Goal: Communication & Community: Answer question/provide support

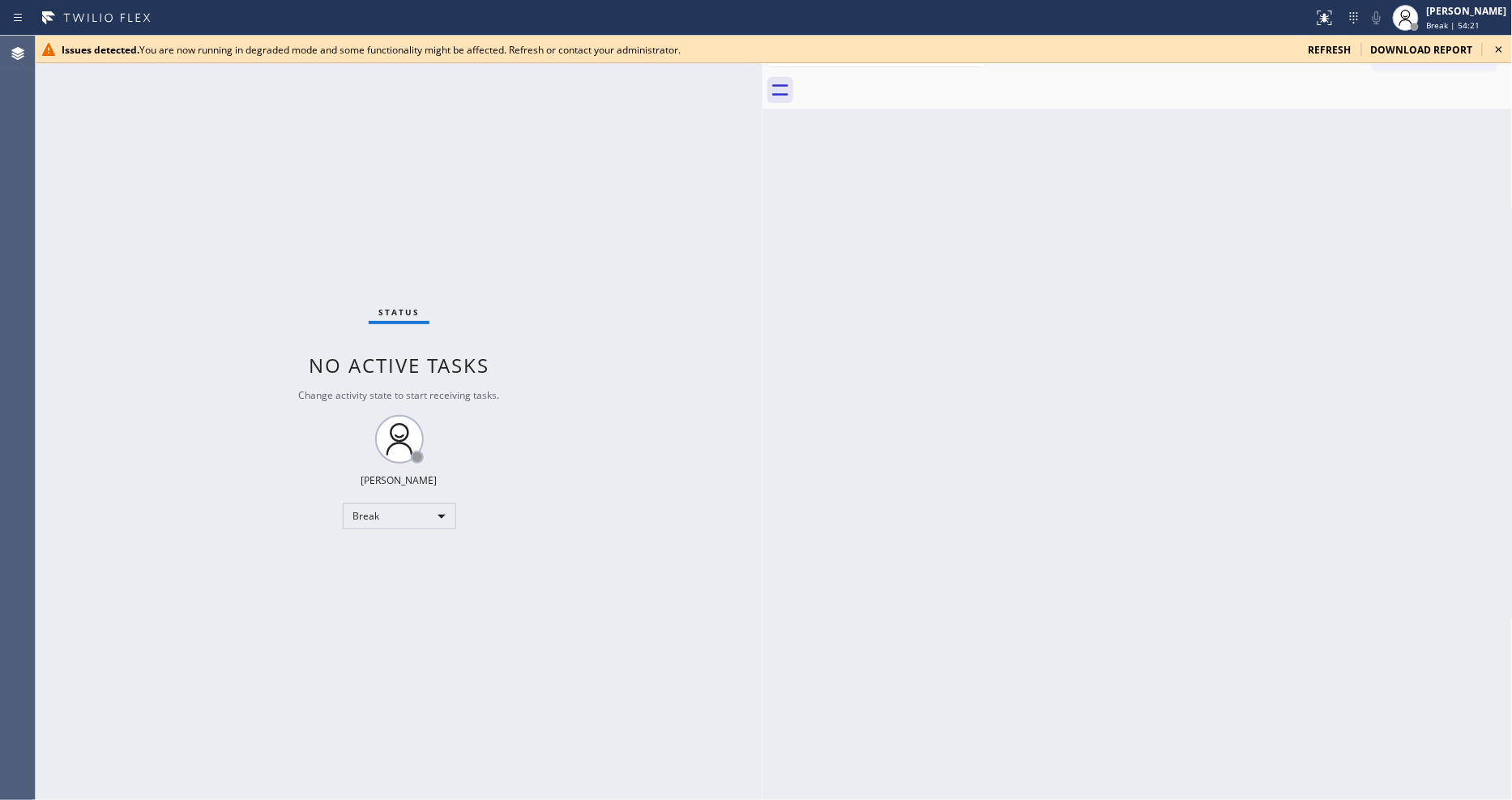
click at [1505, 48] on icon at bounding box center [1499, 49] width 19 height 19
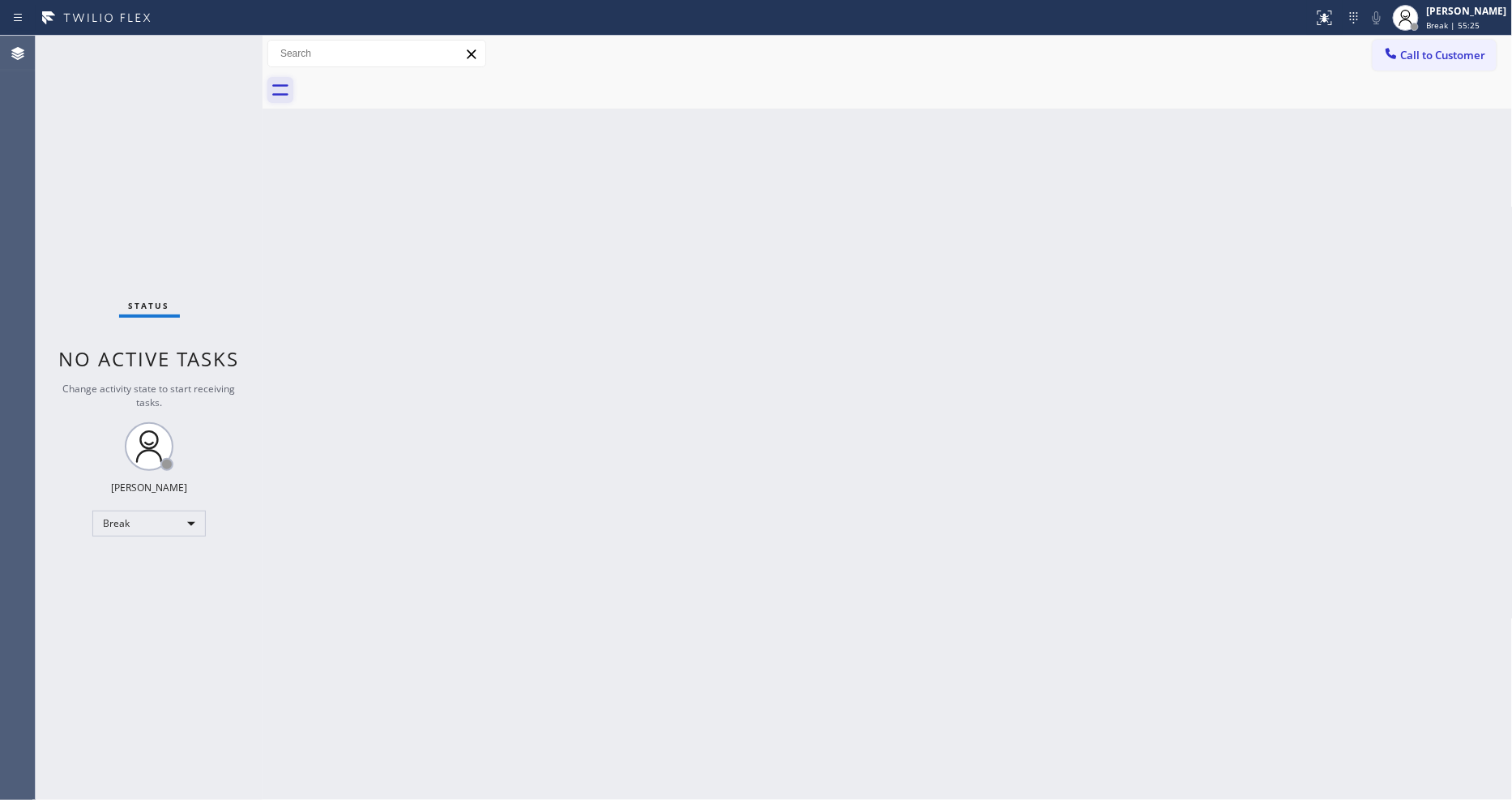
click at [268, 81] on icon at bounding box center [280, 90] width 26 height 26
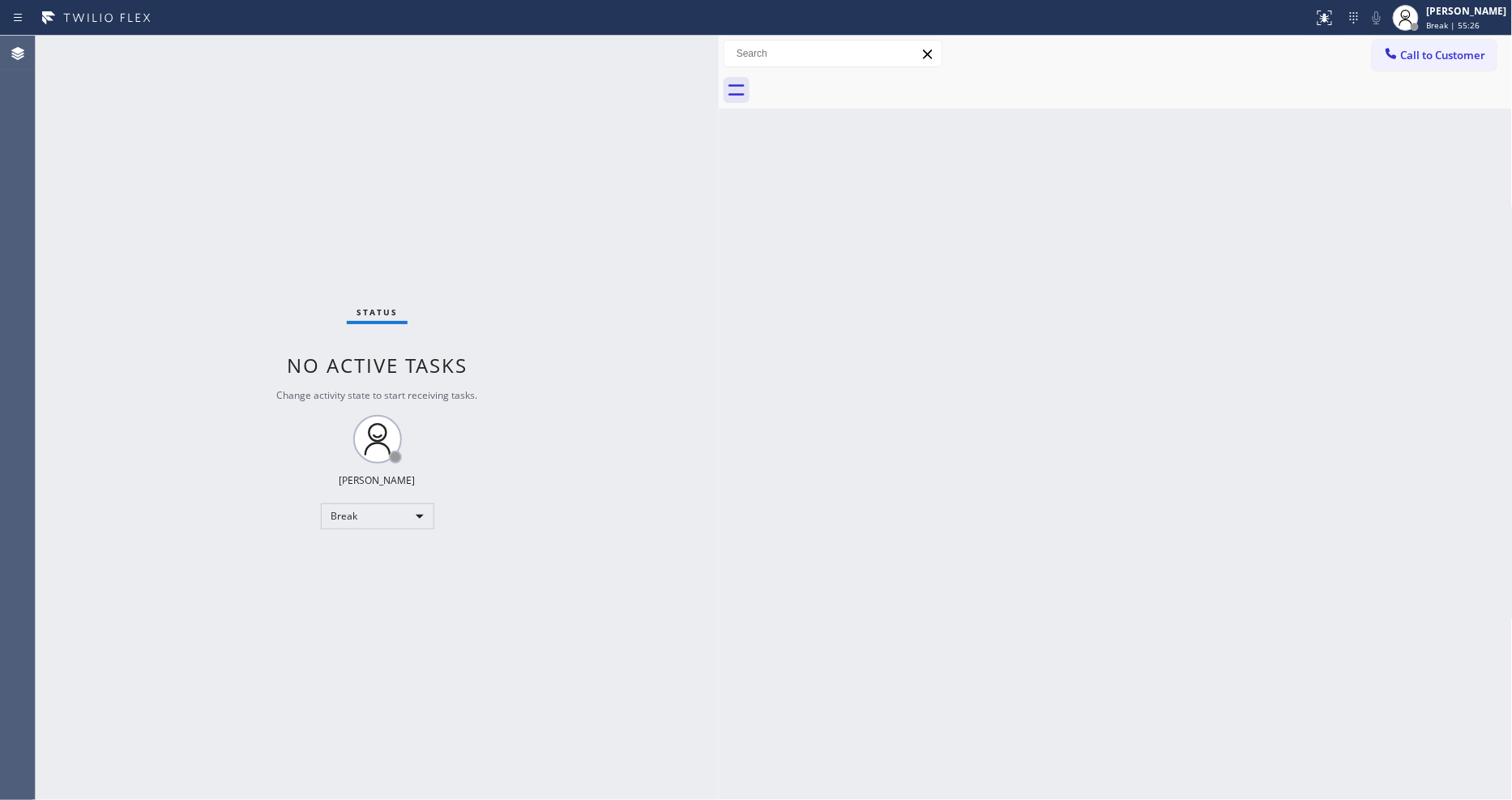
drag, startPoint x: 263, startPoint y: 76, endPoint x: 719, endPoint y: 171, distance: 465.8
click at [719, 171] on div at bounding box center [719, 418] width 0 height 764
click at [483, 699] on div "Status No active tasks Change activity state to start receiving tasks. [PERSON_…" at bounding box center [377, 418] width 683 height 764
click at [368, 516] on div "Break" at bounding box center [377, 517] width 113 height 26
click at [373, 574] on li "Unavailable" at bounding box center [376, 579] width 110 height 19
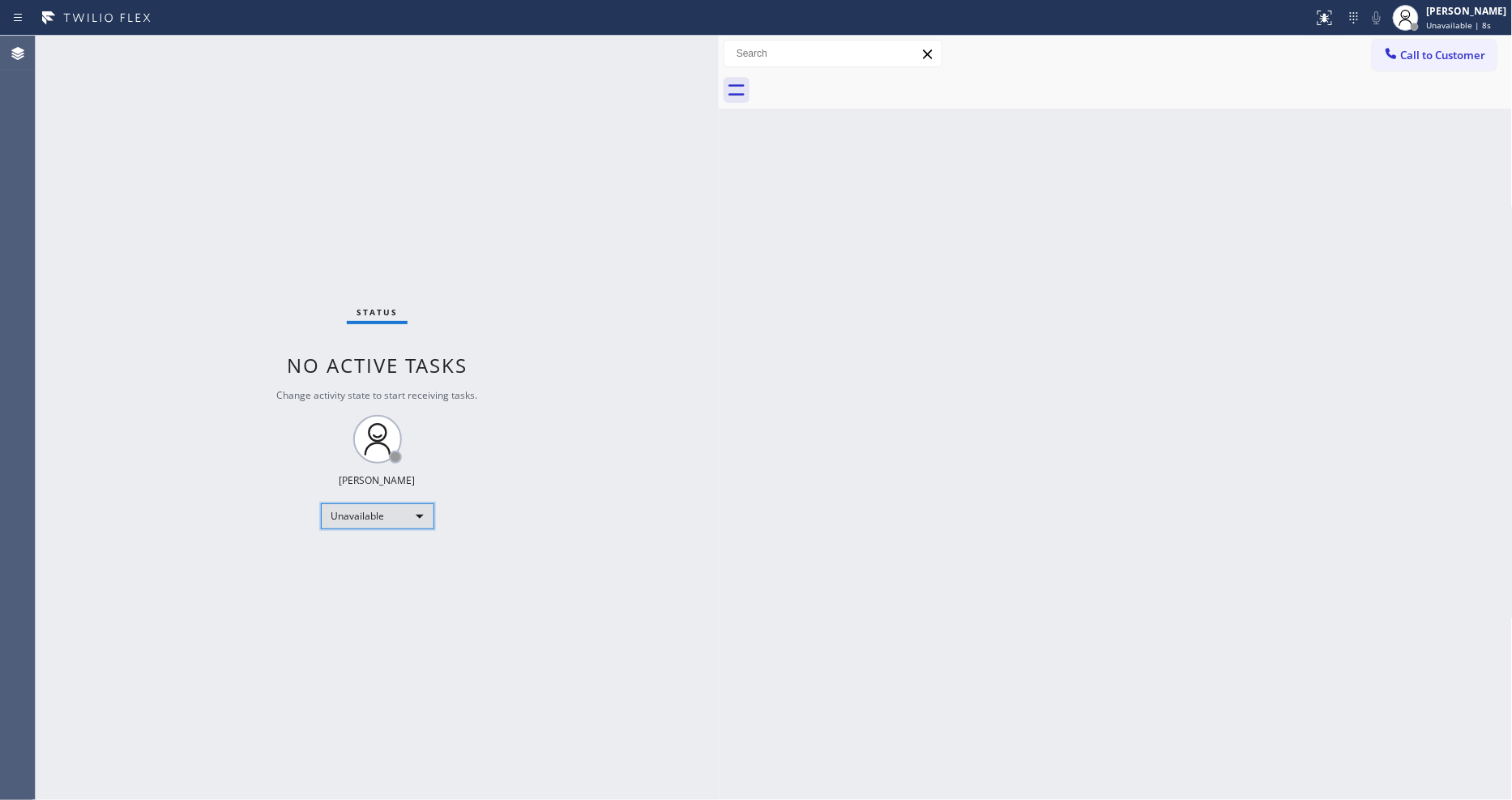
click at [415, 515] on div "Unavailable" at bounding box center [377, 517] width 113 height 26
click at [397, 549] on li "Available" at bounding box center [376, 559] width 110 height 19
click at [561, 701] on div "Status No active tasks Change activity state to start receiving tasks. [PERSON_…" at bounding box center [377, 418] width 683 height 764
click at [1424, 55] on span "Call to Customer" at bounding box center [1443, 54] width 85 height 15
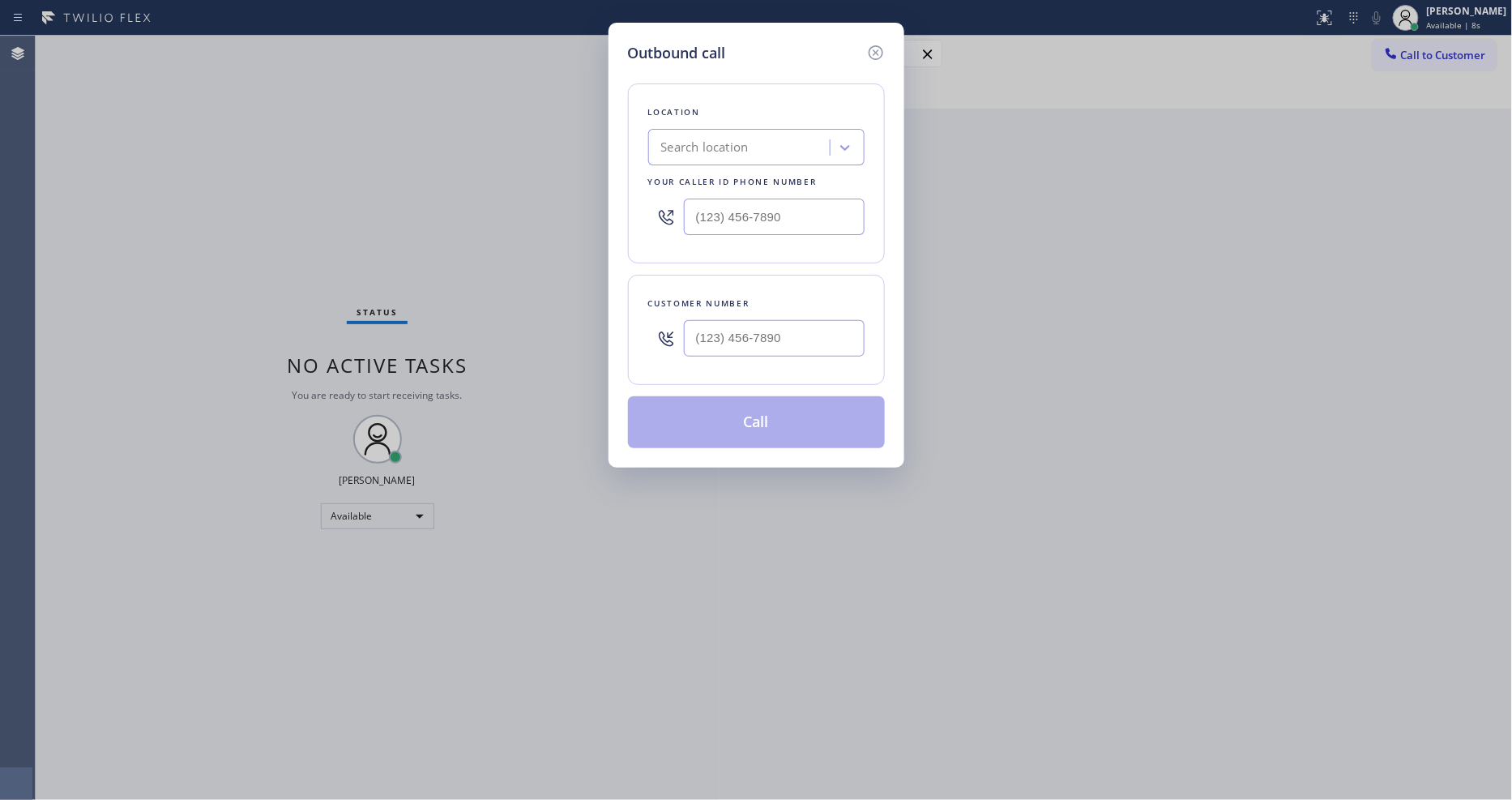
click at [769, 148] on div "Search location" at bounding box center [741, 147] width 177 height 28
paste input "Echo Park Heating and Air Conditioning"
type input "Echo Park Heating and Air Conditioning"
click at [739, 179] on div "Echo Park Heating and Air Conditioning" at bounding box center [757, 190] width 217 height 45
type input "[PHONE_NUMBER]"
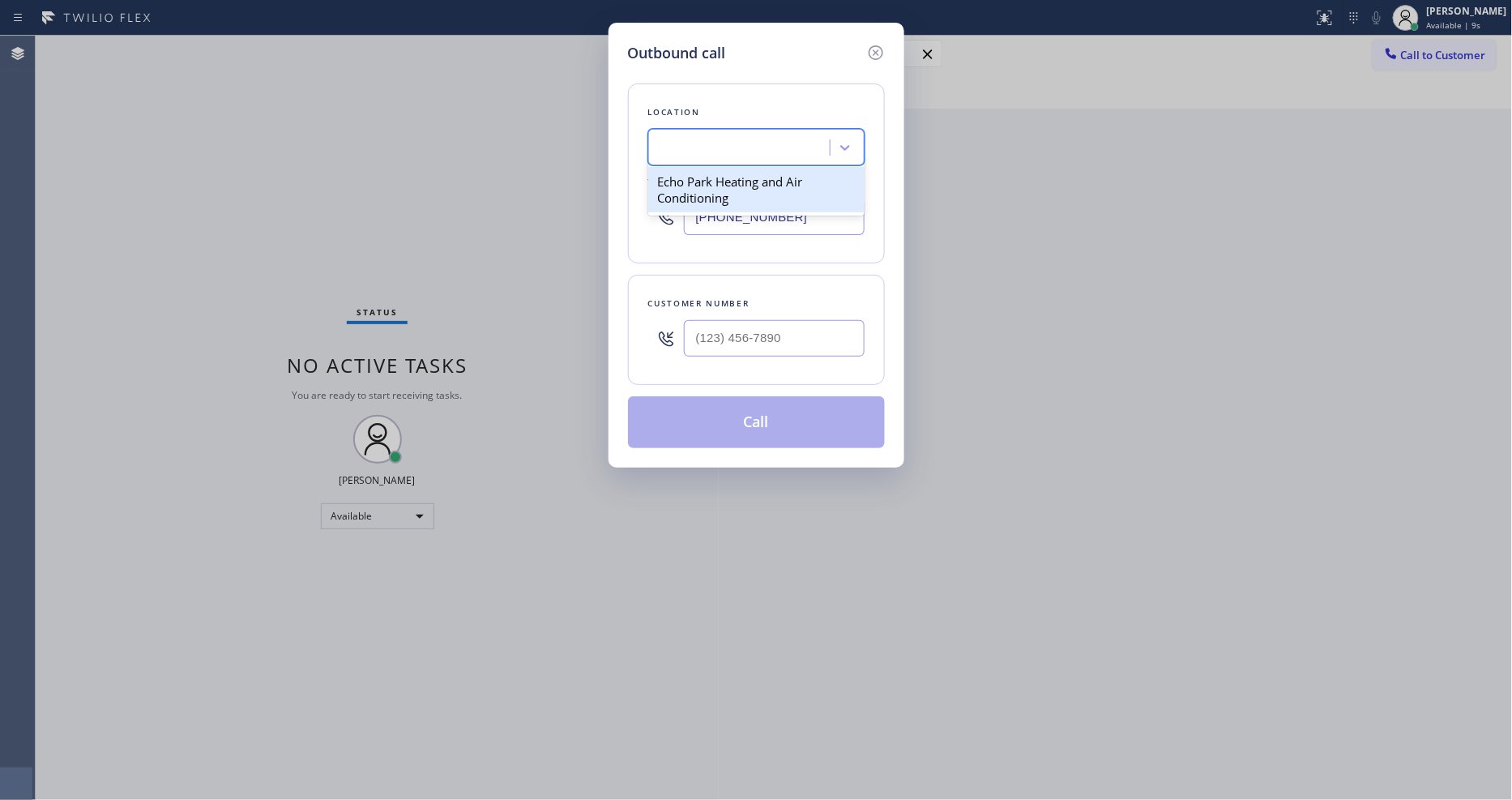
scroll to position [0, 2]
click at [763, 335] on input "(___) ___-____" at bounding box center [773, 339] width 181 height 37
paste input "323) 715-0824"
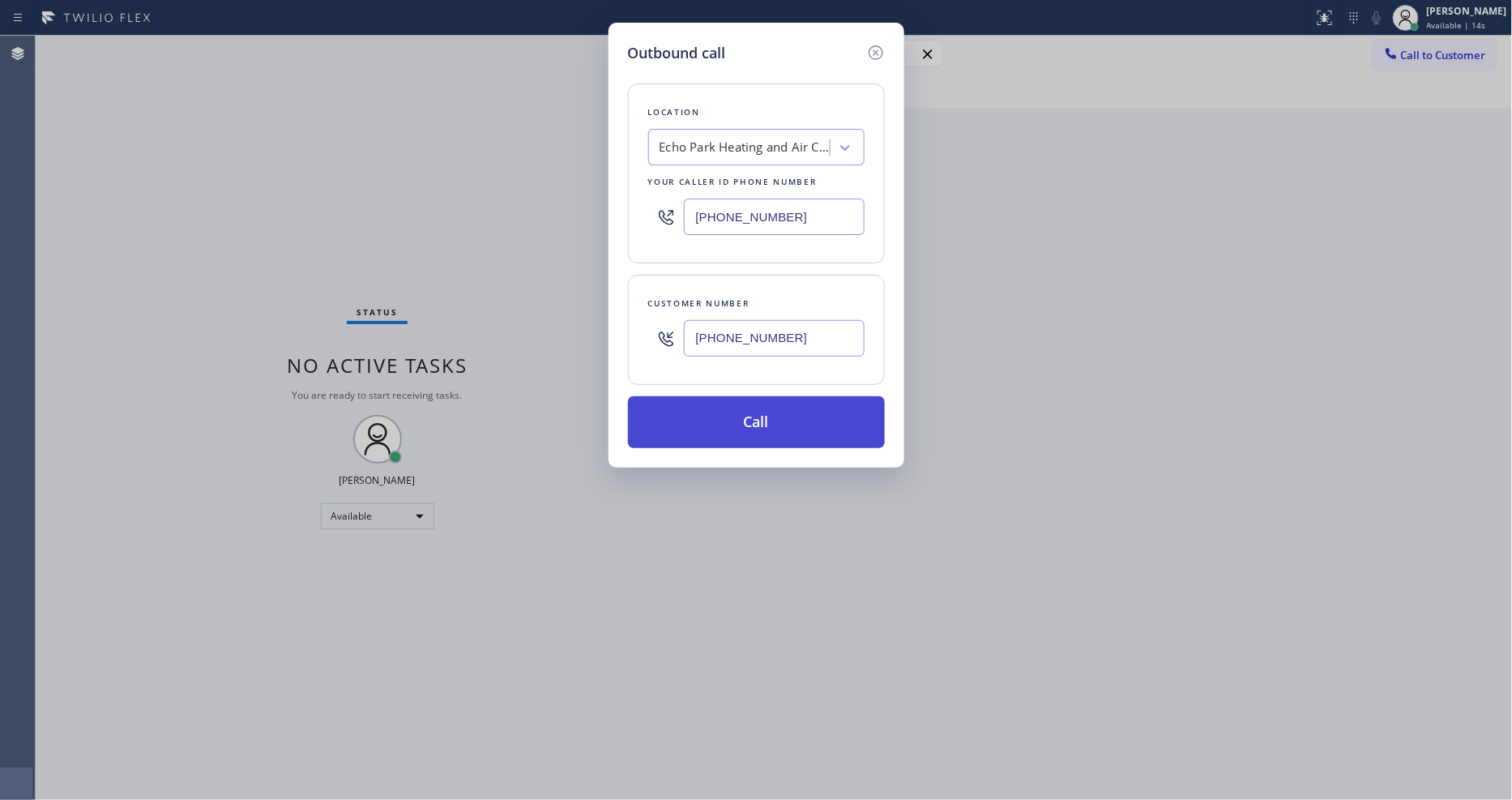
type input "[PHONE_NUMBER]"
click at [740, 424] on button "Call" at bounding box center [757, 423] width 257 height 52
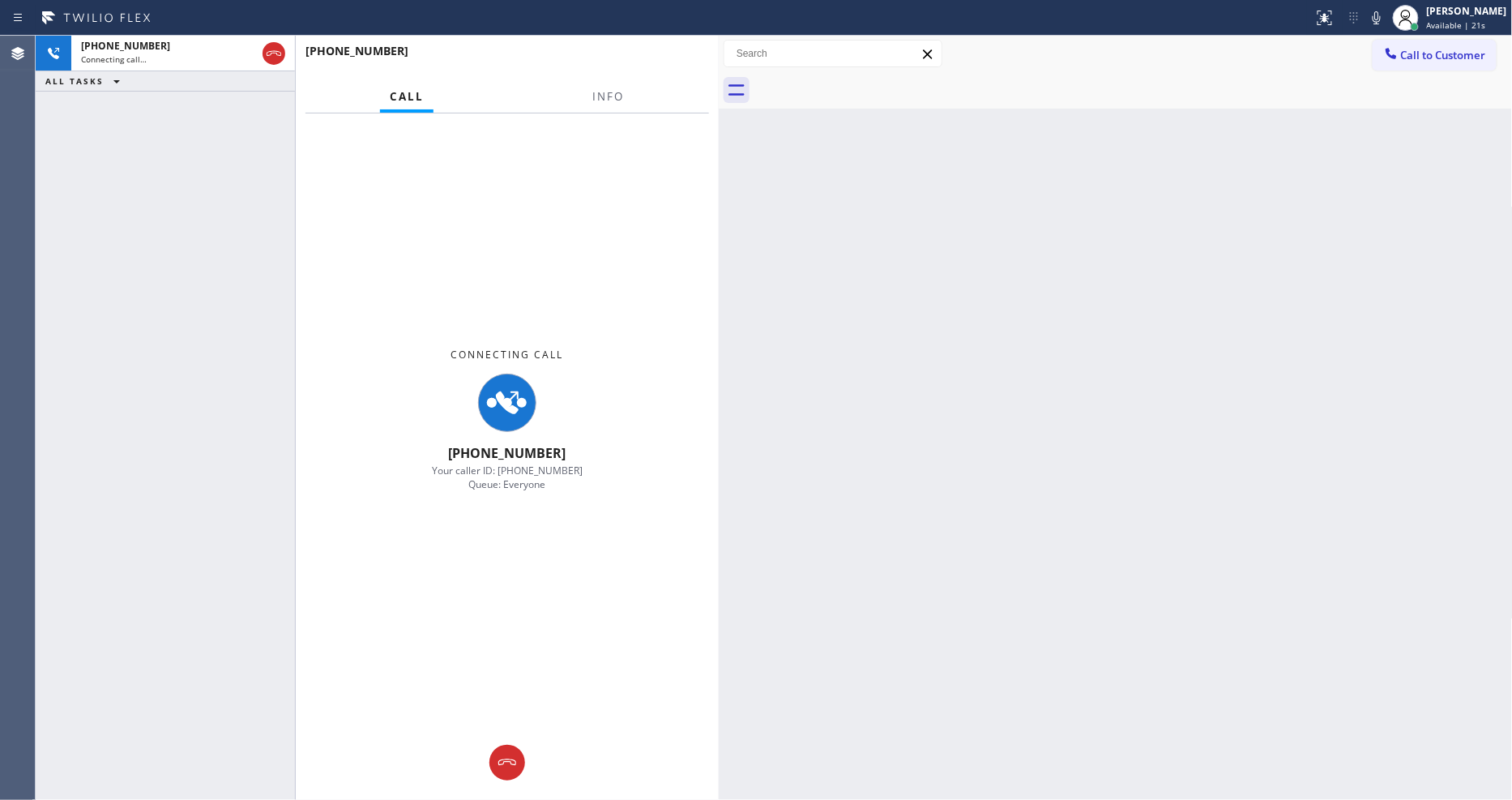
click at [584, 103] on div "Call Info" at bounding box center [507, 98] width 403 height 33
click at [606, 89] on span "Info" at bounding box center [609, 96] width 32 height 15
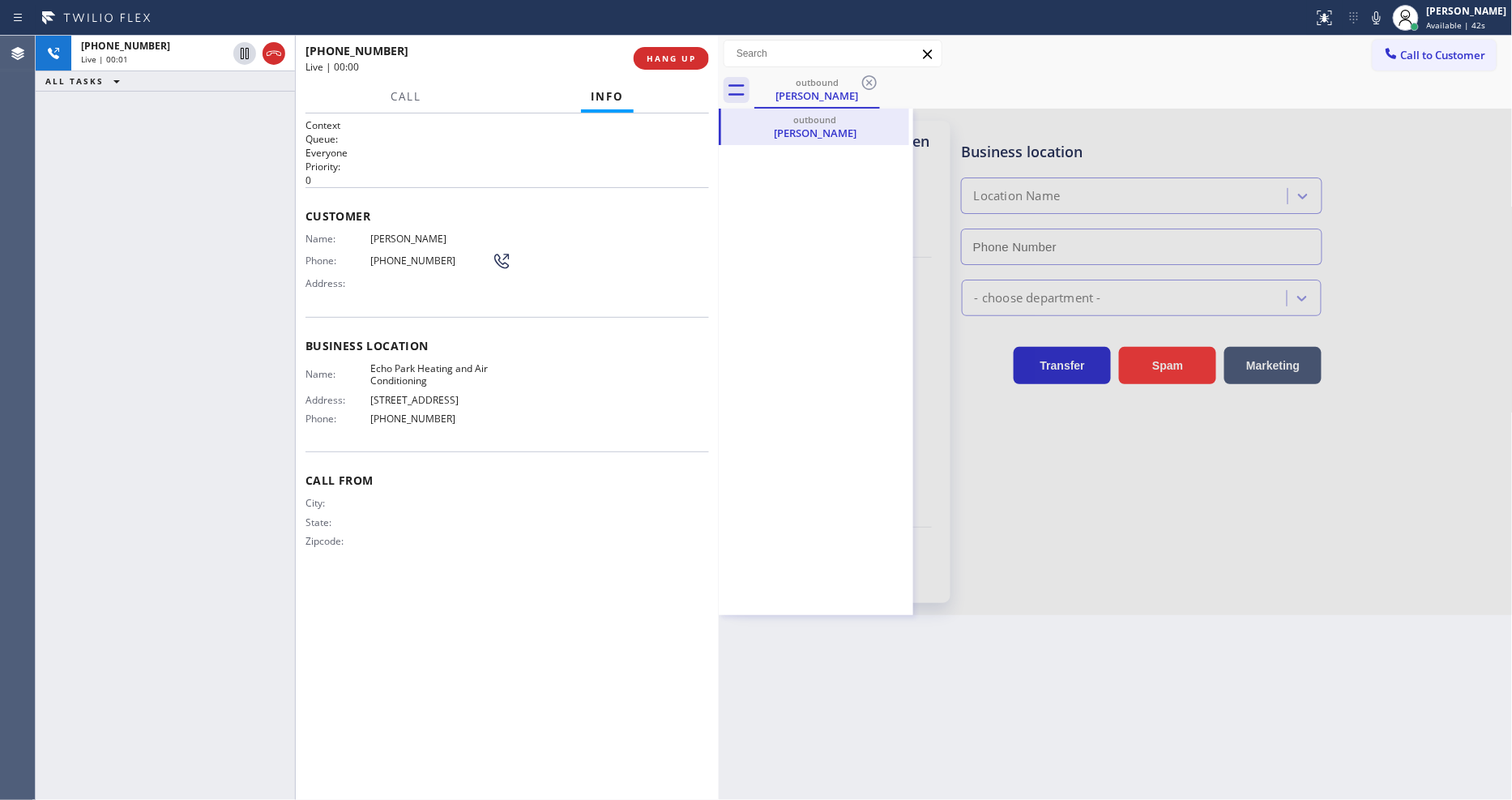
type input "[PHONE_NUMBER]"
click at [959, 77] on div "outbound [PERSON_NAME]" at bounding box center [1133, 91] width 759 height 37
click at [916, 101] on div "outbound [PERSON_NAME]" at bounding box center [1133, 91] width 759 height 37
click at [919, 156] on div at bounding box center [1116, 362] width 794 height 507
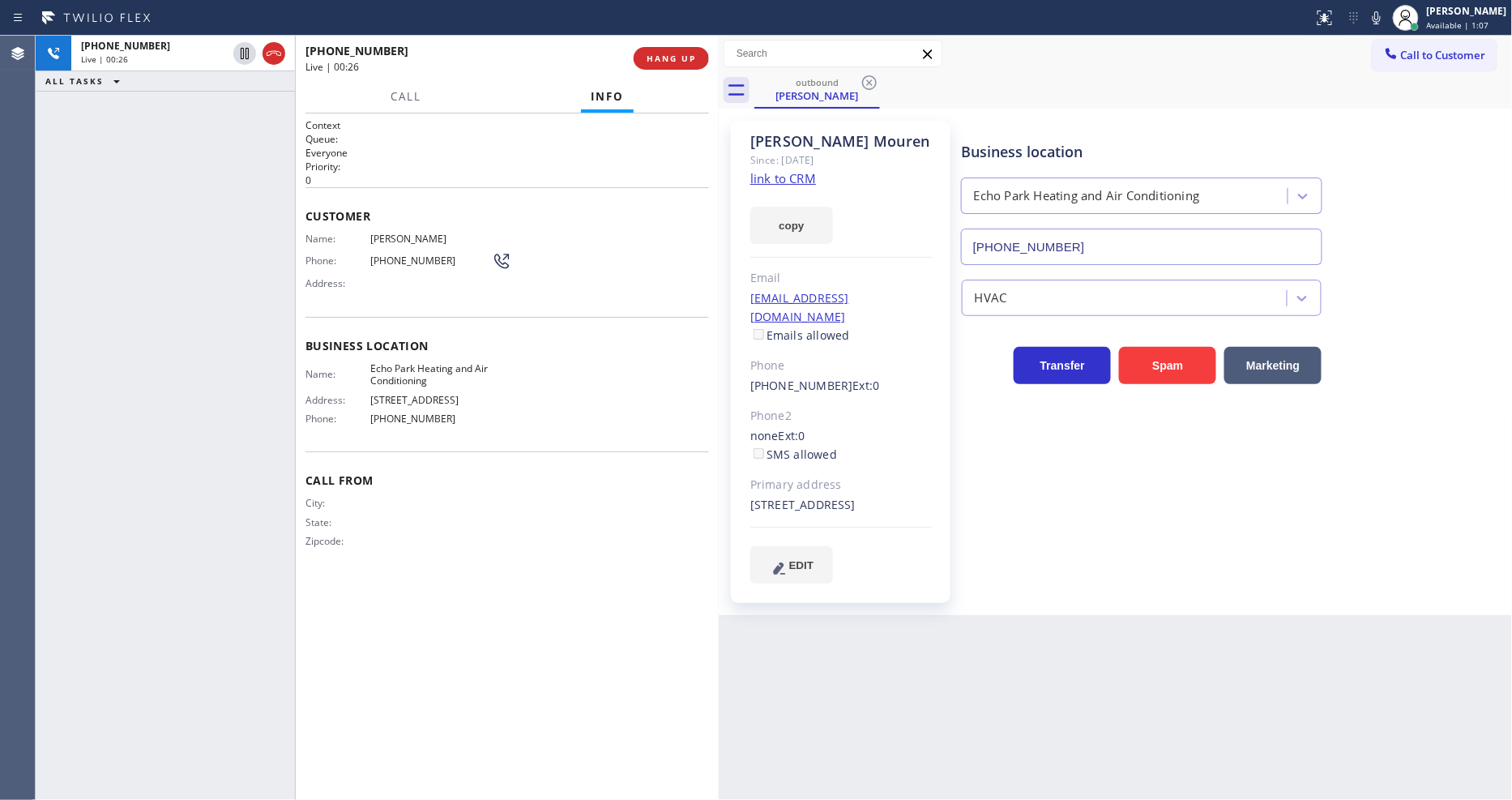
click at [1092, 499] on div "Business location [GEOGRAPHIC_DATA] Heating and Air Conditioning [PHONE_NUMBER]…" at bounding box center [1234, 351] width 550 height 454
click at [666, 54] on span "HANG UP" at bounding box center [671, 58] width 49 height 12
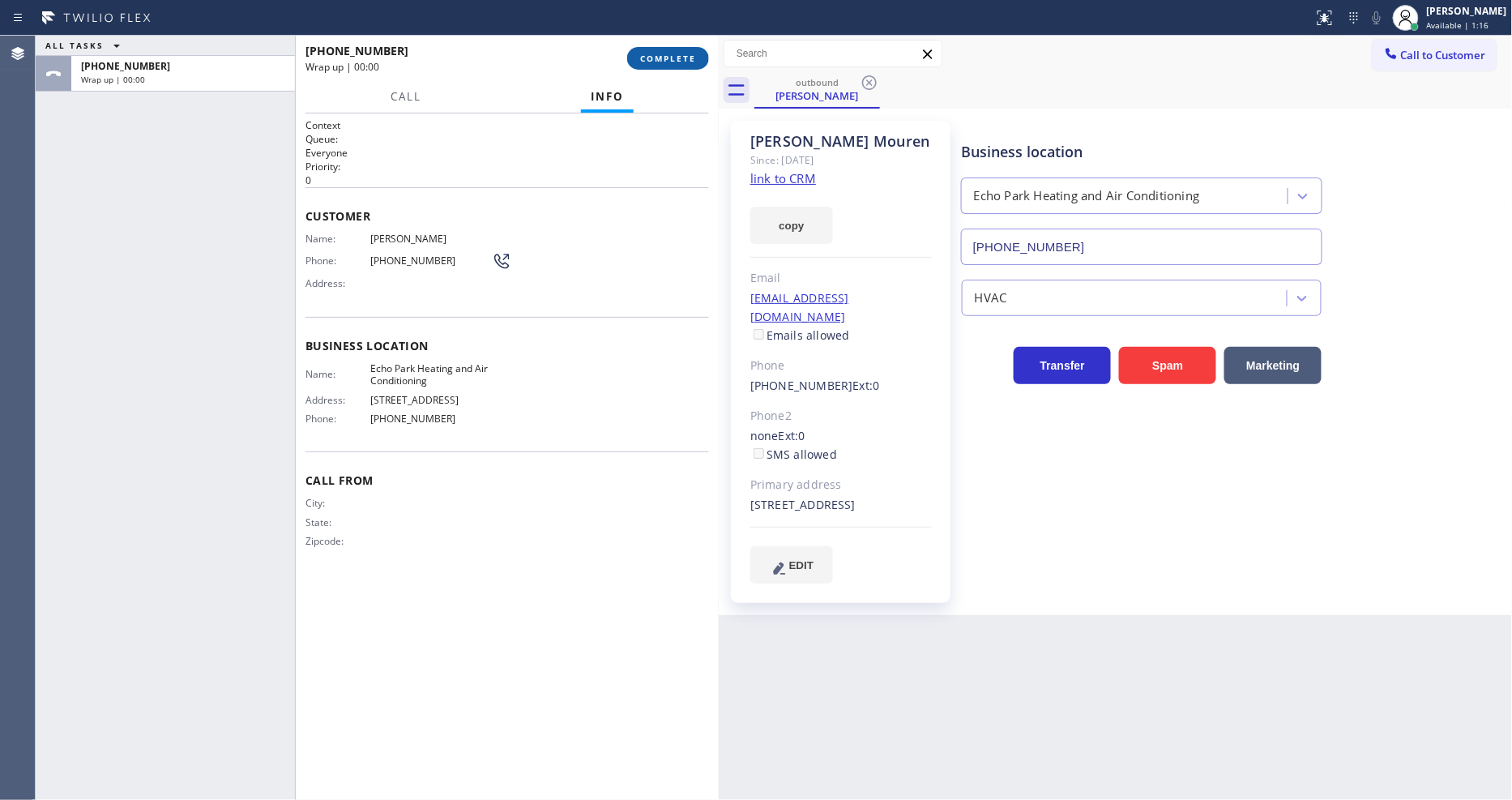
click at [666, 54] on span "COMPLETE" at bounding box center [668, 58] width 56 height 12
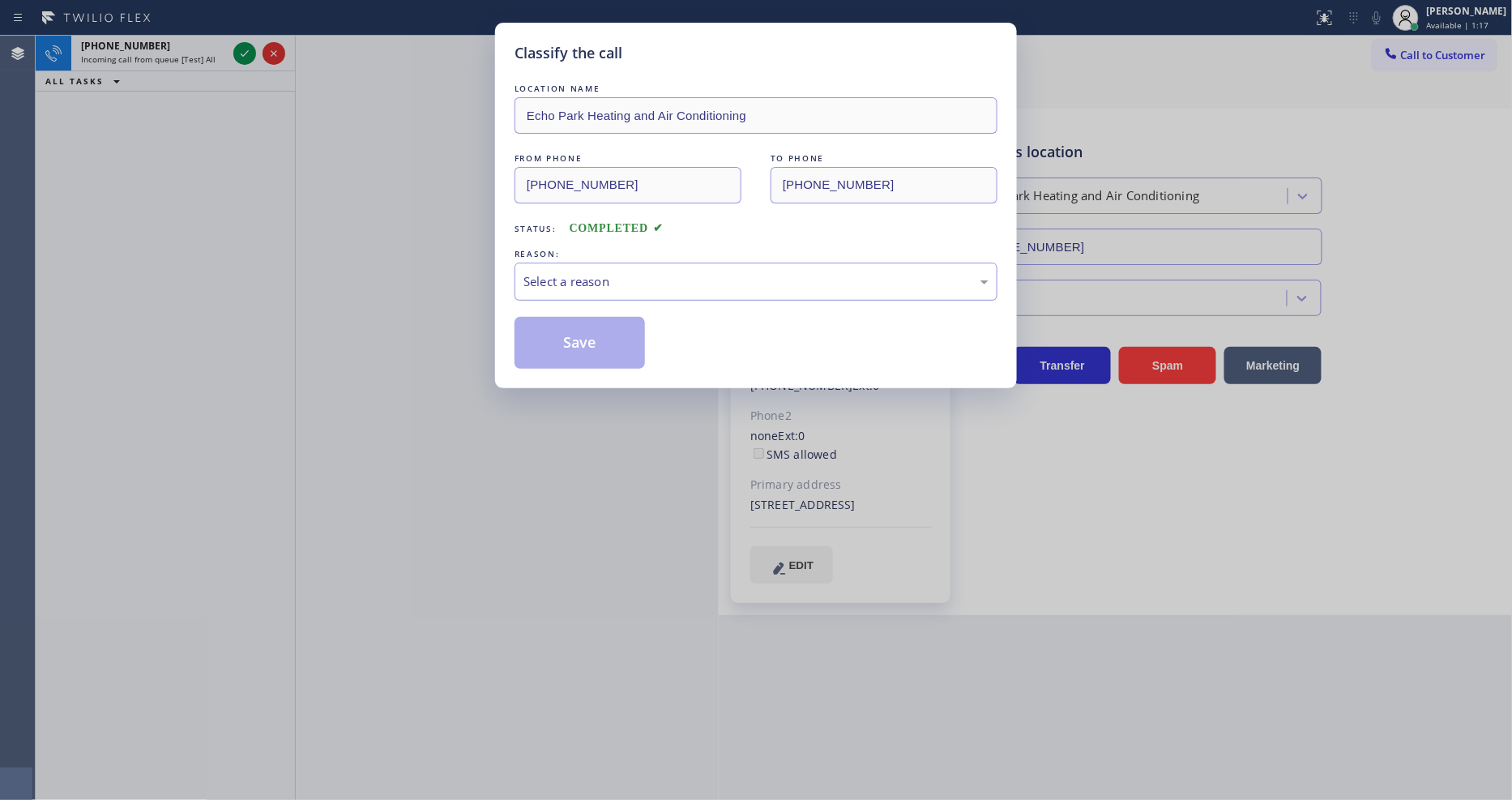
click at [599, 281] on div "Select a reason" at bounding box center [756, 281] width 465 height 18
click at [590, 334] on button "Save" at bounding box center [579, 343] width 131 height 52
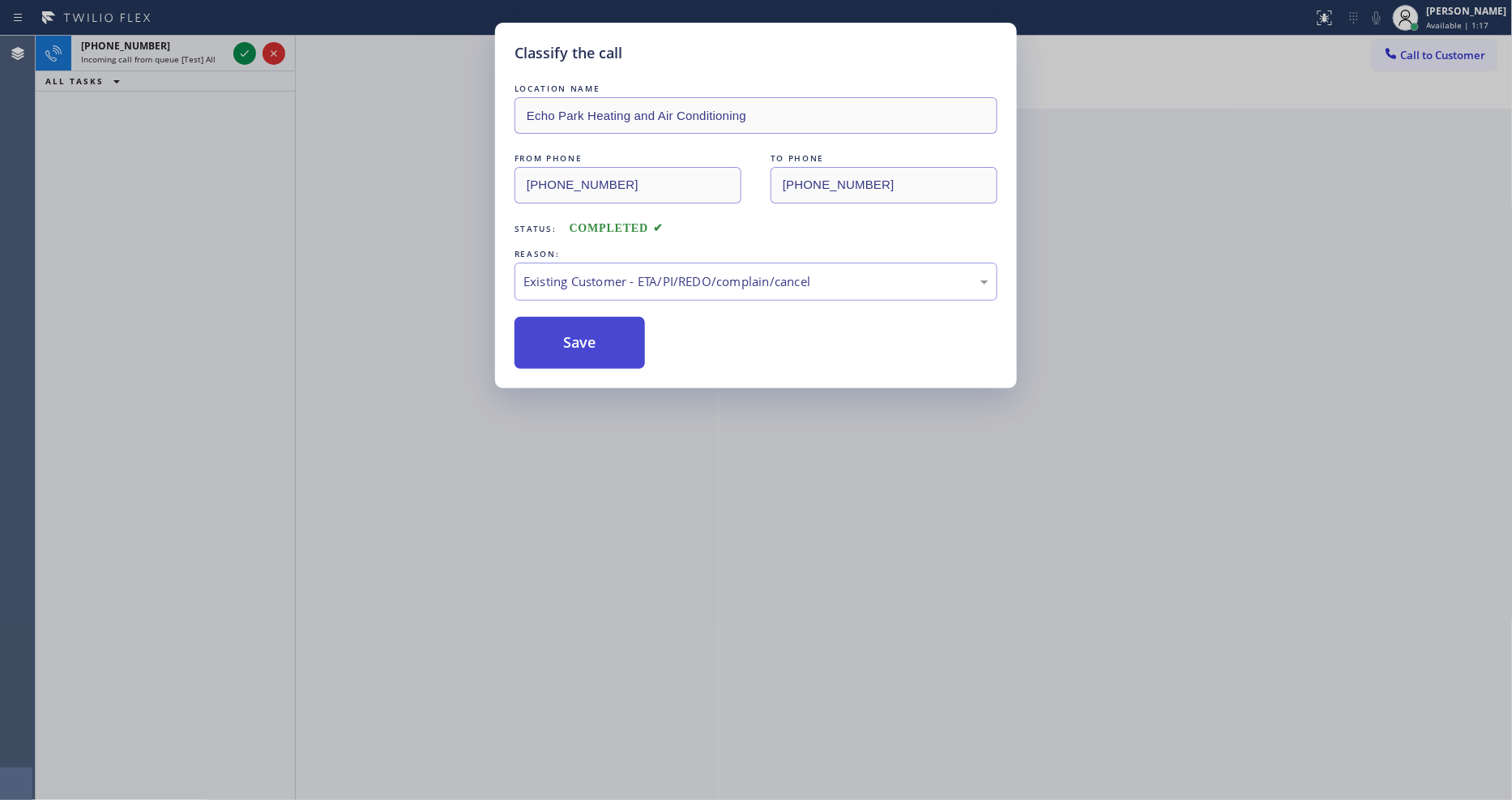
click at [590, 334] on button "Save" at bounding box center [579, 343] width 131 height 52
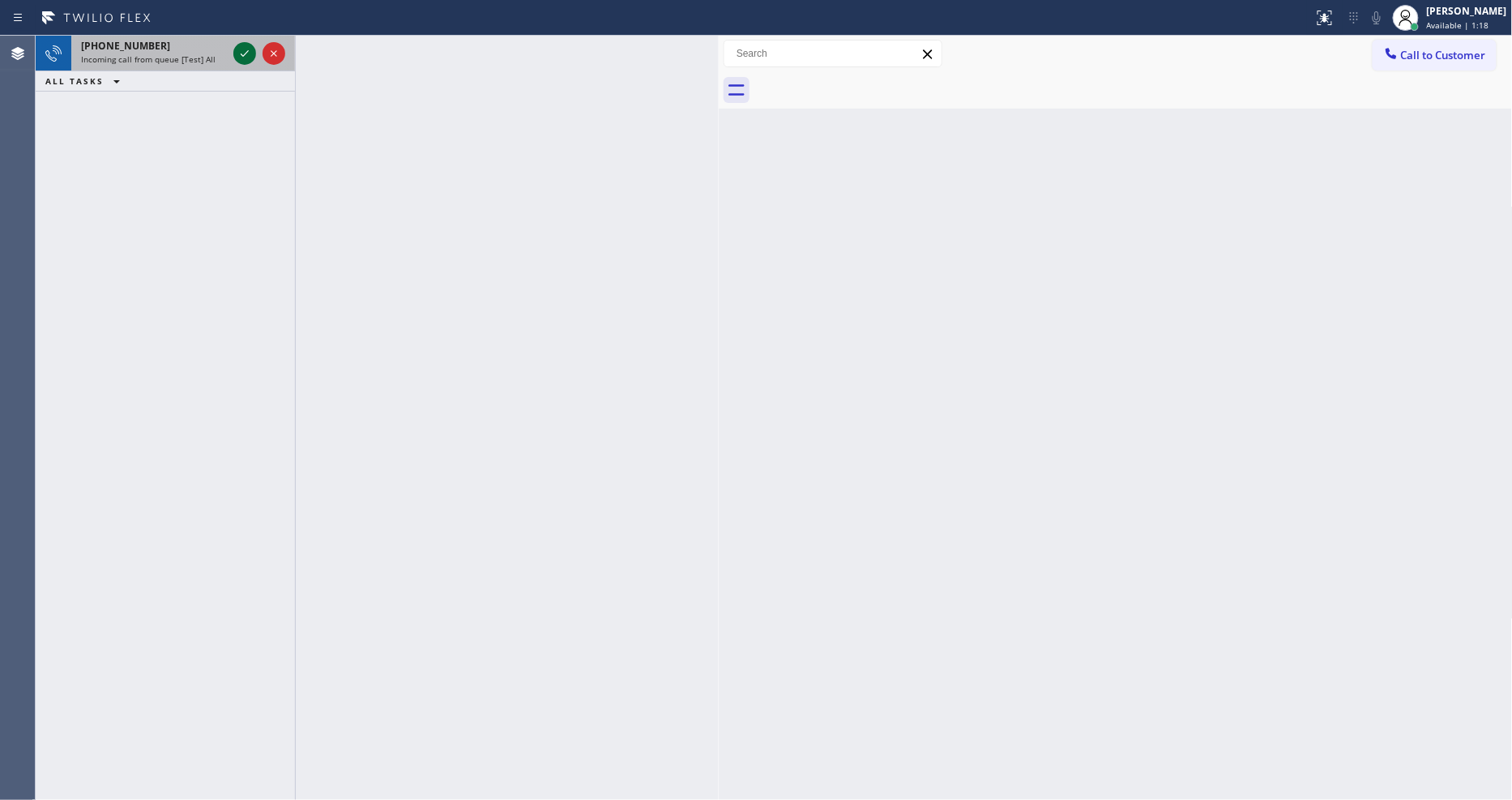
click at [242, 49] on icon at bounding box center [245, 53] width 19 height 19
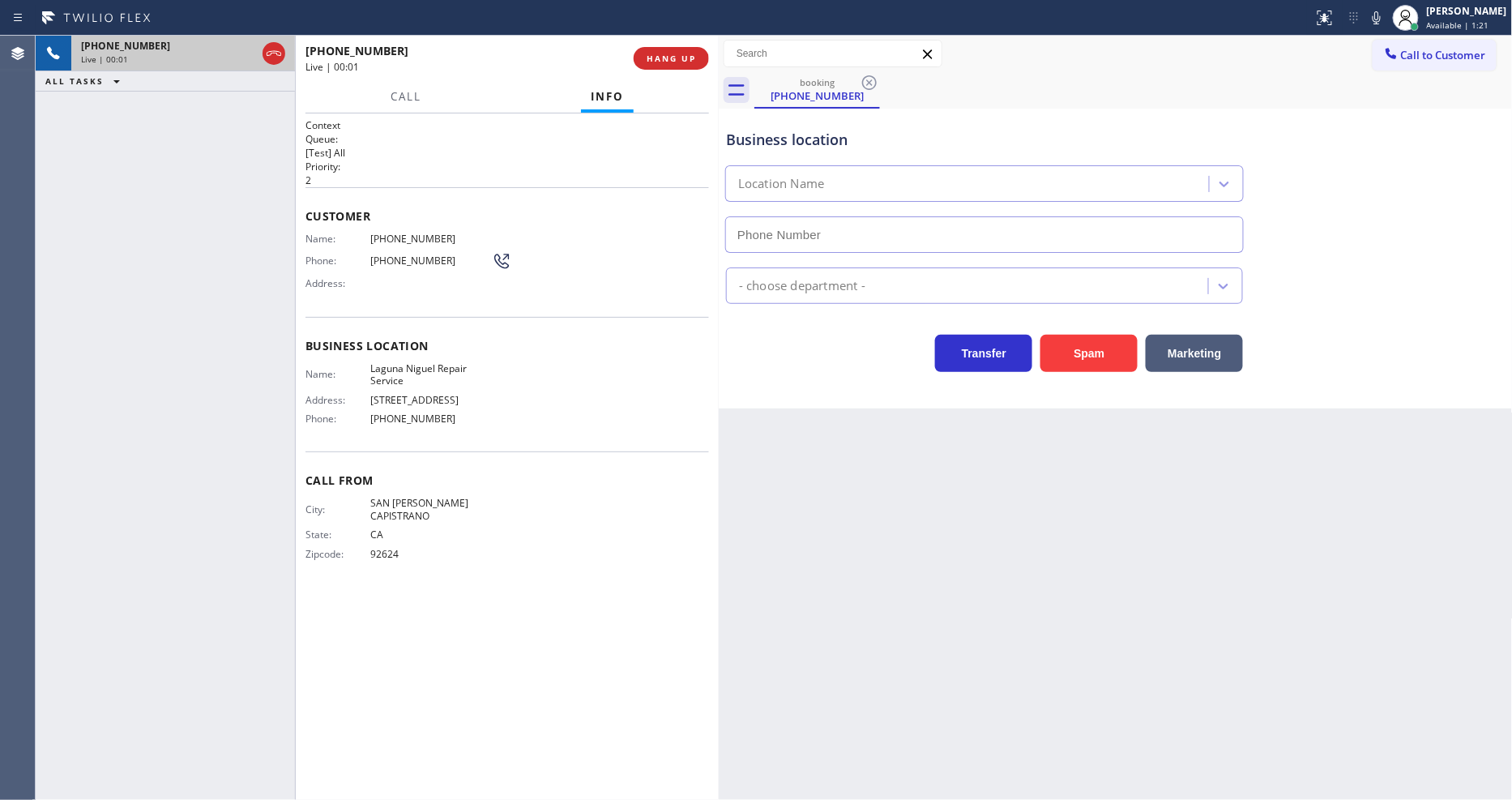
type input "[PHONE_NUMBER]"
click at [405, 363] on span "Laguna Niguel Repair Service" at bounding box center [431, 375] width 122 height 25
copy span "Laguna Niguel Repair Service"
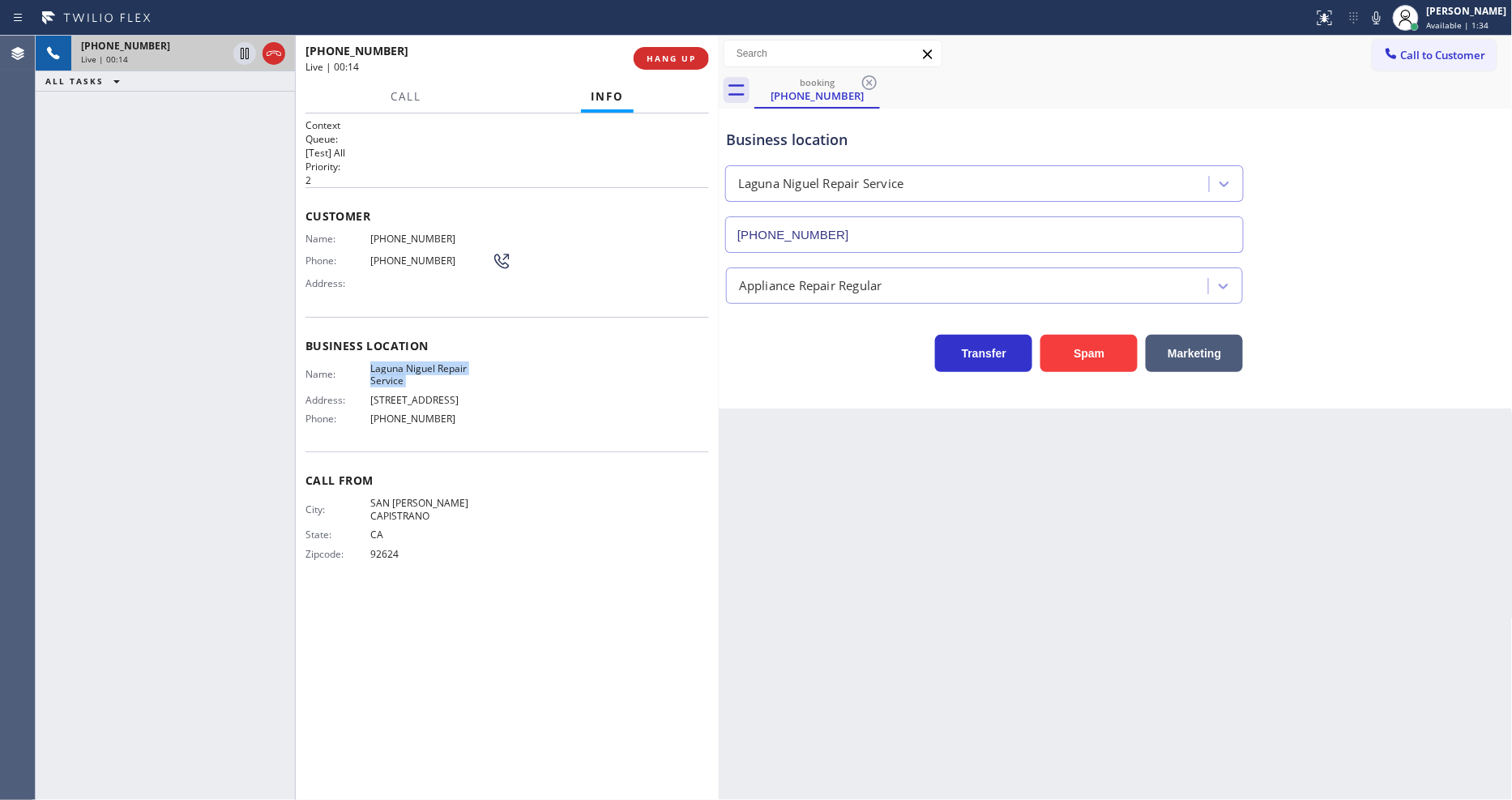
click at [408, 239] on span "[PHONE_NUMBER]" at bounding box center [431, 239] width 122 height 13
copy span "[PHONE_NUMBER]"
click at [1385, 22] on icon at bounding box center [1377, 17] width 19 height 19
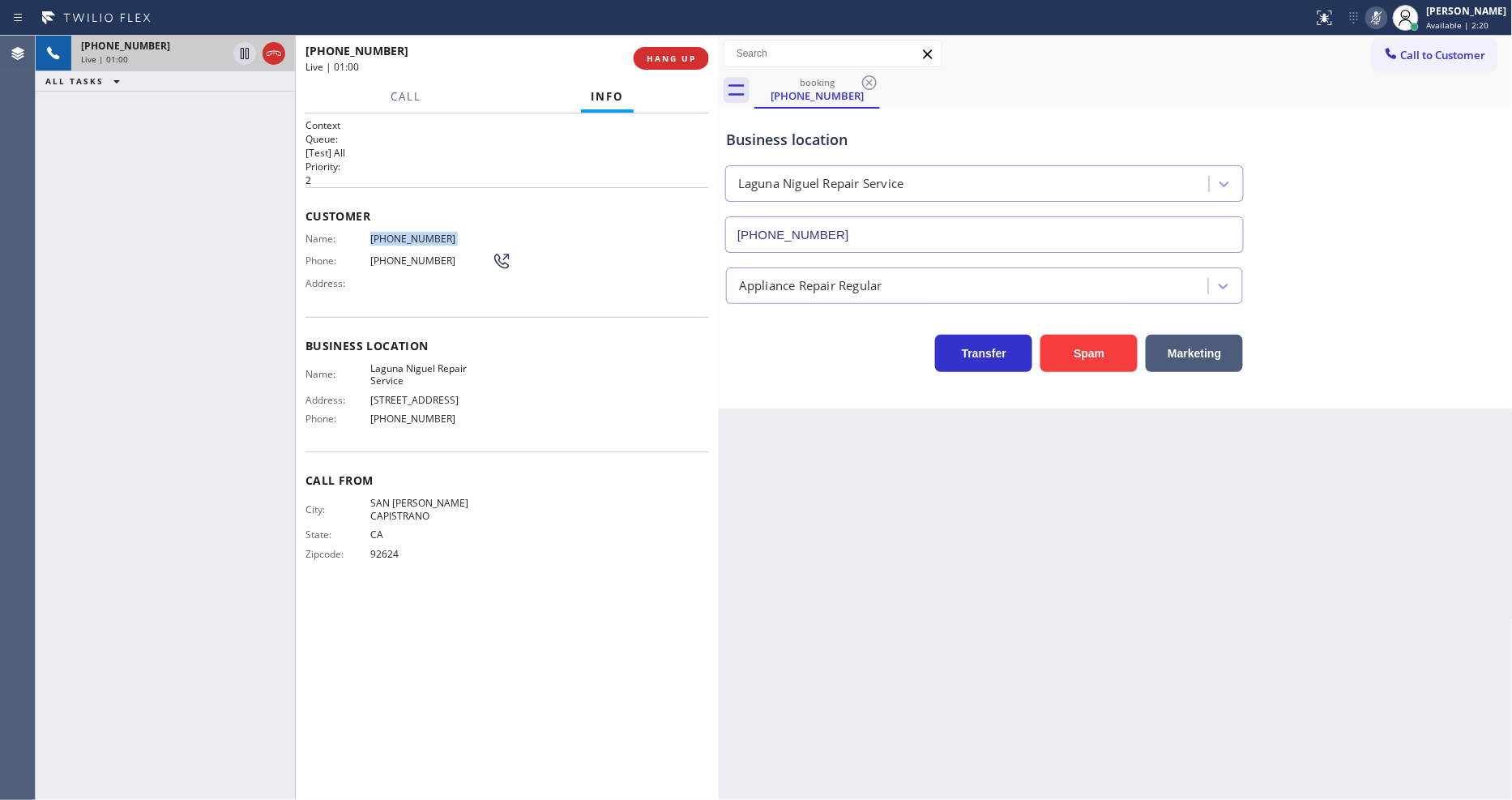
click at [1385, 17] on icon at bounding box center [1377, 17] width 19 height 19
click at [425, 399] on span "[STREET_ADDRESS]" at bounding box center [431, 400] width 122 height 13
copy span "[STREET_ADDRESS]"
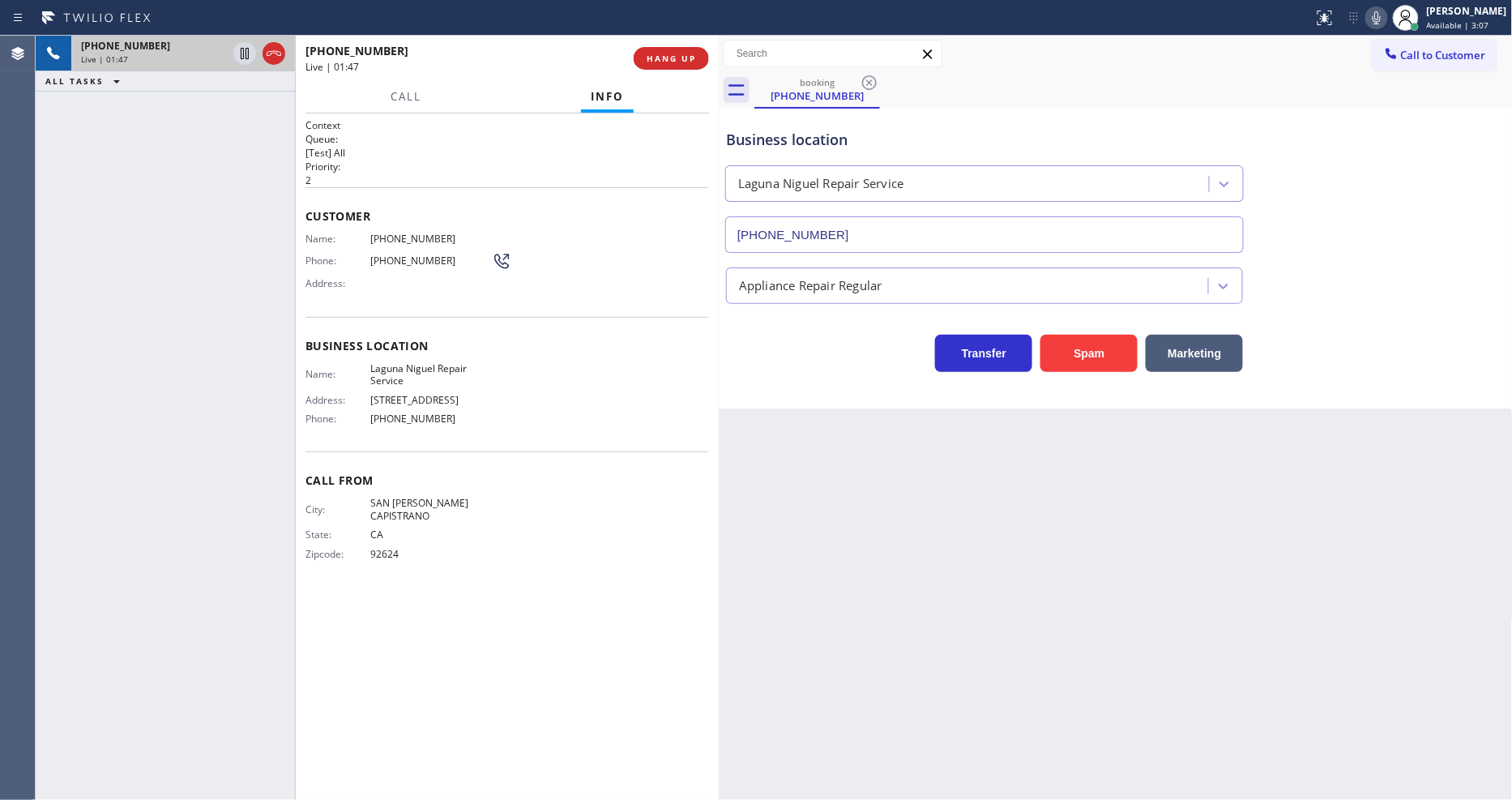
click at [571, 665] on div "Context Queue: [Test] All Priority: 2 Customer Name: [PHONE_NUMBER] Phone: [PHO…" at bounding box center [507, 457] width 403 height 677
click at [579, 728] on div "Context Queue: [Test] All Priority: 2 Customer Name: [PHONE_NUMBER] Phone: [PHO…" at bounding box center [507, 457] width 403 height 677
click at [217, 394] on div "[PHONE_NUMBER] Live | 02:16 ALL TASKS ALL TASKS ACTIVE TASKS TASKS IN WRAP UP" at bounding box center [165, 418] width 259 height 764
click at [248, 52] on icon at bounding box center [245, 53] width 19 height 19
click at [1386, 17] on icon at bounding box center [1377, 17] width 19 height 19
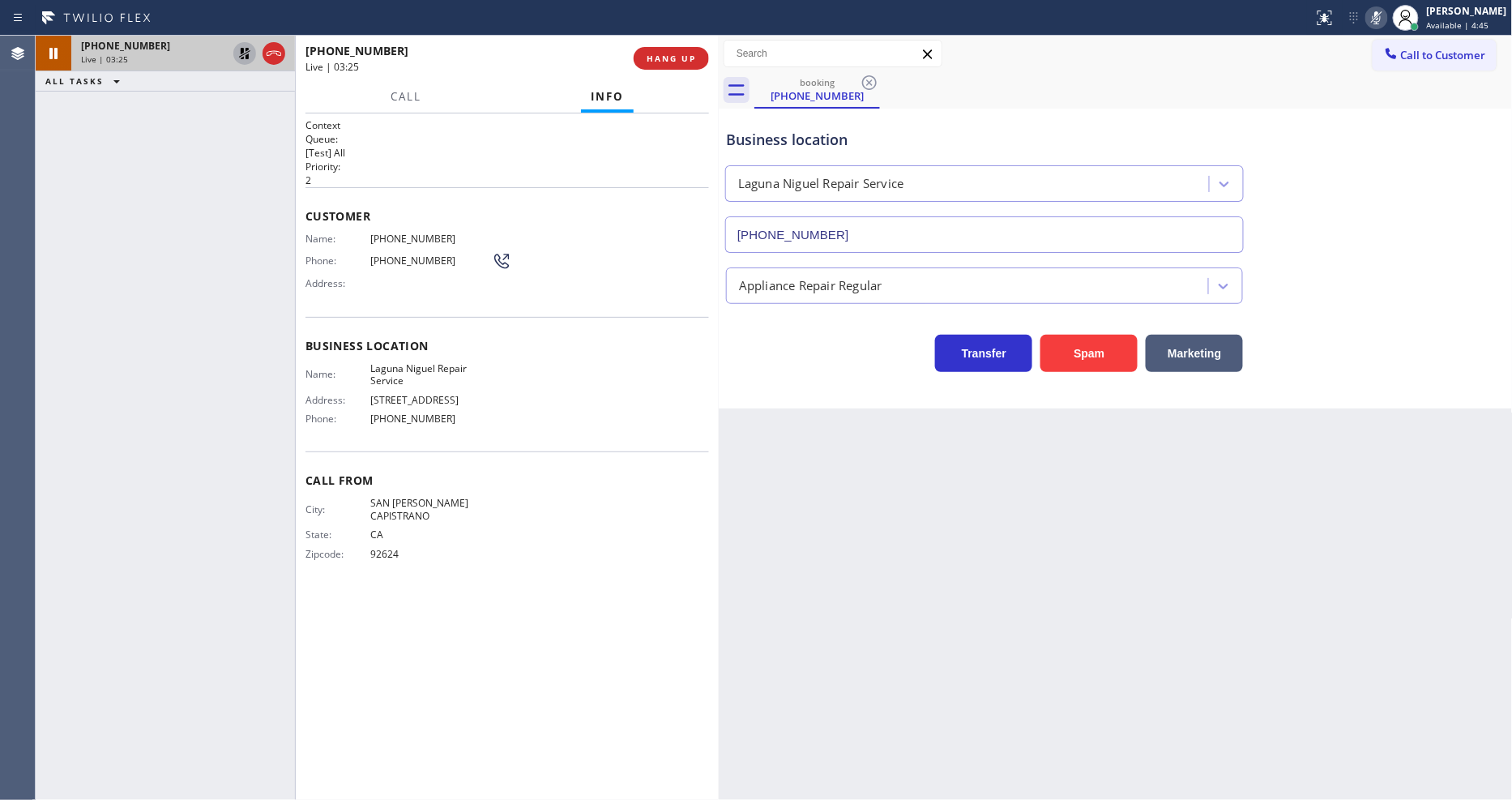
click at [240, 58] on icon at bounding box center [245, 53] width 19 height 19
click at [1381, 18] on icon at bounding box center [1377, 17] width 19 height 19
click at [557, 522] on div "City: [GEOGRAPHIC_DATA][PERSON_NAME] State: [US_STATE] Zipcode: 92624" at bounding box center [507, 532] width 403 height 70
click at [1001, 531] on div "Back to Dashboard Change Sender ID Customers Technicians Select a contact Outbo…" at bounding box center [1116, 418] width 794 height 764
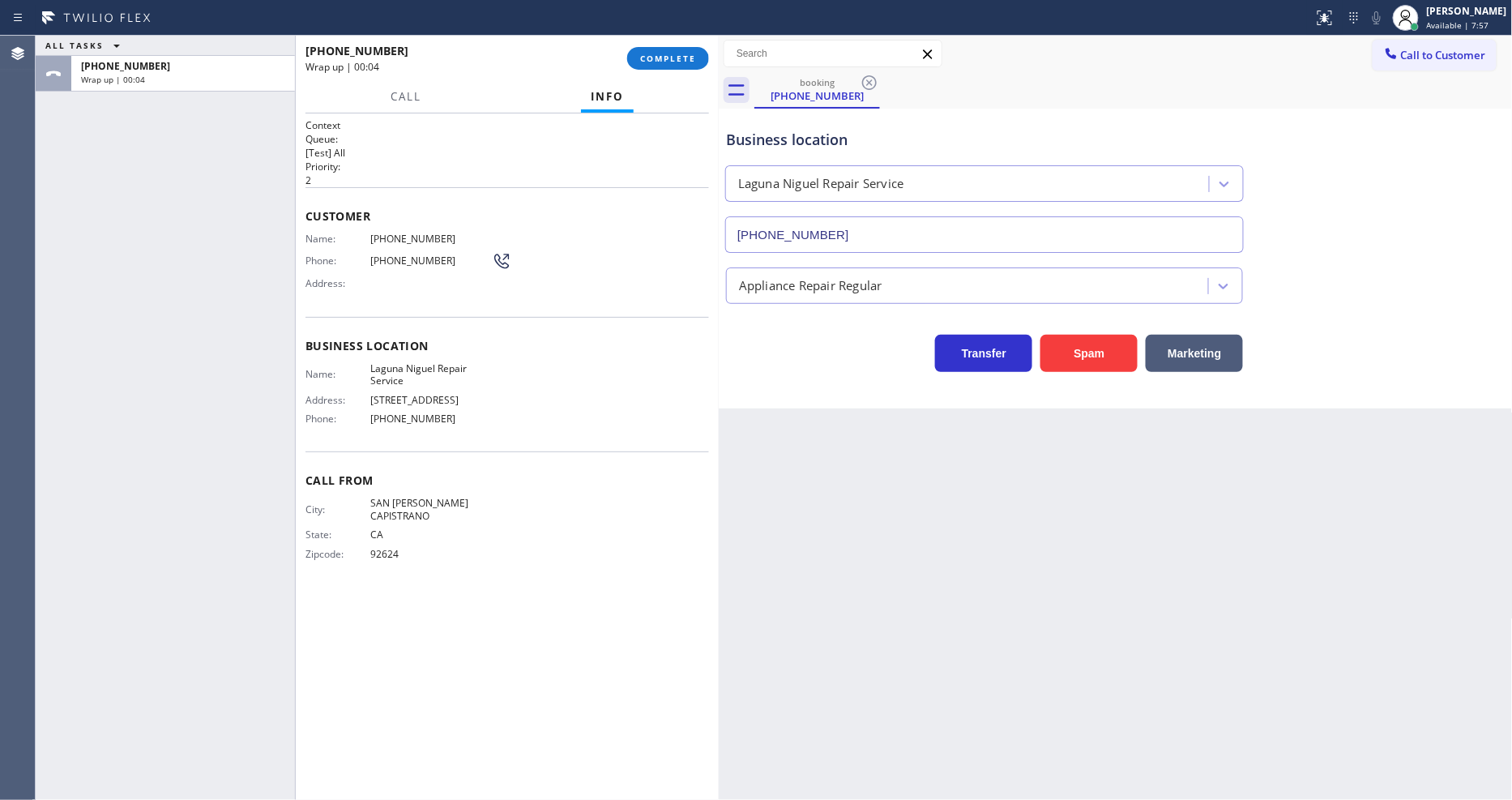
click at [640, 41] on div "[PHONE_NUMBER] Wrap up | 00:04 COMPLETE" at bounding box center [507, 59] width 403 height 43
click at [653, 49] on button "COMPLETE" at bounding box center [668, 58] width 82 height 22
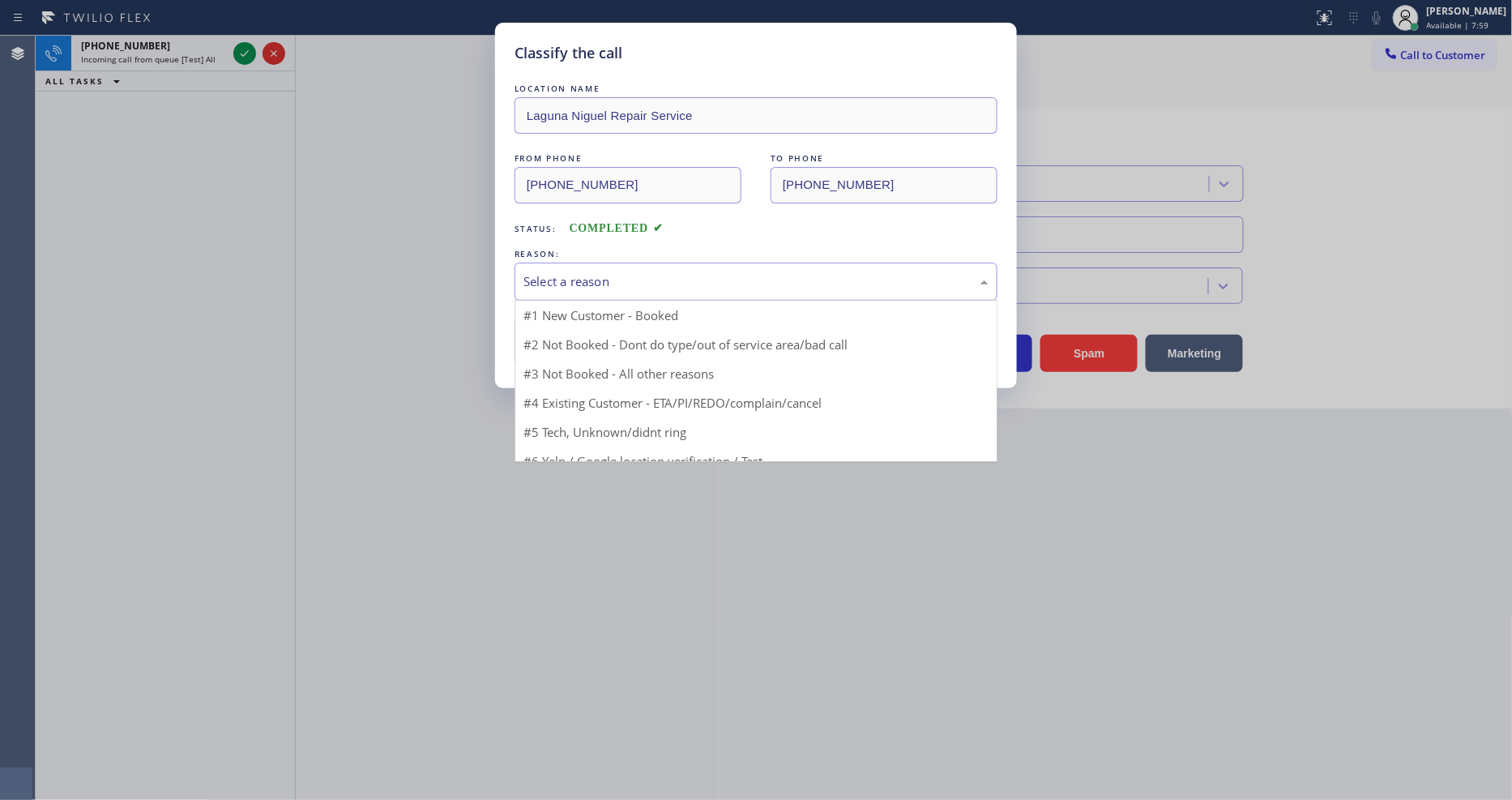
click at [524, 283] on div "Select a reason" at bounding box center [756, 281] width 465 height 18
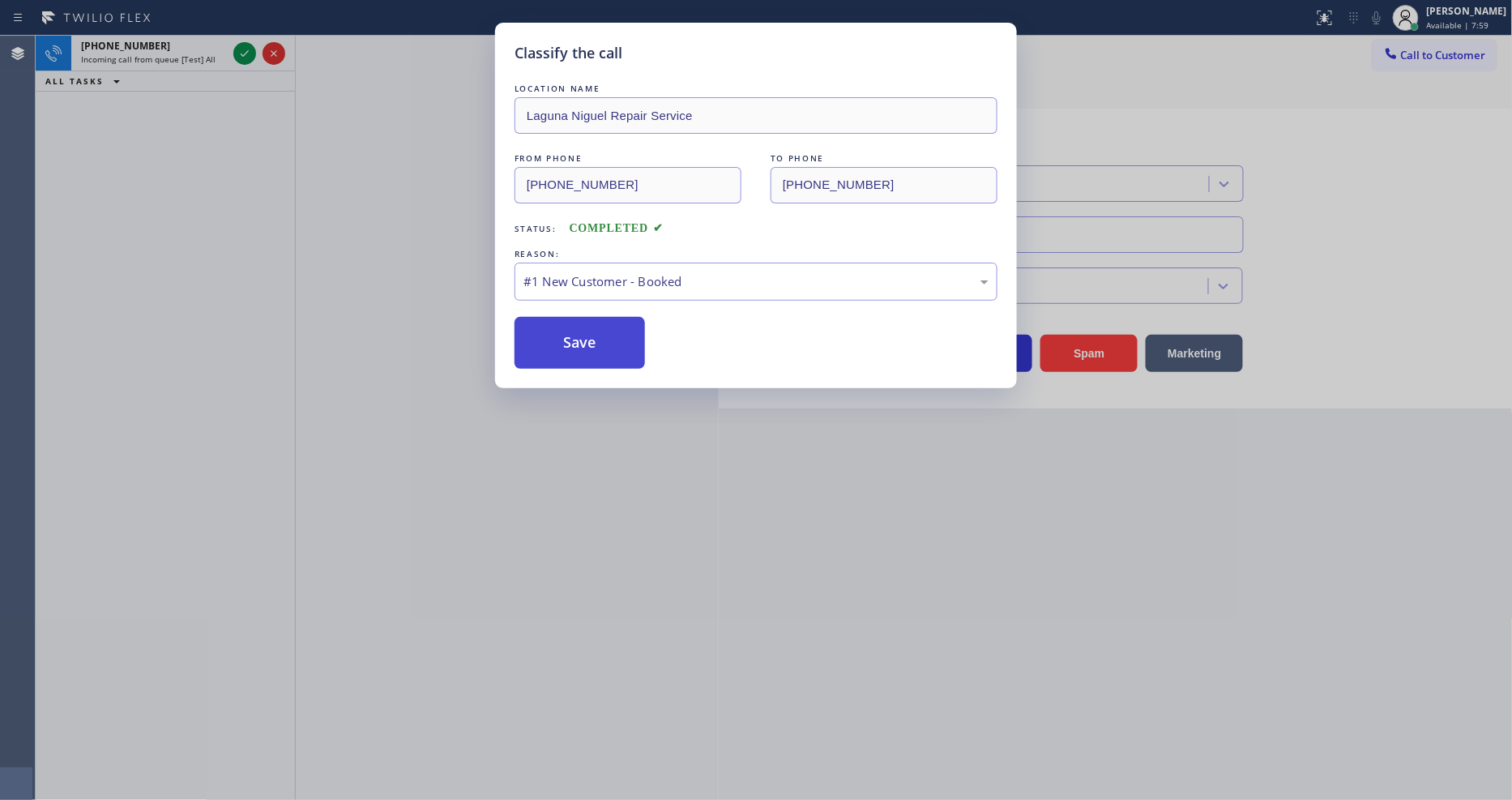
click at [530, 330] on button "Save" at bounding box center [579, 343] width 131 height 52
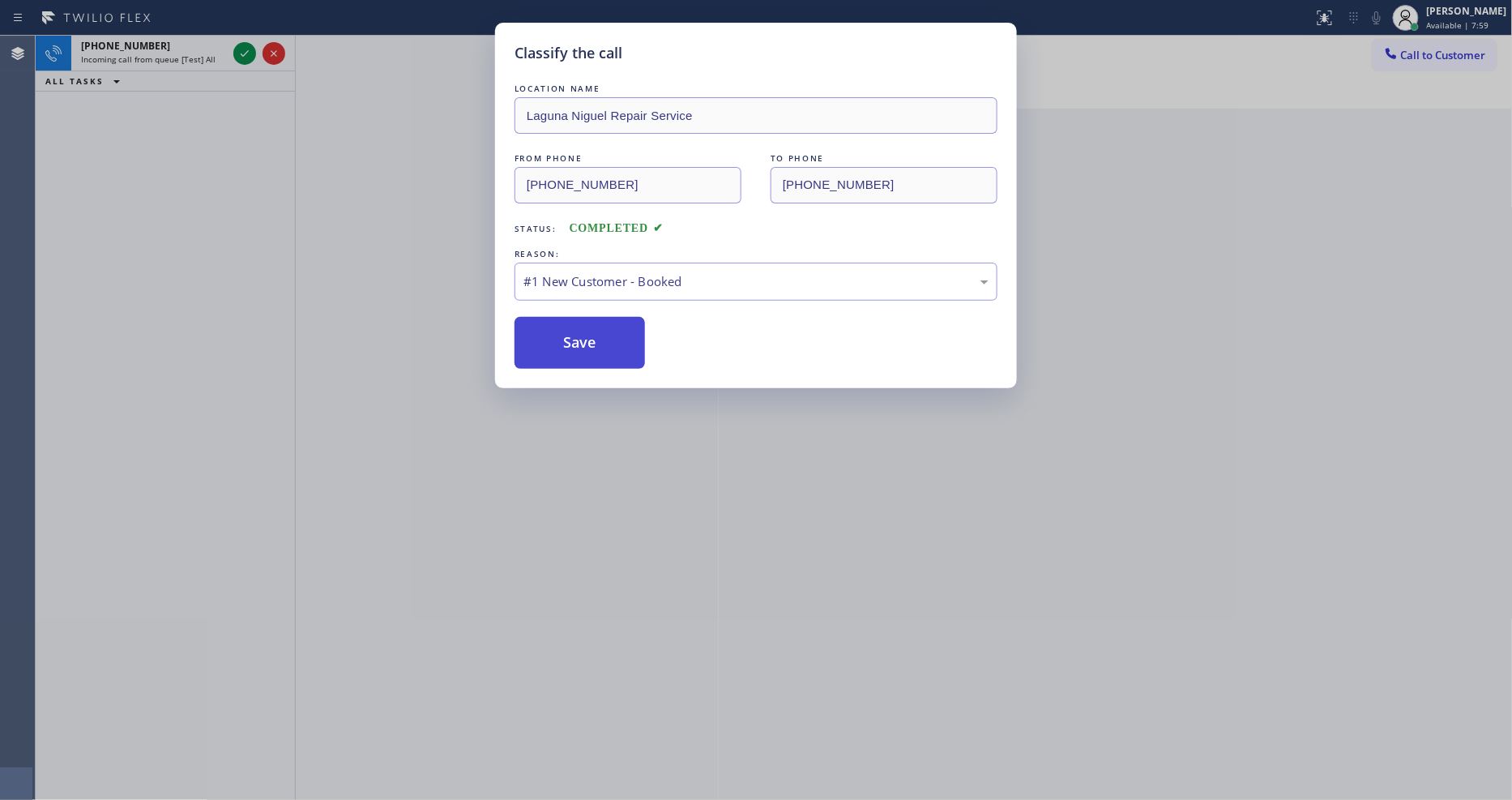
click at [531, 334] on button "Save" at bounding box center [579, 343] width 131 height 52
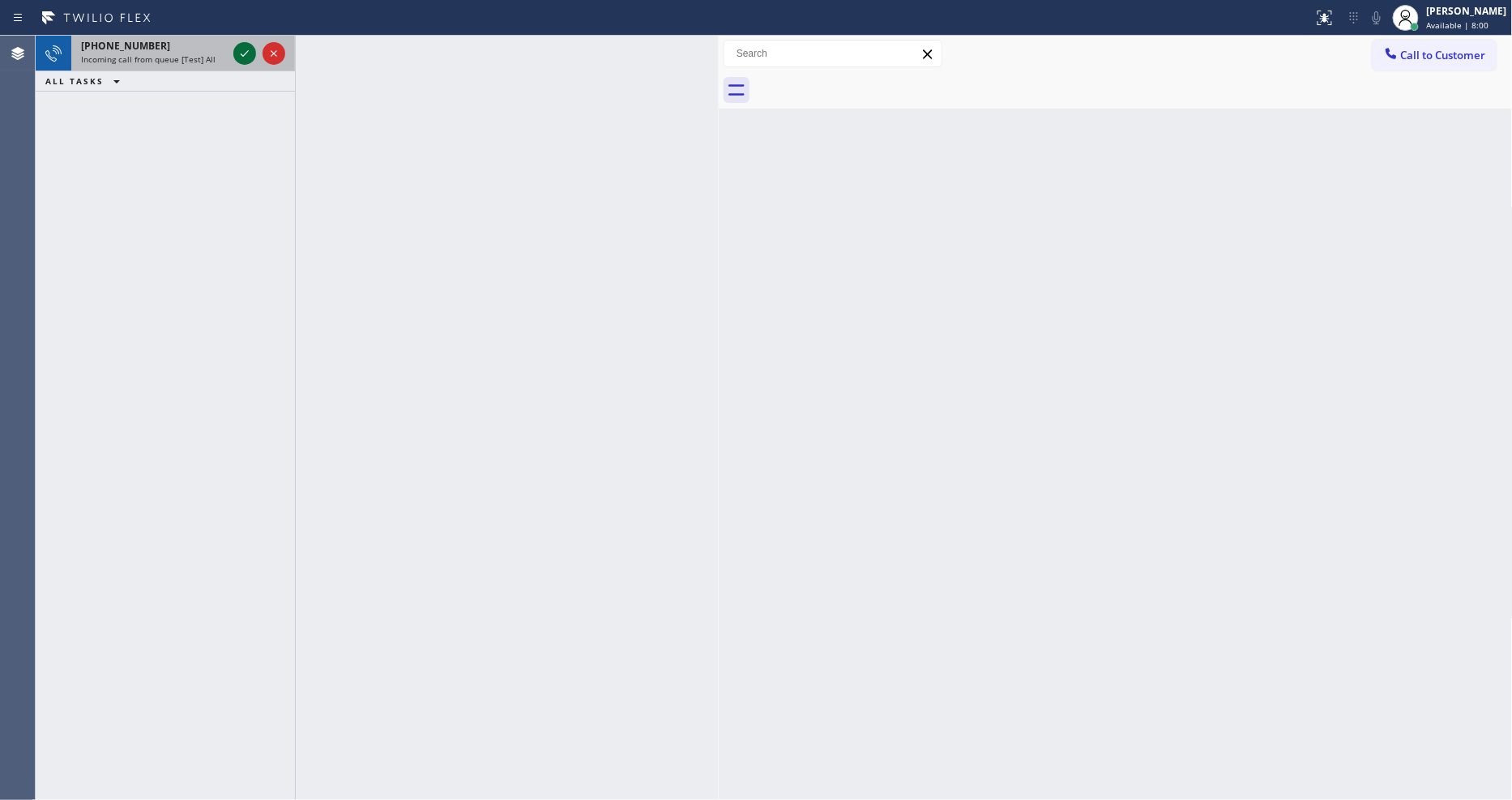
click at [239, 55] on icon at bounding box center [245, 53] width 19 height 19
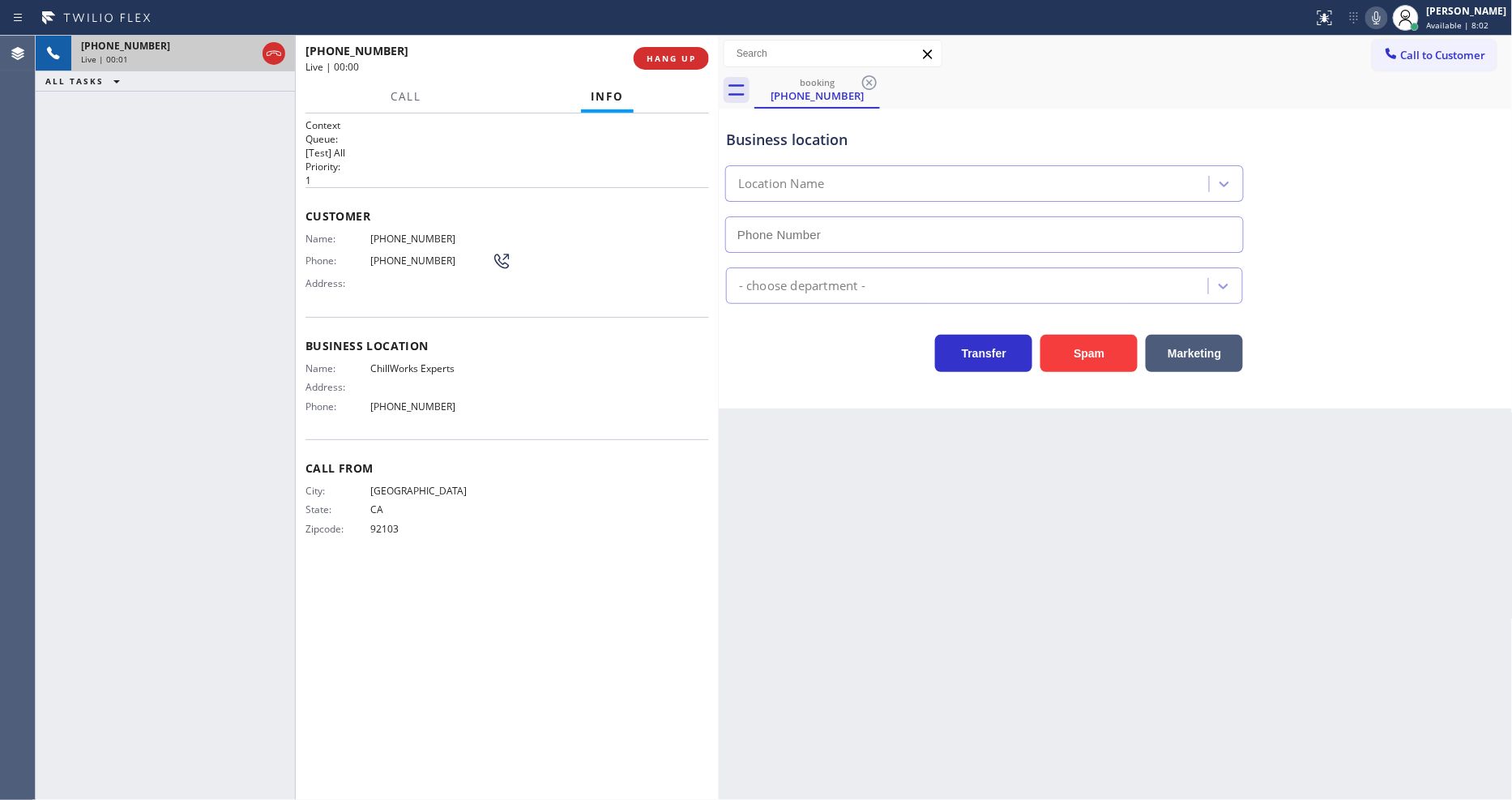
type input "[PHONE_NUMBER]"
click at [693, 50] on button "HANG UP" at bounding box center [672, 58] width 75 height 22
click at [692, 51] on button "HANG UP" at bounding box center [672, 58] width 75 height 22
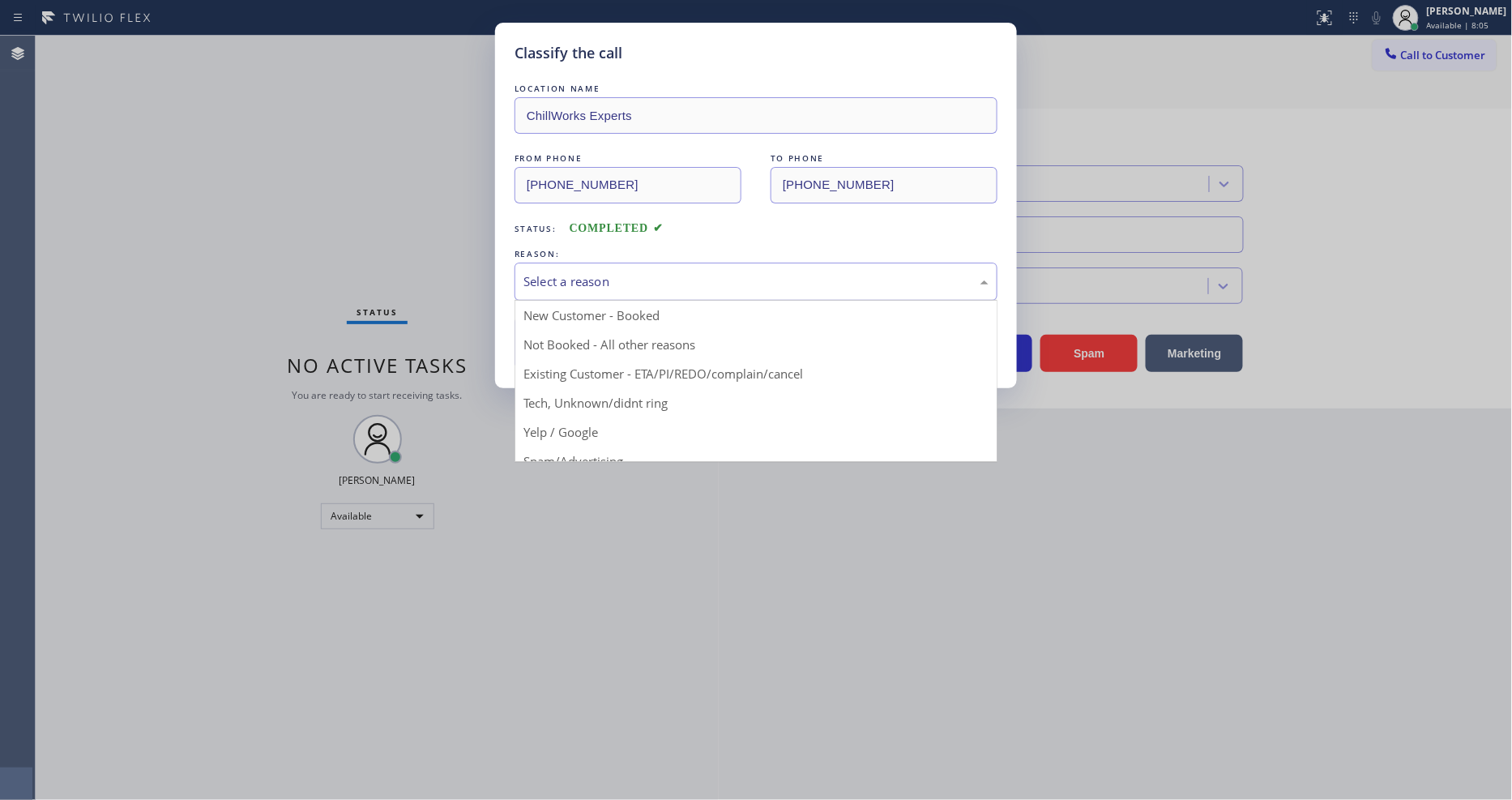
click at [614, 276] on div "Select a reason" at bounding box center [756, 281] width 465 height 18
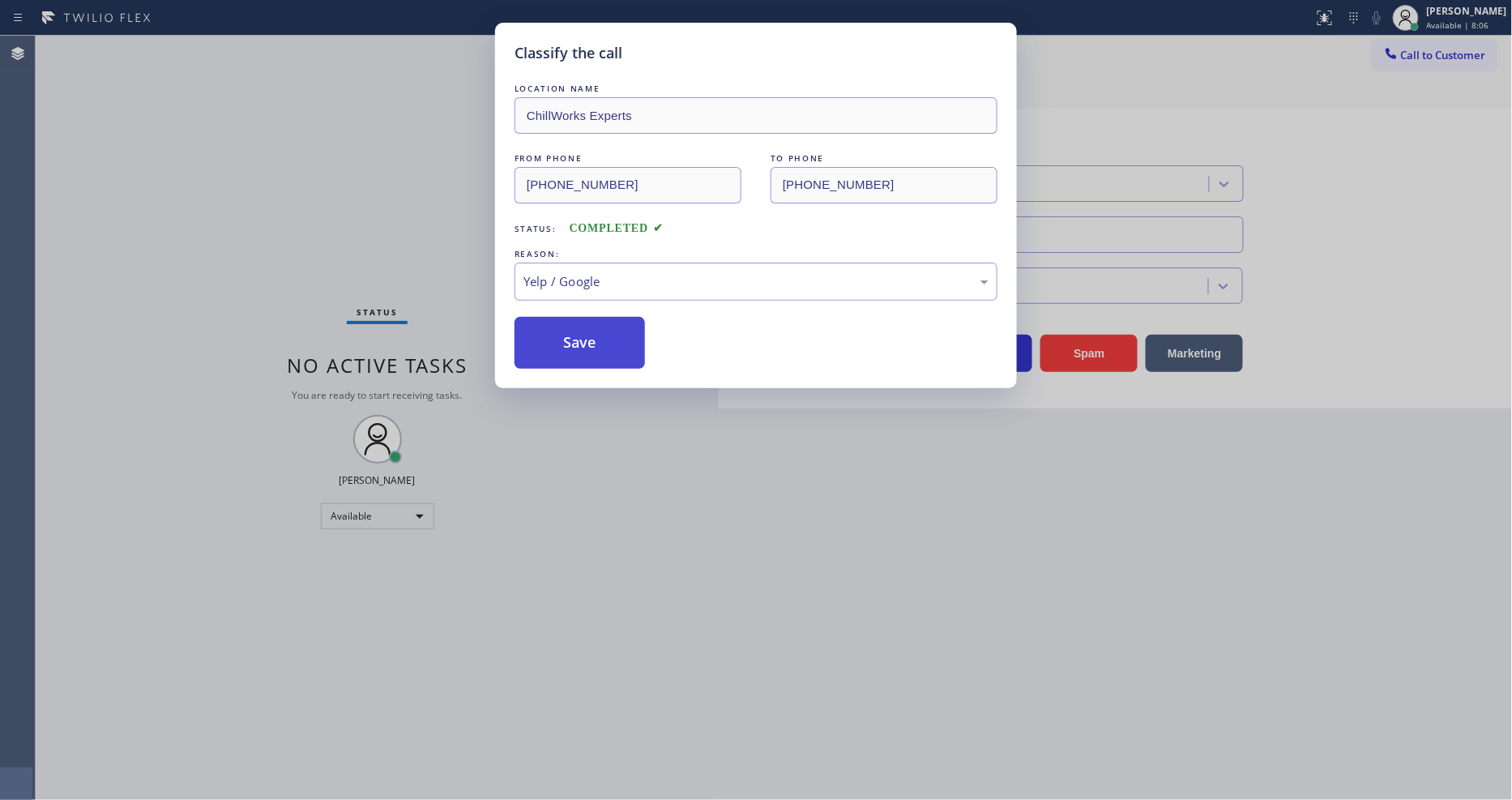
click at [633, 343] on button "Save" at bounding box center [579, 343] width 131 height 52
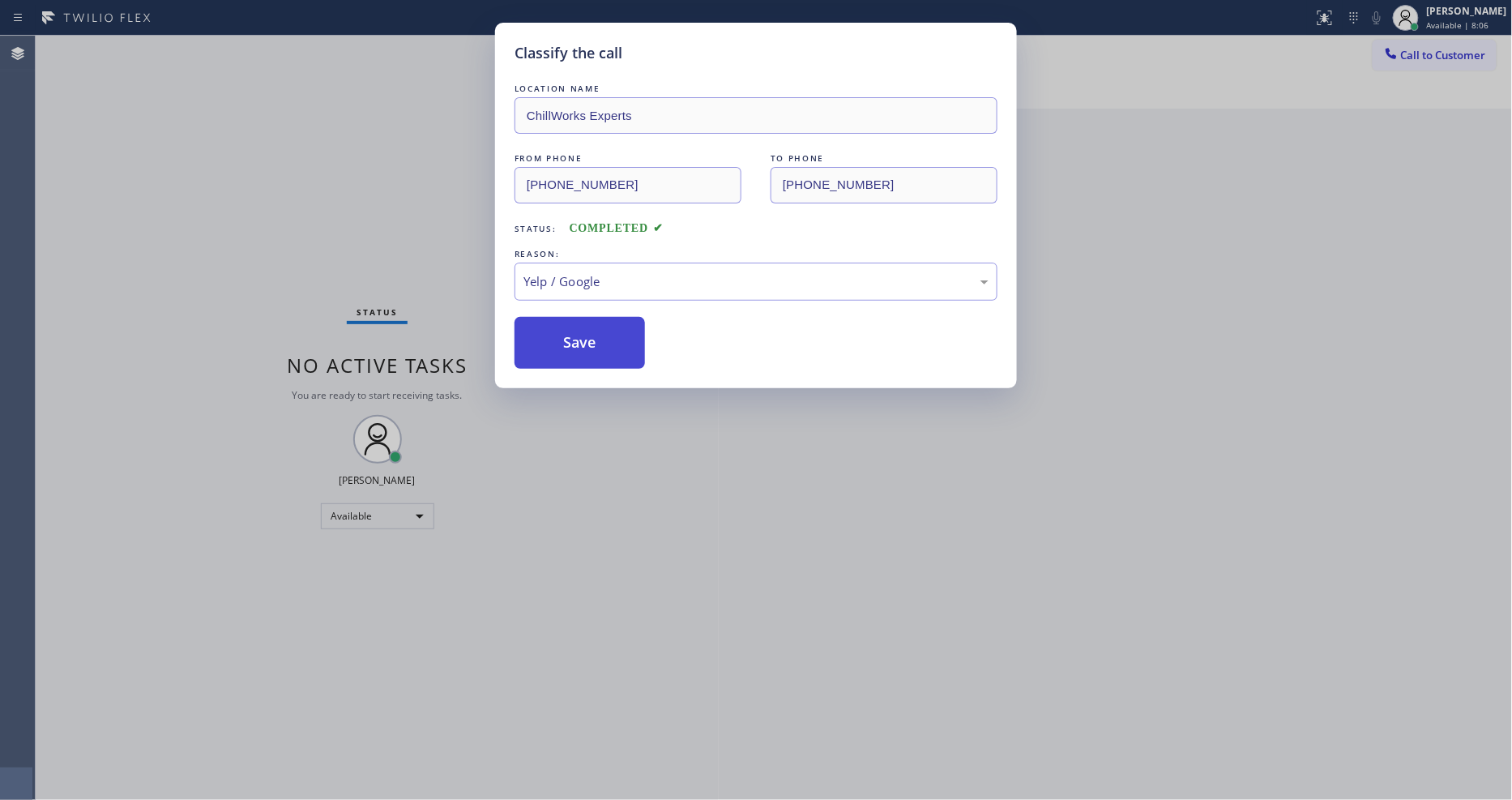
click at [633, 343] on button "Save" at bounding box center [579, 343] width 131 height 52
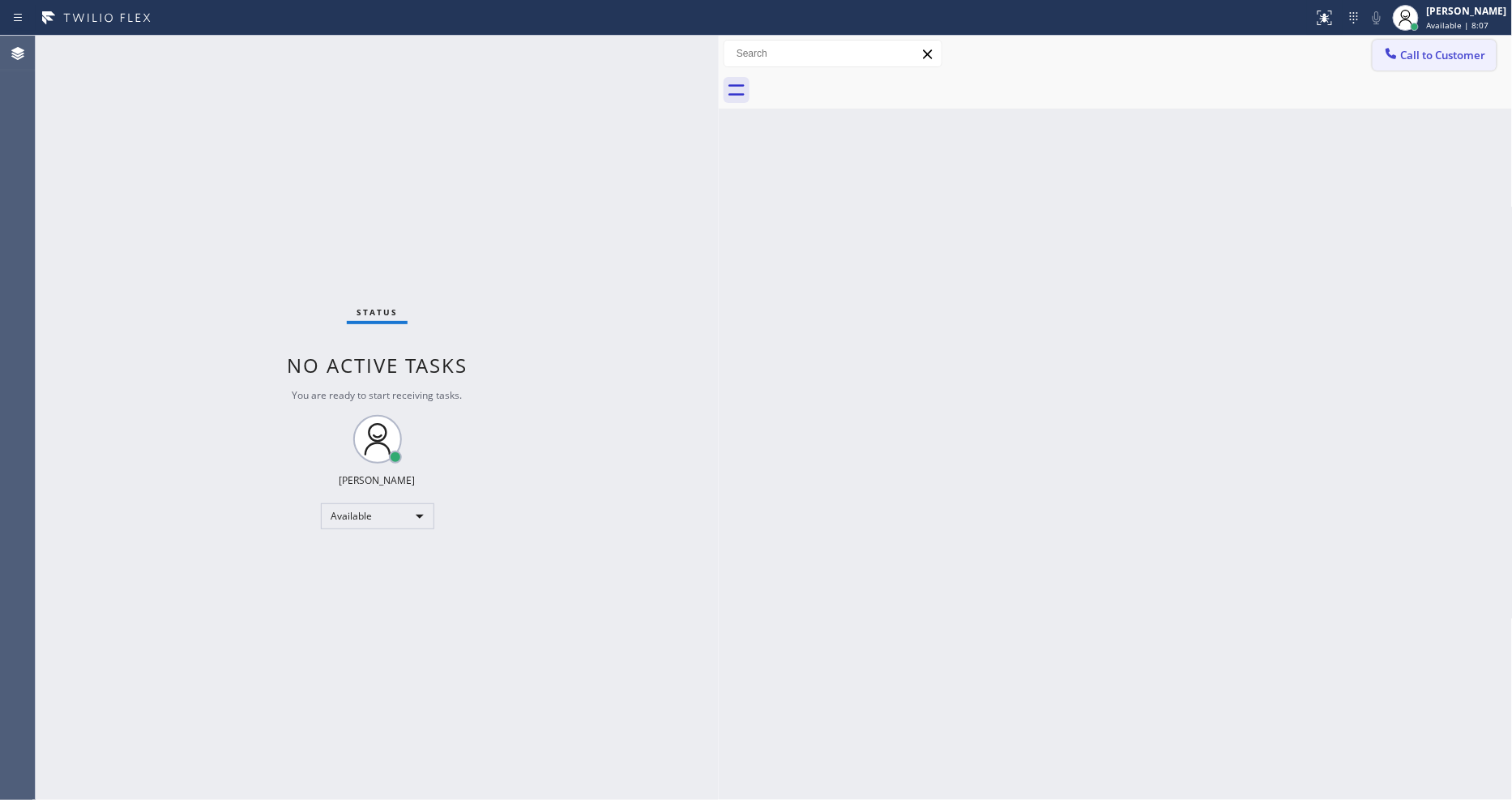
click at [1431, 54] on span "Call to Customer" at bounding box center [1443, 54] width 85 height 15
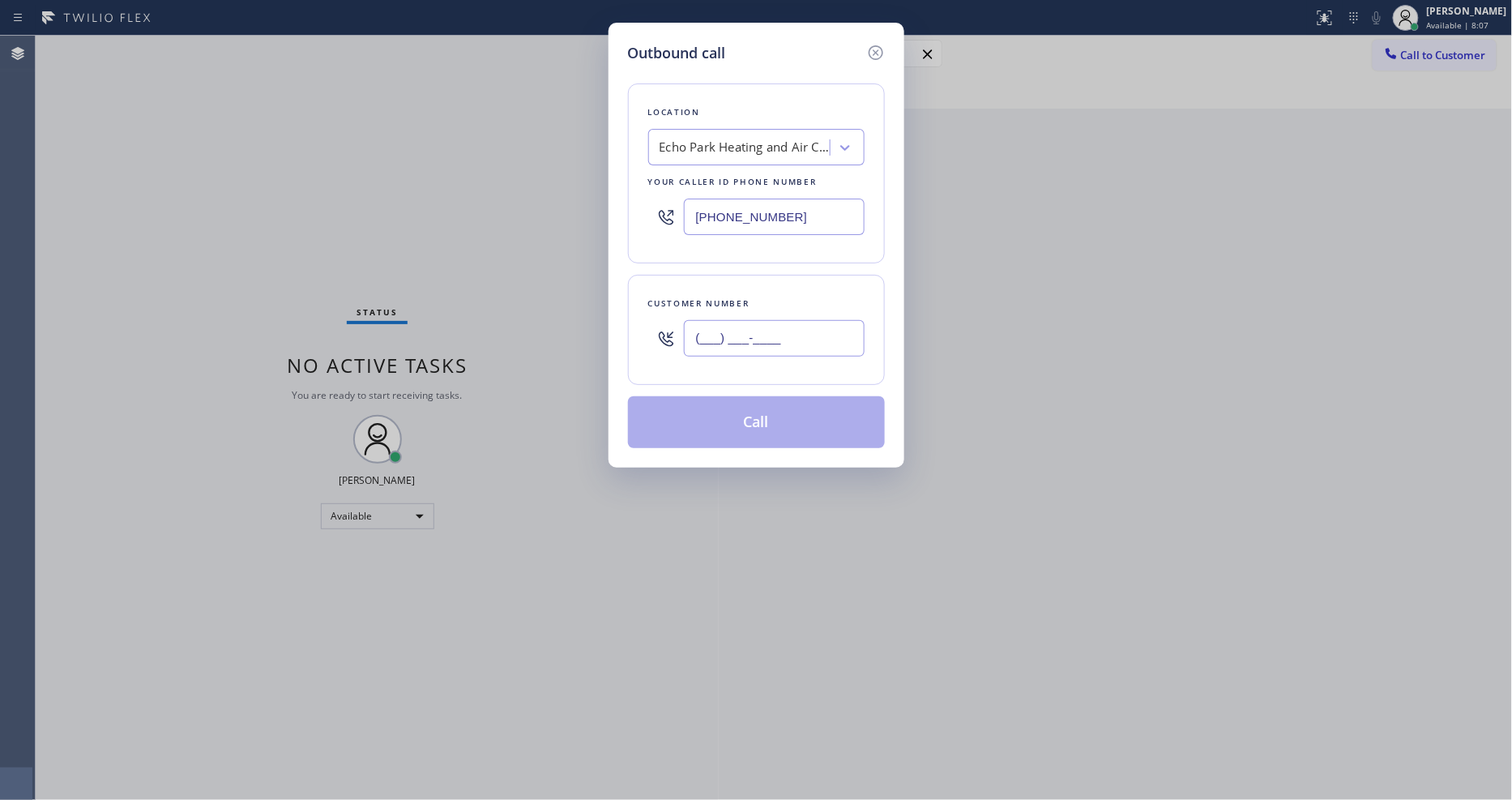
click at [787, 347] on input "(___) ___-____" at bounding box center [773, 339] width 181 height 37
paste input "916) 337-2687"
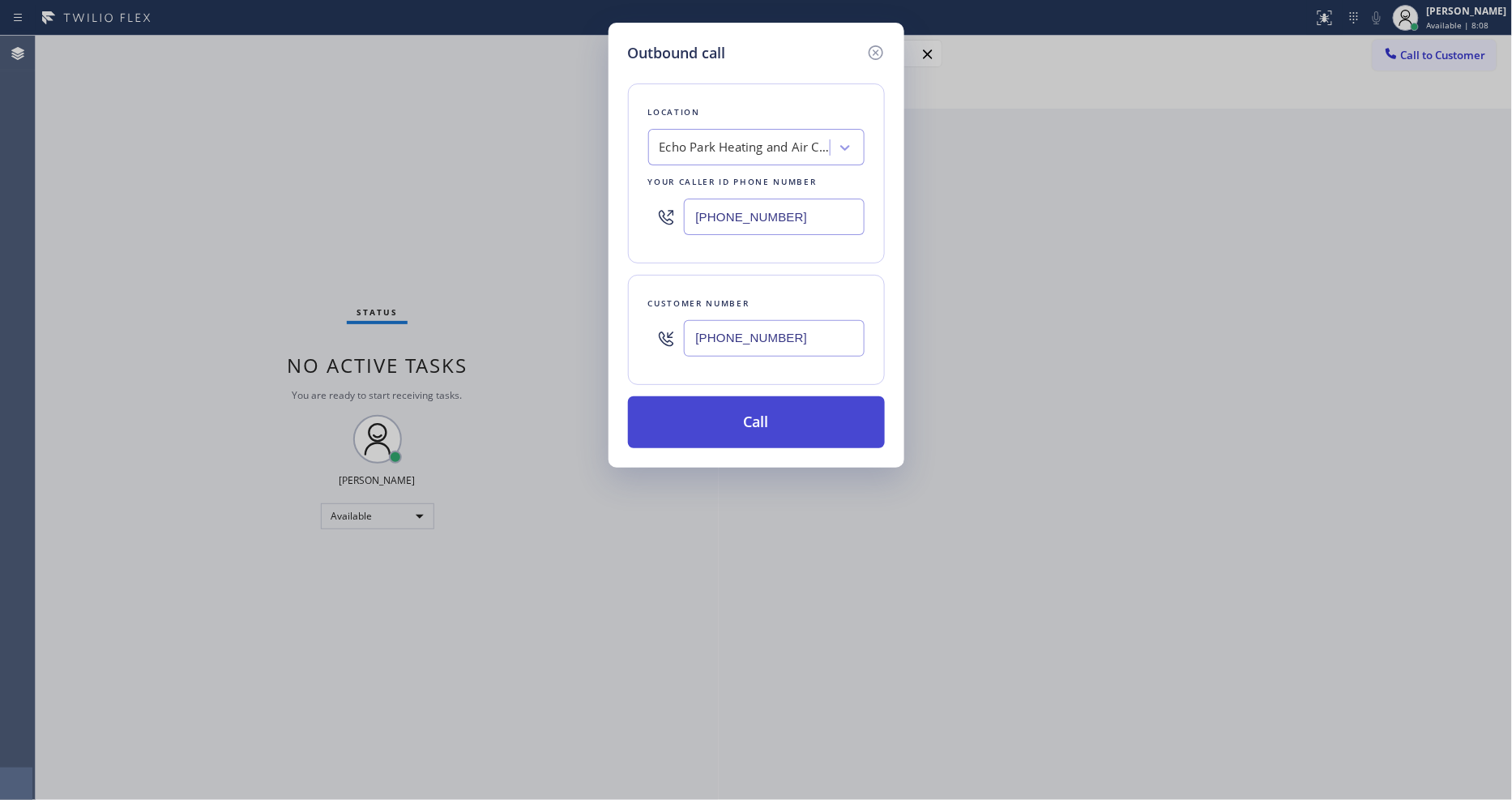
type input "[PHONE_NUMBER]"
click at [775, 435] on button "Call" at bounding box center [757, 423] width 257 height 52
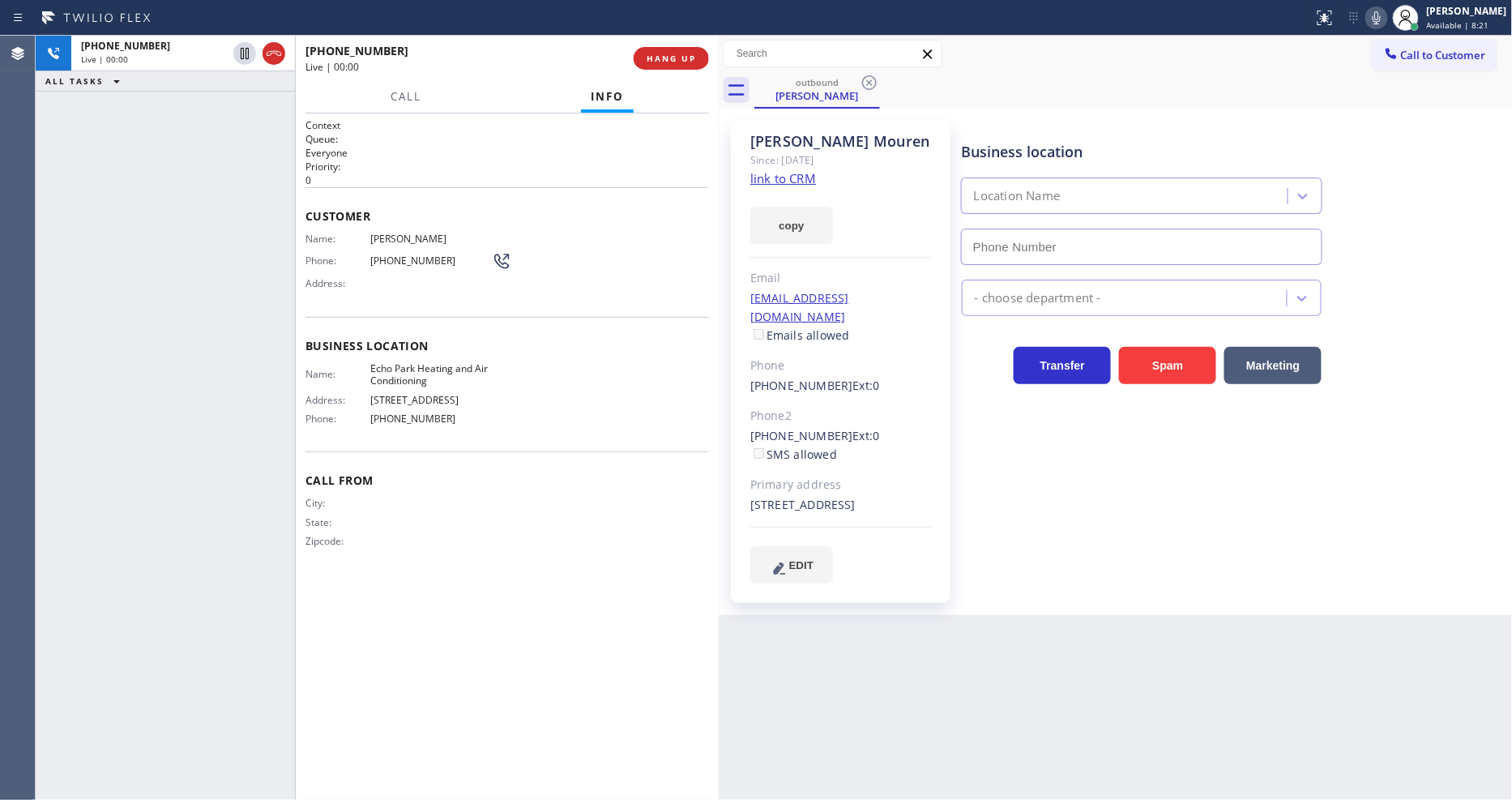
type input "[PHONE_NUMBER]"
drag, startPoint x: 741, startPoint y: 369, endPoint x: 829, endPoint y: 370, distance: 88.0
click at [829, 370] on div "[PERSON_NAME] Since: [DATE] link to CRM copy Email [EMAIL_ADDRESS][DOMAIN_NAME]…" at bounding box center [840, 362] width 219 height 483
copy link "[PHONE_NUMBER]"
click at [686, 58] on span "HANG UP" at bounding box center [671, 58] width 49 height 12
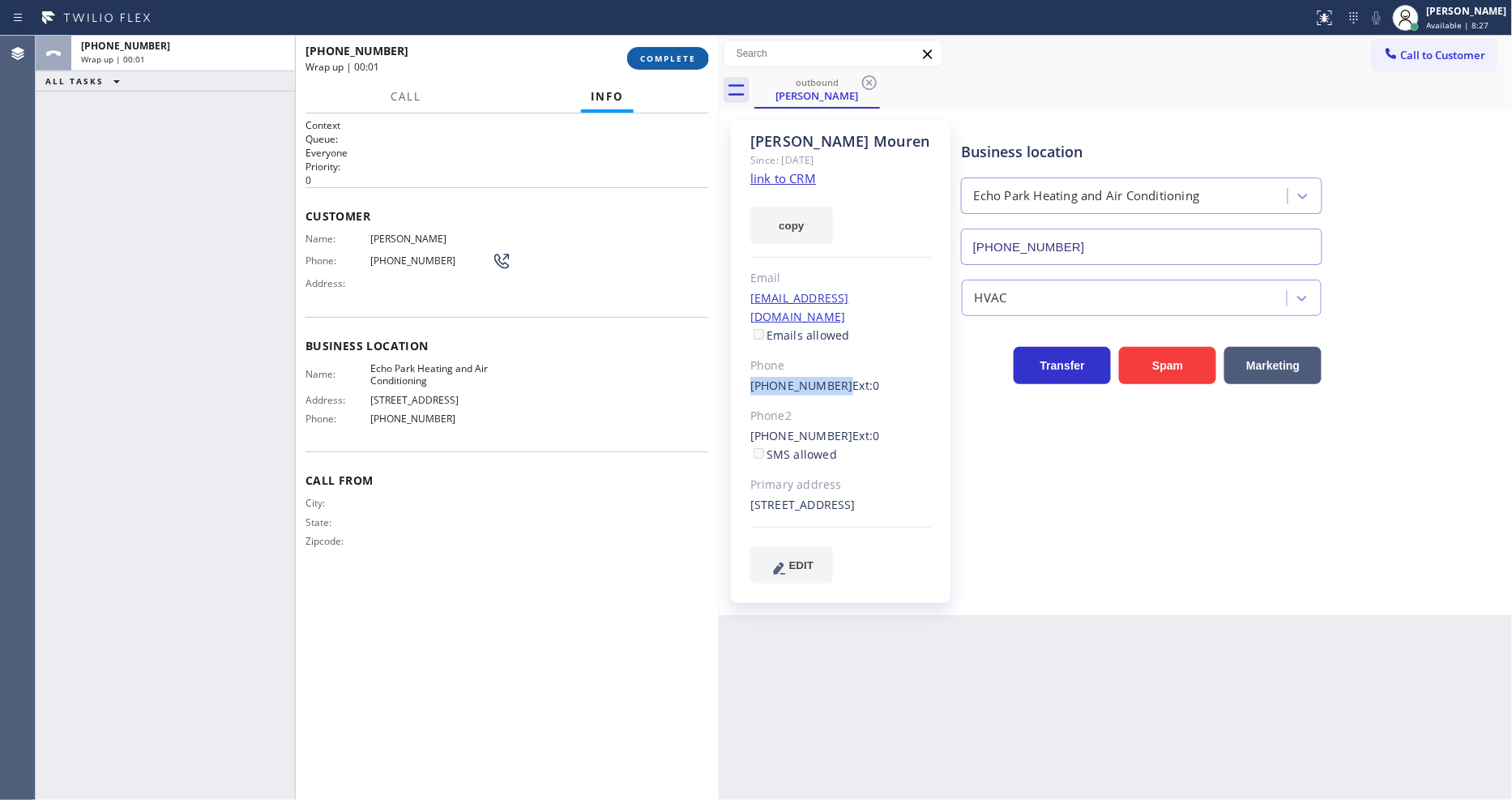
click at [686, 58] on span "COMPLETE" at bounding box center [668, 58] width 56 height 12
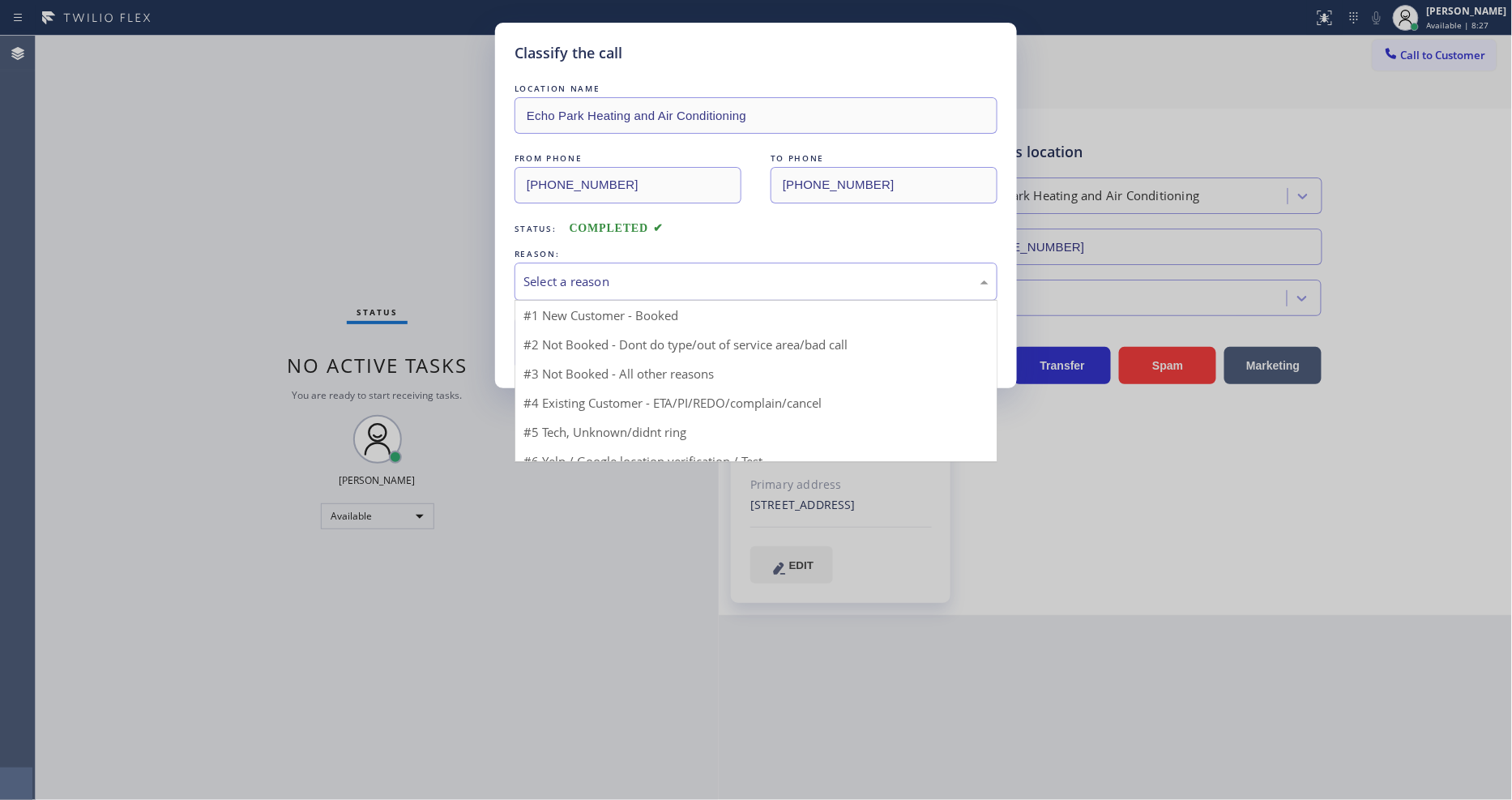
click at [617, 273] on div "Select a reason" at bounding box center [756, 281] width 465 height 18
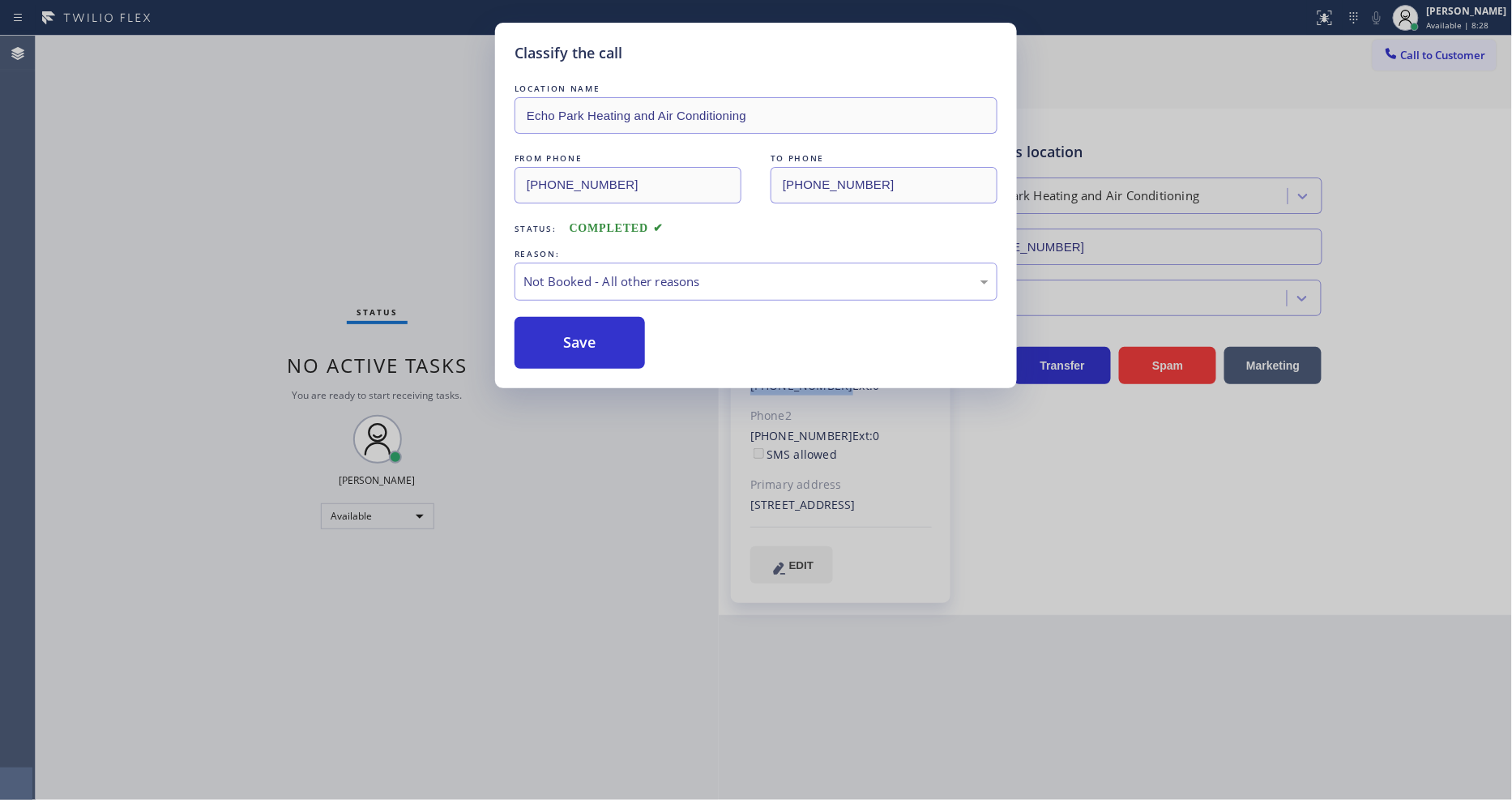
click at [605, 348] on button "Save" at bounding box center [579, 343] width 131 height 52
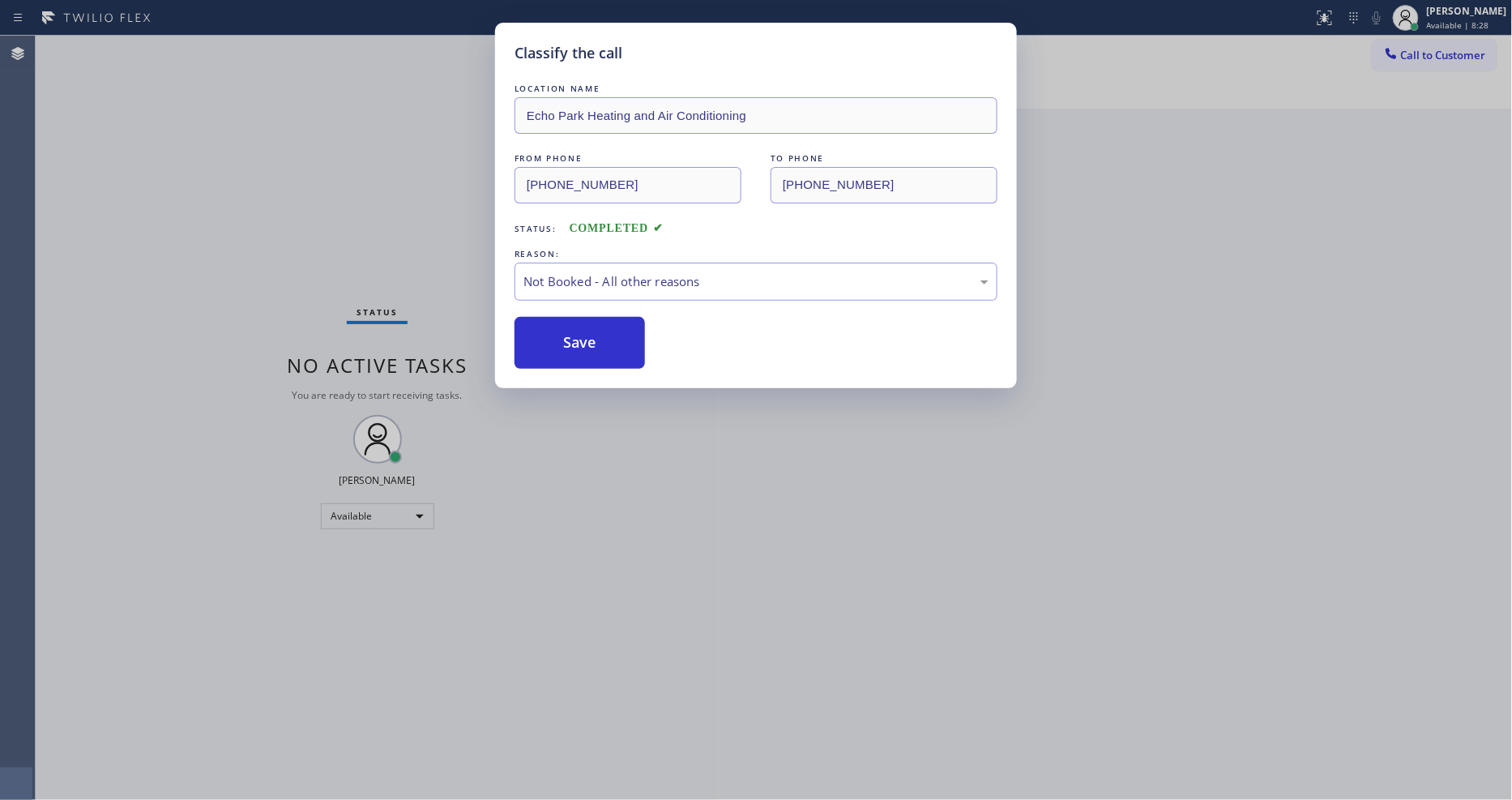
click at [1436, 60] on button "Call to Customer" at bounding box center [1435, 55] width 124 height 31
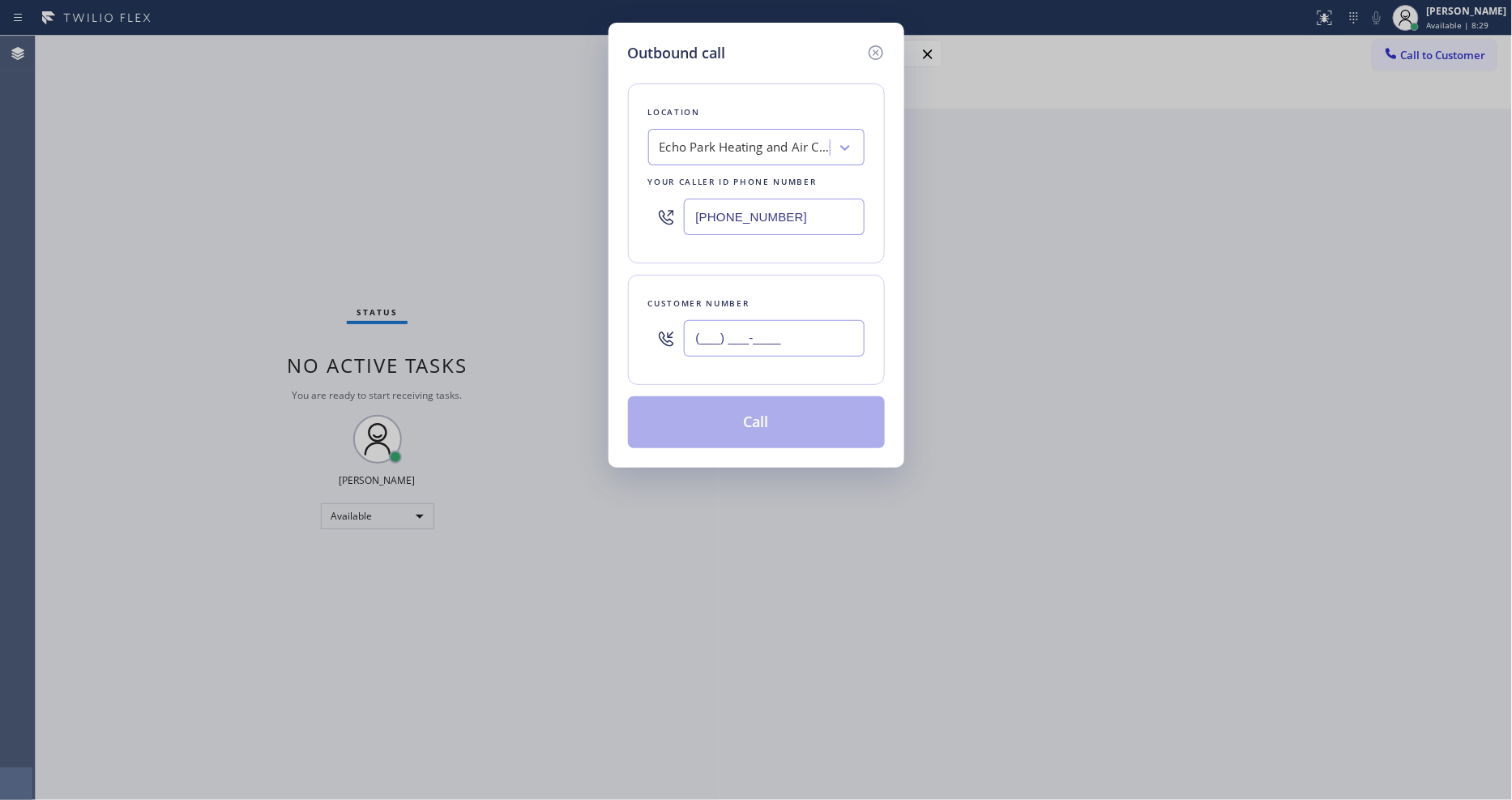
click at [718, 344] on input "(___) ___-____" at bounding box center [773, 339] width 181 height 37
paste input "323) 715-0824"
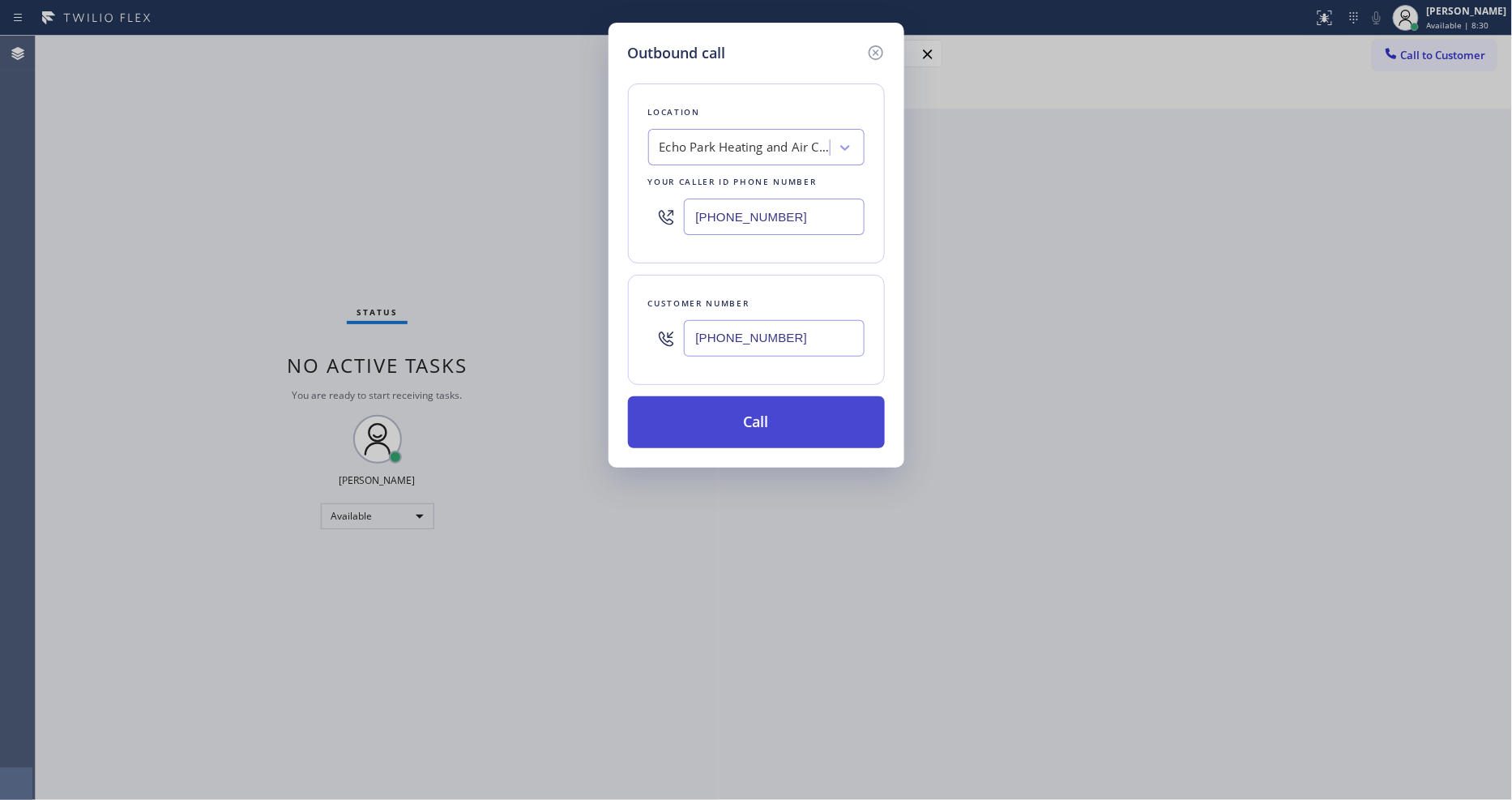
type input "[PHONE_NUMBER]"
click at [717, 411] on button "Call" at bounding box center [757, 423] width 257 height 52
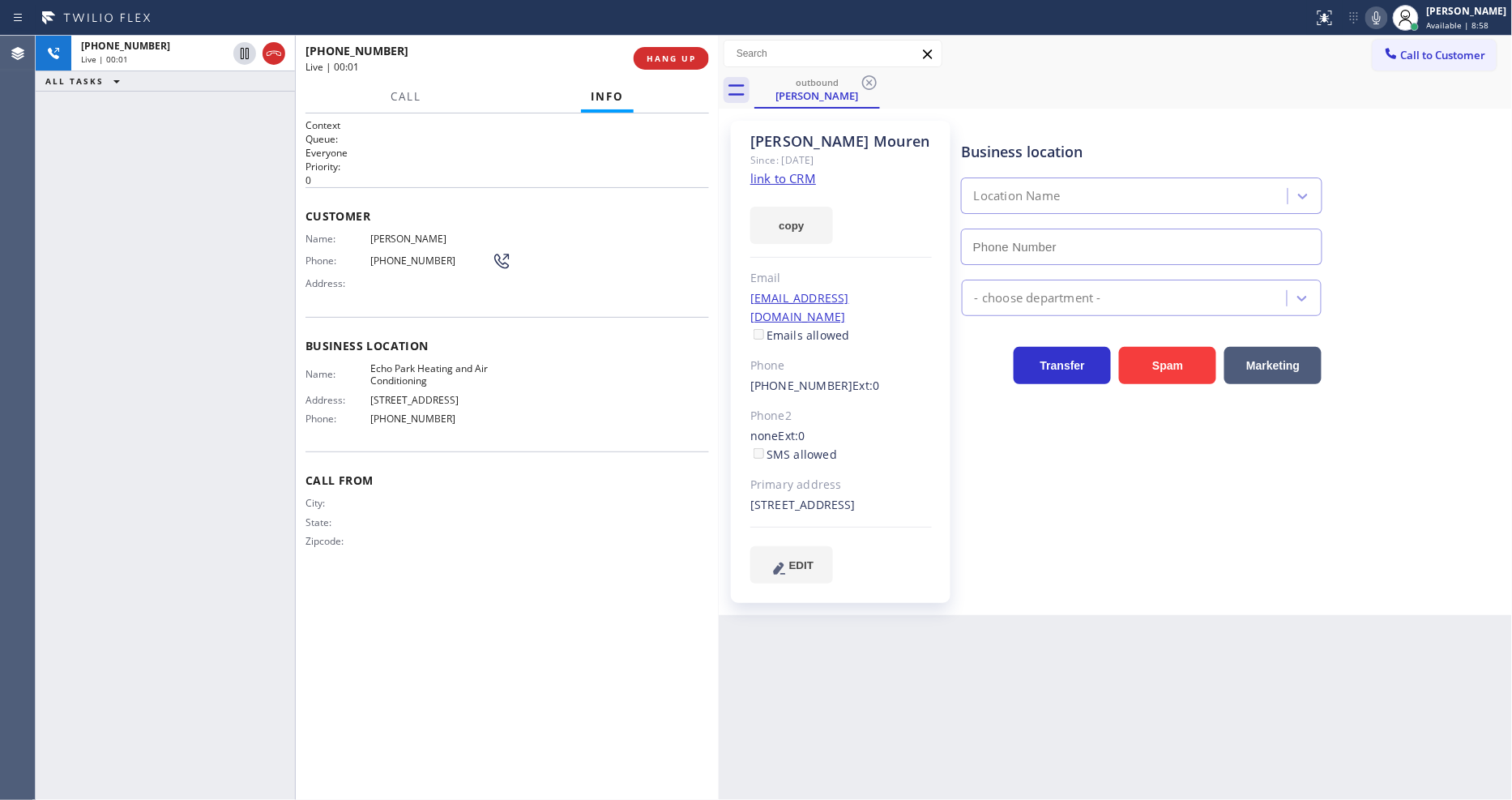
type input "[PHONE_NUMBER]"
click at [692, 44] on div "[PHONE_NUMBER] Live | 00:05 HANG UP" at bounding box center [507, 59] width 403 height 43
click at [689, 57] on span "HANG UP" at bounding box center [671, 58] width 49 height 12
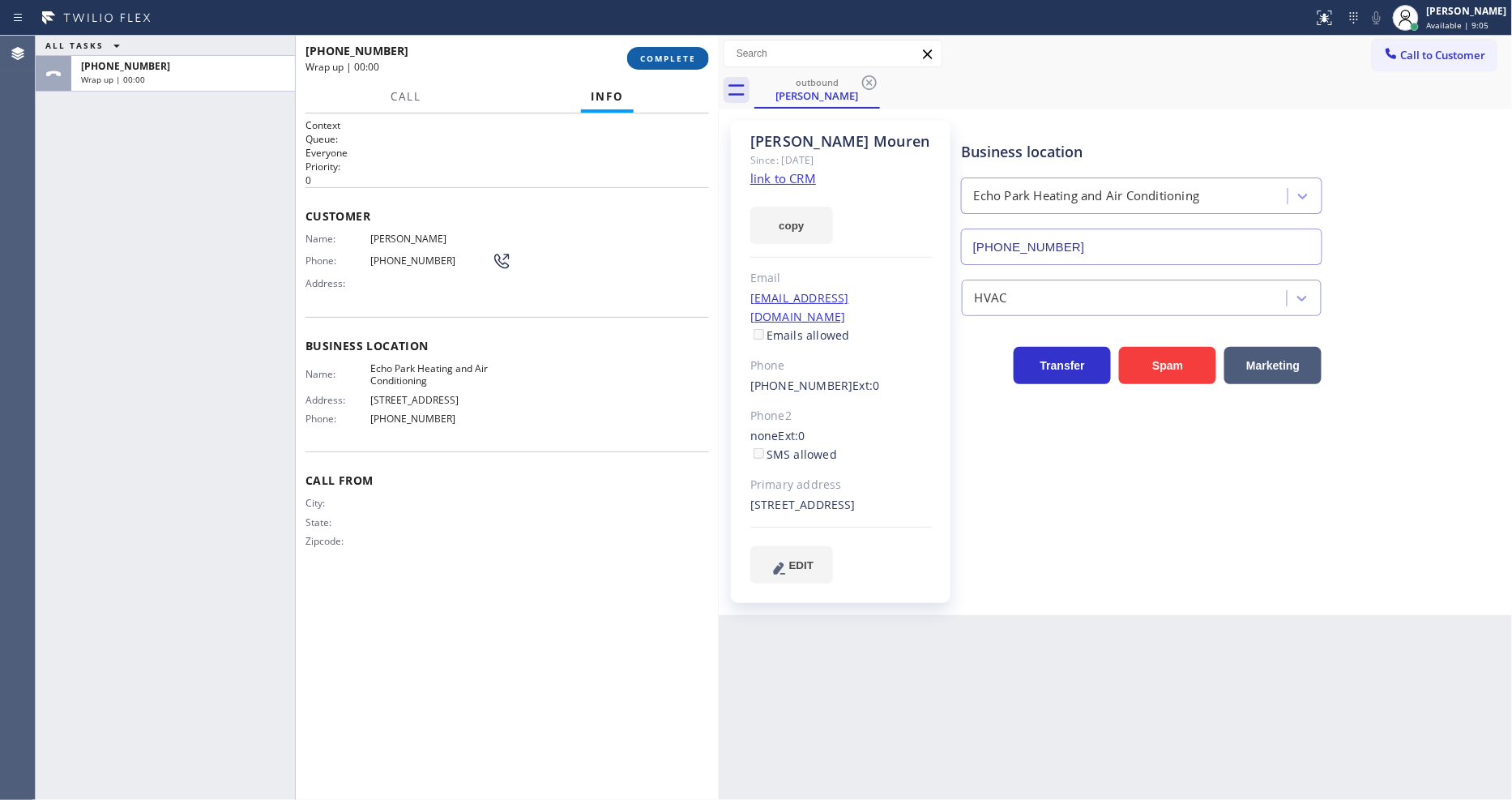
click at [686, 58] on span "COMPLETE" at bounding box center [668, 58] width 56 height 12
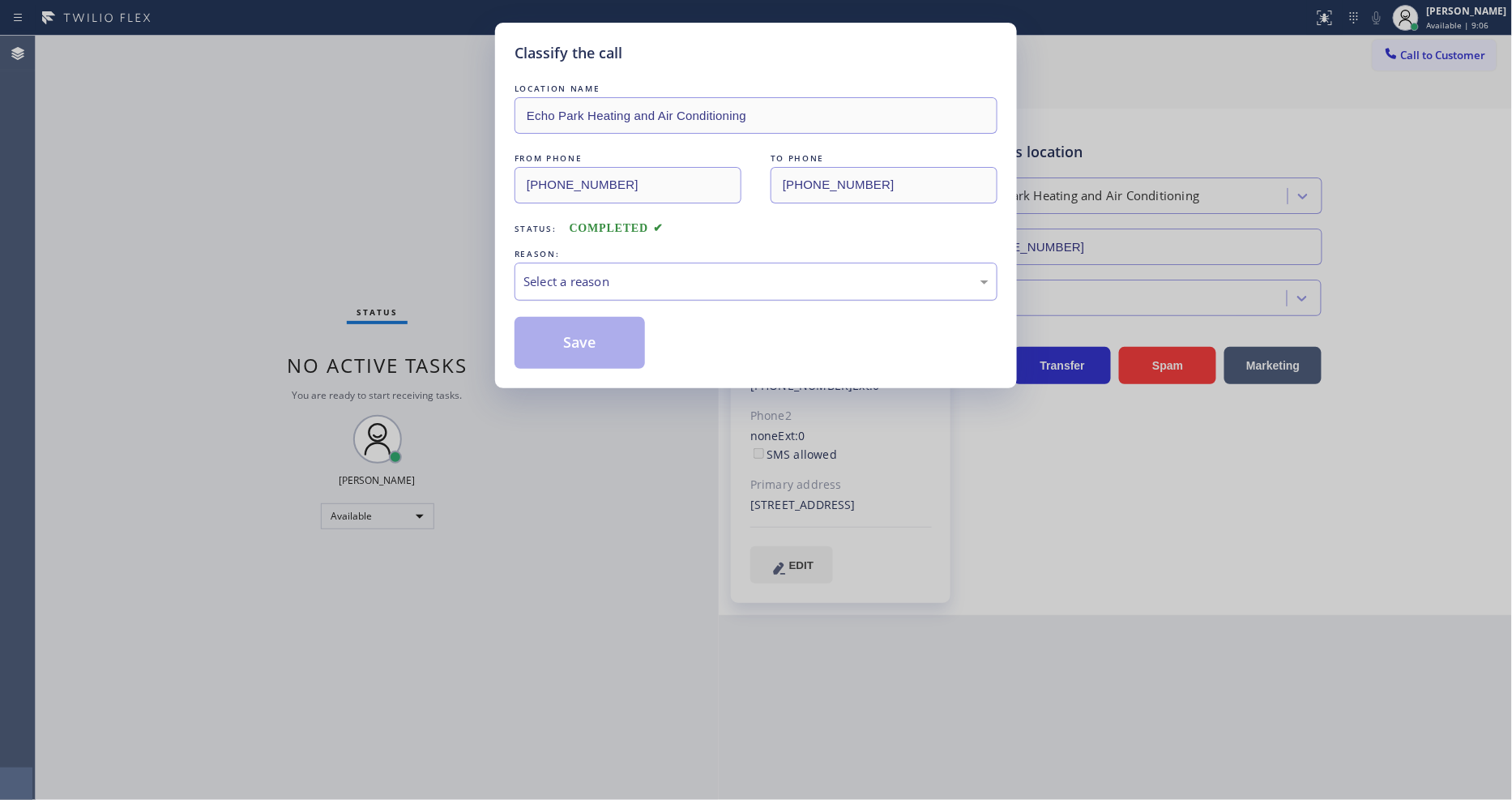
click at [596, 281] on div "Select a reason" at bounding box center [756, 281] width 465 height 18
click at [586, 331] on button "Save" at bounding box center [579, 343] width 131 height 52
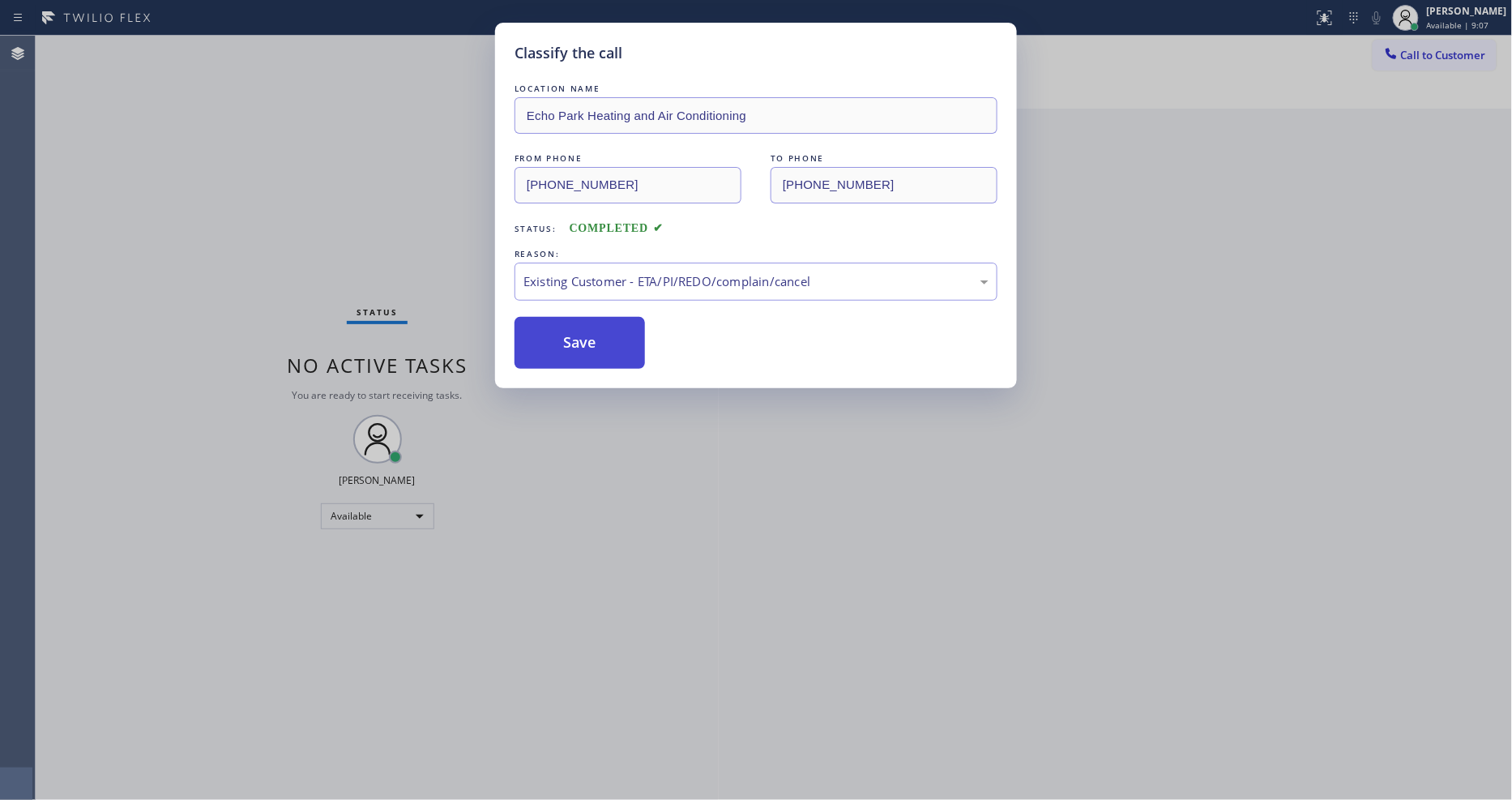
click at [586, 331] on button "Save" at bounding box center [579, 343] width 131 height 52
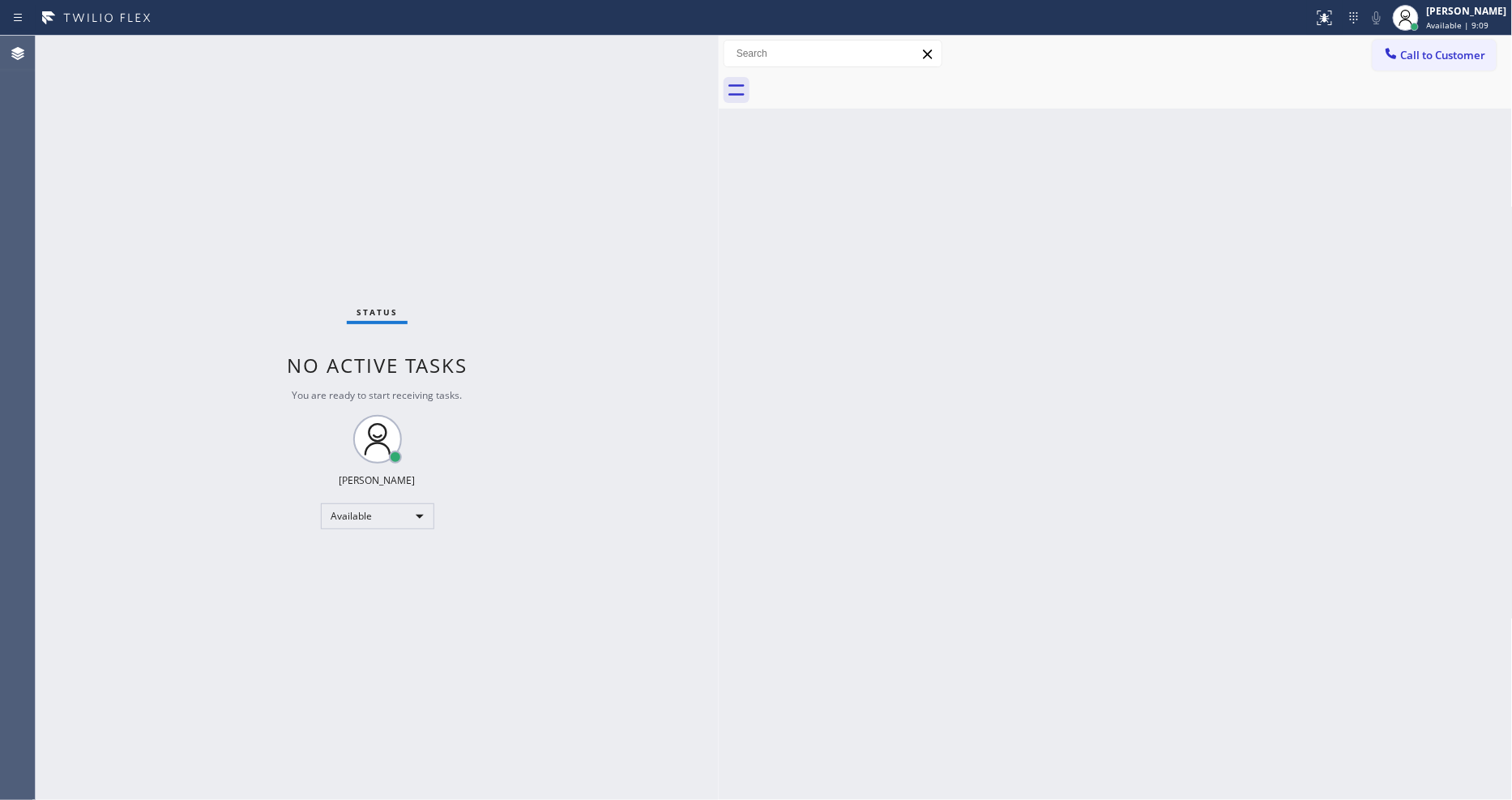
click at [1114, 491] on div "Back to Dashboard Change Sender ID Customers Technicians Select a contact Outbo…" at bounding box center [1116, 418] width 794 height 764
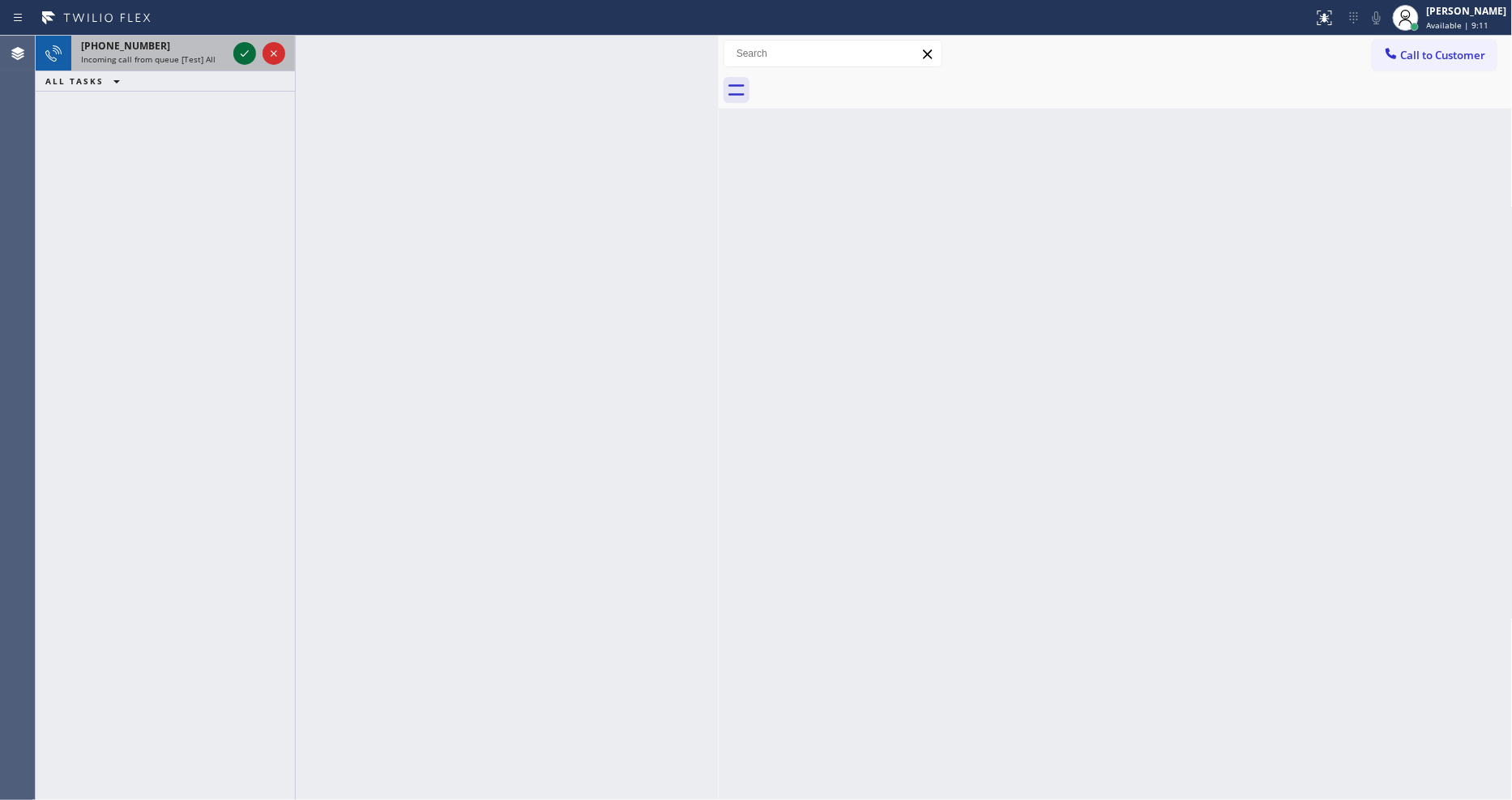
click at [247, 53] on icon at bounding box center [245, 53] width 19 height 19
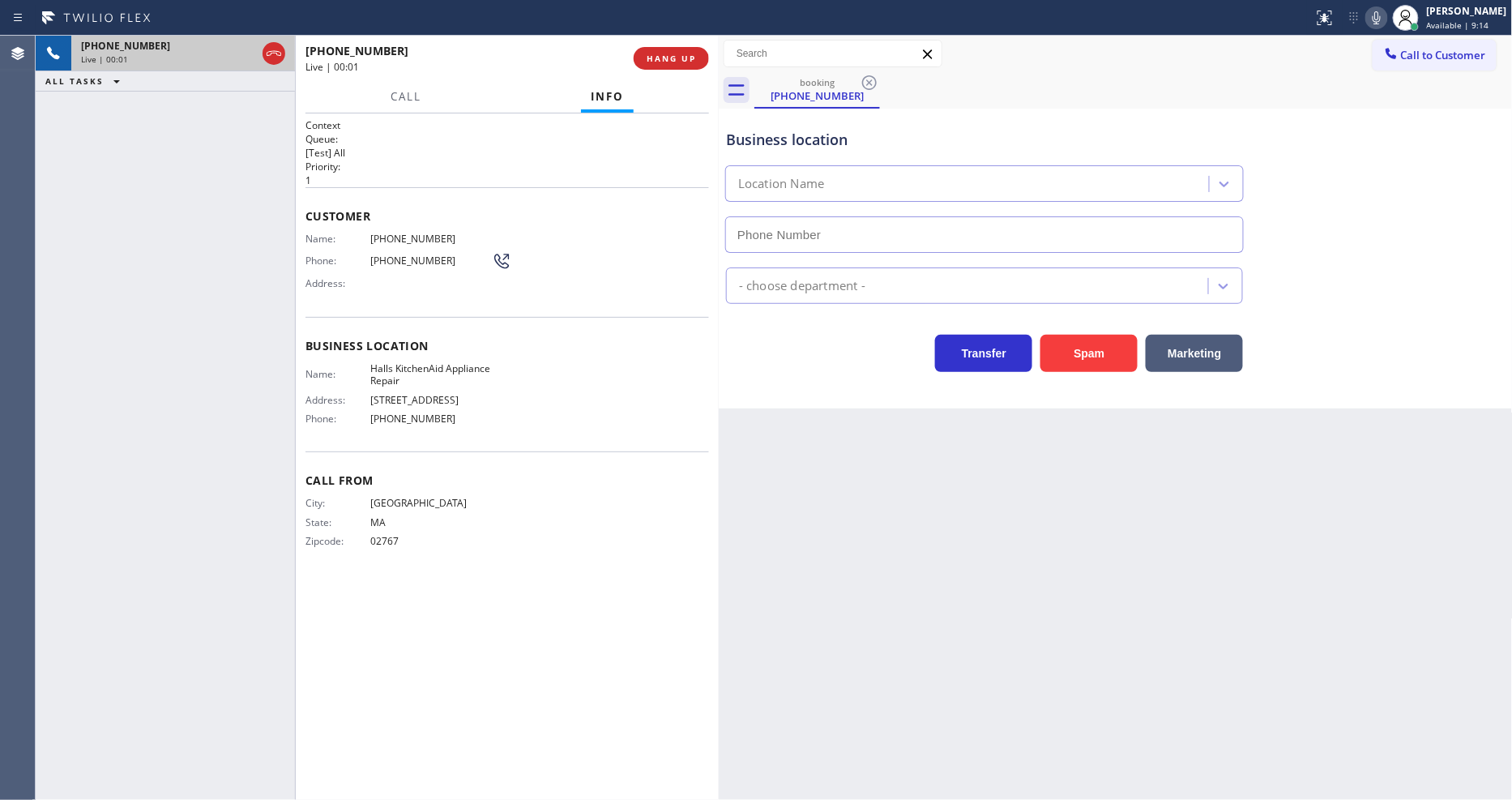
type input "[PHONE_NUMBER]"
drag, startPoint x: 1145, startPoint y: 485, endPoint x: 513, endPoint y: 431, distance: 634.3
click at [1145, 487] on div "Back to Dashboard Change Sender ID Customers Technicians Select a contact Outbo…" at bounding box center [1116, 418] width 794 height 764
click at [465, 363] on span "Halls KitchenAid Appliance Repair" at bounding box center [431, 375] width 122 height 25
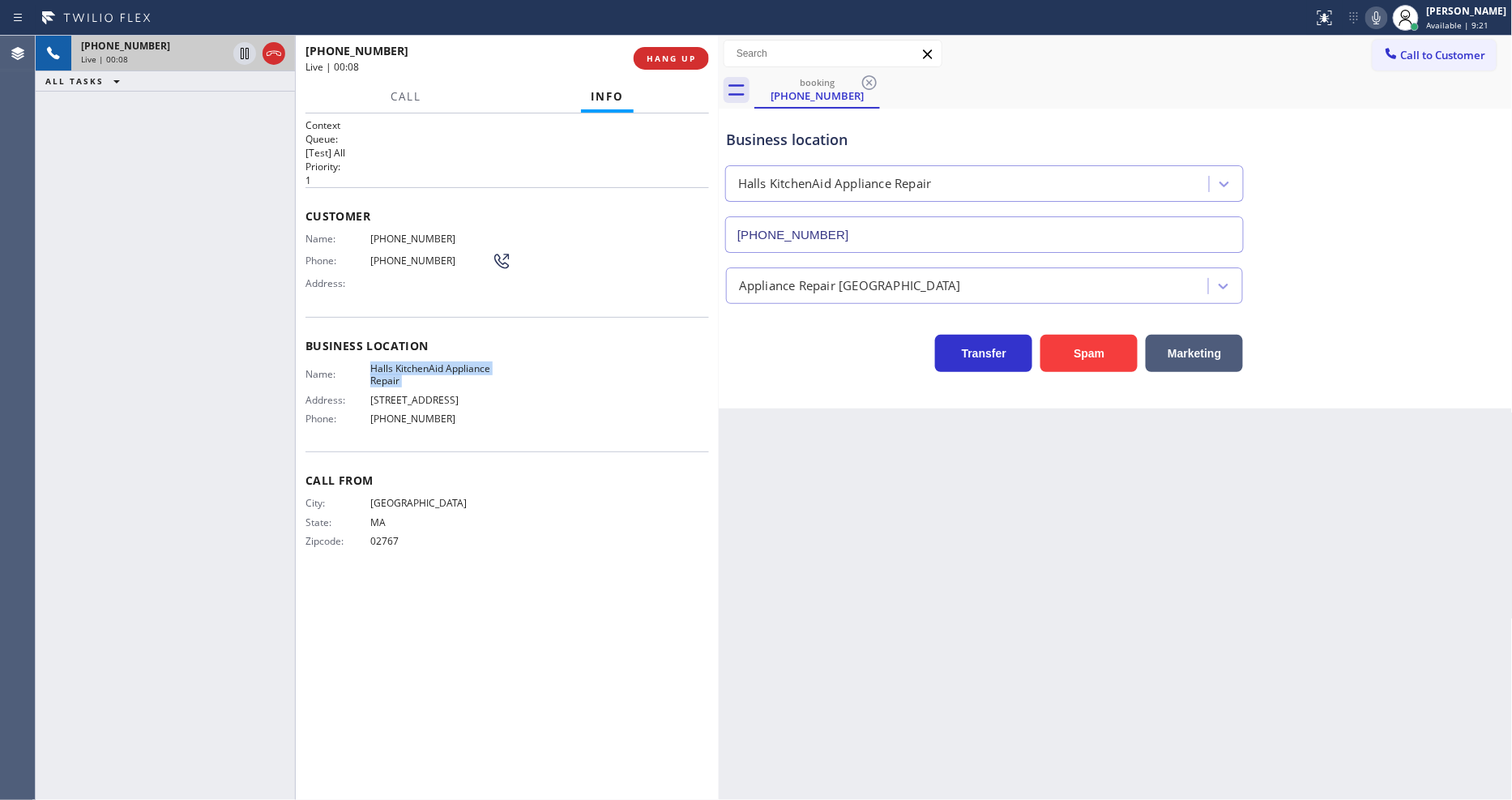
click at [465, 363] on span "Halls KitchenAid Appliance Repair" at bounding box center [431, 375] width 122 height 25
copy span "Halls KitchenAid Appliance Repair"
click at [389, 237] on span "[PHONE_NUMBER]" at bounding box center [431, 239] width 122 height 13
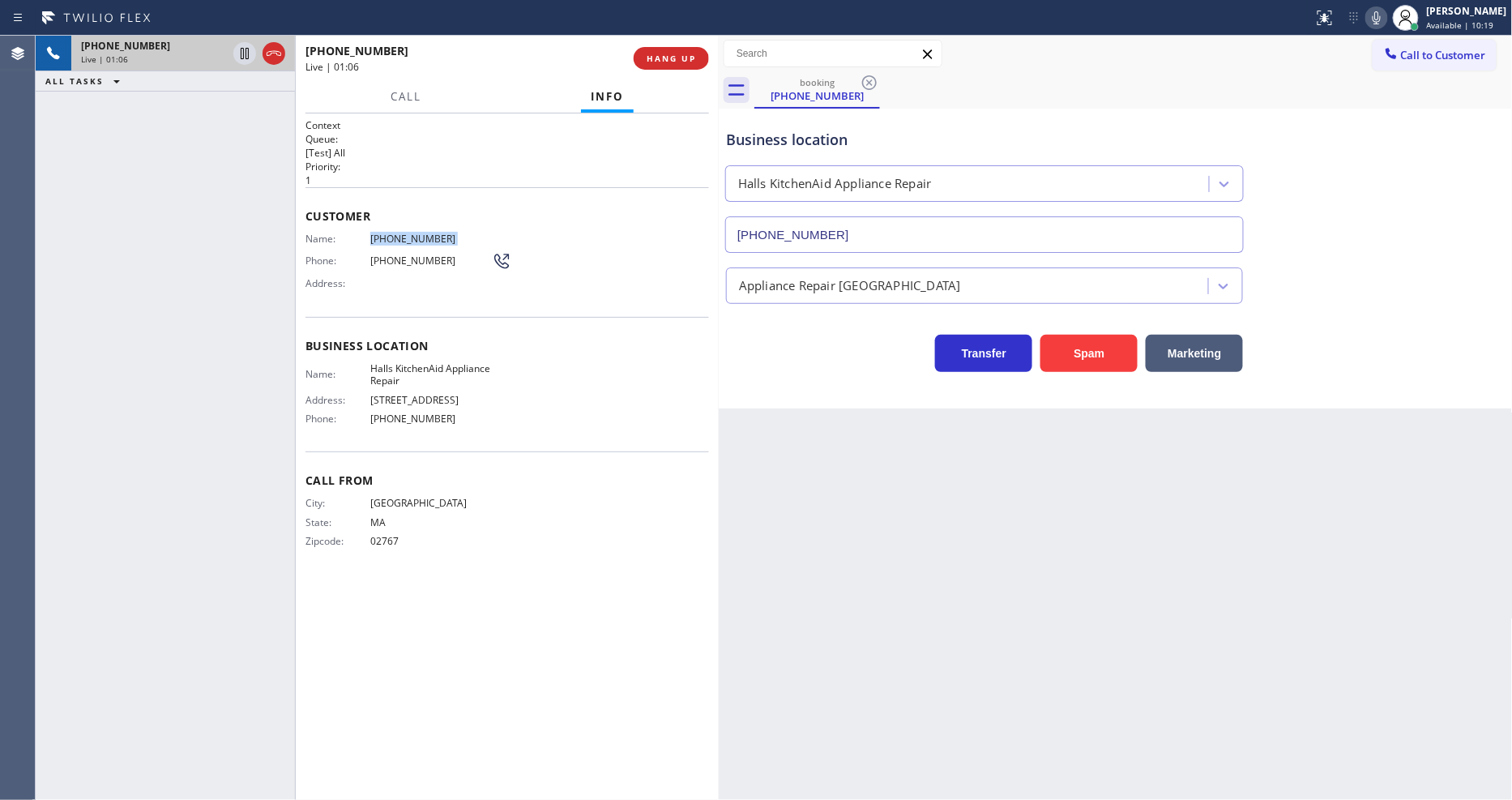
copy span "[PHONE_NUMBER]"
click at [1030, 449] on div "Back to Dashboard Change Sender ID Customers Technicians Select a contact Outbo…" at bounding box center [1116, 418] width 794 height 764
click at [408, 239] on div "Name: [PHONE_NUMBER] Phone: [PHONE_NUMBER] Address:" at bounding box center [408, 265] width 206 height 64
click at [408, 239] on span "[PHONE_NUMBER]" at bounding box center [431, 239] width 122 height 13
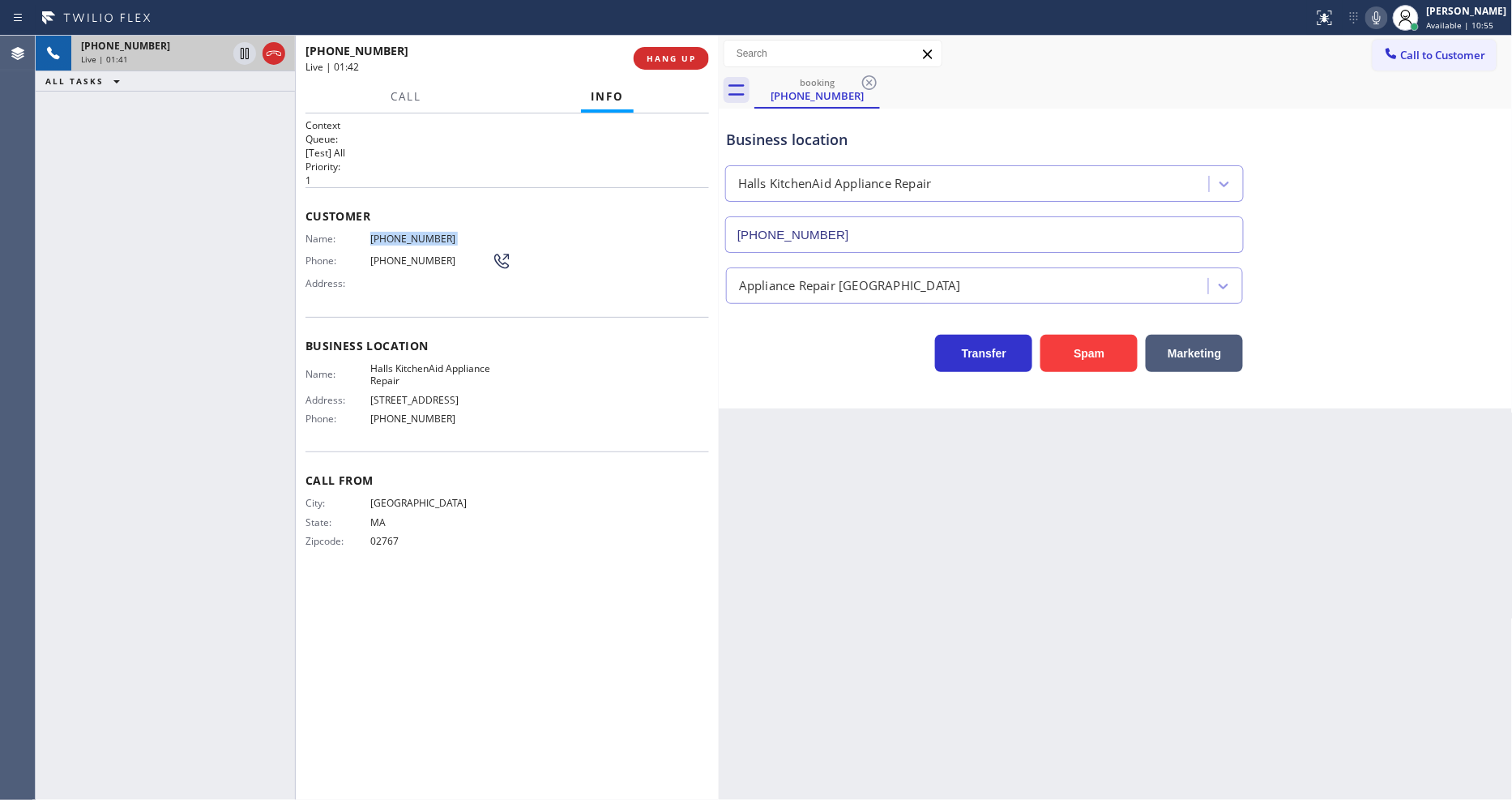
copy span "[PHONE_NUMBER]"
click at [647, 59] on button "HANG UP" at bounding box center [672, 58] width 75 height 22
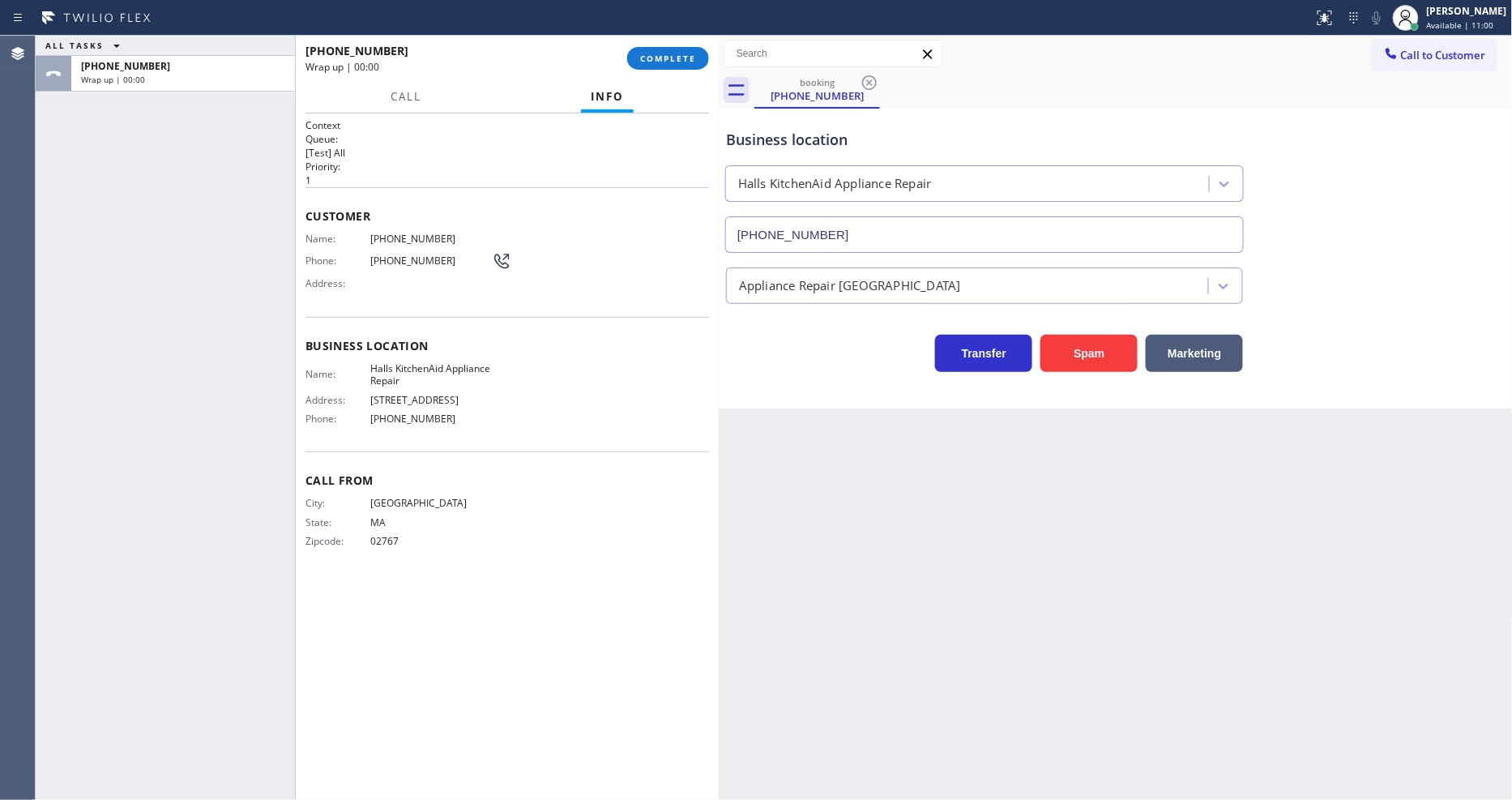
click at [390, 537] on span "02767" at bounding box center [431, 541] width 122 height 13
copy span "02767"
click at [681, 42] on div "[PHONE_NUMBER] Wrap up | 00:01 COMPLETE" at bounding box center [507, 59] width 403 height 43
click at [692, 52] on span "COMPLETE" at bounding box center [668, 58] width 56 height 12
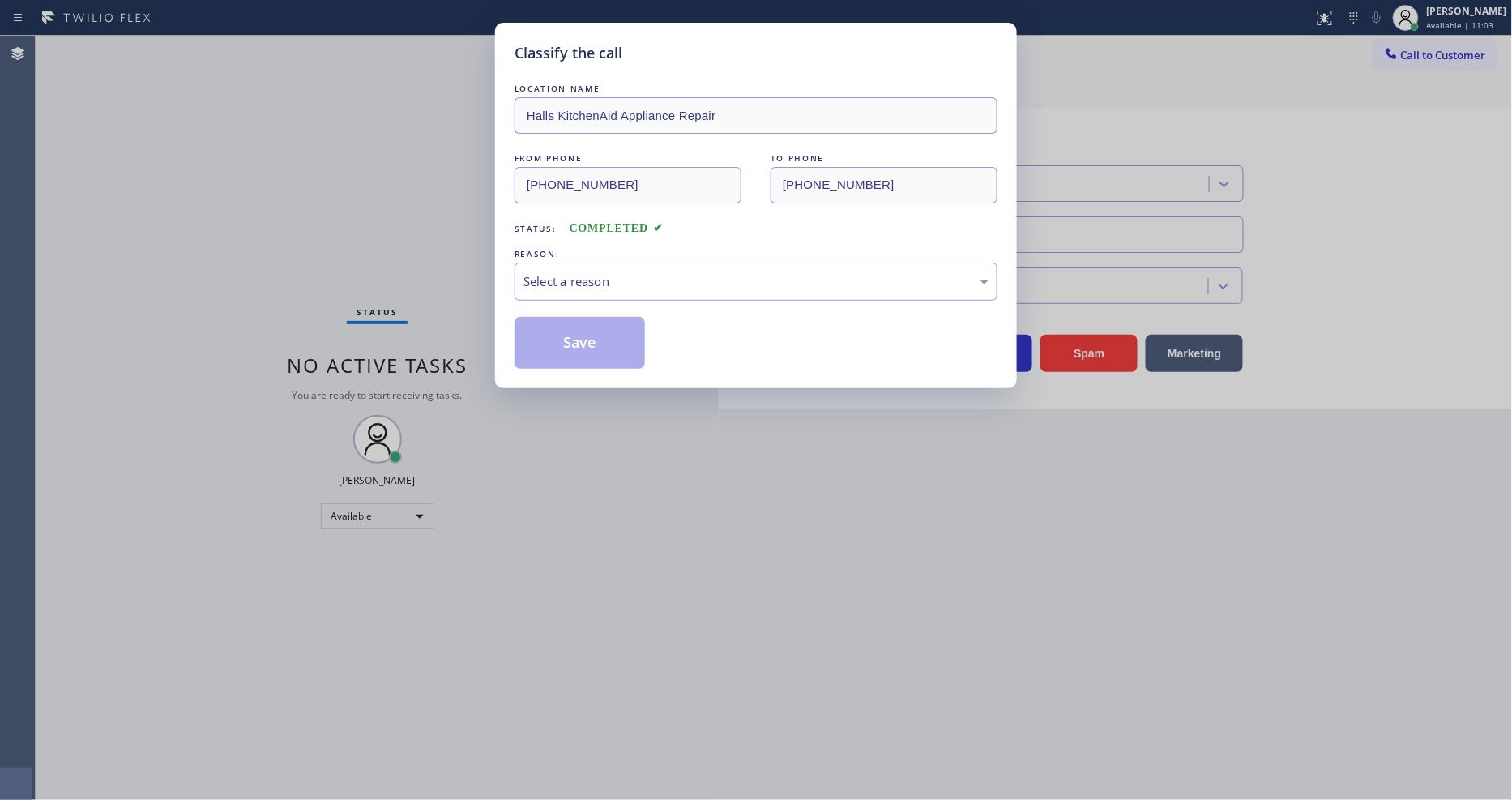
click at [564, 274] on div "Select a reason" at bounding box center [756, 281] width 465 height 18
click at [571, 281] on div "Existing Customer - ETA/PI/REDO/complain/cancel" at bounding box center [756, 281] width 465 height 18
click at [572, 341] on button "Save" at bounding box center [579, 343] width 131 height 52
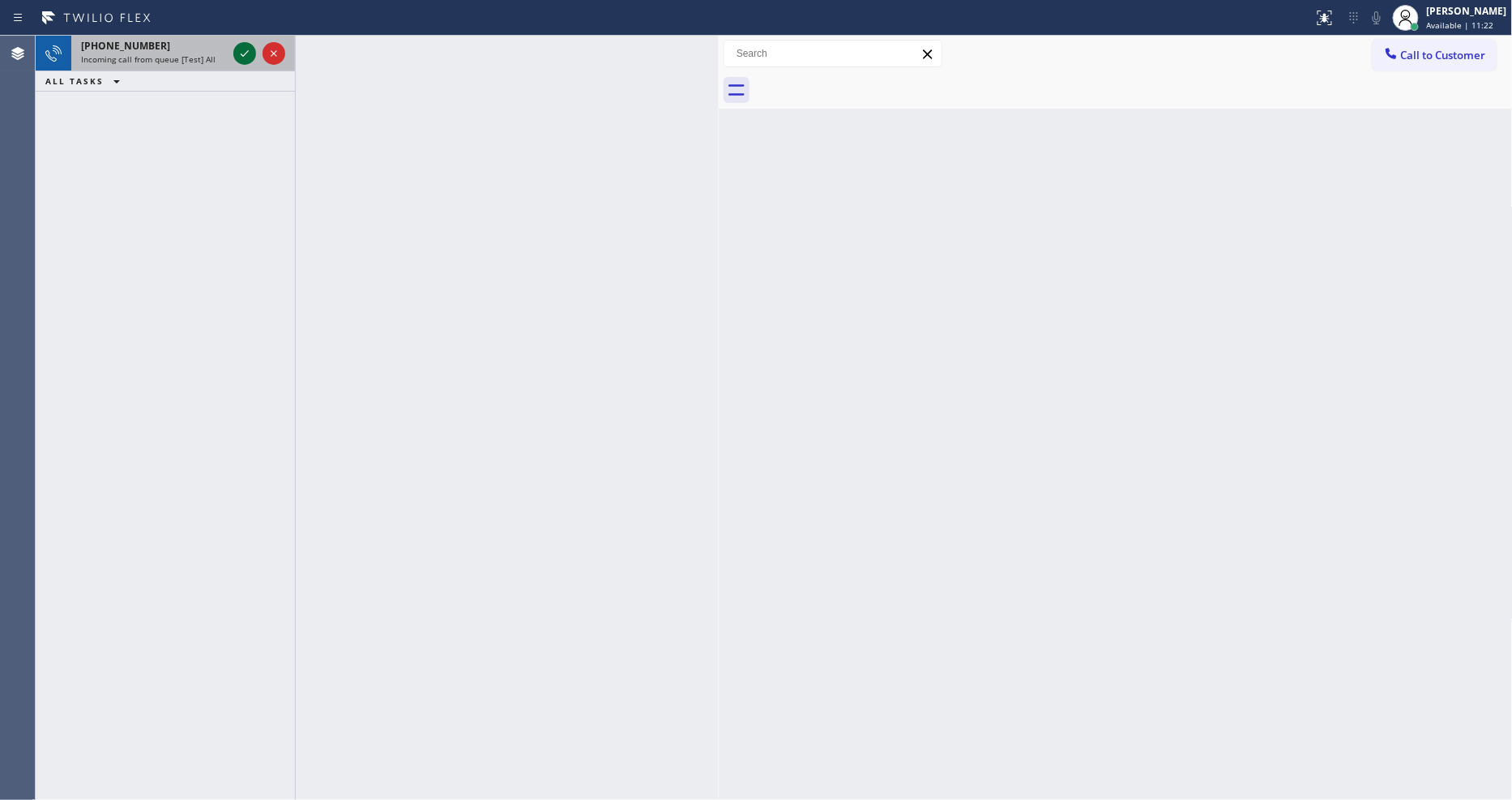
click at [238, 48] on icon at bounding box center [245, 53] width 19 height 19
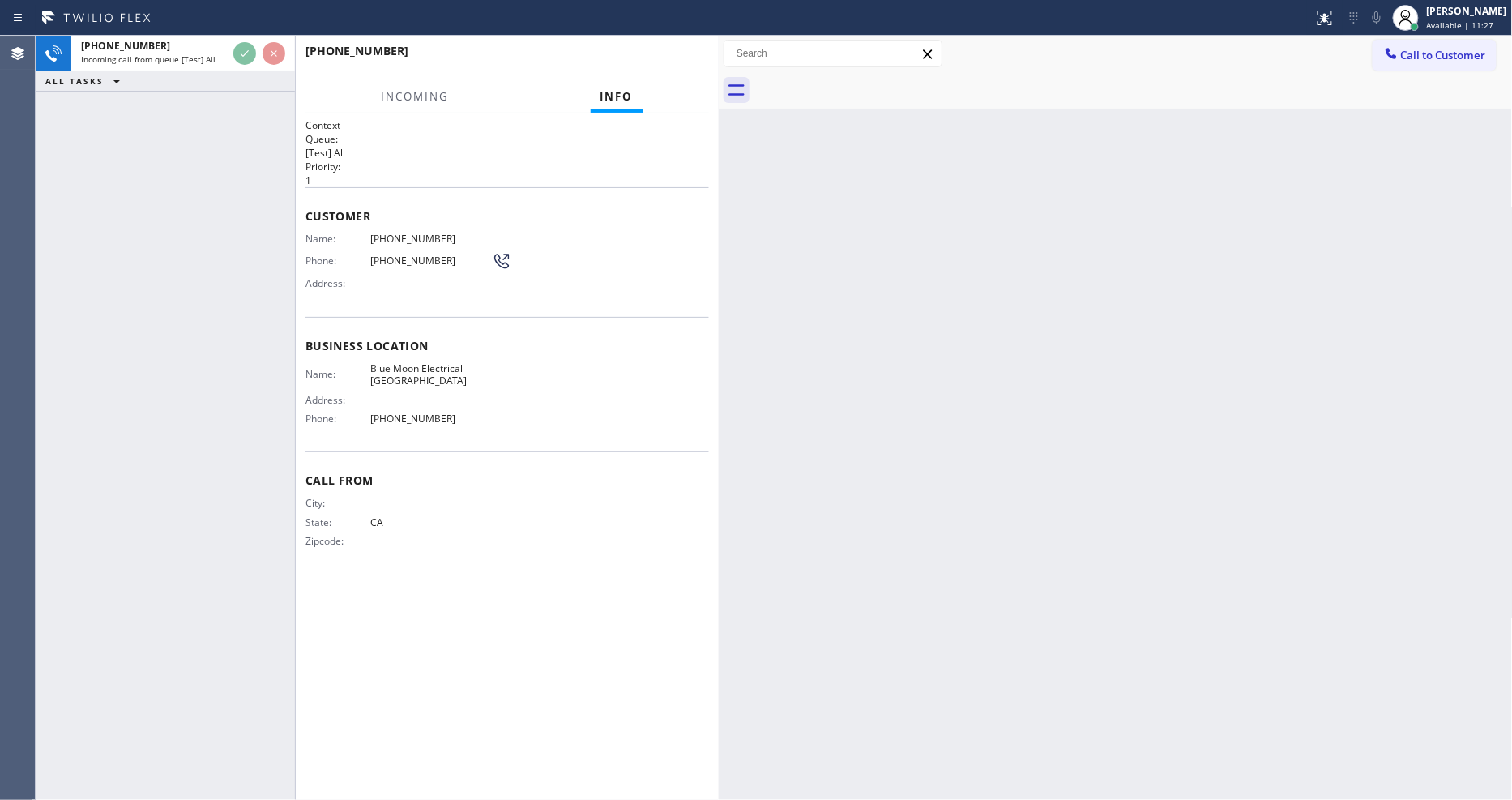
click at [486, 373] on span "Blue Moon Electrical [GEOGRAPHIC_DATA]" at bounding box center [431, 375] width 122 height 25
click at [624, 378] on div "Name: Blue Moon Electrical [GEOGRAPHIC_DATA] Address: Phone: [PHONE_NUMBER]" at bounding box center [507, 398] width 403 height 70
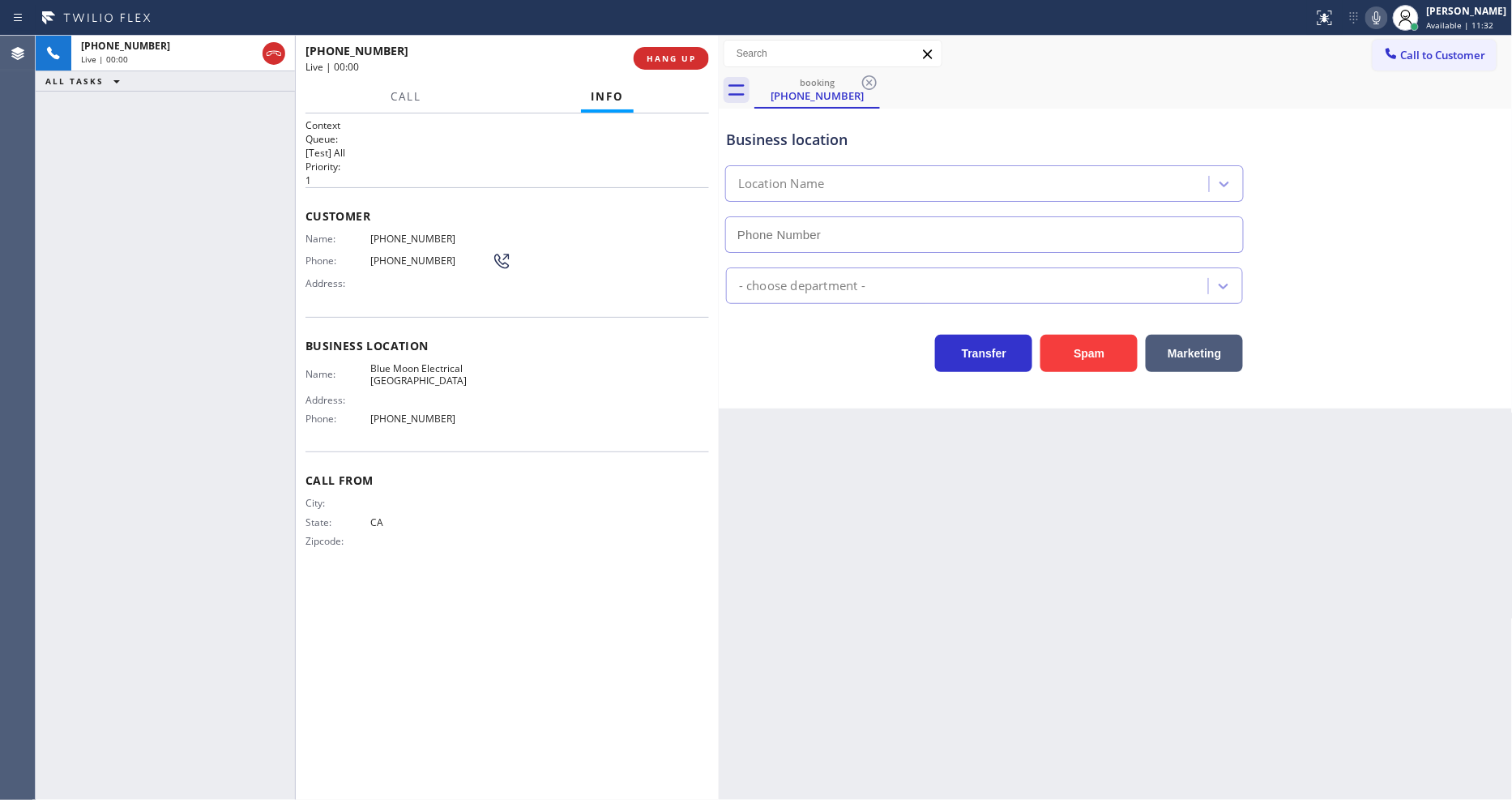
type input "[PHONE_NUMBER]"
click at [1120, 574] on div "Back to Dashboard Change Sender ID Customers Technicians Select a contact Outbo…" at bounding box center [1116, 418] width 794 height 764
click at [654, 55] on span "HANG UP" at bounding box center [671, 58] width 49 height 12
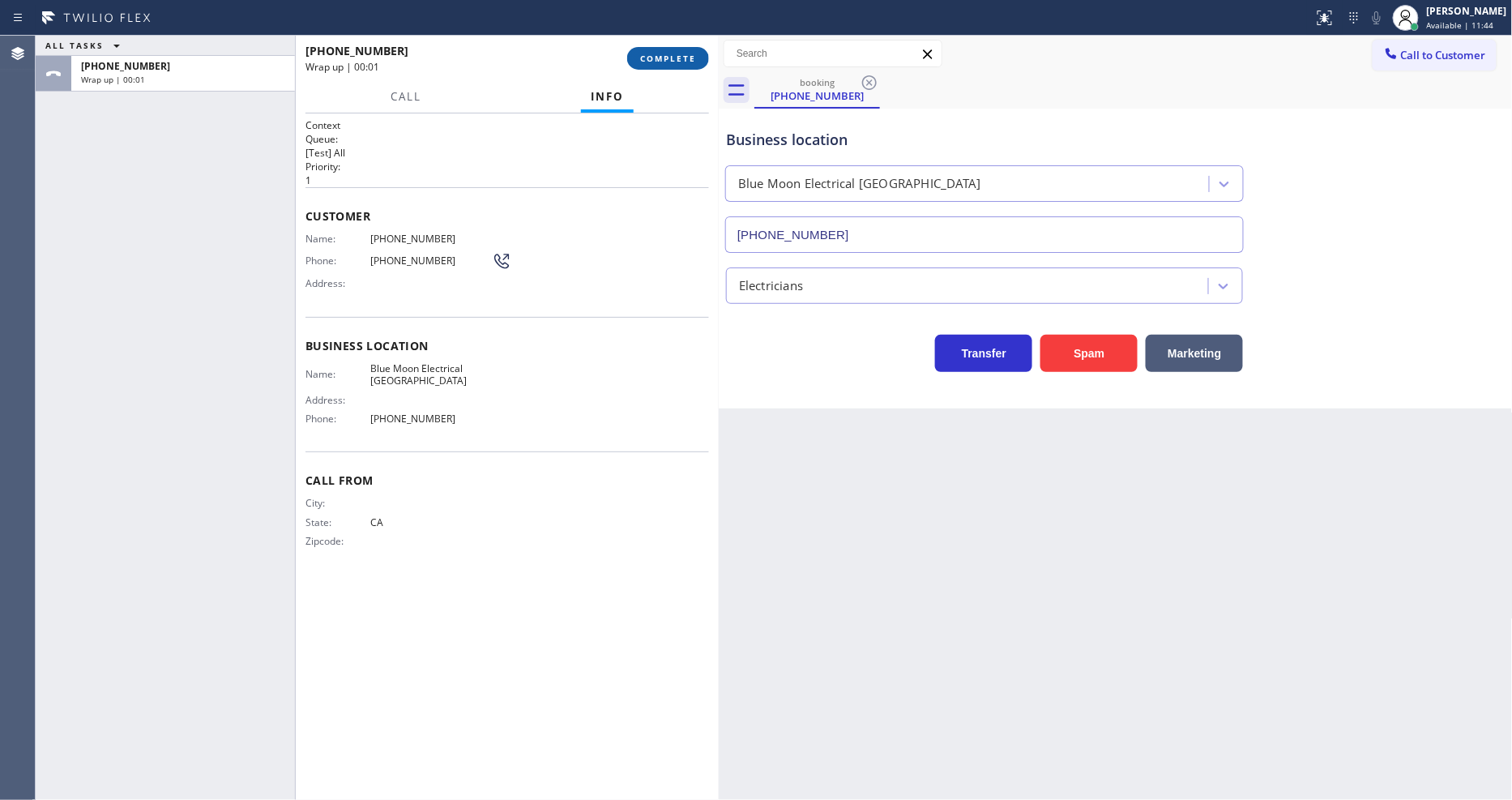
click at [654, 55] on span "COMPLETE" at bounding box center [668, 58] width 56 height 12
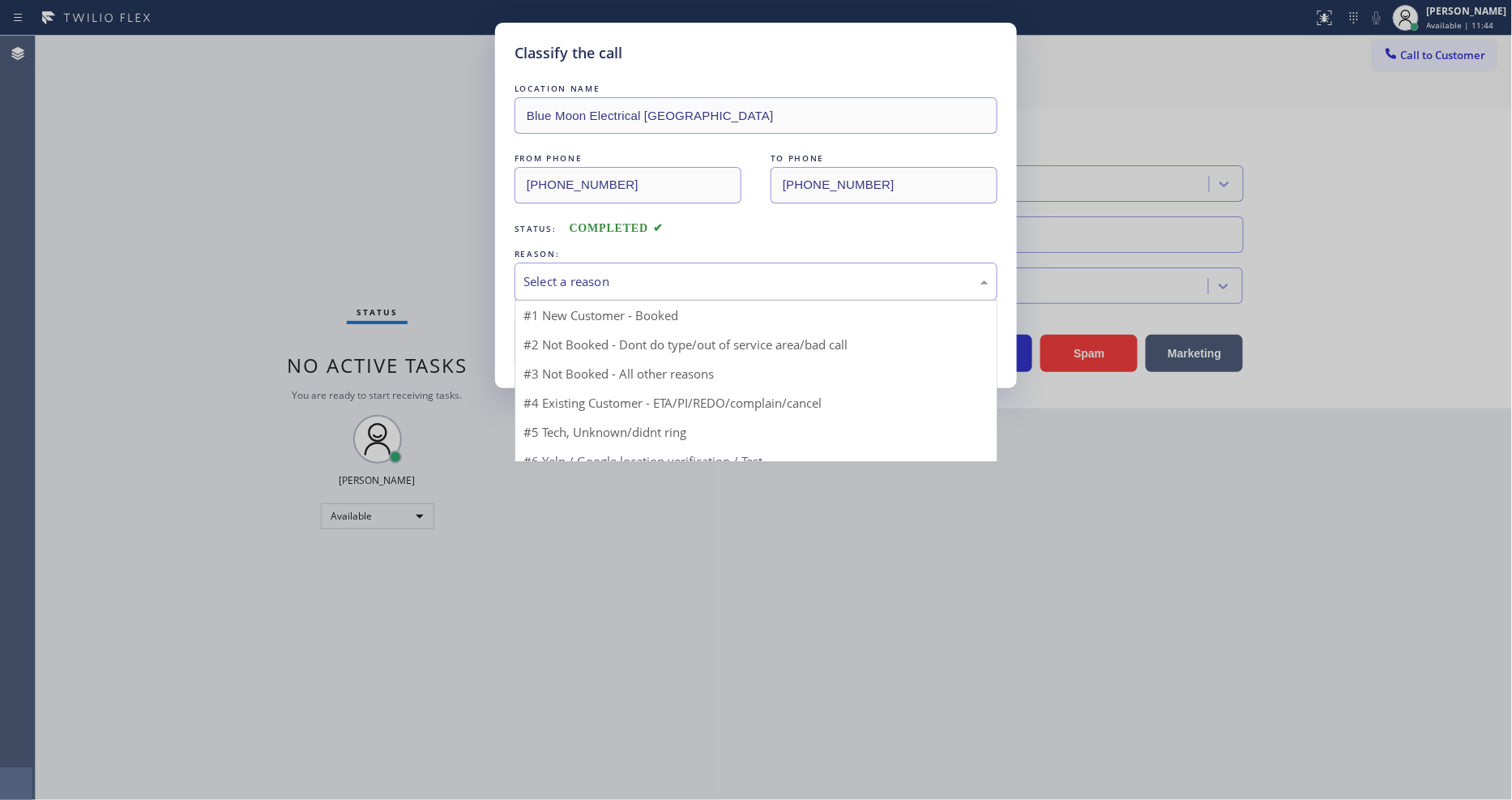
click at [578, 273] on div "Select a reason" at bounding box center [756, 281] width 465 height 18
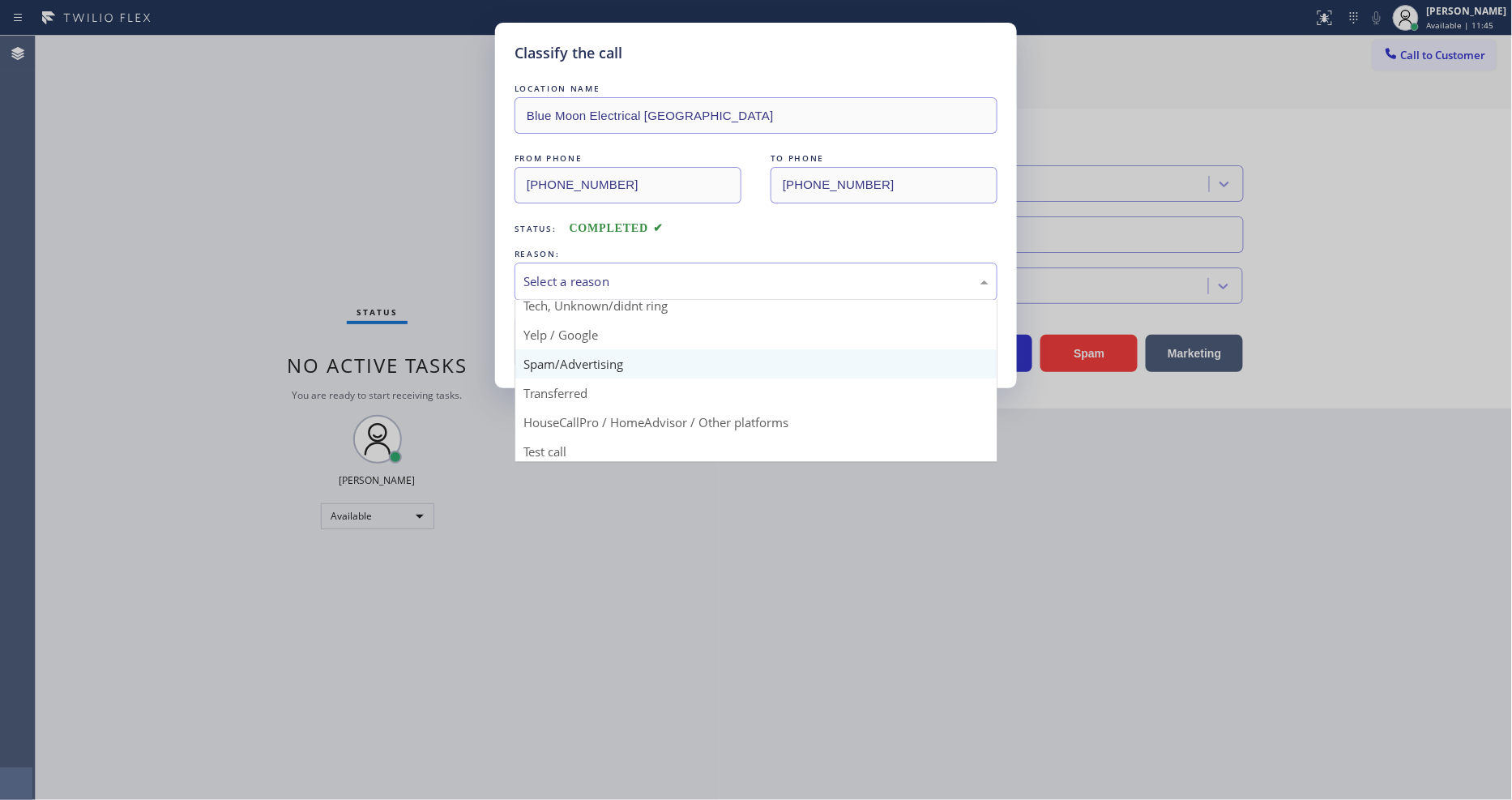
scroll to position [102, 0]
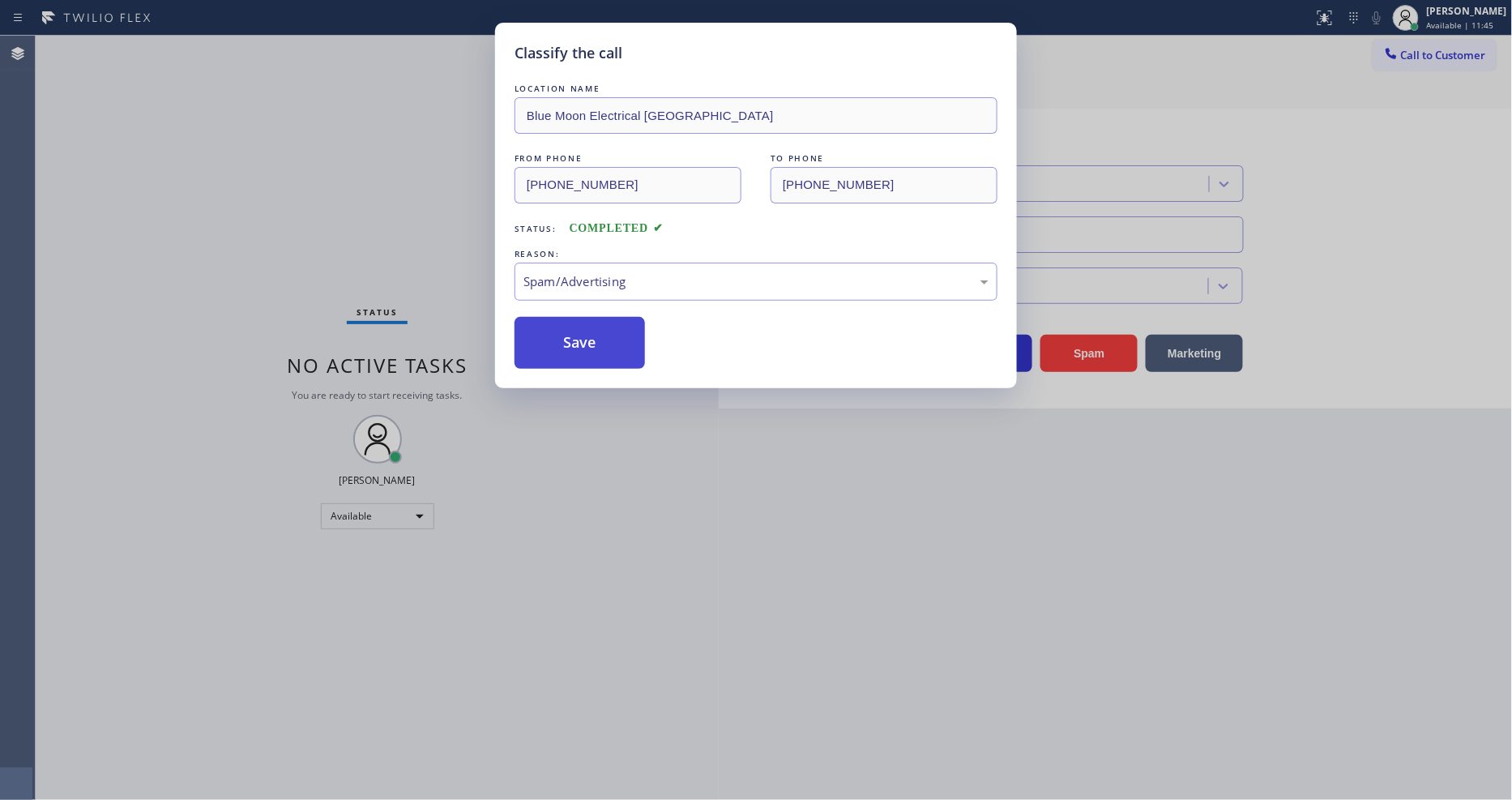
click at [572, 337] on button "Save" at bounding box center [579, 343] width 131 height 52
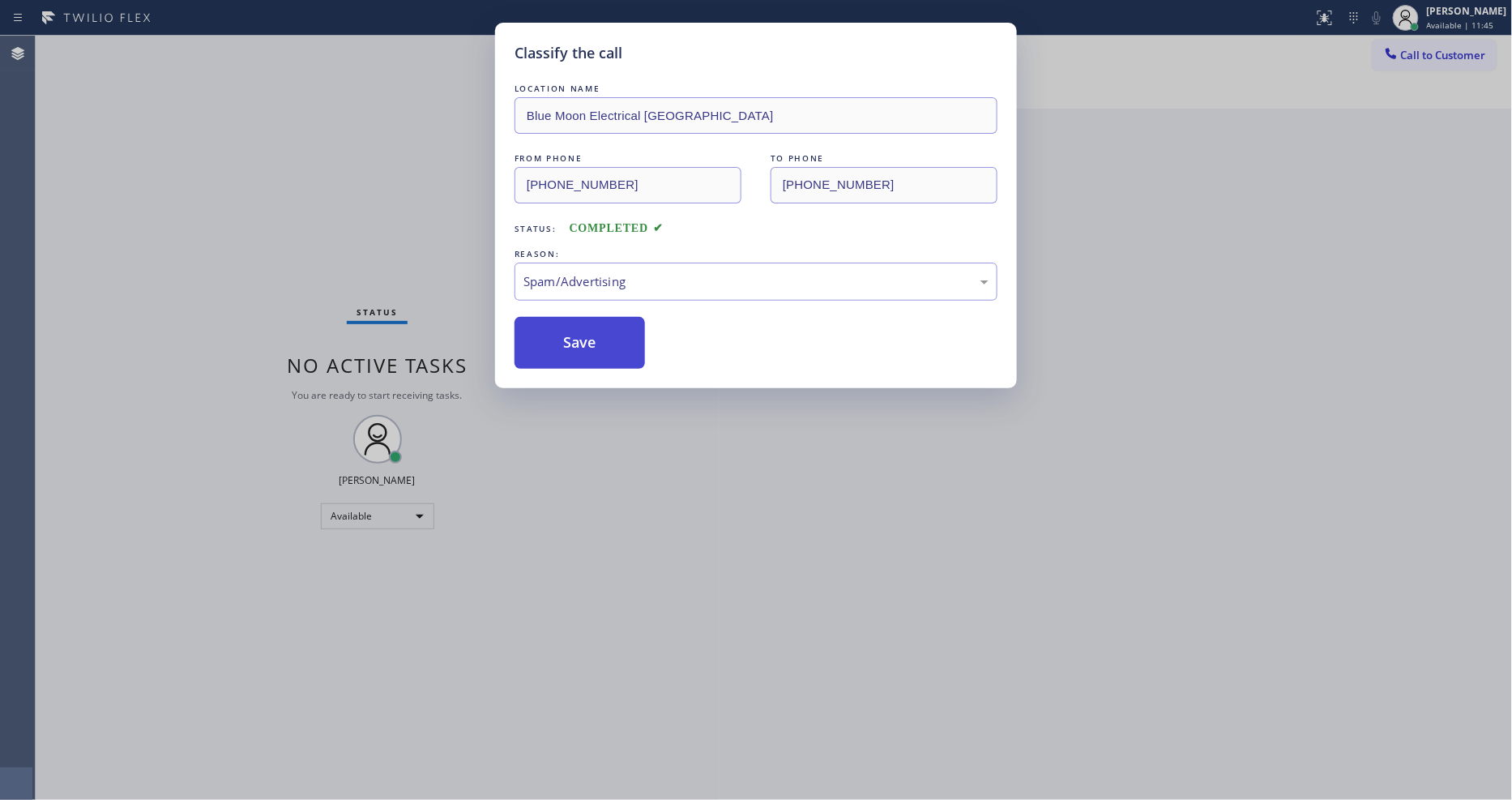
click at [572, 337] on button "Save" at bounding box center [579, 343] width 131 height 52
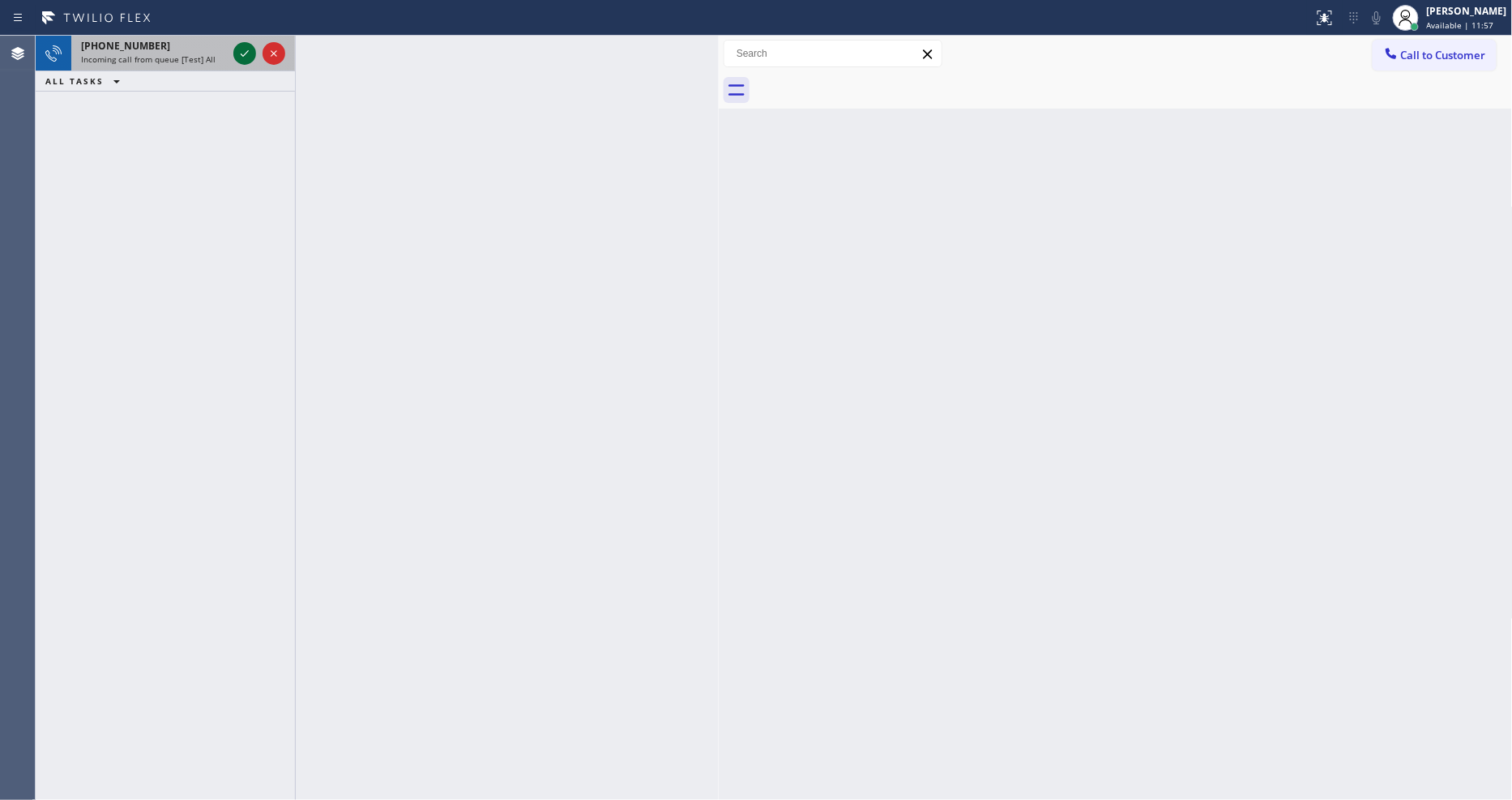
click at [244, 52] on icon at bounding box center [245, 53] width 19 height 19
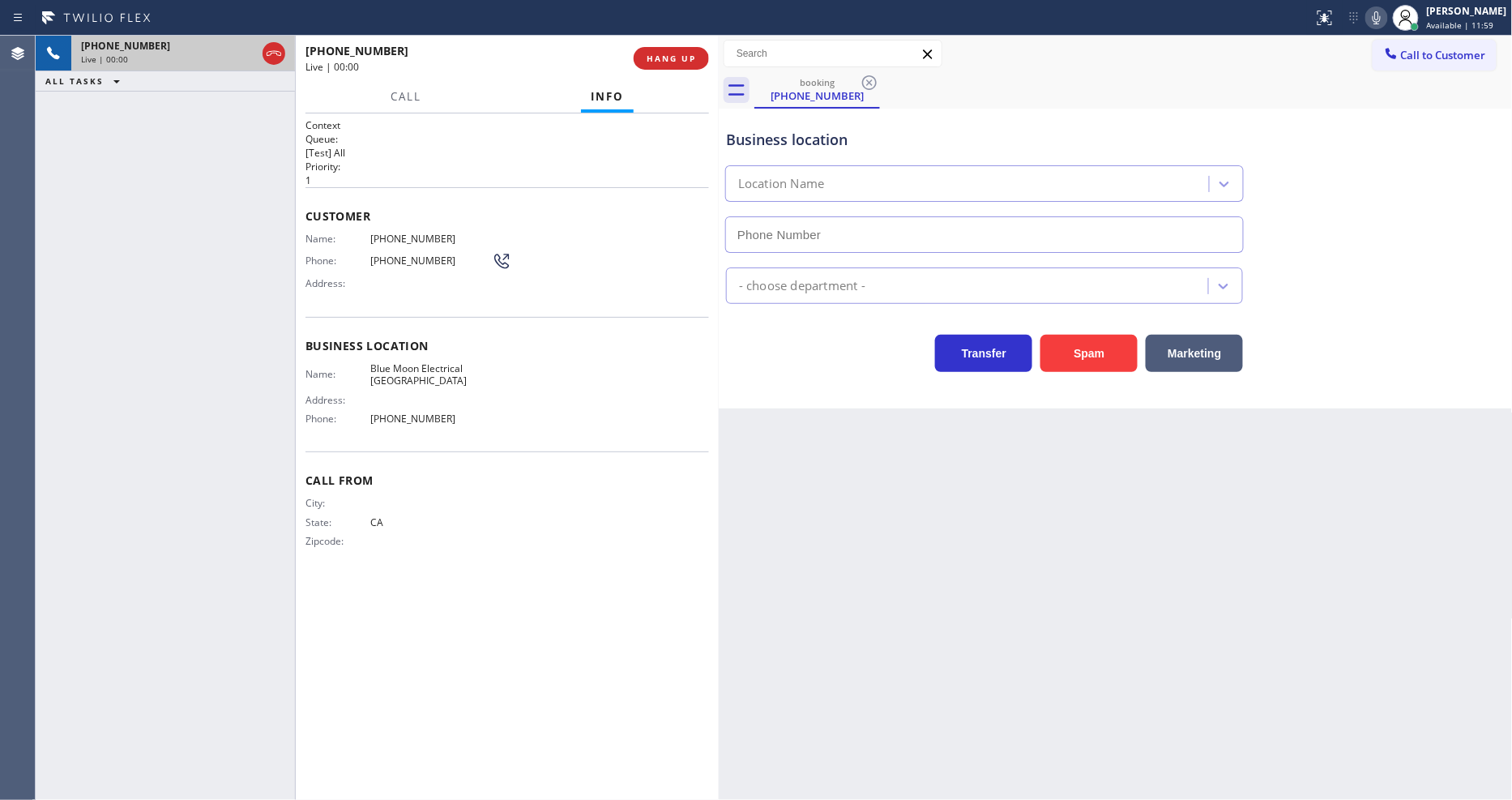
type input "[PHONE_NUMBER]"
drag, startPoint x: 107, startPoint y: 122, endPoint x: 713, endPoint y: 120, distance: 606.0
click at [107, 122] on div "[PHONE_NUMBER] Live | 00:09 ALL TASKS ALL TASKS ACTIVE TASKS TASKS IN WRAP UP" at bounding box center [165, 418] width 259 height 764
click at [663, 55] on span "HANG UP" at bounding box center [671, 58] width 49 height 12
click at [664, 54] on span "HANG UP" at bounding box center [671, 58] width 49 height 12
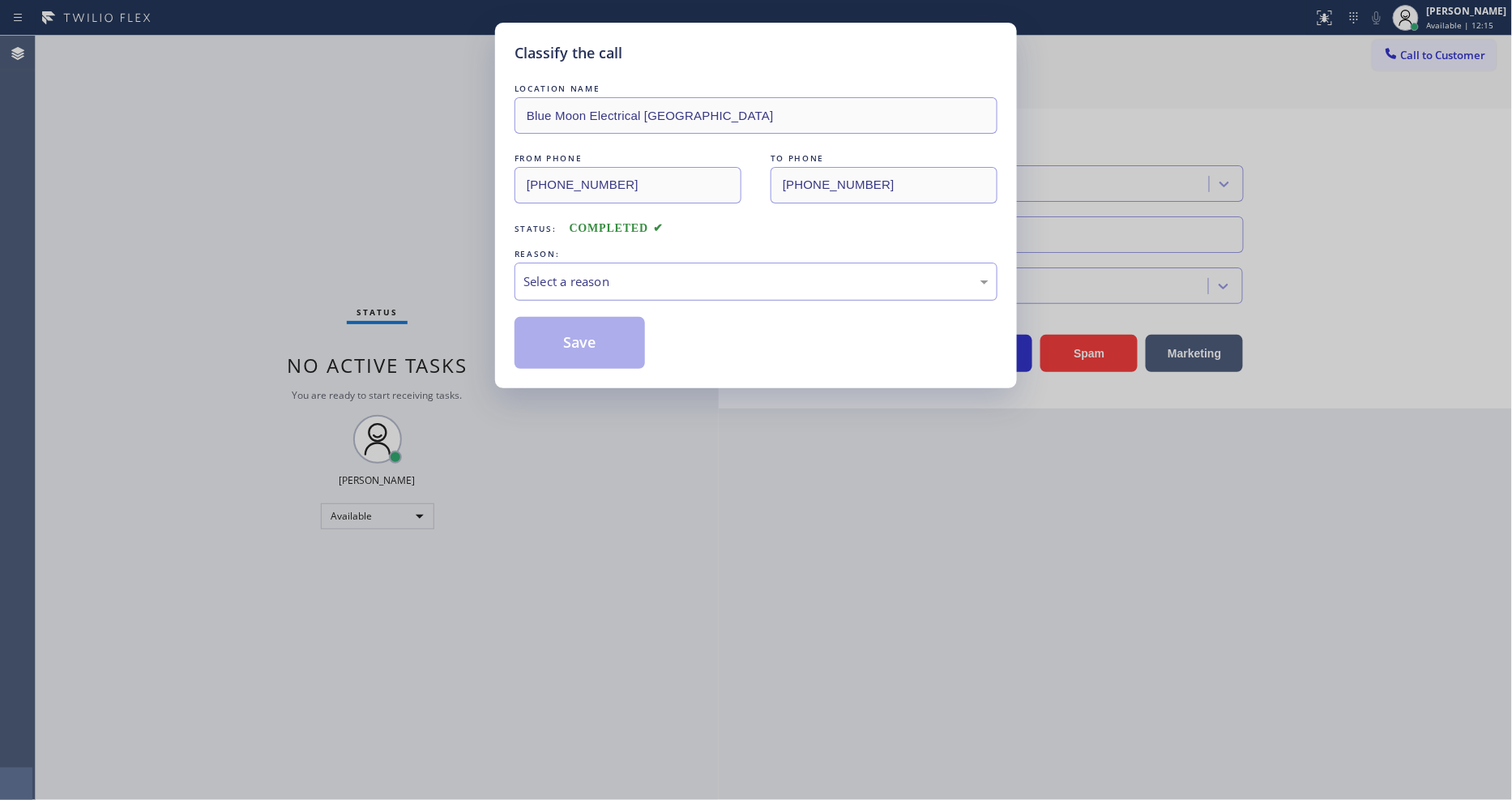
click at [573, 281] on div "Select a reason" at bounding box center [756, 281] width 465 height 18
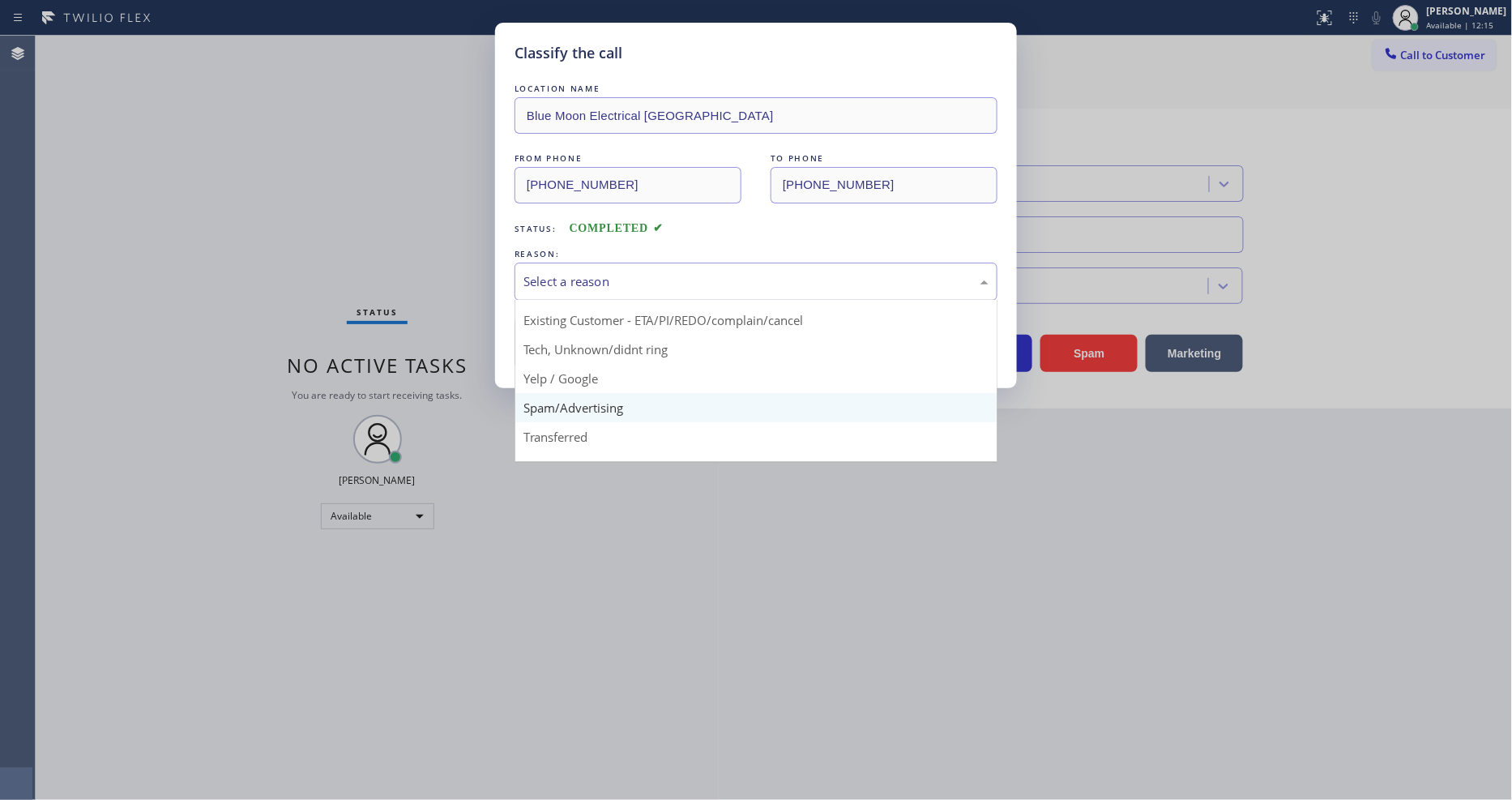
scroll to position [102, 0]
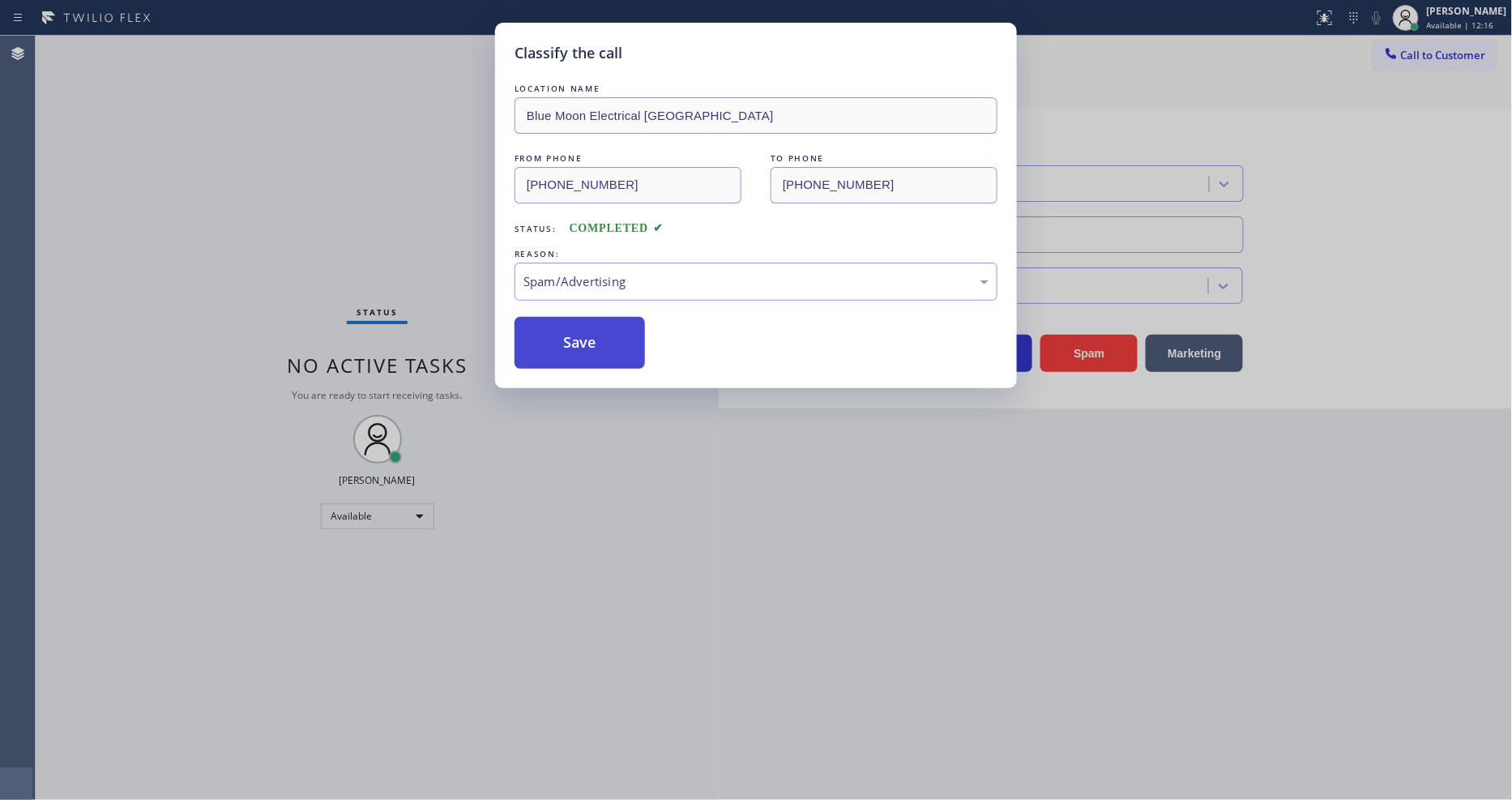
click at [596, 327] on button "Save" at bounding box center [579, 343] width 131 height 52
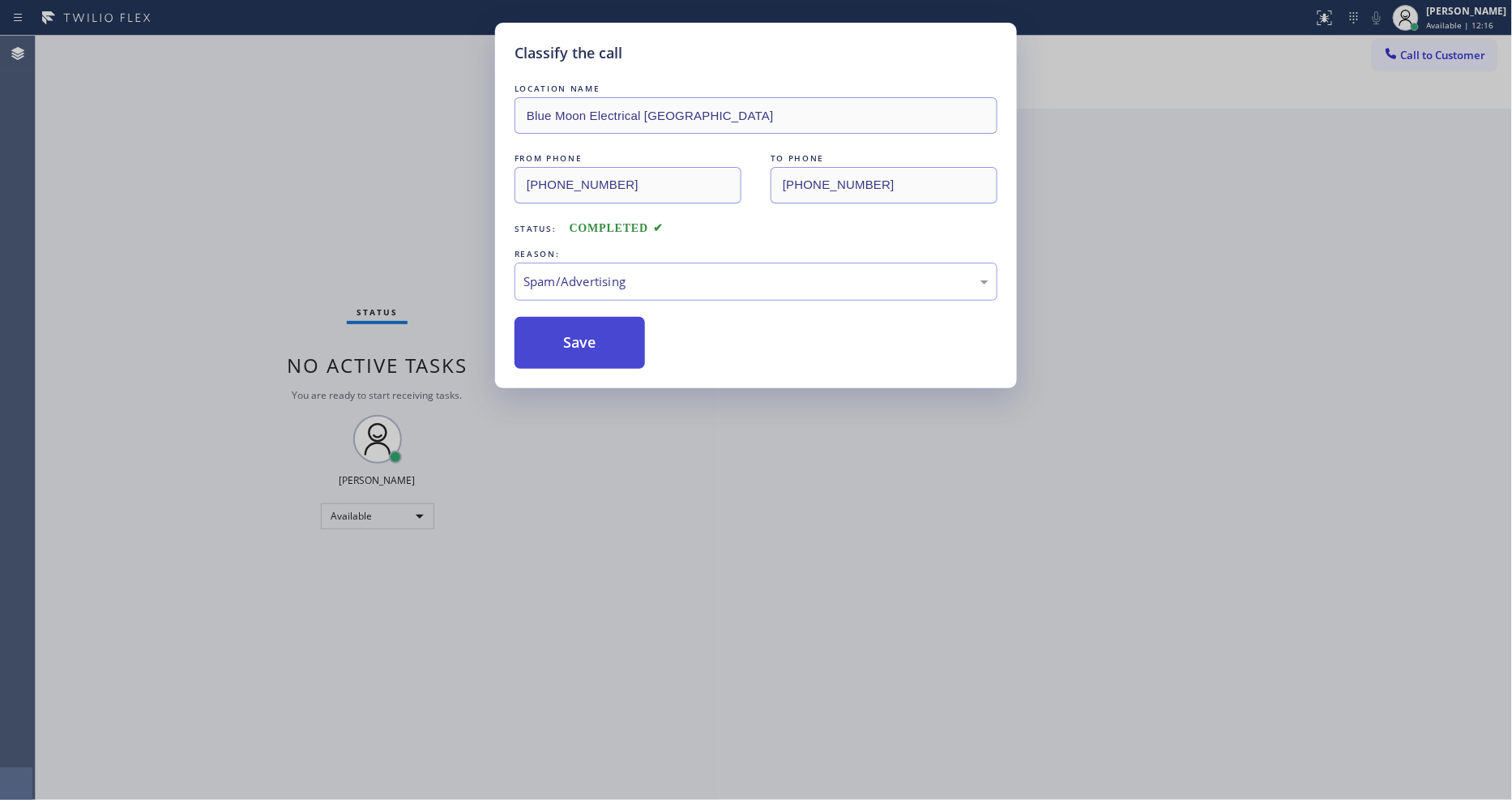
click at [596, 327] on button "Save" at bounding box center [579, 343] width 131 height 52
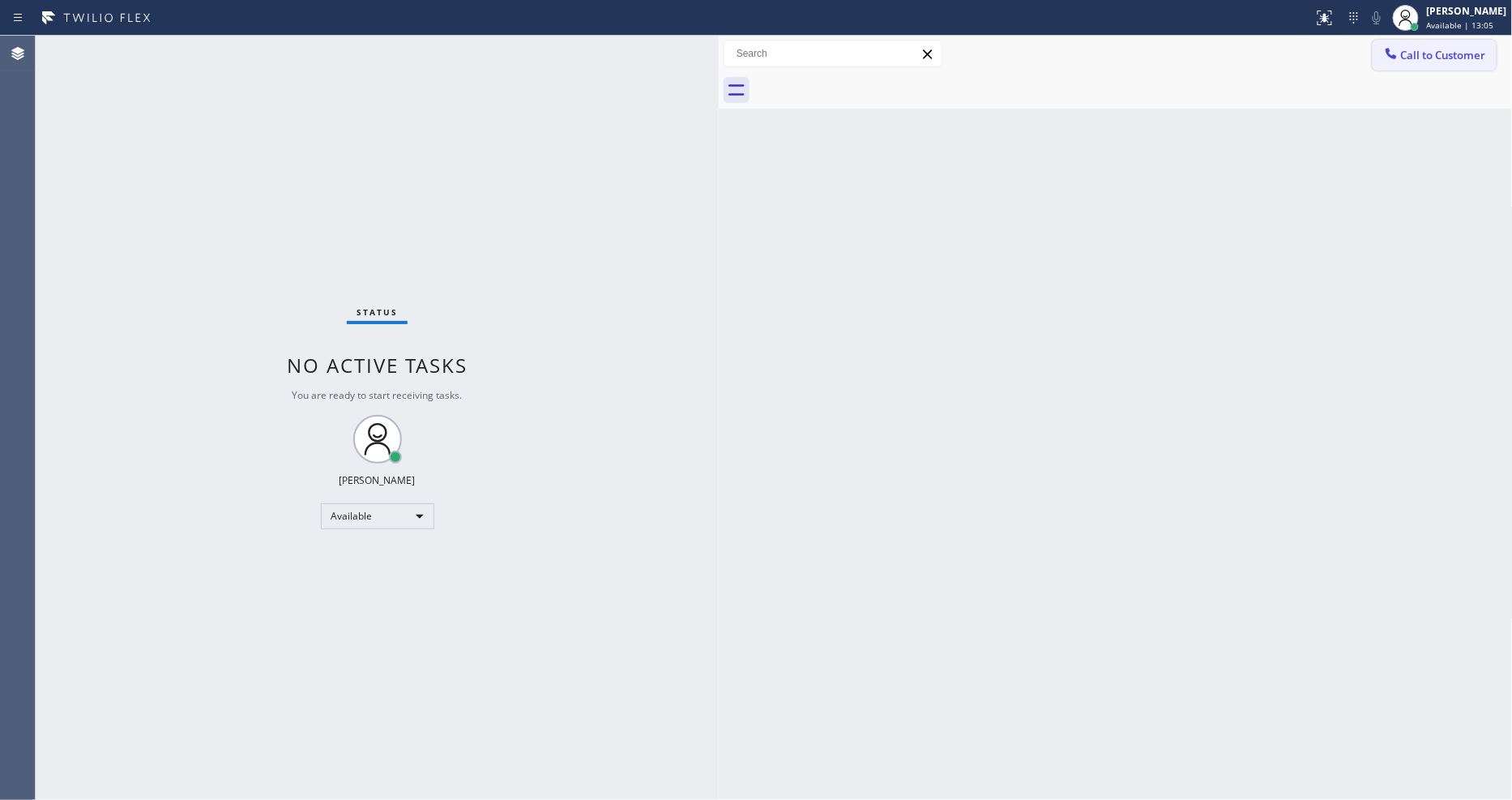
click at [1406, 66] on button "Call to Customer" at bounding box center [1435, 55] width 124 height 31
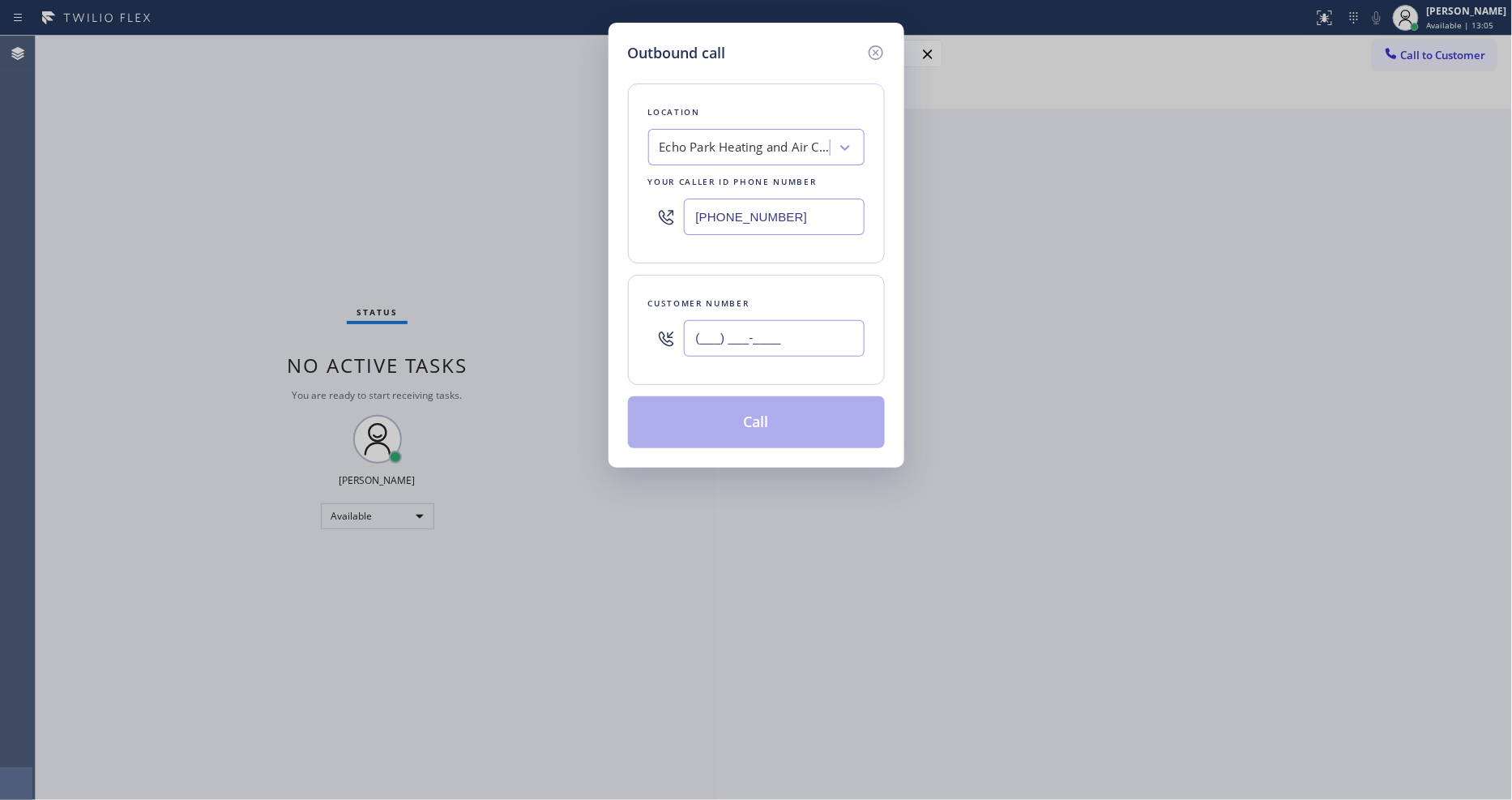
click at [706, 334] on input "(___) ___-____" at bounding box center [773, 339] width 181 height 37
paste input "323) 715-0824"
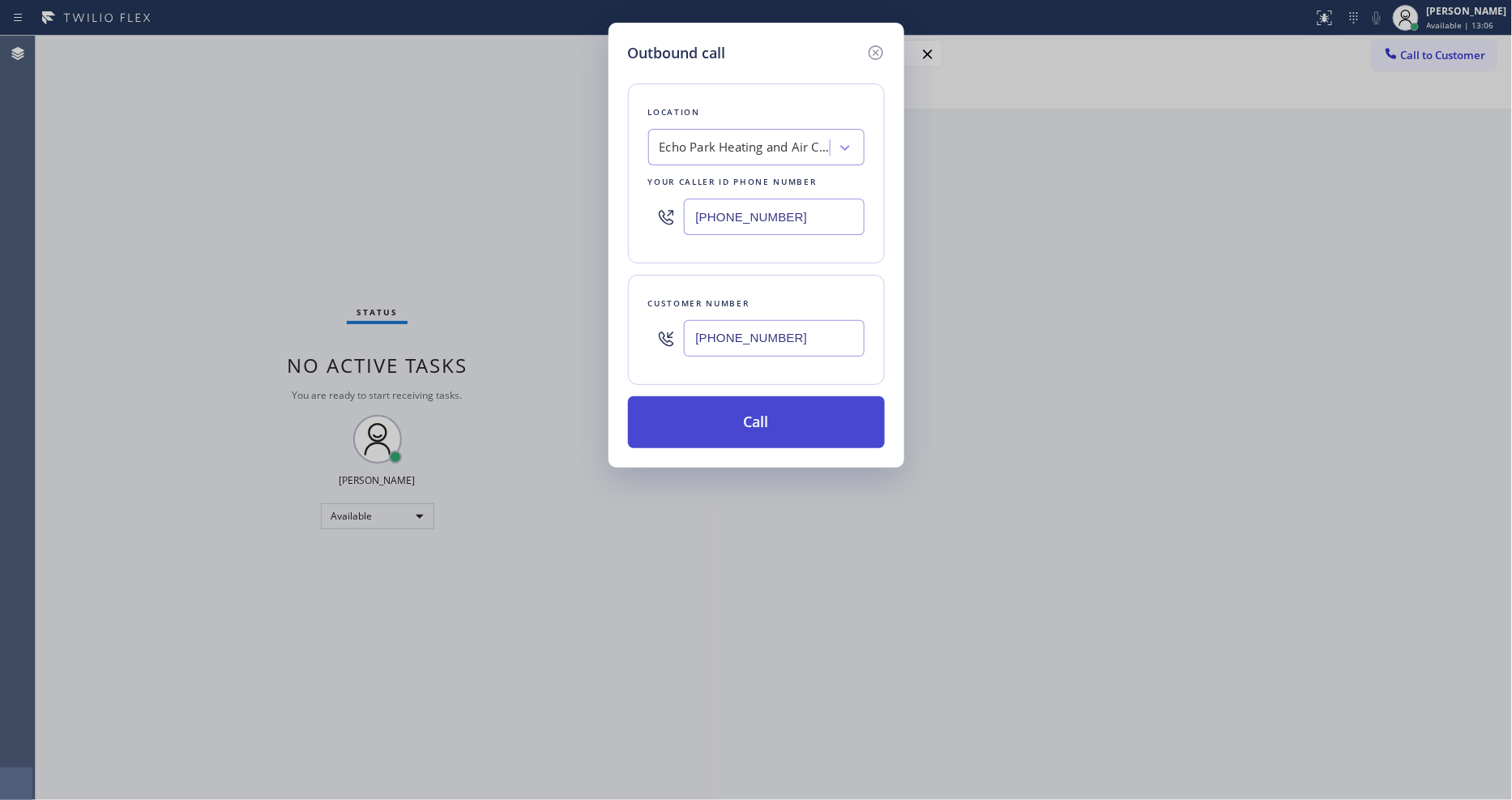
type input "[PHONE_NUMBER]"
click at [710, 417] on button "Call" at bounding box center [757, 423] width 257 height 52
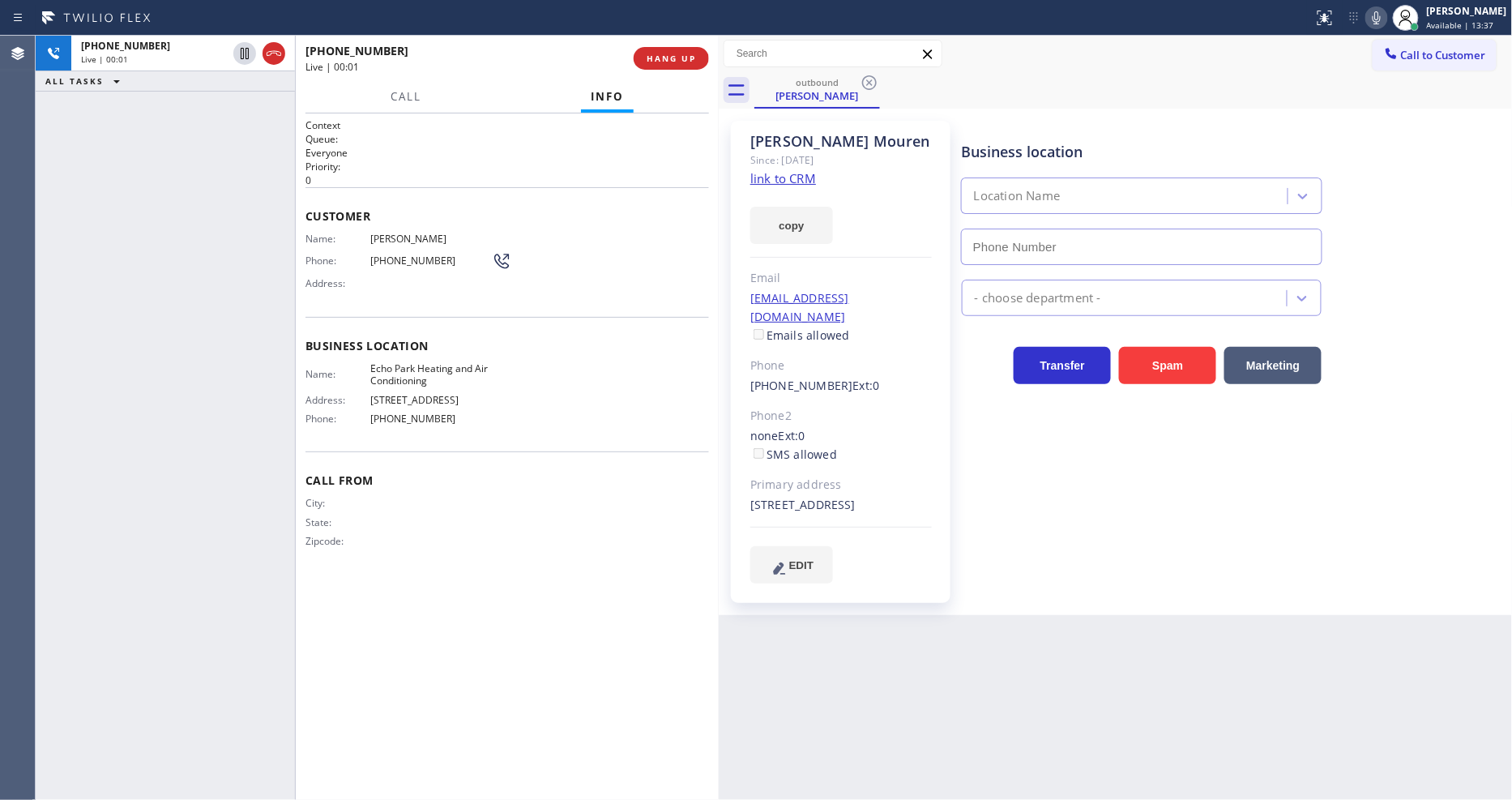
type input "[PHONE_NUMBER]"
click at [1127, 537] on div "Business location Location Name [PHONE_NUMBER] - choose department - Transfer S…" at bounding box center [1234, 351] width 550 height 454
click at [683, 58] on span "HANG UP" at bounding box center [671, 58] width 49 height 12
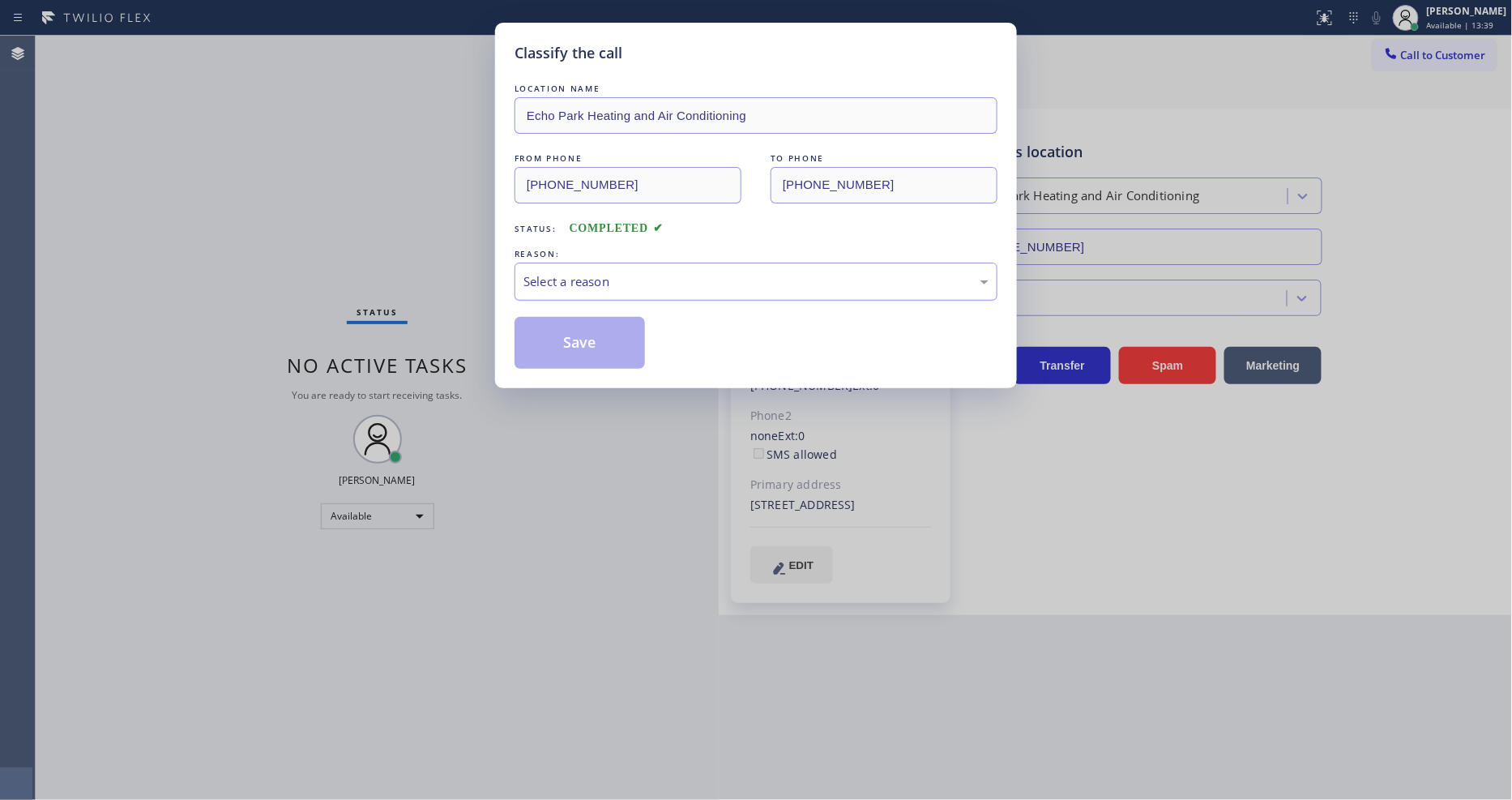
click at [586, 273] on div "Select a reason" at bounding box center [756, 281] width 465 height 18
click at [598, 335] on button "Save" at bounding box center [579, 343] width 131 height 52
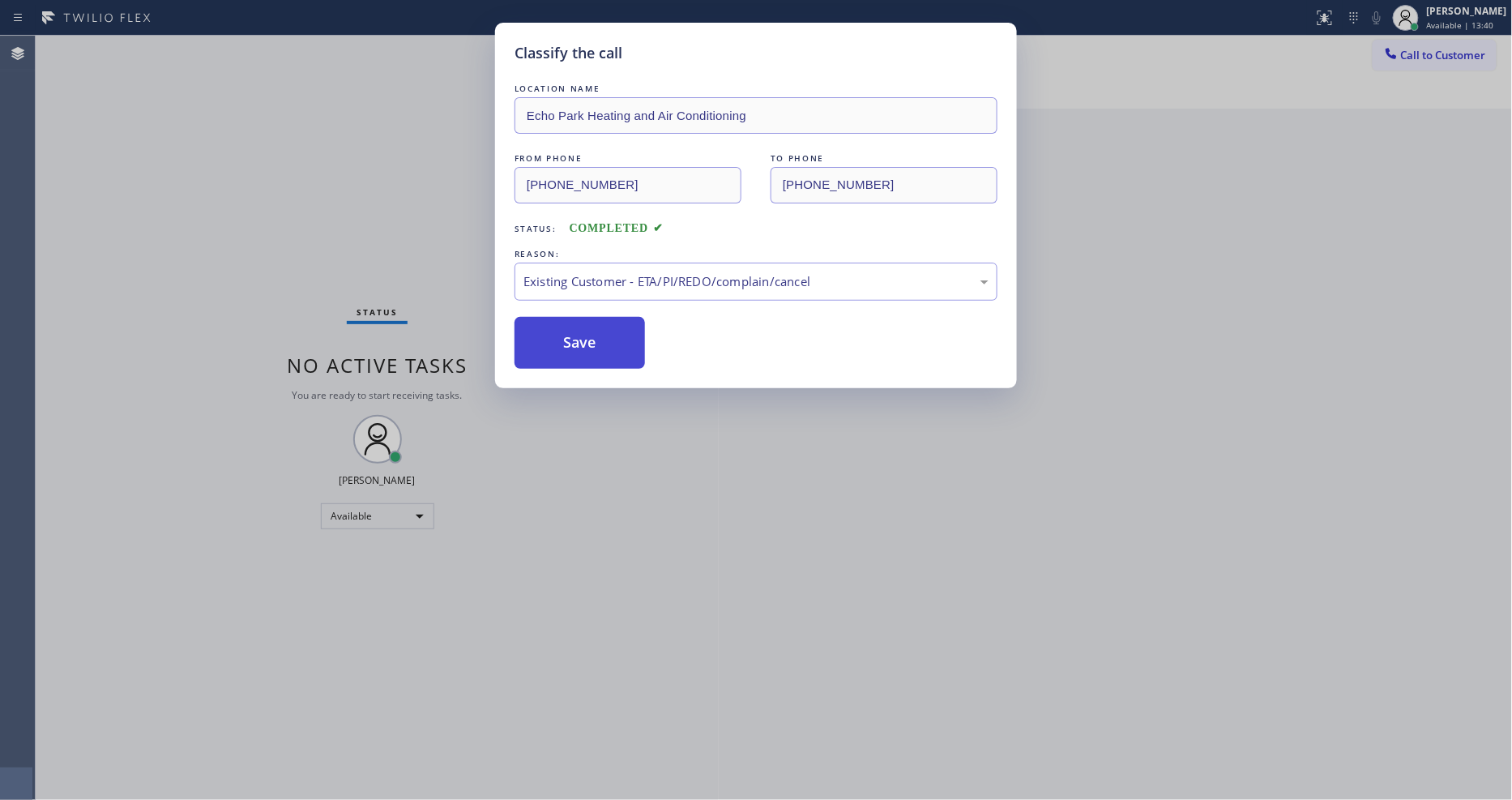
click at [598, 335] on button "Save" at bounding box center [579, 343] width 131 height 52
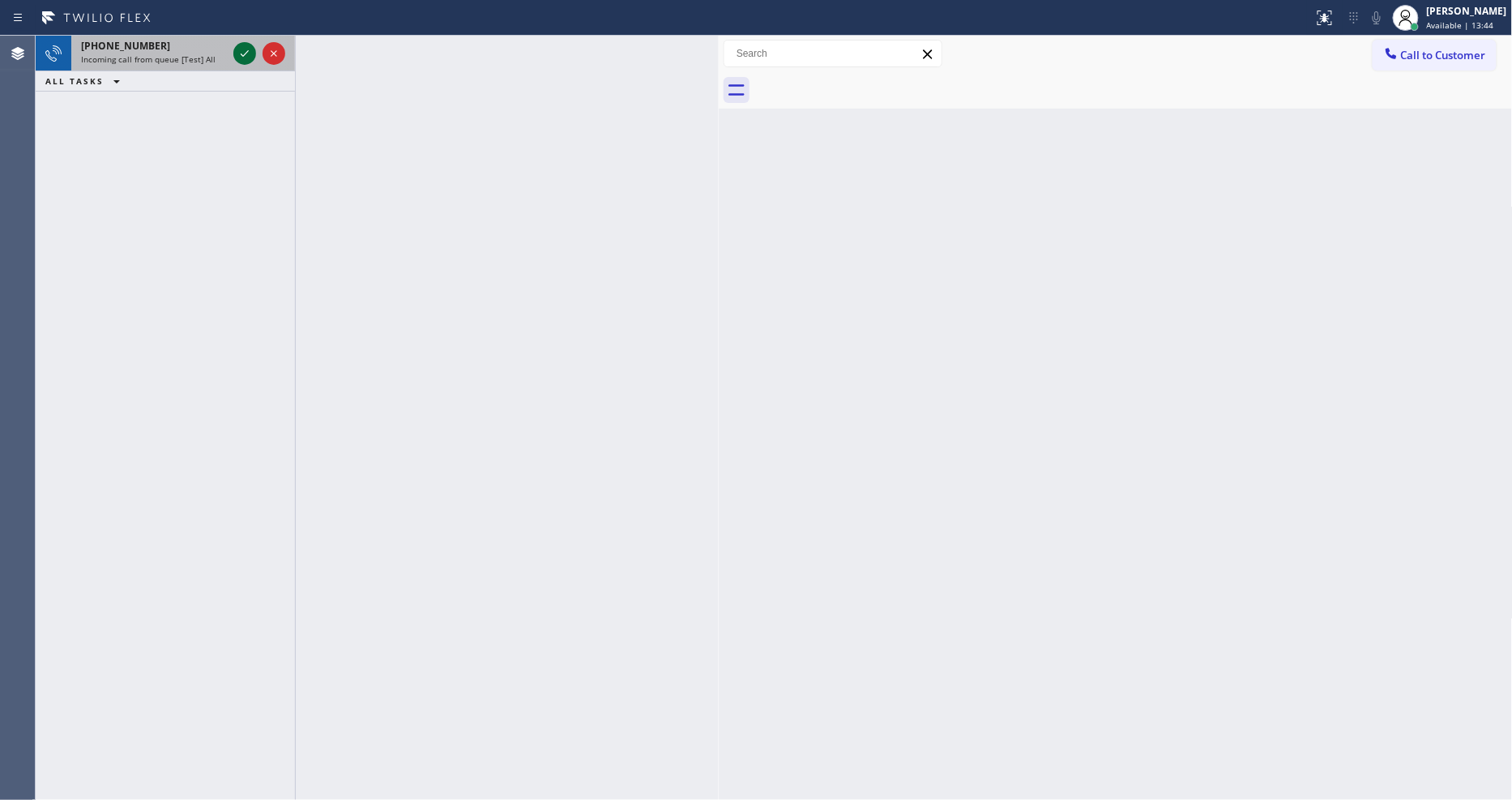
click at [243, 53] on icon at bounding box center [245, 53] width 19 height 19
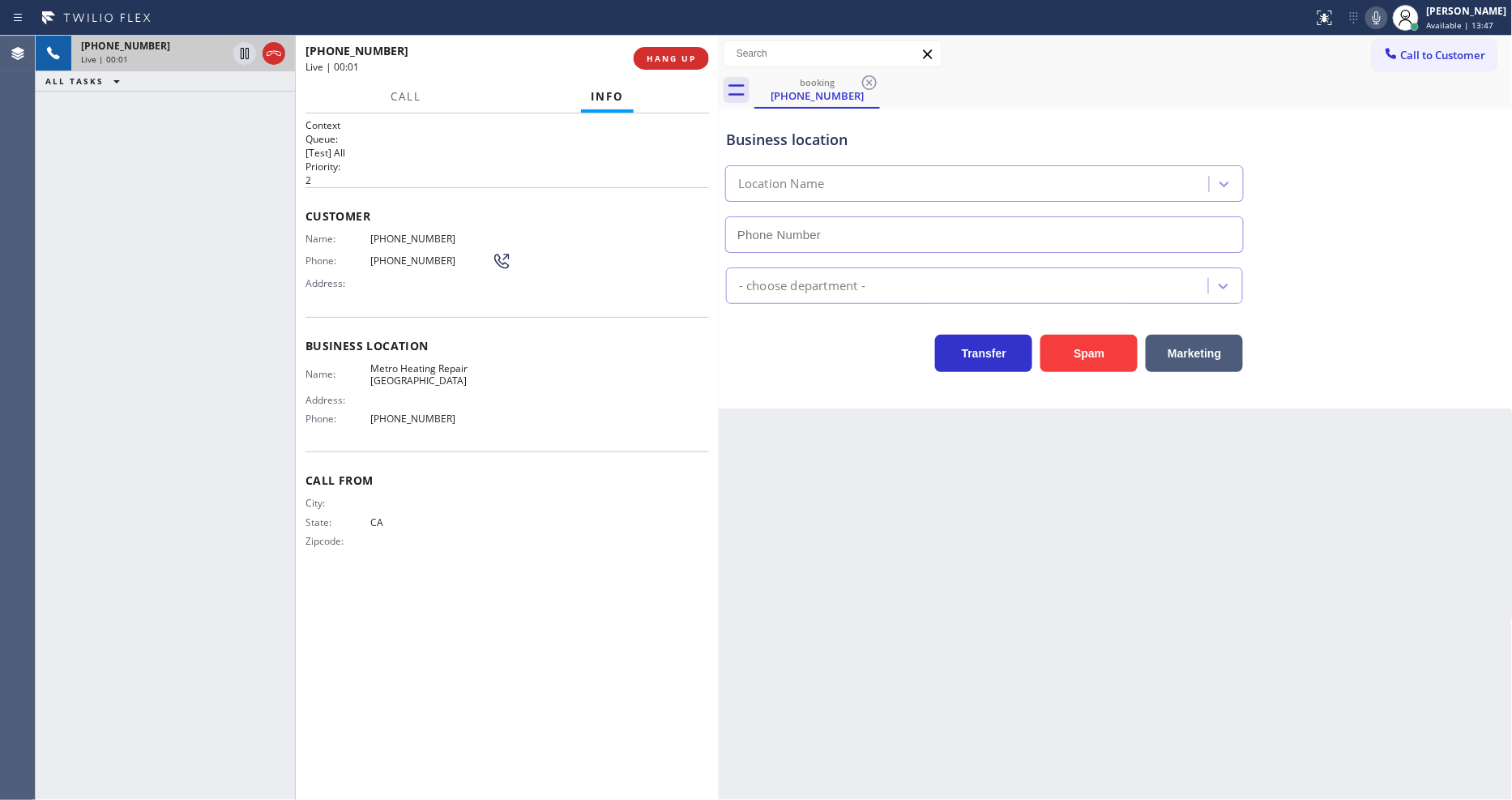
type input "[PHONE_NUMBER]"
click at [693, 65] on button "HANG UP" at bounding box center [672, 58] width 75 height 22
click at [693, 55] on span "HANG UP" at bounding box center [671, 58] width 49 height 12
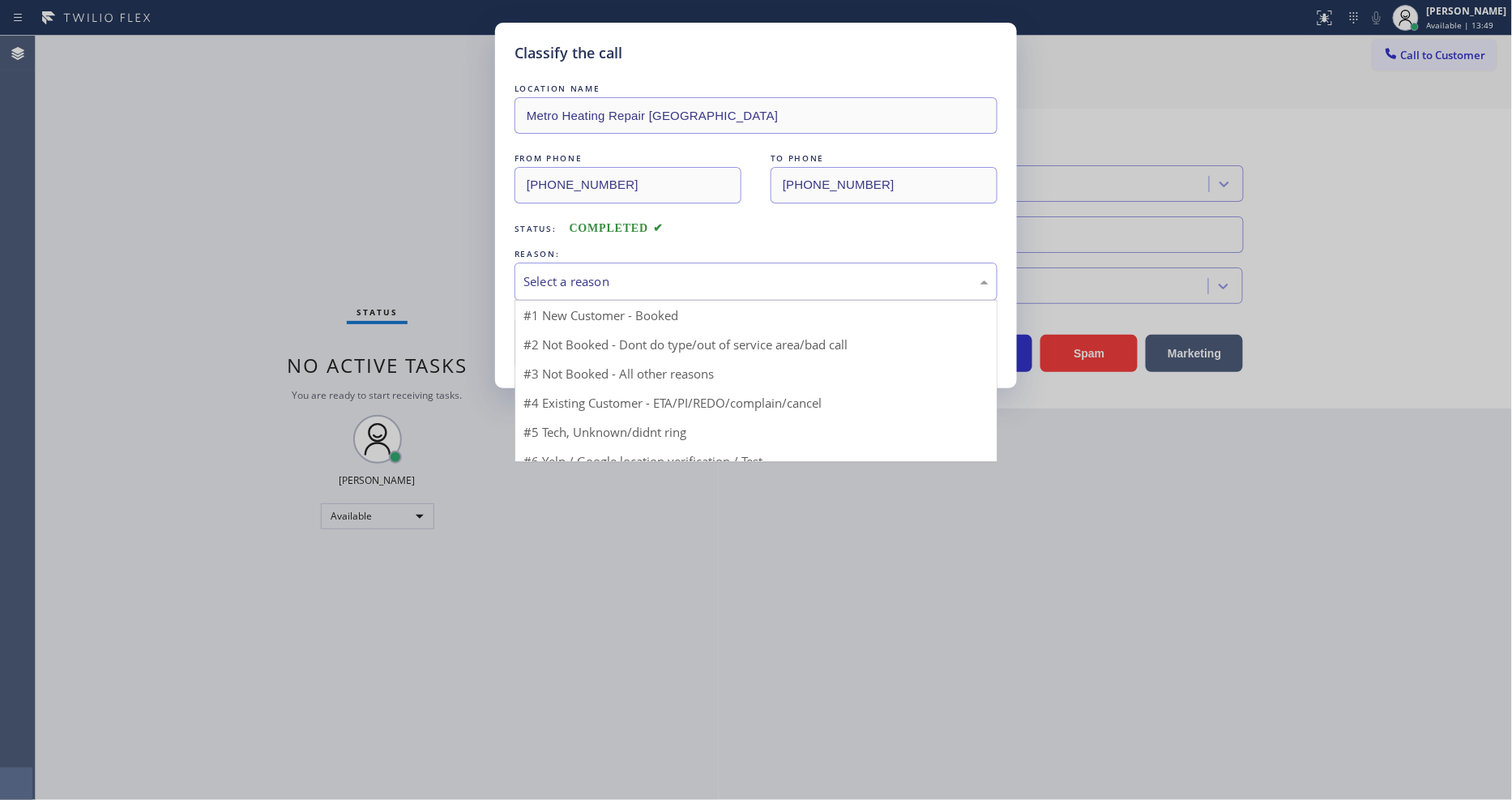
click at [597, 273] on div "Select a reason" at bounding box center [756, 281] width 465 height 18
drag, startPoint x: 589, startPoint y: 425, endPoint x: 603, endPoint y: 355, distance: 71.4
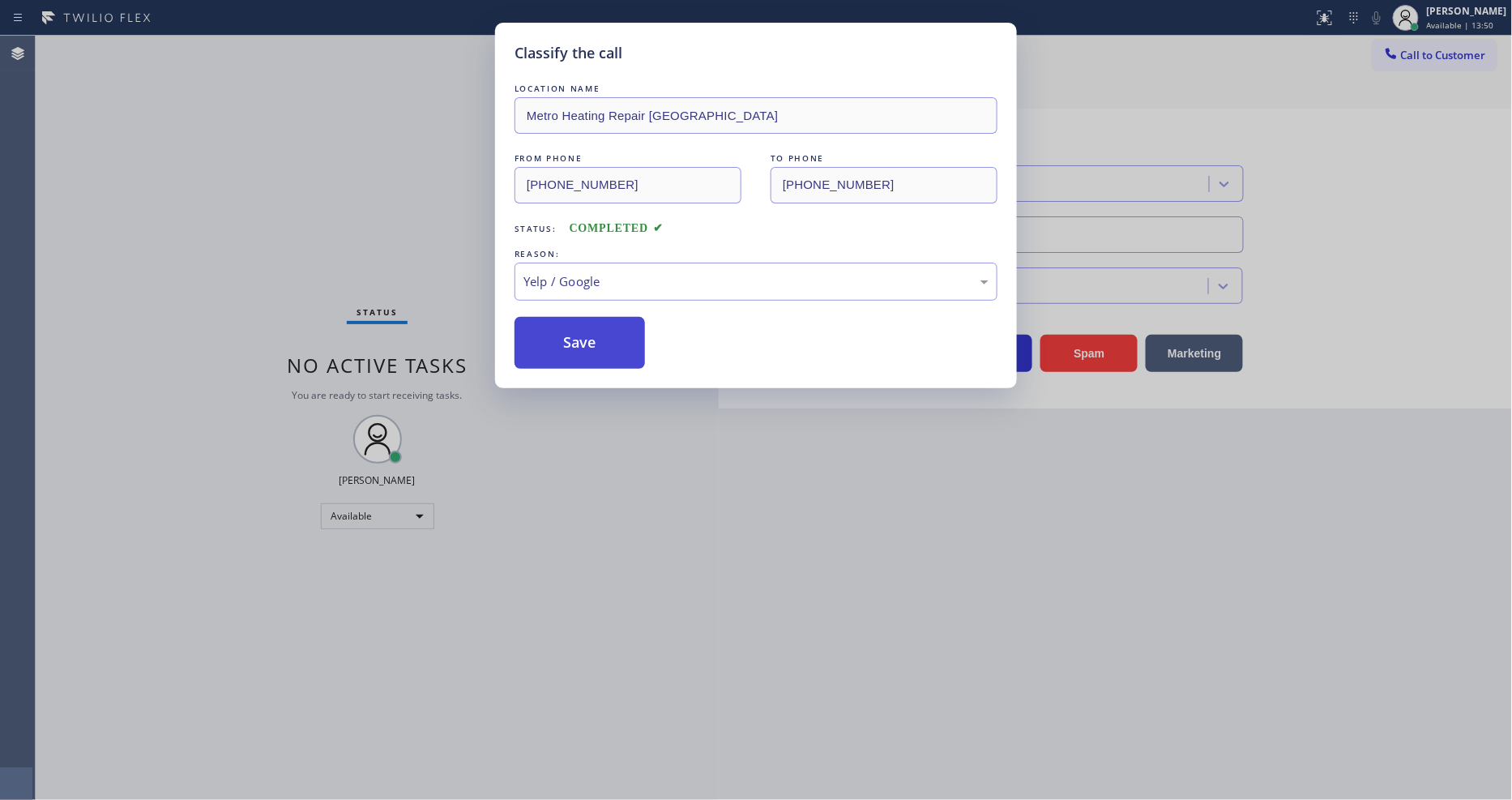
click at [603, 343] on button "Save" at bounding box center [579, 343] width 131 height 52
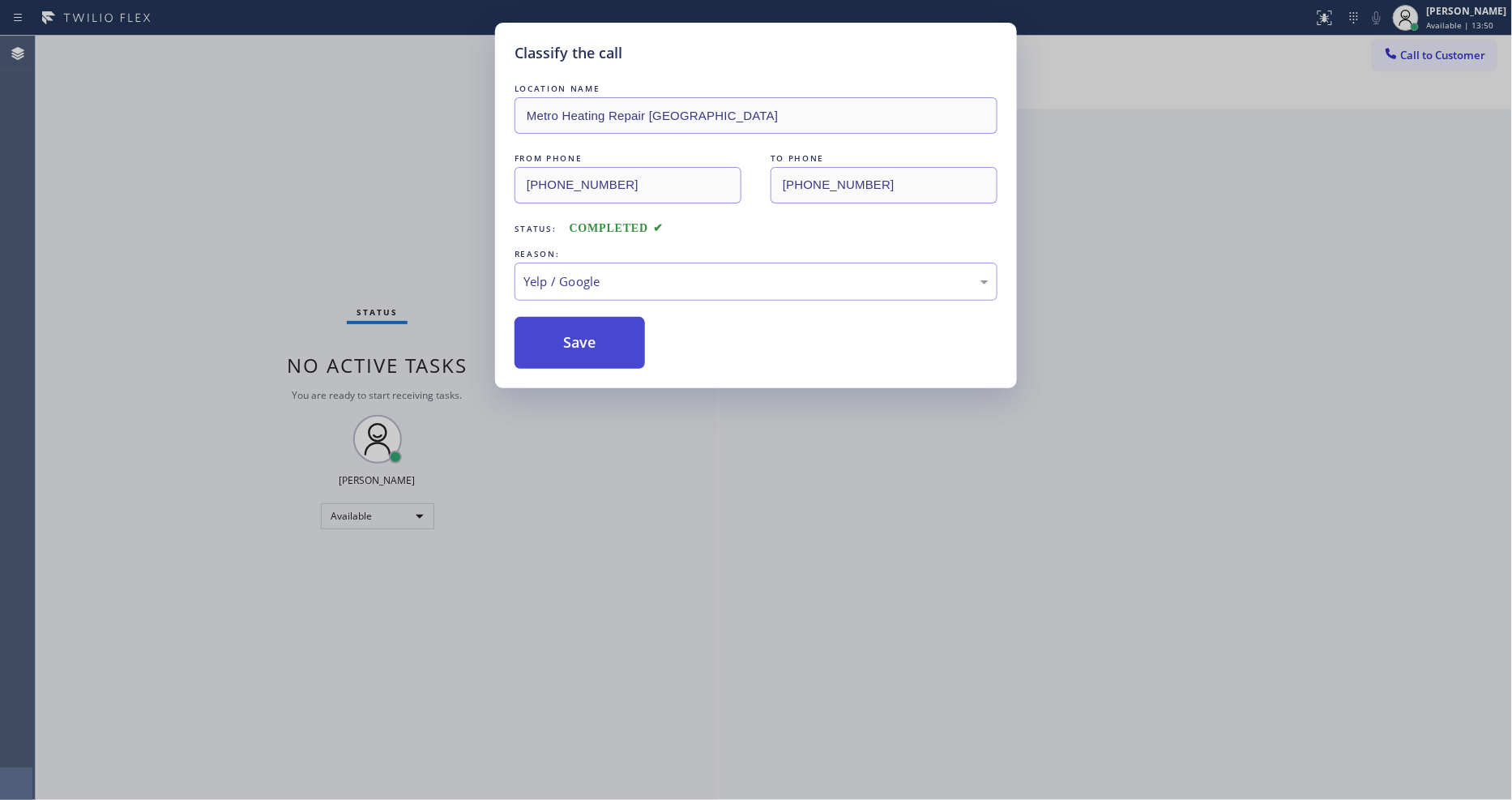
click at [603, 343] on button "Save" at bounding box center [579, 343] width 131 height 52
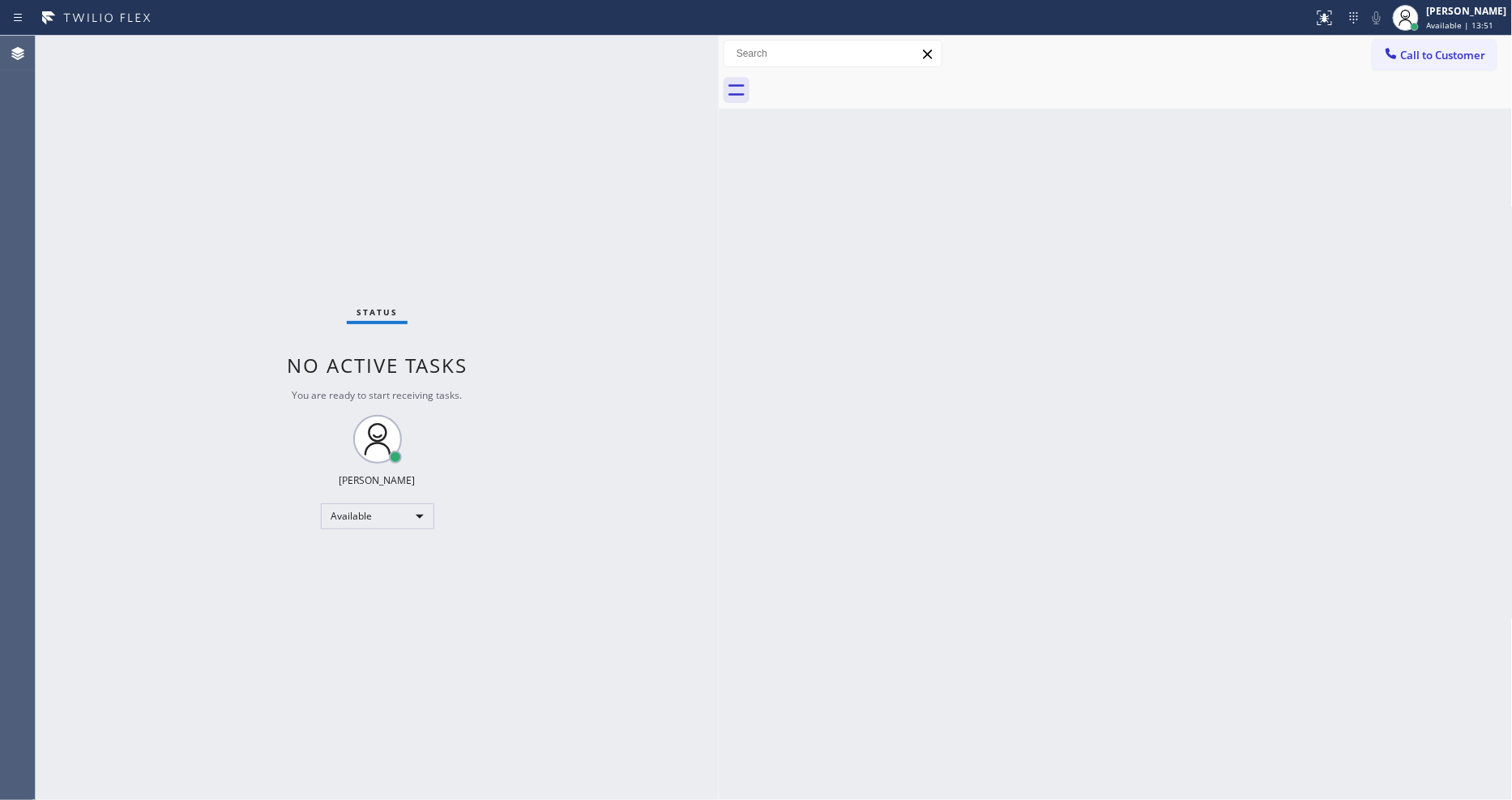
click at [509, 784] on div "Status No active tasks You are ready to start receiving tasks. [PERSON_NAME] Av…" at bounding box center [377, 418] width 683 height 764
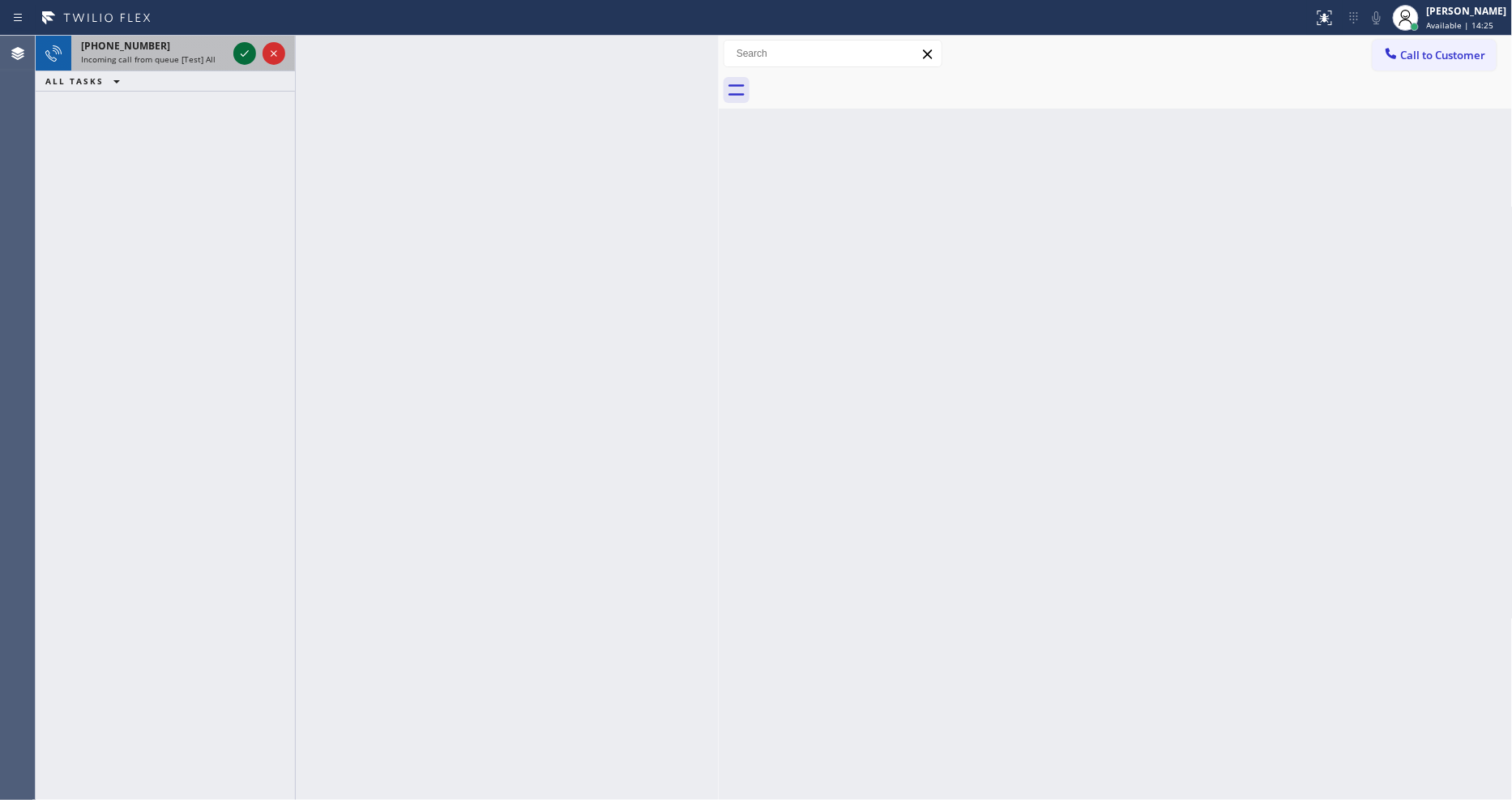
click at [241, 52] on icon at bounding box center [245, 53] width 19 height 19
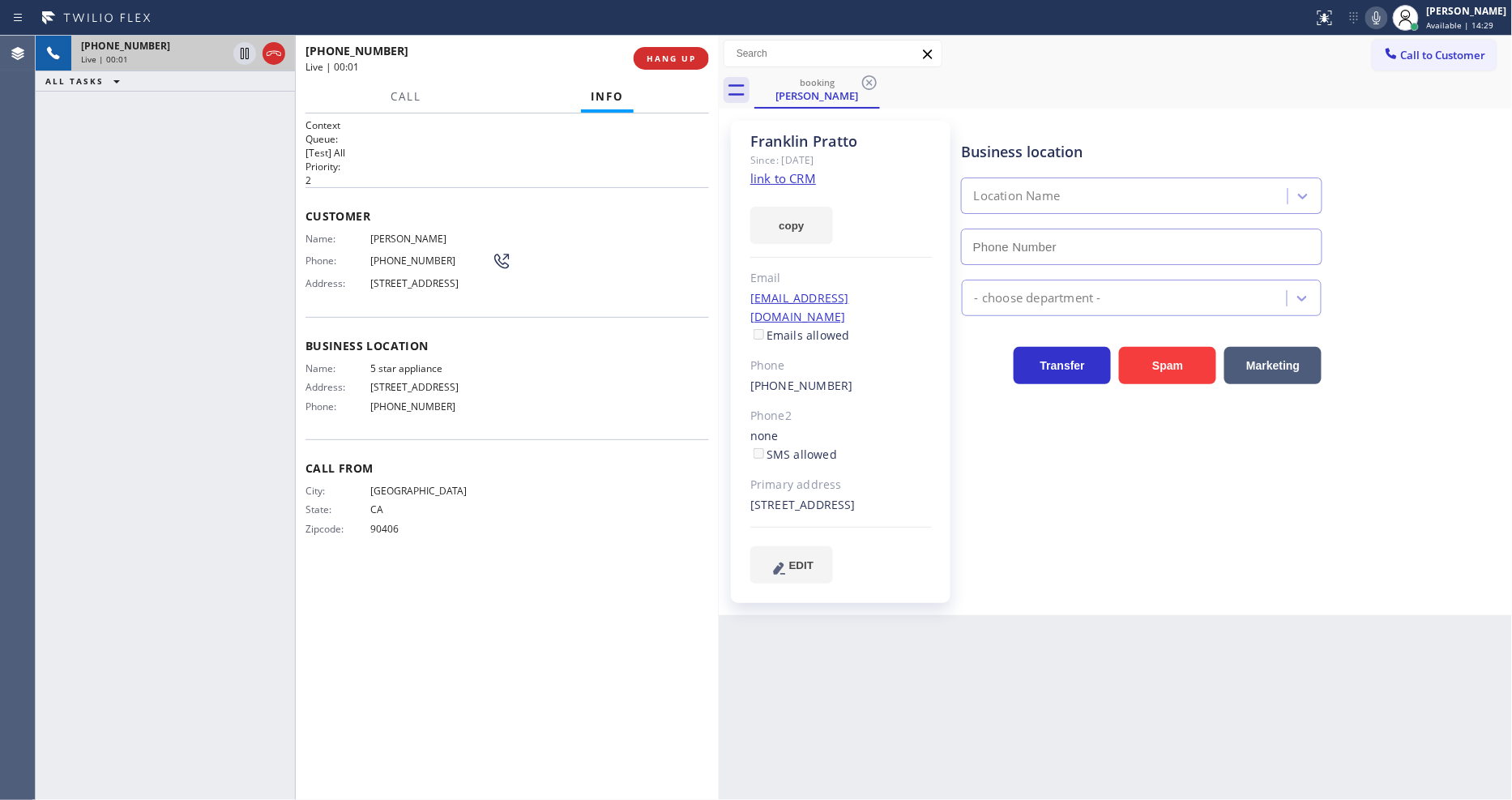
type input "[PHONE_NUMBER]"
click at [789, 174] on link "link to CRM" at bounding box center [783, 178] width 66 height 16
click at [654, 57] on span "HANG UP" at bounding box center [671, 58] width 49 height 12
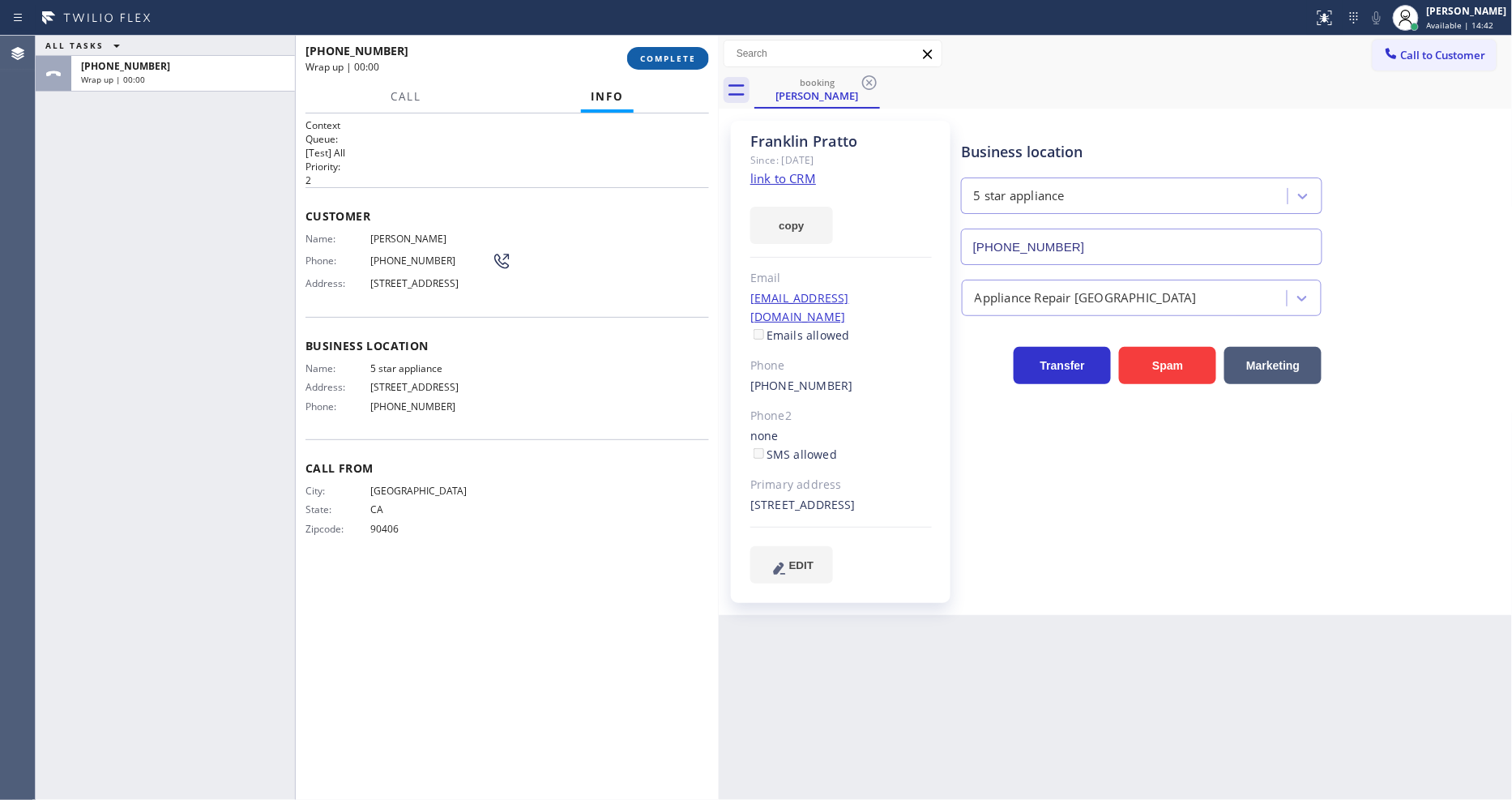
click at [654, 57] on span "COMPLETE" at bounding box center [668, 58] width 56 height 12
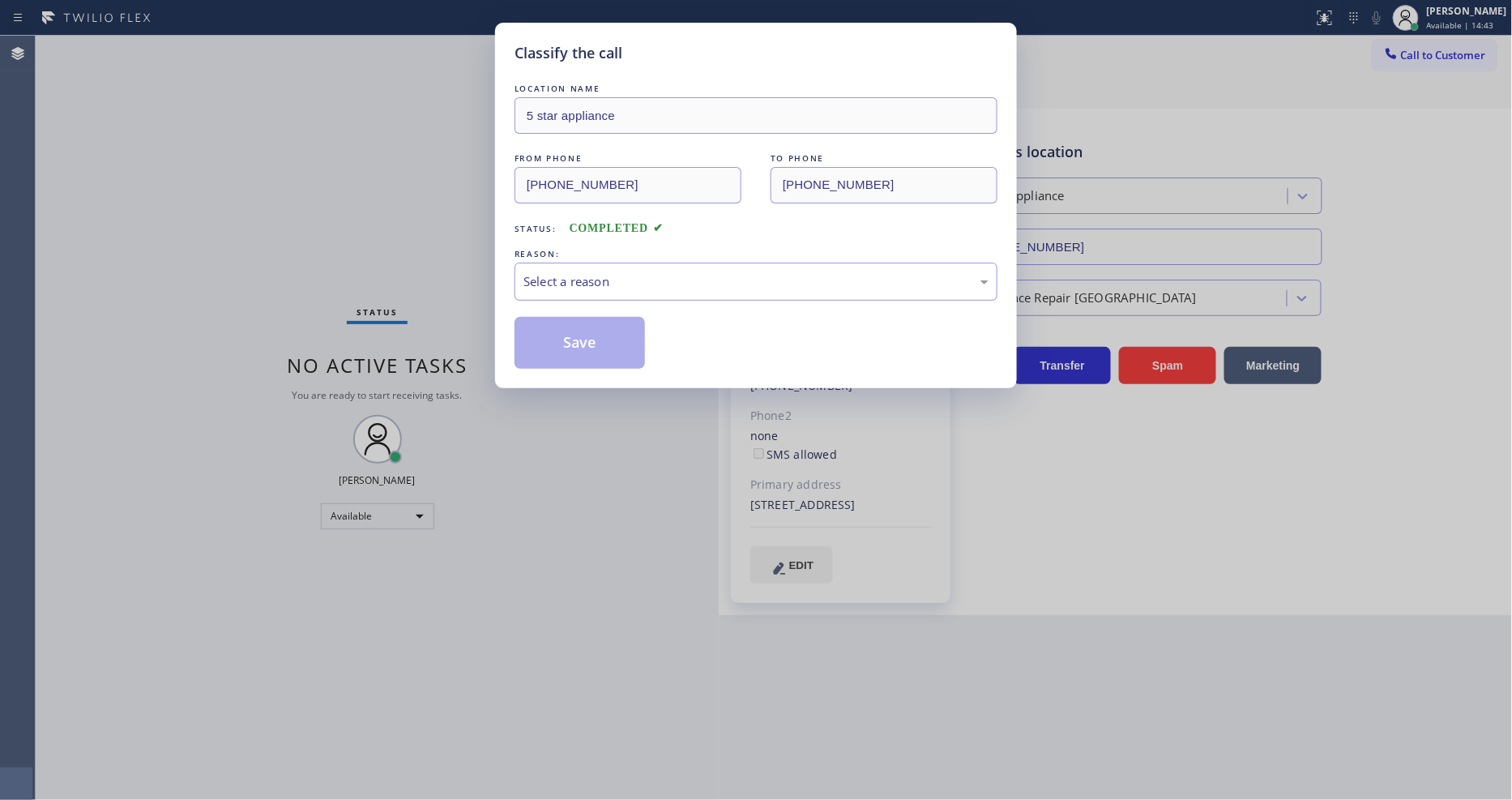
click at [695, 273] on div "Select a reason" at bounding box center [756, 281] width 465 height 18
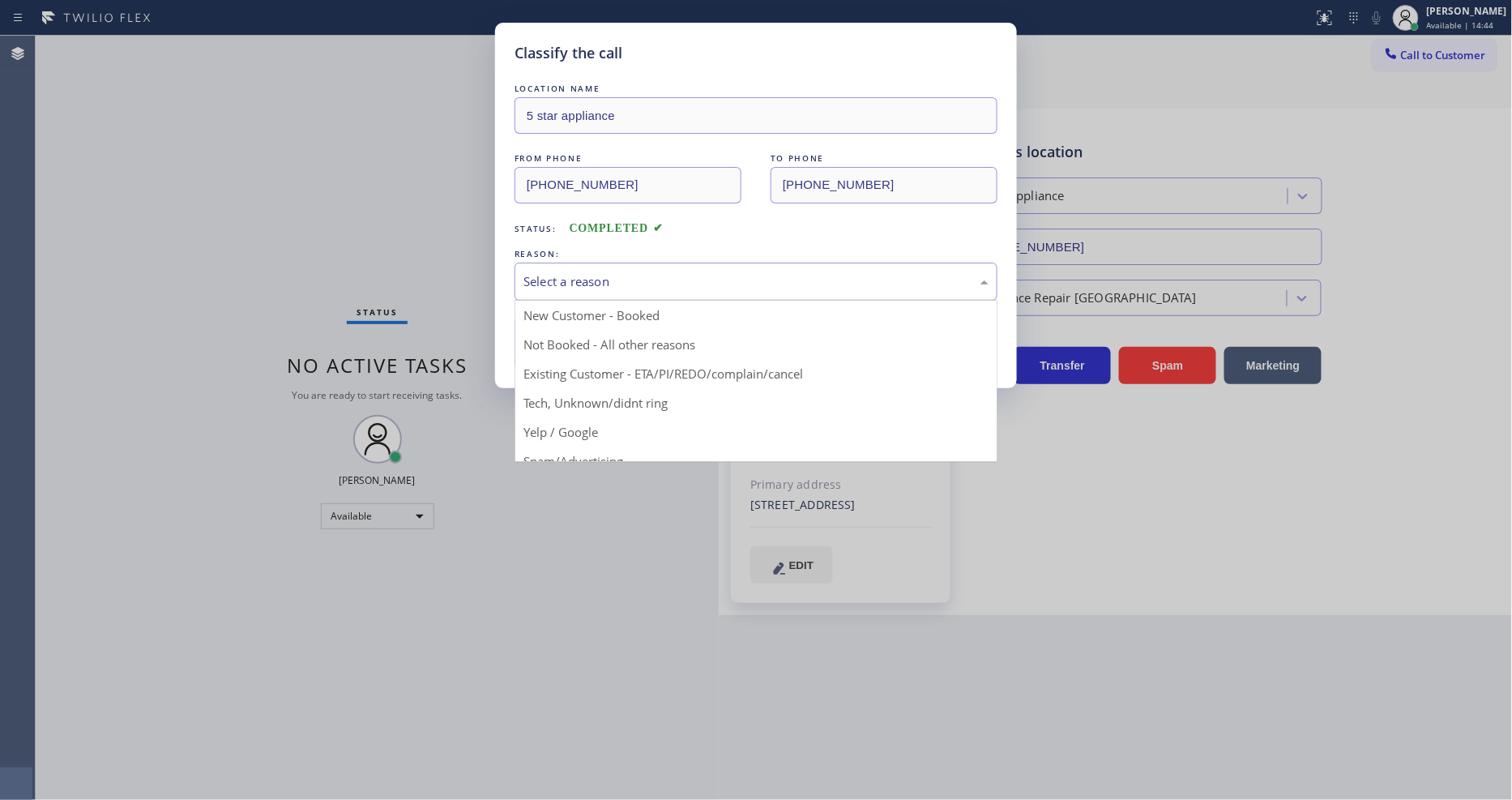
drag, startPoint x: 625, startPoint y: 373, endPoint x: 624, endPoint y: 338, distance: 35.0
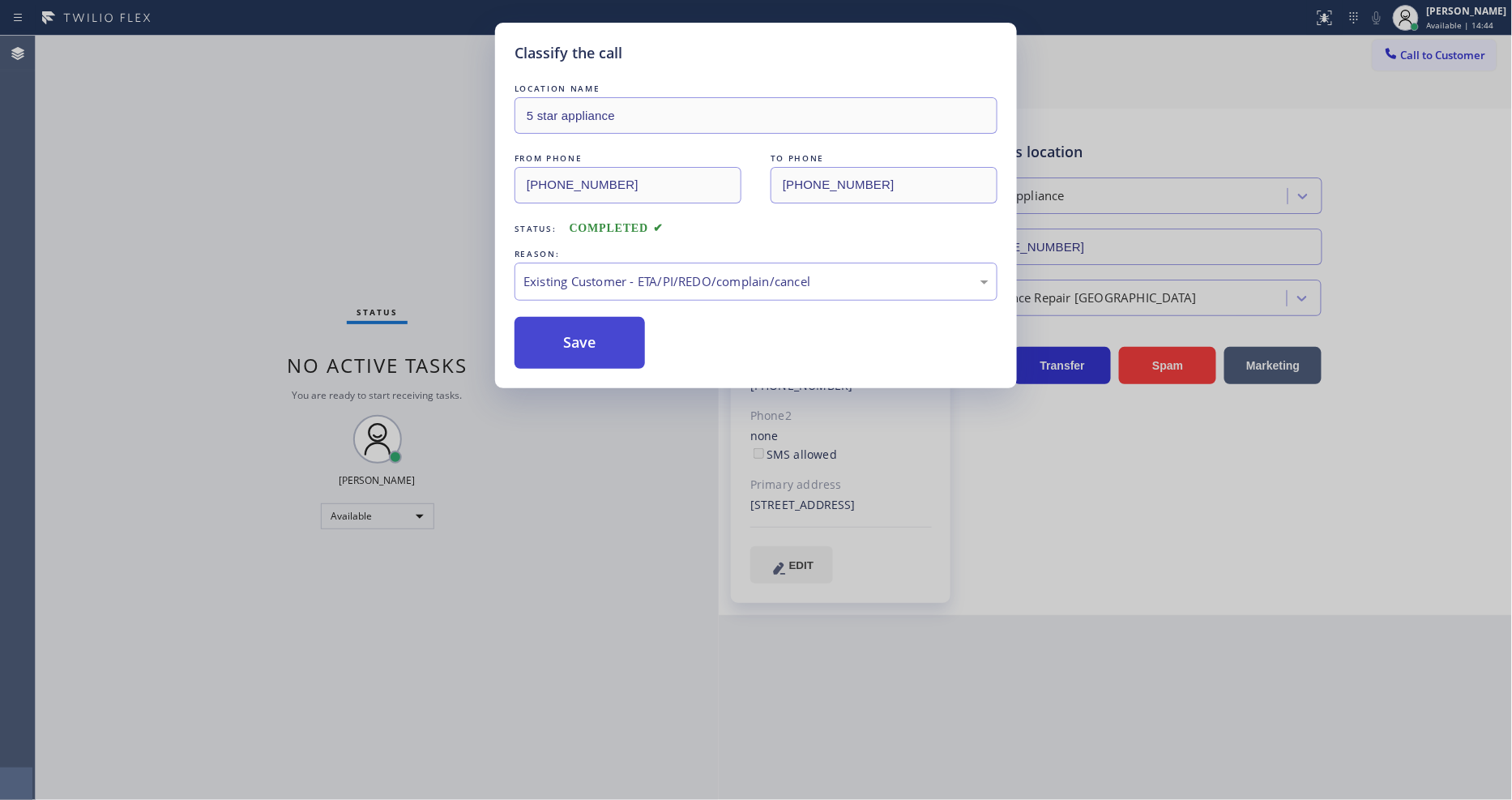
click at [619, 326] on button "Save" at bounding box center [579, 343] width 131 height 52
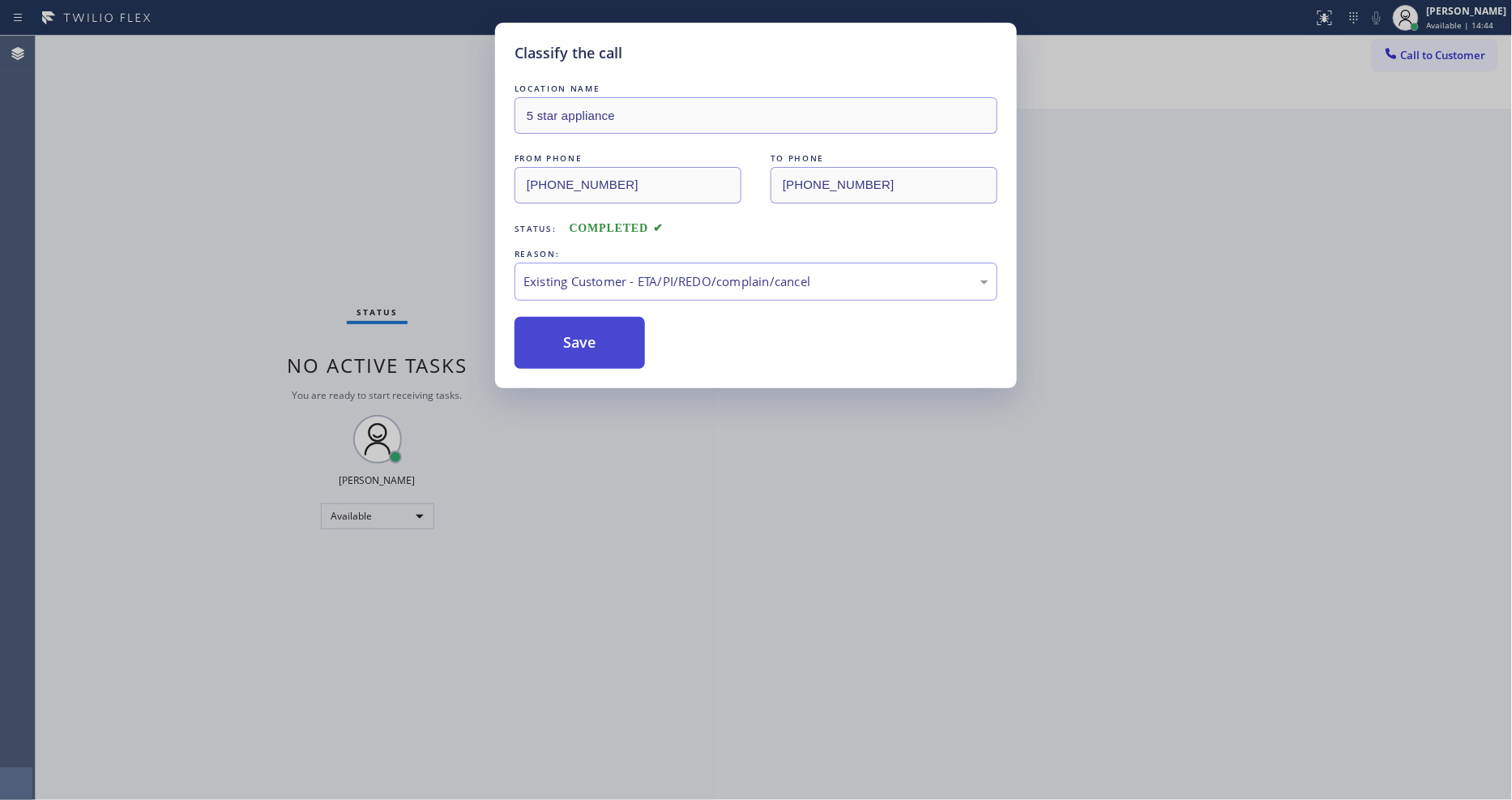
click at [619, 326] on button "Save" at bounding box center [579, 343] width 131 height 52
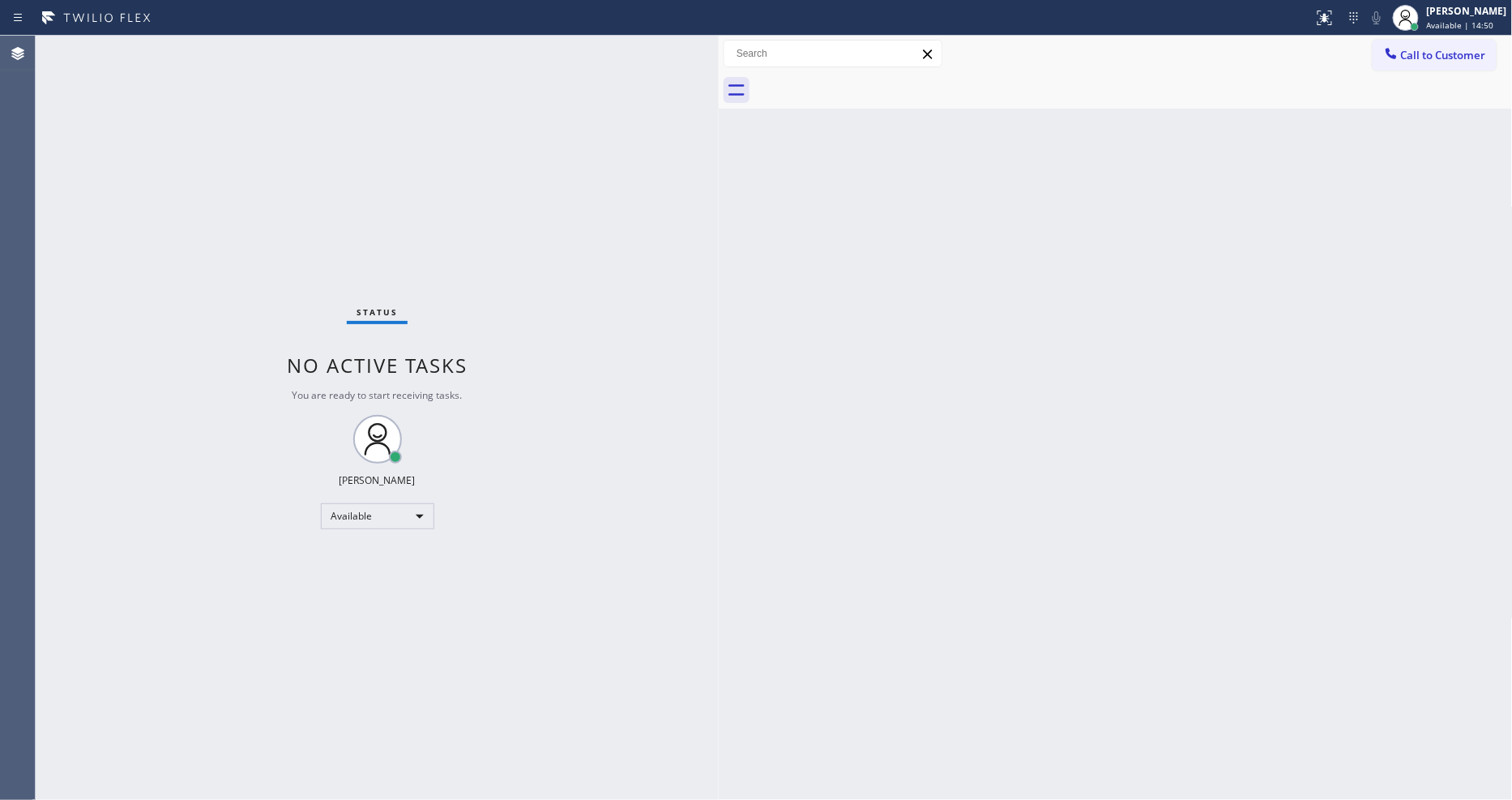
click at [1063, 450] on div "Back to Dashboard Change Sender ID Customers Technicians Select a contact Outbo…" at bounding box center [1116, 418] width 794 height 764
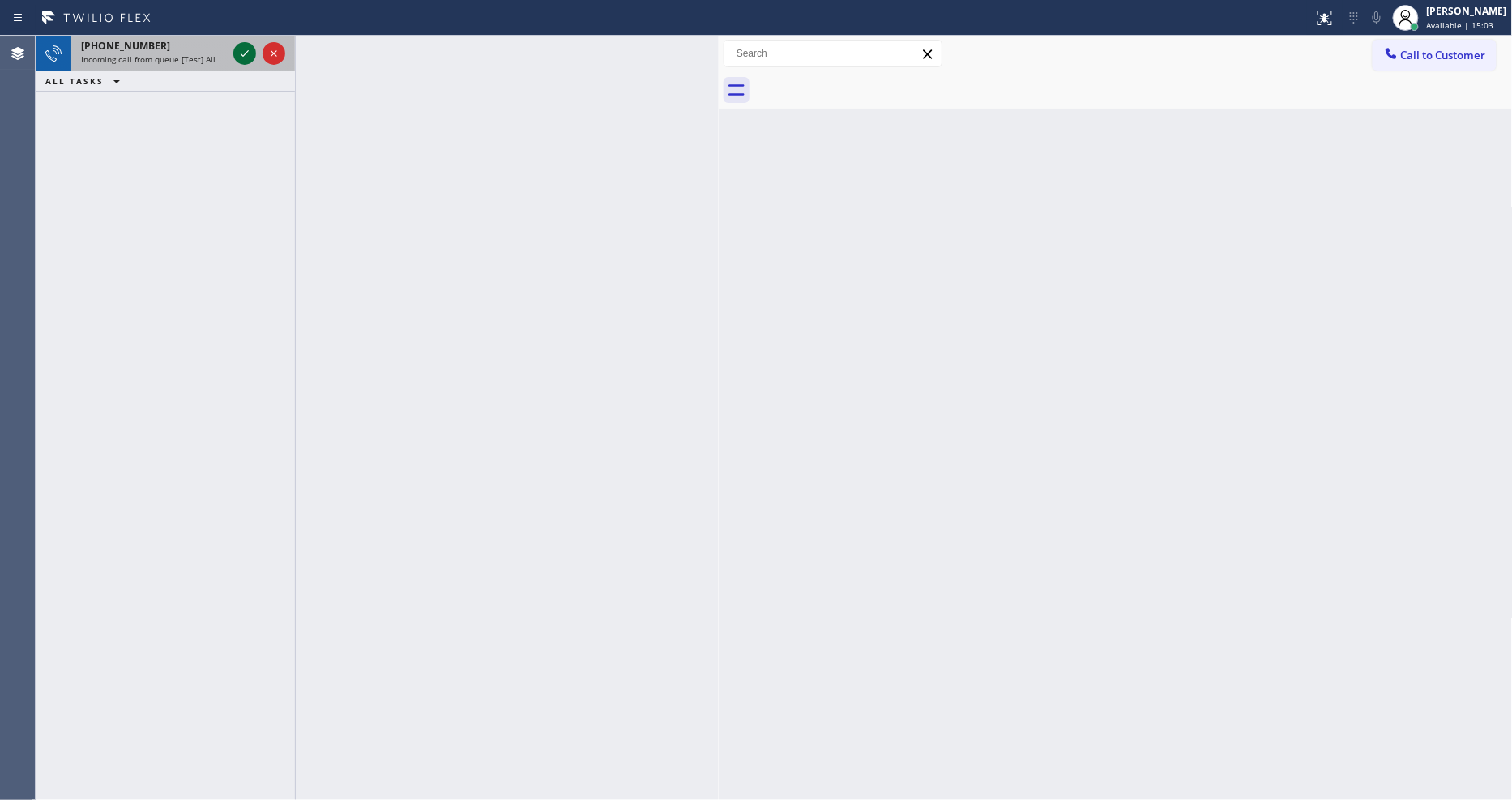
click at [239, 52] on icon at bounding box center [245, 53] width 19 height 19
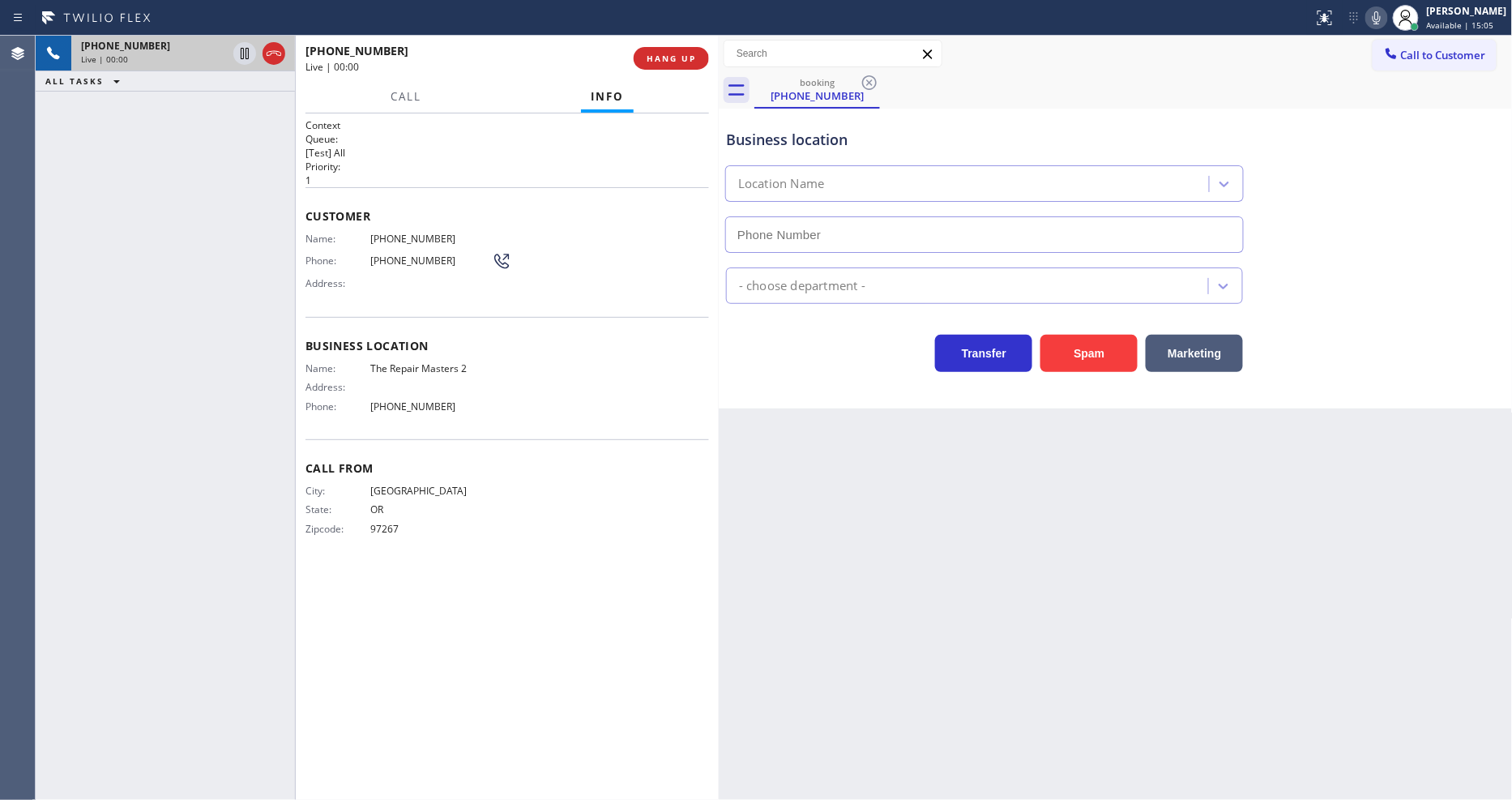
type input "[PHONE_NUMBER]"
drag, startPoint x: 195, startPoint y: 376, endPoint x: 584, endPoint y: 489, distance: 405.1
click at [195, 376] on div "[PHONE_NUMBER] Live | 00:01 ALL TASKS ALL TASKS ACTIVE TASKS TASKS IN WRAP UP" at bounding box center [165, 418] width 259 height 764
click at [442, 373] on div "Name: The Repair Masters 2 Address: Phone: [PHONE_NUMBER]" at bounding box center [398, 391] width 187 height 57
click at [455, 353] on div "Business location Name: The Repair Masters 2 Address: Phone: [PHONE_NUMBER]" at bounding box center [507, 378] width 403 height 123
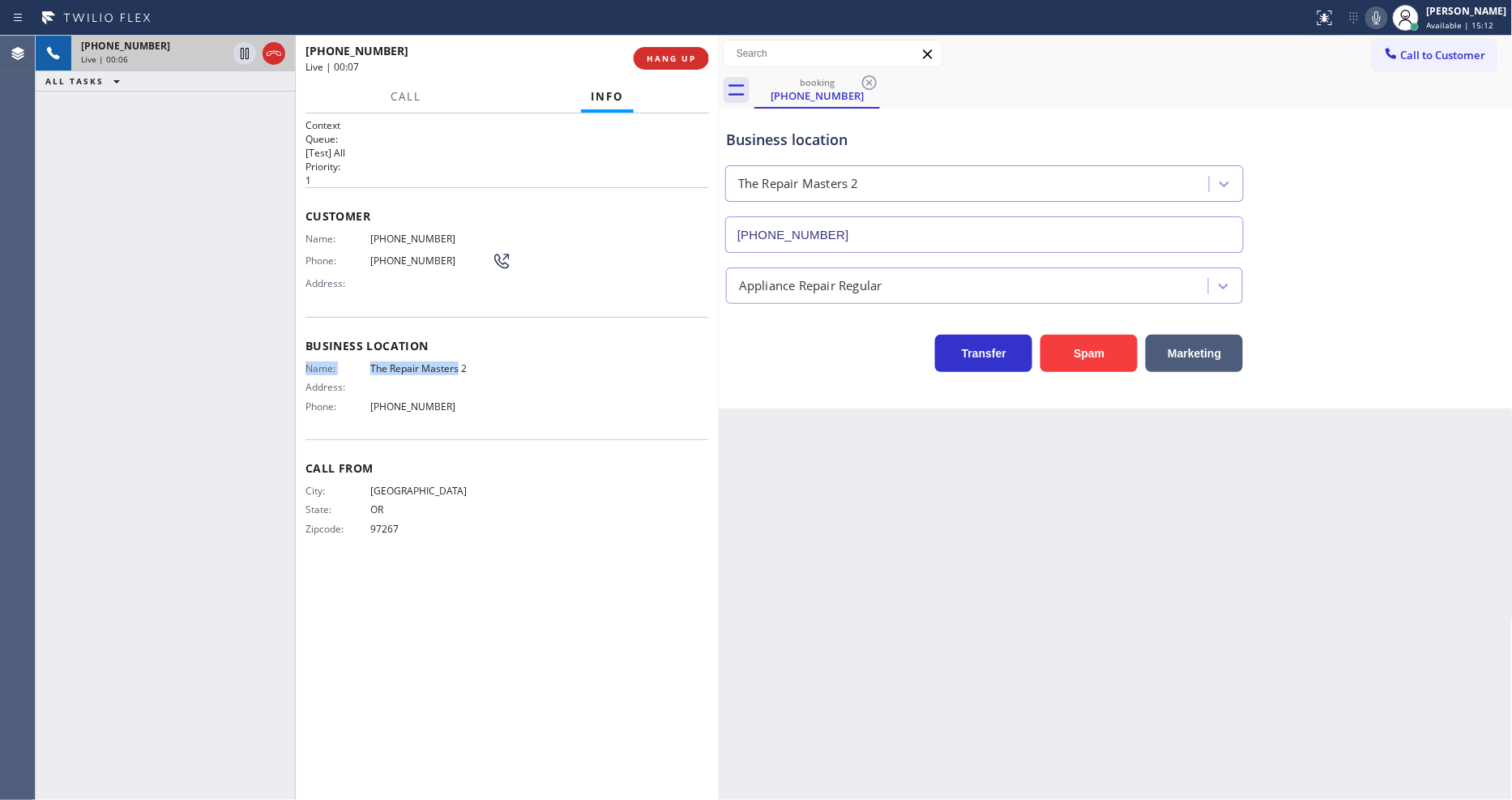
click at [455, 363] on span "The Repair Masters 2" at bounding box center [431, 369] width 122 height 13
click at [433, 233] on span "[PHONE_NUMBER]" at bounding box center [431, 239] width 122 height 13
click at [430, 233] on span "[PHONE_NUMBER]" at bounding box center [431, 239] width 122 height 13
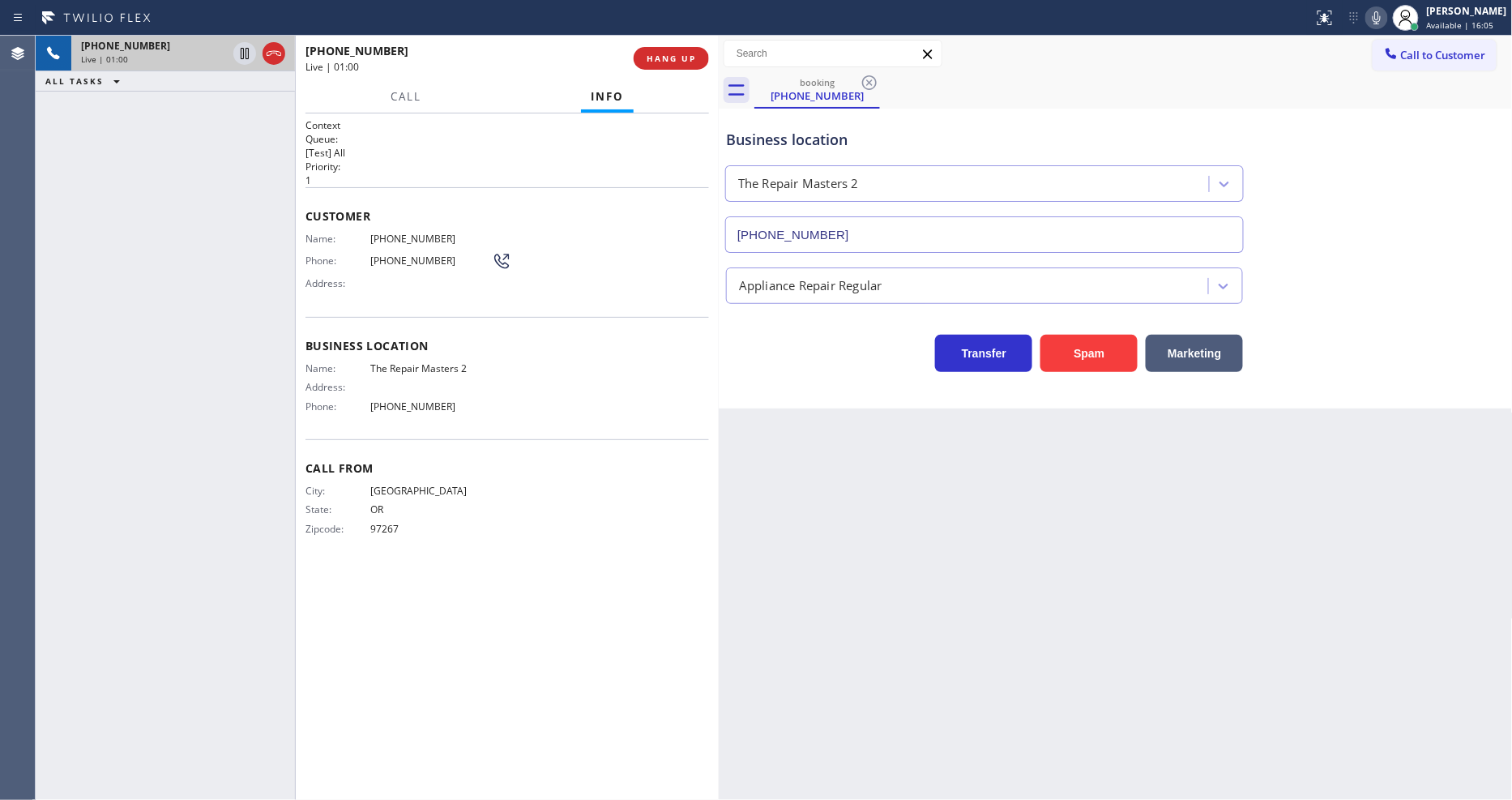
click at [424, 233] on span "[PHONE_NUMBER]" at bounding box center [431, 239] width 122 height 13
click at [417, 233] on span "[PHONE_NUMBER]" at bounding box center [431, 239] width 122 height 13
copy span "4364"
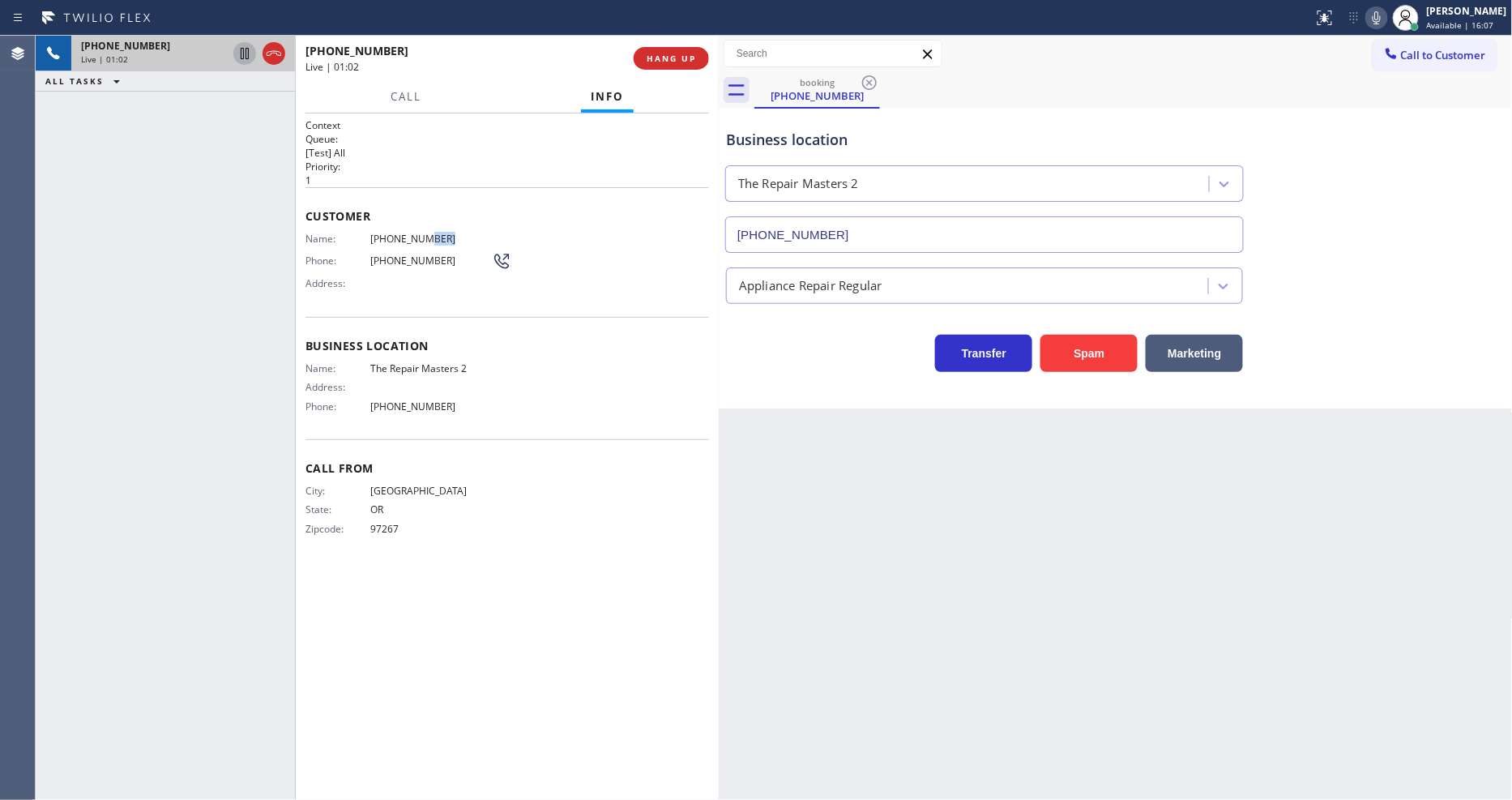
click at [247, 48] on icon at bounding box center [245, 53] width 19 height 19
click at [391, 233] on span "[PHONE_NUMBER]" at bounding box center [431, 239] width 122 height 13
click at [392, 233] on span "[PHONE_NUMBER]" at bounding box center [431, 239] width 122 height 13
copy span "[PHONE_NUMBER]"
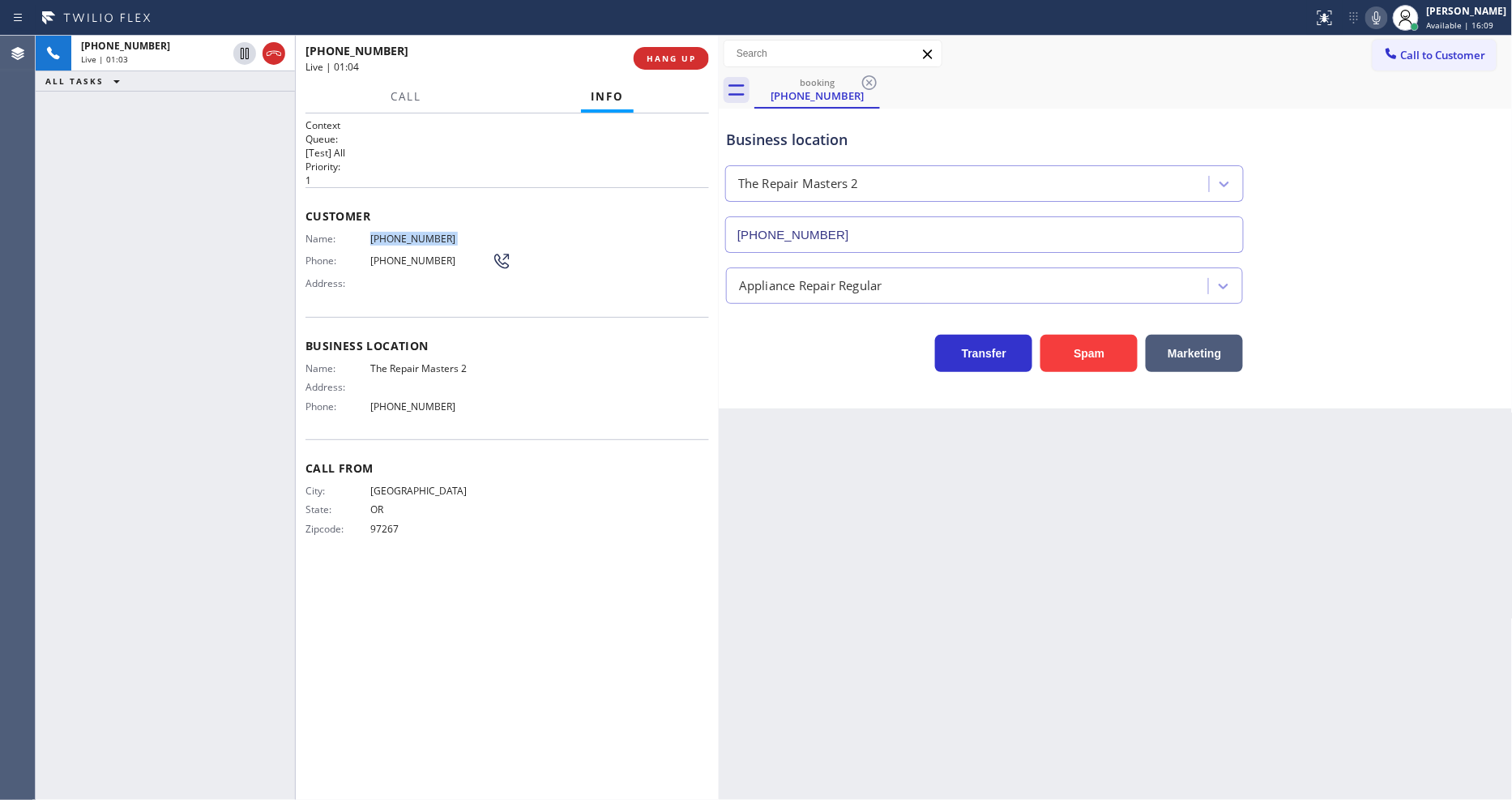
click at [1386, 17] on icon at bounding box center [1377, 17] width 19 height 19
click at [247, 53] on icon at bounding box center [245, 53] width 19 height 19
click at [1386, 18] on icon at bounding box center [1377, 17] width 19 height 19
click at [660, 59] on span "HANG UP" at bounding box center [671, 58] width 49 height 12
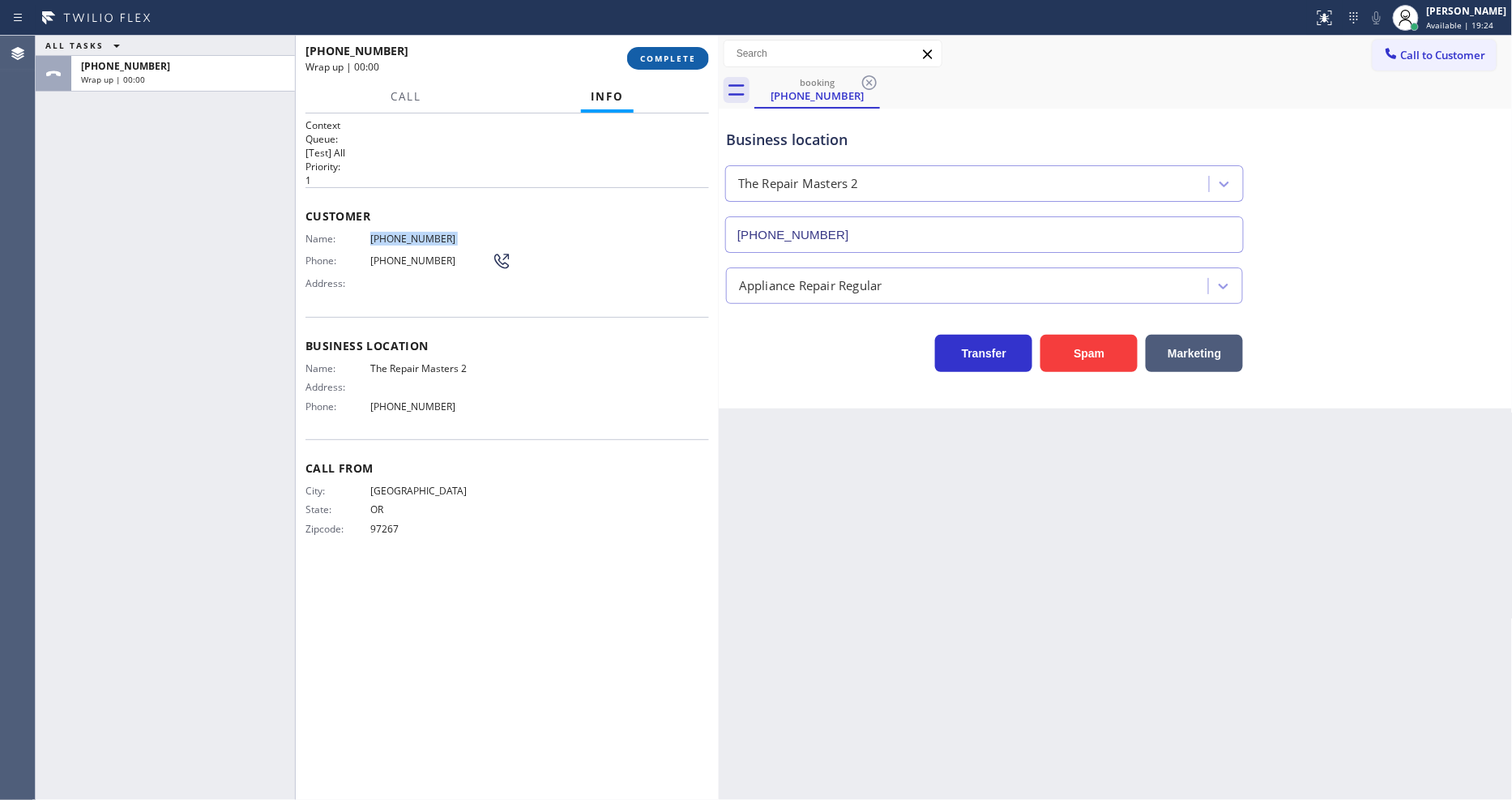
click at [660, 59] on span "COMPLETE" at bounding box center [668, 58] width 56 height 12
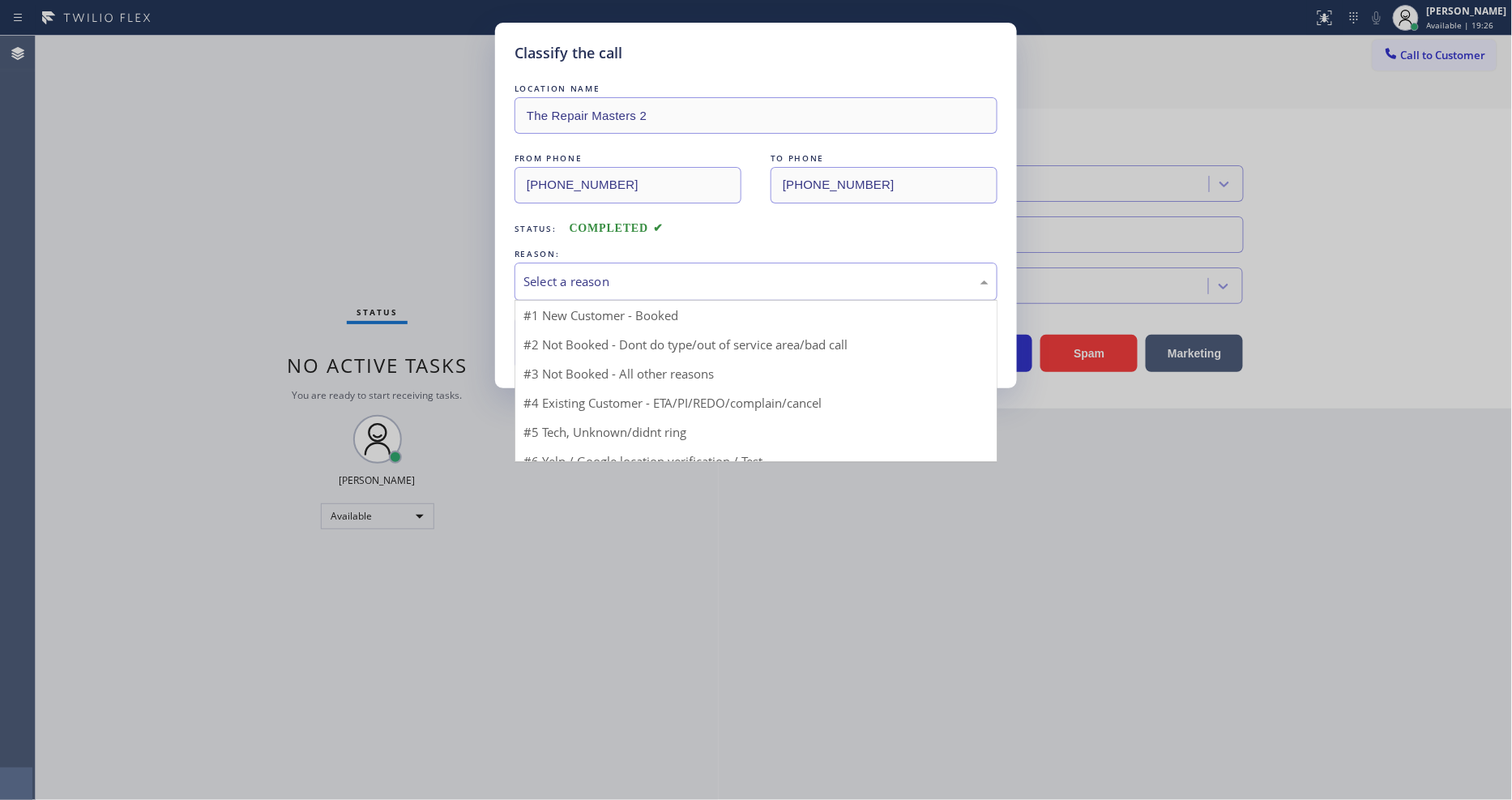
click at [590, 278] on div "Select a reason" at bounding box center [756, 281] width 465 height 18
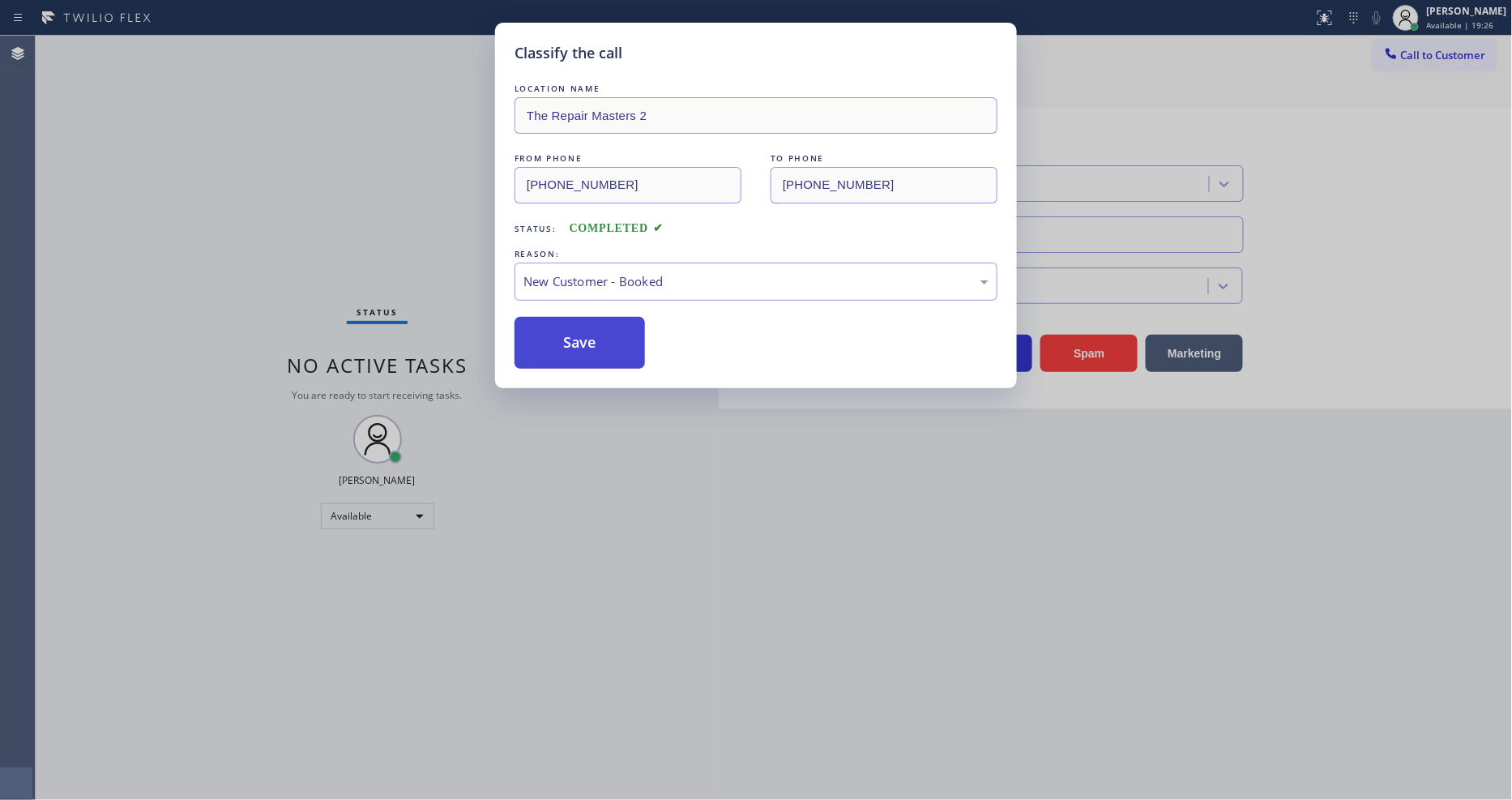
click at [582, 324] on button "Save" at bounding box center [579, 343] width 131 height 52
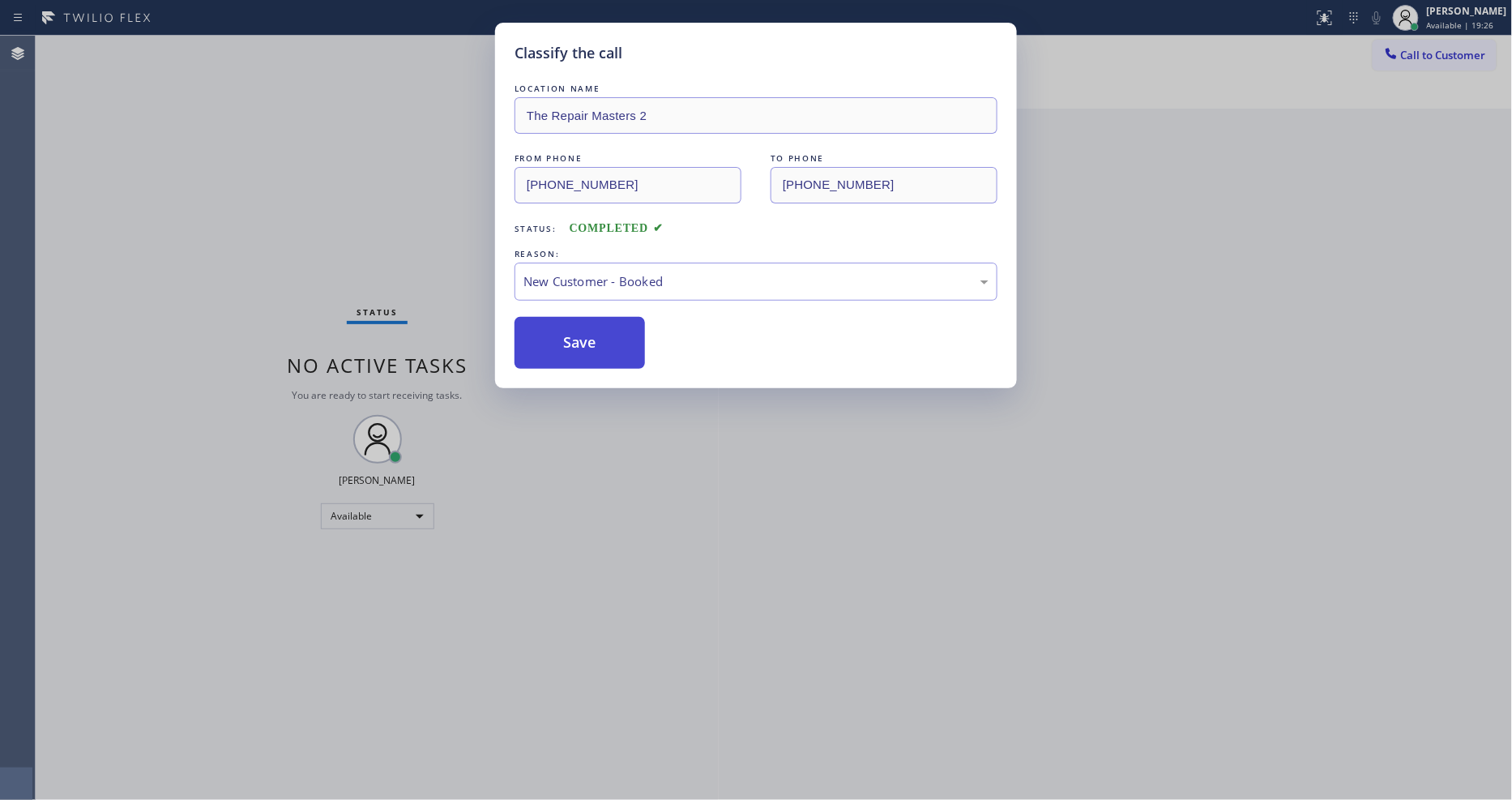
click at [582, 324] on button "Save" at bounding box center [579, 343] width 131 height 52
drag, startPoint x: 582, startPoint y: 324, endPoint x: 480, endPoint y: 41, distance: 300.8
click at [581, 325] on button "Save" at bounding box center [579, 343] width 131 height 52
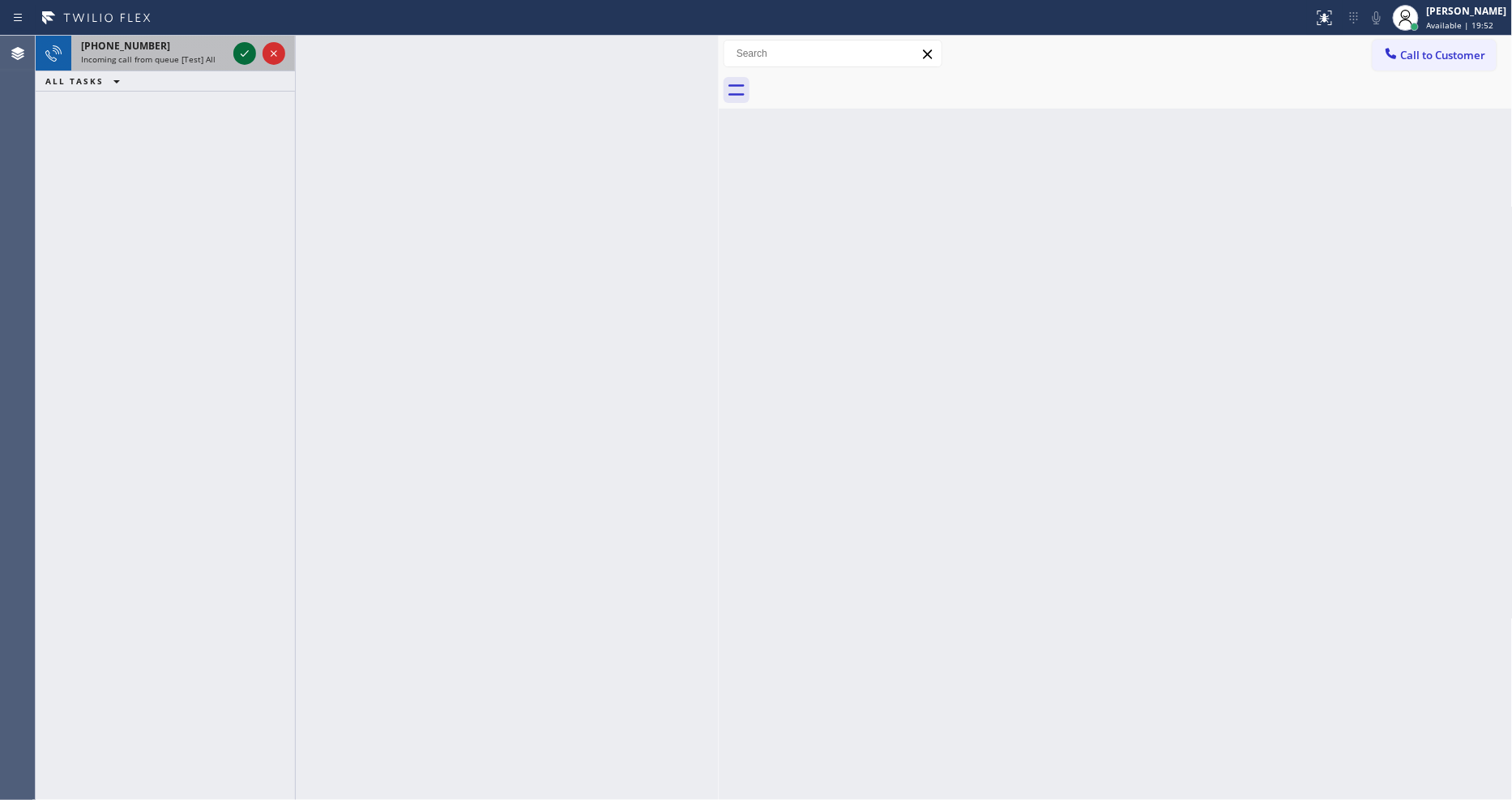
click at [240, 55] on icon at bounding box center [245, 53] width 19 height 19
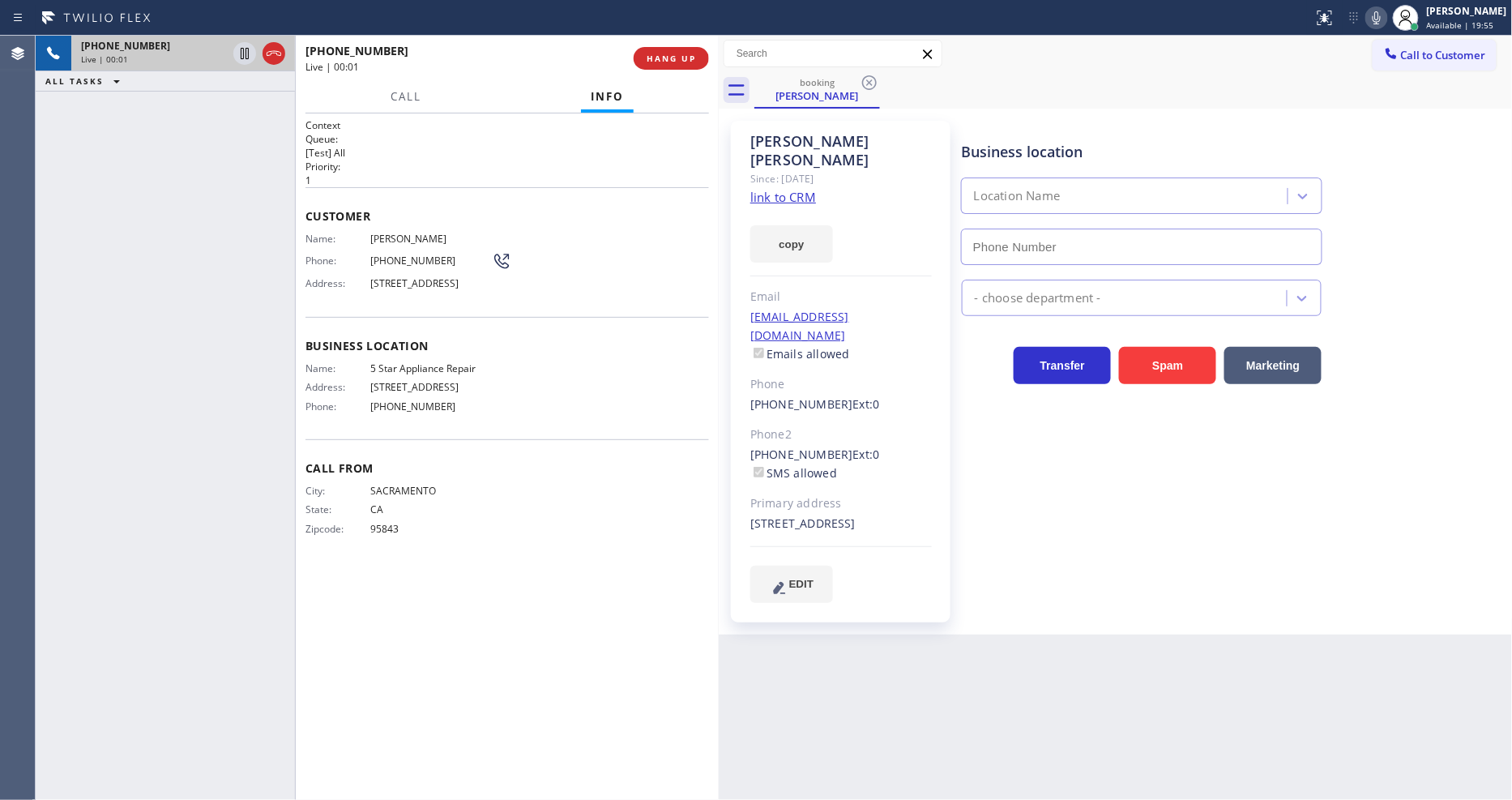
type input "[PHONE_NUMBER]"
click at [791, 189] on link "link to CRM" at bounding box center [783, 196] width 66 height 16
click at [652, 54] on span "HANG UP" at bounding box center [671, 58] width 49 height 12
click at [653, 57] on span "HANG UP" at bounding box center [671, 58] width 49 height 12
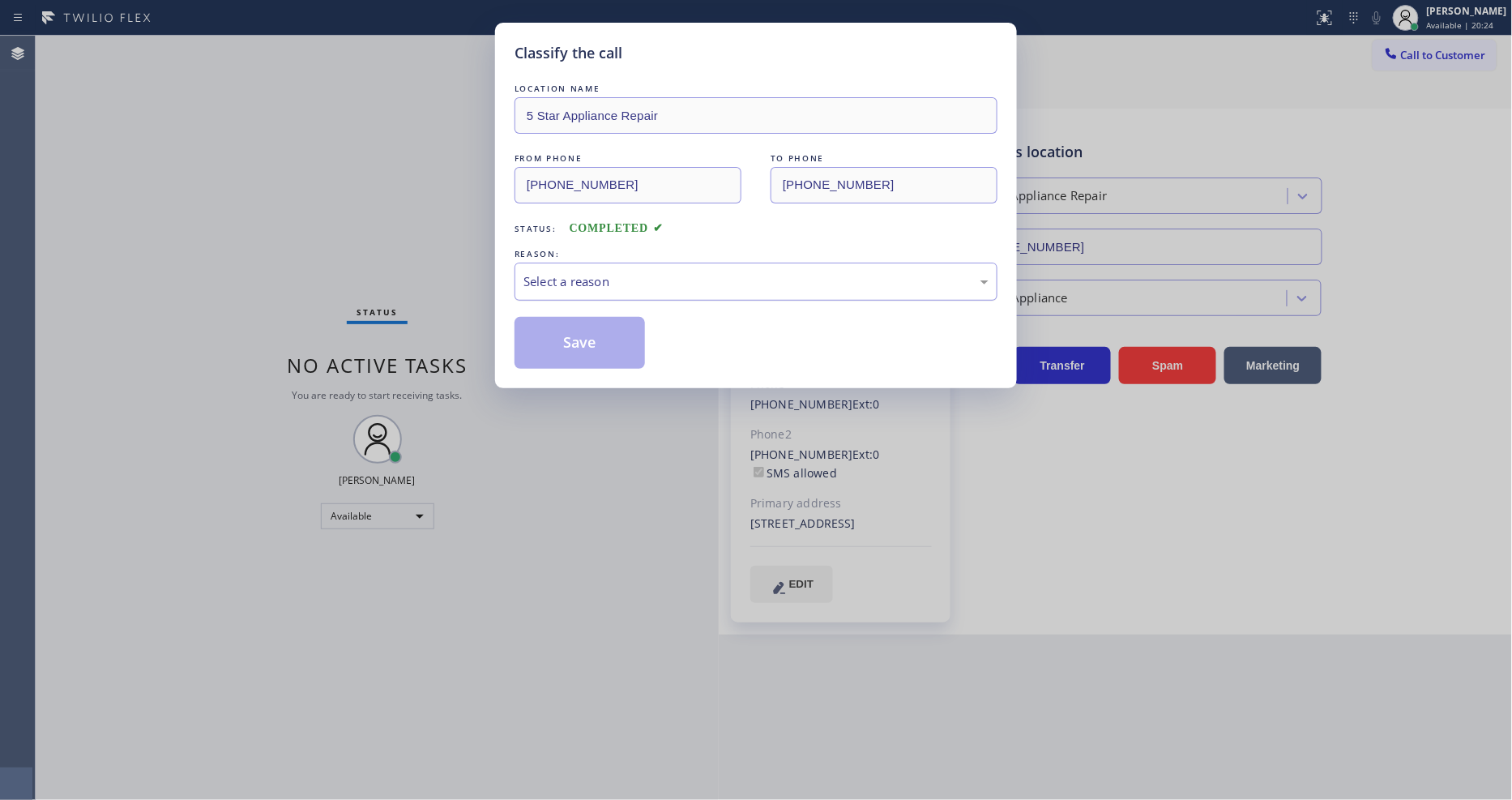
click at [536, 287] on div "Select a reason" at bounding box center [756, 281] width 483 height 38
click at [543, 334] on button "Save" at bounding box center [579, 343] width 131 height 52
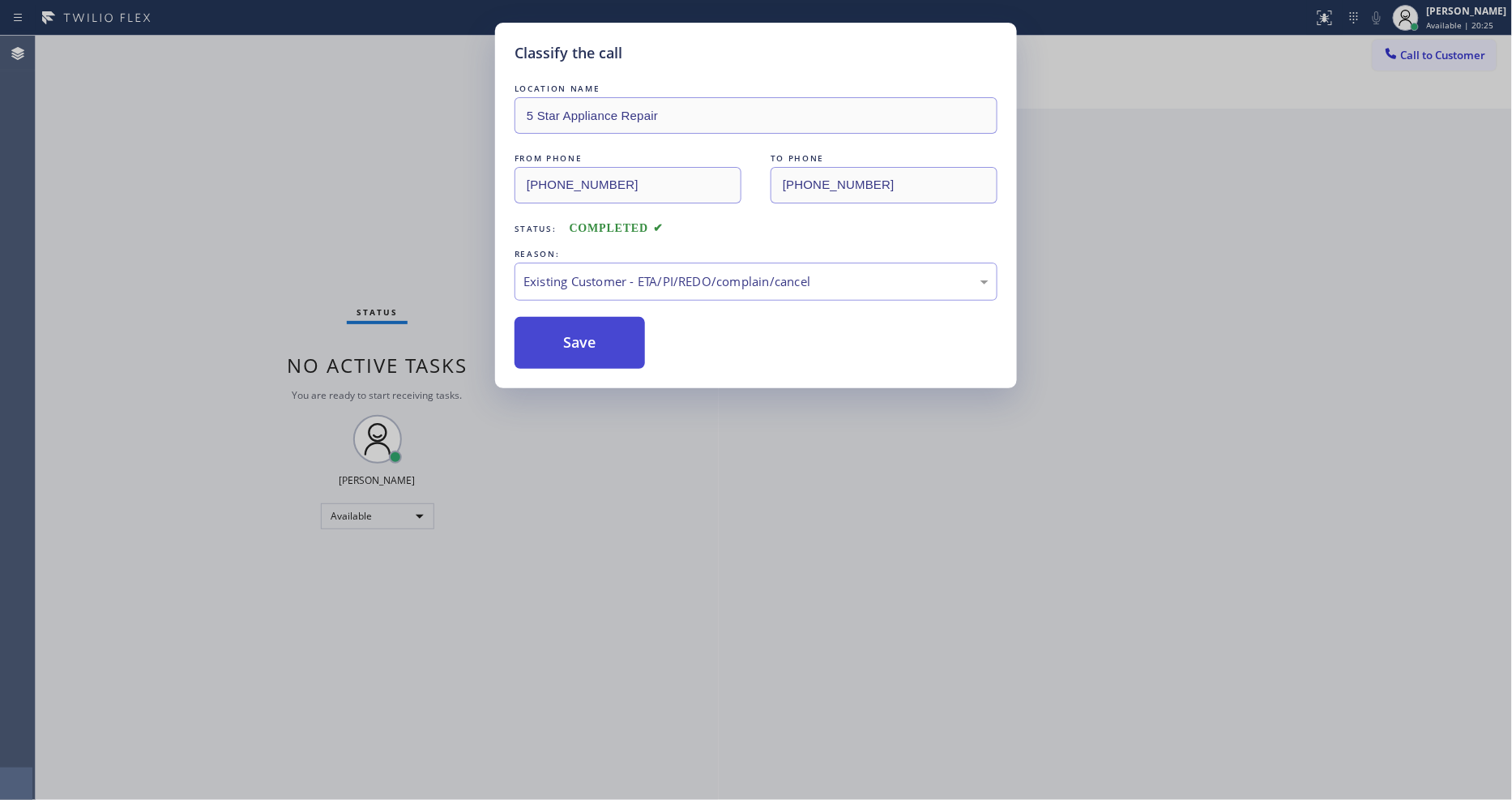
click at [543, 334] on button "Save" at bounding box center [579, 343] width 131 height 52
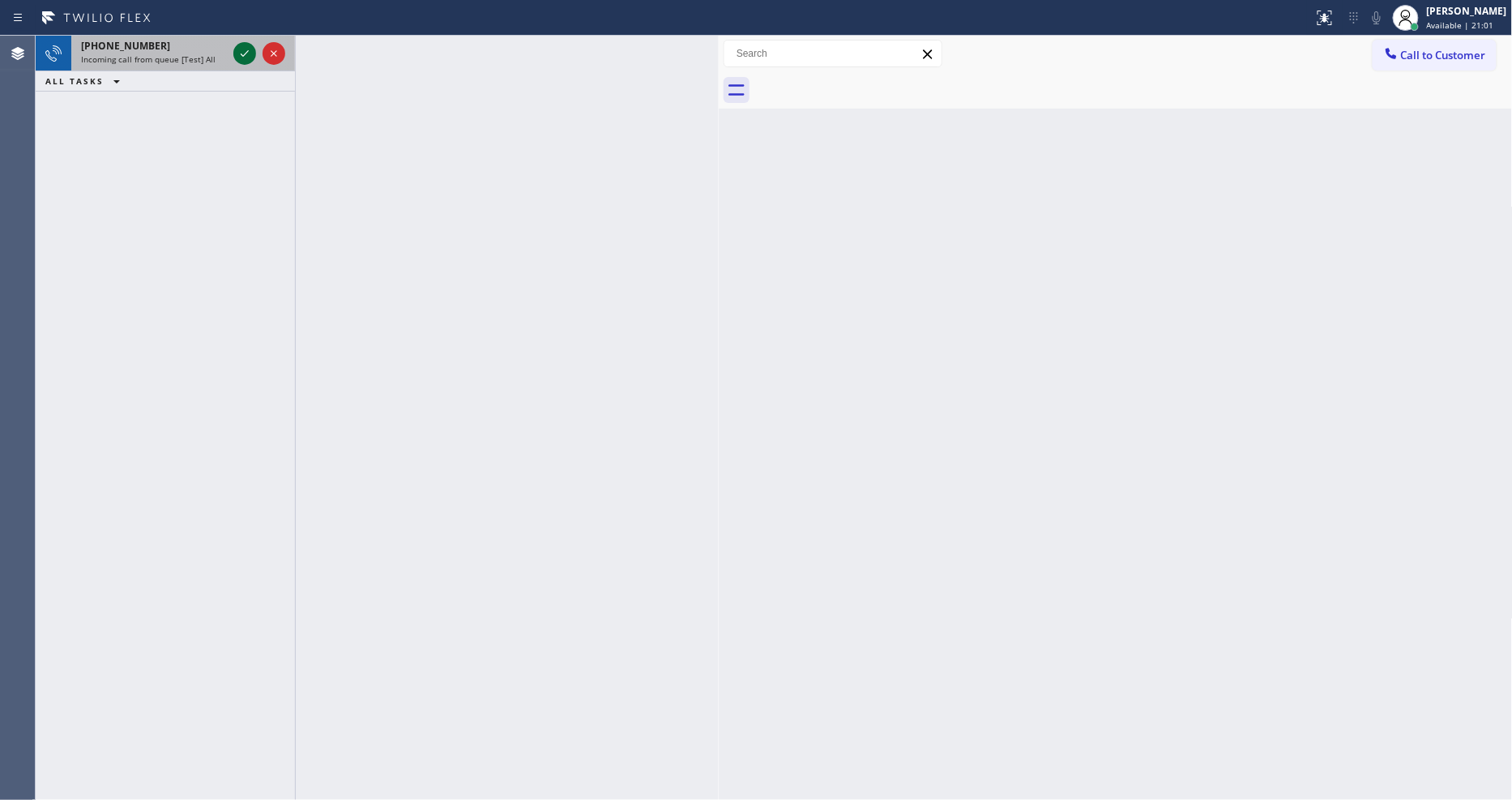
click at [246, 55] on icon at bounding box center [245, 53] width 19 height 19
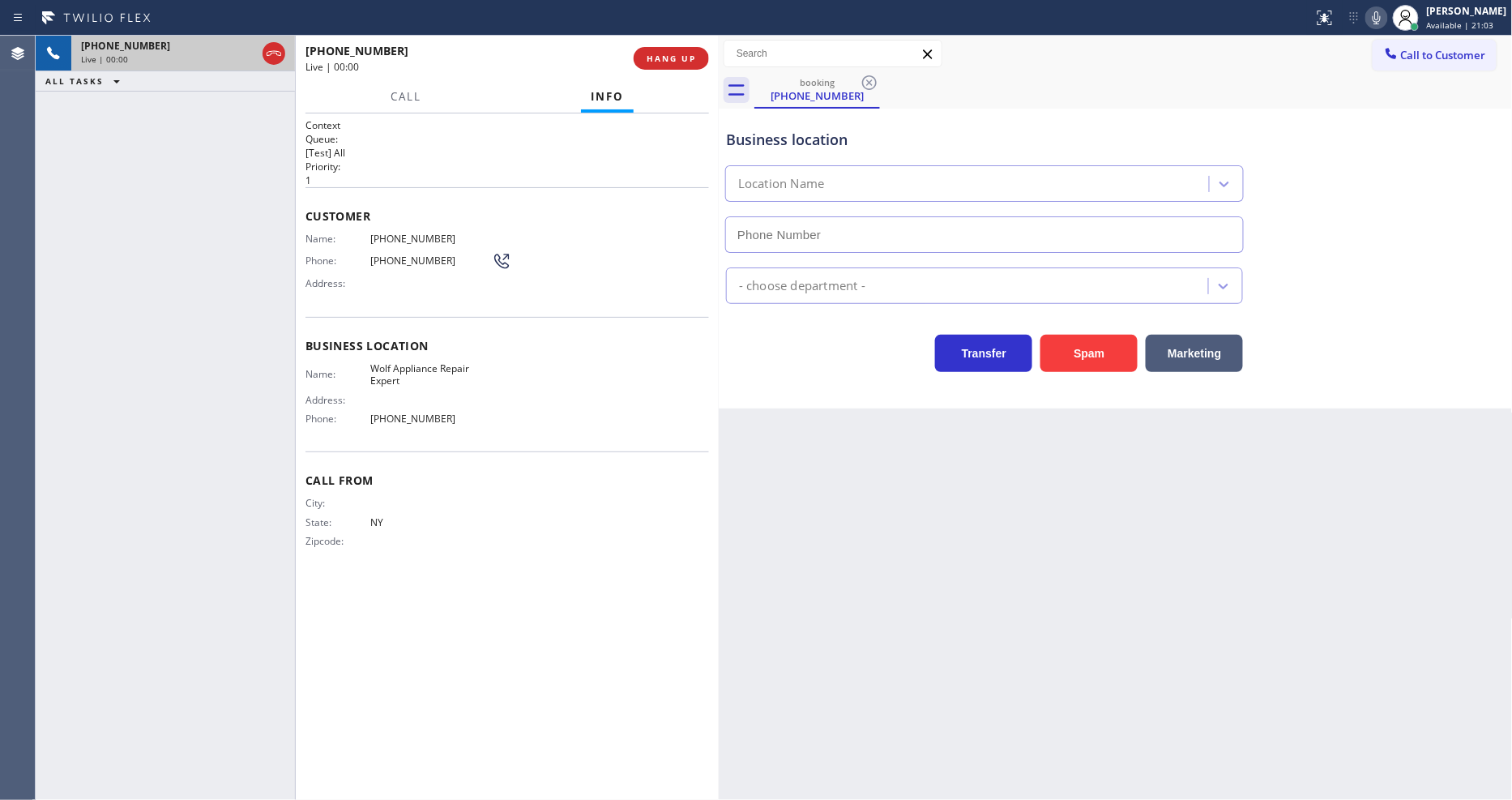
type input "[PHONE_NUMBER]"
drag, startPoint x: 1009, startPoint y: 593, endPoint x: 1018, endPoint y: 589, distance: 9.8
click at [1016, 593] on div "Back to Dashboard Change Sender ID Customers Technicians Select a contact Outbo…" at bounding box center [1116, 418] width 794 height 764
click at [664, 48] on button "HANG UP" at bounding box center [672, 58] width 75 height 22
click at [661, 60] on span "HANG UP" at bounding box center [671, 58] width 49 height 12
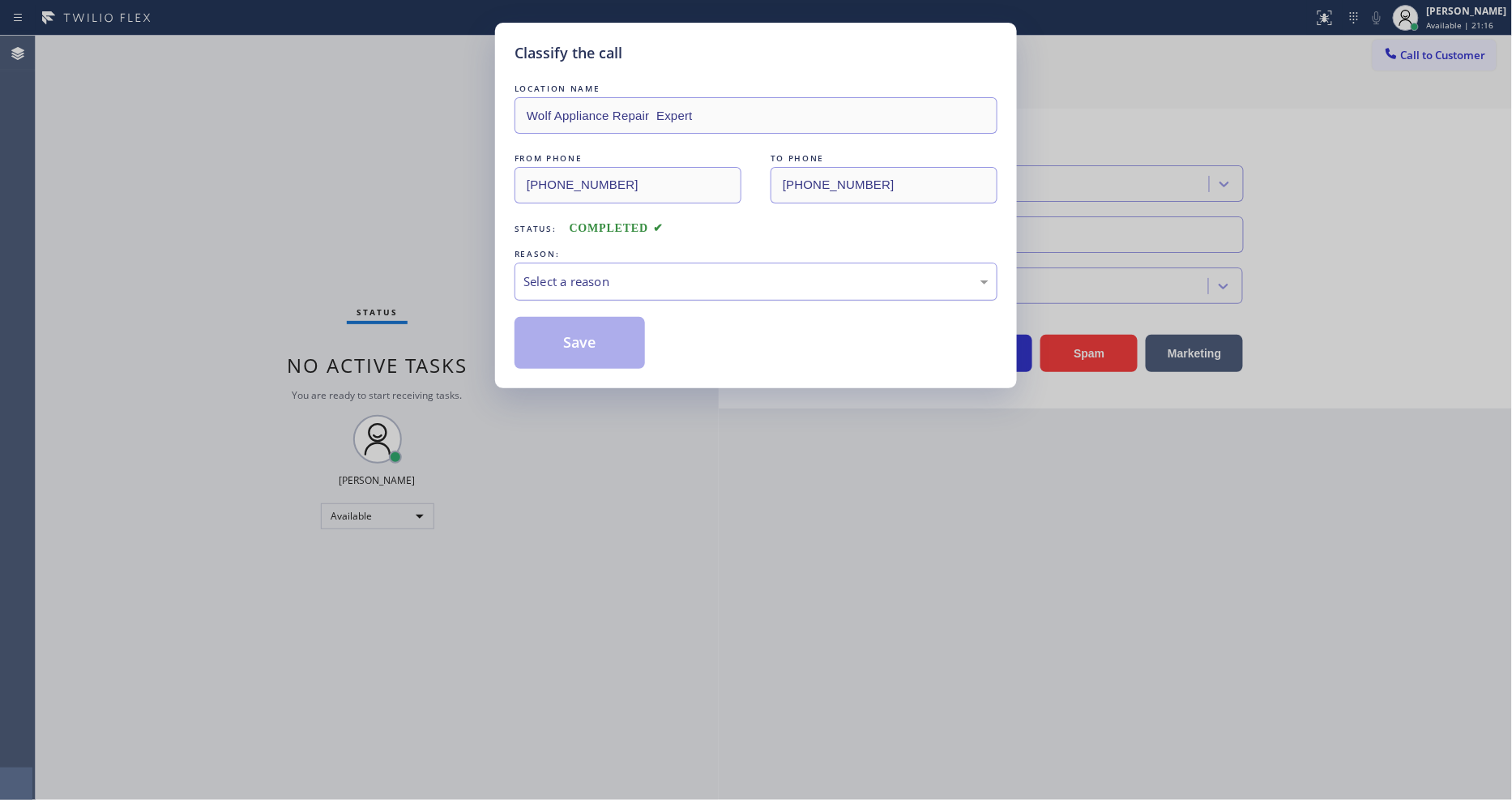
click at [622, 273] on div "Select a reason" at bounding box center [756, 281] width 465 height 18
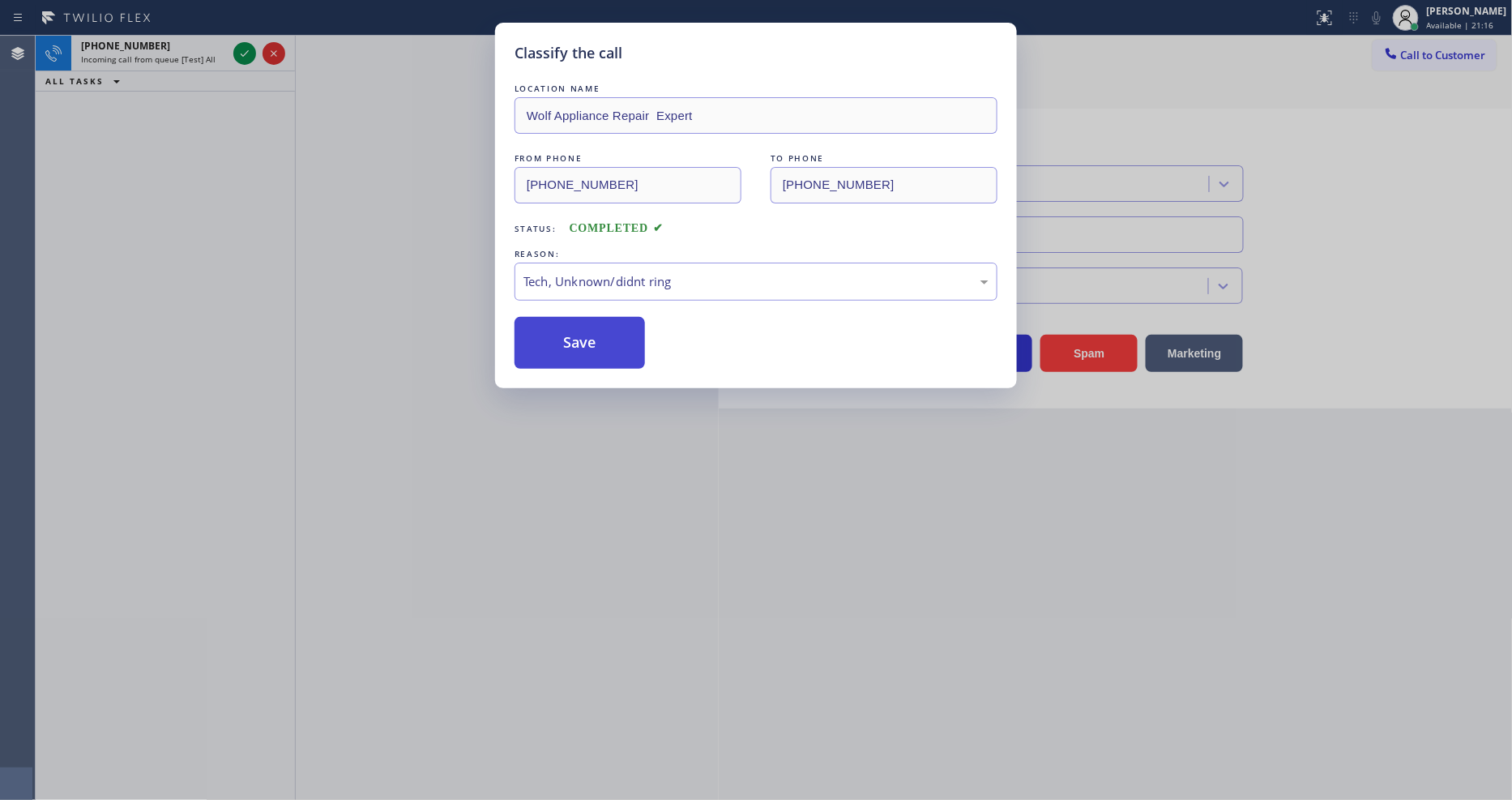
click at [606, 360] on button "Save" at bounding box center [579, 343] width 131 height 52
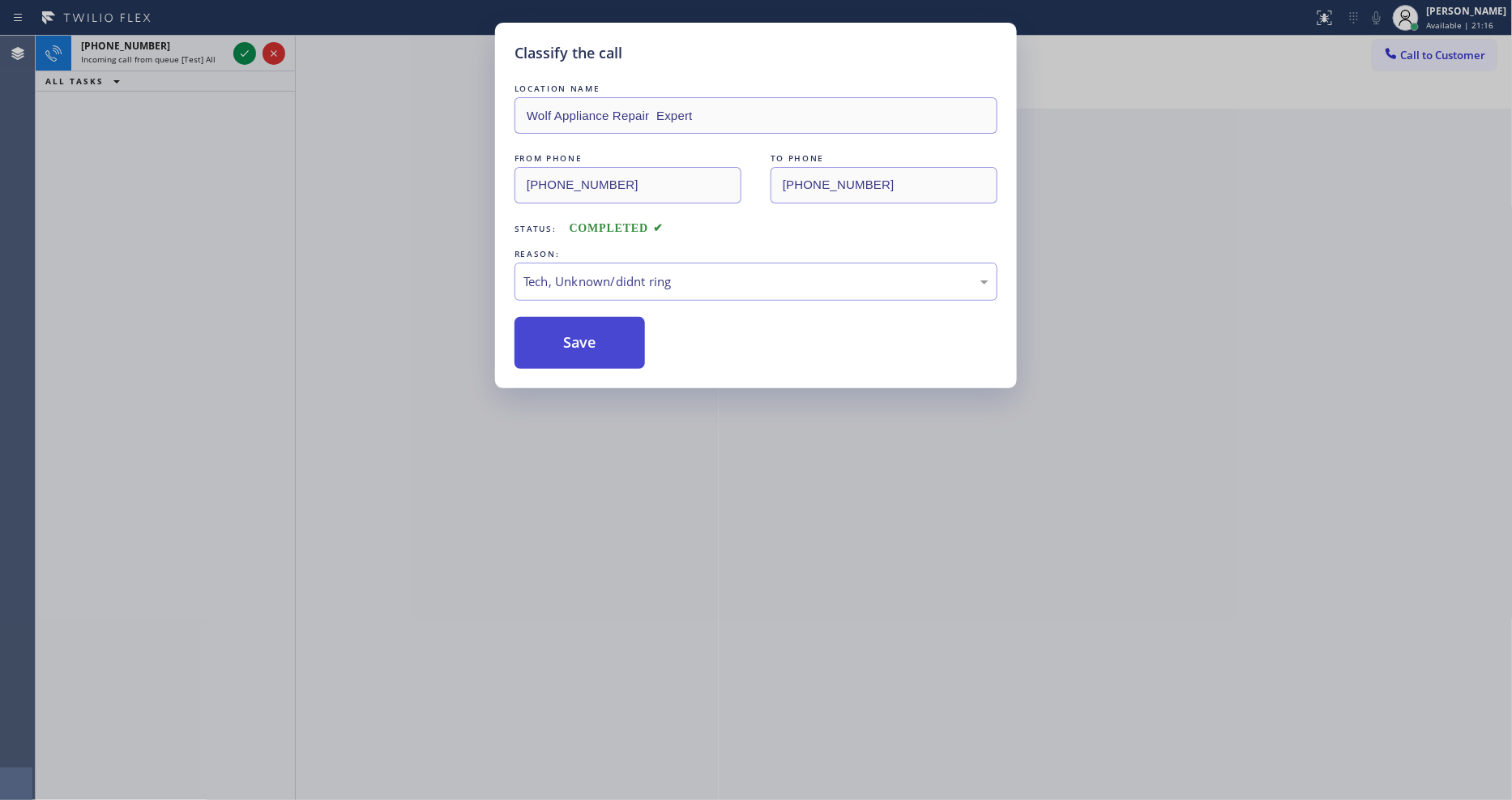
click at [604, 358] on button "Save" at bounding box center [579, 343] width 131 height 52
click at [243, 52] on icon at bounding box center [245, 53] width 19 height 19
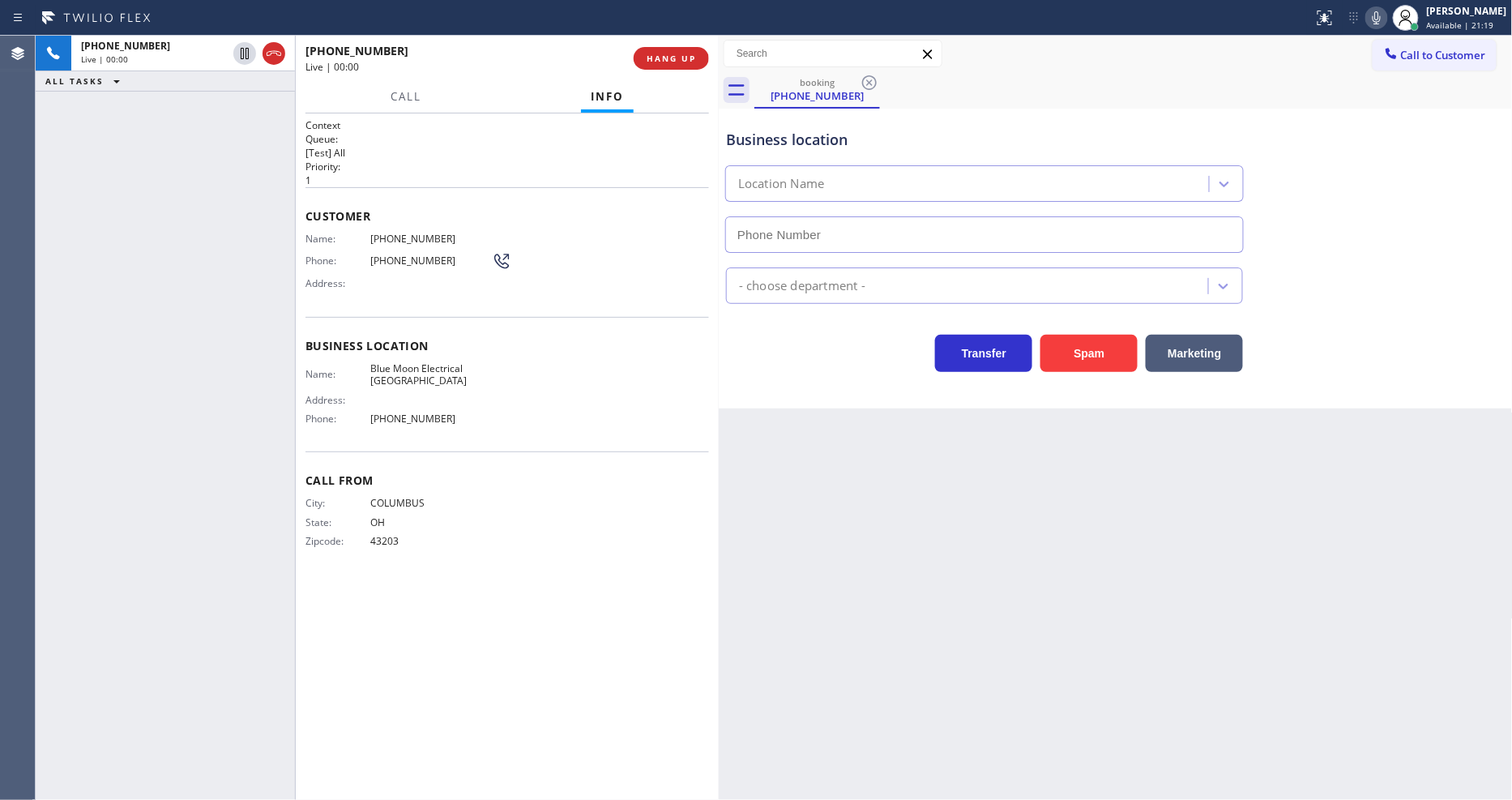
type input "[PHONE_NUMBER]"
drag, startPoint x: 1057, startPoint y: 566, endPoint x: 941, endPoint y: 467, distance: 152.5
click at [1057, 566] on div "Back to Dashboard Change Sender ID Customers Technicians Select a contact Outbo…" at bounding box center [1116, 418] width 794 height 764
click at [414, 376] on span "Blue Moon Electrical [GEOGRAPHIC_DATA]" at bounding box center [431, 375] width 122 height 25
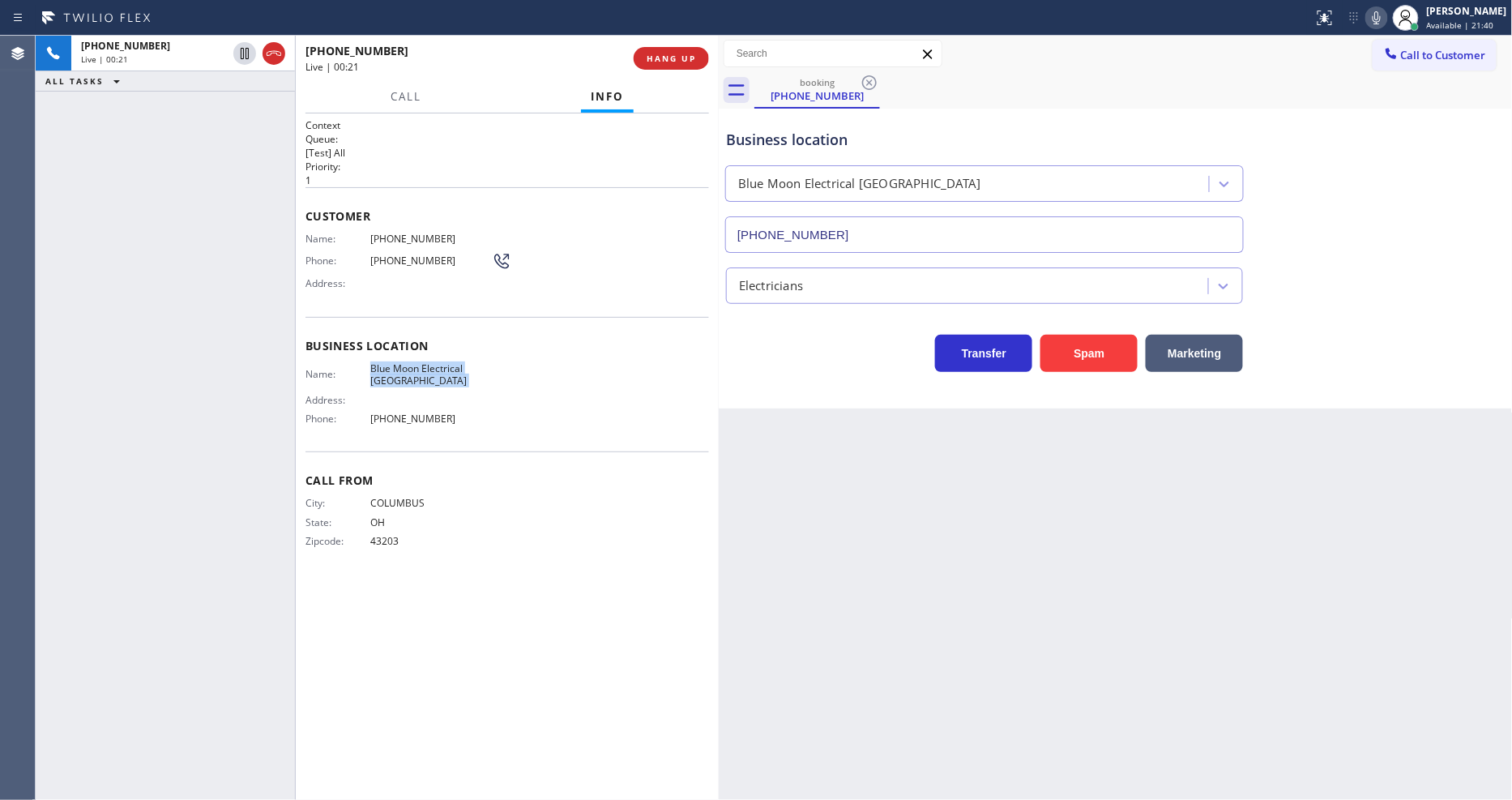
click at [414, 376] on span "Blue Moon Electrical [GEOGRAPHIC_DATA]" at bounding box center [431, 375] width 122 height 25
click at [238, 294] on div "[PHONE_NUMBER] Live | 00:34 ALL TASKS ALL TASKS ACTIVE TASKS TASKS IN WRAP UP" at bounding box center [165, 418] width 259 height 764
drag, startPoint x: 1173, startPoint y: 444, endPoint x: 1164, endPoint y: 446, distance: 9.2
click at [1173, 444] on div "Back to Dashboard Change Sender ID Customers Technicians Select a contact Outbo…" at bounding box center [1116, 418] width 794 height 764
click at [1086, 499] on div "Back to Dashboard Change Sender ID Customers Technicians Select a contact Outbo…" at bounding box center [1116, 418] width 794 height 764
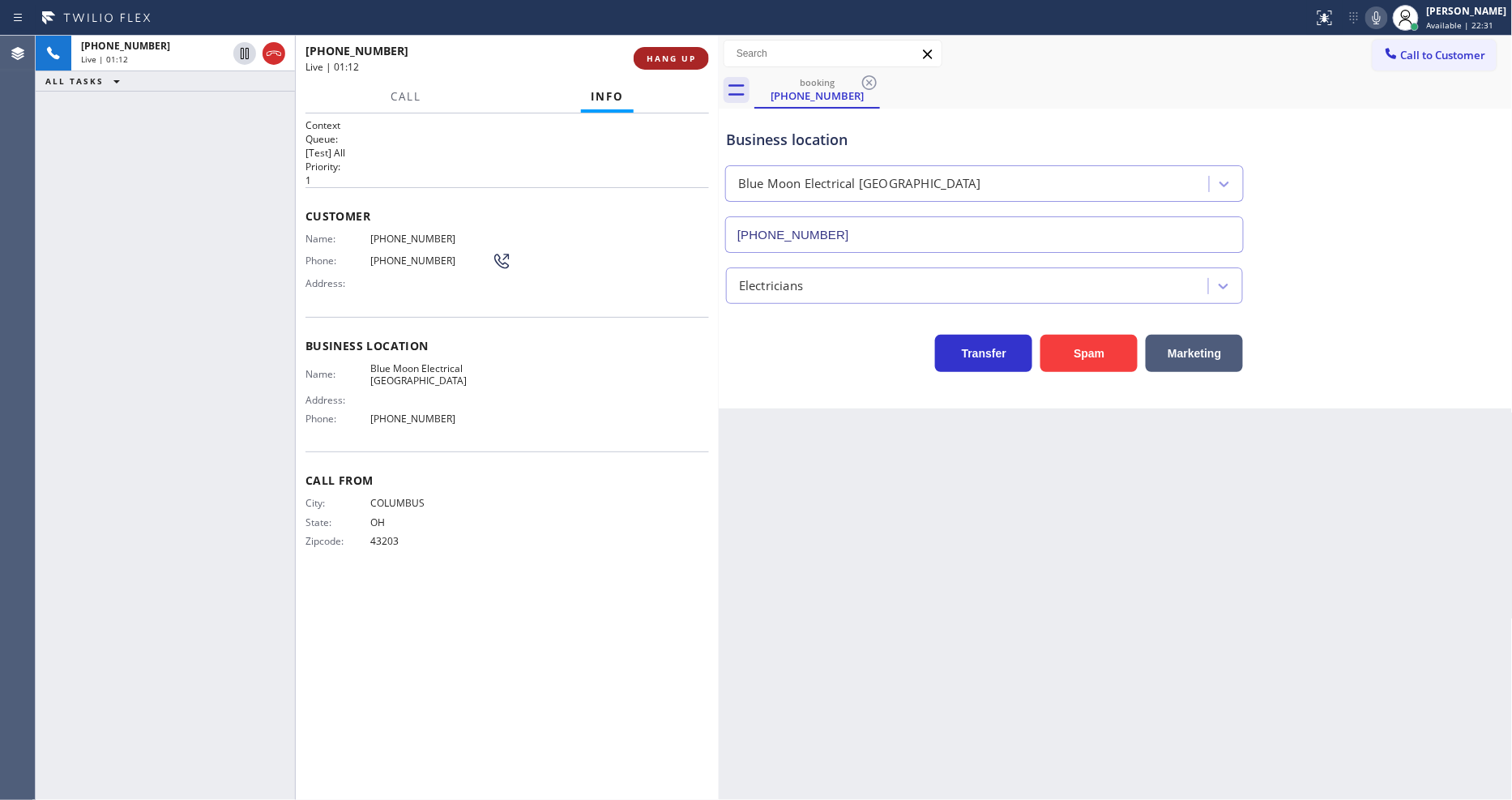
click at [675, 63] on span "HANG UP" at bounding box center [671, 58] width 49 height 12
click at [677, 63] on span "HANG UP" at bounding box center [671, 58] width 49 height 12
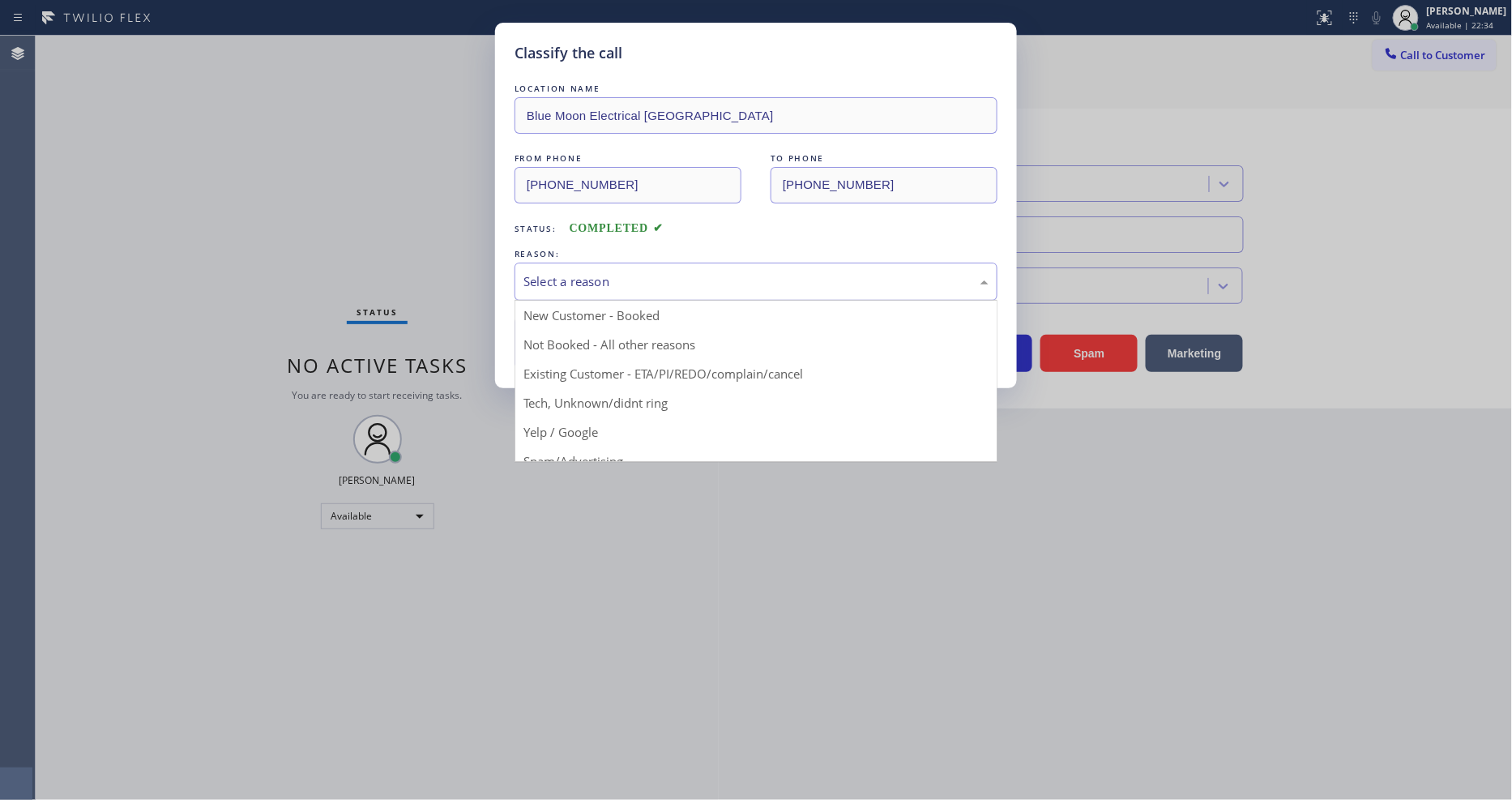
click at [597, 277] on div "Select a reason" at bounding box center [756, 281] width 465 height 18
click at [578, 329] on button "Save" at bounding box center [579, 343] width 131 height 52
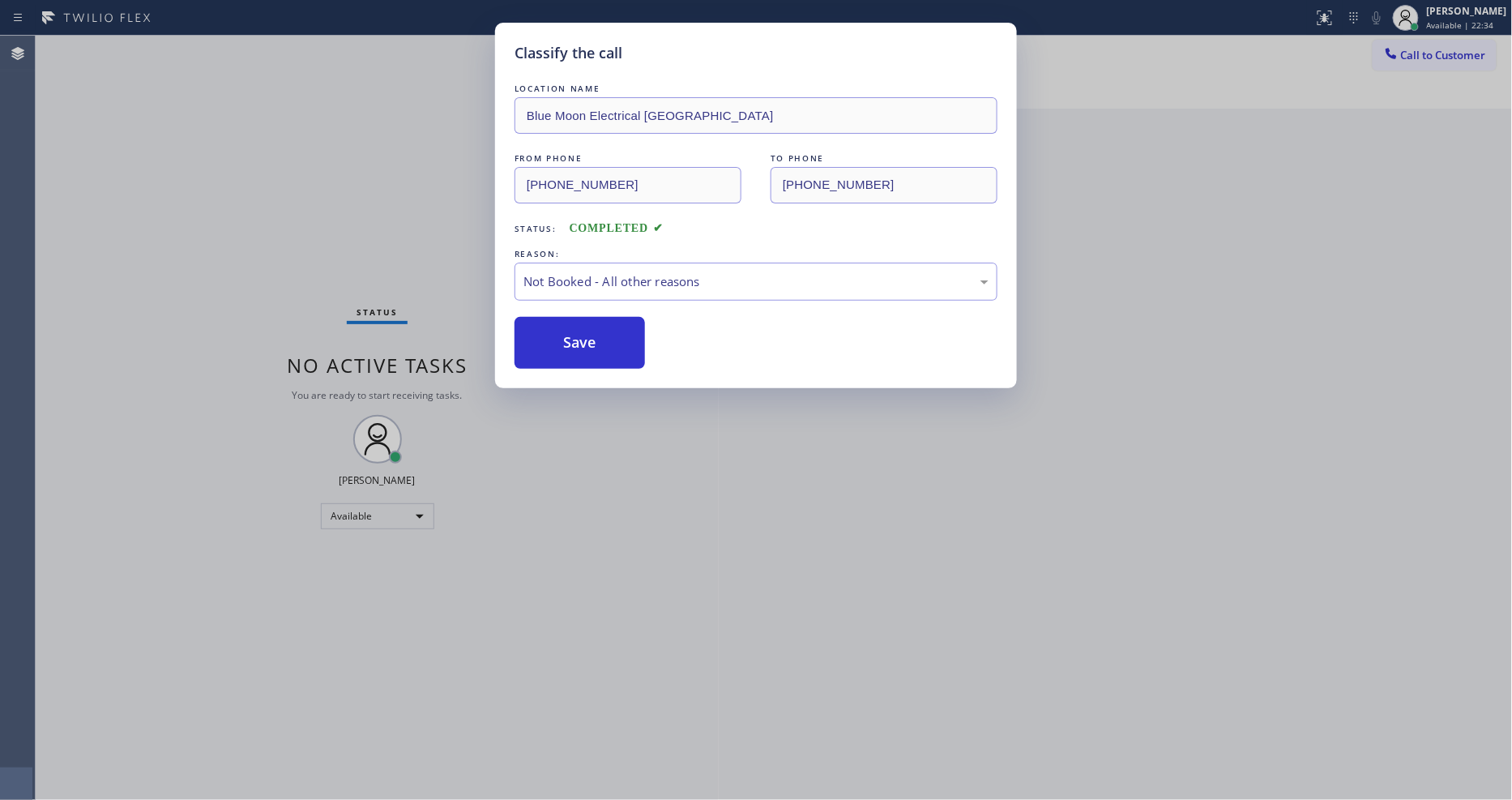
click at [578, 329] on button "Save" at bounding box center [579, 343] width 131 height 52
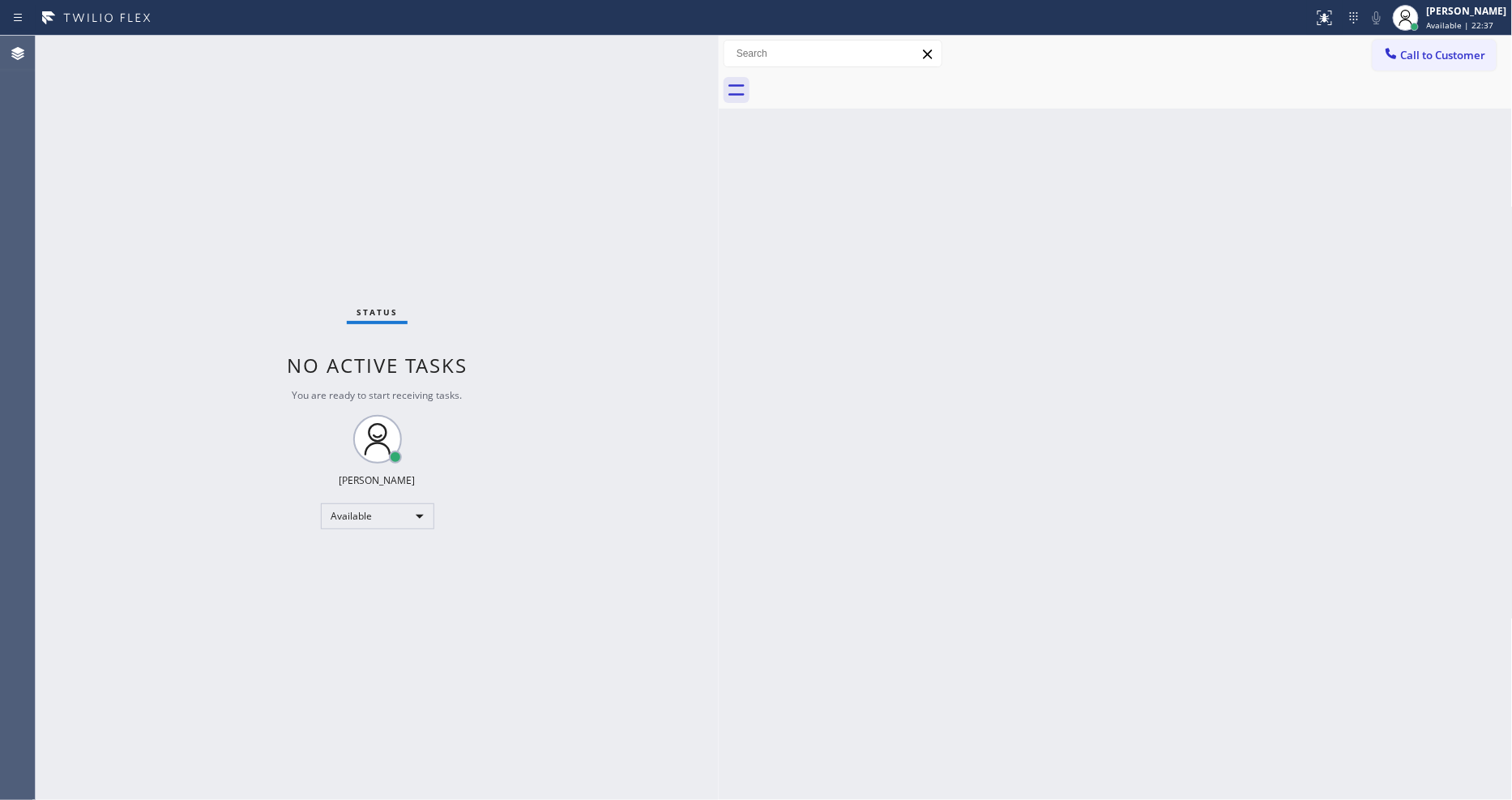
drag, startPoint x: 1079, startPoint y: 446, endPoint x: 654, endPoint y: 634, distance: 464.7
click at [1076, 444] on div "Back to Dashboard Change Sender ID Customers Technicians Select a contact Outbo…" at bounding box center [1116, 418] width 794 height 764
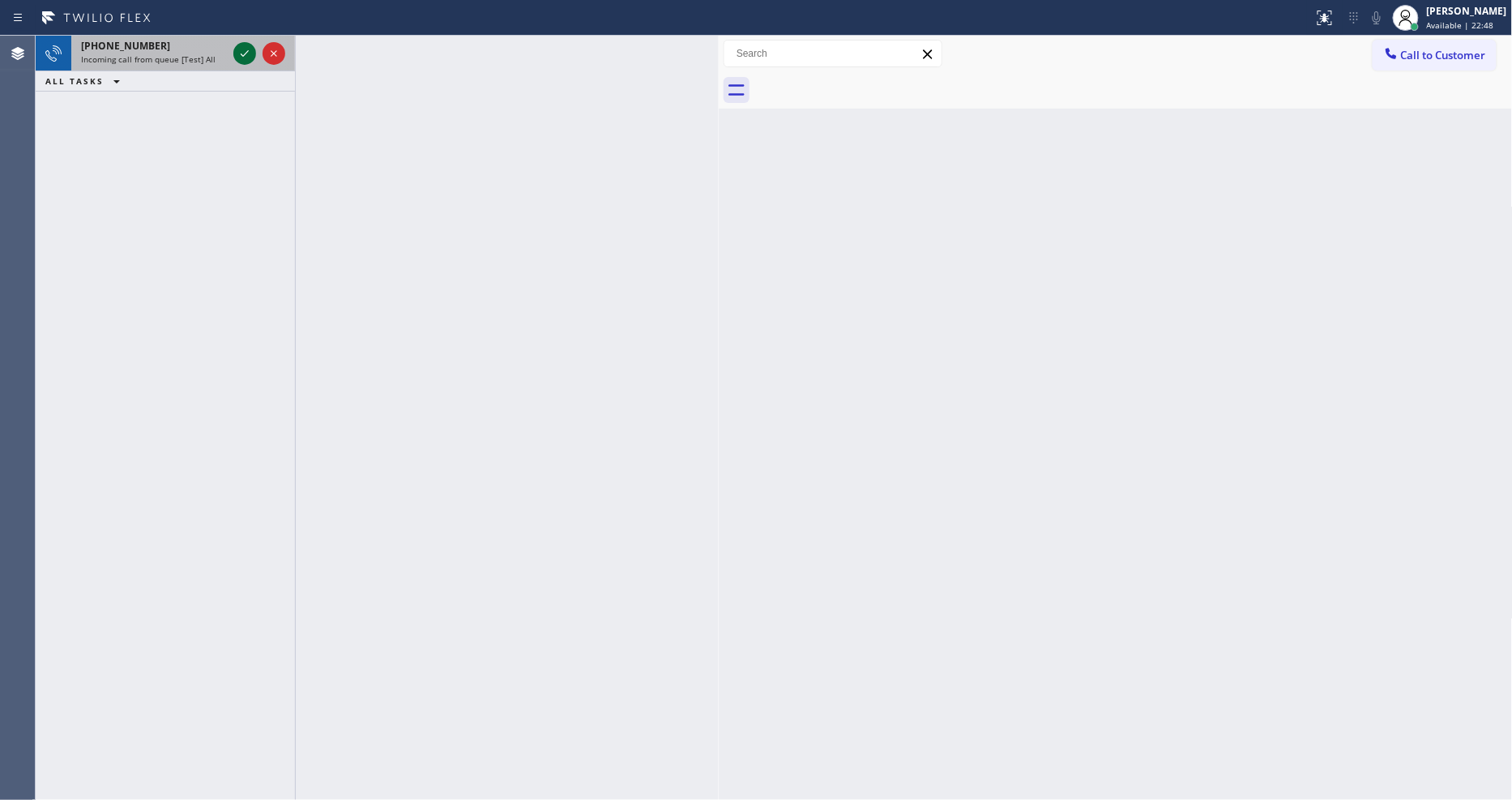
click at [242, 50] on icon at bounding box center [245, 53] width 19 height 19
click at [244, 52] on icon at bounding box center [245, 53] width 19 height 19
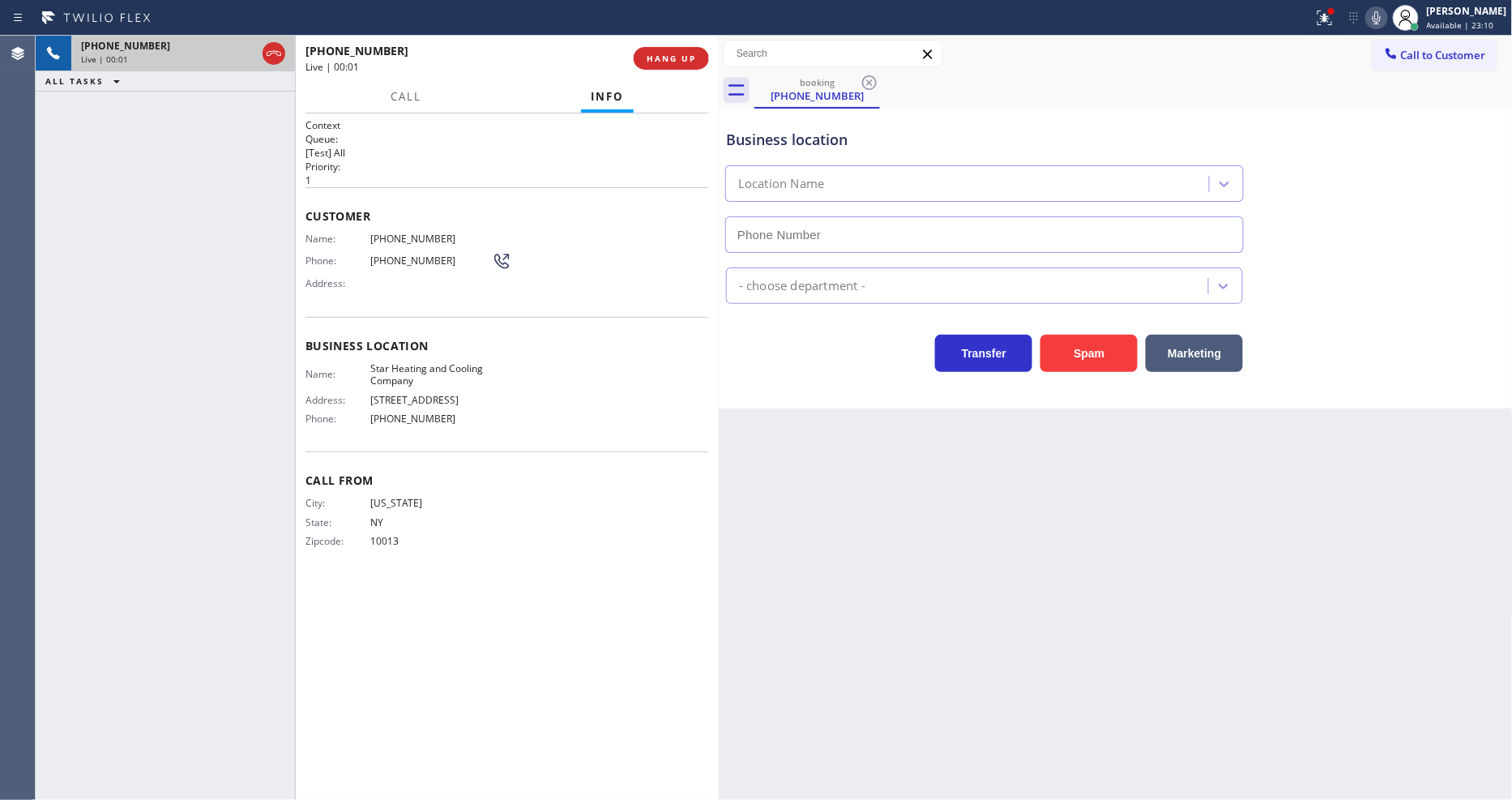
type input "[PHONE_NUMBER]"
click at [1342, 1] on button at bounding box center [1324, 17] width 36 height 36
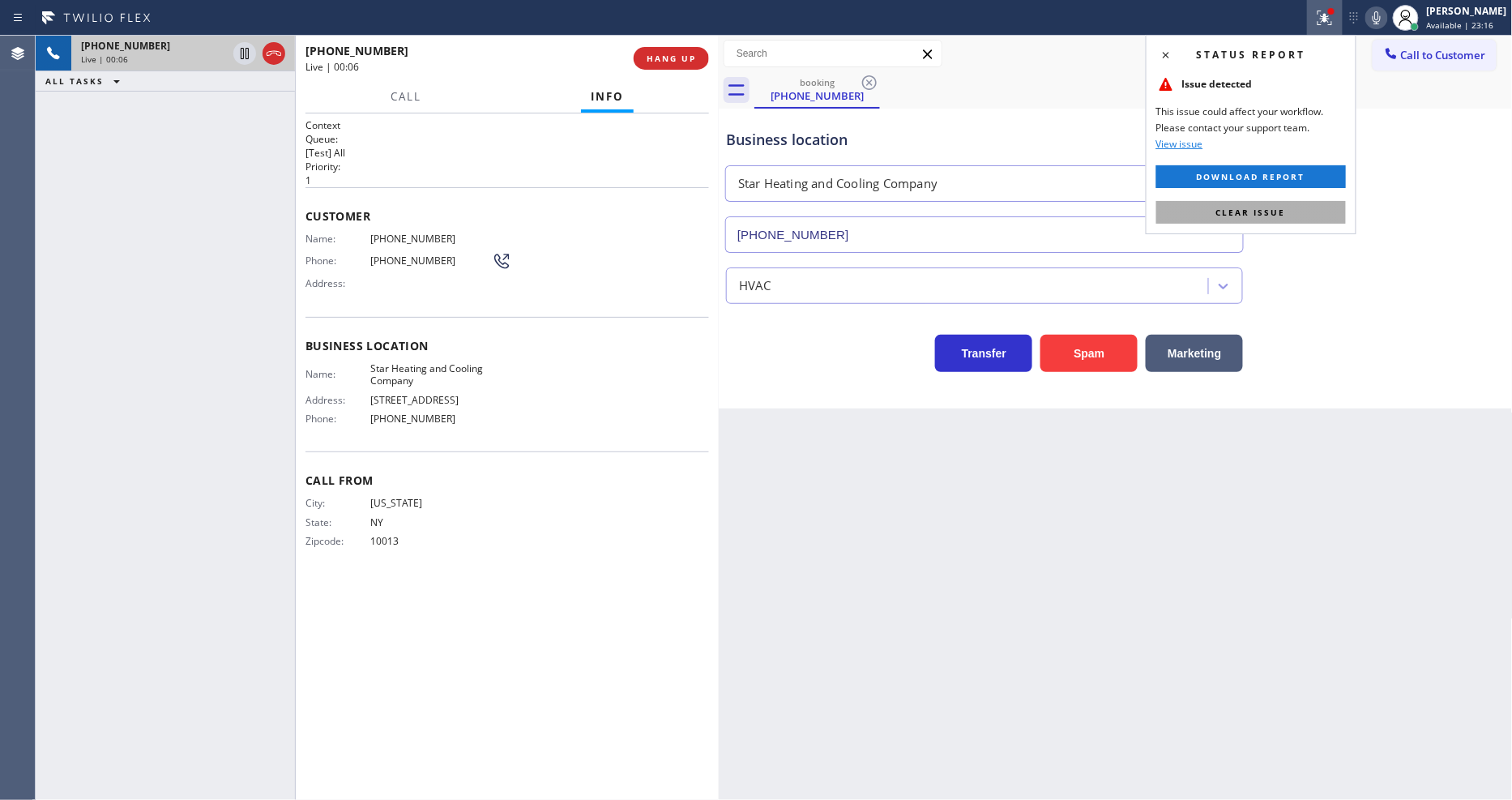
click at [1265, 211] on span "Clear issue" at bounding box center [1251, 213] width 70 height 12
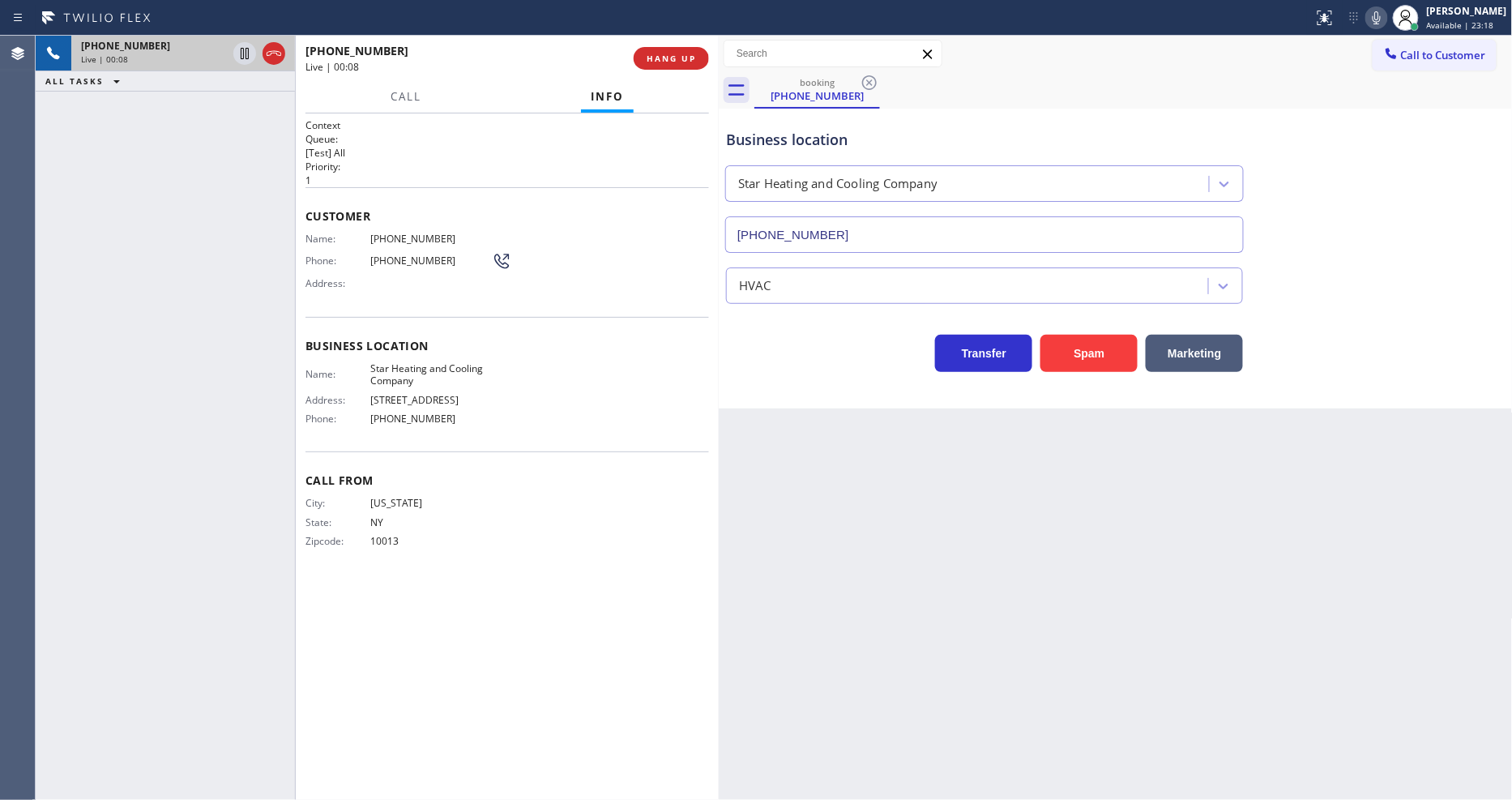
click at [458, 363] on span "Star Heating and Cooling Company" at bounding box center [431, 375] width 122 height 25
click at [393, 238] on span "[PHONE_NUMBER]" at bounding box center [431, 239] width 122 height 13
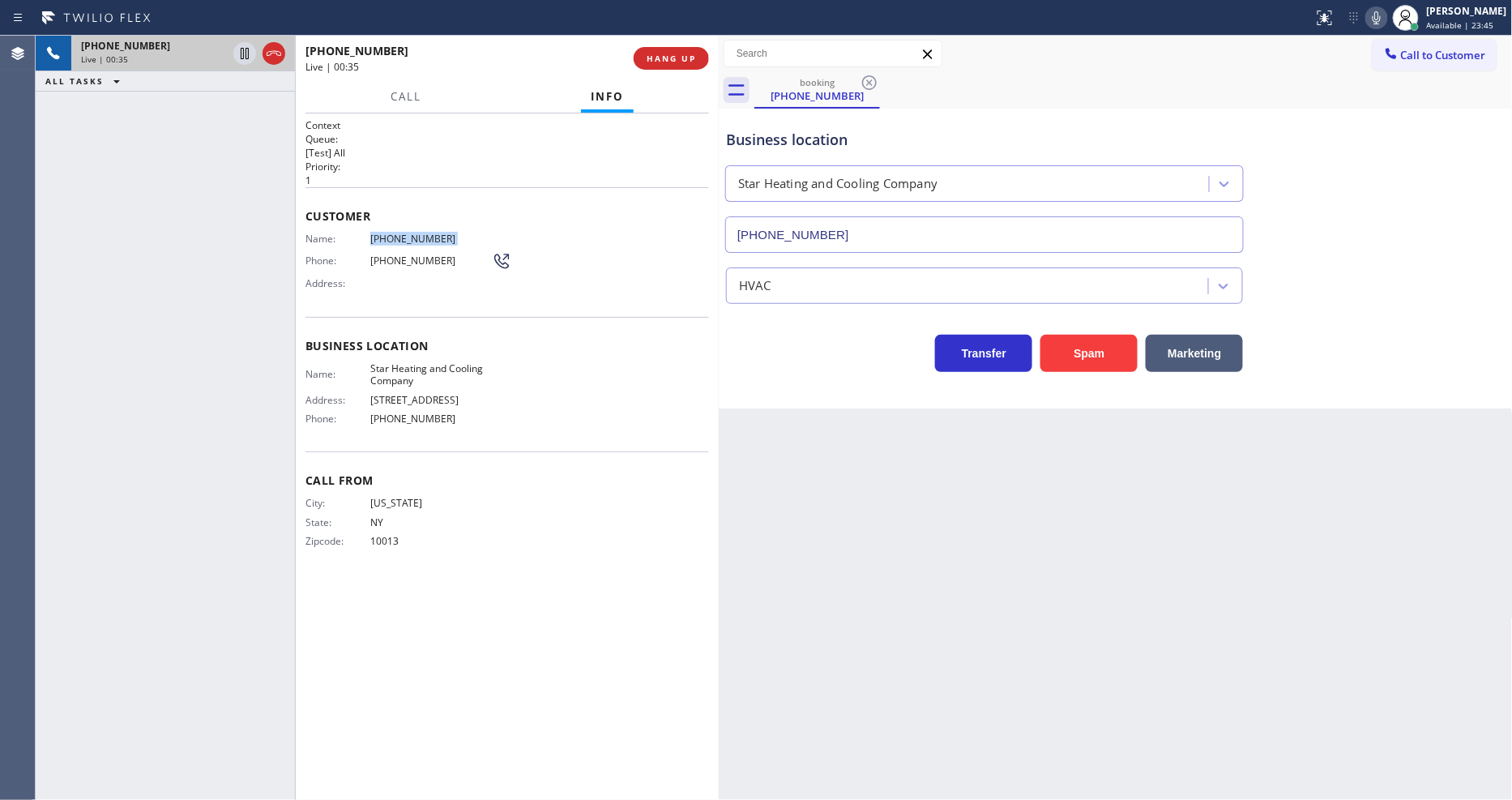
click at [393, 238] on span "[PHONE_NUMBER]" at bounding box center [431, 239] width 122 height 13
click at [238, 48] on icon at bounding box center [245, 53] width 19 height 19
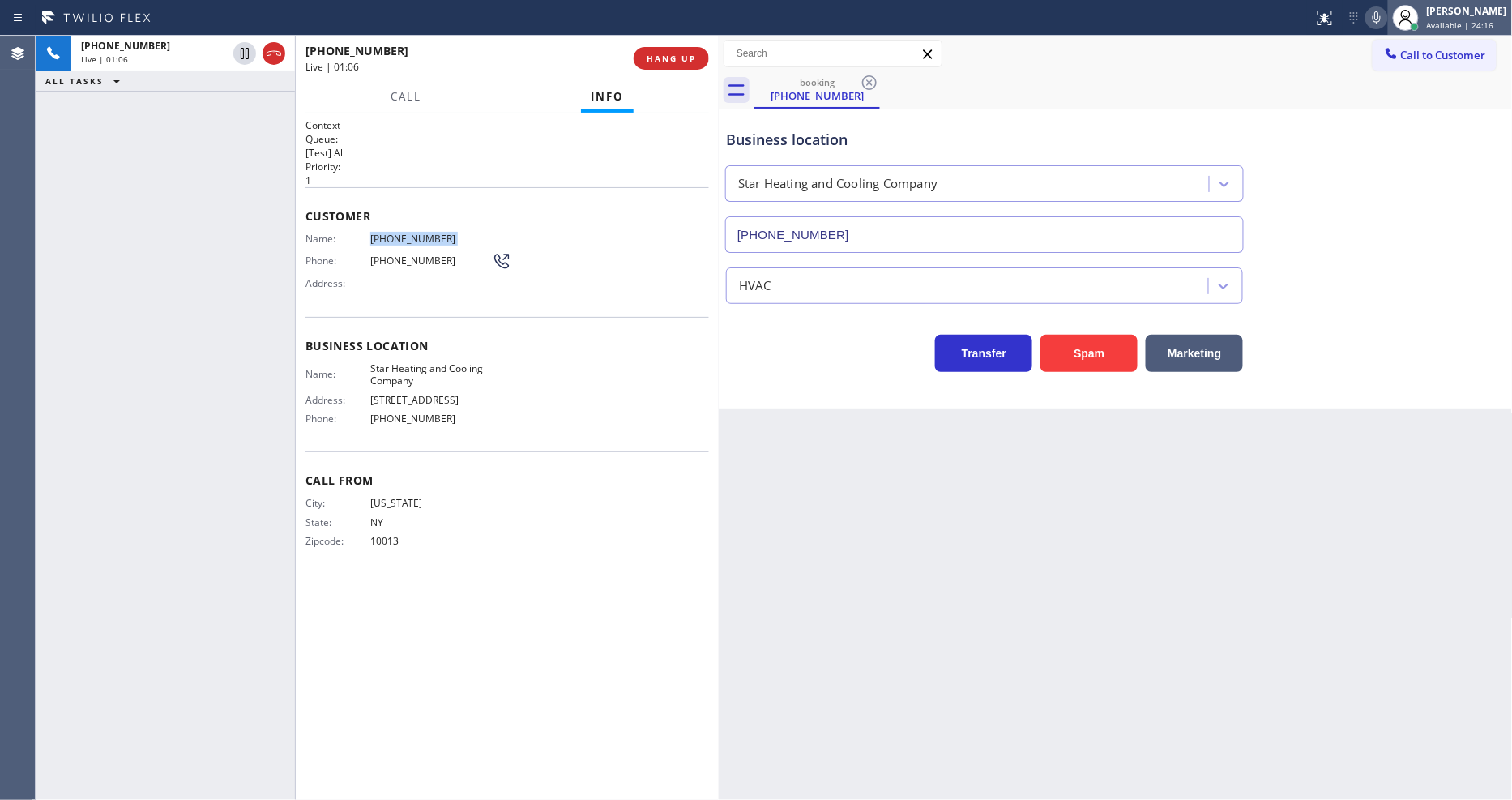
click at [1403, 12] on div at bounding box center [1406, 17] width 36 height 36
click at [1381, 16] on icon at bounding box center [1377, 17] width 8 height 13
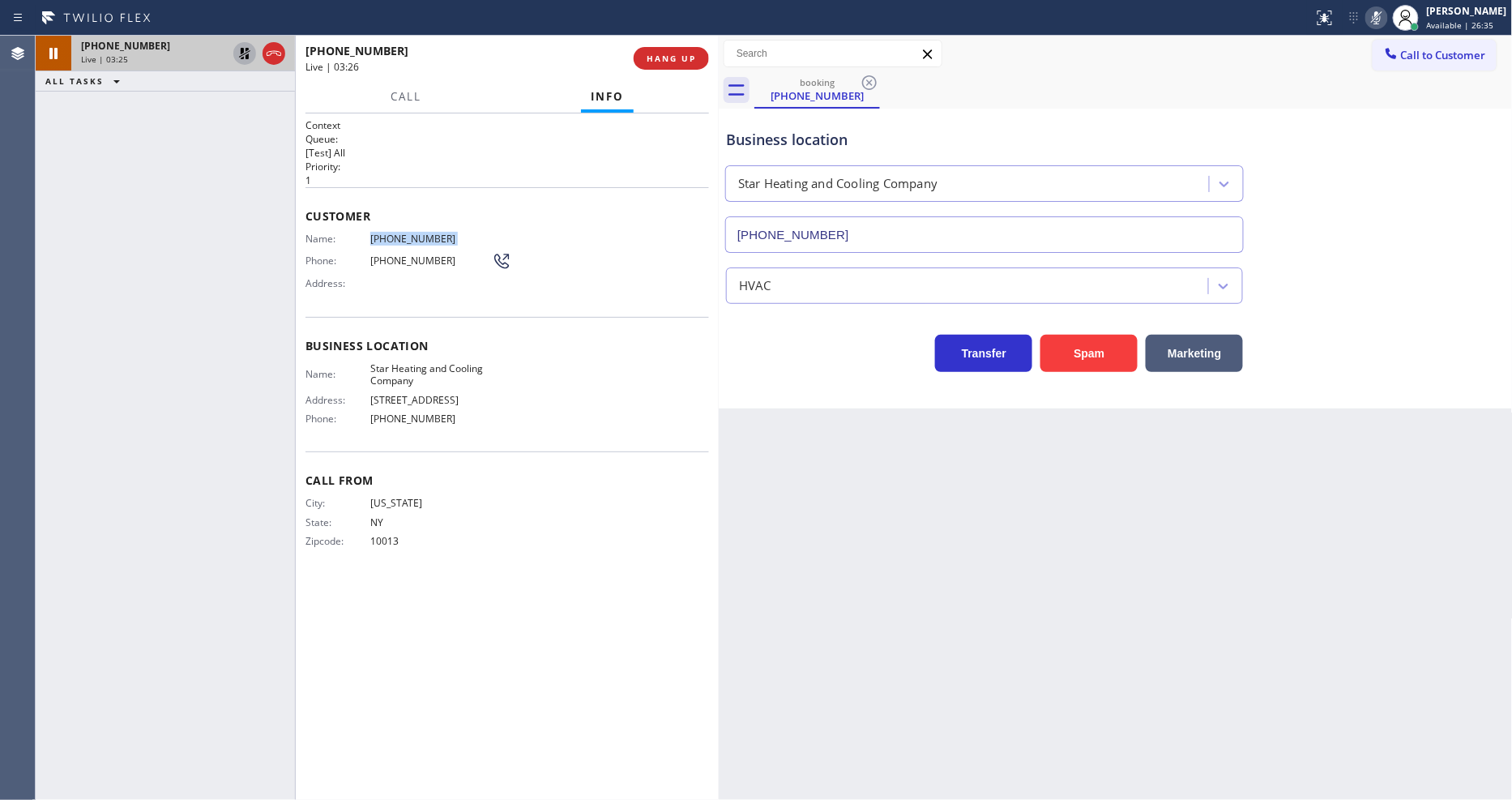
click at [240, 50] on icon at bounding box center [245, 53] width 19 height 19
click at [1386, 15] on icon at bounding box center [1377, 17] width 19 height 19
click at [561, 483] on span "Call From" at bounding box center [507, 481] width 403 height 15
click at [977, 609] on div "Back to Dashboard Change Sender ID Customers Technicians Select a contact Outbo…" at bounding box center [1116, 418] width 794 height 764
click at [651, 52] on span "HANG UP" at bounding box center [671, 58] width 49 height 12
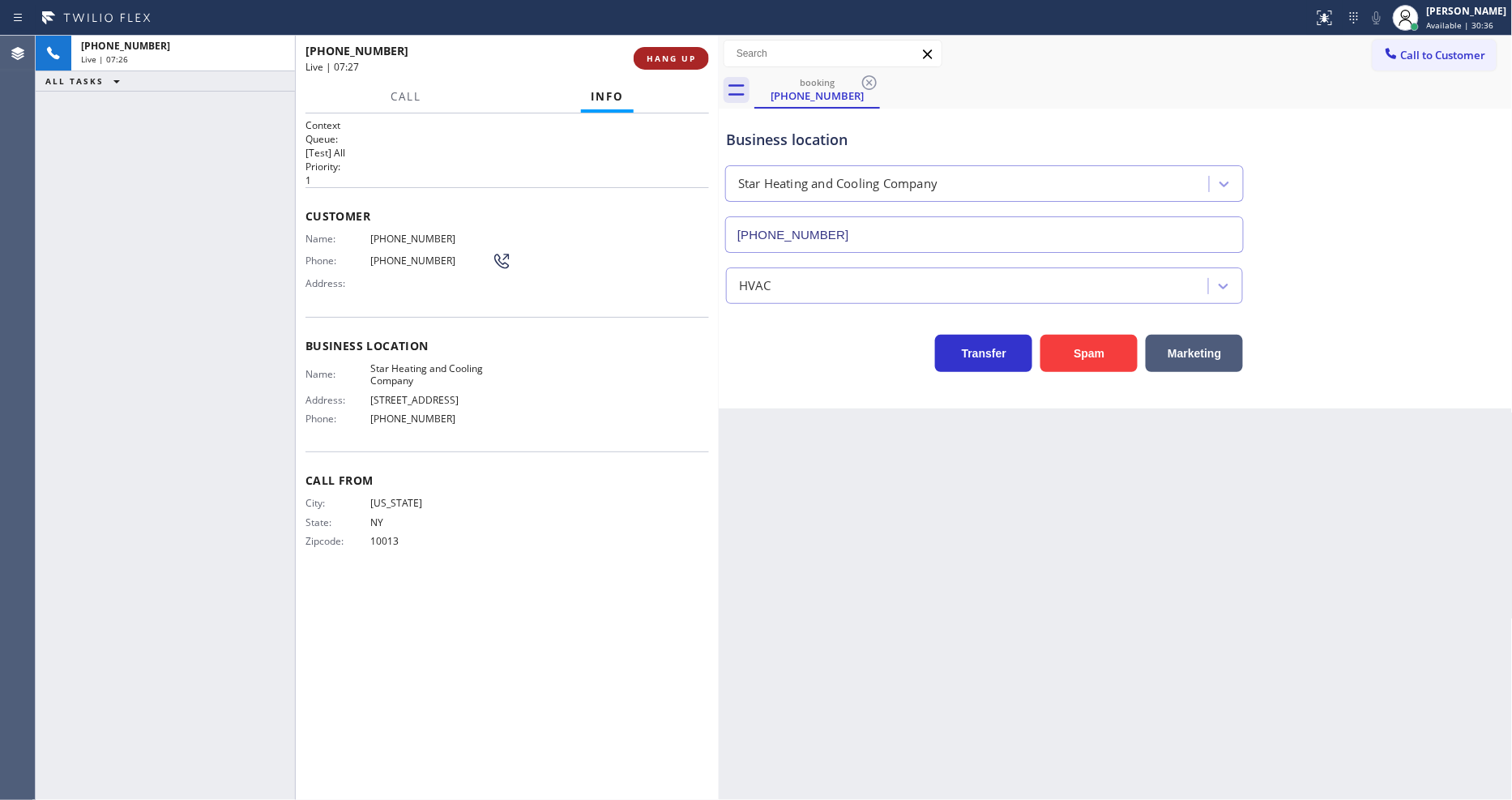
click at [653, 55] on span "HANG UP" at bounding box center [671, 58] width 49 height 12
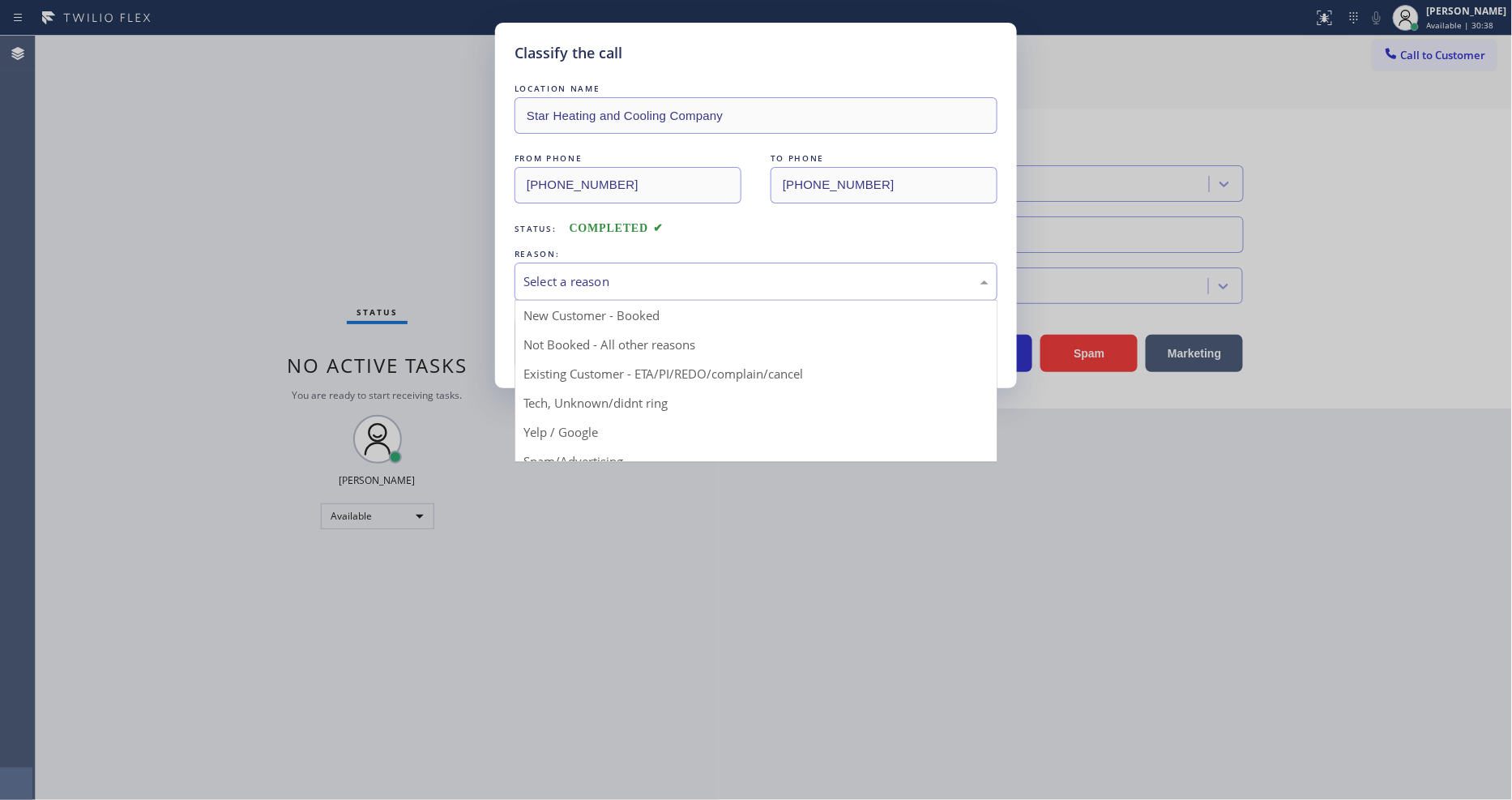
click at [592, 282] on div "Select a reason" at bounding box center [756, 281] width 465 height 18
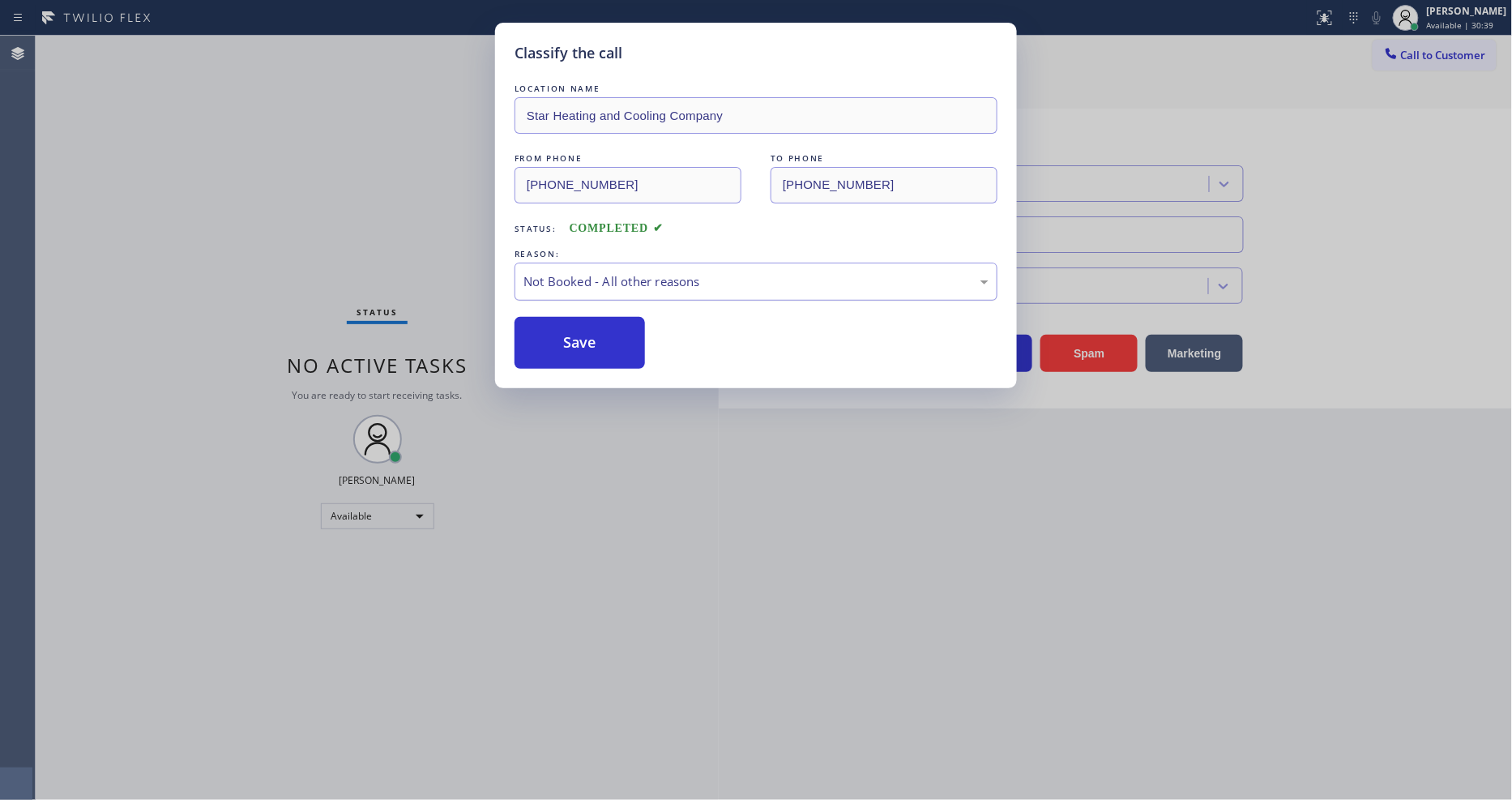
click at [582, 280] on div "Not Booked - All other reasons" at bounding box center [756, 281] width 465 height 18
click at [570, 336] on button "Save" at bounding box center [579, 343] width 131 height 52
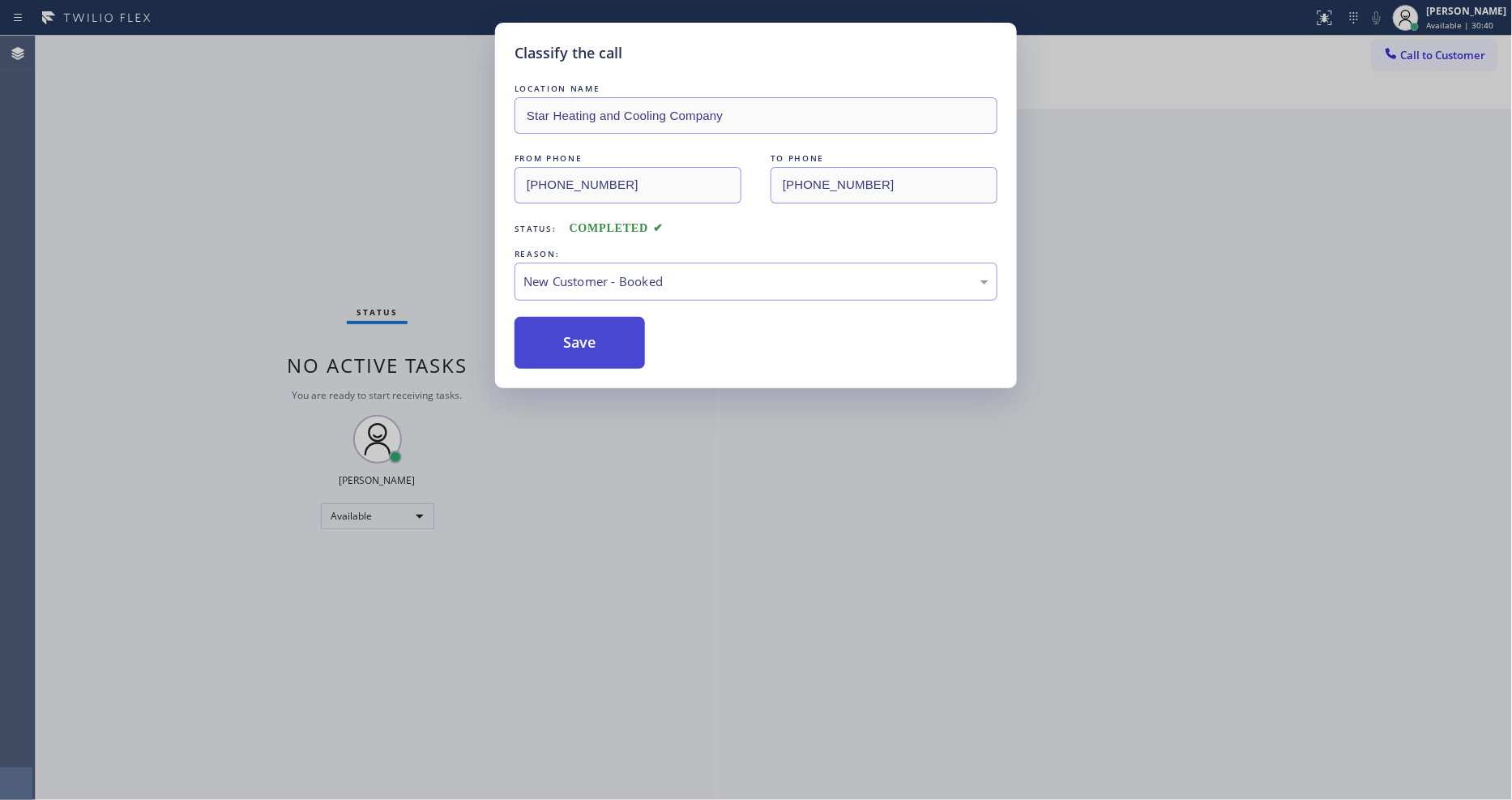
click at [570, 336] on button "Save" at bounding box center [579, 343] width 131 height 52
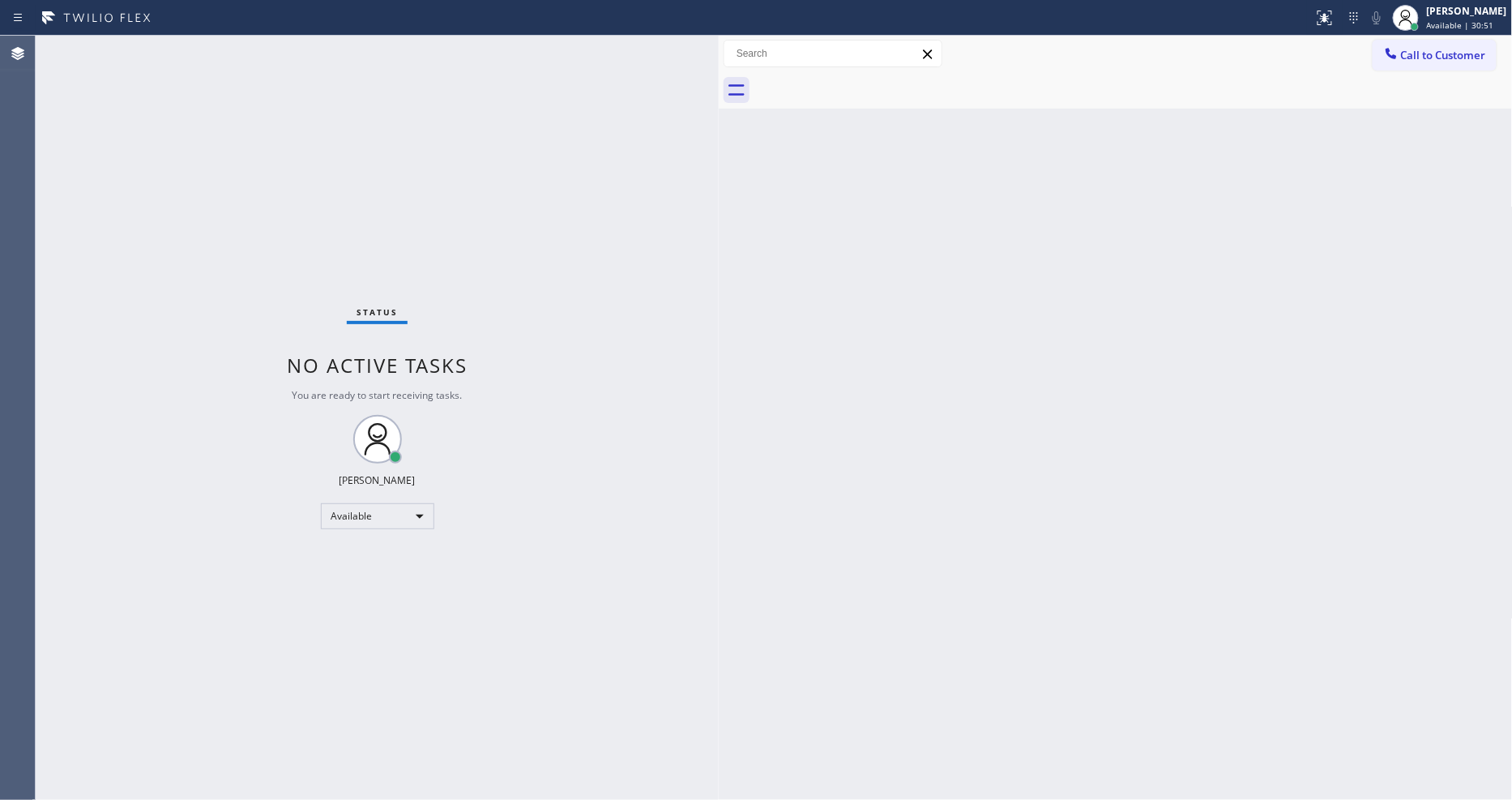
click at [625, 469] on div "Status No active tasks You are ready to start receiving tasks. [PERSON_NAME] Av…" at bounding box center [377, 418] width 683 height 764
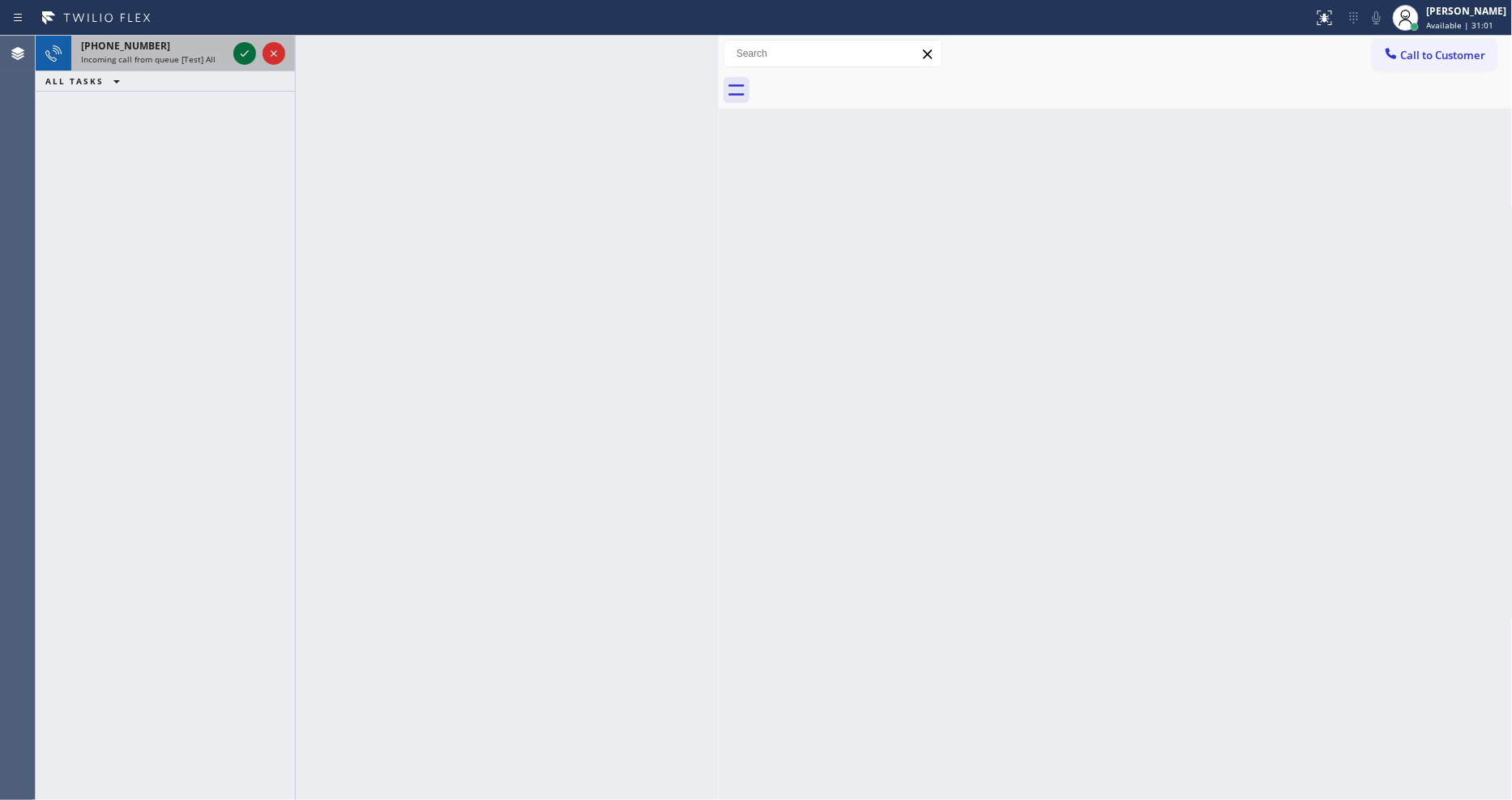
click at [248, 49] on icon at bounding box center [245, 53] width 19 height 19
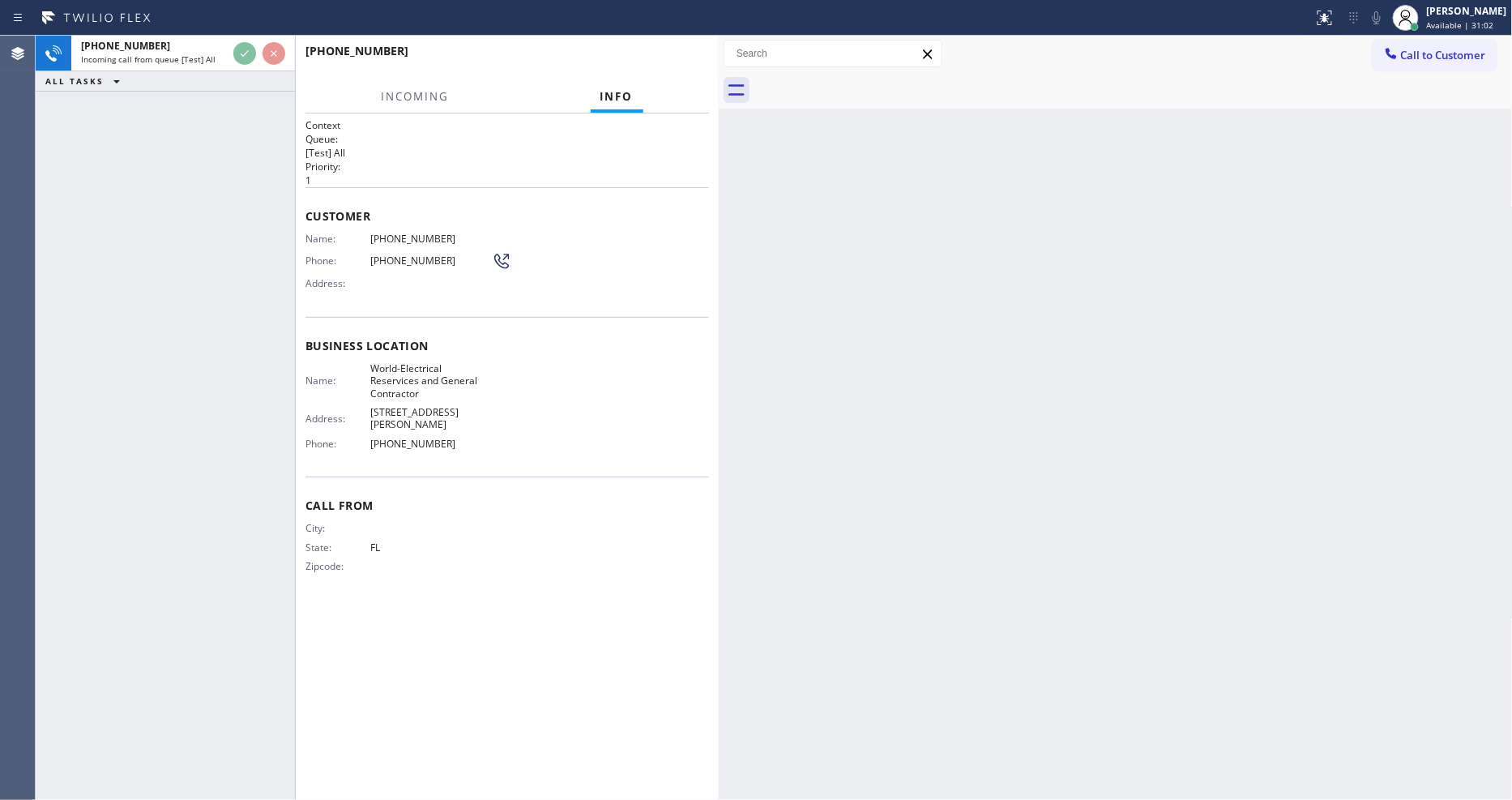
click at [214, 185] on div "[PHONE_NUMBER] Incoming call from queue [Test] All ALL TASKS ALL TASKS ACTIVE T…" at bounding box center [165, 418] width 259 height 764
click at [555, 133] on h2 "Queue:" at bounding box center [507, 139] width 403 height 14
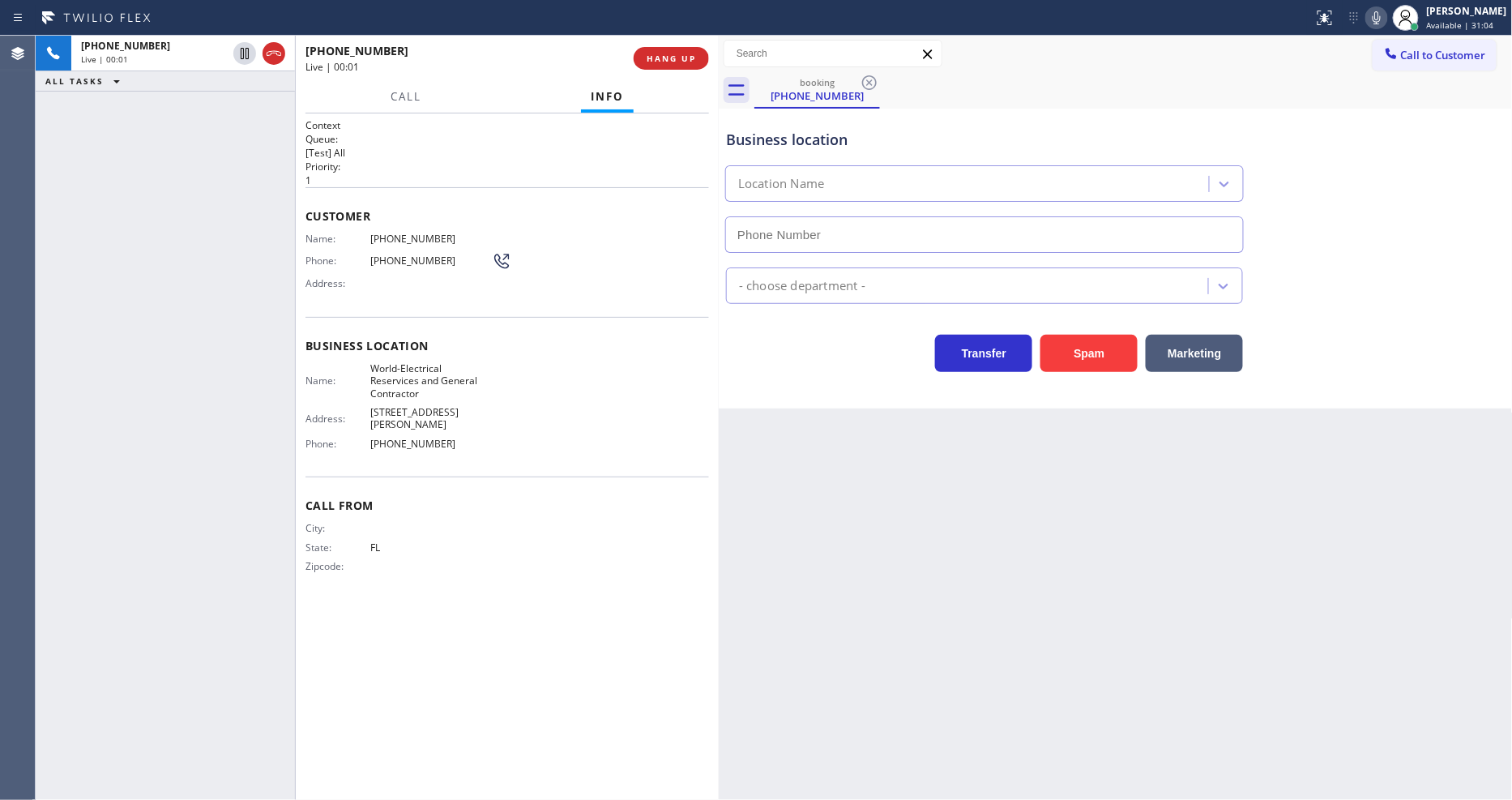
click at [661, 60] on span "HANG UP" at bounding box center [671, 58] width 49 height 12
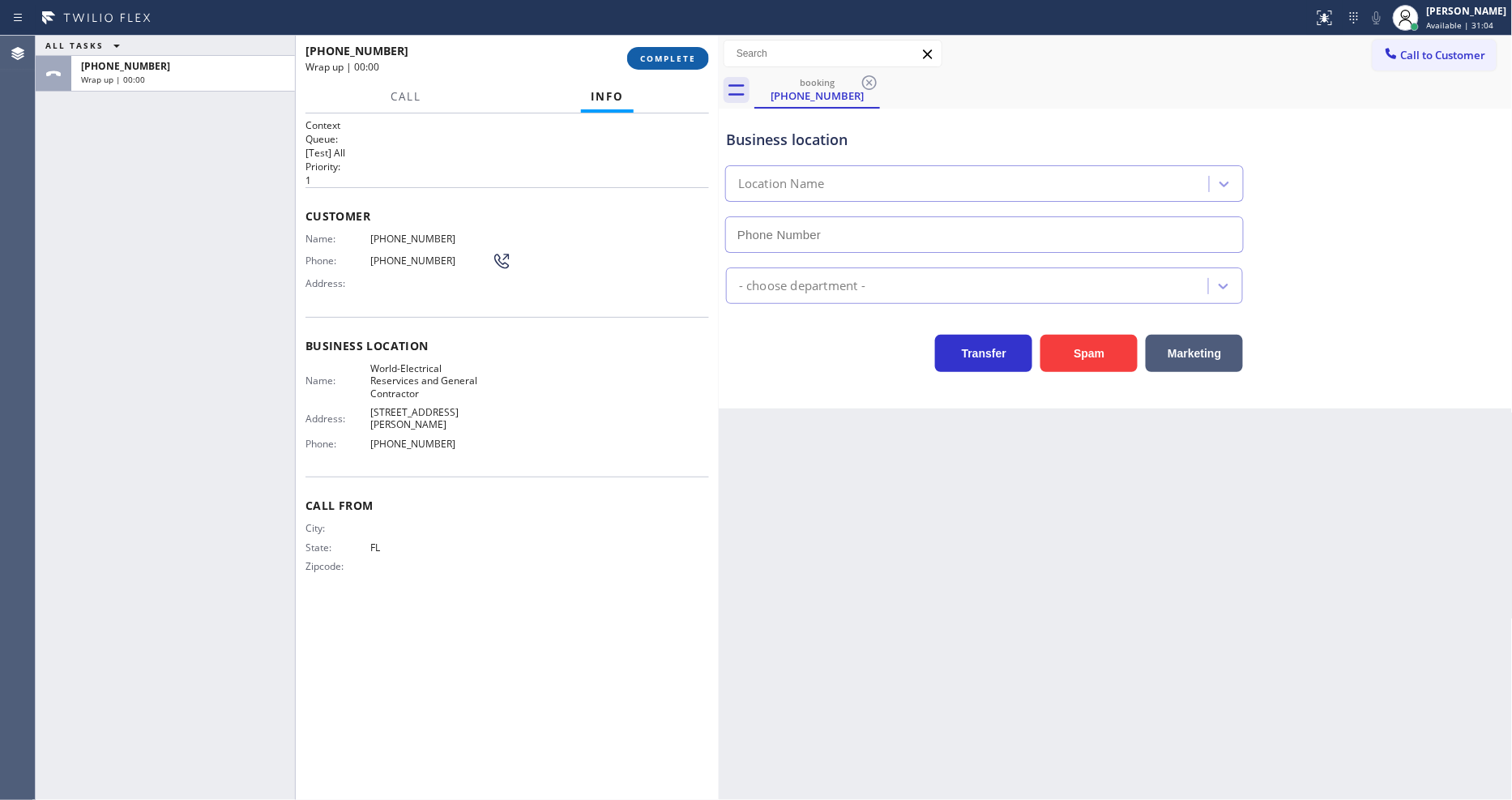
click at [661, 59] on span "COMPLETE" at bounding box center [668, 58] width 56 height 12
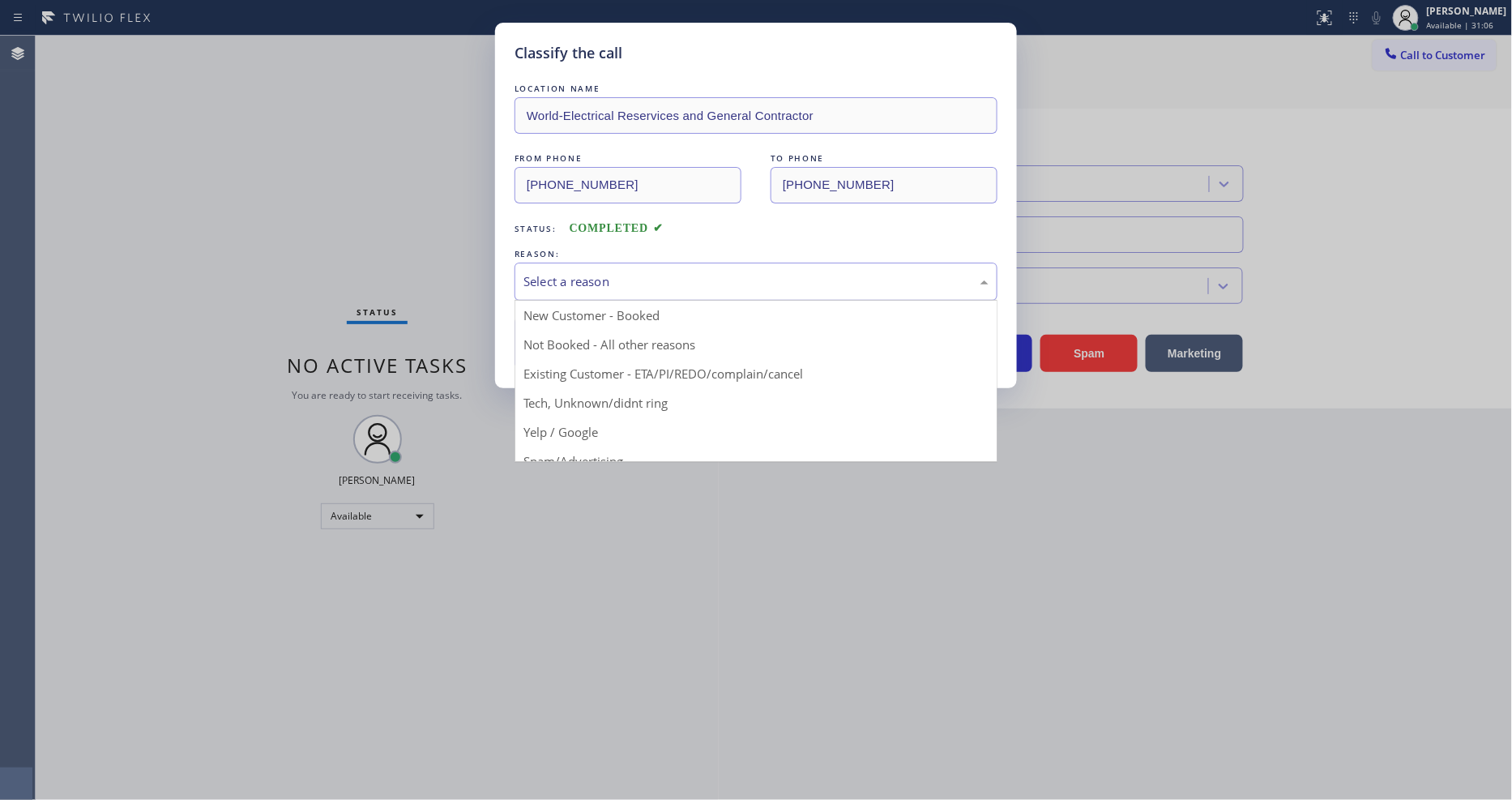
click at [653, 284] on div "Select a reason" at bounding box center [756, 281] width 465 height 18
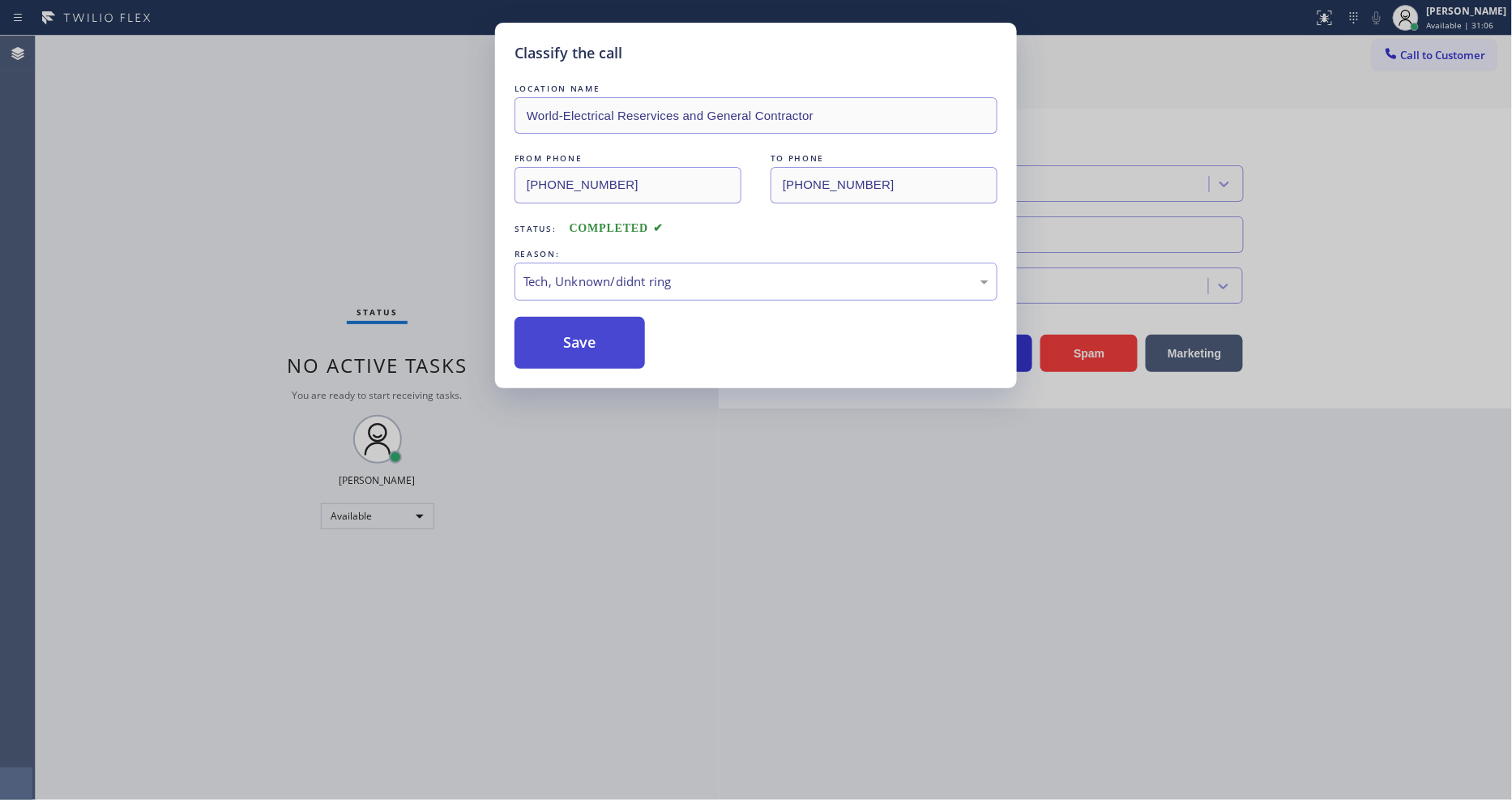
drag, startPoint x: 633, startPoint y: 394, endPoint x: 609, endPoint y: 328, distance: 70.2
click at [609, 328] on button "Save" at bounding box center [579, 343] width 131 height 52
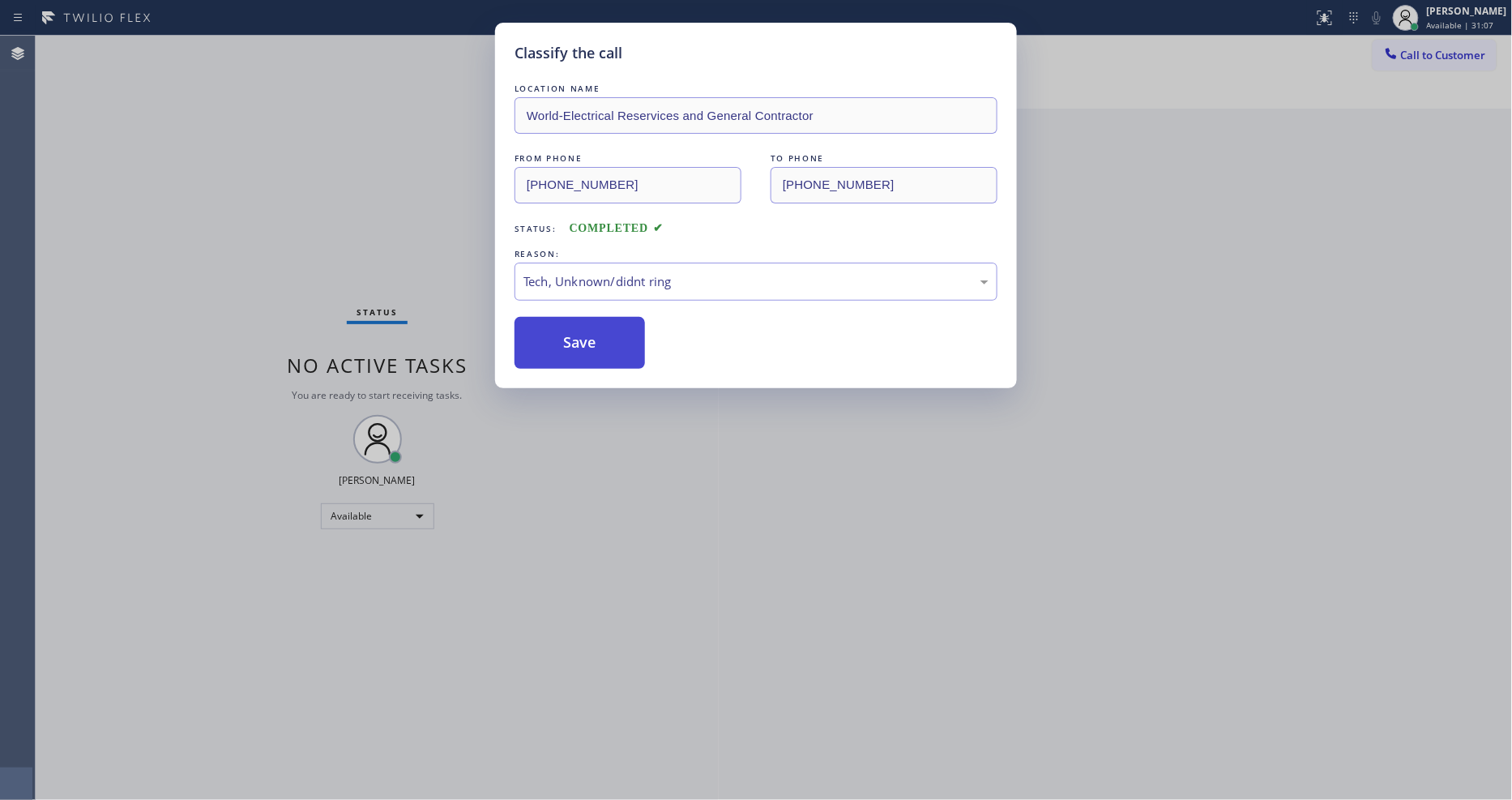
click at [609, 328] on button "Save" at bounding box center [579, 343] width 131 height 52
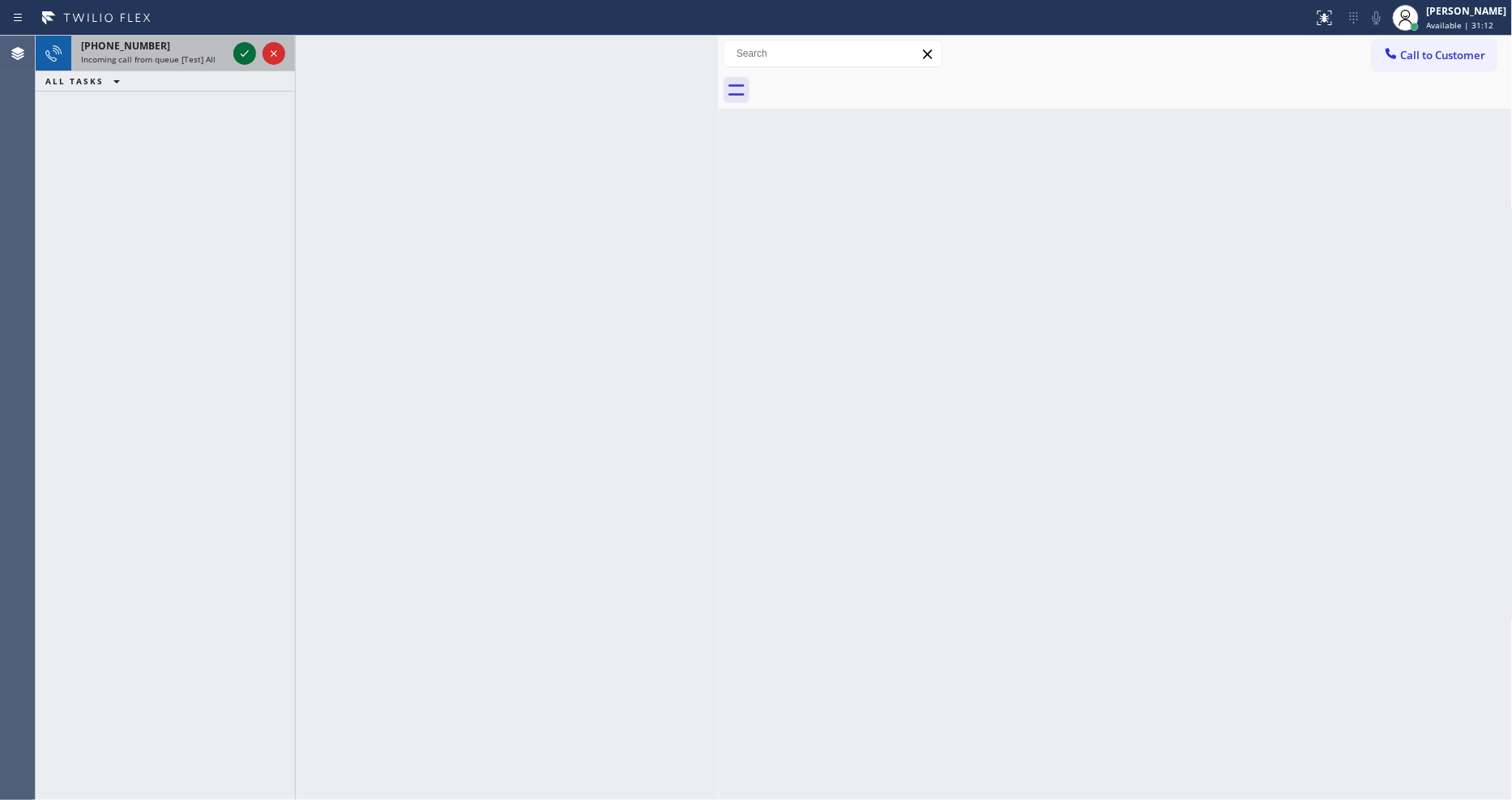
click at [247, 60] on icon at bounding box center [245, 53] width 19 height 19
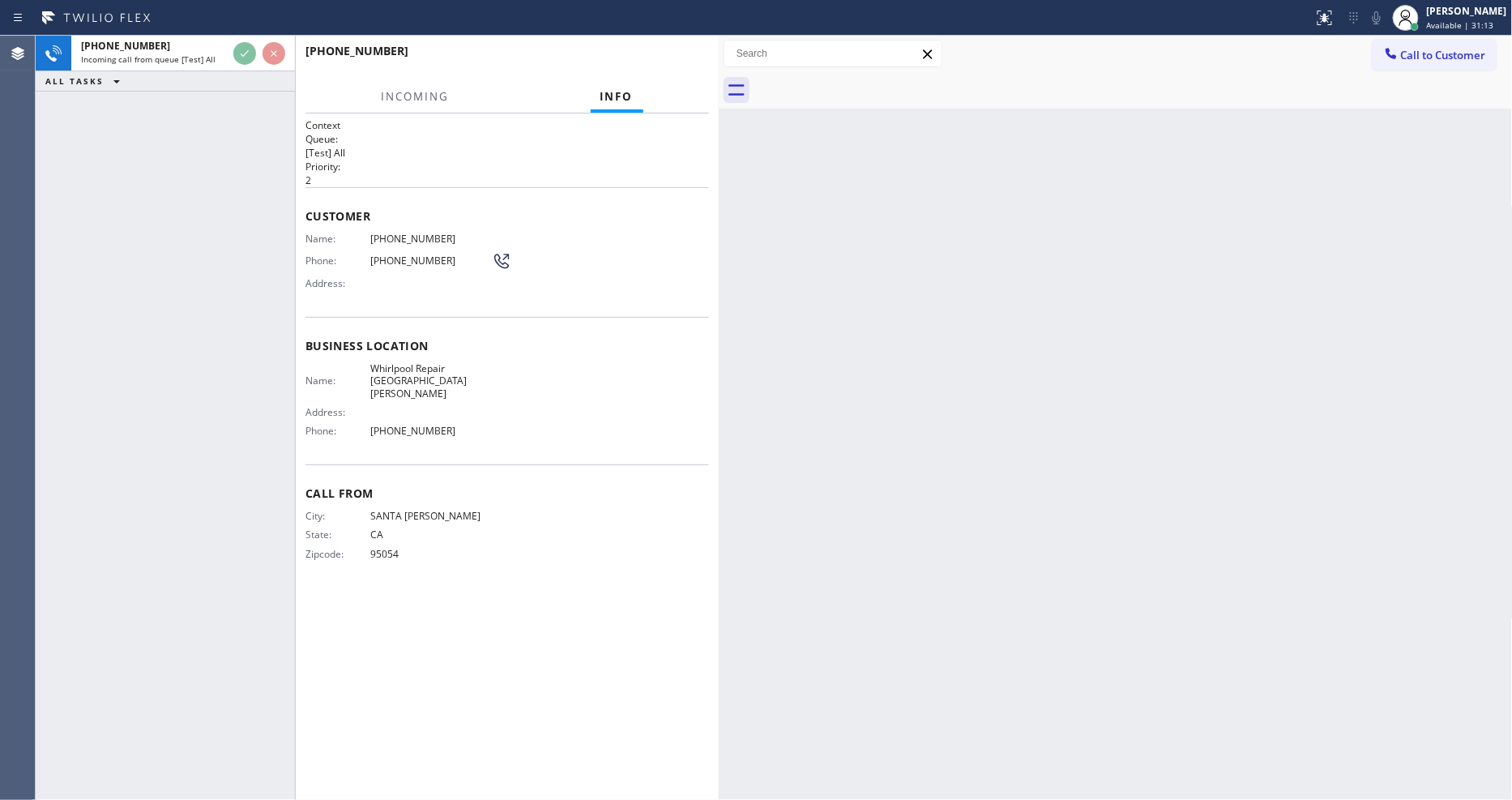
drag, startPoint x: 244, startPoint y: 229, endPoint x: 260, endPoint y: 229, distance: 16.0
click at [243, 229] on div "[PHONE_NUMBER] Incoming call from queue [Test] All ALL TASKS ALL TASKS ACTIVE T…" at bounding box center [165, 418] width 259 height 764
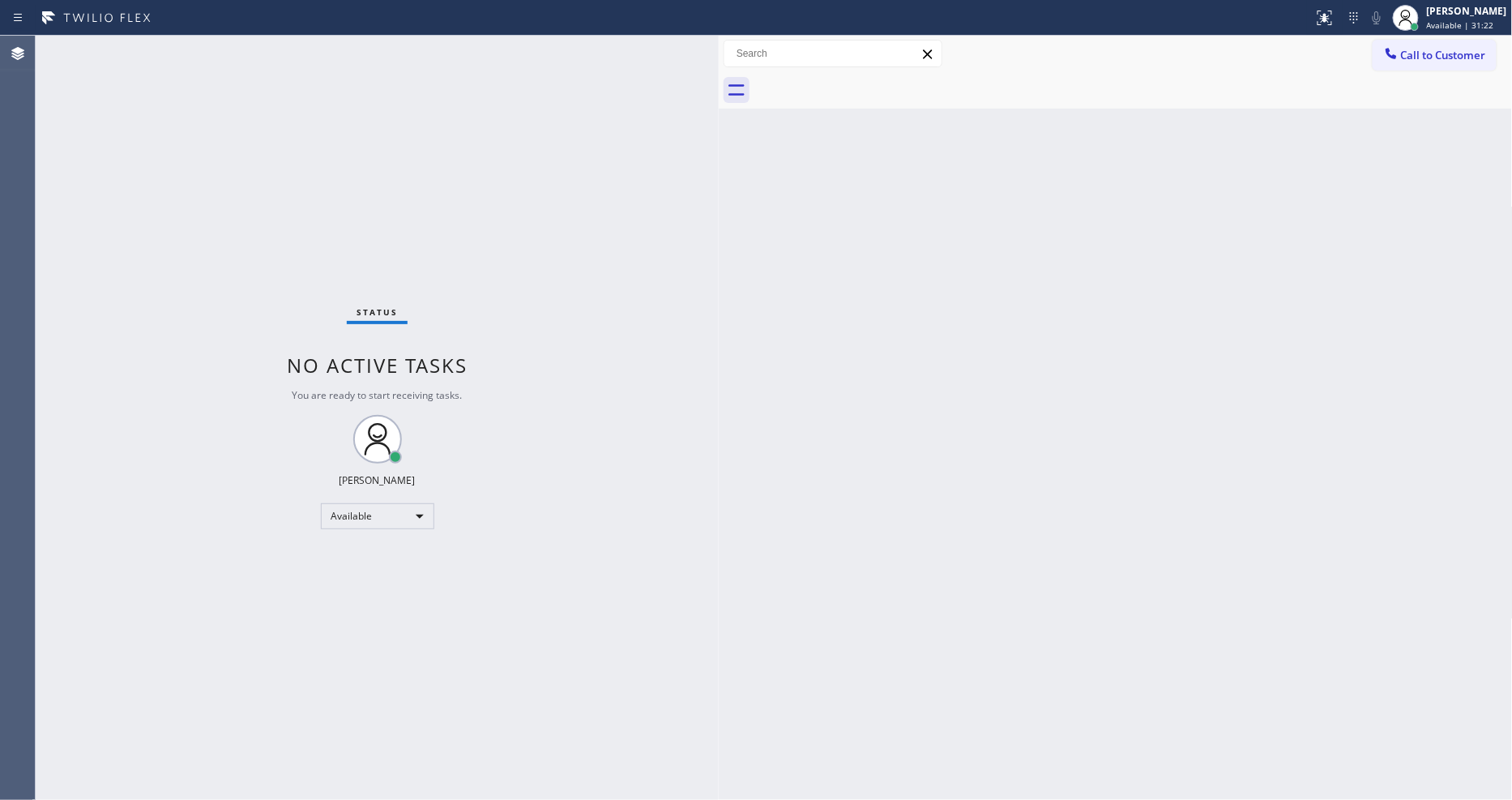
click at [247, 53] on div "Status No active tasks You are ready to start receiving tasks. [PERSON_NAME] Av…" at bounding box center [377, 418] width 683 height 764
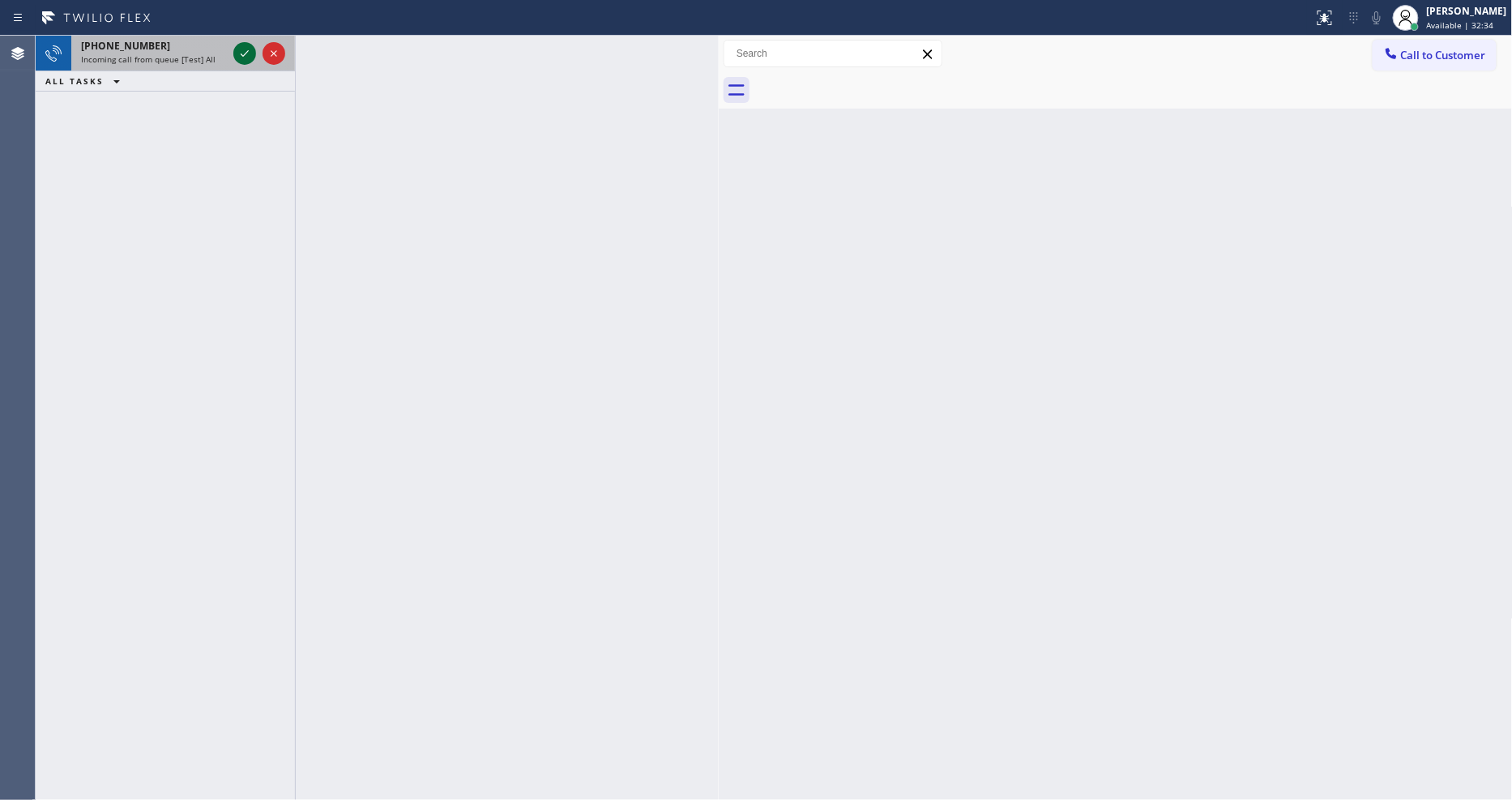
drag, startPoint x: 255, startPoint y: 48, endPoint x: 244, endPoint y: 50, distance: 11.2
click at [256, 48] on div at bounding box center [259, 53] width 58 height 36
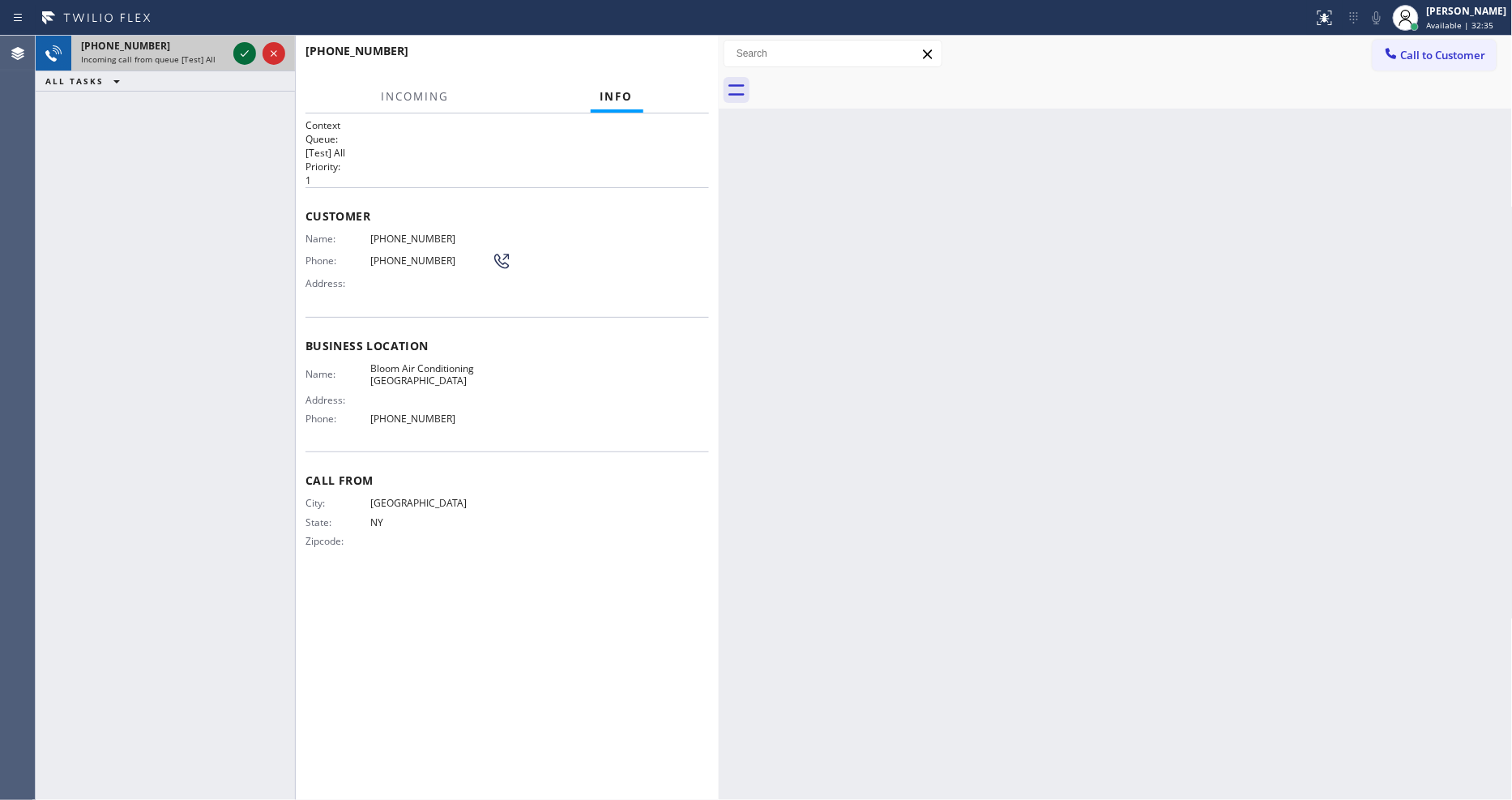
click at [243, 51] on icon at bounding box center [245, 53] width 19 height 19
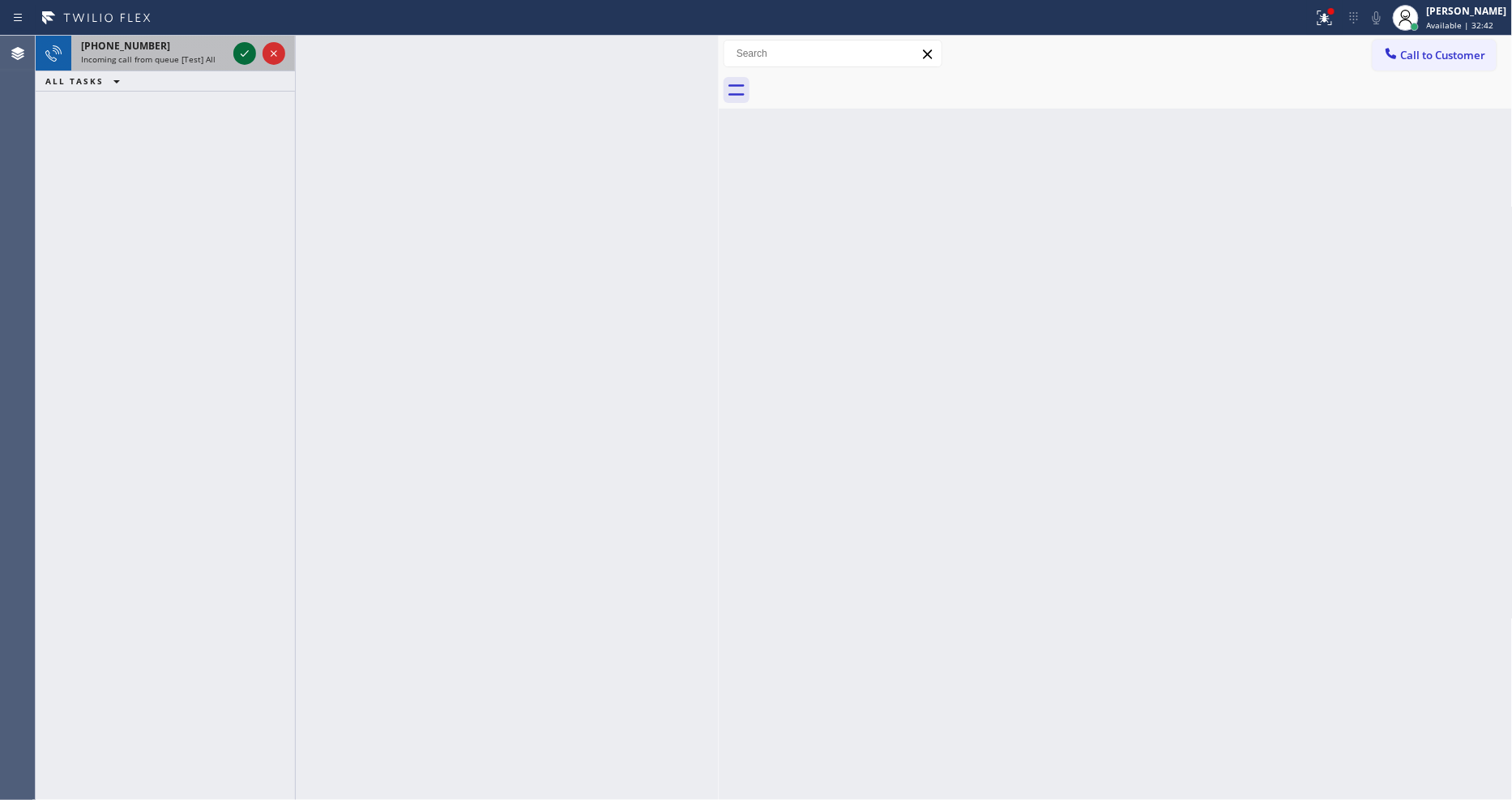
click at [242, 51] on icon at bounding box center [245, 53] width 19 height 19
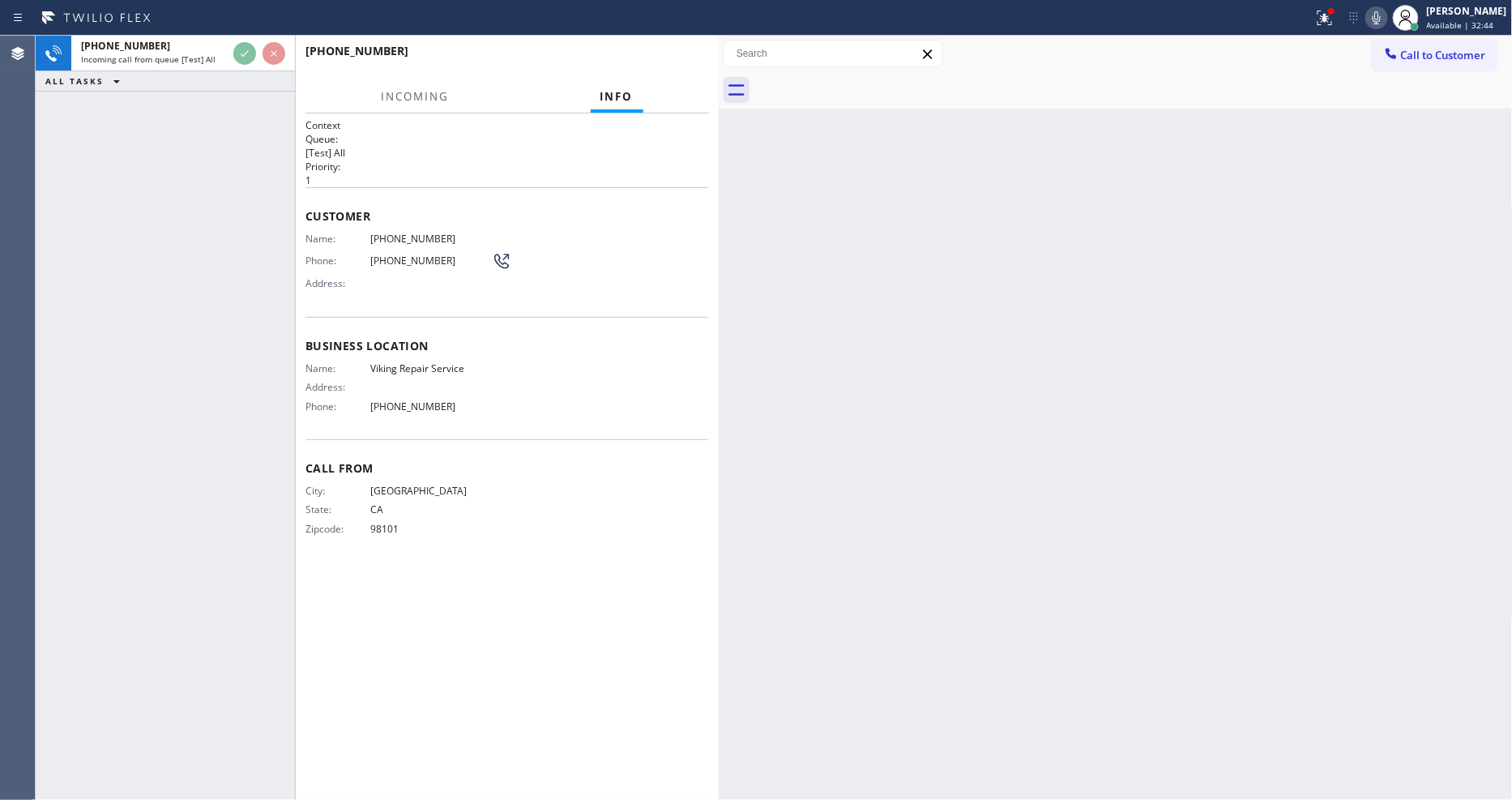
click at [531, 419] on div "Business location Name: Viking Repair Service Address: Phone: [PHONE_NUMBER]" at bounding box center [507, 378] width 403 height 123
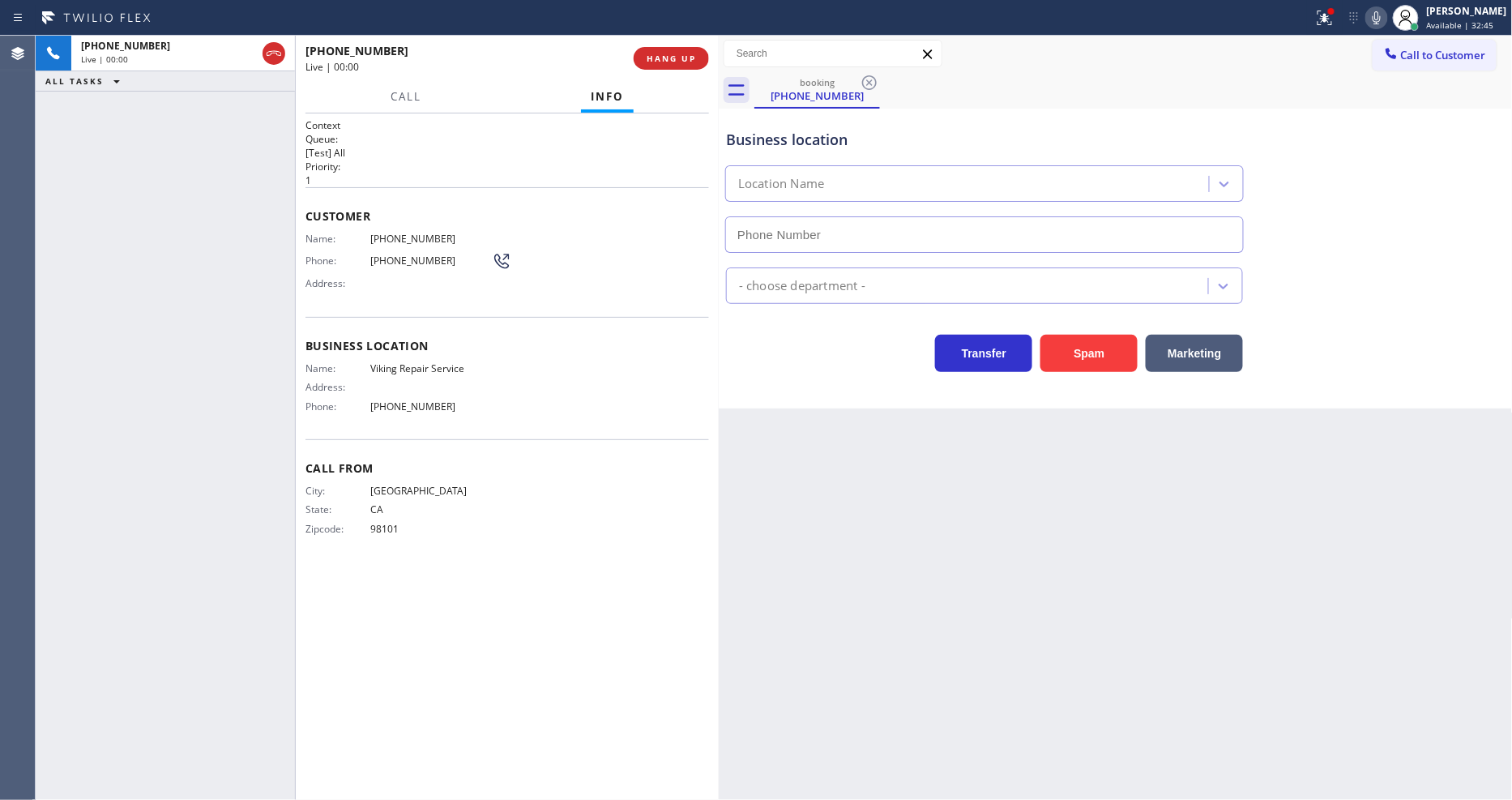
type input "[PHONE_NUMBER]"
click at [1335, 19] on icon at bounding box center [1324, 17] width 19 height 19
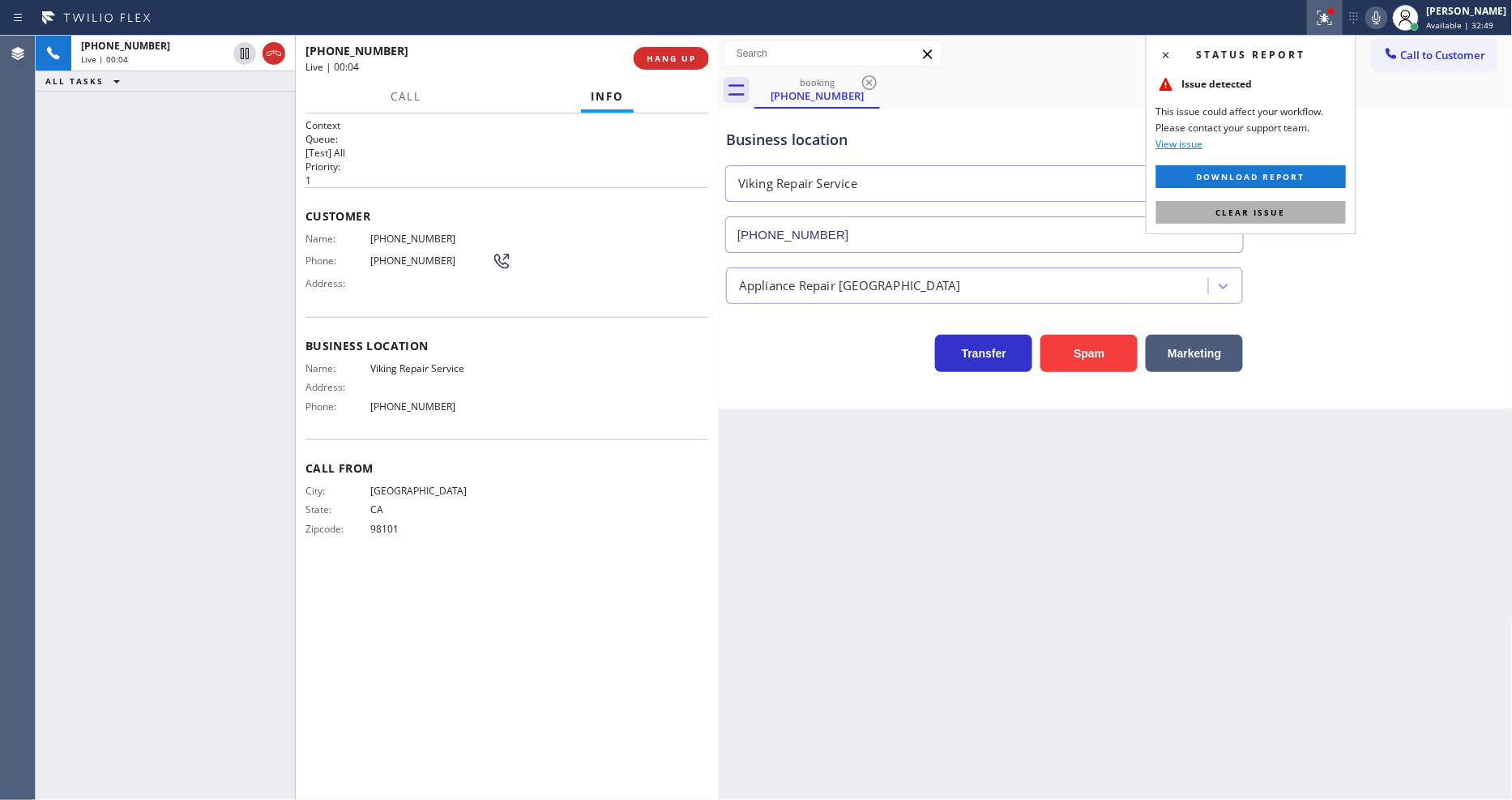
click at [1290, 219] on button "Clear issue" at bounding box center [1251, 212] width 189 height 22
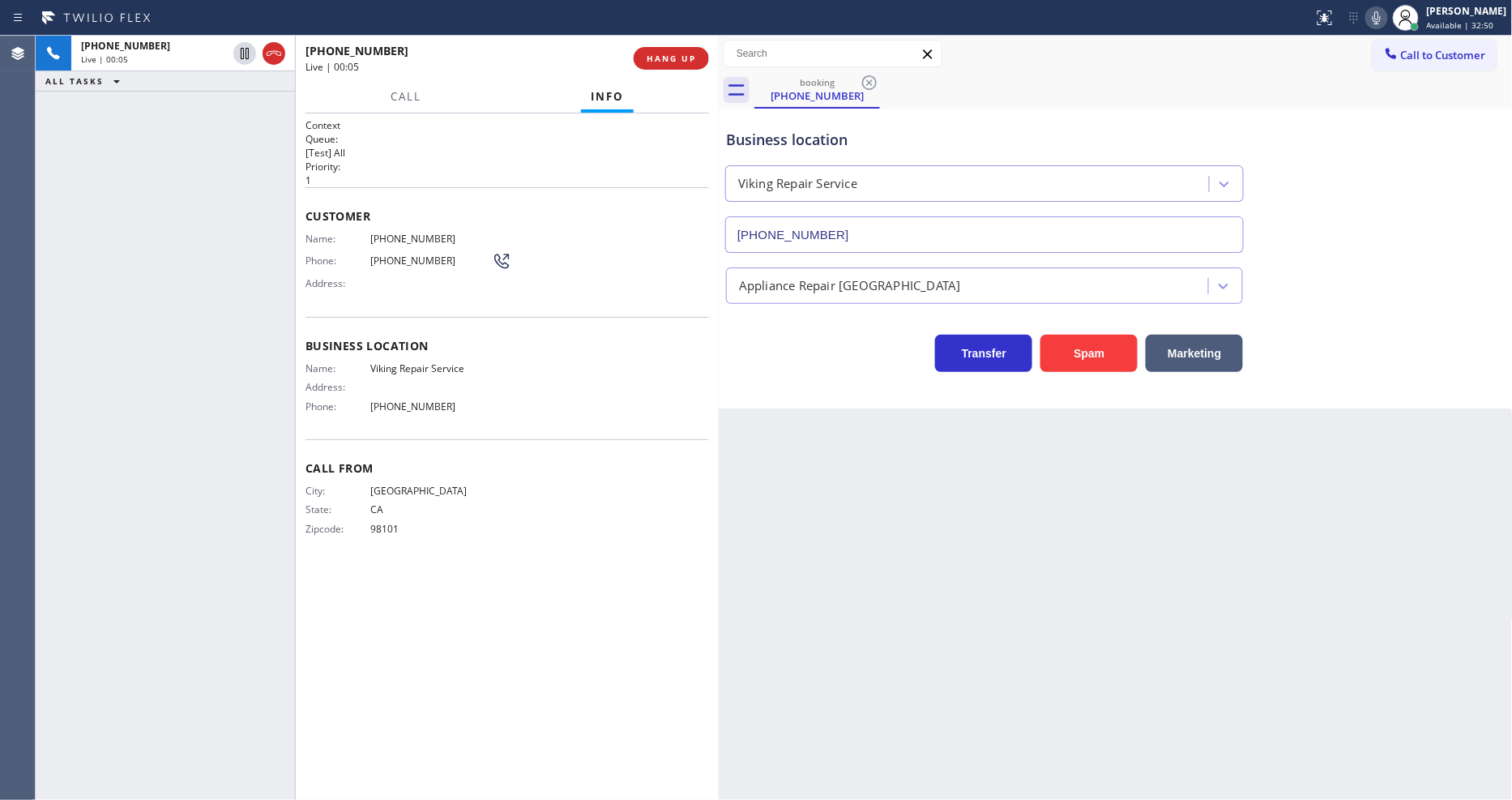
click at [435, 354] on div "Business location Name: Viking Repair Service Address: Phone: [PHONE_NUMBER]" at bounding box center [507, 378] width 403 height 123
click at [393, 240] on div "Name: [PHONE_NUMBER] Phone: [PHONE_NUMBER] Address:" at bounding box center [408, 265] width 206 height 64
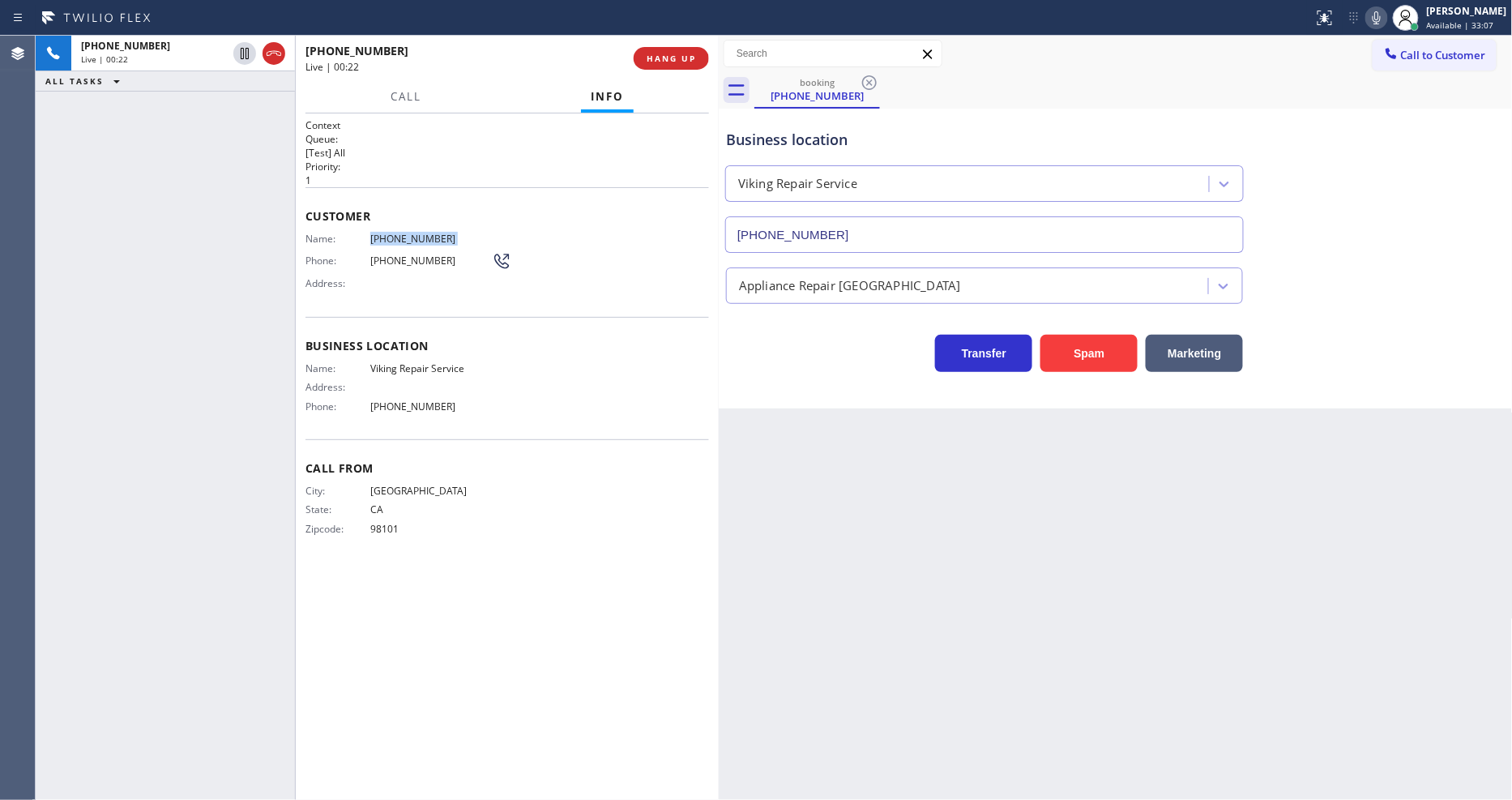
click at [393, 240] on div "Name: [PHONE_NUMBER] Phone: [PHONE_NUMBER] Address:" at bounding box center [408, 265] width 206 height 64
click at [248, 50] on icon at bounding box center [245, 53] width 8 height 12
click at [1386, 18] on icon at bounding box center [1377, 17] width 19 height 19
click at [457, 387] on div "Address:" at bounding box center [398, 387] width 187 height 13
click at [241, 52] on icon at bounding box center [245, 53] width 12 height 12
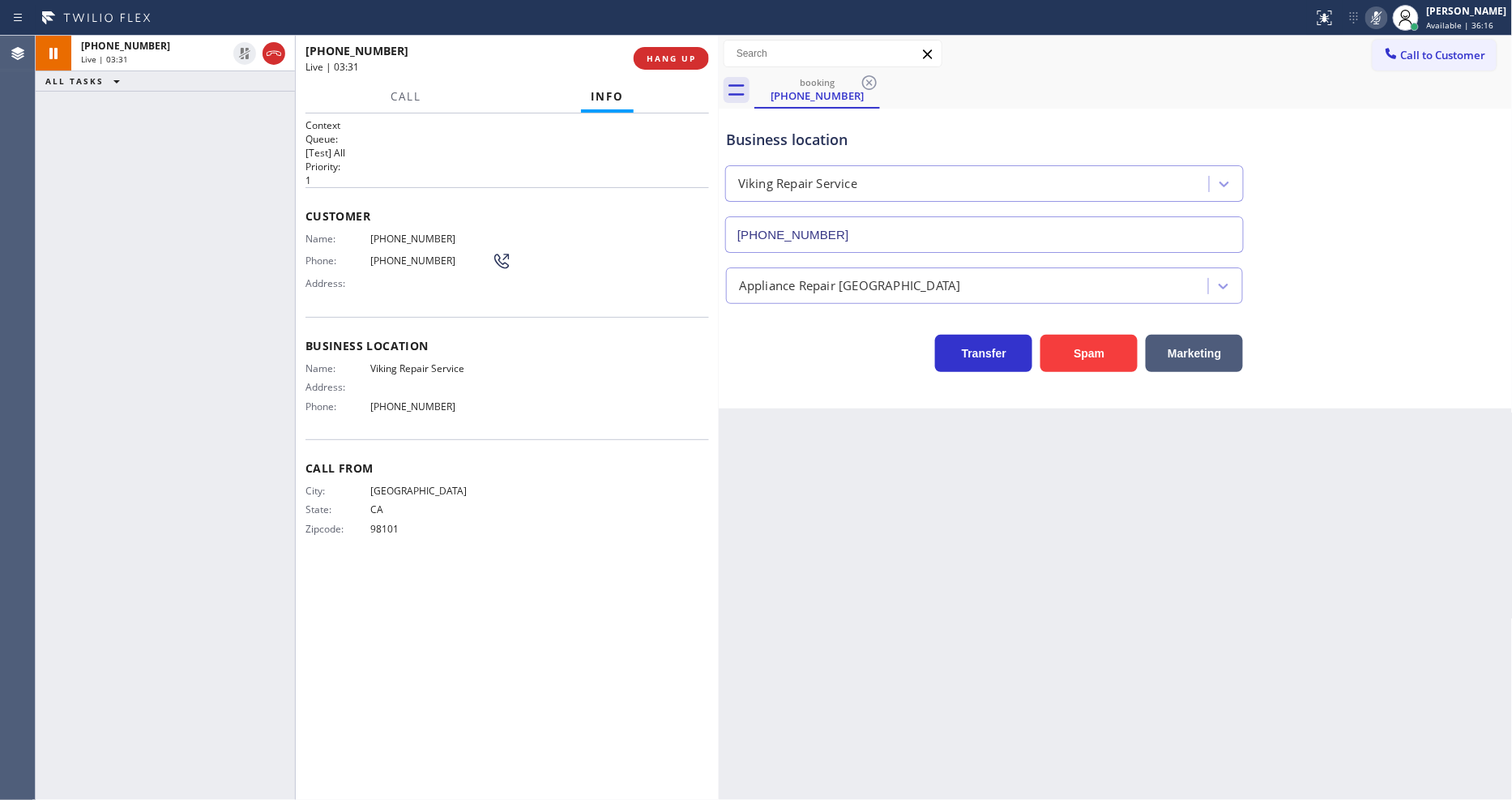
click at [1386, 25] on icon at bounding box center [1377, 17] width 19 height 19
click at [541, 468] on span "Call From" at bounding box center [507, 468] width 403 height 15
drag, startPoint x: 1220, startPoint y: 476, endPoint x: 1365, endPoint y: 402, distance: 162.8
click at [1220, 477] on div "Back to Dashboard Change Sender ID Customers Technicians Select a contact Outbo…" at bounding box center [1116, 418] width 794 height 764
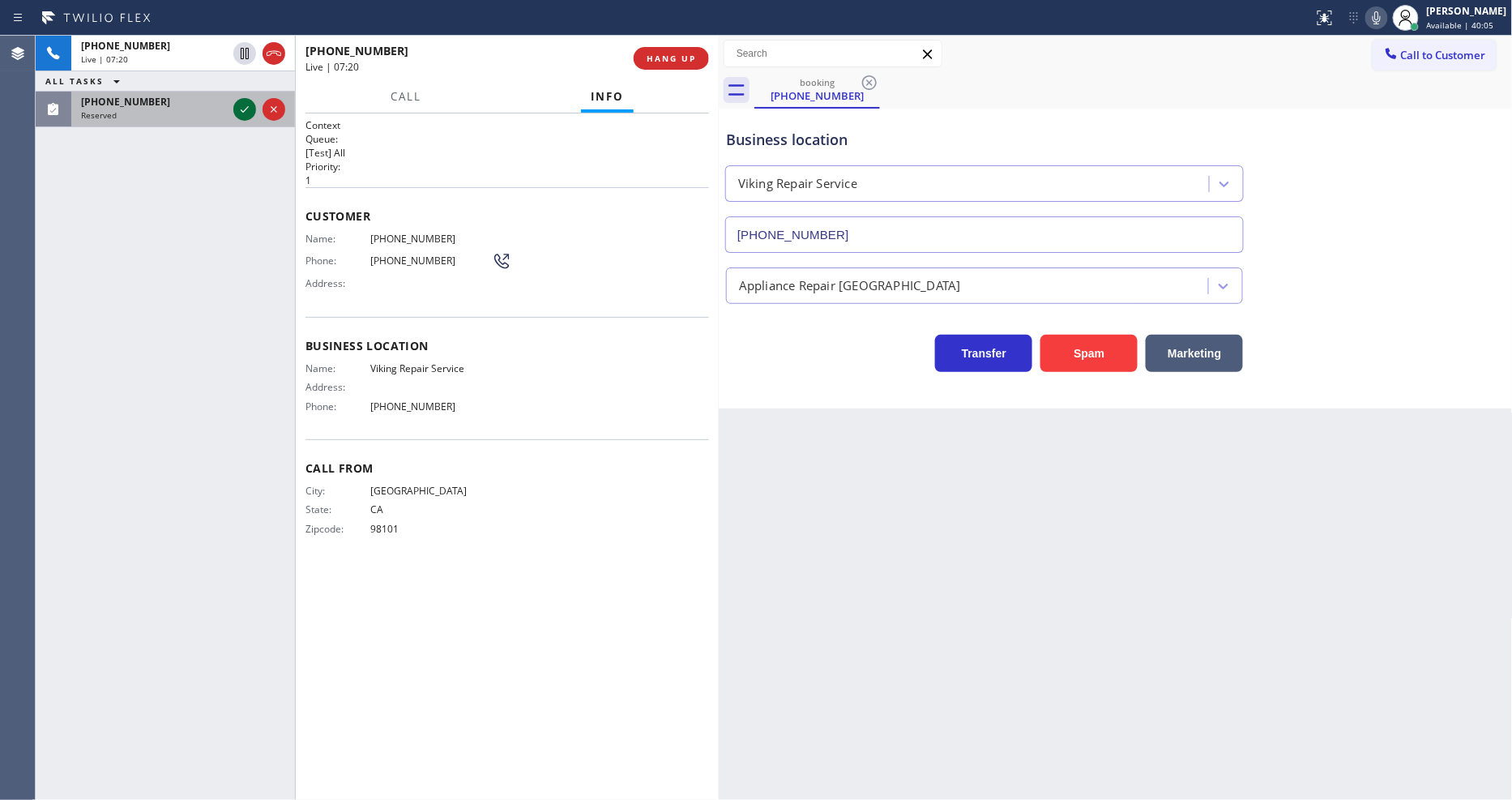
click at [247, 107] on icon at bounding box center [245, 109] width 19 height 19
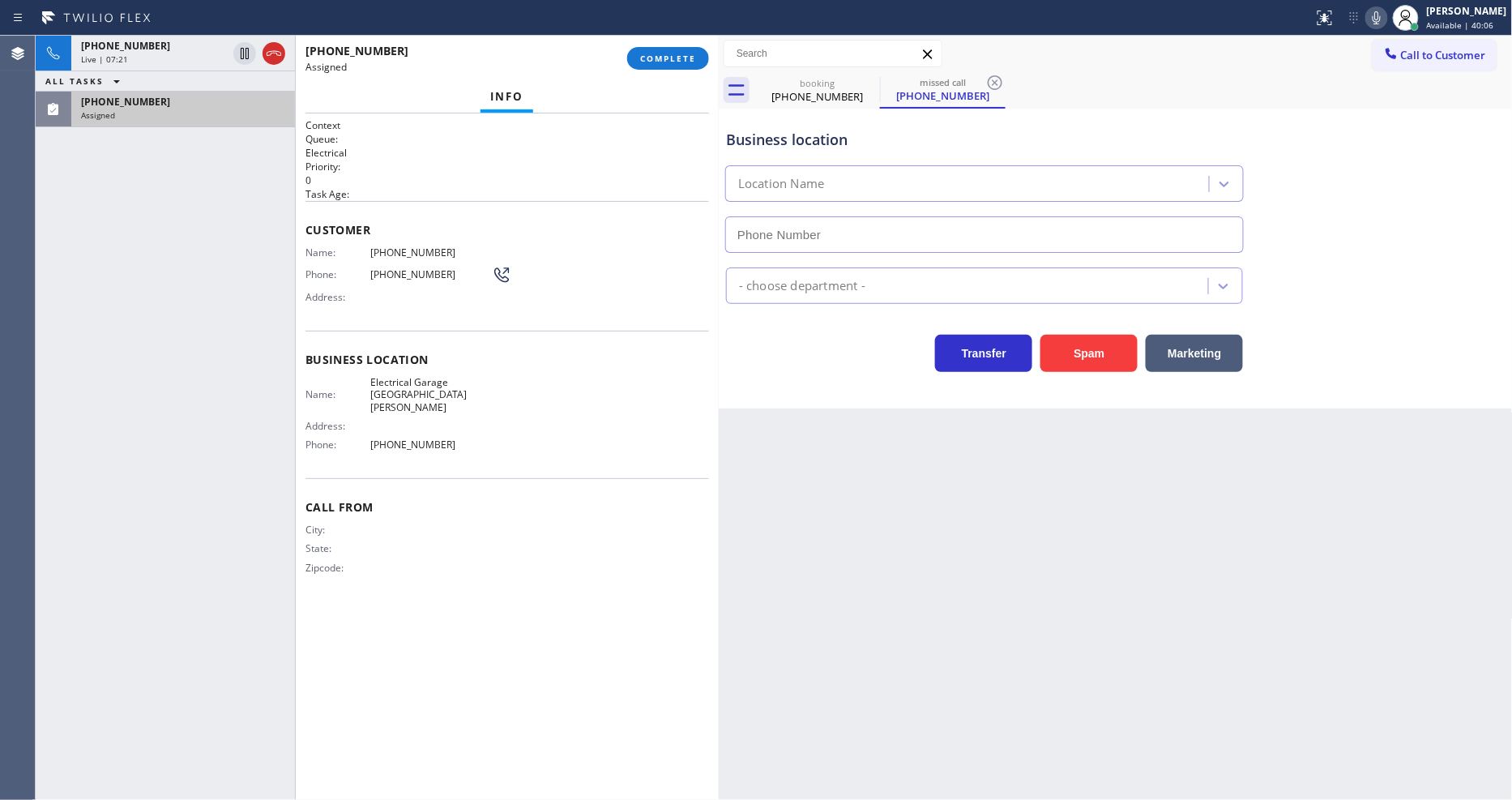
type input "[PHONE_NUMBER]"
click at [334, 303] on div "Name: [PHONE_NUMBER] Phone: [PHONE_NUMBER] Address:" at bounding box center [408, 279] width 206 height 64
click at [657, 54] on span "COMPLETE" at bounding box center [668, 58] width 56 height 12
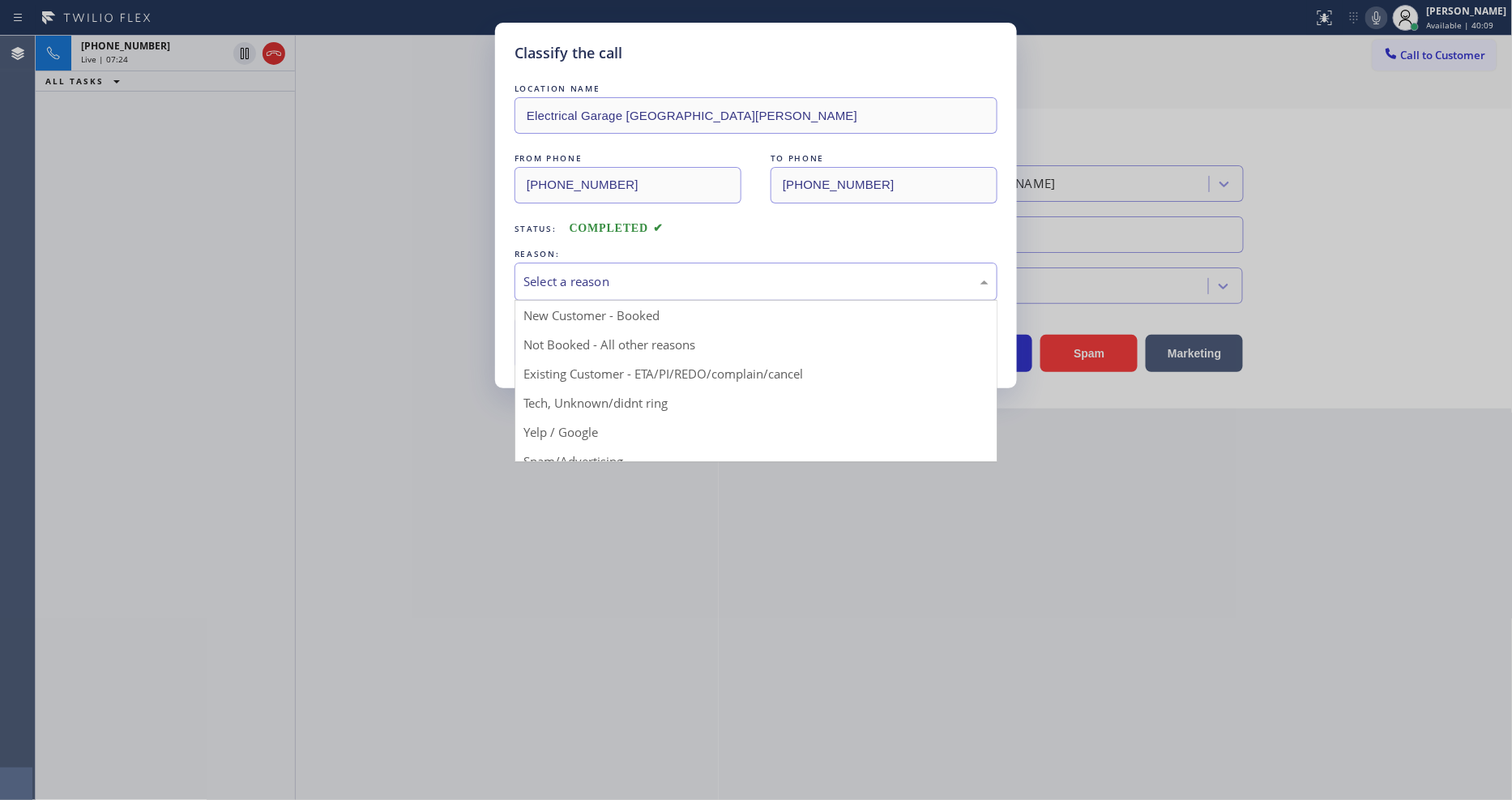
click at [639, 273] on div "Select a reason" at bounding box center [756, 281] width 465 height 18
drag, startPoint x: 628, startPoint y: 400, endPoint x: 619, endPoint y: 331, distance: 69.6
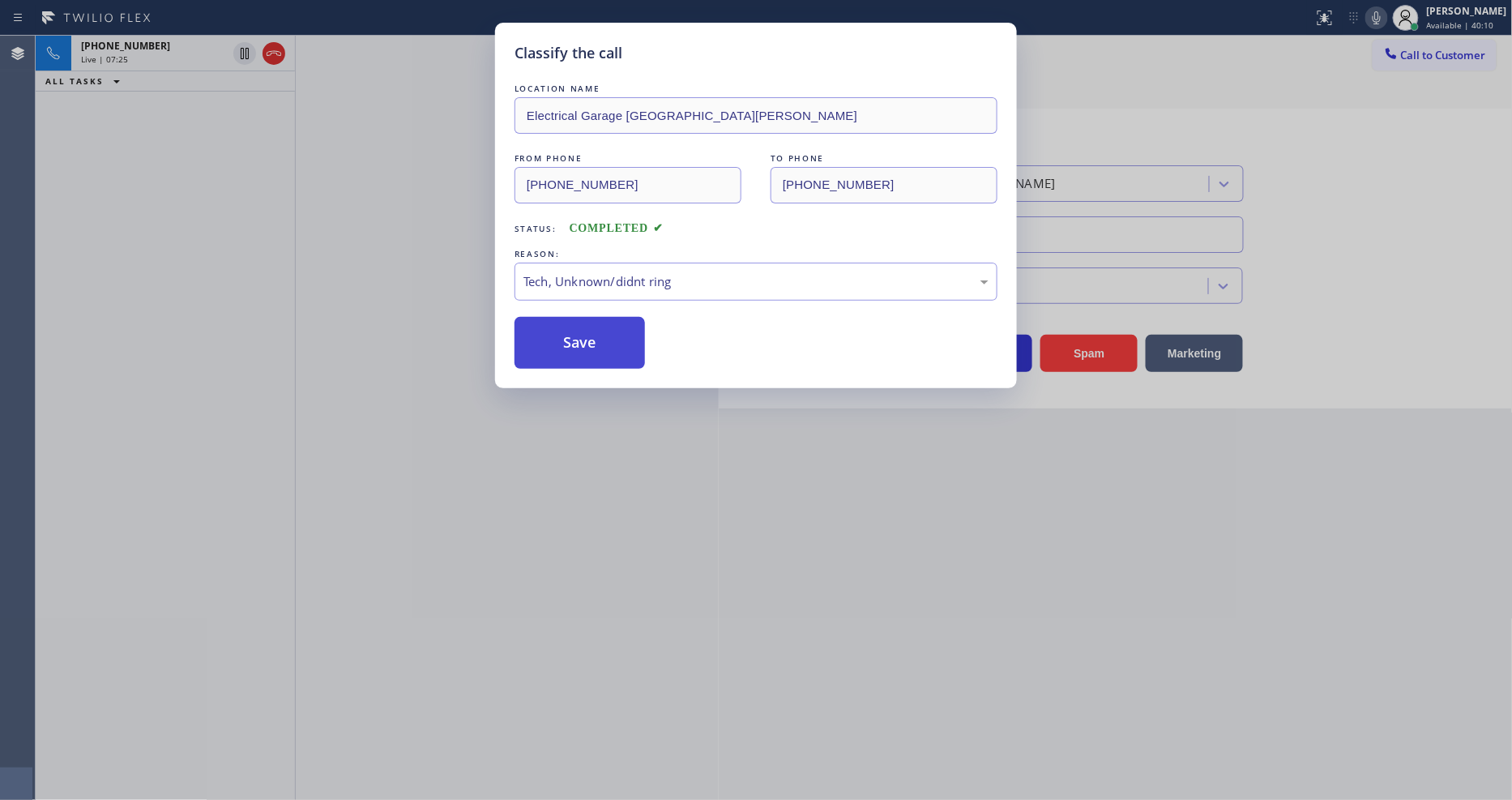
click at [619, 331] on button "Save" at bounding box center [579, 343] width 131 height 52
drag, startPoint x: 619, startPoint y: 331, endPoint x: 661, endPoint y: 265, distance: 78.2
click at [618, 330] on button "Save" at bounding box center [579, 343] width 131 height 52
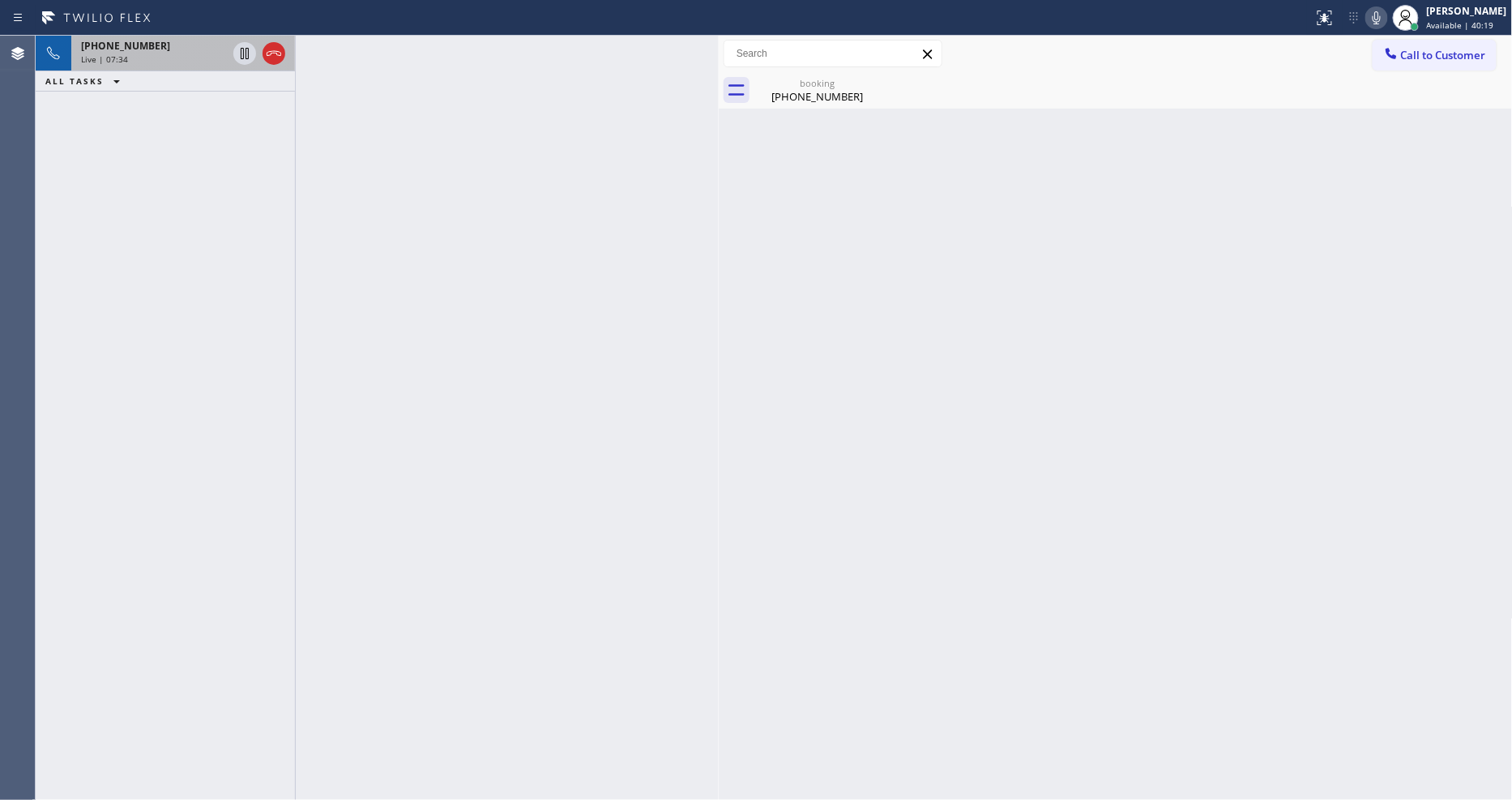
click at [157, 58] on div "Live | 07:34" at bounding box center [154, 59] width 146 height 12
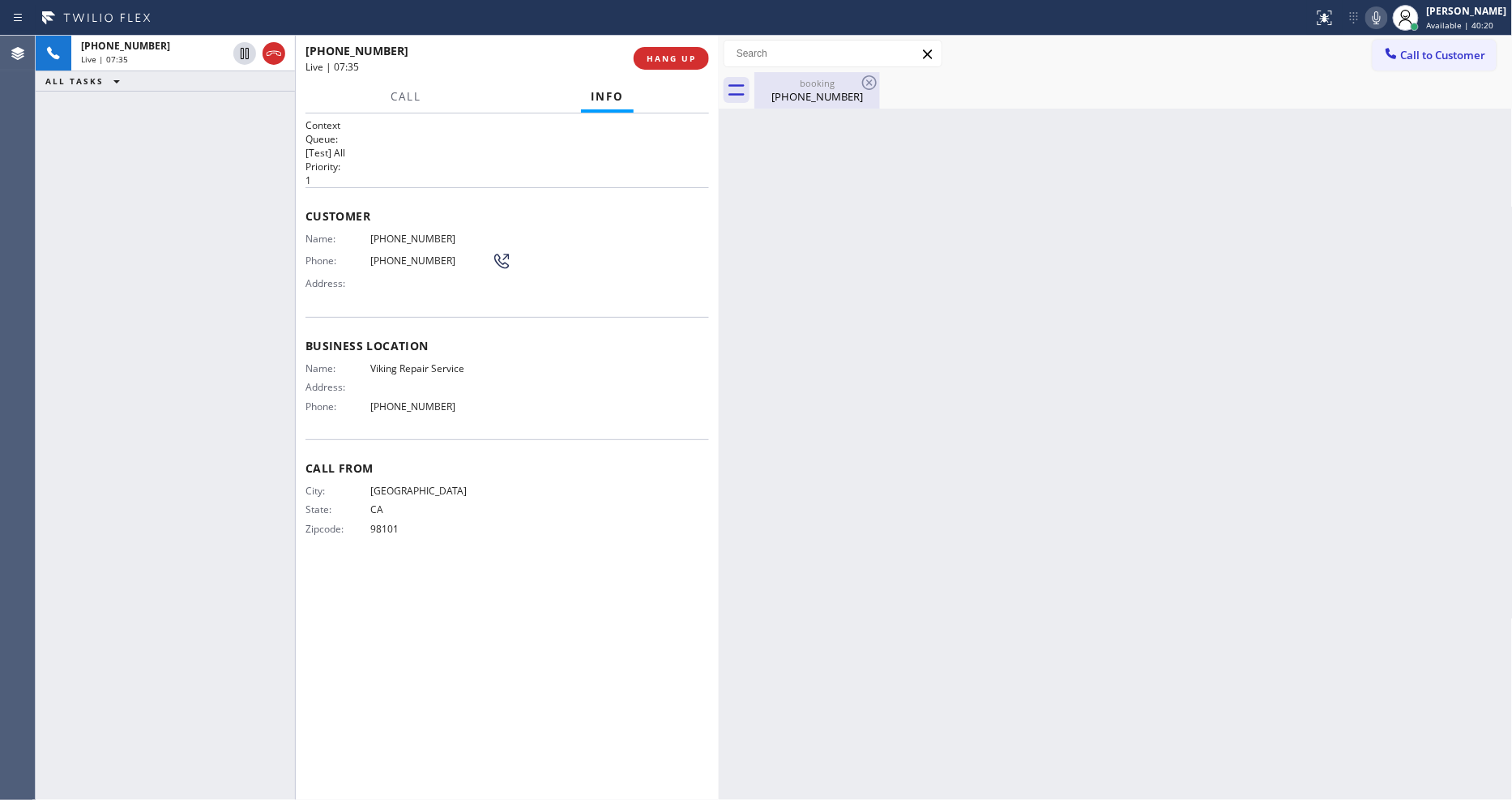
click at [767, 101] on div "[PHONE_NUMBER]" at bounding box center [817, 96] width 123 height 15
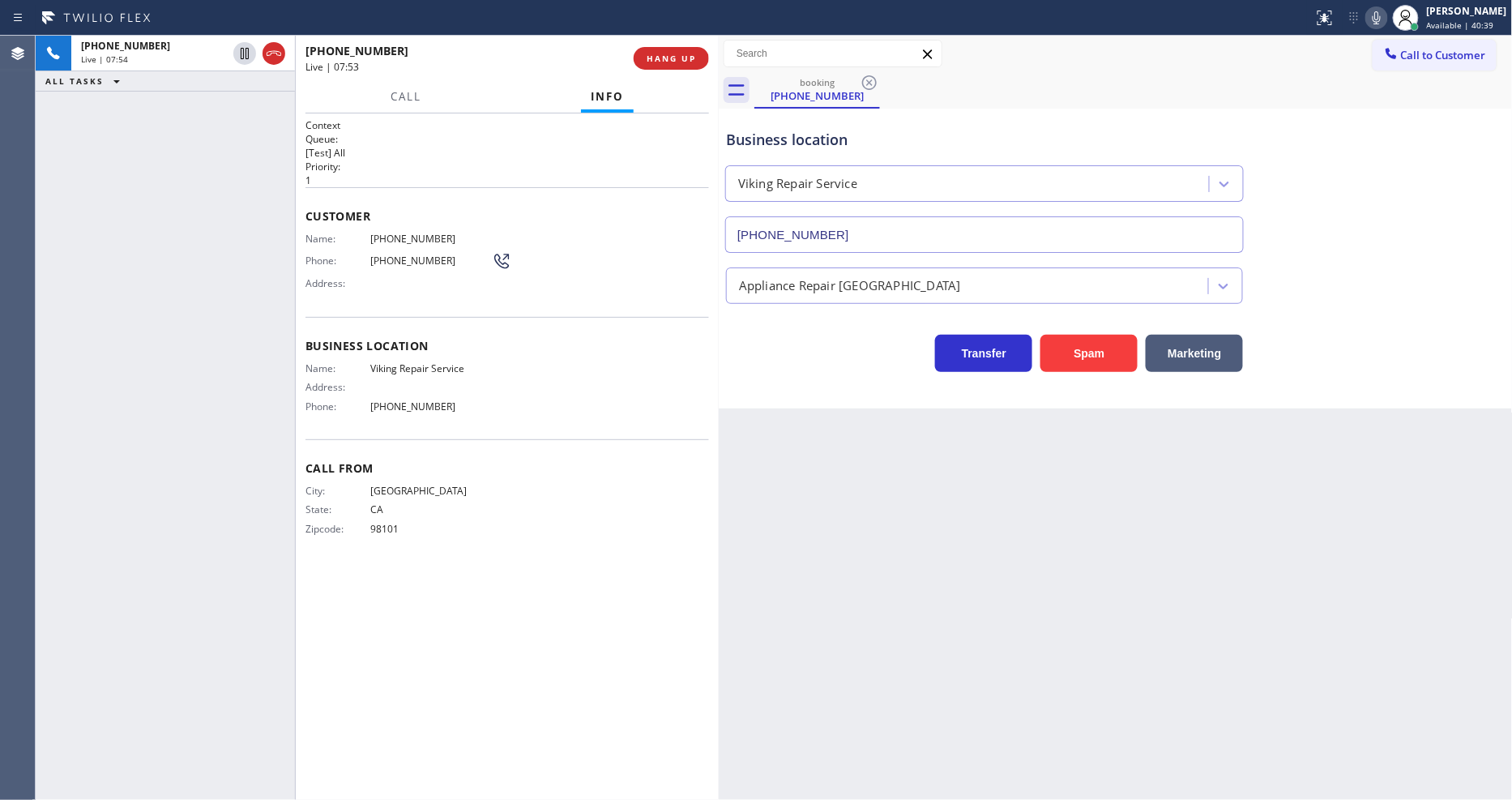
click at [1004, 637] on div "Back to Dashboard Change Sender ID Customers Technicians Select a contact Outbo…" at bounding box center [1116, 418] width 794 height 764
drag, startPoint x: 602, startPoint y: 562, endPoint x: 593, endPoint y: 562, distance: 9.0
click at [600, 561] on div "Context Queue: [Test] All Priority: 1 Customer Name: [PHONE_NUMBER] Phone: [PHO…" at bounding box center [507, 457] width 403 height 677
click at [395, 406] on span "[PHONE_NUMBER]" at bounding box center [431, 406] width 122 height 13
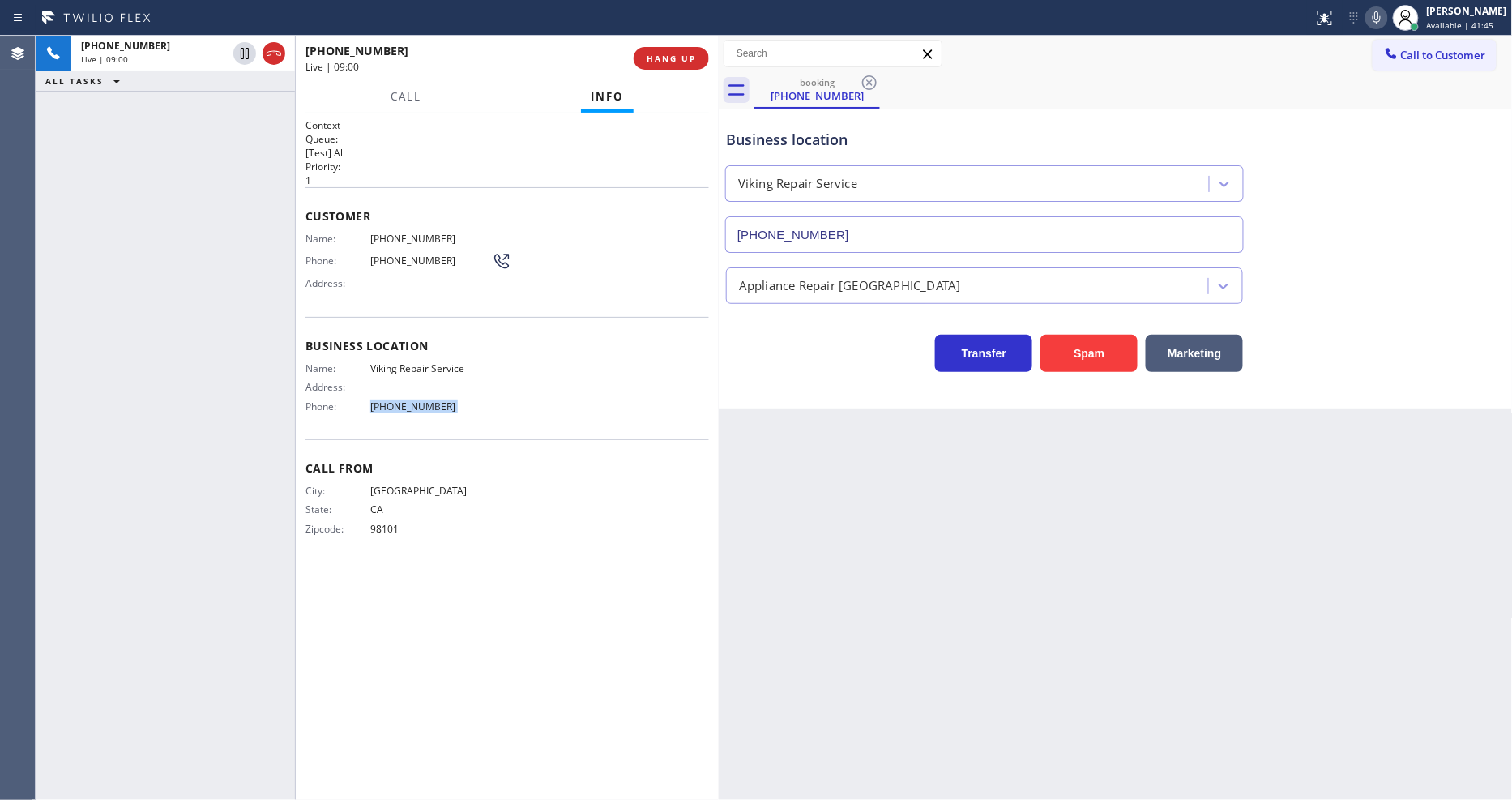
click at [395, 406] on span "[PHONE_NUMBER]" at bounding box center [431, 406] width 122 height 13
click at [675, 60] on span "HANG UP" at bounding box center [671, 58] width 49 height 12
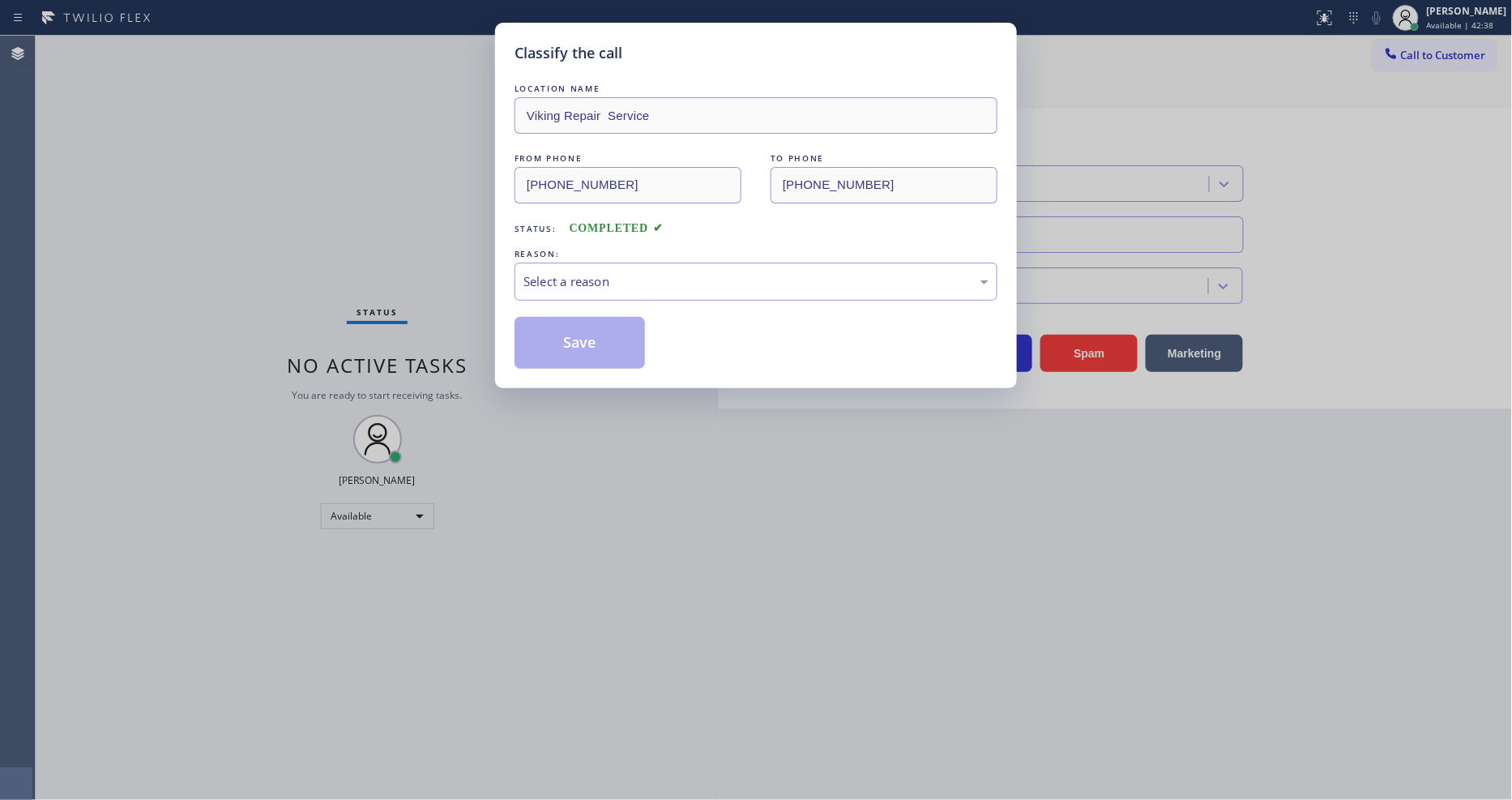
click at [571, 278] on div "Select a reason" at bounding box center [756, 281] width 465 height 18
click at [561, 339] on button "Save" at bounding box center [579, 343] width 131 height 52
click at [563, 339] on button "Save" at bounding box center [579, 343] width 131 height 52
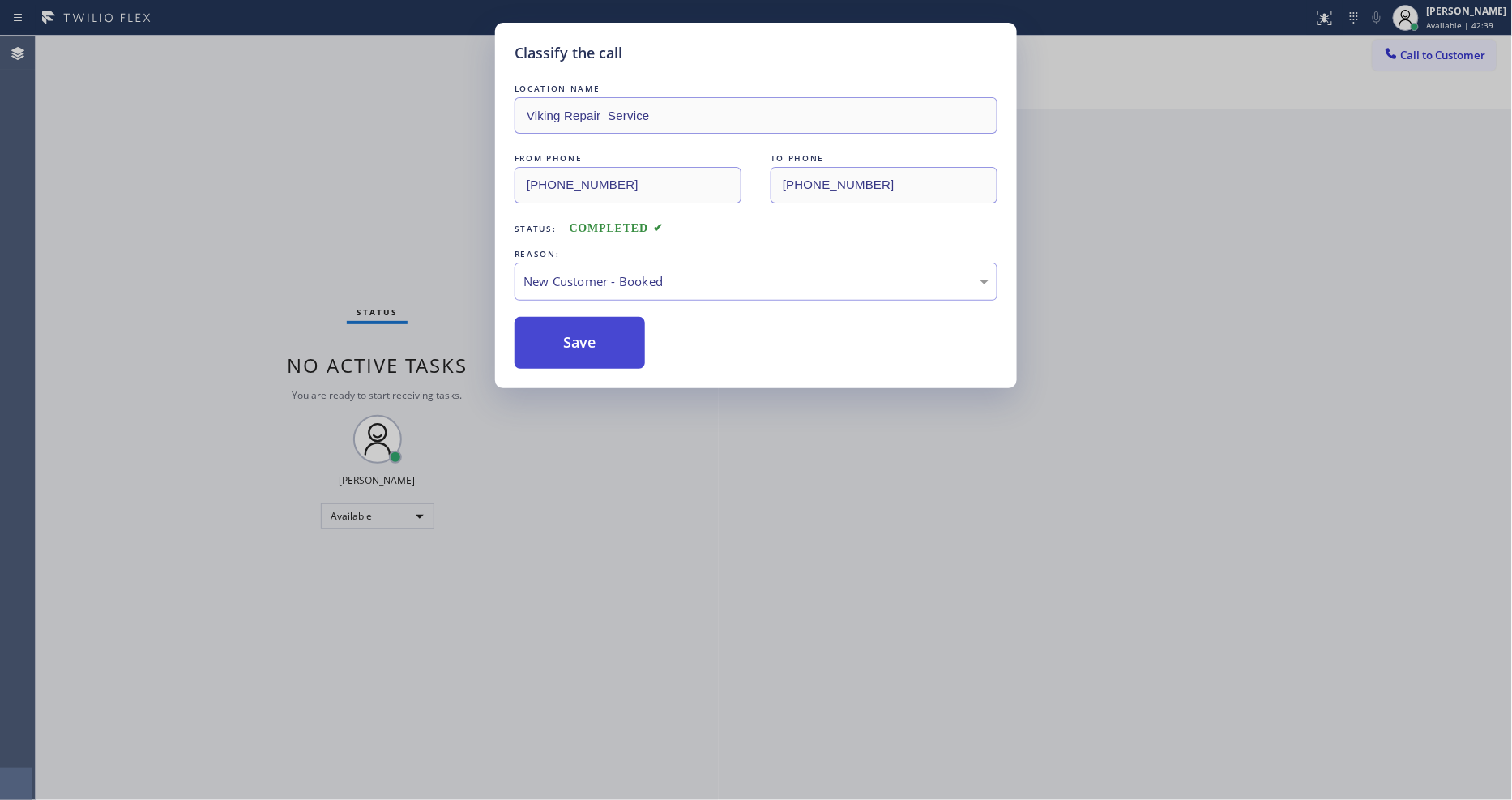
click at [563, 339] on button "Save" at bounding box center [579, 343] width 131 height 52
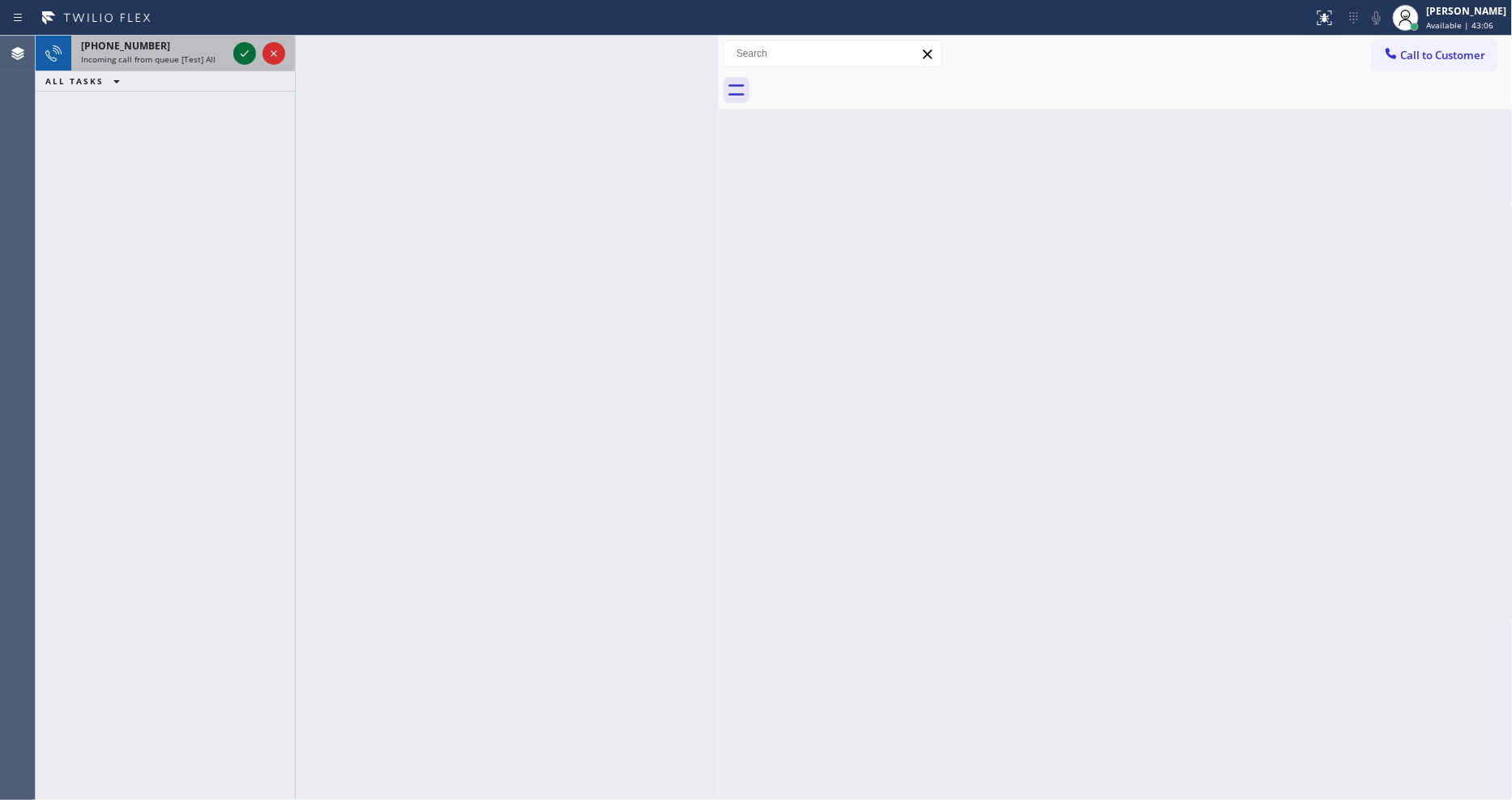
click at [245, 50] on icon at bounding box center [245, 53] width 19 height 19
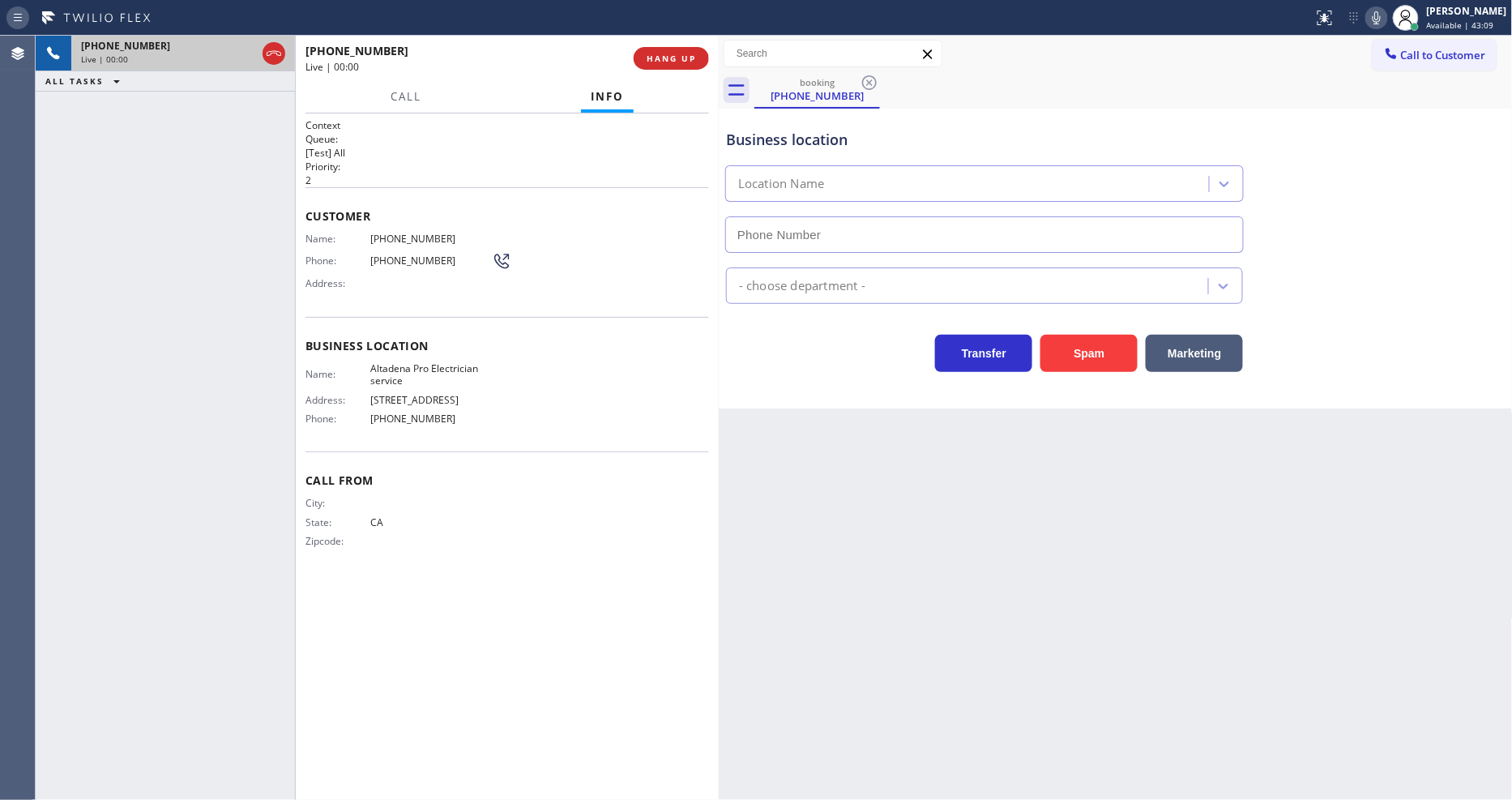
type input "[PHONE_NUMBER]"
click at [651, 54] on span "HANG UP" at bounding box center [671, 58] width 49 height 12
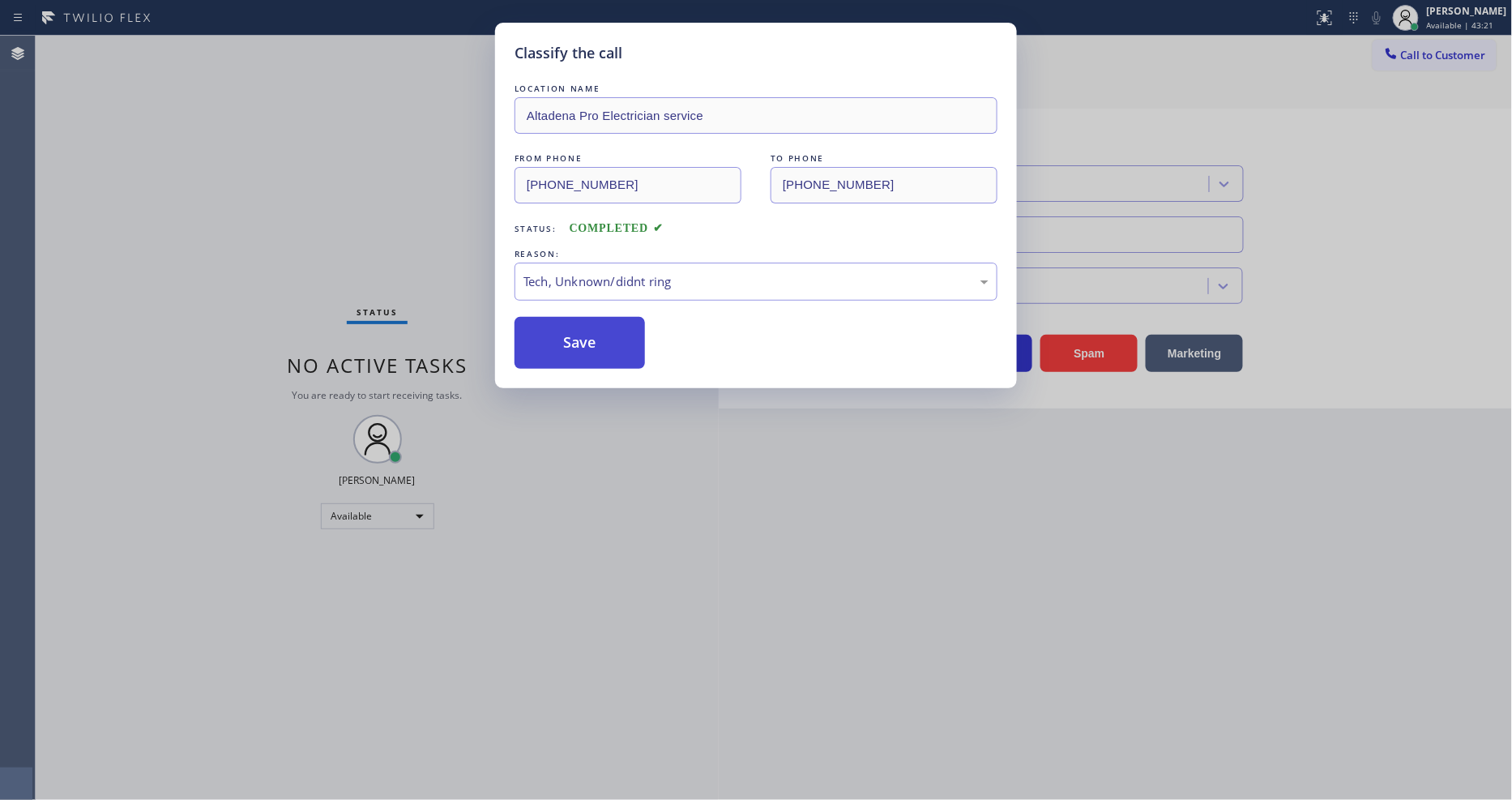
click at [605, 333] on button "Save" at bounding box center [579, 343] width 131 height 52
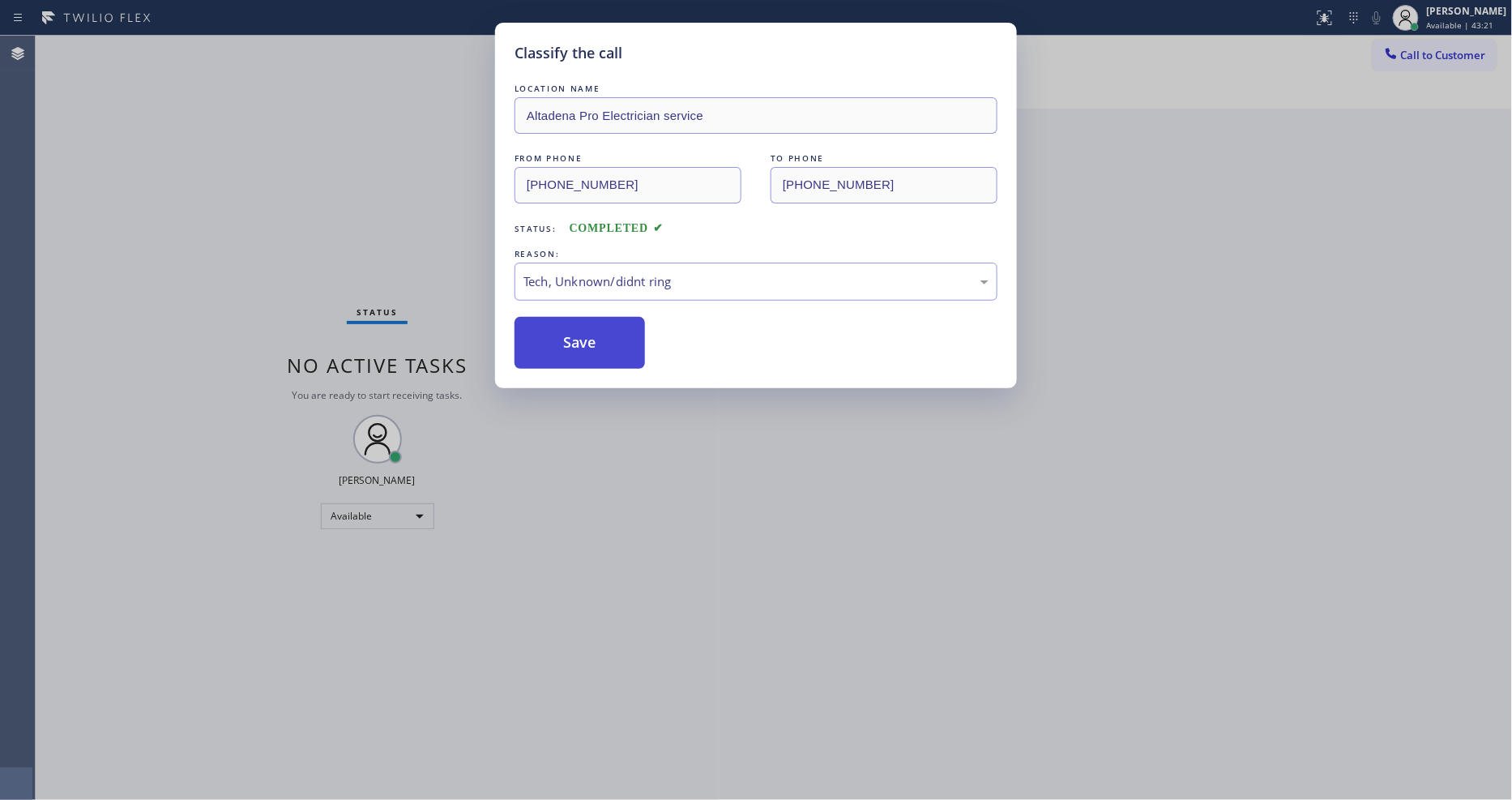
click at [605, 333] on button "Save" at bounding box center [579, 343] width 131 height 52
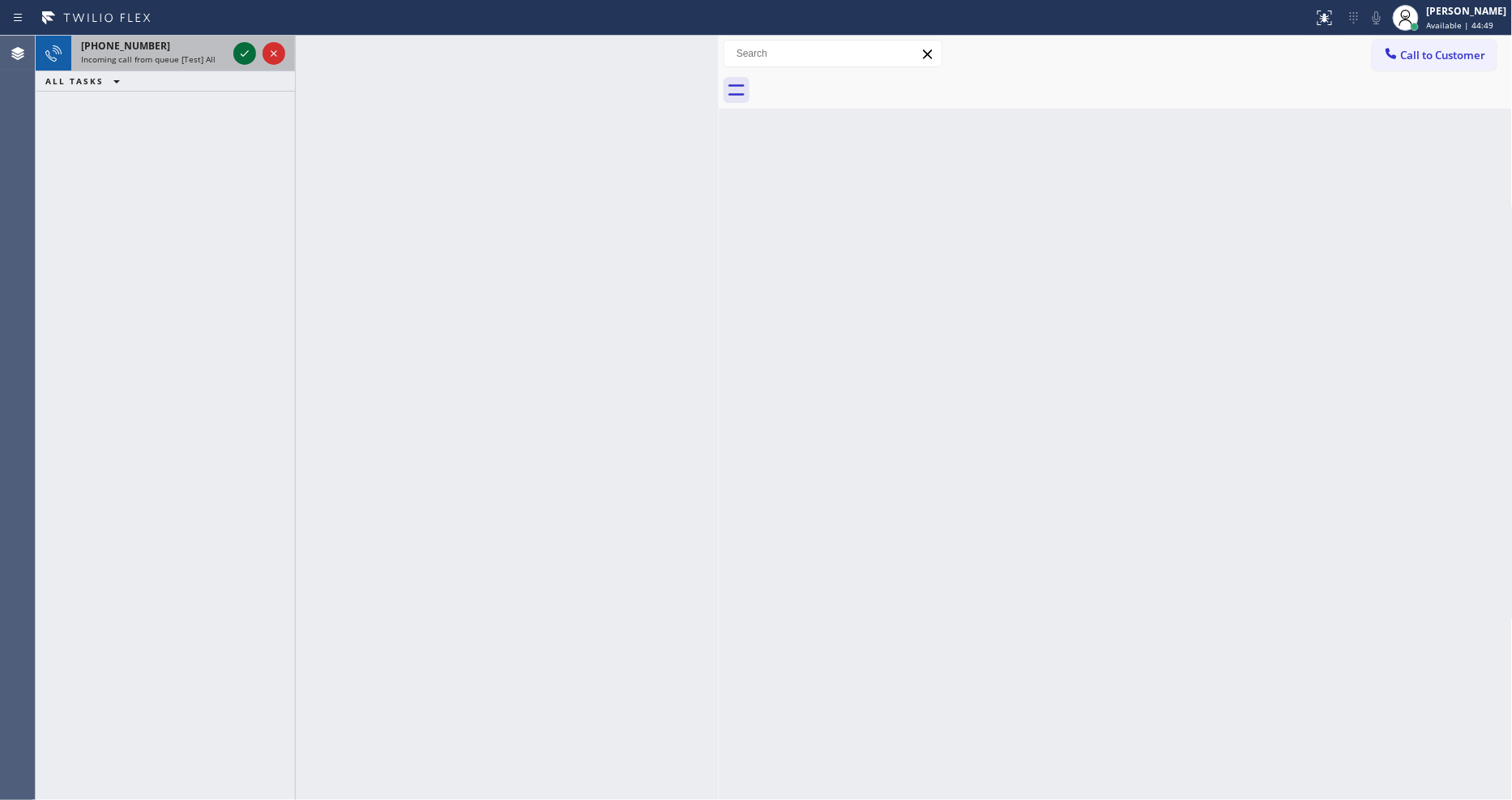
click at [247, 49] on icon at bounding box center [245, 53] width 19 height 19
click at [246, 55] on icon at bounding box center [245, 53] width 19 height 19
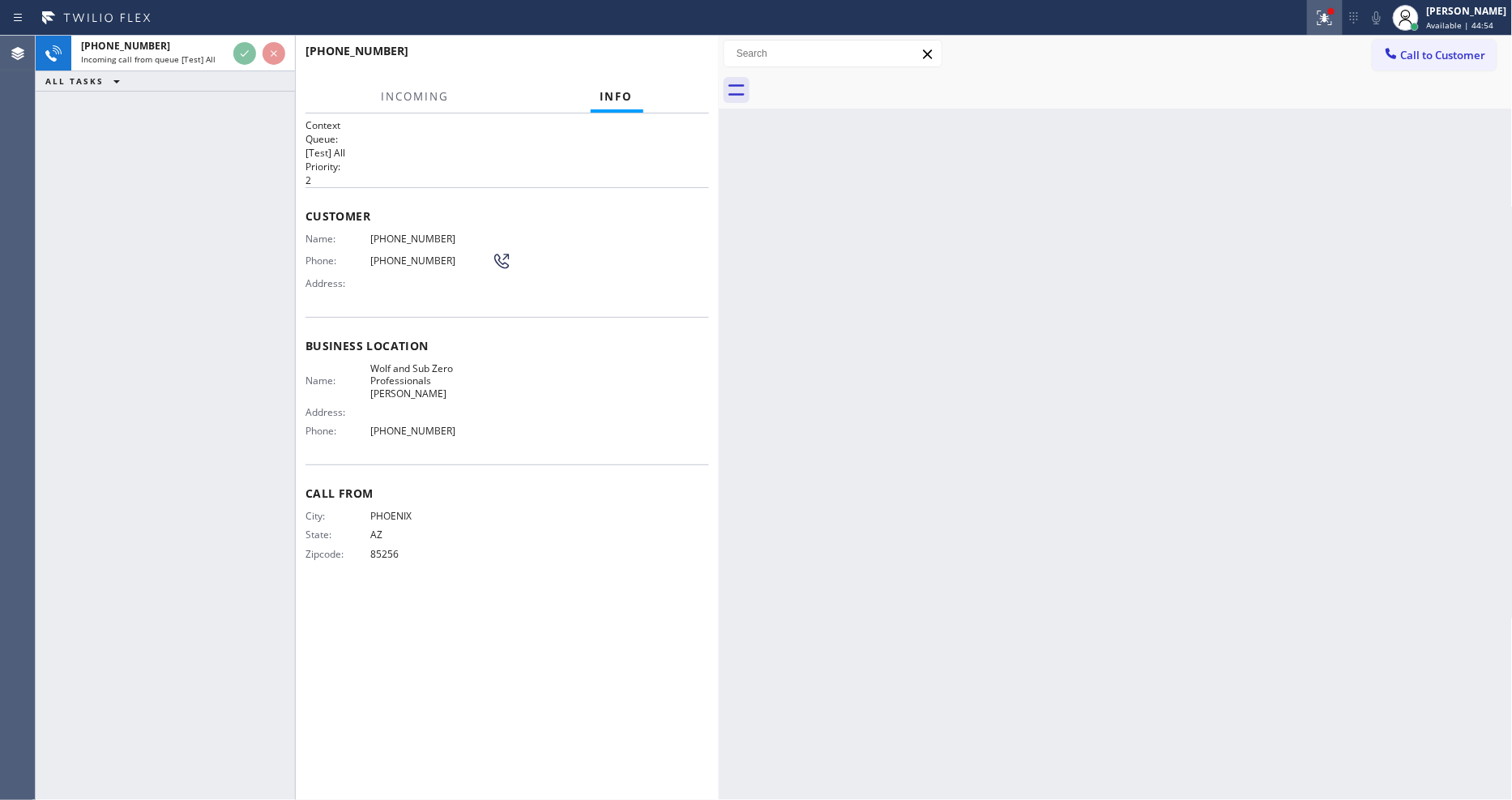
click at [1327, 17] on icon at bounding box center [1323, 16] width 10 height 12
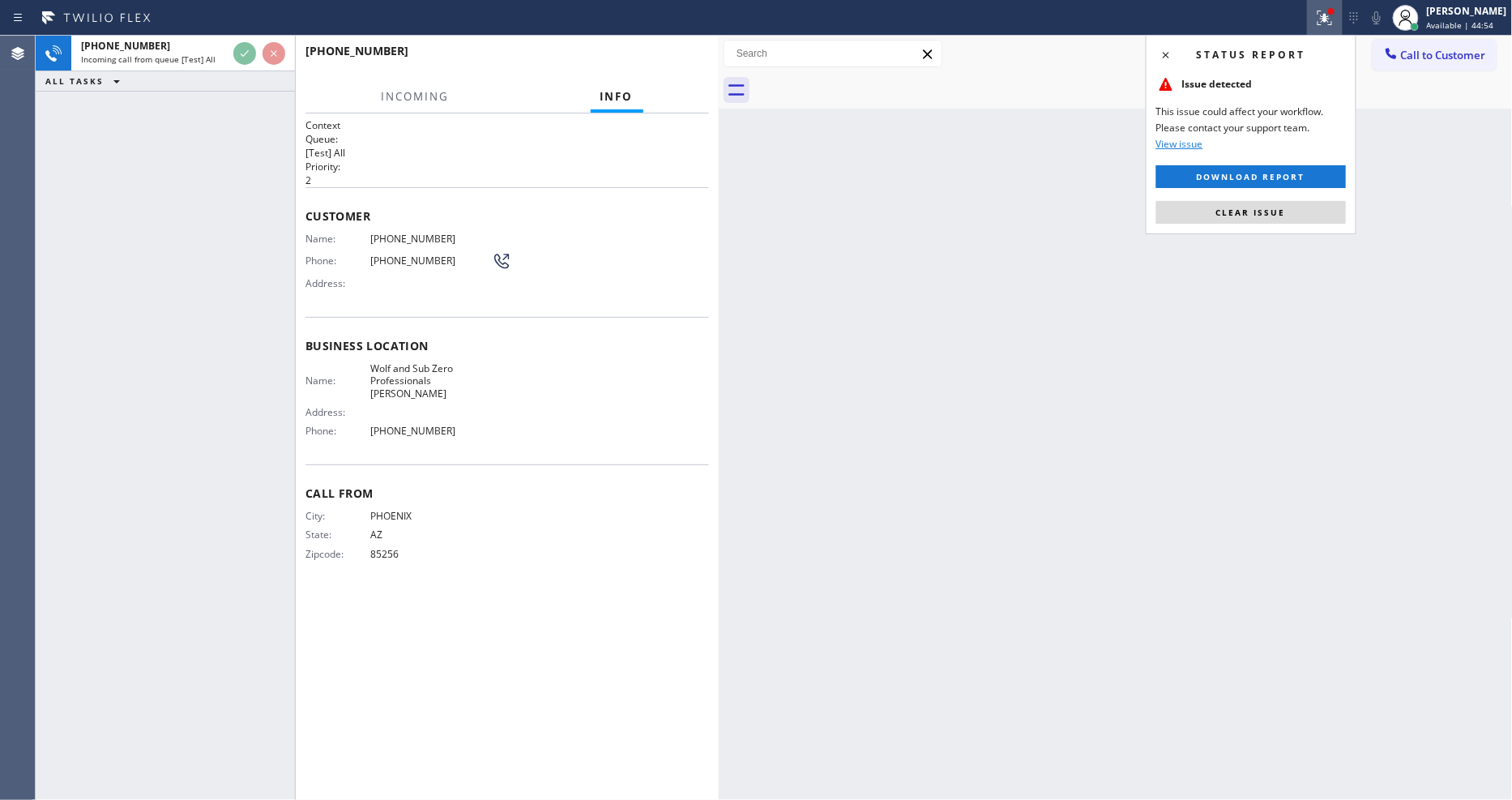
click at [1311, 213] on button "Clear issue" at bounding box center [1251, 212] width 189 height 22
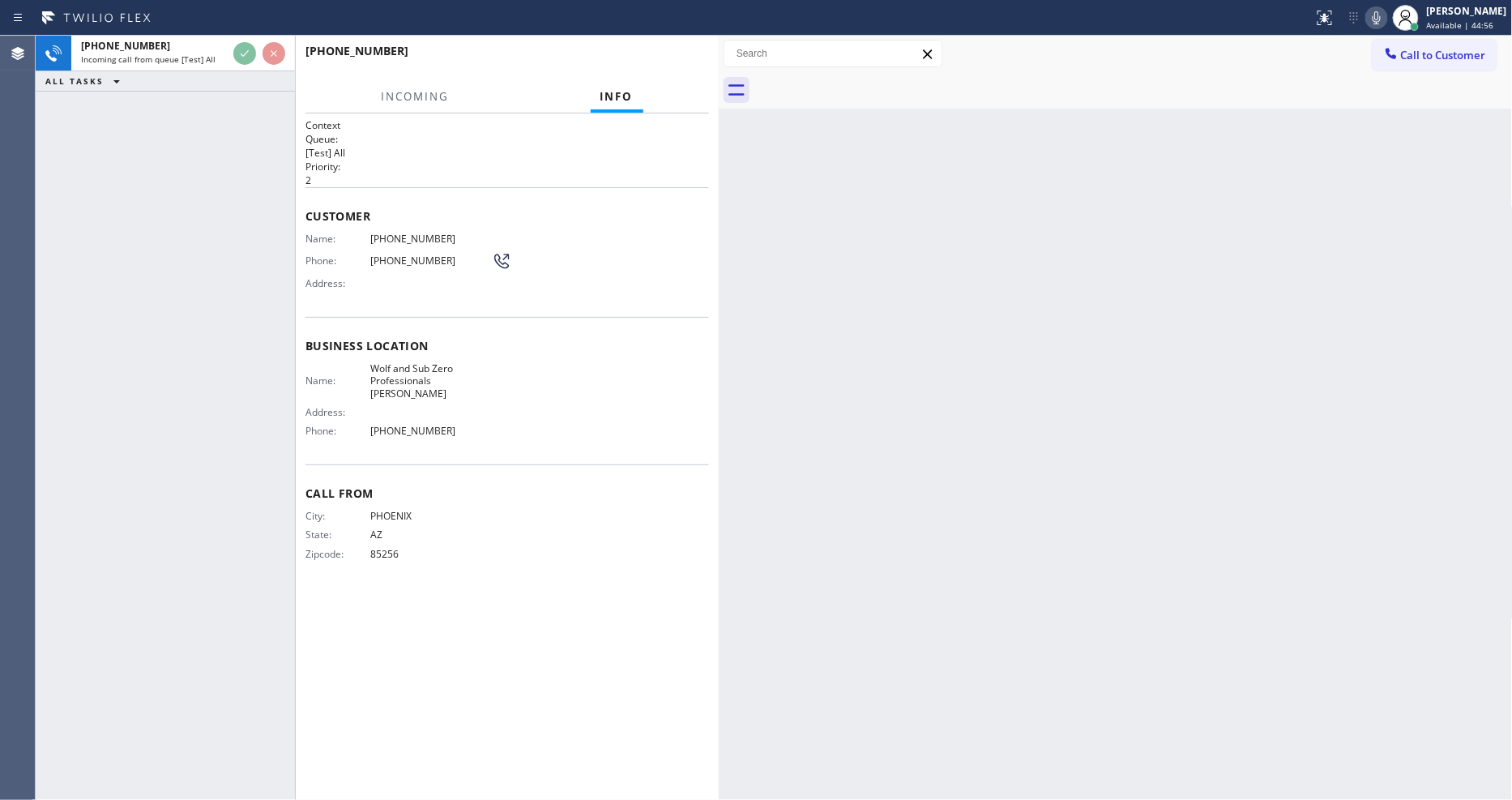
click at [379, 464] on div "Call From City: [GEOGRAPHIC_DATA]: [US_STATE] Zipcode: 85256" at bounding box center [507, 525] width 403 height 123
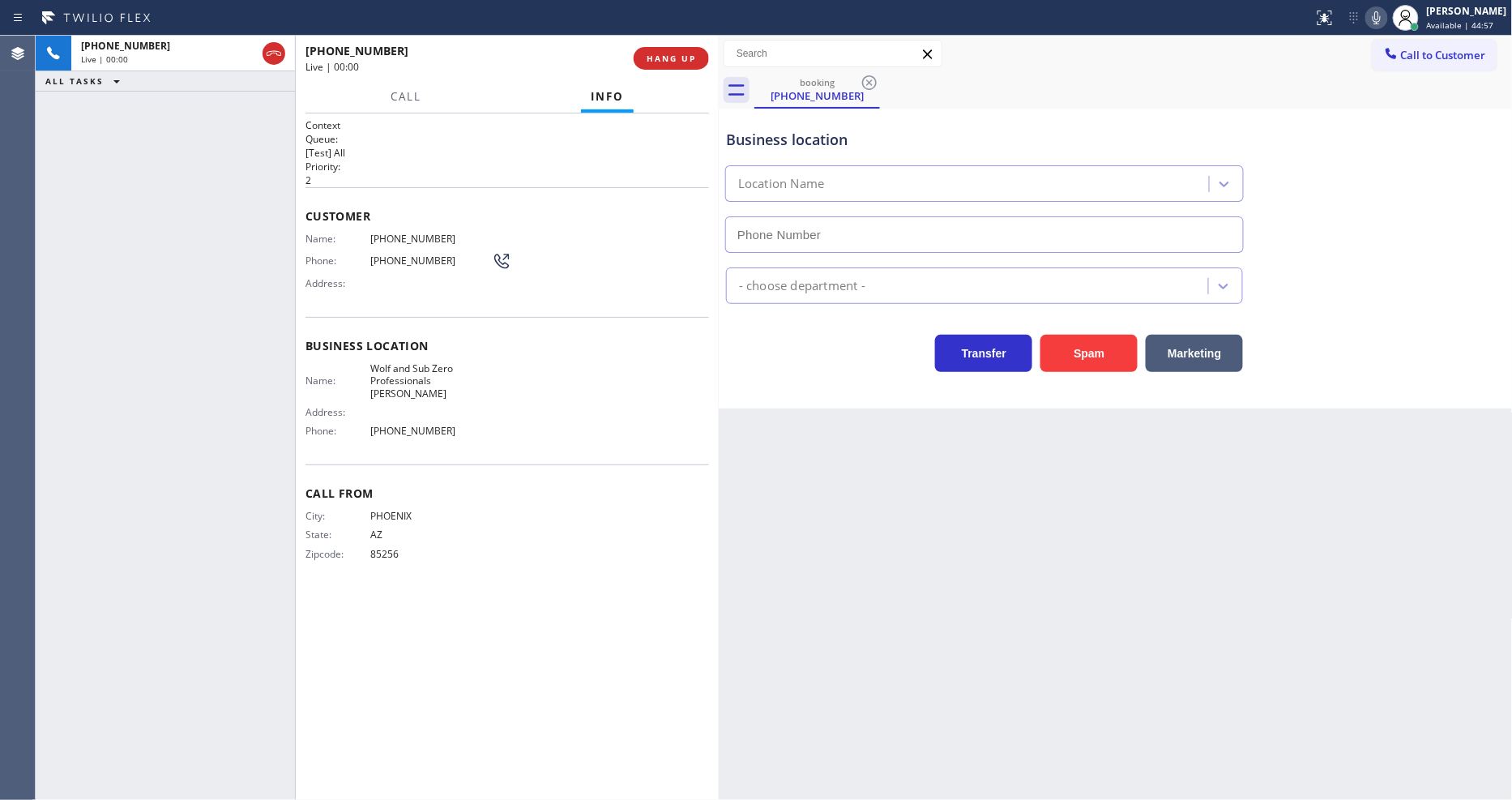
type input "[PHONE_NUMBER]"
click at [657, 51] on button "HANG UP" at bounding box center [672, 58] width 75 height 22
click at [657, 50] on button "HANG UP" at bounding box center [672, 58] width 75 height 22
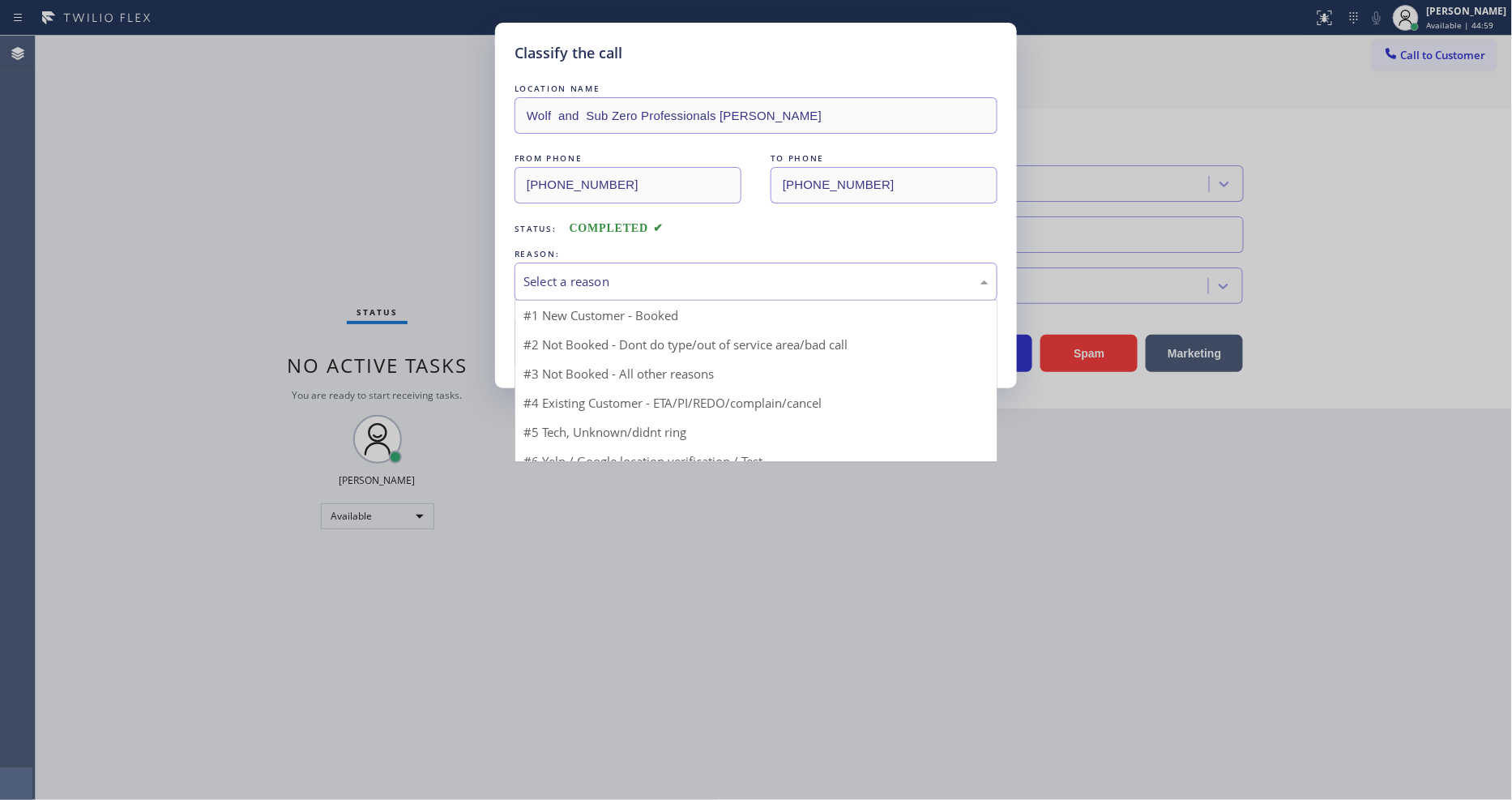
drag, startPoint x: 628, startPoint y: 272, endPoint x: 629, endPoint y: 306, distance: 34.0
click at [628, 273] on div "Select a reason" at bounding box center [756, 281] width 465 height 18
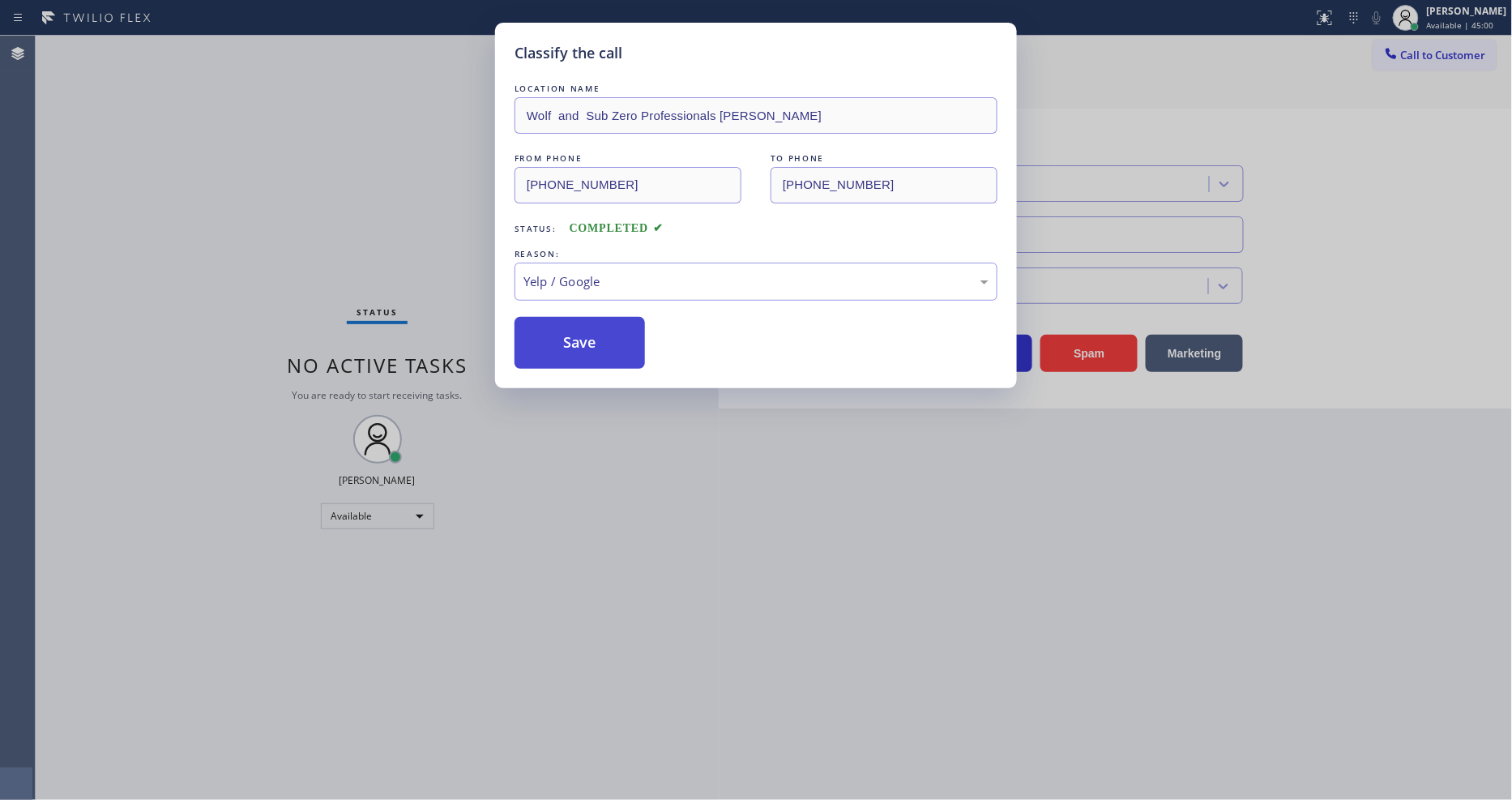
click at [597, 330] on button "Save" at bounding box center [579, 343] width 131 height 52
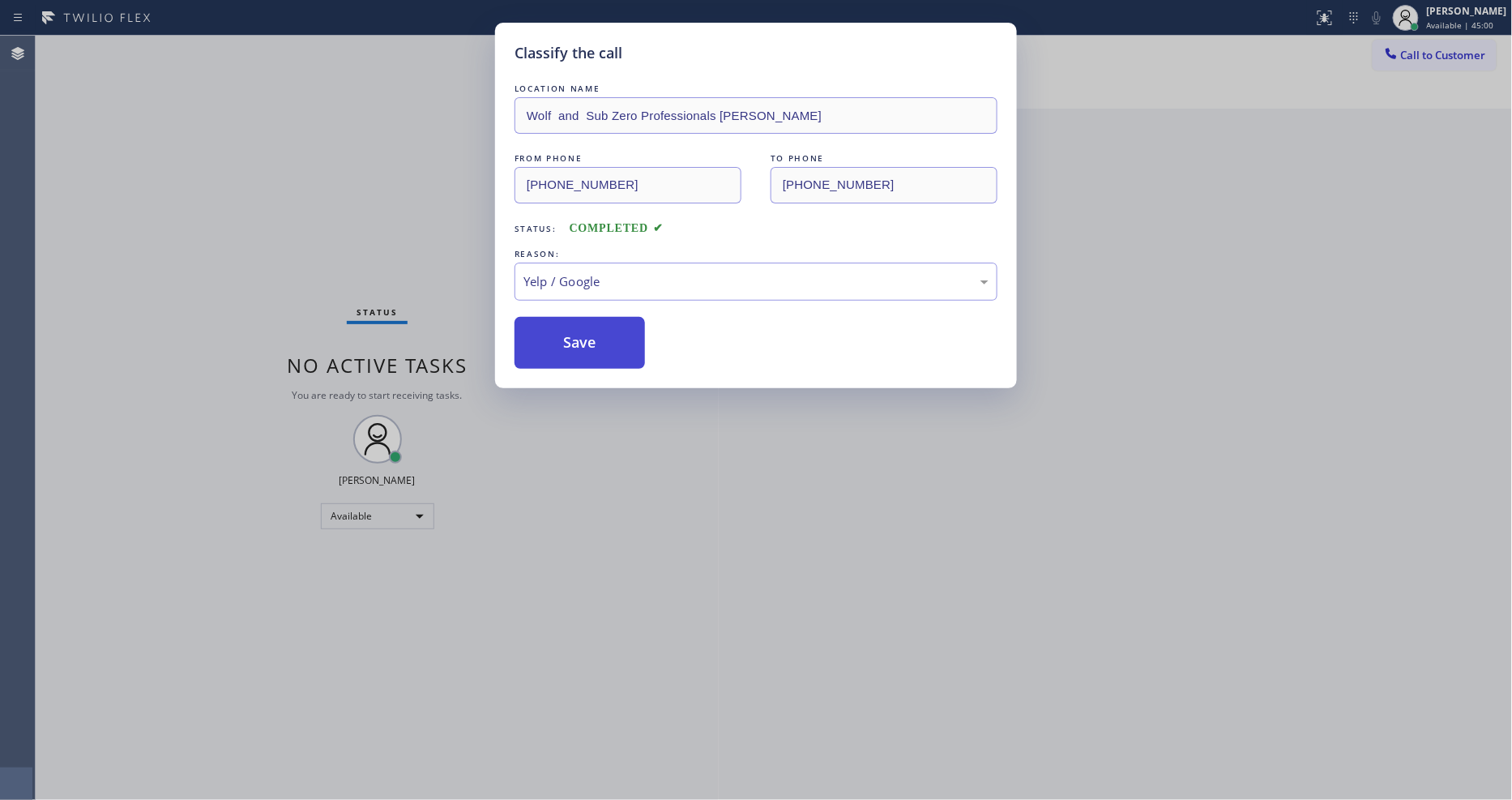
click at [597, 330] on button "Save" at bounding box center [579, 343] width 131 height 52
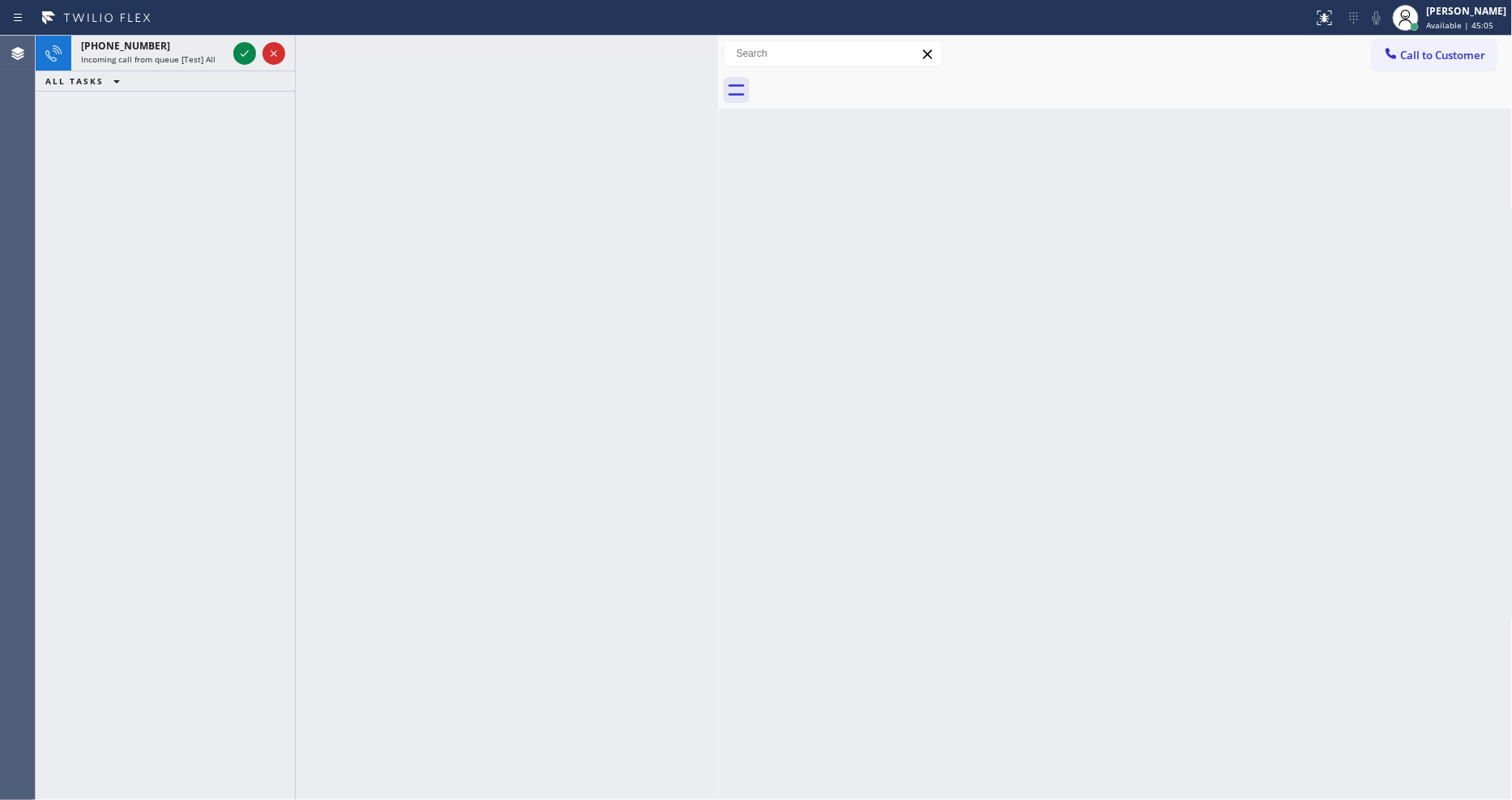
drag, startPoint x: 247, startPoint y: 58, endPoint x: 293, endPoint y: 152, distance: 104.7
click at [247, 58] on icon at bounding box center [245, 53] width 19 height 19
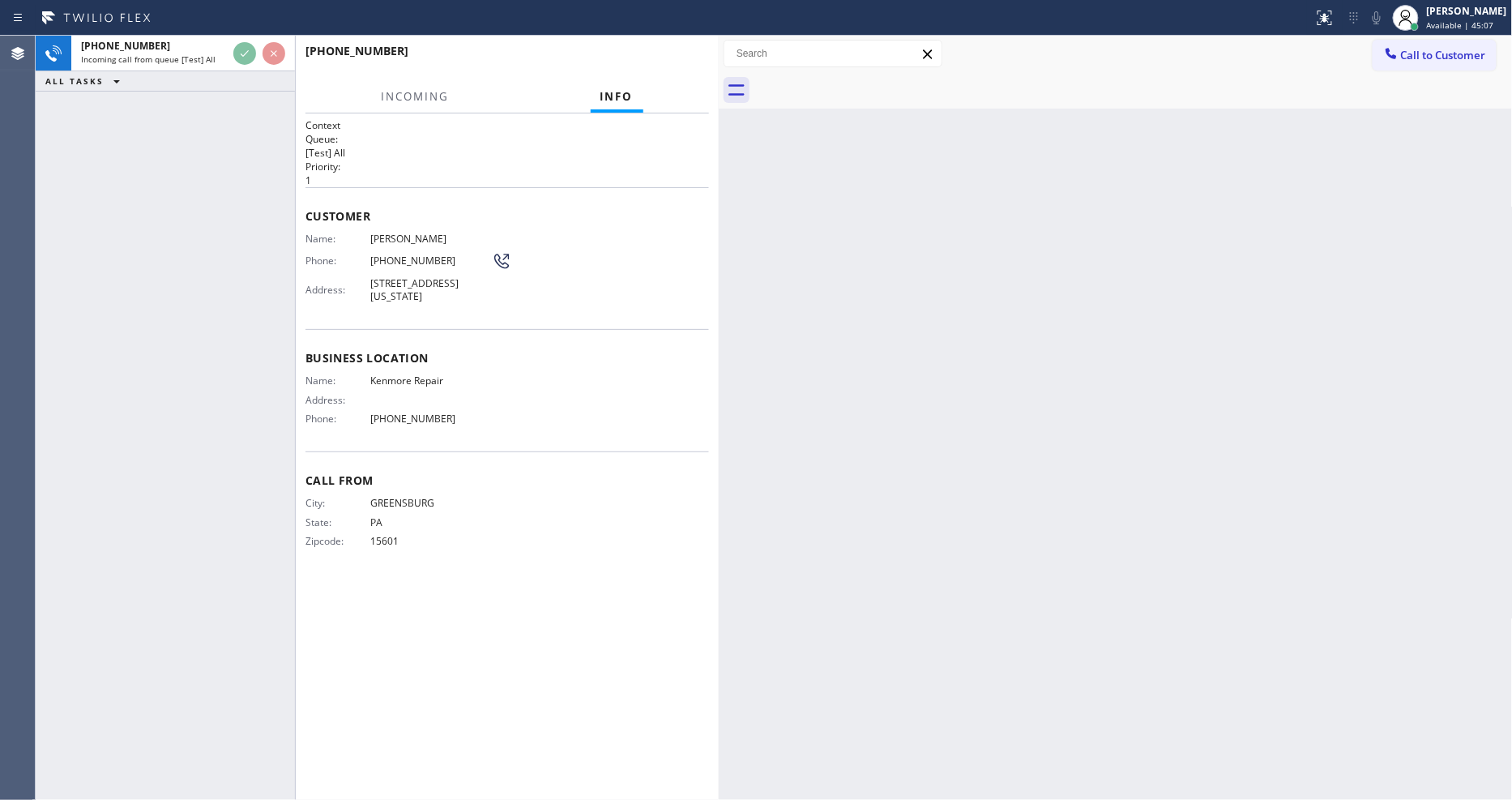
click at [805, 235] on div "Back to Dashboard Change Sender ID Customers Technicians Select a contact Outbo…" at bounding box center [1116, 418] width 794 height 764
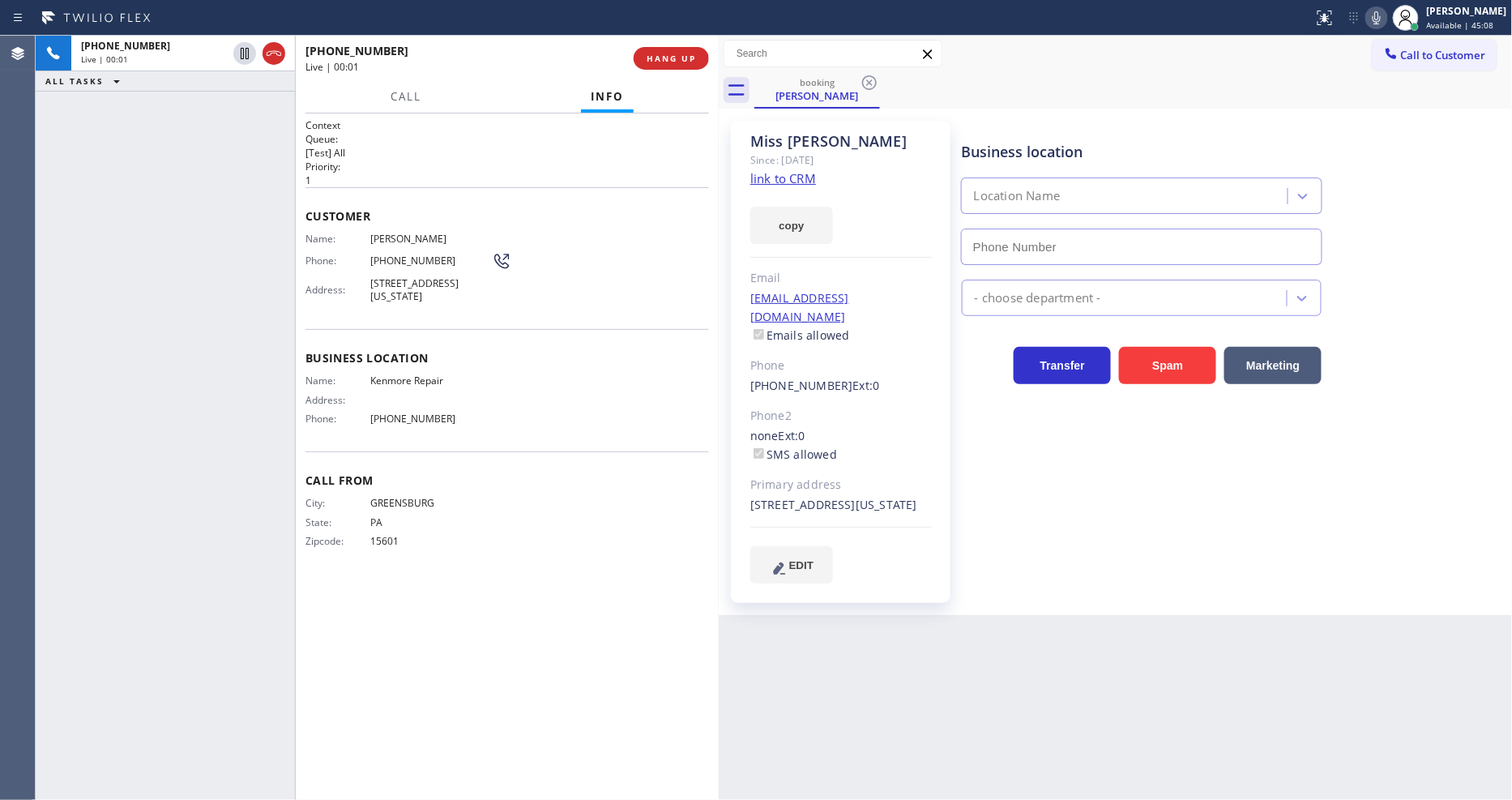
type input "[PHONE_NUMBER]"
click at [750, 182] on link "link to CRM" at bounding box center [783, 178] width 66 height 16
click at [258, 393] on div "[PHONE_NUMBER] Live | 00:59 ALL TASKS ALL TASKS ACTIVE TASKS TASKS IN WRAP UP" at bounding box center [165, 418] width 259 height 764
click at [946, 518] on div "[PERSON_NAME] Since: [DATE] link to CRM copy Email [EMAIL_ADDRESS][DOMAIN_NAME]…" at bounding box center [840, 362] width 219 height 483
drag, startPoint x: 228, startPoint y: 196, endPoint x: 464, endPoint y: 165, distance: 238.0
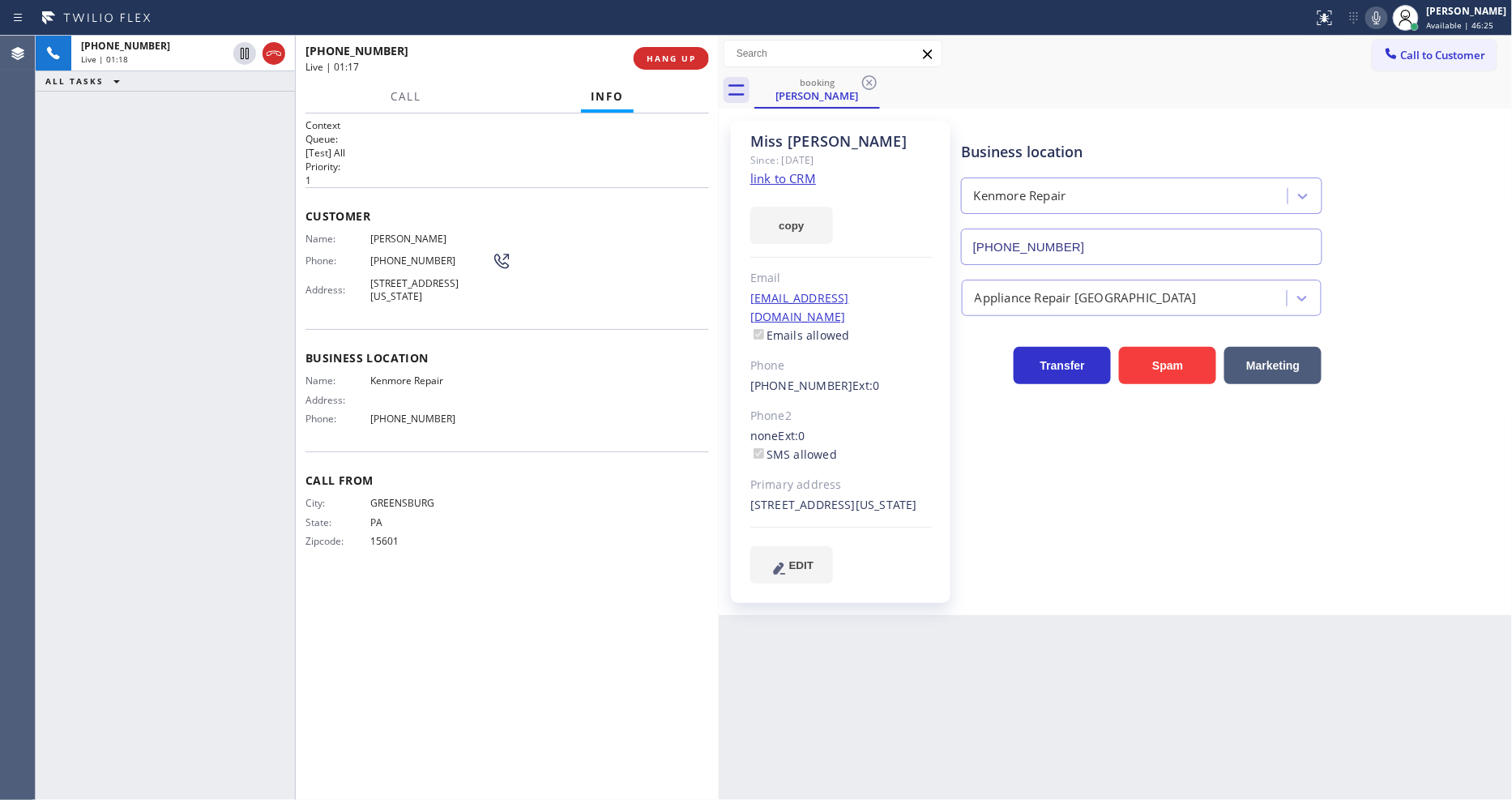
click at [228, 196] on div "[PHONE_NUMBER] Live | 01:18 ALL TASKS ALL TASKS ACTIVE TASKS TASKS IN WRAP UP" at bounding box center [165, 418] width 259 height 764
click at [683, 52] on span "HANG UP" at bounding box center [671, 58] width 49 height 12
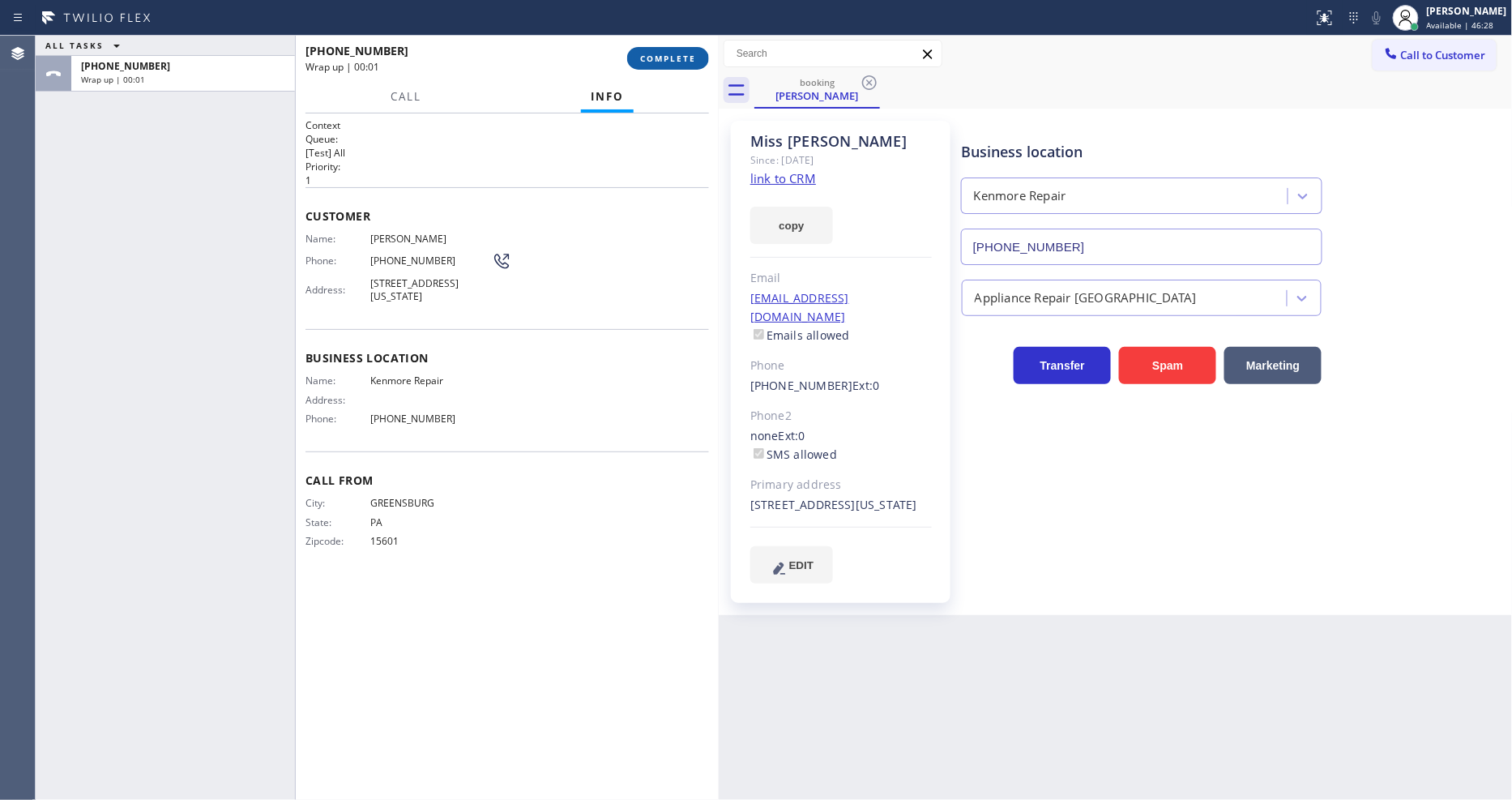
drag, startPoint x: 682, startPoint y: 51, endPoint x: 906, endPoint y: 175, distance: 256.0
click at [681, 48] on button "COMPLETE" at bounding box center [668, 58] width 82 height 22
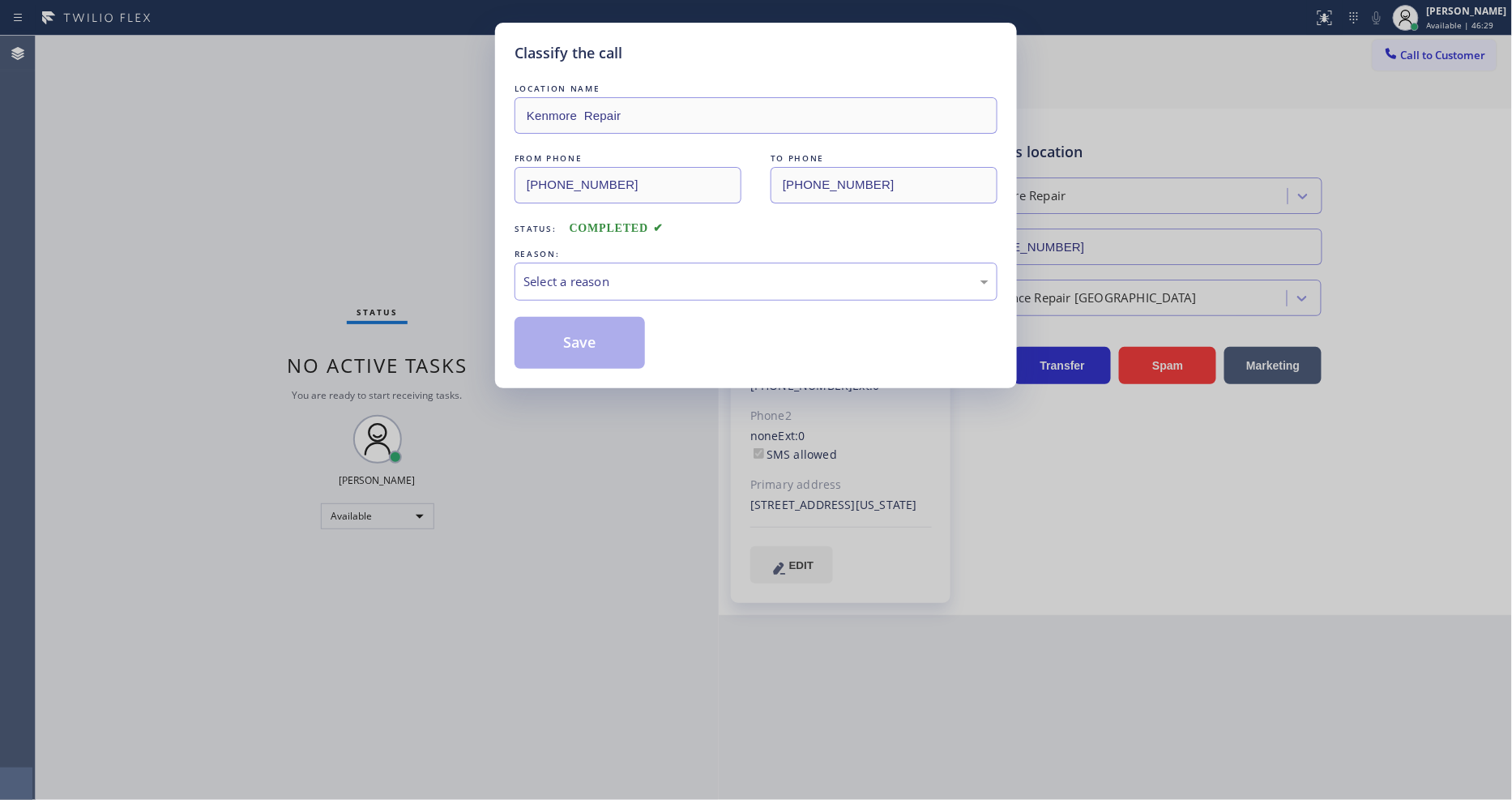
click at [590, 281] on div "Select a reason" at bounding box center [756, 281] width 465 height 18
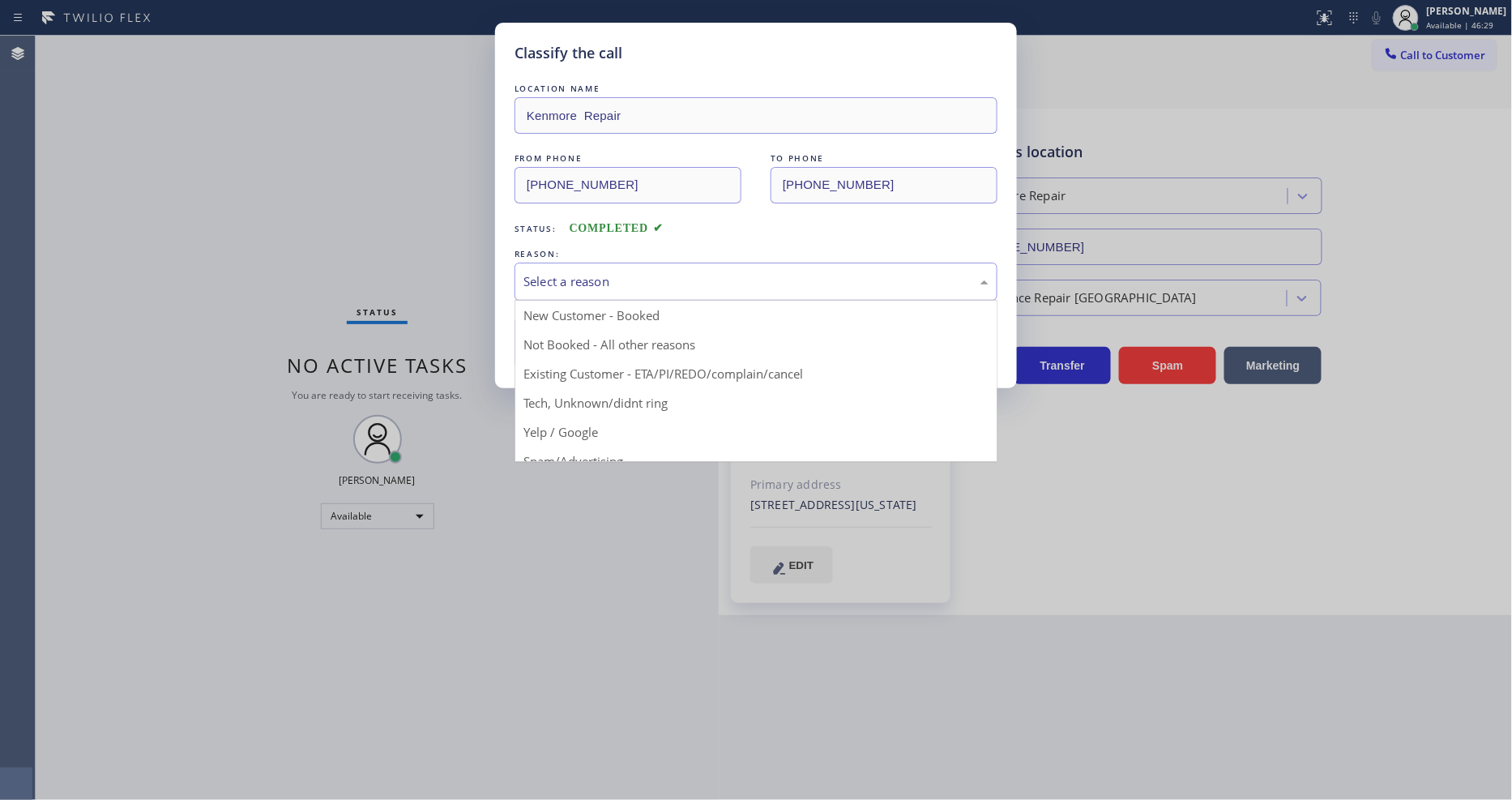
click at [605, 355] on button "Save" at bounding box center [579, 343] width 131 height 52
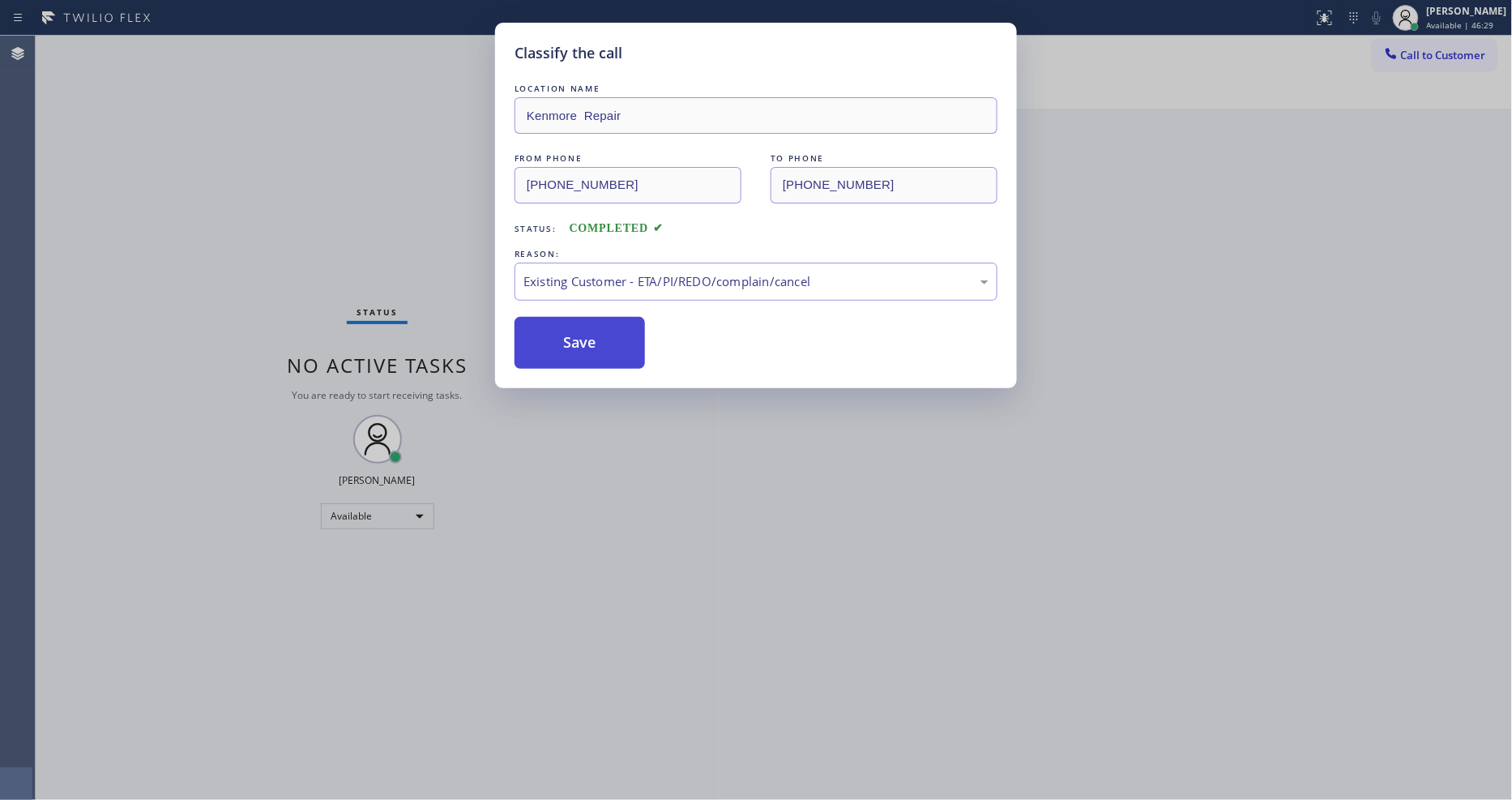
click at [605, 355] on button "Save" at bounding box center [579, 343] width 131 height 52
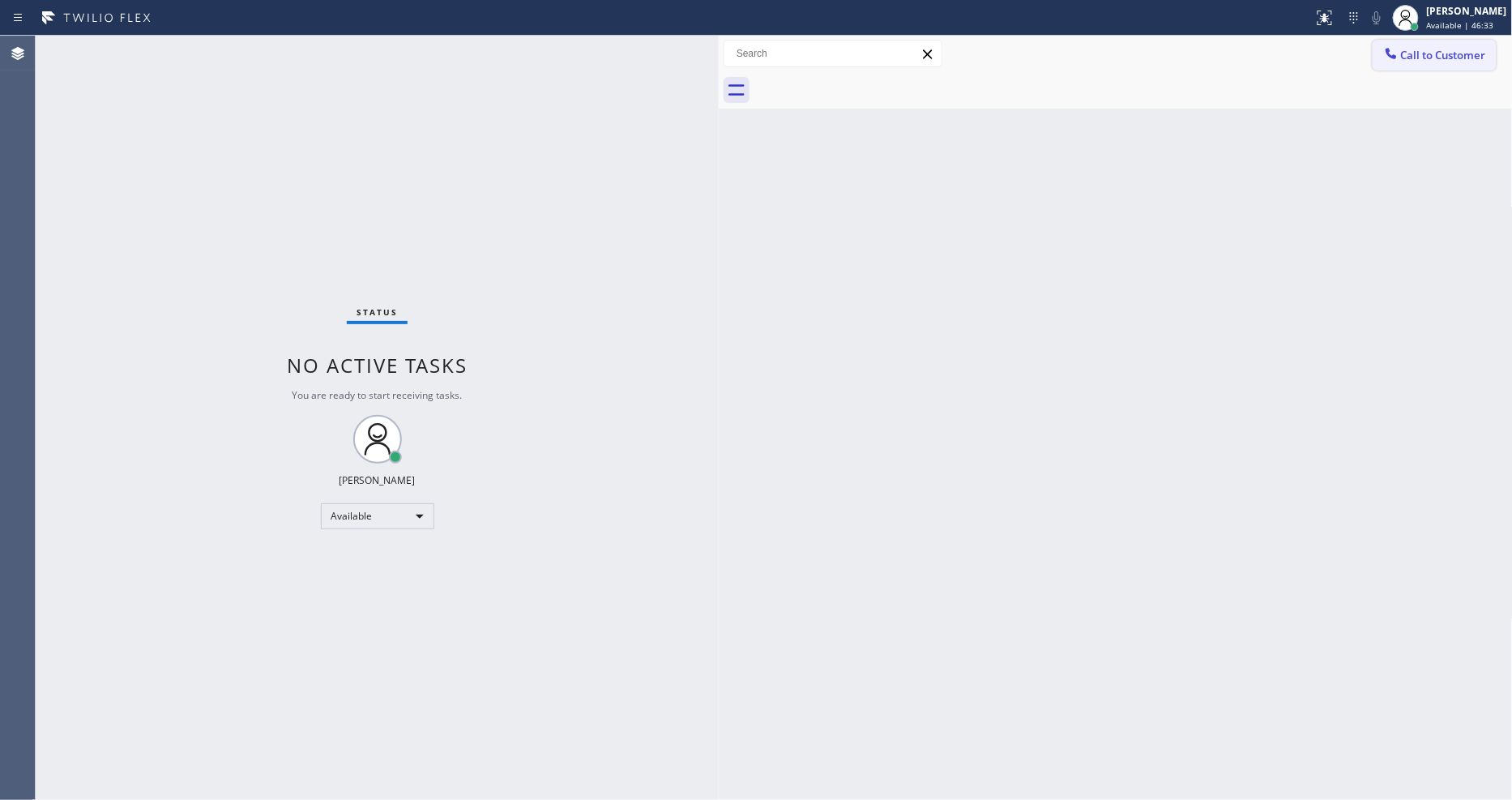
click at [1420, 52] on span "Call to Customer" at bounding box center [1443, 54] width 85 height 15
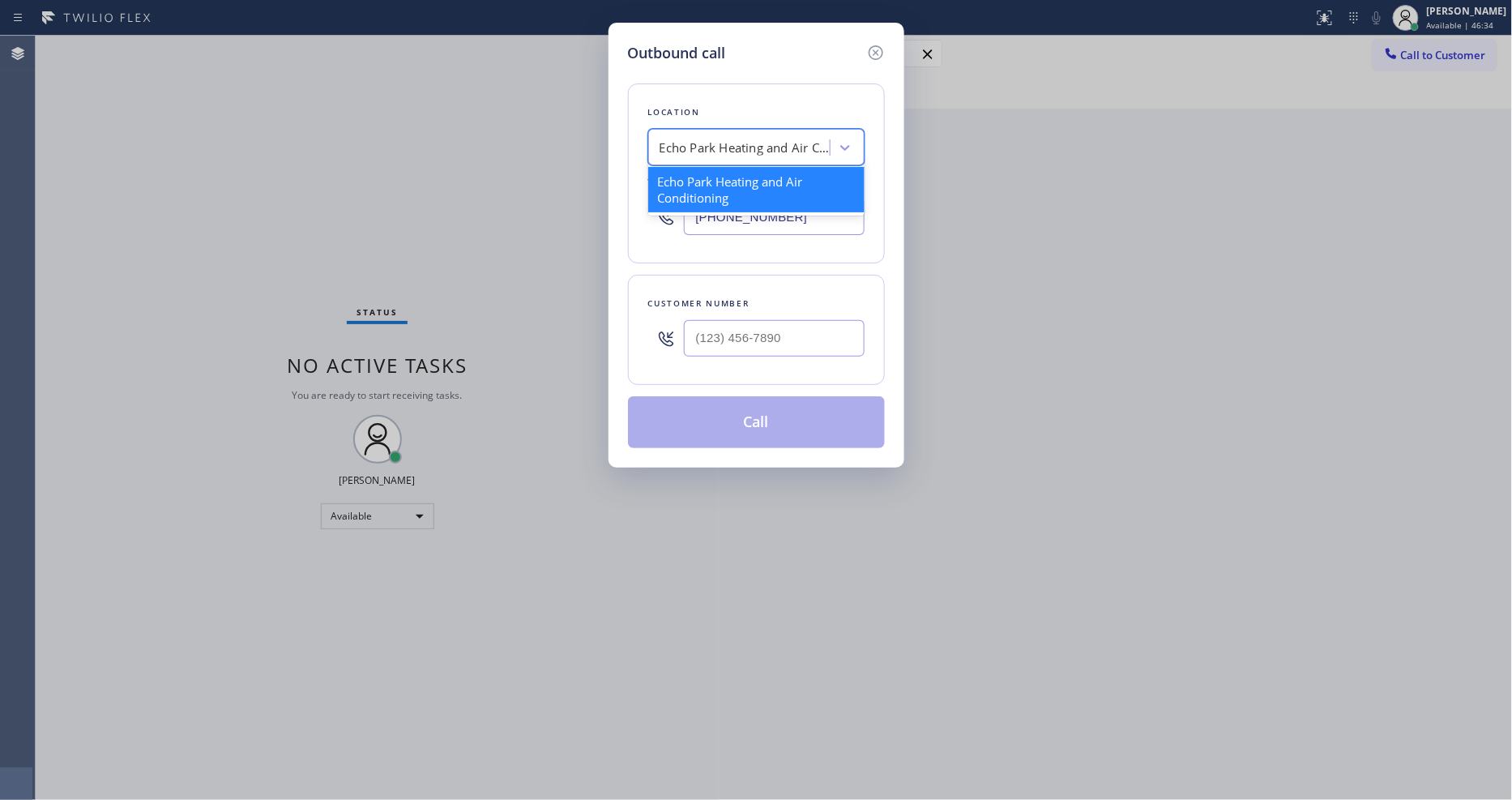
click at [703, 141] on div "Echo Park Heating and Air Conditioning" at bounding box center [744, 147] width 170 height 18
paste input "Subzero Repair Professionals"
type input "Subzero Repair Professionals"
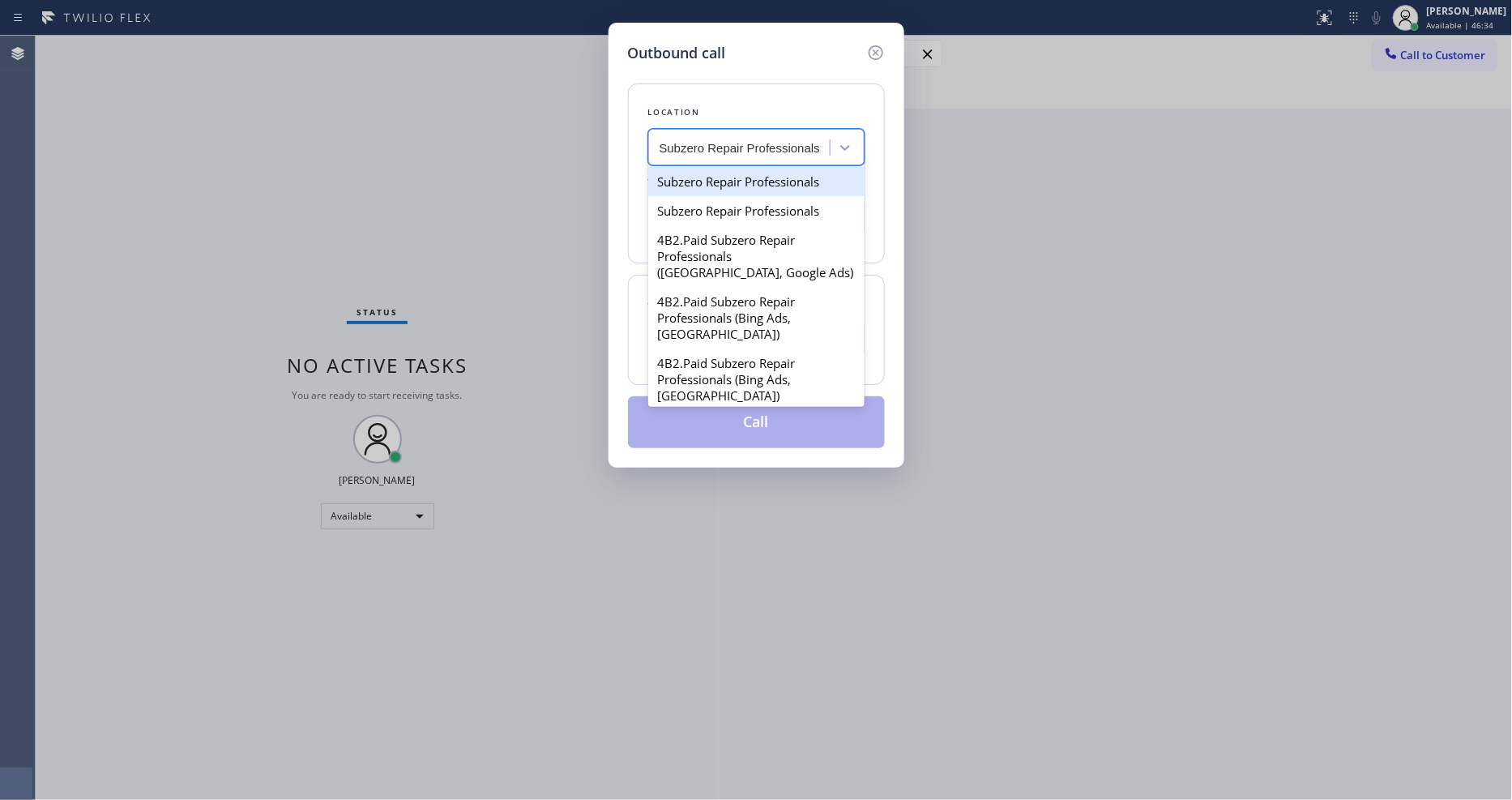
click at [699, 180] on div "Subzero Repair Professionals" at bounding box center [757, 182] width 217 height 29
type input "[PHONE_NUMBER]"
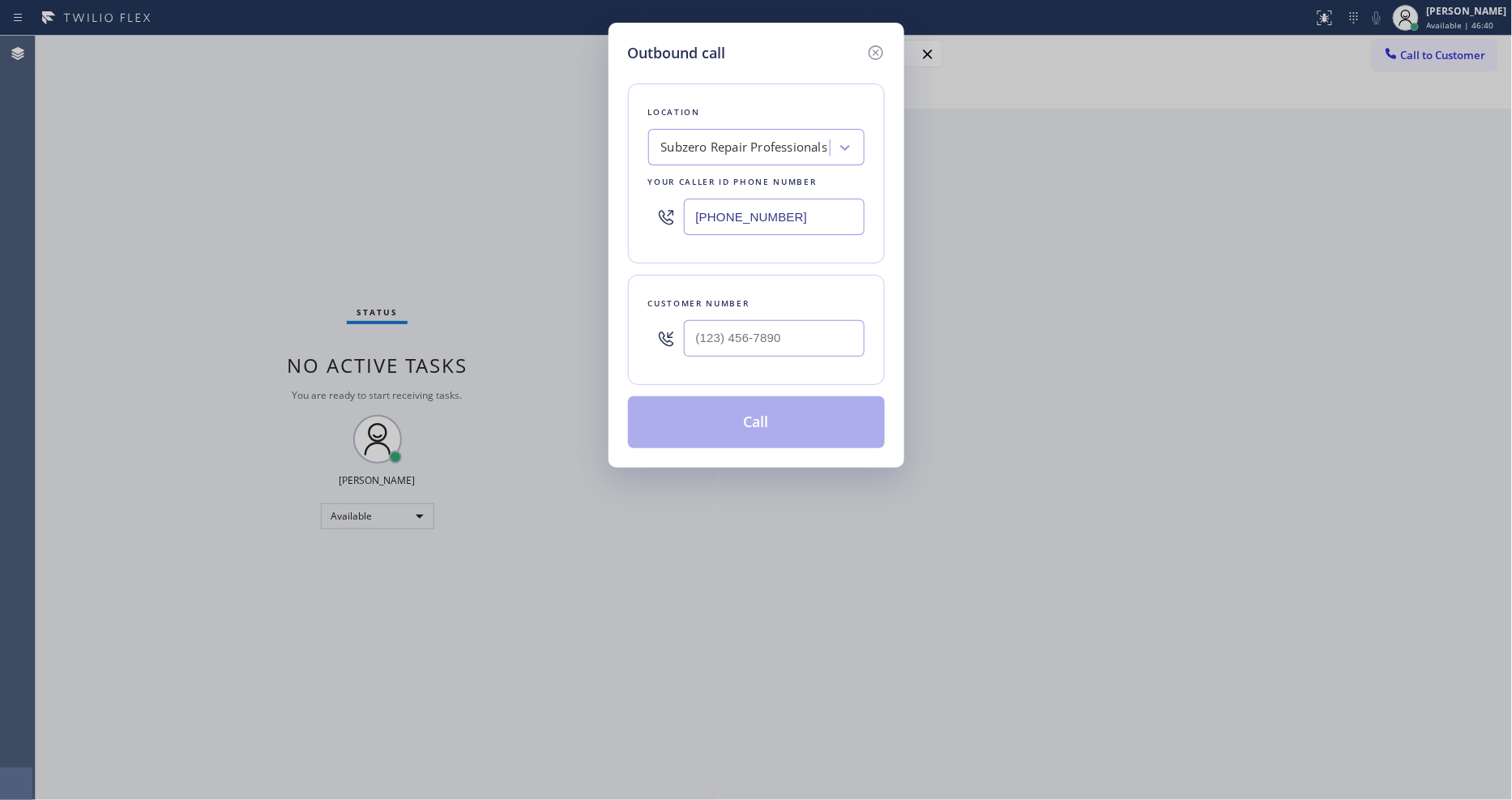
click at [422, 231] on div "Outbound call Location Subzero Repair Professionals Your caller id phone number…" at bounding box center [756, 400] width 1512 height 800
click at [752, 328] on input "(___) ___-____" at bounding box center [773, 339] width 181 height 37
paste input "914) 474-3549"
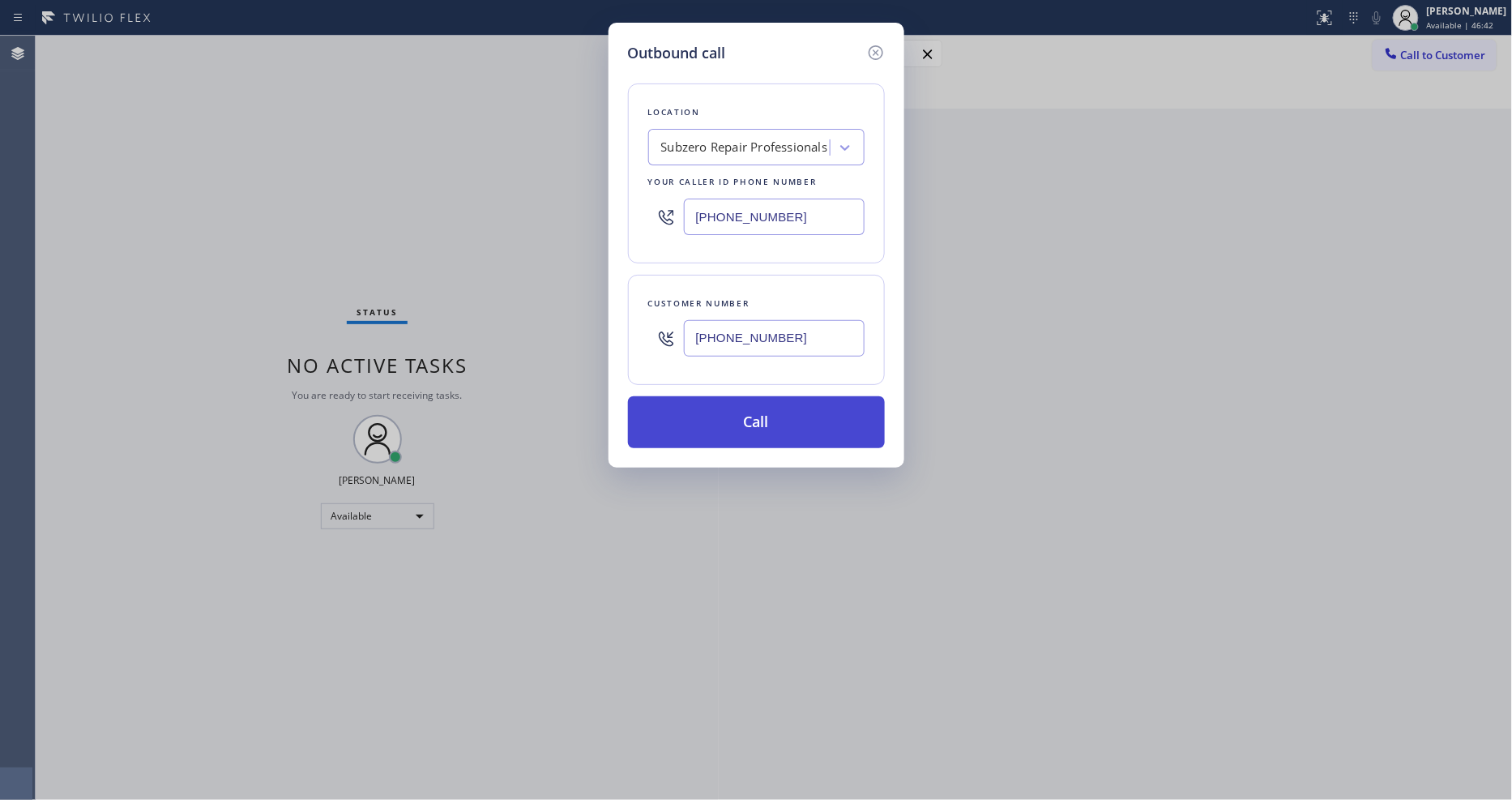
type input "[PHONE_NUMBER]"
click at [712, 405] on button "Call" at bounding box center [757, 423] width 257 height 52
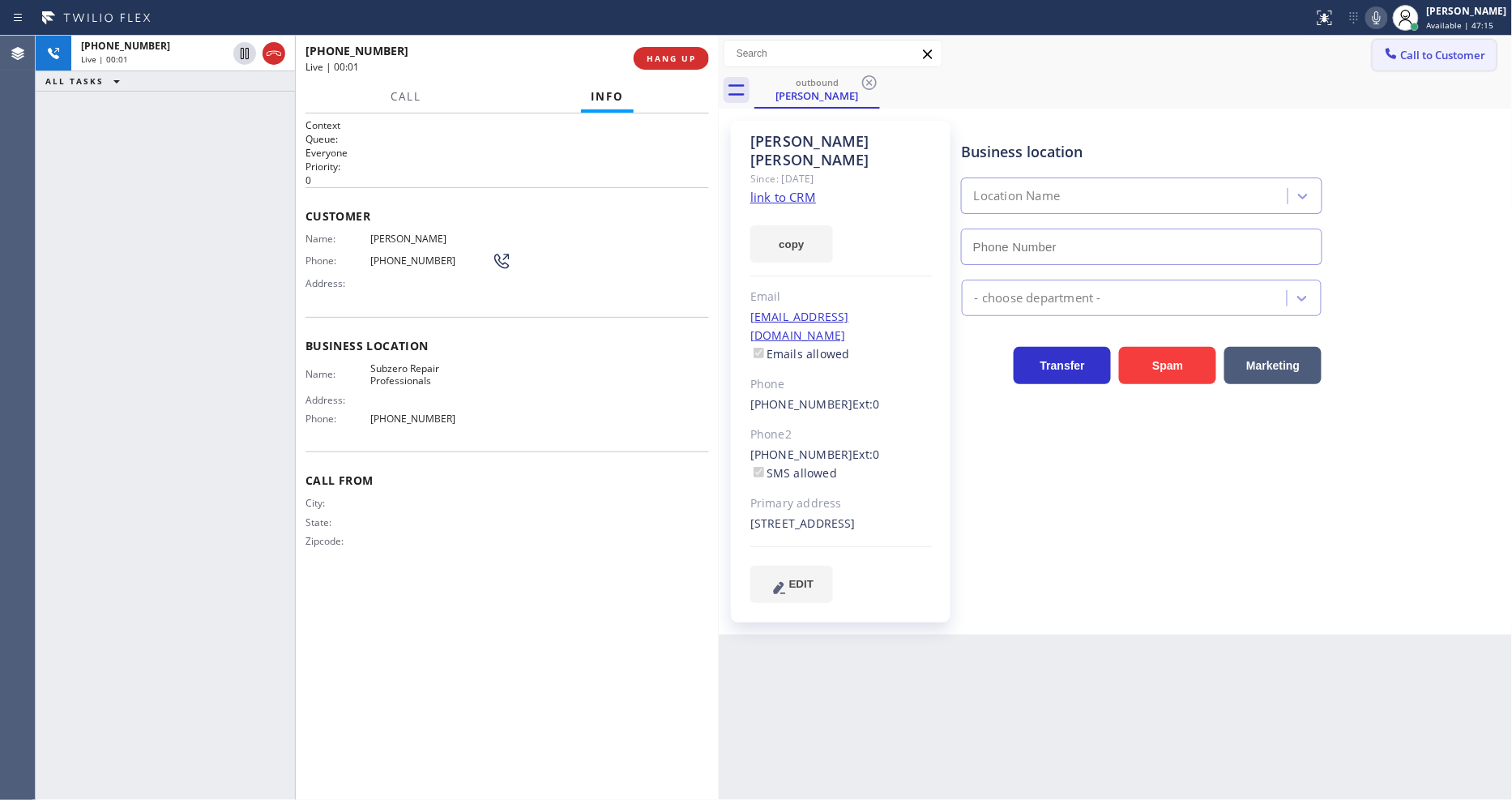
type input "[PHONE_NUMBER]"
click at [125, 233] on div "[PHONE_NUMBER] Live | 00:32 ALL TASKS ALL TASKS ACTIVE TASKS TASKS IN WRAP UP" at bounding box center [165, 418] width 259 height 764
click at [676, 54] on span "HANG UP" at bounding box center [671, 58] width 49 height 12
drag, startPoint x: 676, startPoint y: 53, endPoint x: 800, endPoint y: 103, distance: 133.7
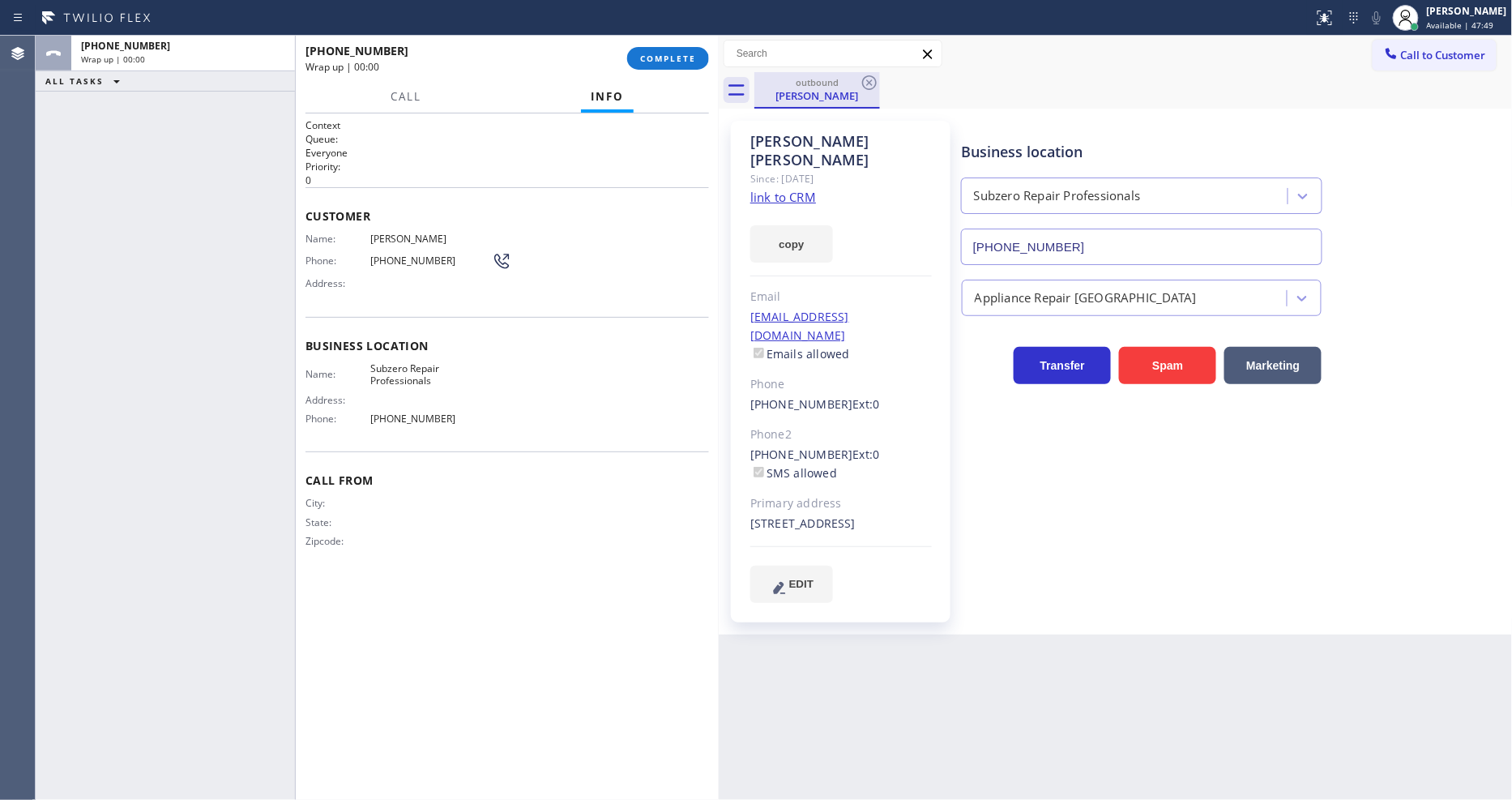
click at [675, 53] on span "COMPLETE" at bounding box center [668, 58] width 56 height 12
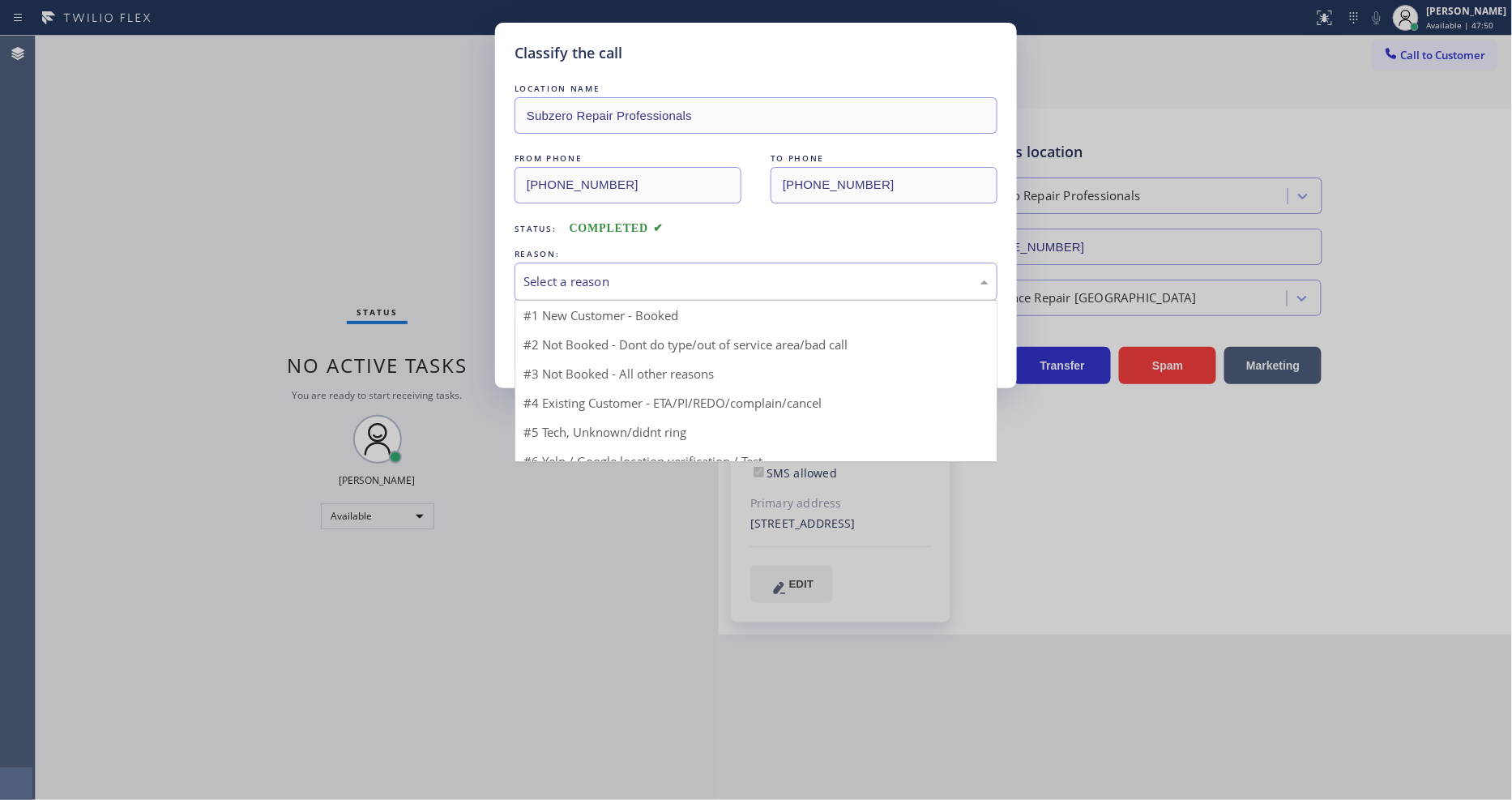
click at [594, 273] on div "Select a reason" at bounding box center [756, 281] width 465 height 18
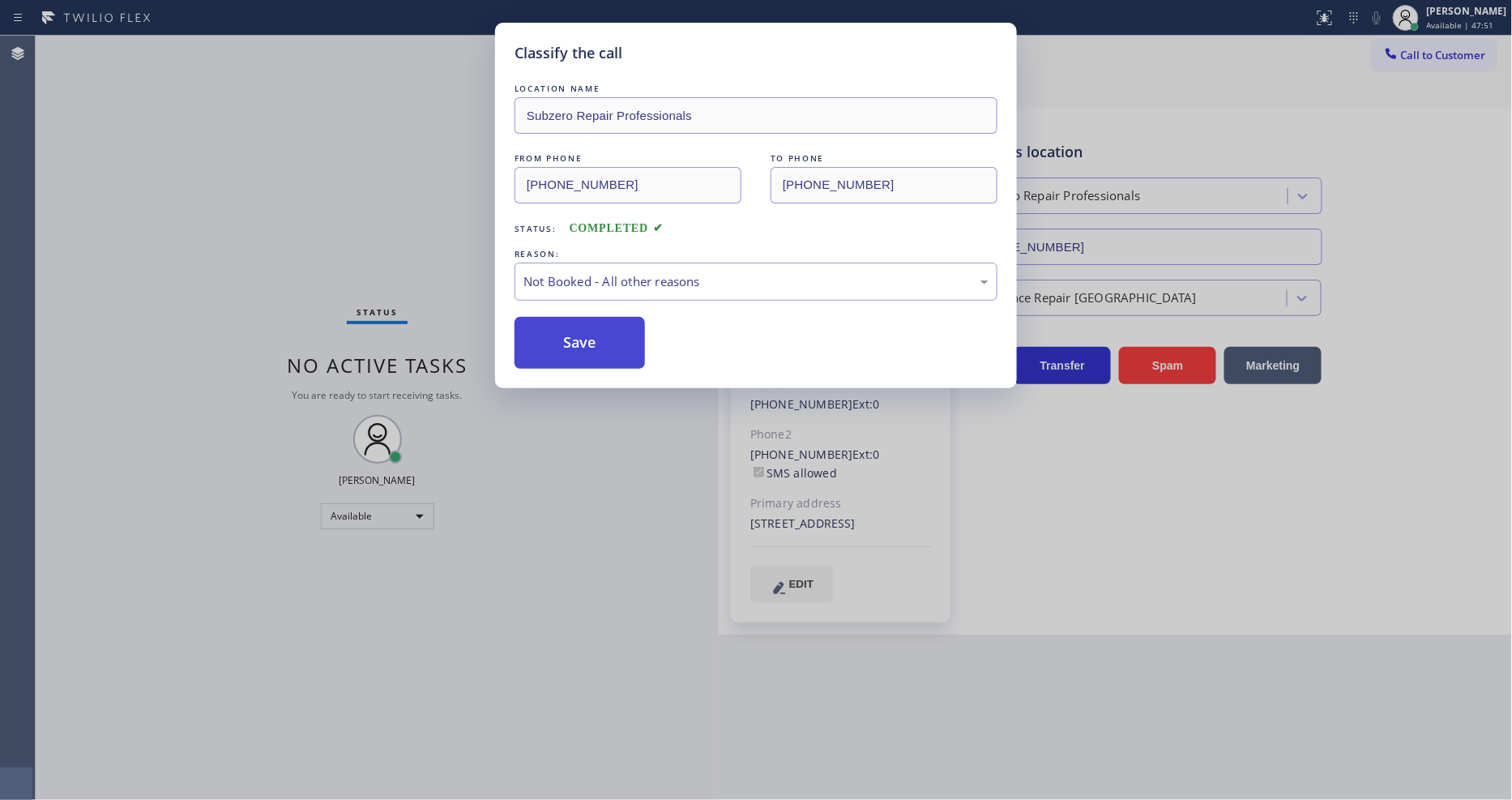
click at [610, 343] on button "Save" at bounding box center [579, 343] width 131 height 52
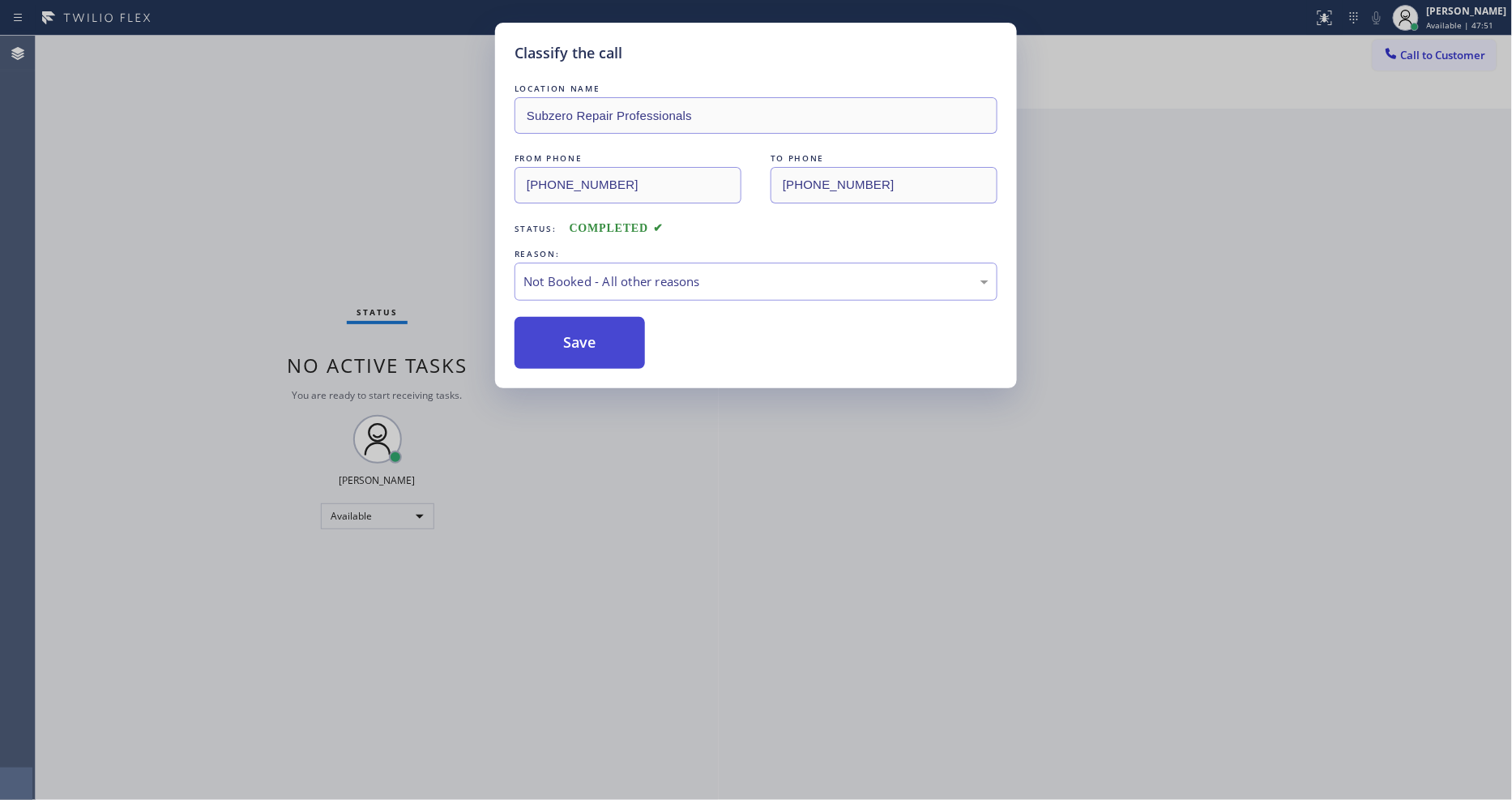
click at [610, 343] on button "Save" at bounding box center [579, 343] width 131 height 52
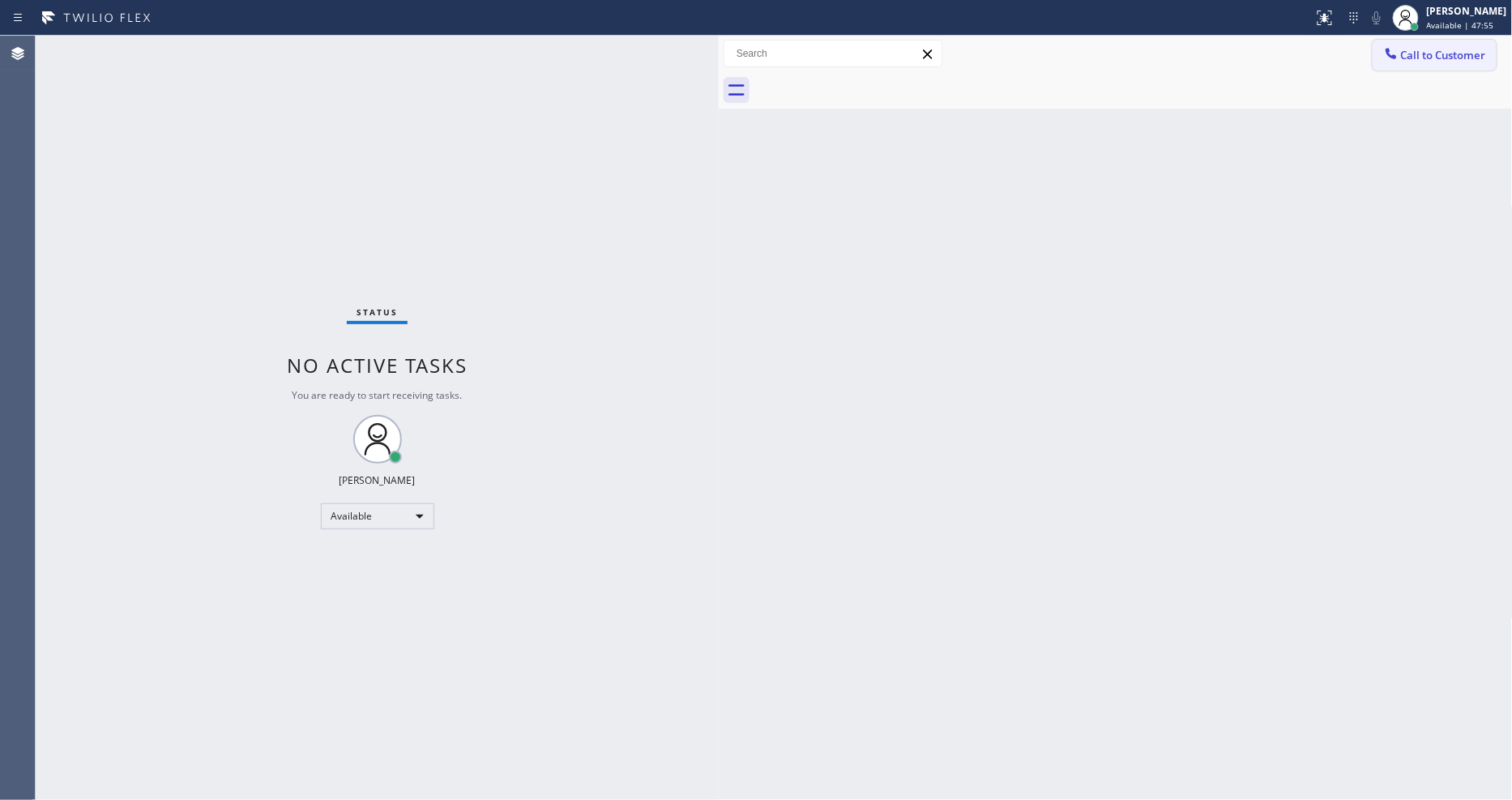
click at [1422, 62] on button "Call to Customer" at bounding box center [1435, 55] width 124 height 31
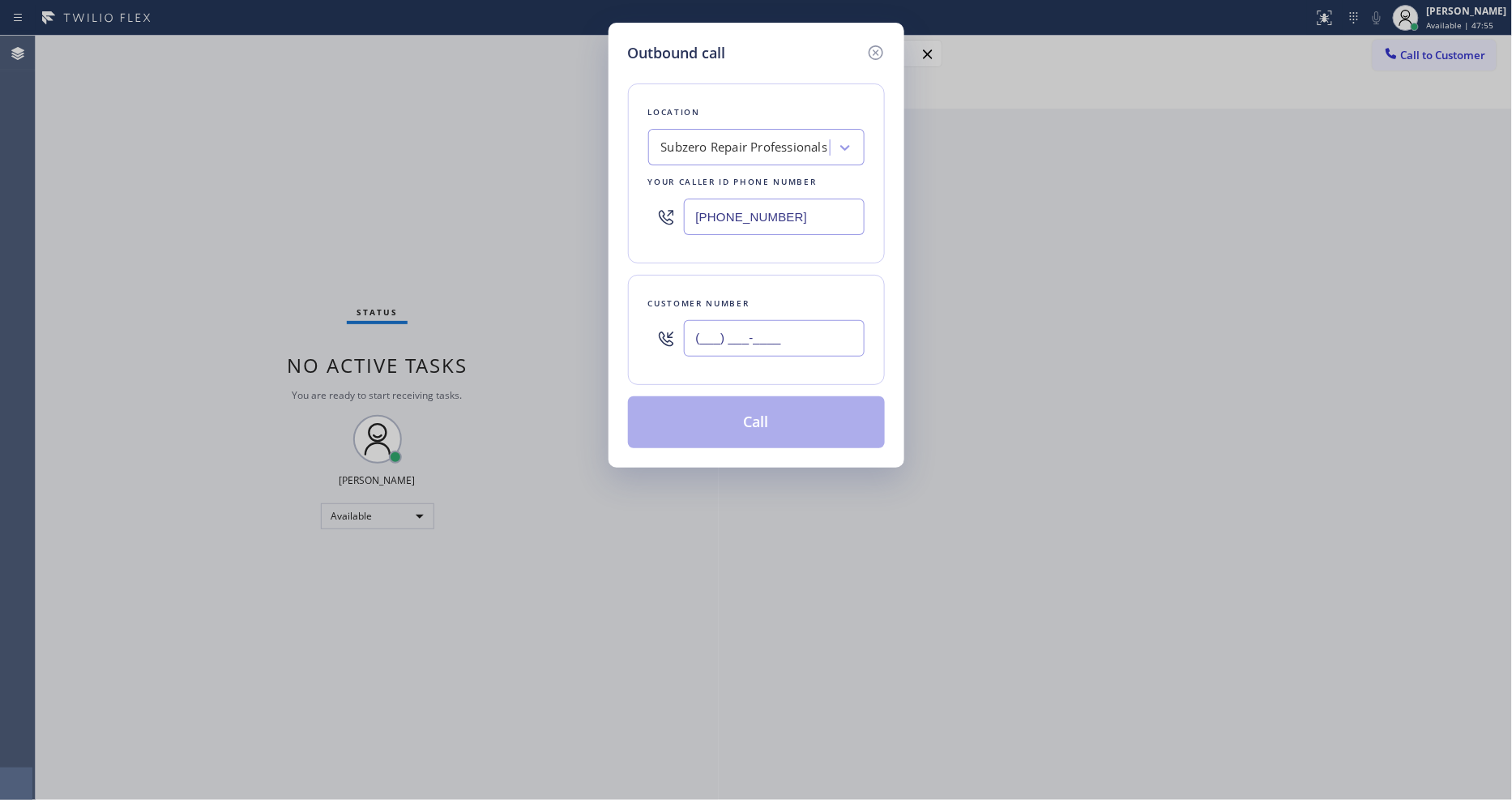
click at [702, 327] on input "(___) ___-____" at bounding box center [773, 339] width 181 height 37
paste input "845) 473-4311"
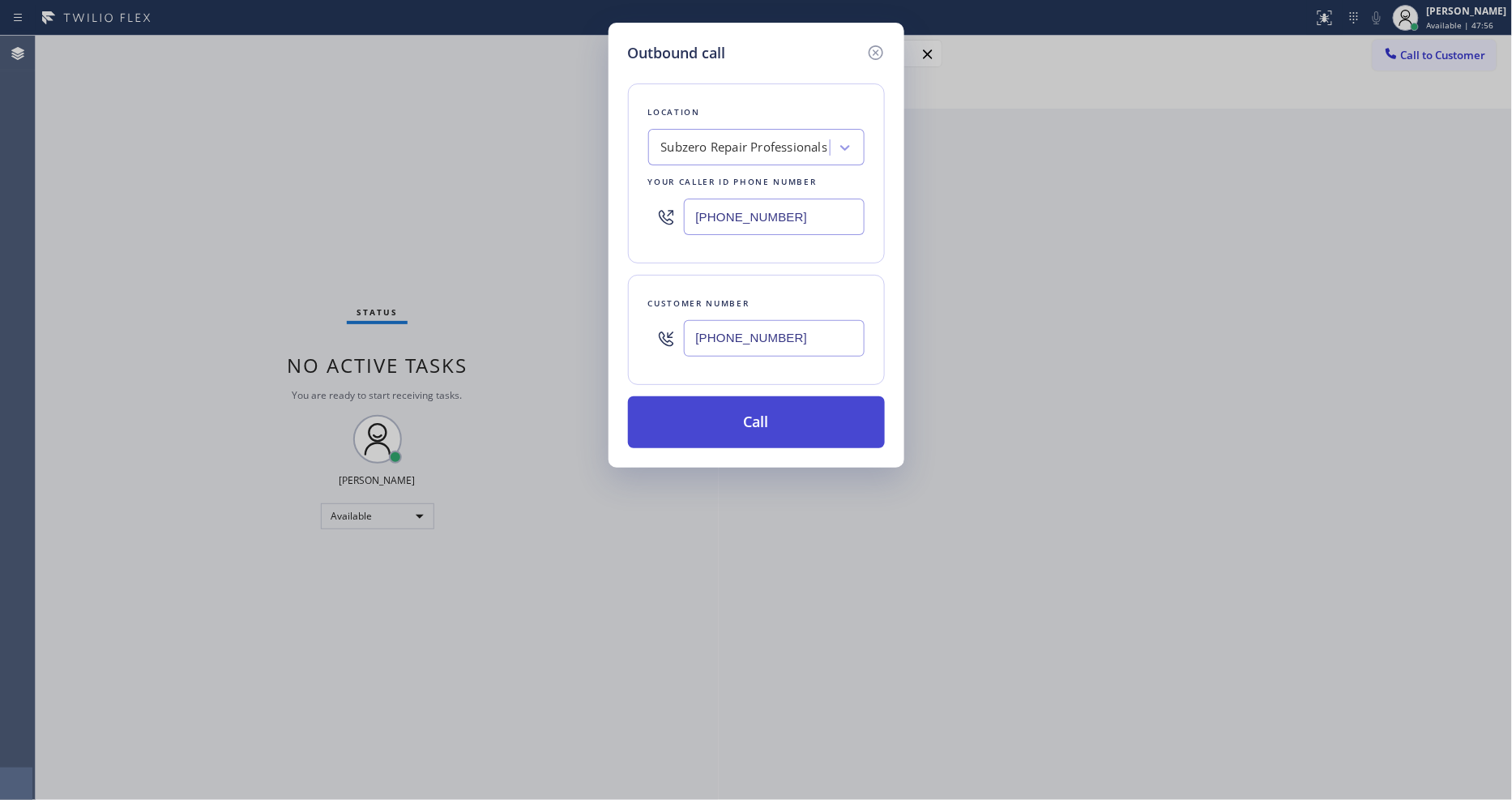
type input "[PHONE_NUMBER]"
click at [703, 414] on button "Call" at bounding box center [757, 423] width 257 height 52
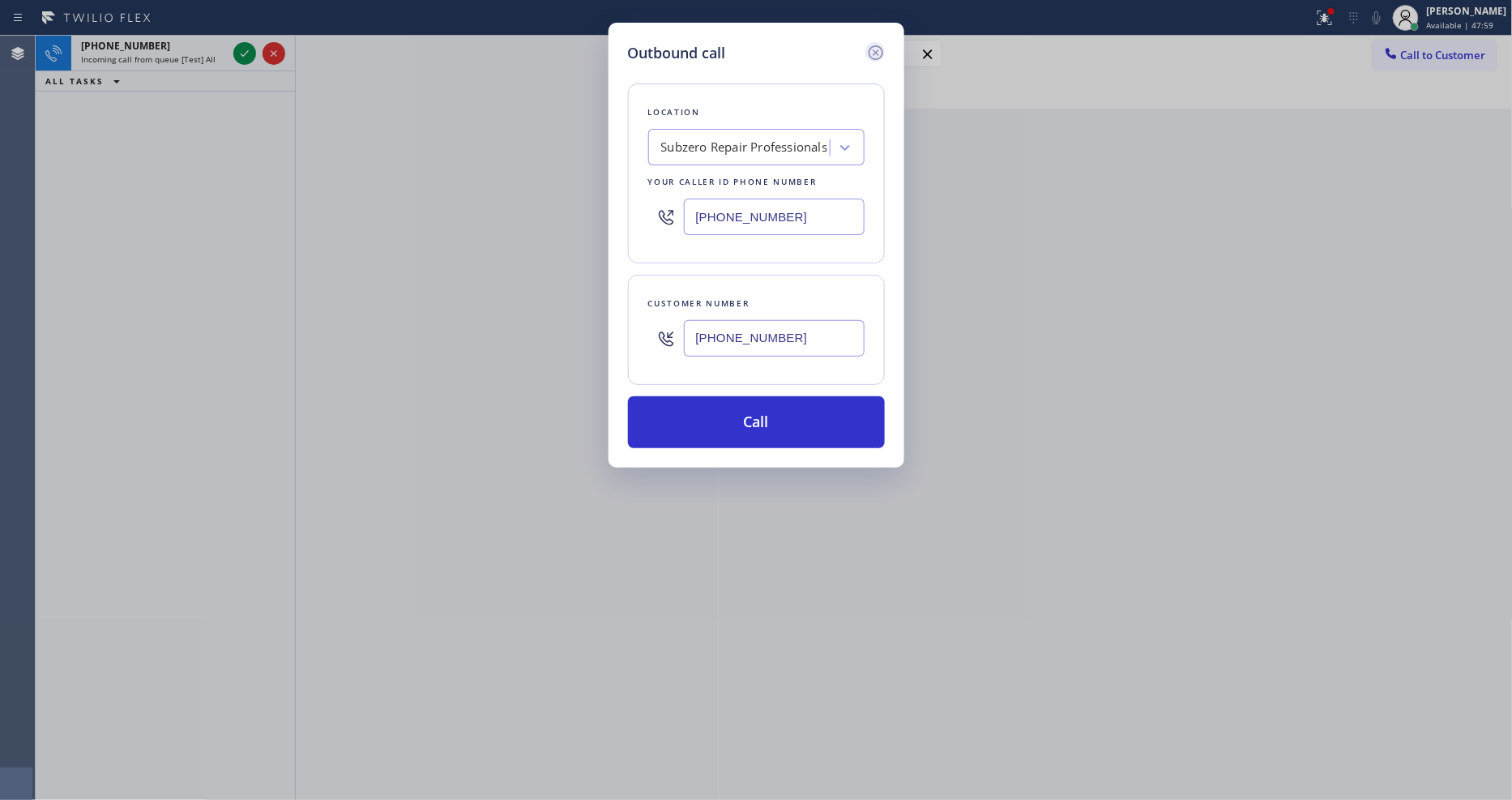
click at [870, 44] on icon at bounding box center [876, 52] width 19 height 19
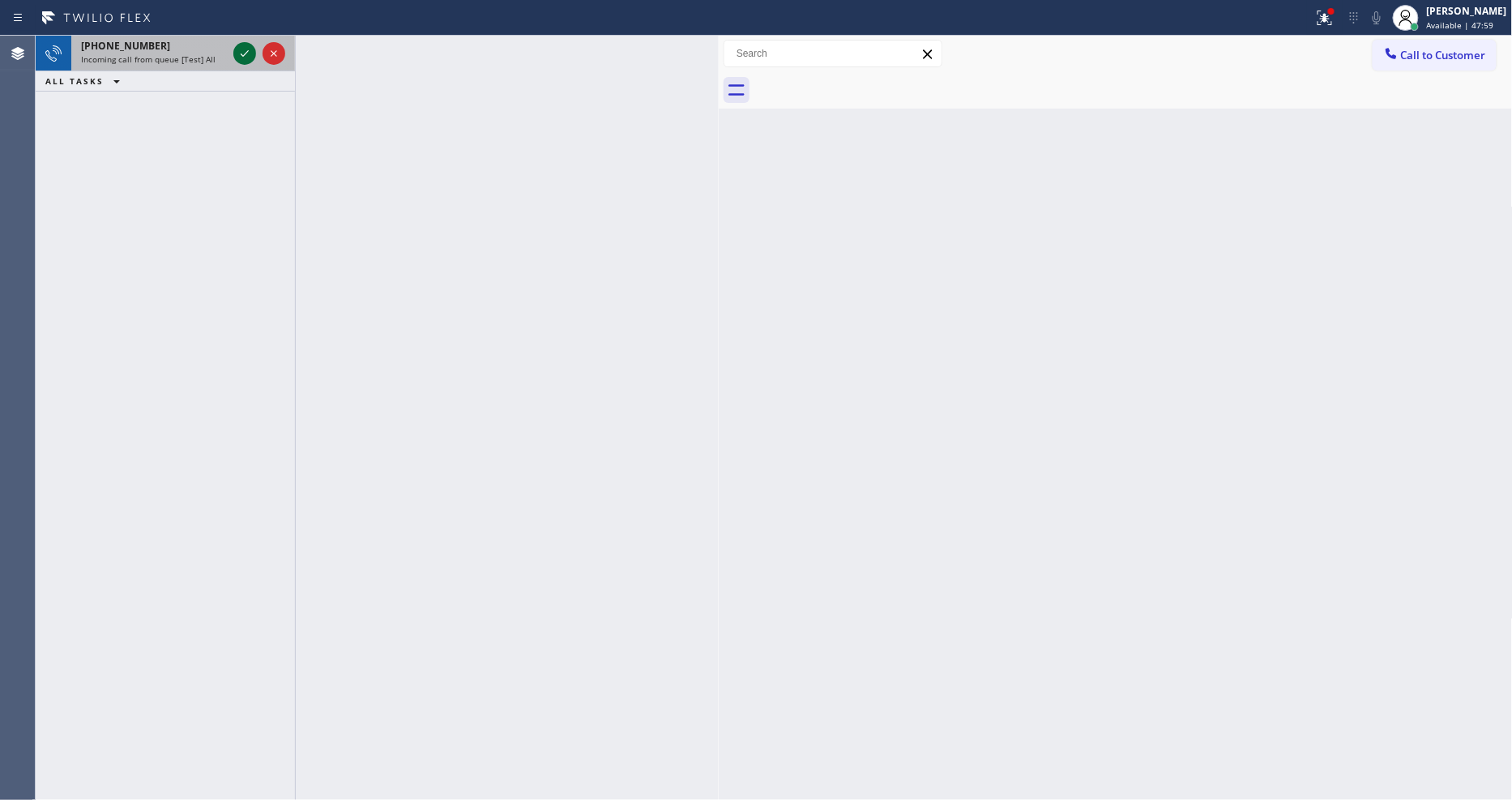
type input "[PHONE_NUMBER]"
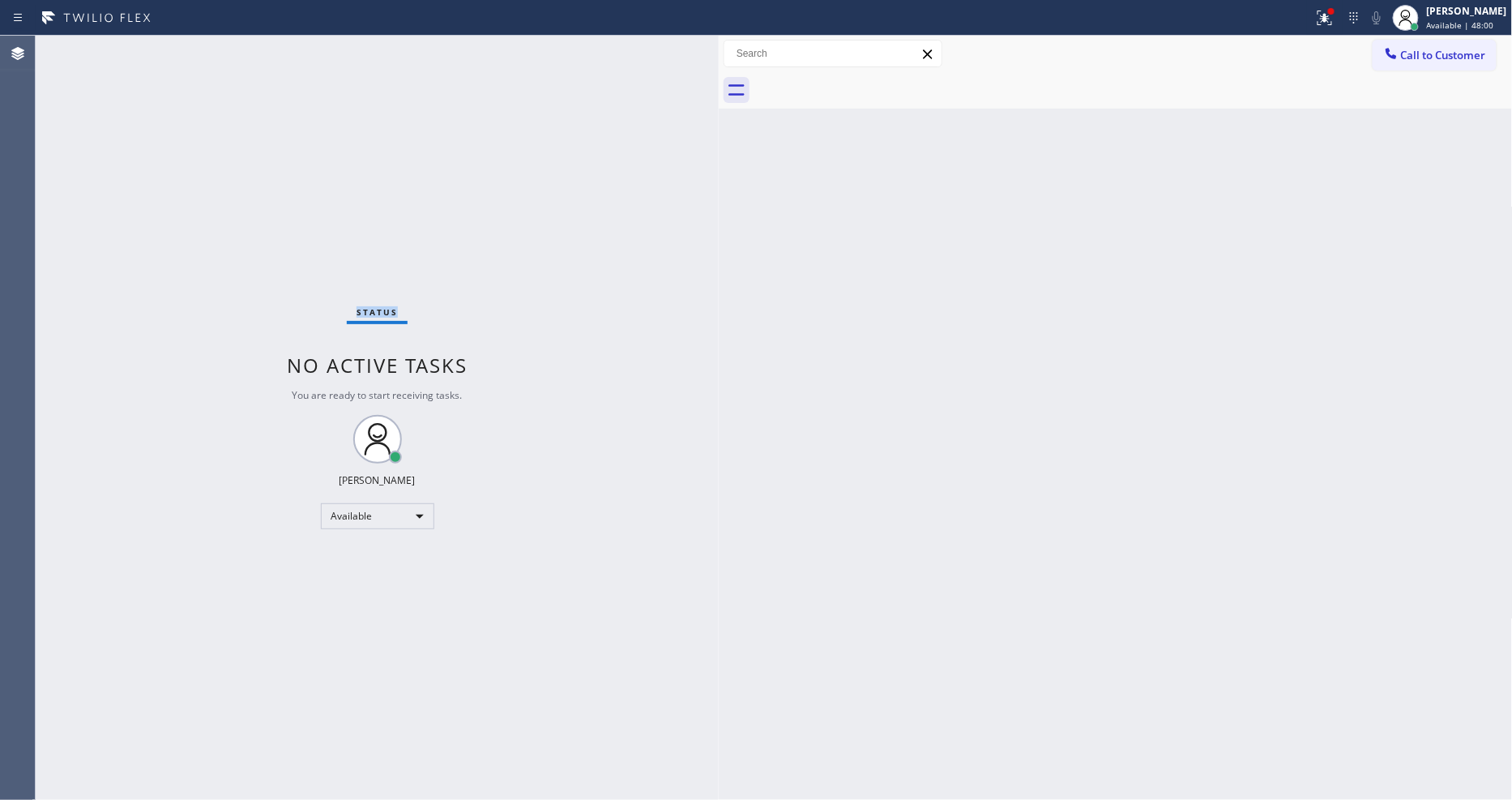
click at [247, 53] on div "Status No active tasks You are ready to start receiving tasks. [PERSON_NAME] Av…" at bounding box center [377, 418] width 683 height 764
click at [1427, 53] on span "Call to Customer" at bounding box center [1443, 54] width 85 height 15
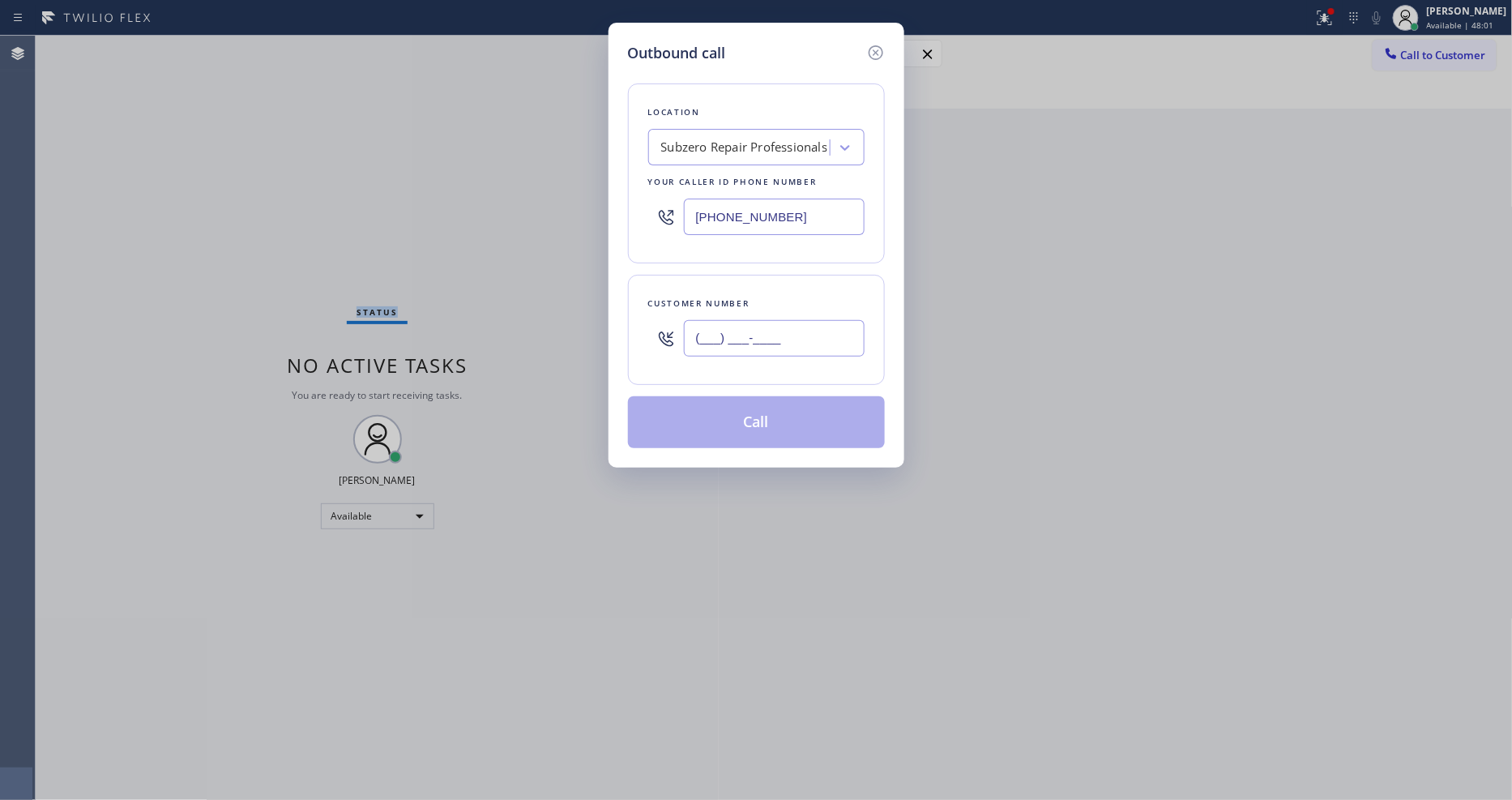
click at [768, 342] on input "(___) ___-____" at bounding box center [773, 339] width 181 height 37
paste input "845) 473-4311"
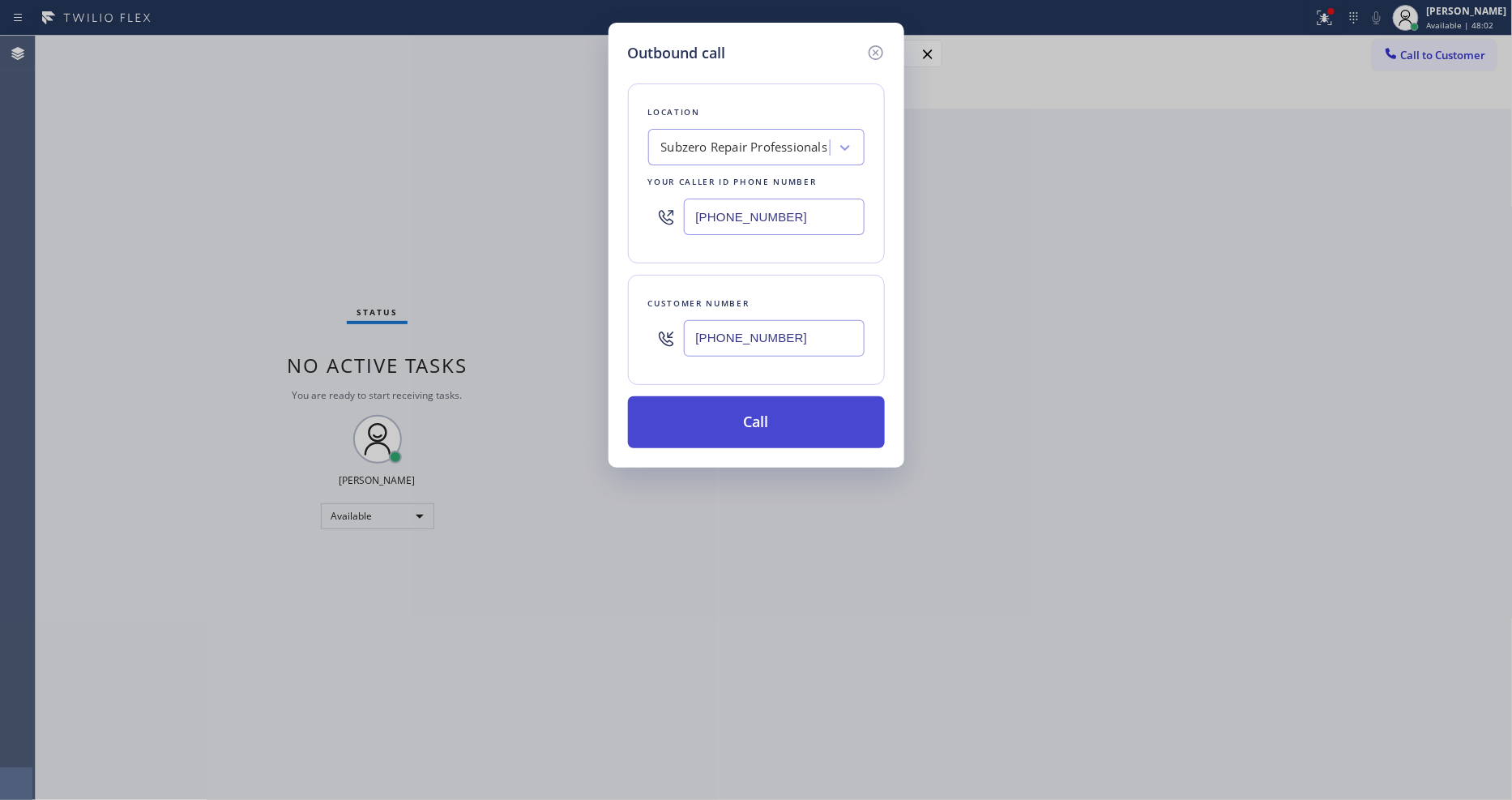
type input "[PHONE_NUMBER]"
click at [750, 406] on button "Call" at bounding box center [757, 423] width 257 height 52
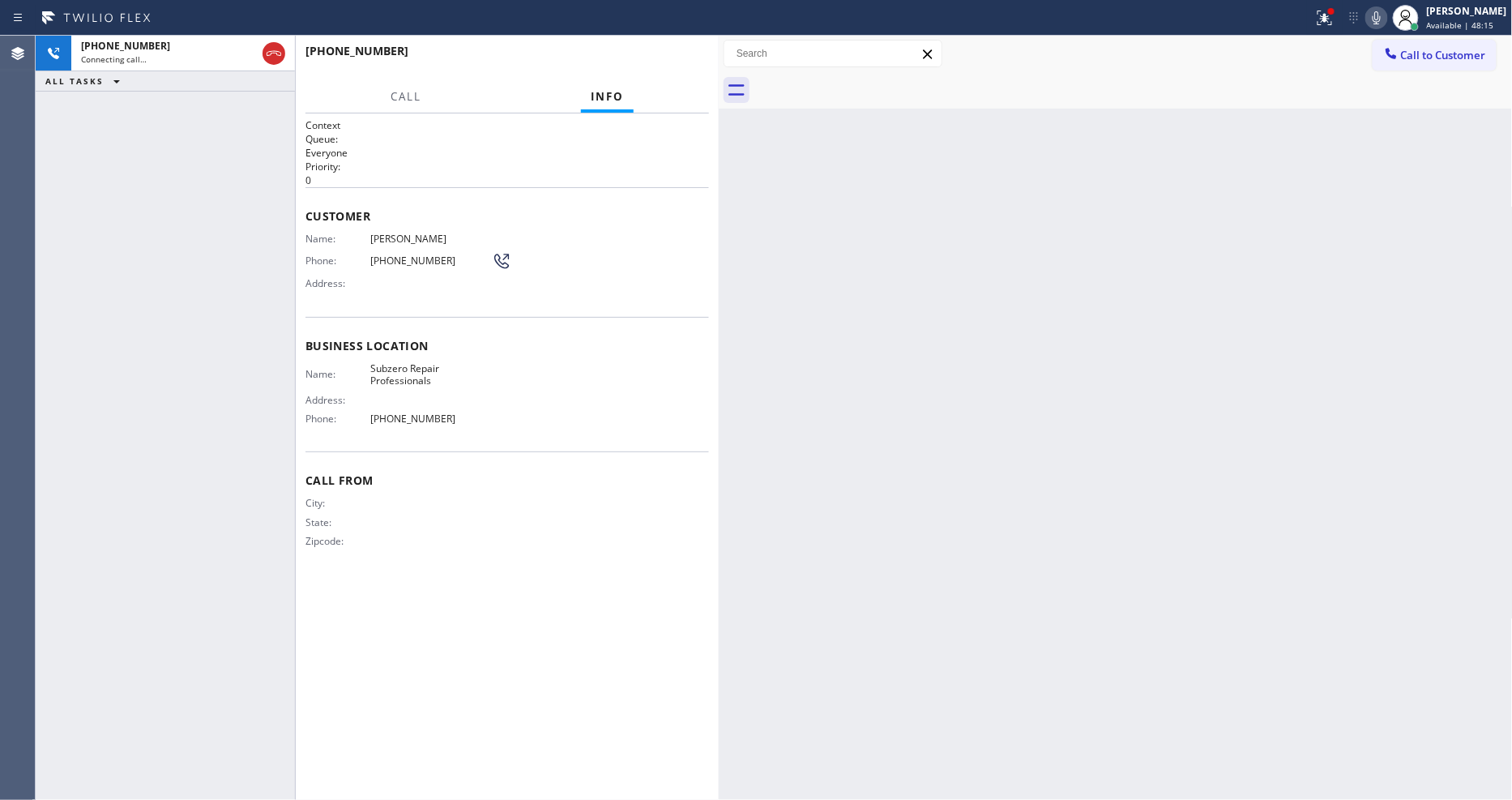
click at [220, 377] on div "[PHONE_NUMBER] Connecting call… ALL TASKS ALL TASKS ACTIVE TASKS TASKS IN WRAP …" at bounding box center [165, 418] width 259 height 764
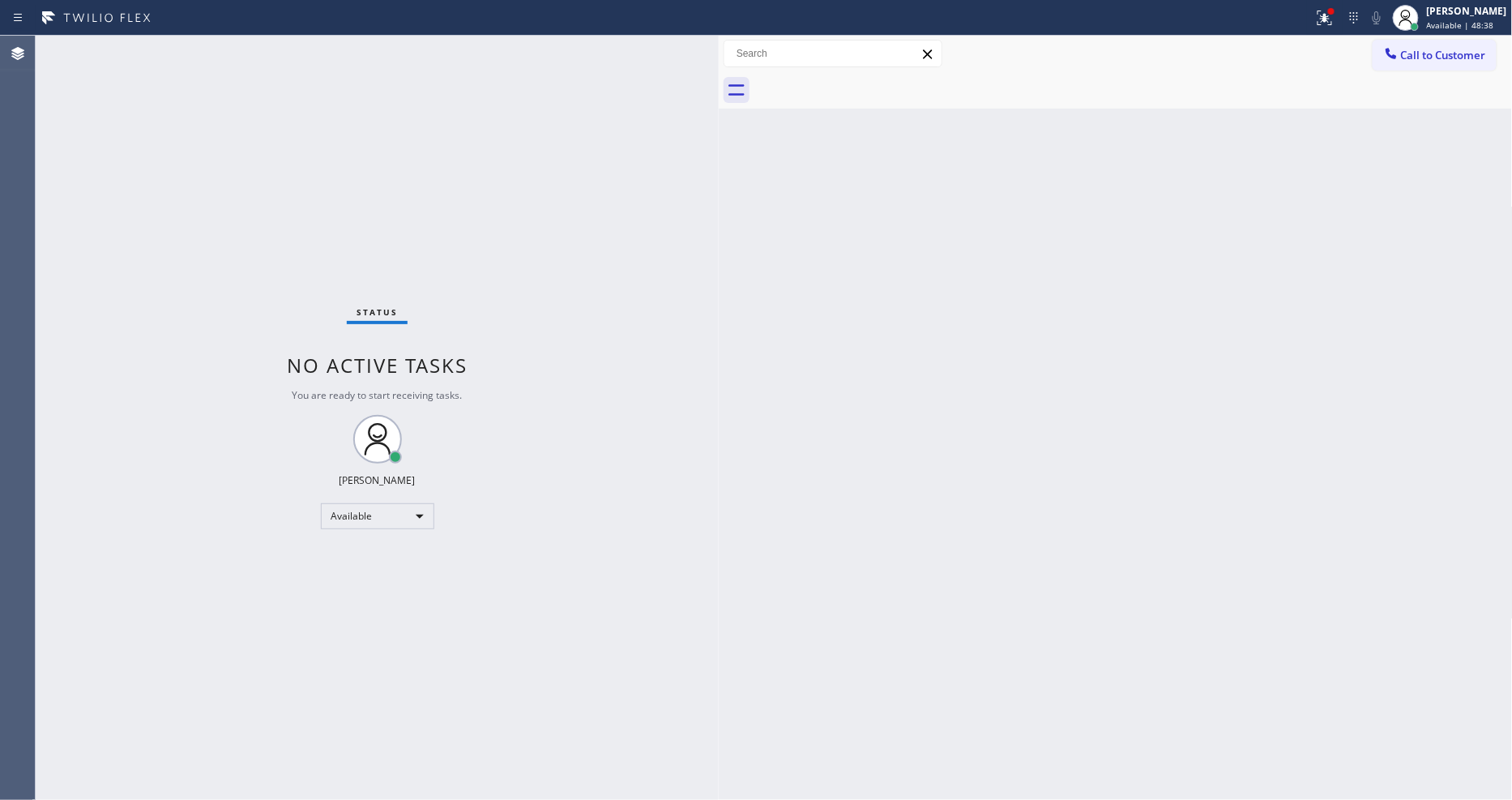
click at [1042, 532] on div "Back to Dashboard Change Sender ID Customers Technicians Select a contact Outbo…" at bounding box center [1116, 418] width 794 height 764
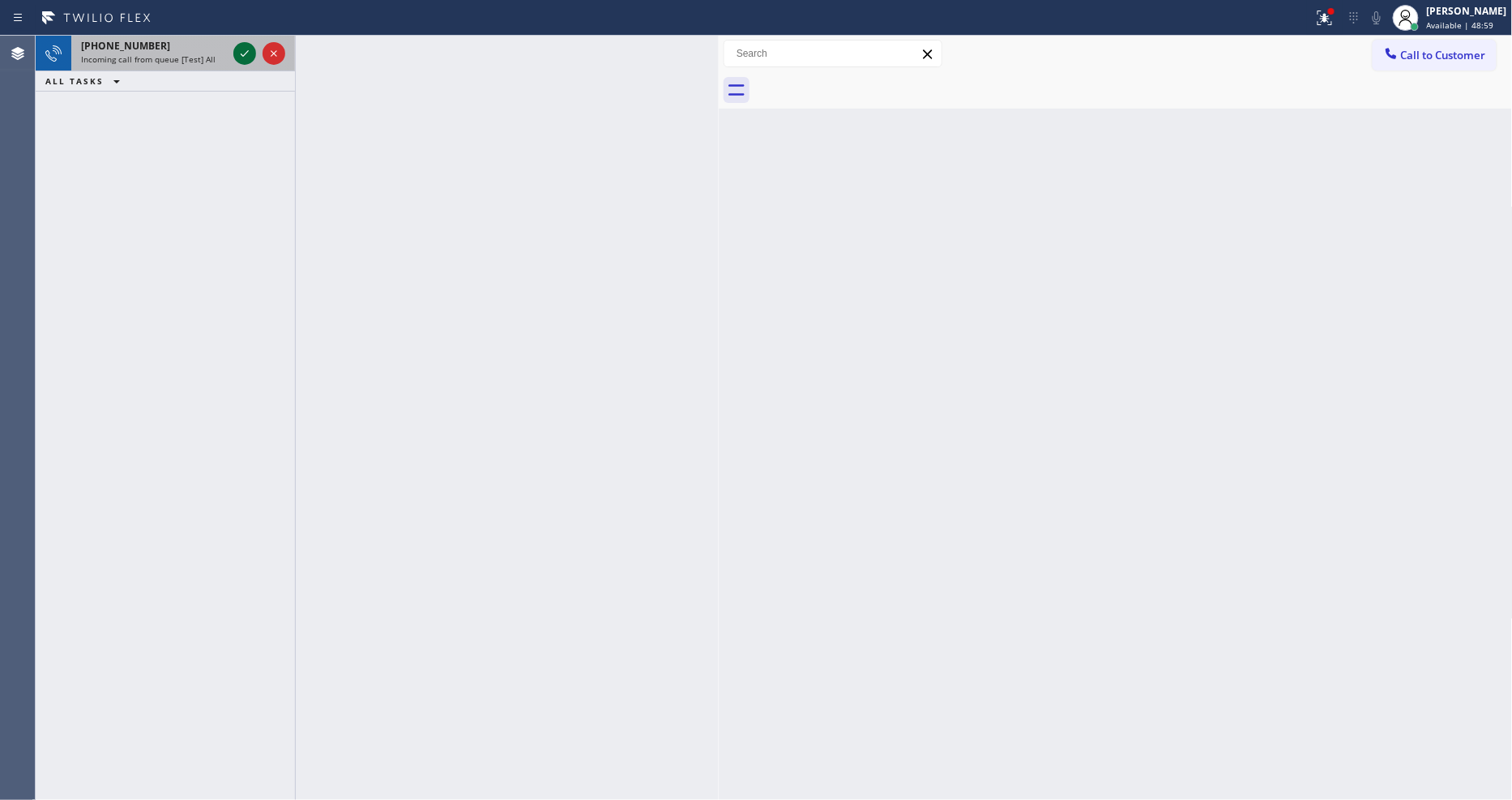
click at [243, 50] on icon at bounding box center [245, 53] width 19 height 19
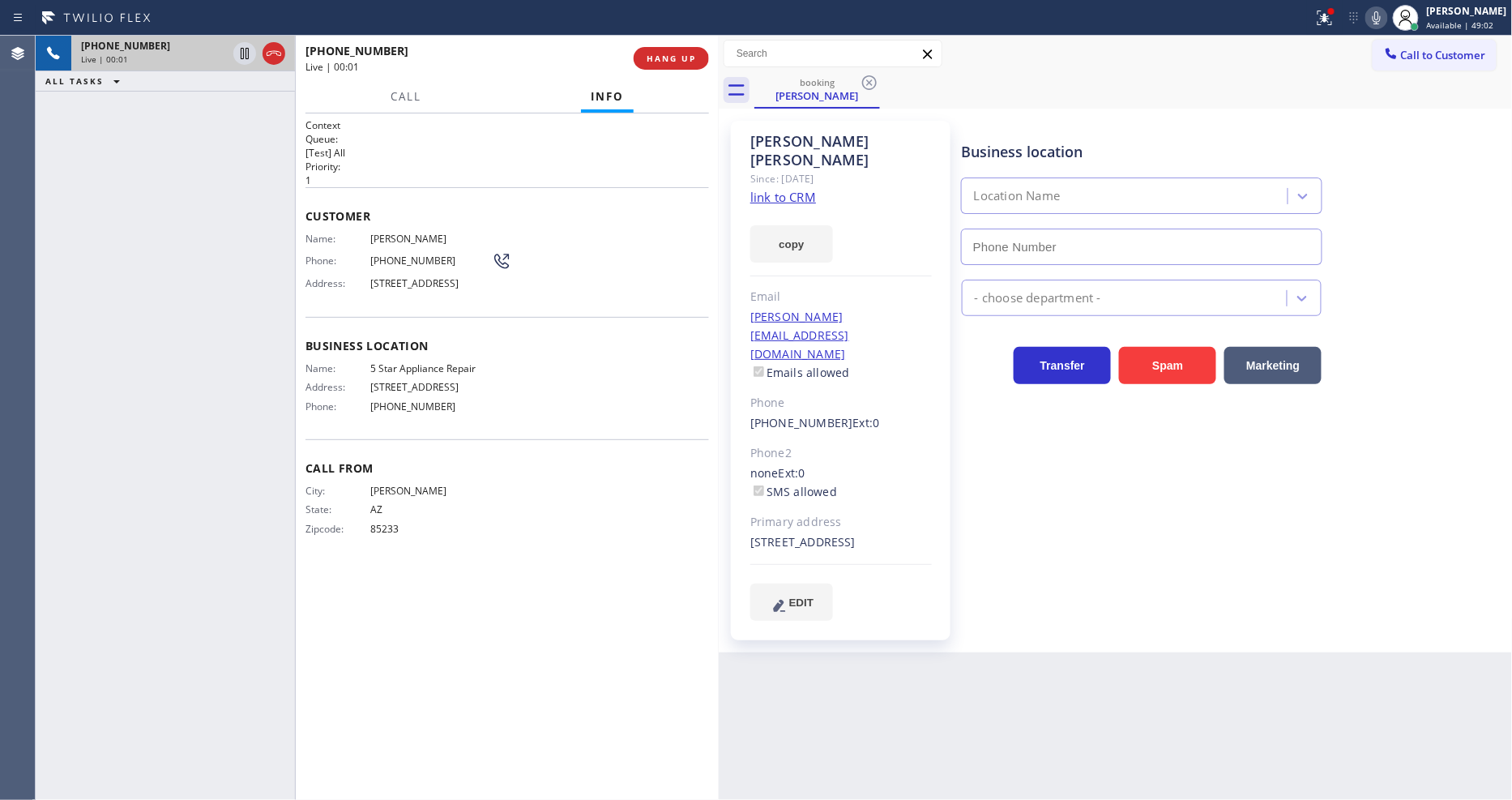
click at [757, 189] on link "link to CRM" at bounding box center [783, 196] width 66 height 16
type input "[PHONE_NUMBER]"
click at [1385, 22] on icon at bounding box center [1377, 17] width 19 height 19
click at [1325, 20] on div at bounding box center [1324, 17] width 36 height 19
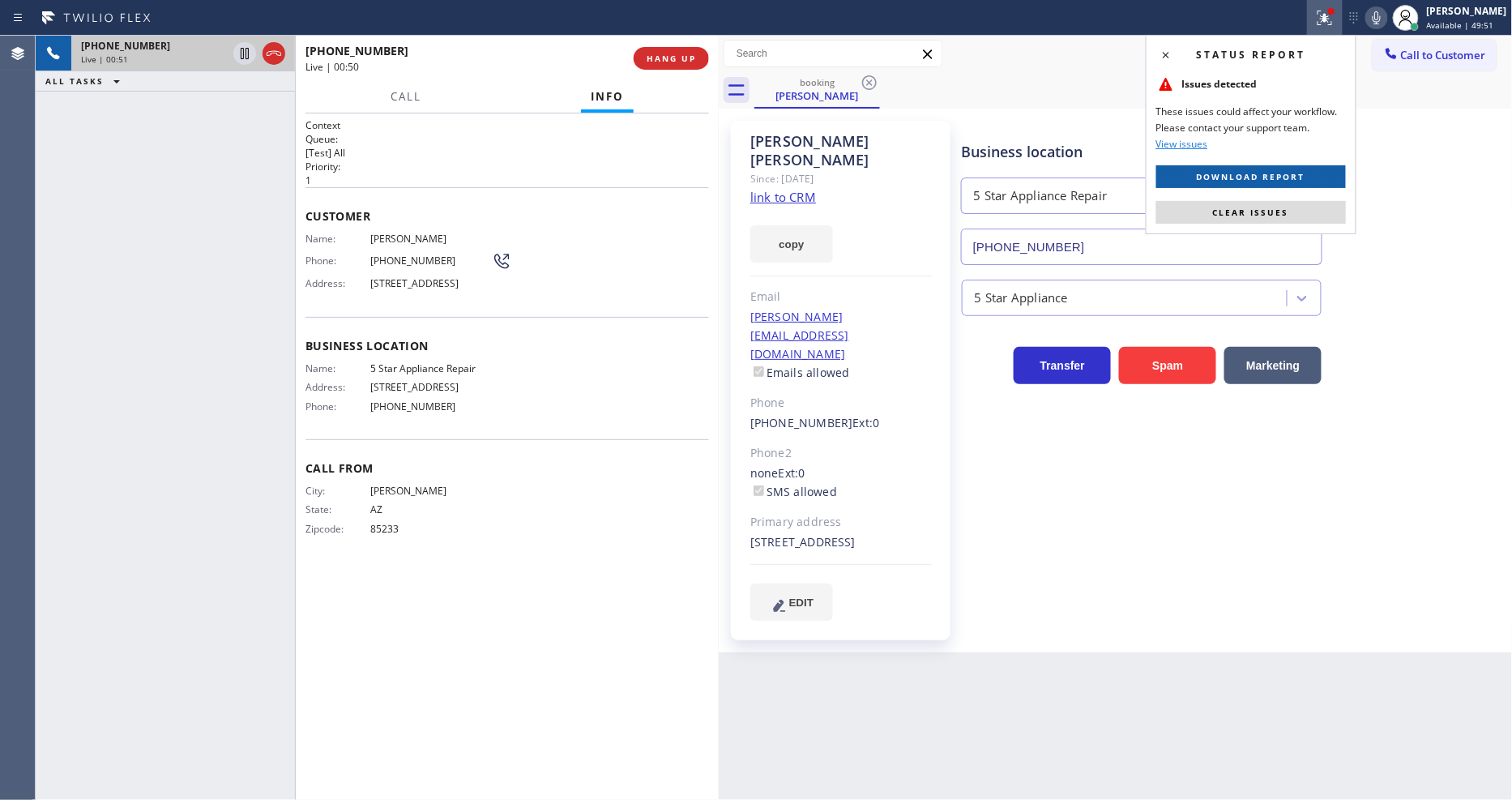
click at [1343, 182] on button "Download report" at bounding box center [1251, 176] width 189 height 22
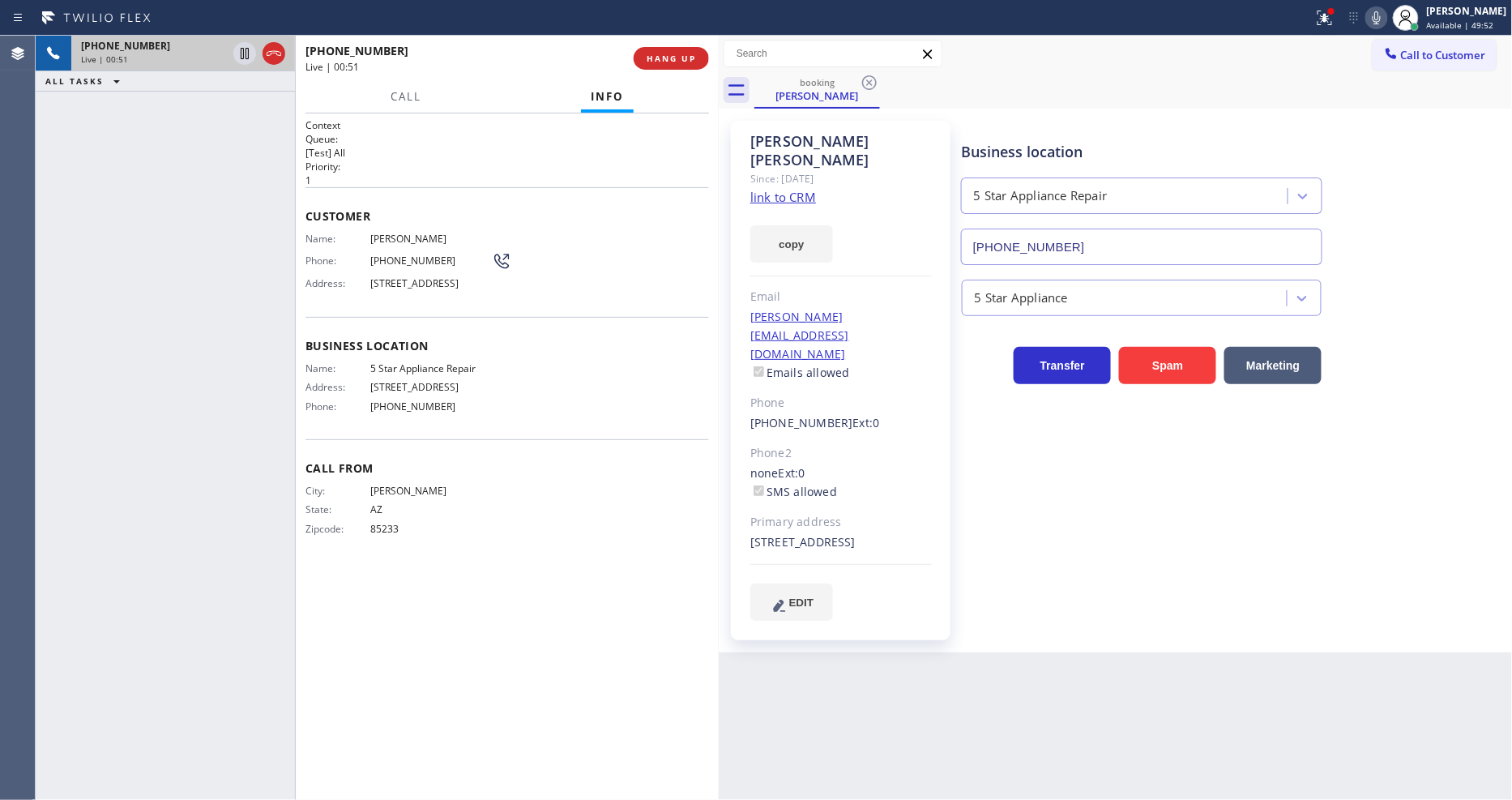
click at [1339, 209] on div "Business location 5 Star Appliance Repair [PHONE_NUMBER]" at bounding box center [1234, 192] width 550 height 147
click at [1372, 134] on div "Business location 5 Star Appliance Repair [PHONE_NUMBER]" at bounding box center [1234, 192] width 550 height 147
click at [1335, 24] on icon at bounding box center [1324, 17] width 19 height 19
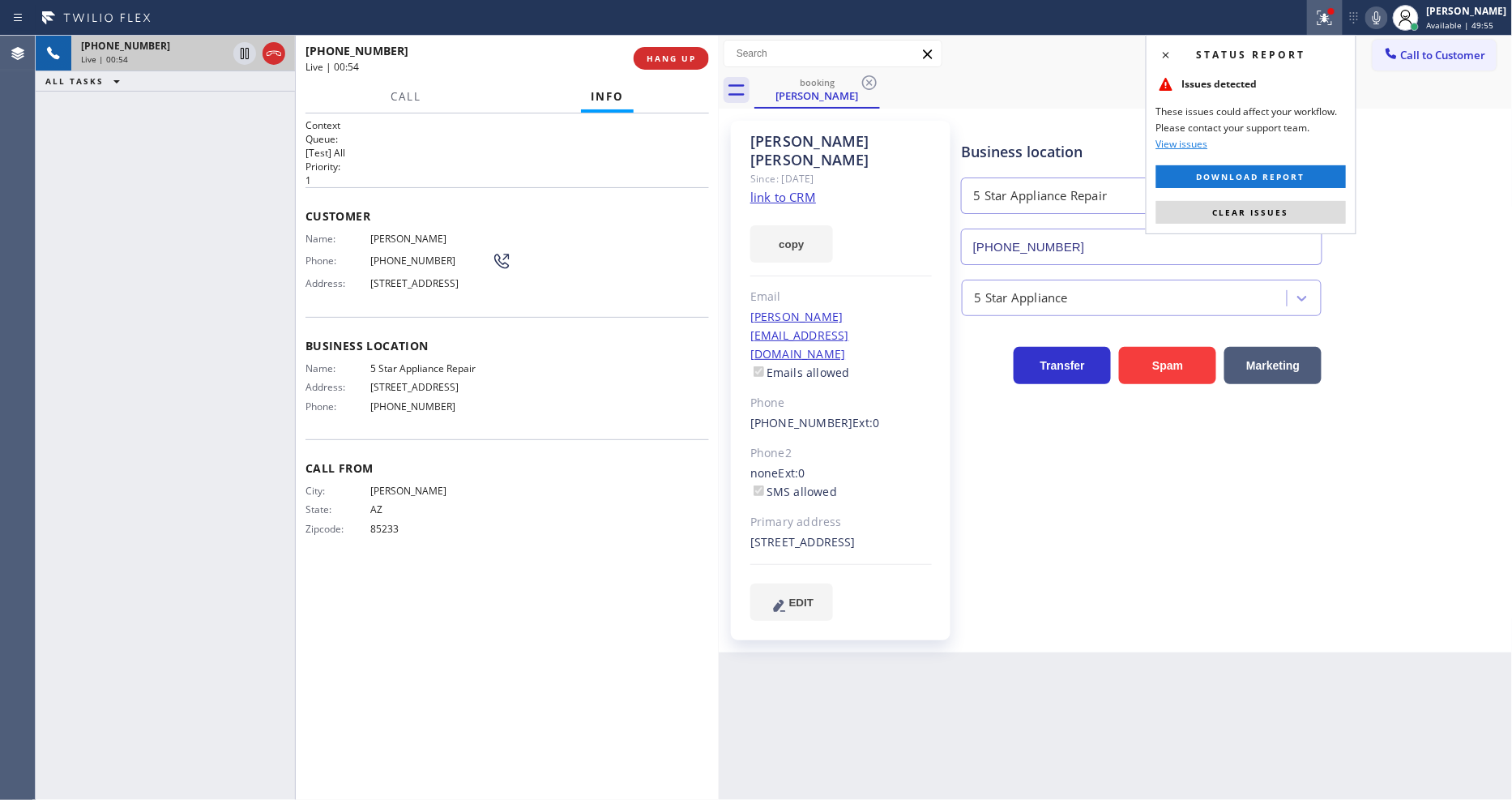
click at [1314, 208] on button "Clear issues" at bounding box center [1251, 212] width 189 height 22
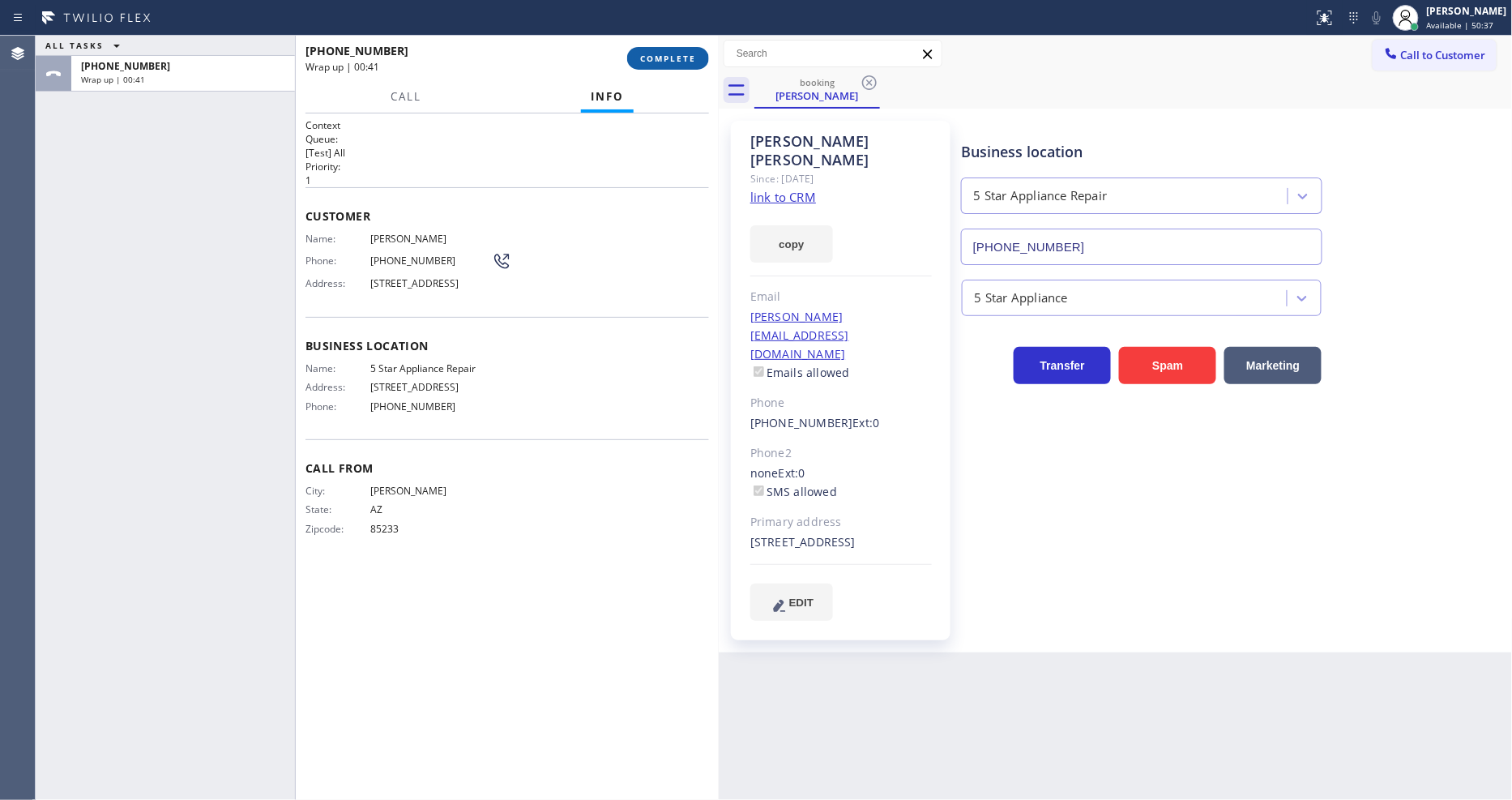
click at [673, 68] on button "COMPLETE" at bounding box center [668, 58] width 82 height 22
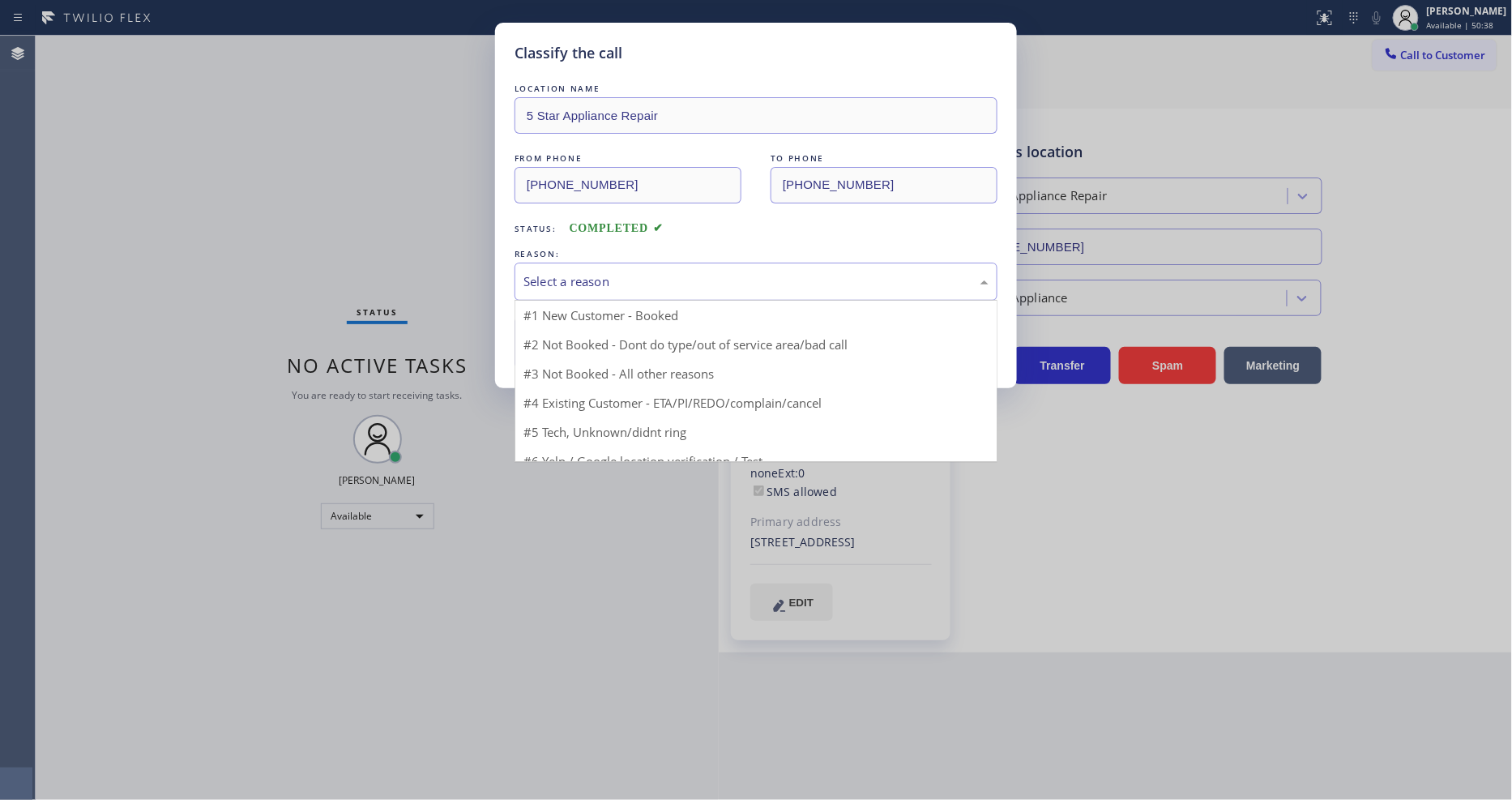
click at [569, 273] on div "Select a reason" at bounding box center [756, 281] width 465 height 18
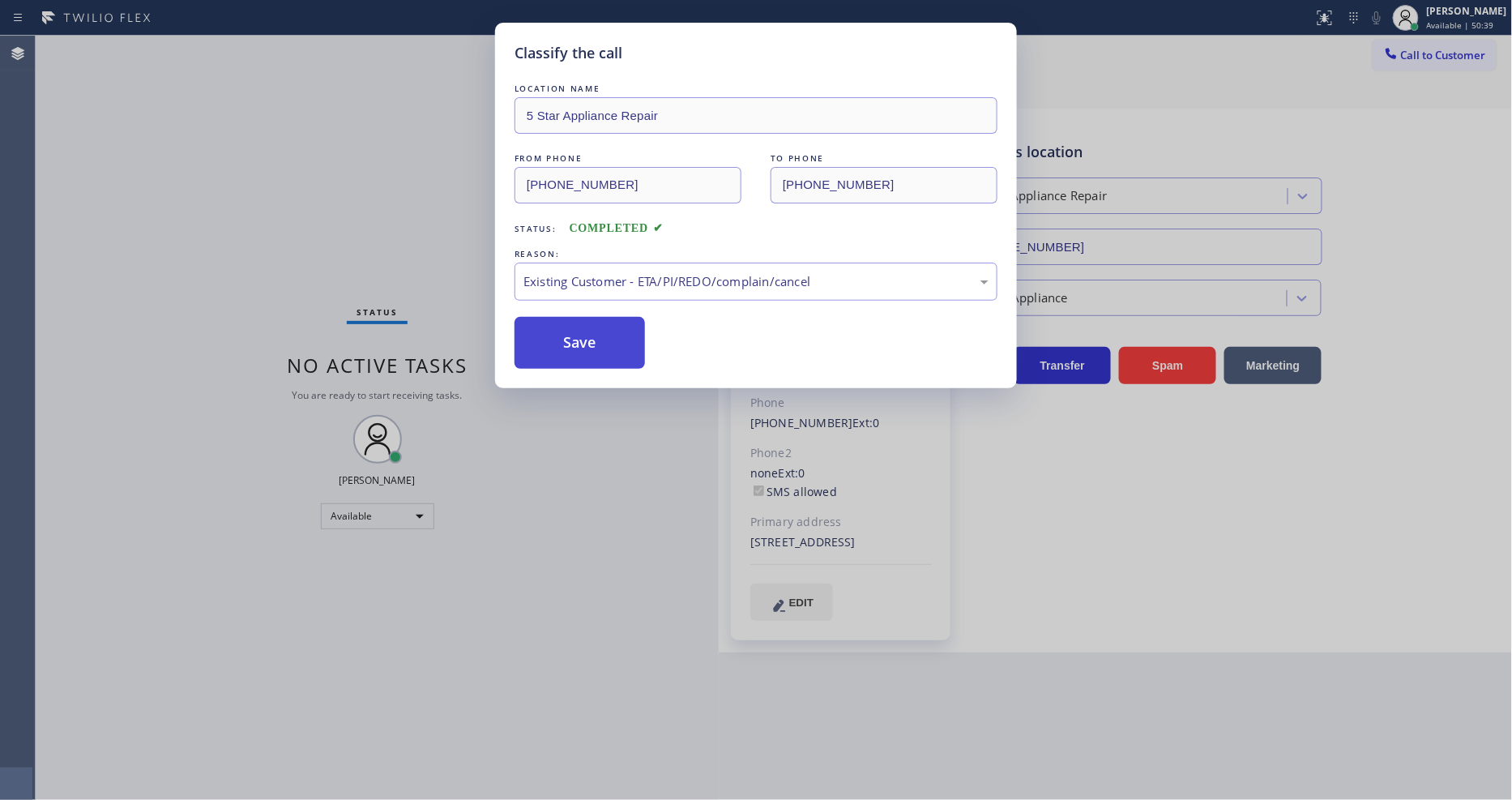
click at [590, 348] on button "Save" at bounding box center [579, 343] width 131 height 52
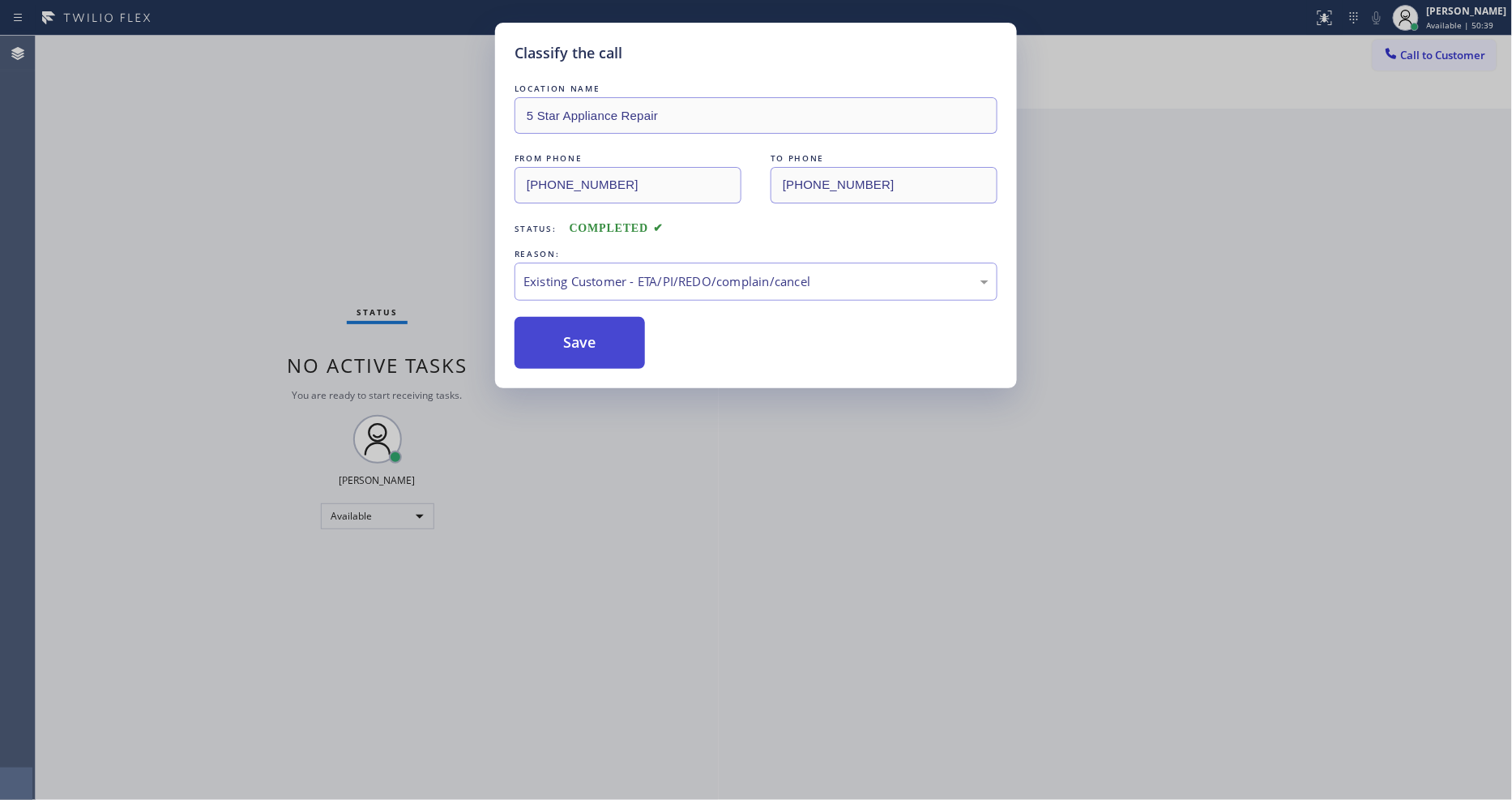
click at [590, 348] on button "Save" at bounding box center [579, 343] width 131 height 52
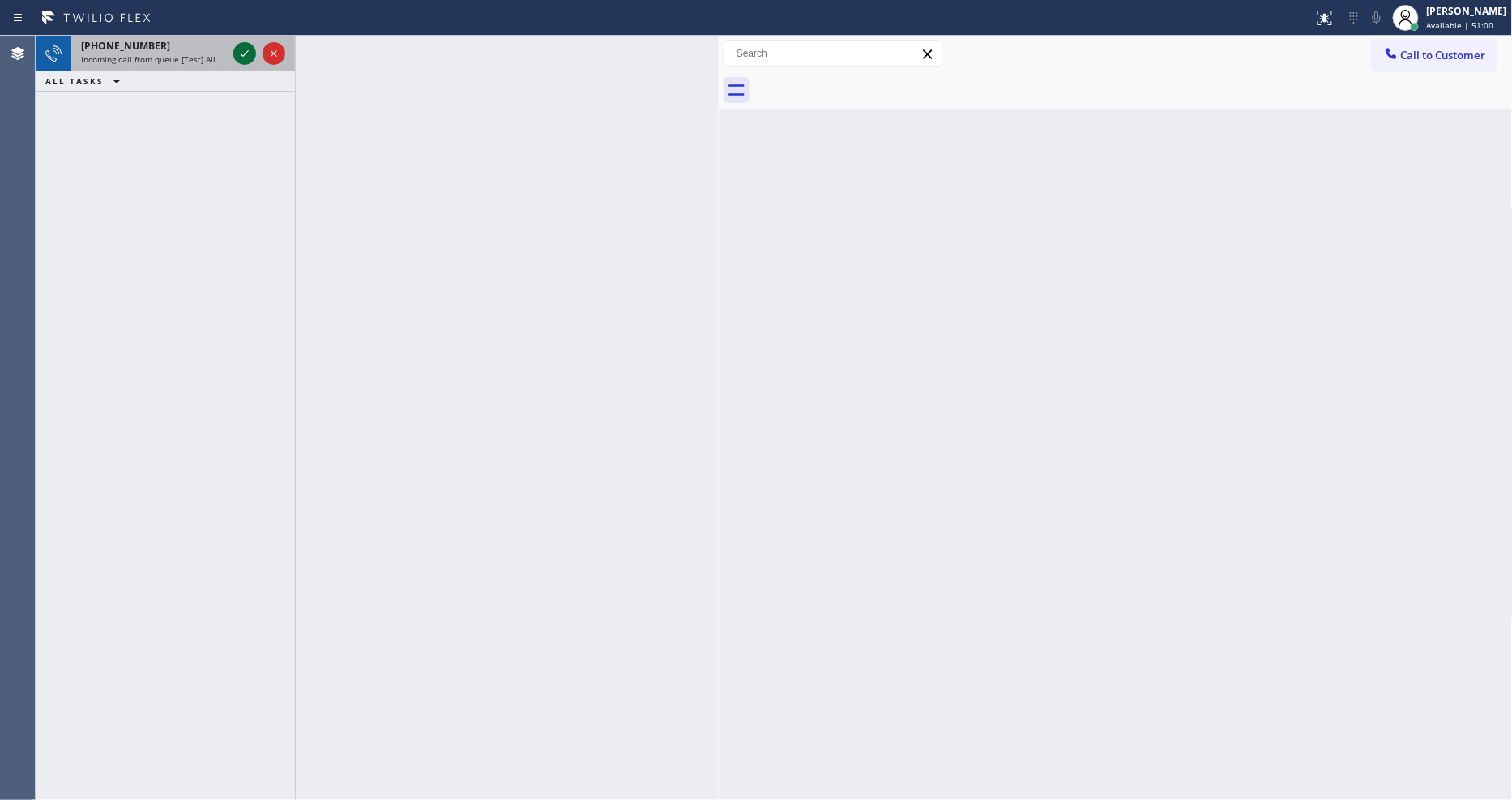
click at [247, 50] on icon at bounding box center [245, 53] width 19 height 19
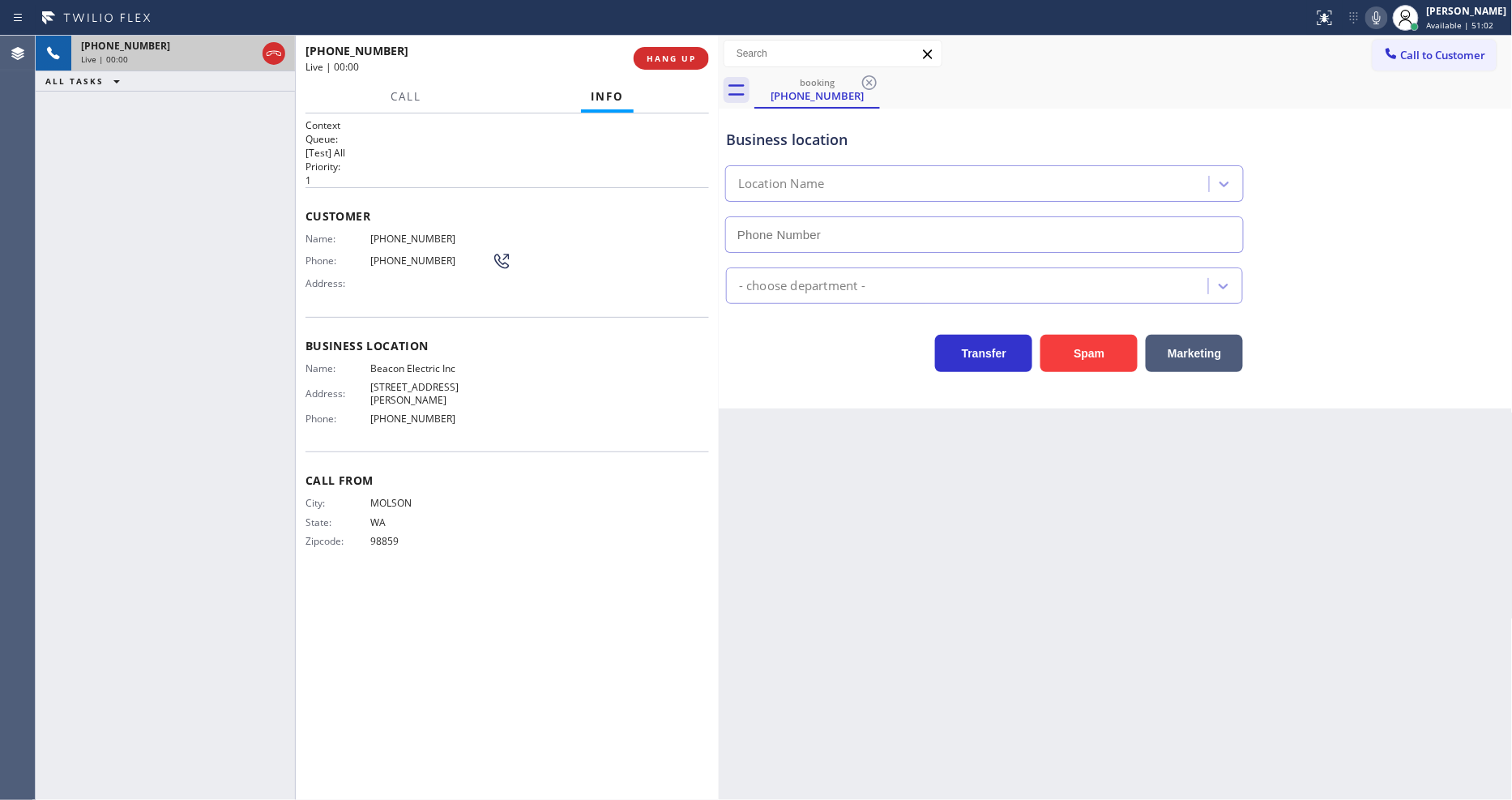
type input "[PHONE_NUMBER]"
click at [683, 57] on span "HANG UP" at bounding box center [671, 58] width 49 height 12
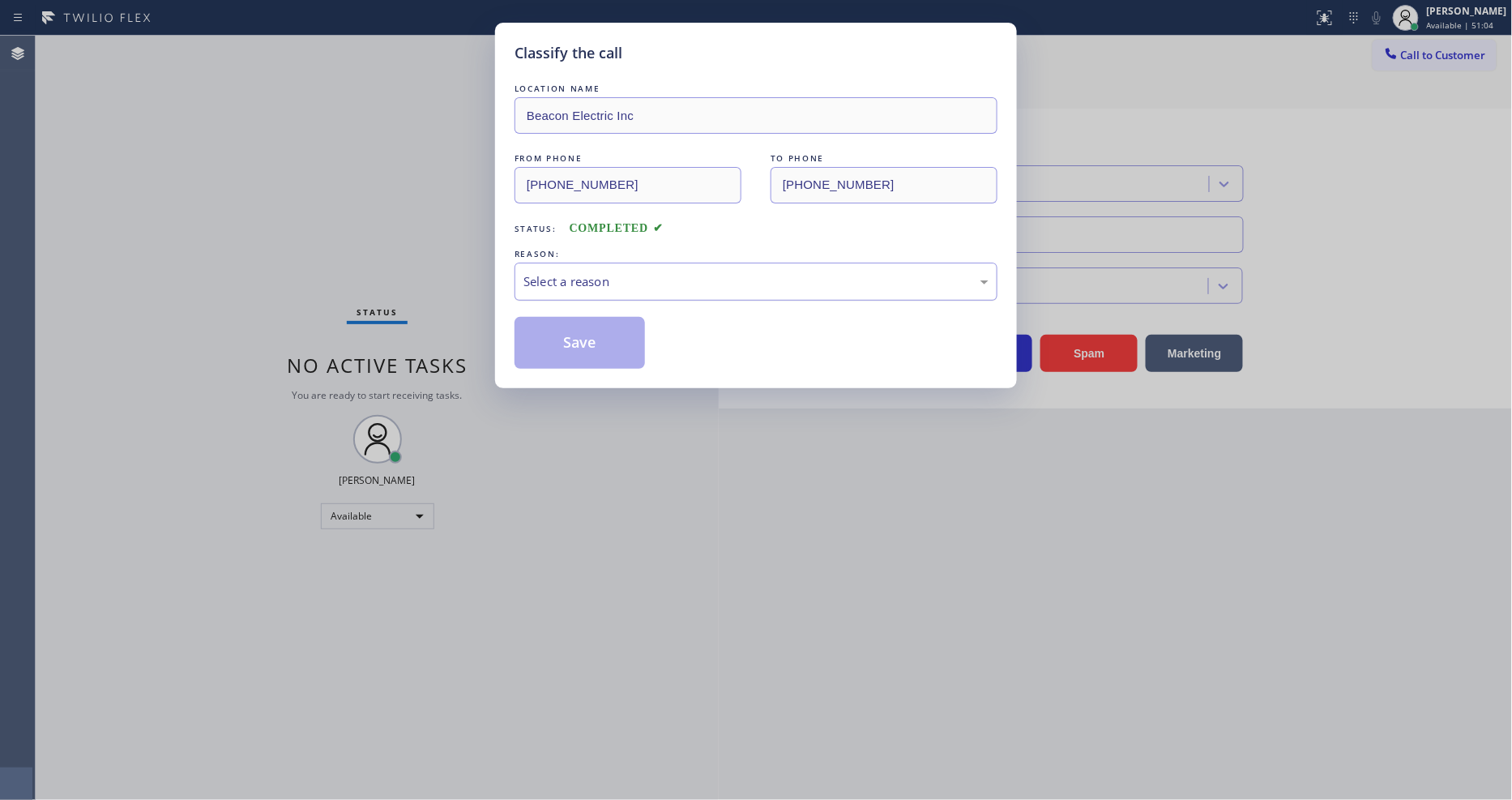
click at [626, 281] on div "Select a reason" at bounding box center [756, 281] width 465 height 18
click at [586, 317] on button "Save" at bounding box center [579, 343] width 131 height 52
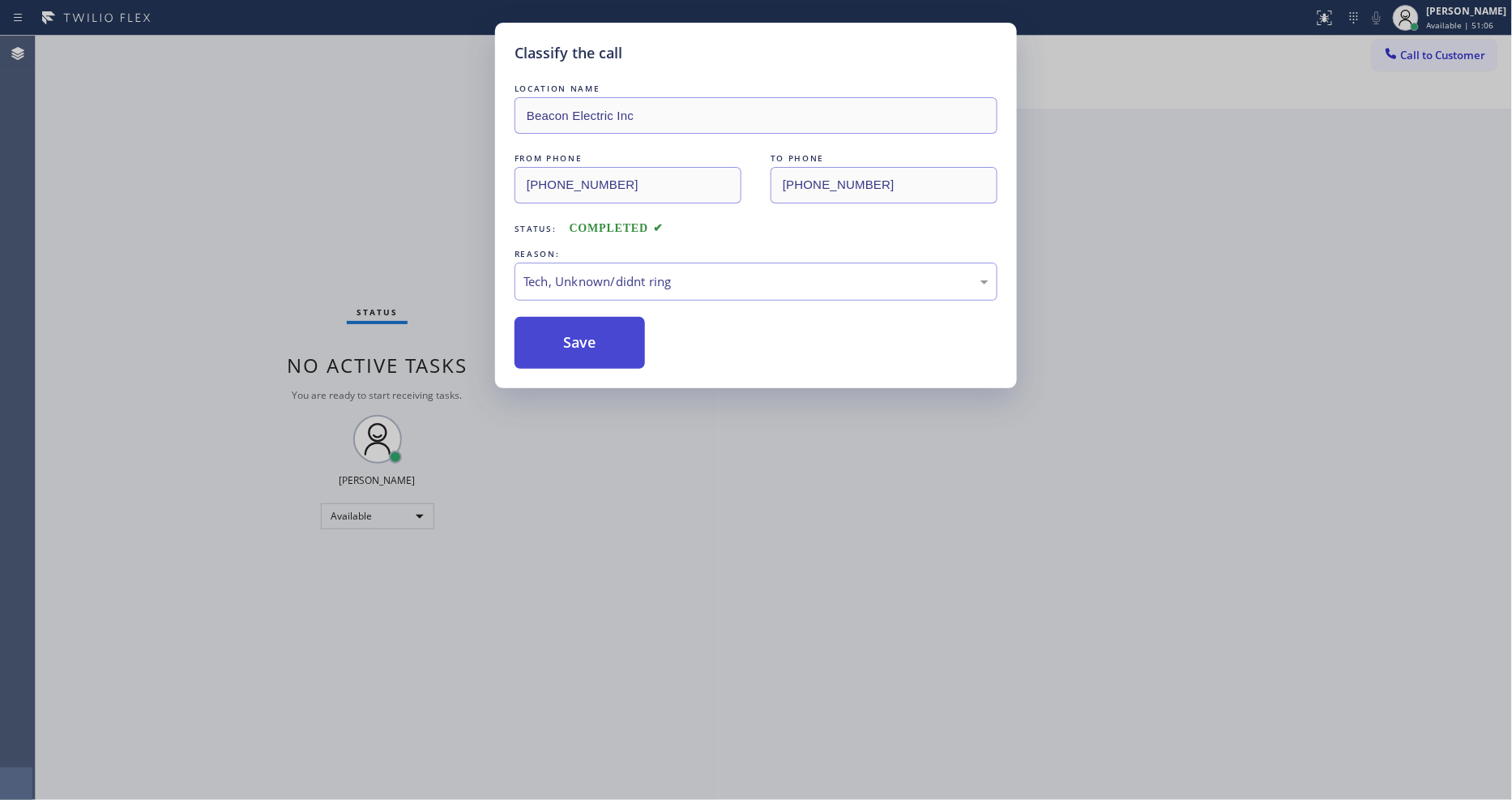
click at [586, 317] on button "Save" at bounding box center [579, 343] width 131 height 52
click at [579, 321] on button "Save" at bounding box center [579, 343] width 131 height 52
click at [579, 335] on button "Save" at bounding box center [579, 343] width 131 height 52
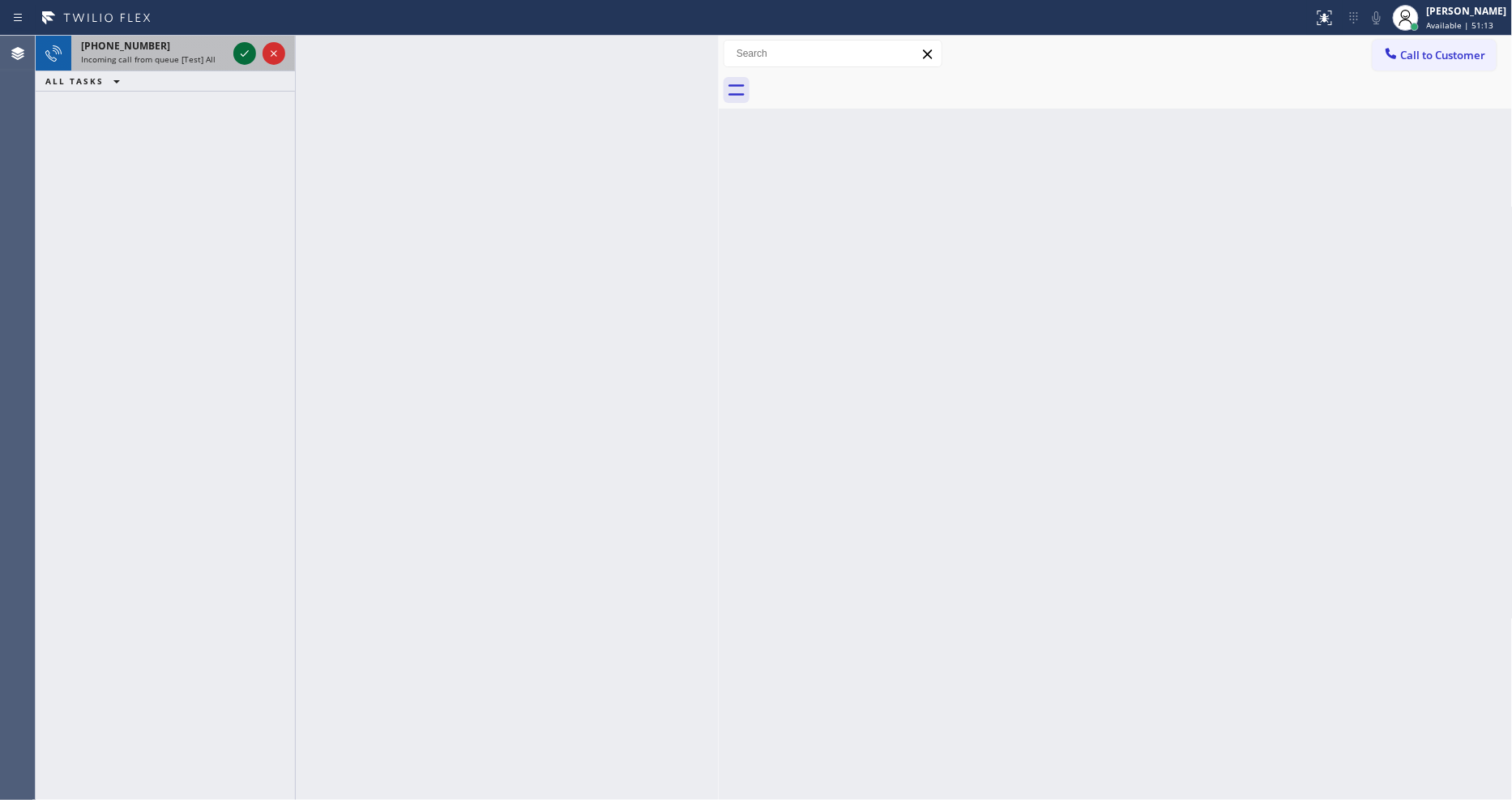
click at [244, 51] on icon at bounding box center [245, 53] width 19 height 19
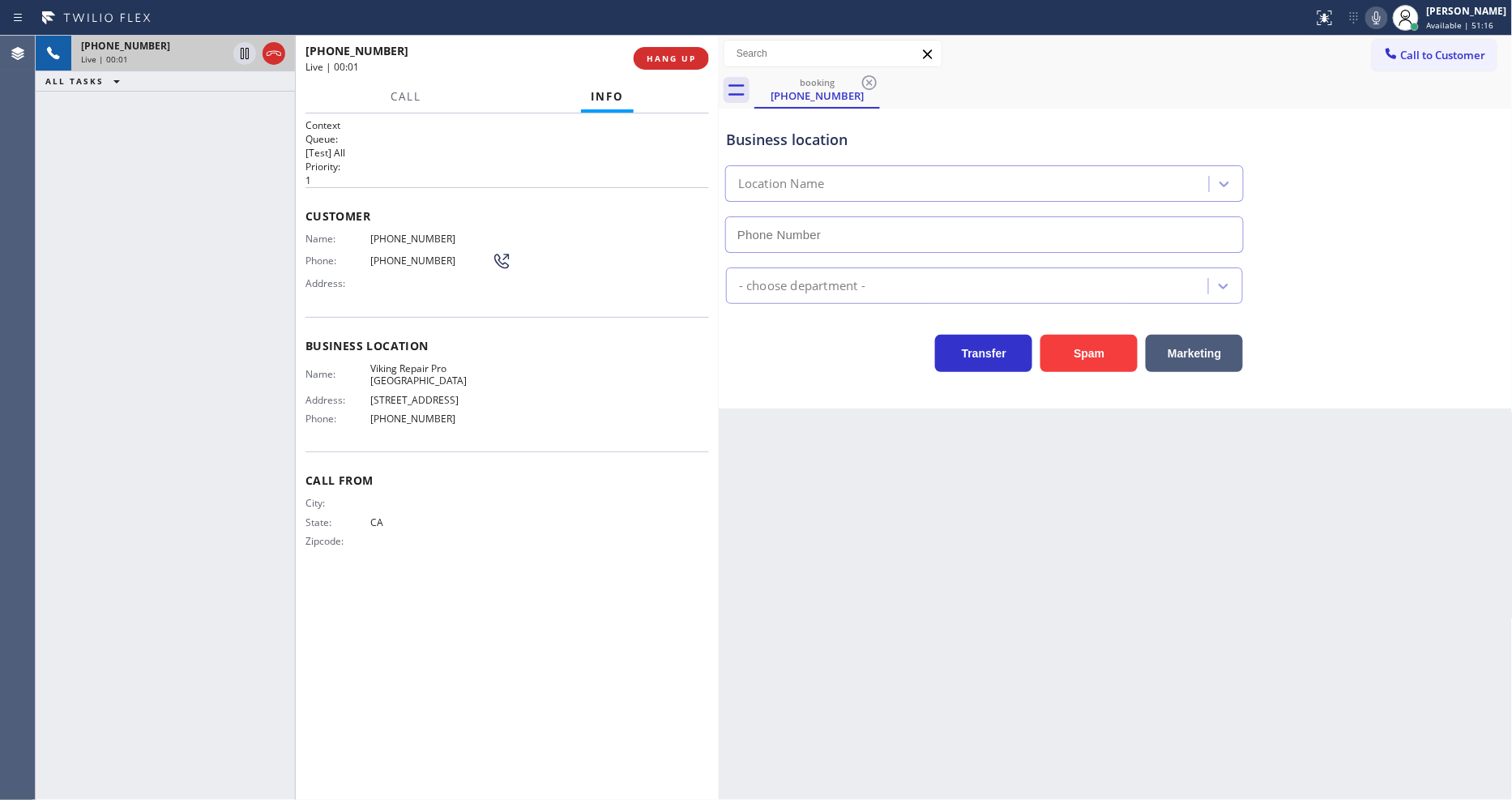
type input "[PHONE_NUMBER]"
click at [674, 61] on span "HANG UP" at bounding box center [671, 58] width 49 height 12
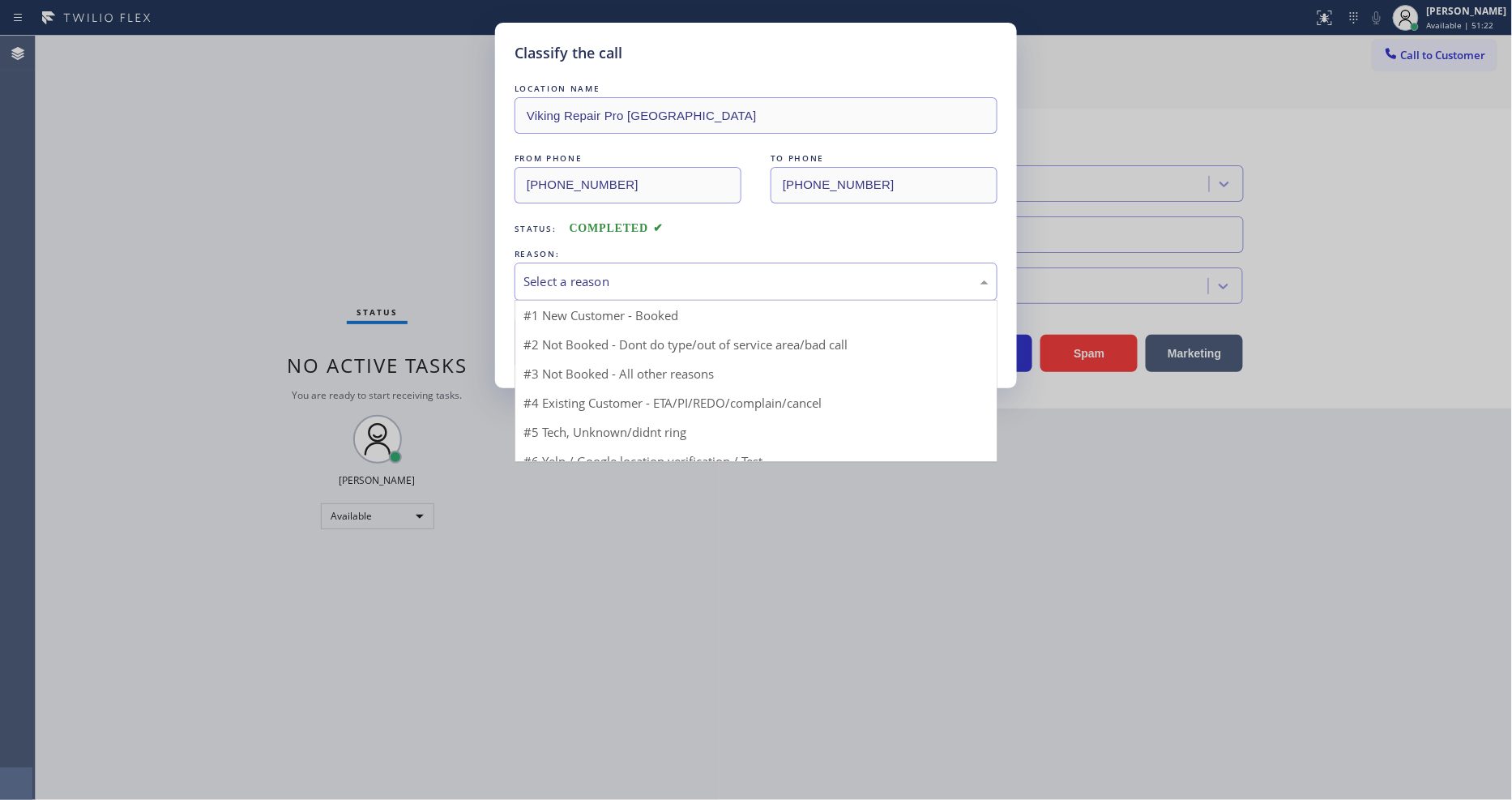
click at [618, 277] on div "Select a reason" at bounding box center [756, 281] width 465 height 18
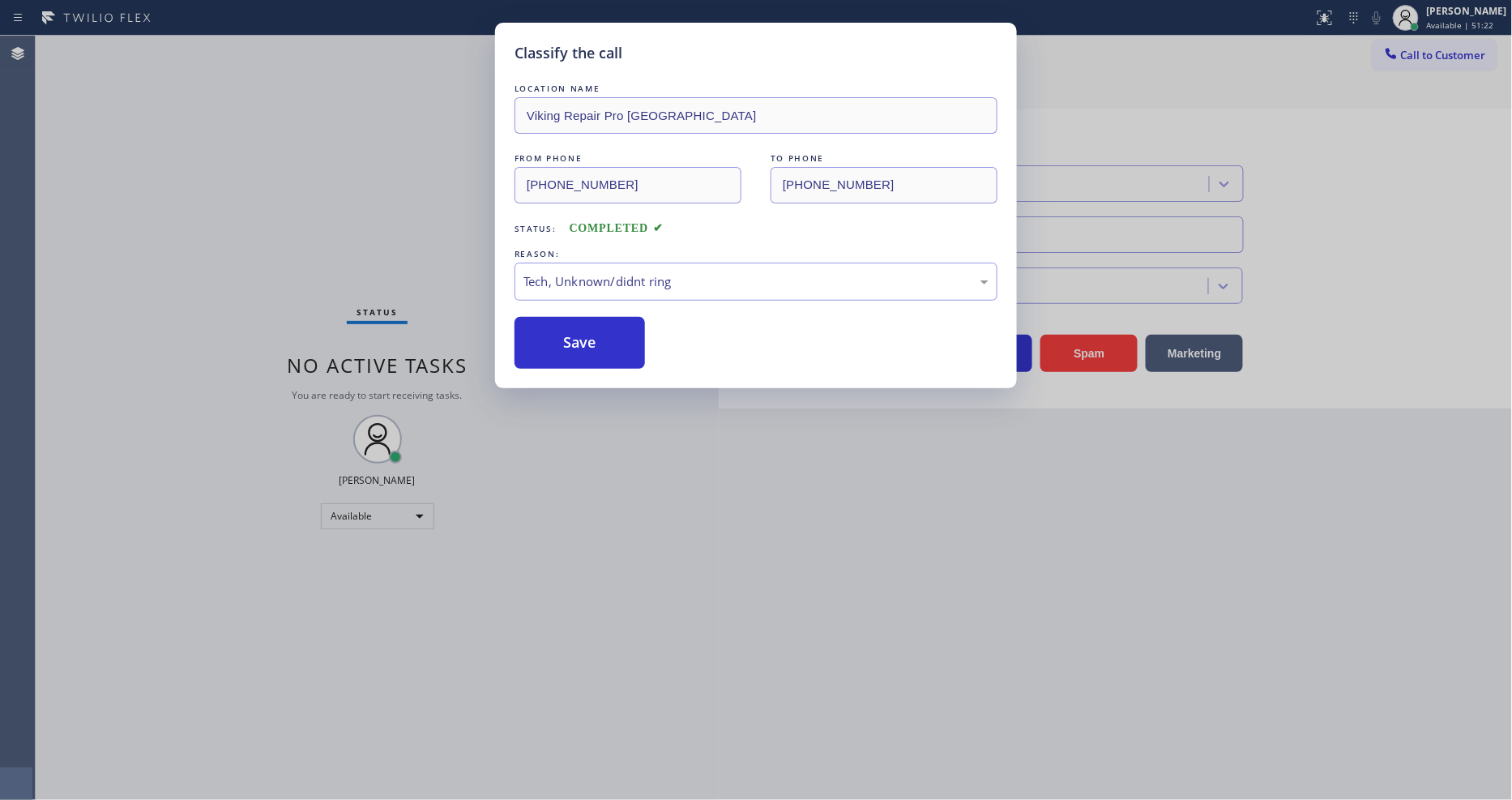
drag, startPoint x: 618, startPoint y: 387, endPoint x: 619, endPoint y: 326, distance: 61.0
click at [619, 326] on button "Save" at bounding box center [579, 343] width 131 height 52
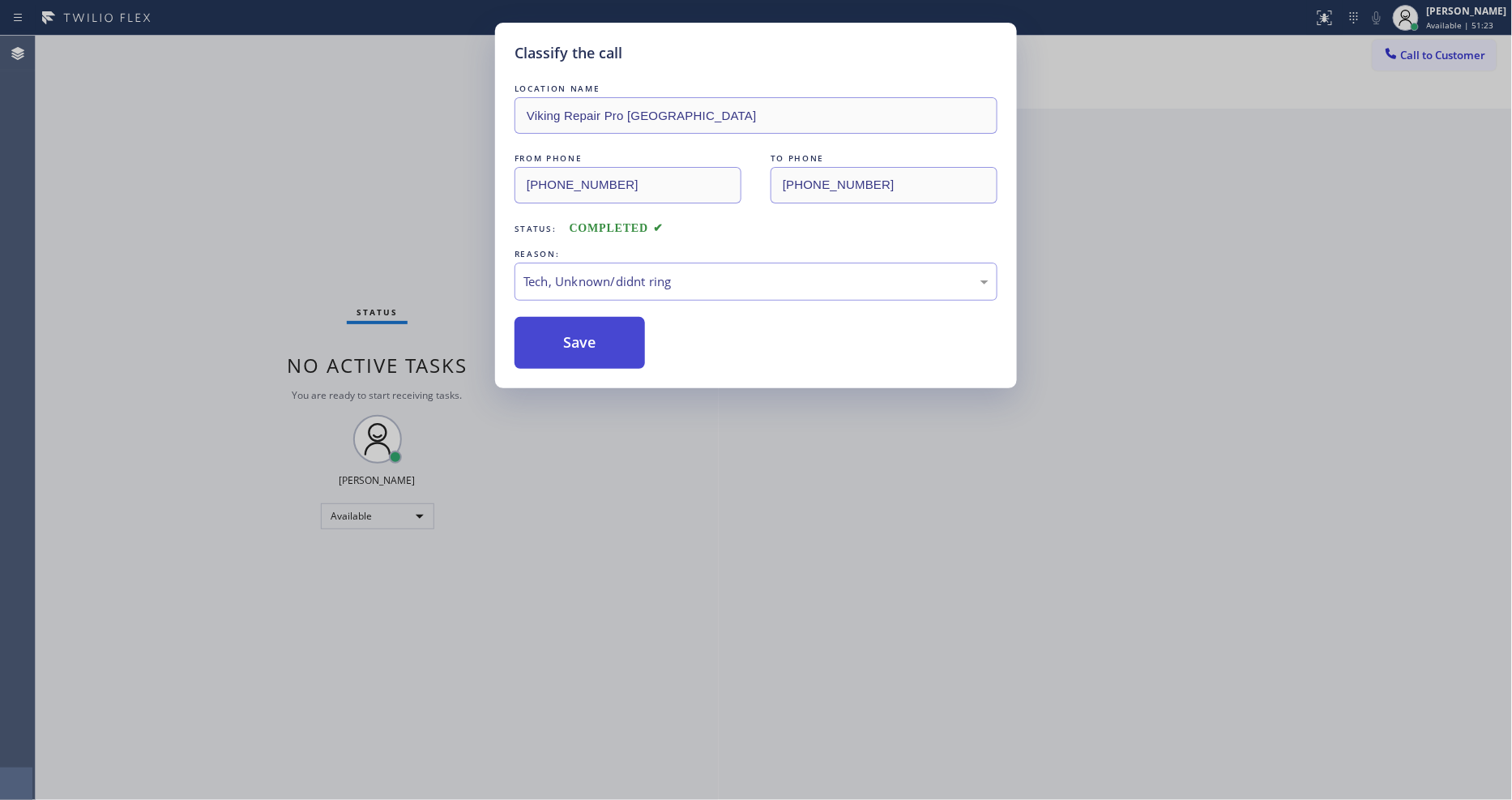
click at [619, 326] on button "Save" at bounding box center [579, 343] width 131 height 52
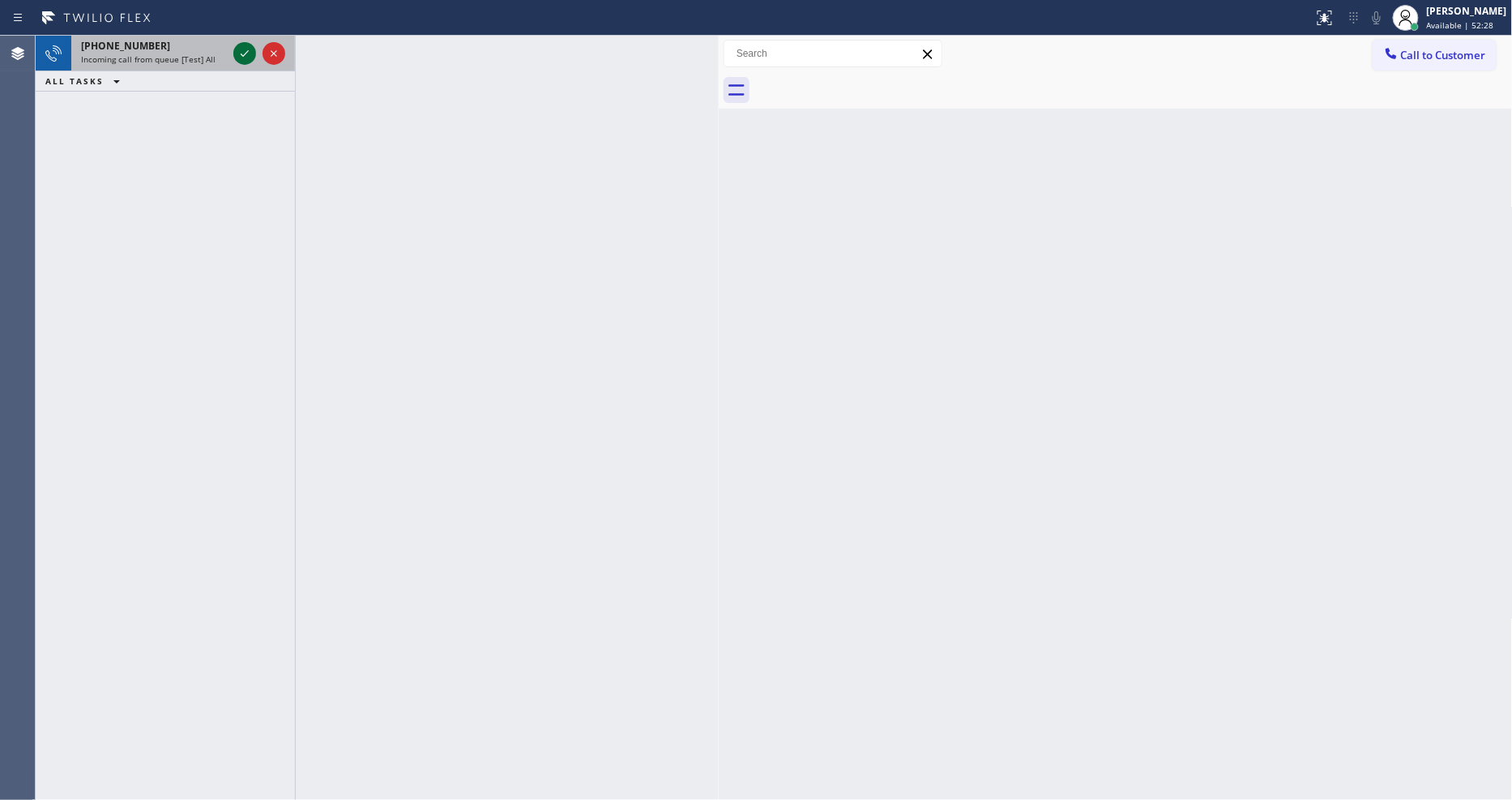
click at [244, 54] on icon at bounding box center [245, 53] width 8 height 7
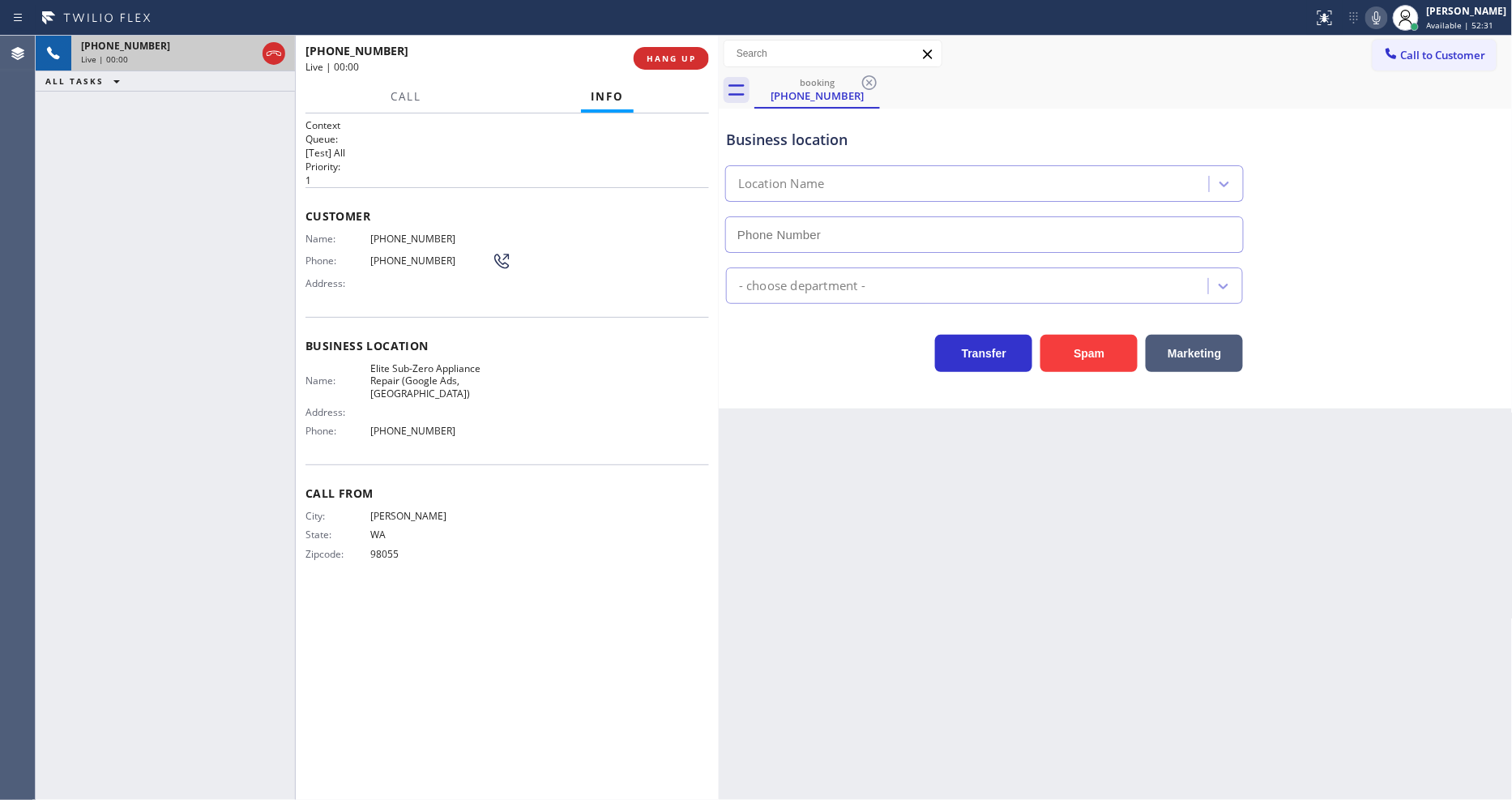
type input "[PHONE_NUMBER]"
click at [1017, 587] on div "Back to Dashboard Change Sender ID Customers Technicians Select a contact Outbo…" at bounding box center [1116, 418] width 794 height 764
click at [419, 370] on span "Elite Sub-Zero Appliance Repair (Google Ads, [GEOGRAPHIC_DATA])" at bounding box center [431, 381] width 122 height 38
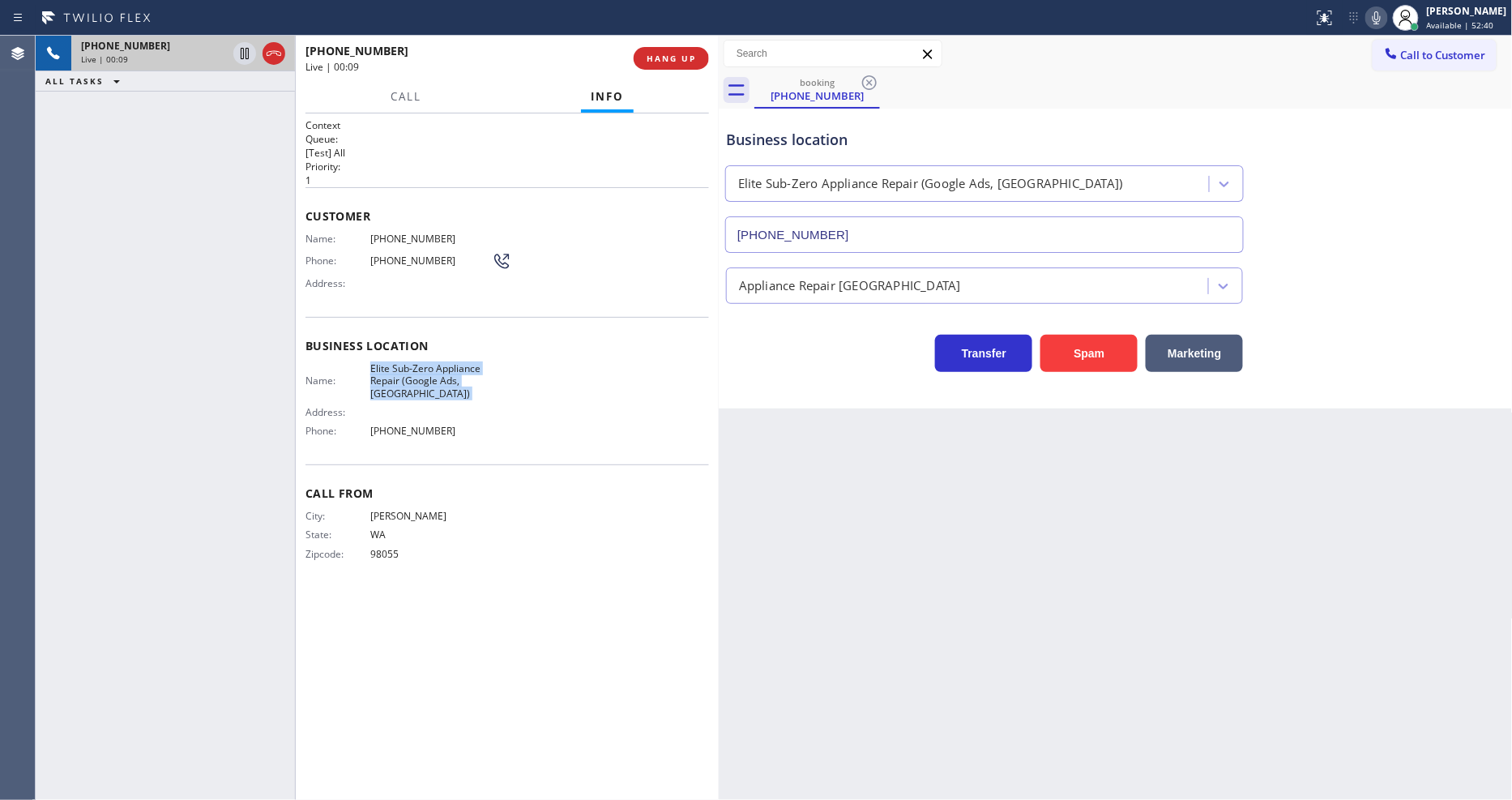
click at [1386, 8] on icon at bounding box center [1377, 17] width 19 height 19
click at [1382, 20] on rect at bounding box center [1377, 16] width 12 height 12
click at [676, 61] on span "HANG UP" at bounding box center [671, 58] width 49 height 12
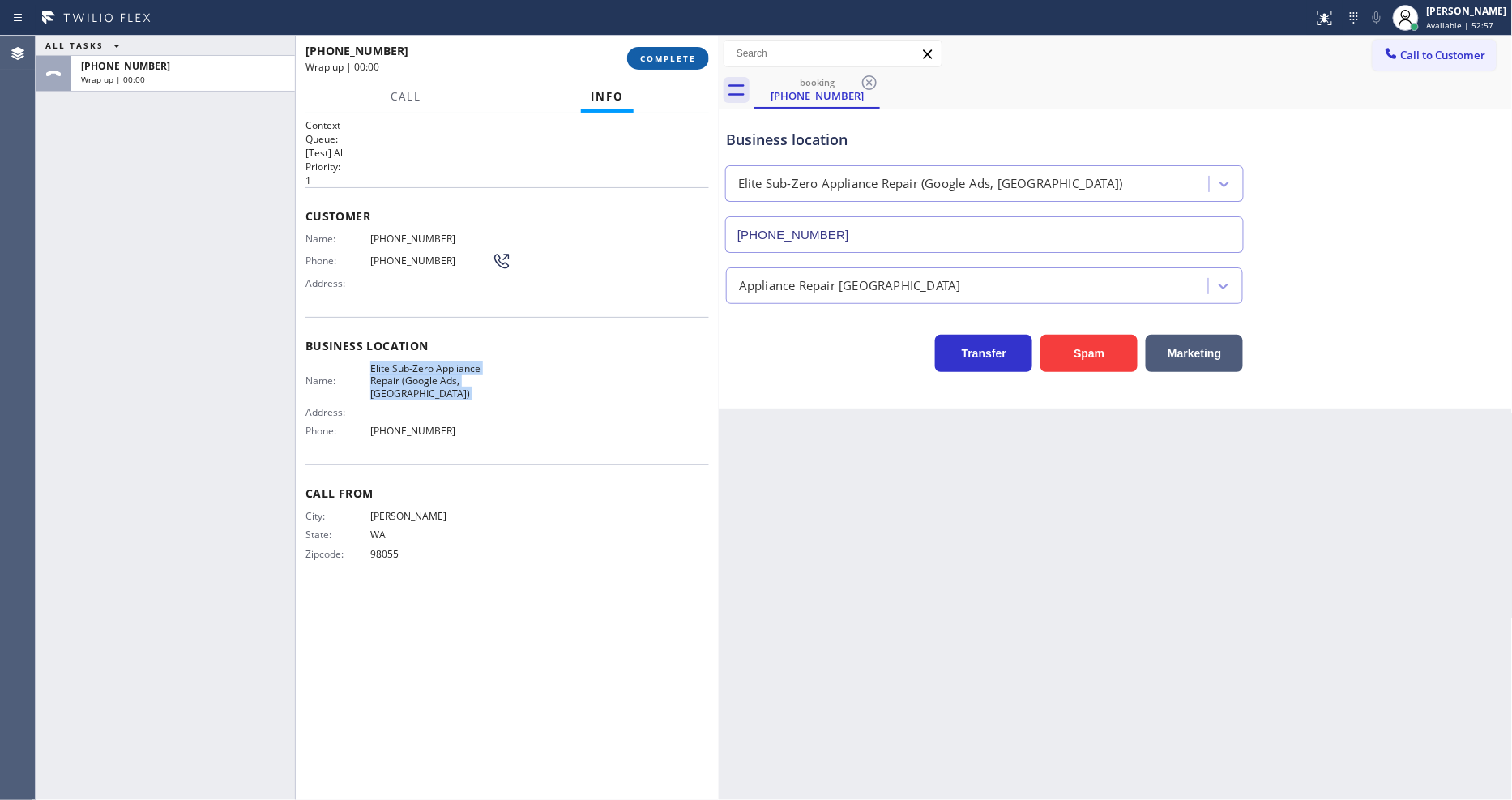
click at [676, 61] on span "COMPLETE" at bounding box center [668, 58] width 56 height 12
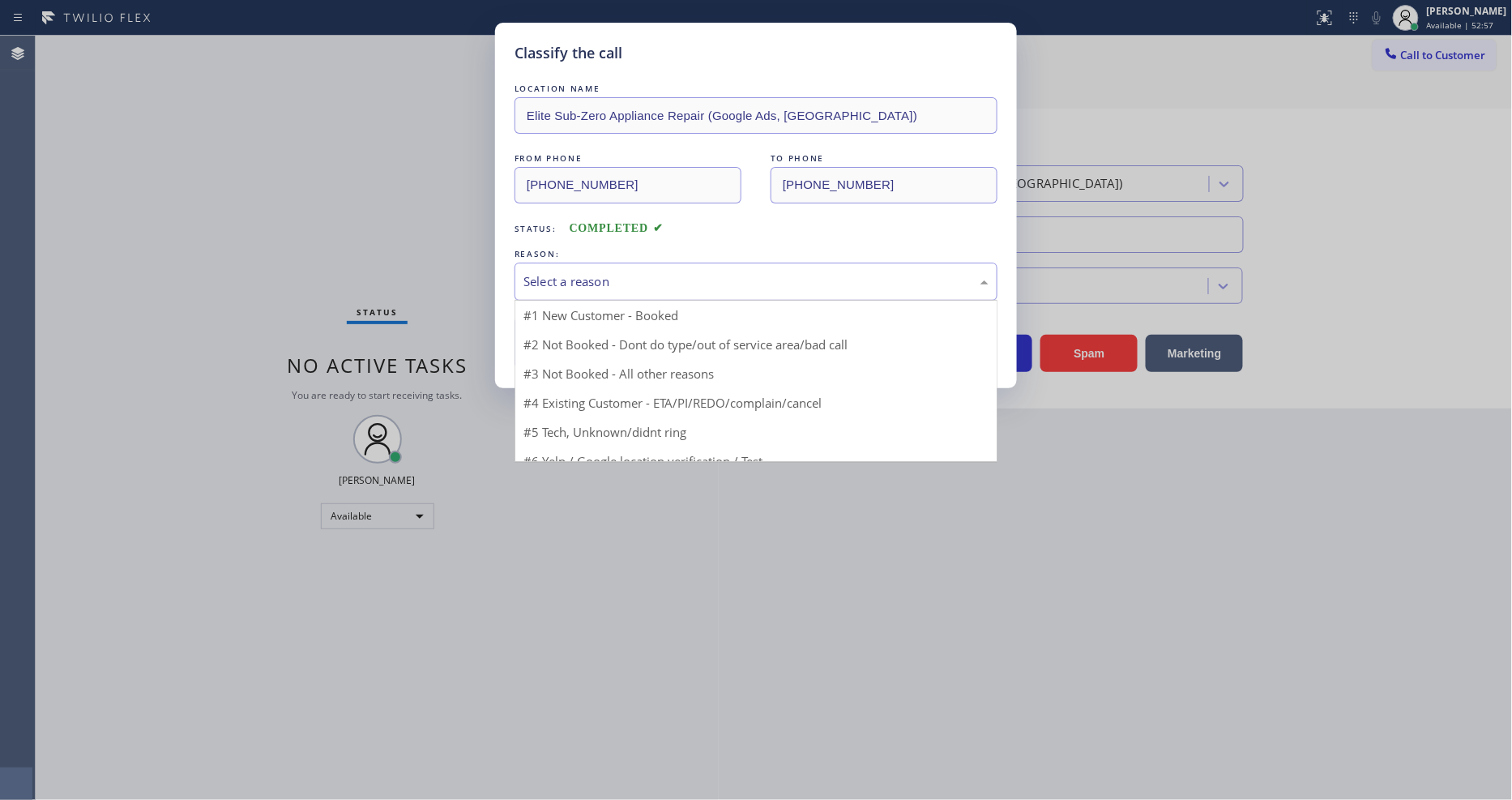
click at [596, 278] on div "Select a reason" at bounding box center [756, 281] width 465 height 18
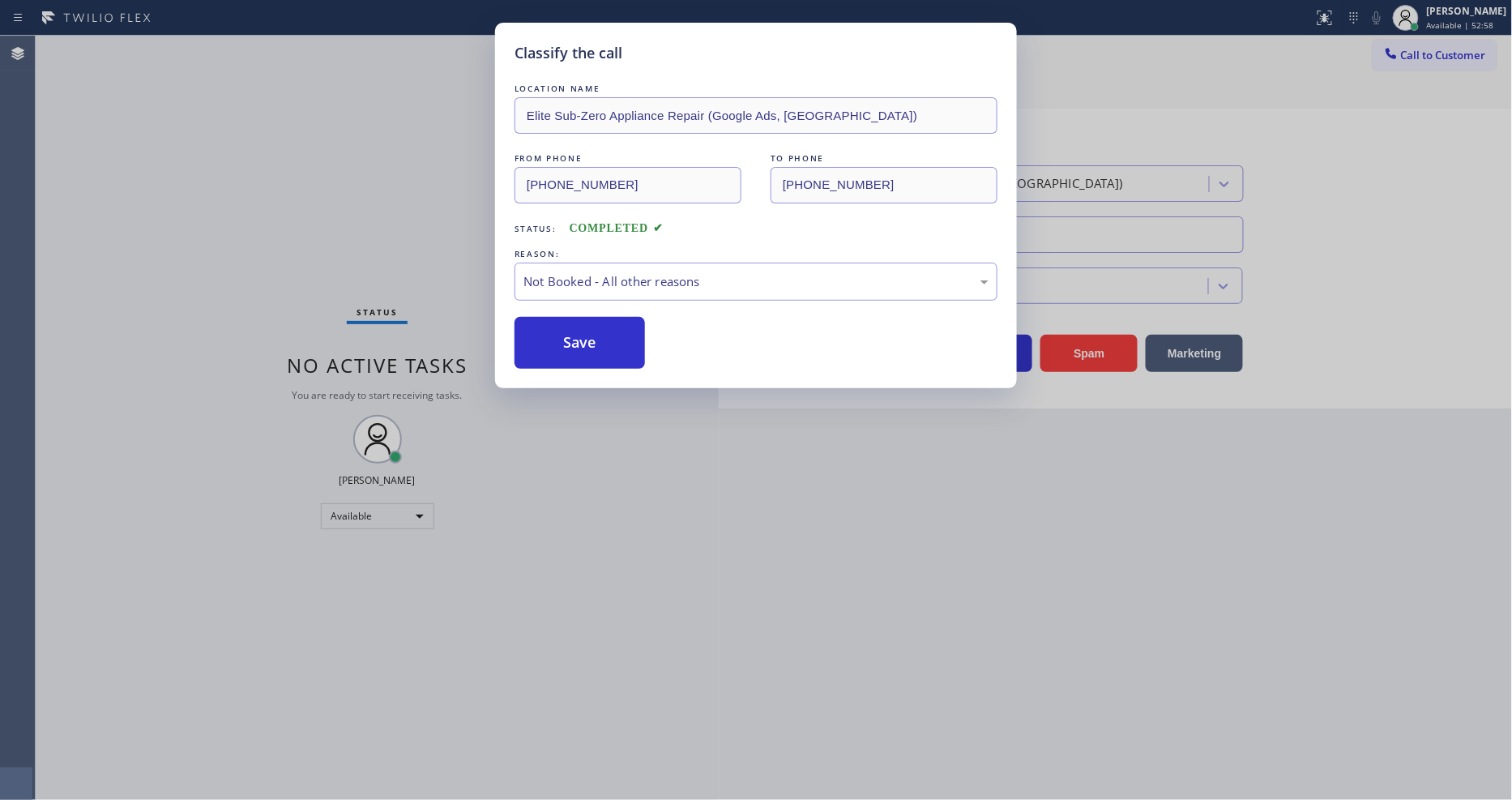
click at [579, 325] on button "Save" at bounding box center [579, 343] width 131 height 52
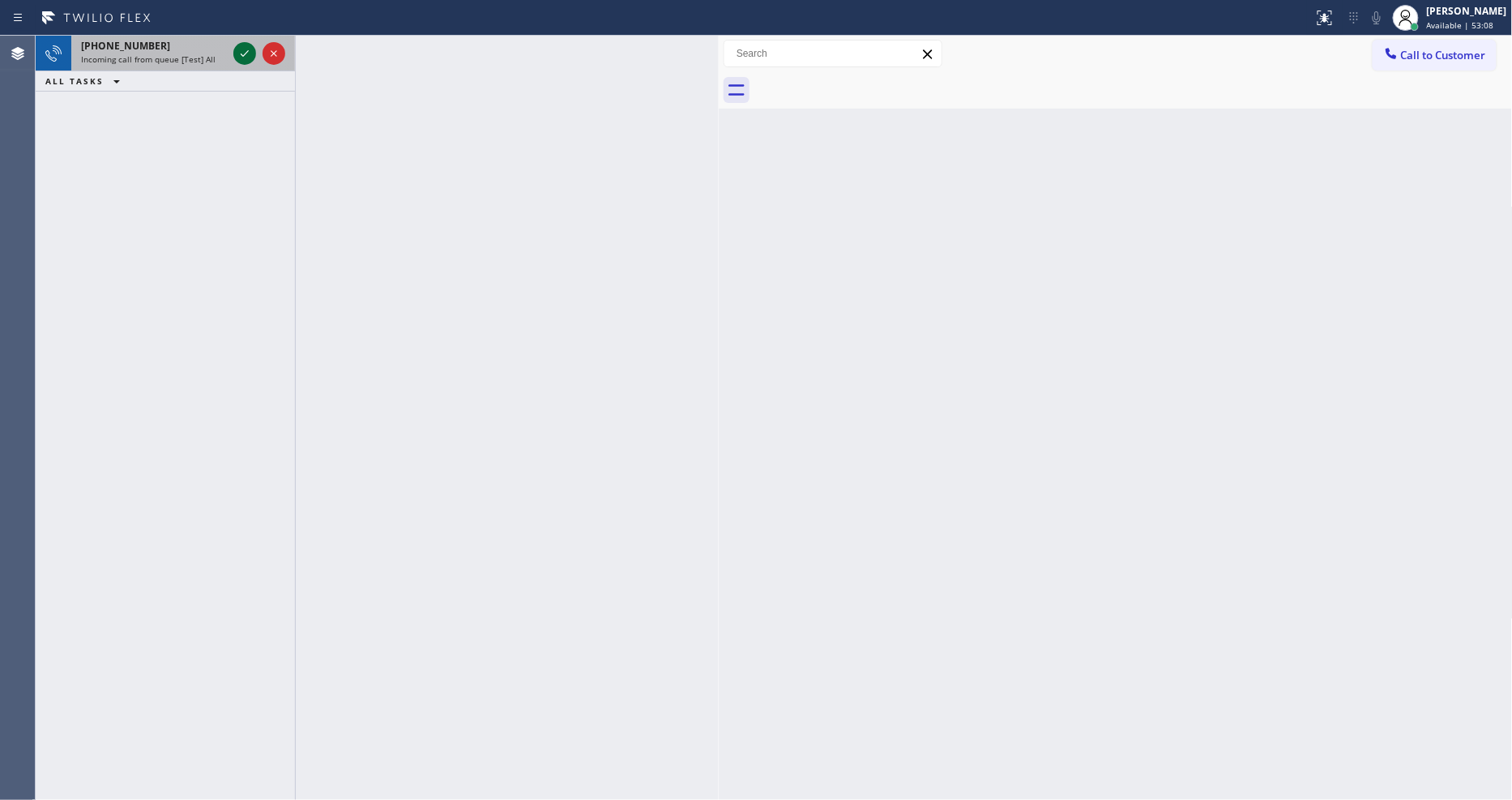
click at [244, 58] on icon at bounding box center [245, 53] width 19 height 19
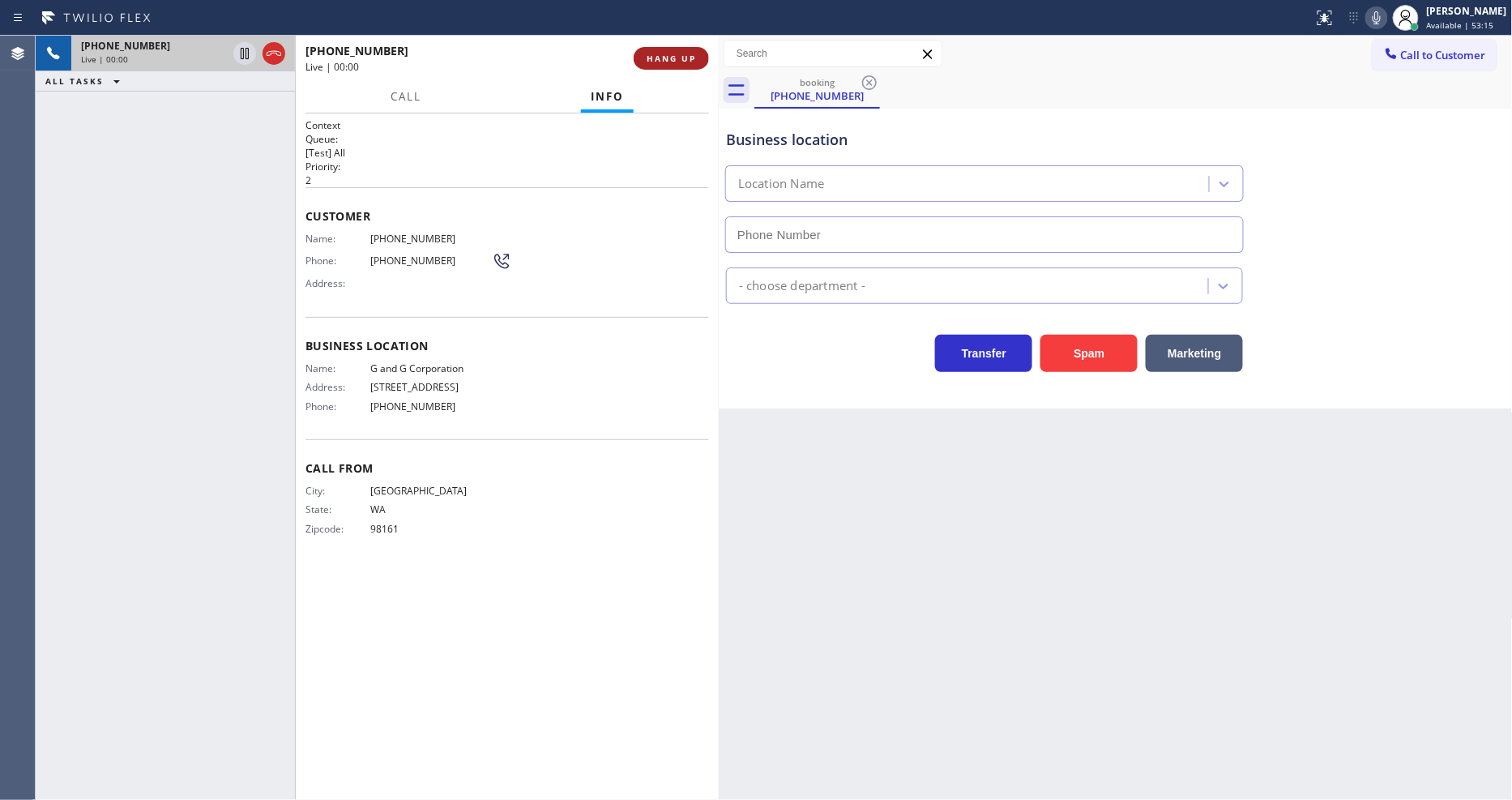
click at [665, 65] on button "HANG UP" at bounding box center [672, 58] width 75 height 22
type input "[PHONE_NUMBER]"
click at [665, 58] on span "HANG UP" at bounding box center [671, 58] width 49 height 12
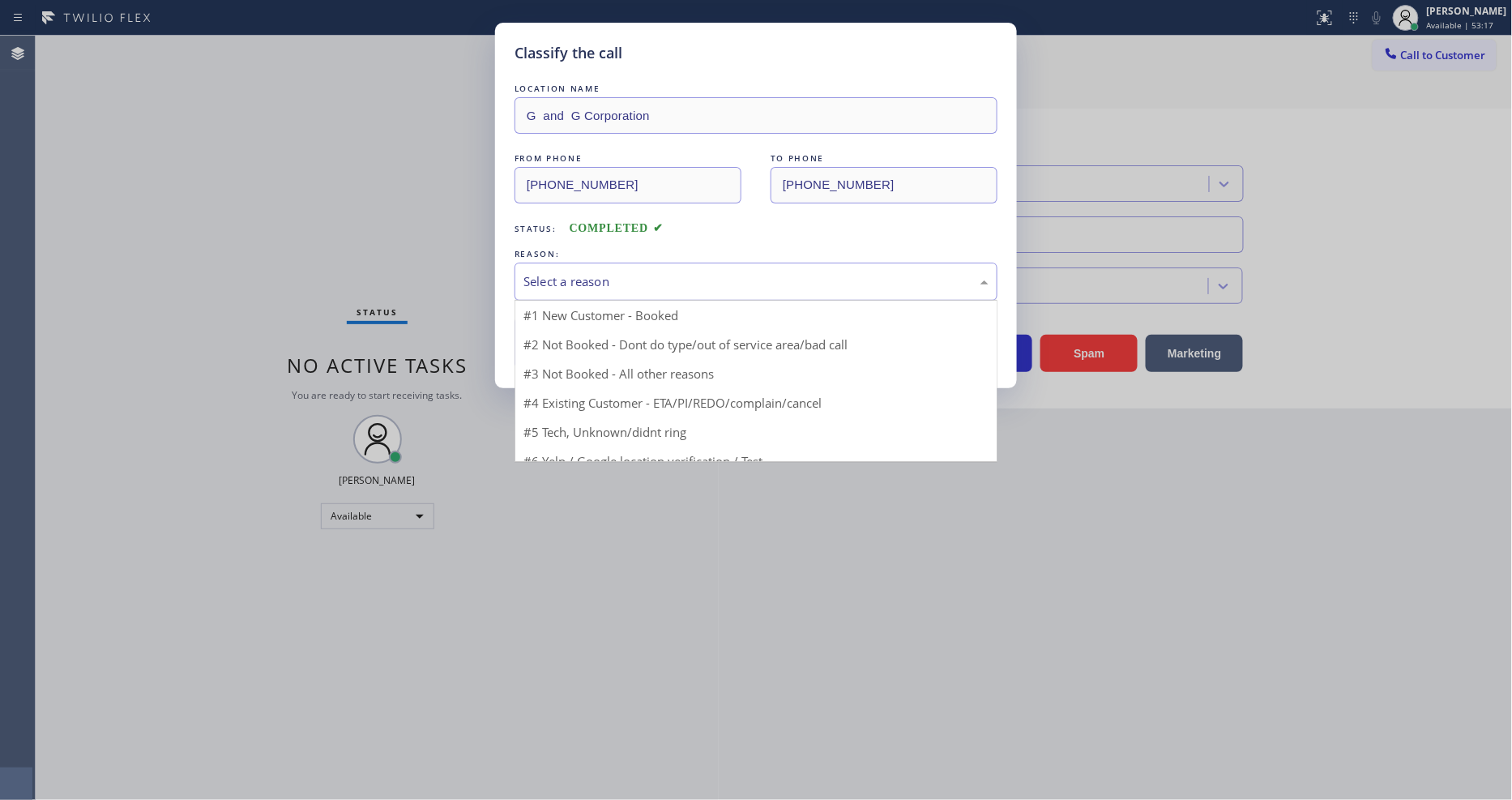
click at [619, 280] on div "Select a reason" at bounding box center [756, 281] width 465 height 18
drag, startPoint x: 585, startPoint y: 424, endPoint x: 596, endPoint y: 373, distance: 52.2
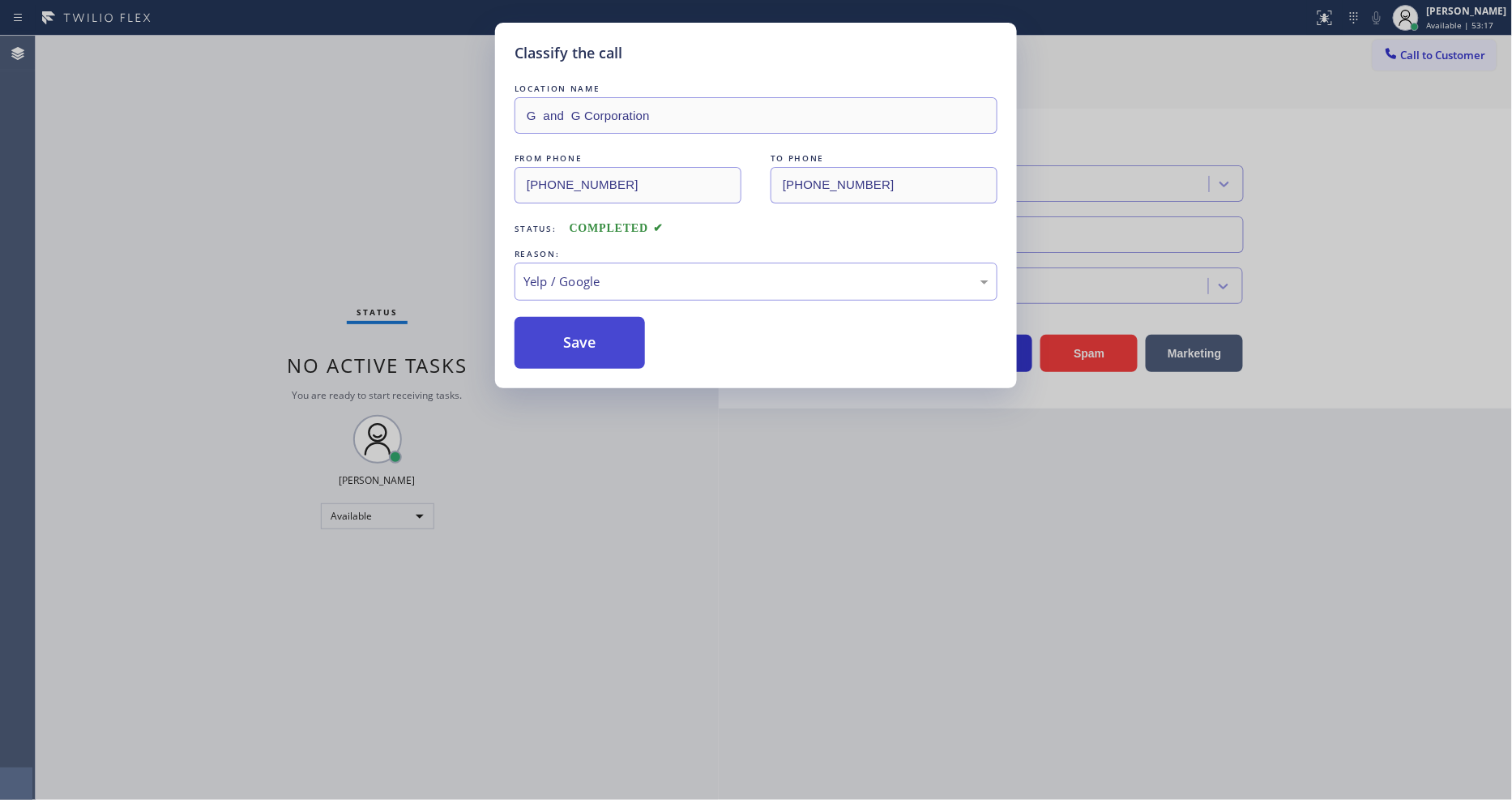
click at [596, 331] on button "Save" at bounding box center [579, 343] width 131 height 52
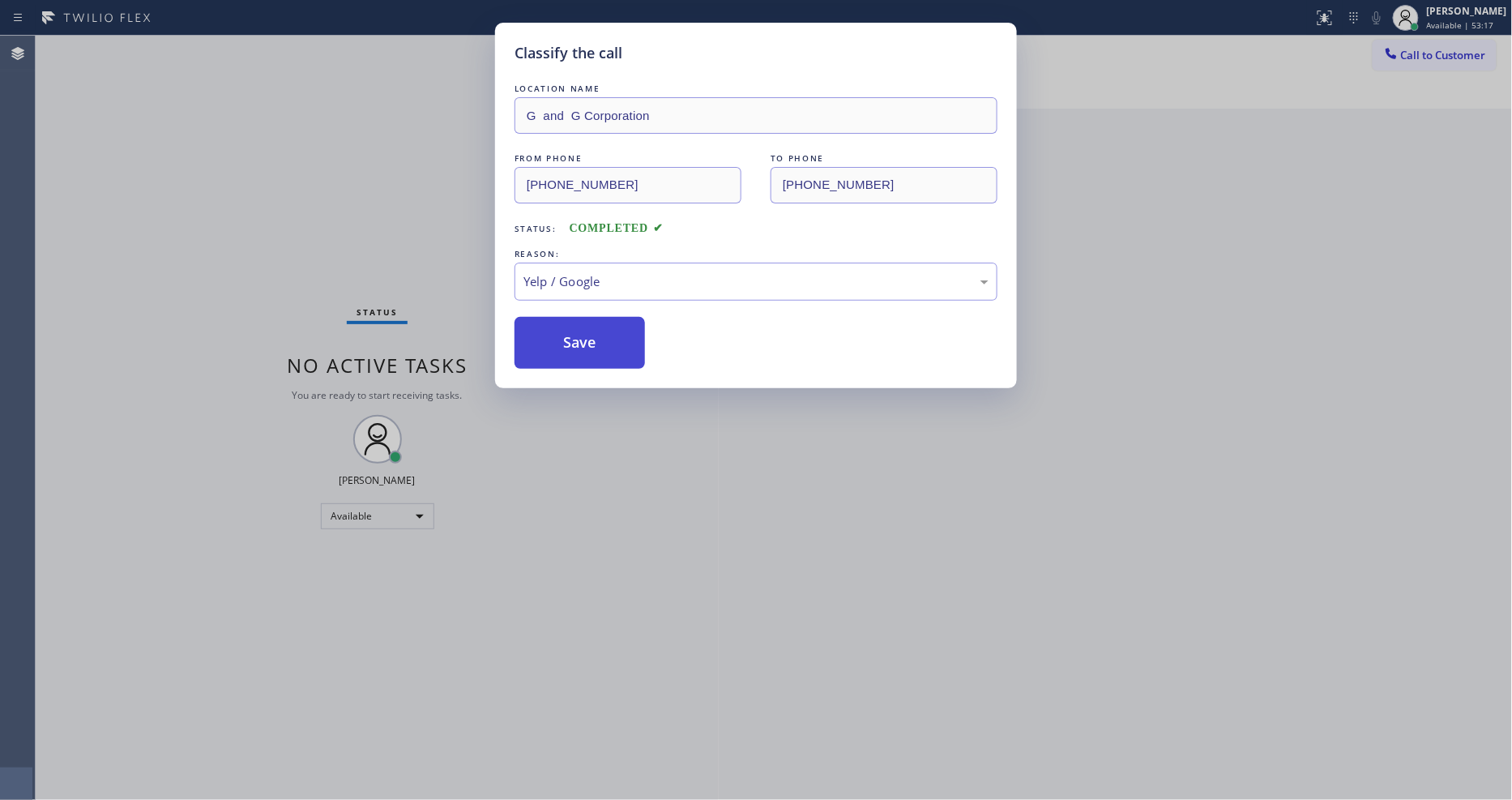
click at [596, 331] on button "Save" at bounding box center [579, 343] width 131 height 52
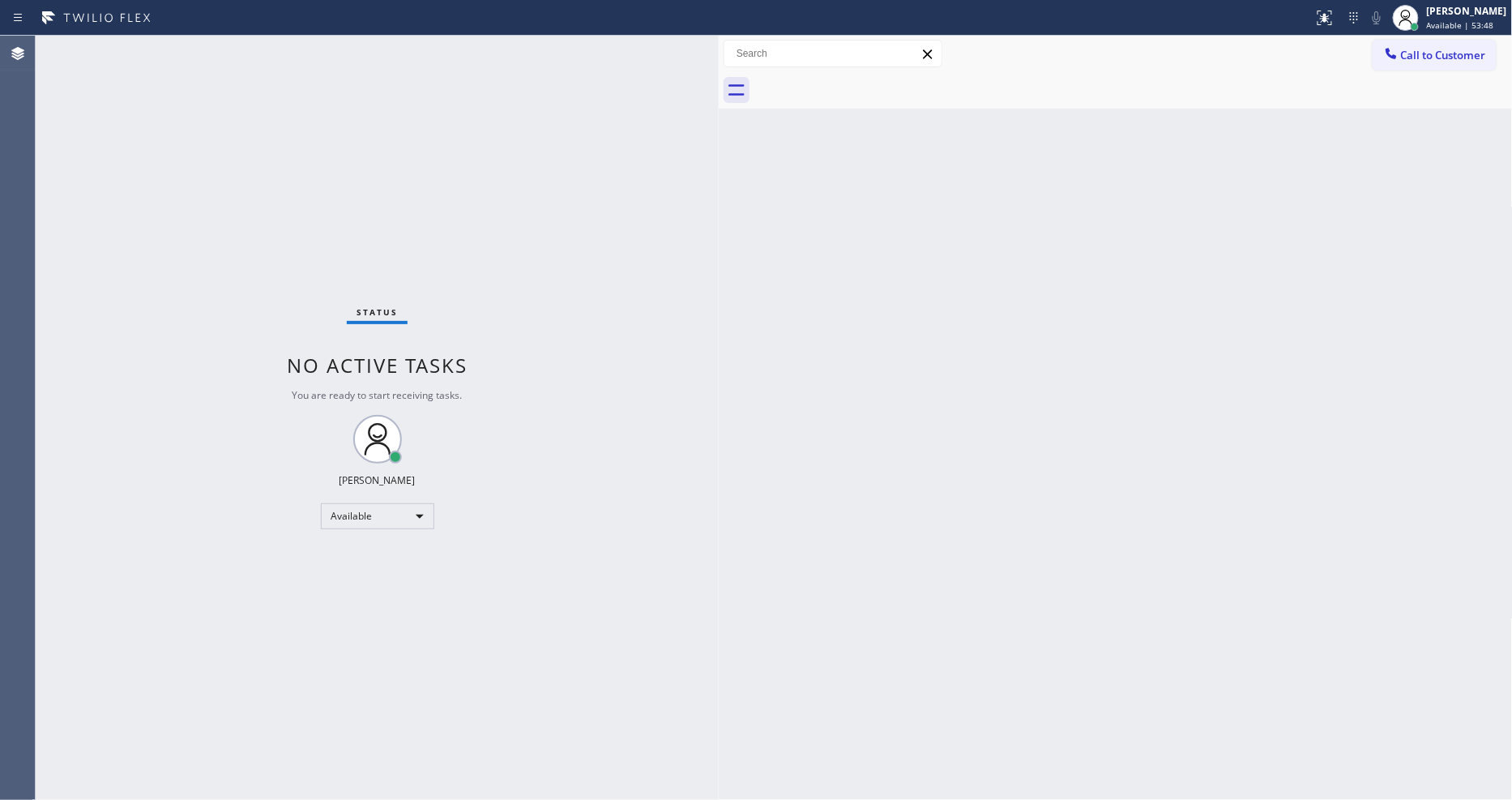
click at [215, 55] on div "Status No active tasks You are ready to start receiving tasks. [PERSON_NAME] Av…" at bounding box center [377, 418] width 683 height 764
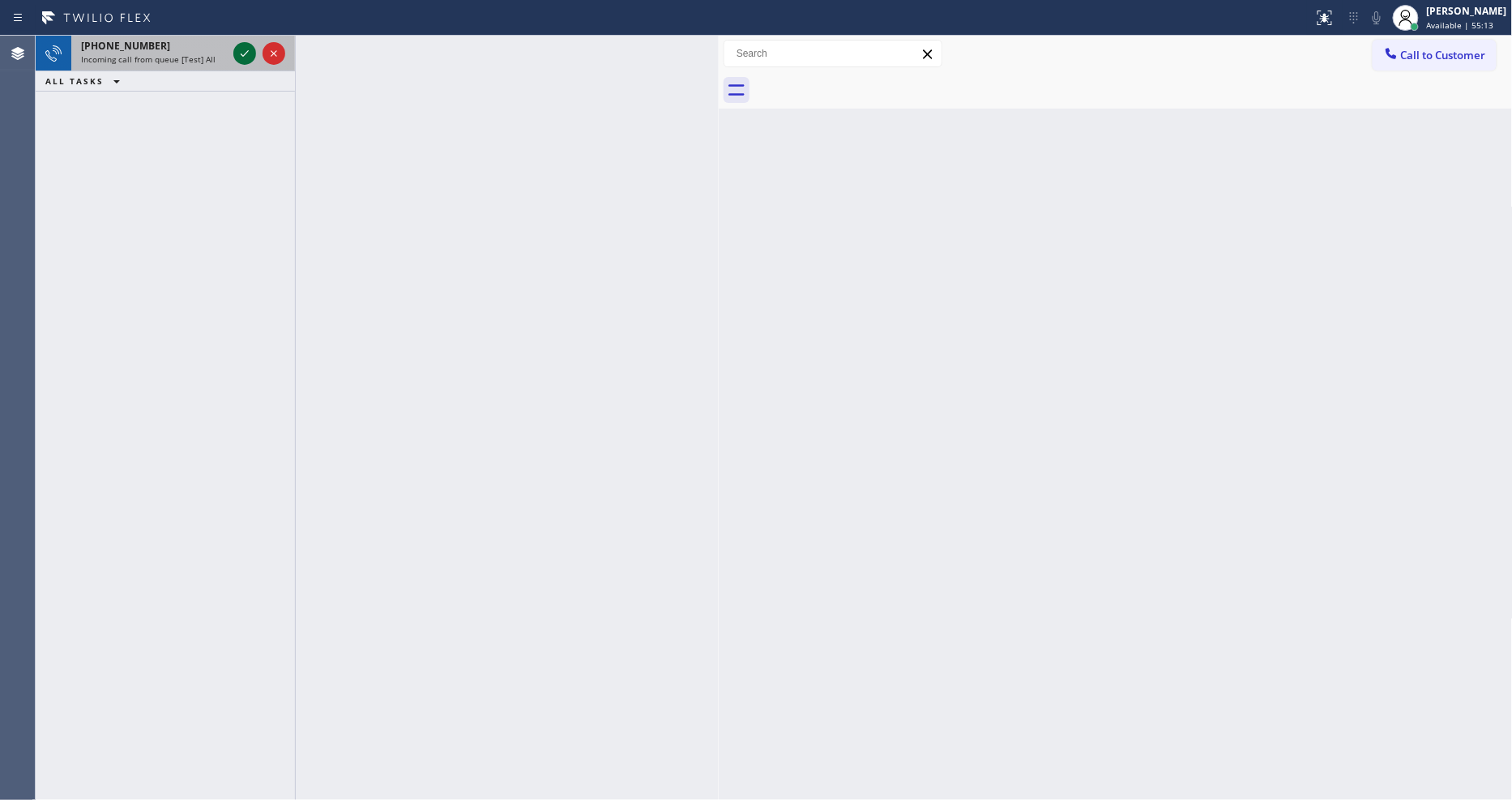
click at [248, 52] on icon at bounding box center [245, 53] width 19 height 19
click at [245, 54] on icon at bounding box center [245, 53] width 19 height 19
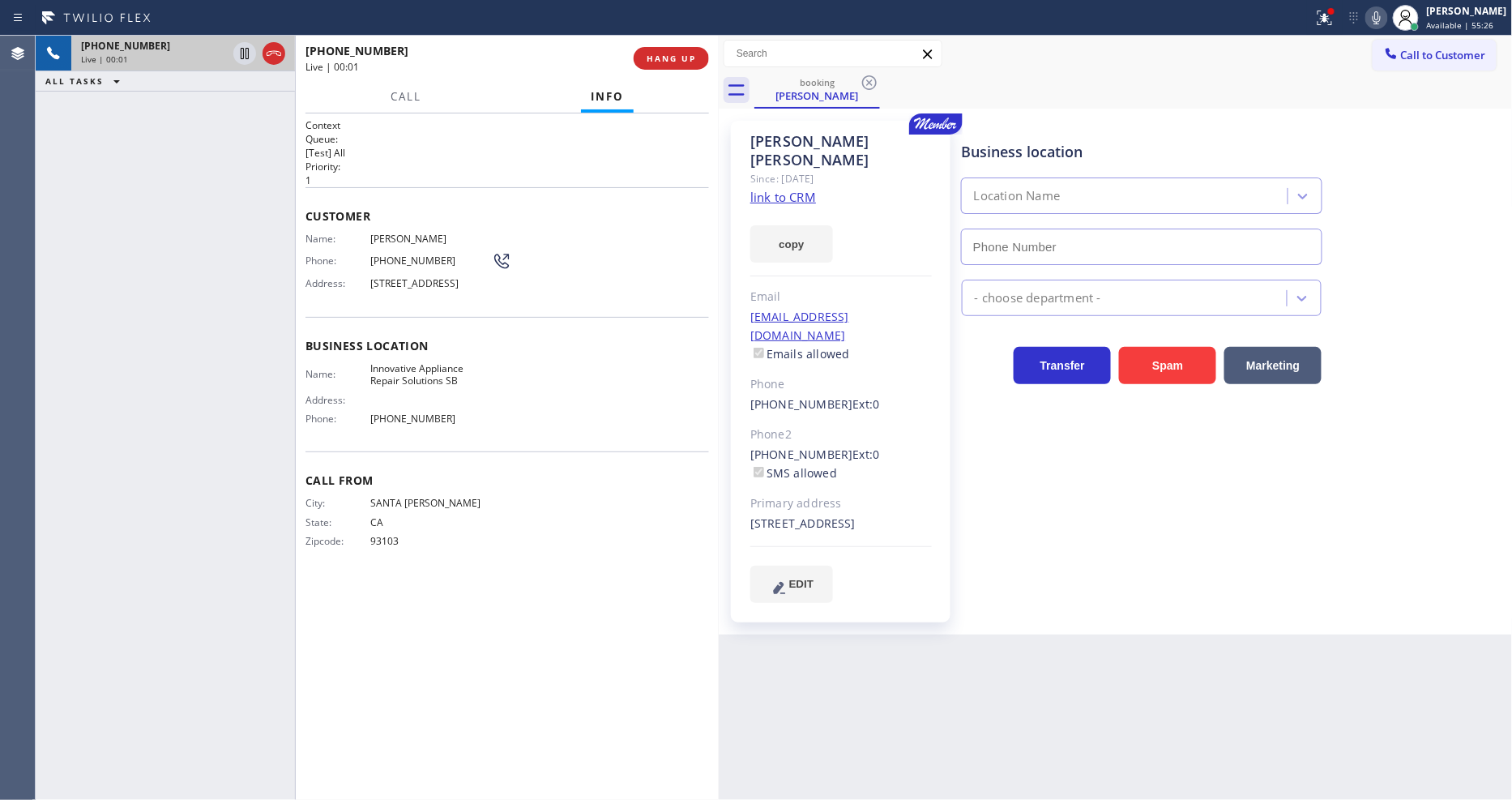
type input "[PHONE_NUMBER]"
click at [934, 246] on div "[PERSON_NAME] Since: [DATE] link to CRM copy Email [EMAIL_ADDRESS][DOMAIN_NAME]…" at bounding box center [840, 371] width 219 height 502
click at [808, 189] on link "link to CRM" at bounding box center [783, 196] width 66 height 16
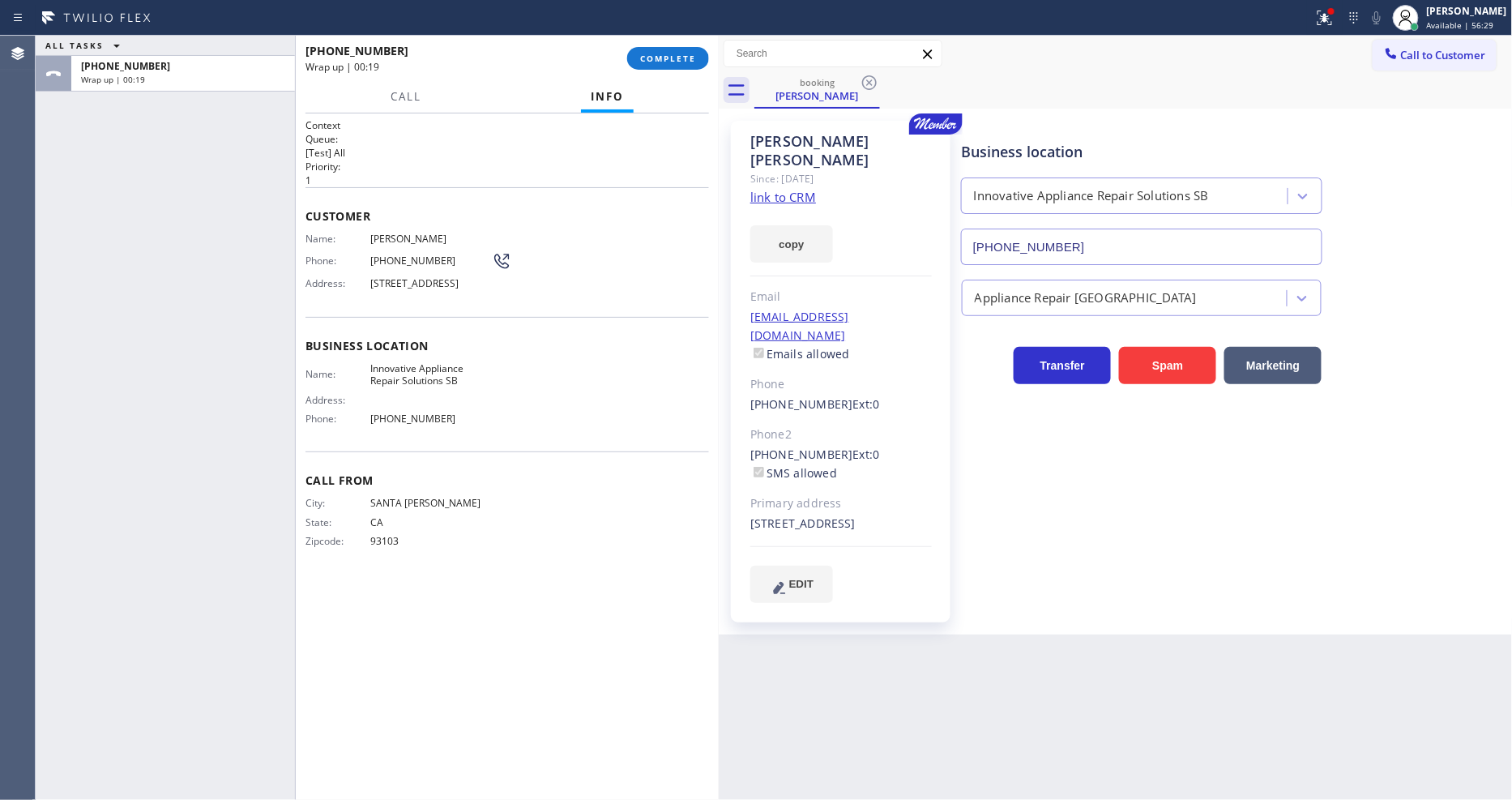
click at [1066, 574] on div "Business location Innovative Appliance Repair Solutions SB [PHONE_NUMBER] Appli…" at bounding box center [1234, 362] width 550 height 474
click at [800, 189] on link "link to CRM" at bounding box center [783, 196] width 66 height 16
click at [677, 58] on span "COMPLETE" at bounding box center [668, 58] width 56 height 12
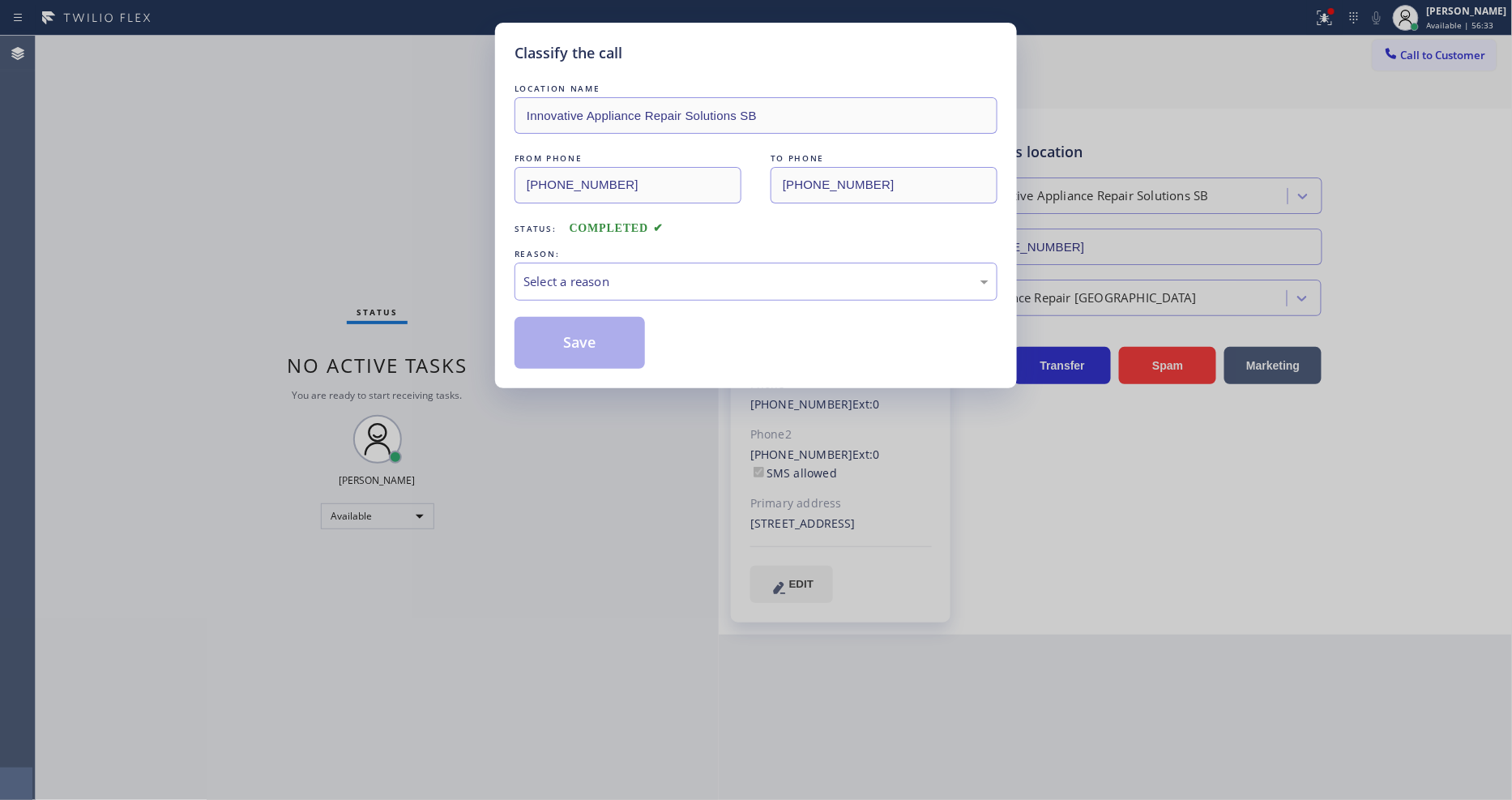
click at [557, 298] on div "LOCATION NAME Innovative Appliance Repair Solutions SB FROM PHONE [PHONE_NUMBER…" at bounding box center [756, 224] width 483 height 288
click at [564, 279] on div "Select a reason" at bounding box center [756, 281] width 465 height 18
click at [572, 325] on button "Save" at bounding box center [579, 343] width 131 height 52
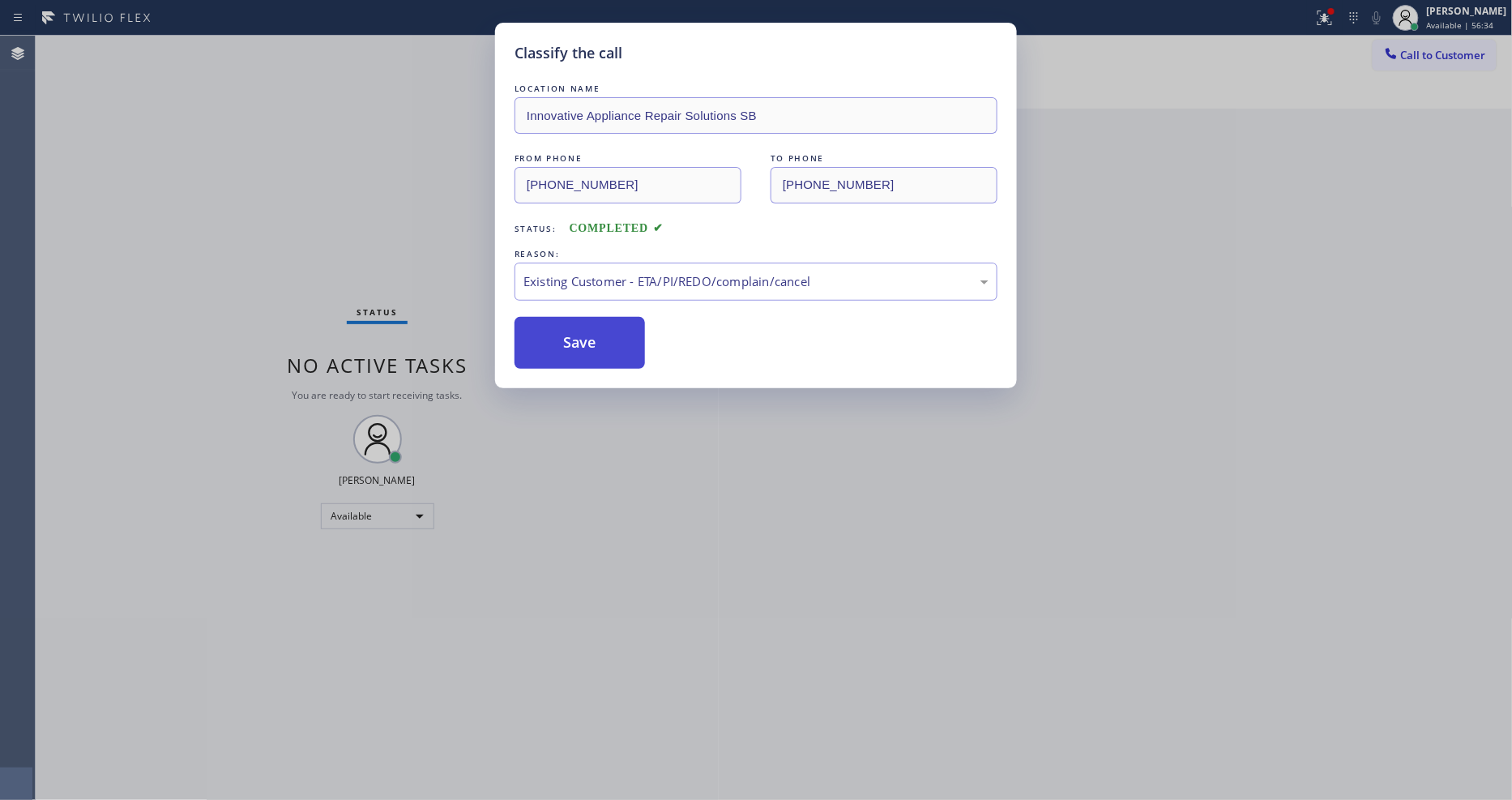
click at [572, 325] on button "Save" at bounding box center [579, 343] width 131 height 52
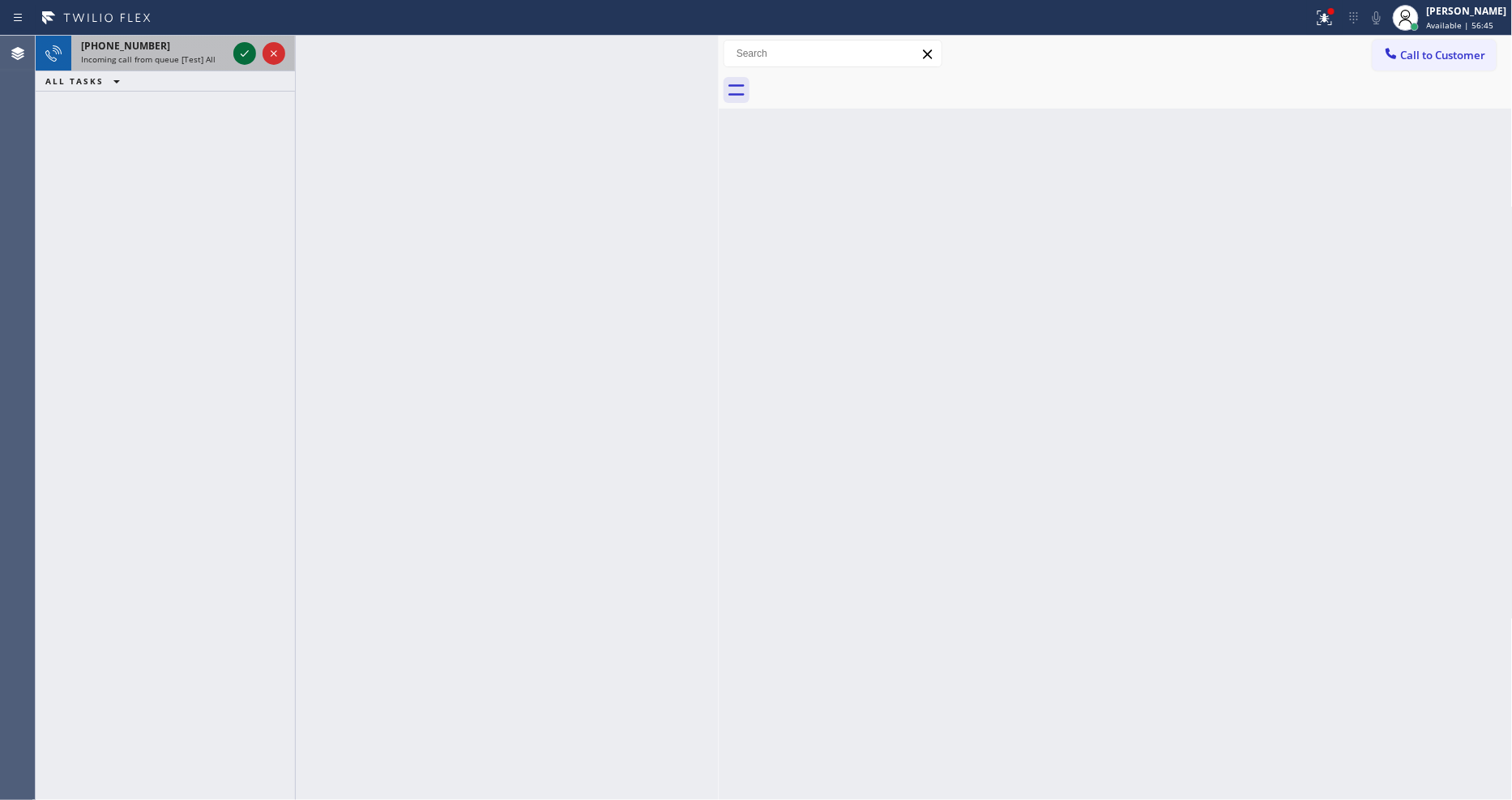
click at [247, 49] on icon at bounding box center [245, 53] width 19 height 19
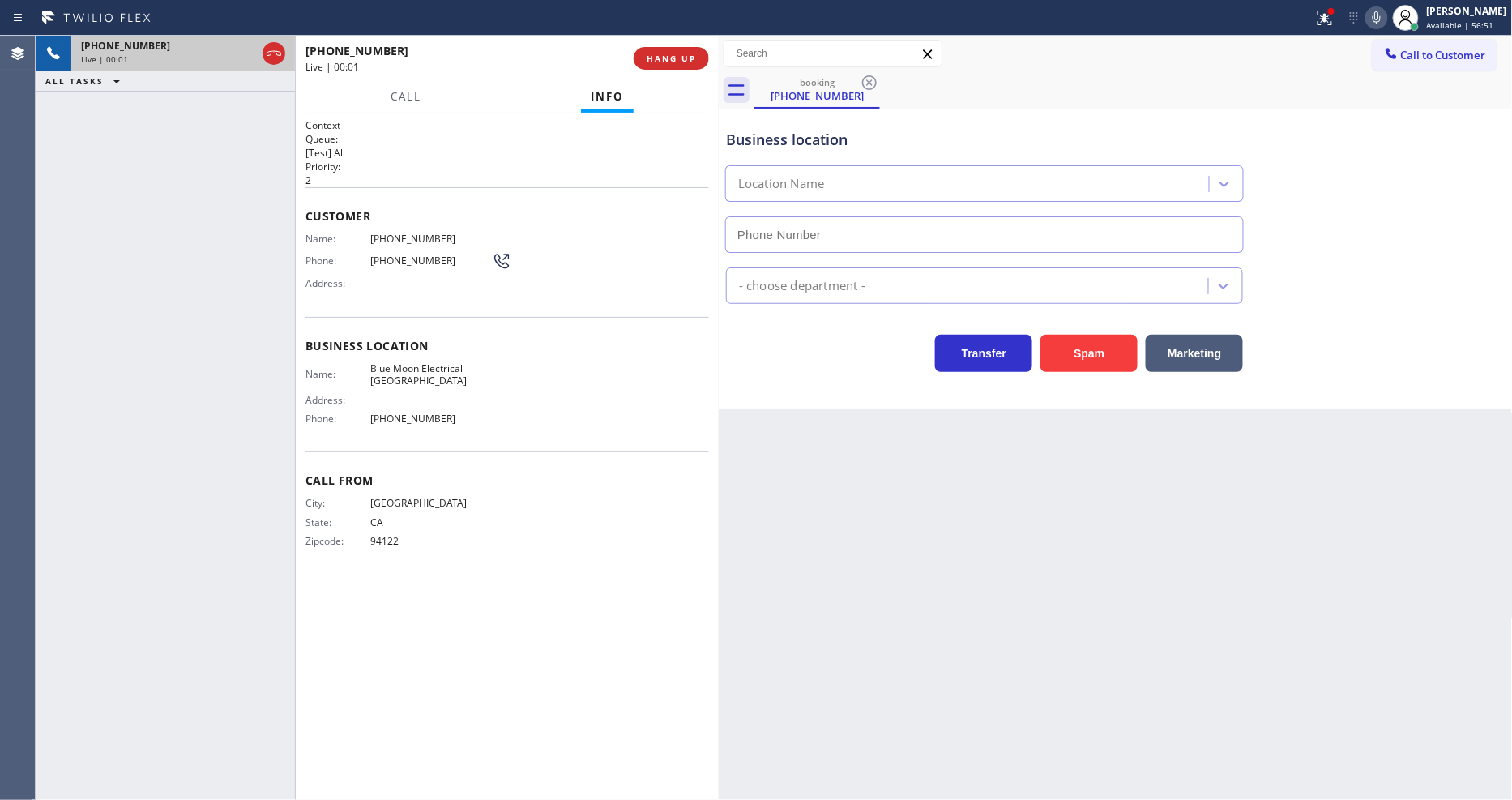
type input "[PHONE_NUMBER]"
click at [684, 54] on span "HANG UP" at bounding box center [671, 58] width 49 height 12
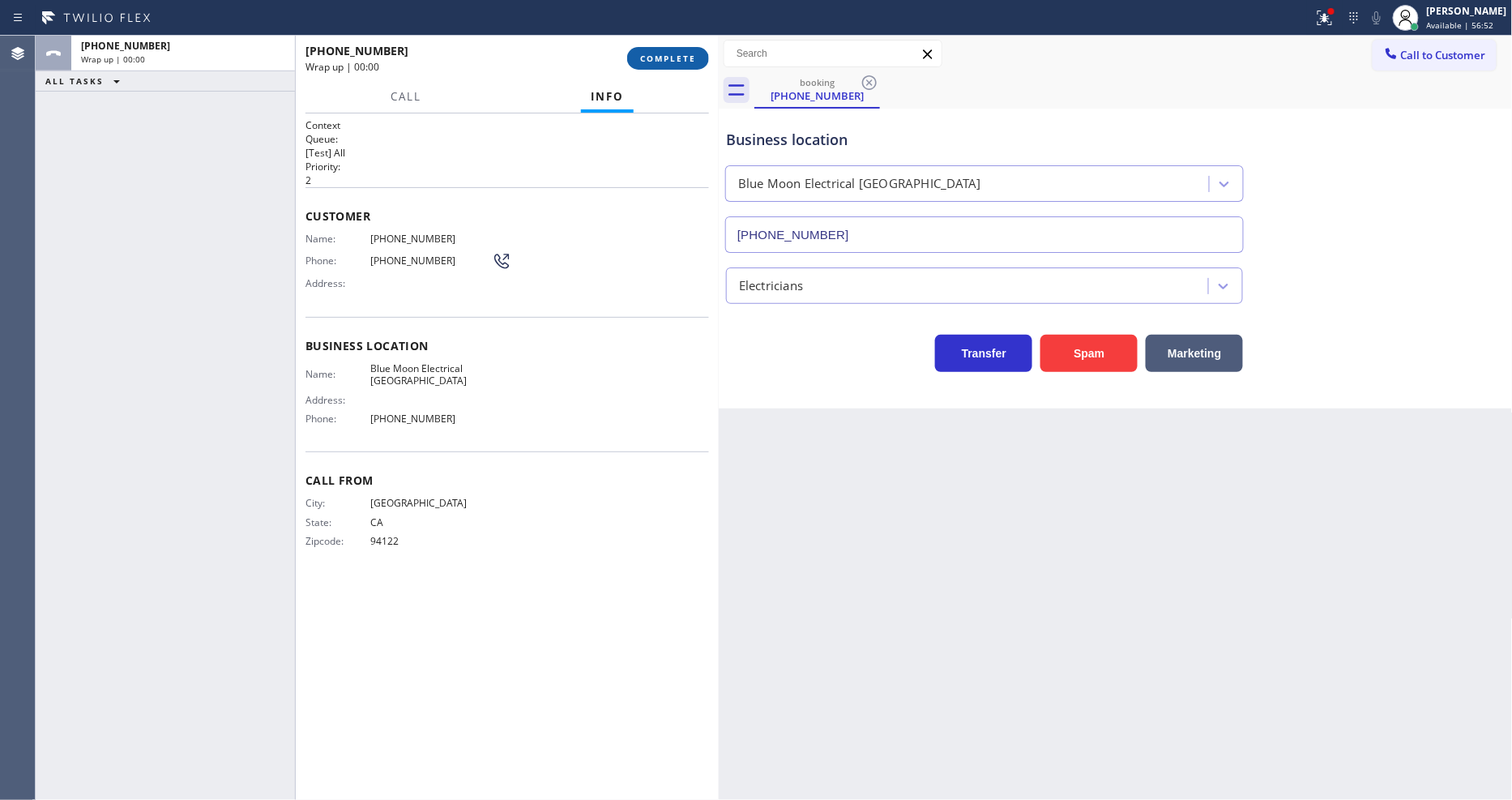
click at [683, 53] on span "COMPLETE" at bounding box center [668, 58] width 56 height 12
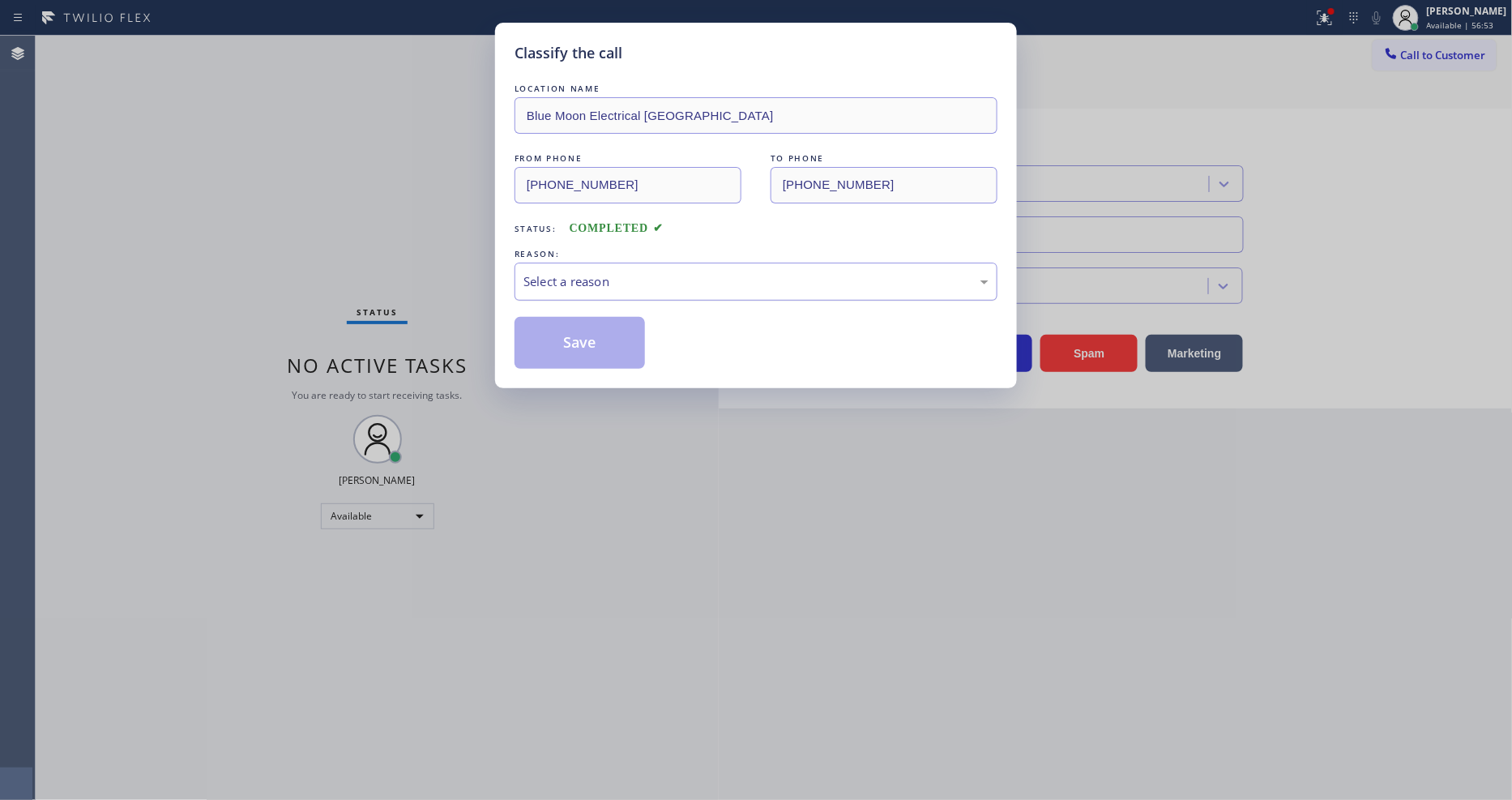
click at [649, 285] on div "Select a reason" at bounding box center [756, 281] width 483 height 38
click at [629, 319] on button "Save" at bounding box center [579, 343] width 131 height 52
click at [627, 319] on button "Save" at bounding box center [579, 343] width 131 height 52
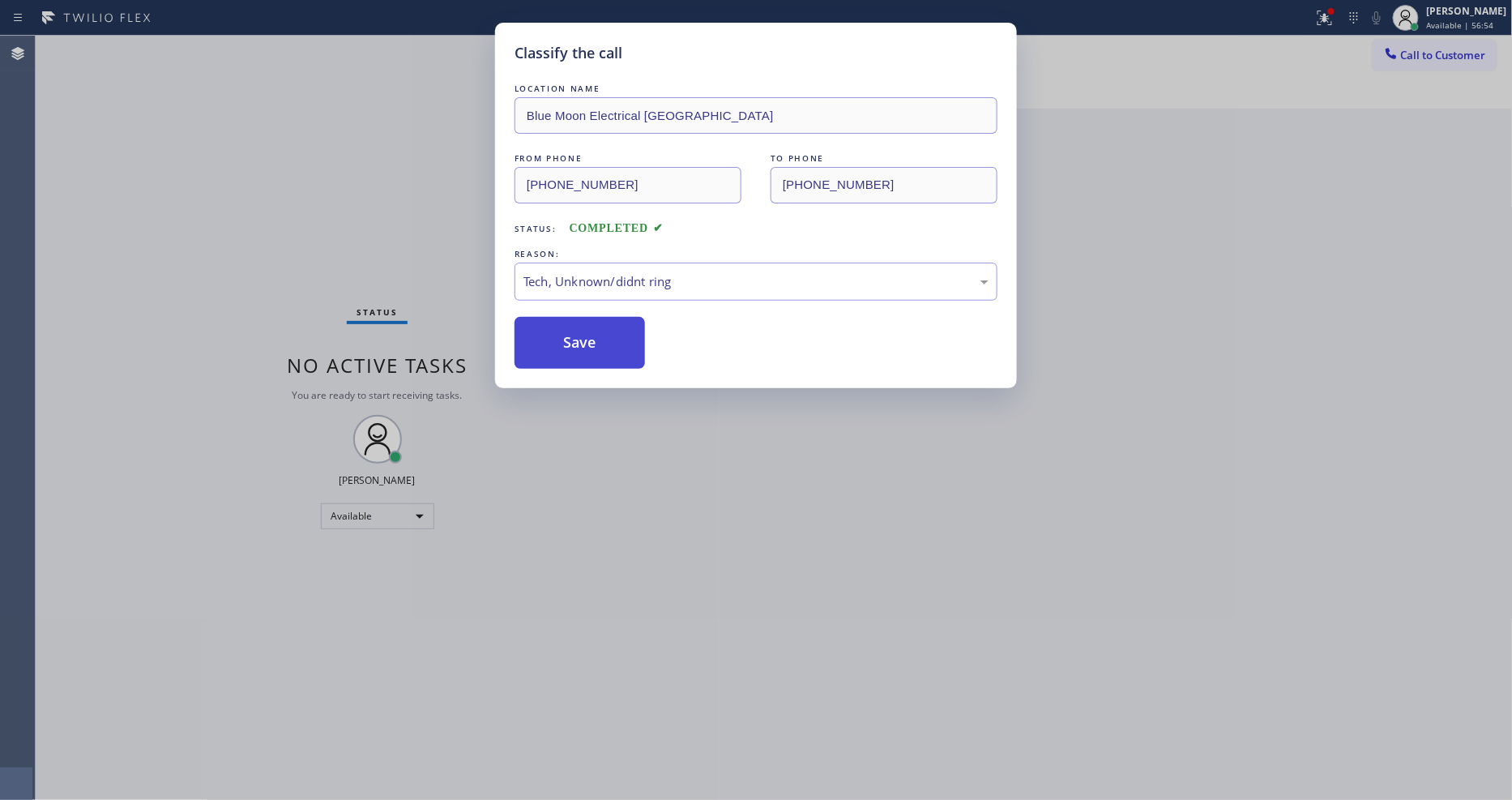
click at [624, 320] on button "Save" at bounding box center [579, 343] width 131 height 52
click at [1340, 20] on div "Classify the call LOCATION NAME Blue Moon Electrical [GEOGRAPHIC_DATA] FROM PHO…" at bounding box center [756, 400] width 1512 height 800
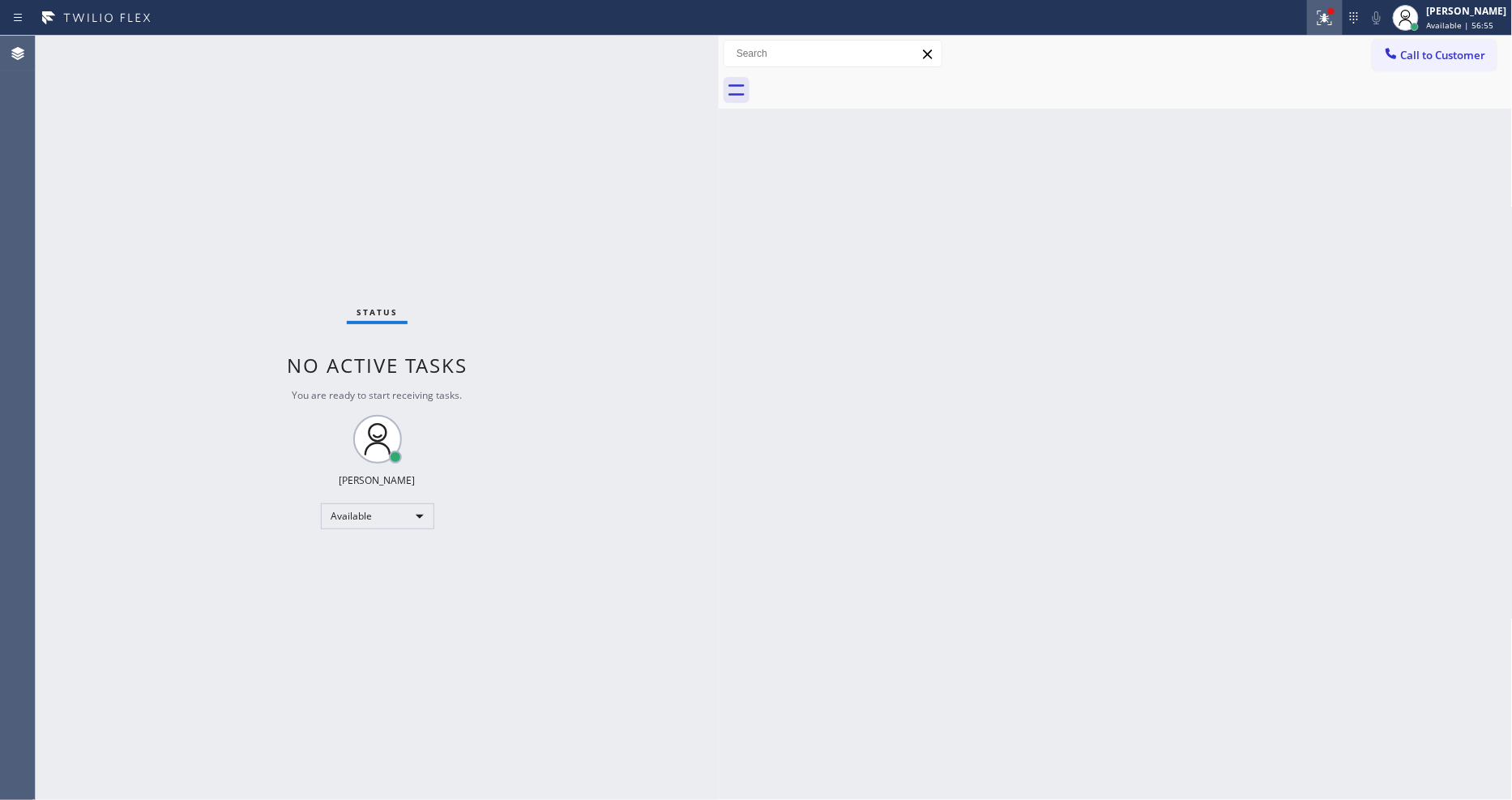
click at [1335, 22] on icon at bounding box center [1324, 17] width 19 height 19
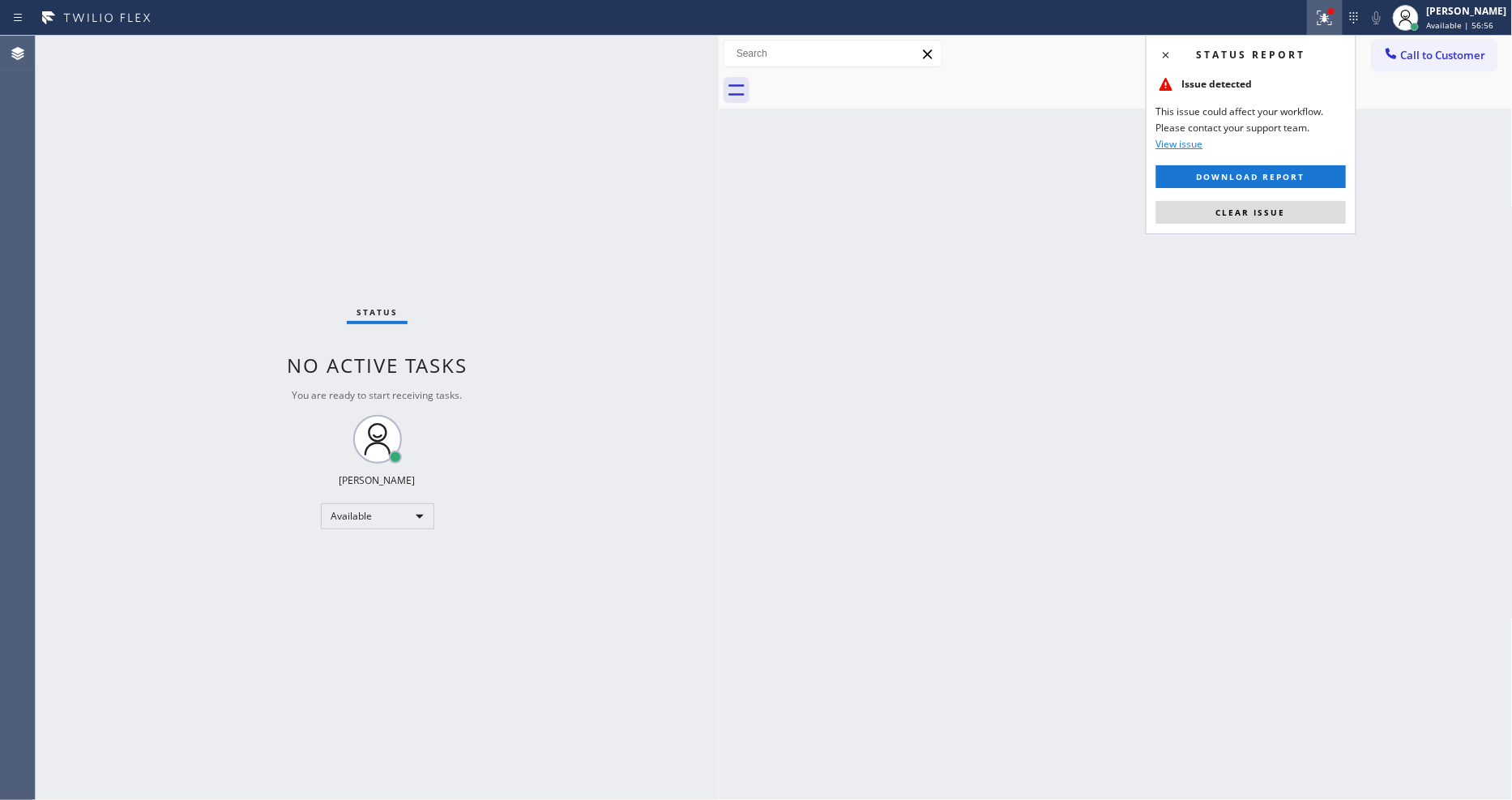
drag, startPoint x: 1310, startPoint y: 212, endPoint x: 1145, endPoint y: 176, distance: 168.9
click at [1309, 212] on button "Clear issue" at bounding box center [1251, 212] width 189 height 22
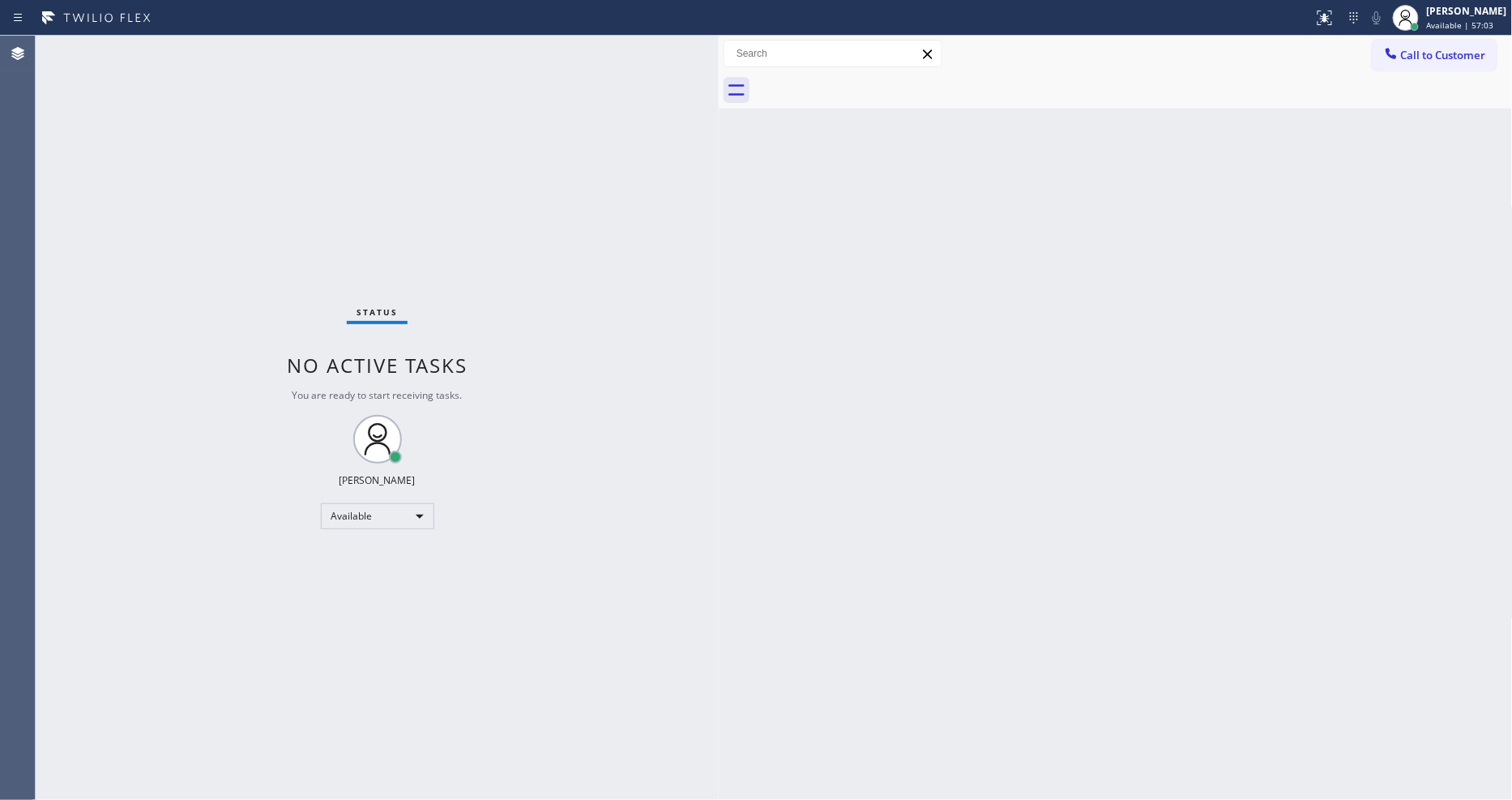
click at [581, 480] on div "Status No active tasks You are ready to start receiving tasks. [PERSON_NAME] Av…" at bounding box center [377, 418] width 683 height 764
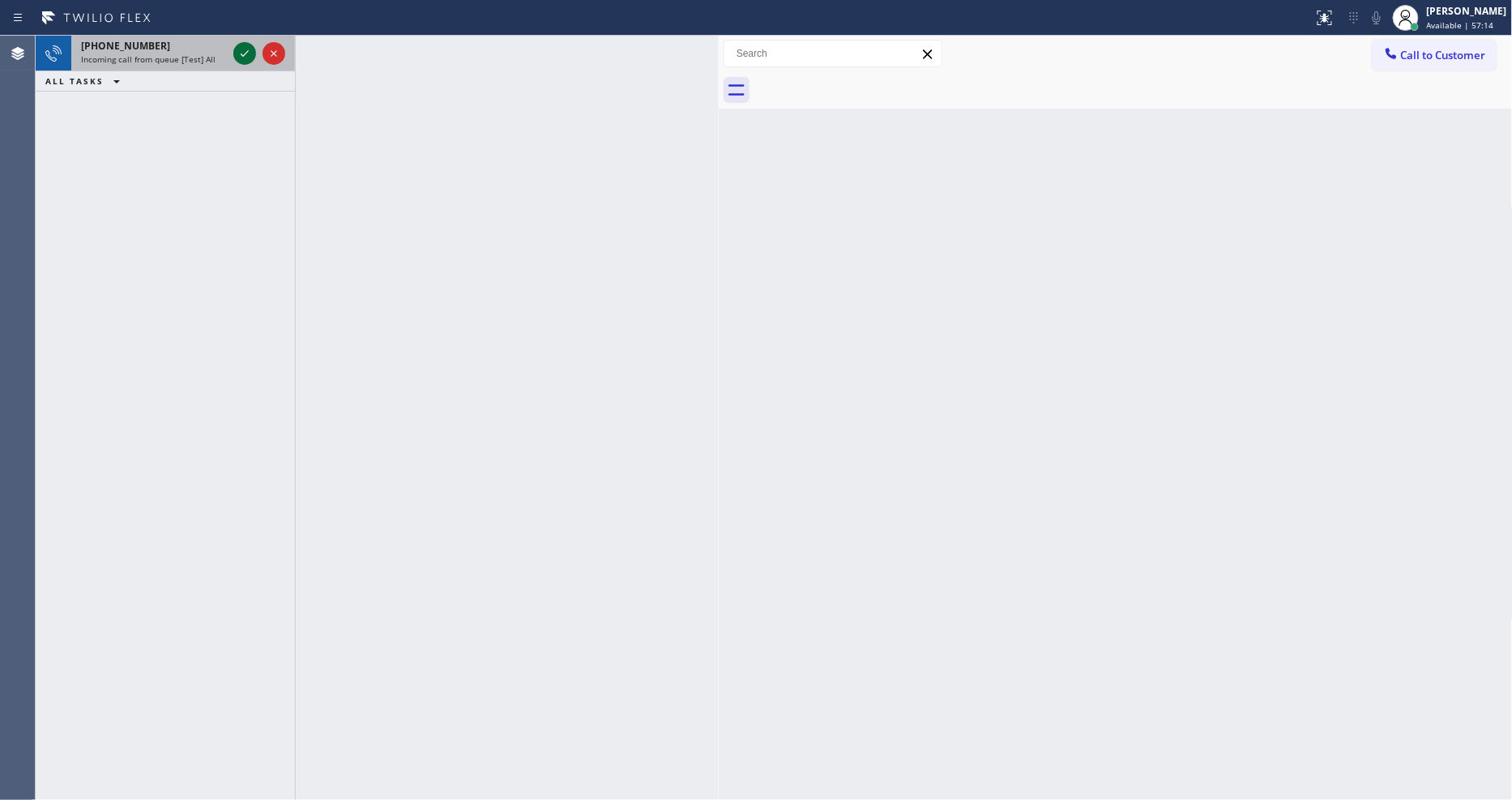
click at [242, 50] on icon at bounding box center [245, 53] width 19 height 19
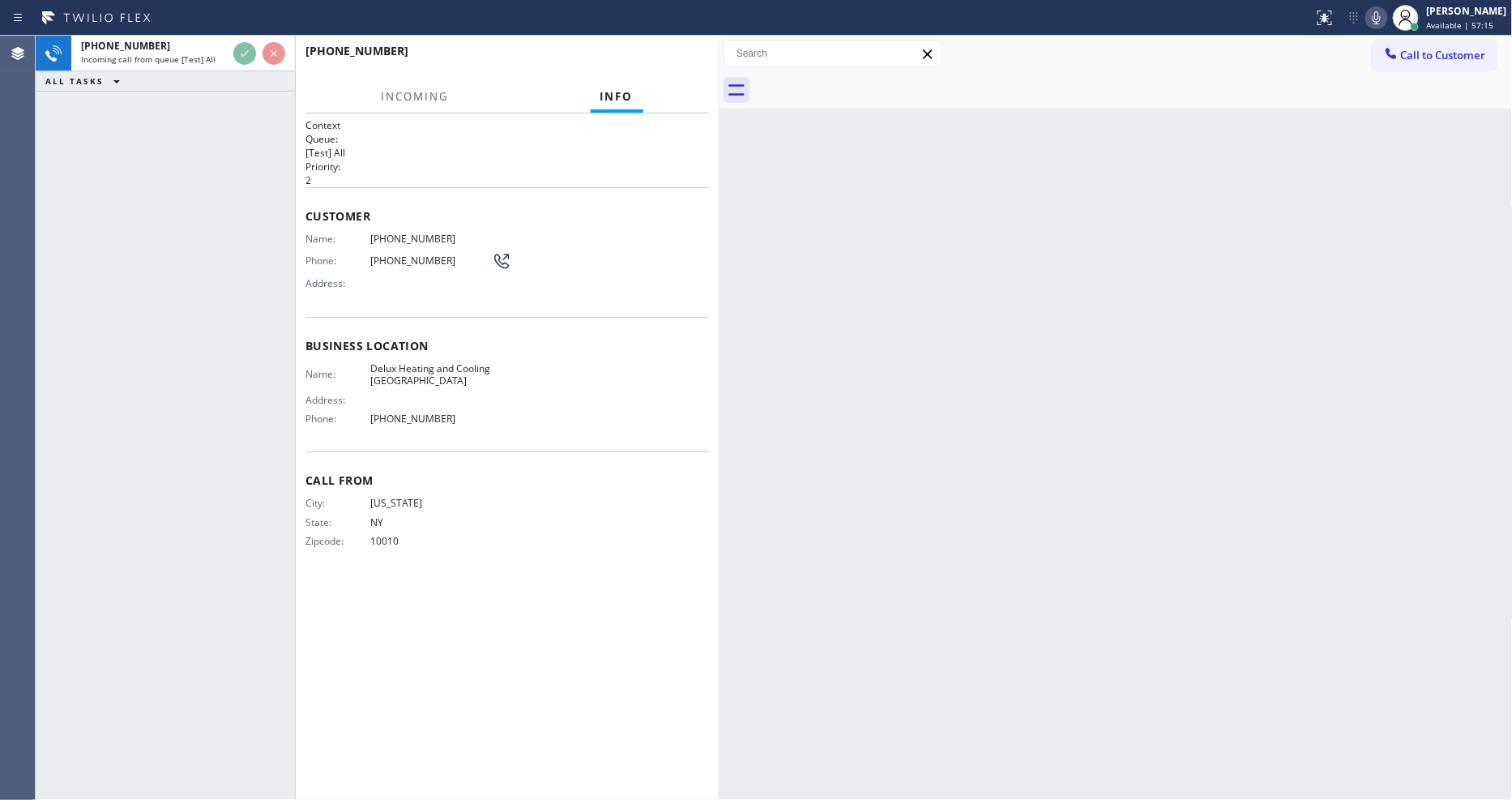
click at [609, 212] on span "Customer" at bounding box center [507, 216] width 403 height 15
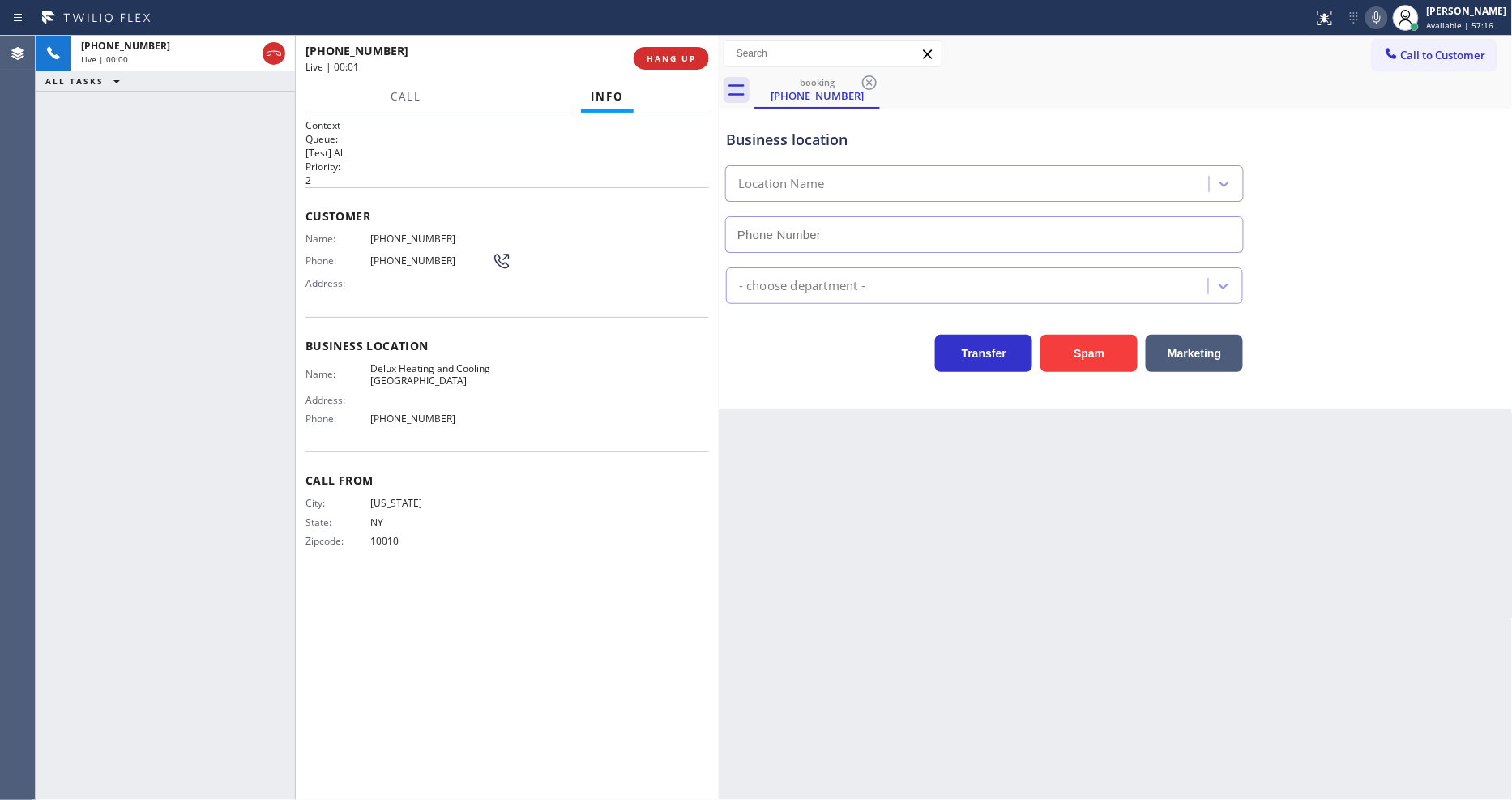
type input "[PHONE_NUMBER]"
click at [659, 48] on button "HANG UP" at bounding box center [672, 58] width 75 height 22
click at [659, 49] on button "HANG UP" at bounding box center [672, 58] width 75 height 22
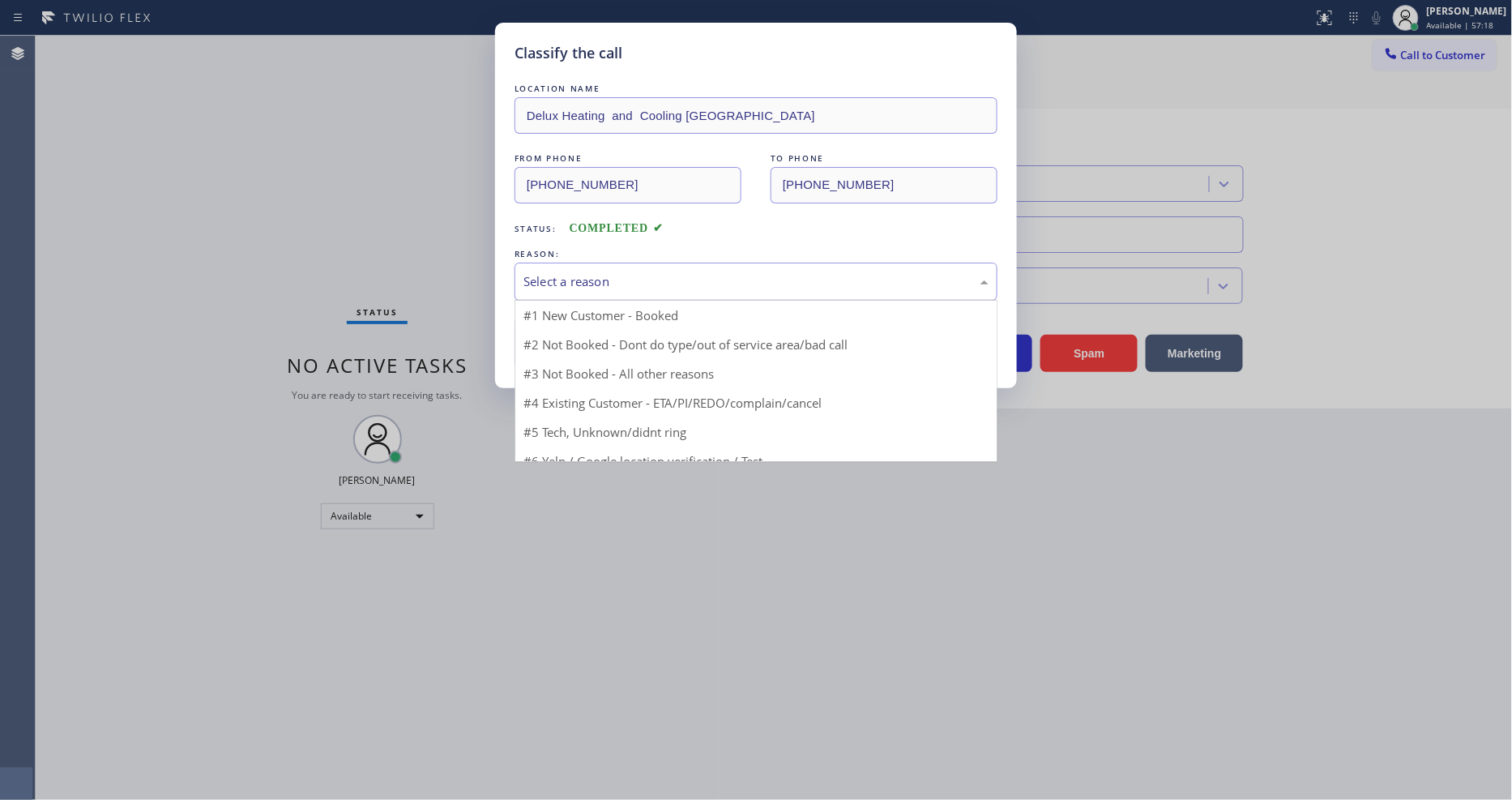
click at [562, 278] on div "Select a reason" at bounding box center [756, 281] width 465 height 18
drag, startPoint x: 562, startPoint y: 420, endPoint x: 573, endPoint y: 363, distance: 58.1
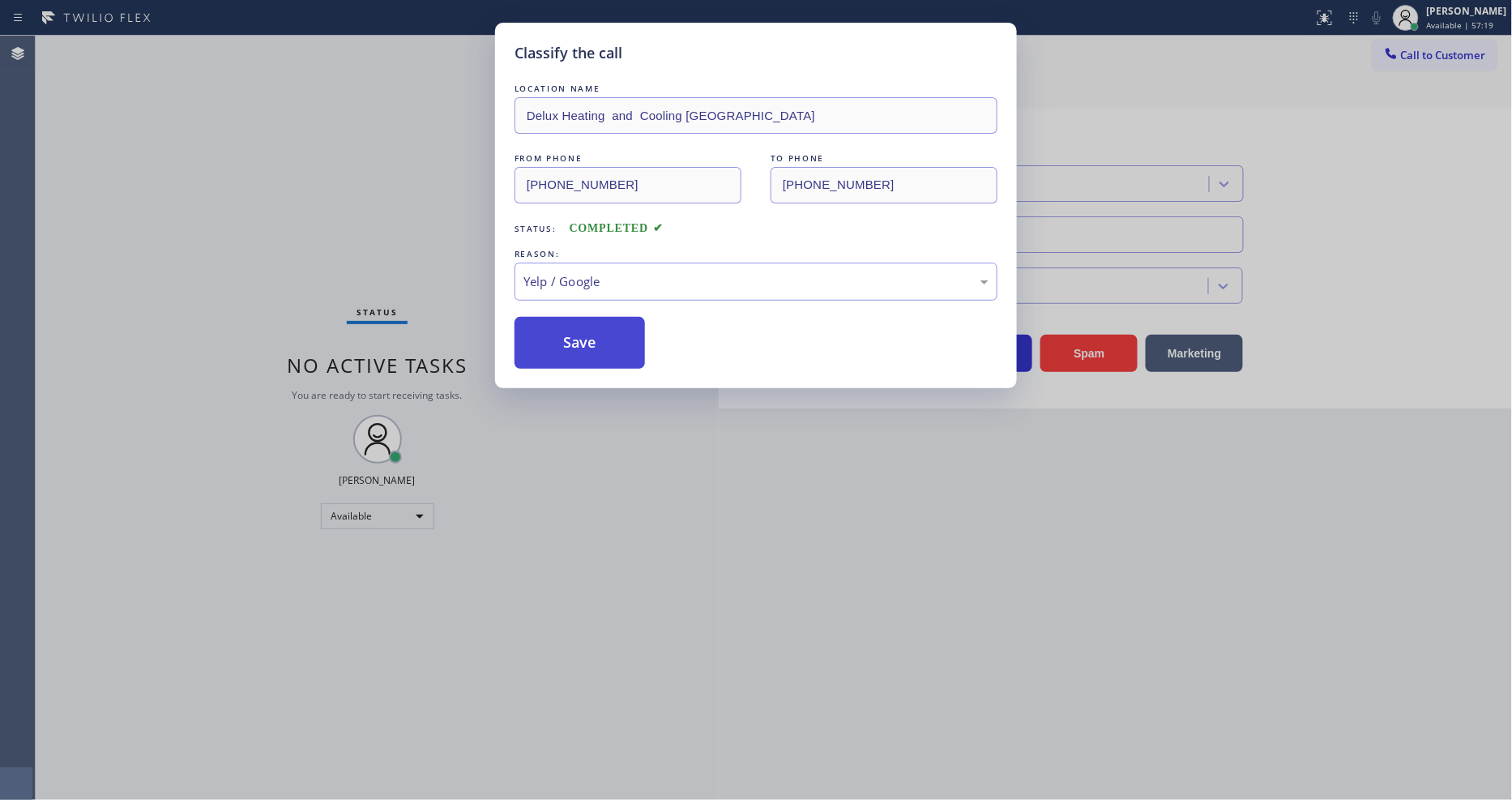
click at [576, 349] on button "Save" at bounding box center [579, 343] width 131 height 52
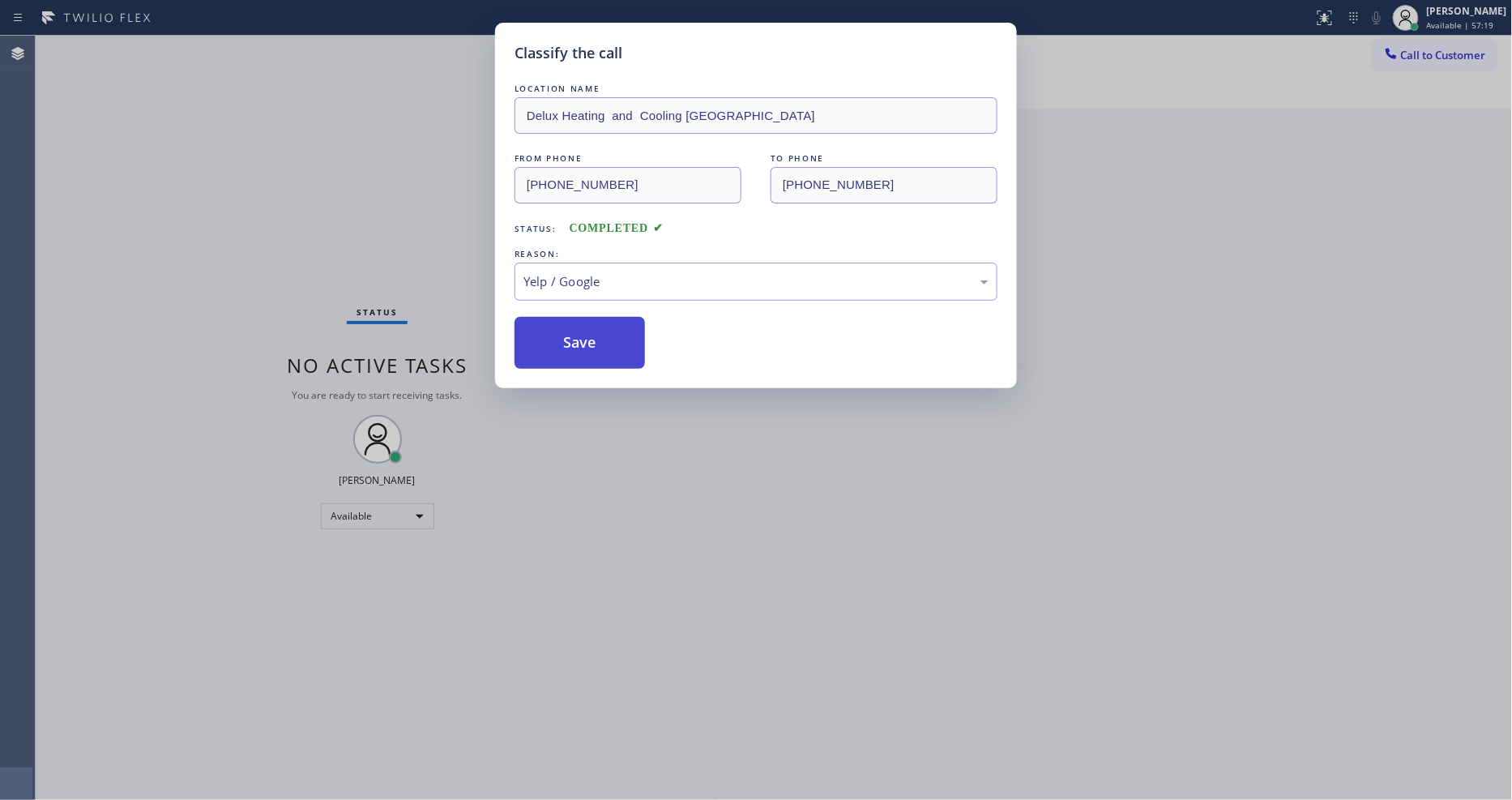
click at [576, 348] on button "Save" at bounding box center [579, 343] width 131 height 52
click at [576, 347] on button "Save" at bounding box center [579, 343] width 131 height 52
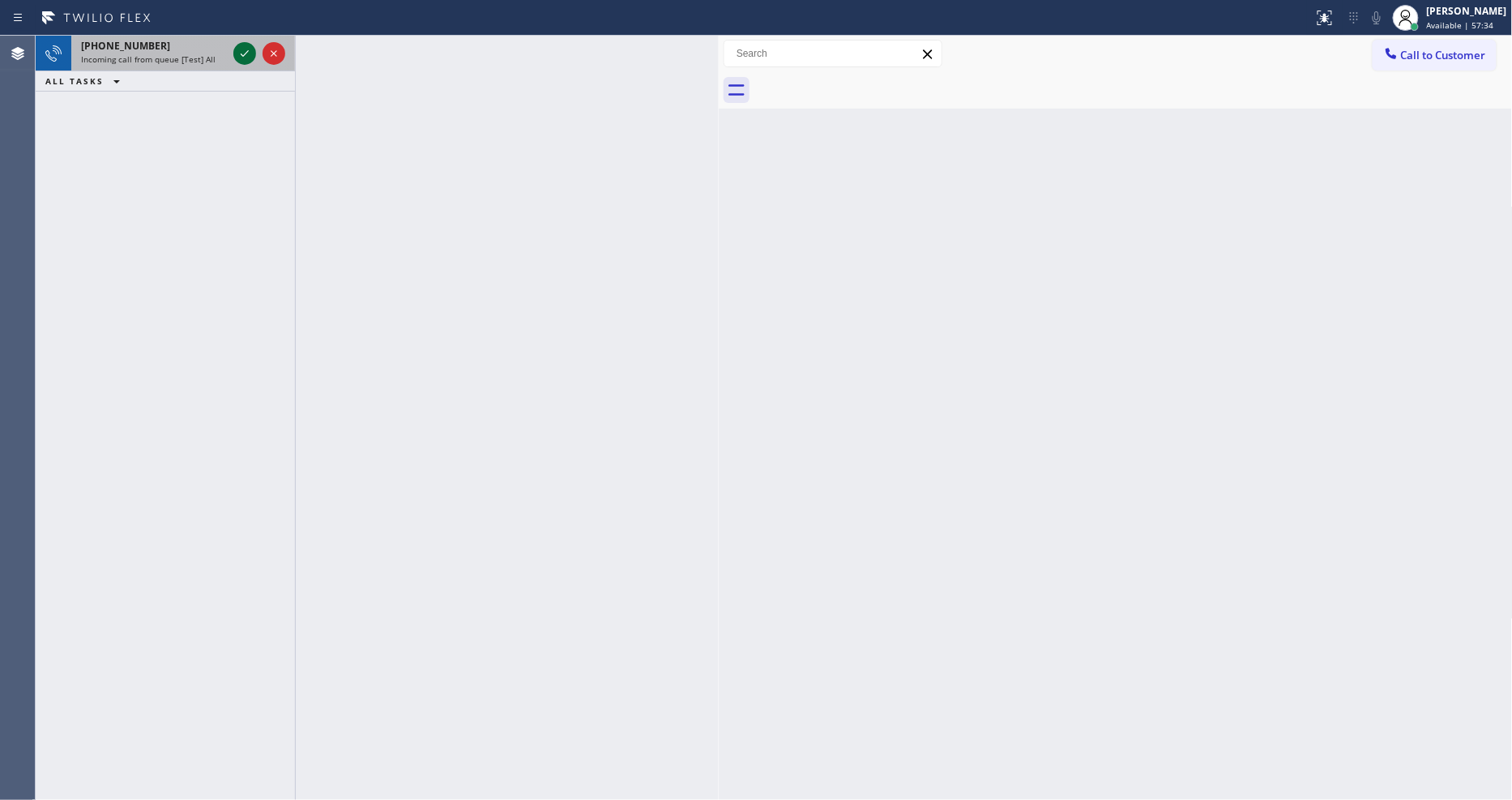
click at [248, 52] on icon at bounding box center [245, 53] width 19 height 19
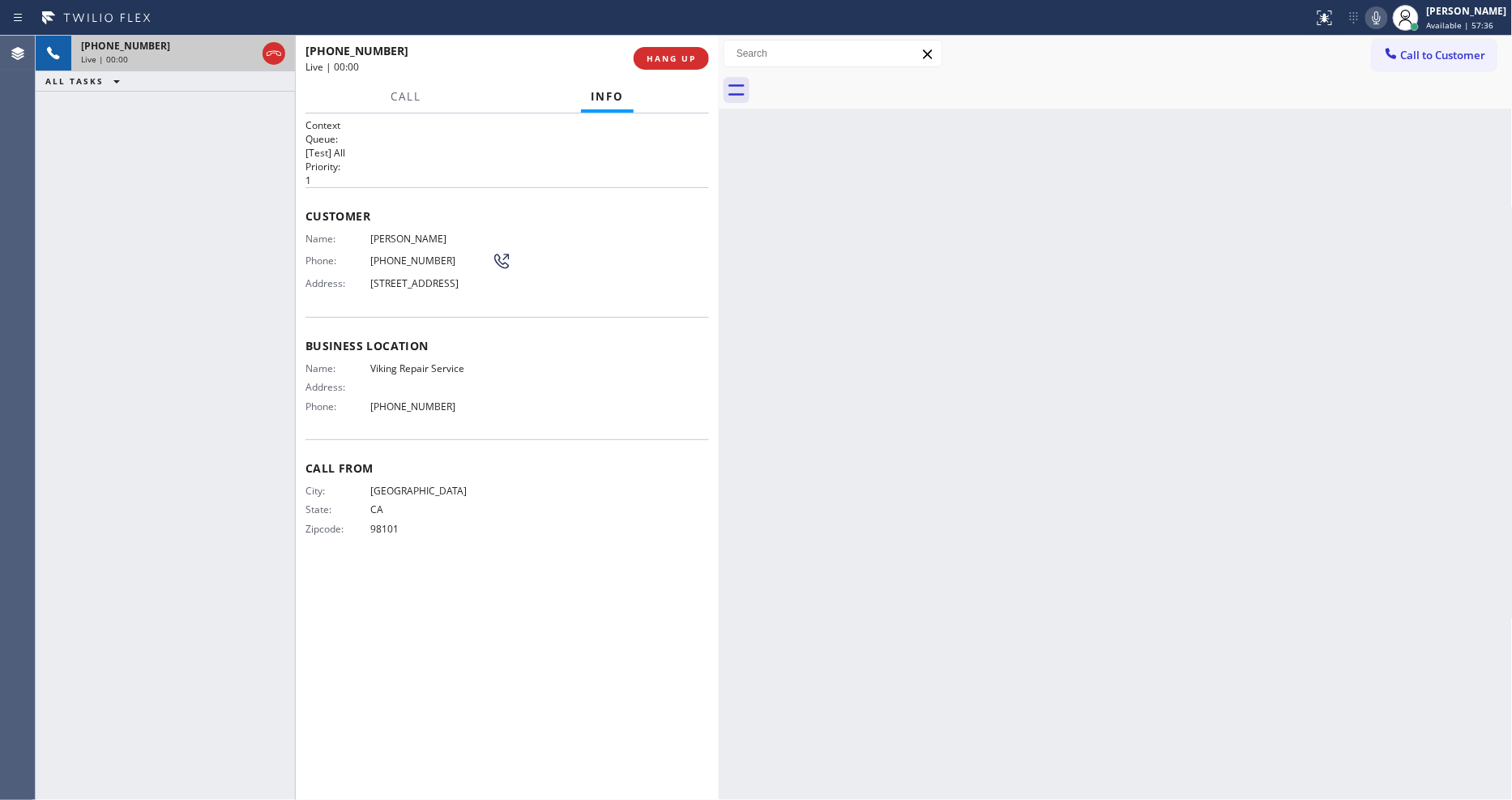
click at [543, 146] on p "[Test] All" at bounding box center [507, 153] width 403 height 14
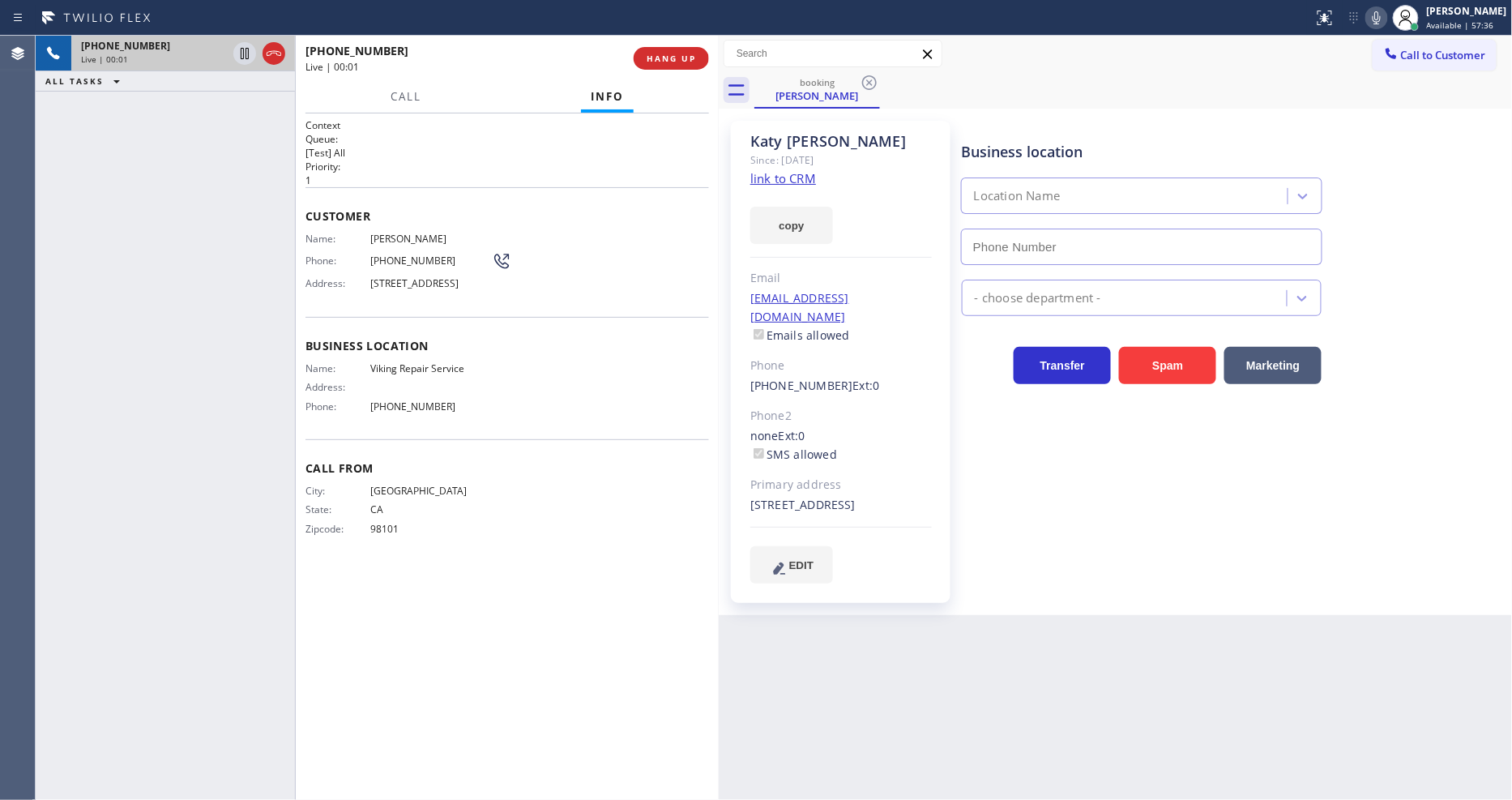
type input "[PHONE_NUMBER]"
click at [784, 173] on link "link to CRM" at bounding box center [783, 178] width 66 height 16
click at [644, 50] on button "HANG UP" at bounding box center [672, 58] width 75 height 22
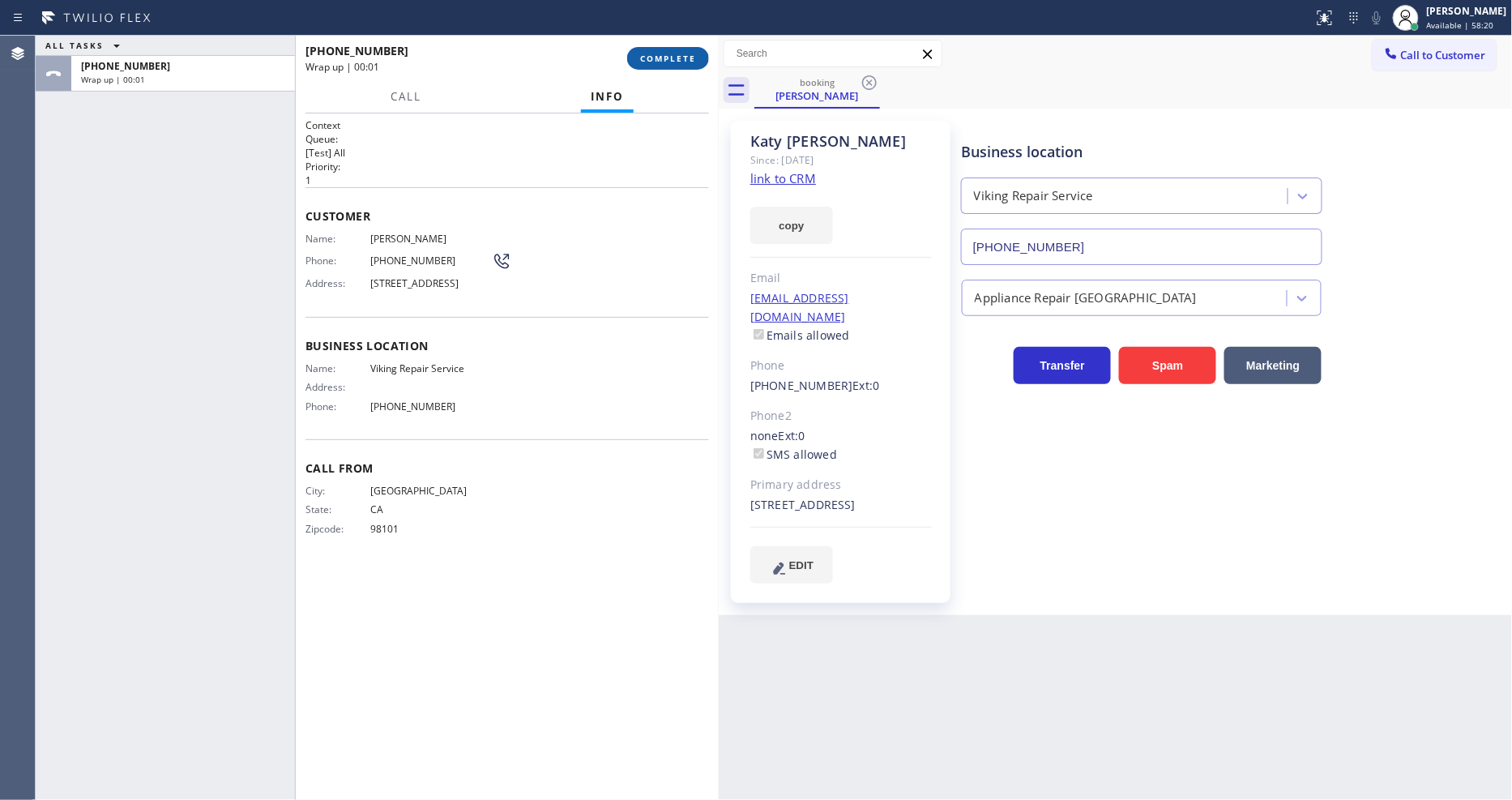
click at [645, 50] on button "COMPLETE" at bounding box center [668, 58] width 82 height 22
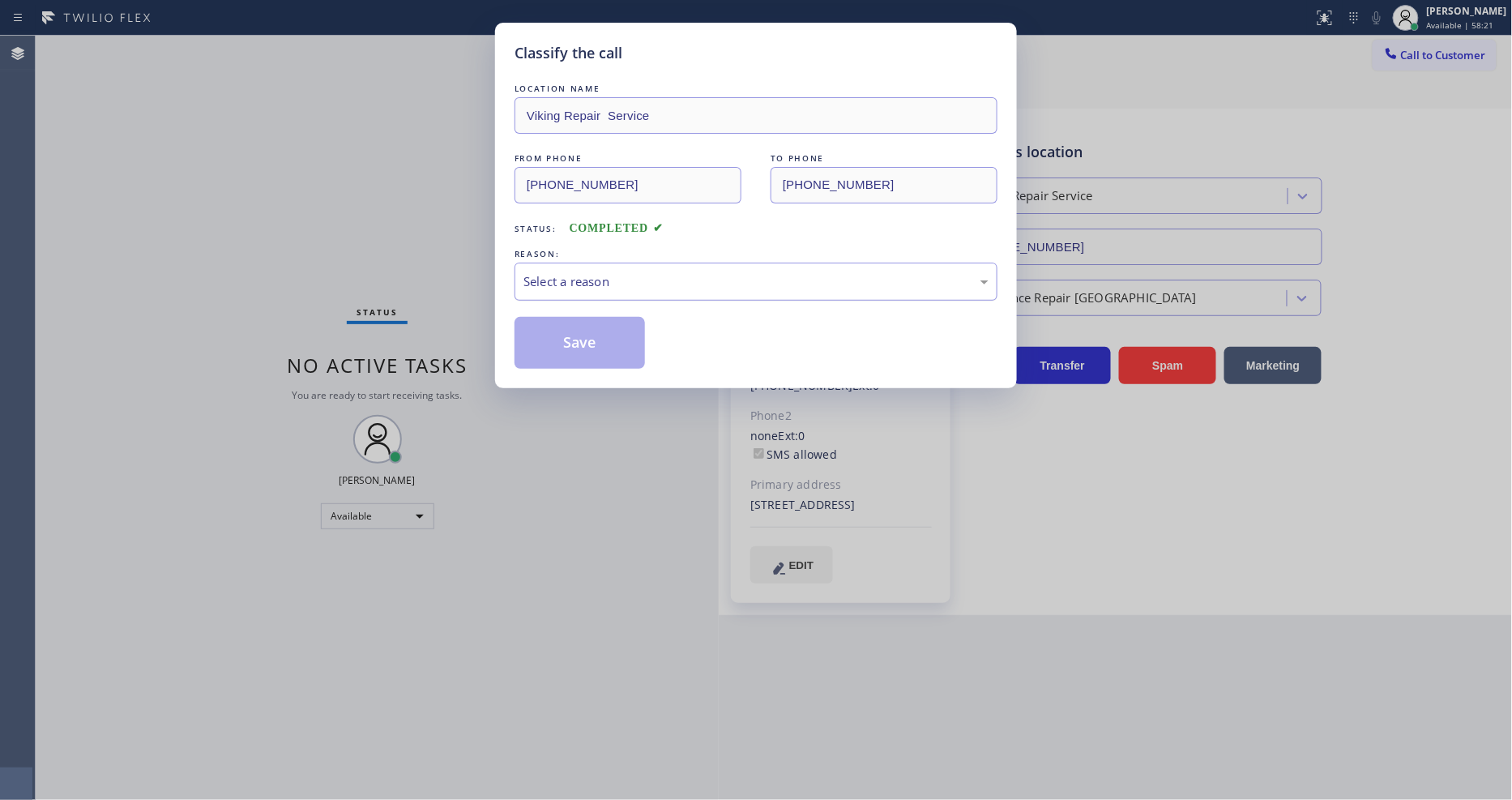
click at [571, 279] on div "Select a reason" at bounding box center [756, 281] width 465 height 18
click at [580, 339] on button "Save" at bounding box center [579, 343] width 131 height 52
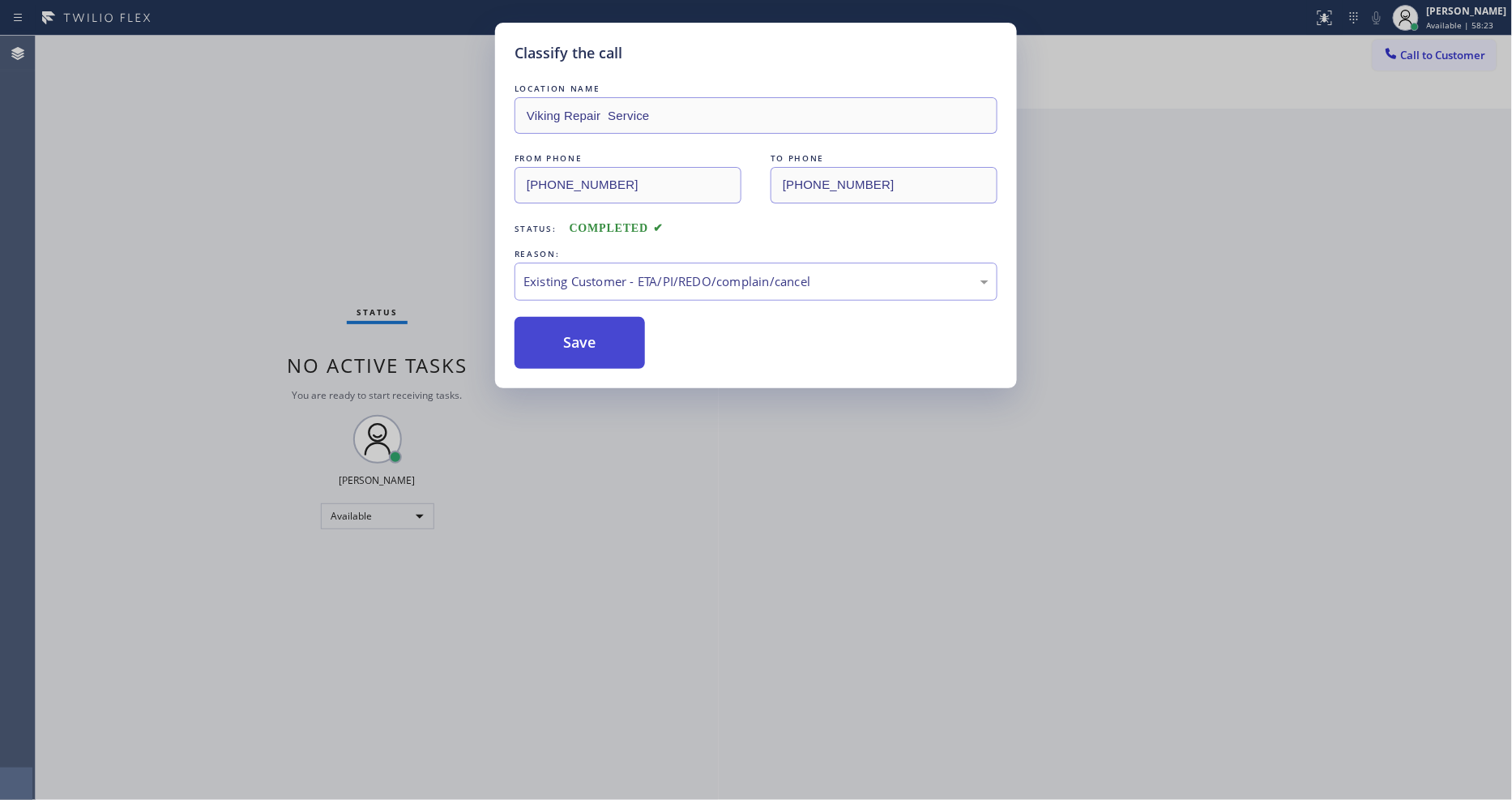
drag, startPoint x: 580, startPoint y: 339, endPoint x: 592, endPoint y: 270, distance: 70.0
click at [580, 339] on button "Save" at bounding box center [579, 343] width 131 height 52
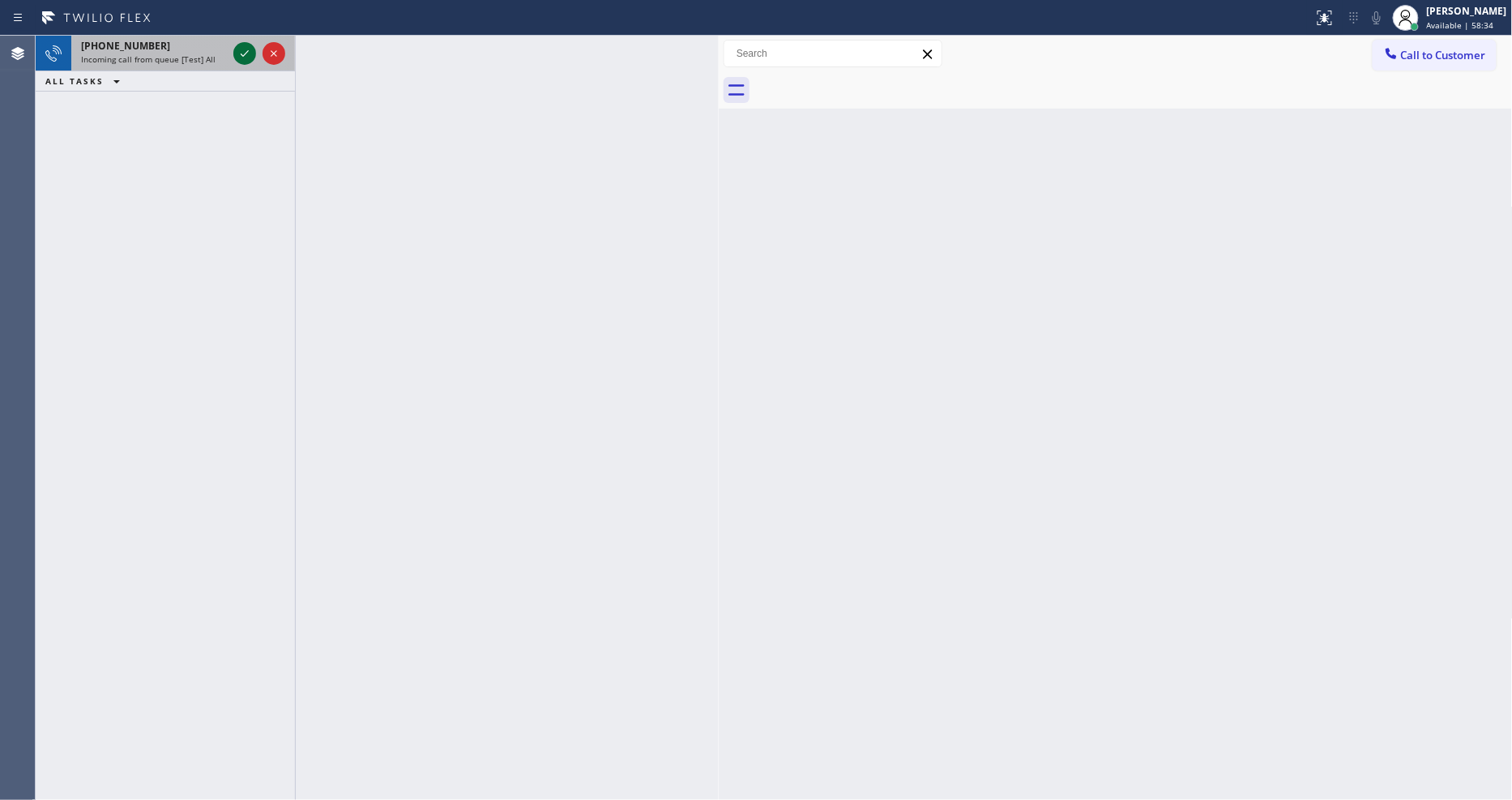
click at [242, 55] on icon at bounding box center [245, 53] width 8 height 7
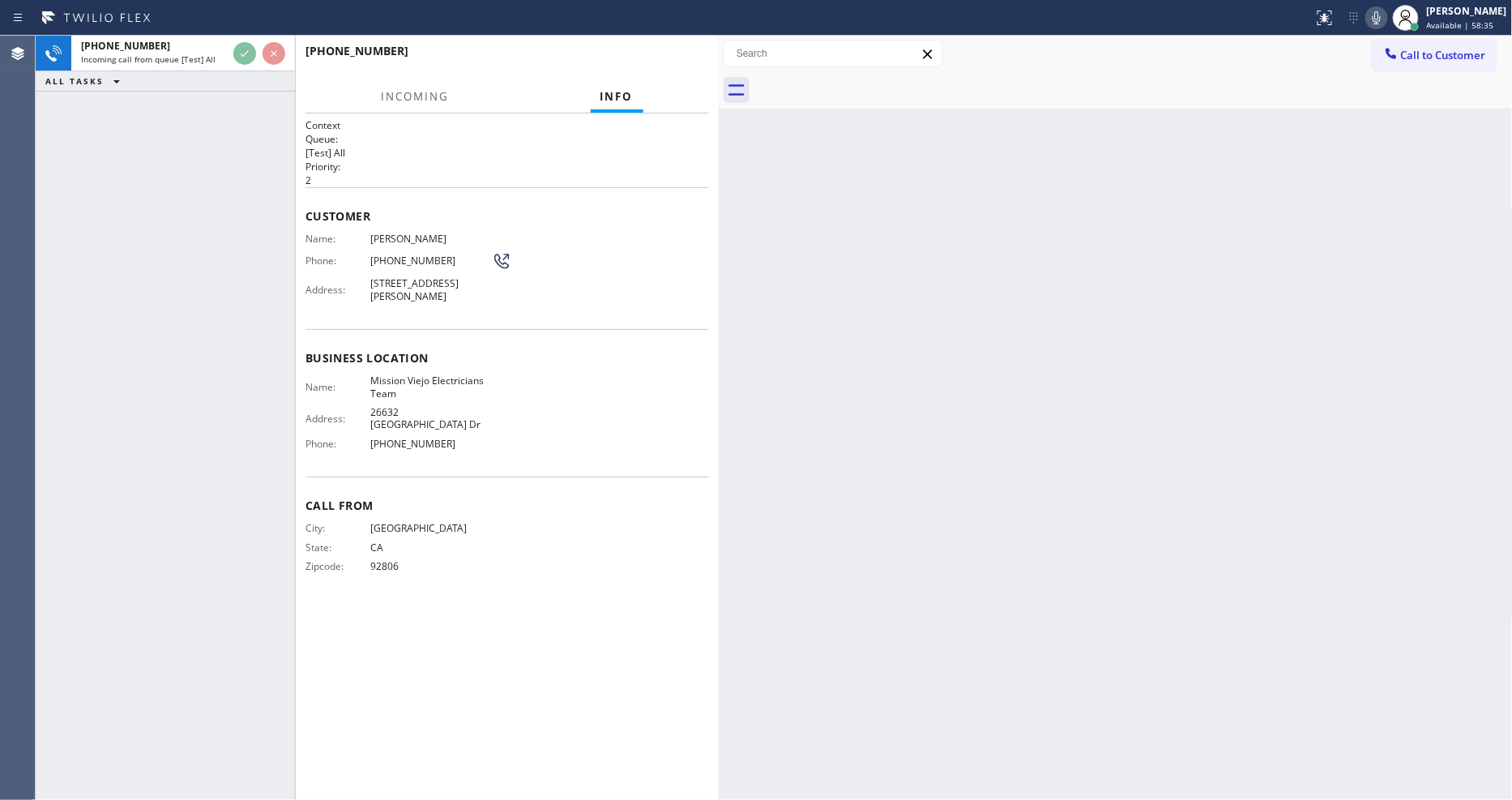
click at [611, 191] on div "Customer Name: [PERSON_NAME] Phone: [PHONE_NUMBER] Address: [STREET_ADDRESS][PE…" at bounding box center [507, 258] width 403 height 142
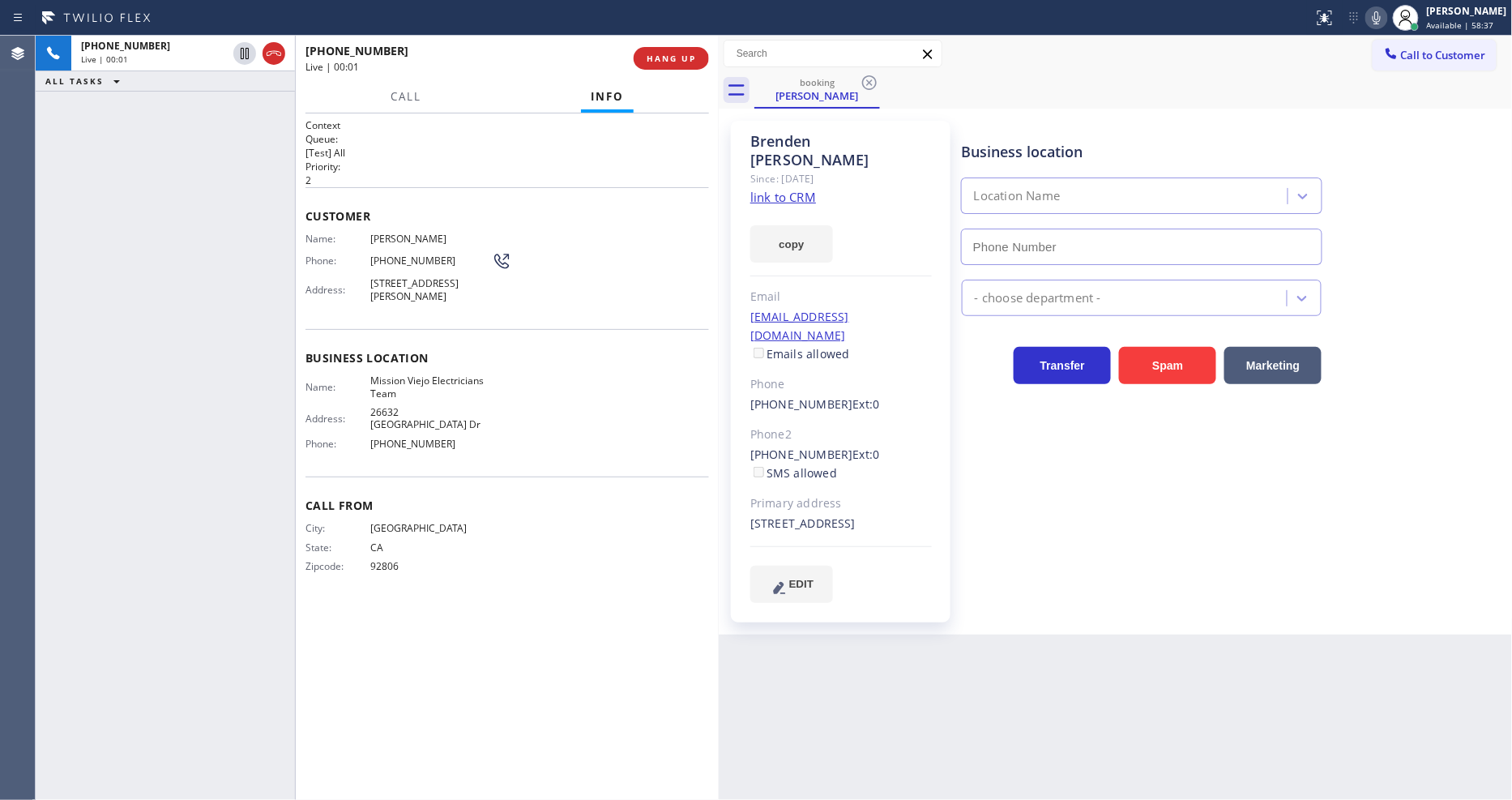
type input "[PHONE_NUMBER]"
click at [764, 189] on link "link to CRM" at bounding box center [783, 196] width 66 height 16
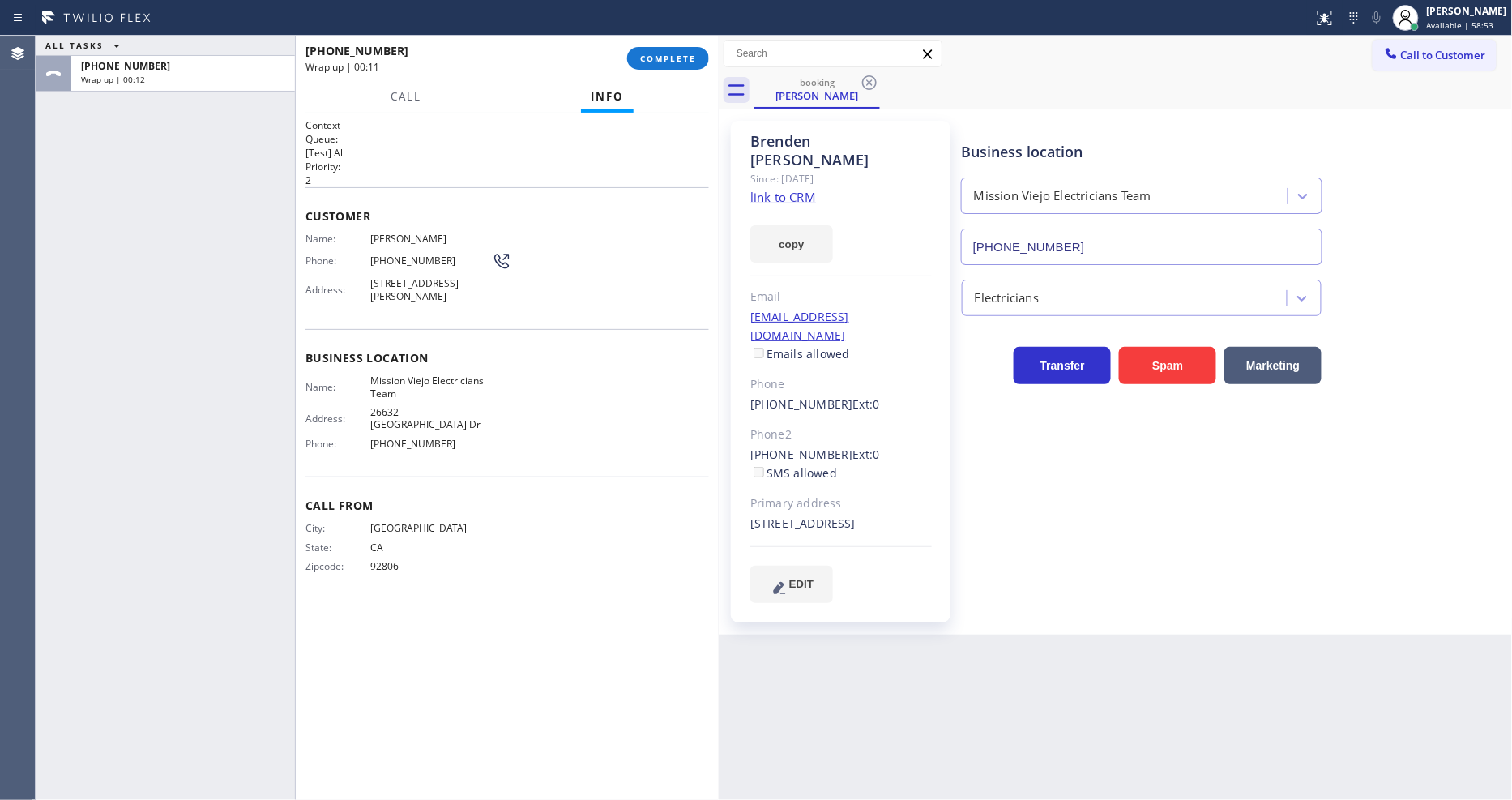
click at [671, 73] on div "[PHONE_NUMBER] Wrap up | 00:11 COMPLETE" at bounding box center [507, 59] width 403 height 43
click at [675, 63] on span "COMPLETE" at bounding box center [668, 58] width 56 height 12
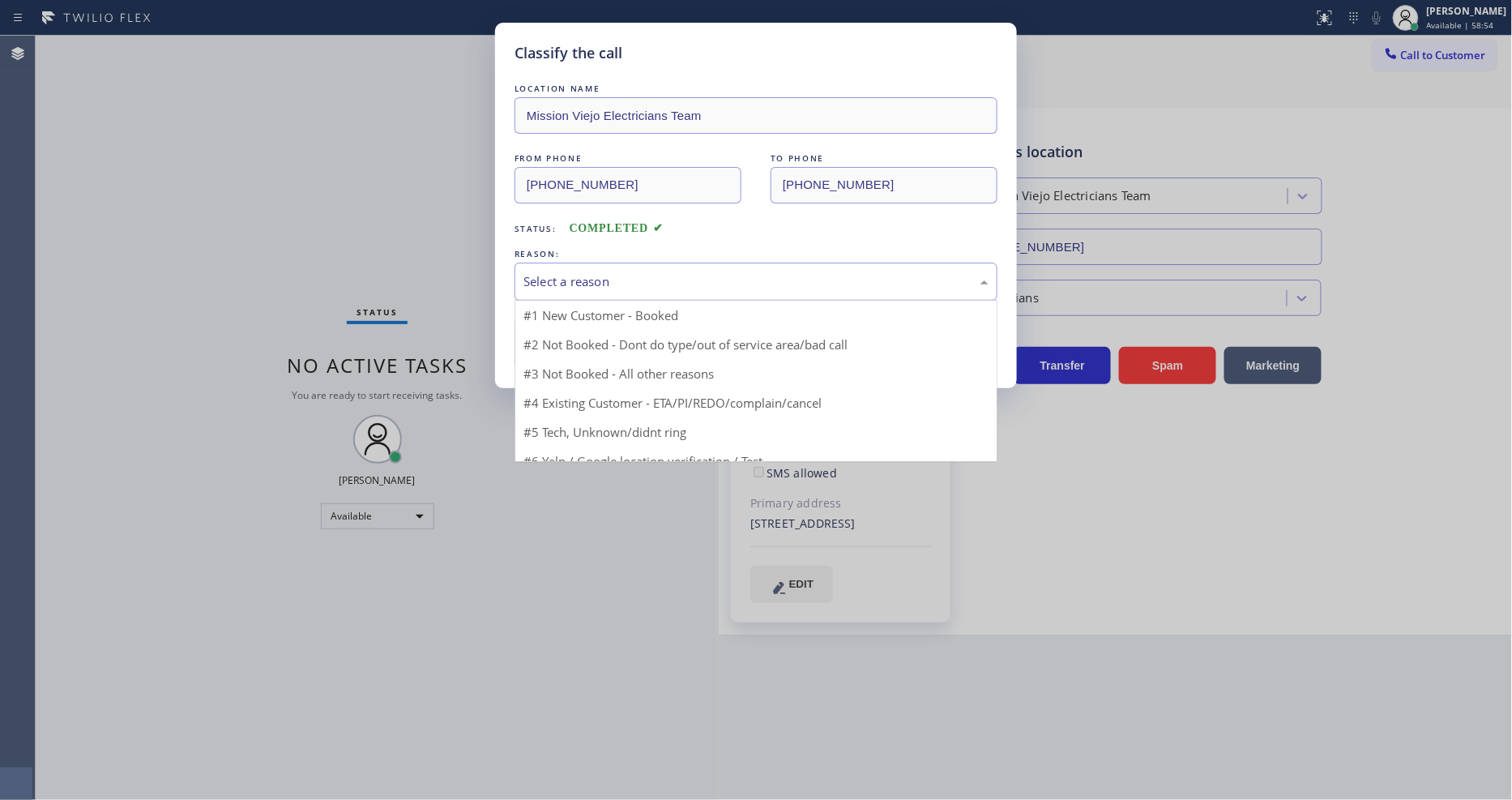
click at [618, 273] on div "Select a reason" at bounding box center [756, 281] width 465 height 18
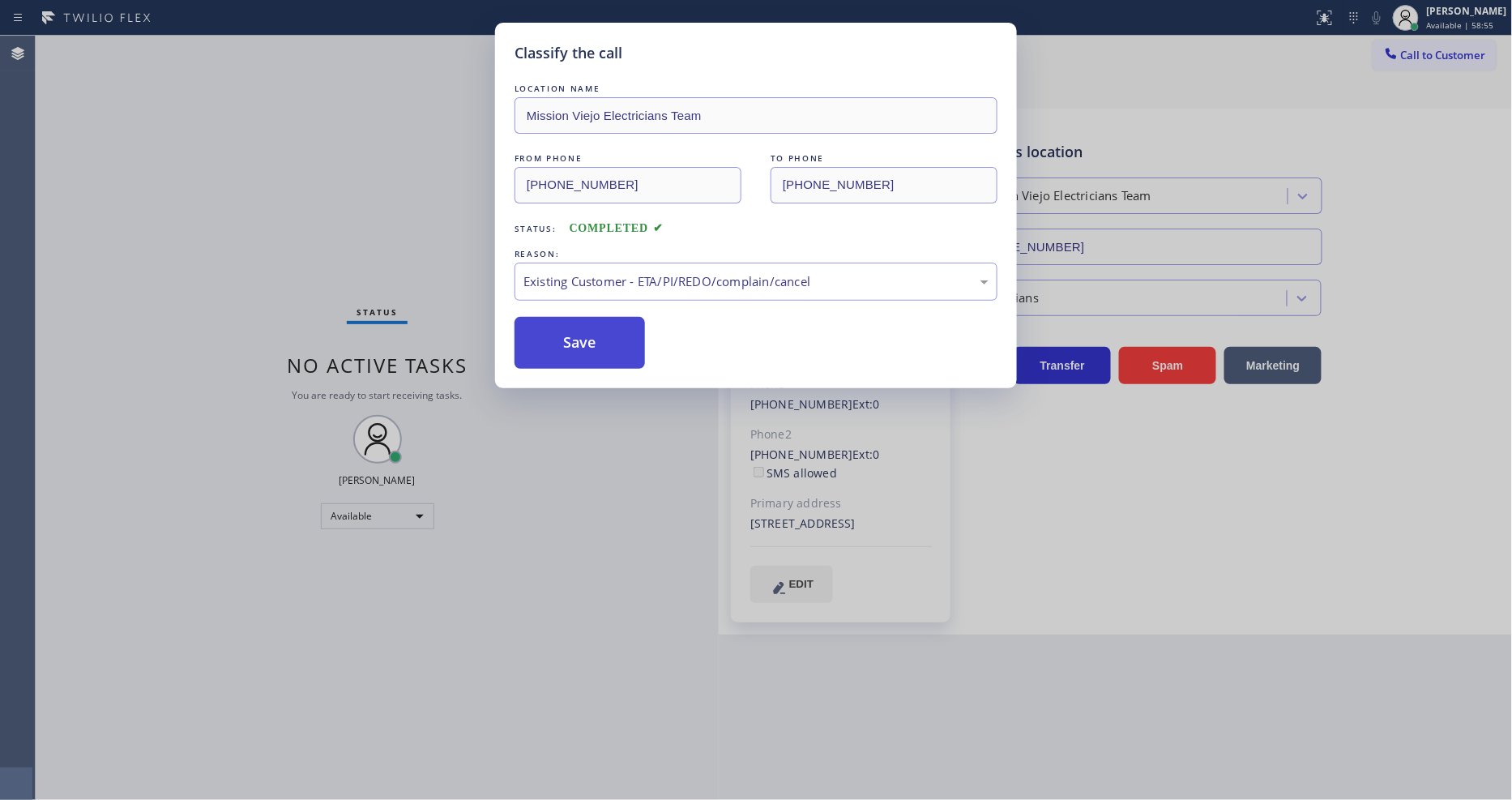
click at [609, 323] on button "Save" at bounding box center [579, 343] width 131 height 52
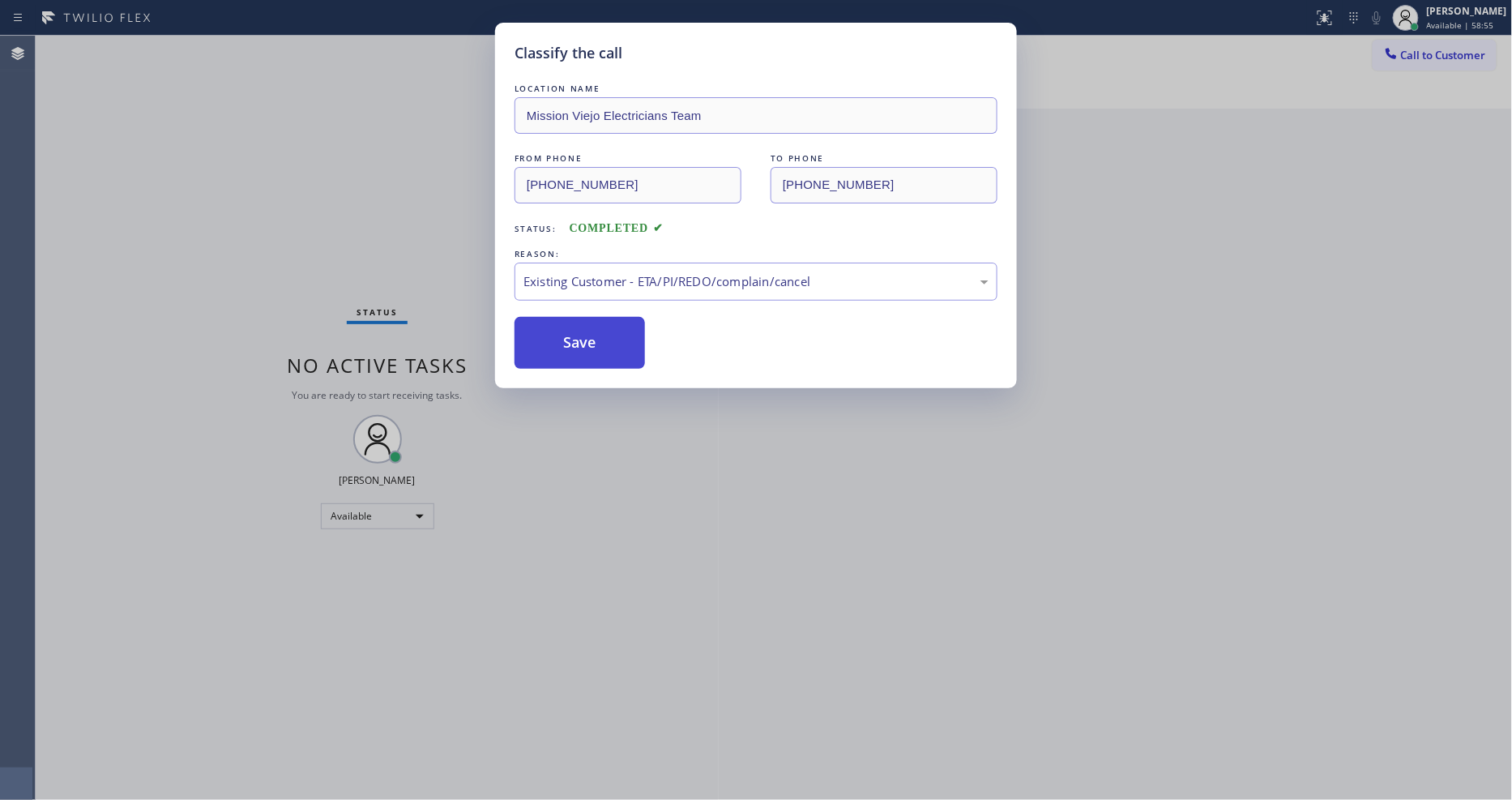
click at [609, 323] on button "Save" at bounding box center [579, 343] width 131 height 52
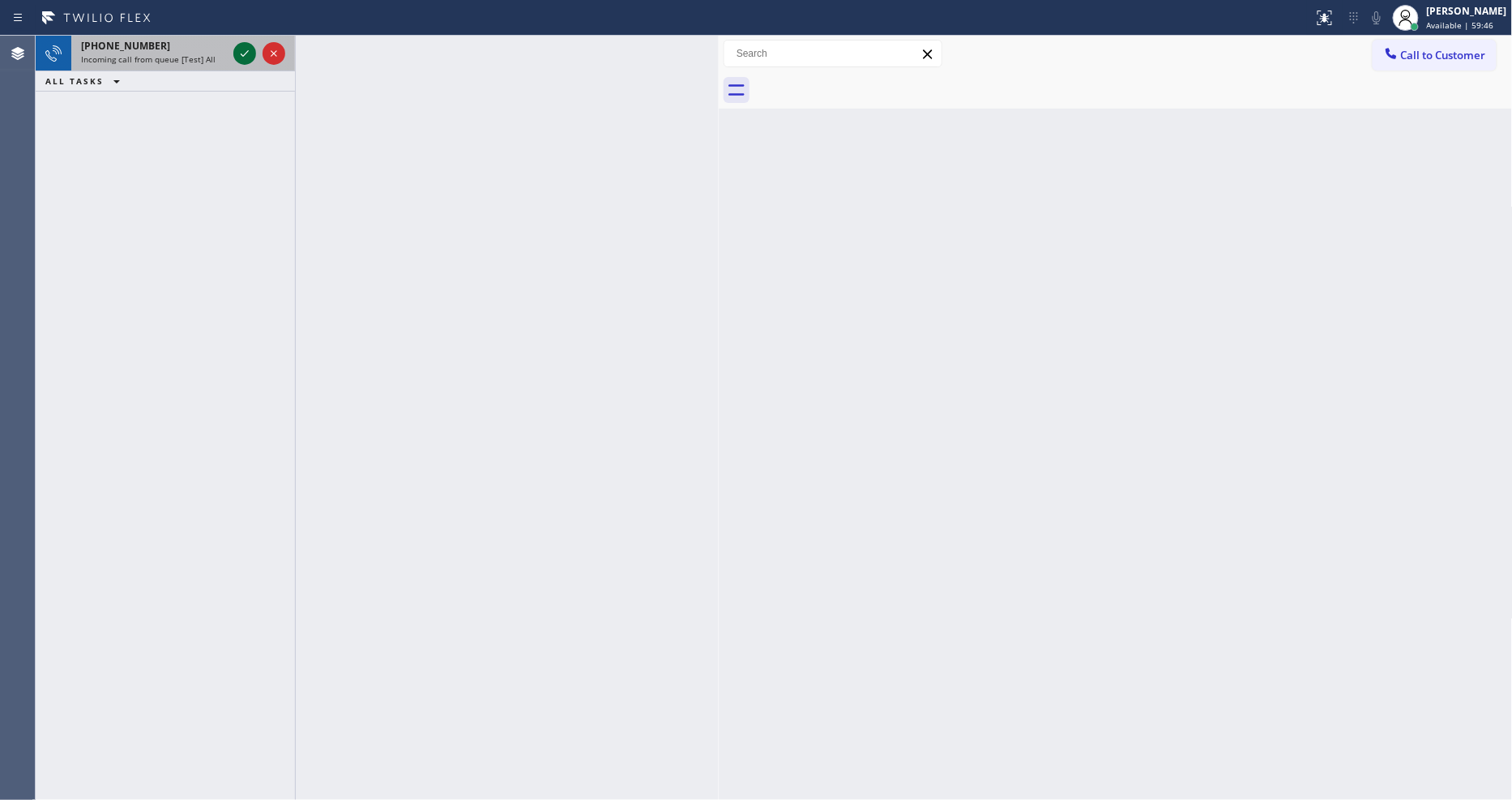
click at [243, 52] on icon at bounding box center [245, 53] width 19 height 19
click at [242, 47] on icon at bounding box center [245, 53] width 19 height 19
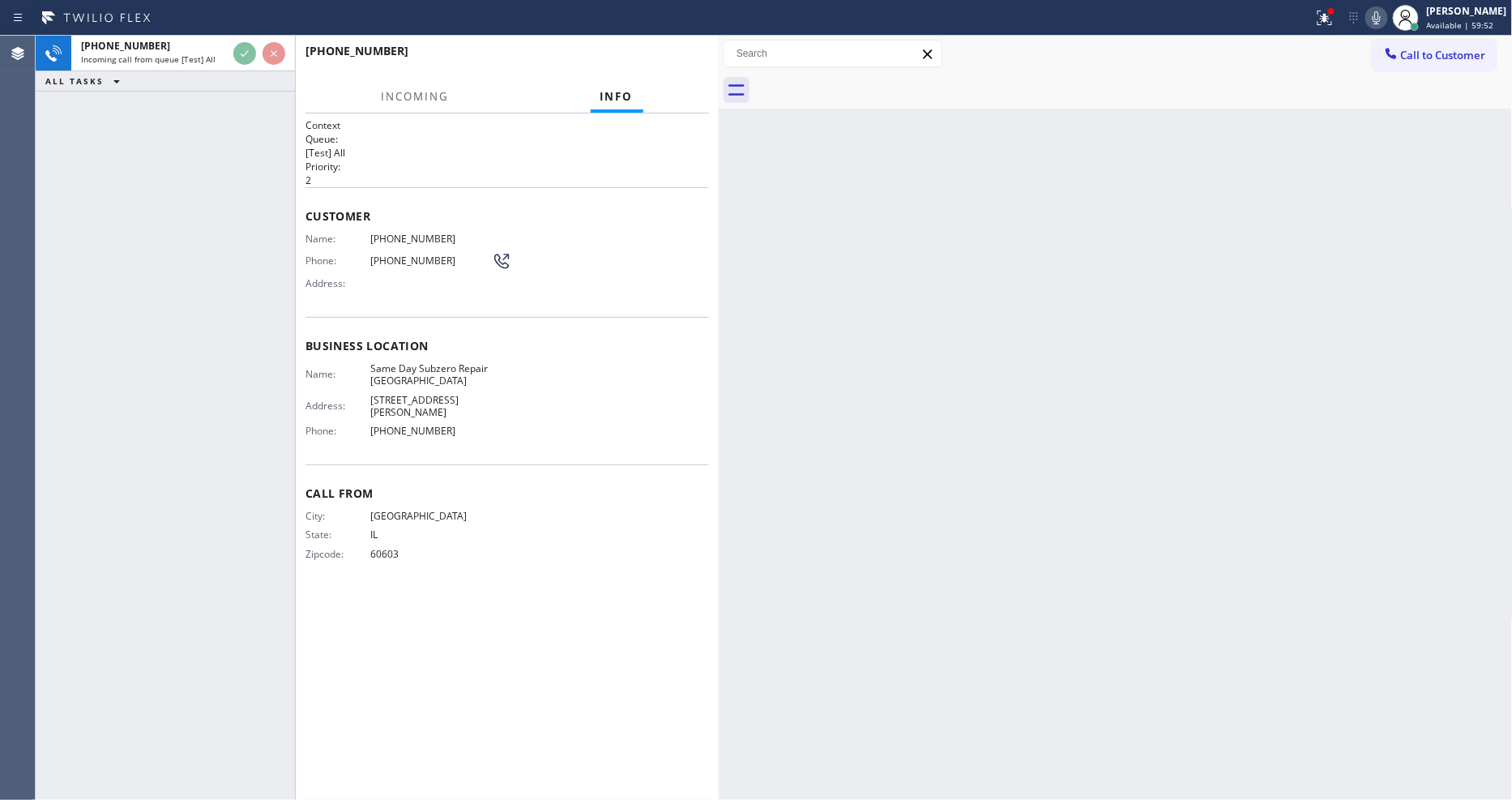
click at [245, 110] on div "[PHONE_NUMBER] Incoming call from queue [Test] All ALL TASKS ALL TASKS ACTIVE T…" at bounding box center [165, 418] width 259 height 764
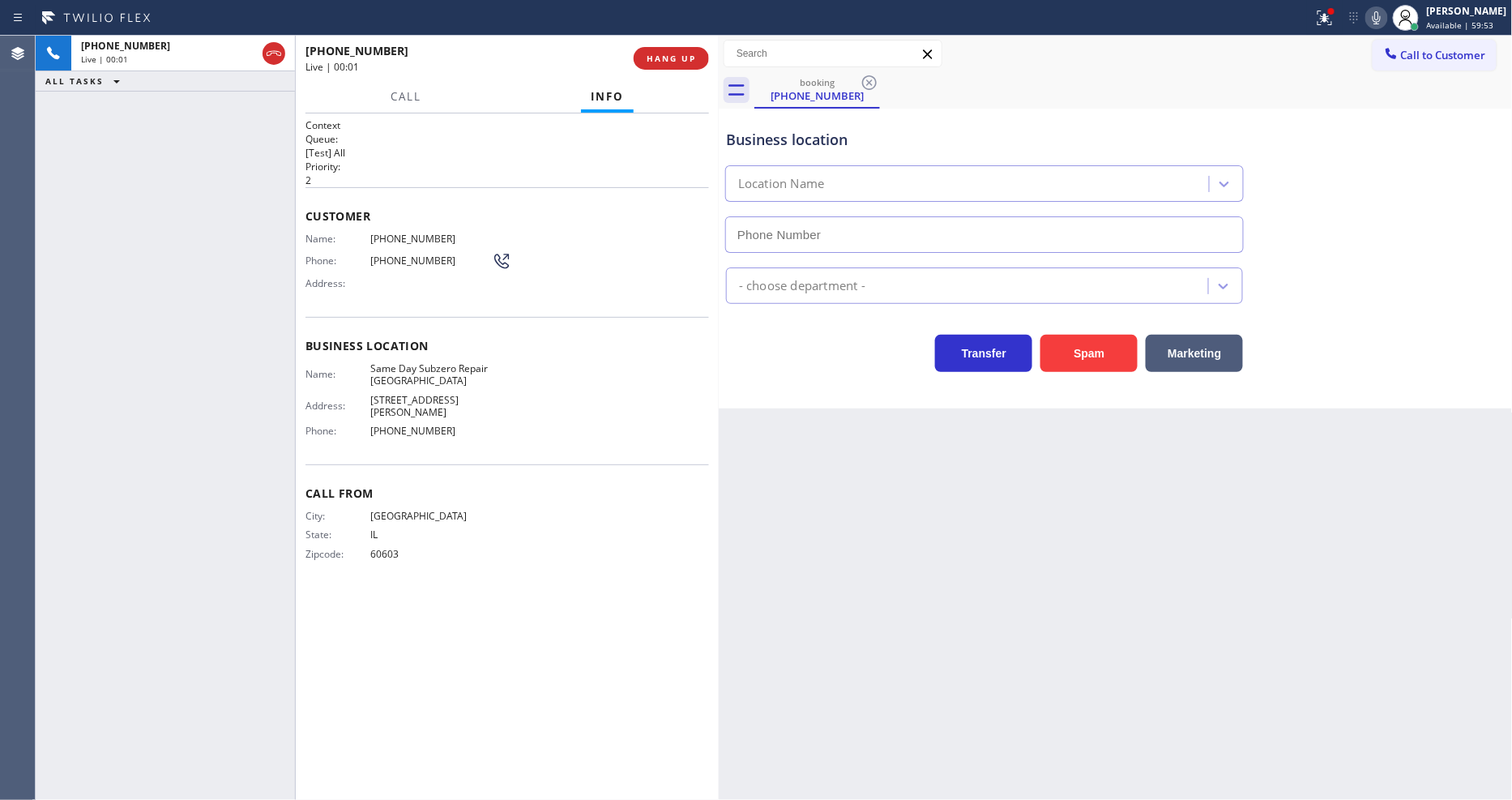
type input "[PHONE_NUMBER]"
click at [683, 68] on button "HANG UP" at bounding box center [672, 58] width 75 height 22
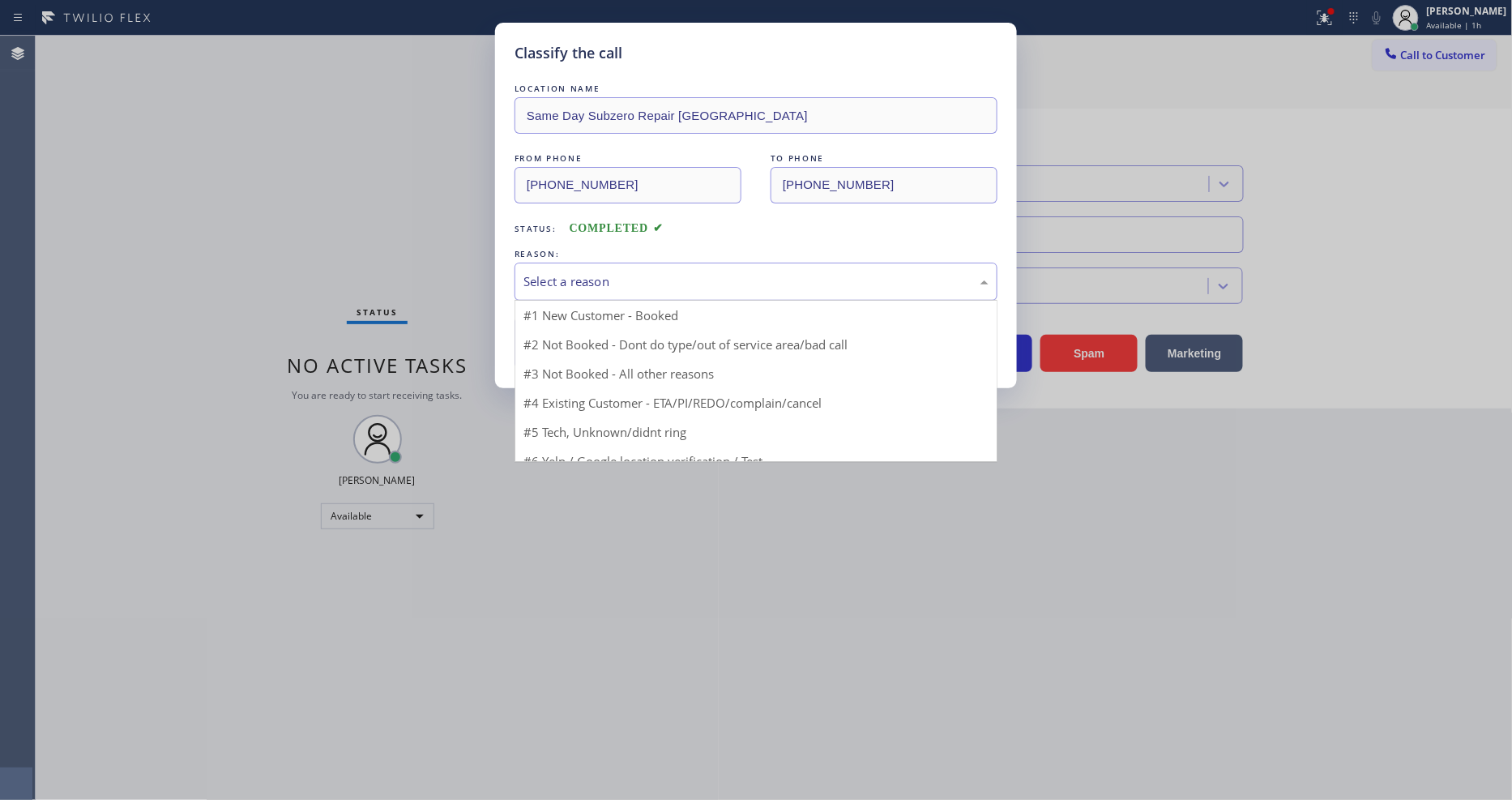
click at [605, 273] on div "Select a reason" at bounding box center [756, 281] width 465 height 18
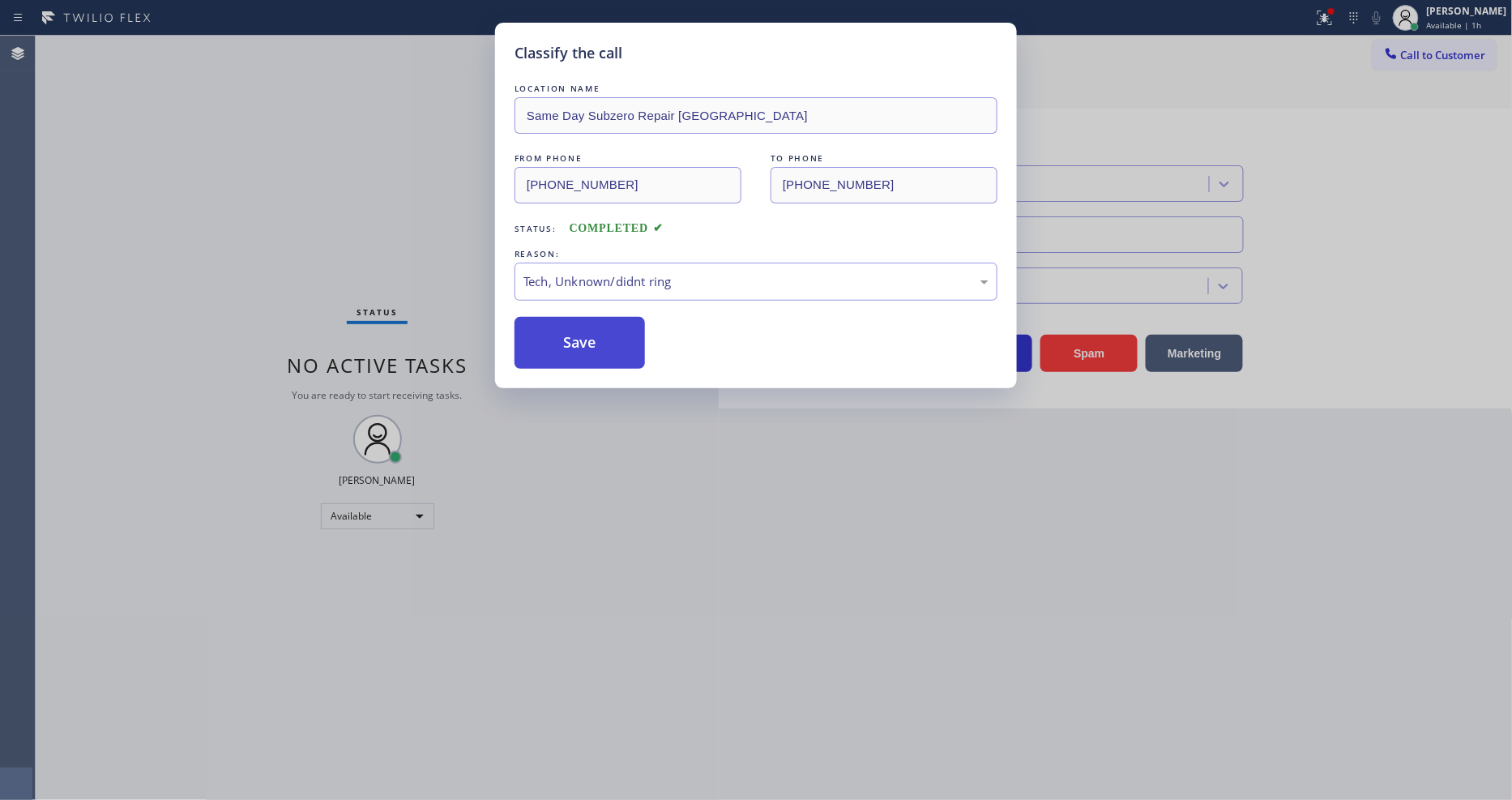
click at [598, 349] on button "Save" at bounding box center [579, 343] width 131 height 52
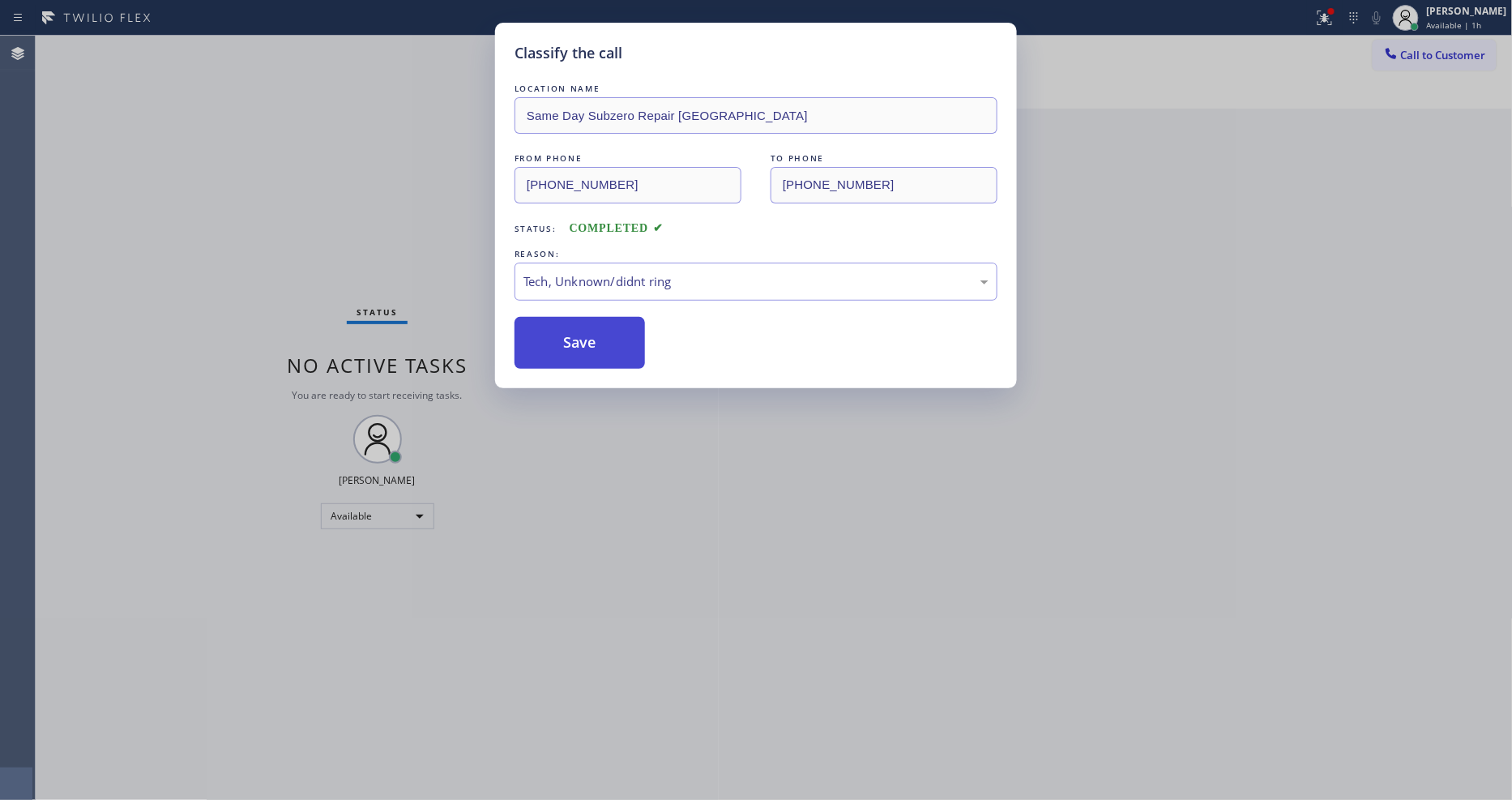
click at [598, 349] on button "Save" at bounding box center [579, 343] width 131 height 52
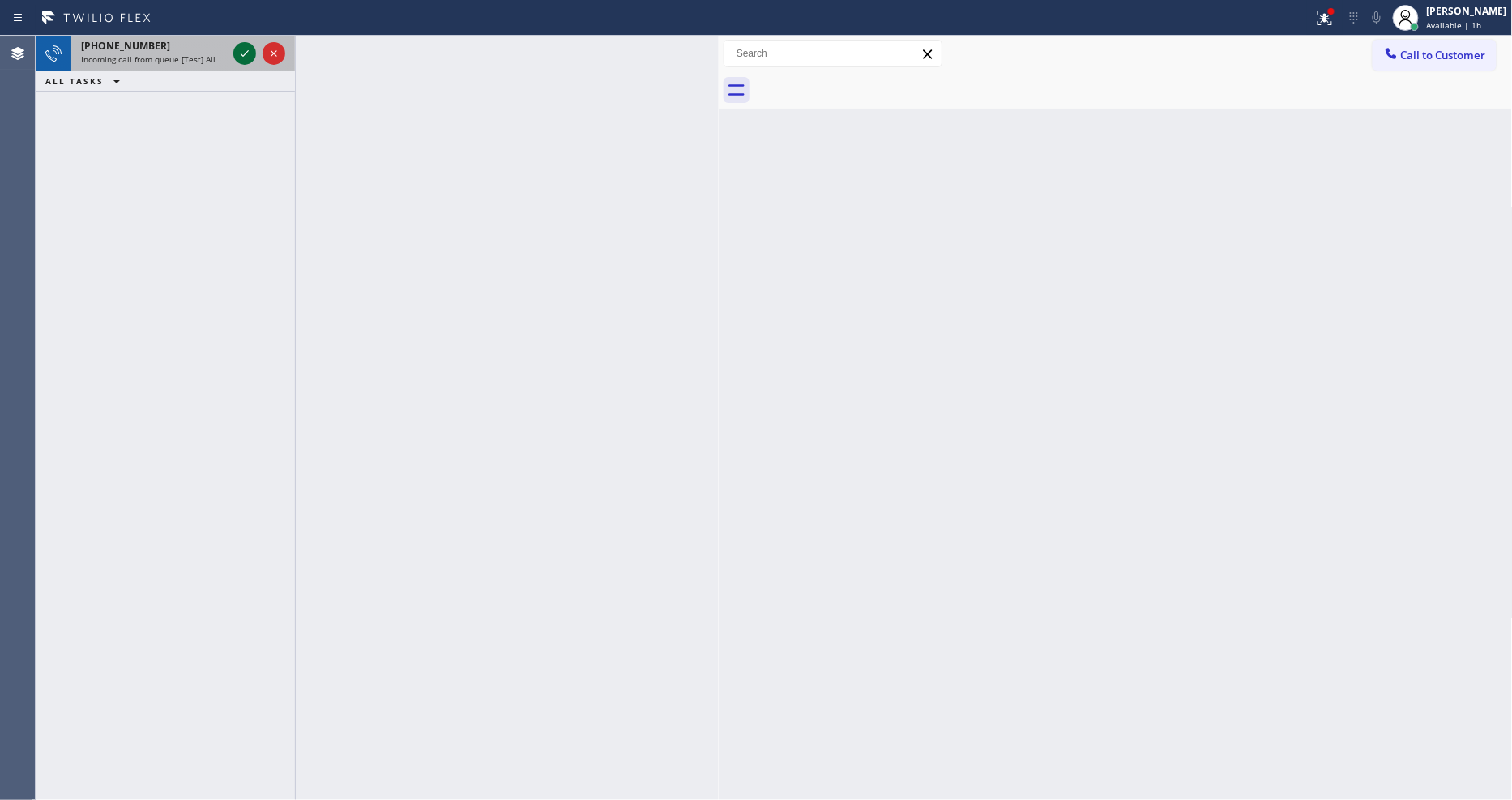
click at [240, 53] on icon at bounding box center [245, 53] width 19 height 19
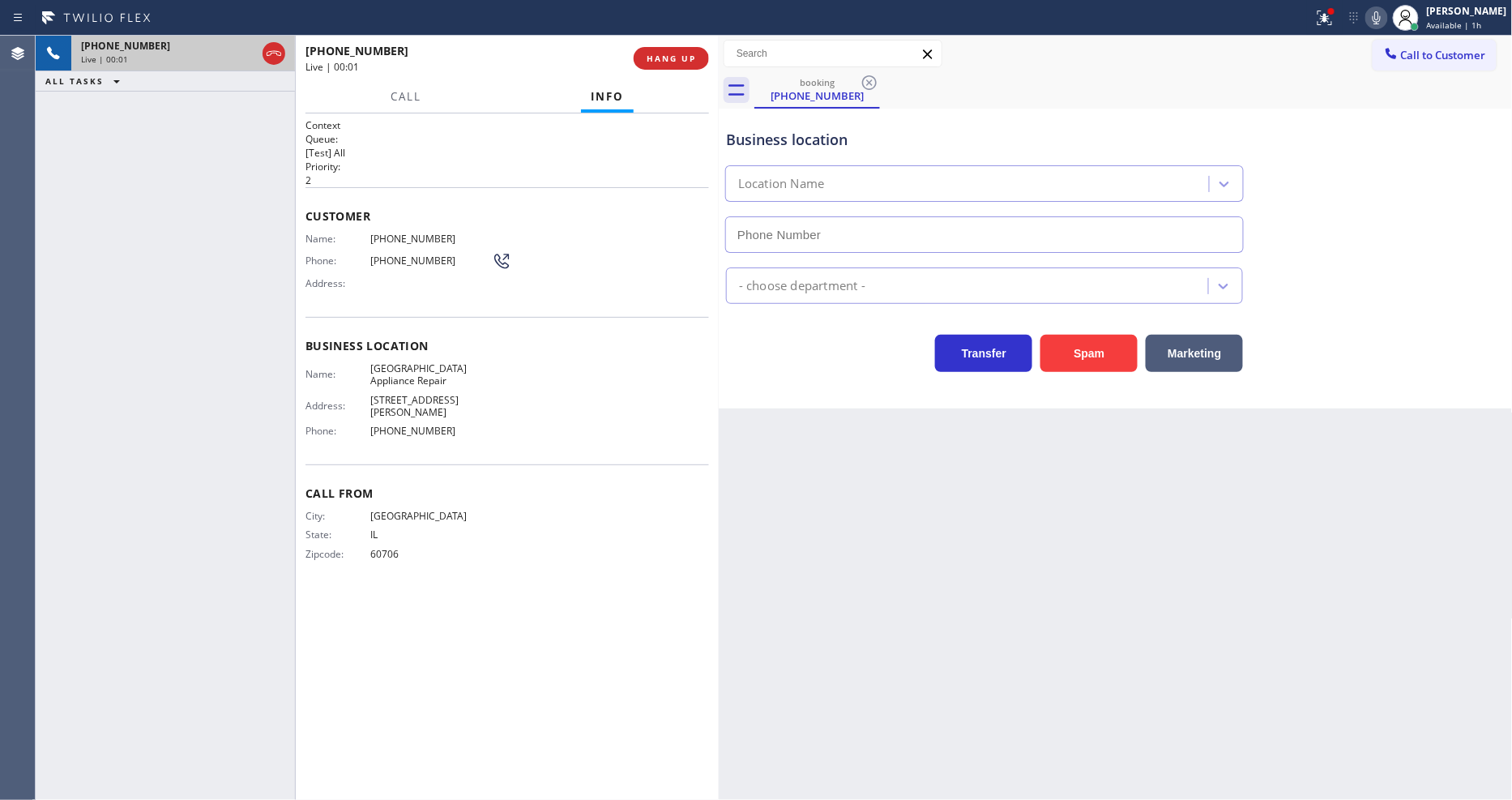
type input "[PHONE_NUMBER]"
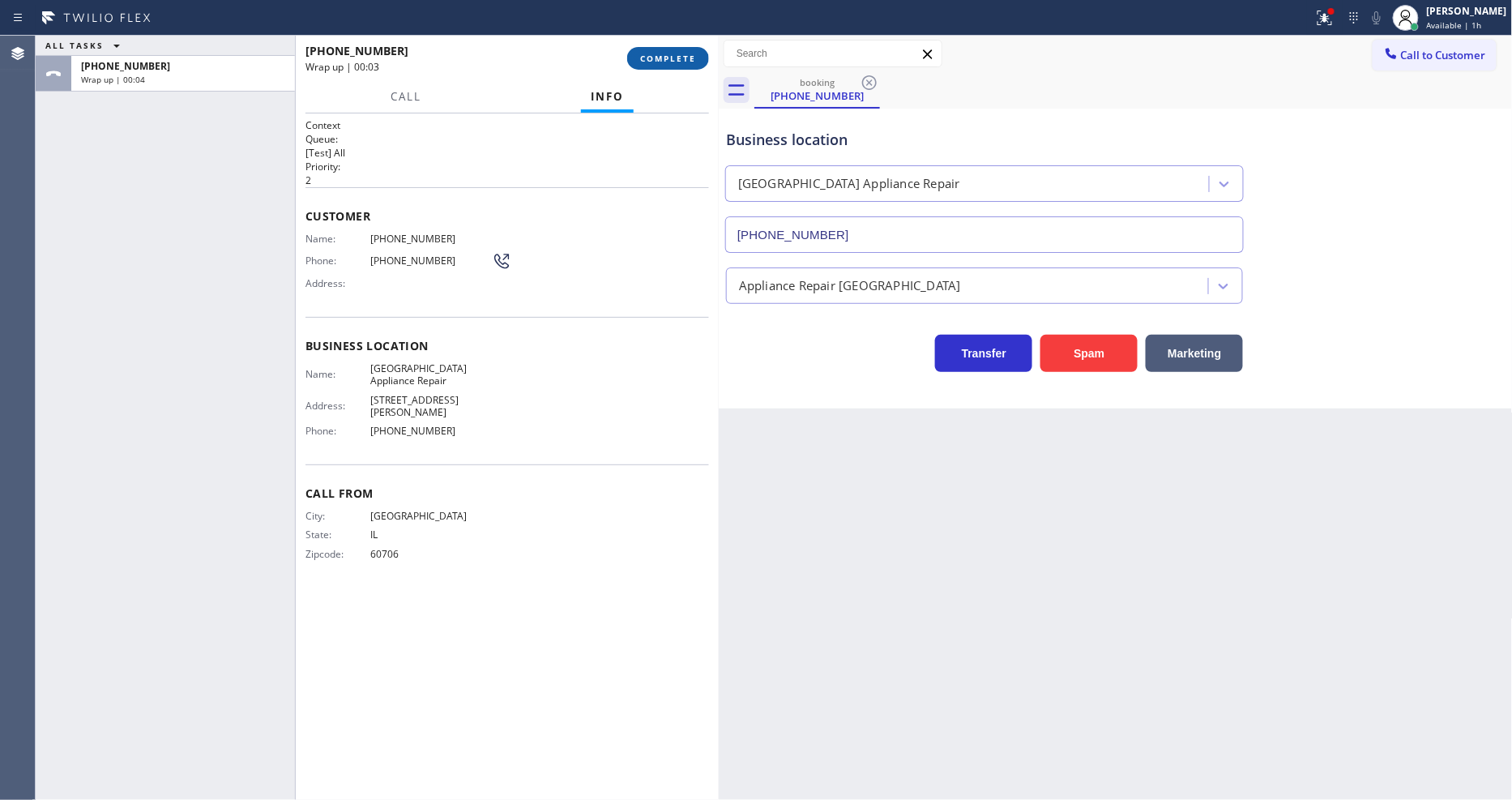
click at [649, 59] on span "COMPLETE" at bounding box center [668, 58] width 56 height 12
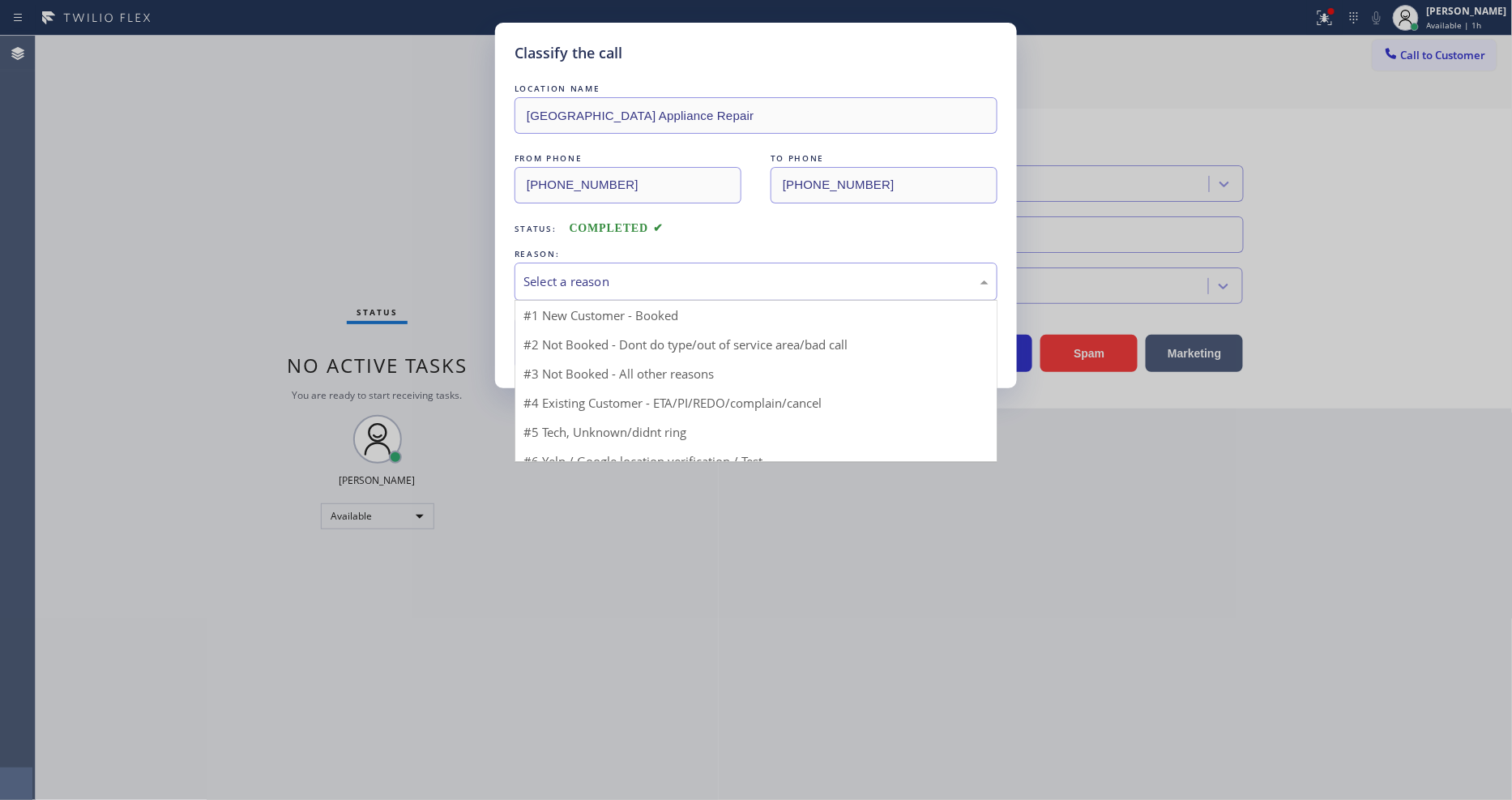
click at [564, 273] on div "Select a reason" at bounding box center [756, 281] width 465 height 18
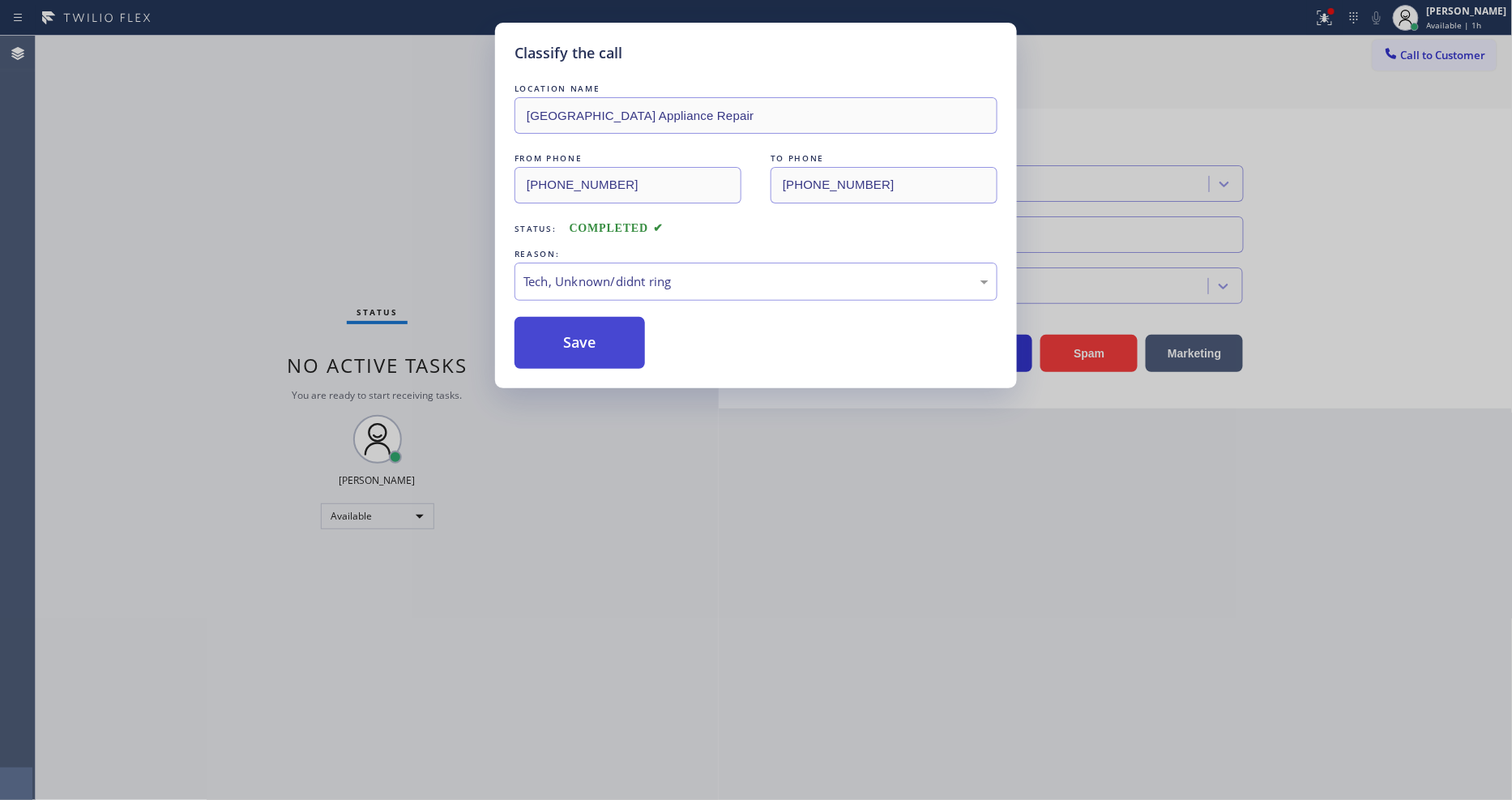
click at [573, 341] on button "Save" at bounding box center [579, 343] width 131 height 52
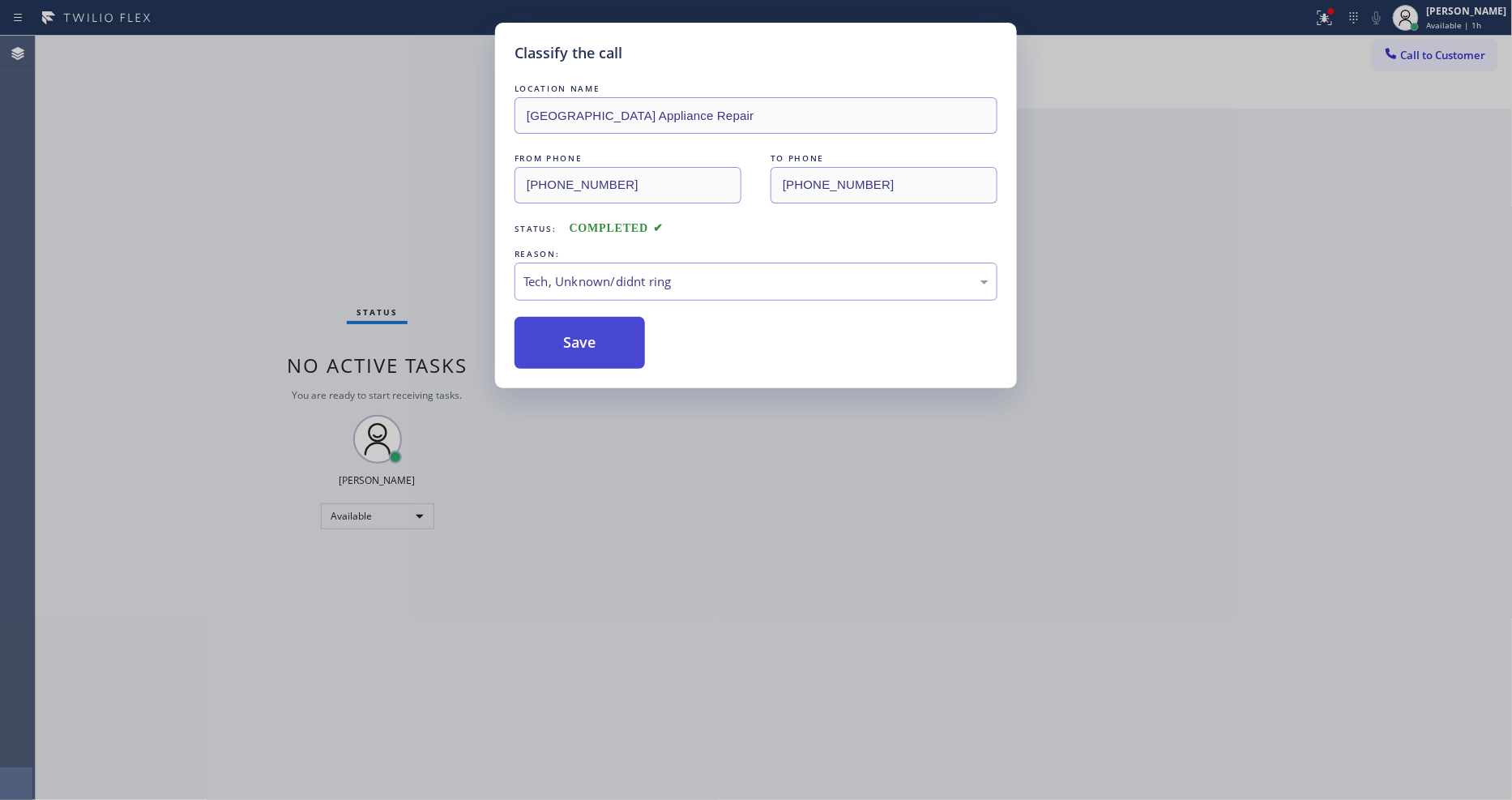
click at [573, 341] on button "Save" at bounding box center [579, 343] width 131 height 52
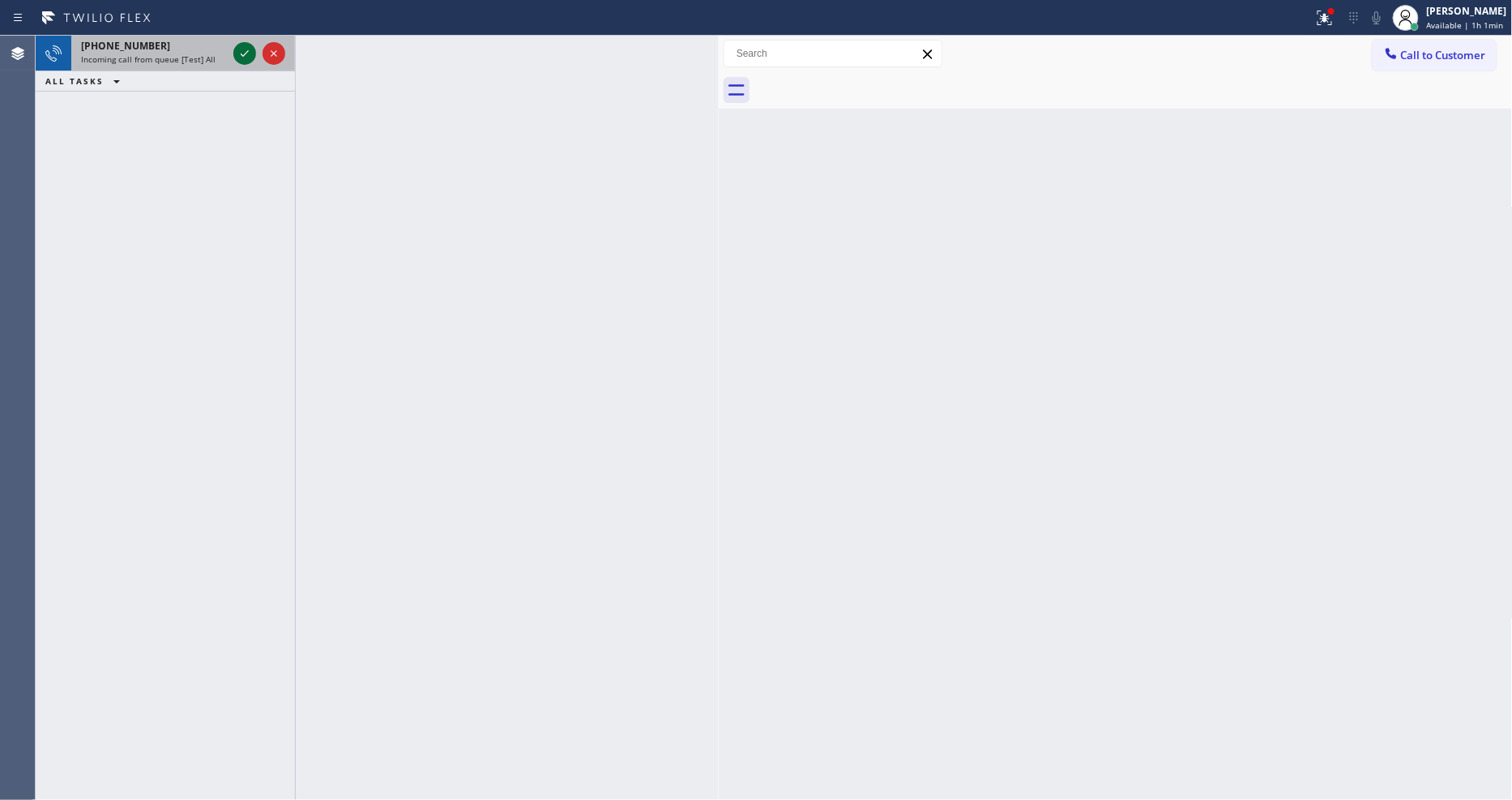
click at [235, 52] on icon at bounding box center [245, 53] width 19 height 19
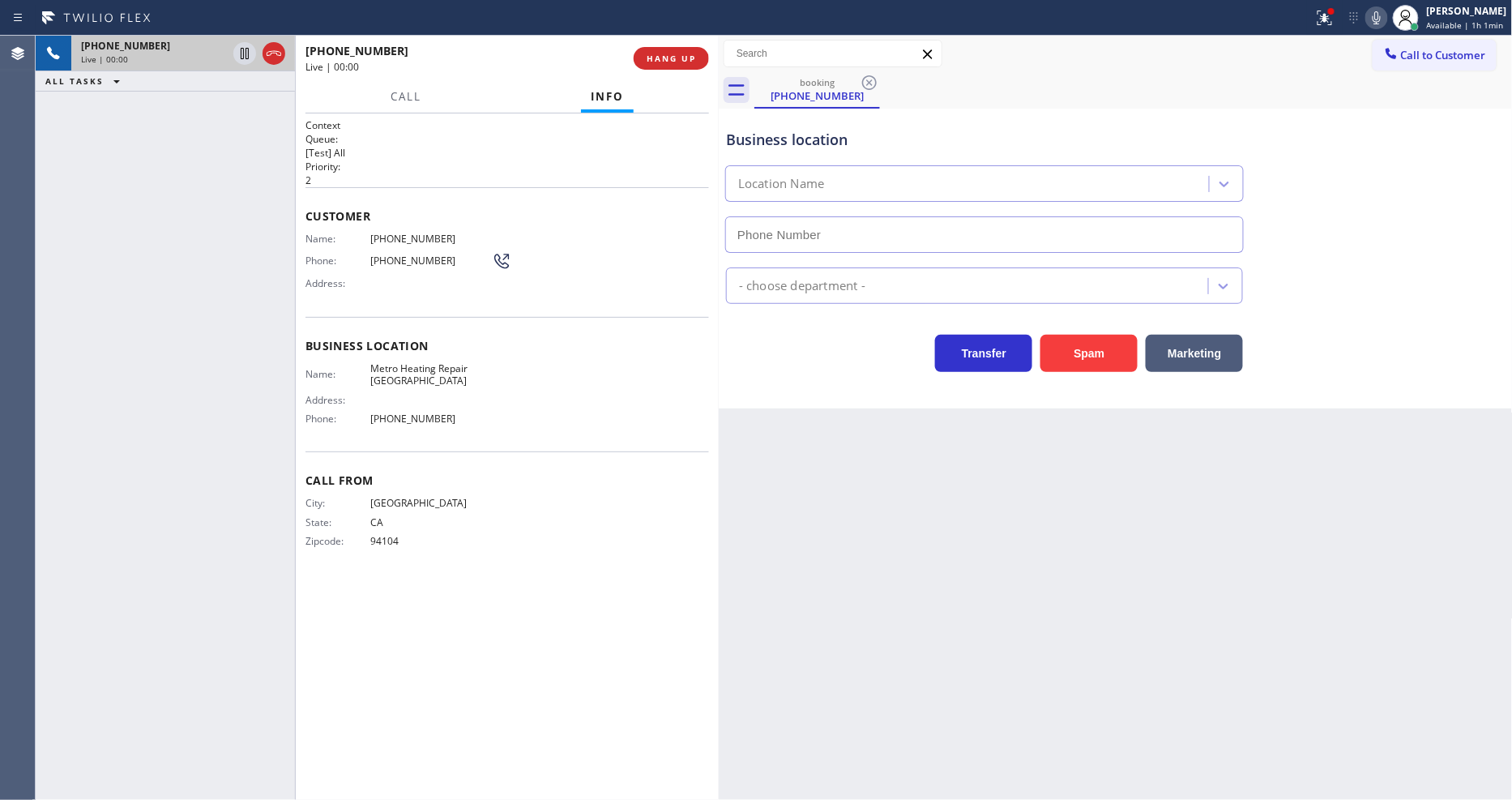
type input "[PHONE_NUMBER]"
click at [1087, 586] on div "Back to Dashboard Change Sender ID Customers Technicians Select a contact Outbo…" at bounding box center [1116, 418] width 794 height 764
click at [406, 374] on span "Metro Heating Repair [GEOGRAPHIC_DATA]" at bounding box center [431, 375] width 122 height 25
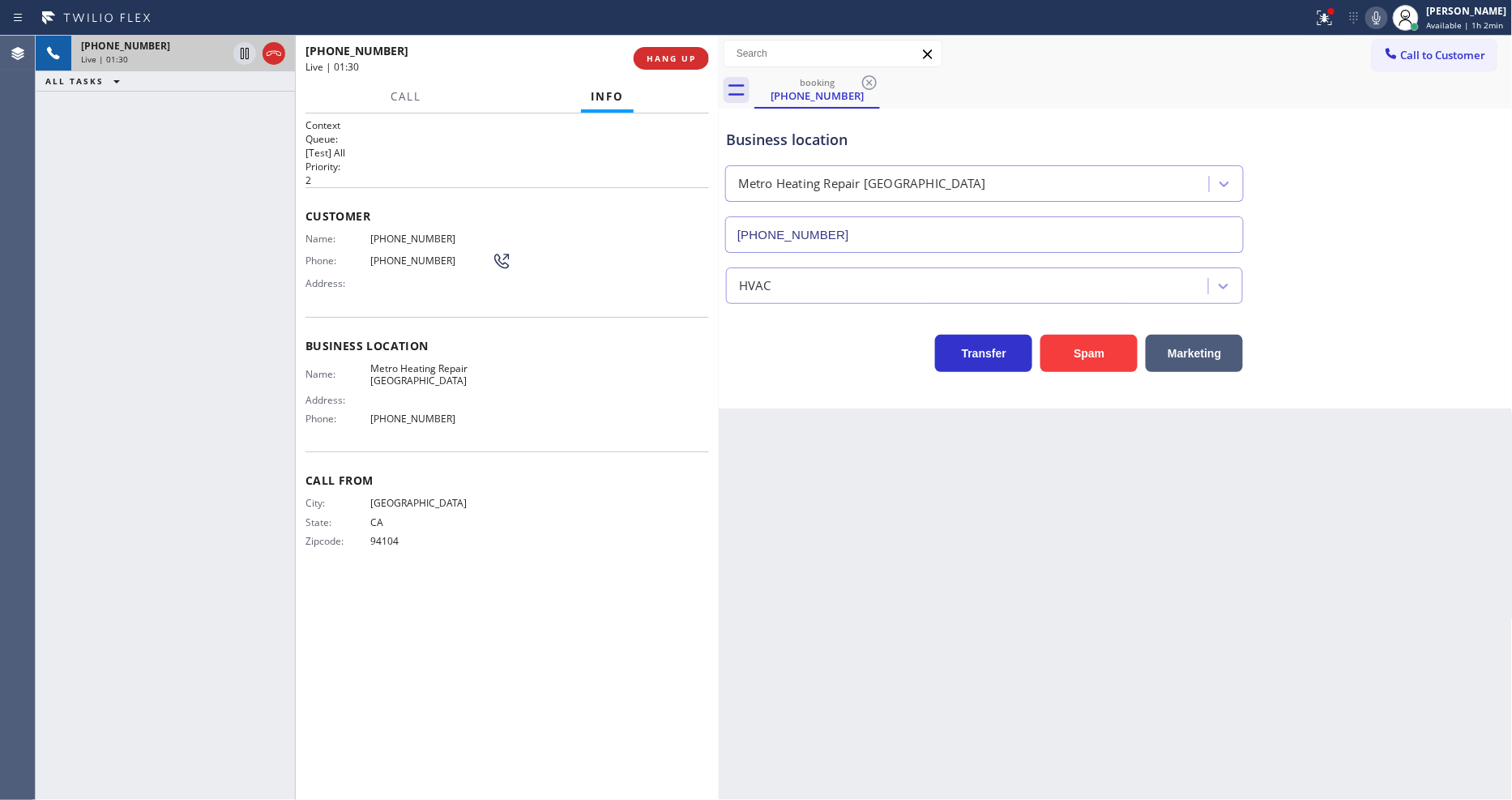
click at [401, 233] on span "[PHONE_NUMBER]" at bounding box center [431, 239] width 122 height 13
click at [241, 50] on icon at bounding box center [245, 53] width 8 height 12
click at [1378, 11] on icon at bounding box center [1377, 17] width 19 height 19
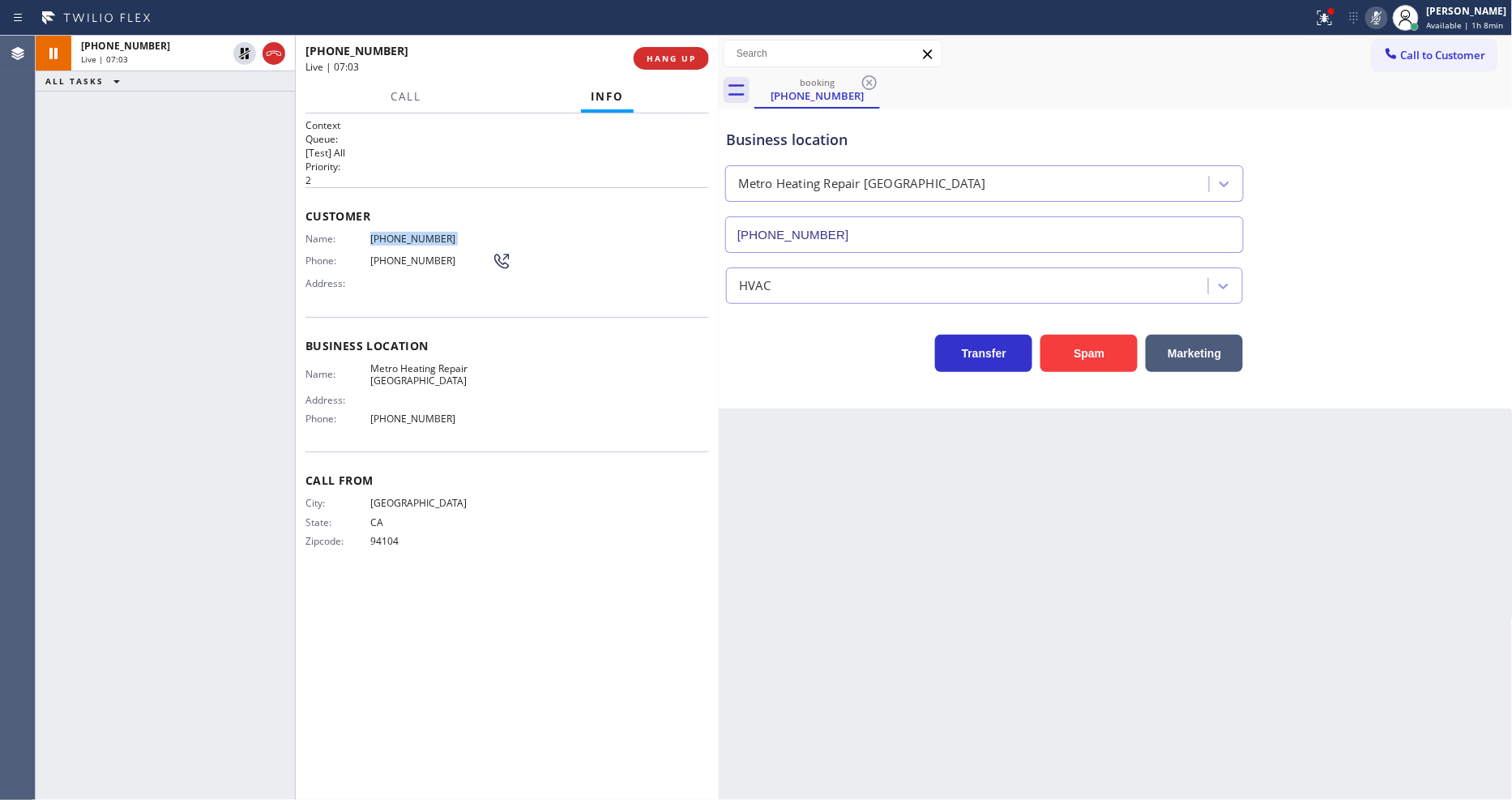
drag, startPoint x: 247, startPoint y: 49, endPoint x: 386, endPoint y: 49, distance: 139.0
click at [247, 49] on icon at bounding box center [245, 53] width 12 height 12
click at [1381, 15] on icon at bounding box center [1377, 17] width 19 height 19
click at [1335, 19] on icon at bounding box center [1324, 17] width 19 height 19
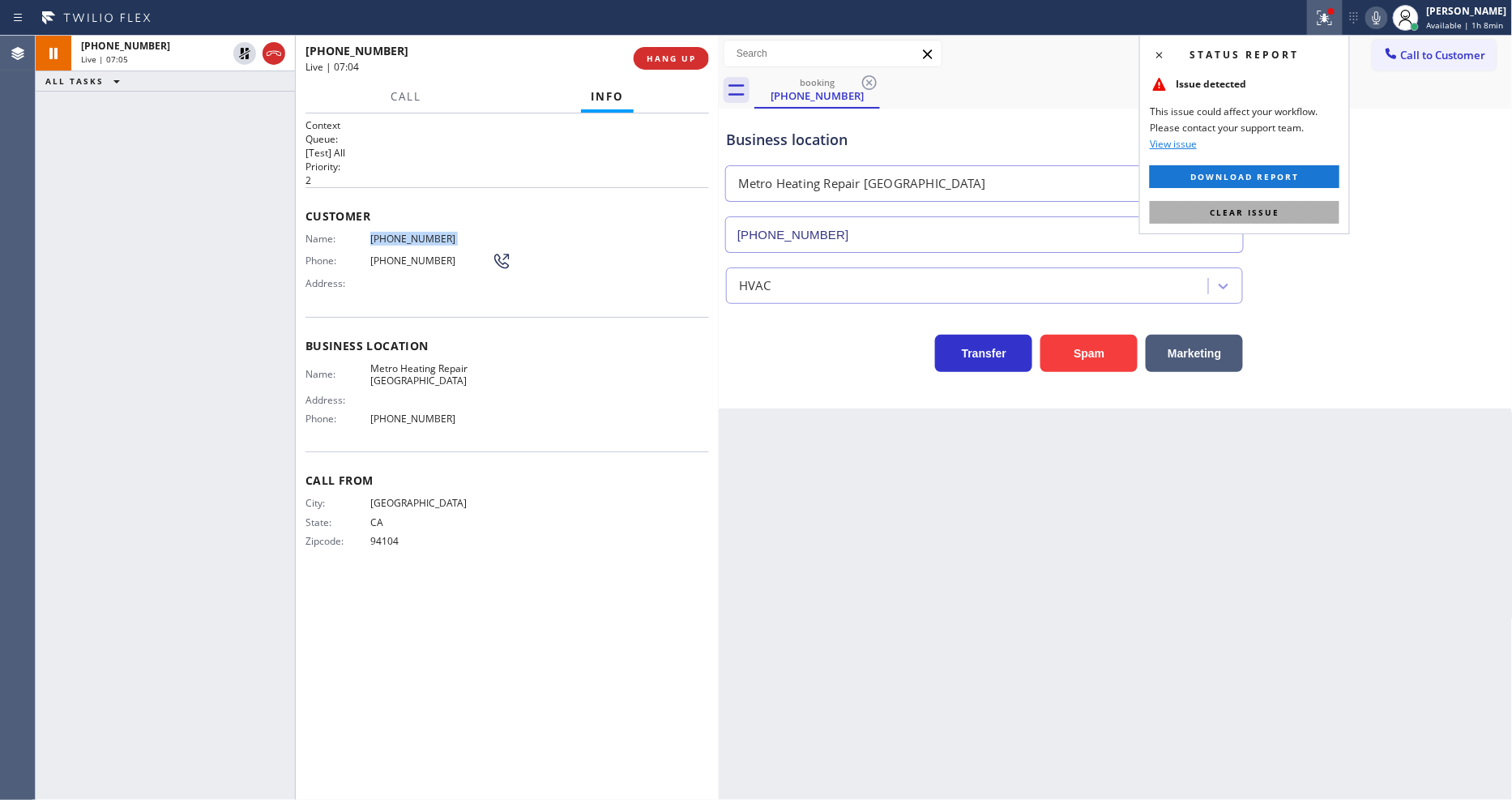
click at [1294, 218] on button "Clear issue" at bounding box center [1244, 212] width 189 height 22
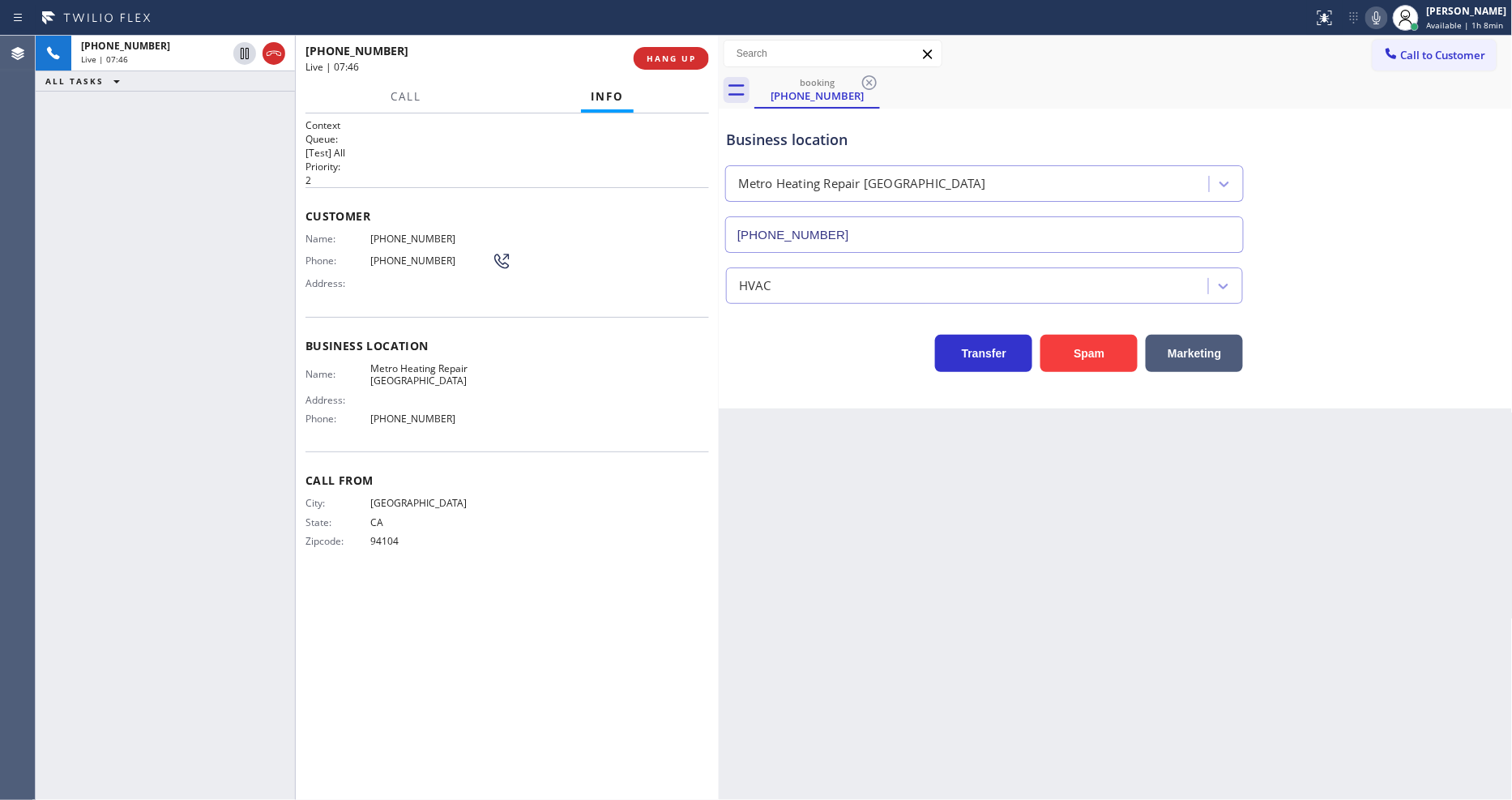
click at [303, 652] on div "Context Queue: [Test] All Priority: 2 Customer Name: [PHONE_NUMBER] Phone: [PHO…" at bounding box center [508, 457] width 423 height 687
click at [248, 107] on icon at bounding box center [245, 109] width 19 height 19
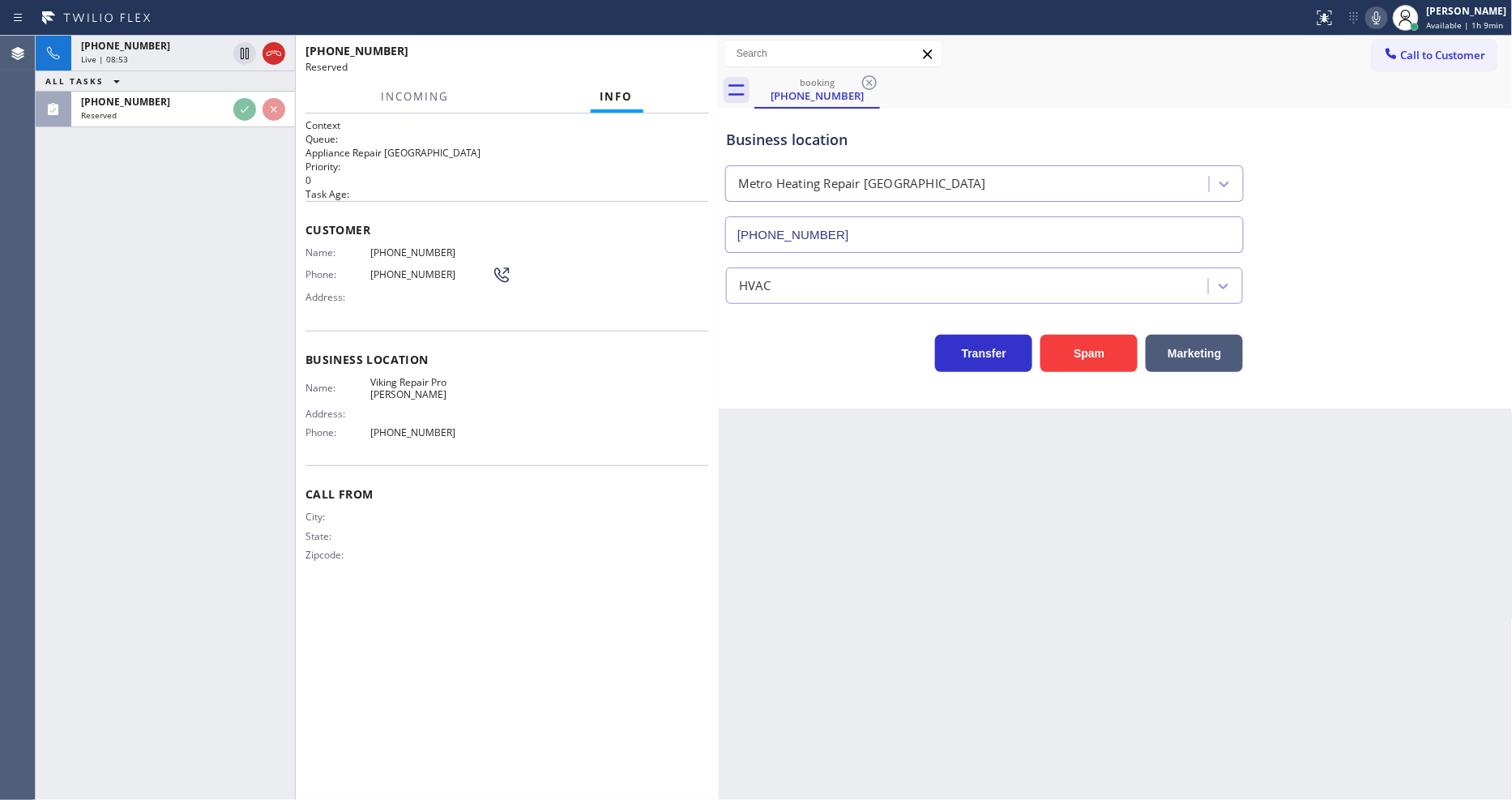
click at [510, 201] on div "Customer Name: [PHONE_NUMBER] Phone: [PHONE_NUMBER] Address:" at bounding box center [507, 266] width 403 height 130
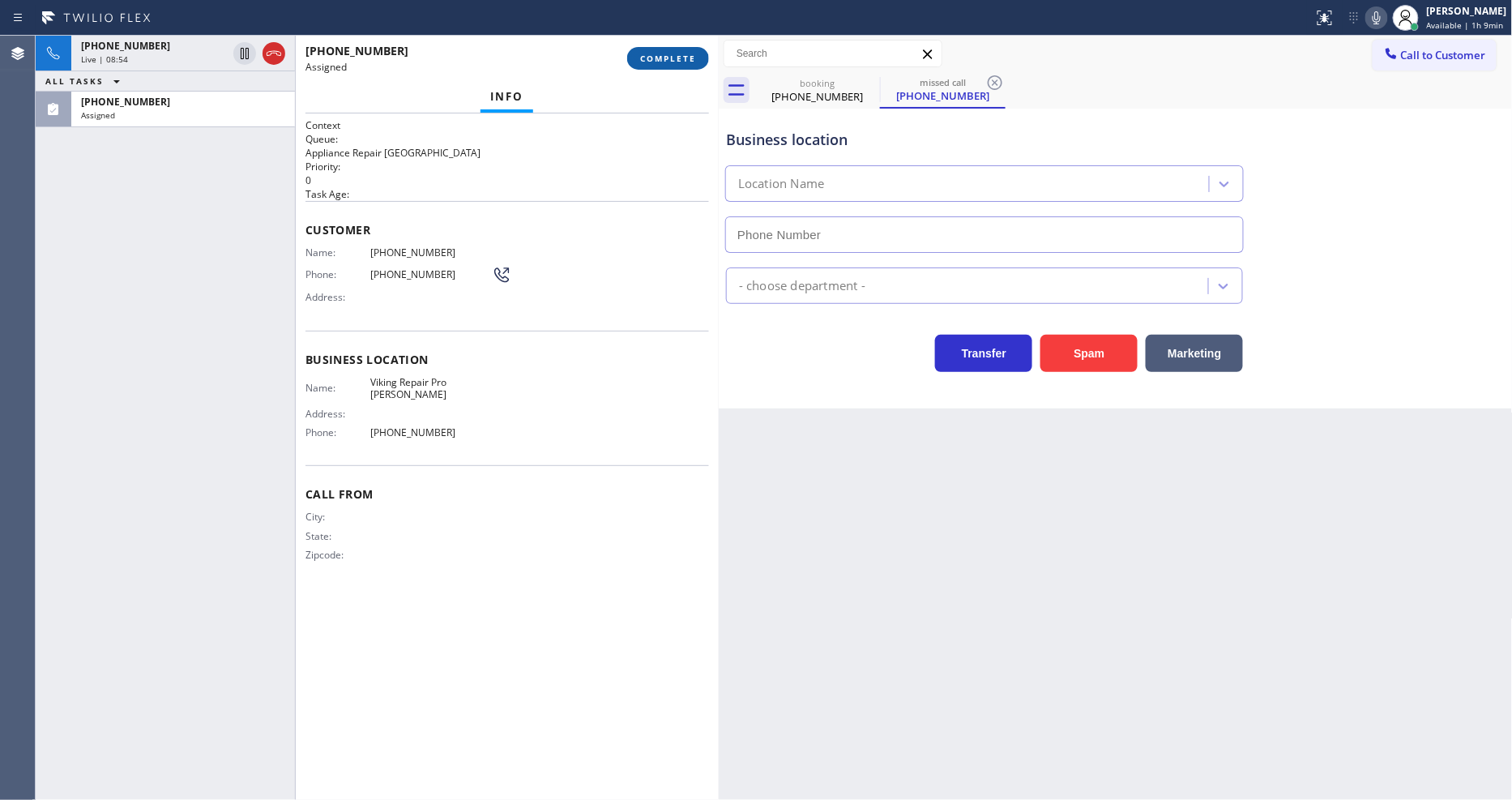
click at [694, 63] on span "COMPLETE" at bounding box center [668, 58] width 56 height 12
type input "[PHONE_NUMBER]"
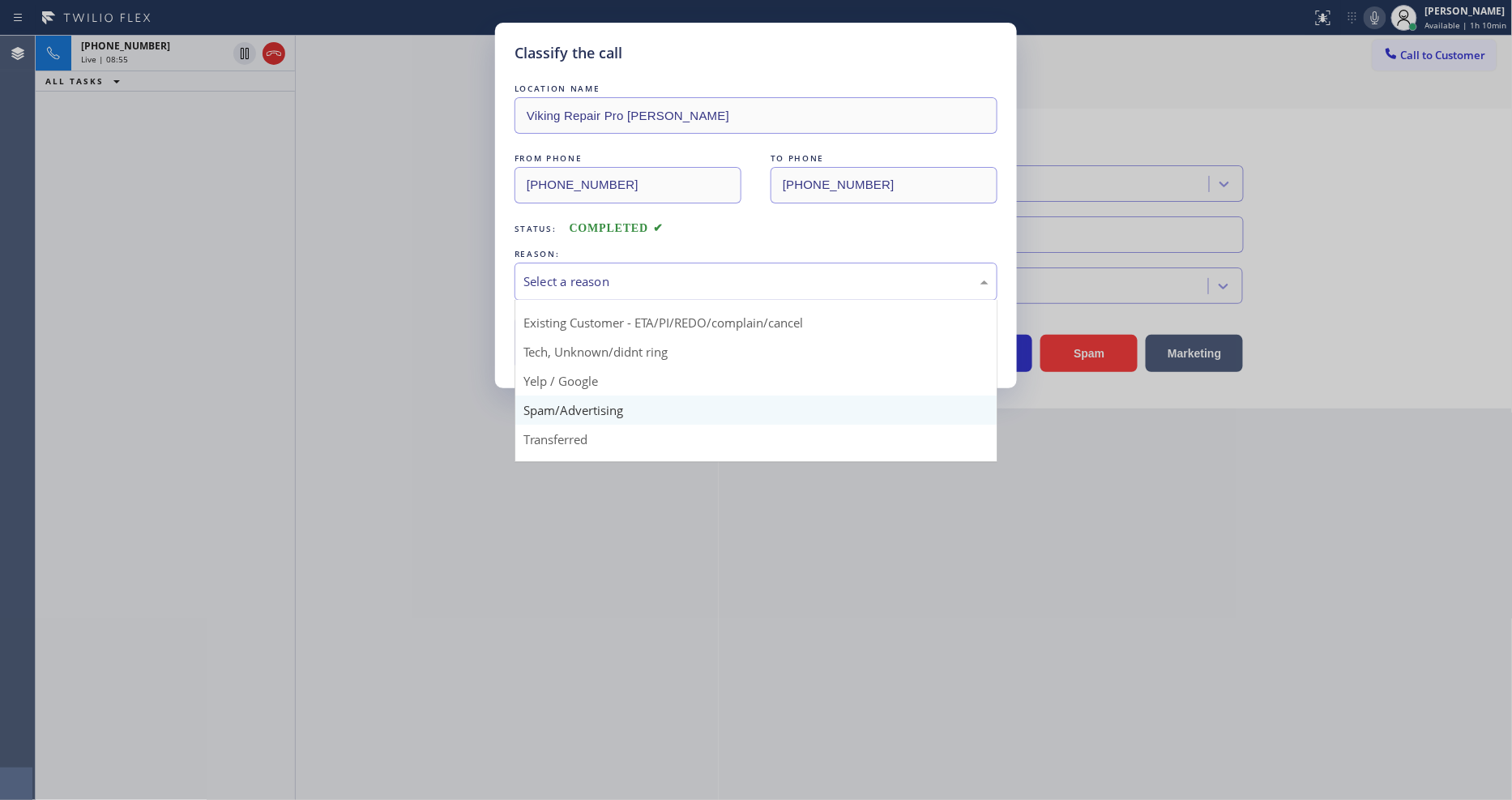
scroll to position [102, 0]
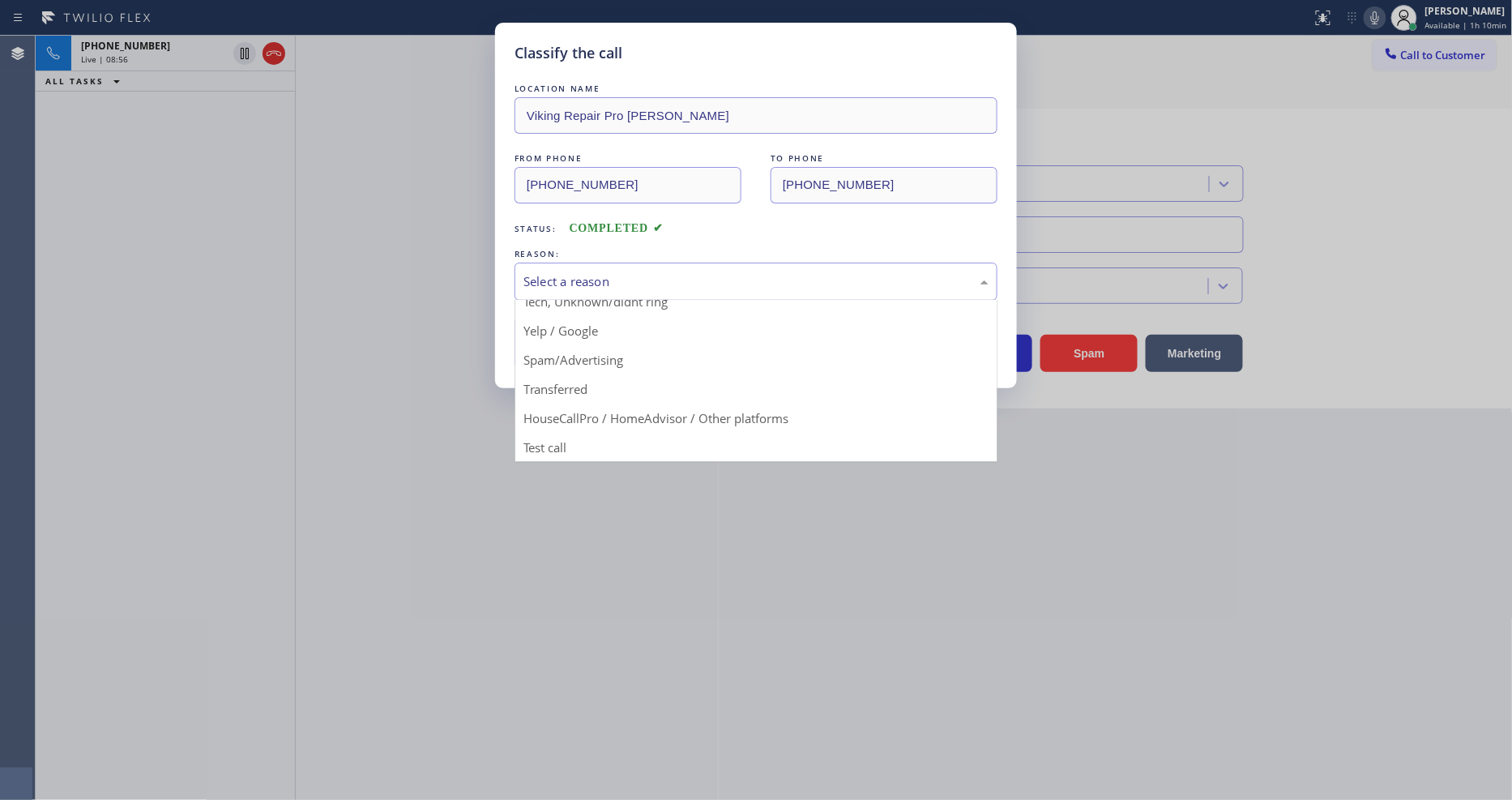
drag, startPoint x: 613, startPoint y: 353, endPoint x: 606, endPoint y: 345, distance: 10.6
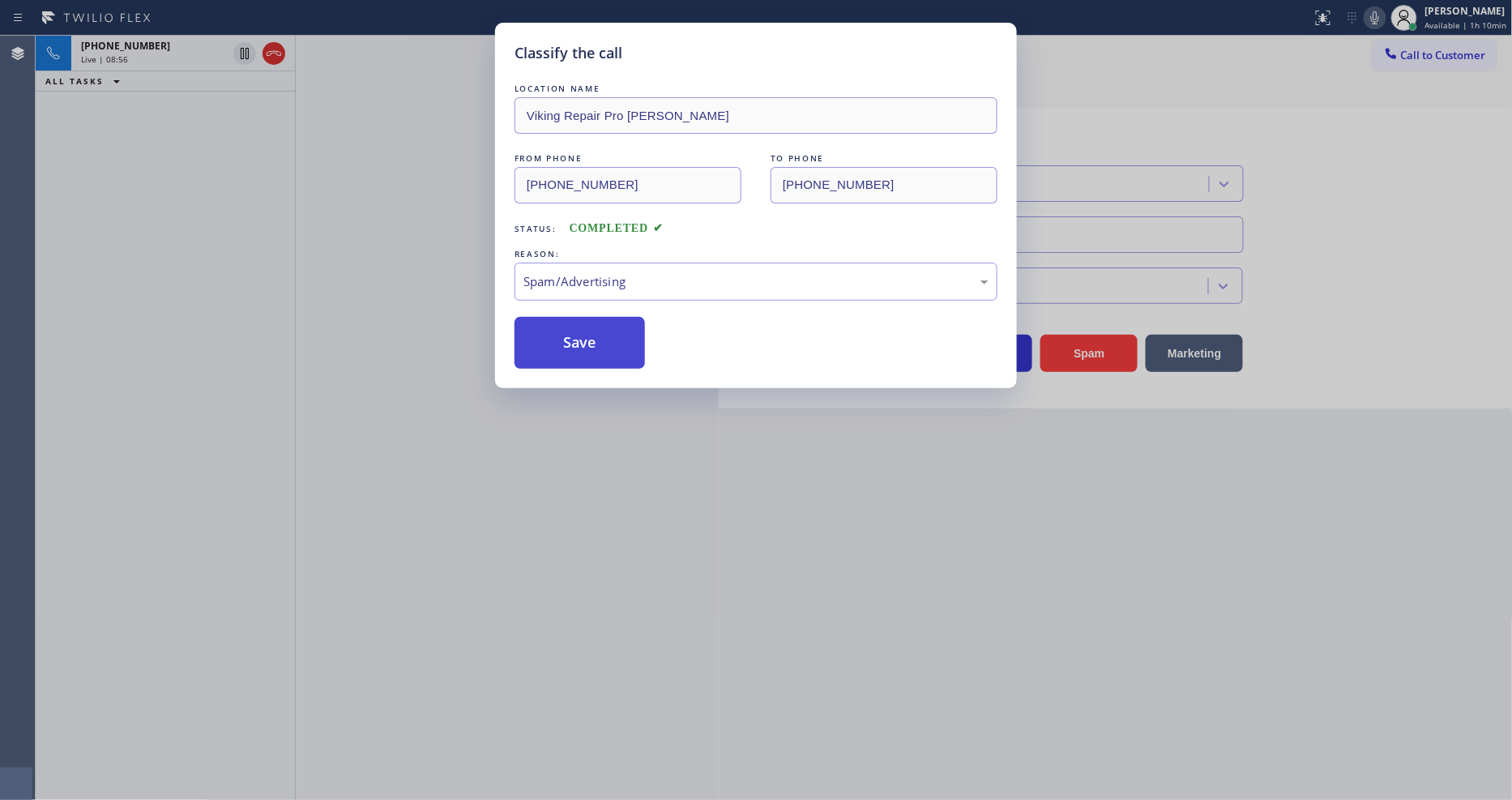
click at [606, 343] on button "Save" at bounding box center [579, 343] width 131 height 52
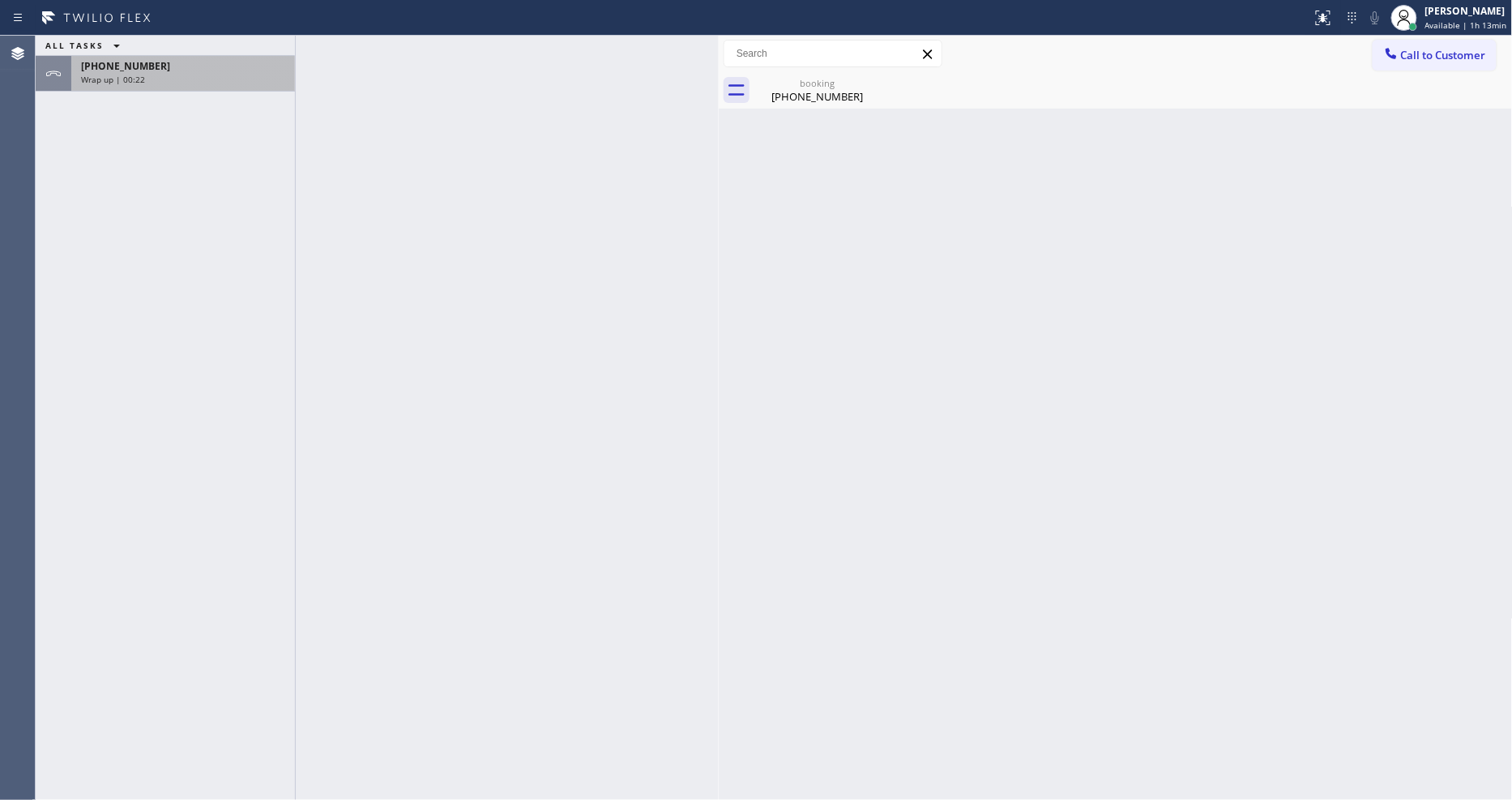
click at [184, 68] on div "[PHONE_NUMBER]" at bounding box center [183, 66] width 204 height 14
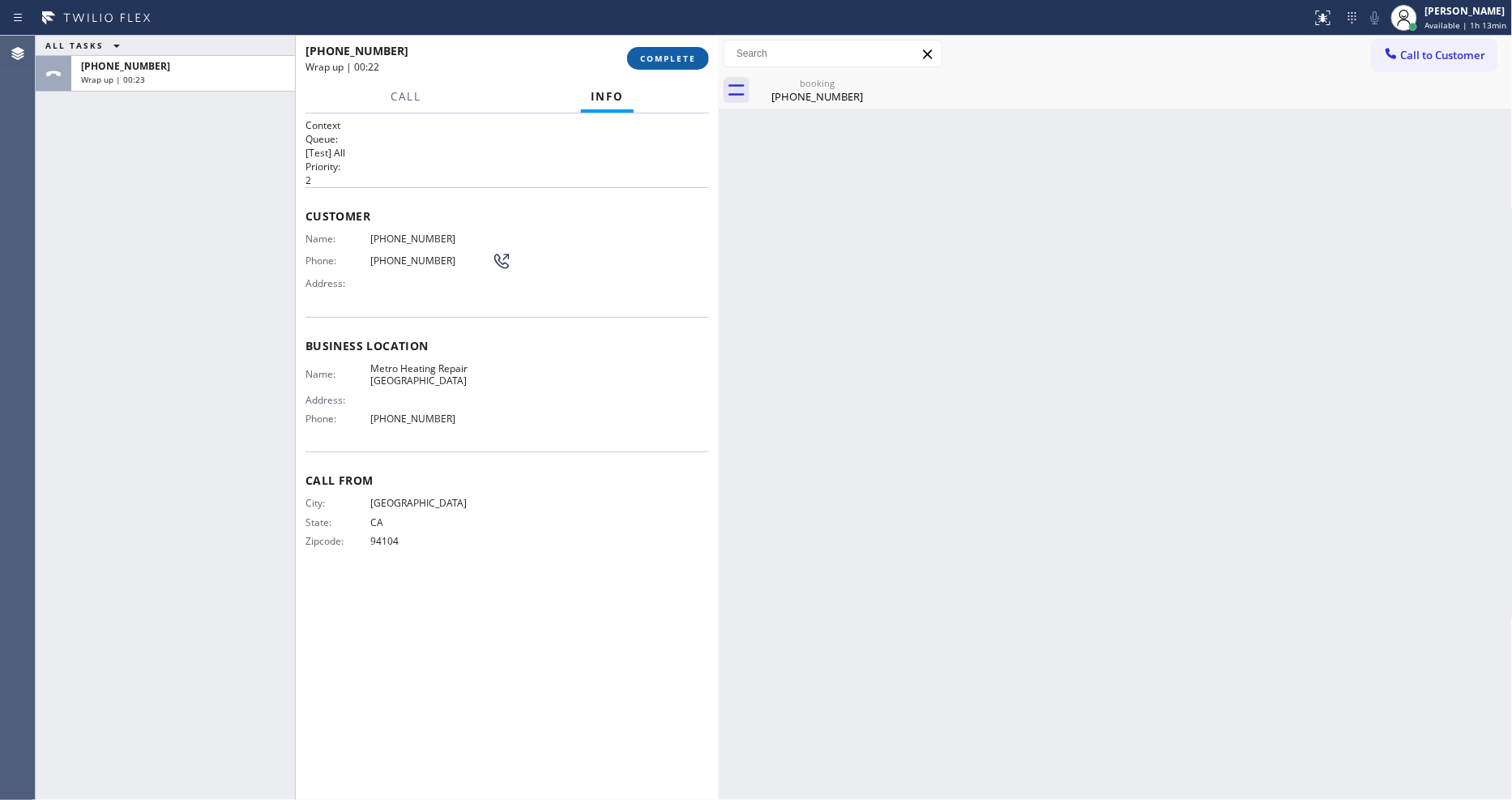
click at [657, 53] on span "COMPLETE" at bounding box center [668, 58] width 56 height 12
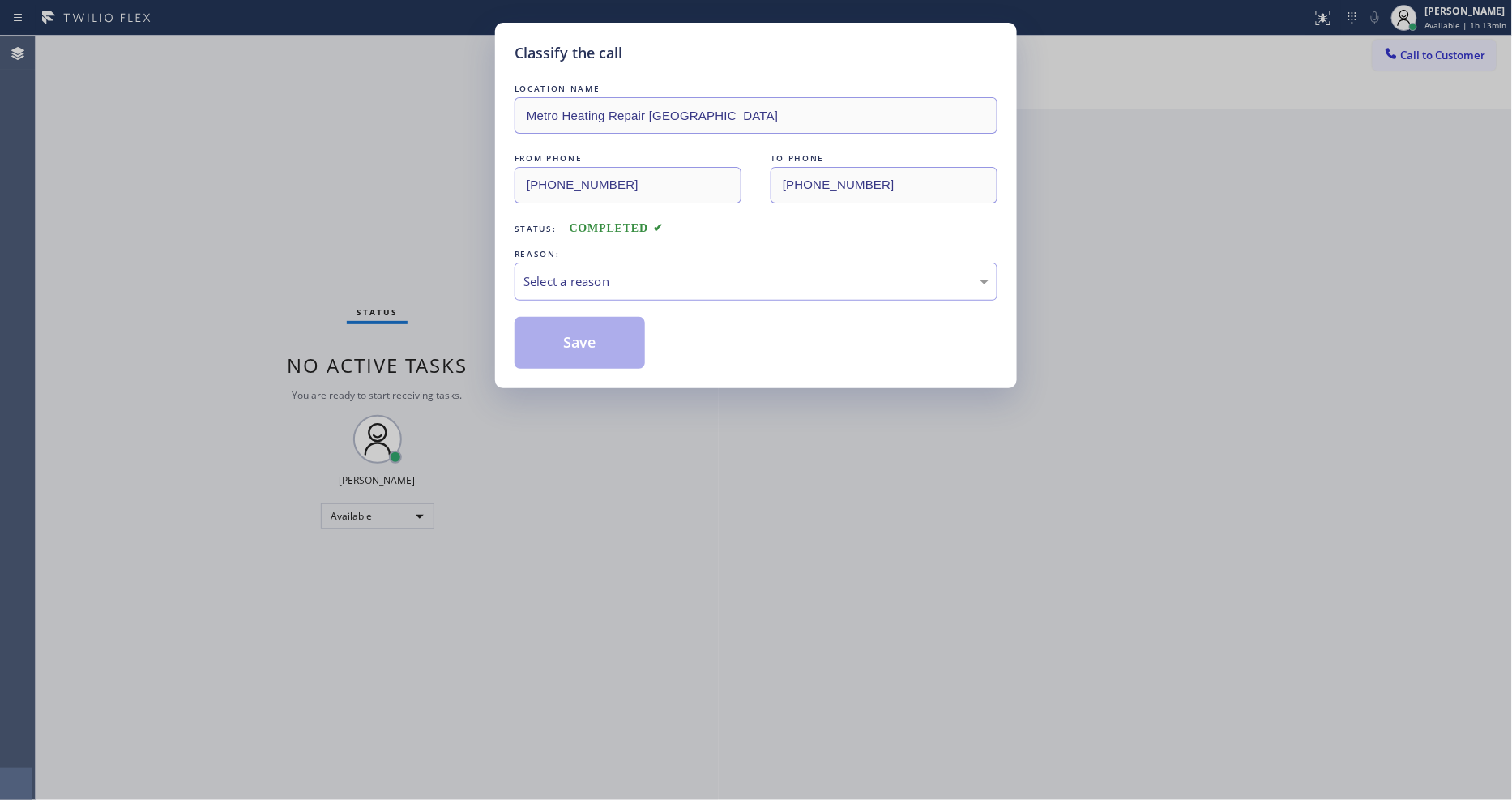
click at [611, 273] on div "Select a reason" at bounding box center [756, 281] width 465 height 18
click at [592, 336] on button "Save" at bounding box center [579, 343] width 131 height 52
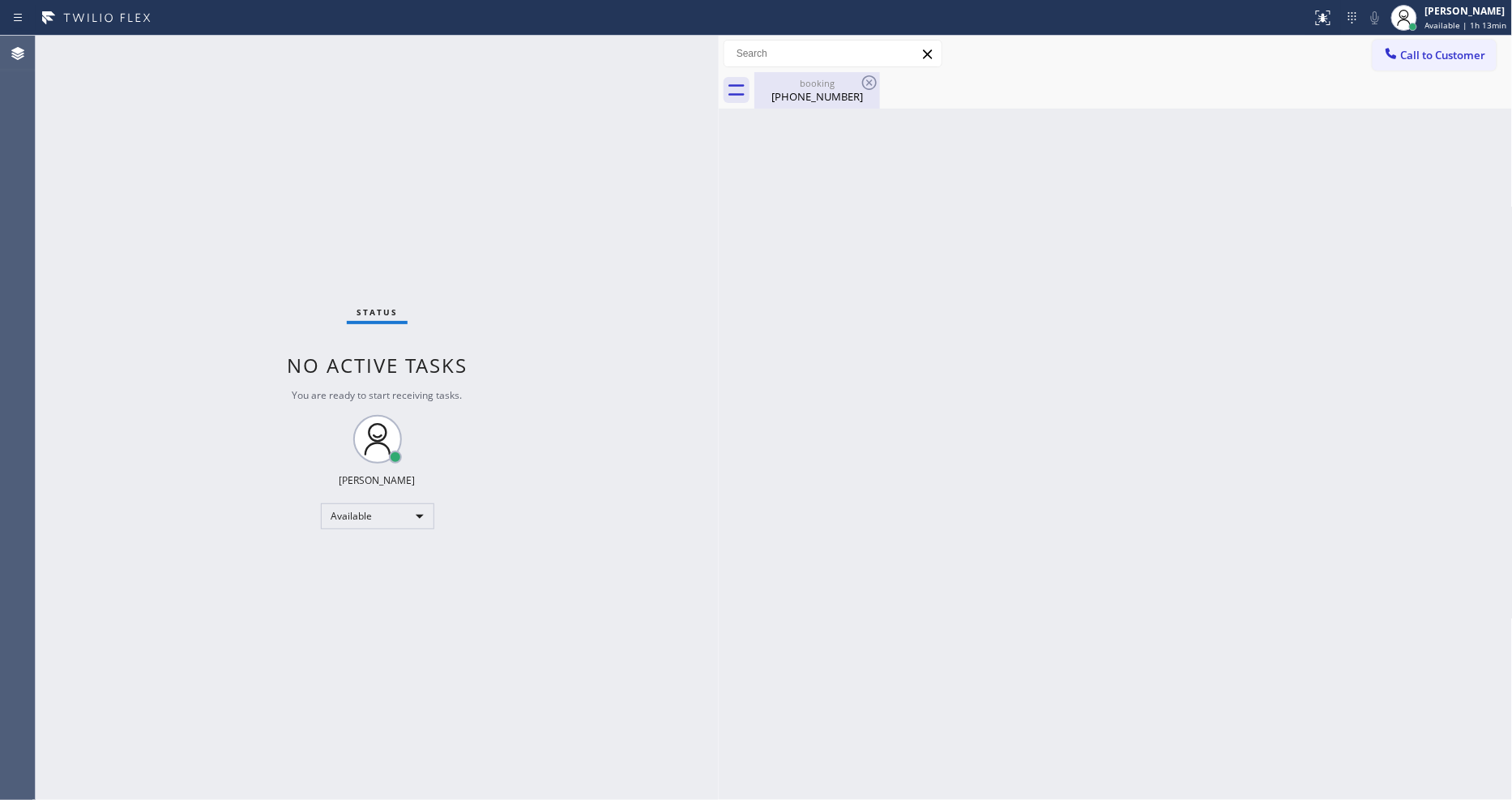
click at [838, 91] on div "[PHONE_NUMBER]" at bounding box center [817, 96] width 123 height 15
click at [872, 83] on div at bounding box center [1133, 91] width 759 height 37
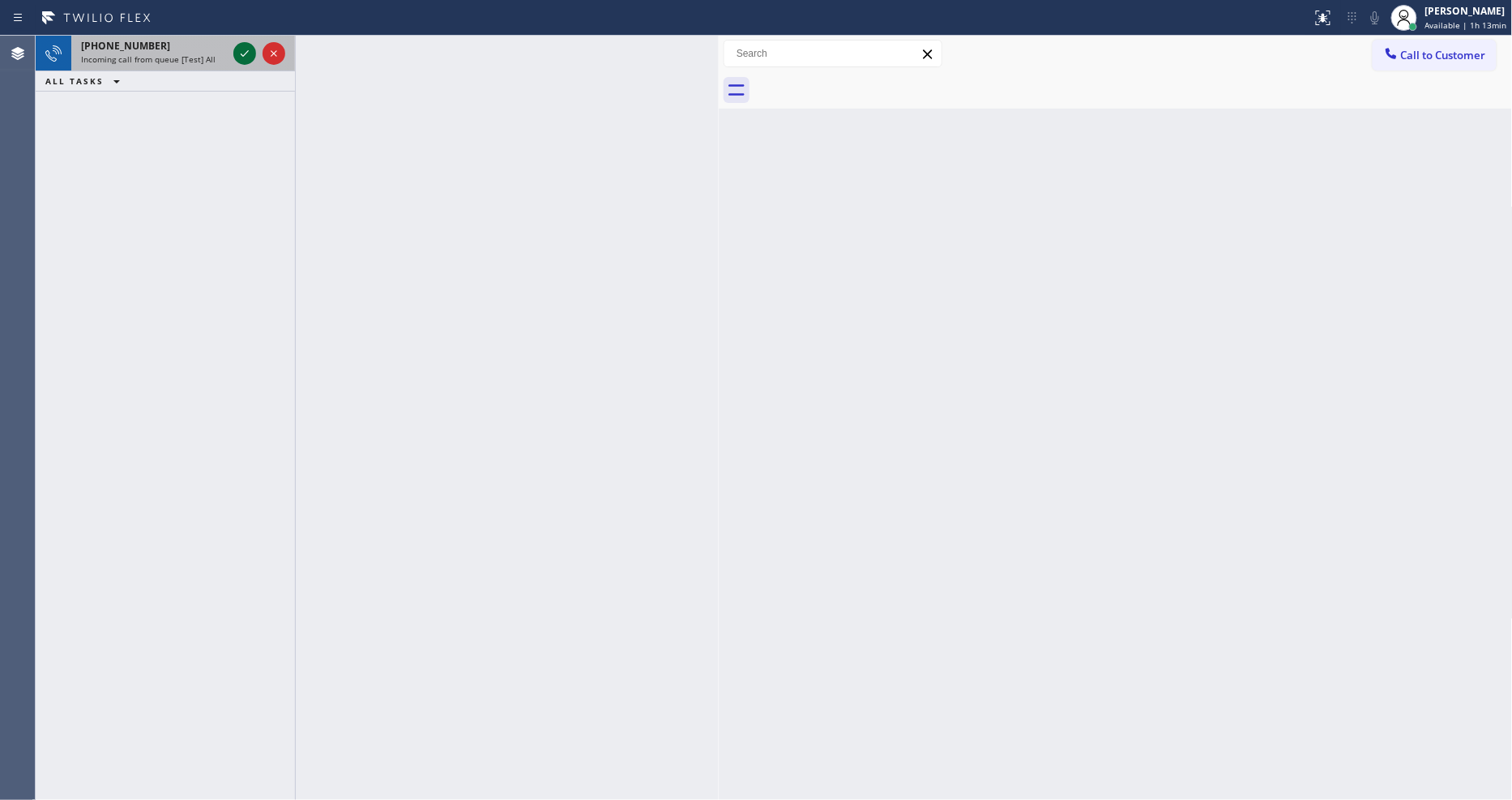
click at [245, 52] on icon at bounding box center [245, 53] width 19 height 19
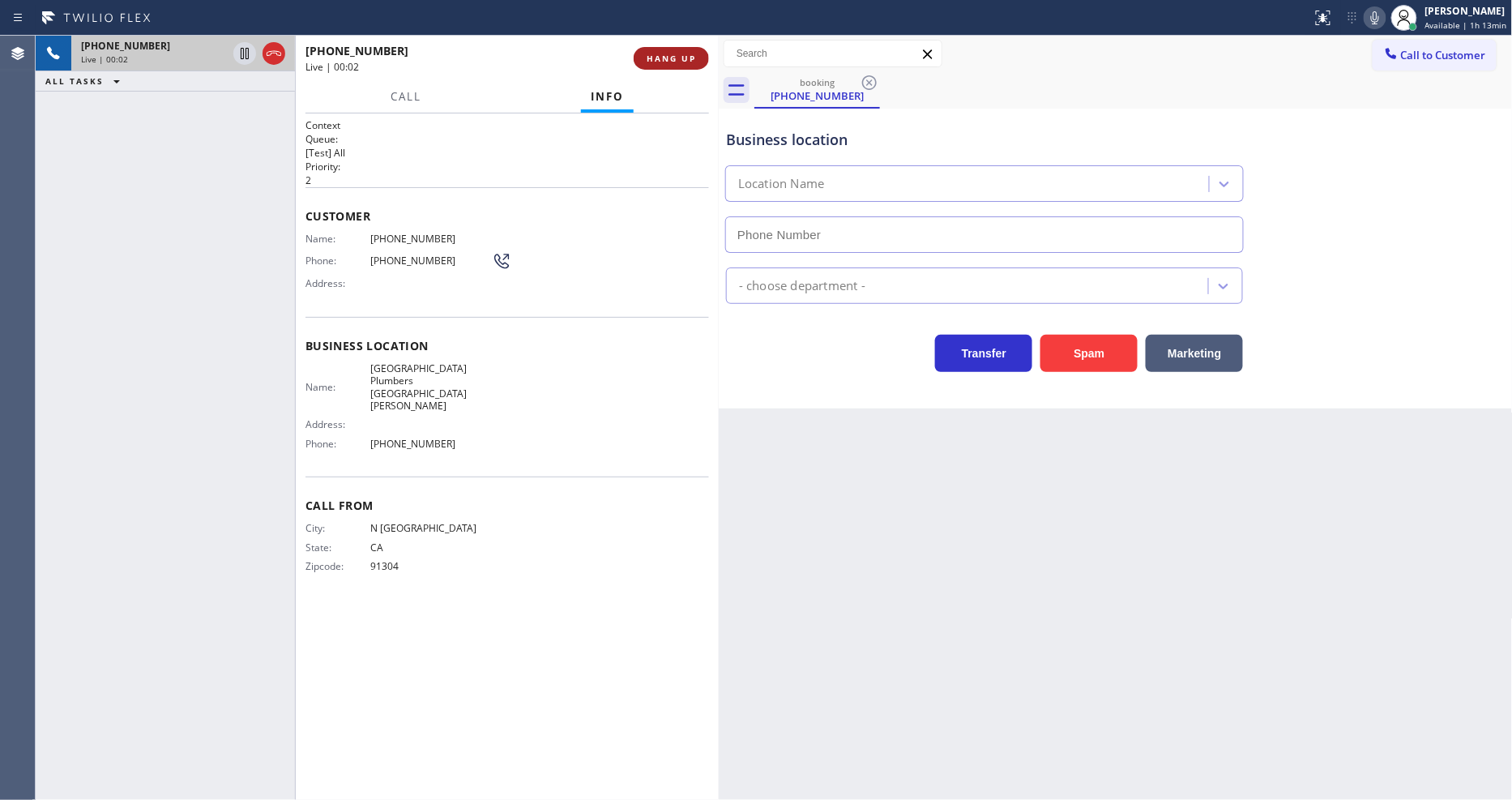
click at [661, 62] on span "HANG UP" at bounding box center [671, 58] width 49 height 12
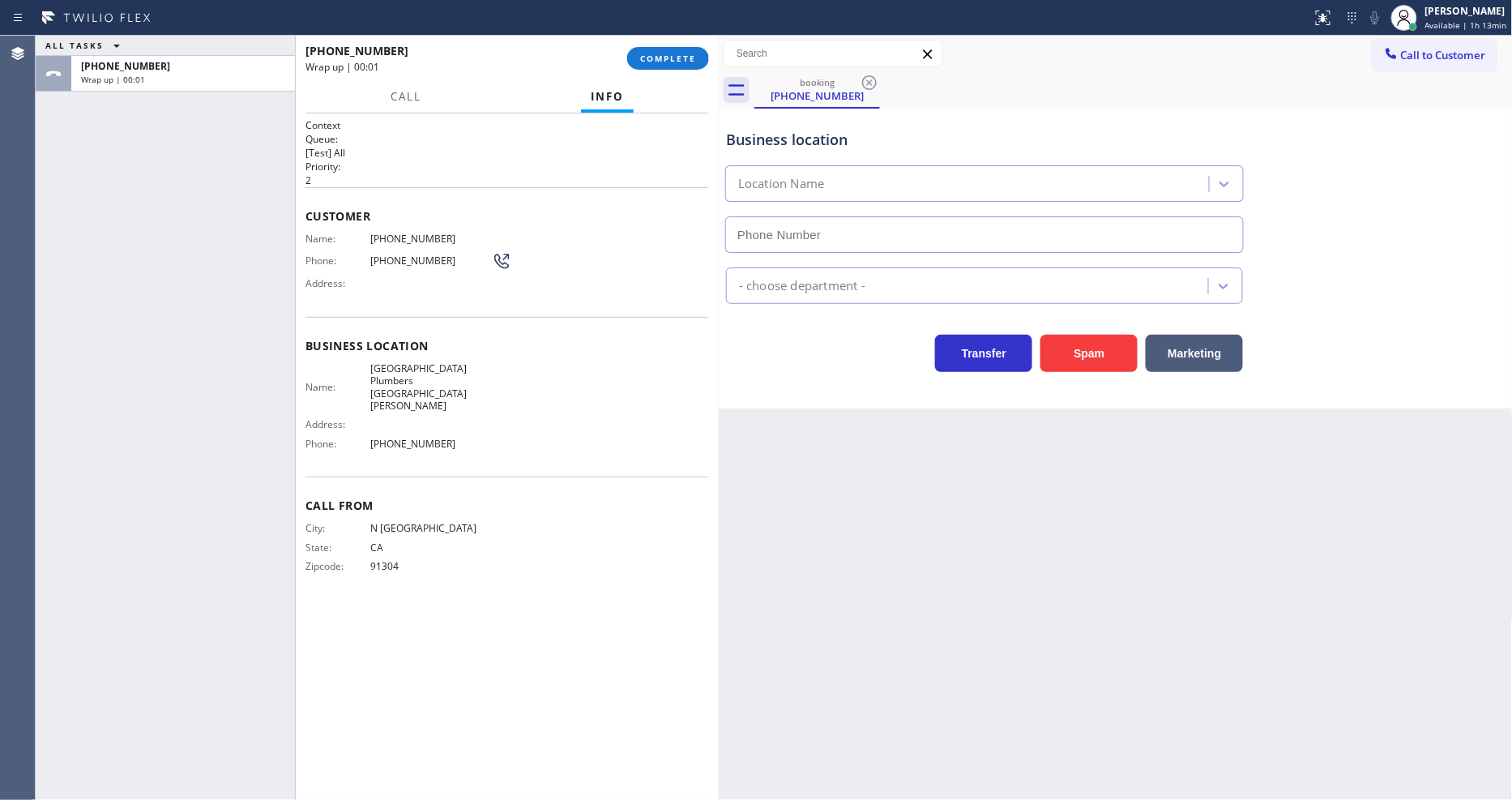
drag, startPoint x: 674, startPoint y: 59, endPoint x: 638, endPoint y: 221, distance: 166.0
click at [674, 59] on span "COMPLETE" at bounding box center [668, 58] width 56 height 12
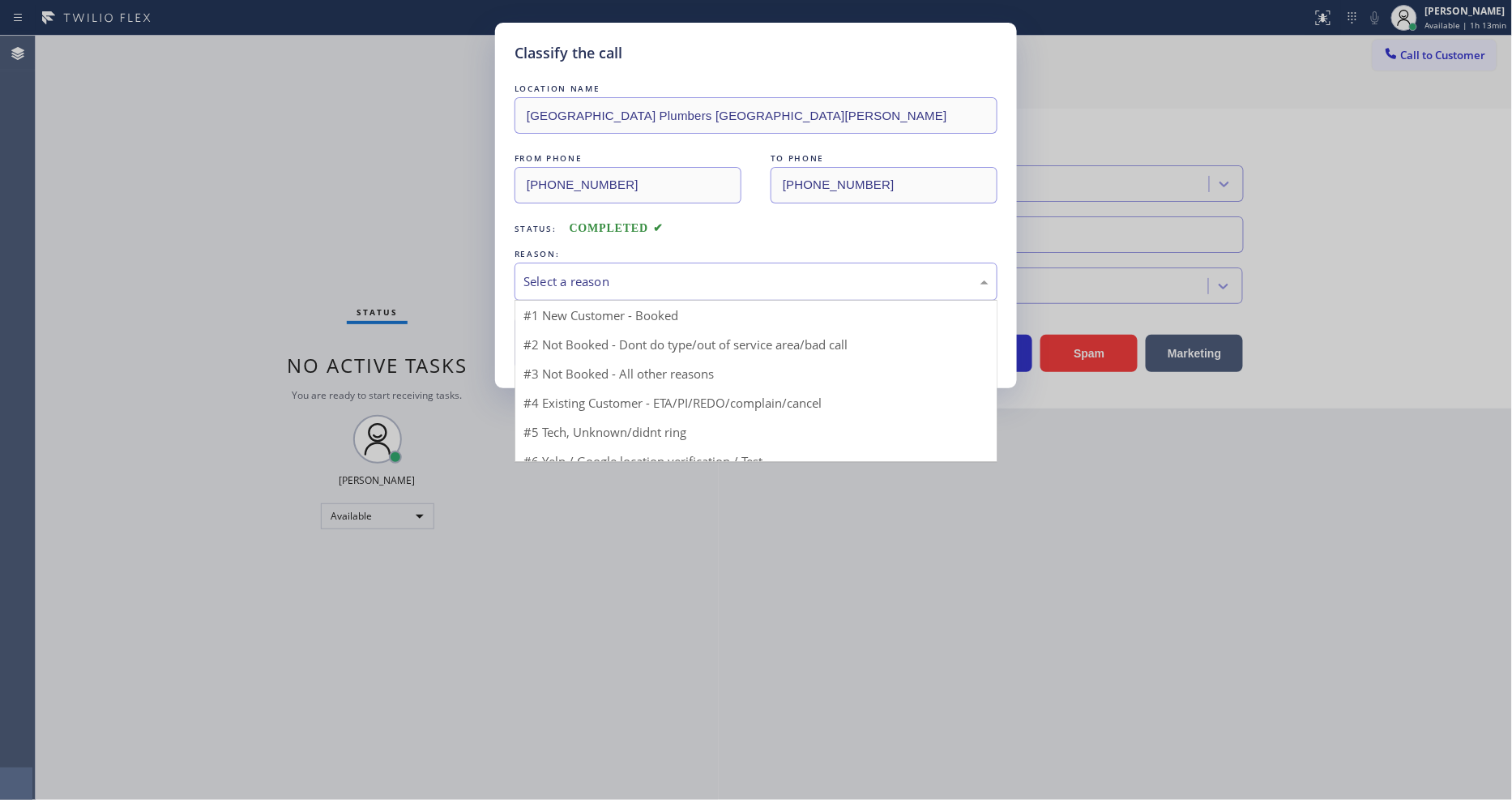
click at [614, 285] on div "Select a reason" at bounding box center [756, 281] width 483 height 38
drag, startPoint x: 598, startPoint y: 441, endPoint x: 594, endPoint y: 381, distance: 60.1
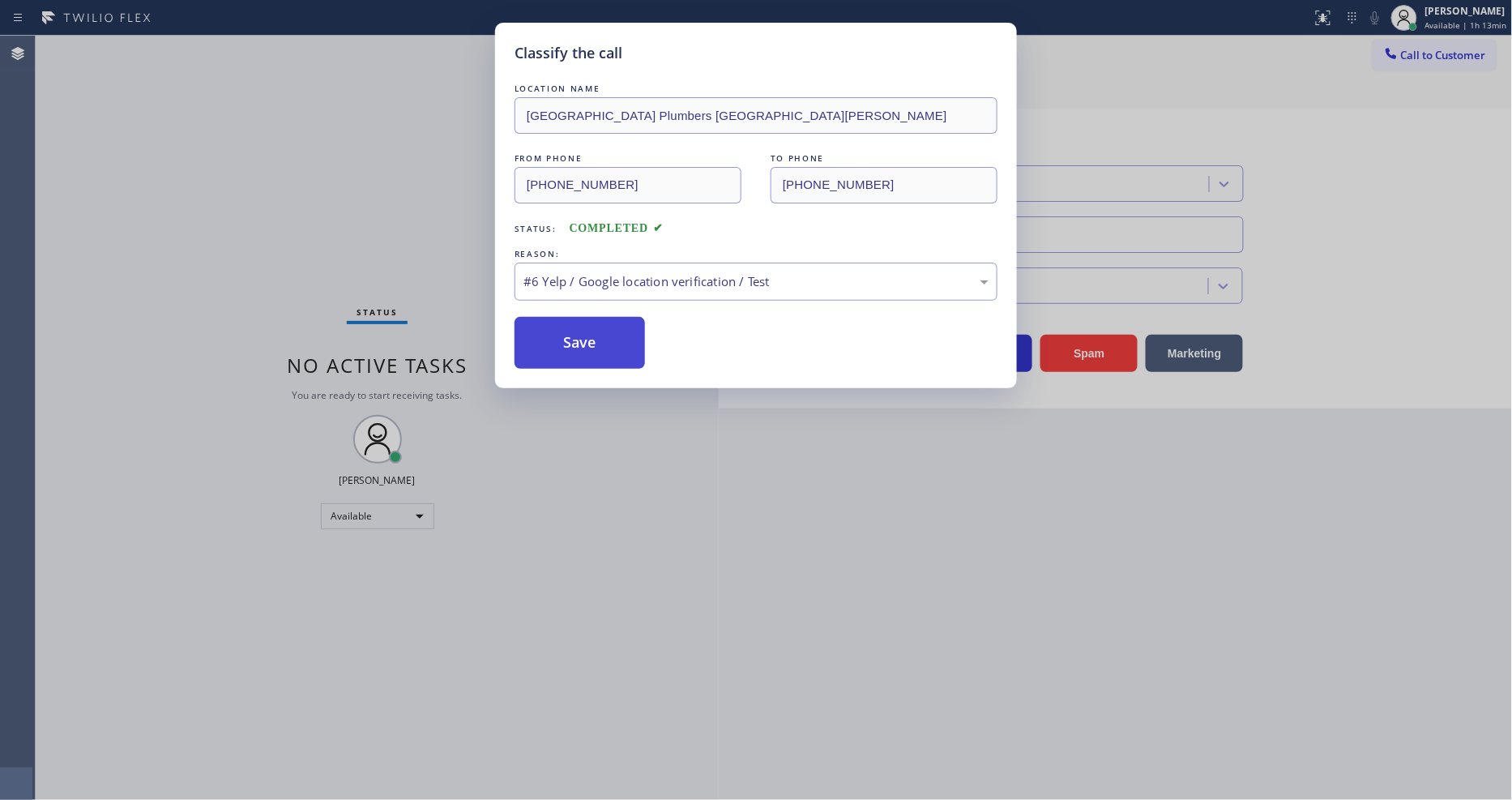
click at [595, 336] on button "Save" at bounding box center [579, 343] width 131 height 52
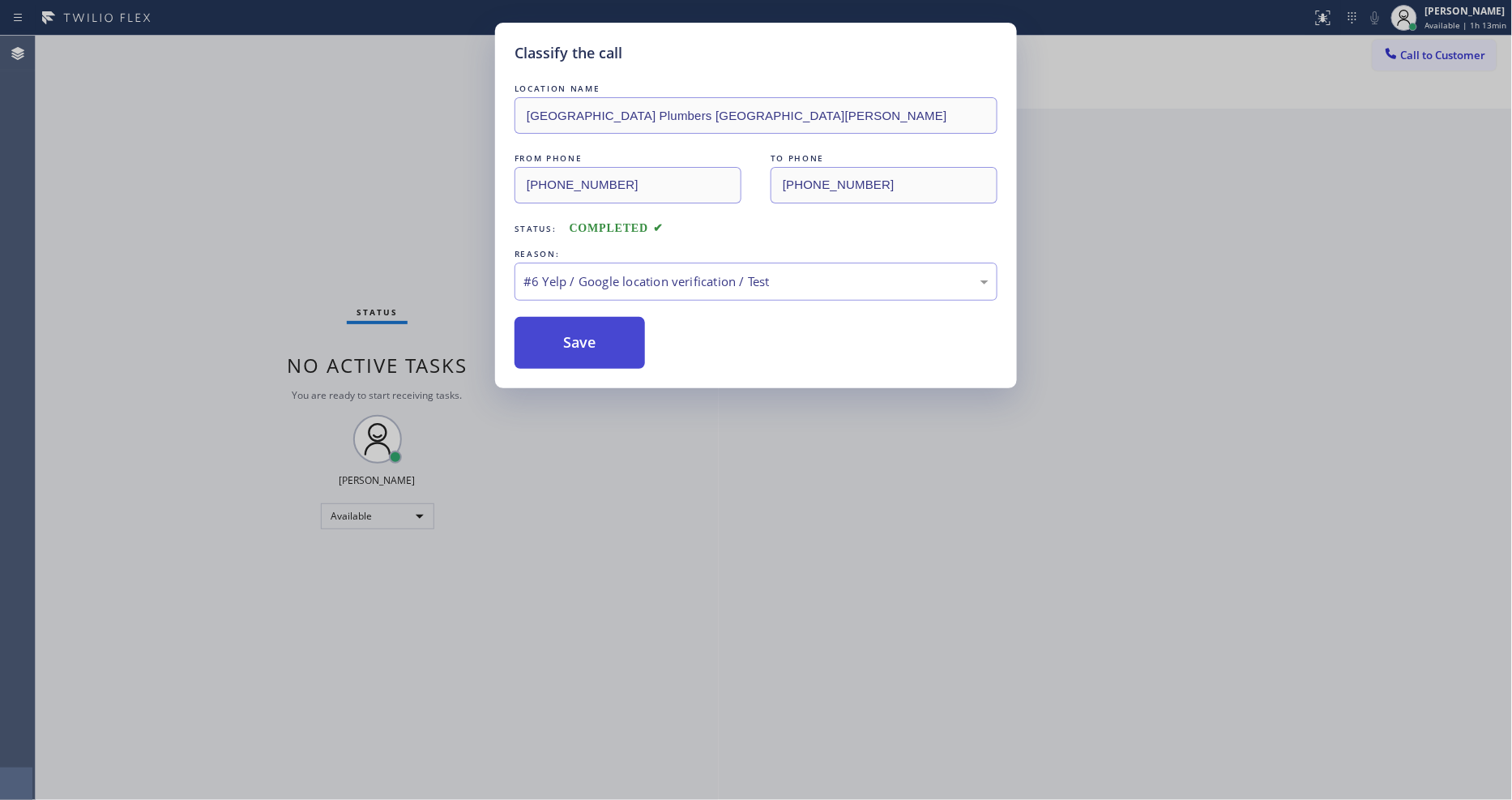
click at [595, 336] on button "Save" at bounding box center [579, 343] width 131 height 52
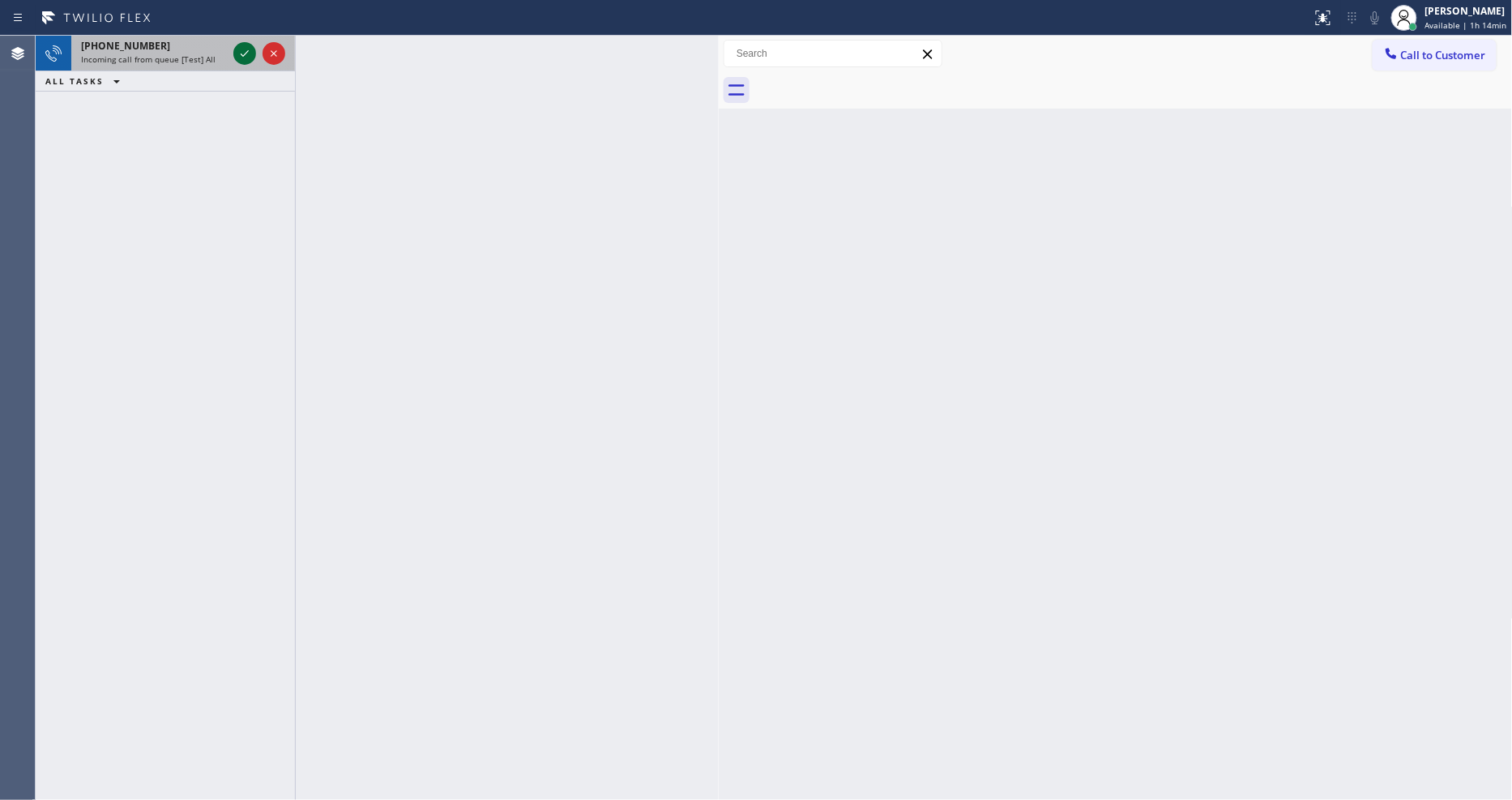
click at [241, 46] on icon at bounding box center [245, 53] width 19 height 19
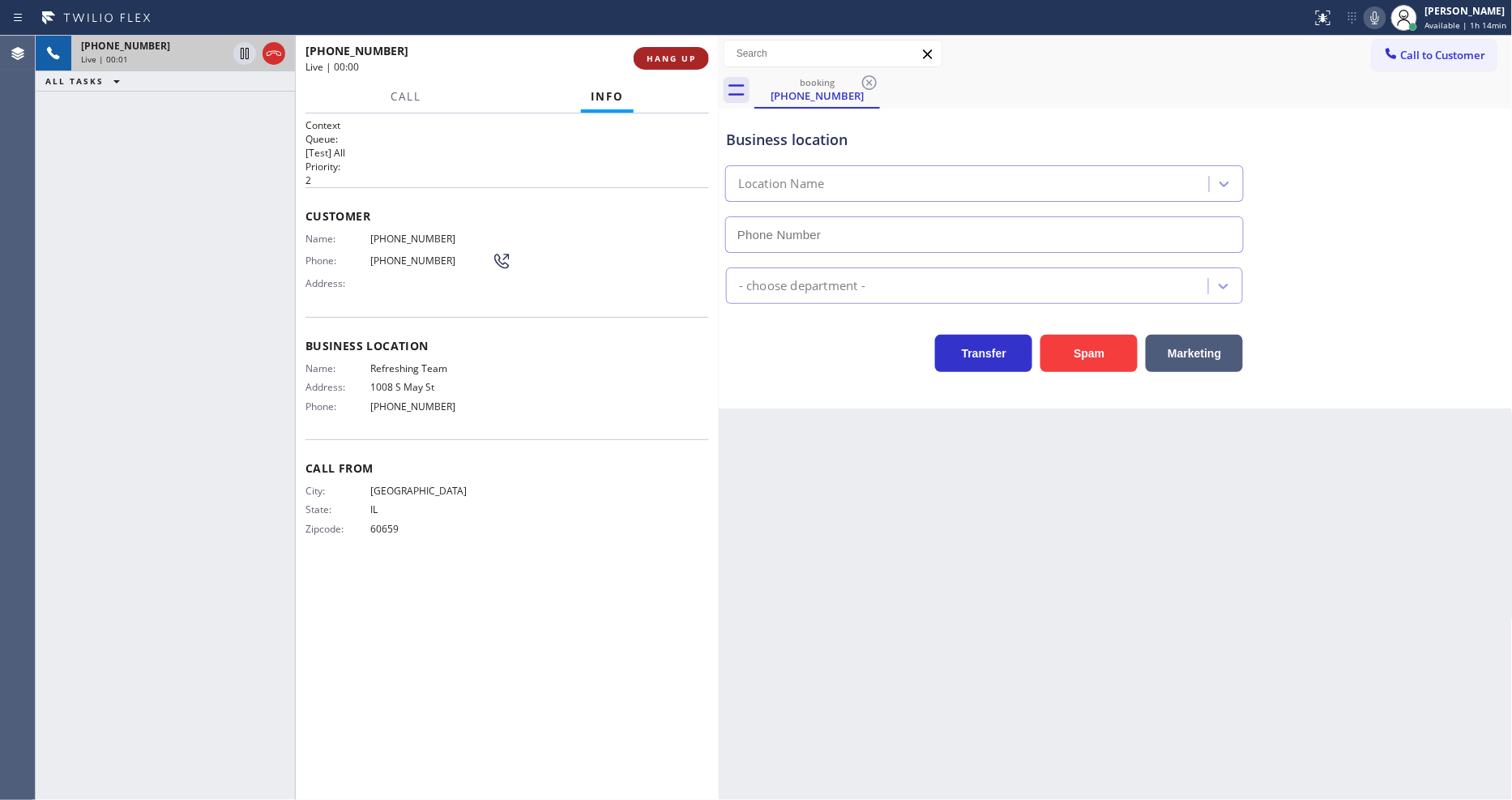
click at [679, 52] on span "HANG UP" at bounding box center [671, 58] width 49 height 12
type input "[PHONE_NUMBER]"
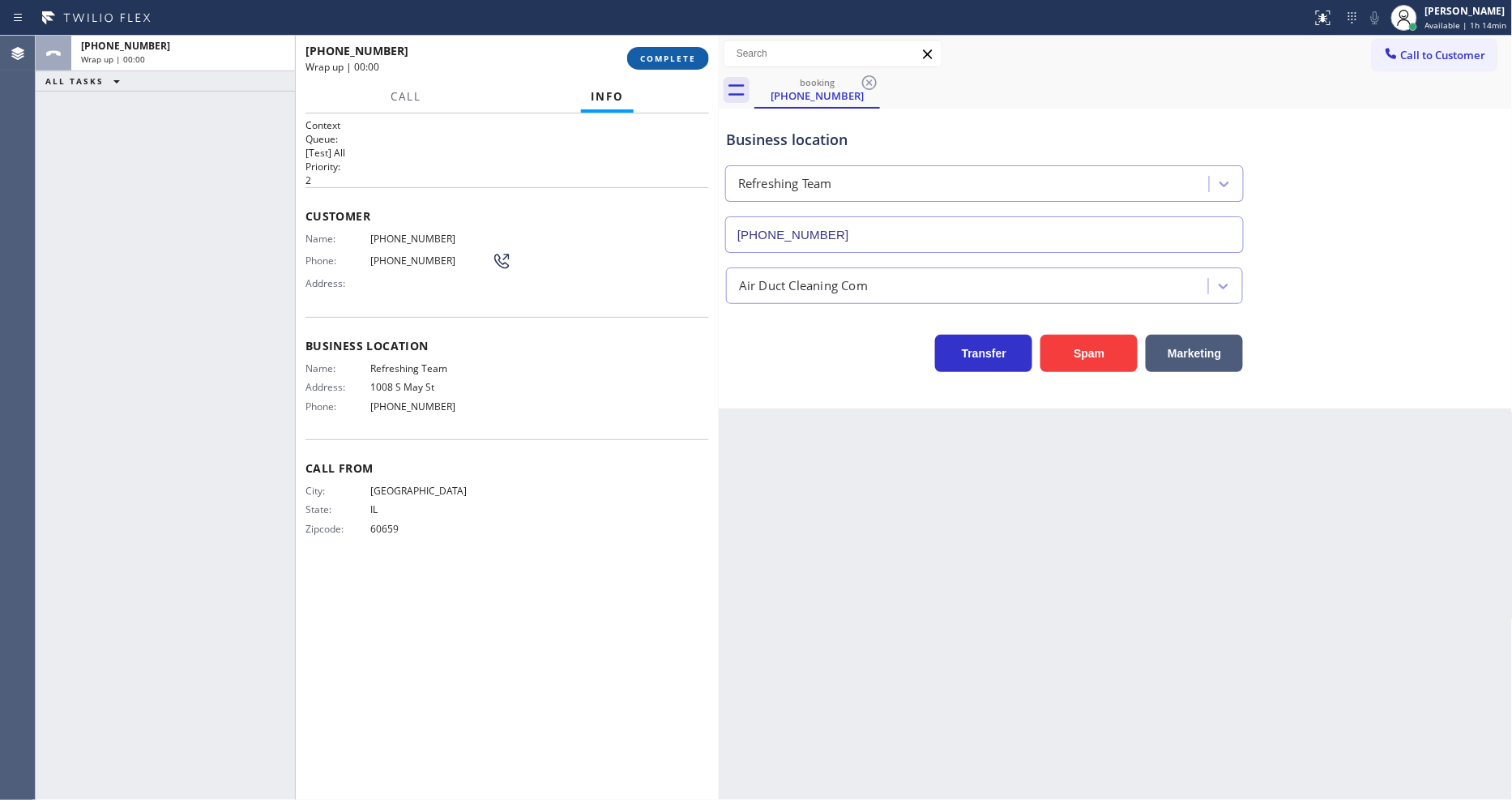
click at [679, 52] on span "COMPLETE" at bounding box center [668, 58] width 56 height 12
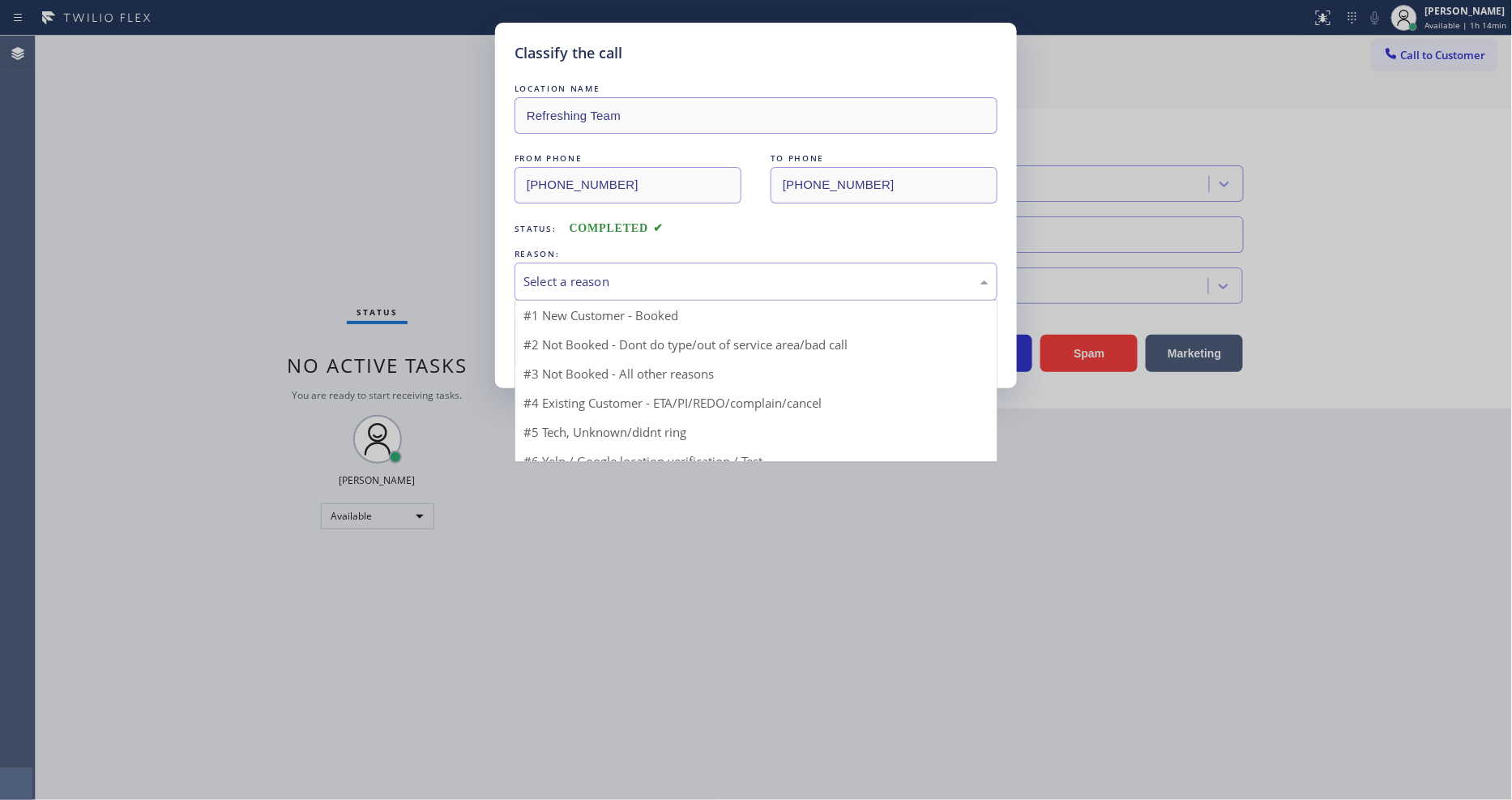
click at [662, 263] on div "Select a reason" at bounding box center [756, 281] width 483 height 38
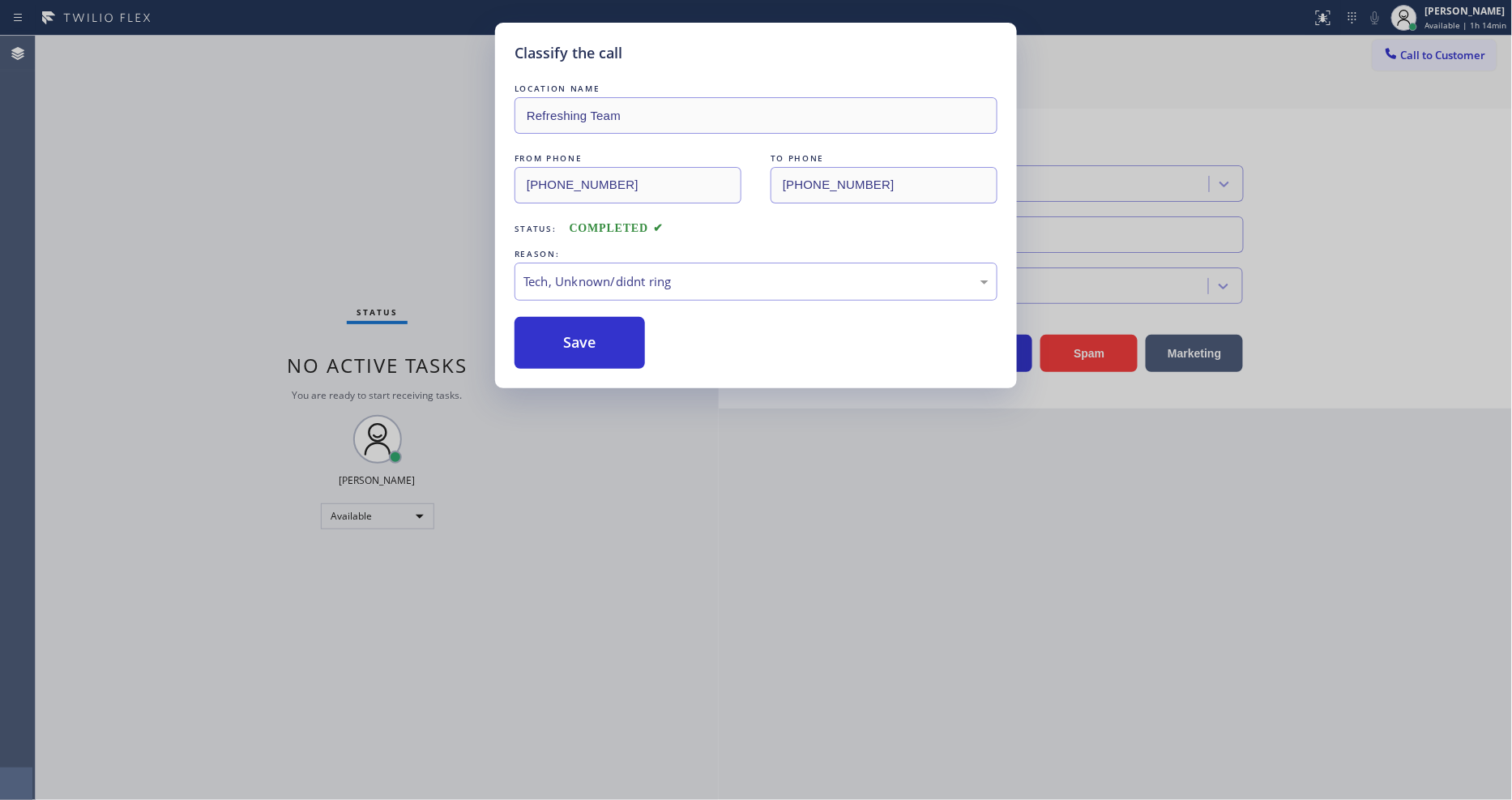
click at [609, 311] on div "LOCATION NAME Refreshing Team FROM PHONE [PHONE_NUMBER] TO PHONE [PHONE_NUMBER]…" at bounding box center [756, 224] width 483 height 288
click at [603, 324] on button "Save" at bounding box center [579, 343] width 131 height 52
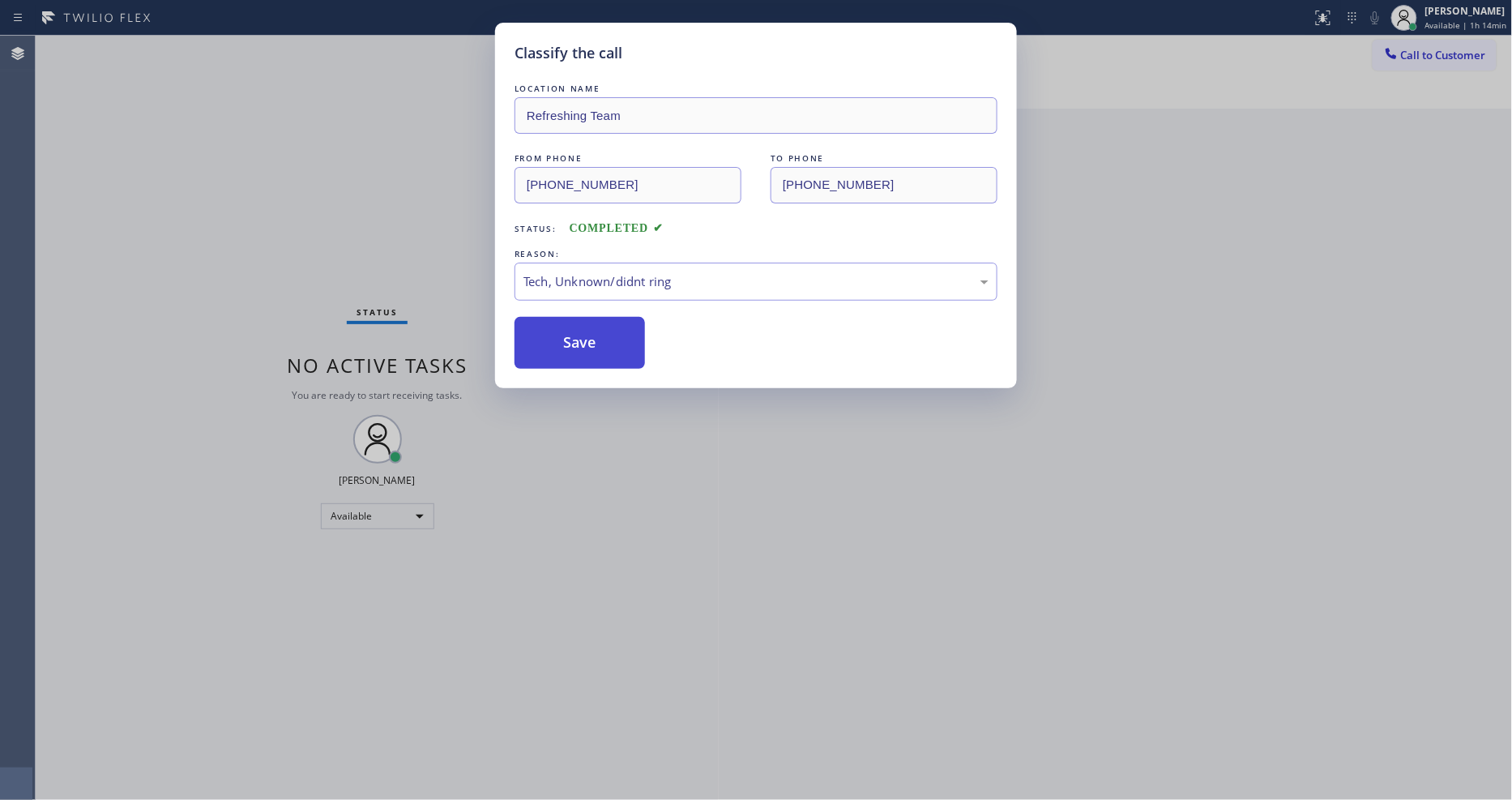
click at [603, 325] on button "Save" at bounding box center [579, 343] width 131 height 52
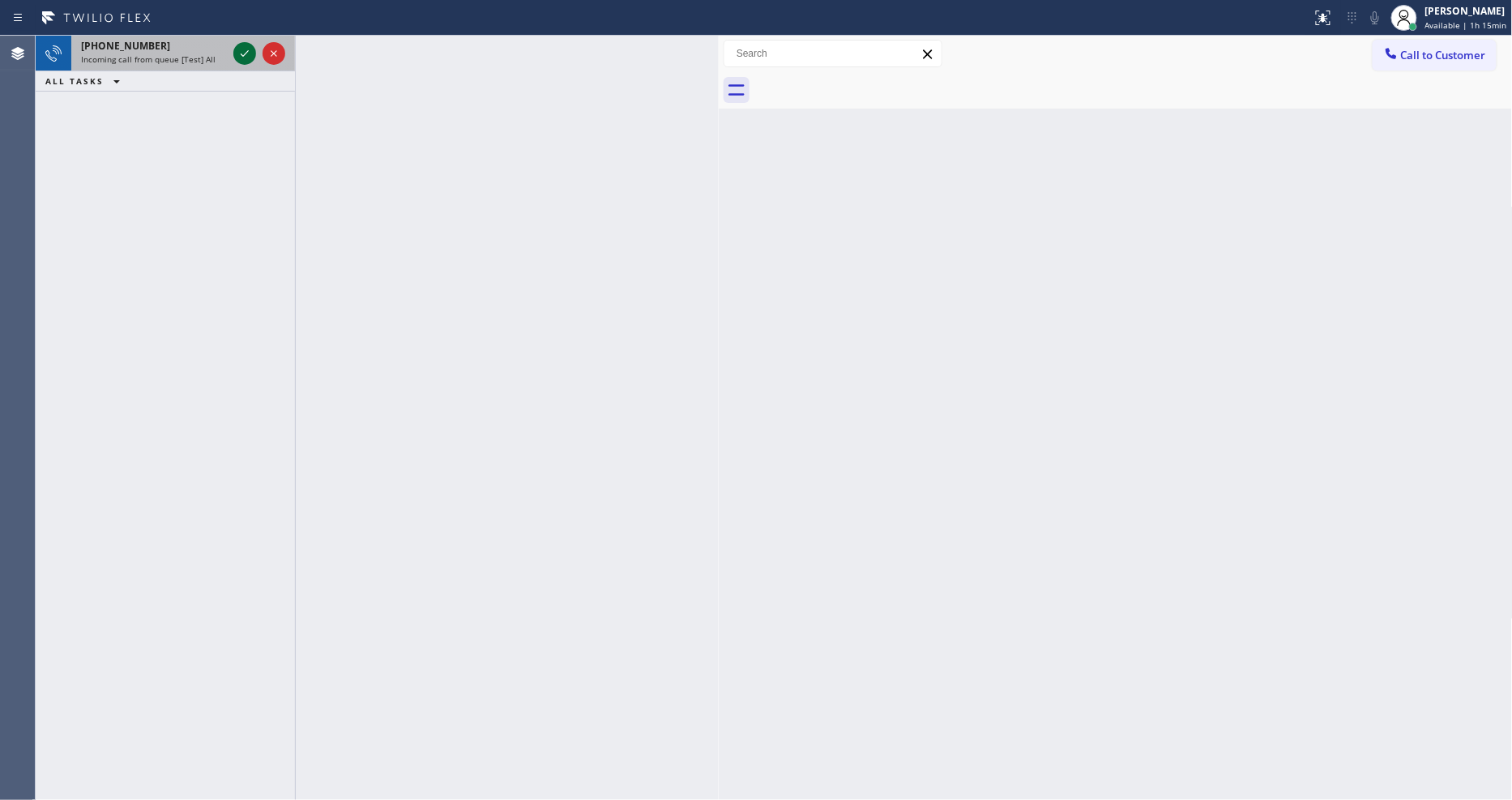
click at [247, 47] on icon at bounding box center [245, 53] width 19 height 19
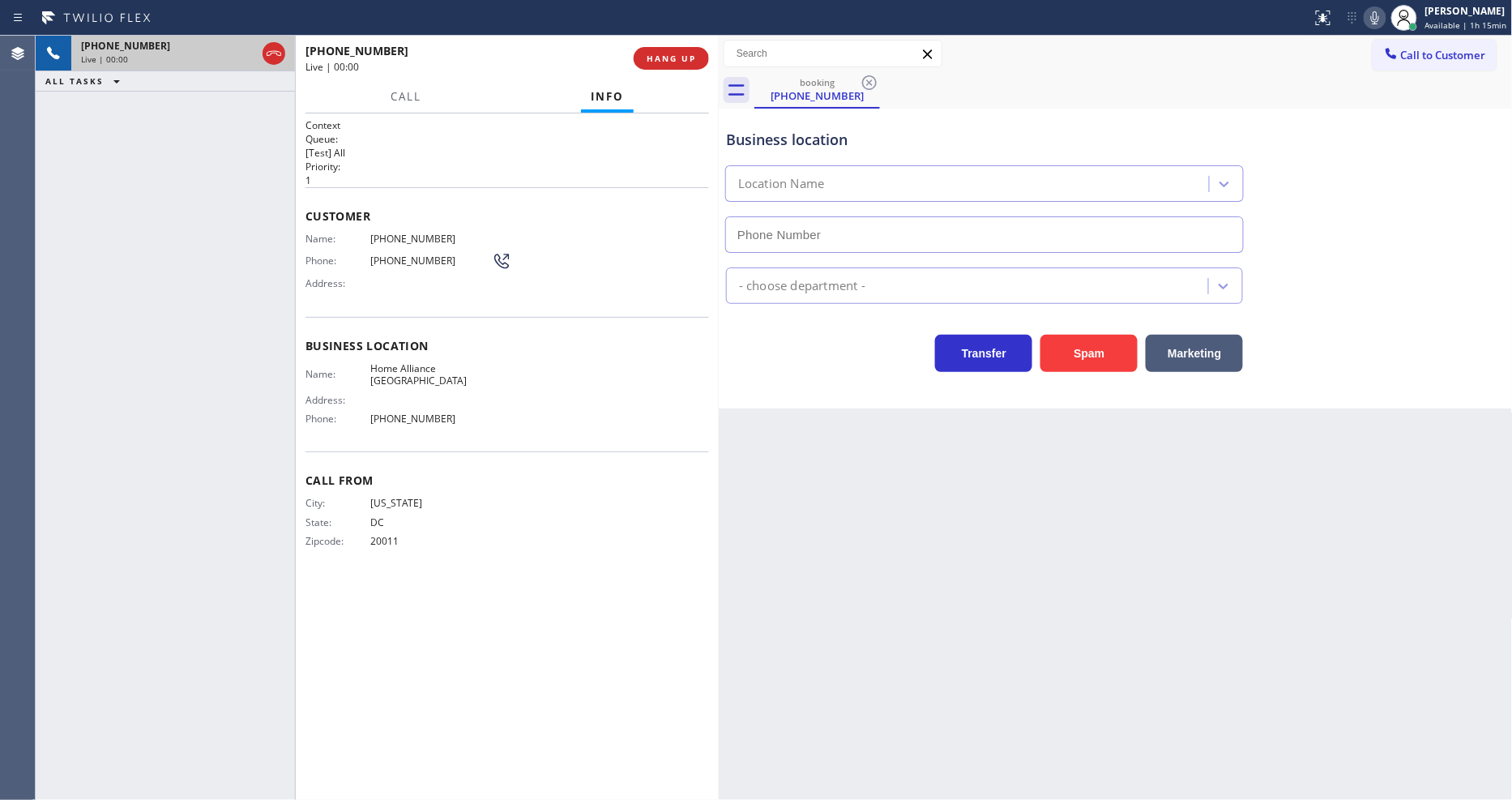
type input "[PHONE_NUMBER]"
click at [393, 369] on span "Home Alliance [GEOGRAPHIC_DATA]" at bounding box center [431, 375] width 122 height 25
click at [403, 238] on span "[PHONE_NUMBER]" at bounding box center [431, 239] width 122 height 13
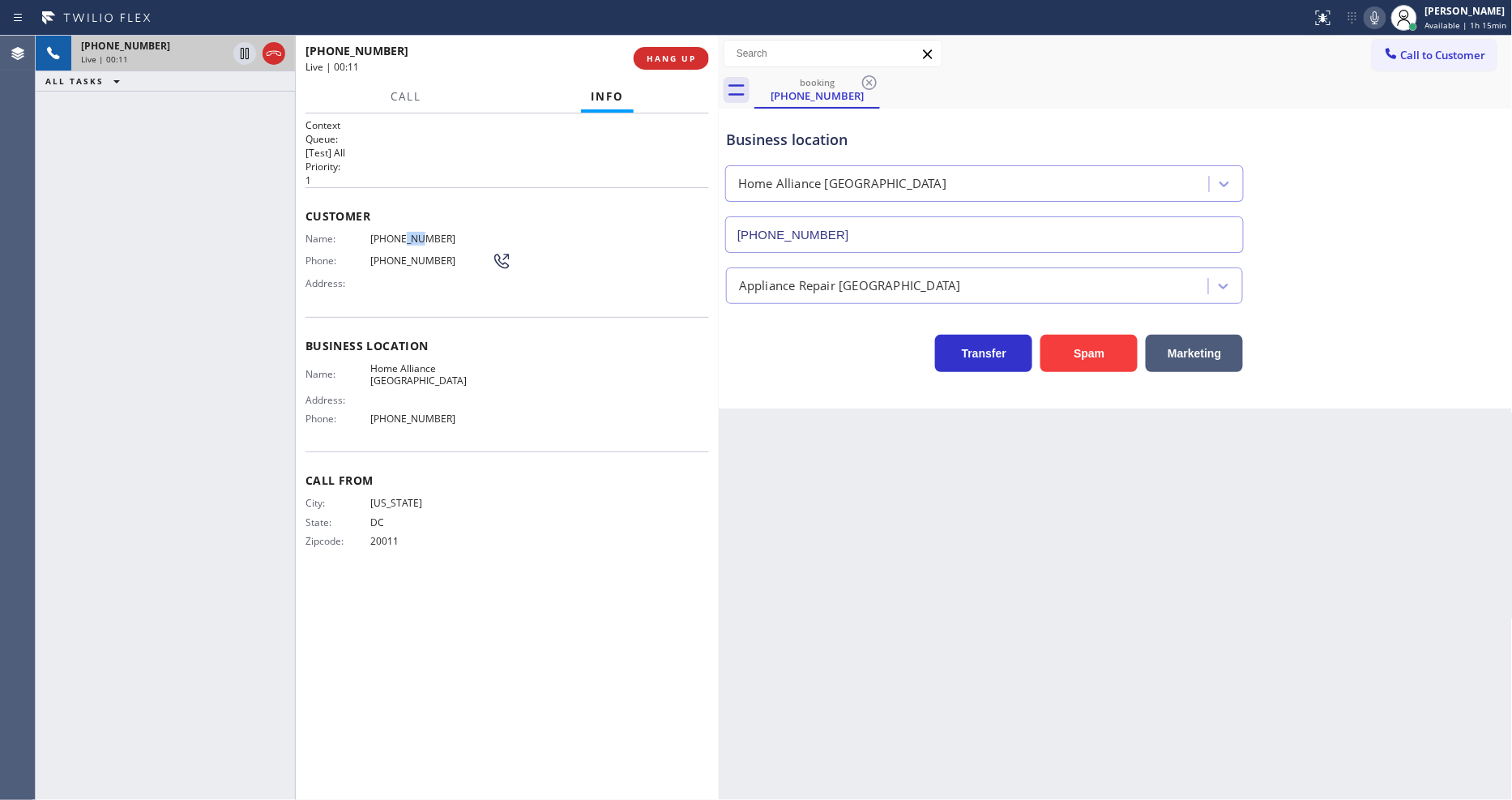
click at [403, 238] on span "[PHONE_NUMBER]" at bounding box center [431, 239] width 122 height 13
drag, startPoint x: 353, startPoint y: 133, endPoint x: 515, endPoint y: 91, distance: 167.4
click at [353, 133] on h2 "Queue:" at bounding box center [507, 139] width 403 height 14
click at [667, 55] on span "HANG UP" at bounding box center [671, 58] width 49 height 12
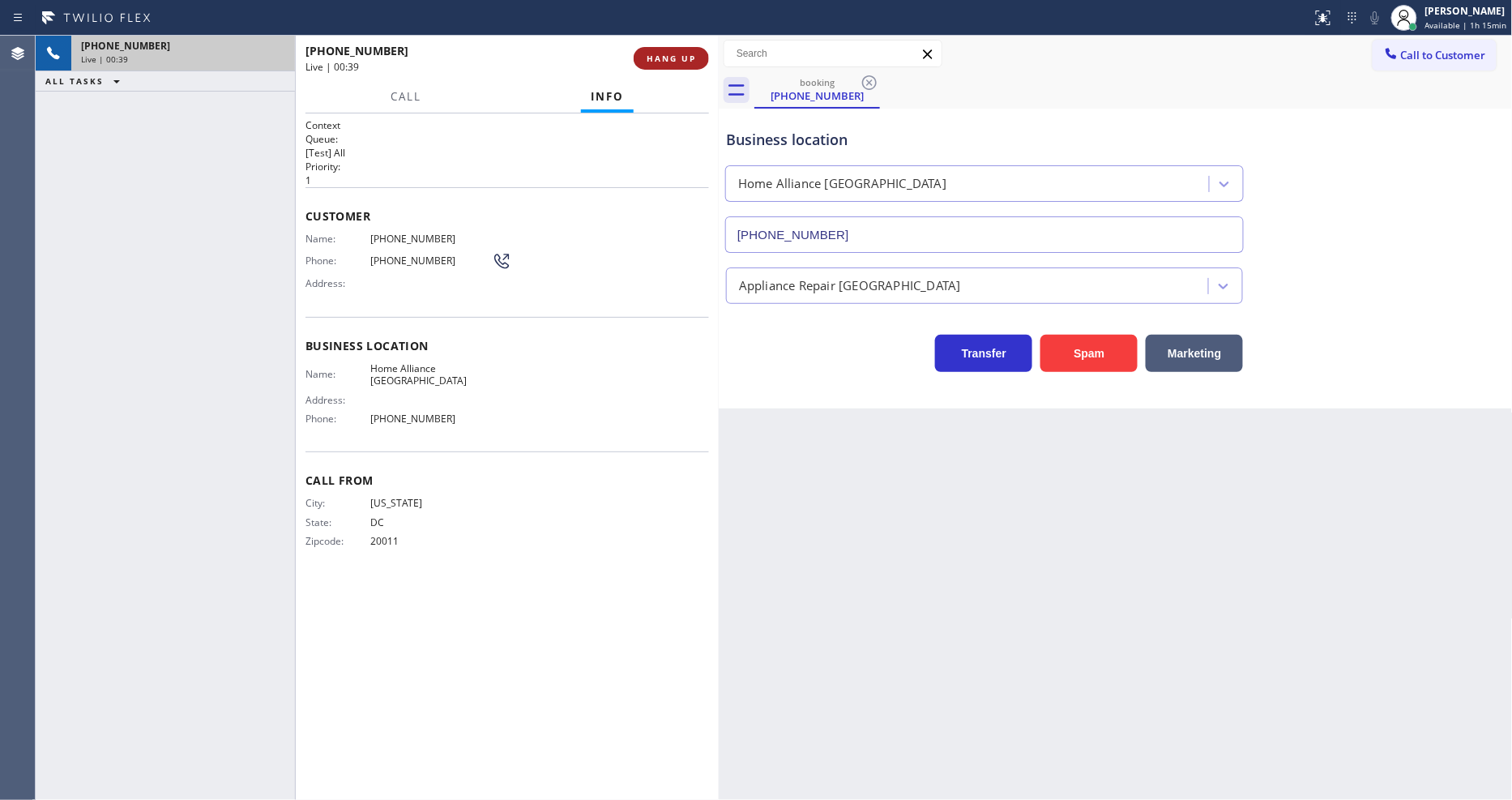
click at [666, 55] on span "HANG UP" at bounding box center [671, 58] width 49 height 12
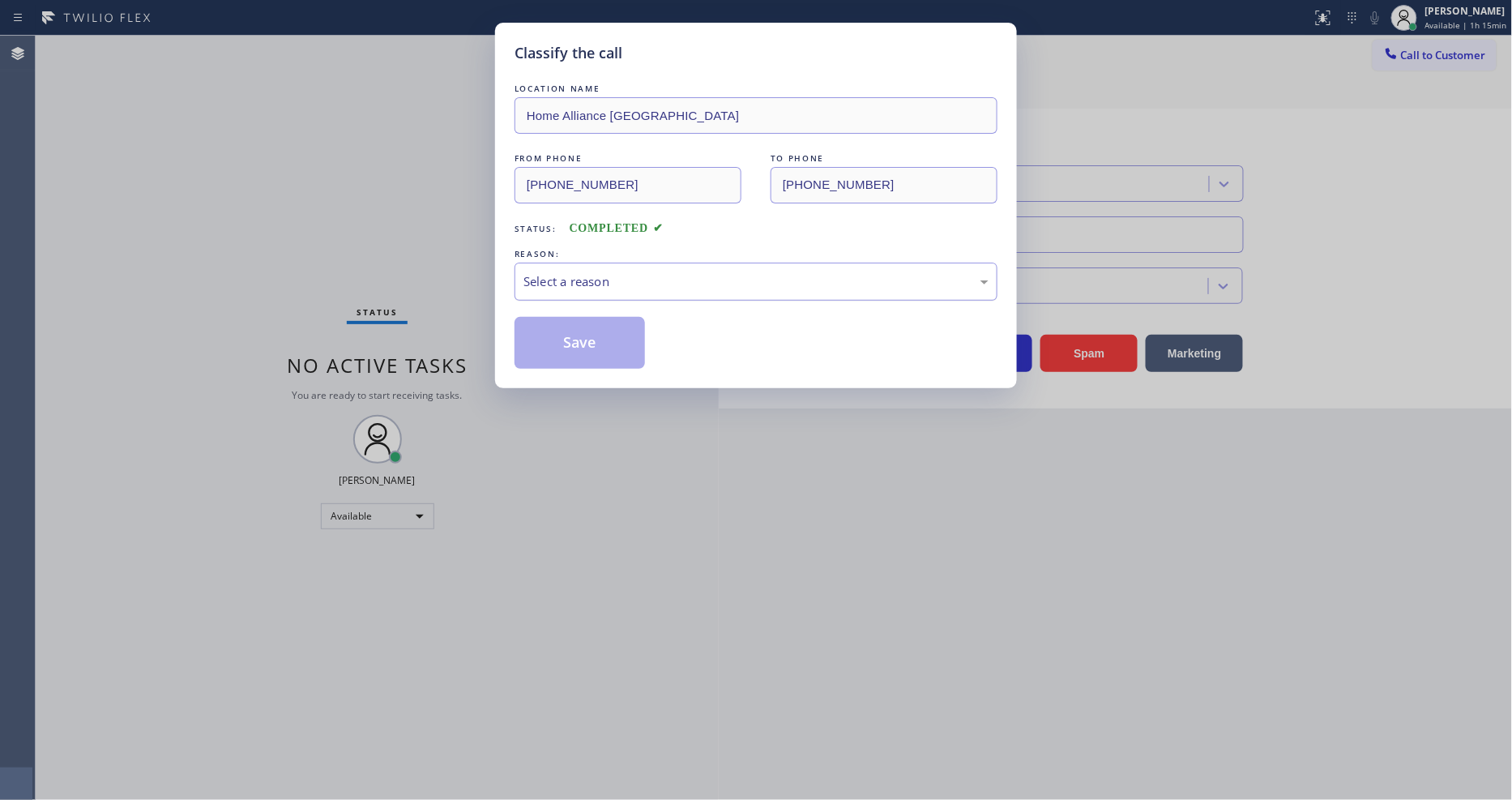
click at [600, 273] on div "Select a reason" at bounding box center [756, 281] width 465 height 18
click at [585, 333] on button "Save" at bounding box center [579, 343] width 131 height 52
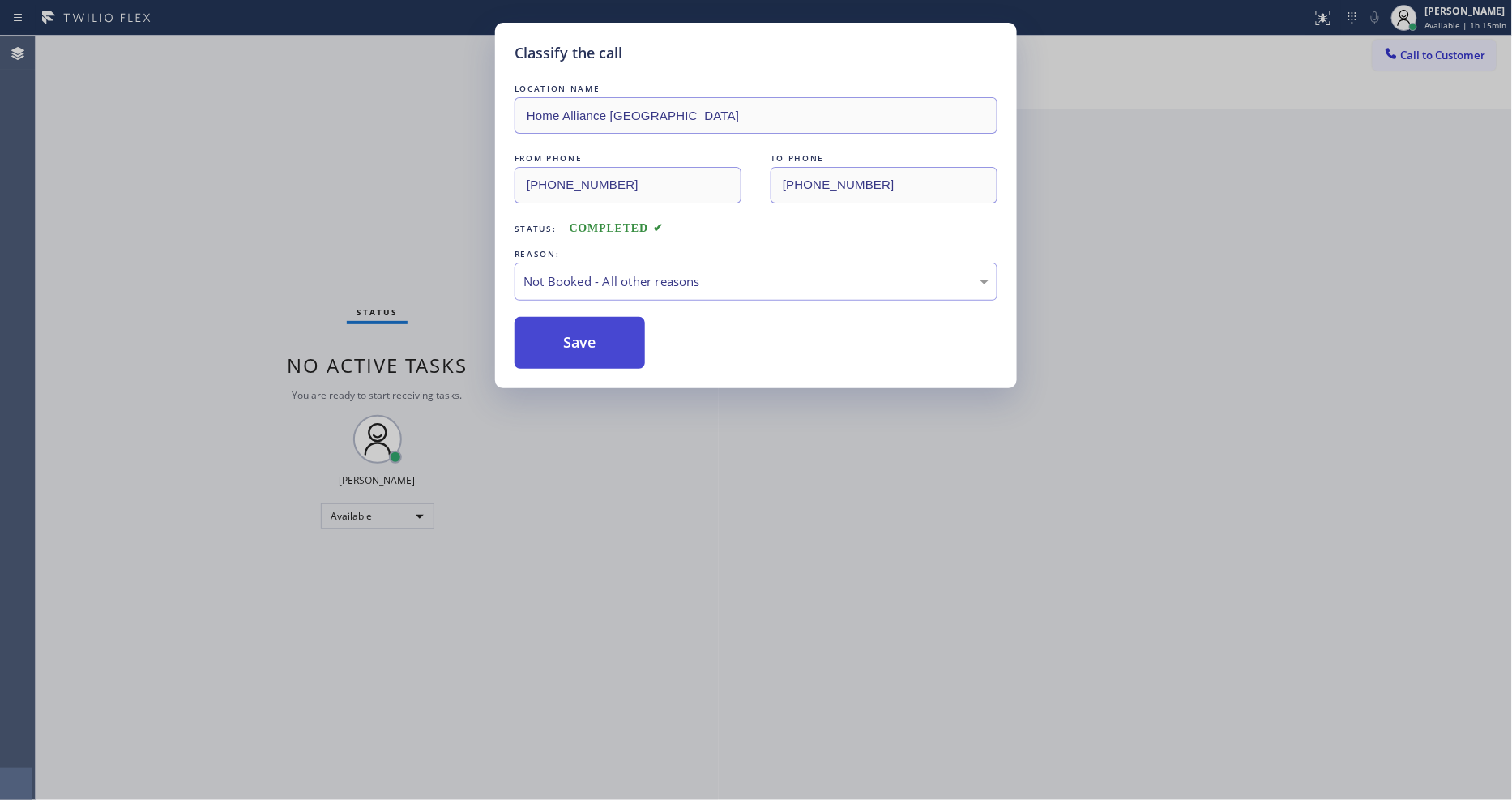
click at [585, 333] on button "Save" at bounding box center [579, 343] width 131 height 52
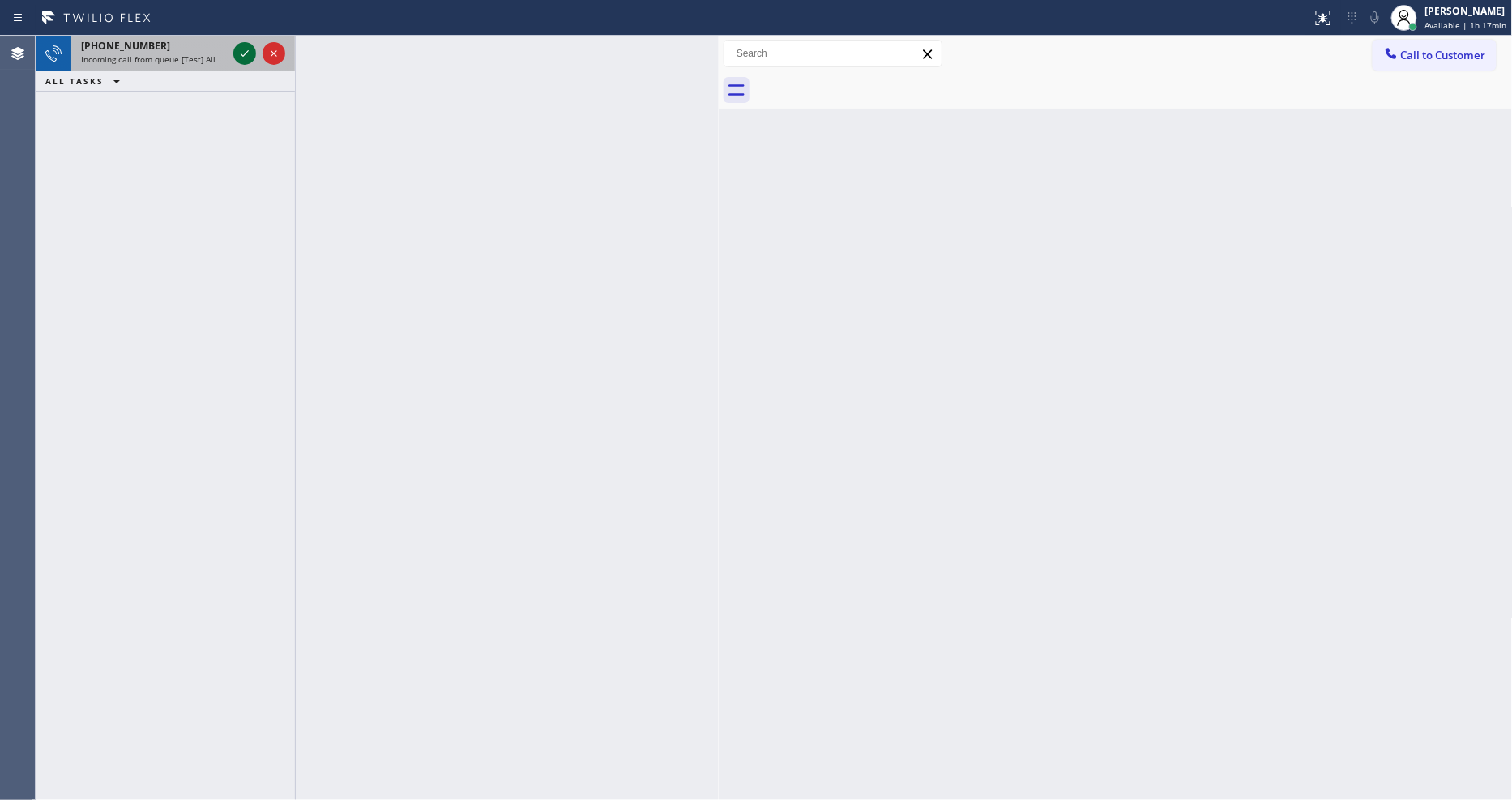
click at [242, 50] on icon at bounding box center [245, 53] width 19 height 19
click at [236, 54] on div at bounding box center [244, 53] width 22 height 19
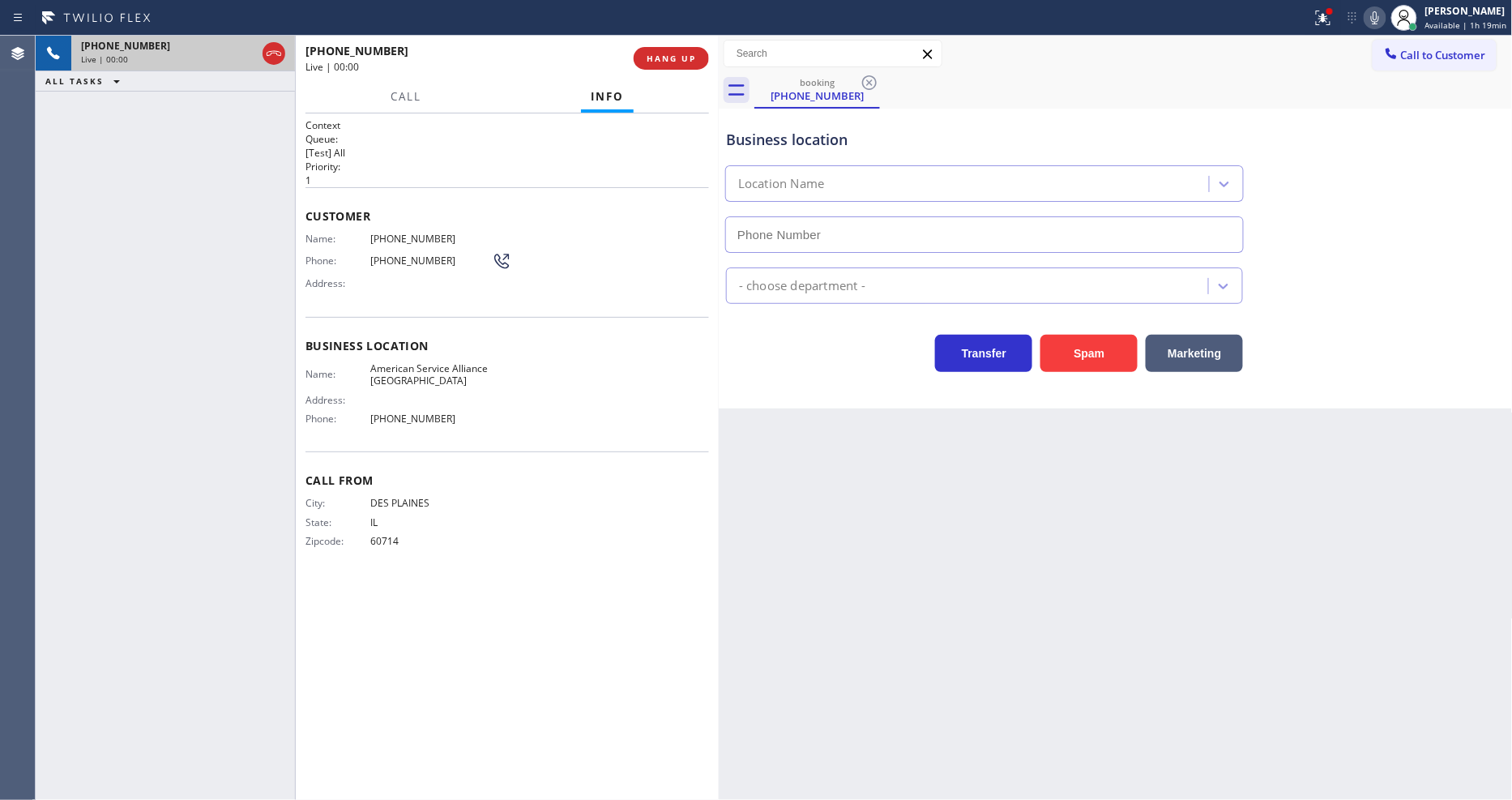
type input "[PHONE_NUMBER]"
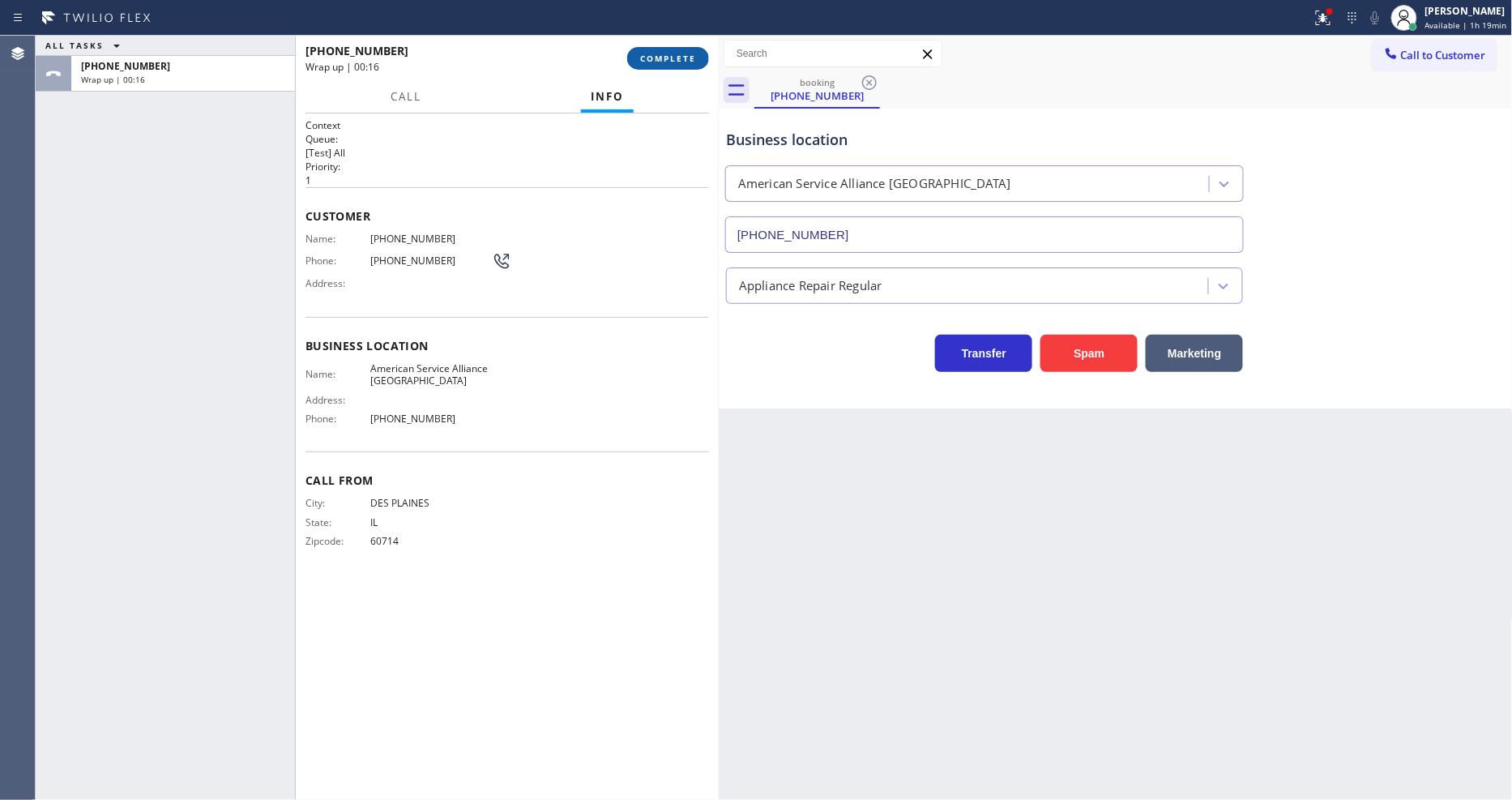
click at [654, 53] on span "COMPLETE" at bounding box center [668, 58] width 56 height 12
click at [650, 249] on div "Classify the call LOCATION NAME Echo Park Heating and Air Conditioning FROM PHO…" at bounding box center [773, 418] width 1476 height 764
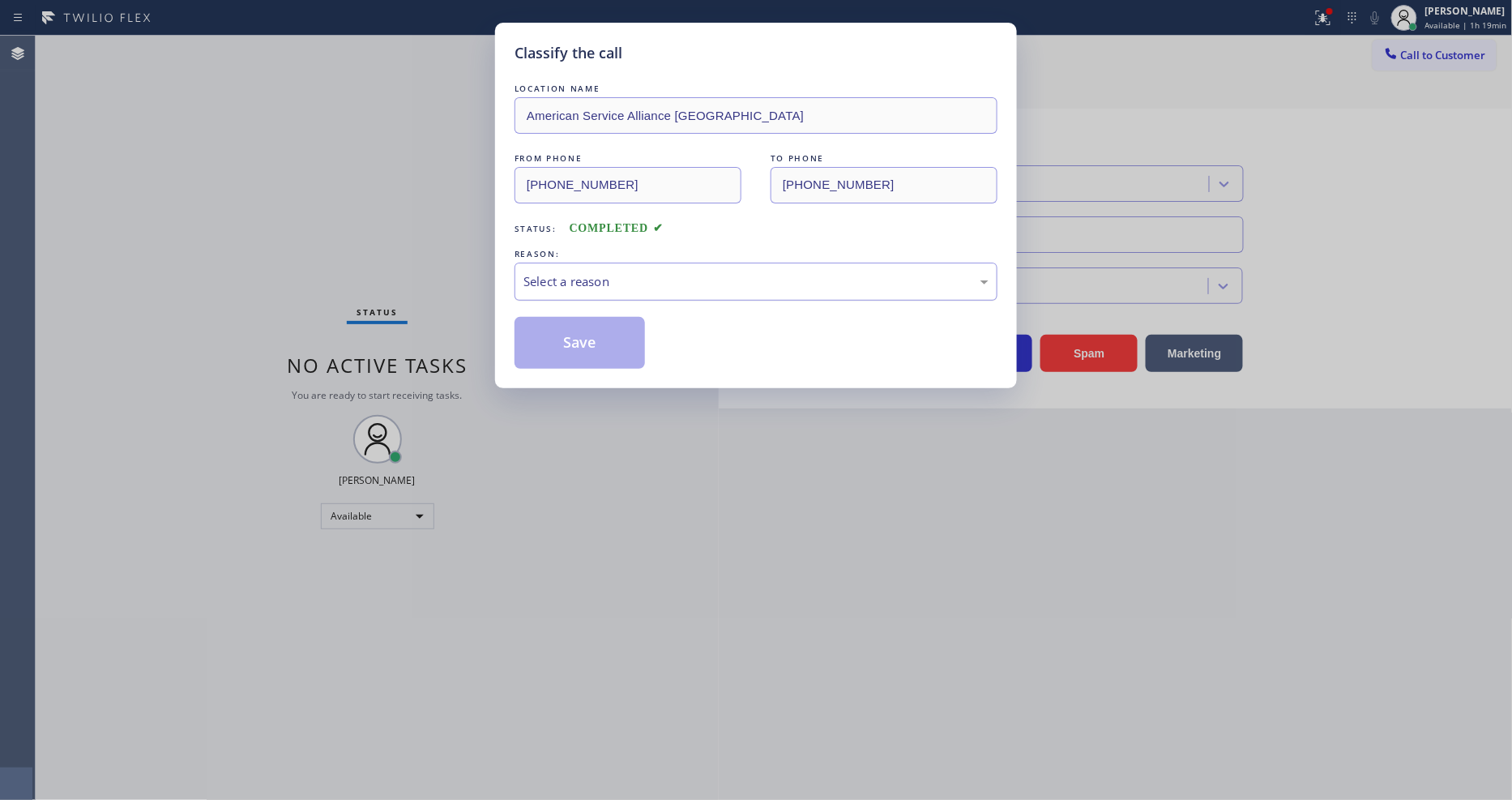
click at [650, 263] on div "Select a reason" at bounding box center [756, 281] width 483 height 38
click at [633, 325] on button "Save" at bounding box center [579, 343] width 131 height 52
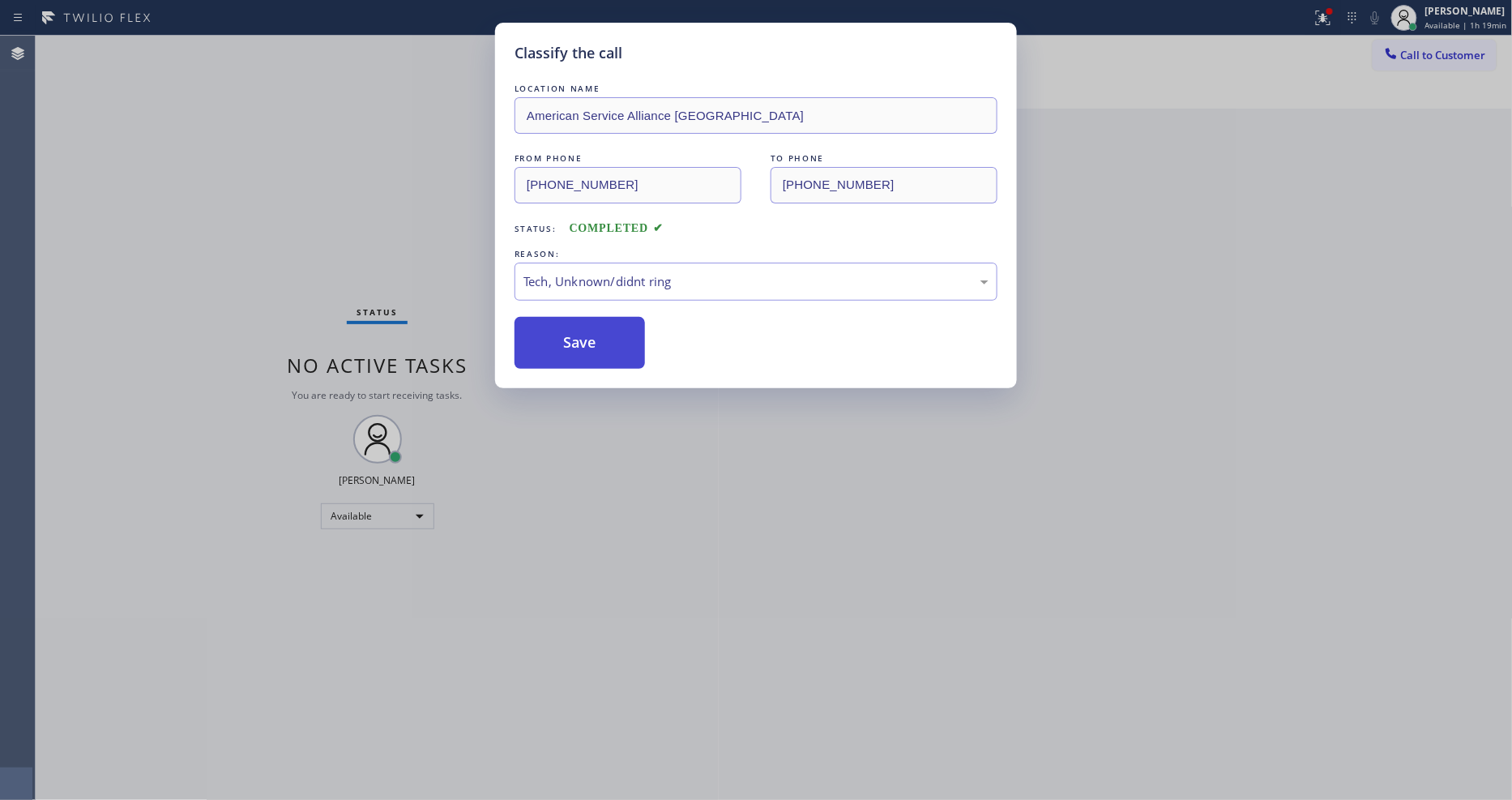
click at [633, 325] on button "Save" at bounding box center [579, 343] width 131 height 52
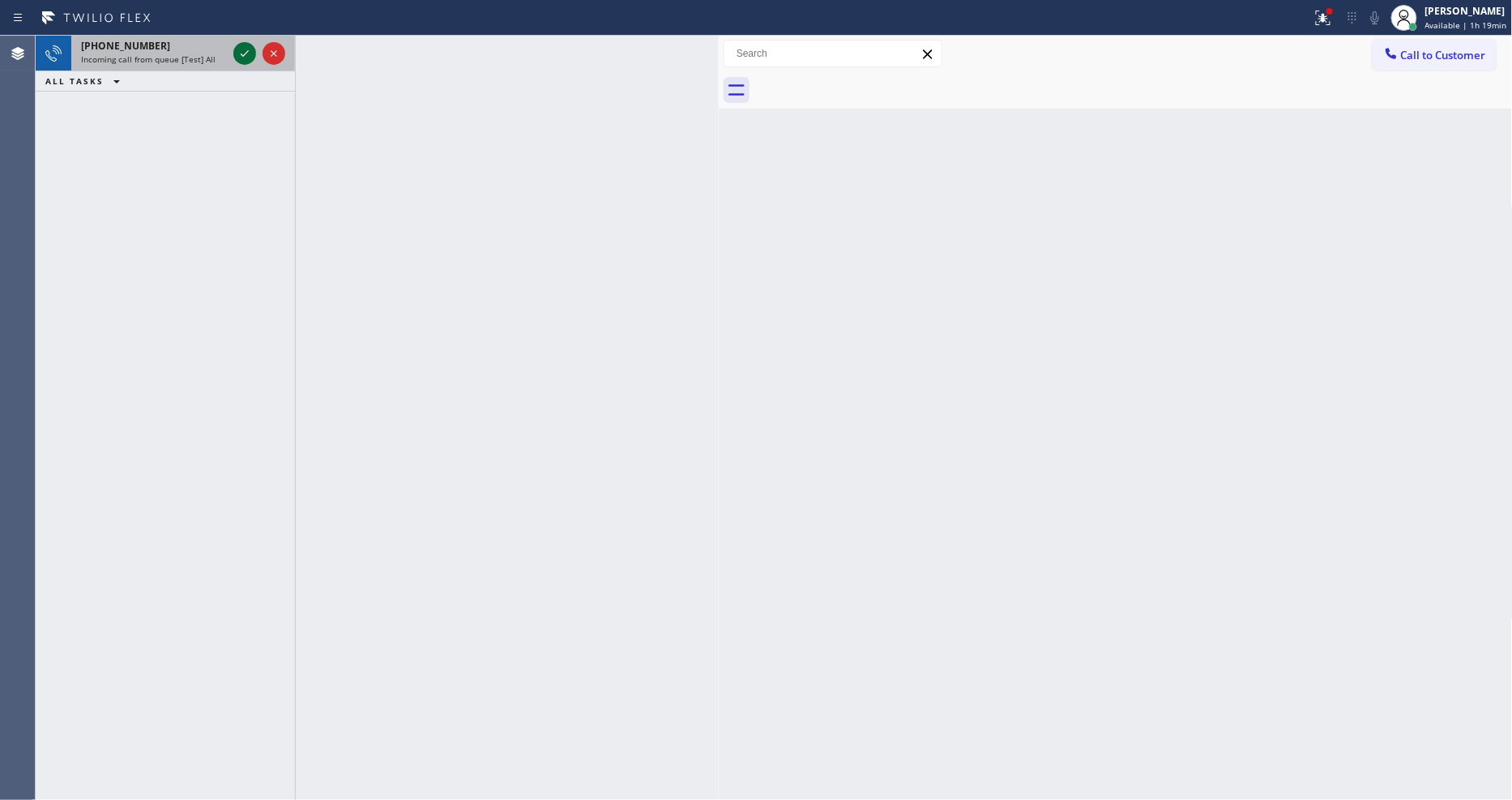
click at [242, 54] on icon at bounding box center [245, 53] width 8 height 7
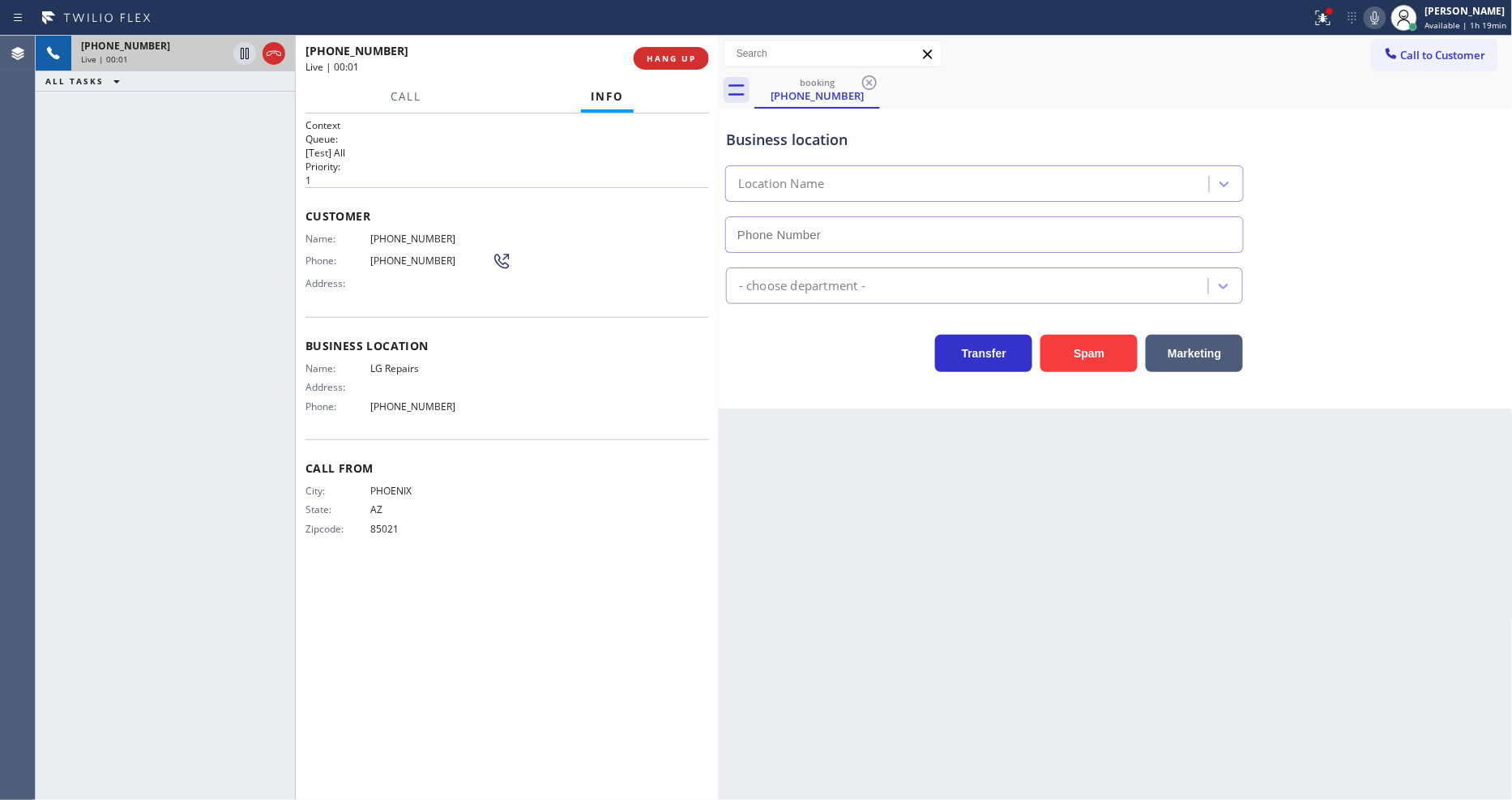
type input "[PHONE_NUMBER]"
click at [247, 290] on div "[PHONE_NUMBER] Live | 00:07 ALL TASKS ALL TASKS ACTIVE TASKS TASKS IN WRAP UP" at bounding box center [165, 418] width 259 height 764
click at [654, 58] on span "HANG UP" at bounding box center [671, 58] width 49 height 12
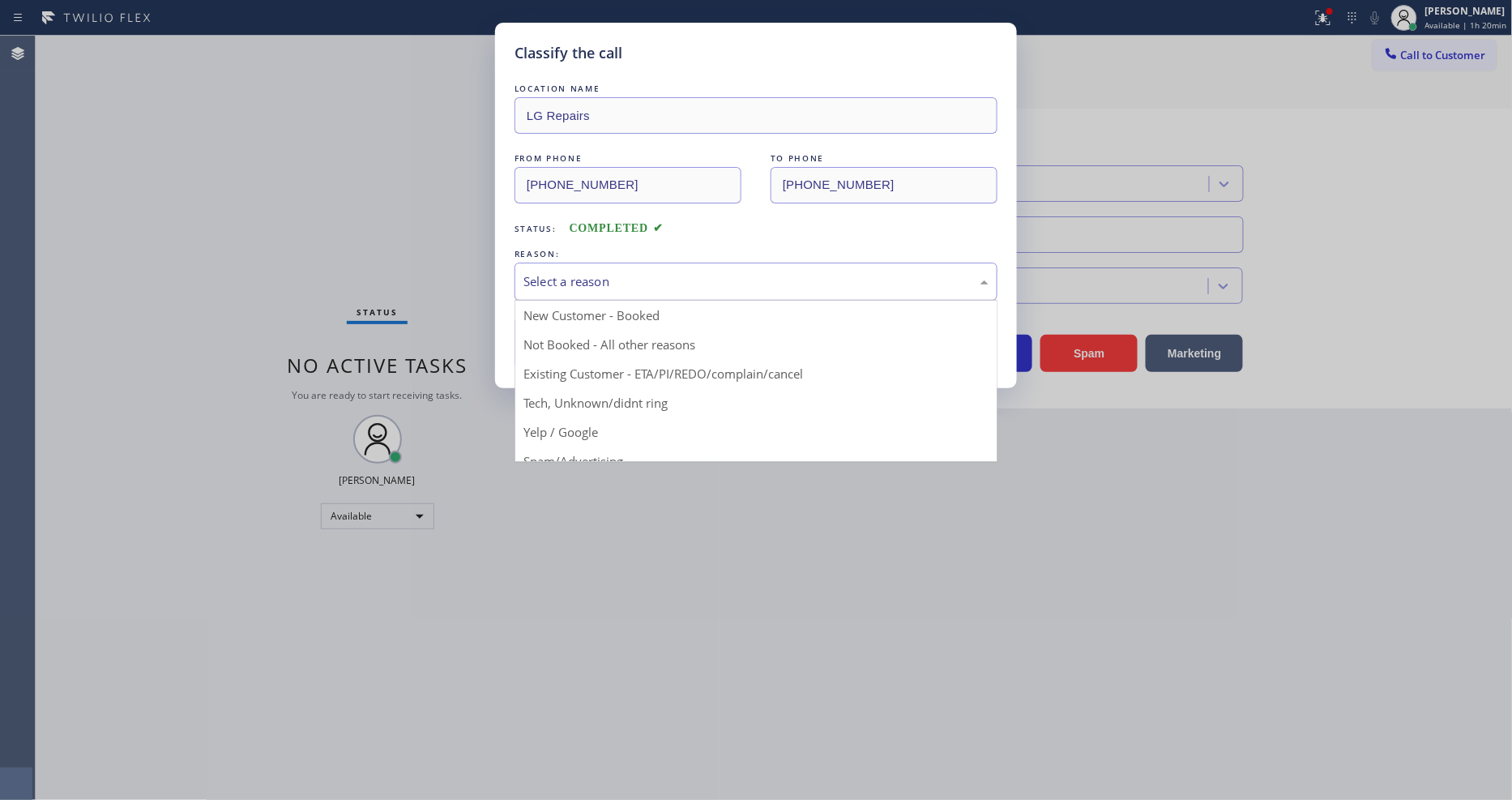
click at [614, 281] on div "Select a reason" at bounding box center [756, 281] width 465 height 18
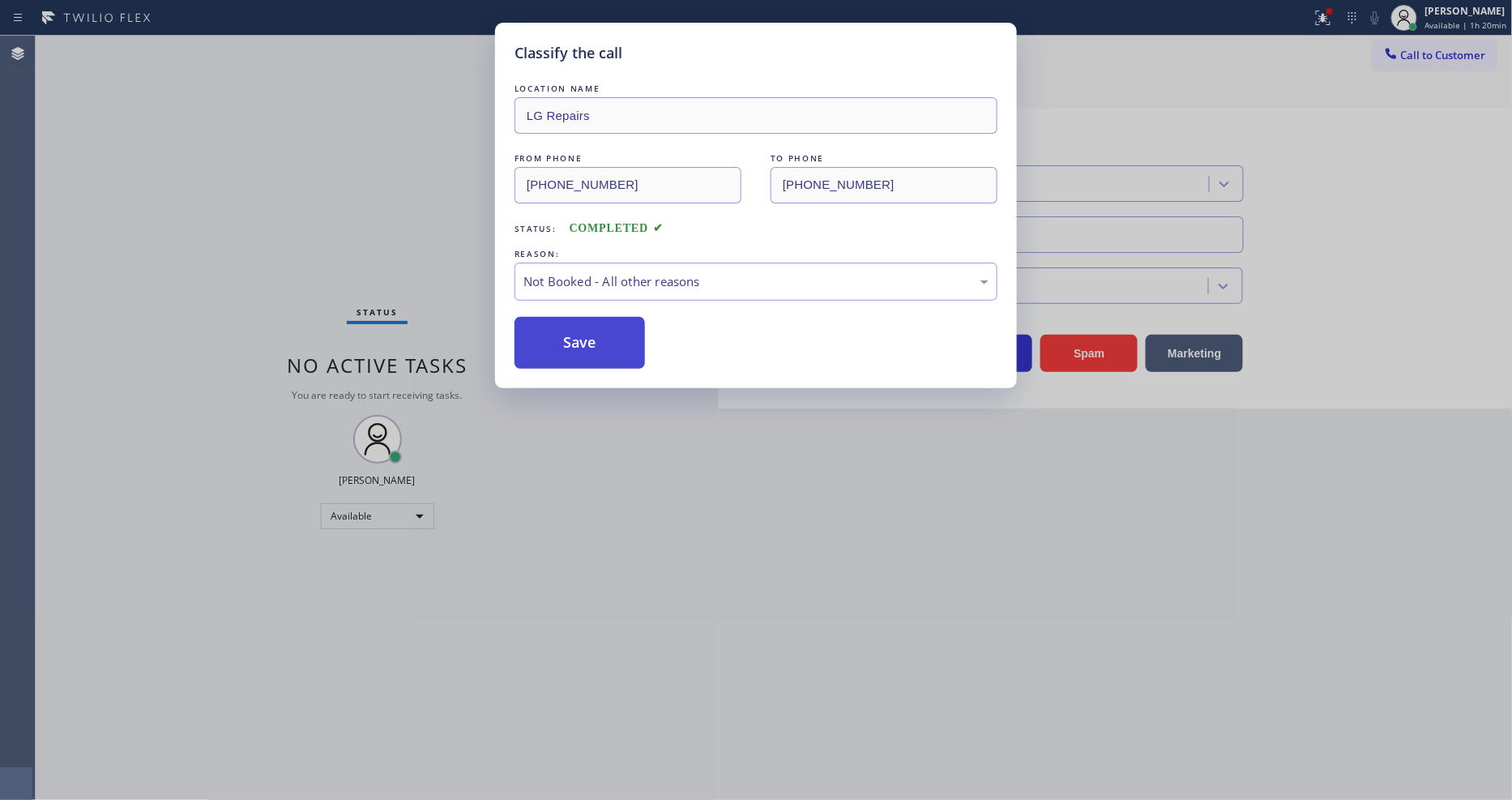
click at [568, 328] on button "Save" at bounding box center [579, 343] width 131 height 52
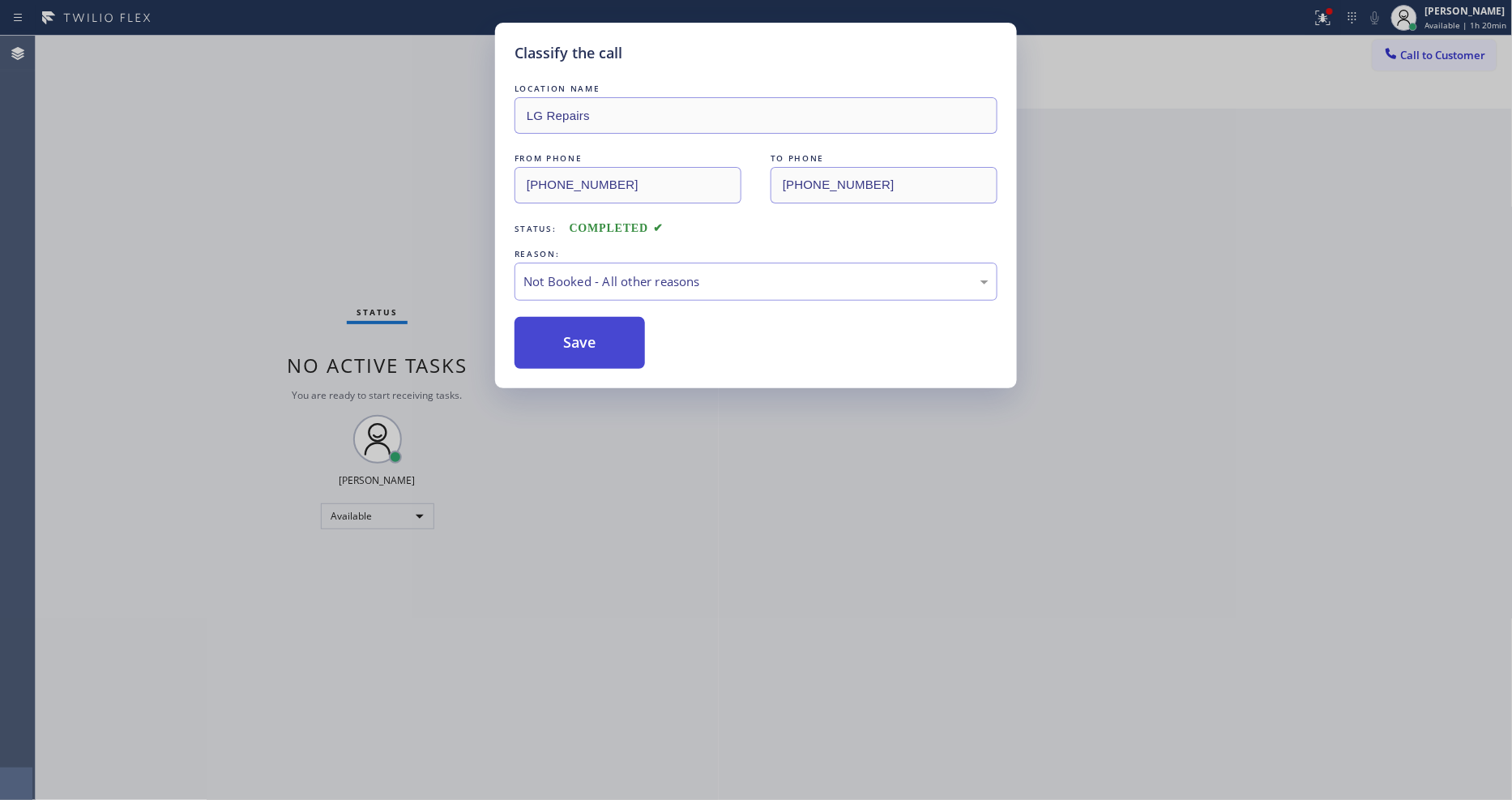
click at [568, 328] on button "Save" at bounding box center [579, 343] width 131 height 52
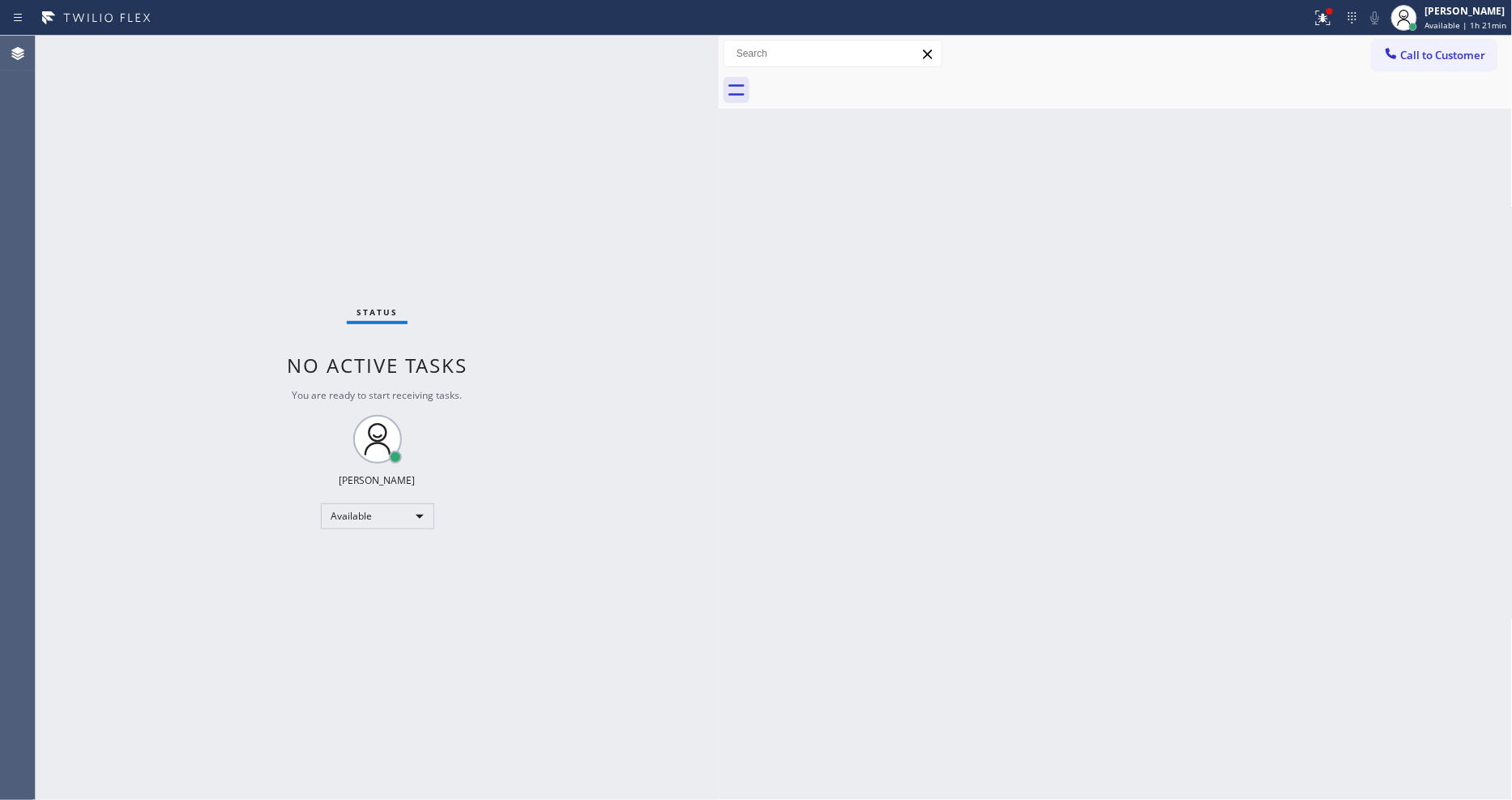
drag, startPoint x: 750, startPoint y: 524, endPoint x: 998, endPoint y: 313, distance: 325.6
click at [749, 524] on div "Back to Dashboard Change Sender ID Customers Technicians Select a contact Outbo…" at bounding box center [1116, 418] width 794 height 764
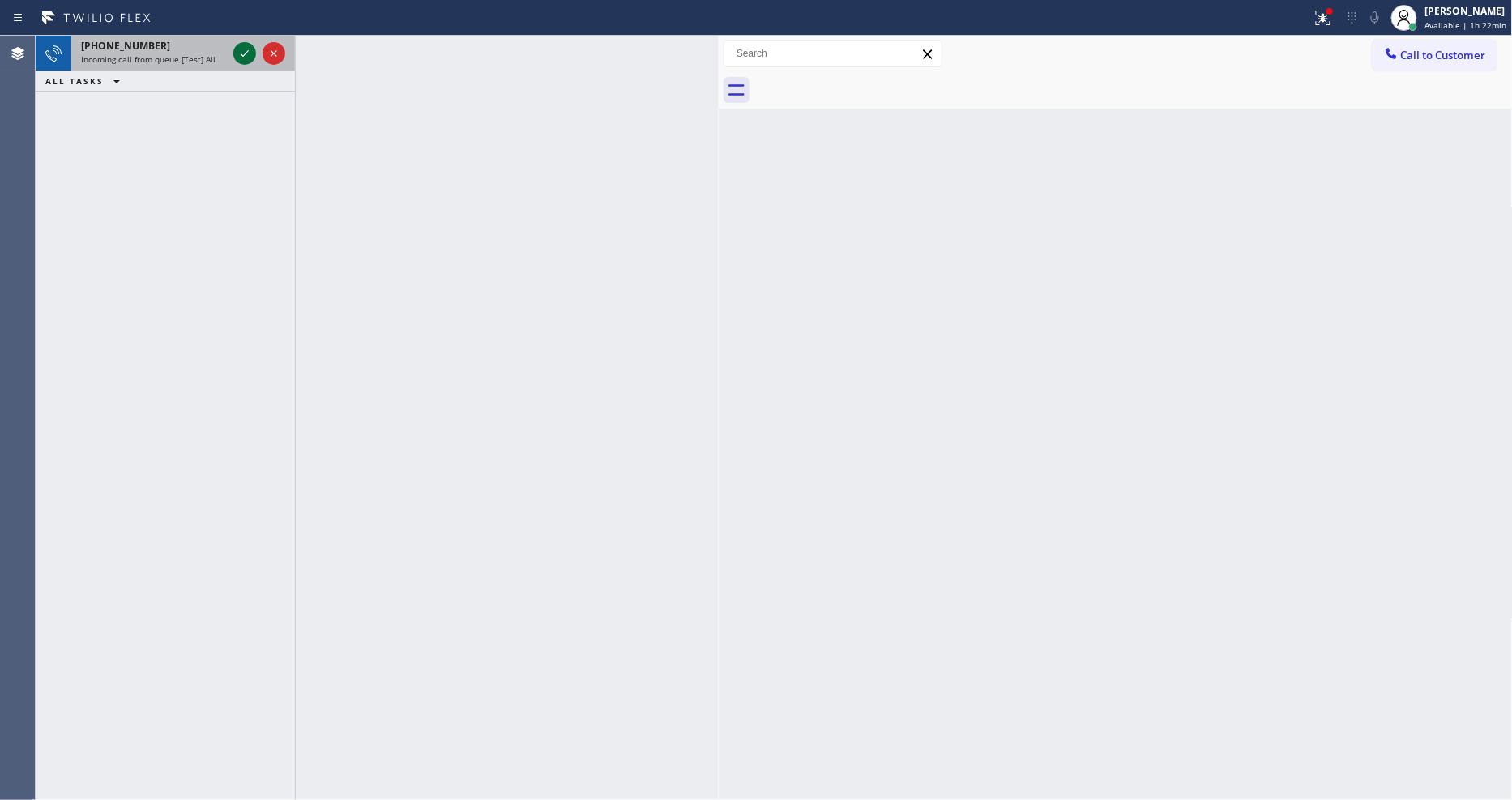
click at [244, 44] on icon at bounding box center [245, 53] width 19 height 19
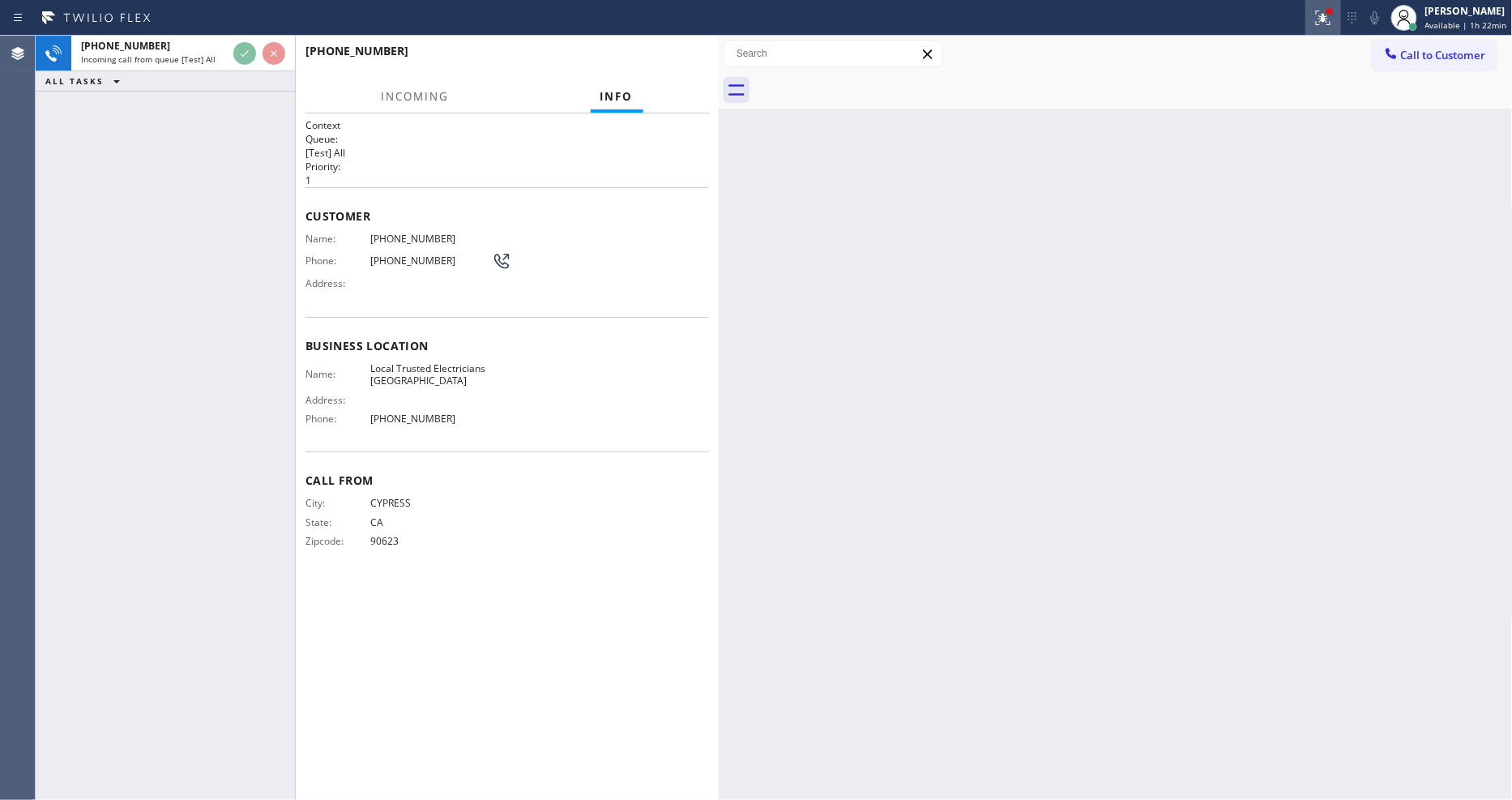
click at [1323, 28] on button at bounding box center [1323, 17] width 36 height 36
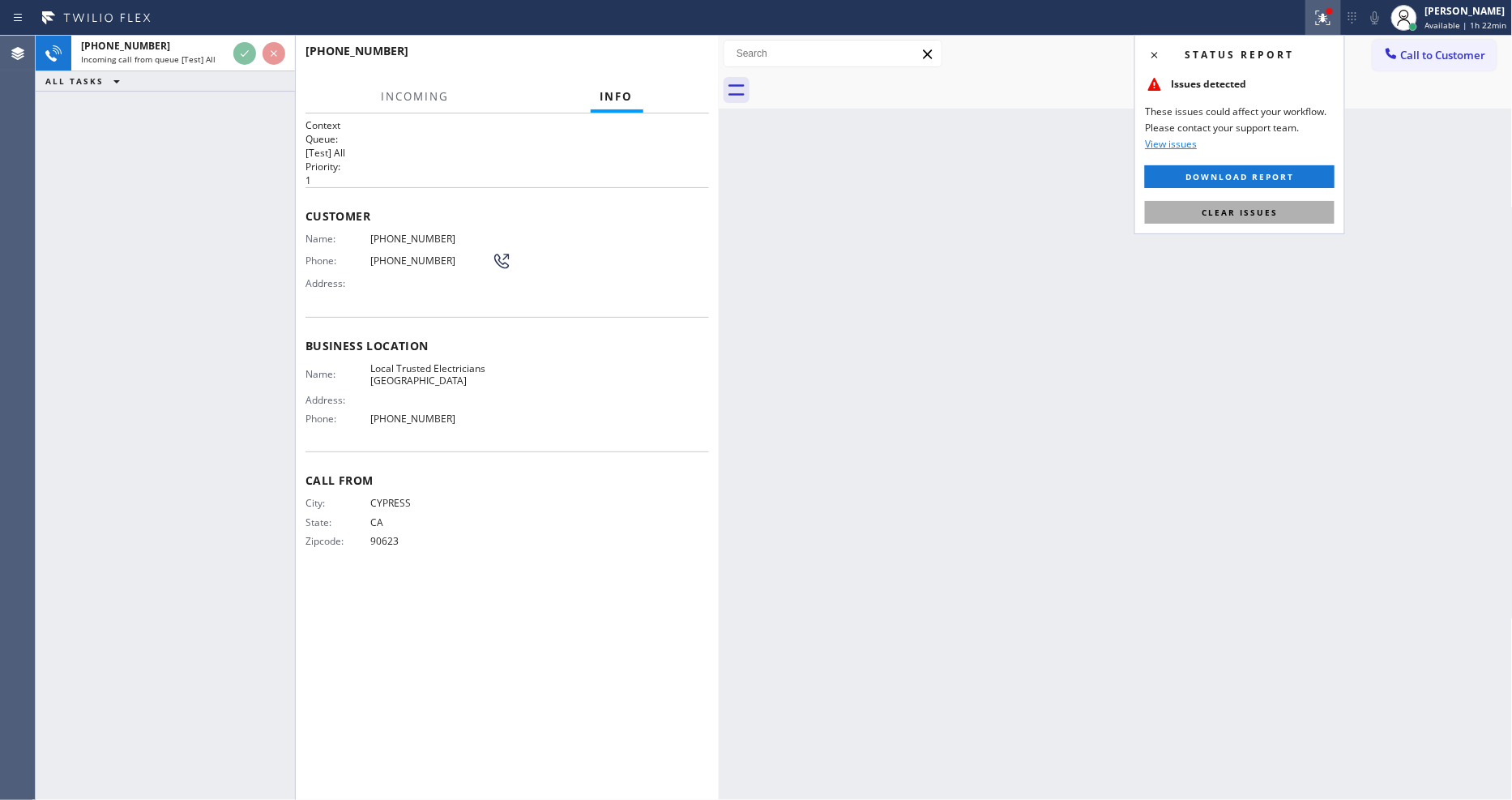
click at [1315, 203] on button "Clear issues" at bounding box center [1239, 212] width 189 height 22
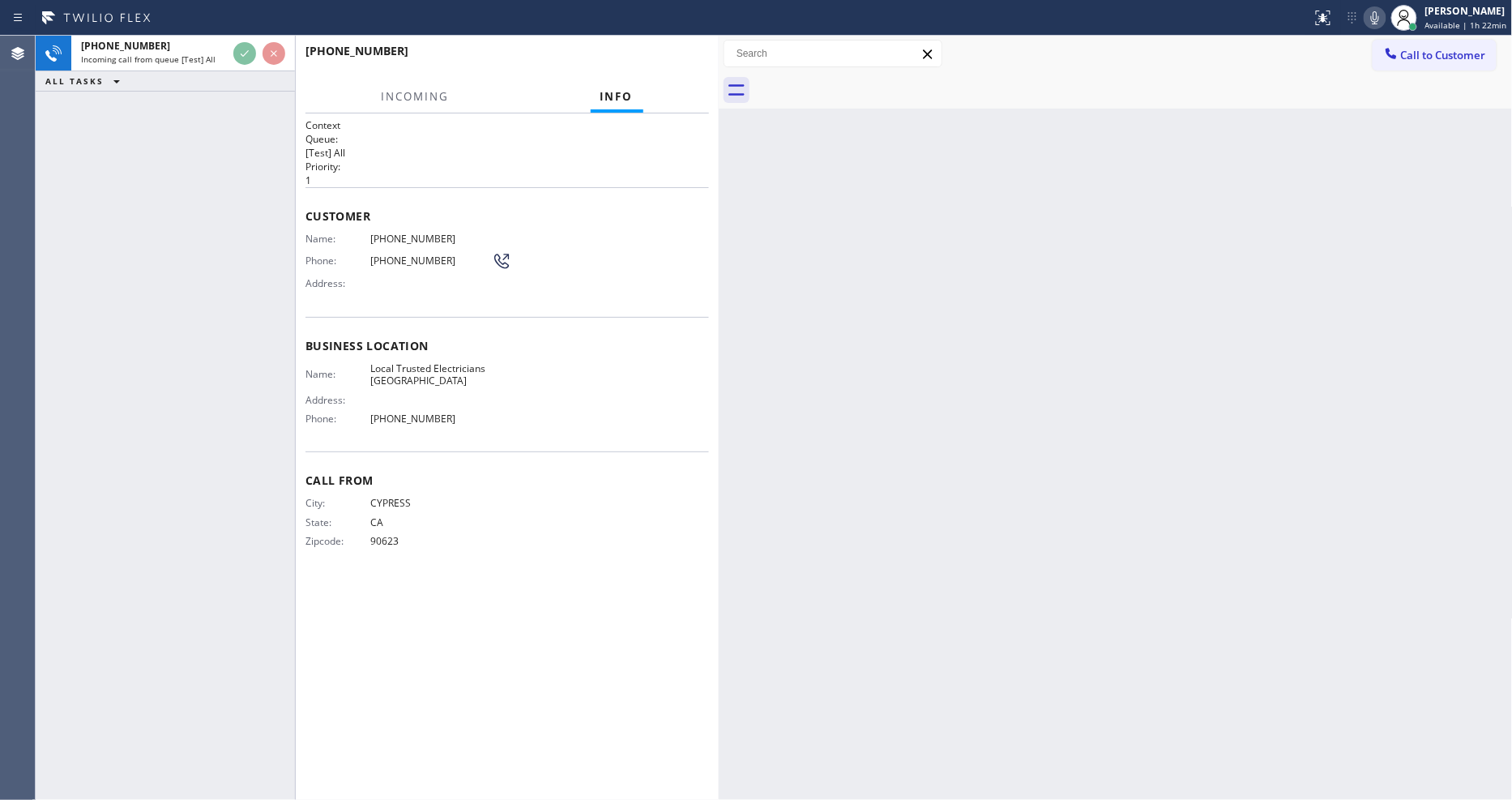
click at [619, 442] on div "Business location Name: Local Trusted Electricians Lake Forest Address: Phone: …" at bounding box center [507, 385] width 403 height 135
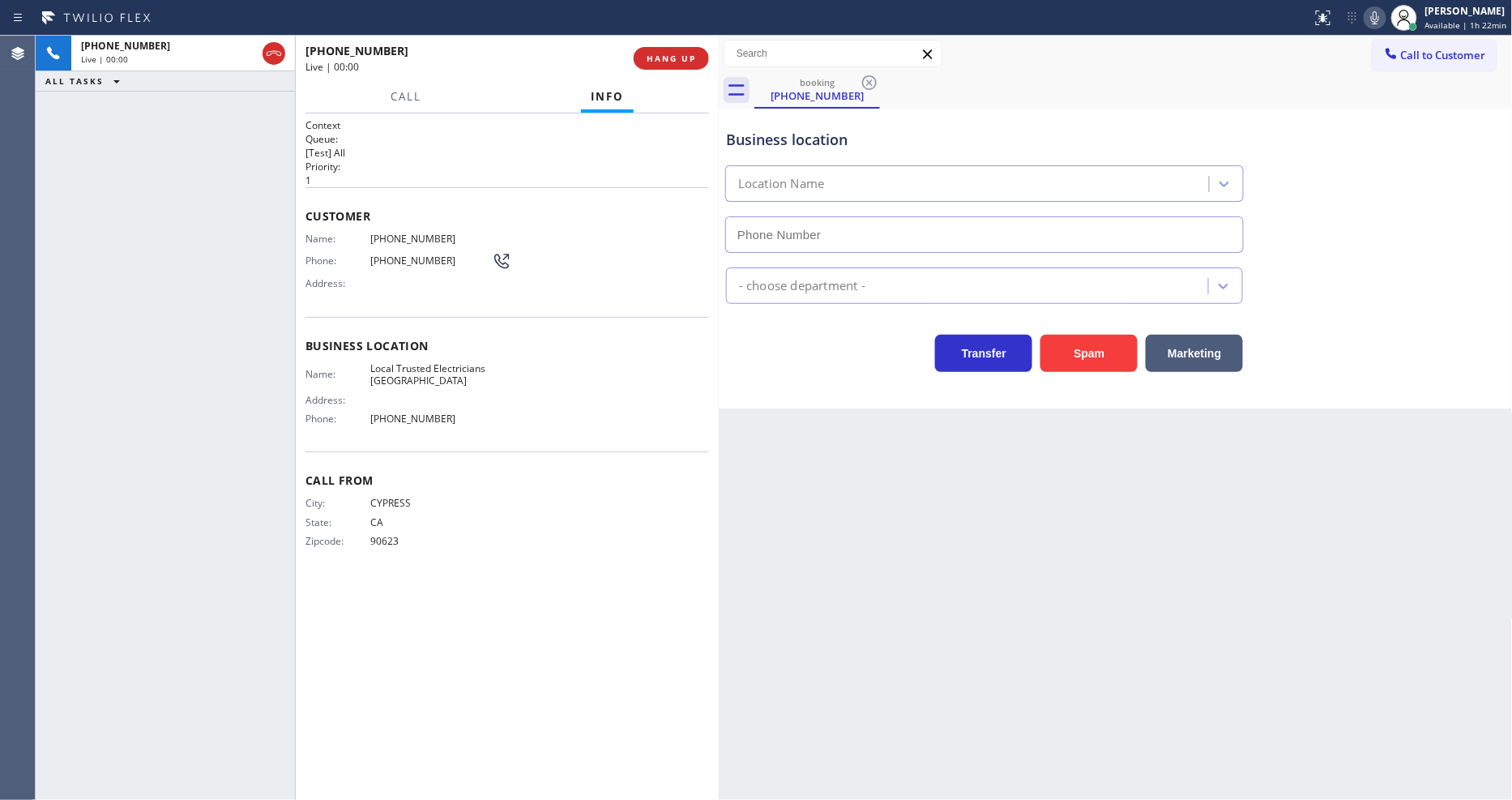
type input "[PHONE_NUMBER]"
click at [1019, 473] on div "Back to Dashboard Change Sender ID Customers Technicians Select a contact Outbo…" at bounding box center [1116, 418] width 794 height 764
click at [393, 365] on span "Local Trusted Electricians [GEOGRAPHIC_DATA]" at bounding box center [431, 375] width 122 height 25
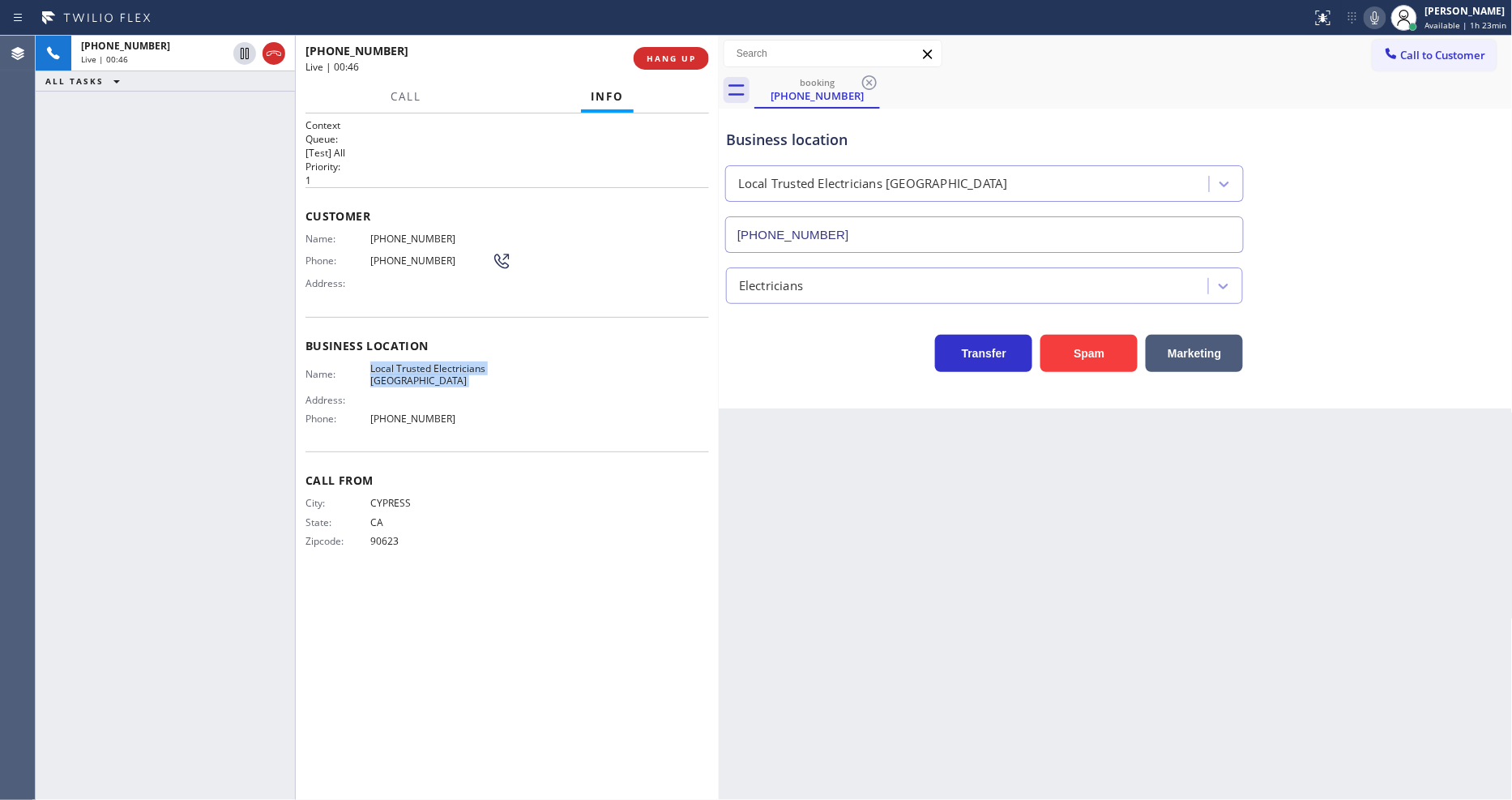
click at [419, 236] on span "[PHONE_NUMBER]" at bounding box center [431, 239] width 122 height 13
click at [1380, 12] on icon at bounding box center [1375, 17] width 8 height 13
drag, startPoint x: 1381, startPoint y: 13, endPoint x: 1334, endPoint y: 45, distance: 56.9
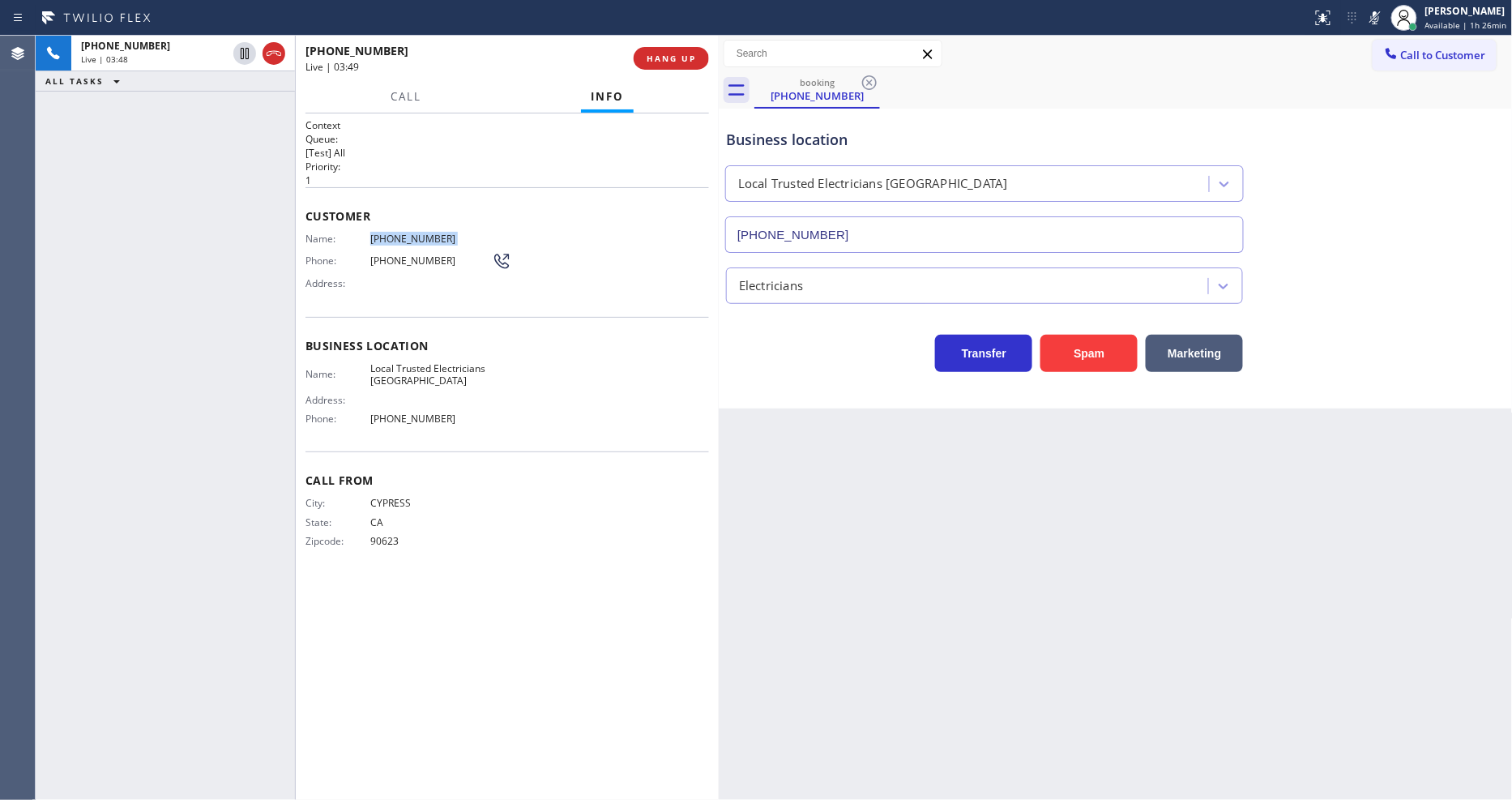
click at [1380, 13] on icon at bounding box center [1375, 17] width 8 height 13
drag, startPoint x: 245, startPoint y: 57, endPoint x: 1025, endPoint y: 45, distance: 780.1
click at [245, 57] on icon at bounding box center [245, 53] width 19 height 19
drag, startPoint x: 1376, startPoint y: 17, endPoint x: 1324, endPoint y: 53, distance: 63.2
click at [1379, 17] on icon at bounding box center [1375, 17] width 19 height 19
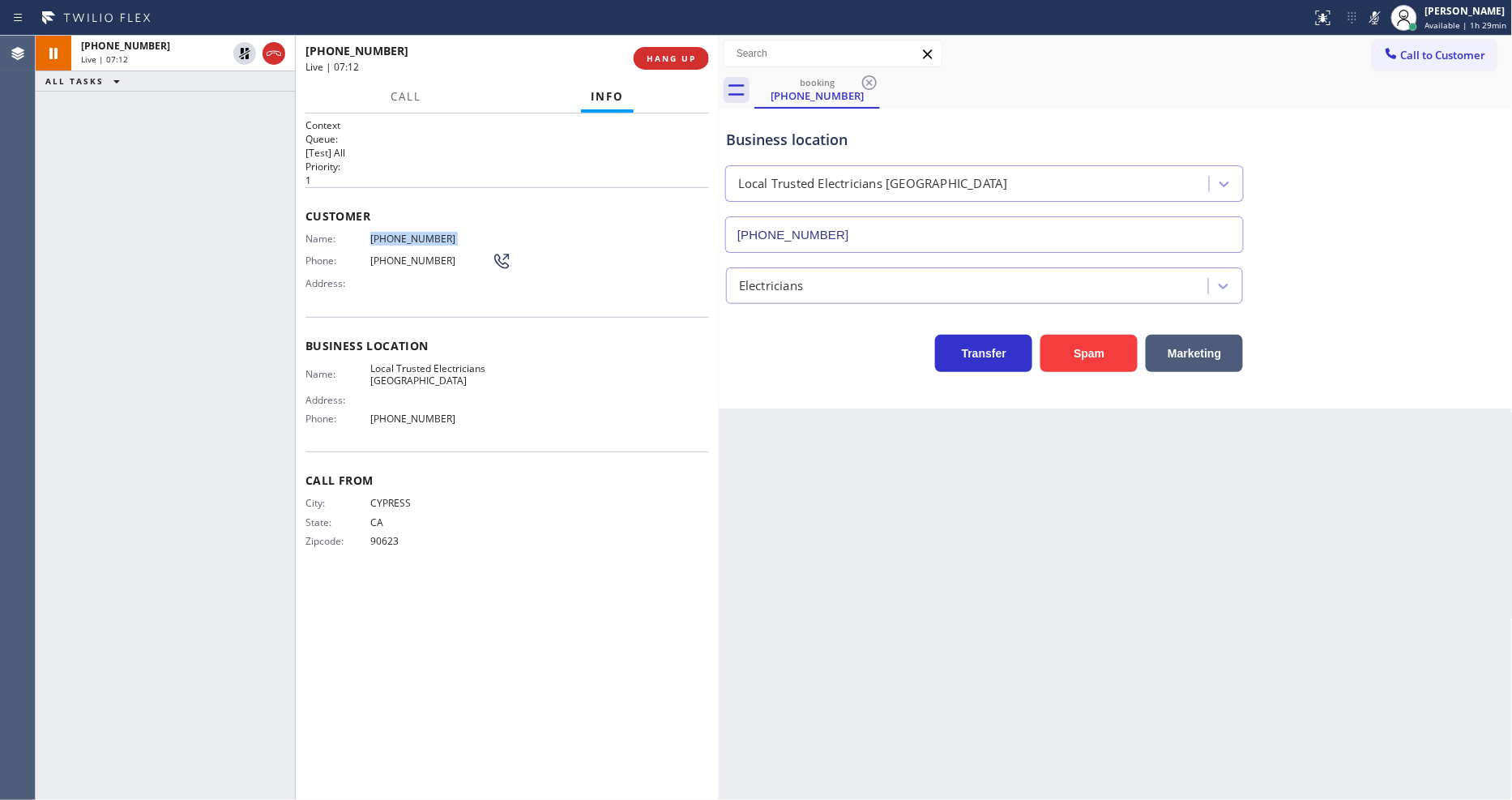
click at [1061, 637] on div "Back to Dashboard Change Sender ID Customers Technicians Select a contact Outbo…" at bounding box center [1116, 418] width 794 height 764
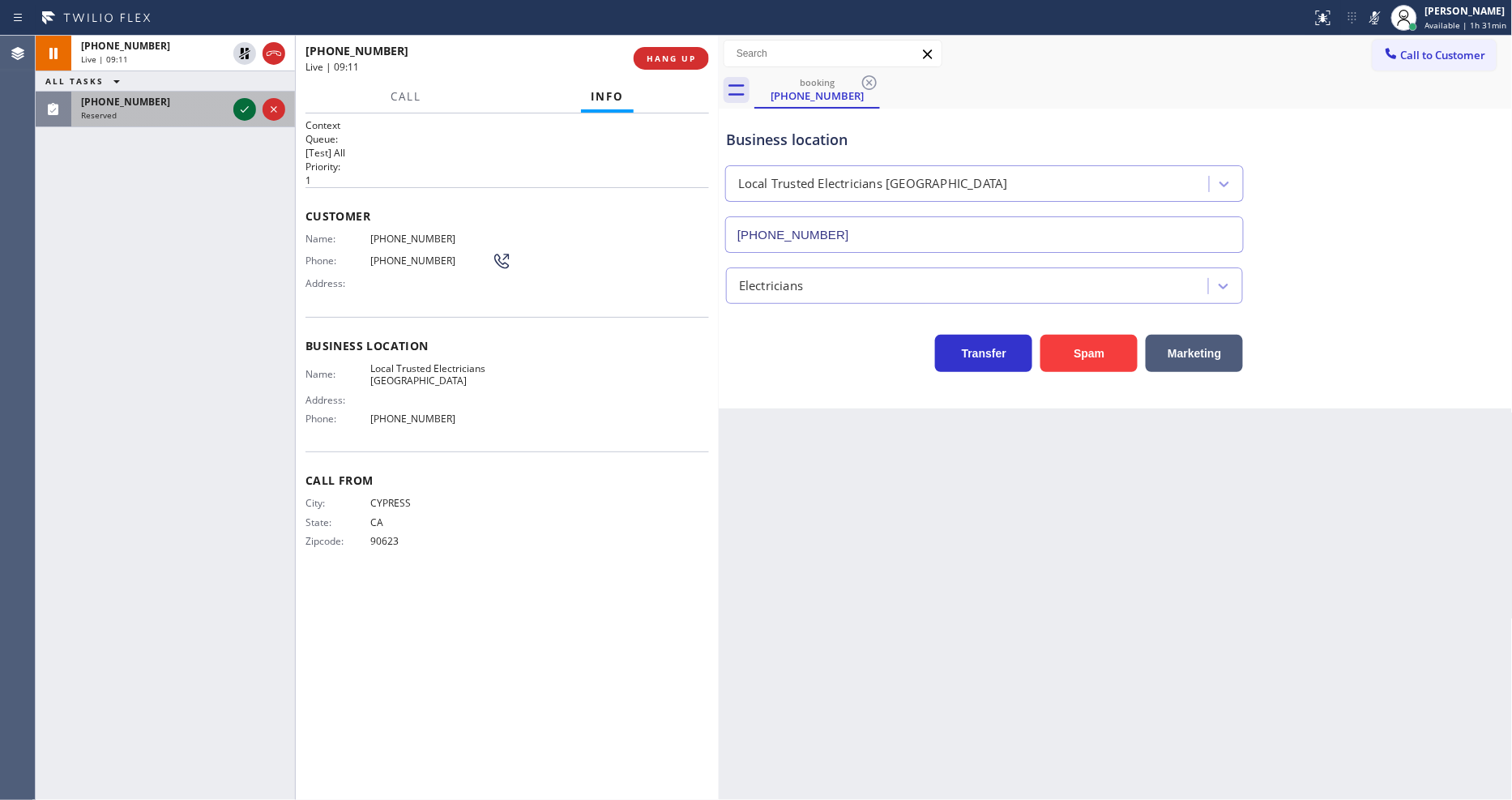
click at [233, 110] on div at bounding box center [244, 109] width 22 height 19
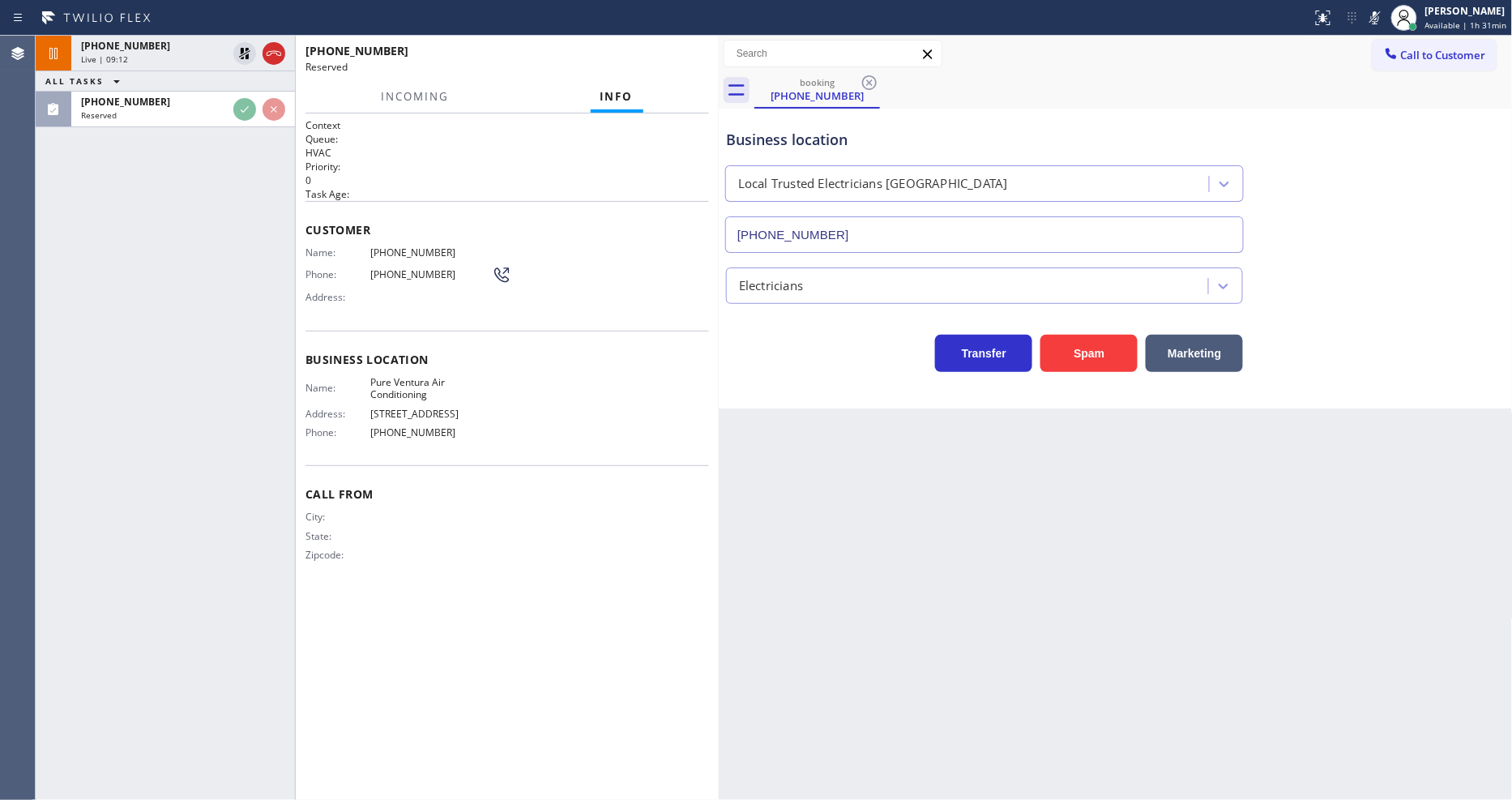
click at [256, 420] on div "[PHONE_NUMBER] Live | 09:12 ALL TASKS ALL TASKS ACTIVE TASKS TASKS IN WRAP UP […" at bounding box center [165, 418] width 259 height 764
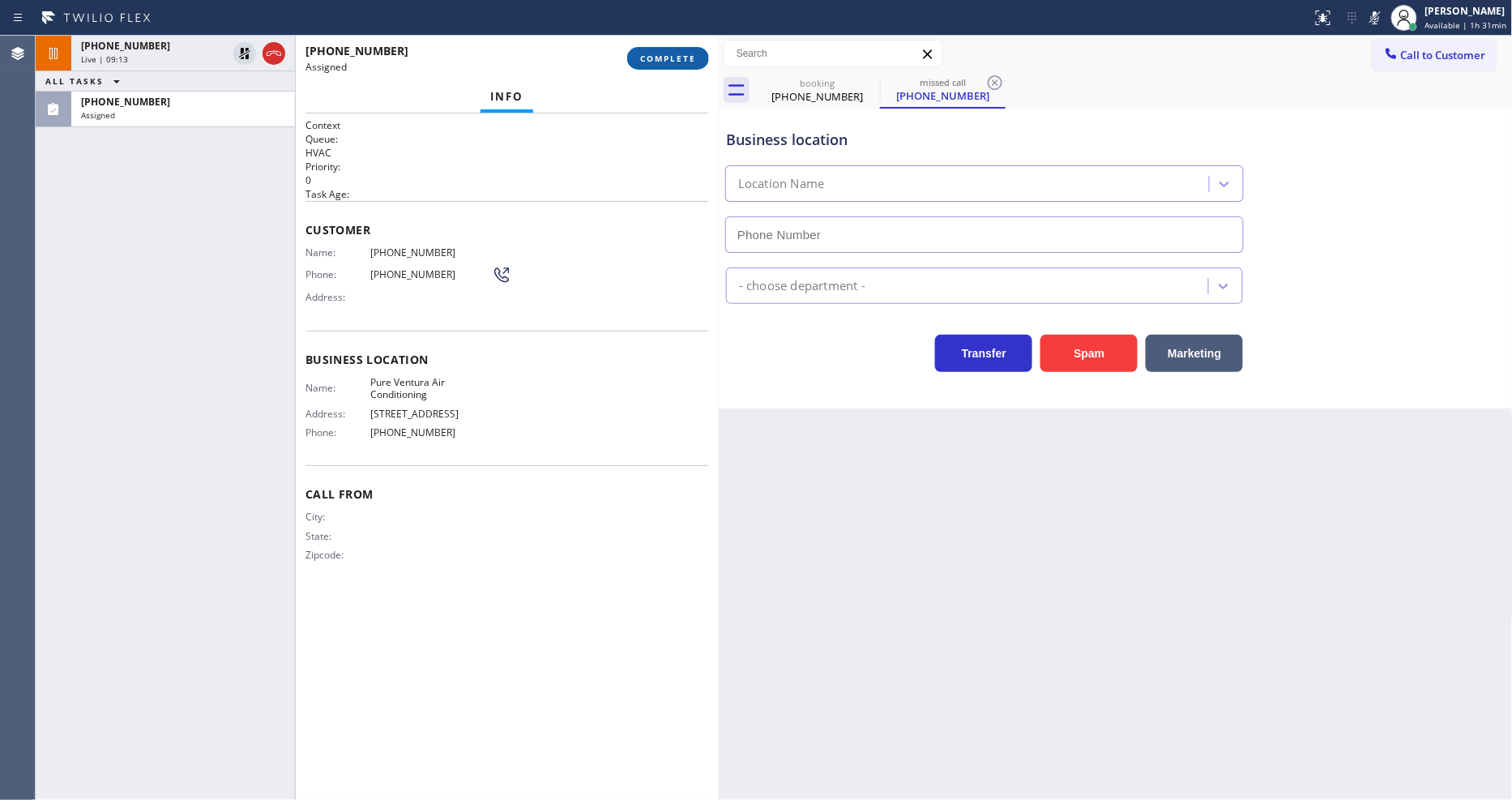
type input "[PHONE_NUMBER]"
click at [657, 52] on span "COMPLETE" at bounding box center [668, 58] width 56 height 12
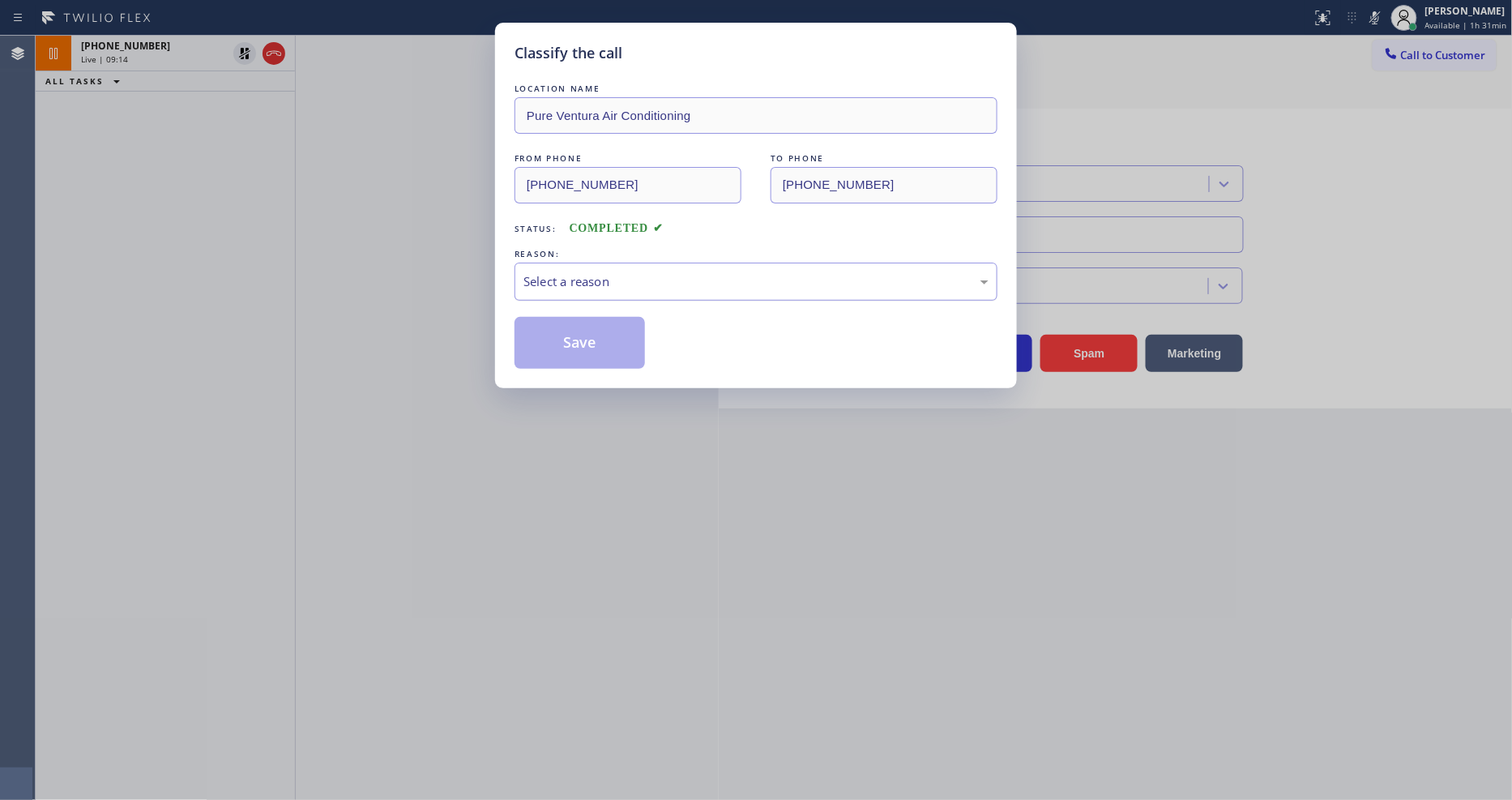
click at [594, 276] on div "Select a reason" at bounding box center [756, 281] width 465 height 18
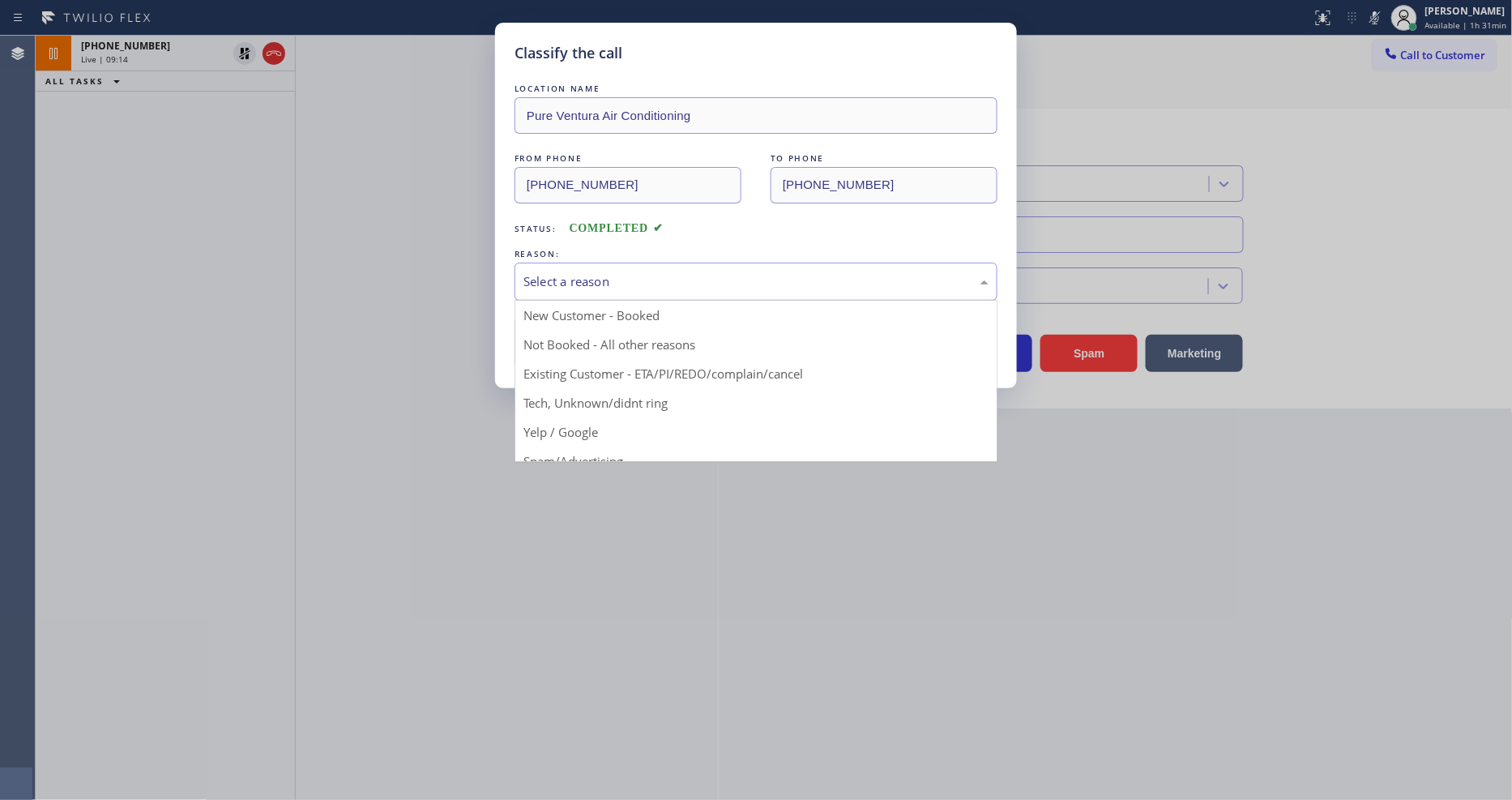
drag, startPoint x: 587, startPoint y: 396, endPoint x: 586, endPoint y: 336, distance: 60.0
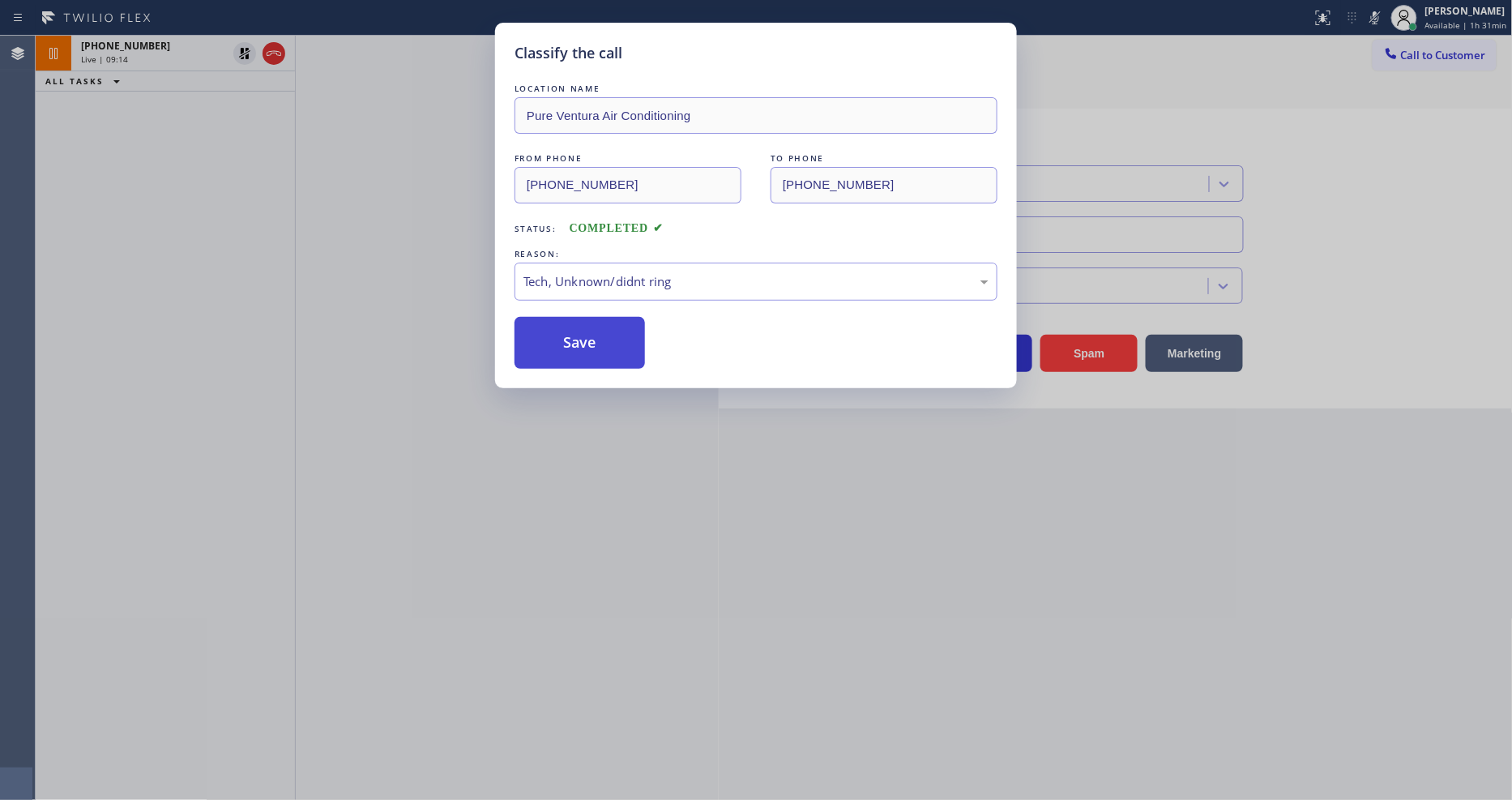
click at [586, 334] on button "Save" at bounding box center [579, 343] width 131 height 52
click at [16, 248] on div "Classify the call LOCATION NAME Pure Ventura Air Conditioning FROM PHONE [PHONE…" at bounding box center [756, 400] width 1512 height 800
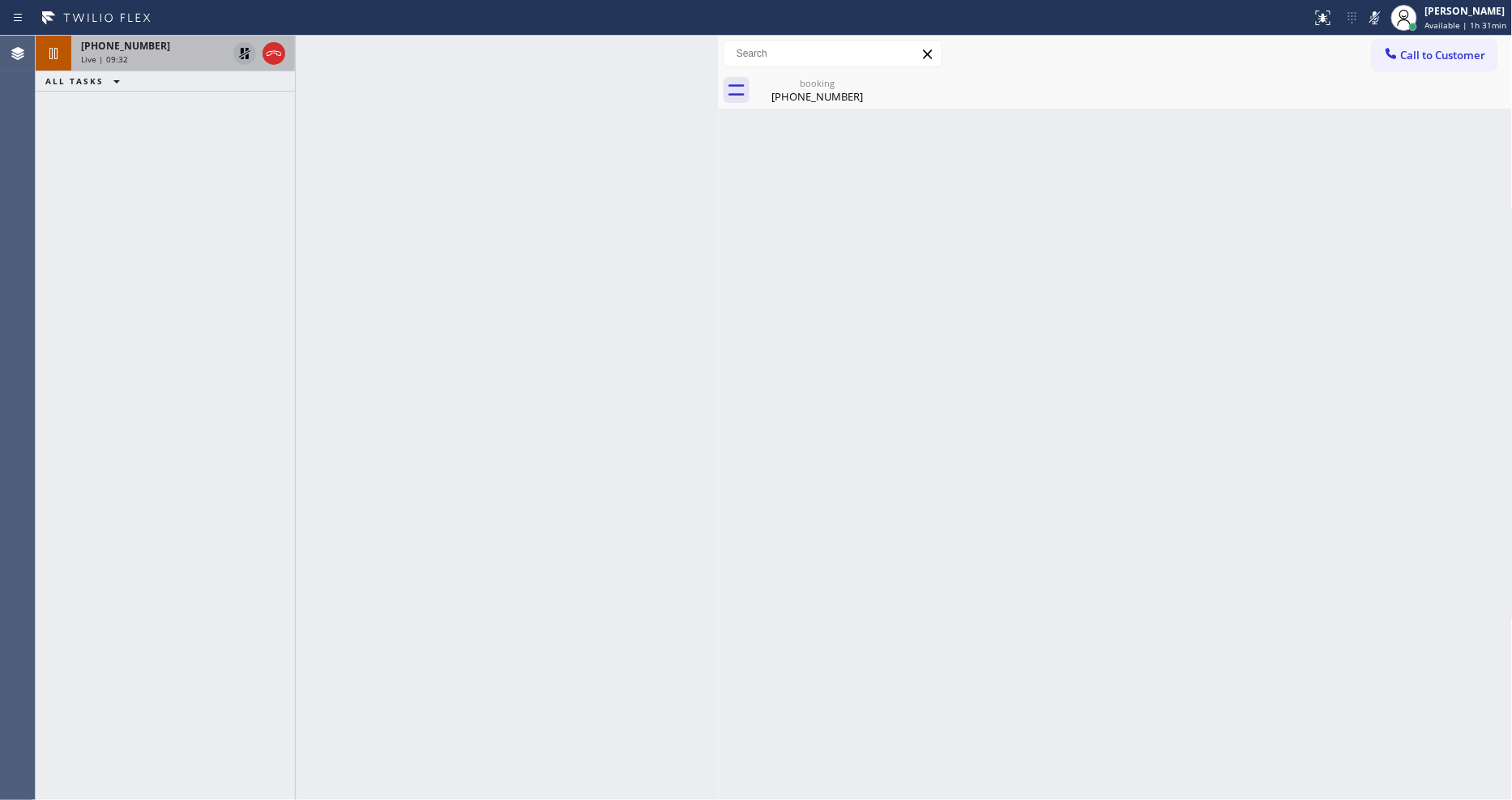
click at [242, 52] on icon at bounding box center [245, 53] width 12 height 12
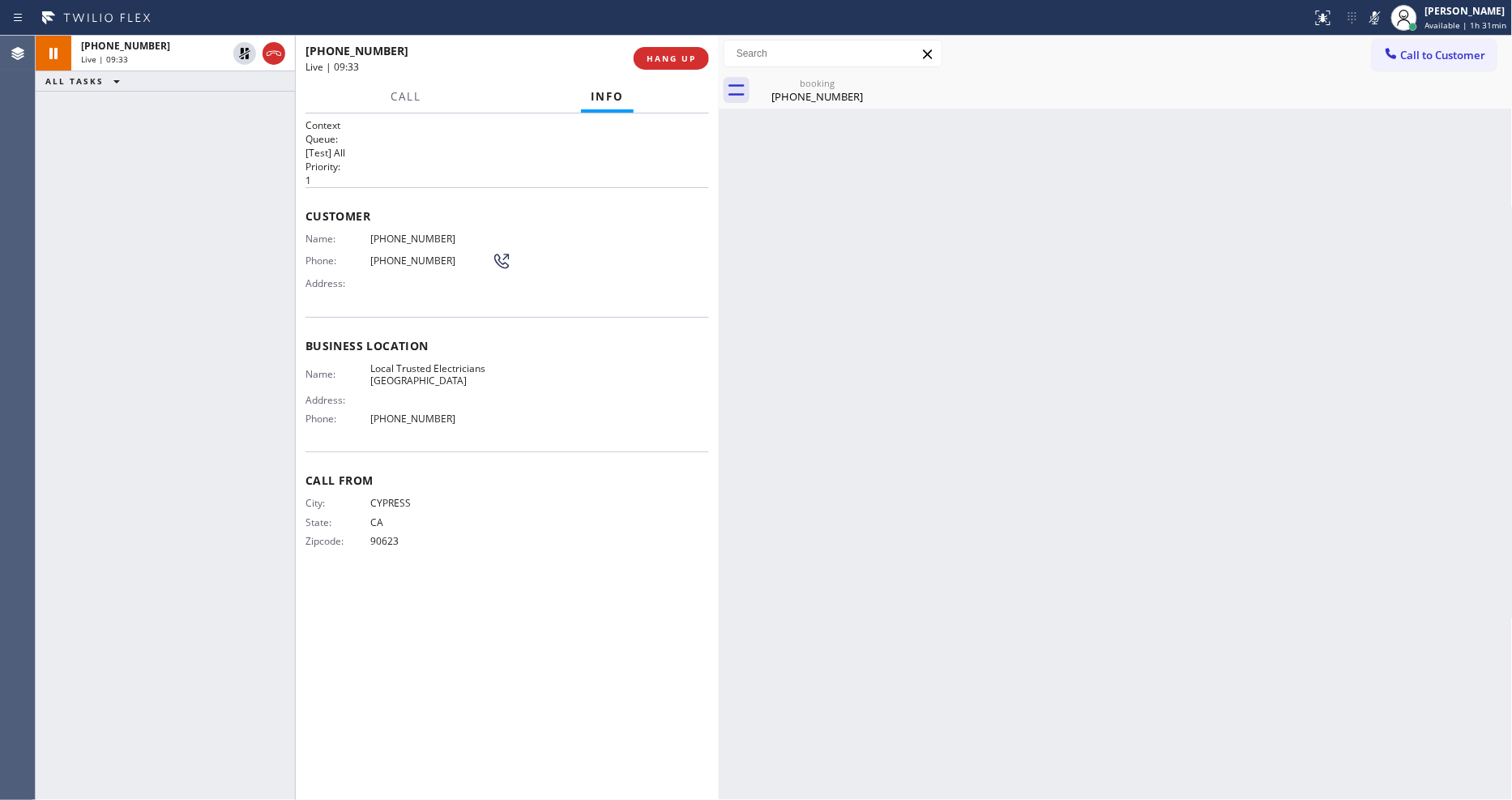
drag, startPoint x: 1371, startPoint y: 14, endPoint x: 1365, endPoint y: 22, distance: 10.0
click at [1372, 15] on icon at bounding box center [1375, 17] width 19 height 19
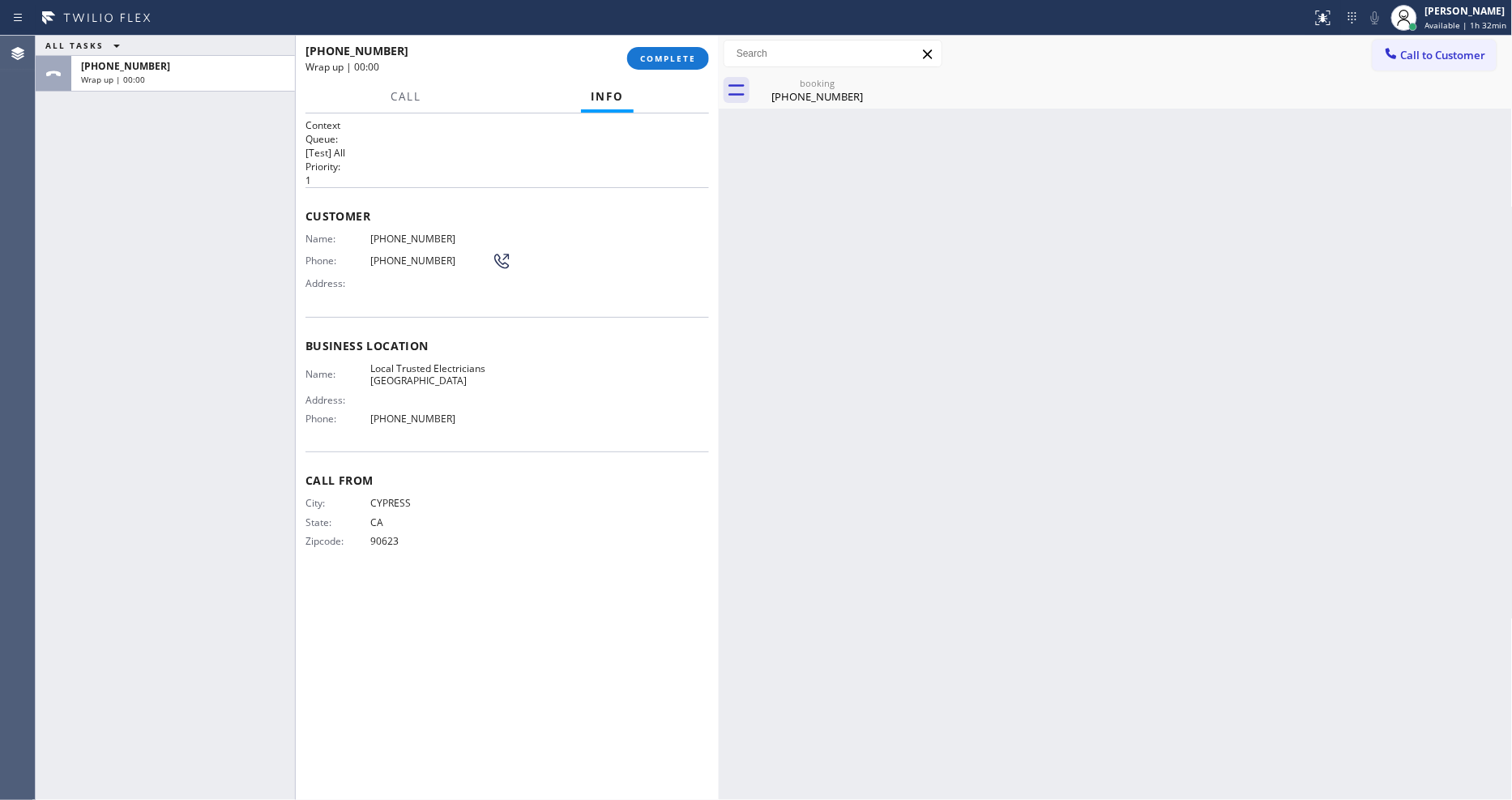
click at [411, 125] on h1 "Context" at bounding box center [507, 125] width 403 height 14
click at [707, 54] on button "COMPLETE" at bounding box center [668, 58] width 82 height 22
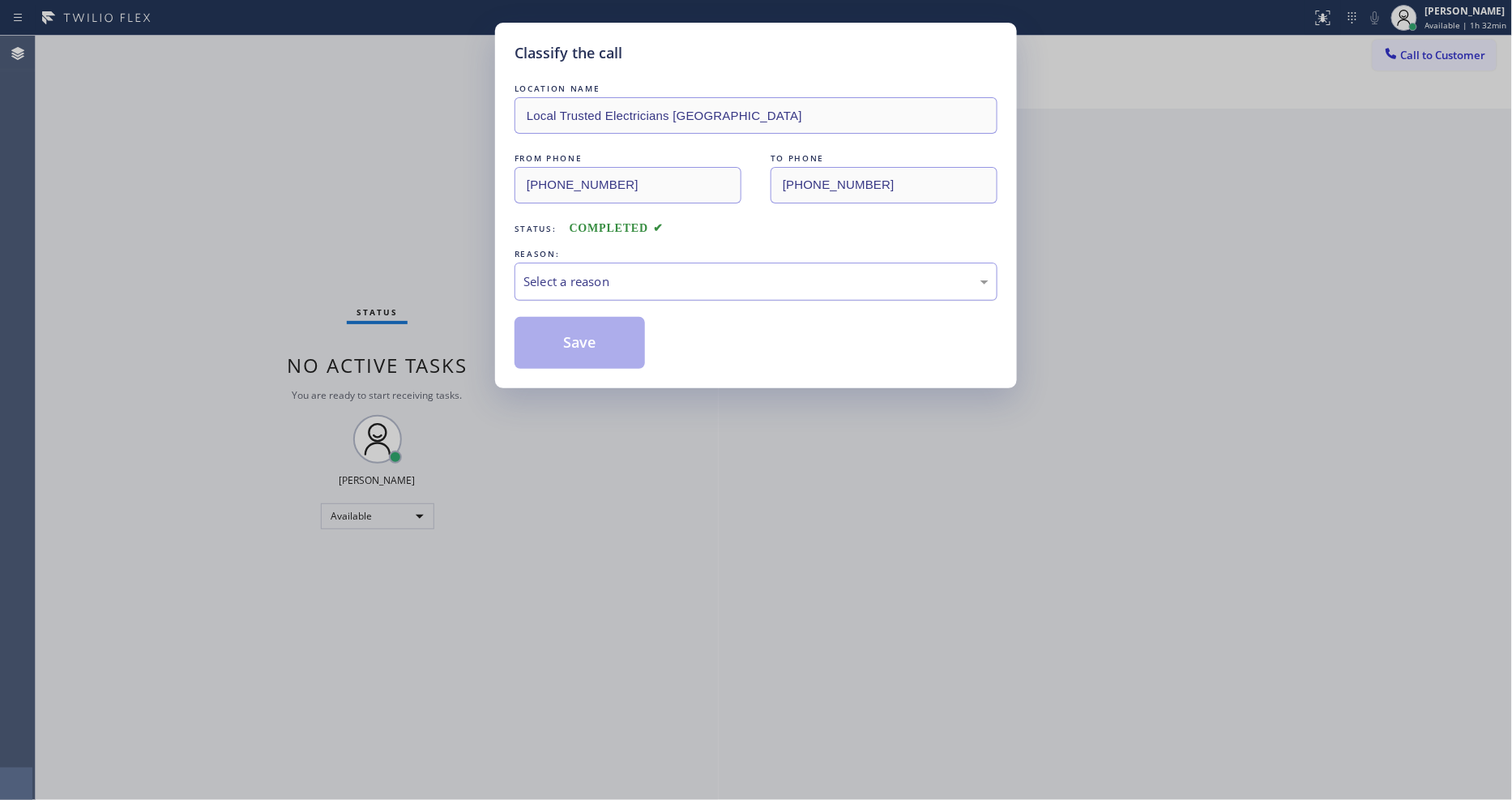
click at [602, 273] on div "Select a reason" at bounding box center [756, 281] width 465 height 18
click at [596, 357] on button "Save" at bounding box center [579, 343] width 131 height 52
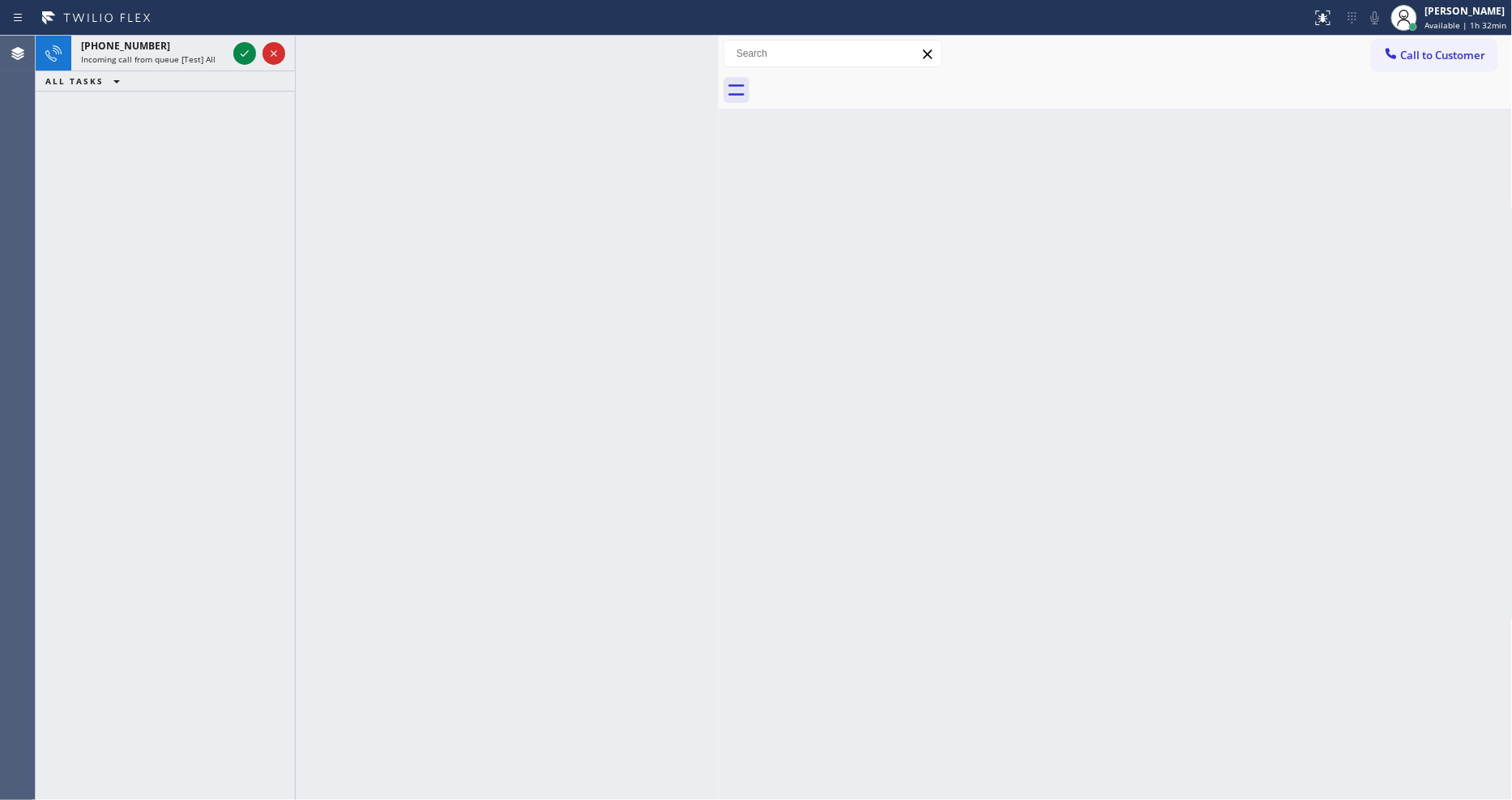
click at [247, 329] on div "[PHONE_NUMBER] Incoming call from queue [Test] All ALL TASKS ALL TASKS ACTIVE T…" at bounding box center [165, 418] width 259 height 764
click at [238, 50] on icon at bounding box center [245, 53] width 19 height 19
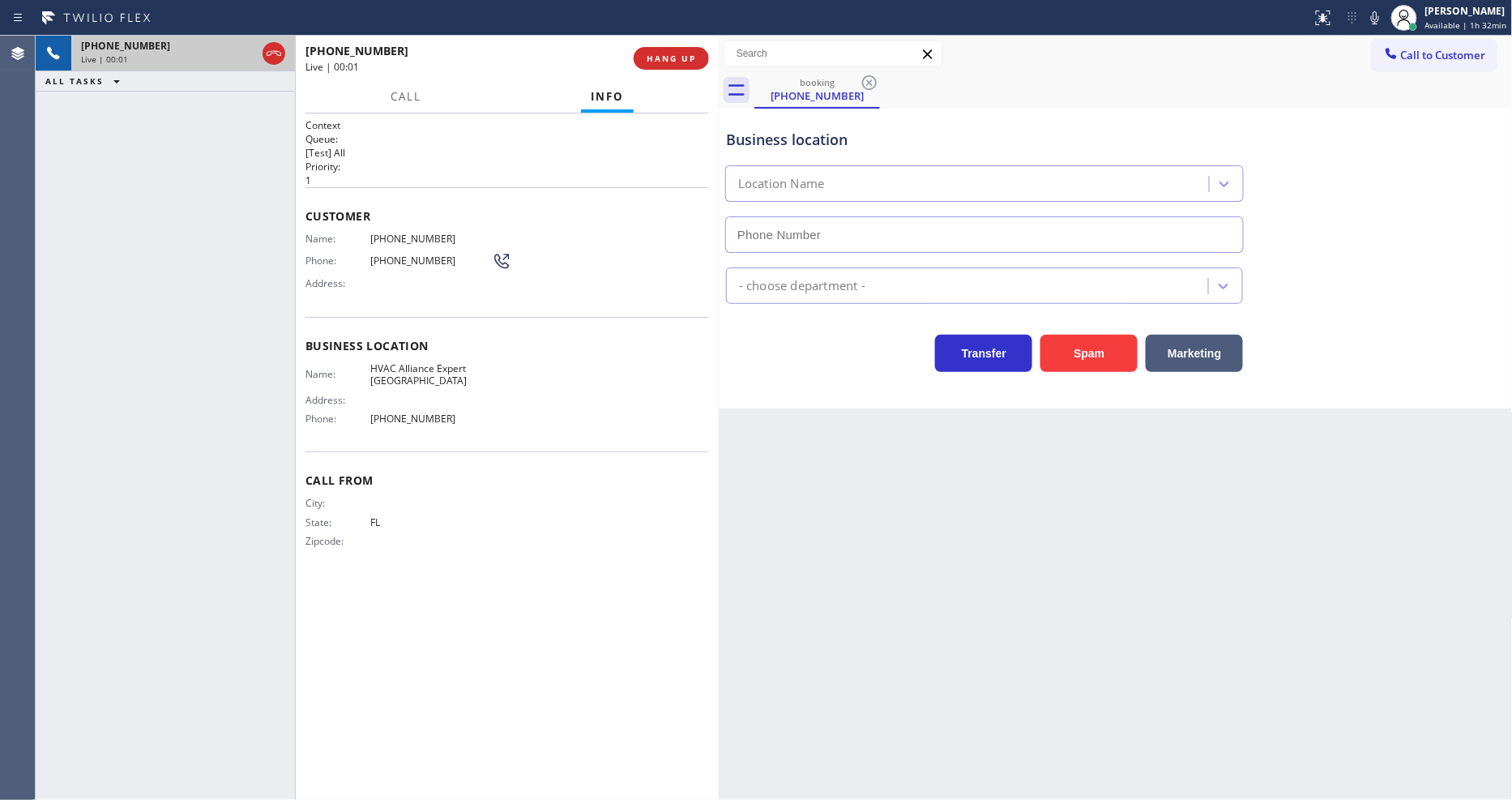
type input "[PHONE_NUMBER]"
click at [691, 58] on span "HANG UP" at bounding box center [671, 58] width 49 height 12
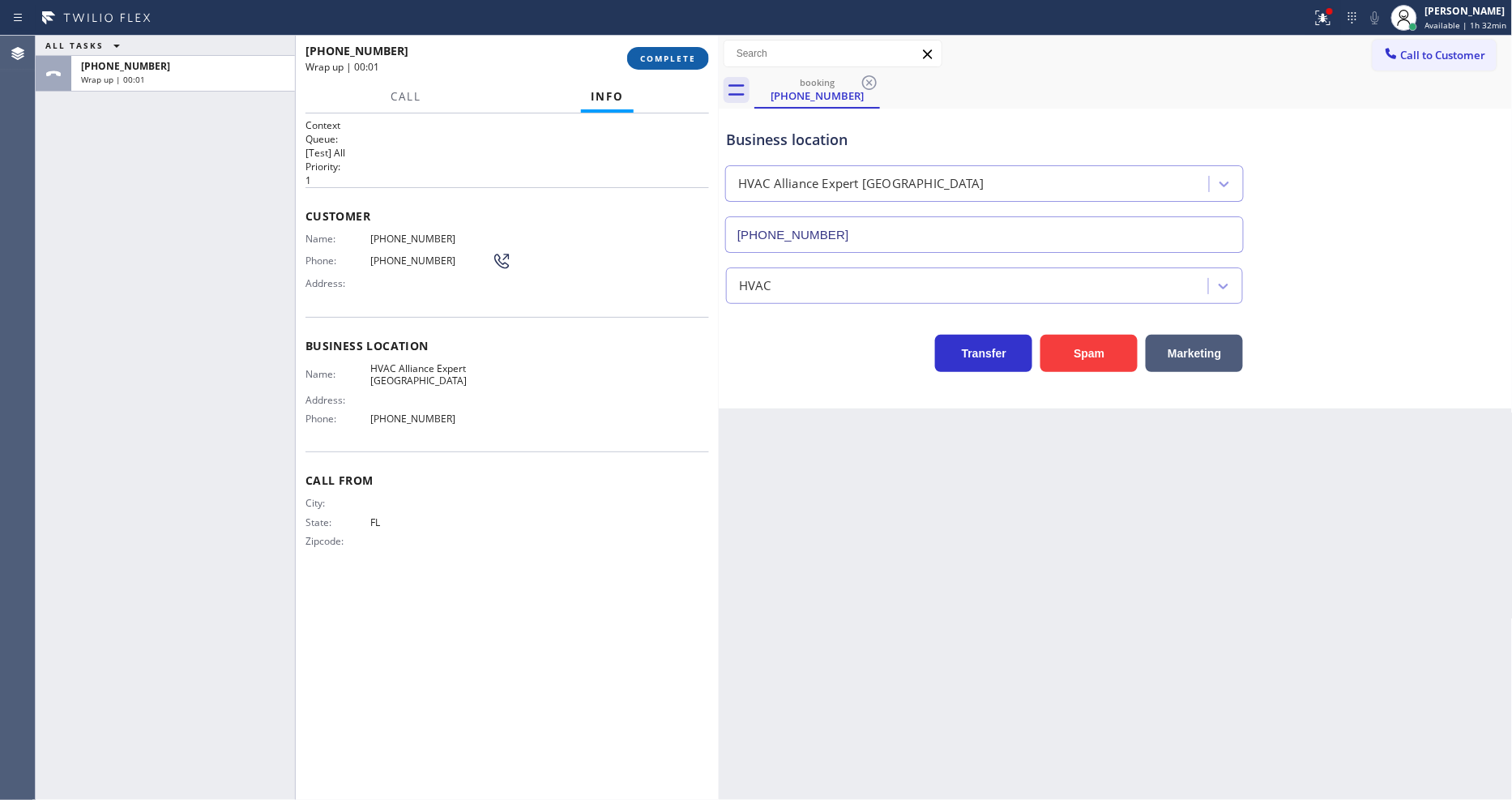
click at [690, 58] on span "COMPLETE" at bounding box center [668, 58] width 56 height 12
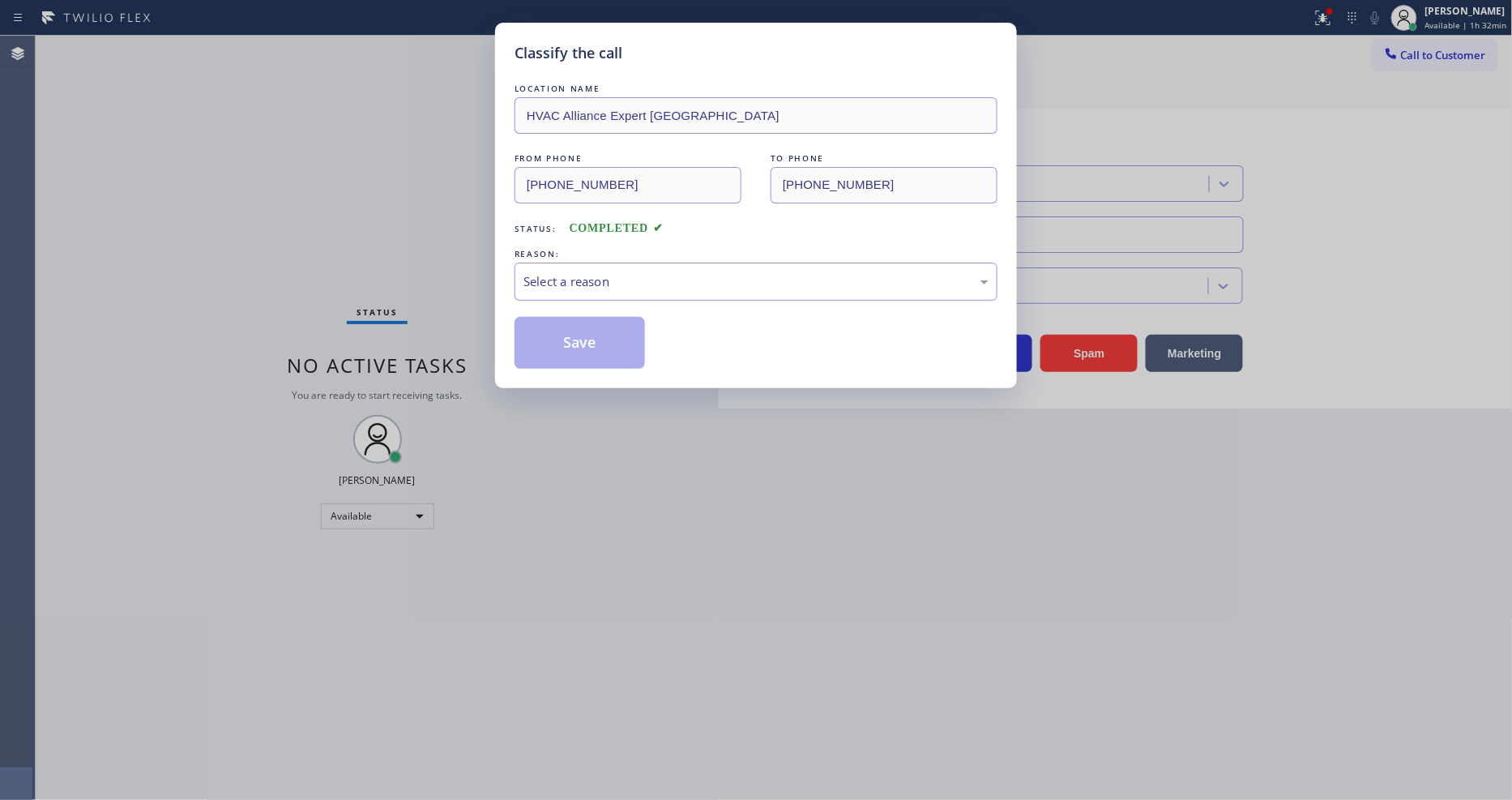
click at [644, 263] on div "Select a reason" at bounding box center [756, 281] width 483 height 38
click at [628, 333] on button "Save" at bounding box center [579, 343] width 131 height 52
click at [626, 331] on button "Save" at bounding box center [579, 343] width 131 height 52
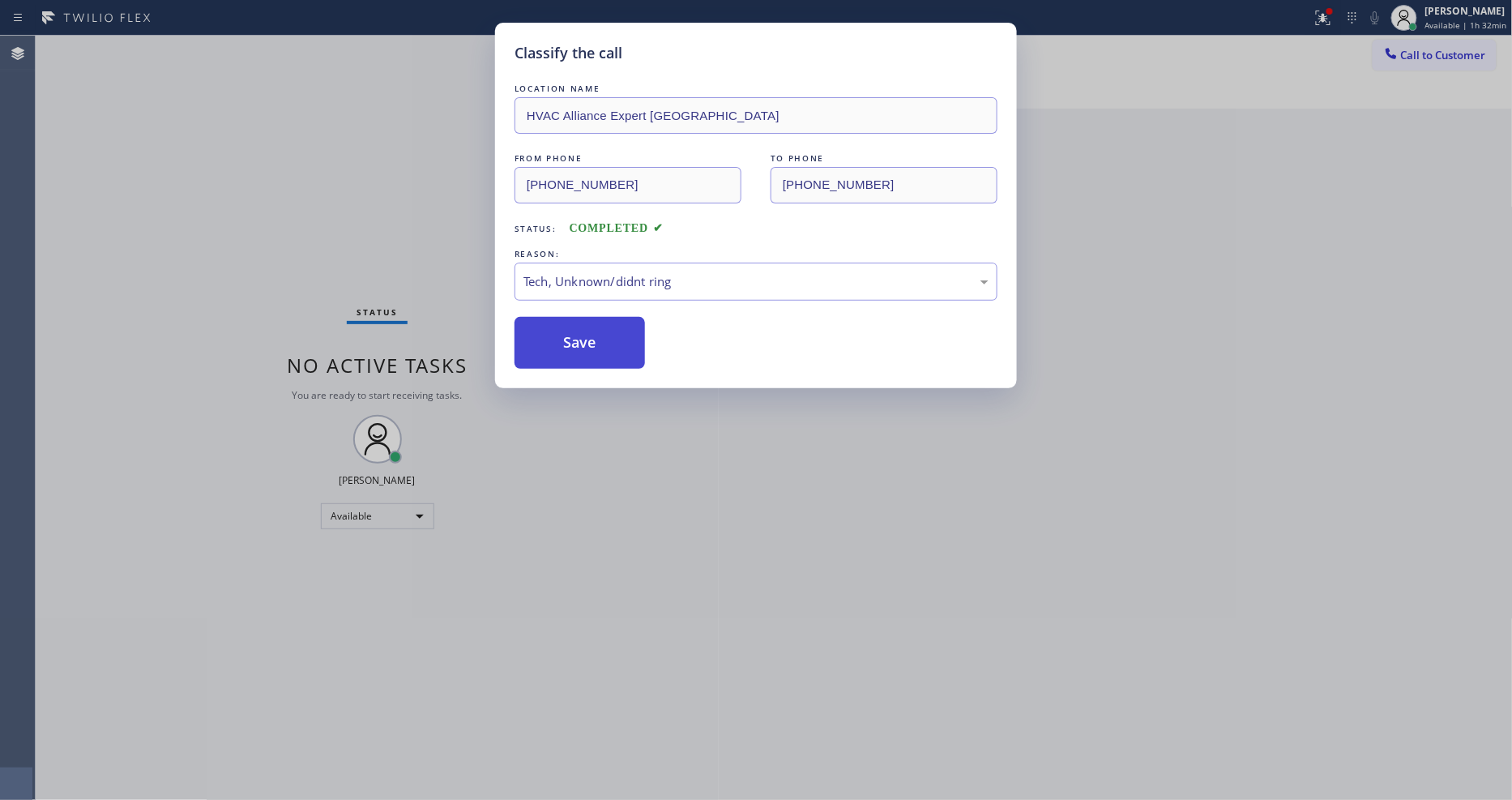
click at [625, 329] on button "Save" at bounding box center [579, 343] width 131 height 52
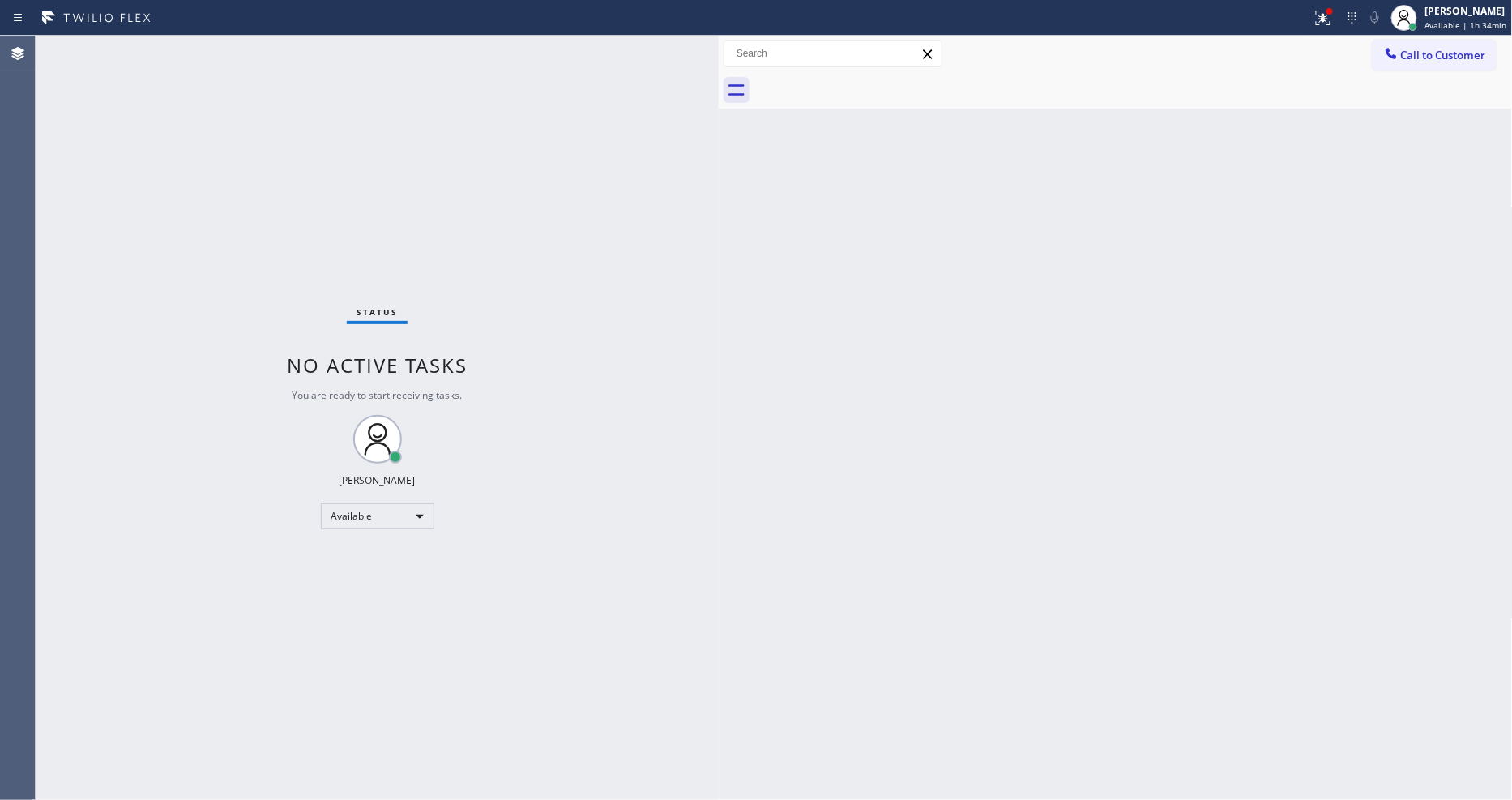
drag, startPoint x: 1050, startPoint y: 462, endPoint x: 744, endPoint y: 662, distance: 365.6
click at [1050, 462] on div "Back to Dashboard Change Sender ID Customers Technicians Select a contact Outbo…" at bounding box center [1116, 418] width 794 height 764
drag, startPoint x: 1409, startPoint y: 68, endPoint x: 1161, endPoint y: 100, distance: 250.1
click at [1409, 67] on button "Call to Customer" at bounding box center [1435, 55] width 124 height 31
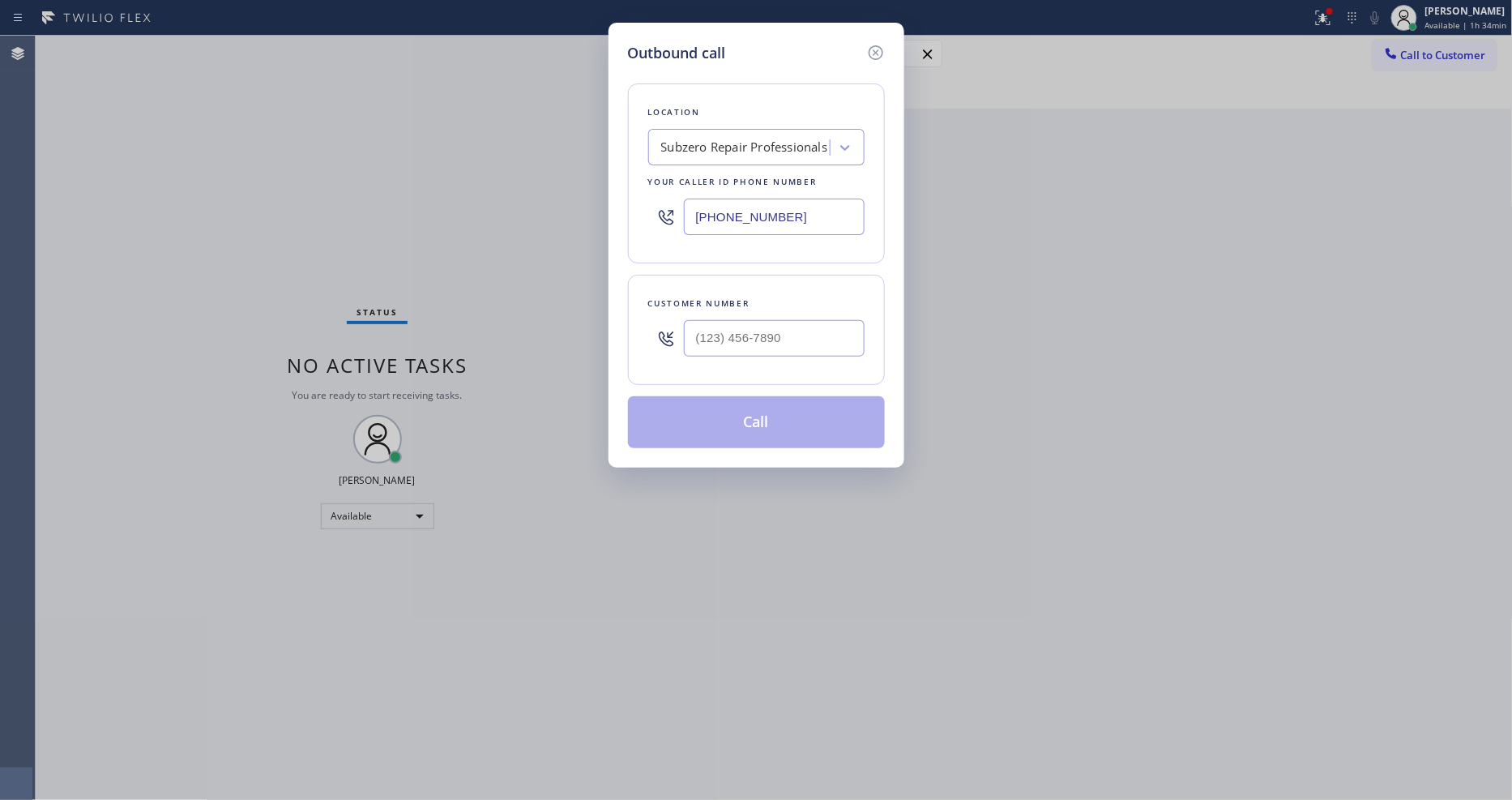
click at [759, 148] on div "Subzero Repair Professionals" at bounding box center [744, 147] width 167 height 18
paste input "Local Trusted Electricians [GEOGRAPHIC_DATA]"
type input "Local Trusted Electricians [GEOGRAPHIC_DATA]"
click at [735, 188] on div "Local Trusted Electricians [GEOGRAPHIC_DATA]" at bounding box center [757, 190] width 217 height 45
type input "[PHONE_NUMBER]"
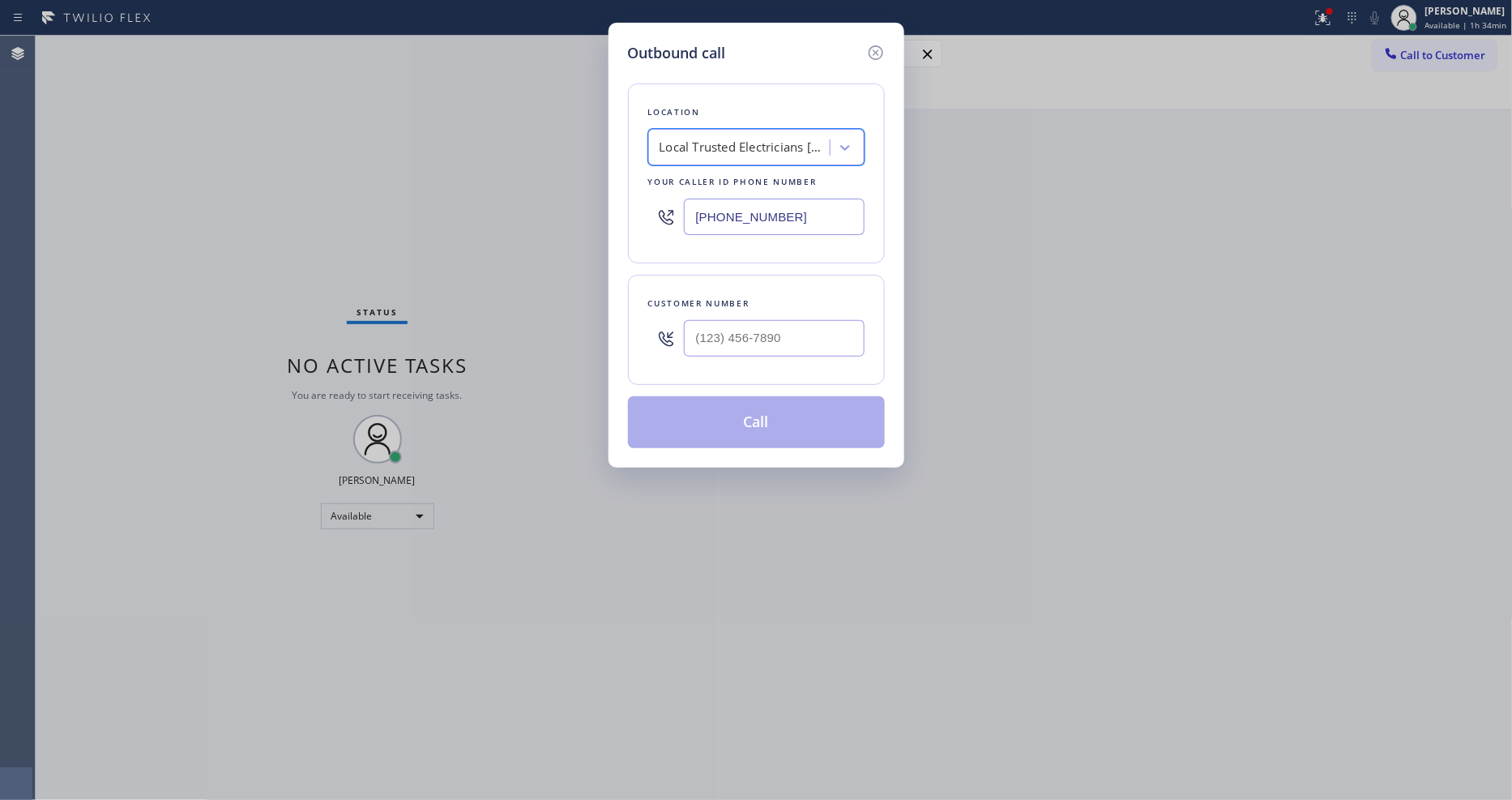
scroll to position [0, 2]
click at [402, 287] on div "Outbound call Location Local Trusted Electricians [GEOGRAPHIC_DATA] Your caller…" at bounding box center [756, 400] width 1512 height 800
click at [722, 339] on input "(___) ___-____" at bounding box center [773, 339] width 181 height 37
paste input "714) 209-6797"
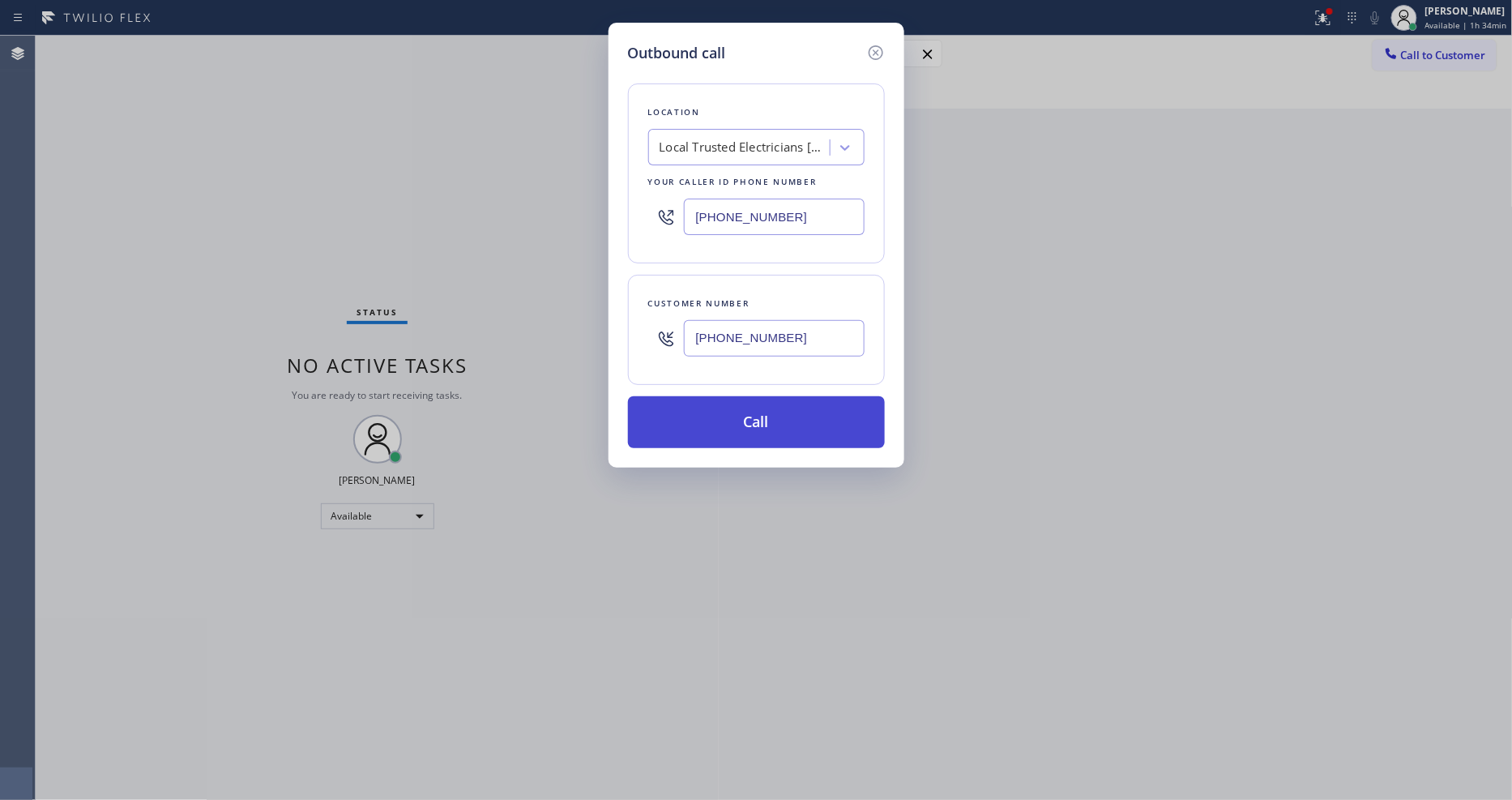
type input "[PHONE_NUMBER]"
click at [695, 400] on button "Call" at bounding box center [757, 423] width 257 height 52
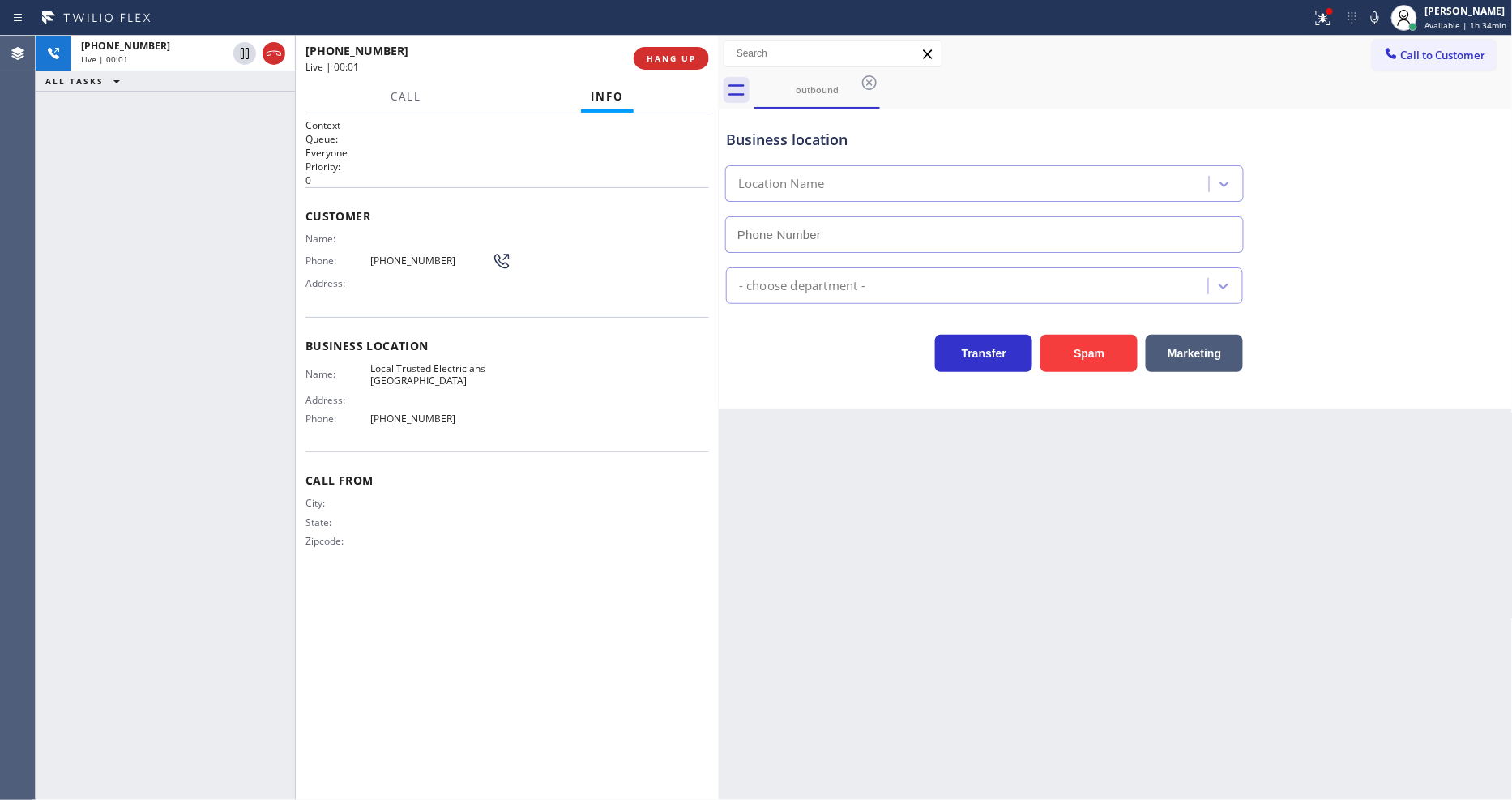
type input "[PHONE_NUMBER]"
click at [677, 61] on span "COMPLETE" at bounding box center [668, 58] width 56 height 12
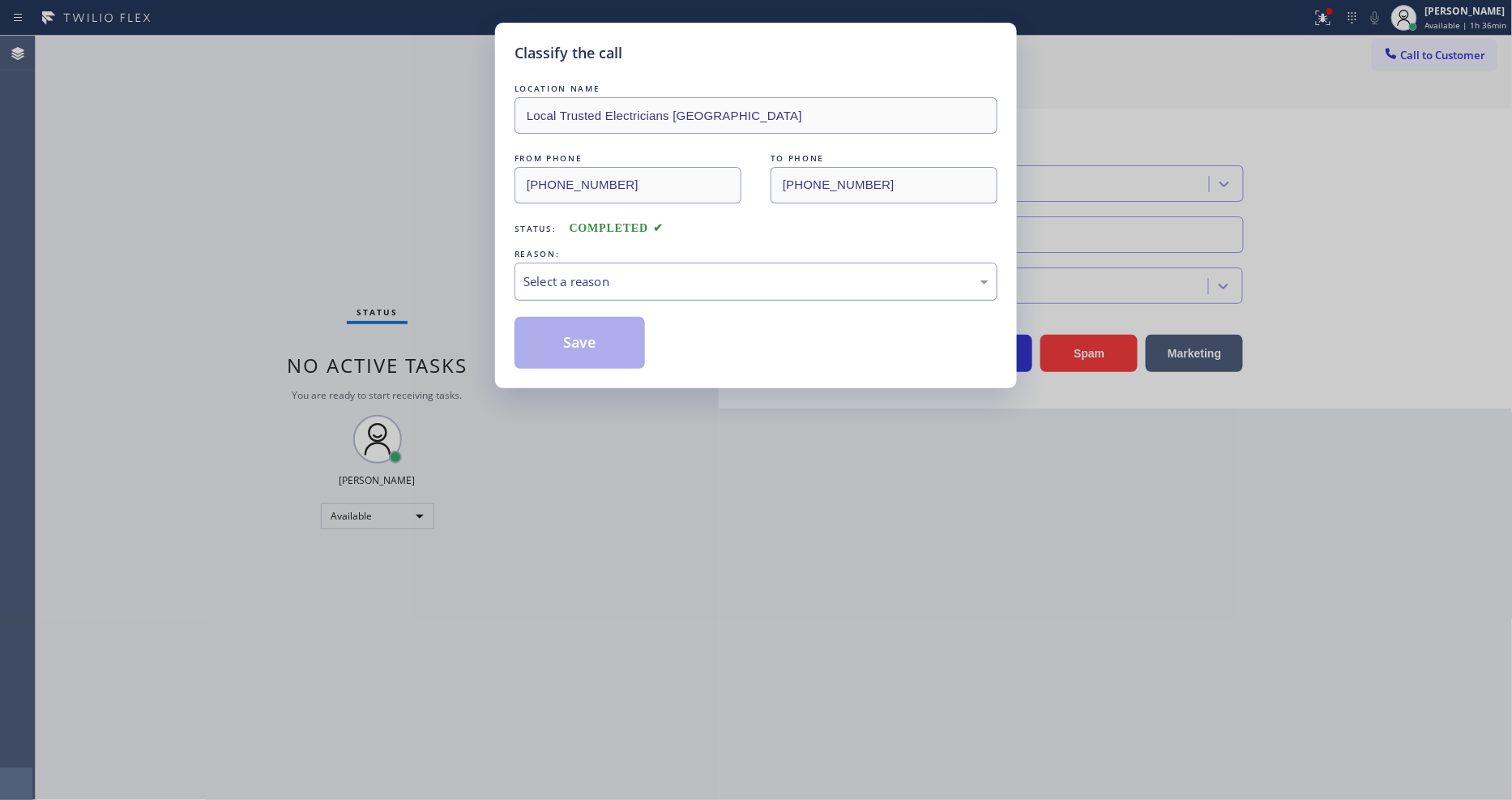
click at [611, 280] on div "Select a reason" at bounding box center [756, 281] width 465 height 18
click at [601, 329] on button "Save" at bounding box center [579, 343] width 131 height 52
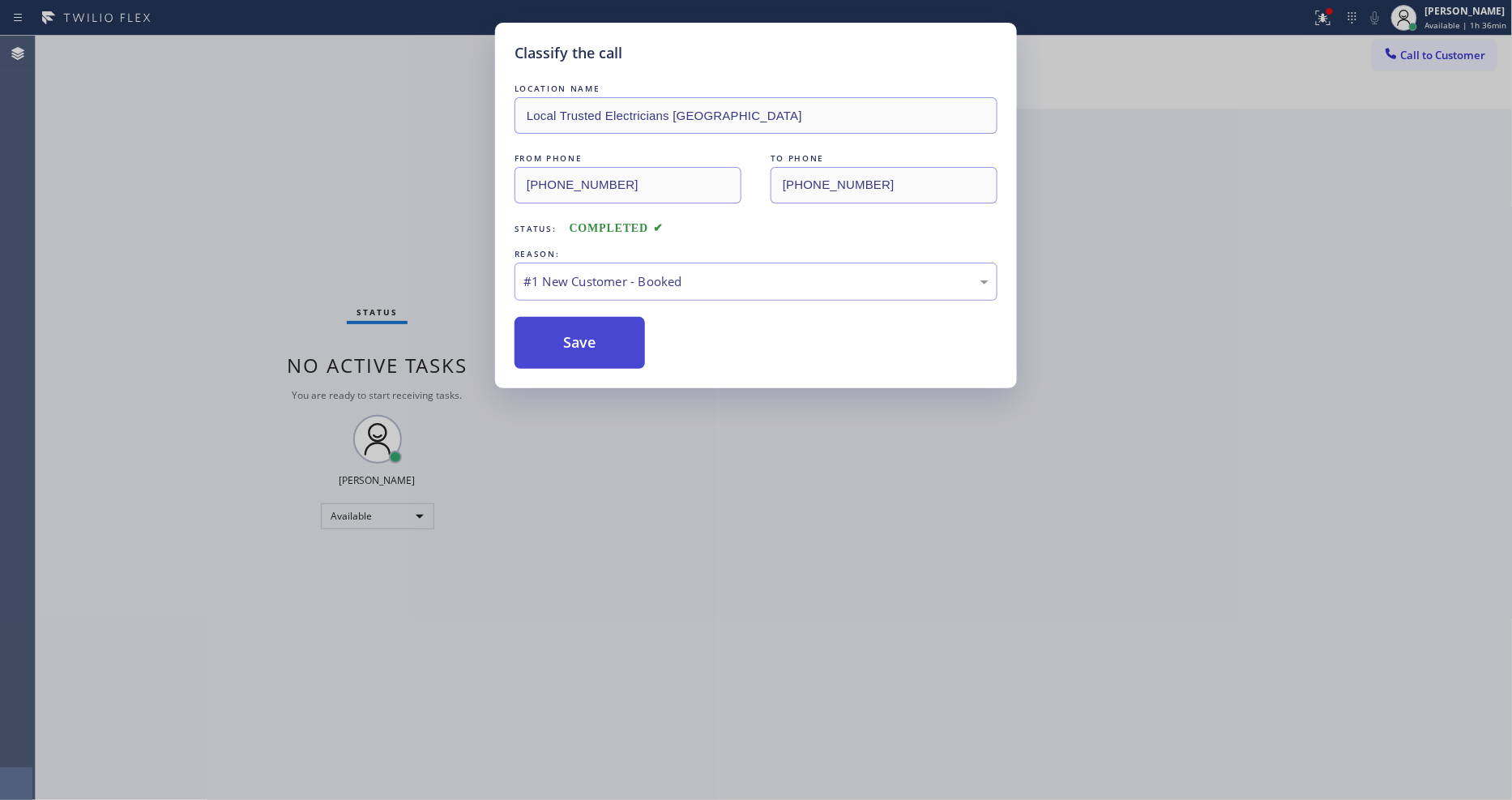
click at [601, 329] on button "Save" at bounding box center [579, 343] width 131 height 52
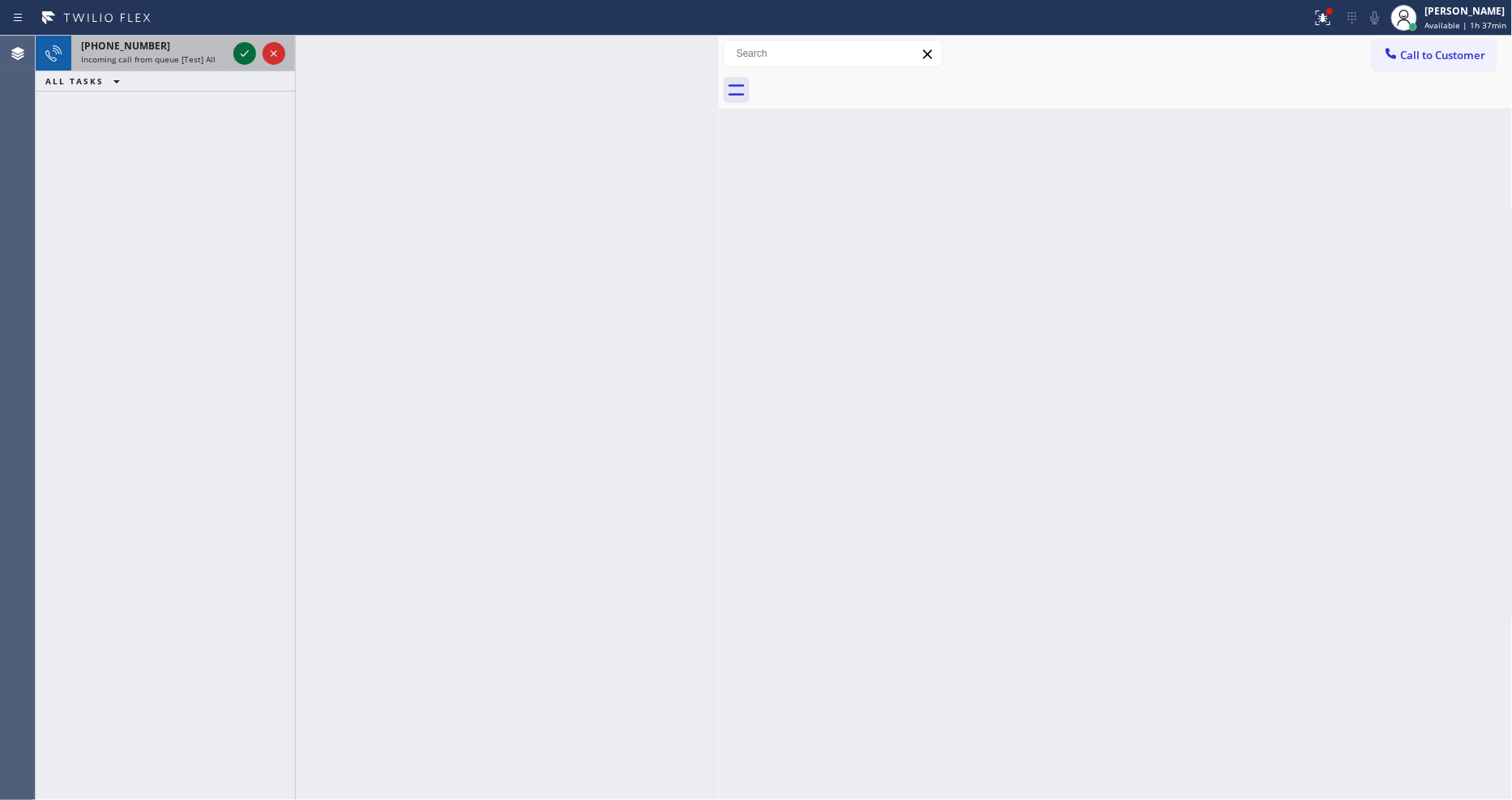
click at [238, 49] on icon at bounding box center [245, 53] width 19 height 19
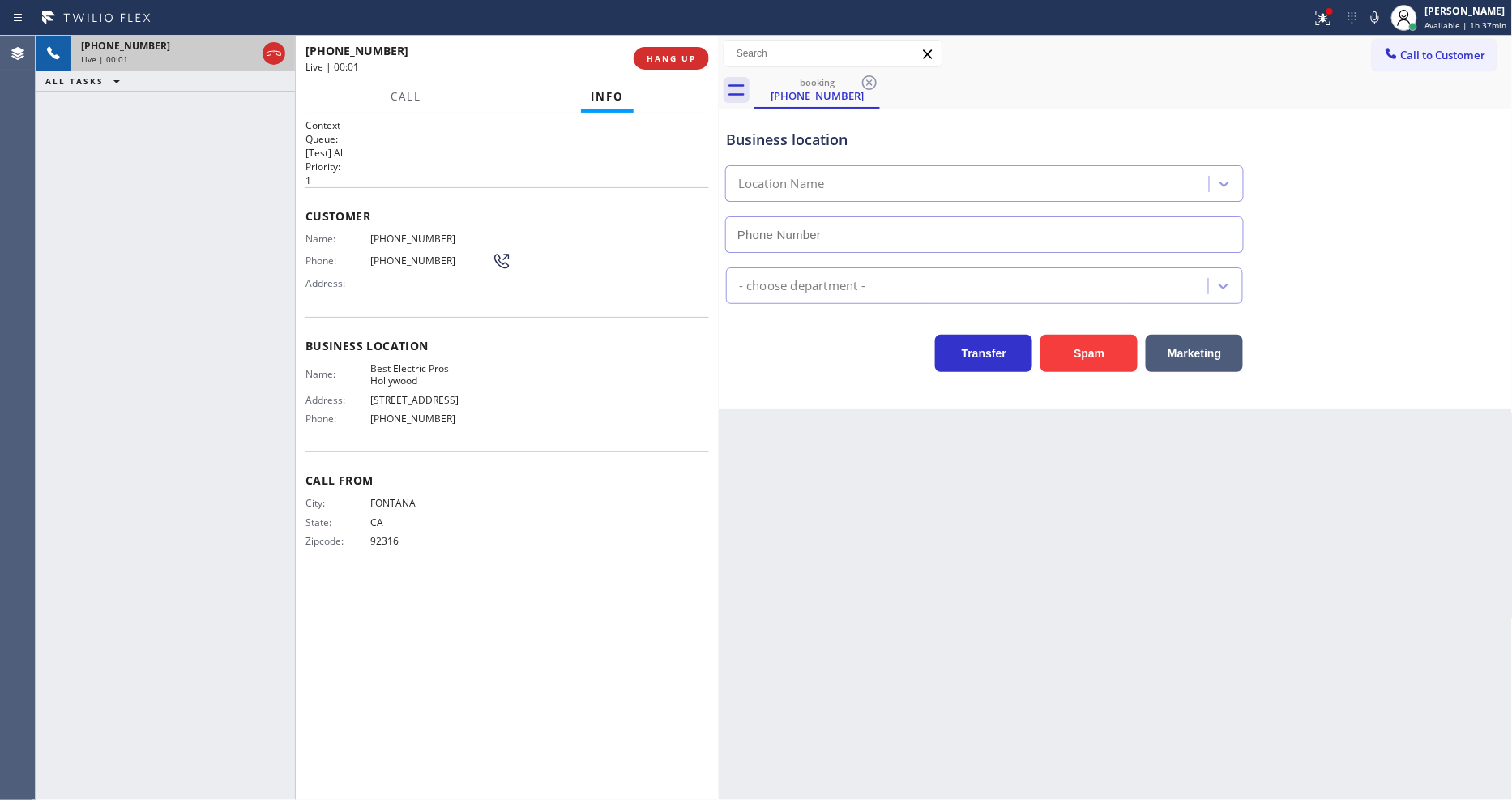
type input "[PHONE_NUMBER]"
click at [649, 52] on span "HANG UP" at bounding box center [671, 58] width 49 height 12
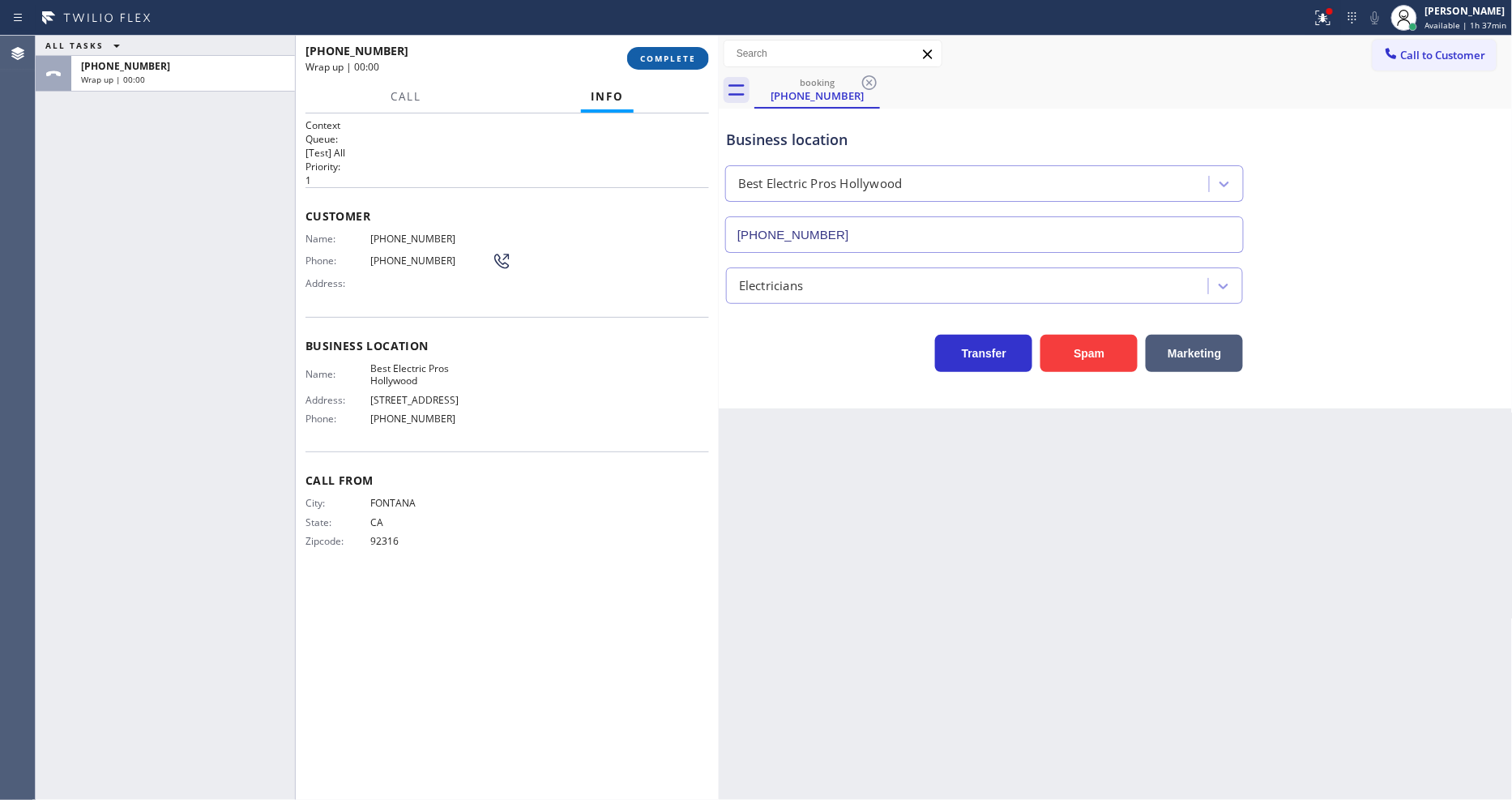
click at [649, 52] on span "COMPLETE" at bounding box center [668, 58] width 56 height 12
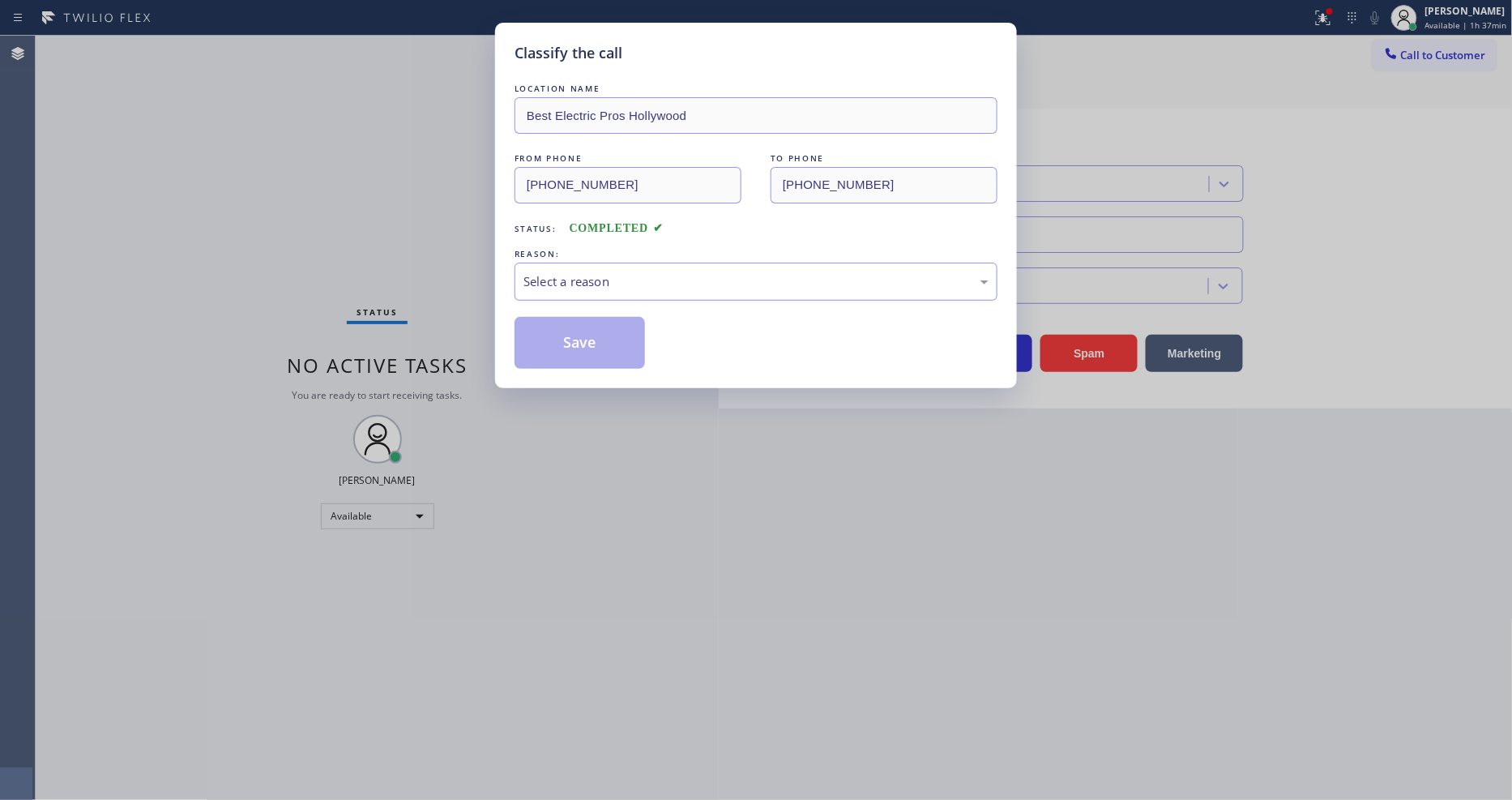
click at [639, 263] on div "Select a reason" at bounding box center [756, 281] width 483 height 38
click at [609, 343] on button "Save" at bounding box center [579, 343] width 131 height 52
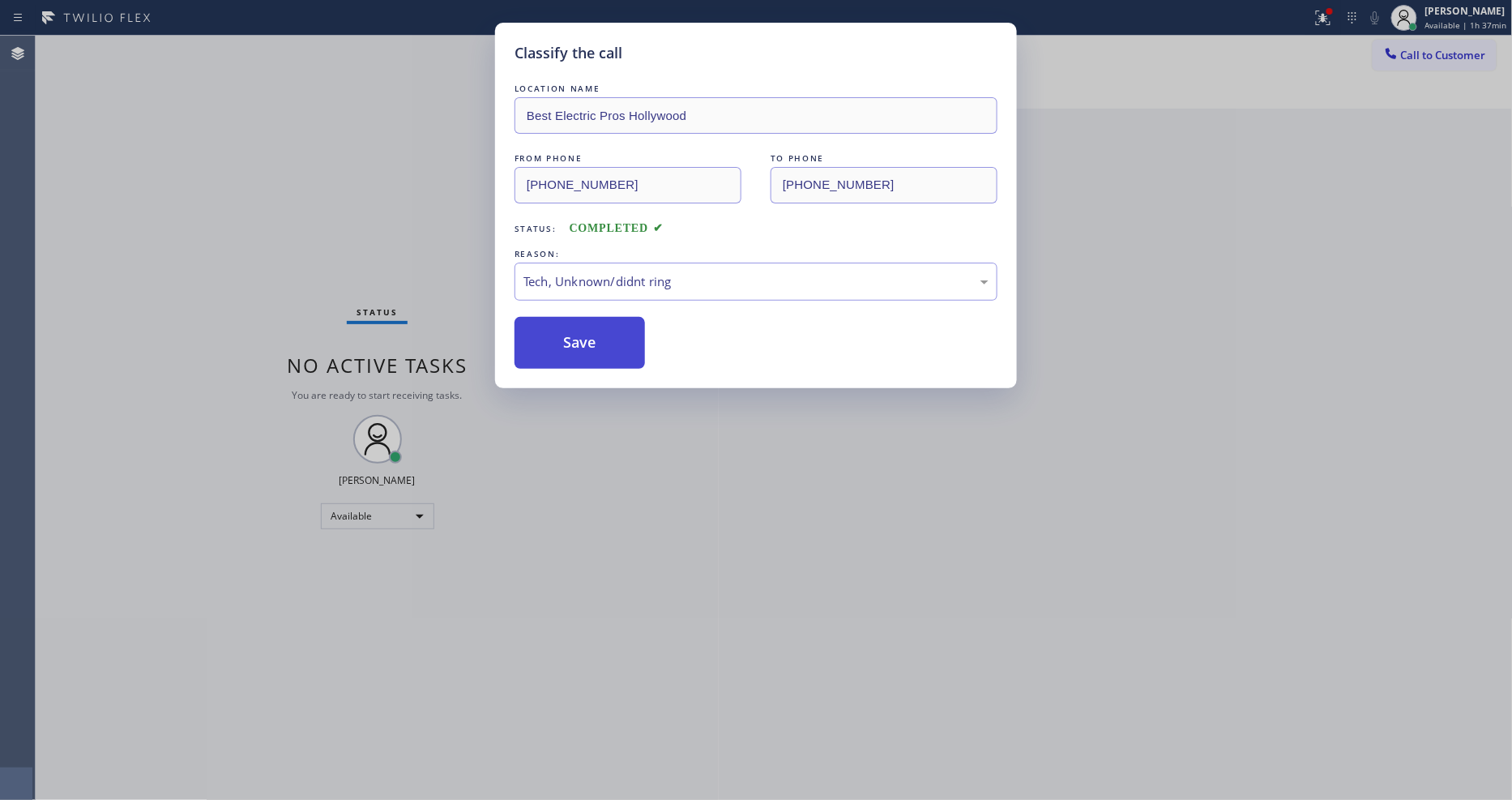
click at [609, 343] on button "Save" at bounding box center [579, 343] width 131 height 52
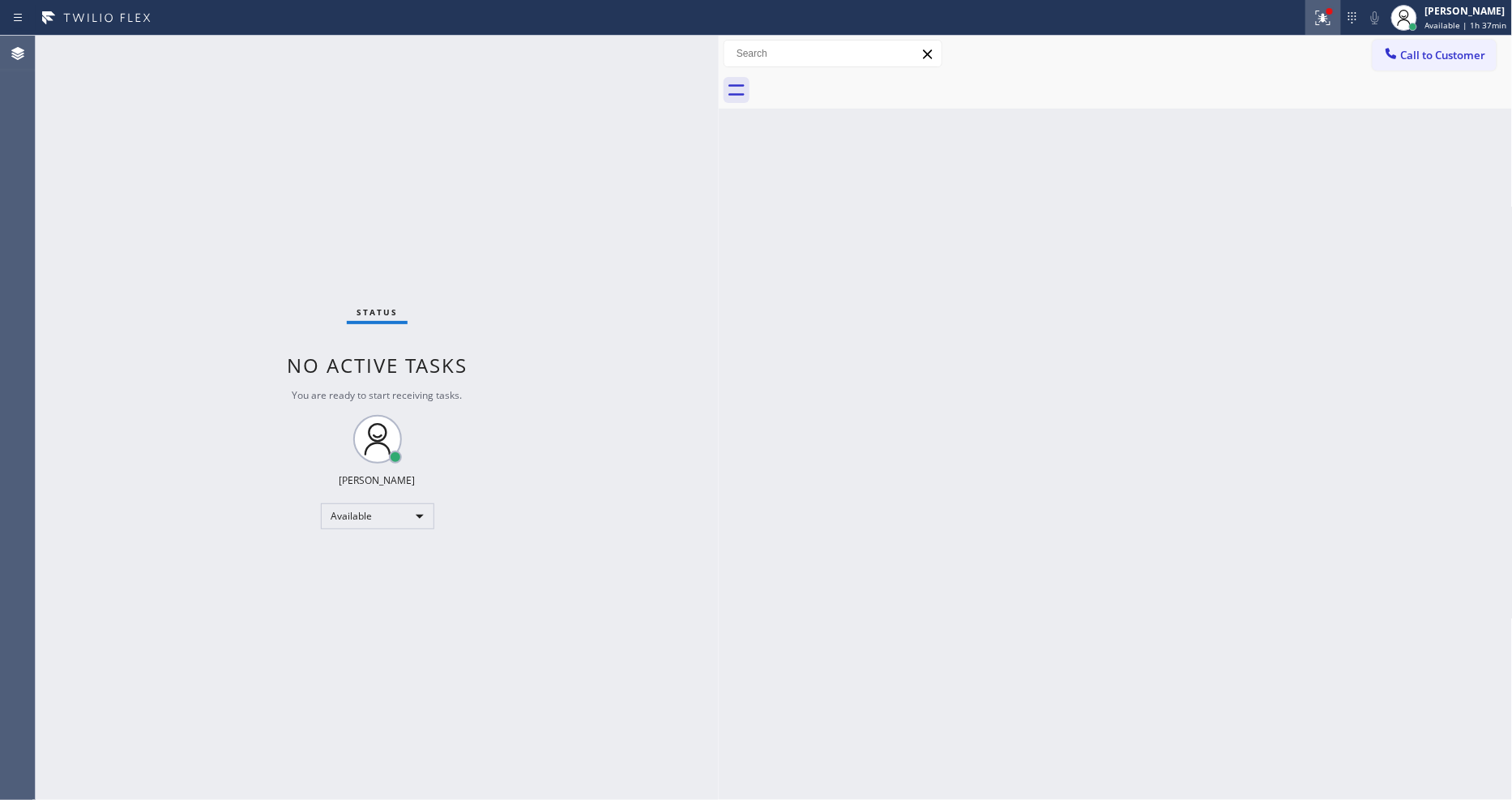
click at [1319, 33] on button at bounding box center [1323, 17] width 36 height 36
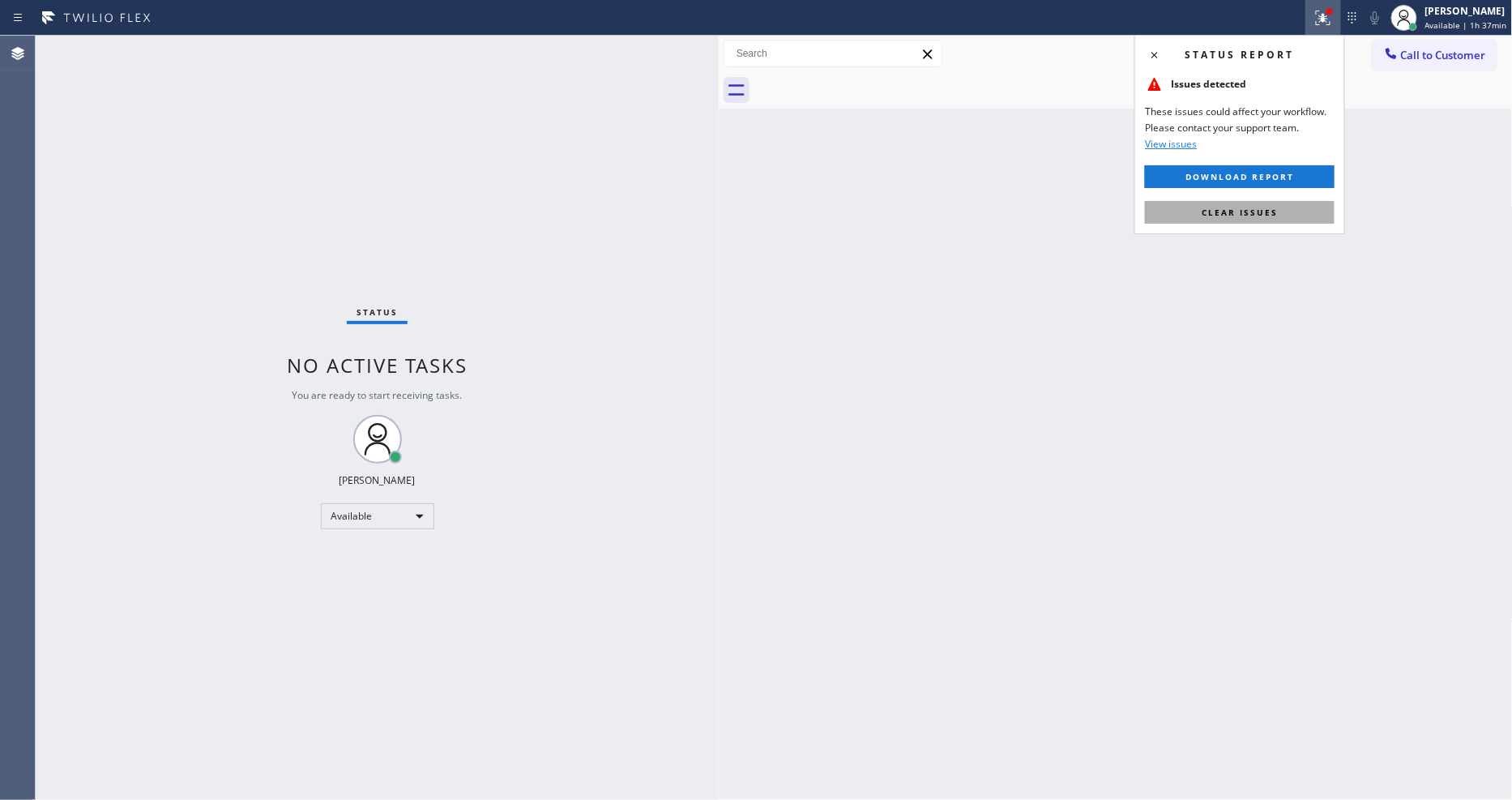
click at [1227, 208] on span "Clear issues" at bounding box center [1239, 213] width 76 height 12
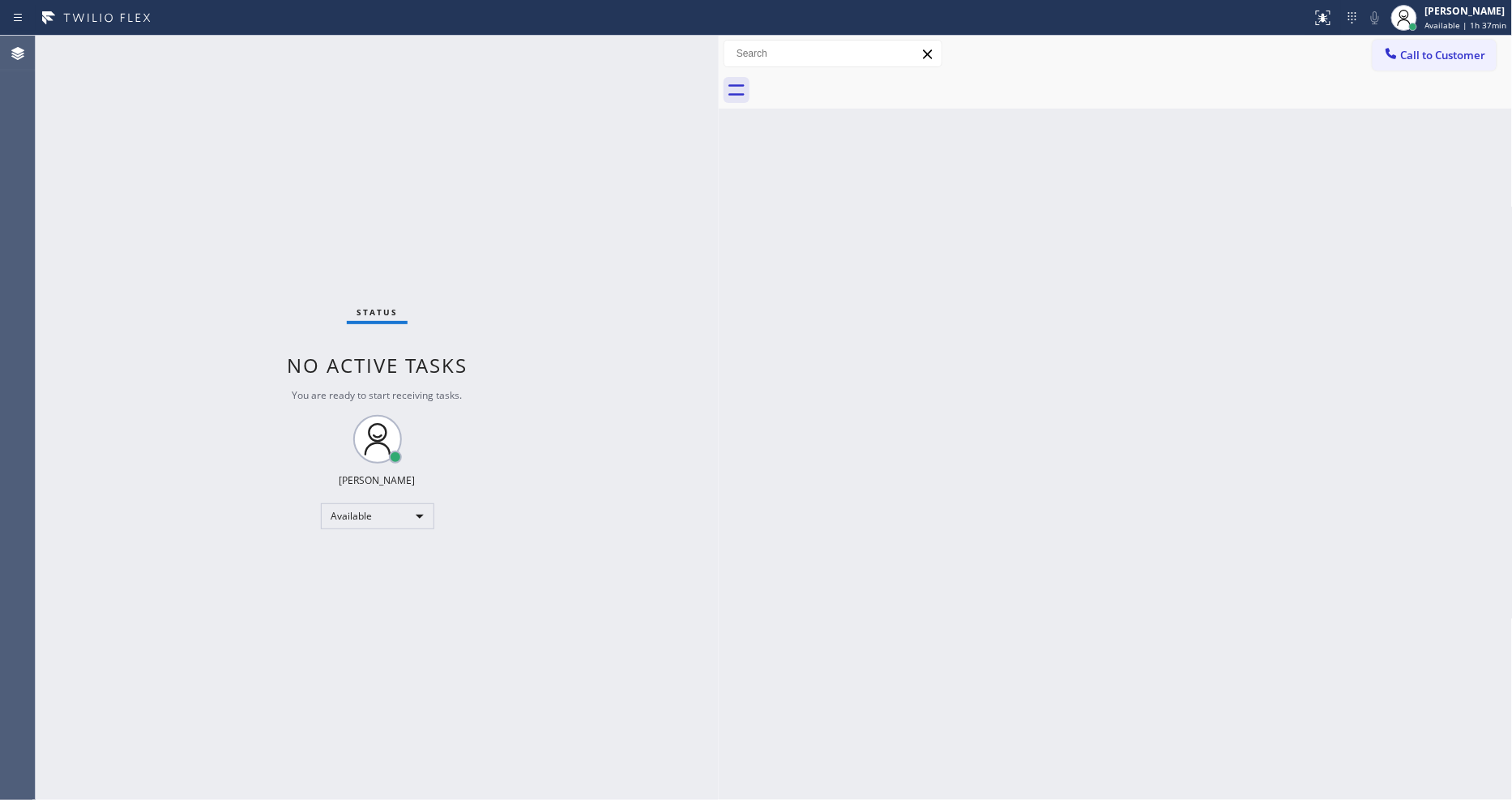
drag, startPoint x: 1082, startPoint y: 631, endPoint x: 1145, endPoint y: 641, distance: 63.8
click at [1082, 631] on div "Back to Dashboard Change Sender ID Customers Technicians Select a contact Outbo…" at bounding box center [1116, 418] width 794 height 764
click at [411, 134] on div "Status No active tasks You are ready to start receiving tasks. [PERSON_NAME] Av…" at bounding box center [377, 418] width 683 height 764
click at [1466, 21] on span "Available | 1h 38min" at bounding box center [1466, 25] width 82 height 12
click at [1401, 103] on button "Unavailable" at bounding box center [1432, 107] width 162 height 21
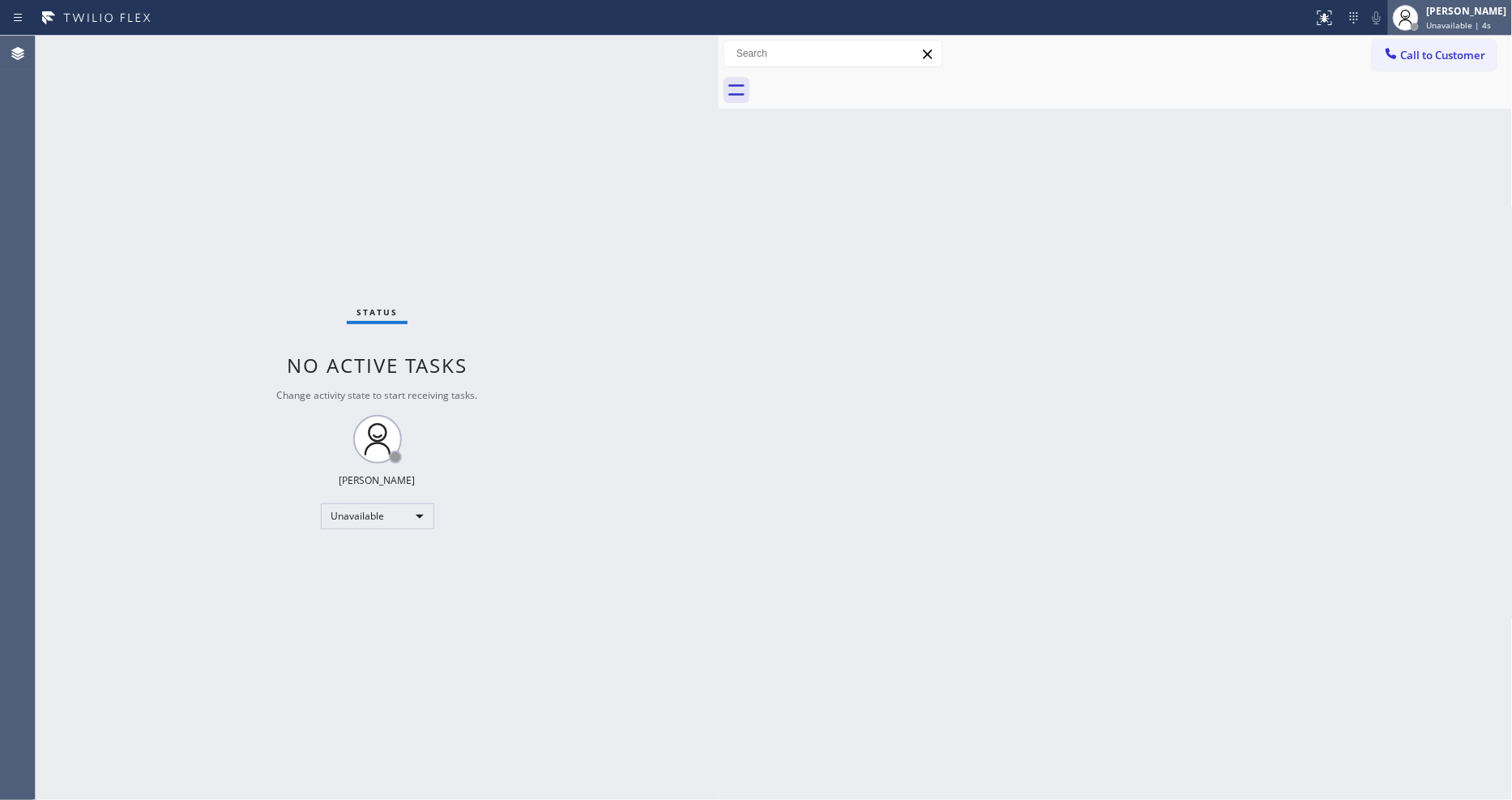
click at [1451, 22] on span "Unavailable | 4s" at bounding box center [1459, 25] width 65 height 12
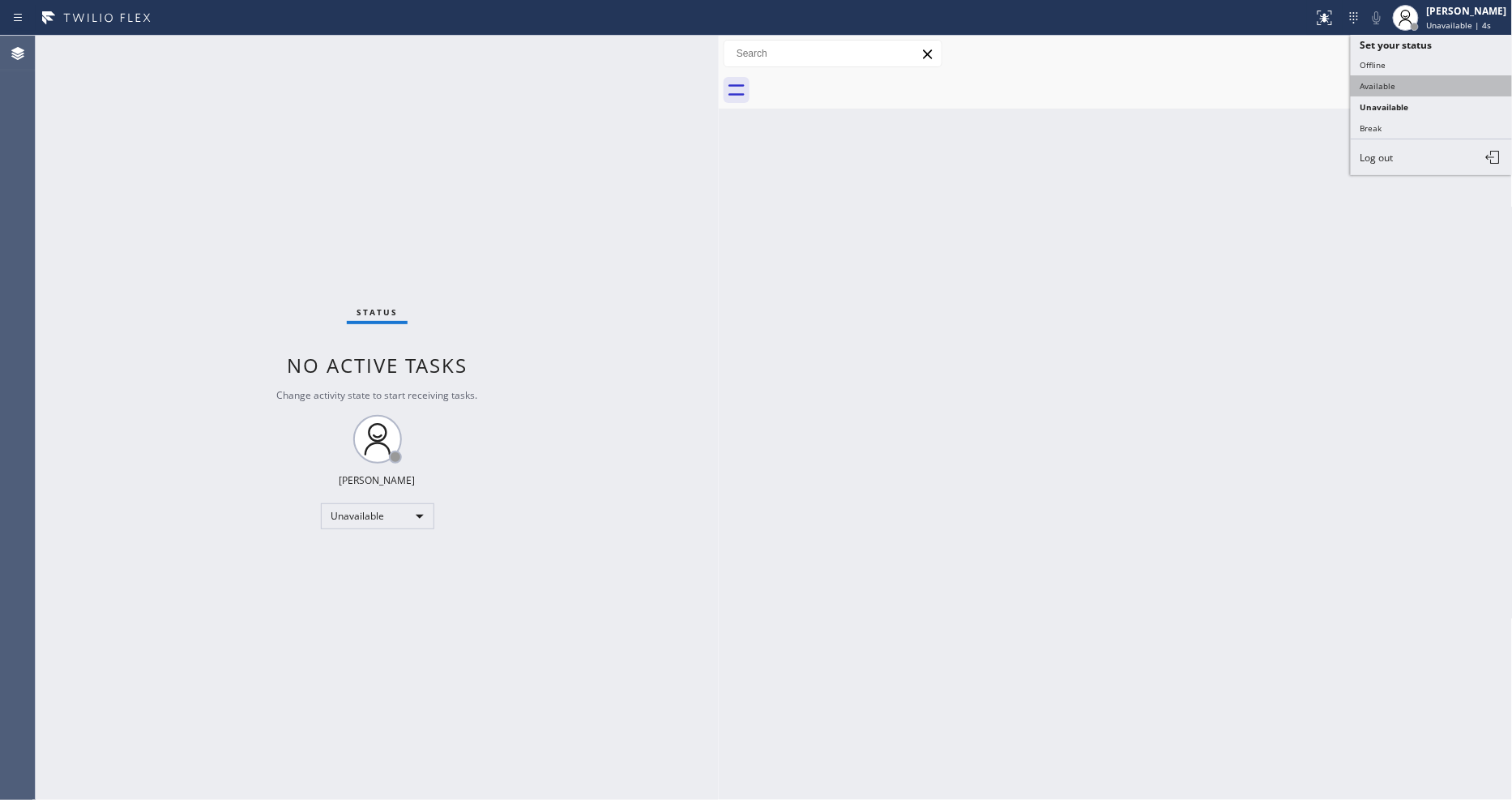
click at [1384, 83] on button "Available" at bounding box center [1432, 86] width 162 height 21
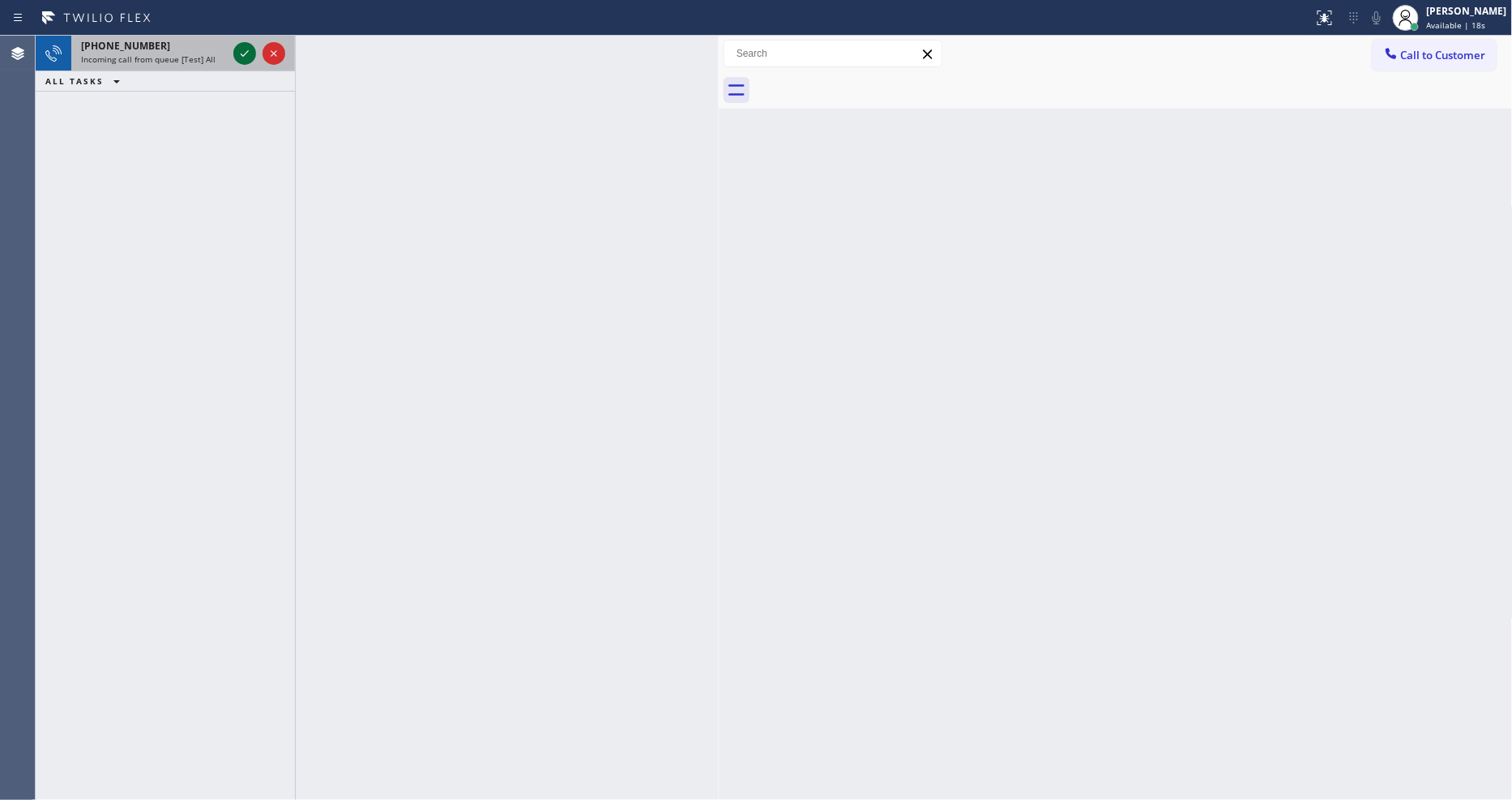
click at [247, 52] on icon at bounding box center [245, 53] width 8 height 7
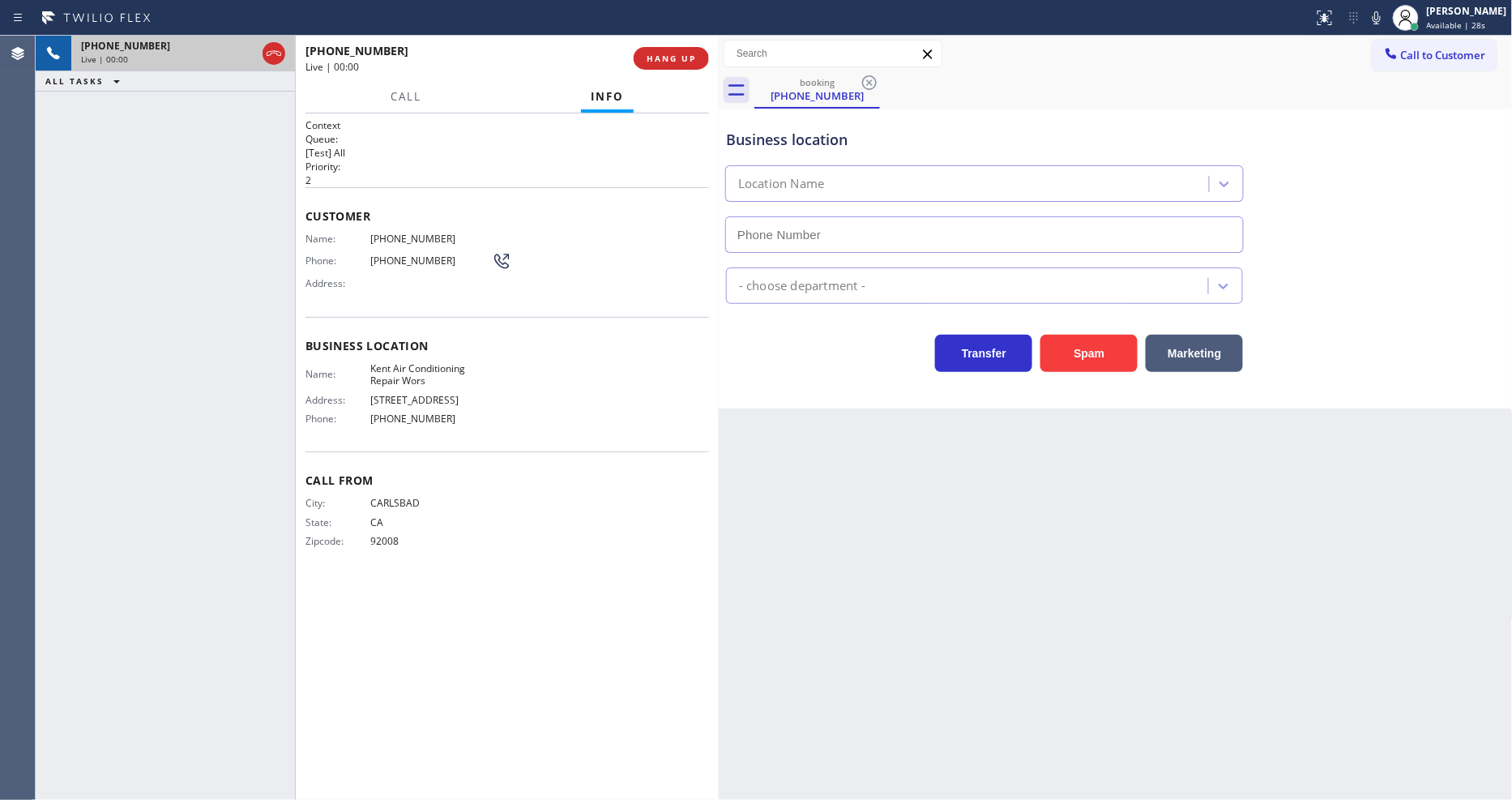
type input "[PHONE_NUMBER]"
click at [558, 572] on div "Call From City: [GEOGRAPHIC_DATA] State: [US_STATE] Zipcode: 92008" at bounding box center [507, 513] width 403 height 123
click at [434, 592] on div "Context Queue: [Test] All Priority: 2 Customer Name: [PHONE_NUMBER] Phone: [PHO…" at bounding box center [507, 457] width 403 height 677
click at [674, 61] on span "HANG UP" at bounding box center [671, 58] width 49 height 12
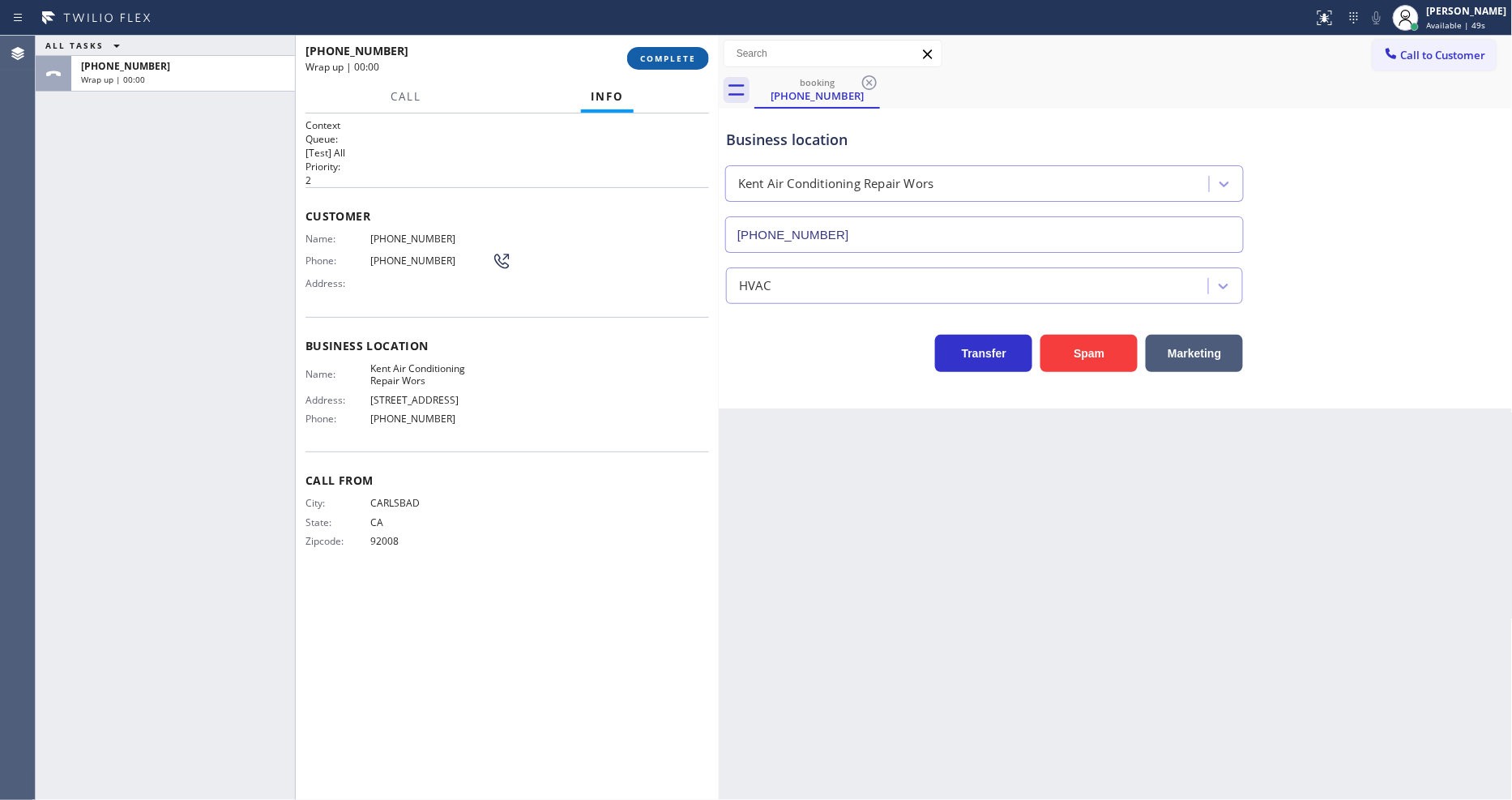
click at [674, 61] on span "COMPLETE" at bounding box center [668, 58] width 56 height 12
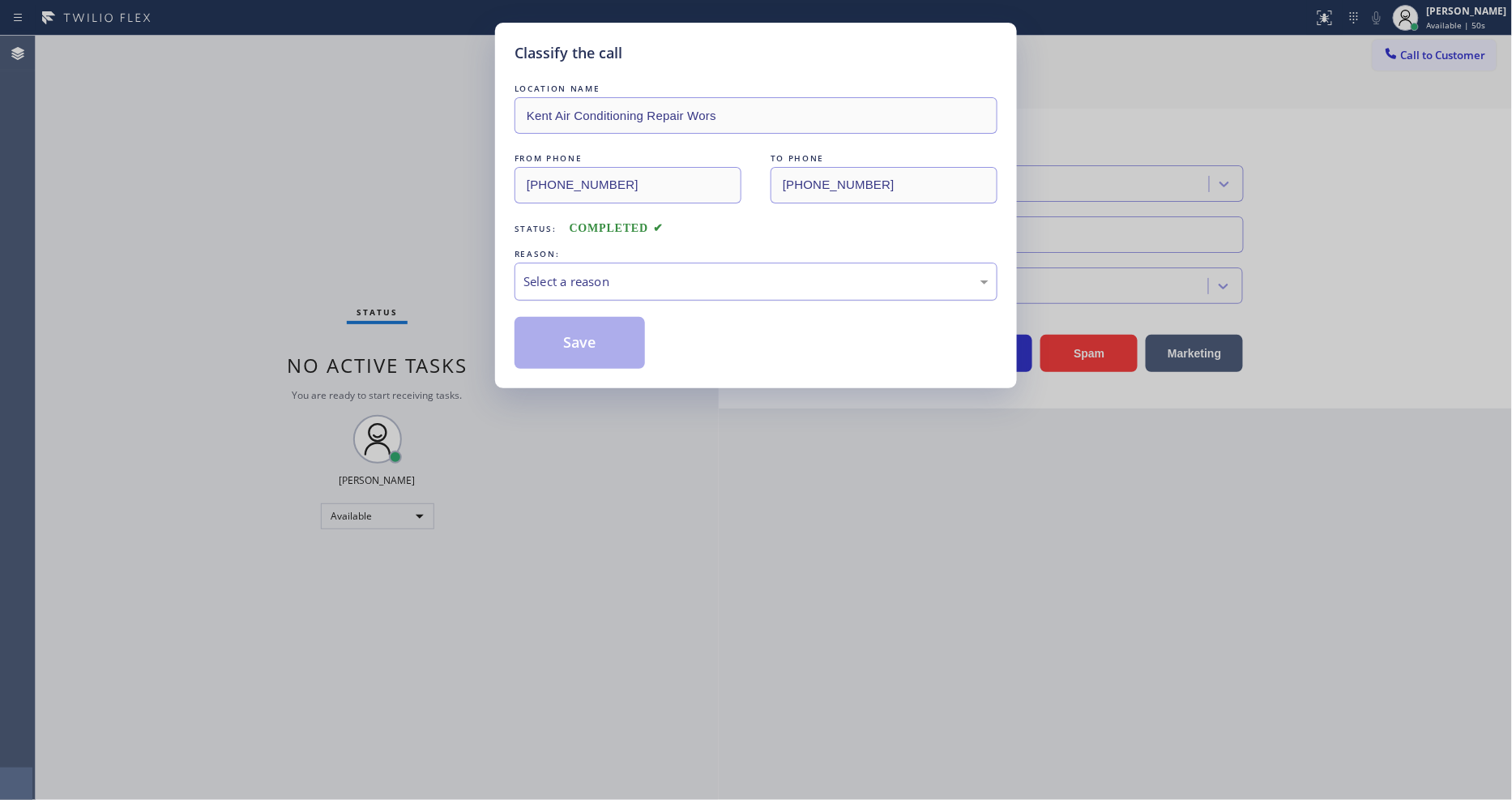
click at [604, 279] on div "Select a reason" at bounding box center [756, 281] width 465 height 18
click at [587, 334] on button "Save" at bounding box center [579, 343] width 131 height 52
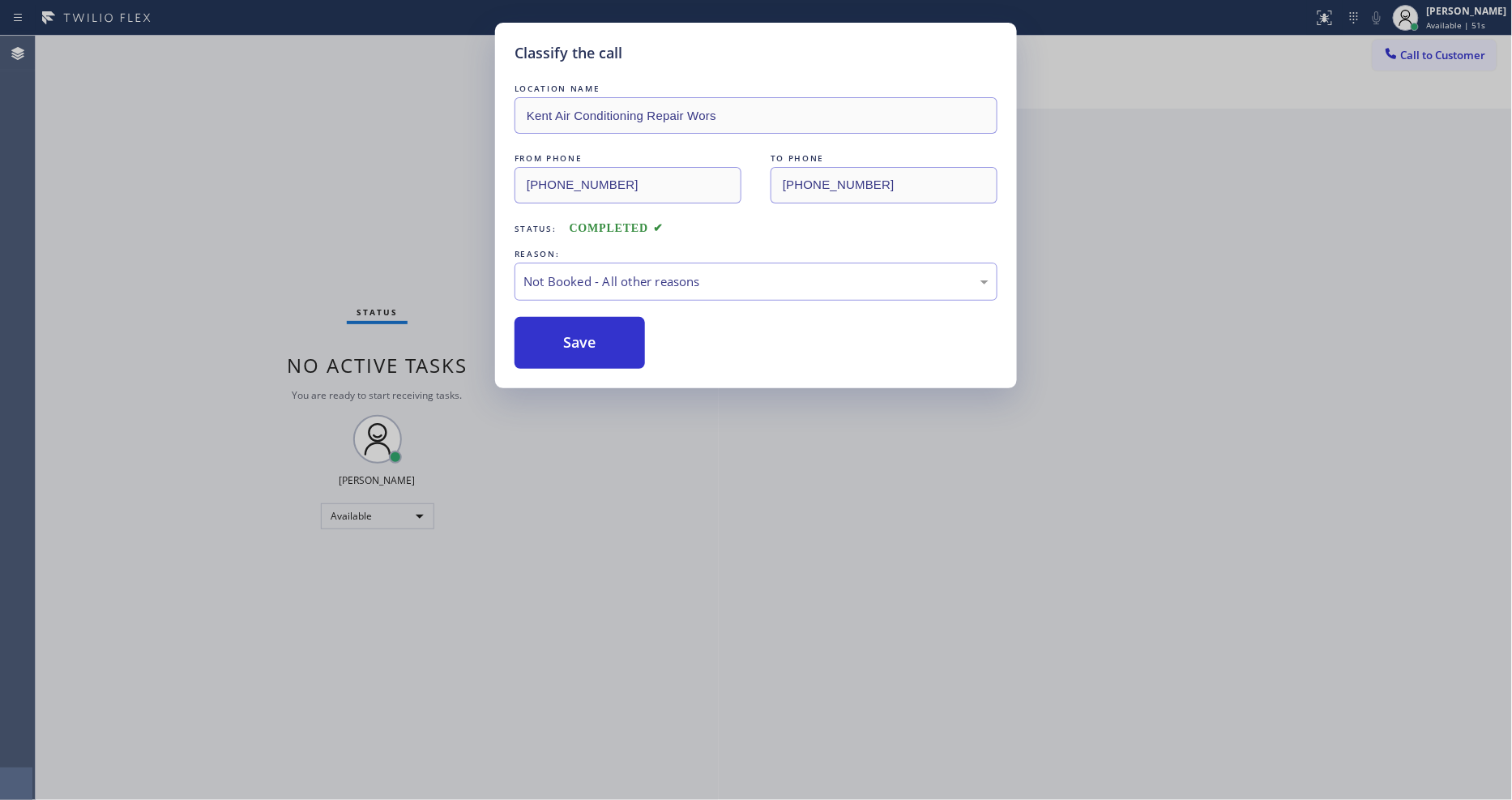
click at [587, 334] on button "Save" at bounding box center [579, 343] width 131 height 52
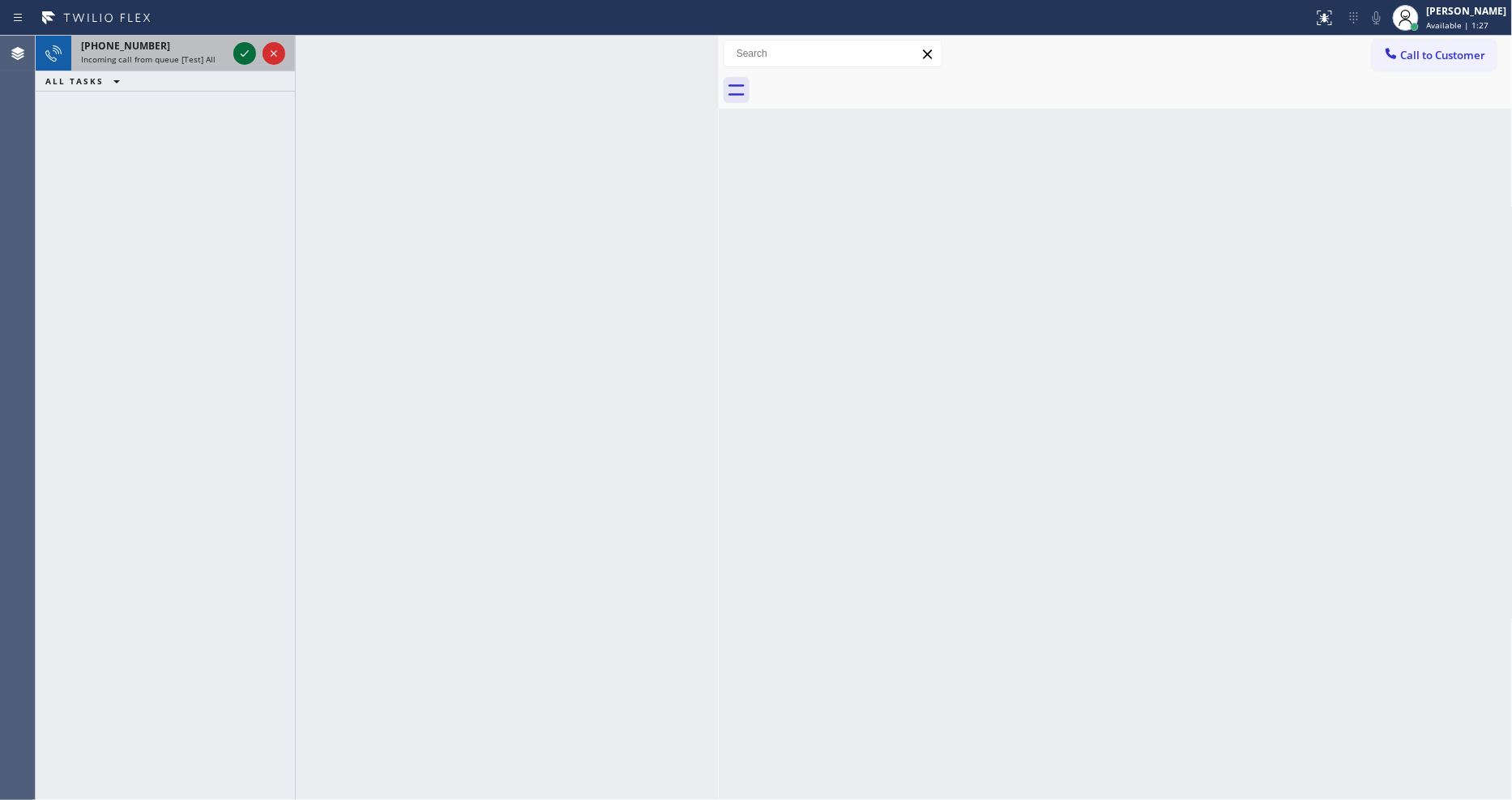
click at [247, 53] on icon at bounding box center [245, 53] width 19 height 19
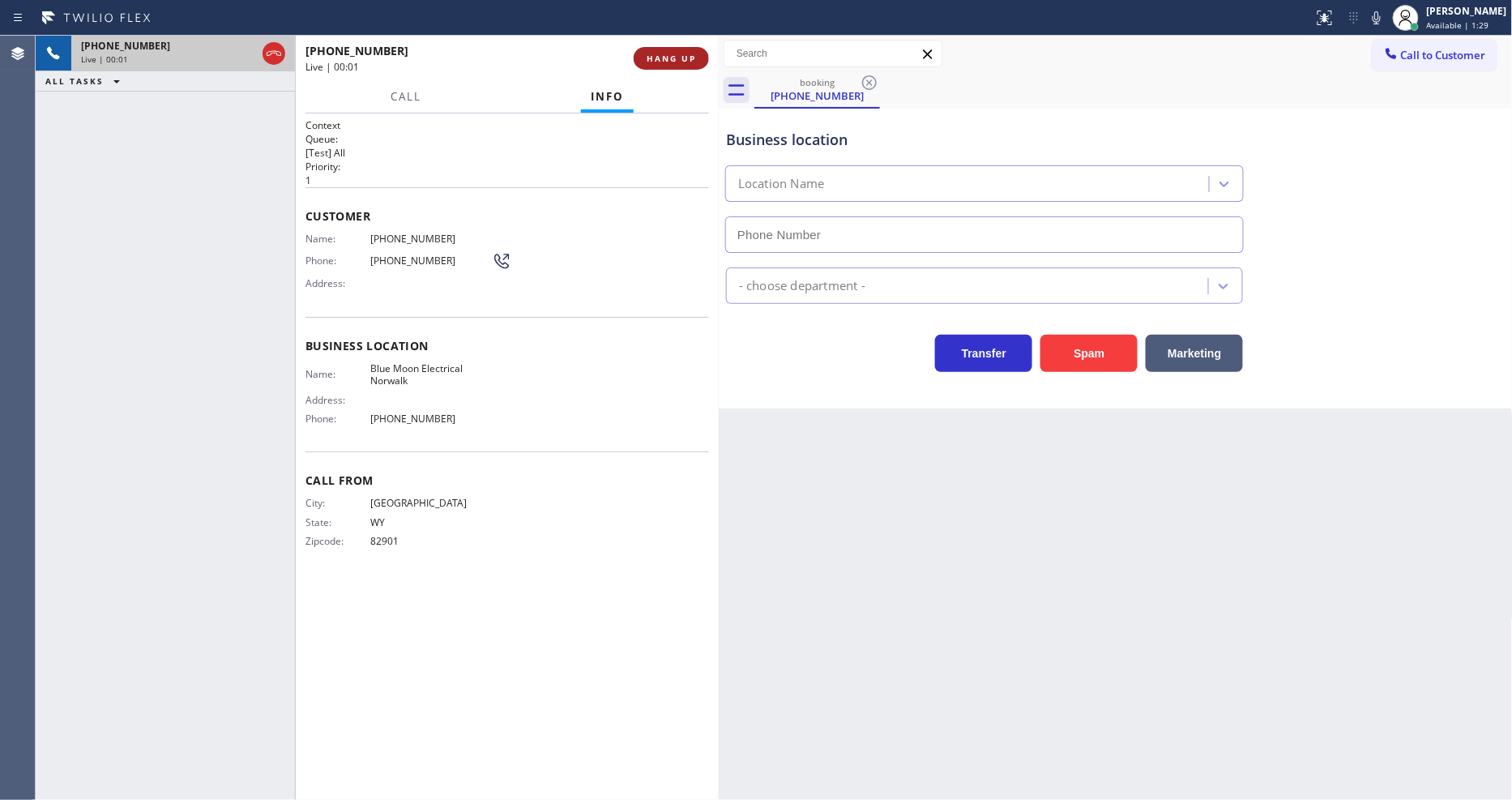
type input "[PHONE_NUMBER]"
click at [659, 58] on span "HANG UP" at bounding box center [671, 58] width 49 height 12
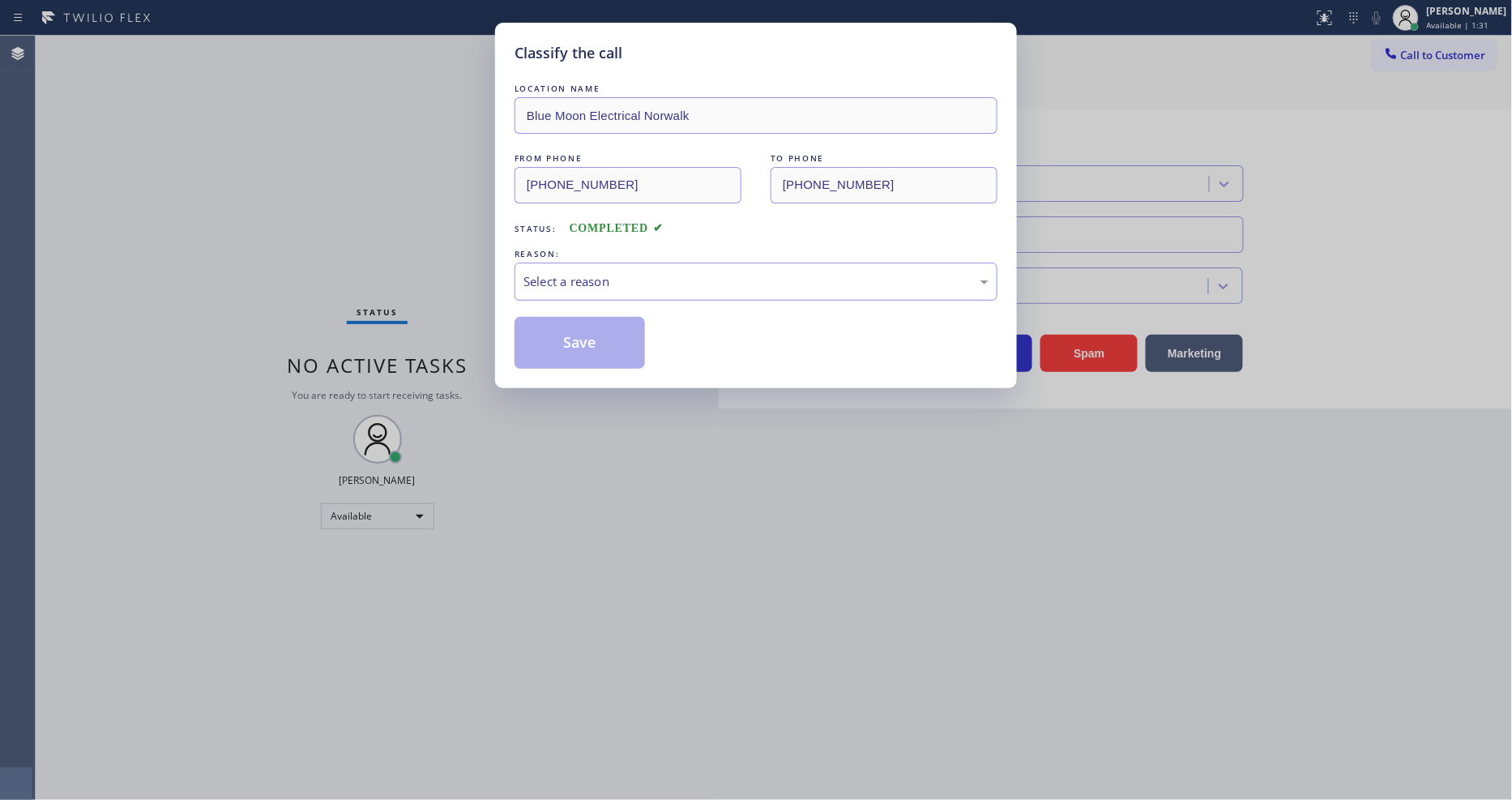
click at [581, 265] on div "Select a reason" at bounding box center [756, 281] width 483 height 38
click at [595, 328] on button "Save" at bounding box center [579, 343] width 131 height 52
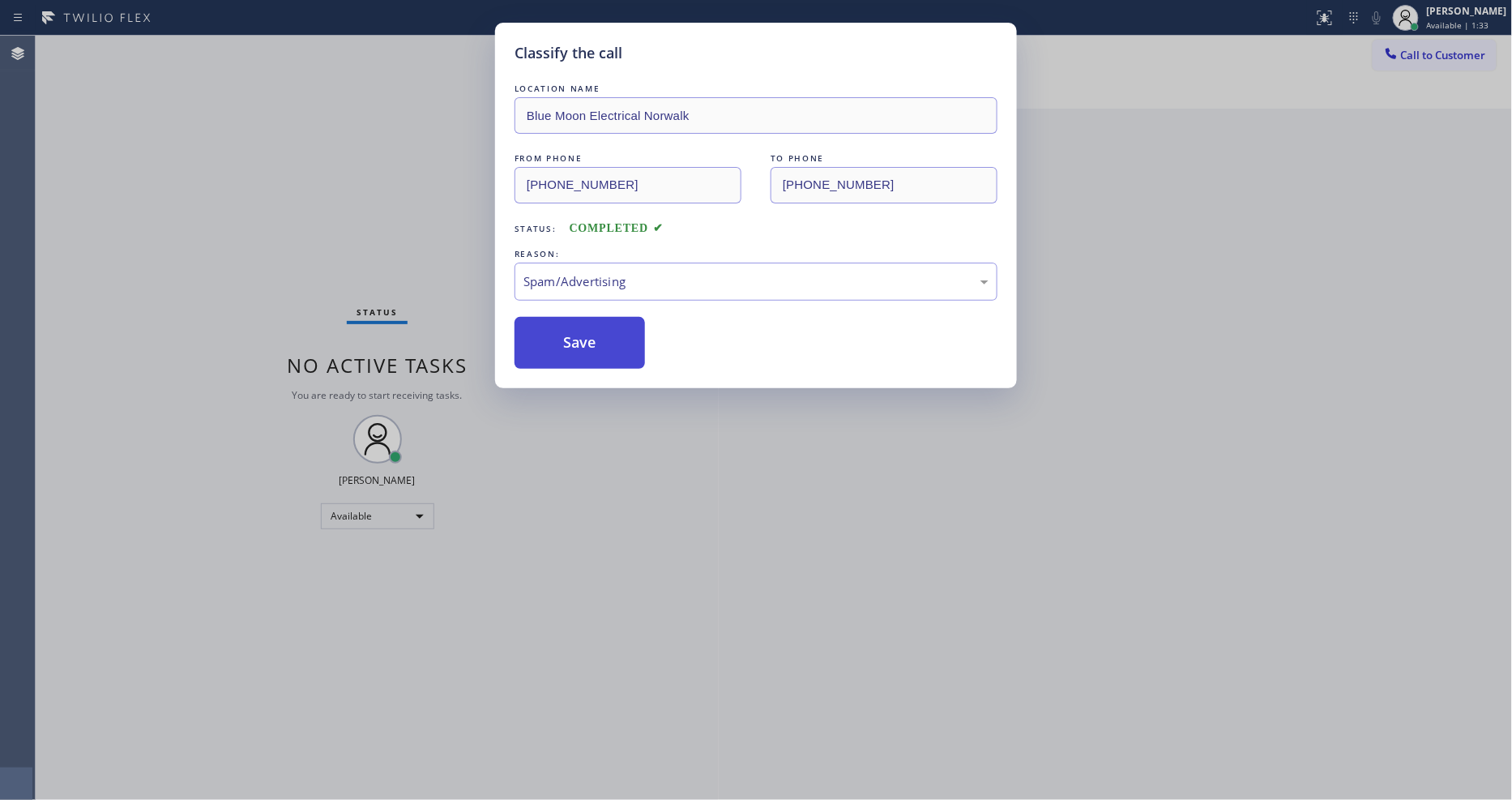
click at [595, 328] on button "Save" at bounding box center [579, 343] width 131 height 52
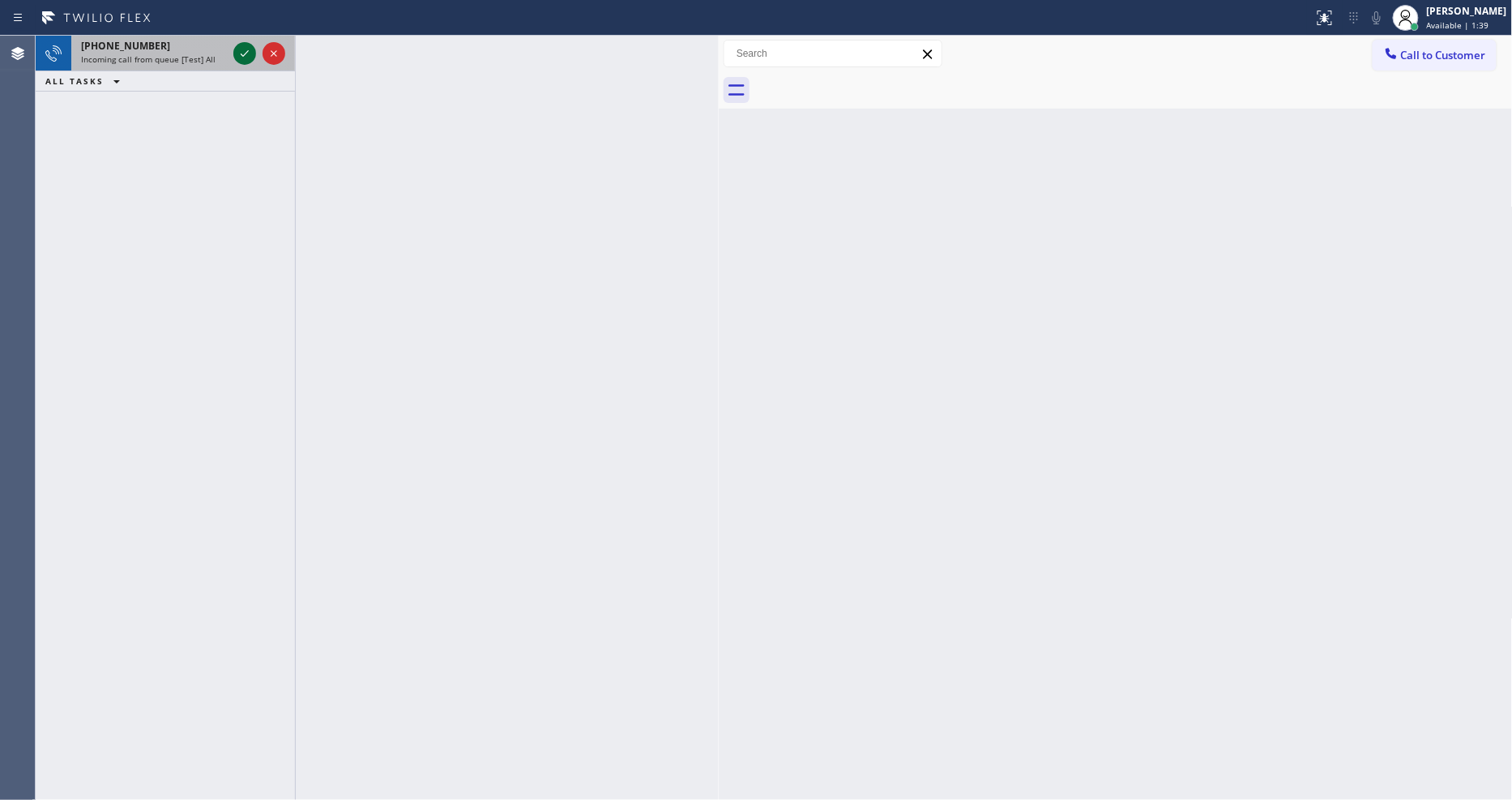
click at [240, 52] on icon at bounding box center [245, 53] width 19 height 19
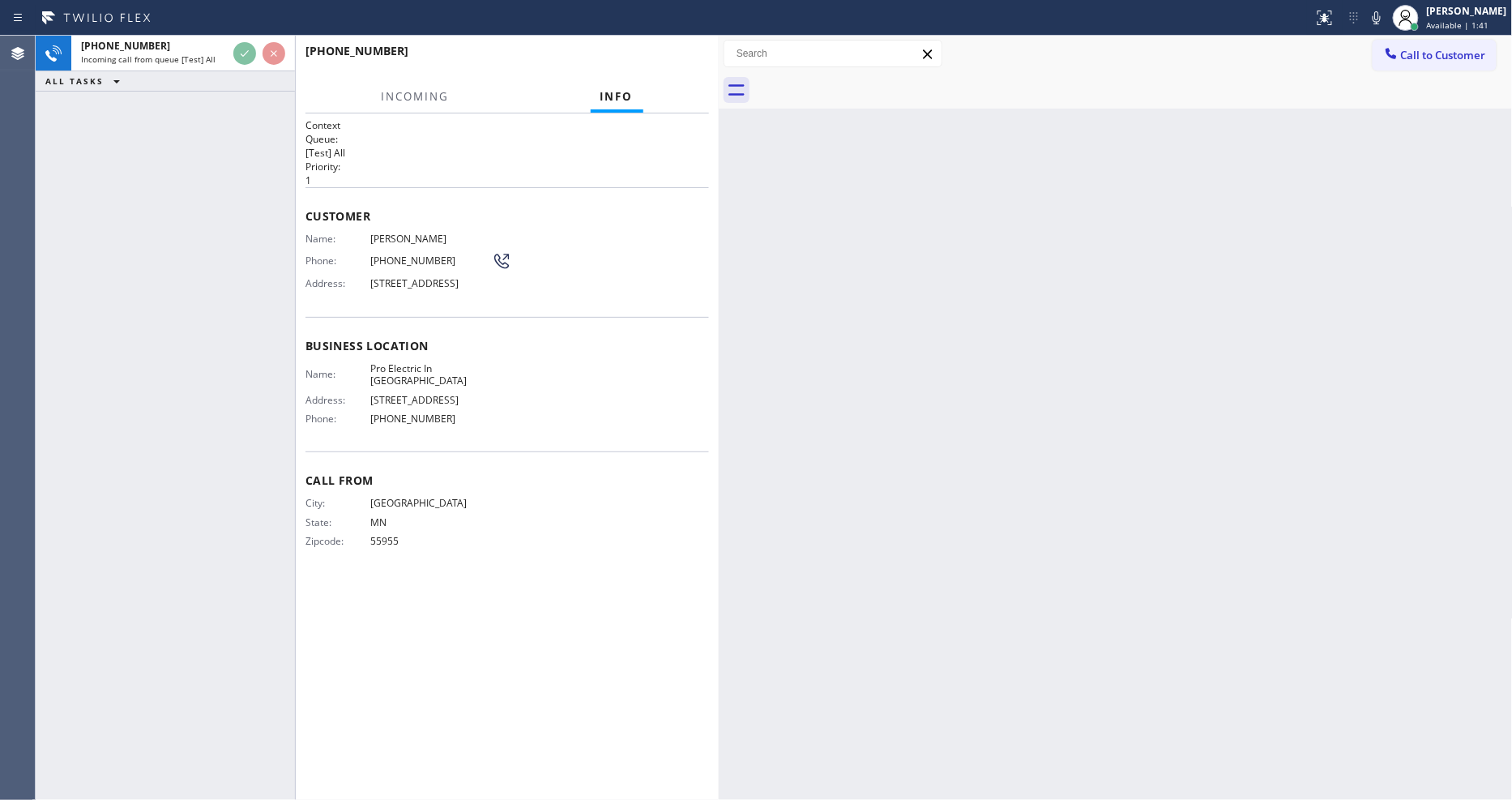
click at [567, 208] on span "Customer" at bounding box center [507, 216] width 403 height 15
click at [651, 68] on button "HANG UP" at bounding box center [672, 58] width 75 height 22
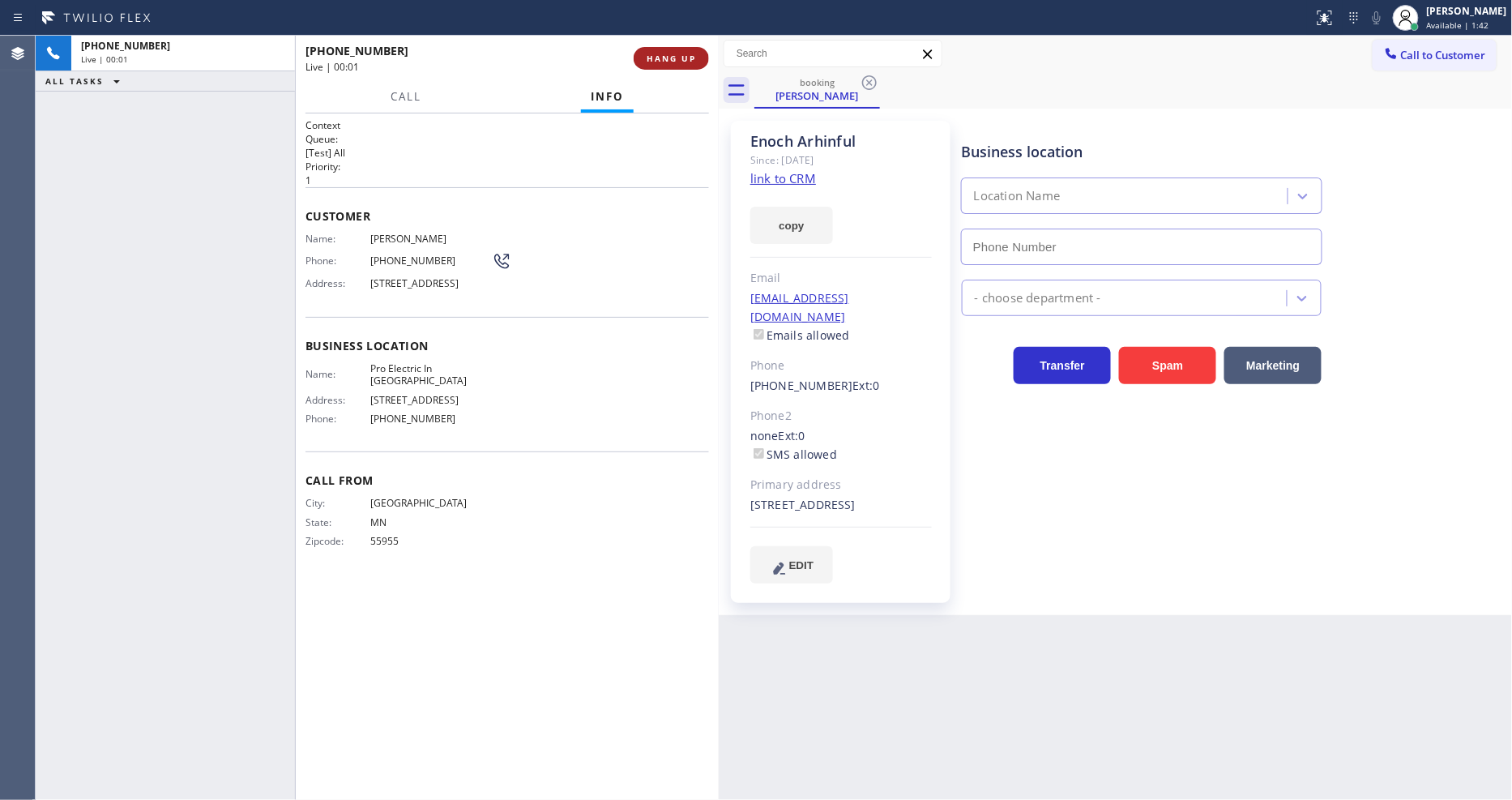
type input "[PHONE_NUMBER]"
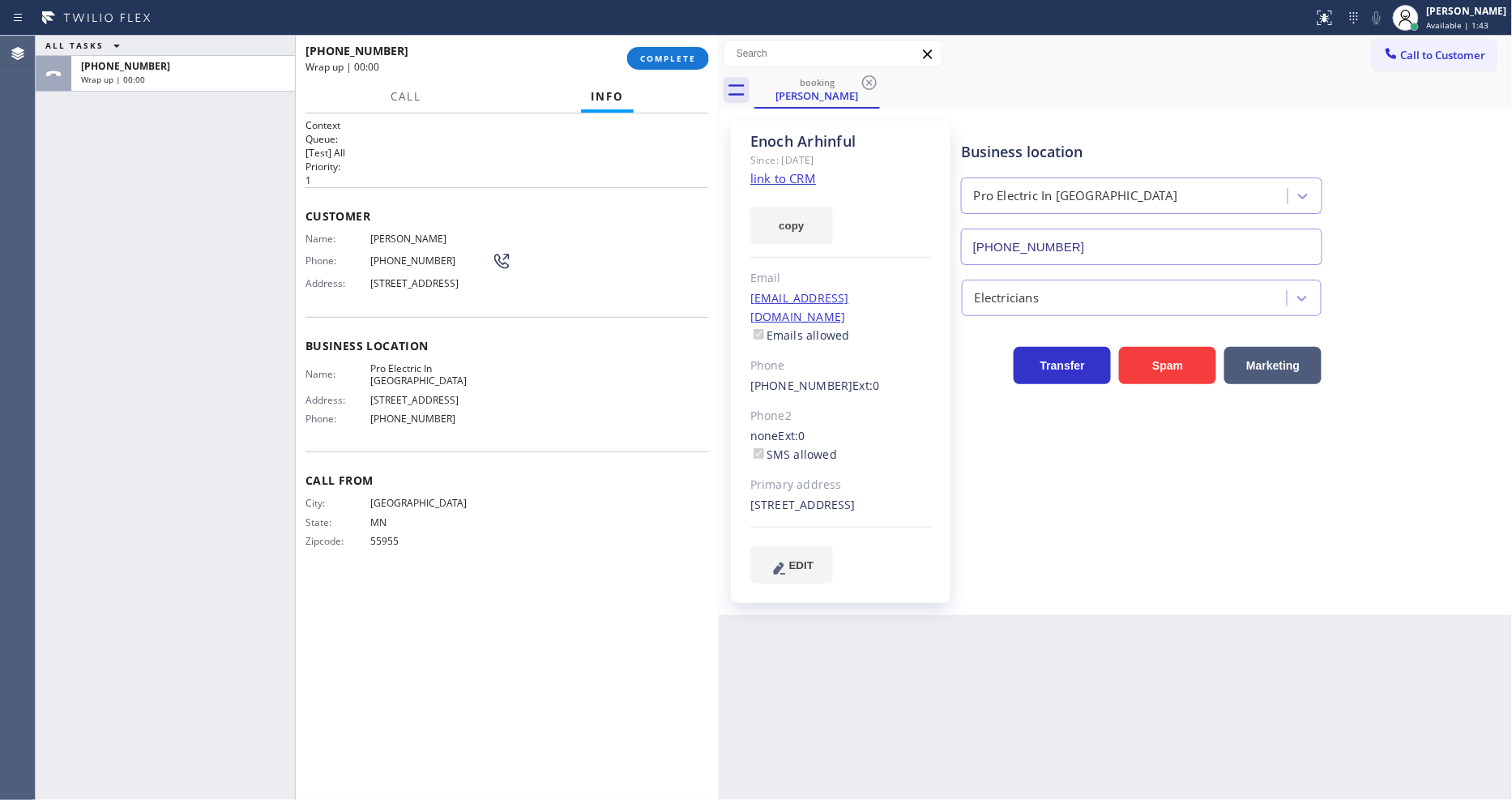
click at [754, 175] on link "link to CRM" at bounding box center [783, 178] width 66 height 16
click at [682, 48] on button "COMPLETE" at bounding box center [668, 58] width 82 height 22
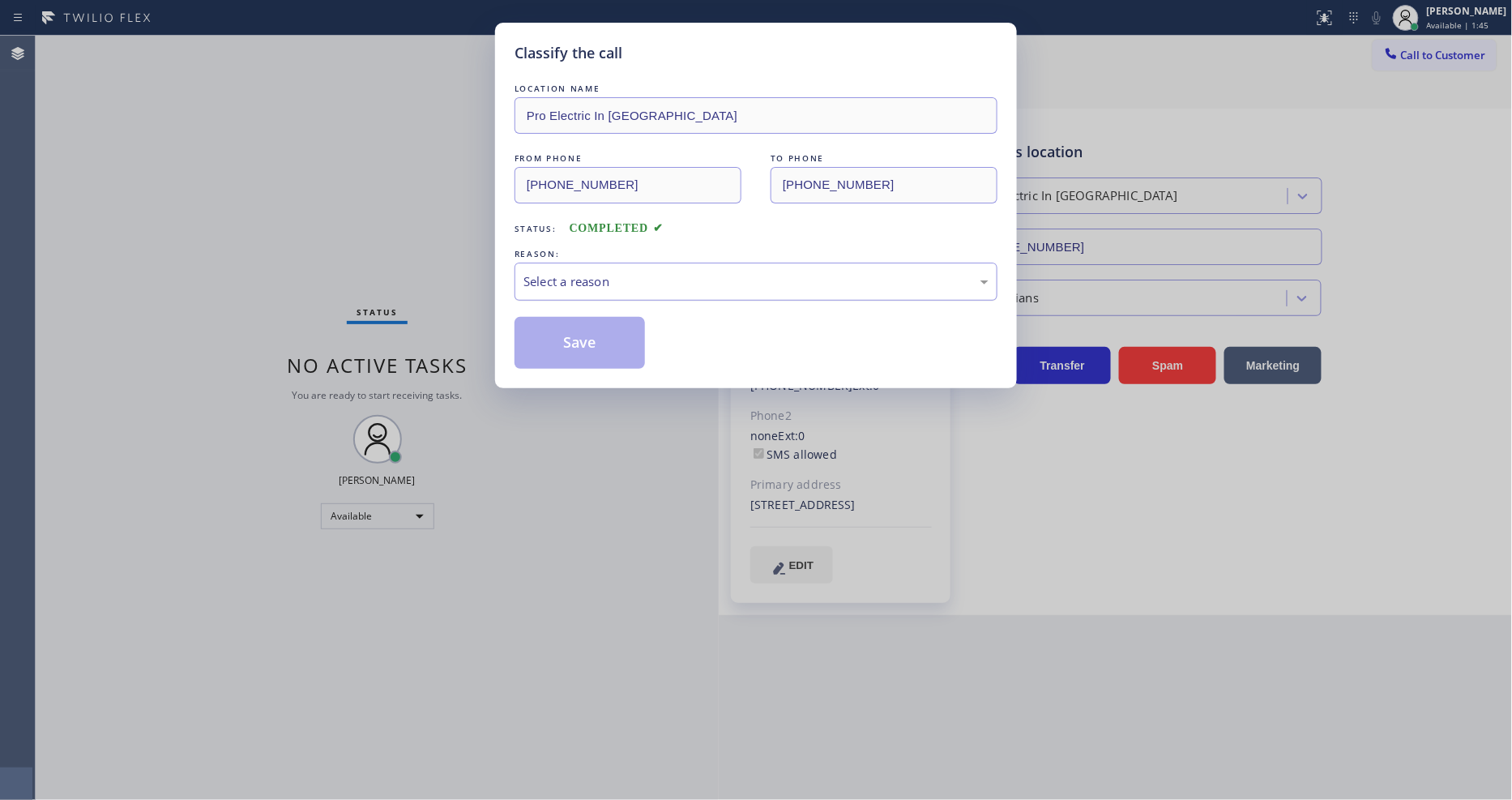
click at [609, 265] on div "Select a reason" at bounding box center [756, 281] width 483 height 38
click at [605, 339] on button "Save" at bounding box center [579, 343] width 131 height 52
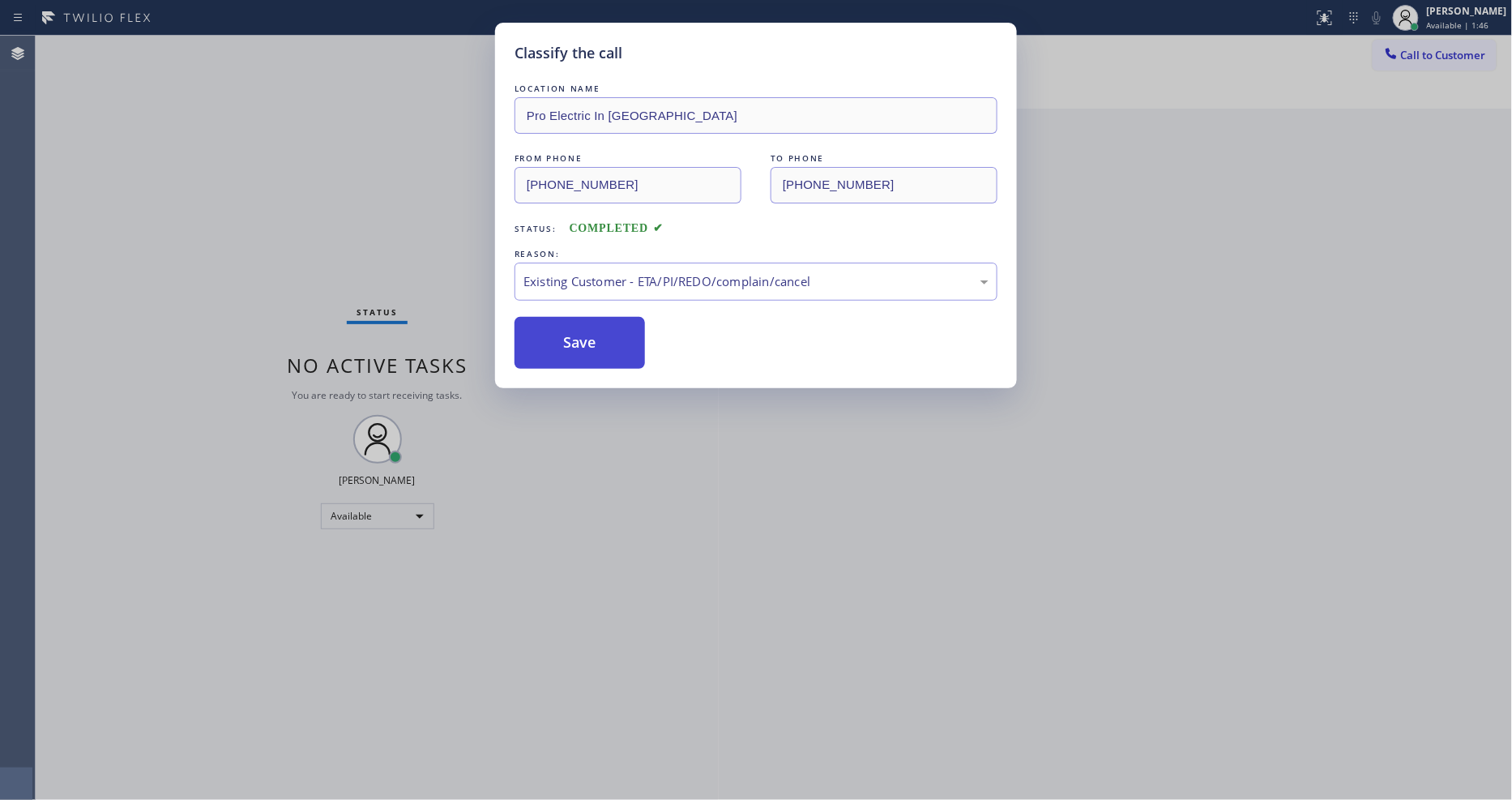
click at [605, 339] on button "Save" at bounding box center [579, 343] width 131 height 52
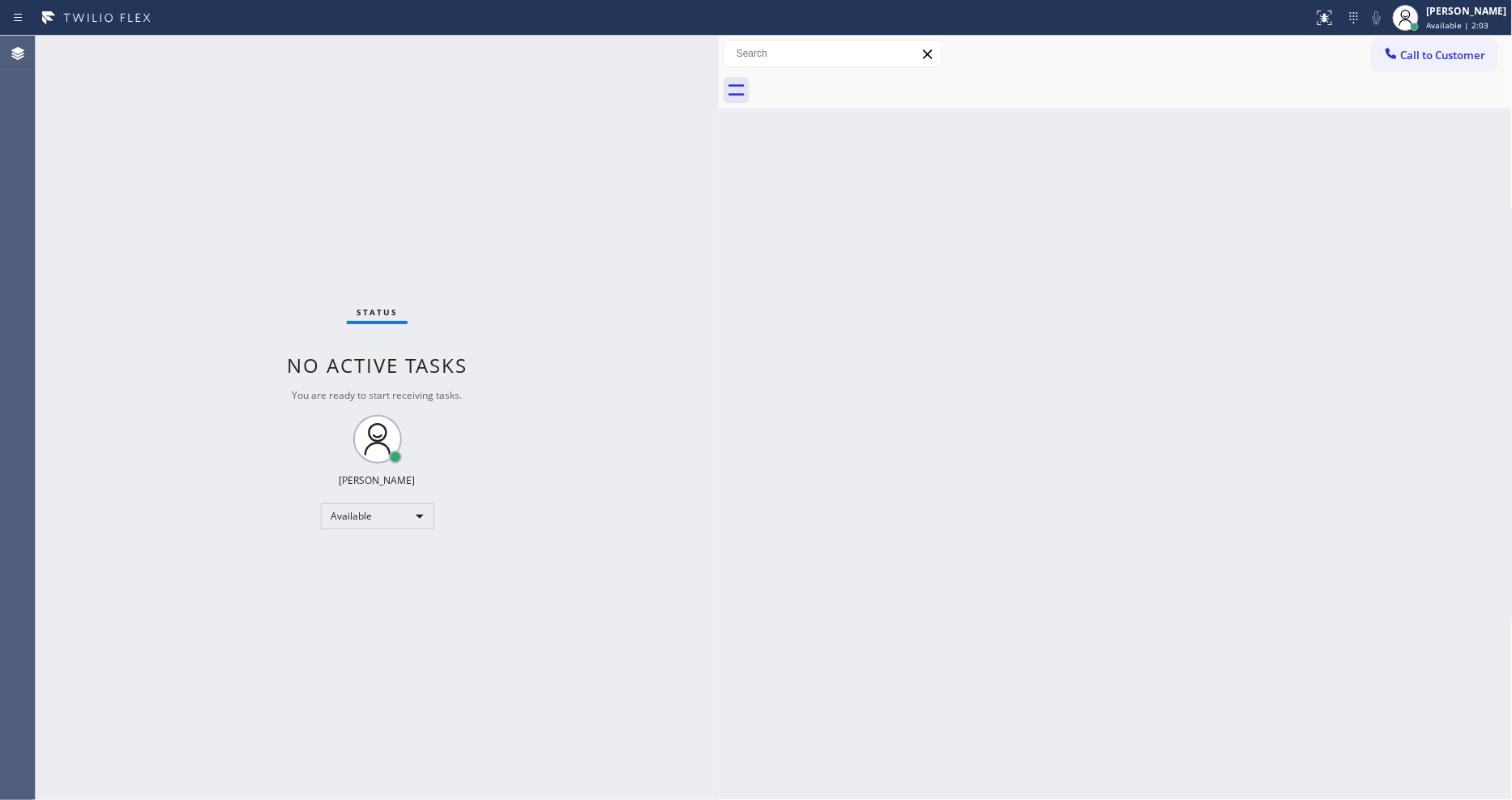
drag, startPoint x: 1475, startPoint y: 16, endPoint x: 1439, endPoint y: 72, distance: 66.6
click at [1475, 16] on div "[PERSON_NAME]" at bounding box center [1467, 11] width 80 height 14
click at [1427, 101] on button "Unavailable" at bounding box center [1432, 107] width 162 height 21
click at [415, 512] on div "Unavailable" at bounding box center [377, 517] width 113 height 26
click at [359, 549] on li "Available" at bounding box center [376, 559] width 110 height 19
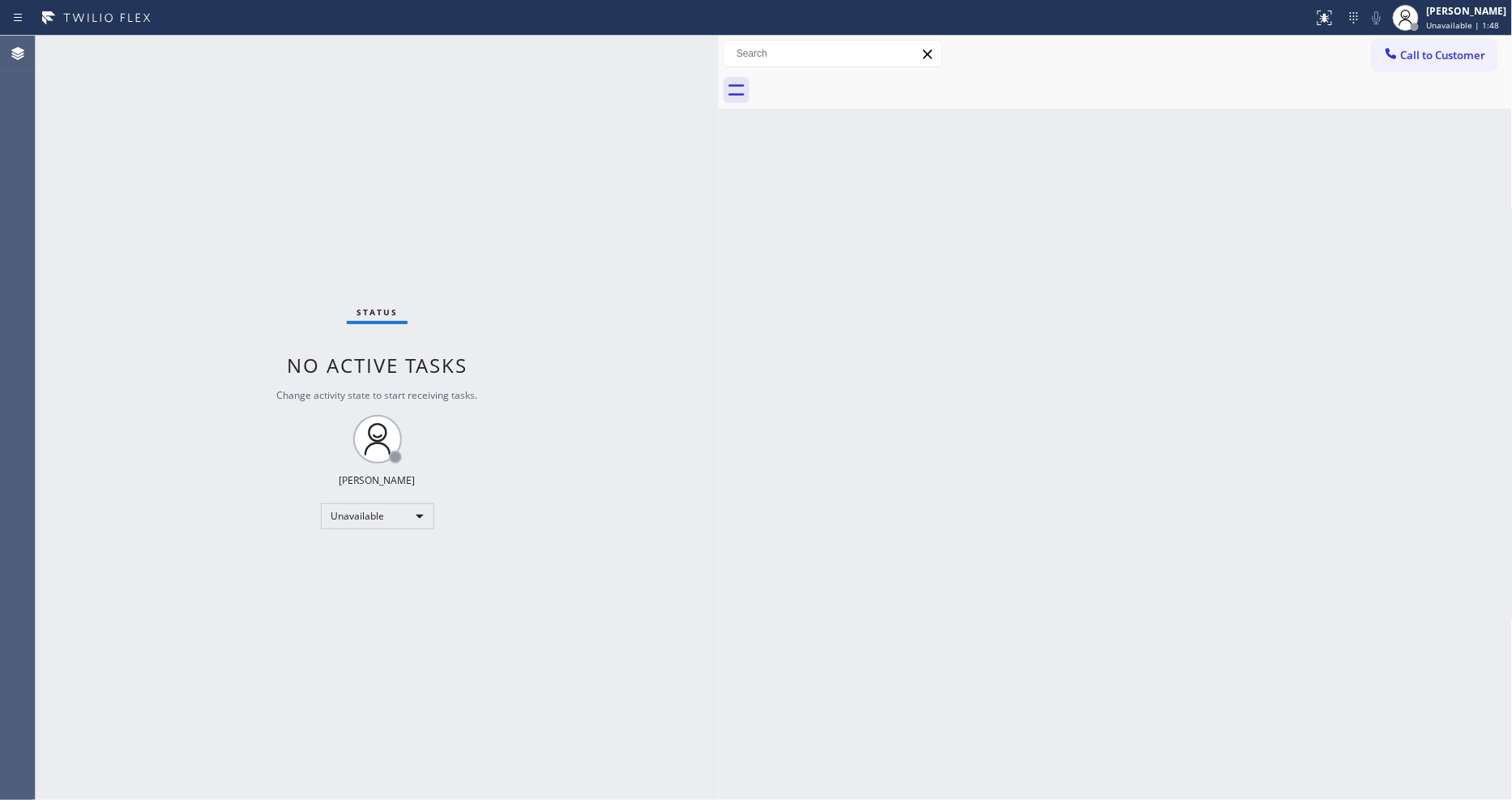
click at [529, 527] on div "Status No active tasks Change activity state to start receiving tasks. [PERSON_…" at bounding box center [377, 418] width 683 height 764
click at [644, 433] on div "Status No active tasks You are ready to start receiving tasks. [PERSON_NAME] Av…" at bounding box center [377, 418] width 683 height 764
click at [1436, 61] on button "Call to Customer" at bounding box center [1435, 55] width 124 height 31
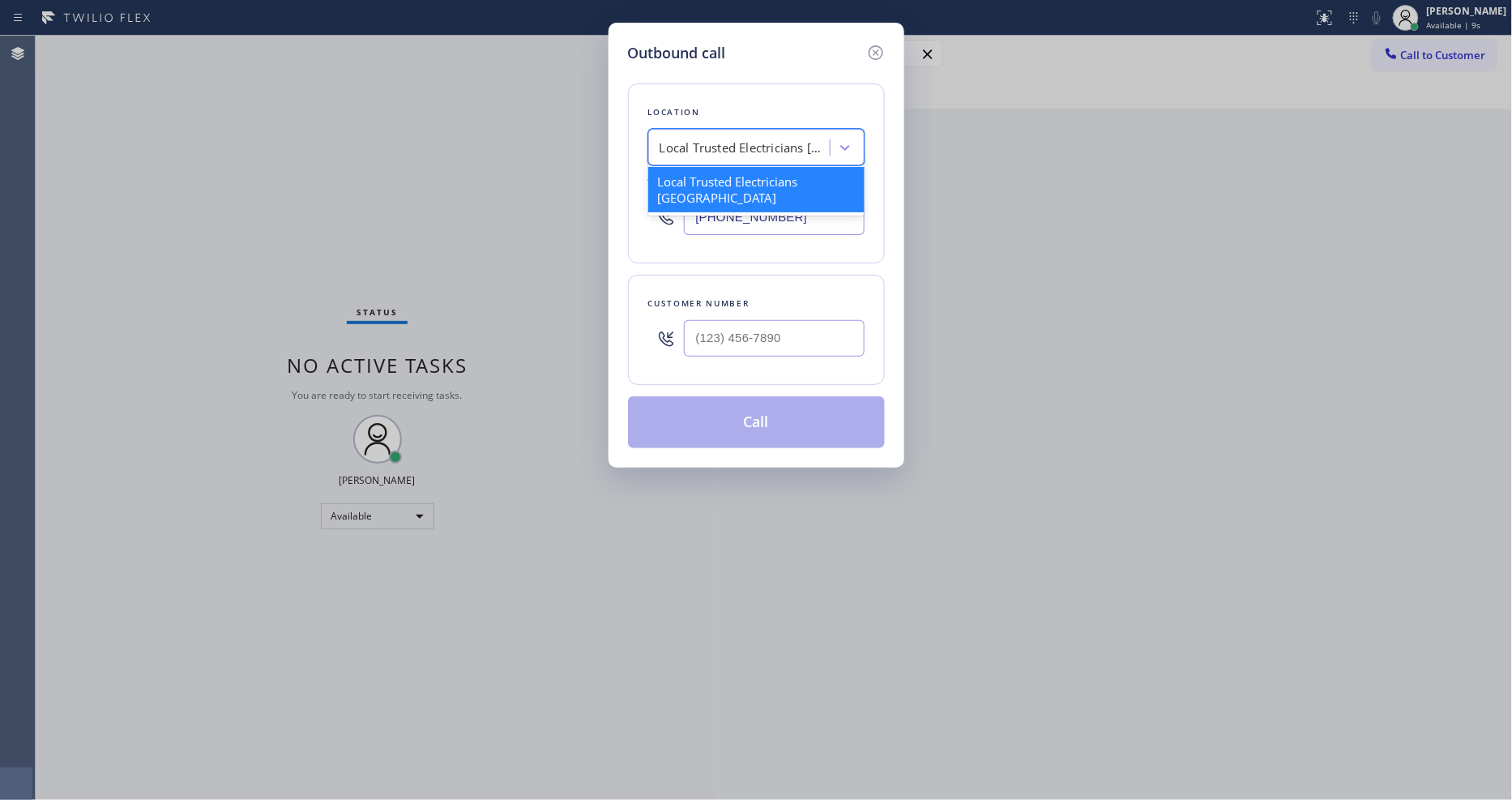
click at [729, 153] on div "Local Trusted Electricians [GEOGRAPHIC_DATA]" at bounding box center [741, 147] width 177 height 28
click at [729, 333] on input "(___) ___-____" at bounding box center [773, 339] width 181 height 37
paste input "714) 209-6797"
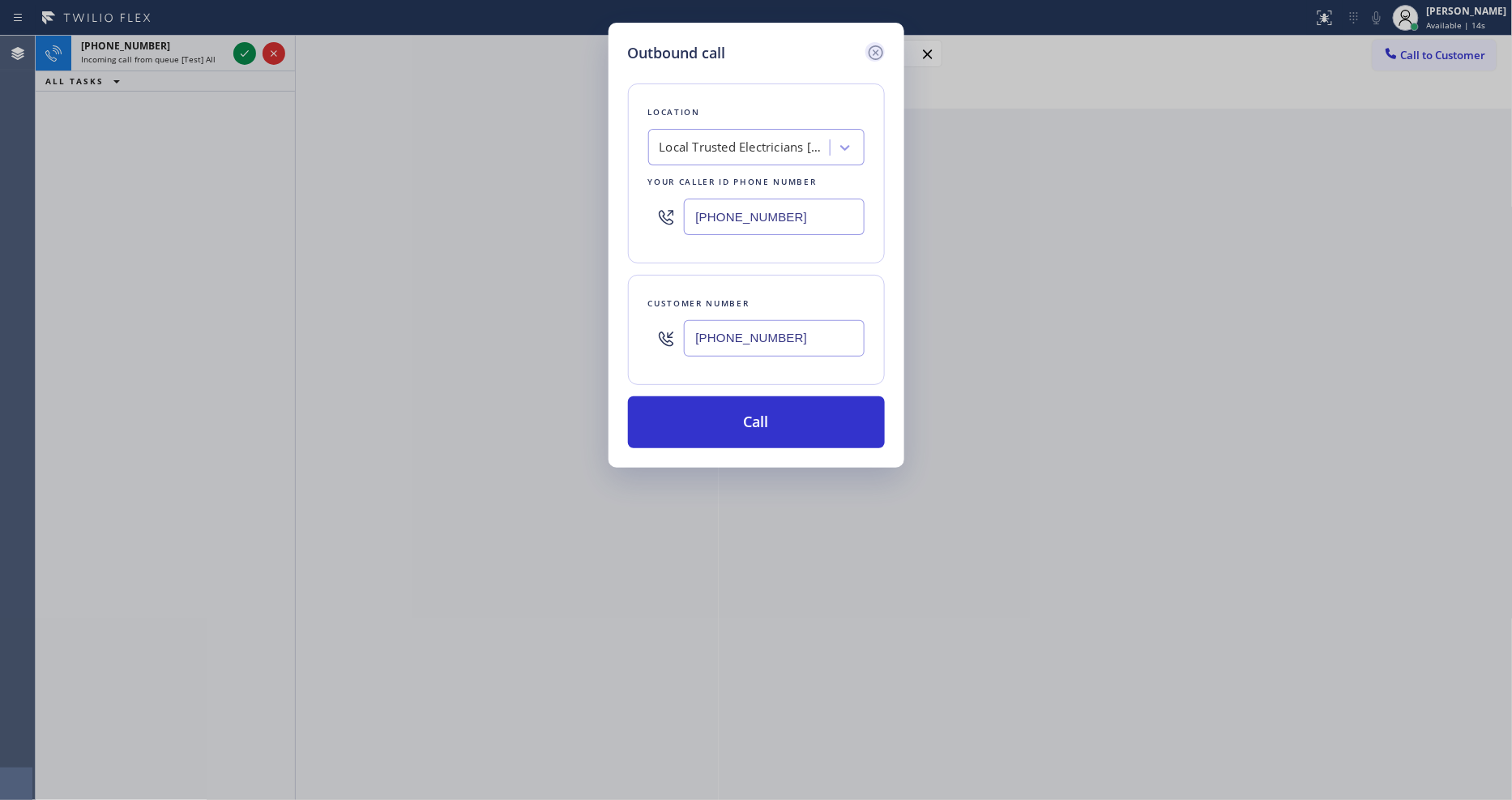
click at [877, 46] on icon at bounding box center [875, 52] width 15 height 15
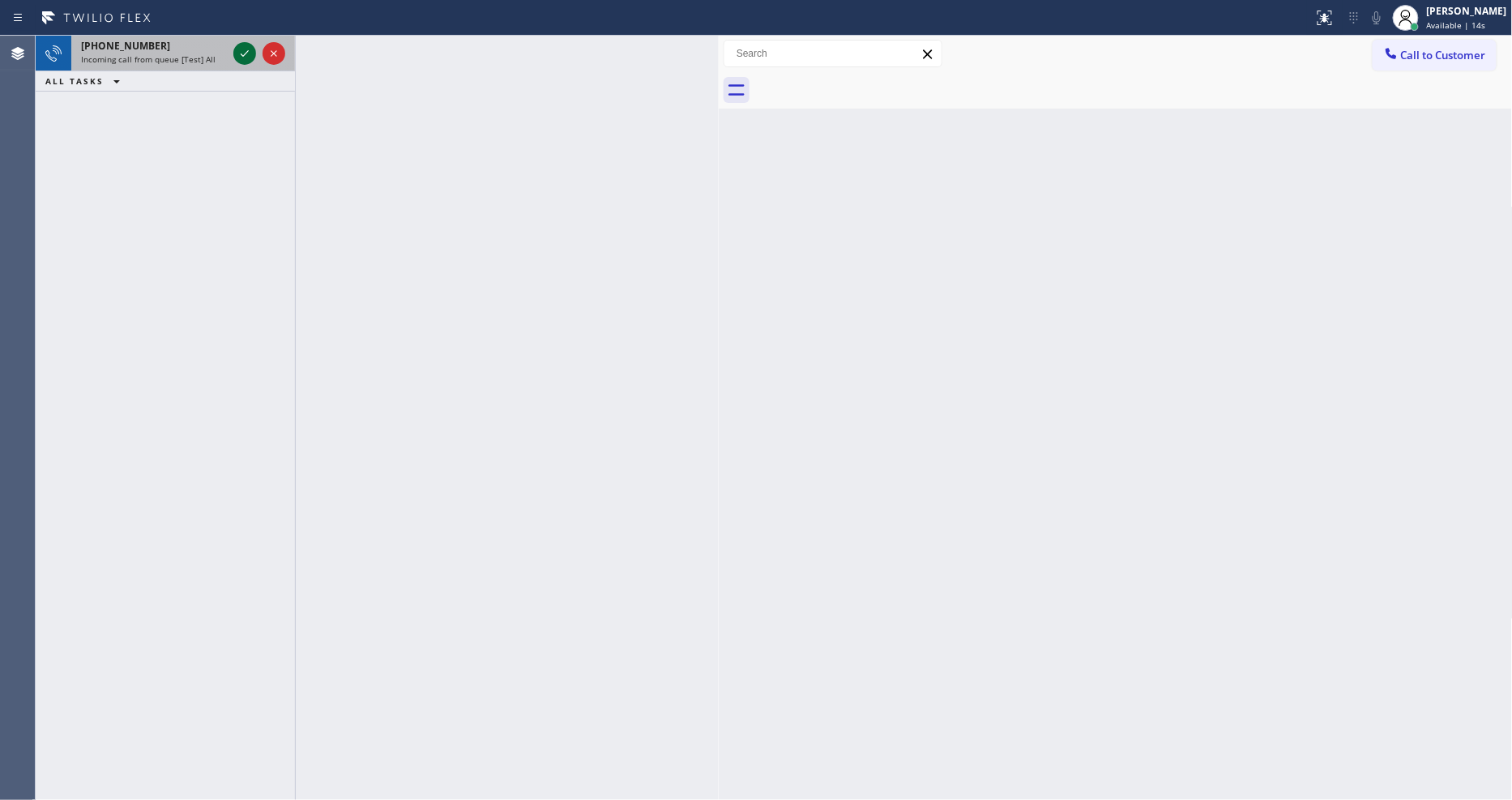
click at [249, 58] on icon at bounding box center [245, 53] width 19 height 19
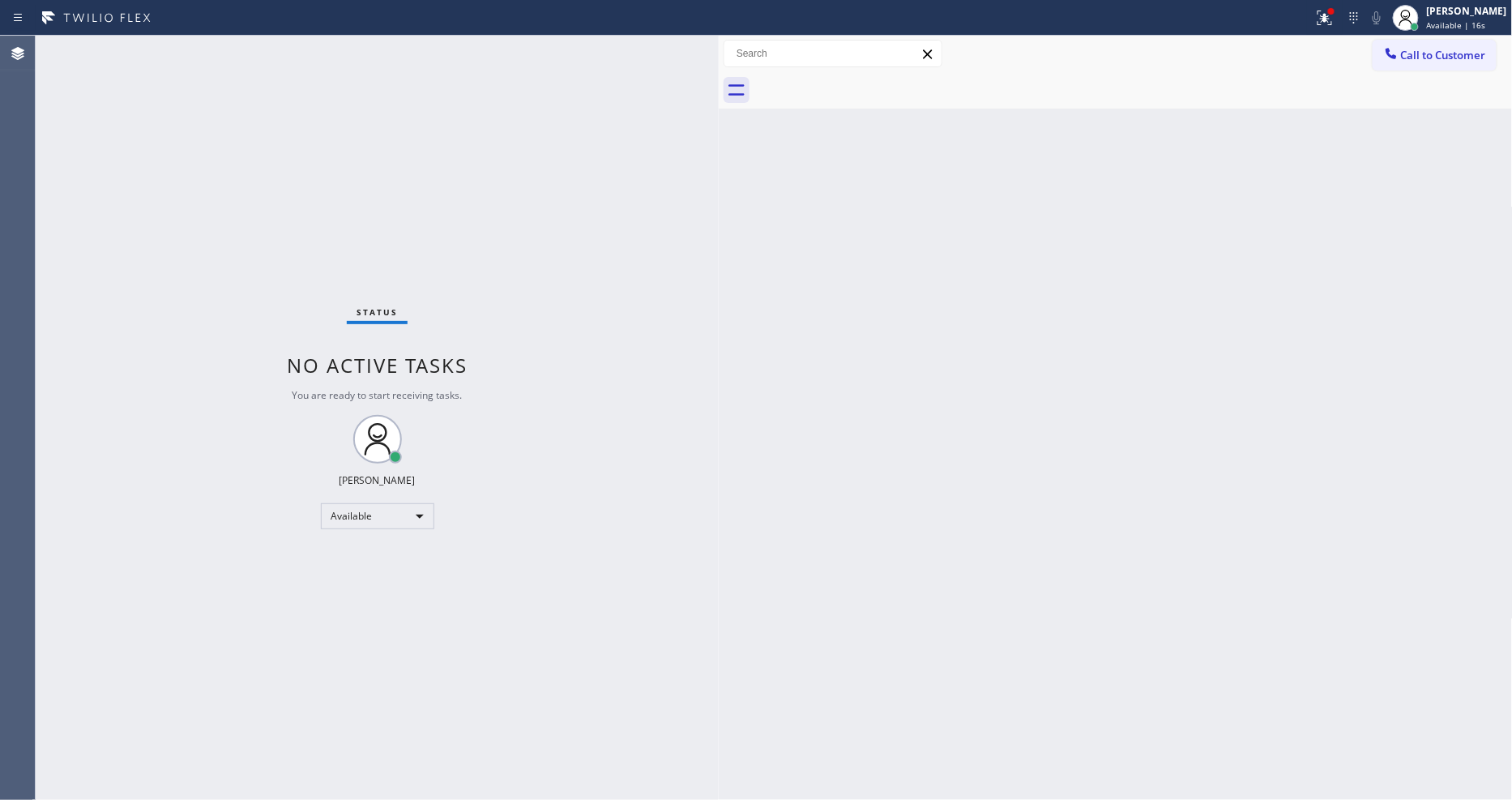
click at [1428, 61] on button "Call to Customer" at bounding box center [1435, 55] width 124 height 31
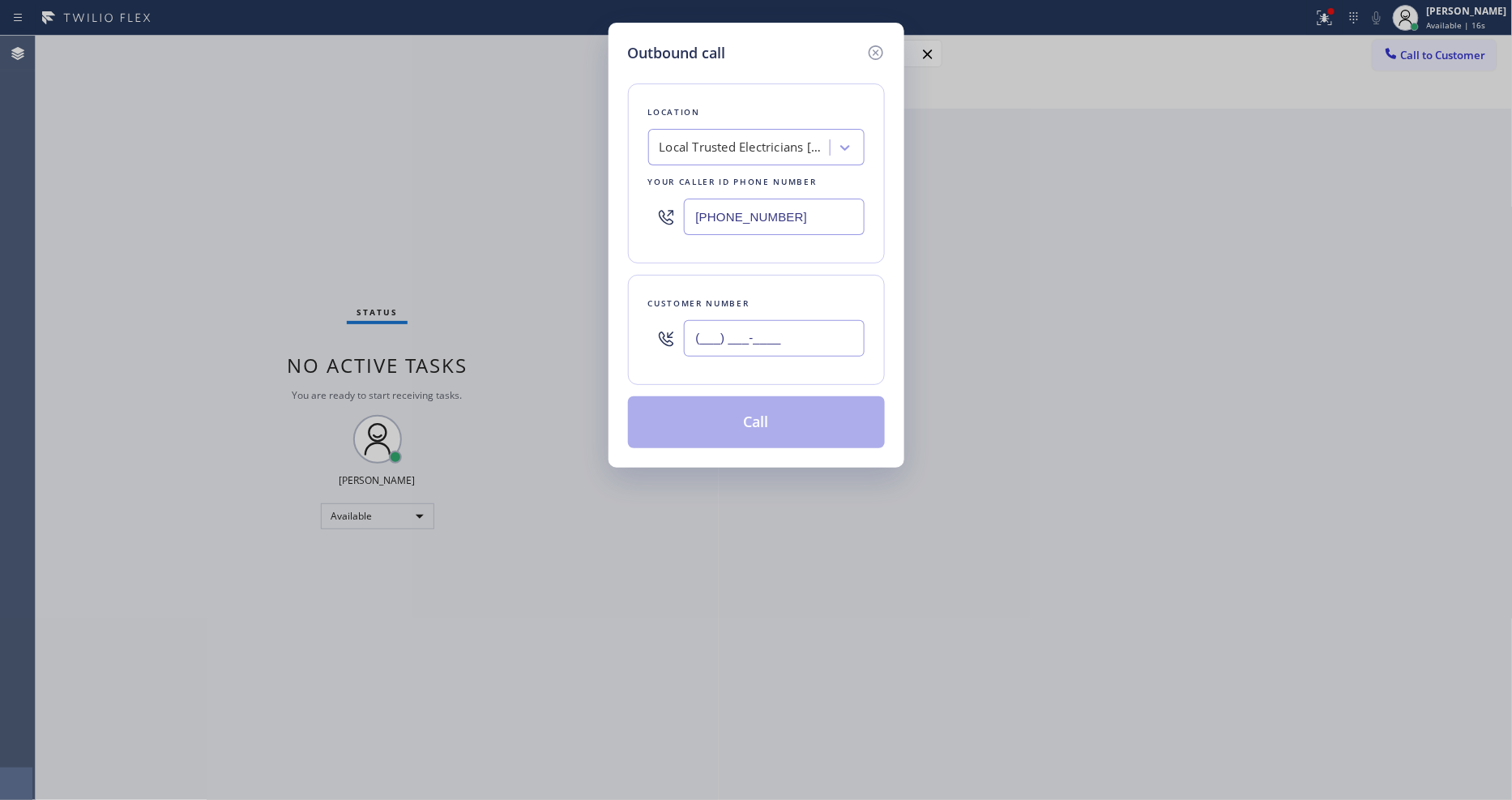
click at [750, 338] on input "(___) ___-____" at bounding box center [773, 339] width 181 height 37
paste input "714) 209-6797"
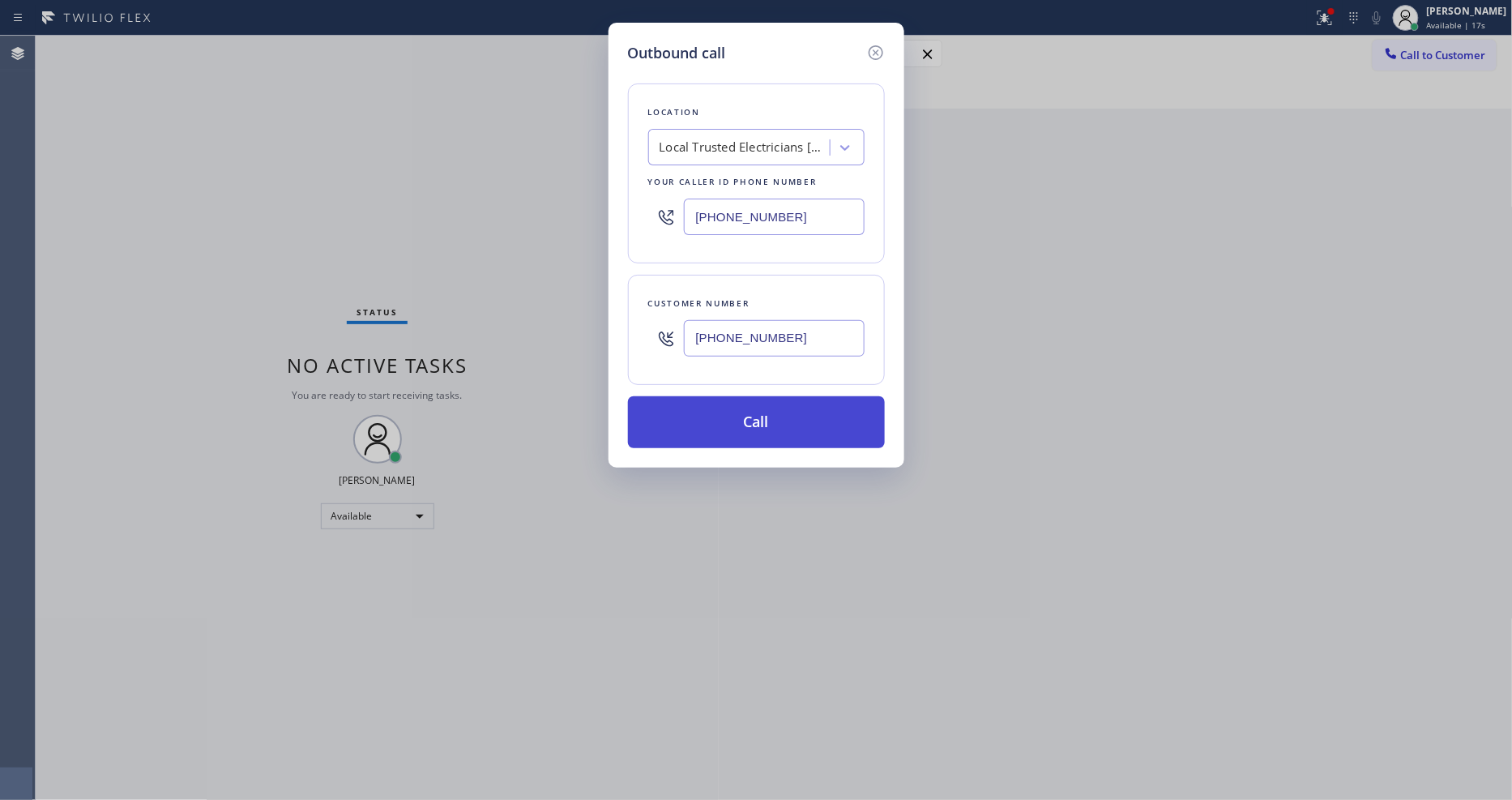
type input "[PHONE_NUMBER]"
click at [714, 431] on button "Call" at bounding box center [757, 423] width 257 height 52
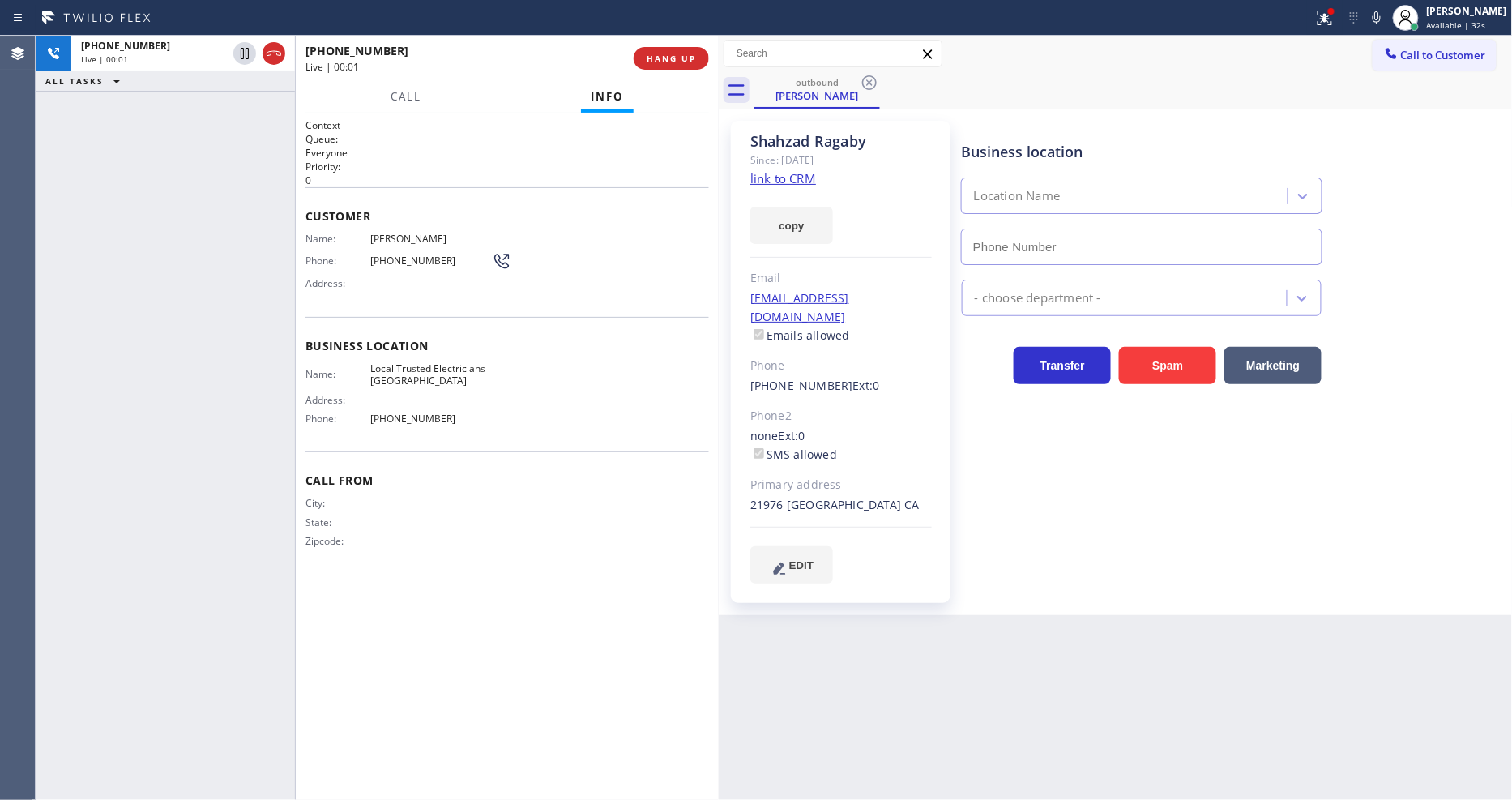
type input "[PHONE_NUMBER]"
click at [674, 58] on span "HANG UP" at bounding box center [671, 58] width 49 height 12
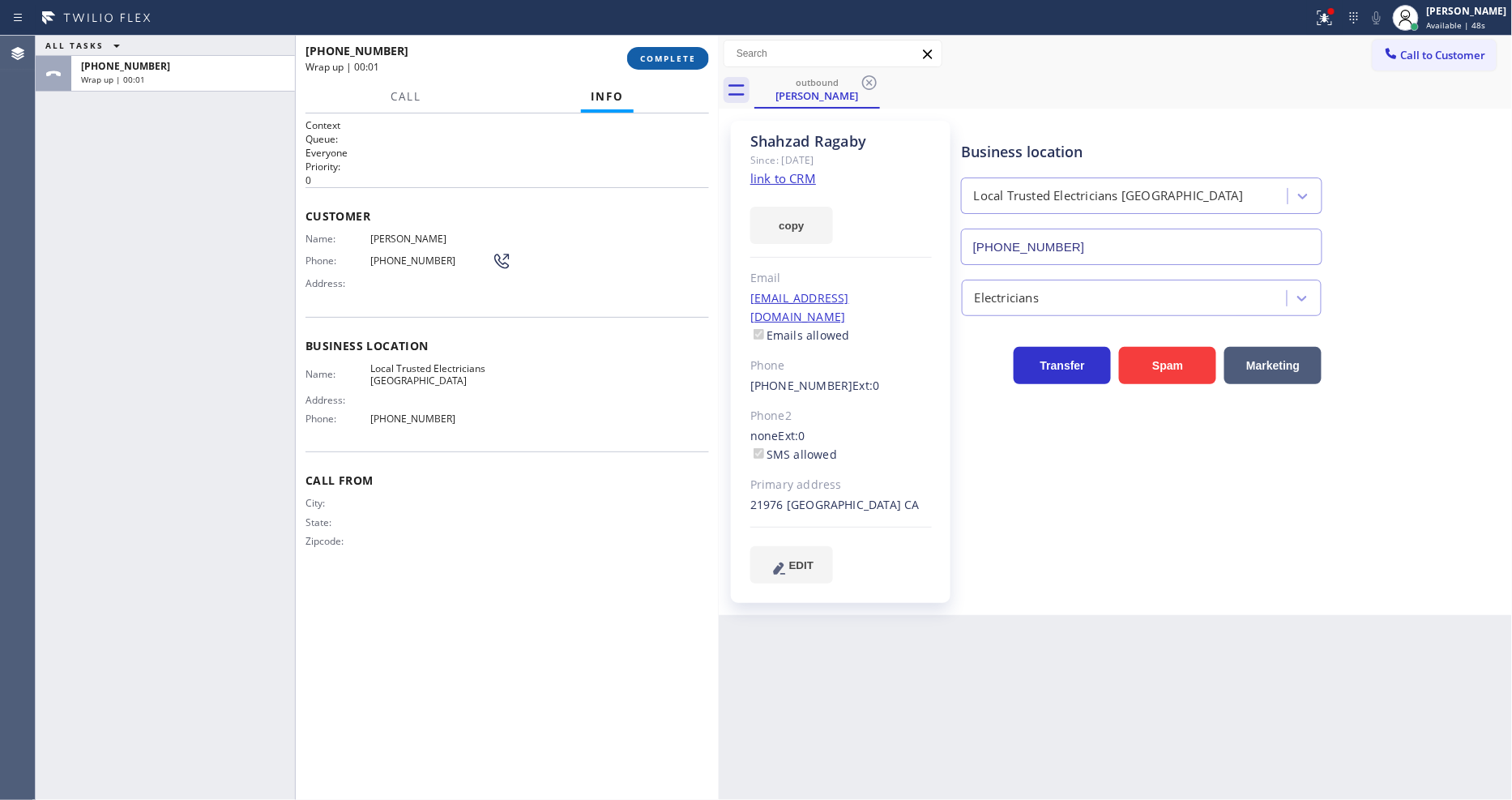
click at [674, 55] on span "COMPLETE" at bounding box center [668, 58] width 56 height 12
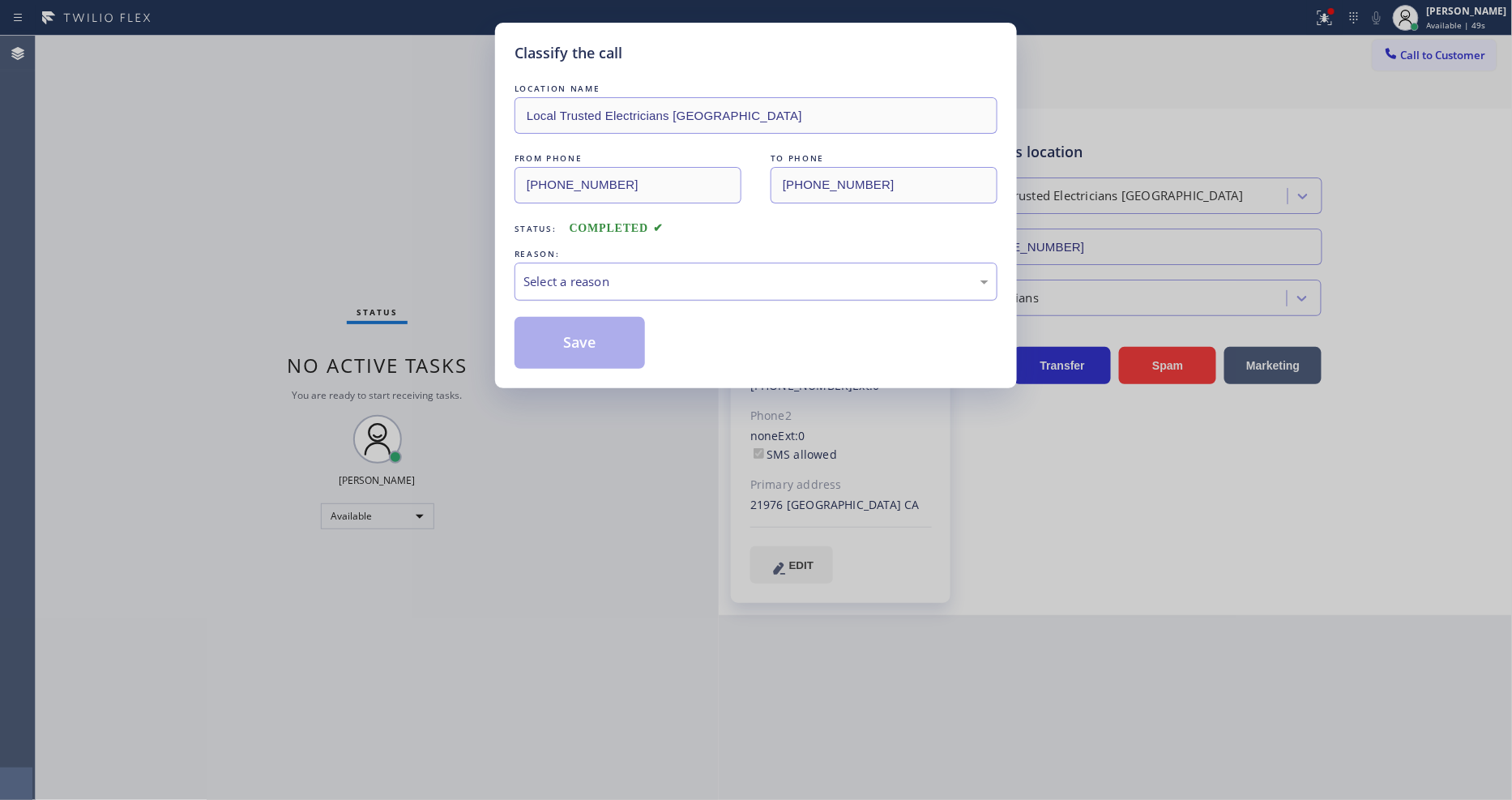
click at [603, 279] on div "Select a reason" at bounding box center [756, 281] width 465 height 18
click at [579, 344] on button "Save" at bounding box center [579, 343] width 131 height 52
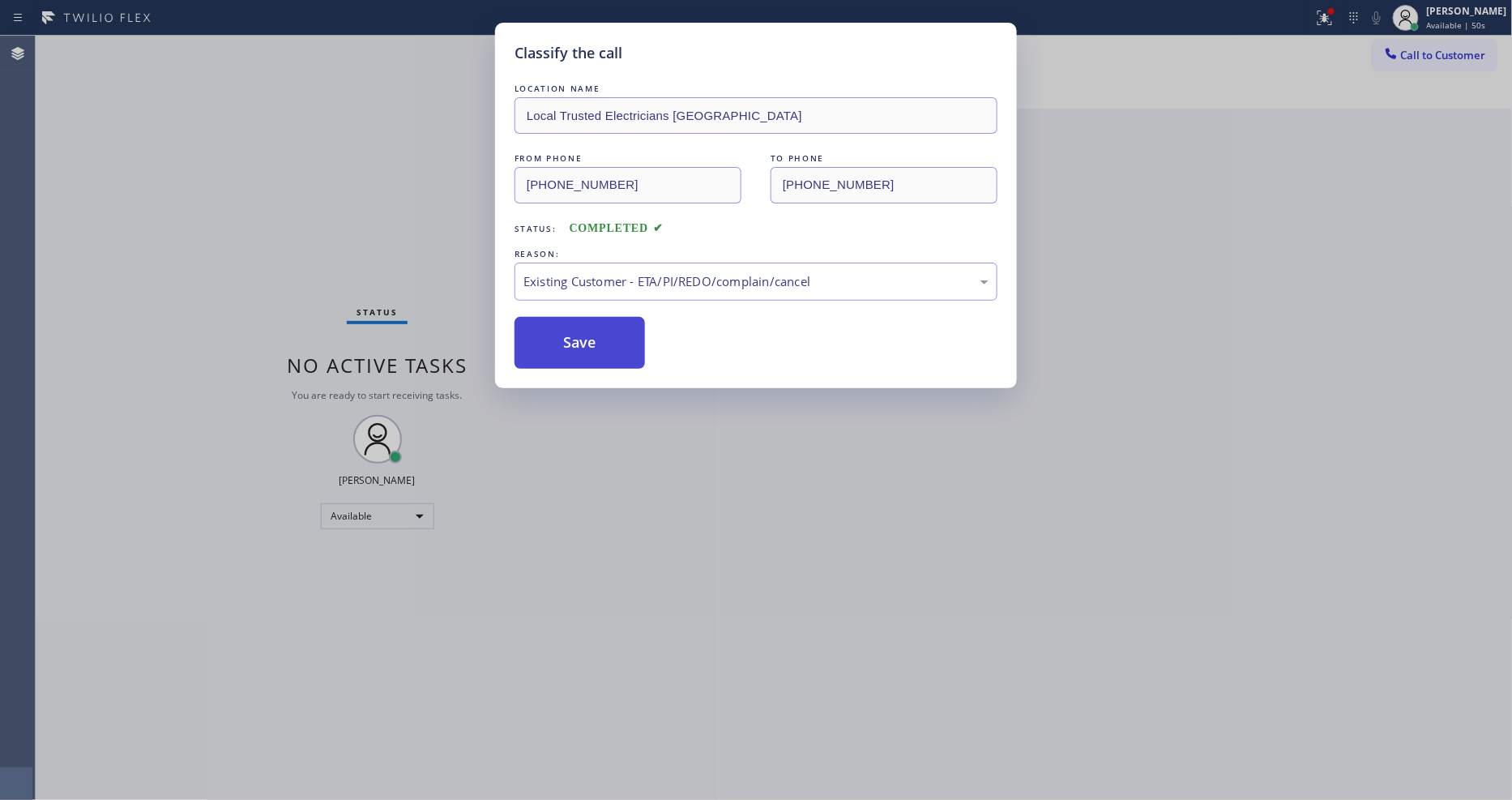
click at [579, 344] on button "Save" at bounding box center [579, 343] width 131 height 52
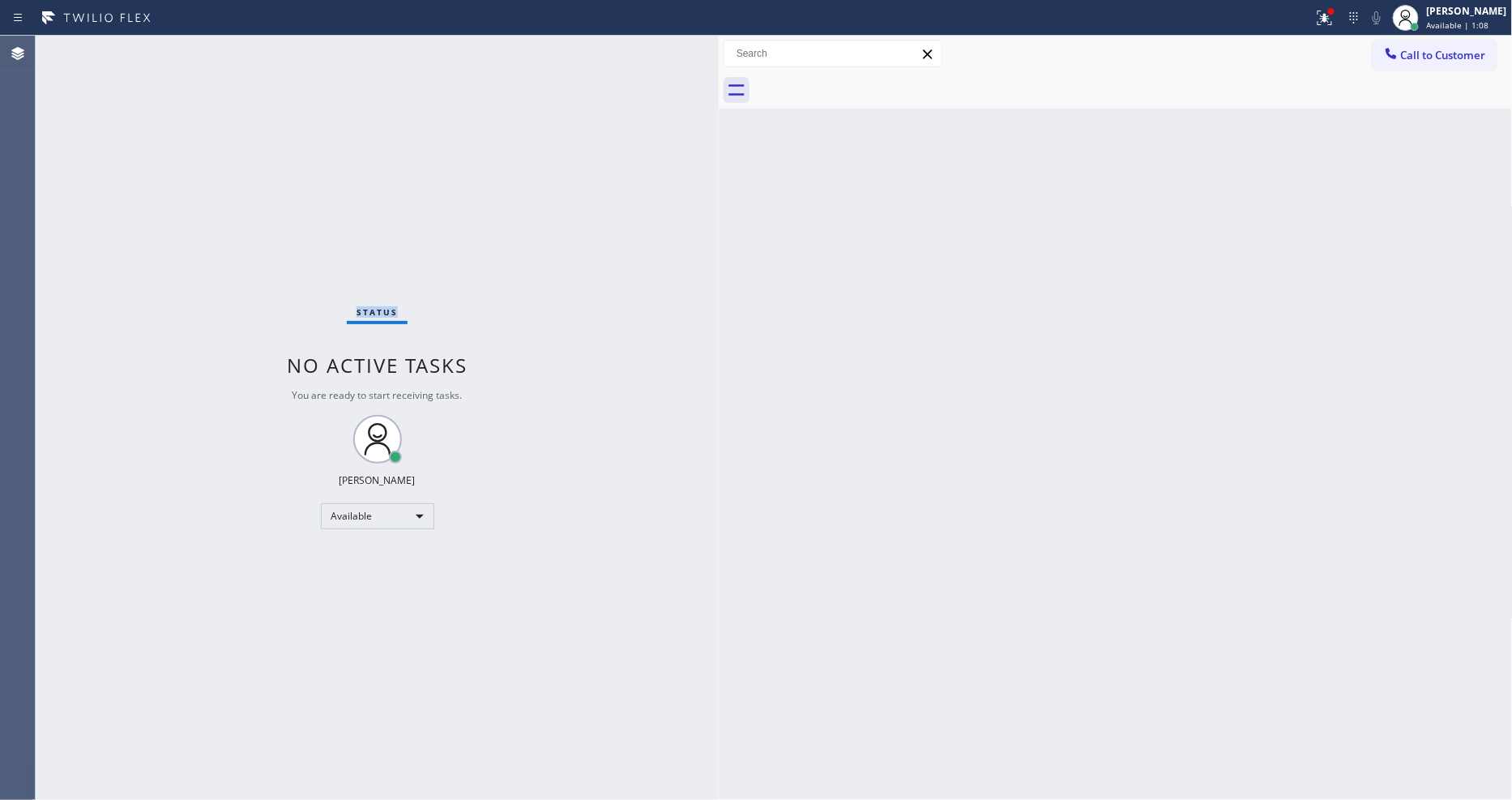
click at [244, 53] on div "Status No active tasks You are ready to start receiving tasks. [PERSON_NAME] Av…" at bounding box center [377, 418] width 683 height 764
click at [1402, 69] on button "Call to Customer" at bounding box center [1435, 55] width 124 height 31
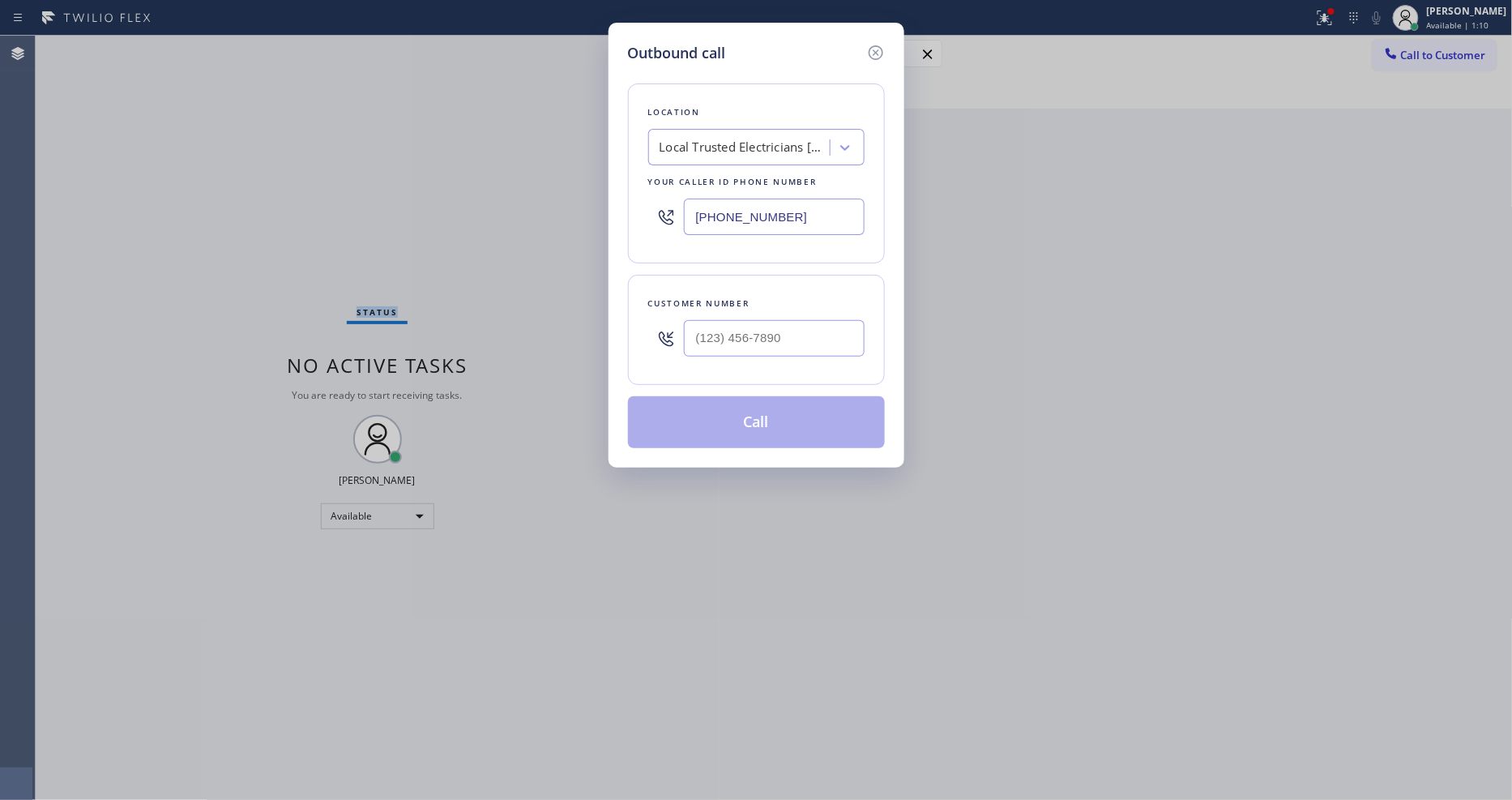
click at [769, 138] on div "Local Trusted Electricians [GEOGRAPHIC_DATA]" at bounding box center [744, 147] width 170 height 18
paste input "[DOMAIN_NAME] ([GEOGRAPHIC_DATA], Google Ads)"
type input "[DOMAIN_NAME] ([GEOGRAPHIC_DATA], Google Ads)"
click at [749, 183] on div "4B2.Paid [DOMAIN_NAME] ([GEOGRAPHIC_DATA], Google Ads)" at bounding box center [757, 190] width 217 height 45
type input "[PHONE_NUMBER]"
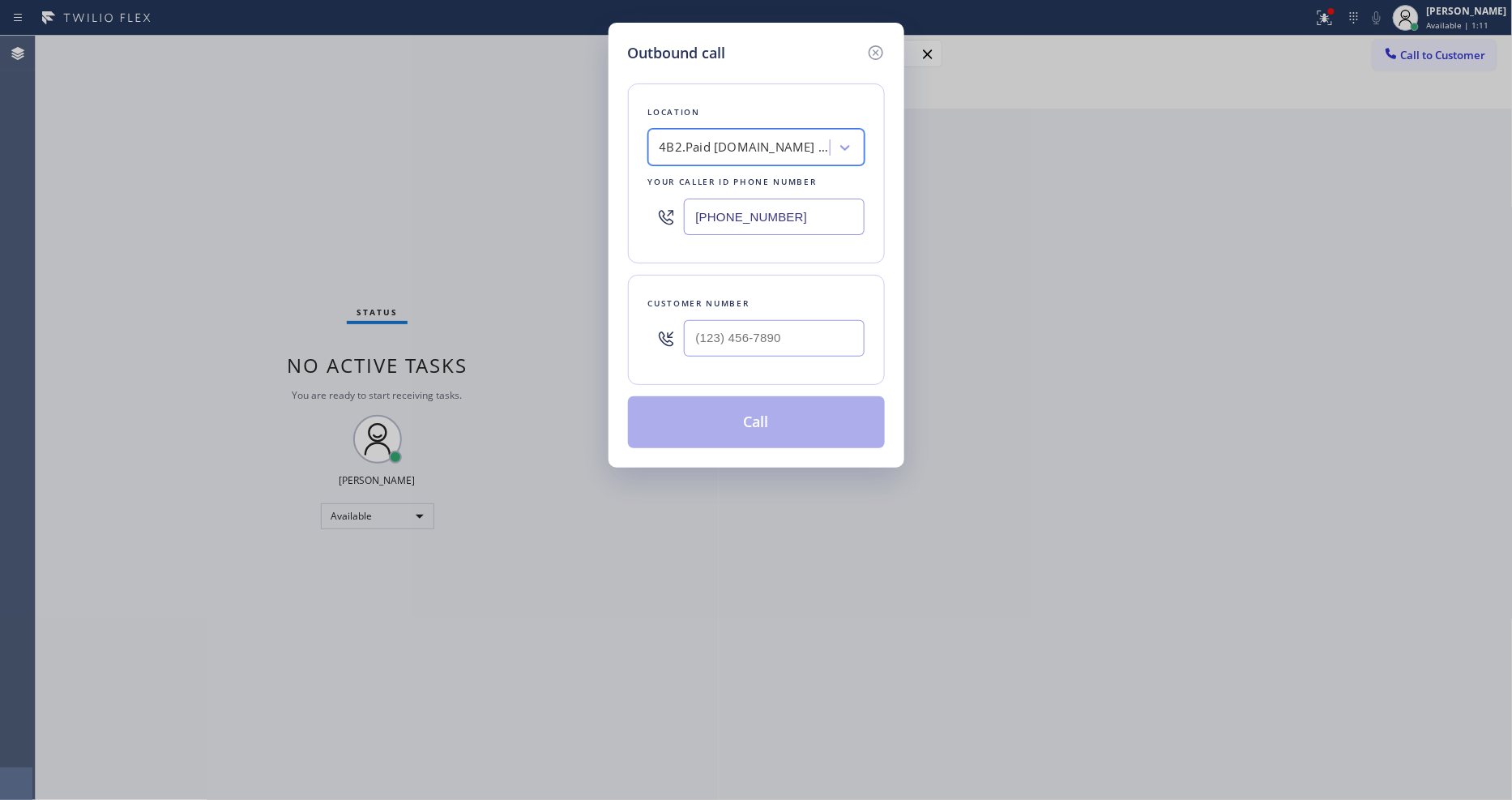
scroll to position [0, 2]
click at [698, 68] on div "Location 4B2.Paid [DOMAIN_NAME] ([GEOGRAPHIC_DATA], Google Ads) Your caller id …" at bounding box center [757, 255] width 257 height 384
click at [728, 320] on input "(___) ___-____" at bounding box center [773, 339] width 181 height 37
paste input "360) 739-2108"
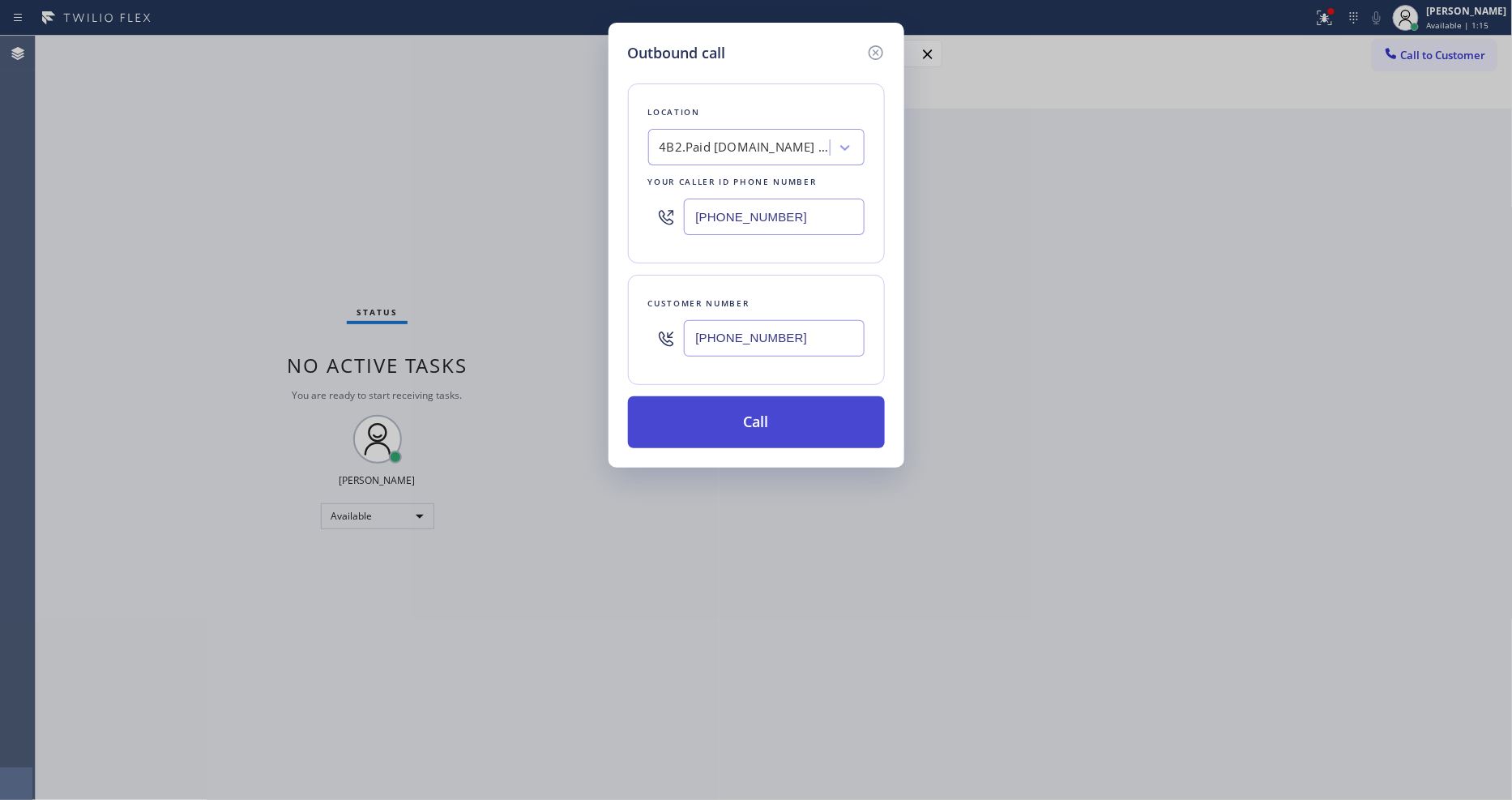
type input "[PHONE_NUMBER]"
click at [757, 427] on button "Call" at bounding box center [757, 423] width 257 height 52
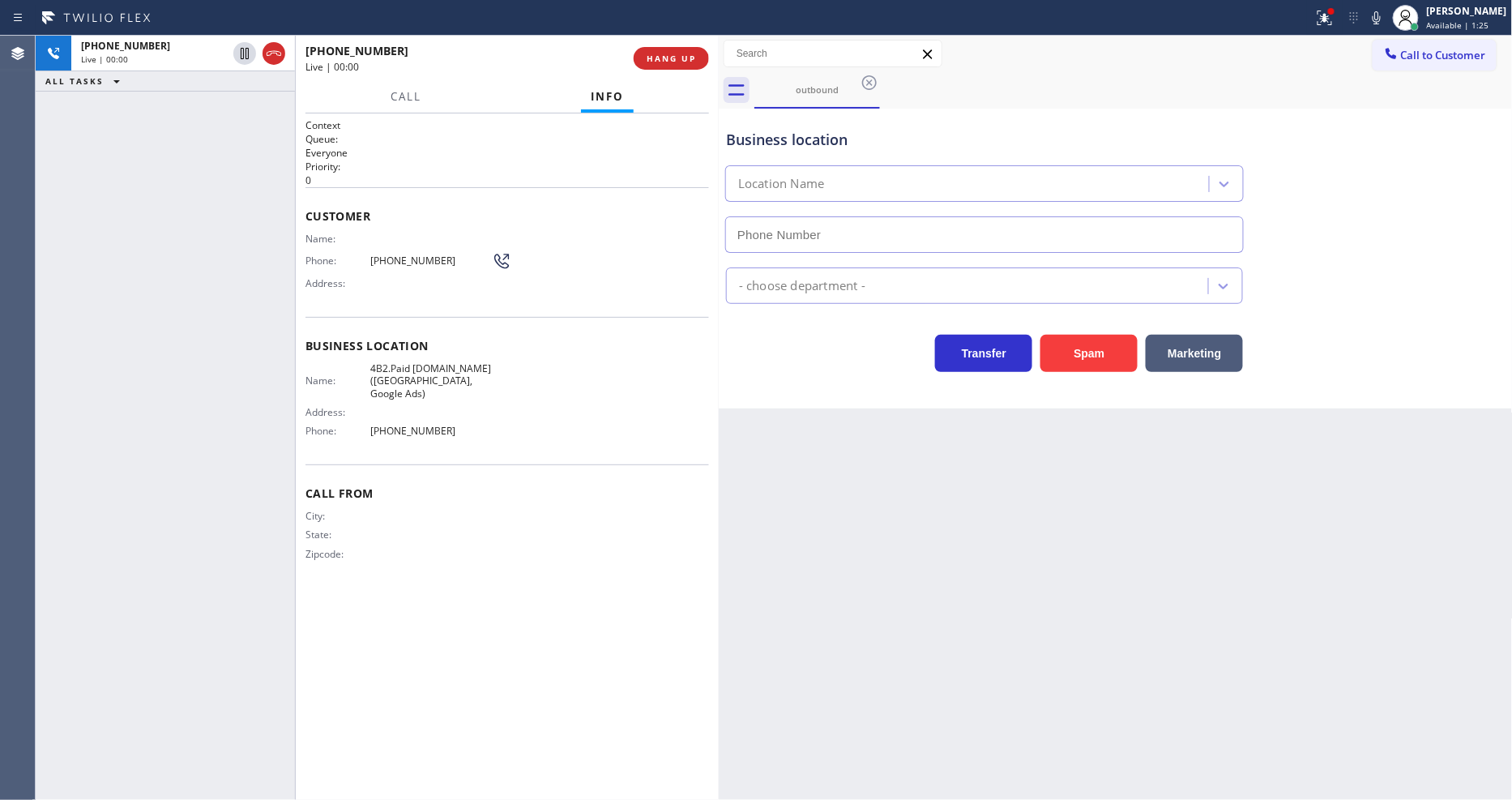
type input "[PHONE_NUMBER]"
click at [1076, 572] on div "Back to Dashboard Change Sender ID Customers Technicians Select a contact Outbo…" at bounding box center [1116, 418] width 794 height 764
click at [677, 59] on span "HANG UP" at bounding box center [671, 58] width 49 height 12
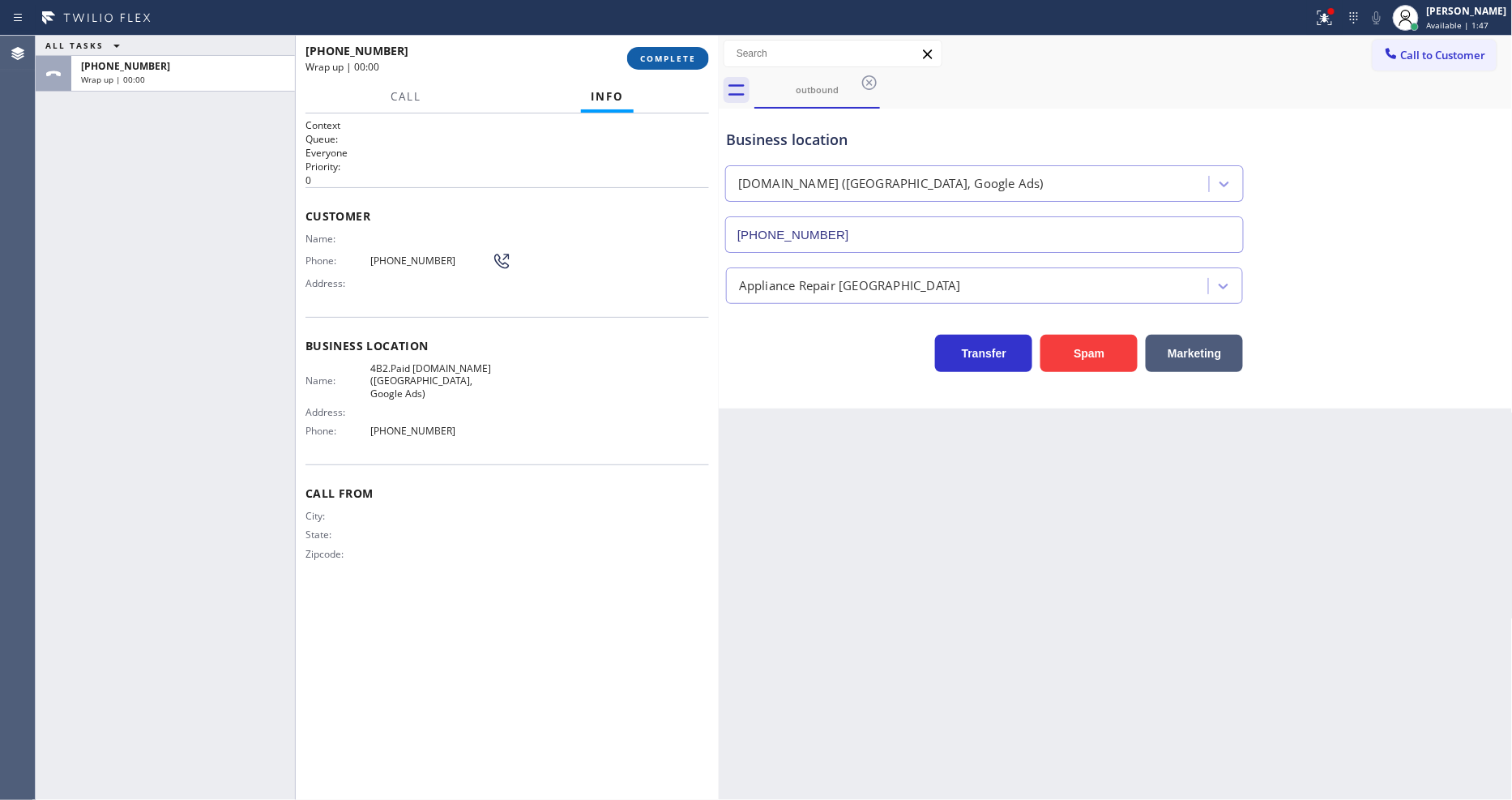
click at [677, 58] on span "COMPLETE" at bounding box center [668, 58] width 56 height 12
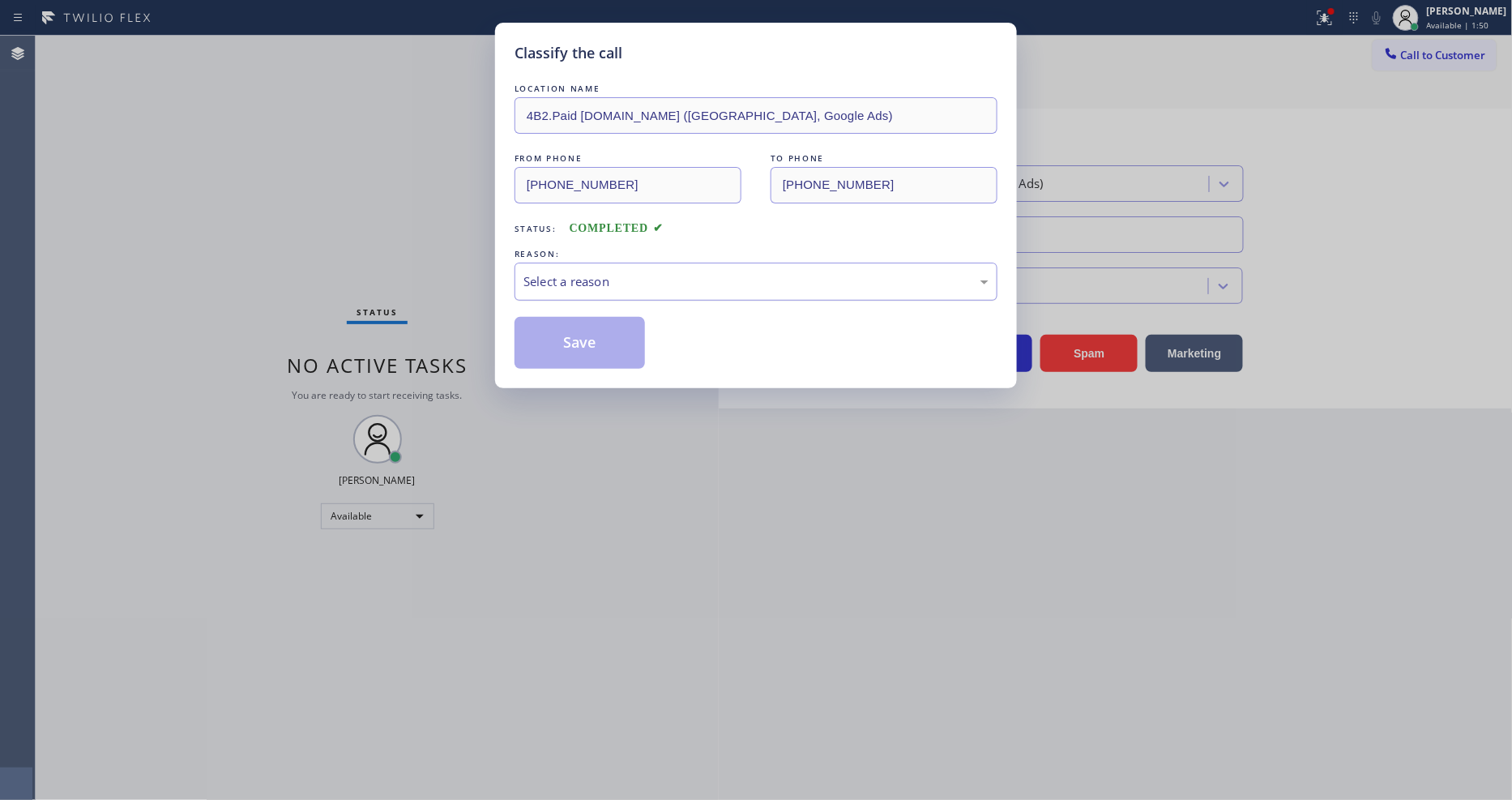
click at [682, 285] on div "Select a reason" at bounding box center [756, 281] width 465 height 18
click at [589, 335] on button "Save" at bounding box center [579, 343] width 131 height 52
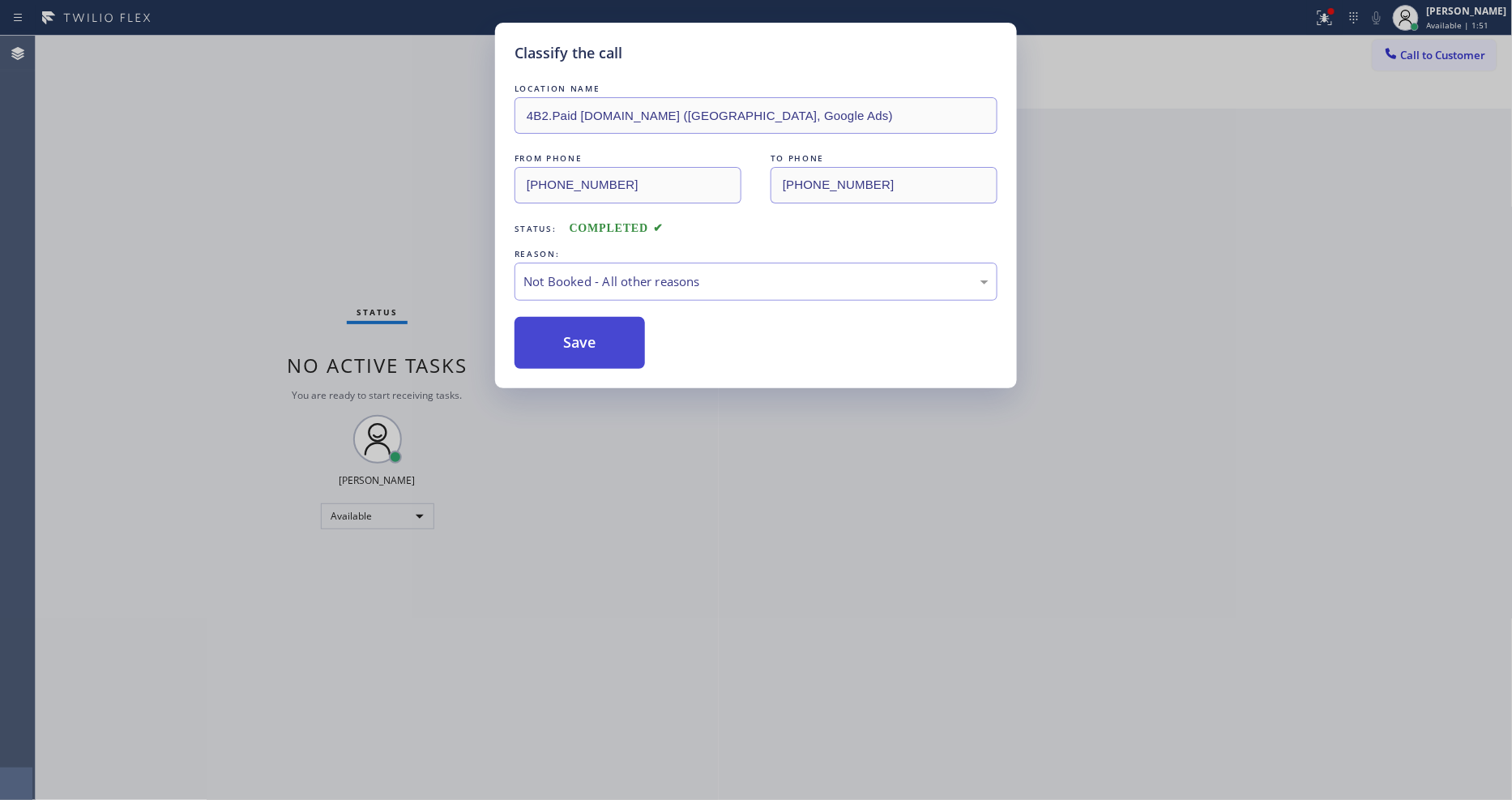
click at [589, 335] on button "Save" at bounding box center [579, 343] width 131 height 52
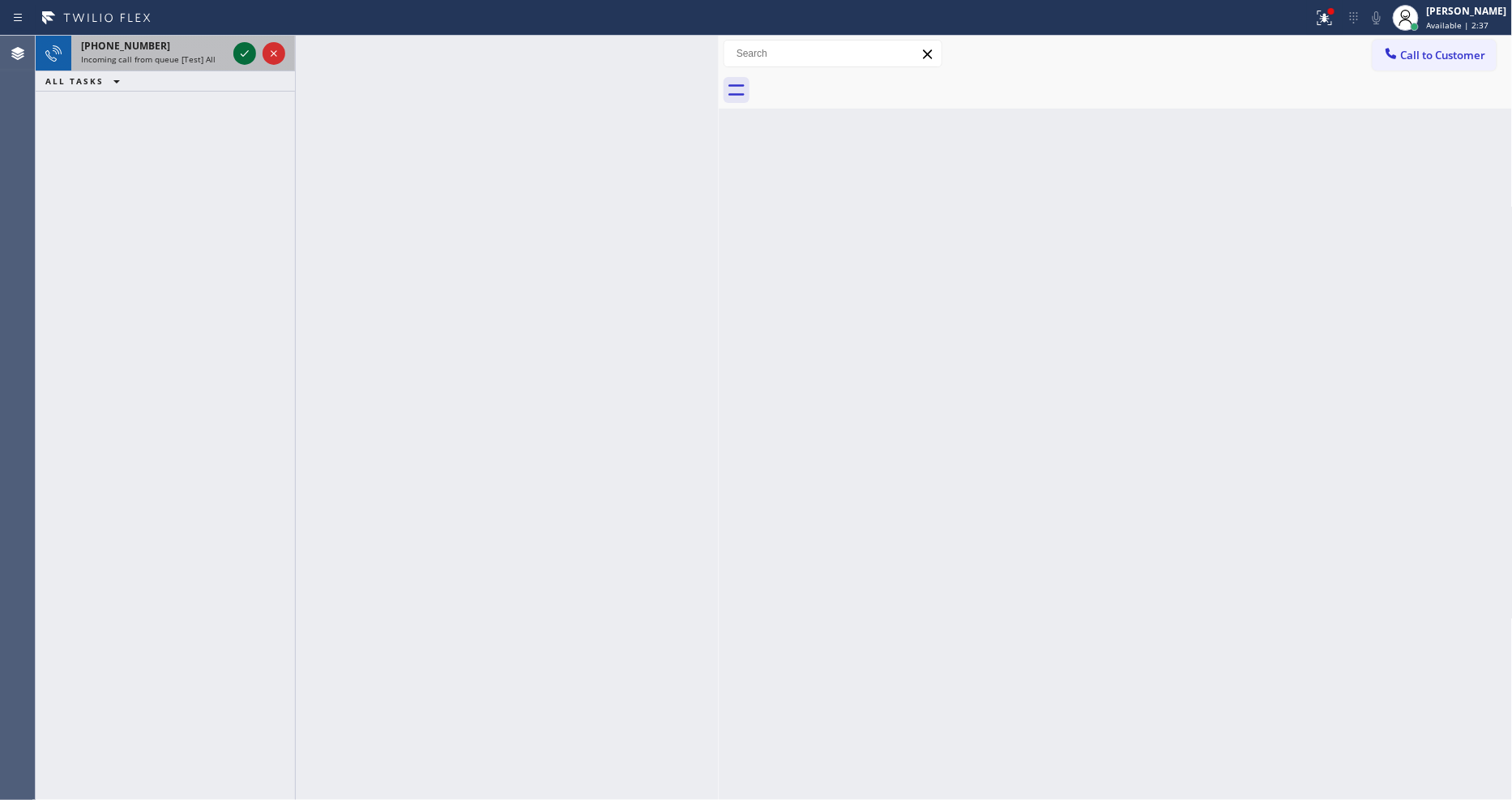
click at [247, 52] on icon at bounding box center [245, 53] width 8 height 7
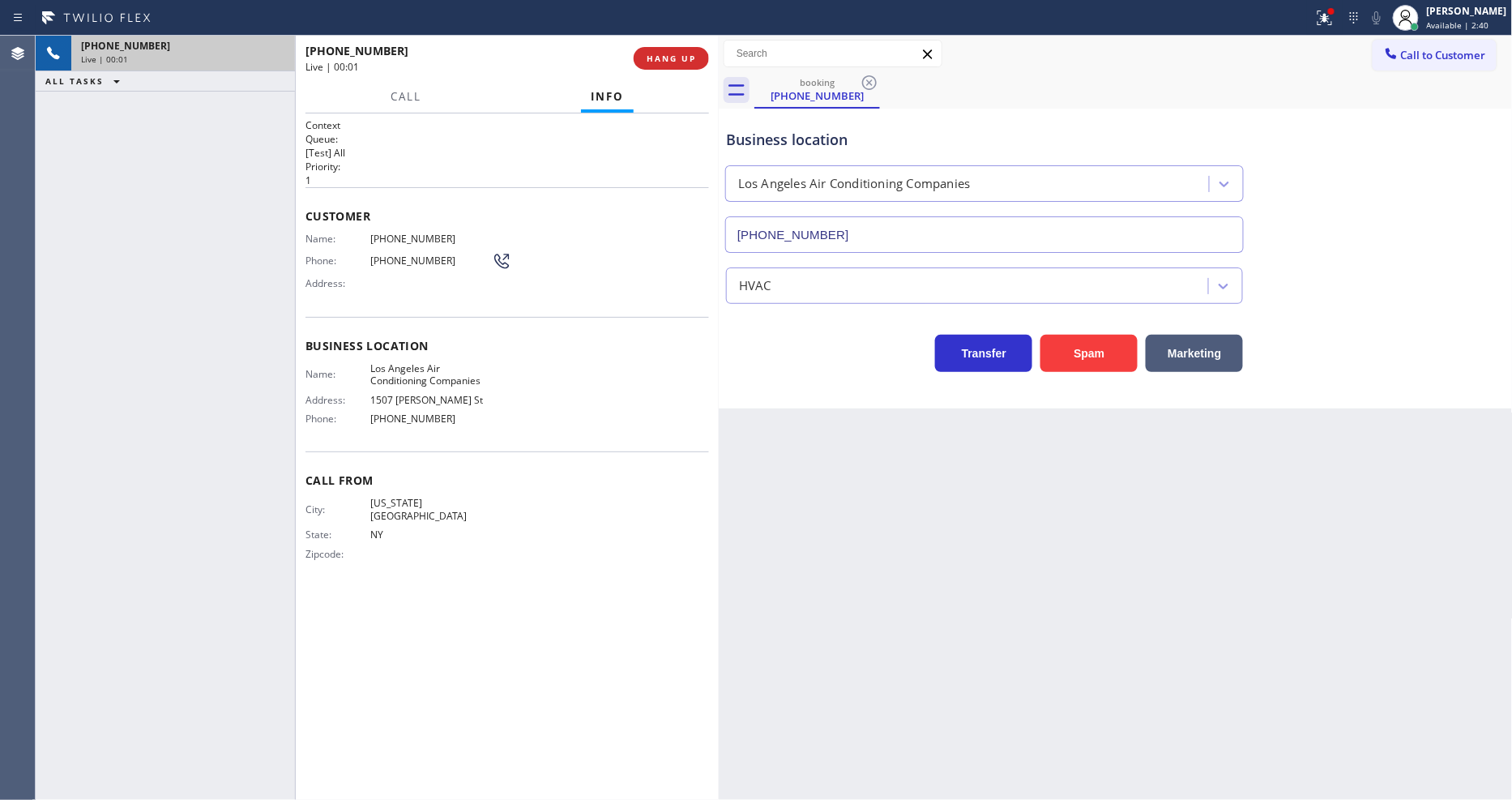
type input "[PHONE_NUMBER]"
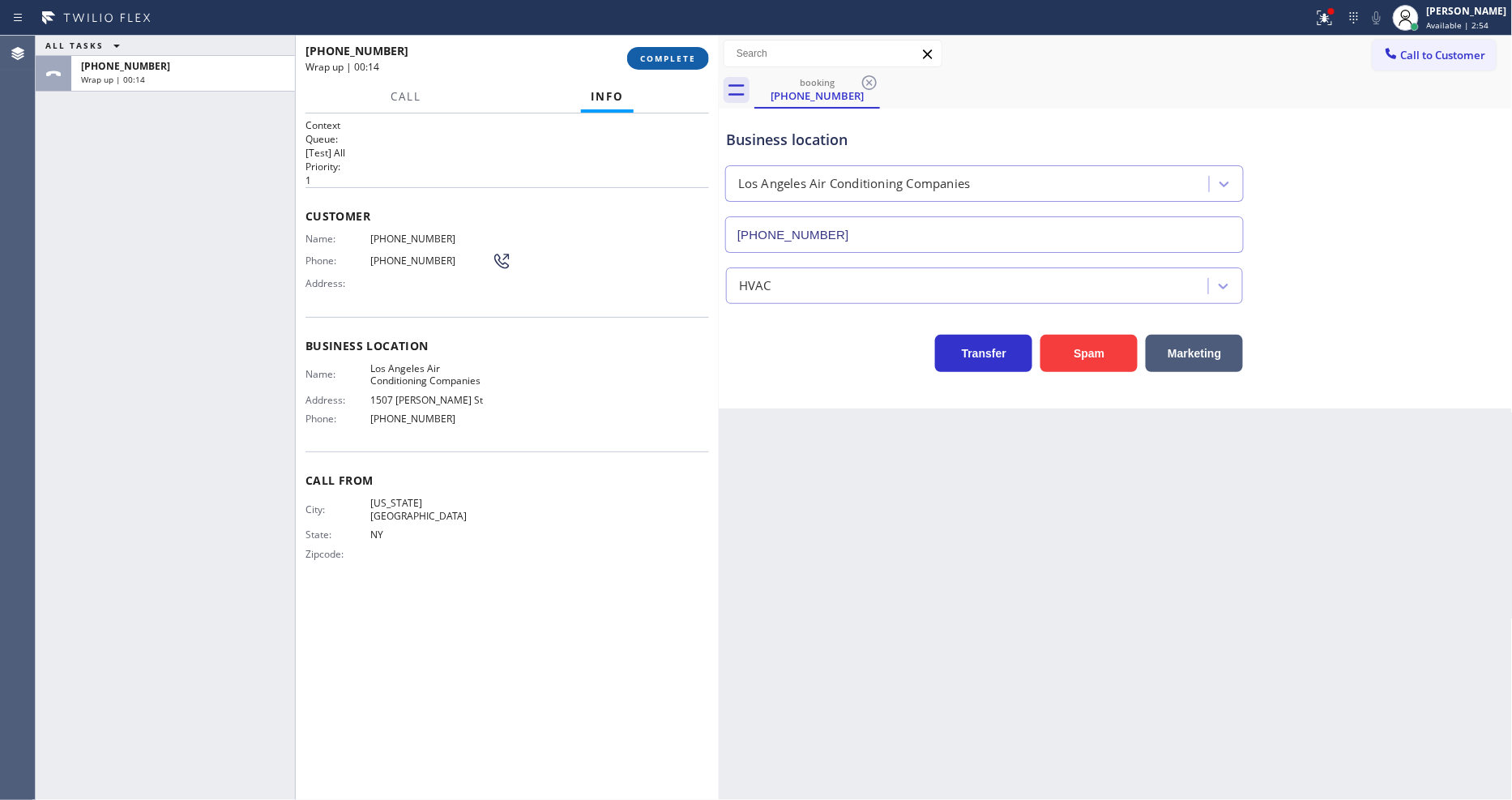
click at [671, 47] on button "COMPLETE" at bounding box center [668, 58] width 82 height 22
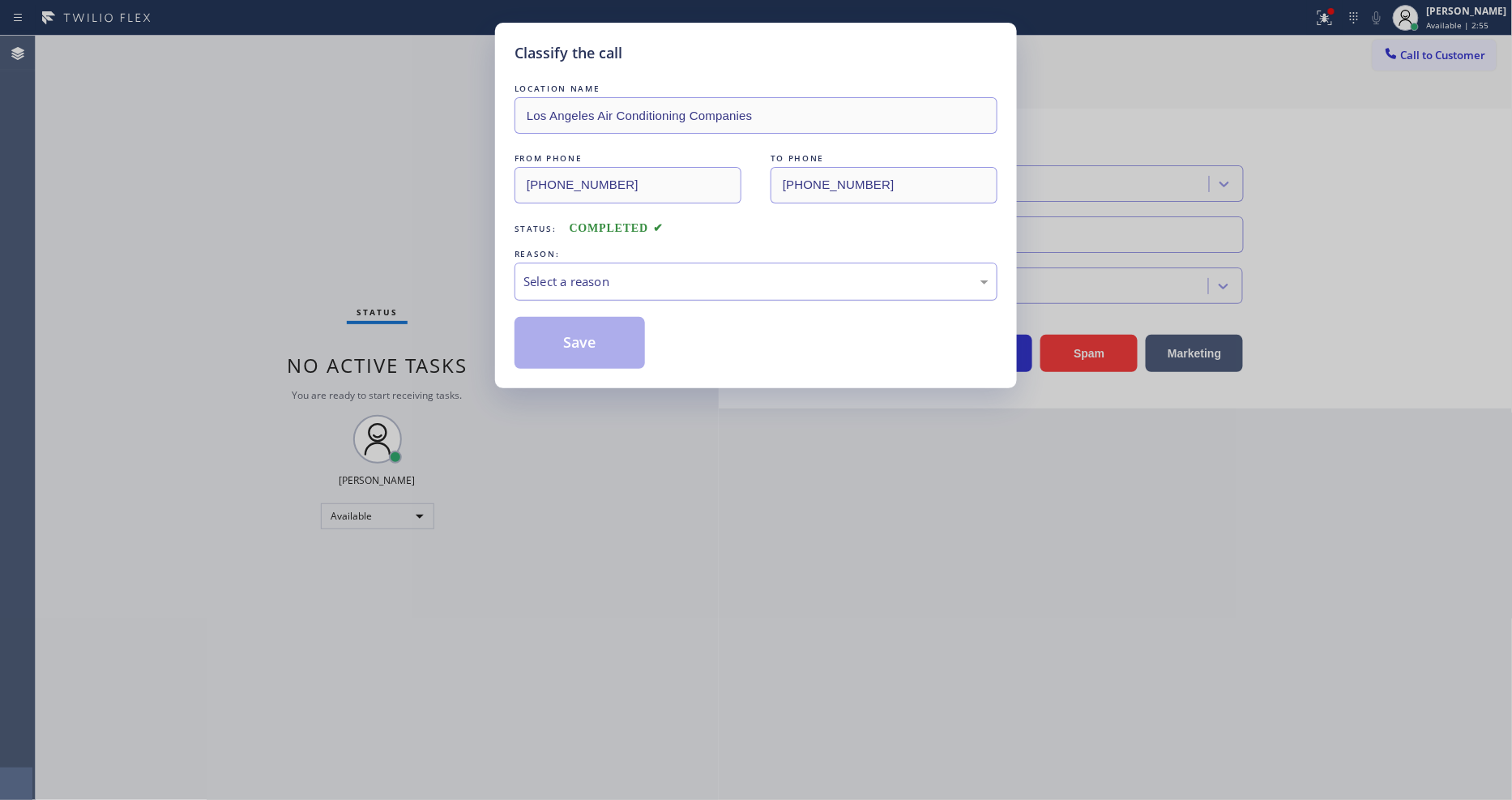
click at [594, 286] on div "Select a reason" at bounding box center [756, 281] width 483 height 38
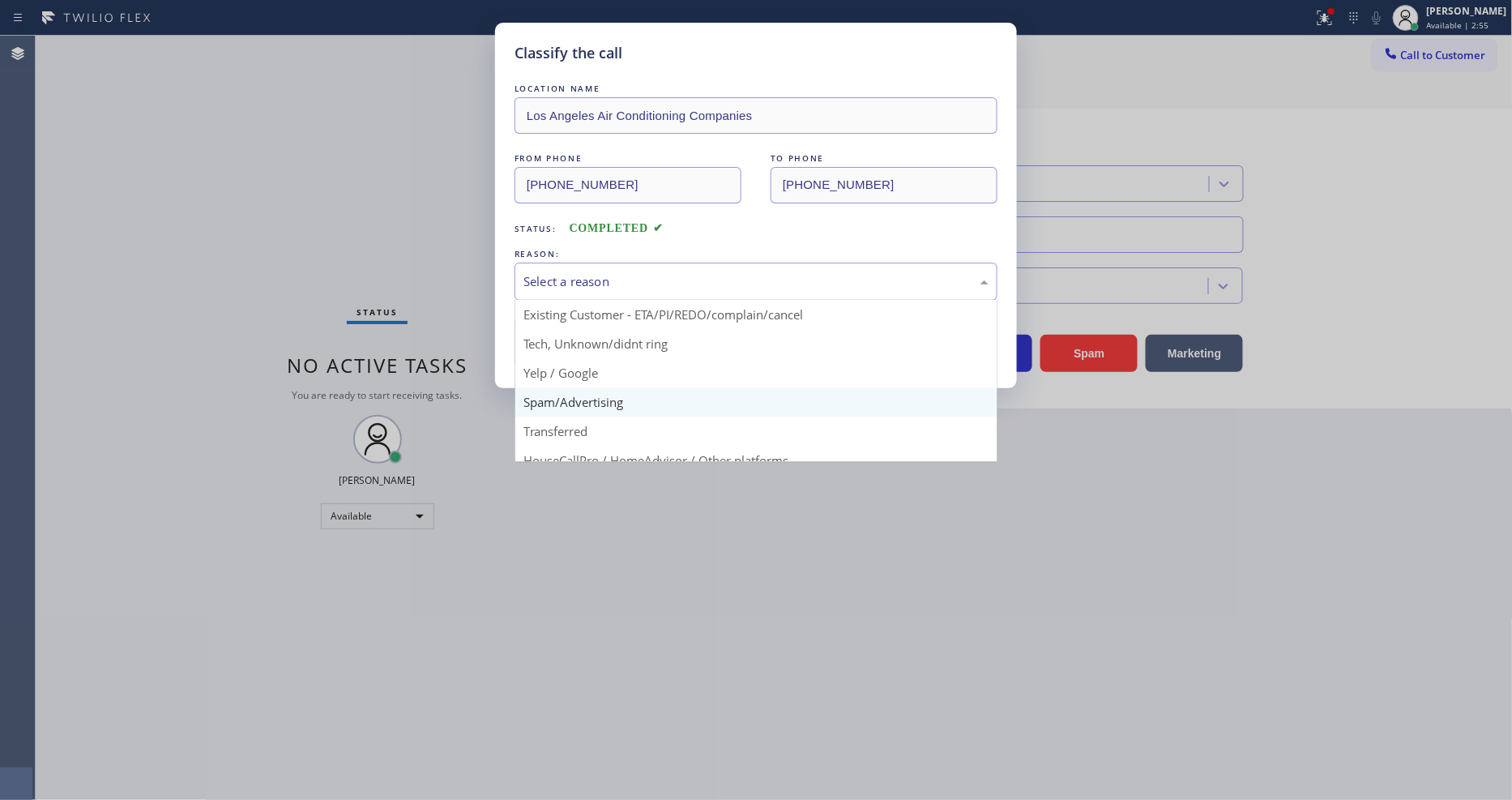
scroll to position [90, 0]
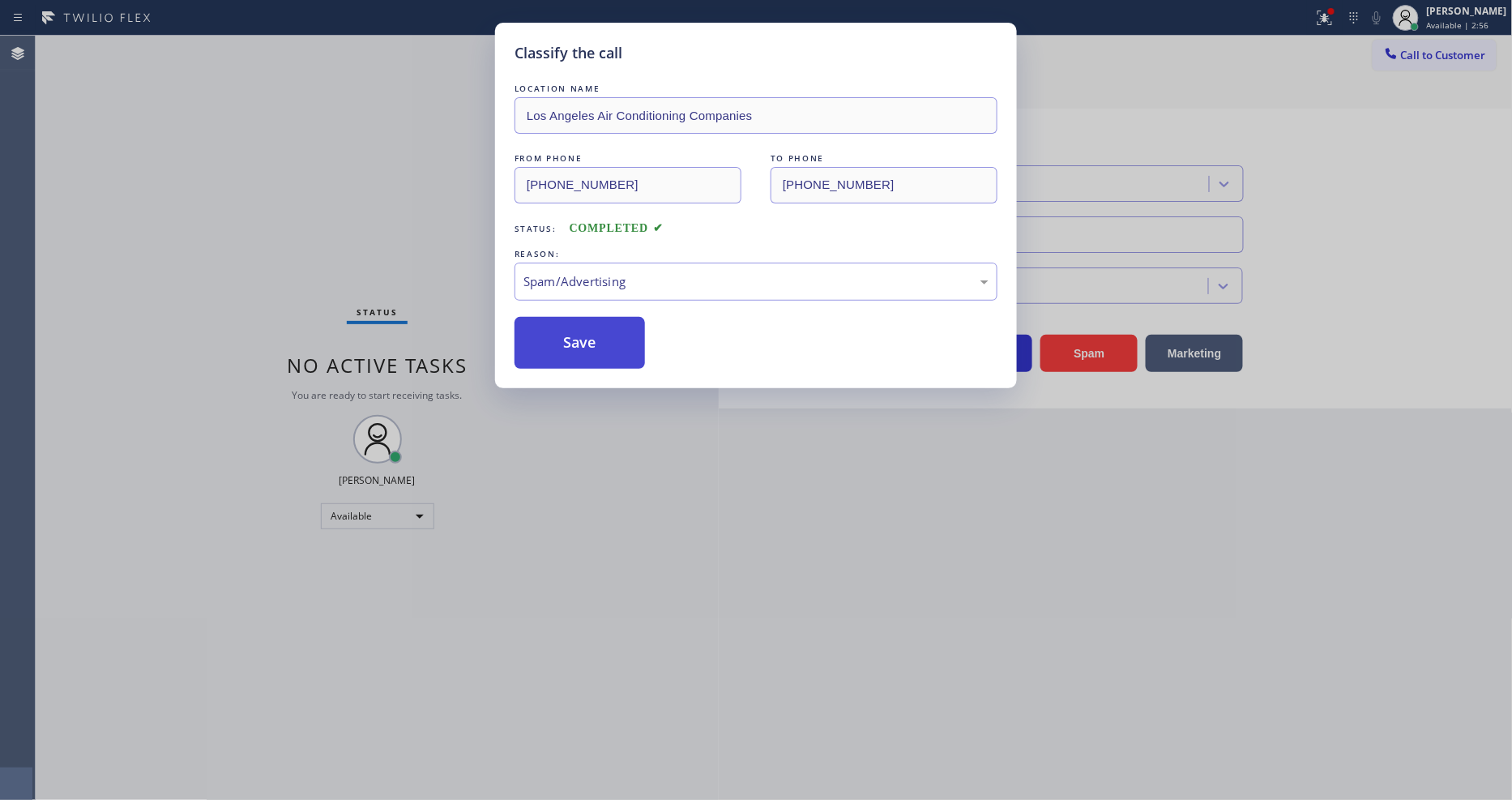
click at [595, 328] on button "Save" at bounding box center [579, 343] width 131 height 52
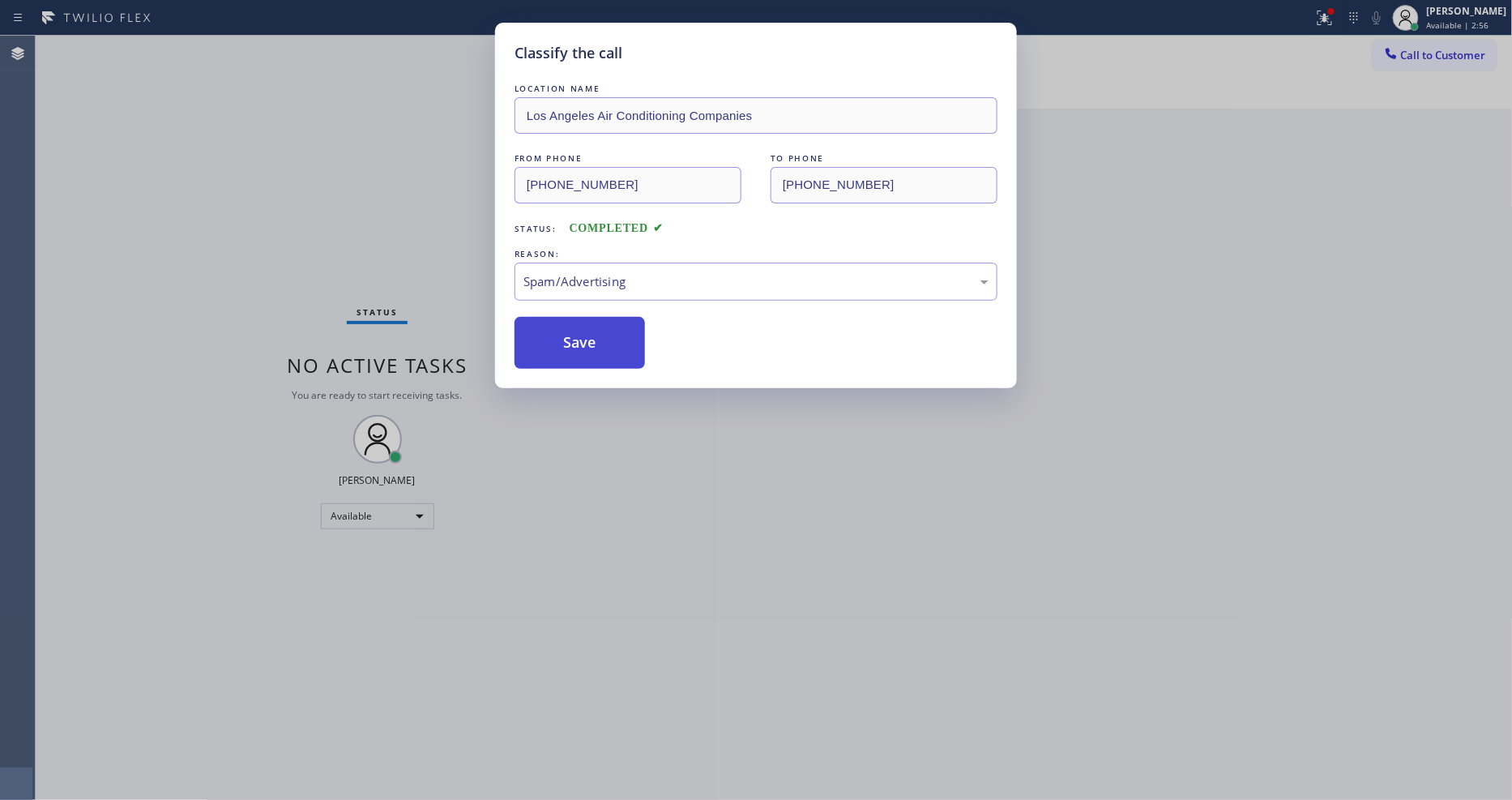
click at [595, 328] on button "Save" at bounding box center [579, 343] width 131 height 52
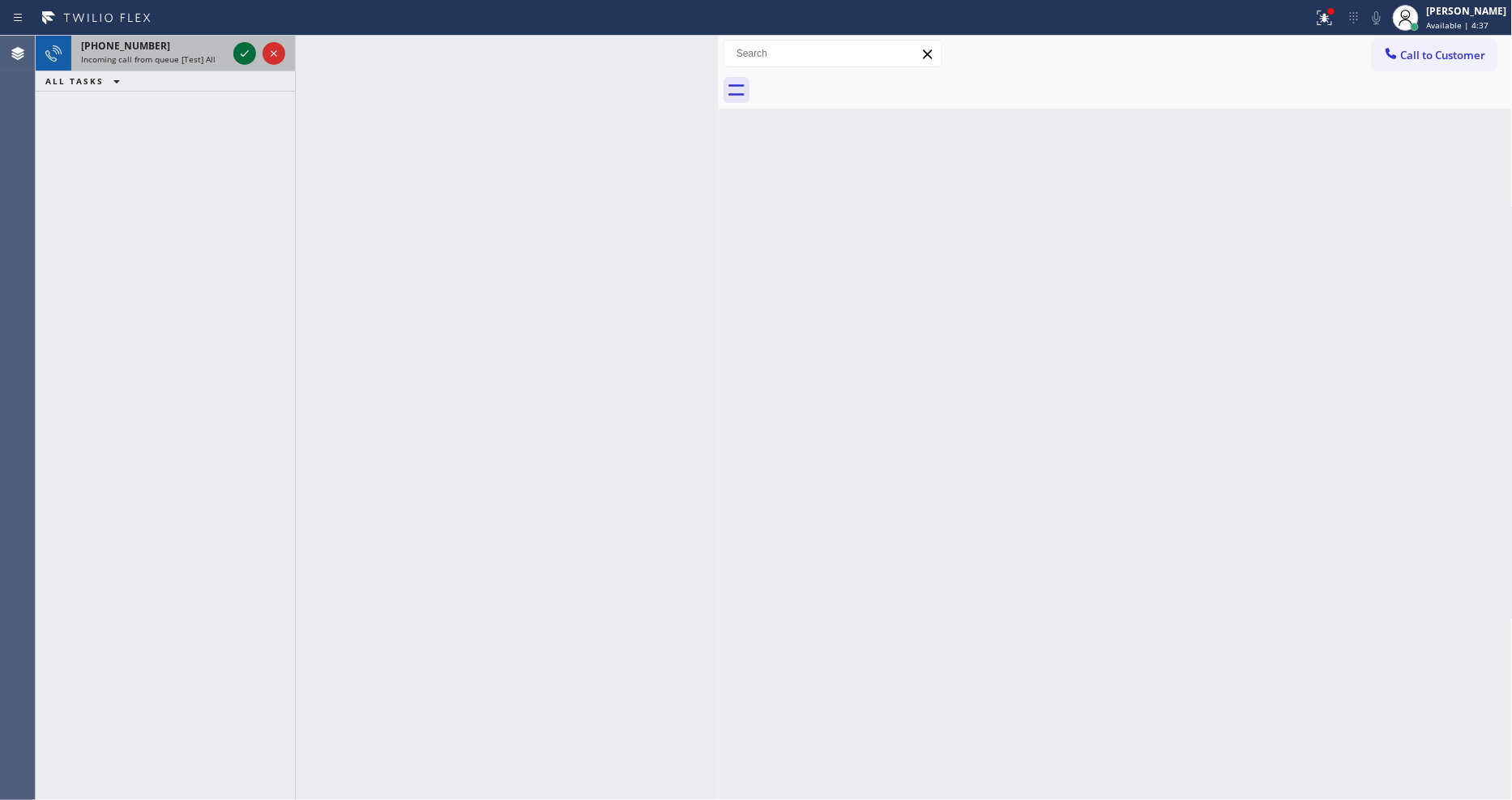
click at [241, 51] on icon at bounding box center [245, 53] width 19 height 19
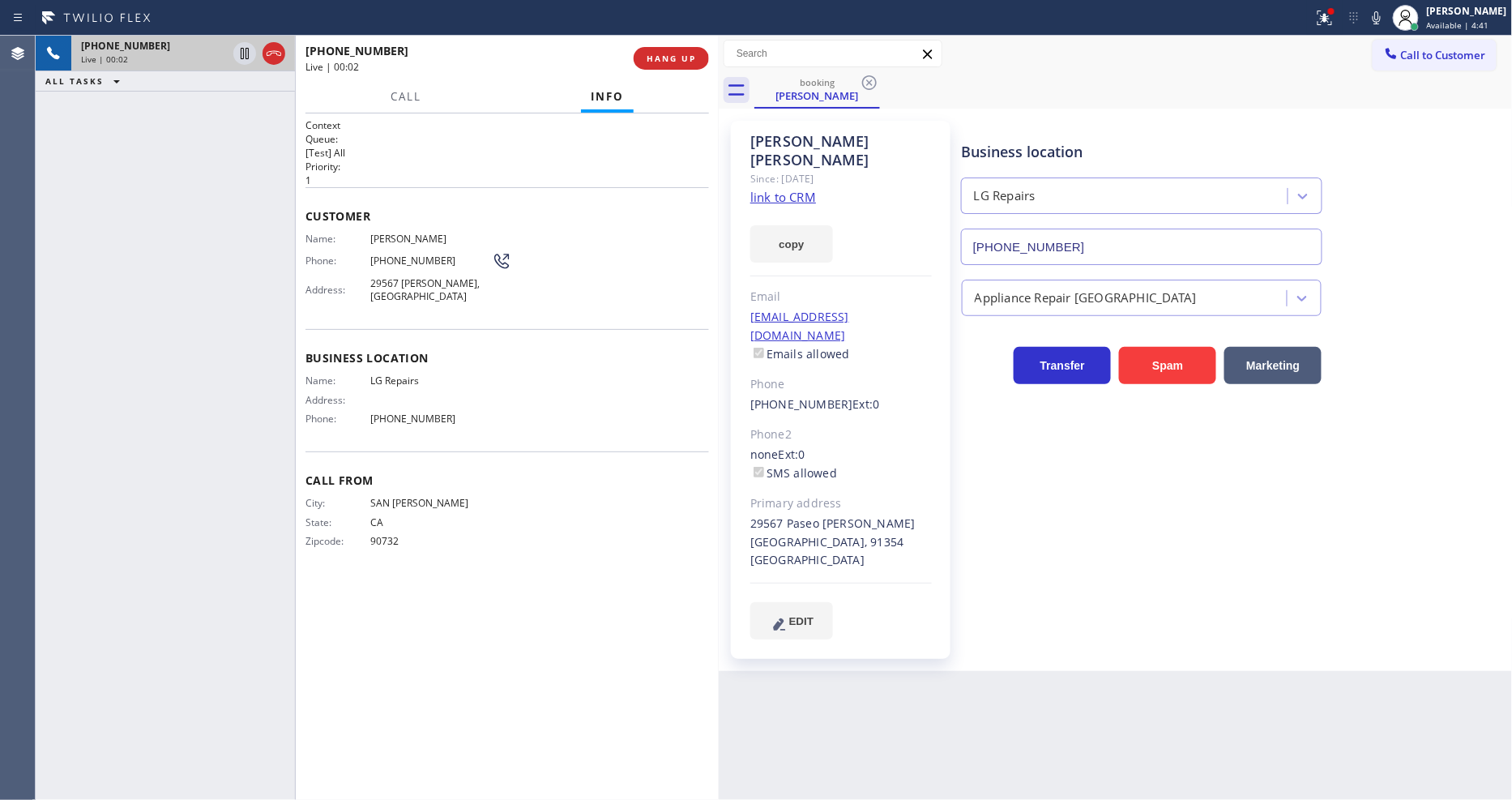
type input "[PHONE_NUMBER]"
drag, startPoint x: 984, startPoint y: 529, endPoint x: 980, endPoint y: 487, distance: 42.2
click at [984, 525] on div "Business location LG Repairs [PHONE_NUMBER] Appliance Repair High End Transfer …" at bounding box center [1234, 379] width 550 height 510
click at [780, 189] on link "link to CRM" at bounding box center [783, 196] width 66 height 16
click at [242, 51] on icon at bounding box center [245, 53] width 19 height 19
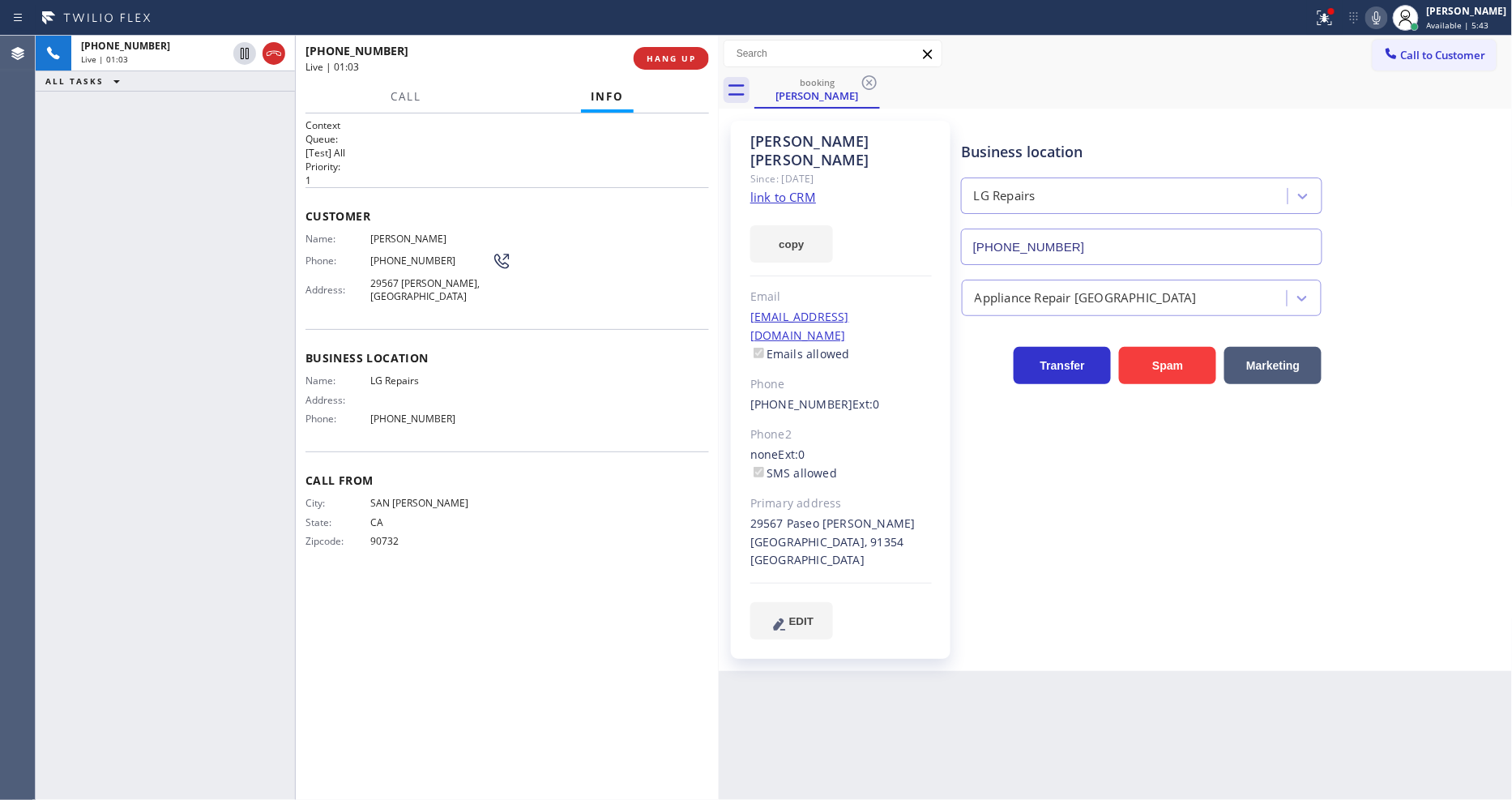
click at [1386, 19] on icon at bounding box center [1377, 17] width 19 height 19
click at [238, 55] on icon at bounding box center [245, 53] width 19 height 19
click at [1381, 25] on icon at bounding box center [1377, 17] width 19 height 19
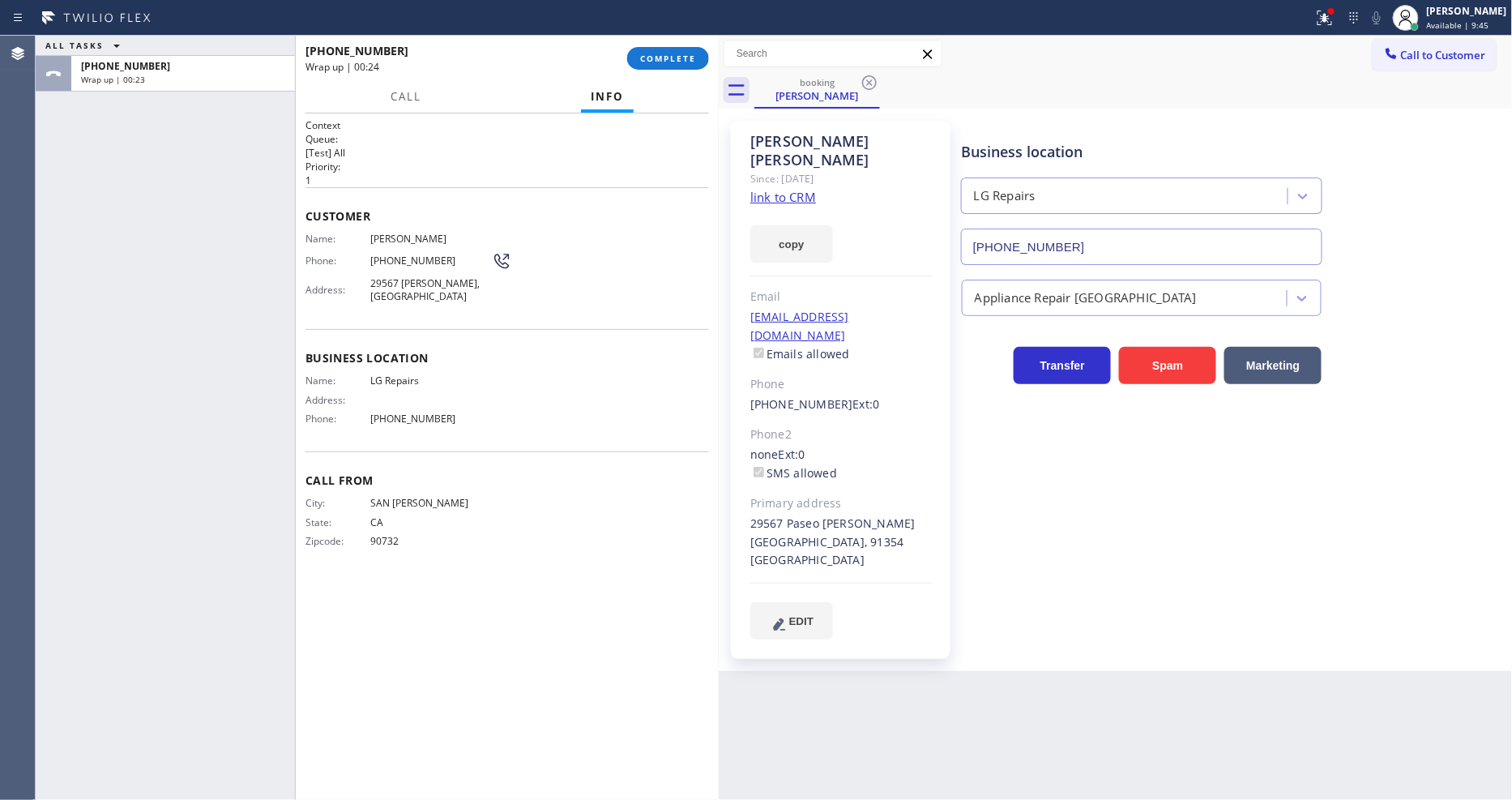
click at [684, 58] on span "COMPLETE" at bounding box center [668, 58] width 56 height 12
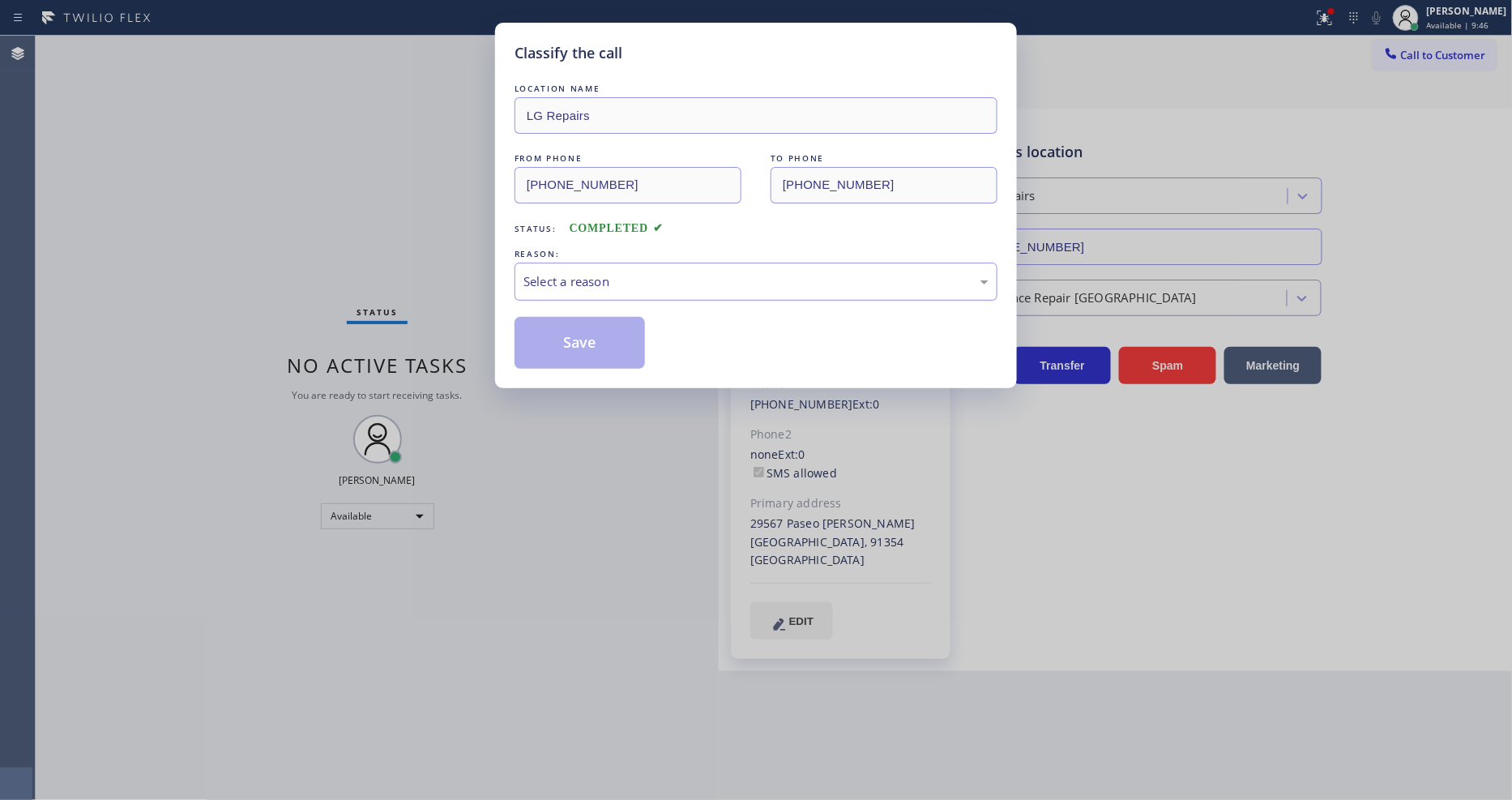
click at [546, 280] on div "Select a reason" at bounding box center [756, 281] width 465 height 18
click at [579, 318] on button "Save" at bounding box center [579, 343] width 131 height 52
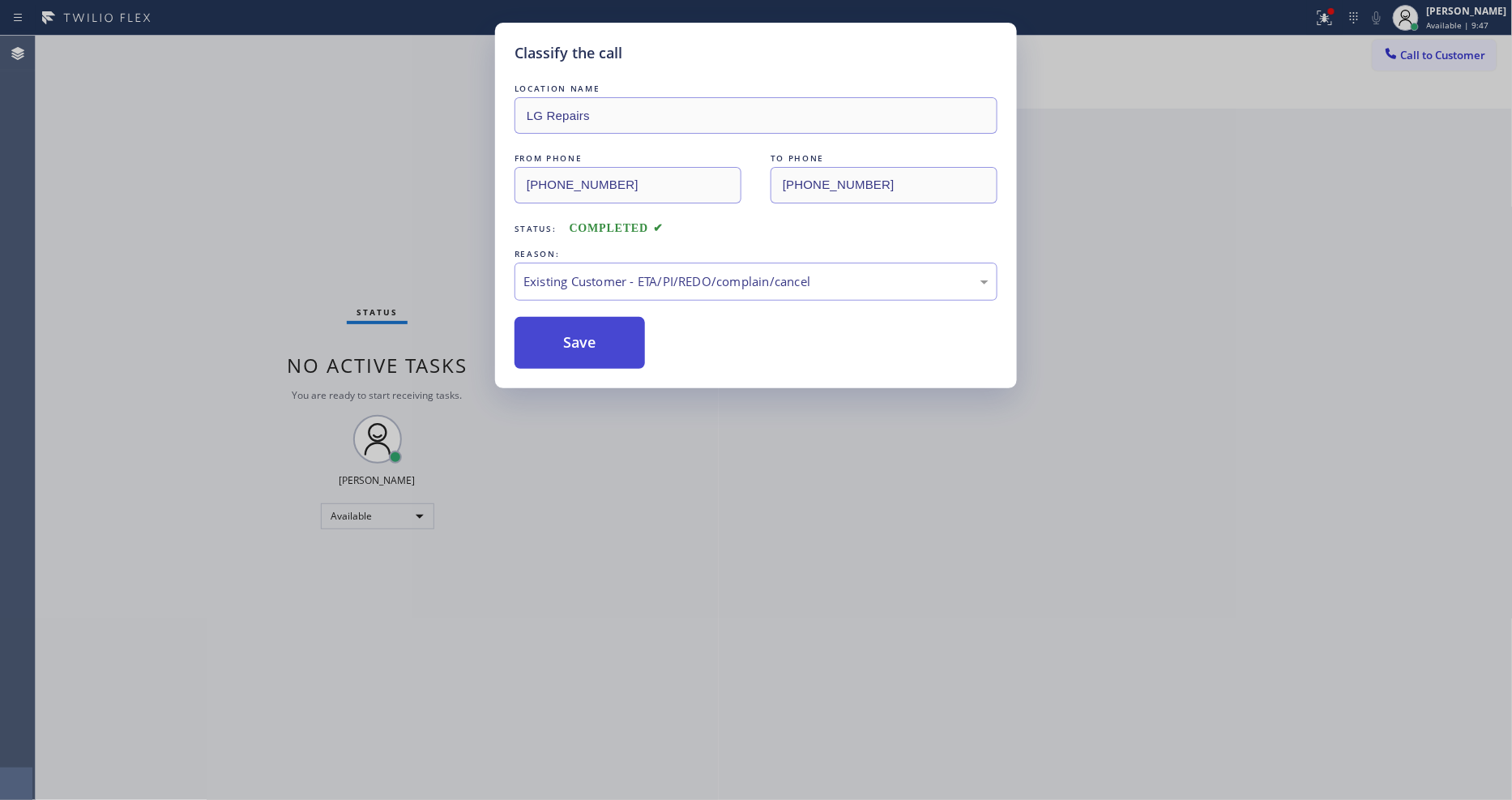
click at [579, 318] on button "Save" at bounding box center [579, 343] width 131 height 52
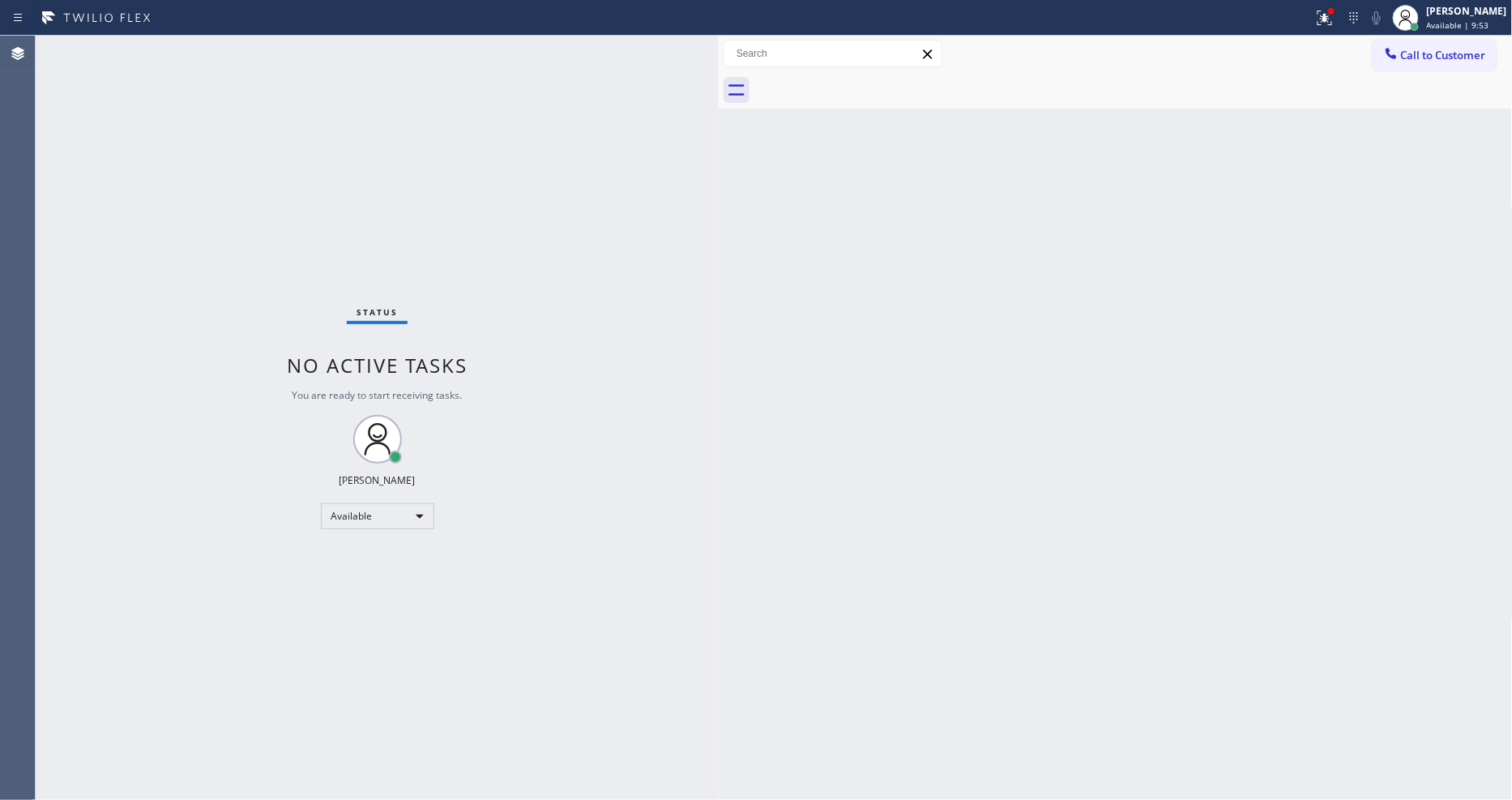
click at [1152, 425] on div "Back to Dashboard Change Sender ID Customers Technicians Select a contact Outbo…" at bounding box center [1116, 418] width 794 height 764
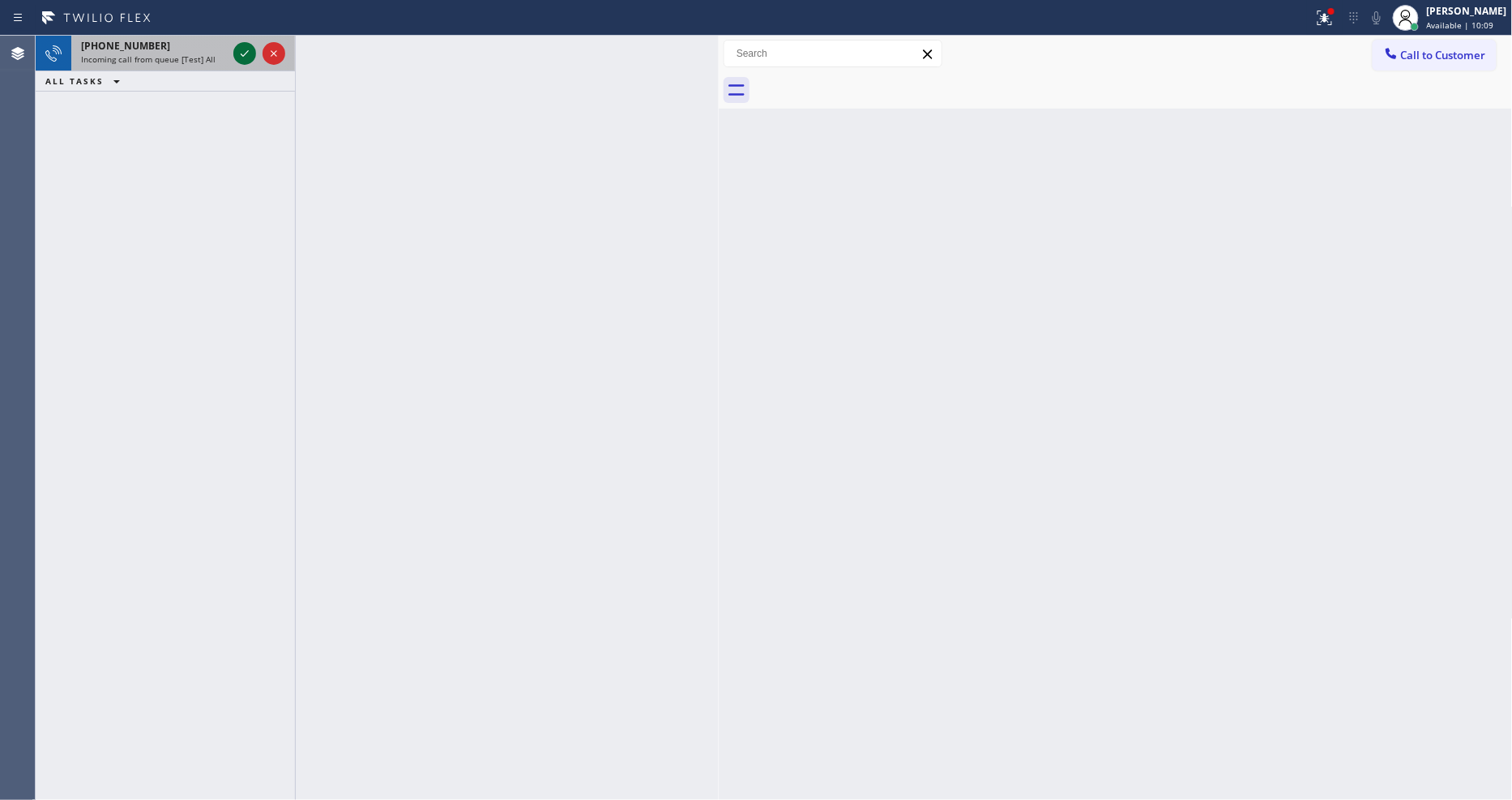
click at [238, 57] on icon at bounding box center [245, 53] width 19 height 19
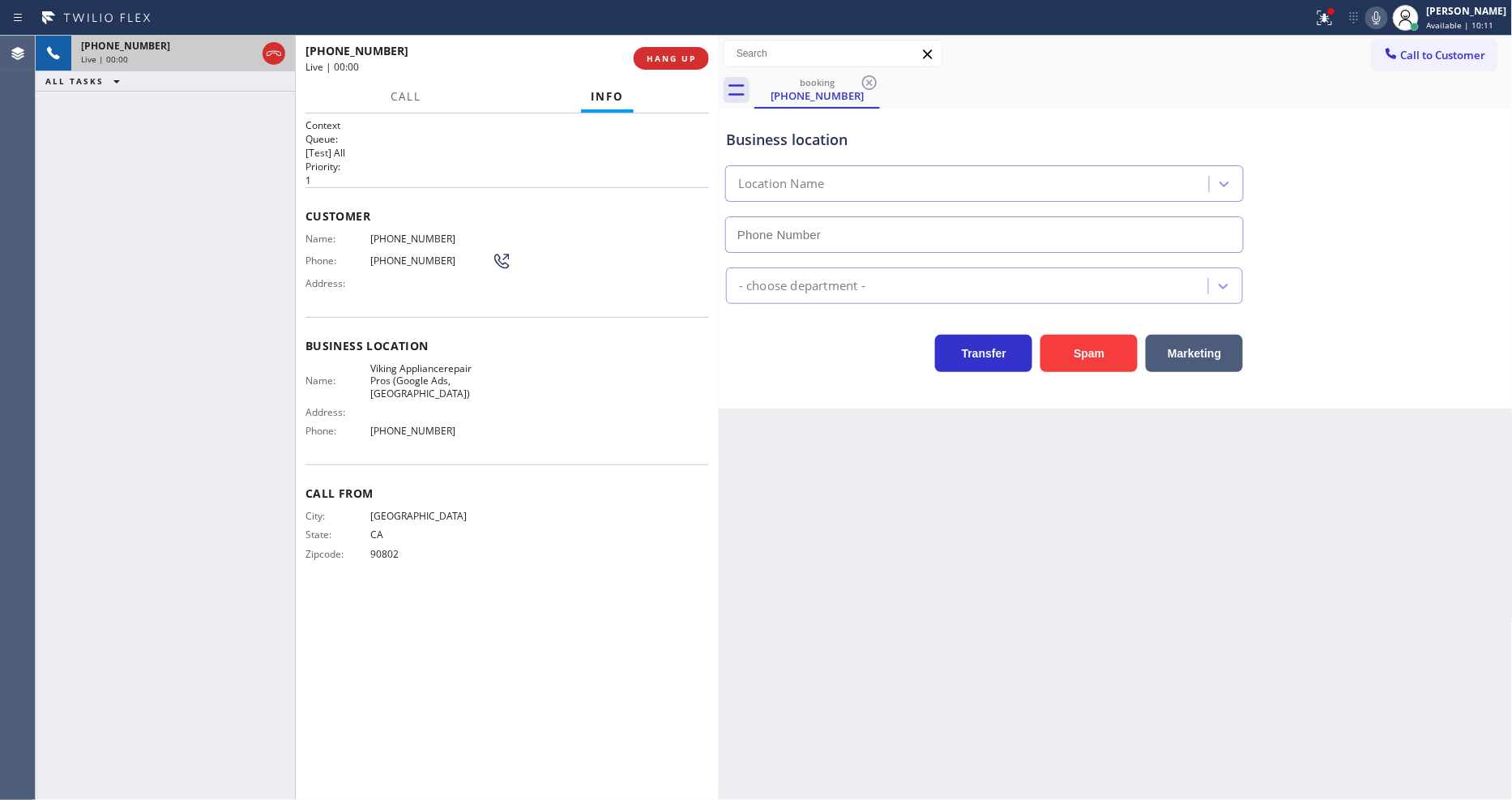
type input "[PHONE_NUMBER]"
drag, startPoint x: 1195, startPoint y: 580, endPoint x: 1079, endPoint y: 512, distance: 134.5
click at [1191, 579] on div "Back to Dashboard Change Sender ID Customers Technicians Select a contact Outbo…" at bounding box center [1116, 418] width 794 height 764
click at [451, 368] on span "Viking Appliancerepair Pros (Google Ads, [GEOGRAPHIC_DATA])" at bounding box center [431, 381] width 122 height 38
click at [451, 369] on span "Viking Appliancerepair Pros (Google Ads, [GEOGRAPHIC_DATA])" at bounding box center [431, 381] width 122 height 38
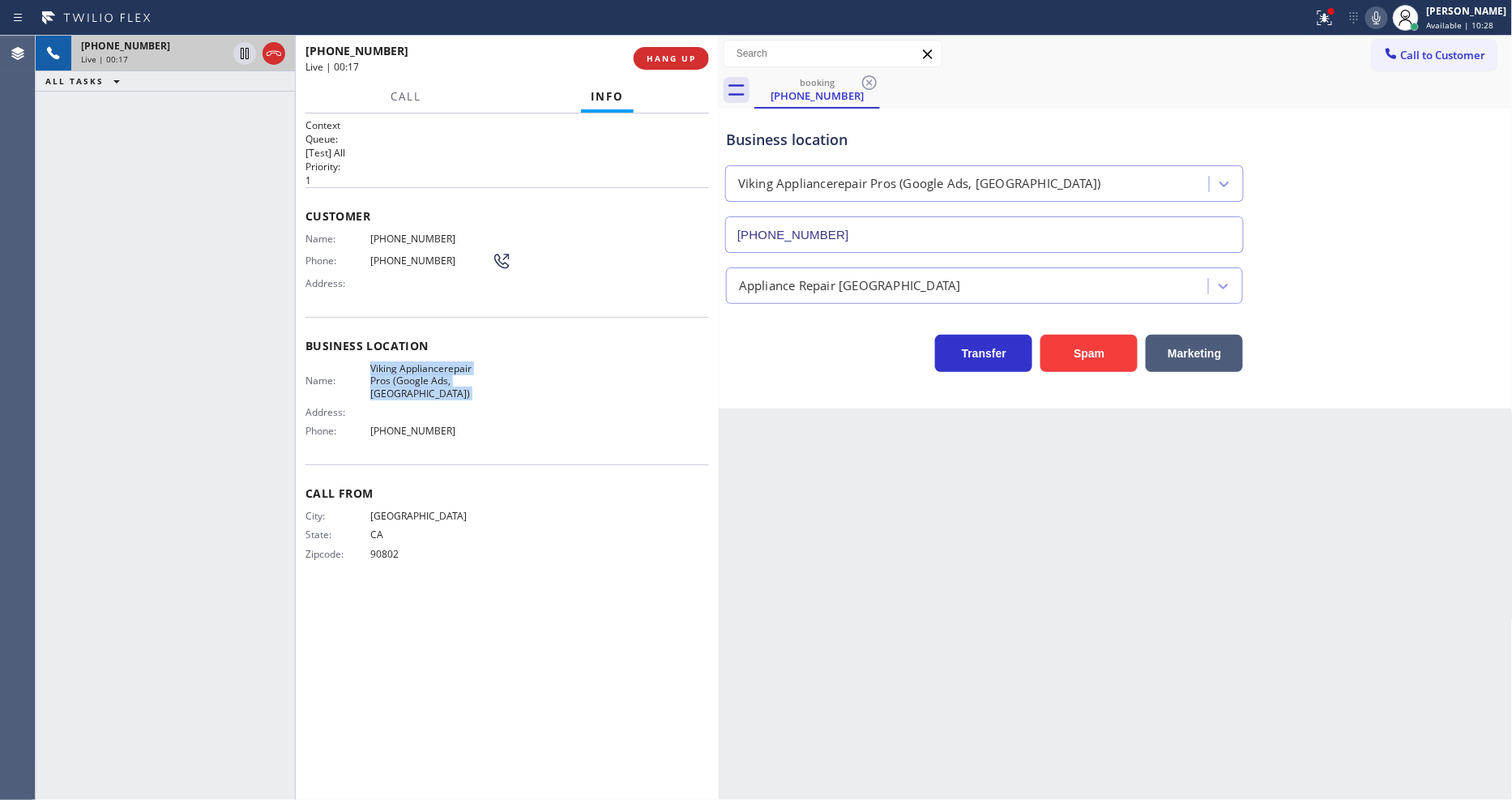
click at [451, 369] on span "Viking Appliancerepair Pros (Google Ads, [GEOGRAPHIC_DATA])" at bounding box center [431, 381] width 122 height 38
click at [385, 238] on span "[PHONE_NUMBER]" at bounding box center [431, 239] width 122 height 13
click at [248, 44] on icon at bounding box center [245, 53] width 19 height 19
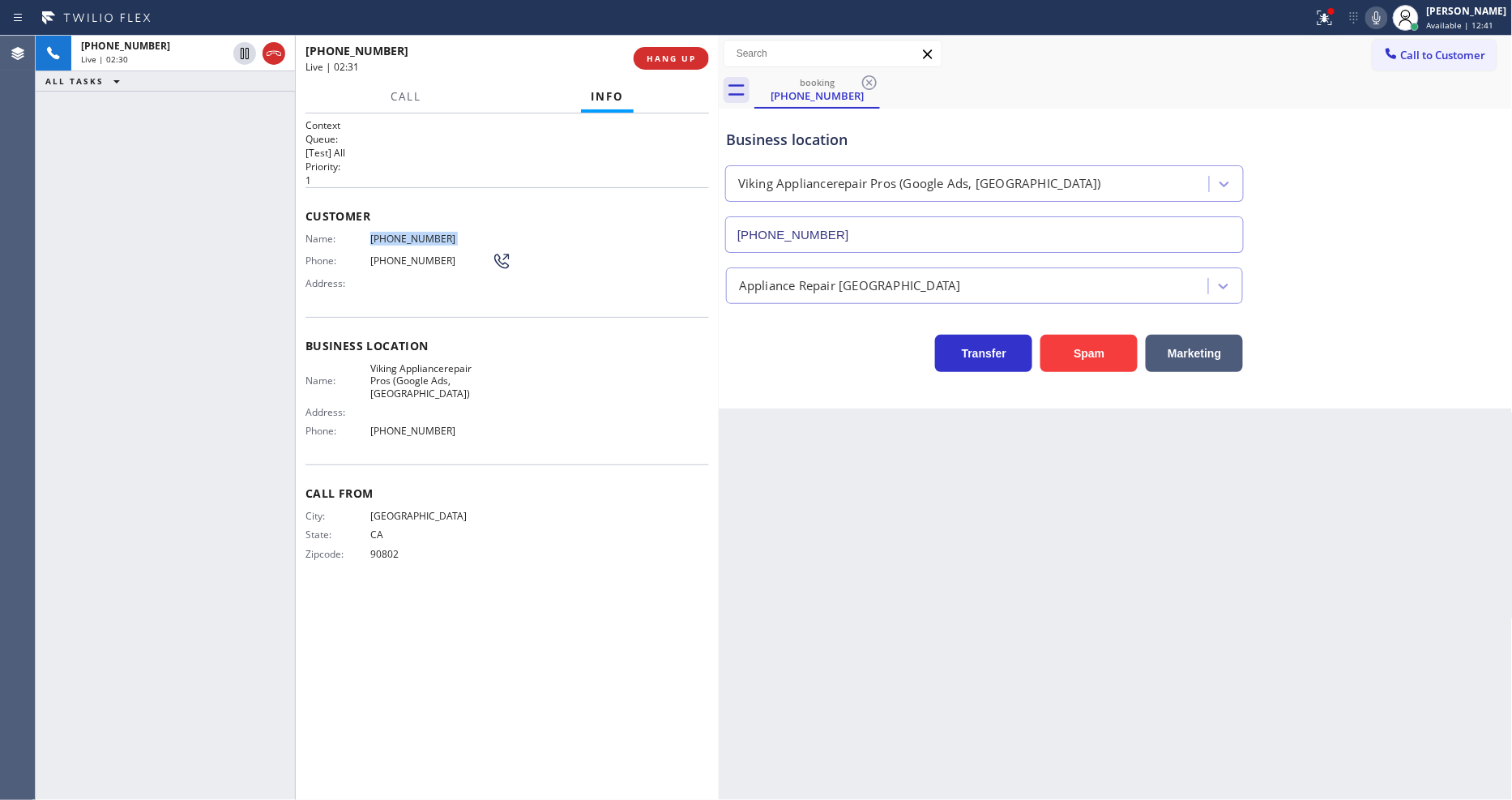
click at [1382, 20] on icon at bounding box center [1377, 17] width 19 height 19
click at [244, 48] on icon at bounding box center [245, 53] width 19 height 19
click at [1386, 17] on icon at bounding box center [1377, 17] width 19 height 19
click at [1334, 20] on icon at bounding box center [1324, 17] width 19 height 19
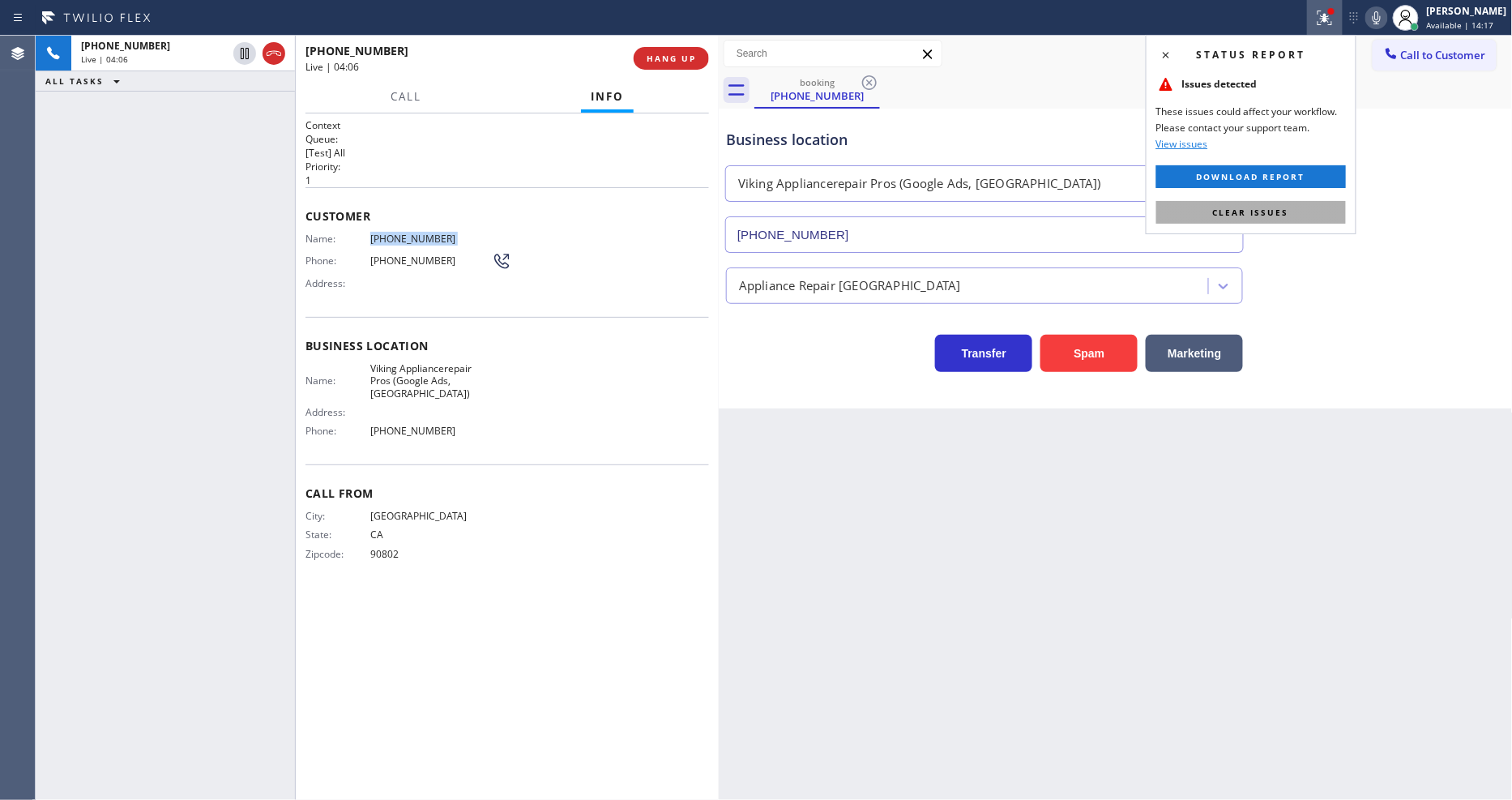
click at [1306, 207] on button "Clear issues" at bounding box center [1251, 212] width 189 height 22
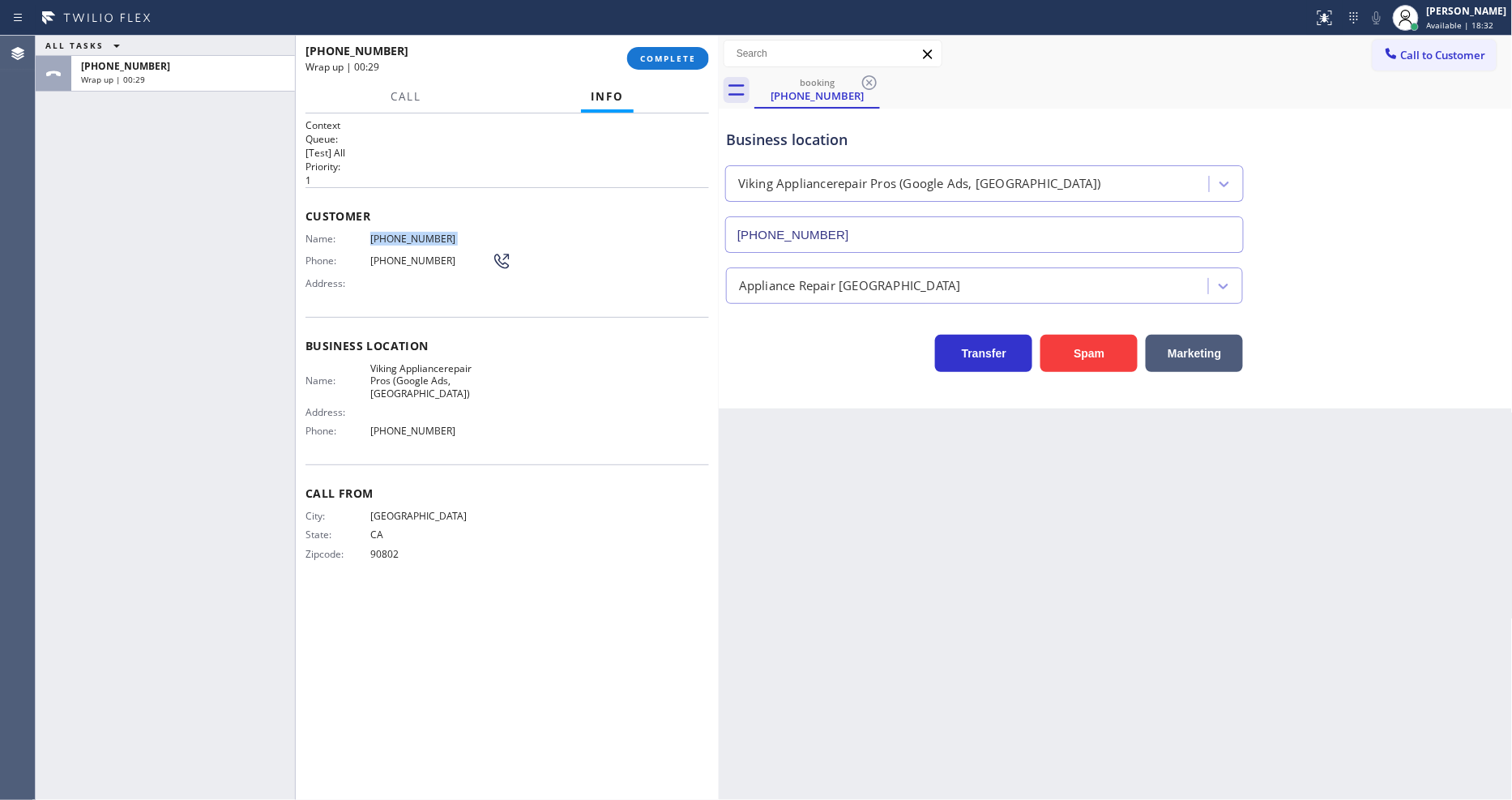
drag, startPoint x: 641, startPoint y: 62, endPoint x: 623, endPoint y: 116, distance: 56.9
click at [641, 62] on span "COMPLETE" at bounding box center [668, 58] width 56 height 12
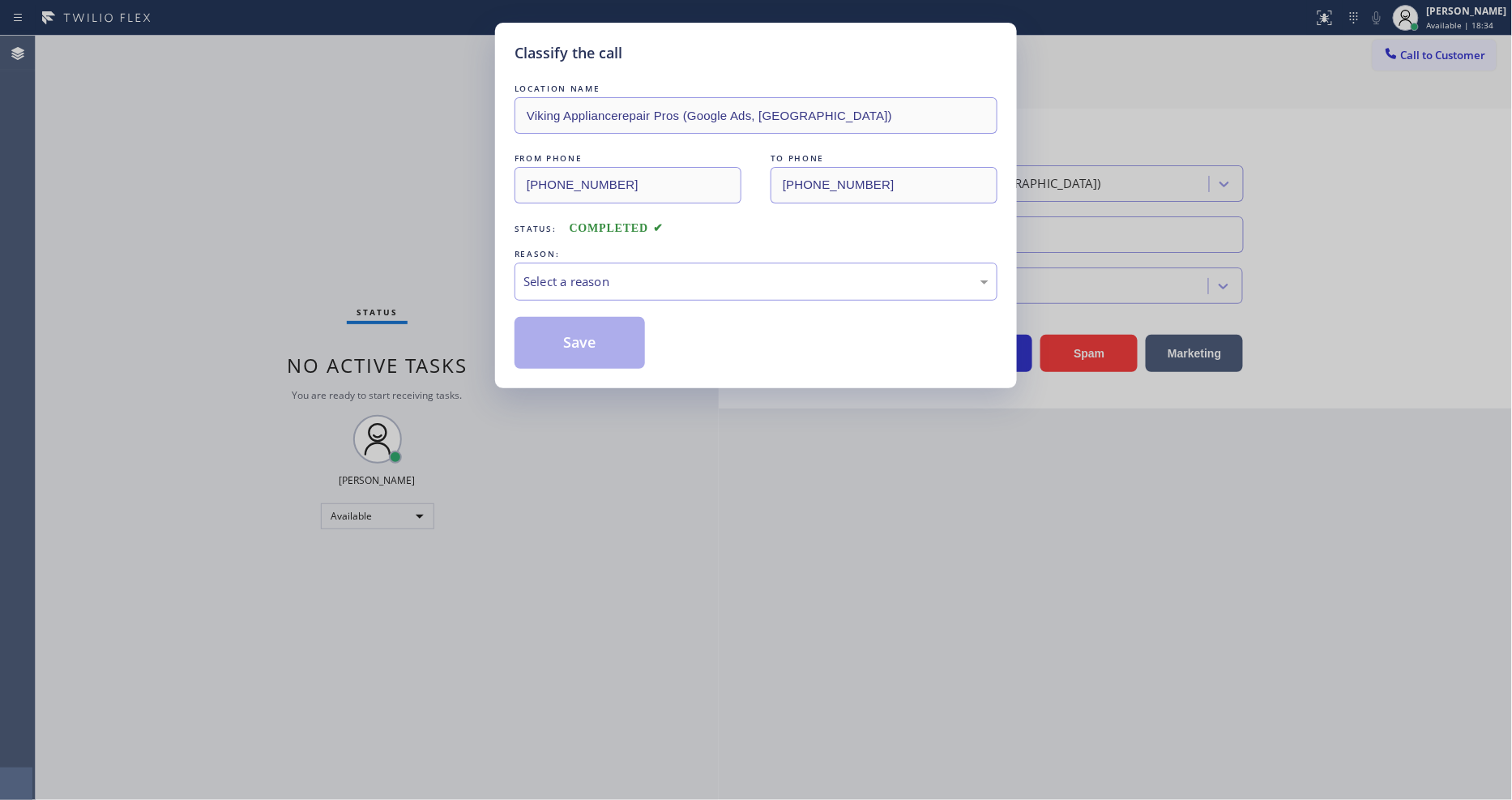
click at [564, 280] on div "Select a reason" at bounding box center [756, 281] width 465 height 18
click at [556, 337] on button "Save" at bounding box center [579, 343] width 131 height 52
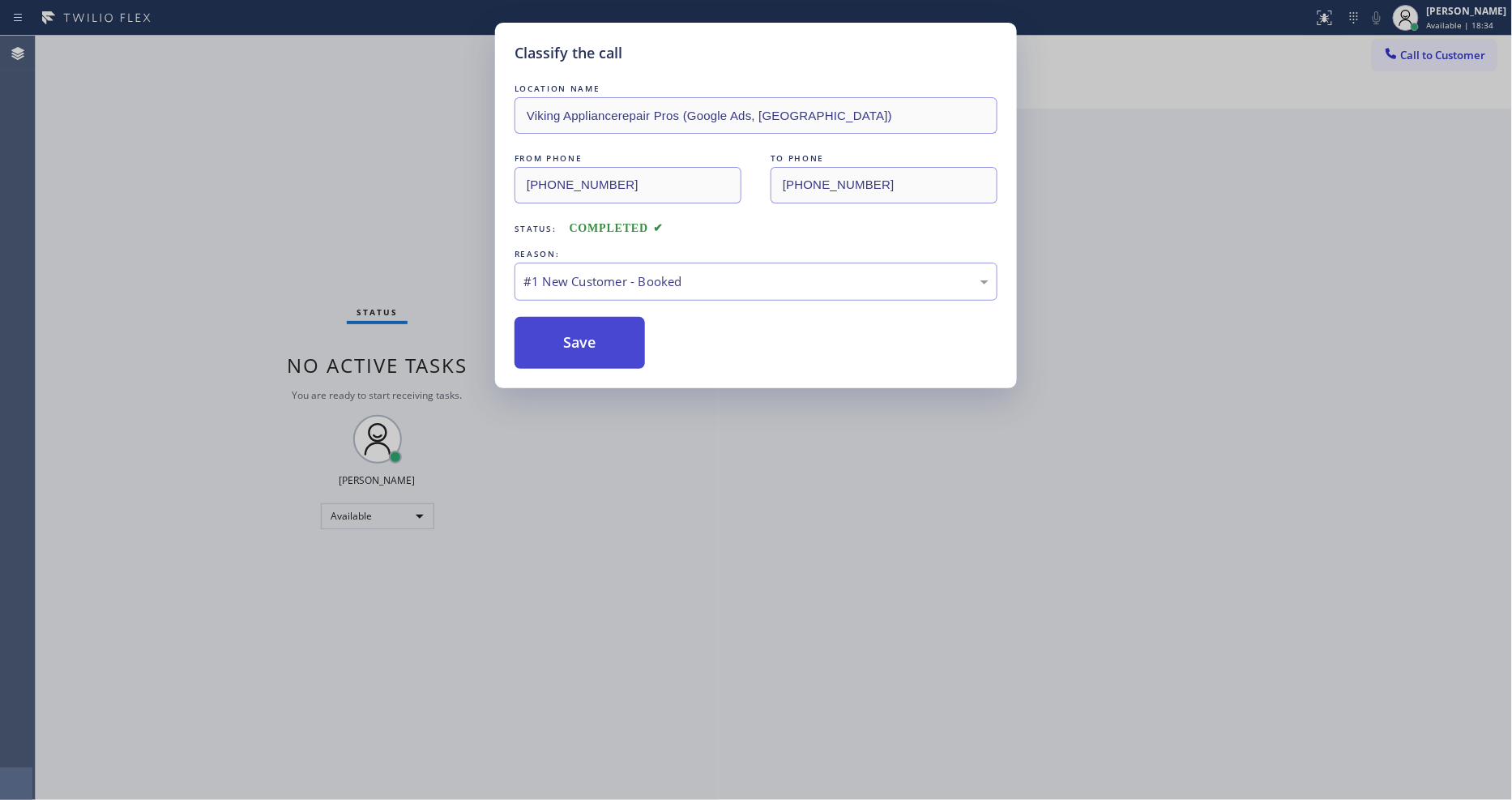
click at [556, 337] on button "Save" at bounding box center [579, 343] width 131 height 52
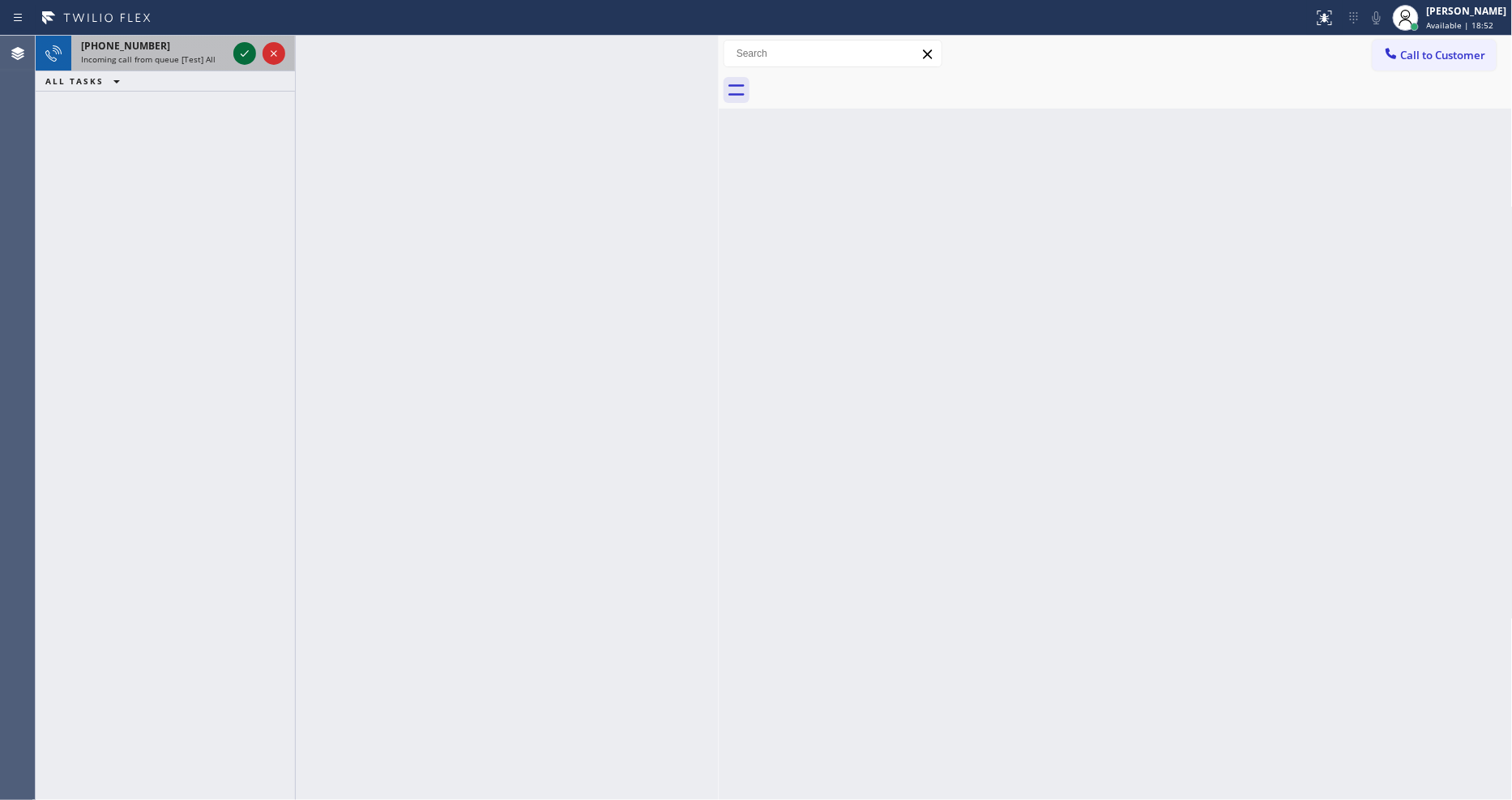
click at [235, 46] on icon at bounding box center [245, 53] width 19 height 19
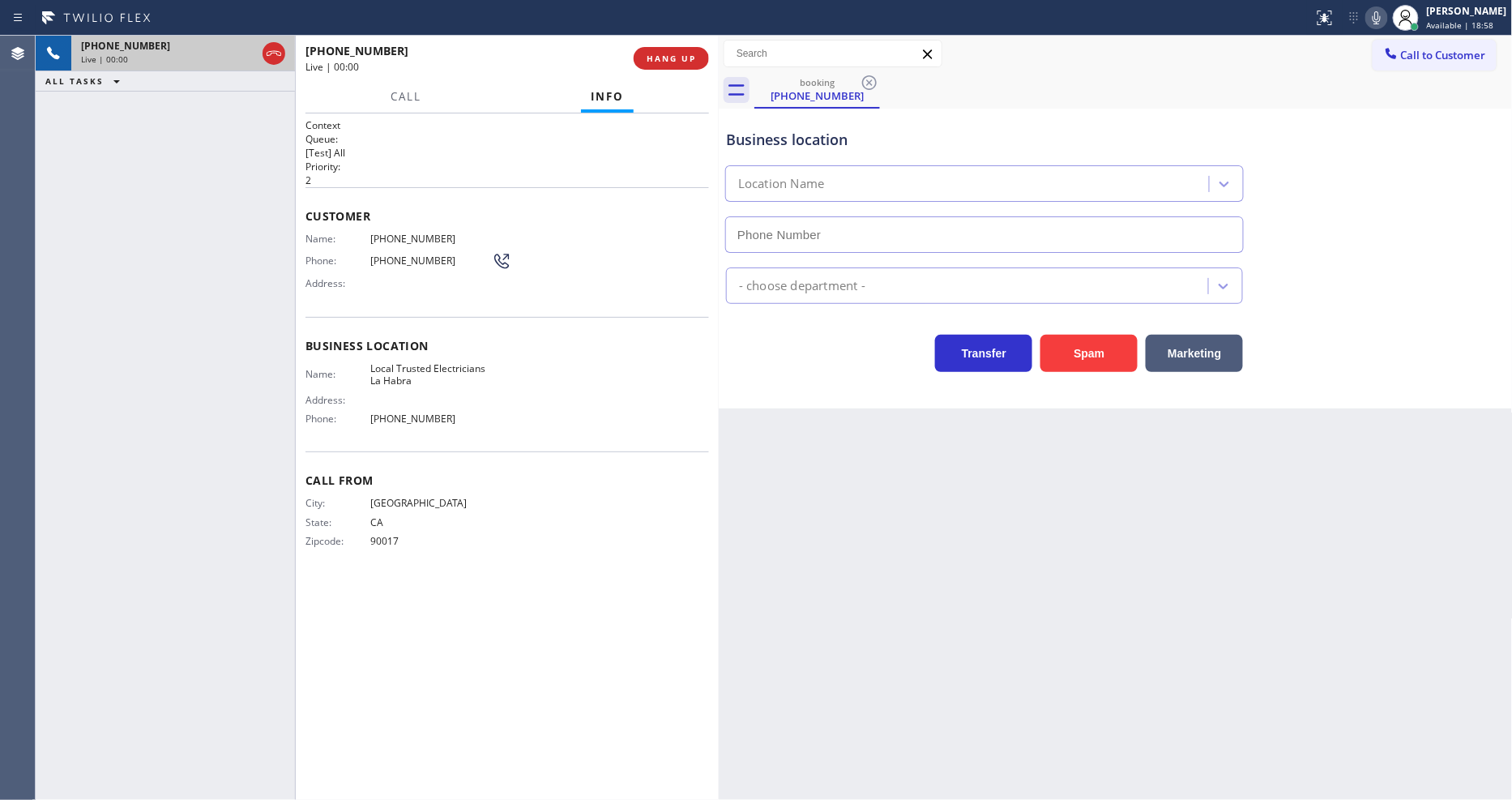
type input "[PHONE_NUMBER]"
click at [660, 54] on span "HANG UP" at bounding box center [671, 58] width 49 height 12
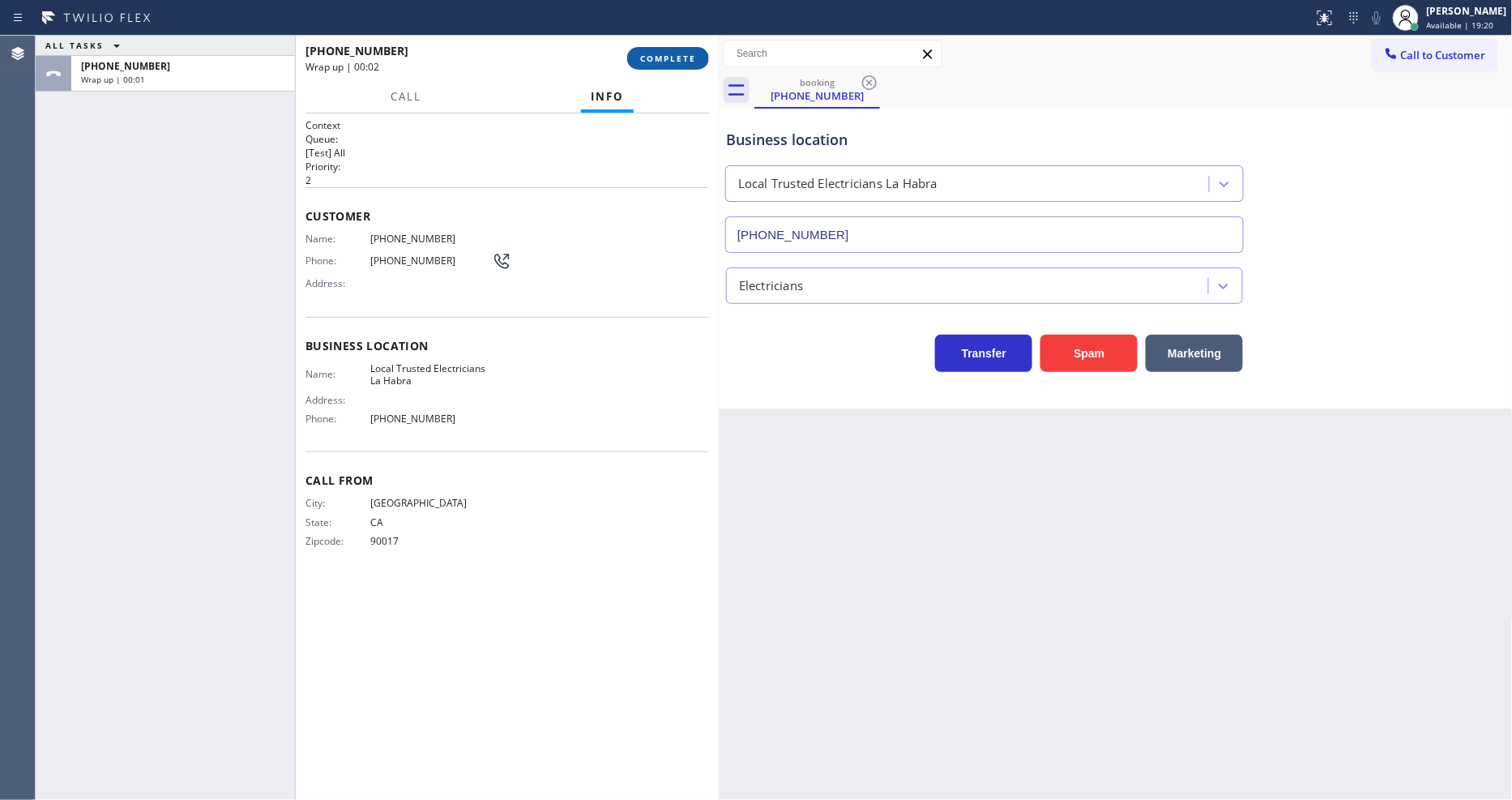
click at [689, 50] on button "COMPLETE" at bounding box center [668, 58] width 82 height 22
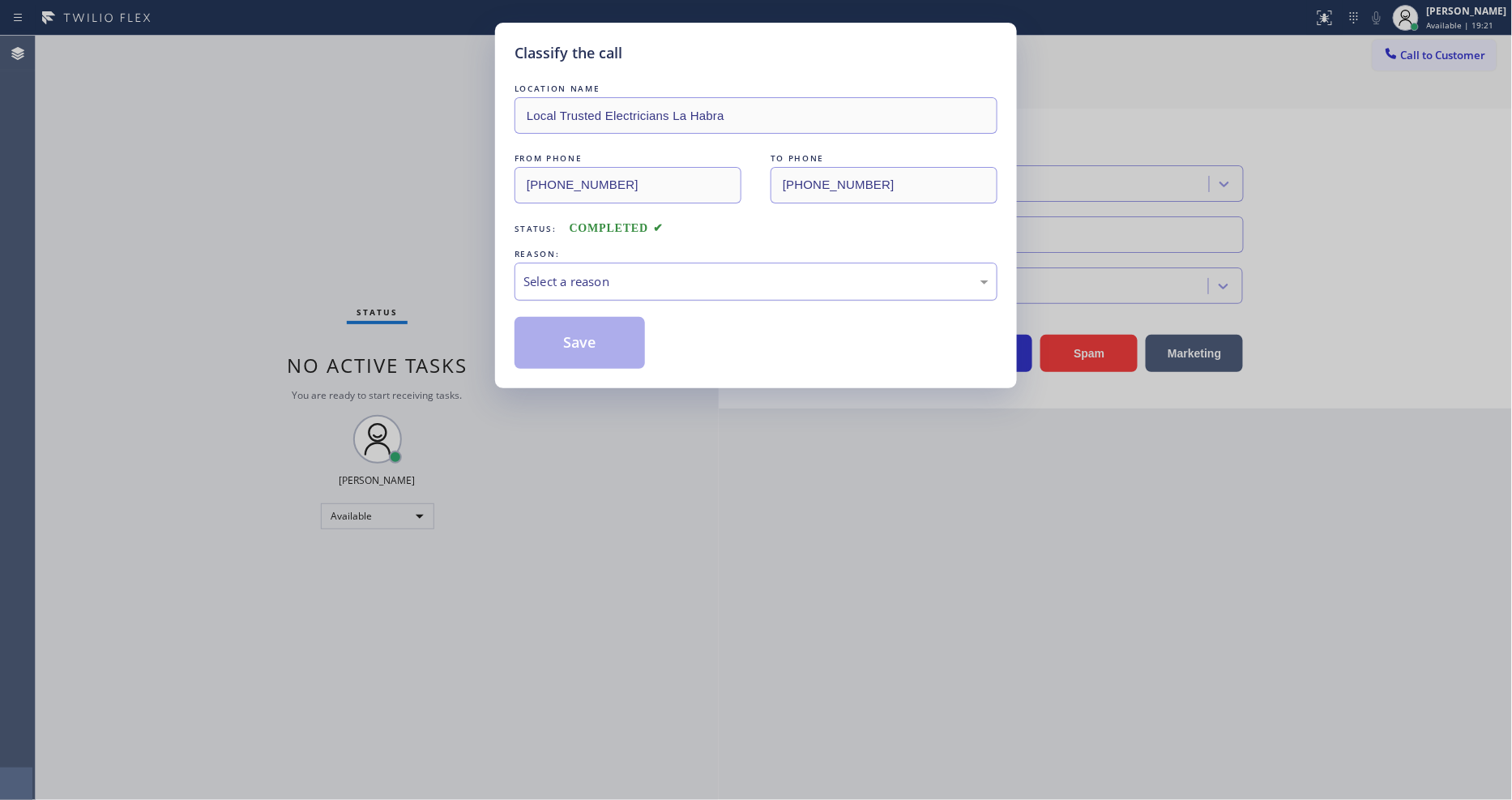
click at [620, 273] on div "Select a reason" at bounding box center [756, 281] width 465 height 18
click at [608, 328] on button "Save" at bounding box center [579, 343] width 131 height 52
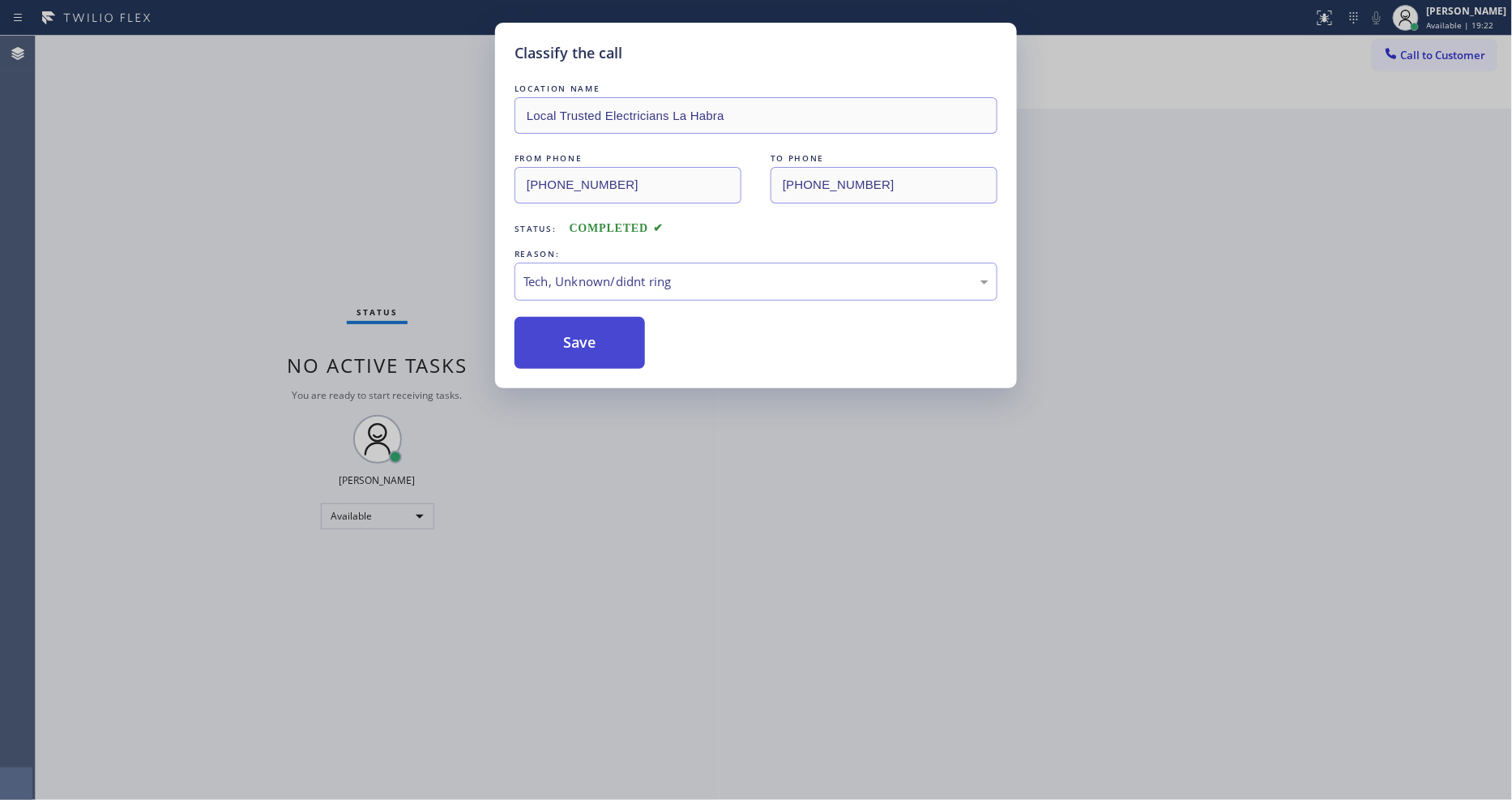
click at [608, 328] on button "Save" at bounding box center [579, 343] width 131 height 52
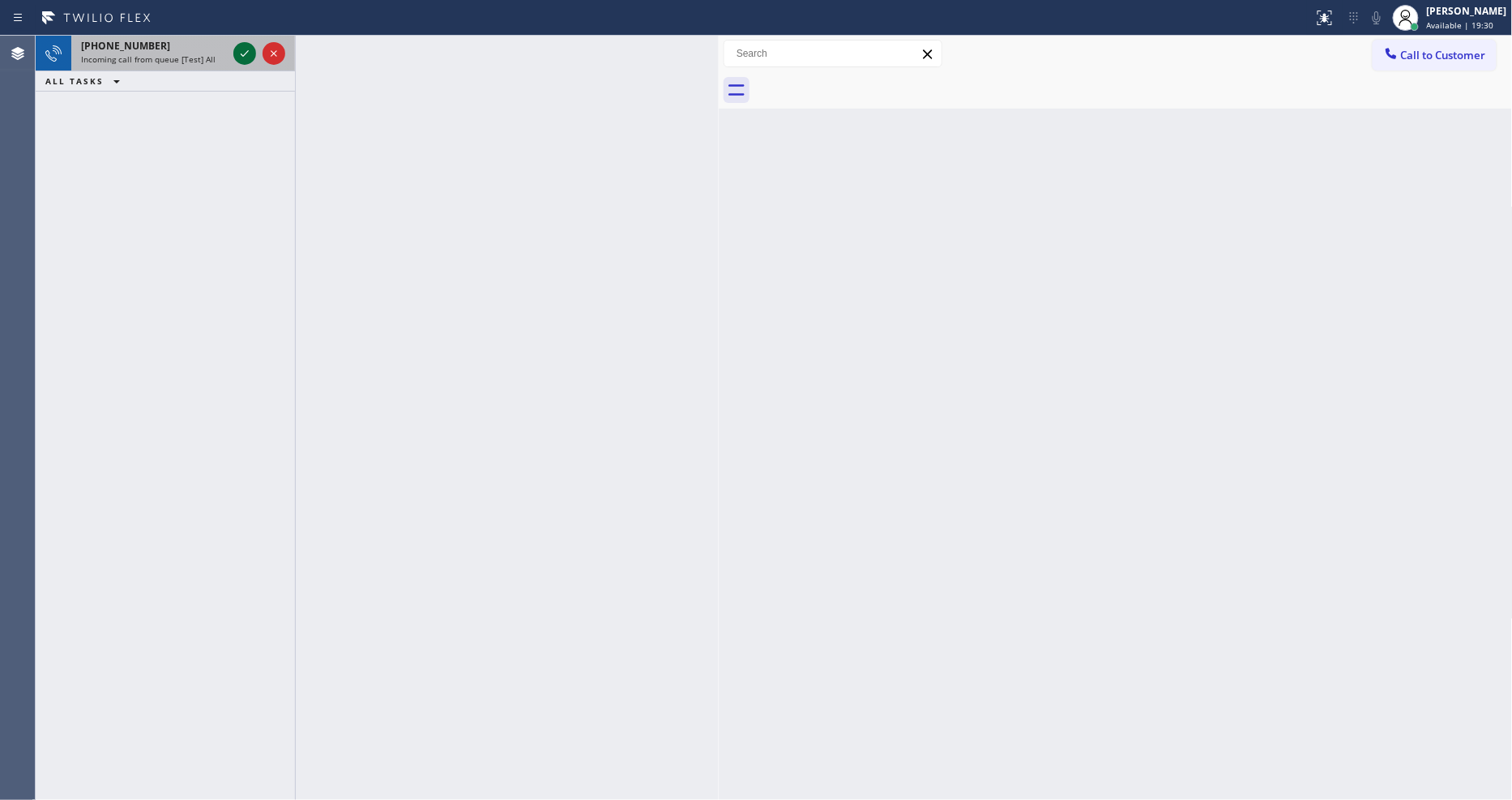
click at [243, 59] on icon at bounding box center [245, 53] width 19 height 19
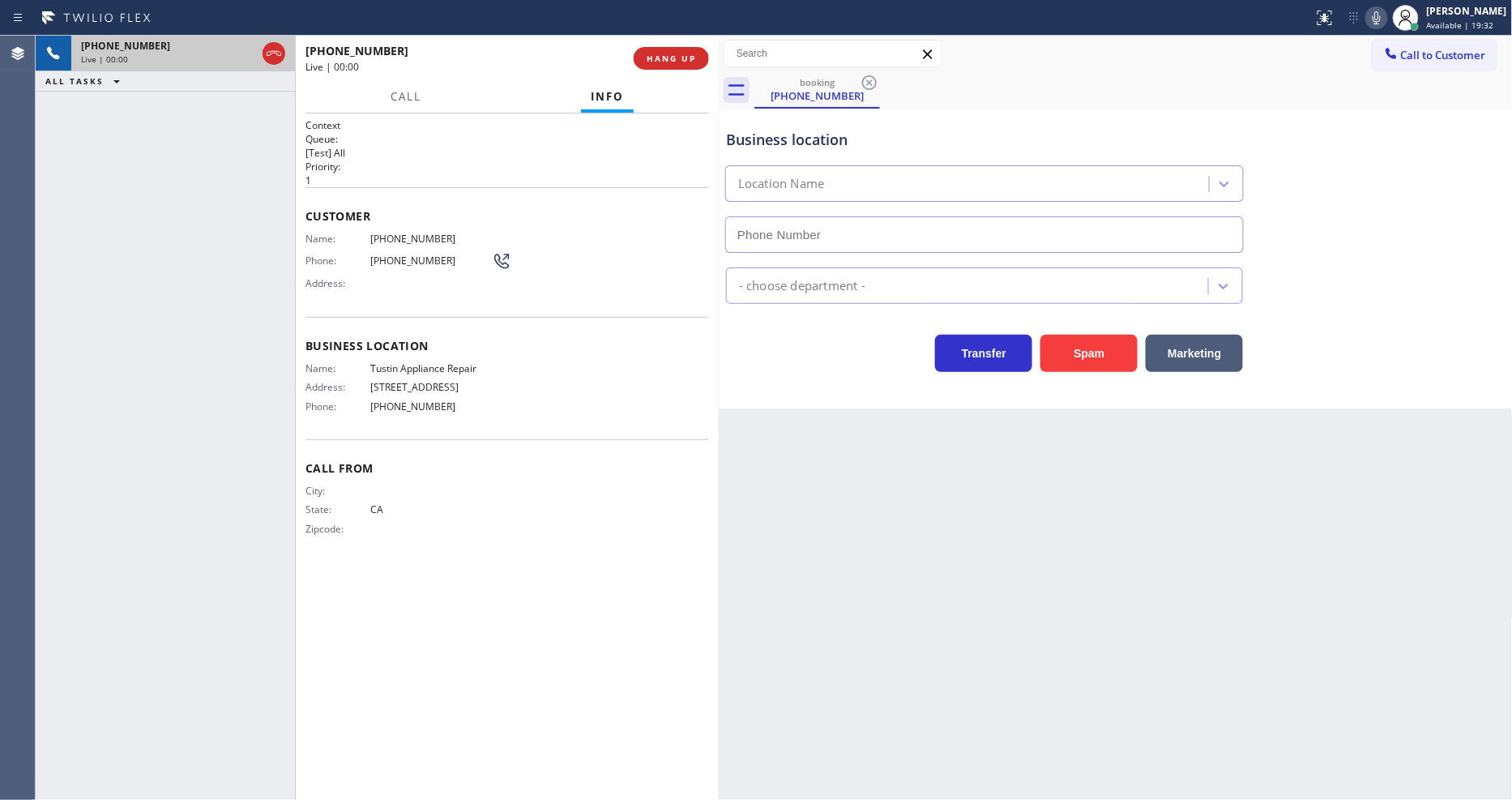
type input "[PHONE_NUMBER]"
click at [463, 363] on span "Tustin Appliance Repair" at bounding box center [431, 369] width 122 height 13
click at [408, 237] on span "[PHONE_NUMBER]" at bounding box center [431, 239] width 122 height 13
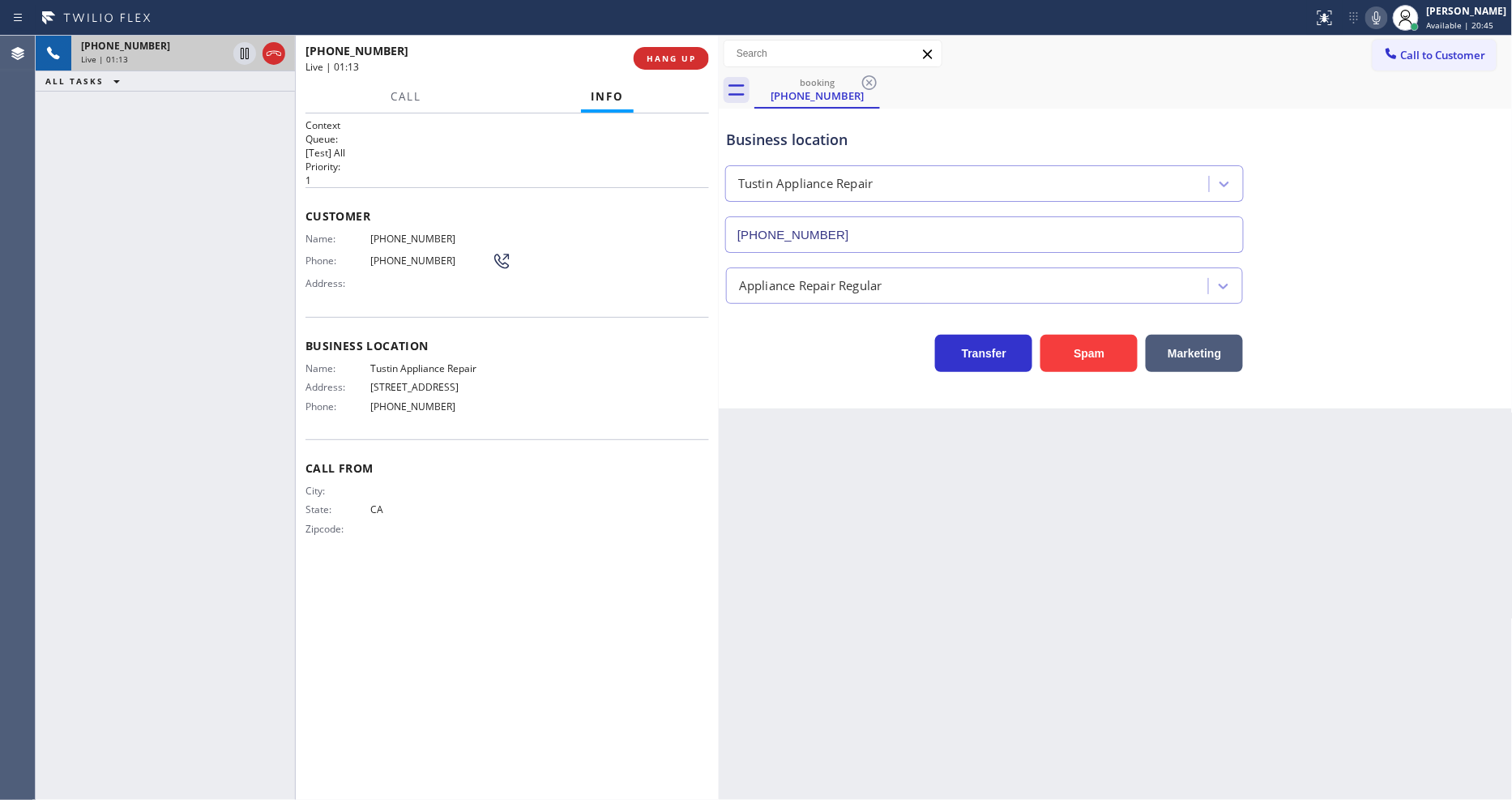
click at [406, 238] on span "[PHONE_NUMBER]" at bounding box center [431, 239] width 122 height 13
click at [426, 245] on div "Name: [PHONE_NUMBER] Phone: [PHONE_NUMBER] Address:" at bounding box center [408, 265] width 206 height 64
click at [425, 237] on span "[PHONE_NUMBER]" at bounding box center [431, 239] width 122 height 13
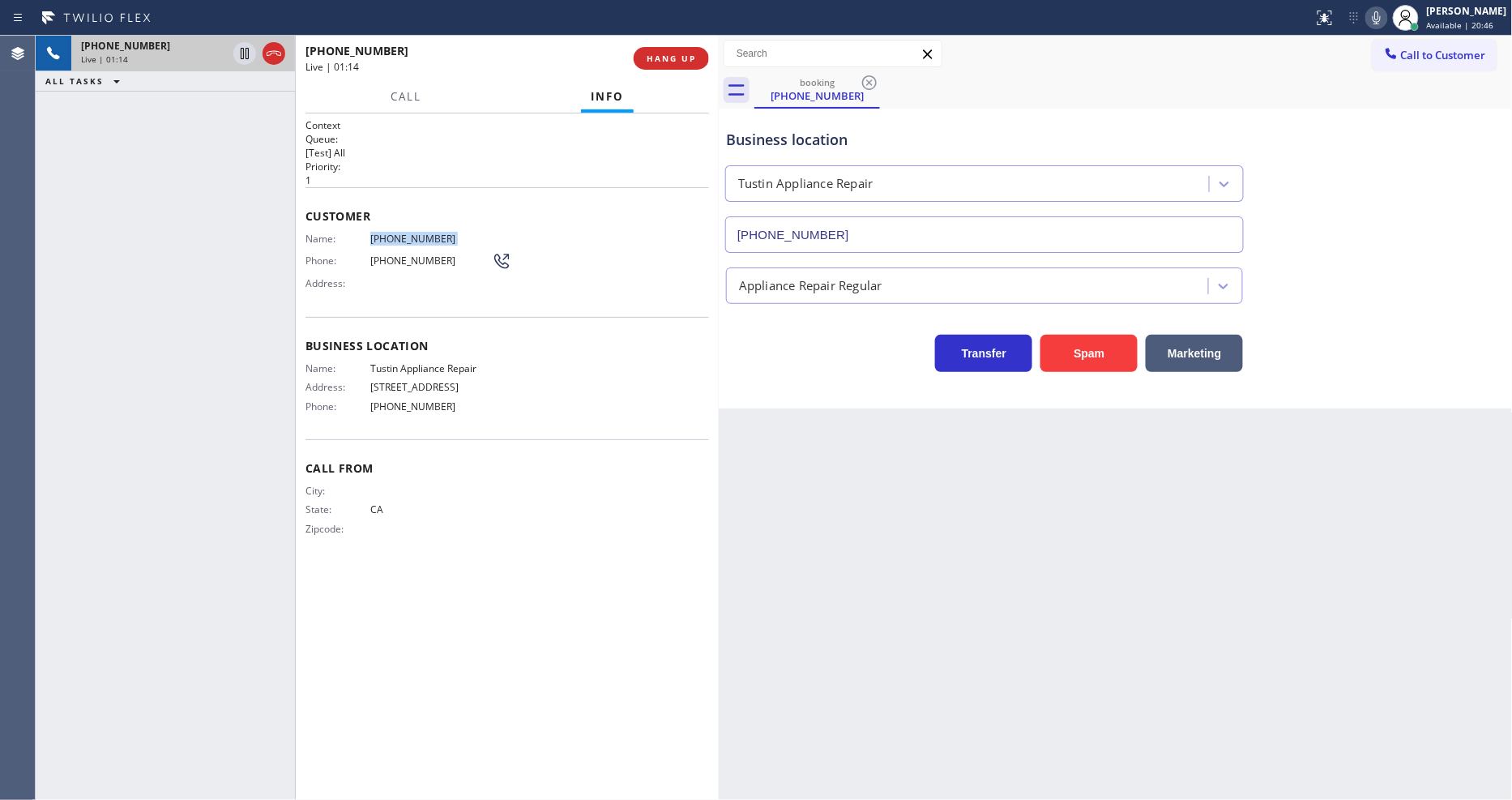
click at [425, 237] on span "[PHONE_NUMBER]" at bounding box center [431, 239] width 122 height 13
click at [545, 794] on div "Context Queue: [Test] All Priority: 1 Customer Name: [PHONE_NUMBER] Phone: [PHO…" at bounding box center [507, 457] width 403 height 677
click at [216, 371] on div "[PHONE_NUMBER] Live | 01:18 ALL TASKS ALL TASKS ACTIVE TASKS TASKS IN WRAP UP" at bounding box center [165, 418] width 259 height 764
click at [926, 135] on div "Business location" at bounding box center [984, 139] width 517 height 22
drag, startPoint x: 1390, startPoint y: 268, endPoint x: 1237, endPoint y: 209, distance: 164.0
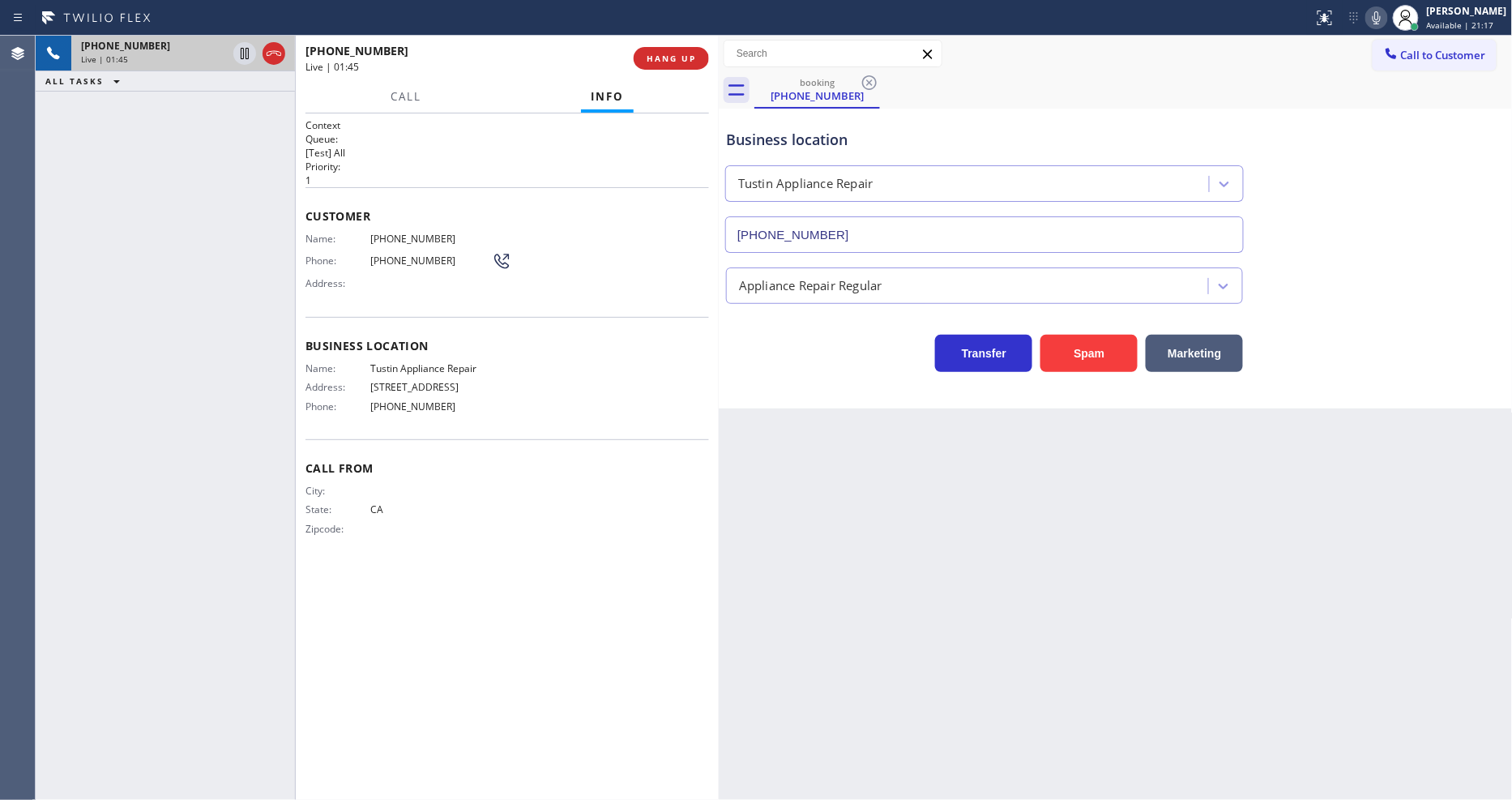
click at [1390, 268] on div "Appliance Repair Regular" at bounding box center [1116, 282] width 786 height 43
click at [669, 58] on span "HANG UP" at bounding box center [671, 58] width 49 height 12
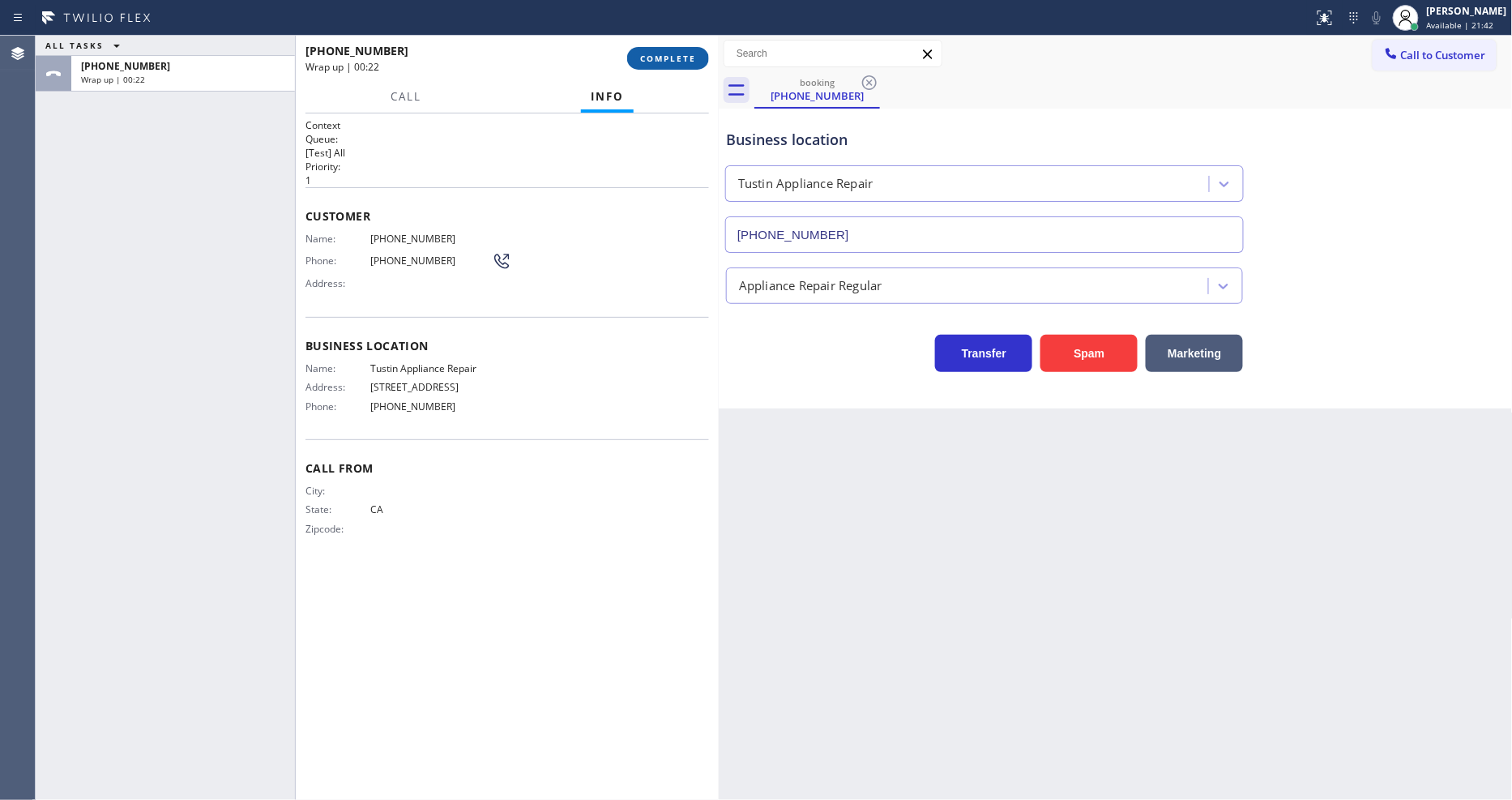
click at [668, 50] on button "COMPLETE" at bounding box center [668, 58] width 82 height 22
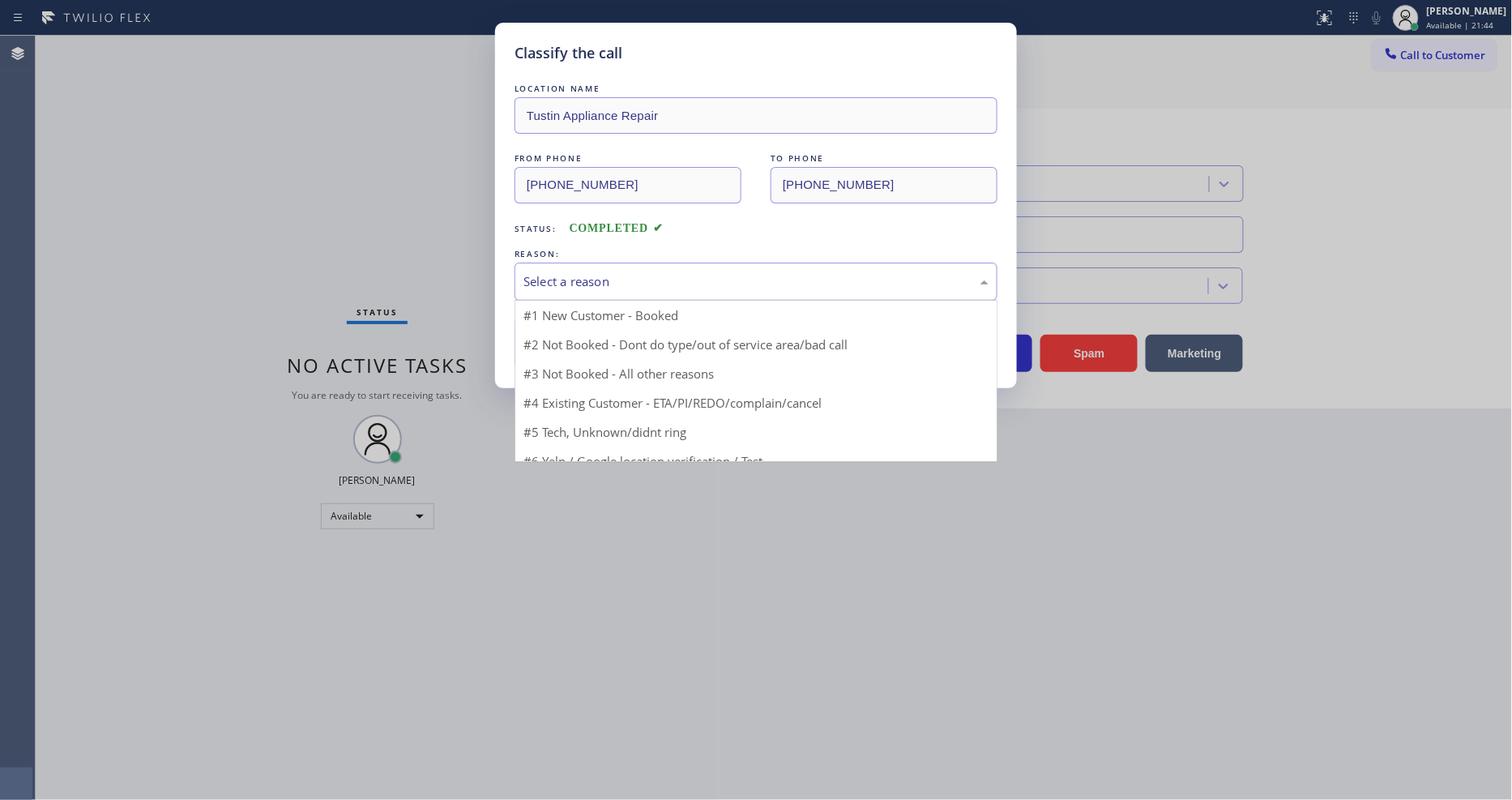
click at [576, 273] on div "Select a reason" at bounding box center [756, 281] width 465 height 18
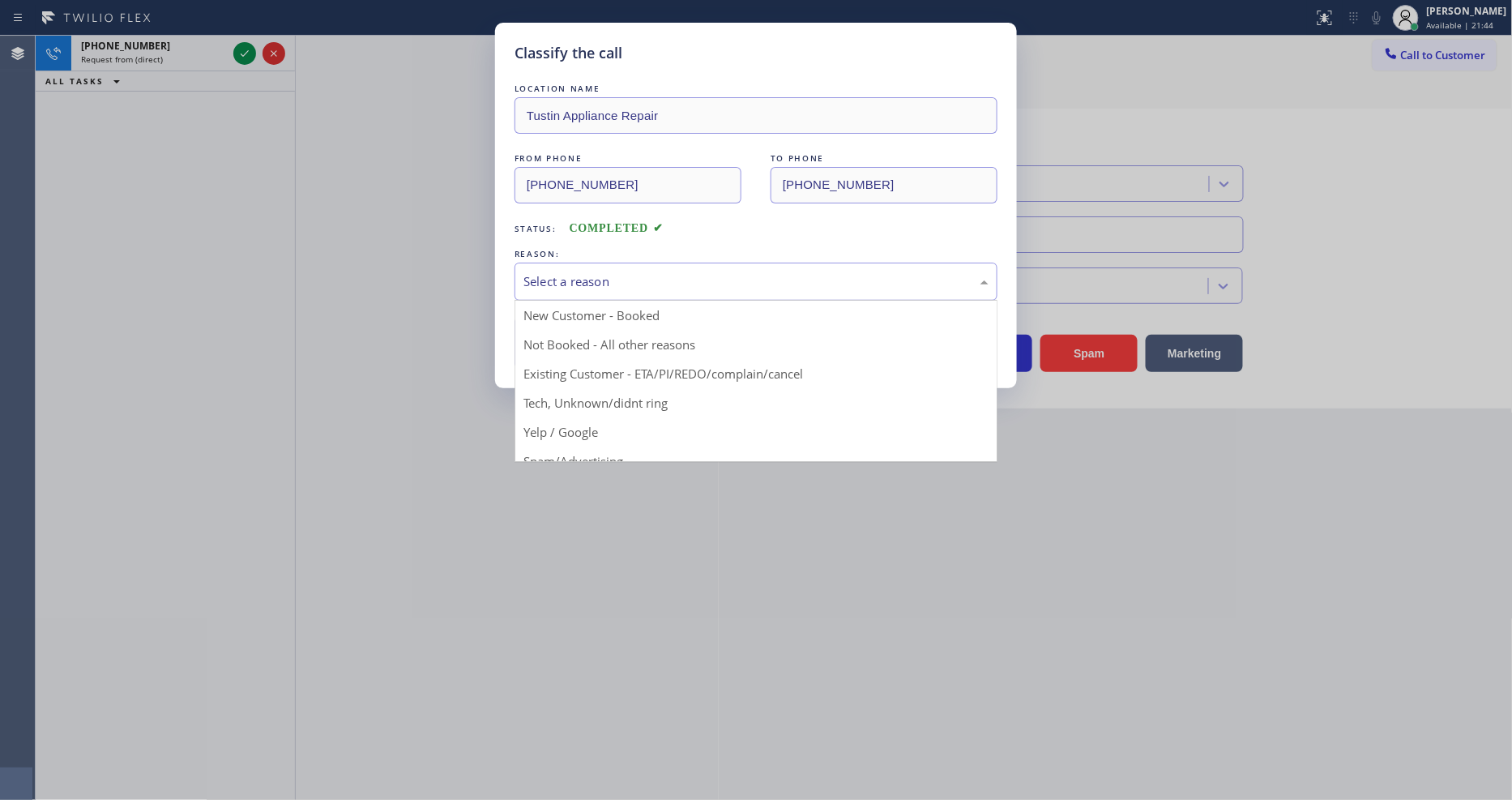
click at [563, 344] on button "Save" at bounding box center [579, 343] width 131 height 52
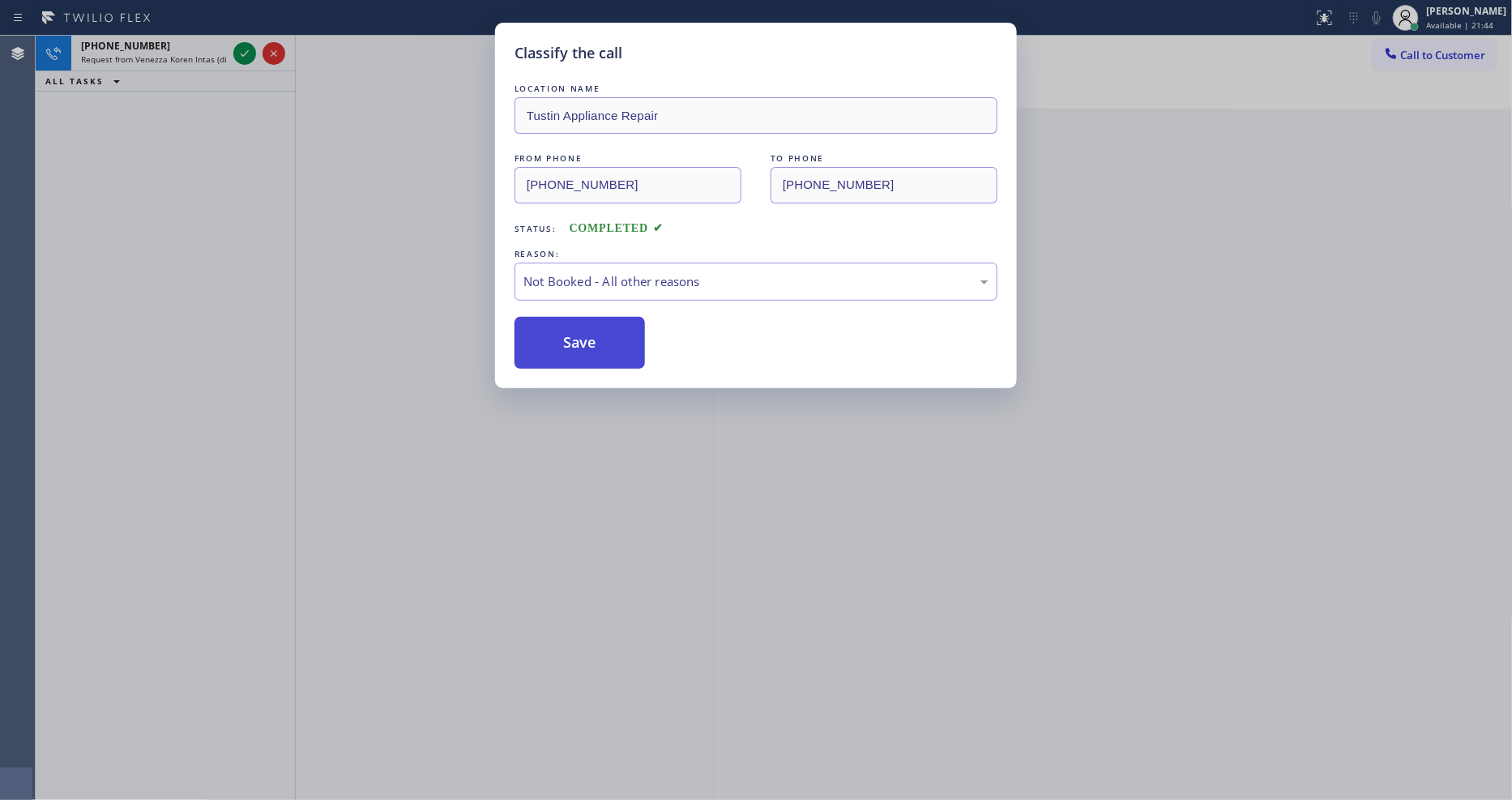
click at [563, 344] on button "Save" at bounding box center [579, 343] width 131 height 52
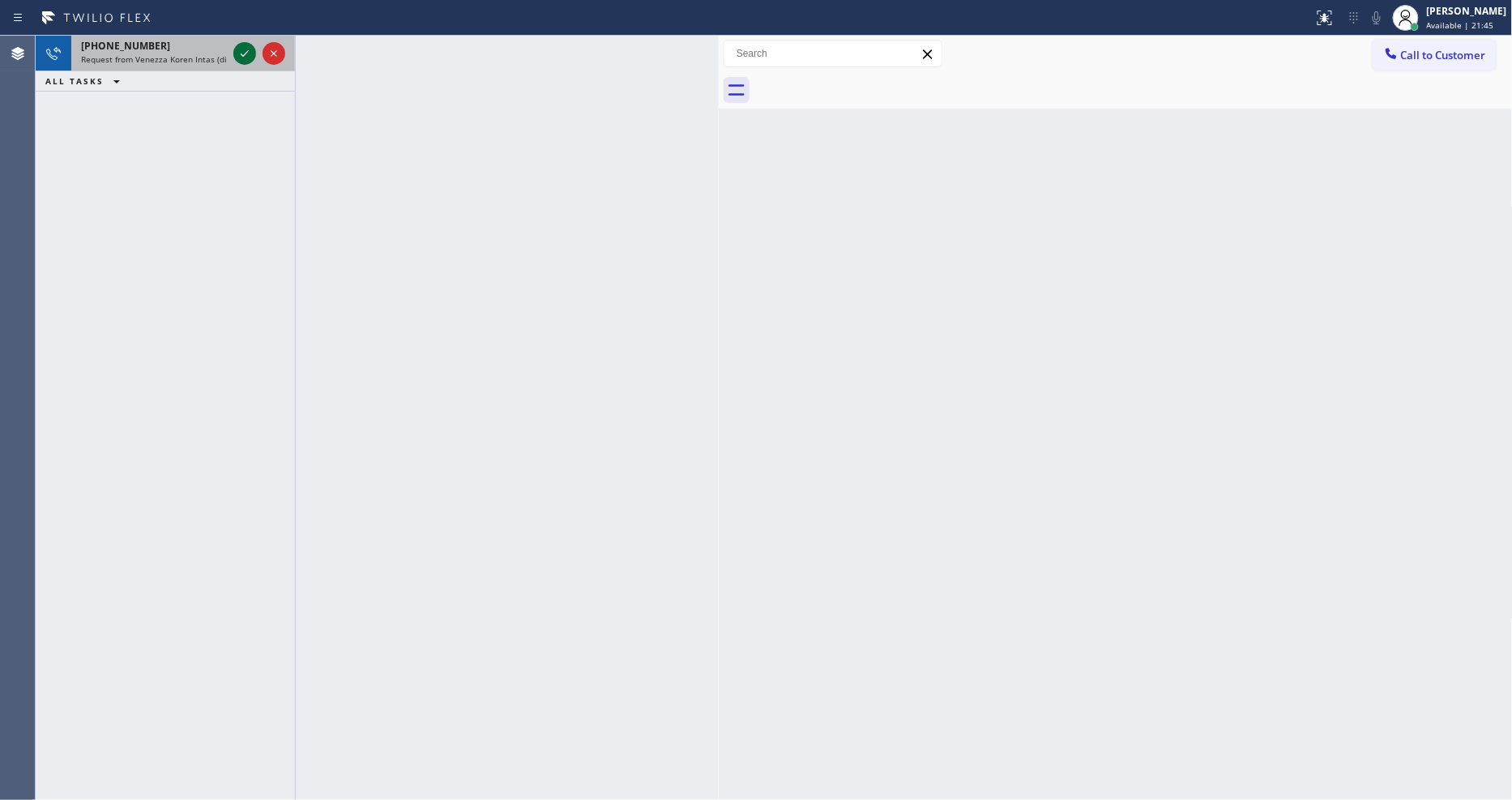
click at [231, 52] on div at bounding box center [259, 53] width 58 height 36
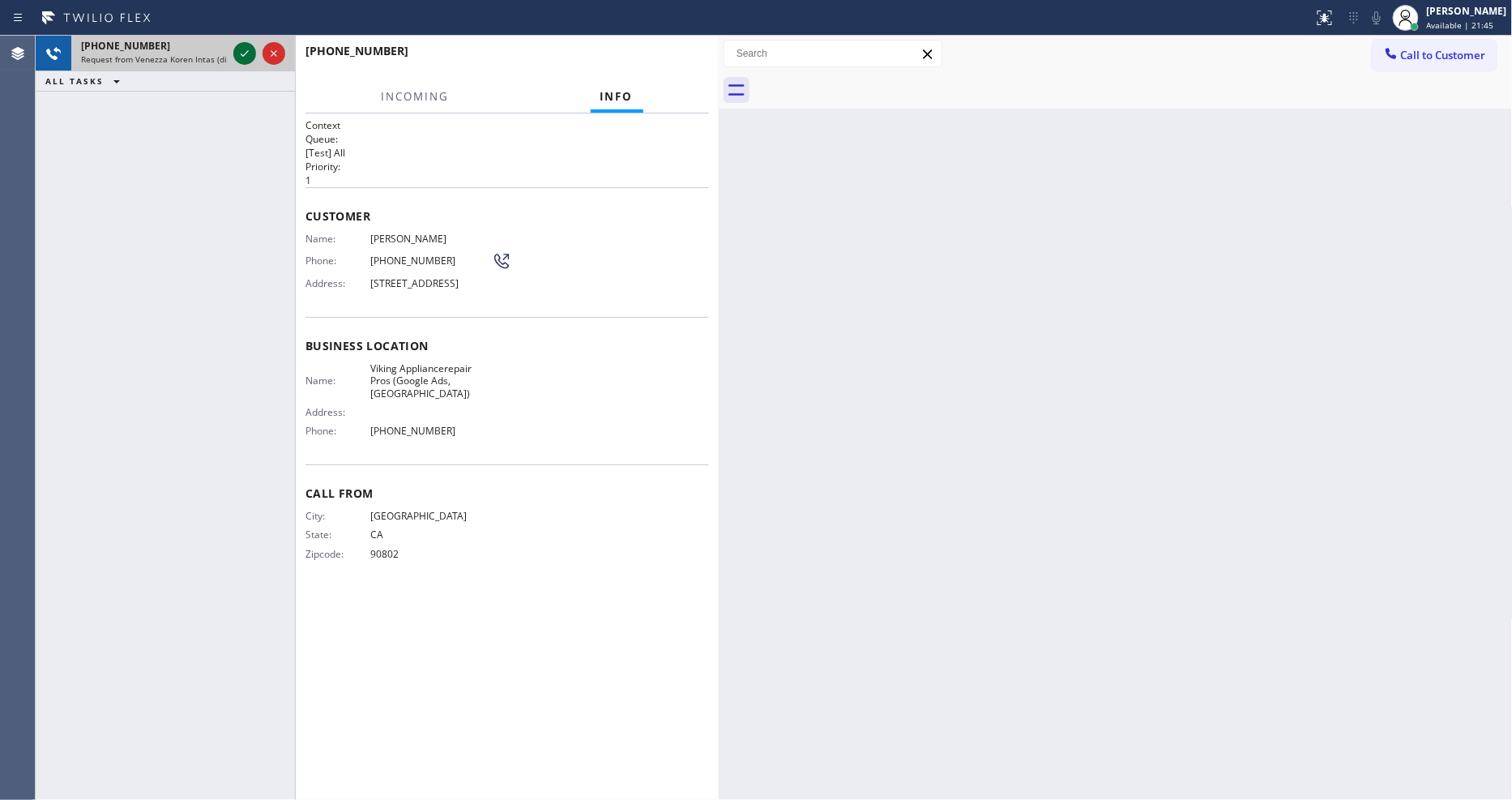
click at [240, 47] on icon at bounding box center [245, 53] width 19 height 19
click at [568, 193] on div "Customer Name: [PERSON_NAME] Phone: [PHONE_NUMBER] Address: [STREET_ADDRESS]" at bounding box center [507, 252] width 403 height 130
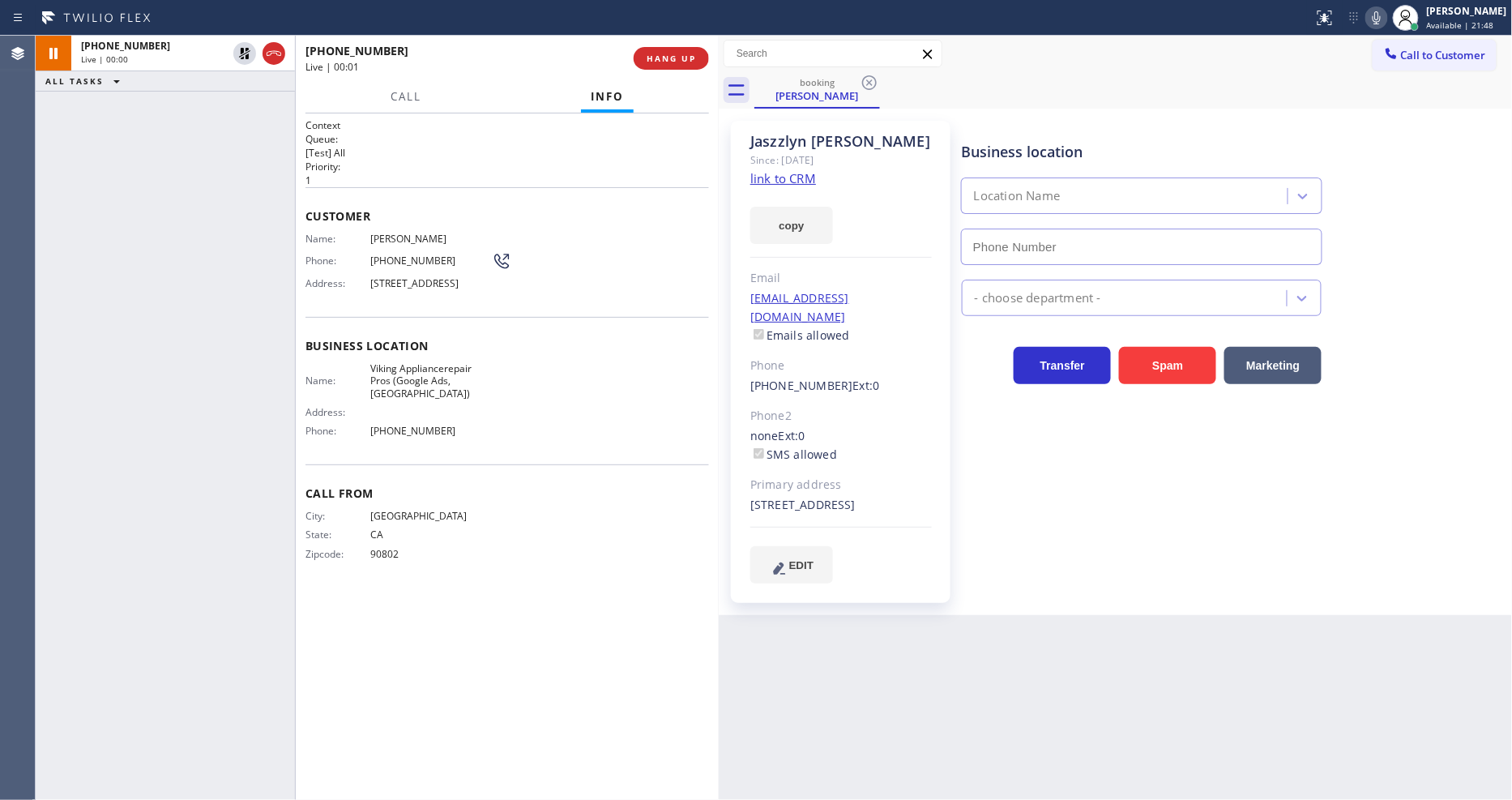
type input "[PHONE_NUMBER]"
click at [800, 183] on link "link to CRM" at bounding box center [783, 178] width 66 height 16
click at [999, 463] on div "Business location Viking Appliancerepair Pros (Google Ads, [GEOGRAPHIC_DATA]) […" at bounding box center [1234, 351] width 550 height 454
drag, startPoint x: 997, startPoint y: 512, endPoint x: 981, endPoint y: 497, distance: 21.9
click at [997, 512] on div "Business location Viking Appliancerepair Pros (Google Ads, [GEOGRAPHIC_DATA]) […" at bounding box center [1234, 351] width 550 height 454
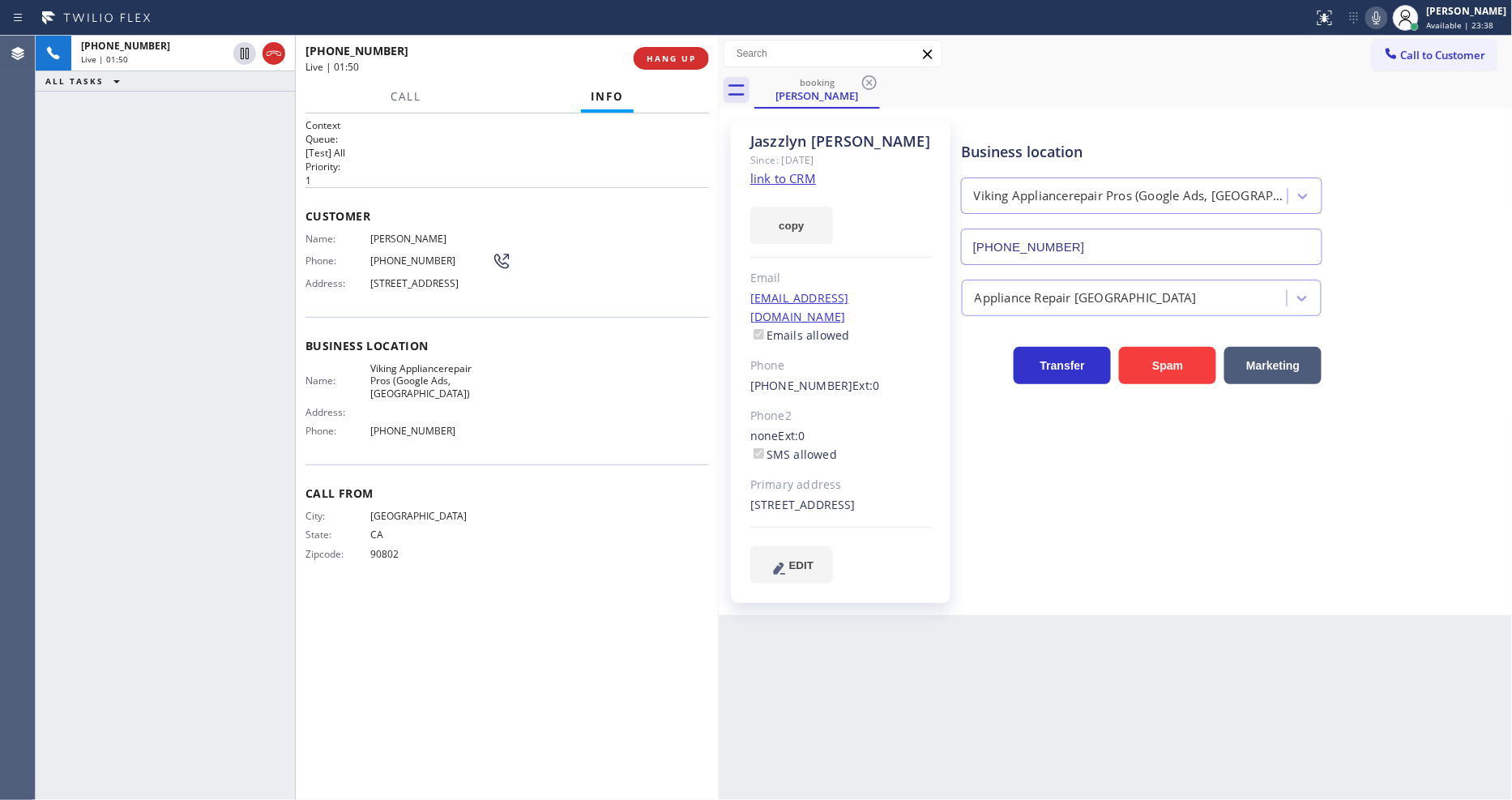
click at [546, 395] on div "Name: Viking Appliancerepair Pros (Google Ads, [GEOGRAPHIC_DATA]) Address: Phon…" at bounding box center [507, 403] width 403 height 82
click at [681, 60] on span "HANG UP" at bounding box center [671, 58] width 49 height 12
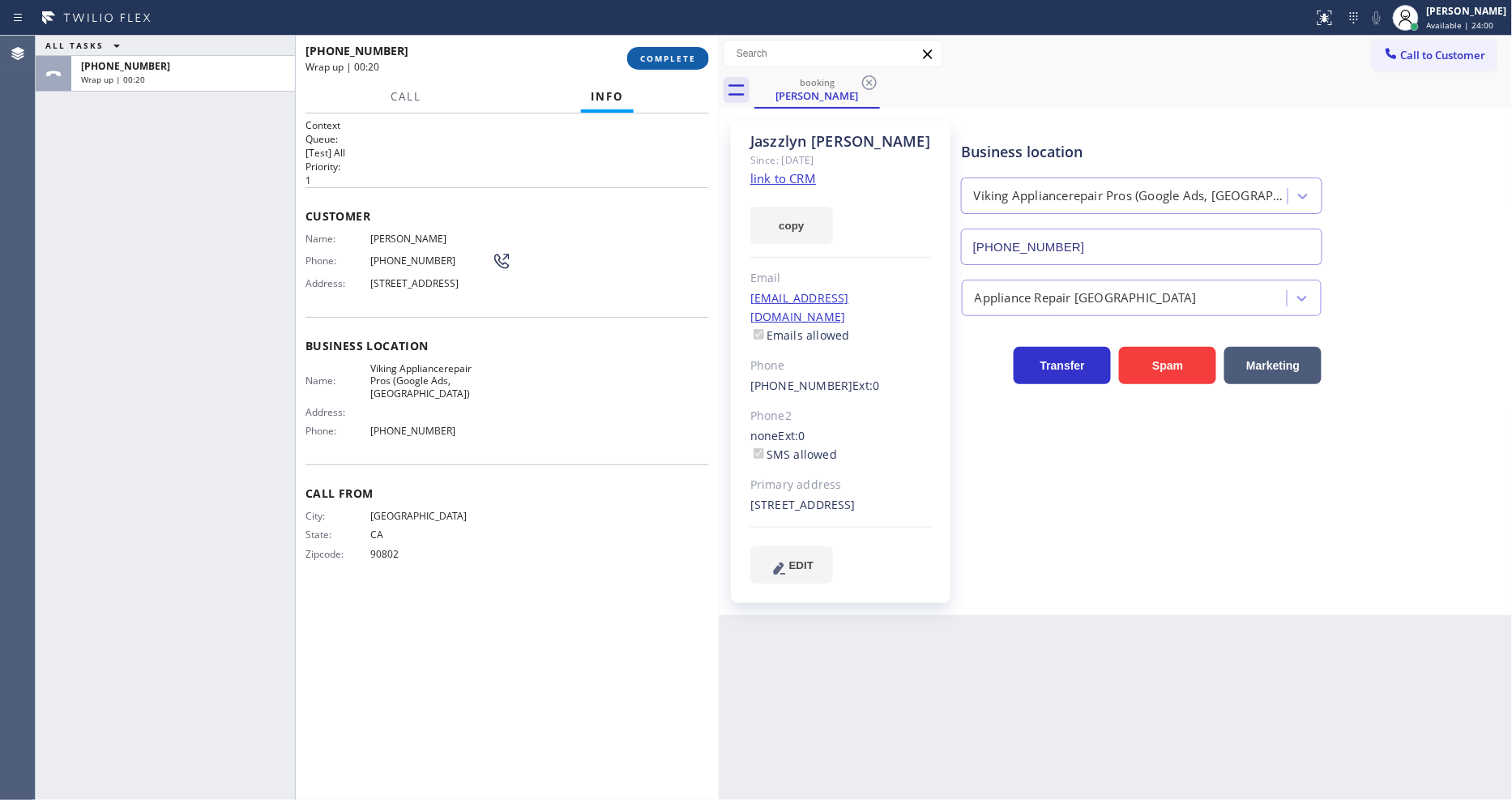
click at [686, 57] on span "COMPLETE" at bounding box center [668, 58] width 56 height 12
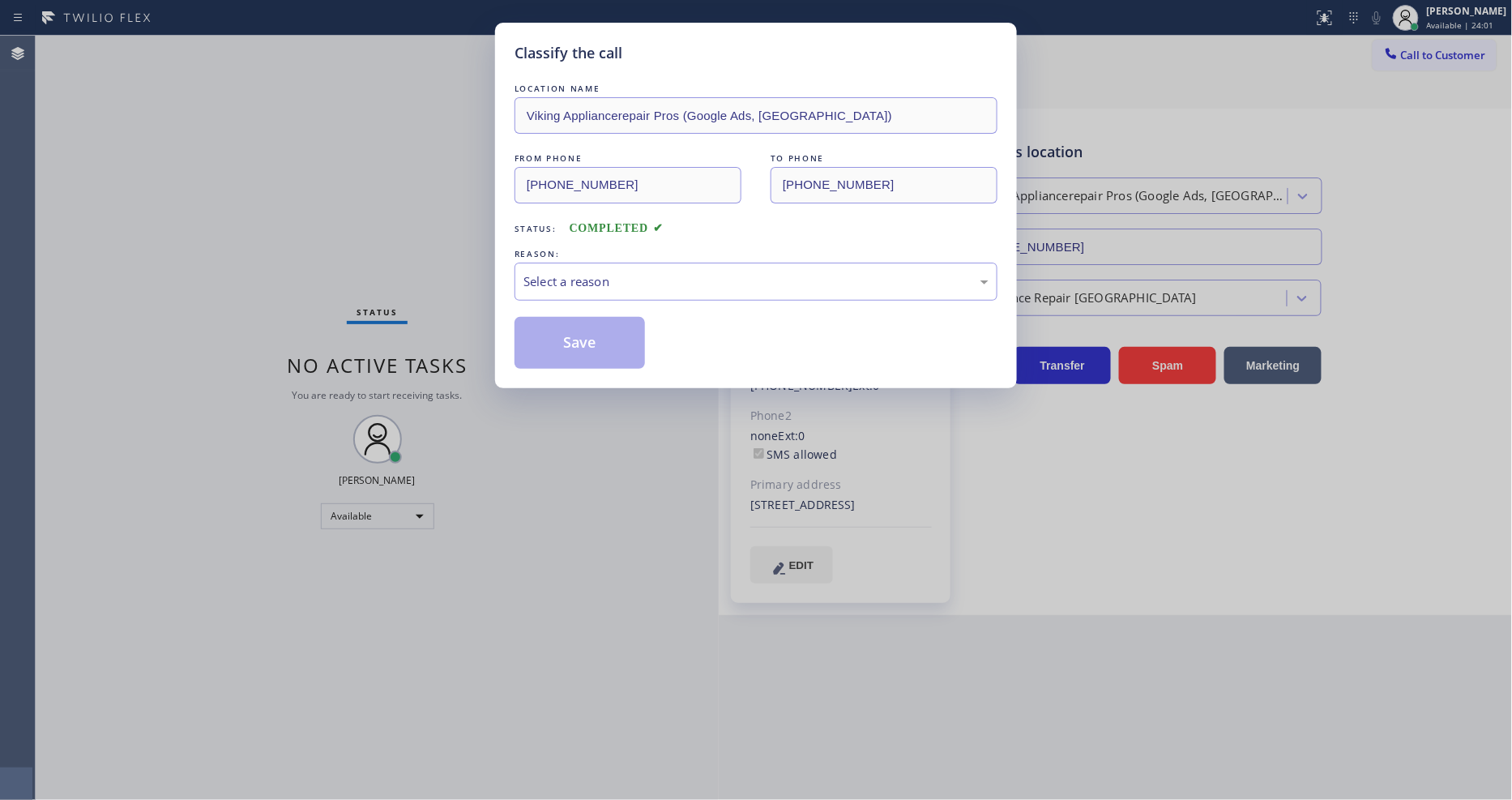
click at [572, 273] on div "Select a reason" at bounding box center [756, 281] width 465 height 18
click at [547, 339] on button "Save" at bounding box center [579, 343] width 131 height 52
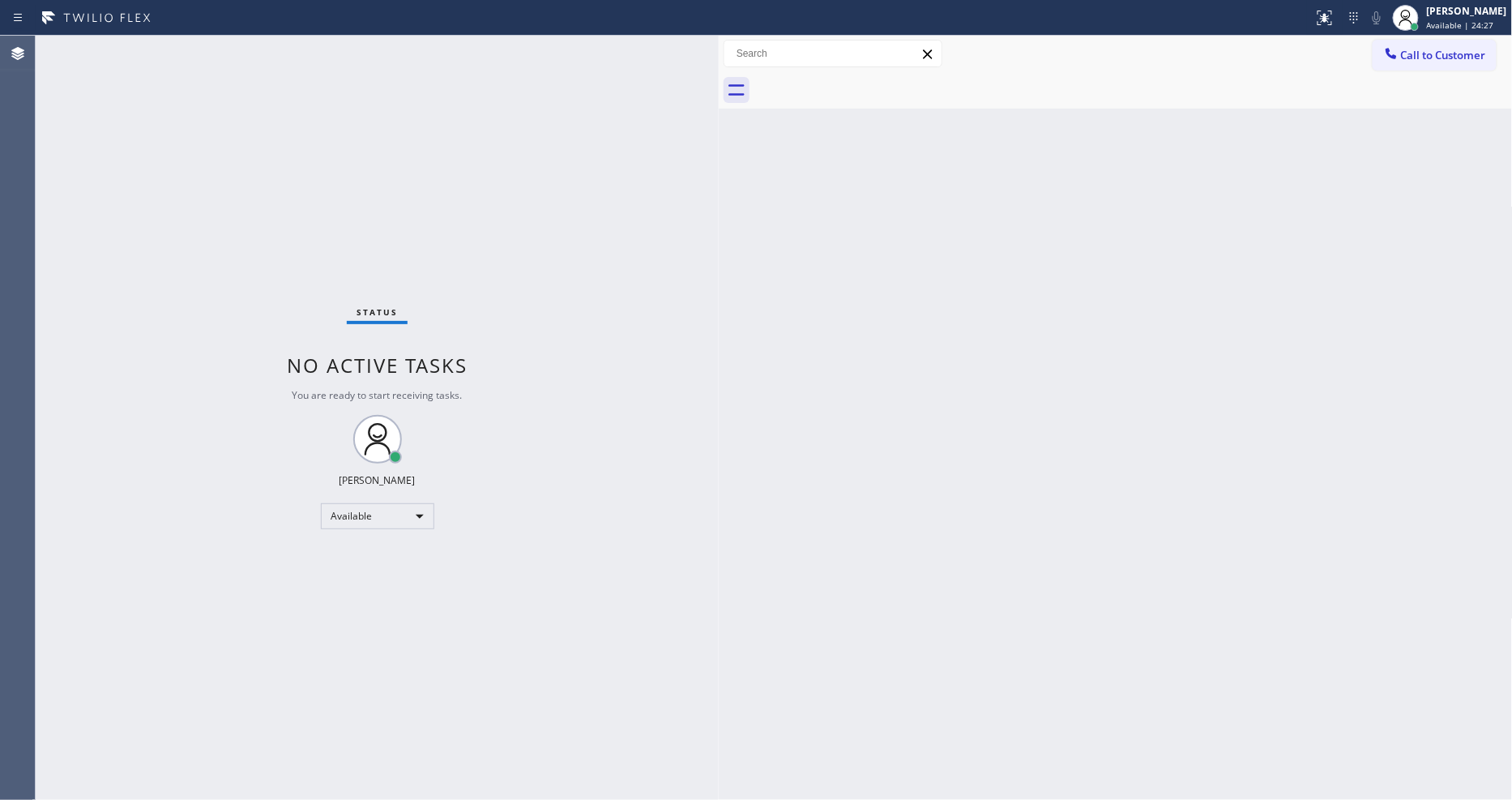
click at [239, 50] on div "Status No active tasks You are ready to start receiving tasks. [PERSON_NAME] Av…" at bounding box center [377, 418] width 683 height 764
click at [1457, 17] on div "[PERSON_NAME]" at bounding box center [1467, 11] width 80 height 14
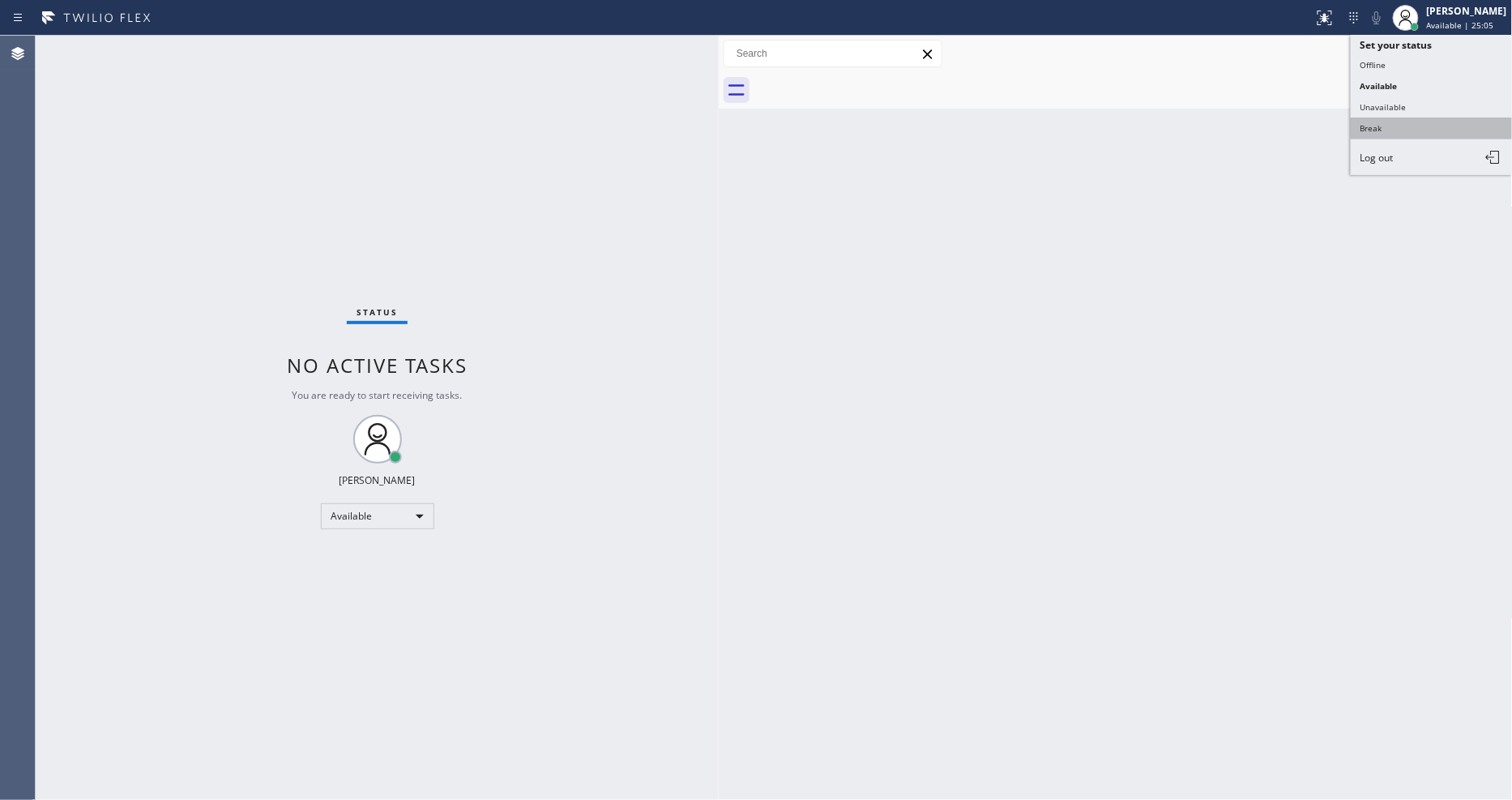
click at [1413, 125] on button "Break" at bounding box center [1432, 129] width 162 height 21
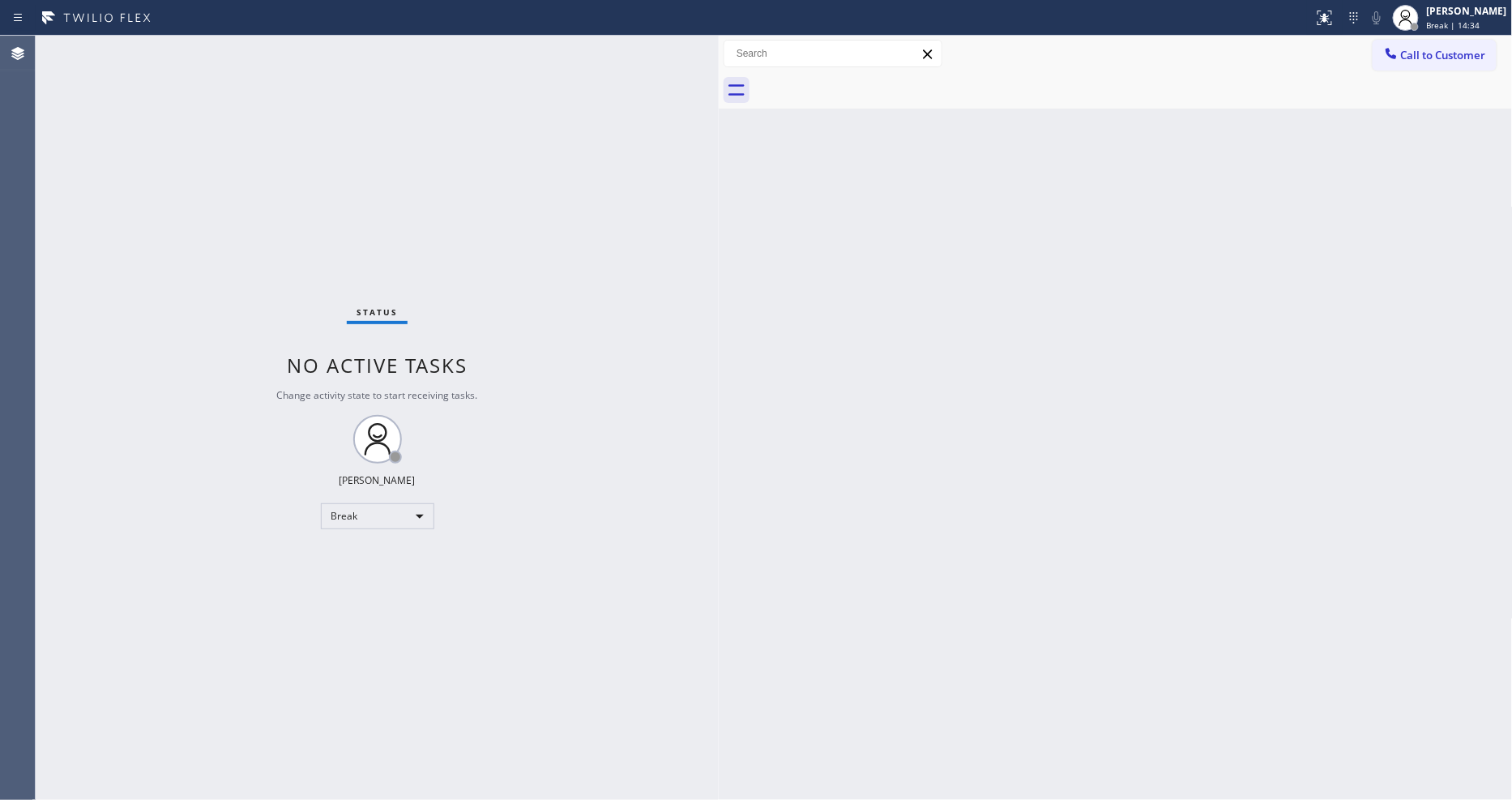
click at [703, 572] on div "Status No active tasks Change activity state to start receiving tasks. [PERSON_…" at bounding box center [377, 418] width 683 height 764
click at [987, 466] on div "Back to Dashboard Change Sender ID Customers Technicians Select a contact Outbo…" at bounding box center [1116, 418] width 794 height 764
drag, startPoint x: 1461, startPoint y: 27, endPoint x: 1439, endPoint y: 61, distance: 40.5
click at [1461, 25] on span "Break | 15:09" at bounding box center [1453, 25] width 53 height 12
click at [1411, 111] on button "Unavailable" at bounding box center [1432, 107] width 162 height 21
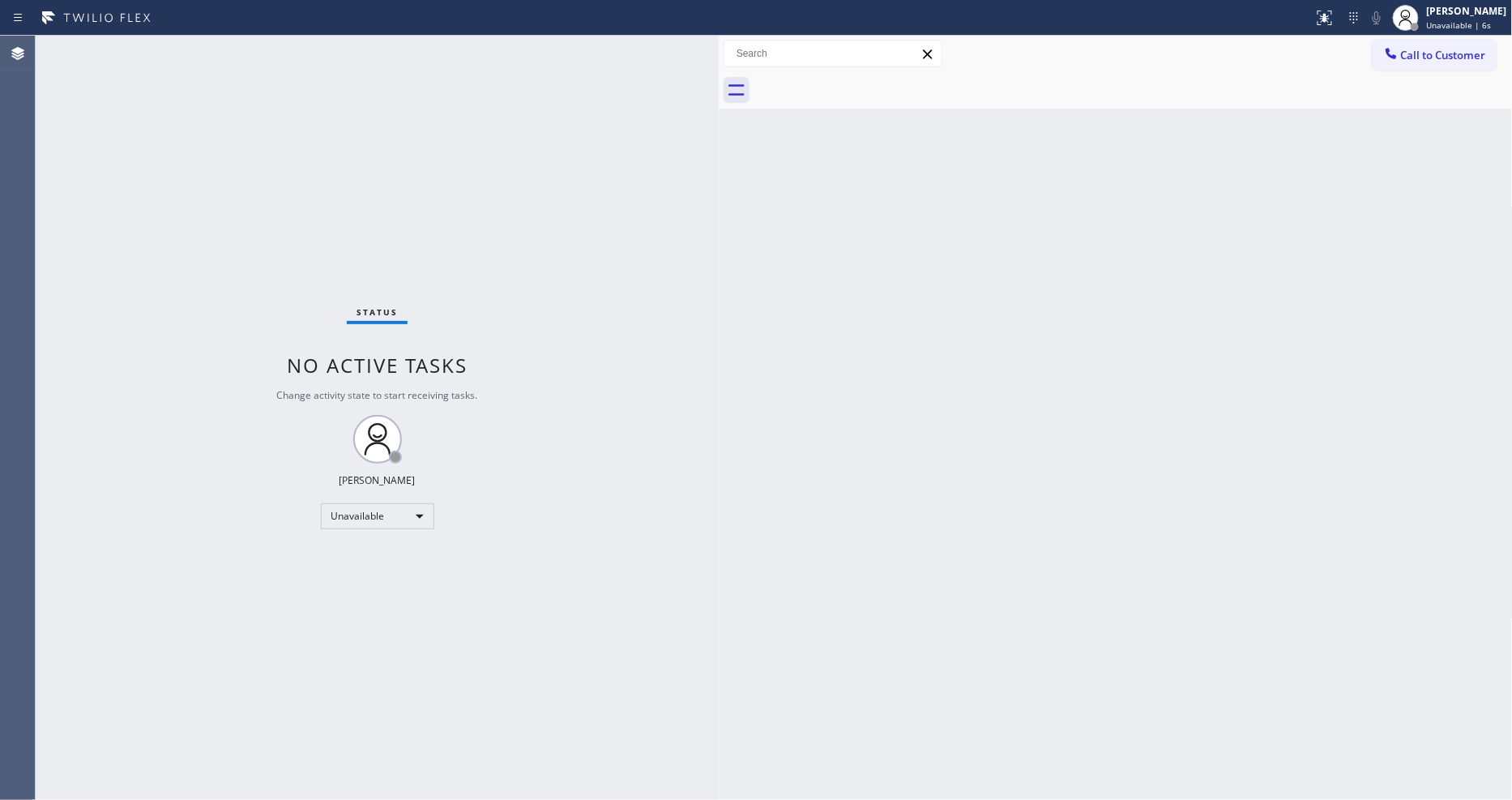
click at [959, 573] on div "Back to Dashboard Change Sender ID Customers Technicians Select a contact Outbo…" at bounding box center [1116, 418] width 794 height 764
click at [1478, 20] on span "Unavailable | 14s" at bounding box center [1462, 25] width 70 height 12
click at [1437, 82] on button "Available" at bounding box center [1432, 86] width 162 height 21
click at [233, 51] on div "Status No active tasks You are ready to start receiving tasks. [PERSON_NAME] Av…" at bounding box center [377, 418] width 683 height 764
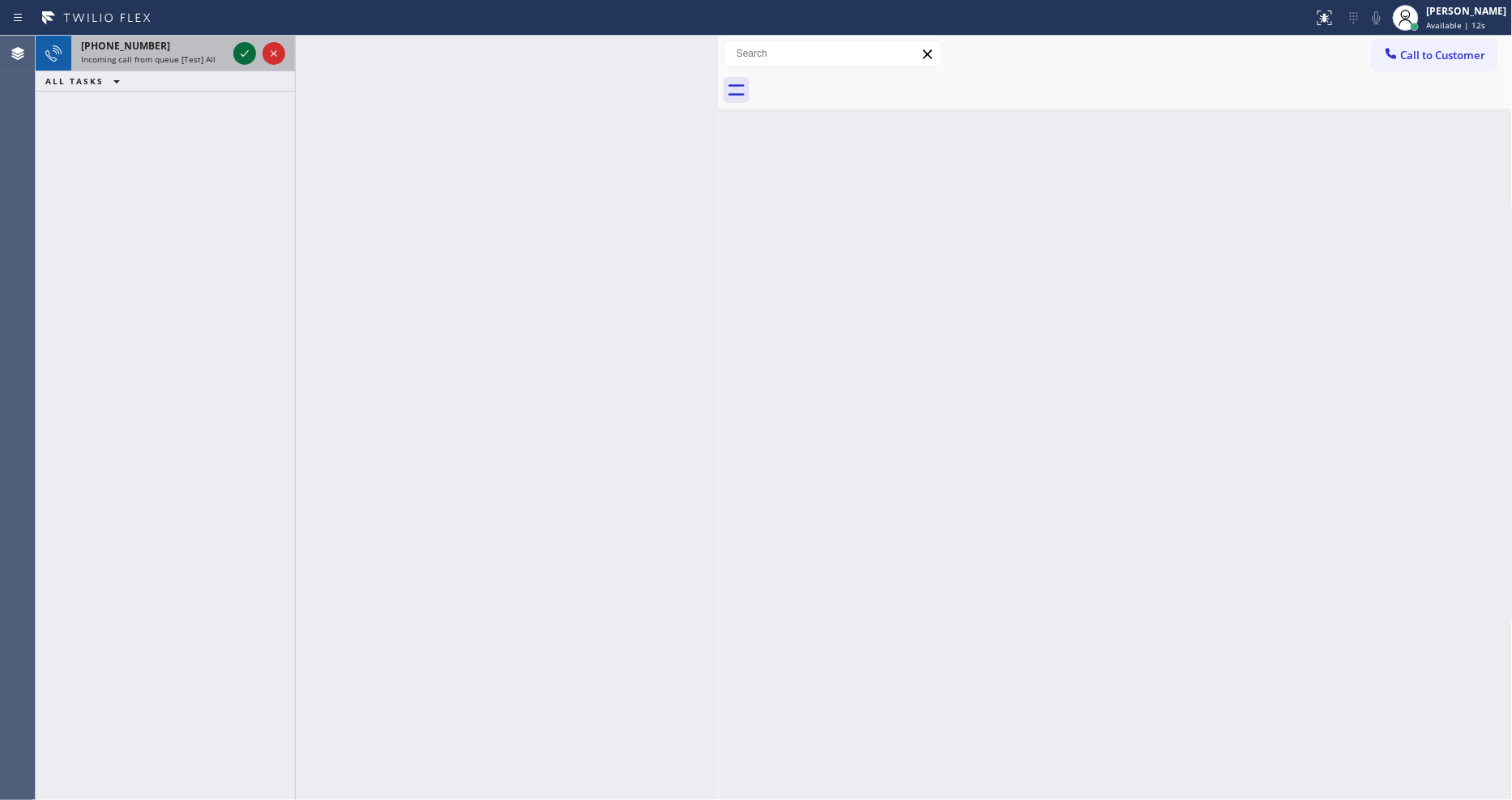
click at [240, 54] on icon at bounding box center [245, 53] width 19 height 19
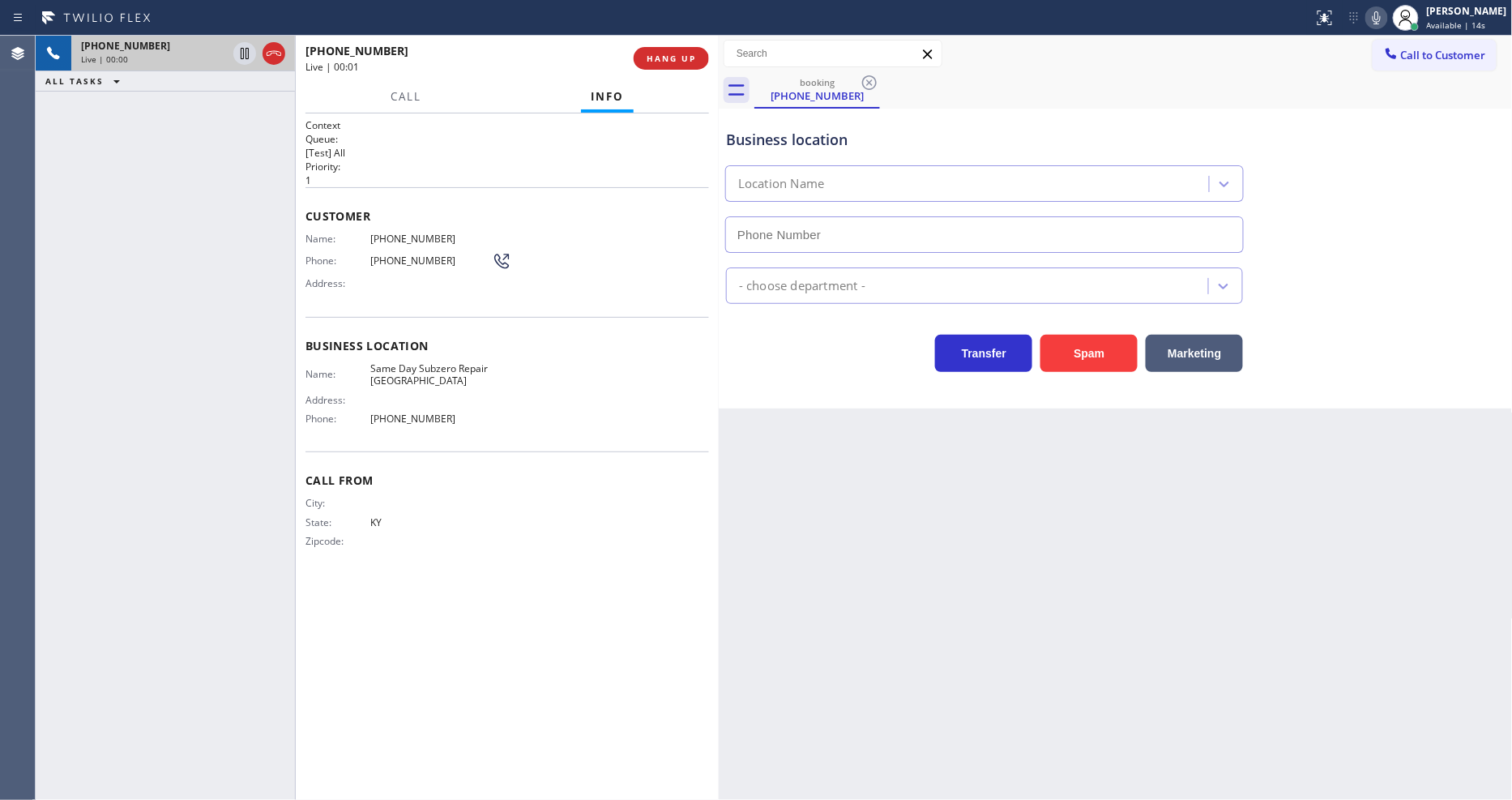
type input "[PHONE_NUMBER]"
click at [675, 63] on span "HANG UP" at bounding box center [671, 58] width 49 height 12
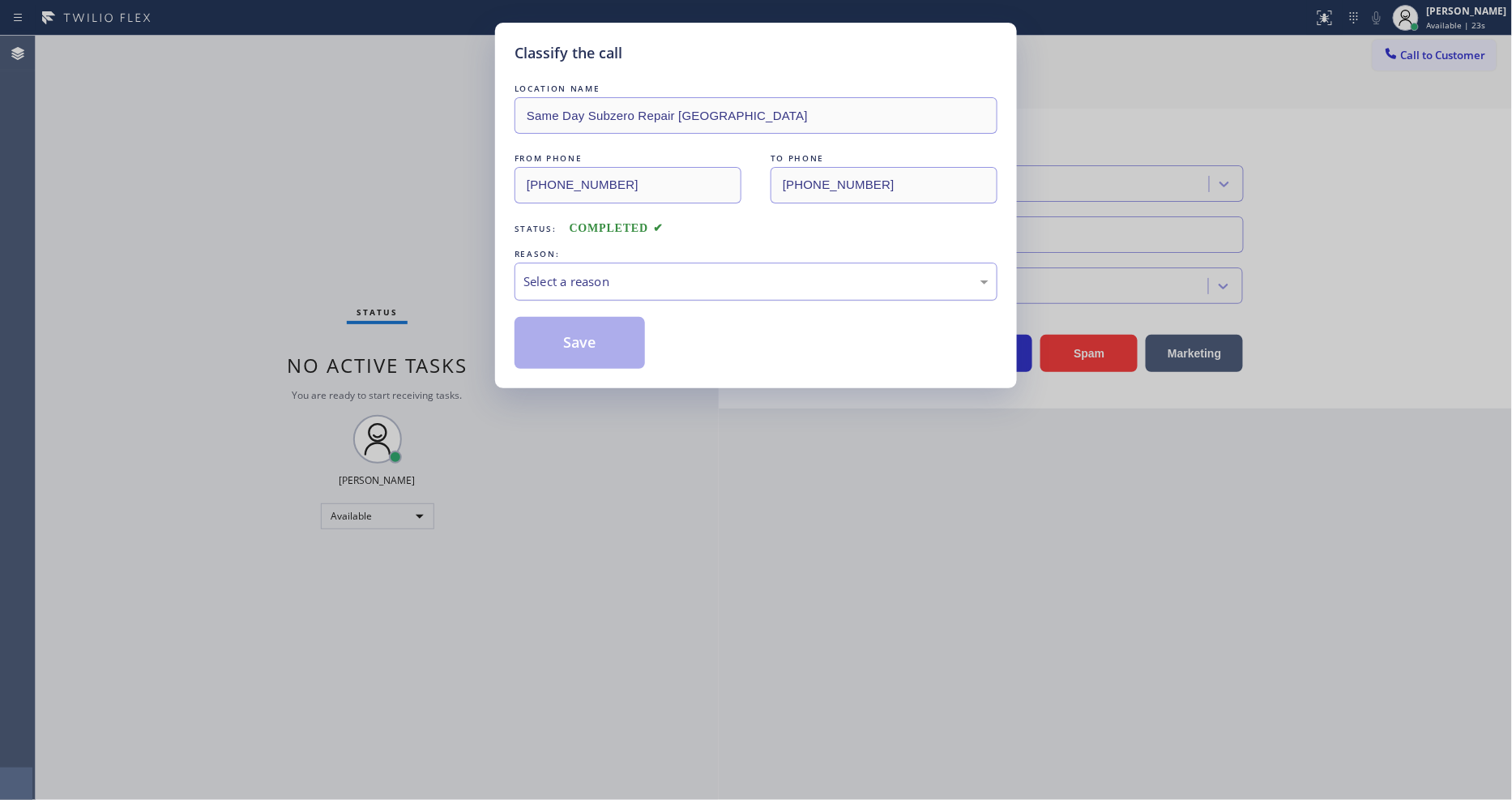
click at [584, 277] on div "Select a reason" at bounding box center [756, 281] width 465 height 18
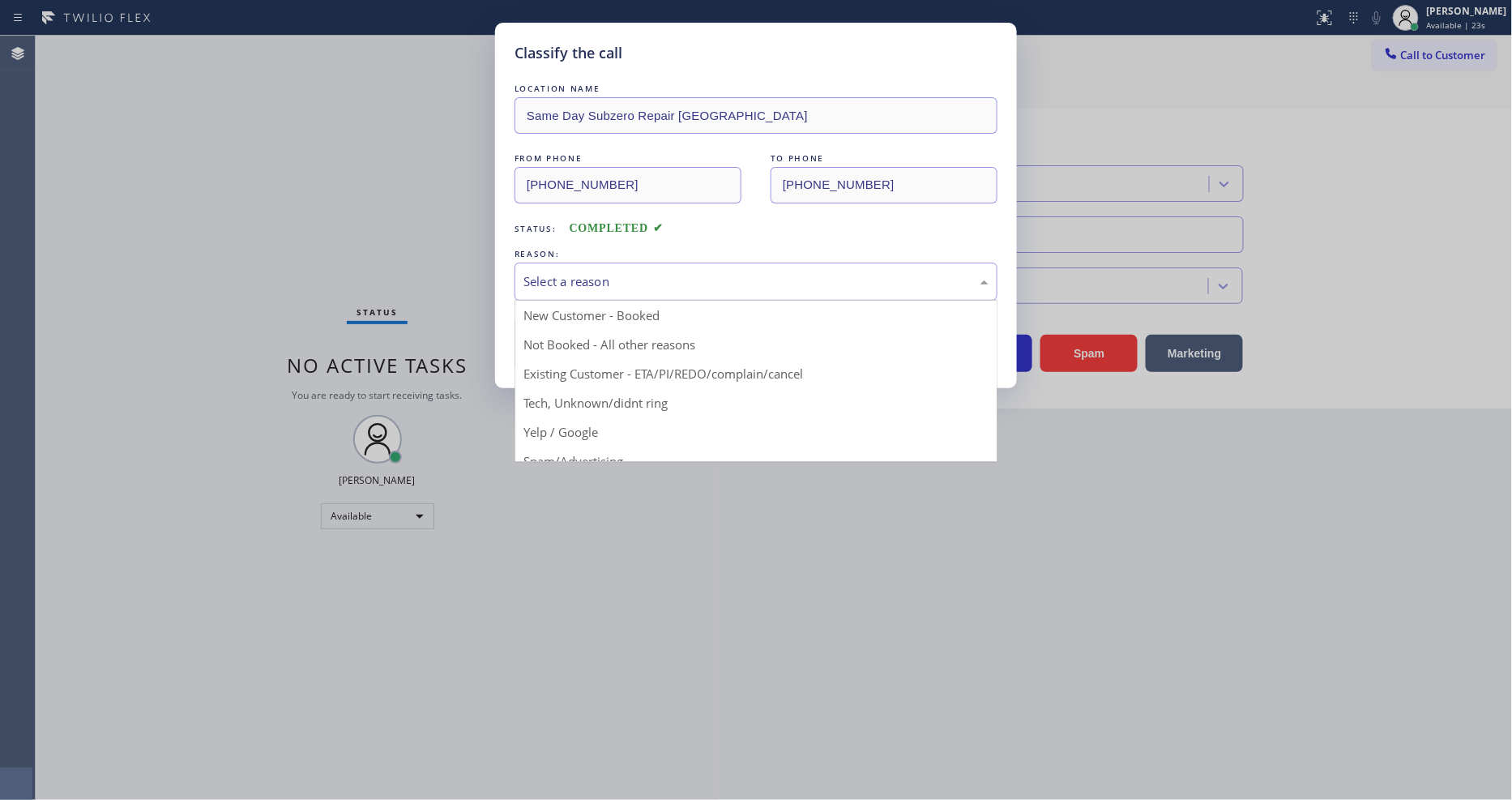
drag, startPoint x: 603, startPoint y: 400, endPoint x: 605, endPoint y: 339, distance: 61.0
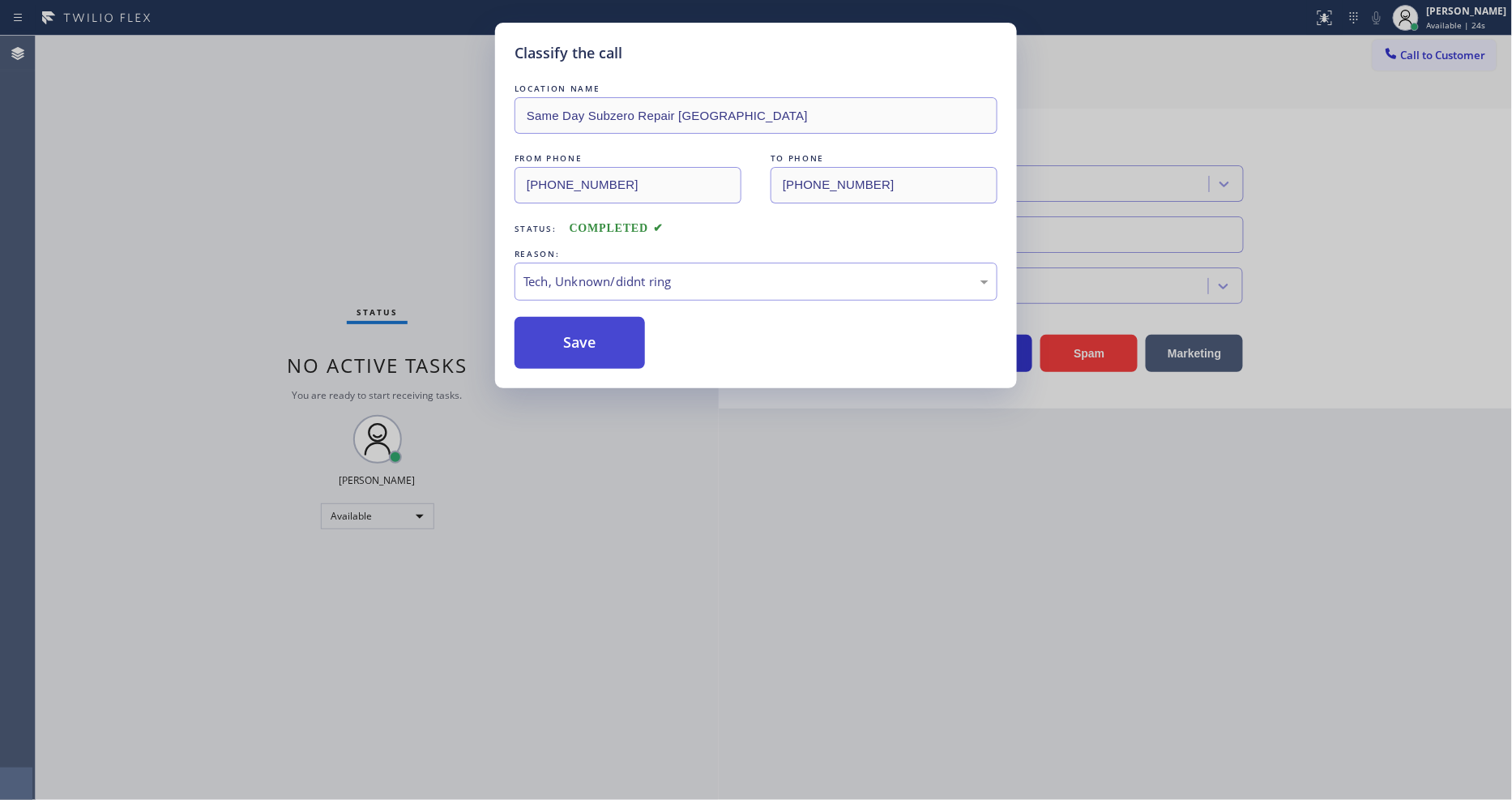
click at [605, 339] on button "Save" at bounding box center [579, 343] width 131 height 52
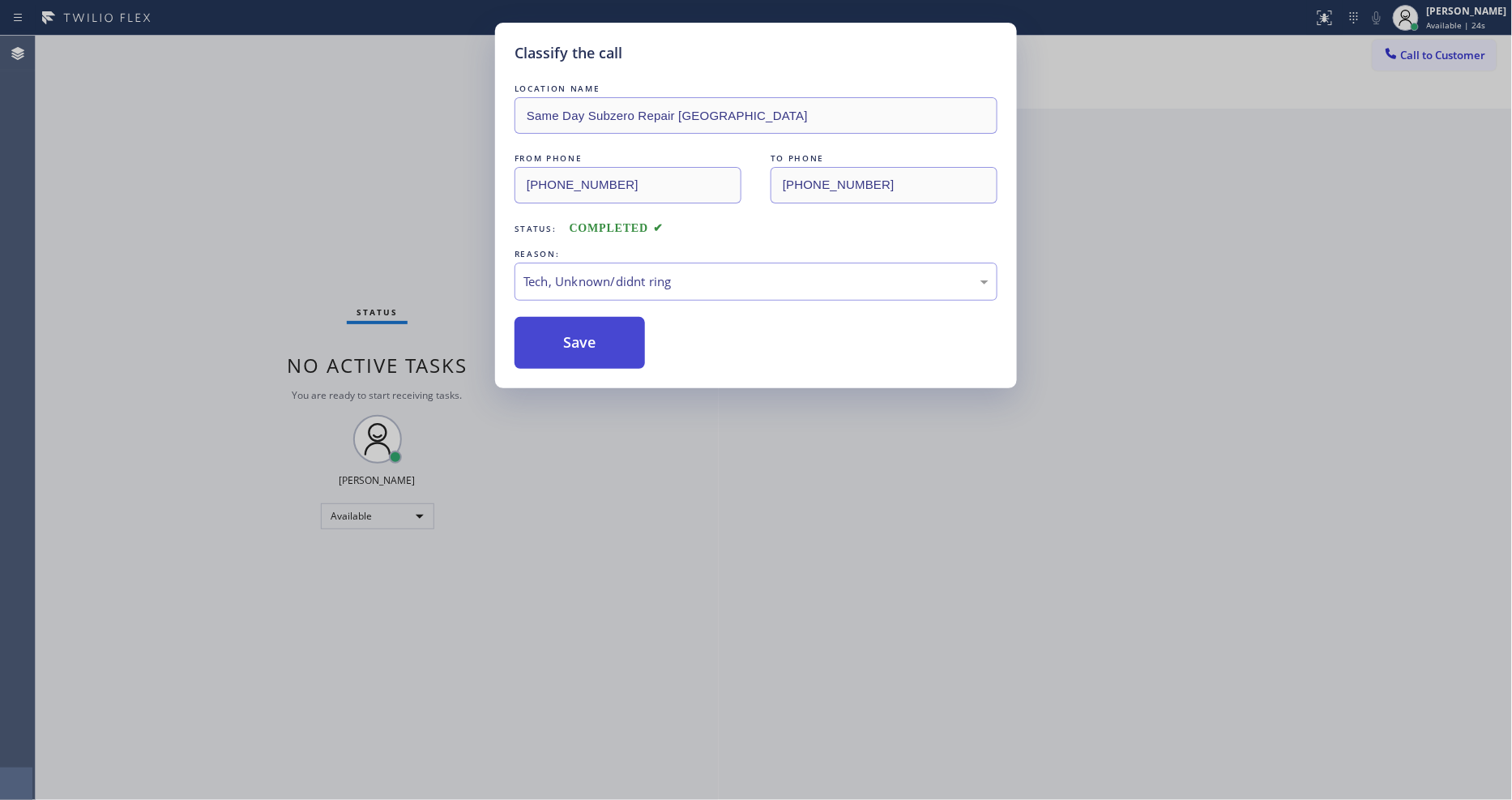
click at [605, 339] on button "Save" at bounding box center [579, 343] width 131 height 52
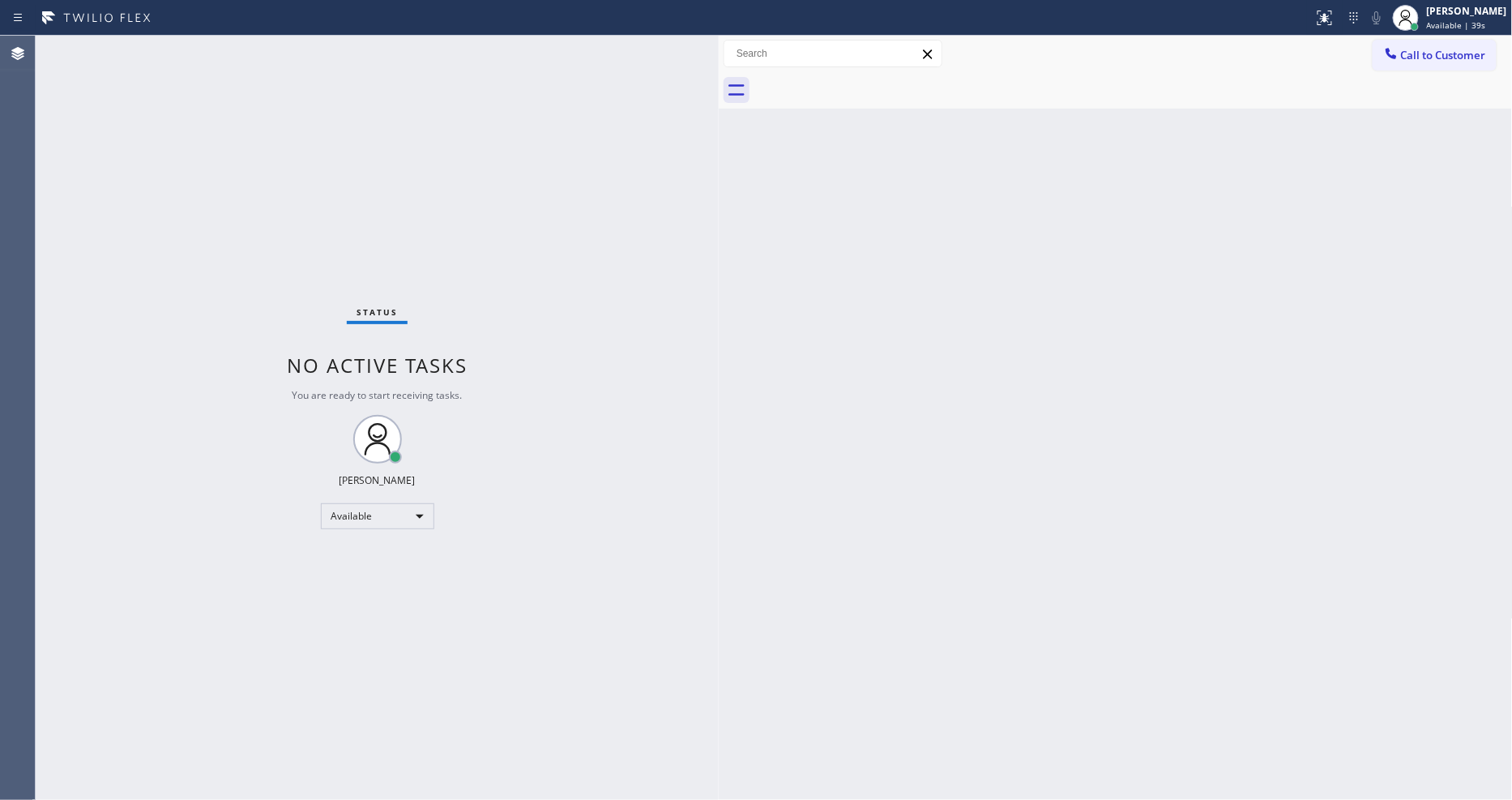
click at [223, 37] on div "Status No active tasks You are ready to start receiving tasks. [PERSON_NAME] Av…" at bounding box center [377, 418] width 683 height 764
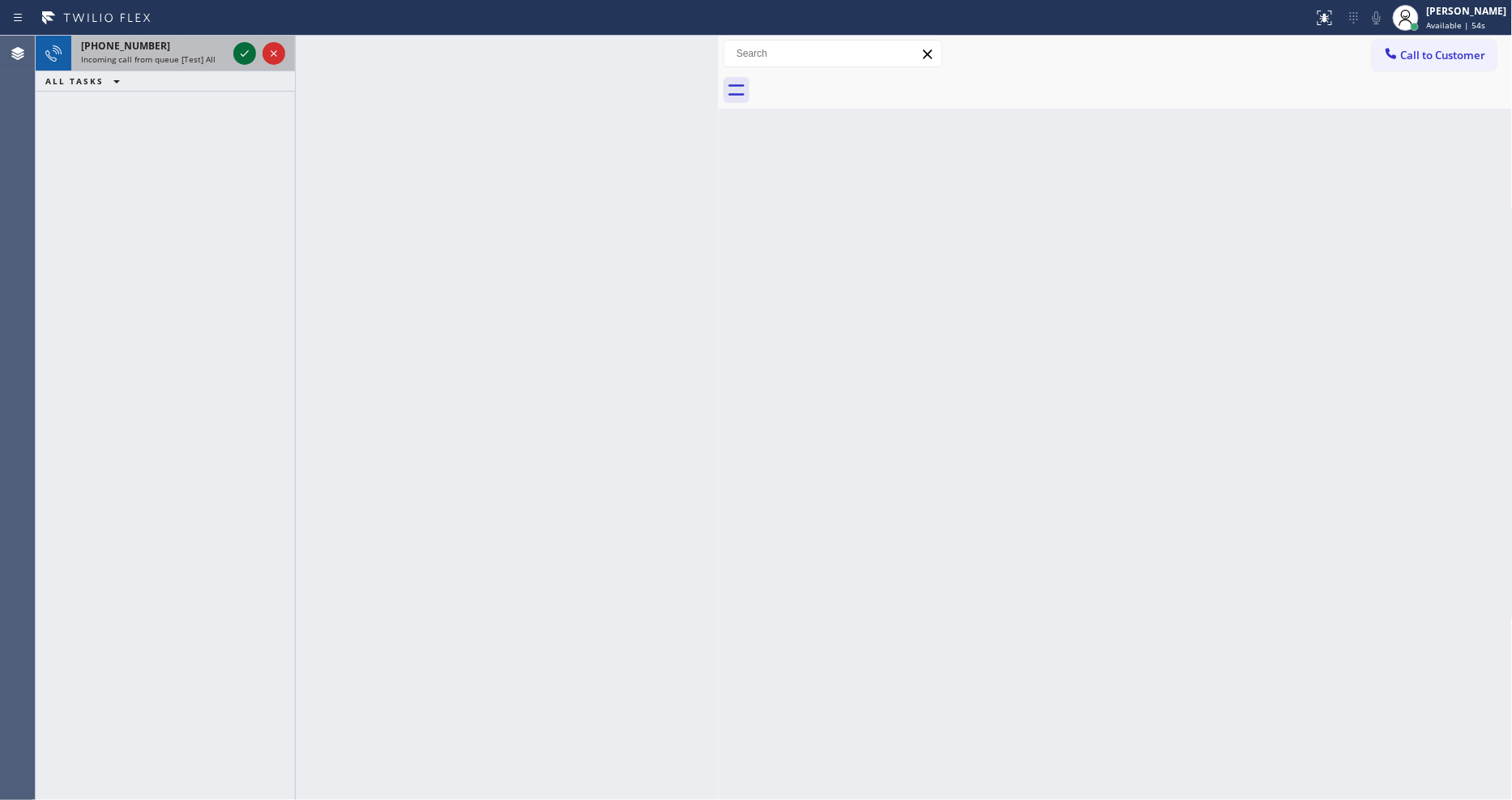
click at [239, 52] on icon at bounding box center [245, 53] width 19 height 19
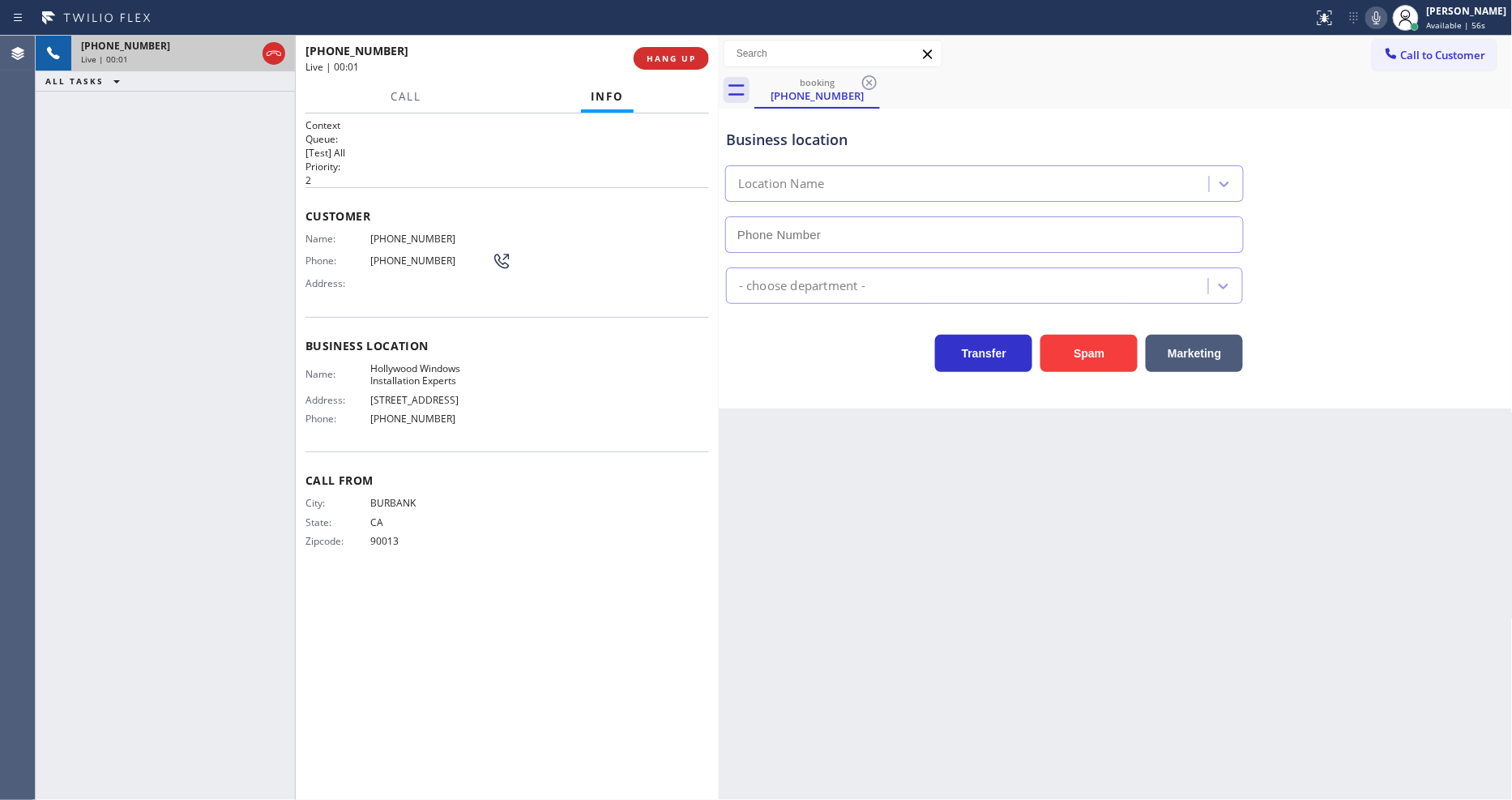
type input "[PHONE_NUMBER]"
click at [683, 44] on div "[PHONE_NUMBER] Live | 00:02 HANG UP" at bounding box center [507, 59] width 403 height 43
click at [683, 48] on button "HANG UP" at bounding box center [672, 58] width 75 height 22
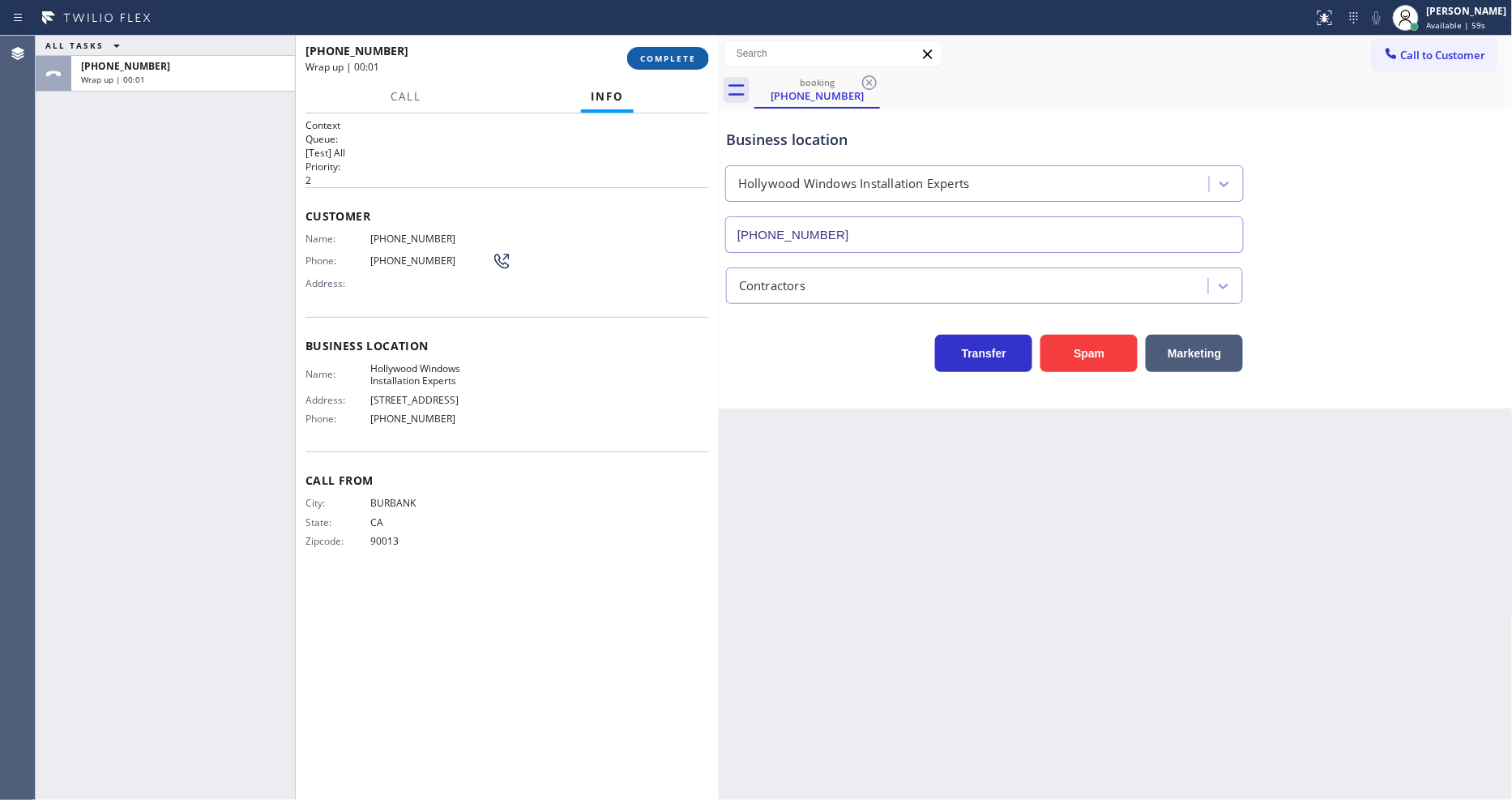
click at [683, 48] on button "COMPLETE" at bounding box center [668, 58] width 82 height 22
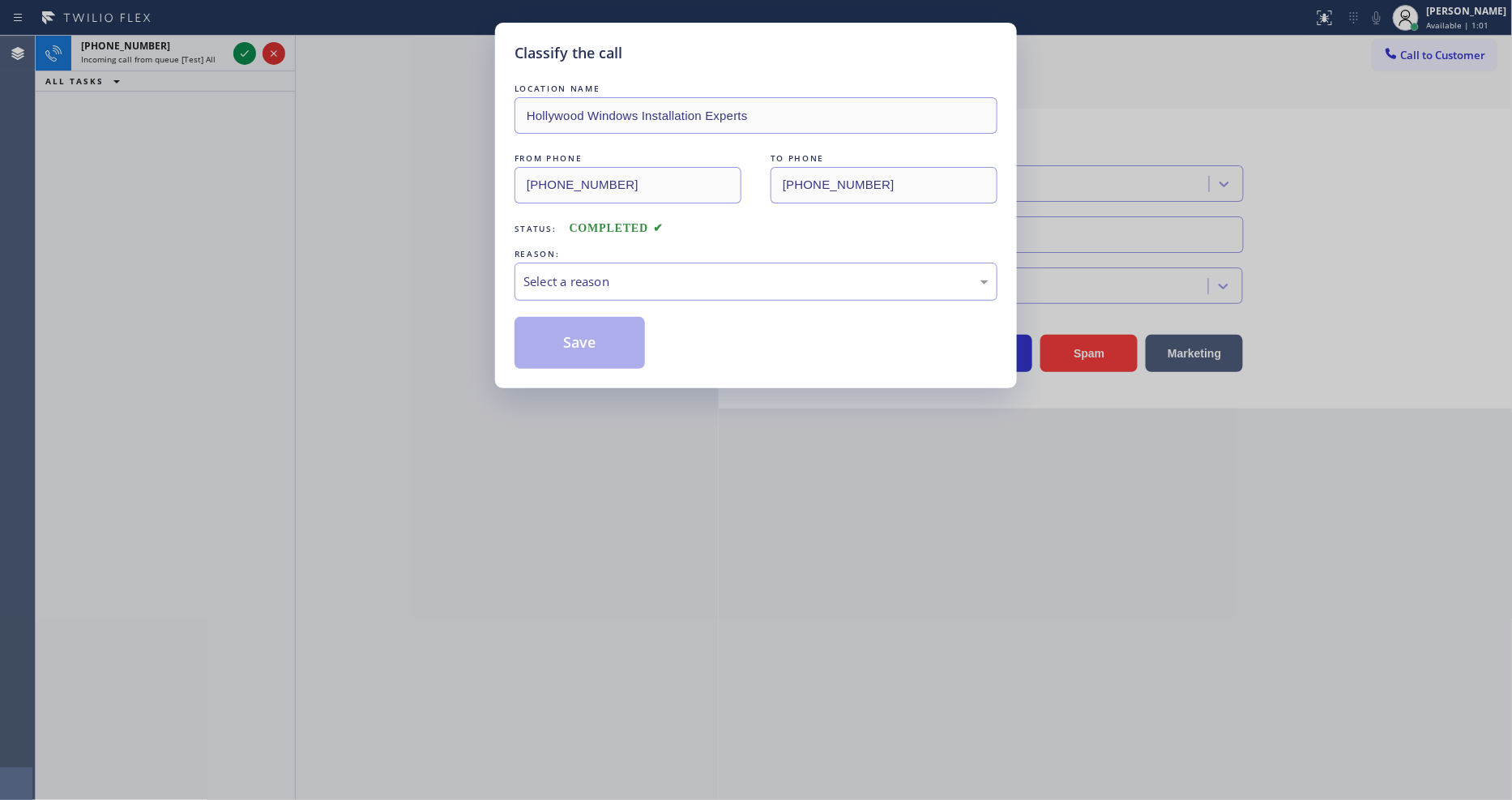
click at [646, 285] on div "Select a reason" at bounding box center [756, 281] width 465 height 18
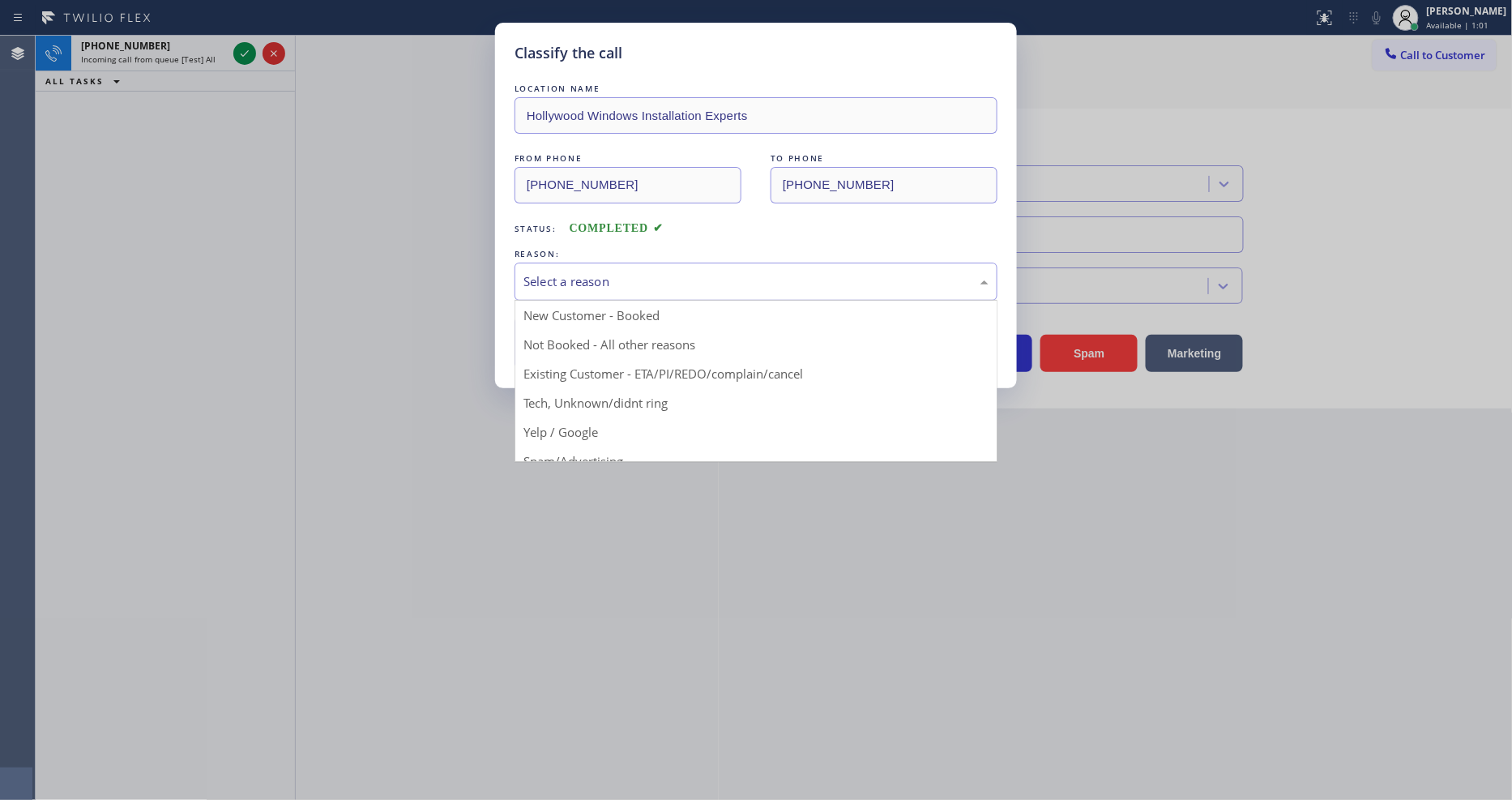
drag, startPoint x: 637, startPoint y: 379, endPoint x: 619, endPoint y: 374, distance: 18.7
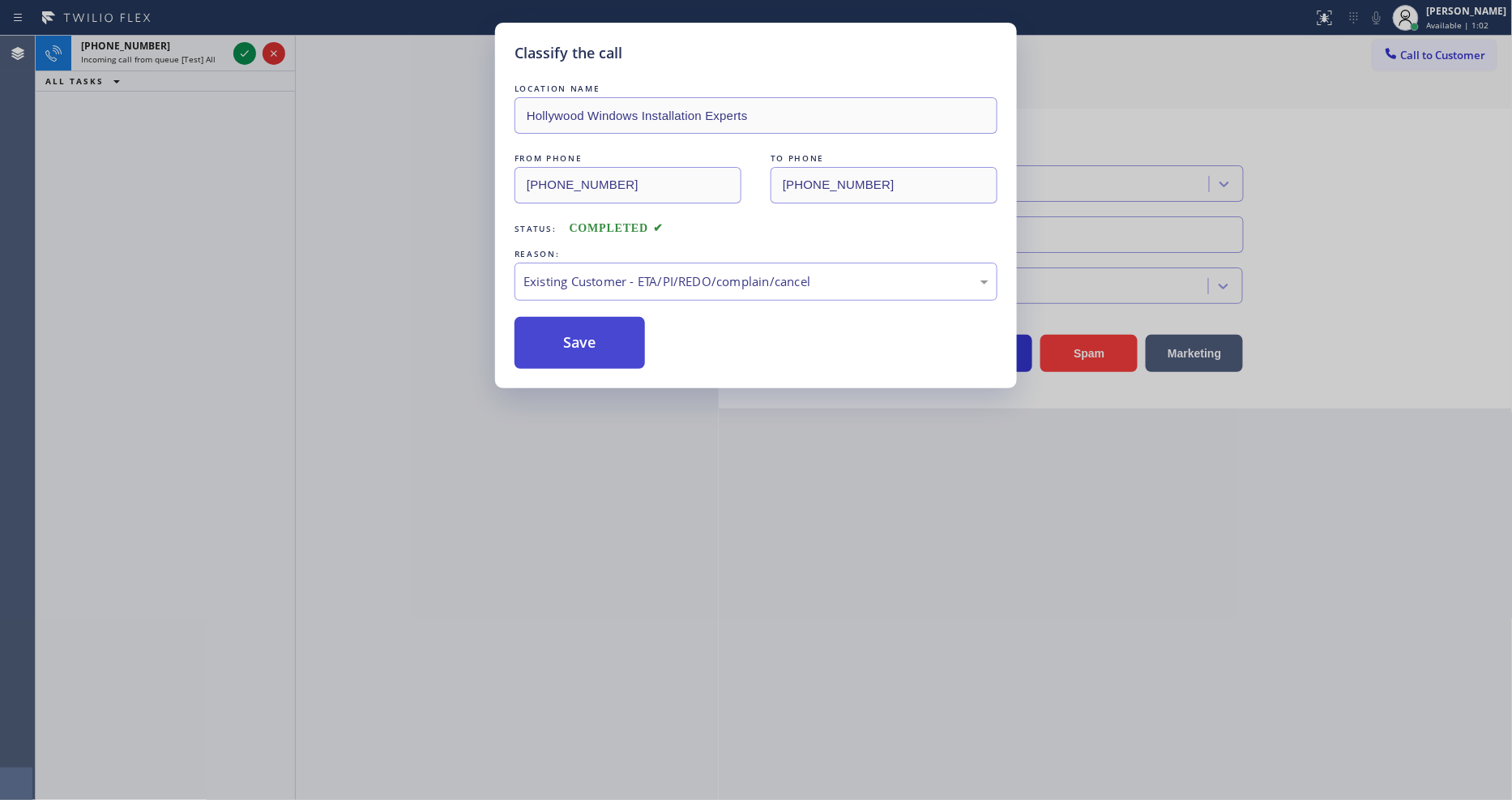
click at [599, 325] on button "Save" at bounding box center [579, 343] width 131 height 52
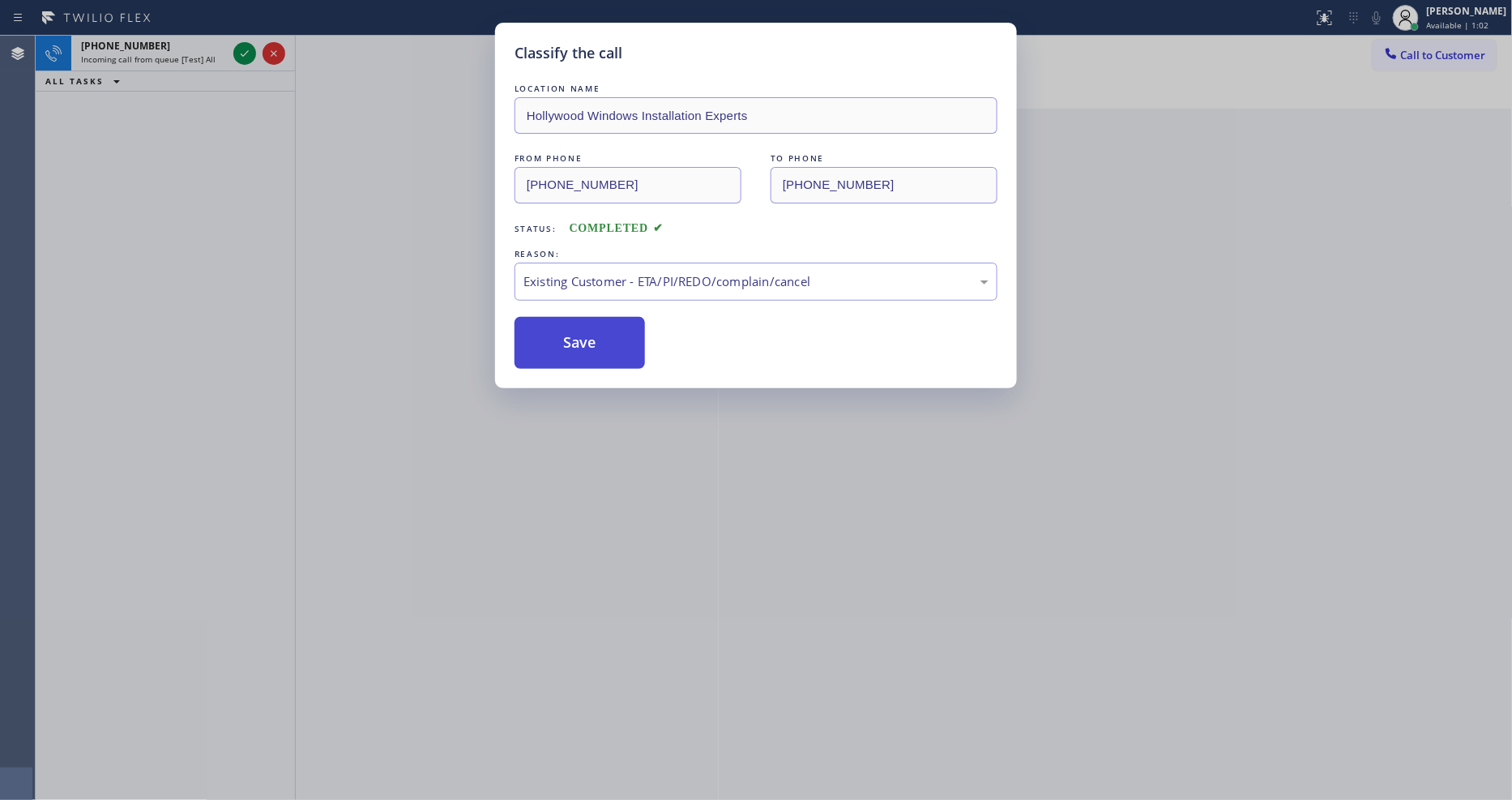
click at [599, 323] on button "Save" at bounding box center [579, 343] width 131 height 52
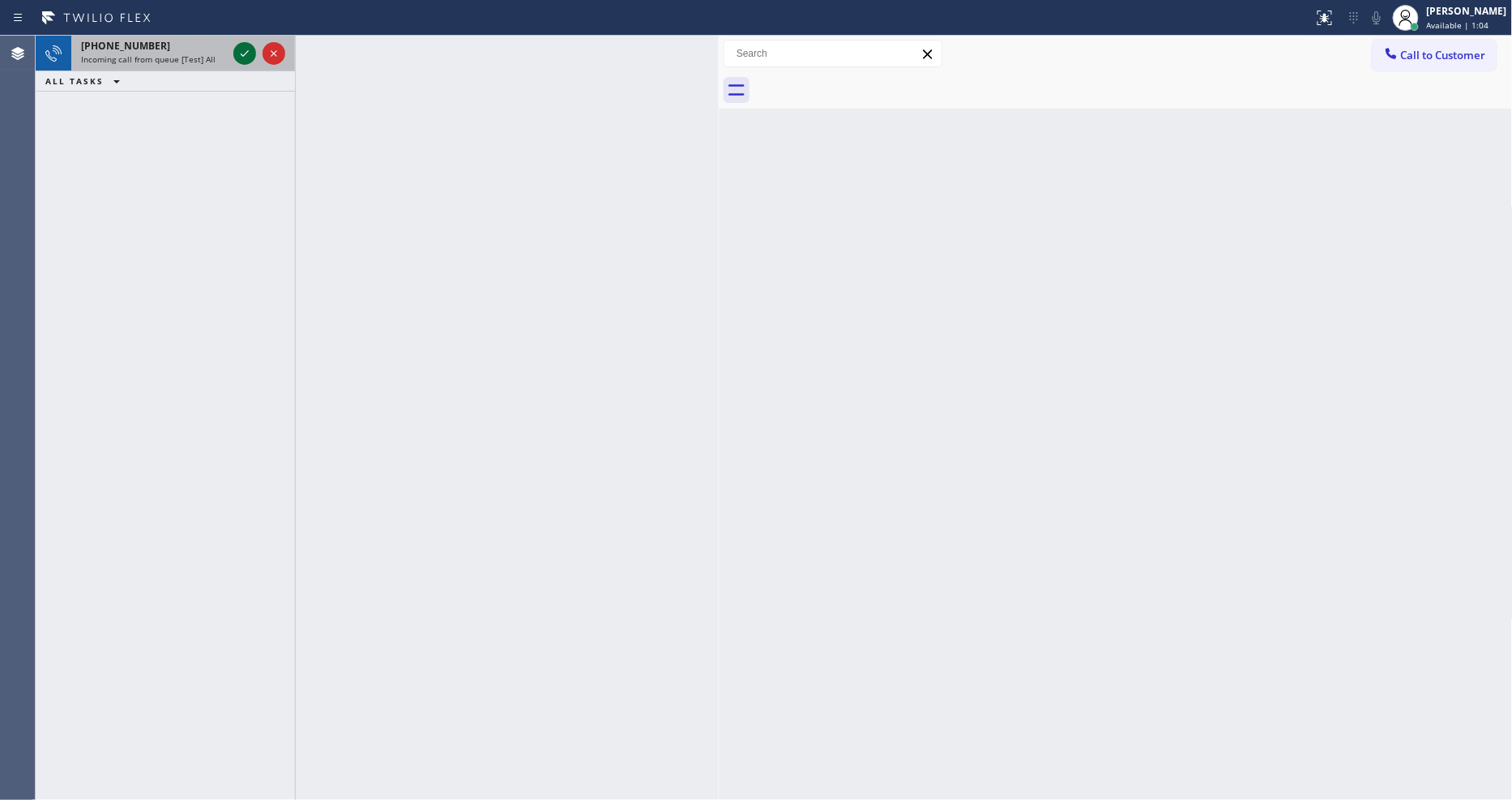
click at [245, 53] on icon at bounding box center [245, 53] width 8 height 7
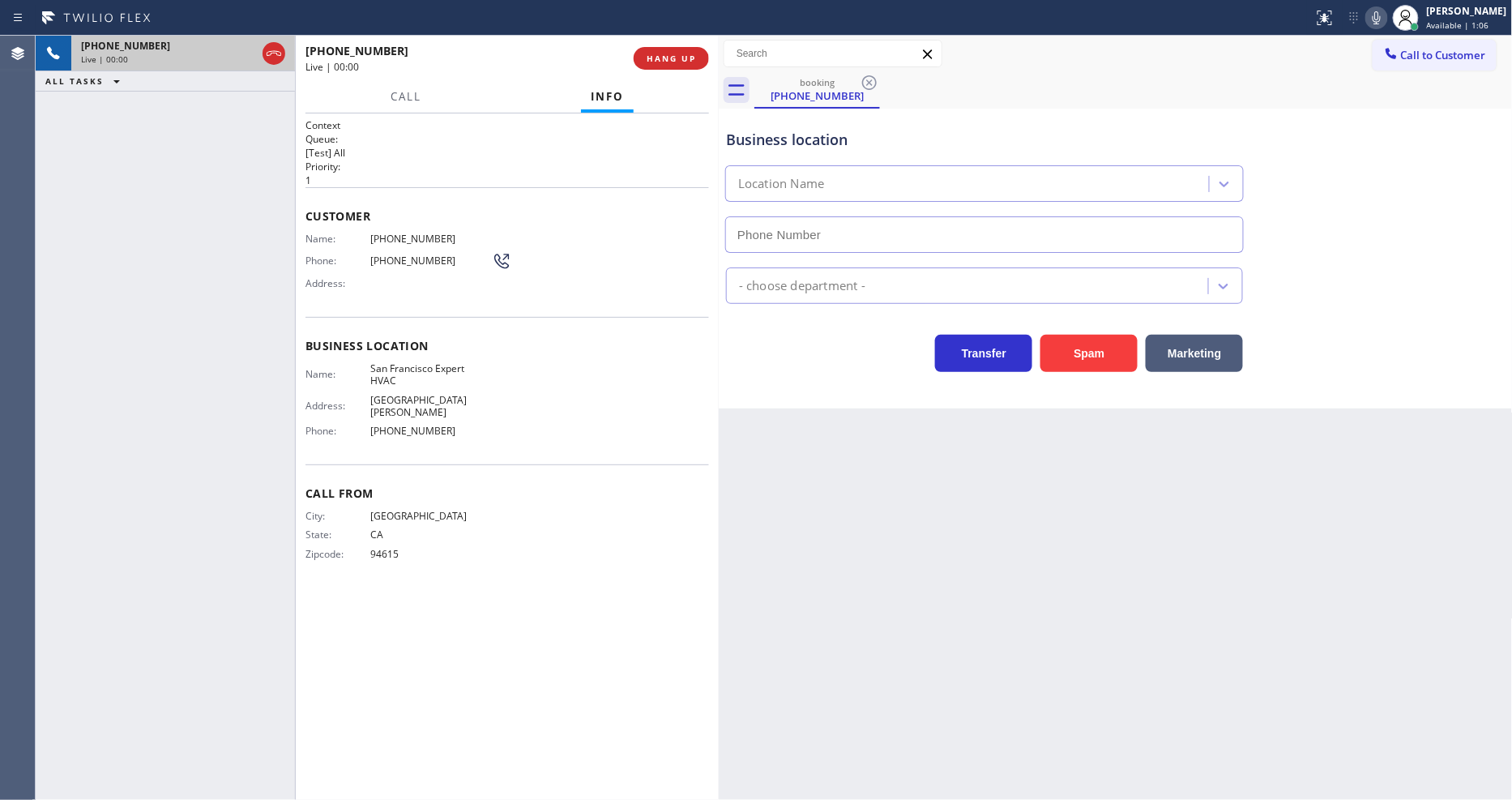
type input "[PHONE_NUMBER]"
drag, startPoint x: 970, startPoint y: 484, endPoint x: 819, endPoint y: 443, distance: 156.5
click at [970, 484] on div "Back to Dashboard Change Sender ID Customers Technicians Select a contact Outbo…" at bounding box center [1116, 418] width 794 height 764
click at [470, 368] on span "San Francisco Expert HVAC" at bounding box center [431, 375] width 122 height 25
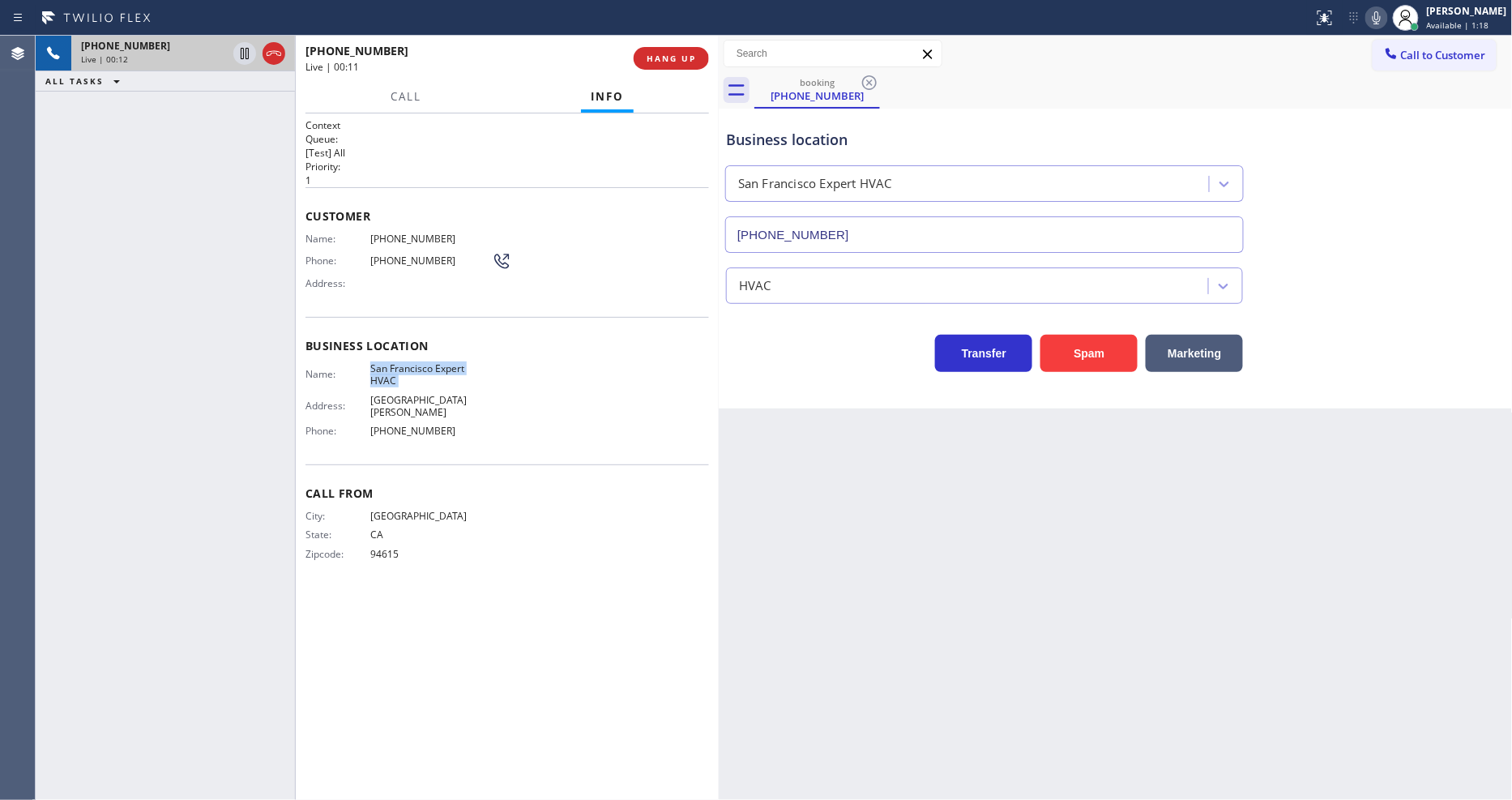
click at [469, 367] on span "San Francisco Expert HVAC" at bounding box center [431, 375] width 122 height 25
click at [405, 233] on span "[PHONE_NUMBER]" at bounding box center [431, 239] width 122 height 13
click at [393, 238] on span "[PHONE_NUMBER]" at bounding box center [431, 239] width 122 height 13
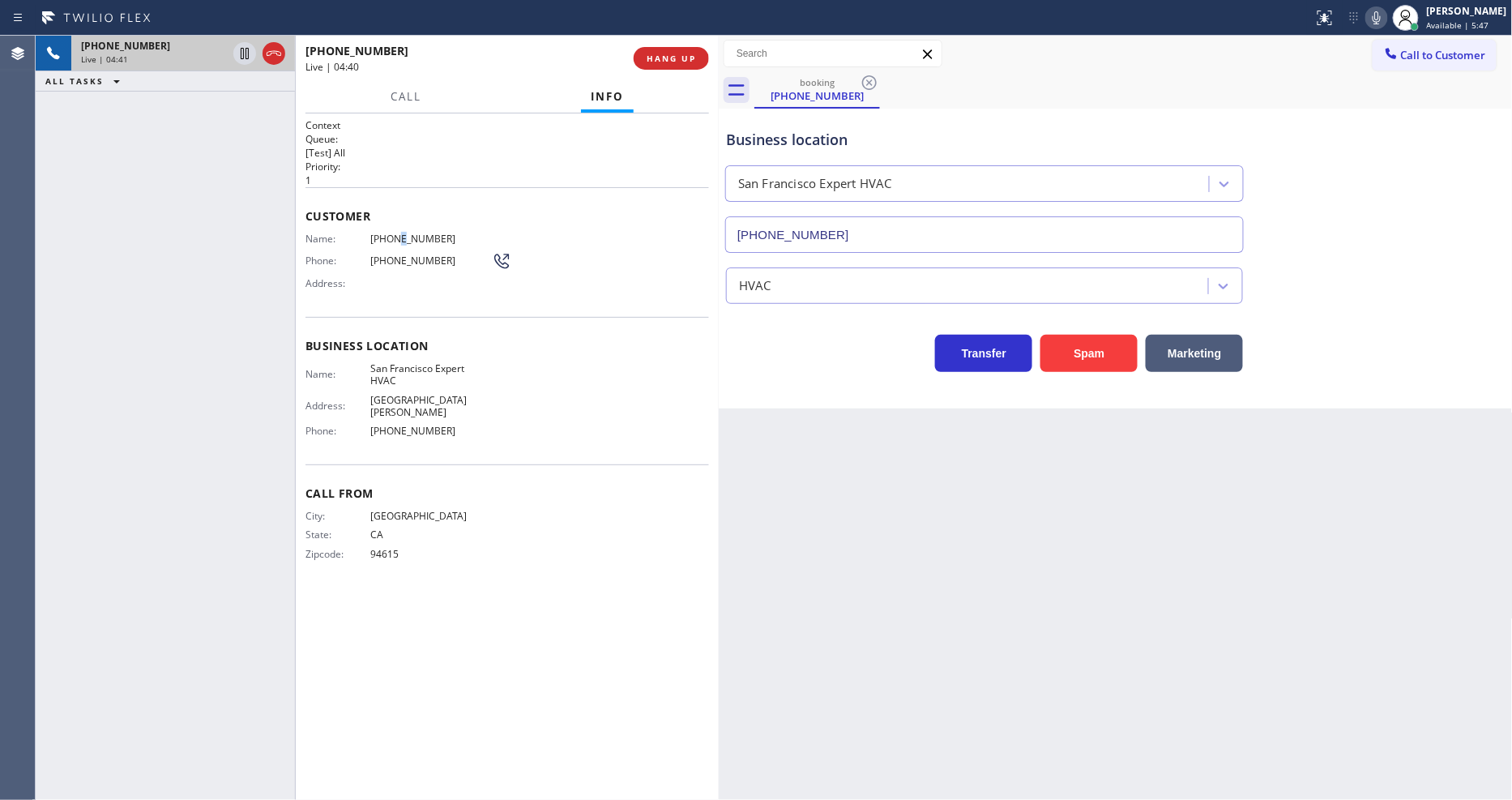
click at [393, 238] on span "[PHONE_NUMBER]" at bounding box center [431, 239] width 122 height 13
click at [241, 45] on icon at bounding box center [245, 53] width 19 height 19
click at [1382, 22] on icon at bounding box center [1377, 17] width 19 height 19
drag, startPoint x: 1014, startPoint y: 500, endPoint x: 1013, endPoint y: 509, distance: 9.1
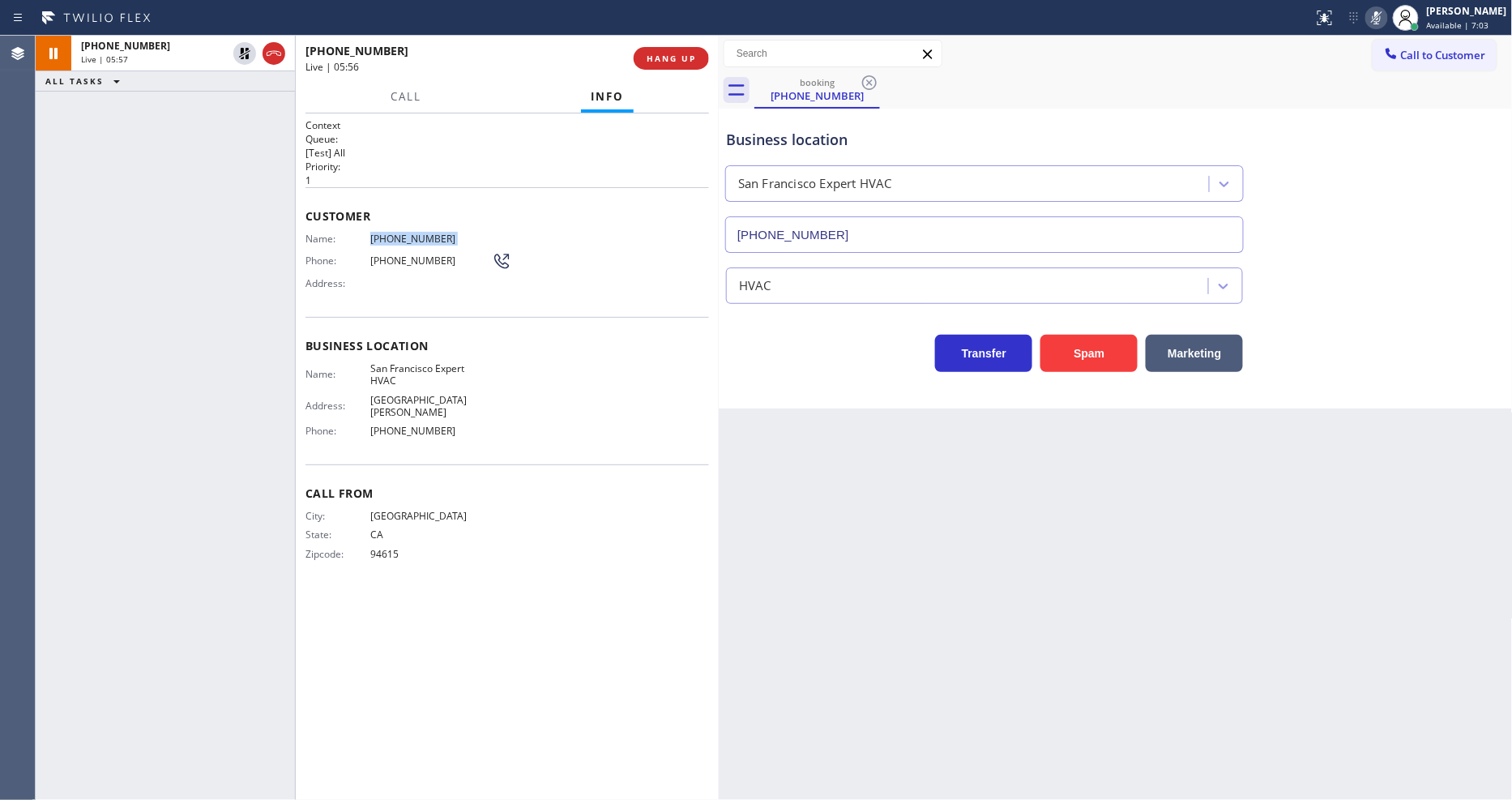
click at [1014, 504] on div "Back to Dashboard Change Sender ID Customers Technicians Select a contact Outbo…" at bounding box center [1116, 418] width 794 height 764
click at [243, 52] on icon at bounding box center [245, 53] width 19 height 19
click at [1382, 17] on rect at bounding box center [1377, 16] width 12 height 12
click at [359, 189] on div "Customer Name: [PHONE_NUMBER] Phone: [PHONE_NUMBER] Address:" at bounding box center [507, 252] width 403 height 130
click at [673, 54] on span "HANG UP" at bounding box center [671, 58] width 49 height 12
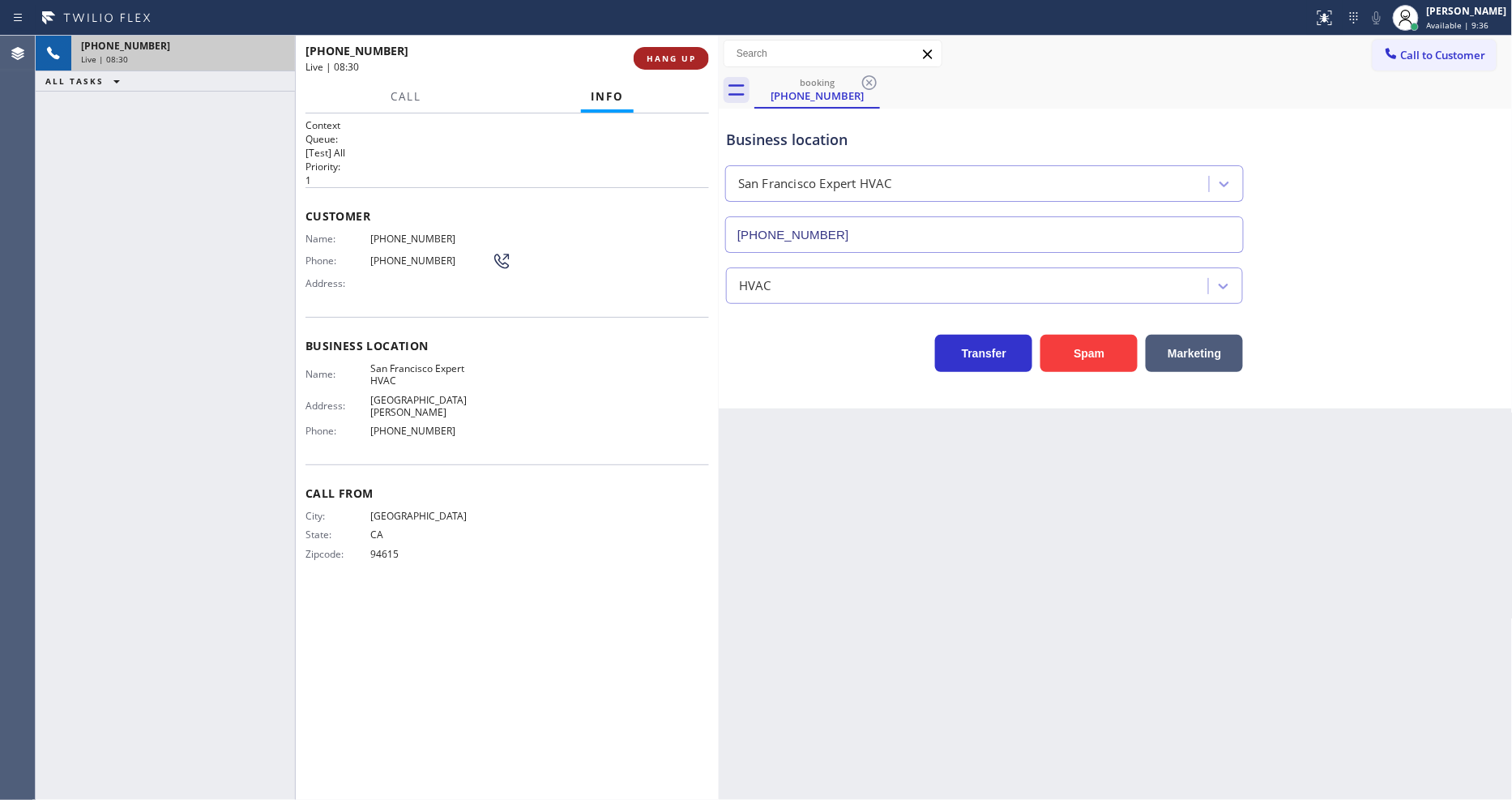
click at [673, 54] on span "HANG UP" at bounding box center [671, 58] width 49 height 12
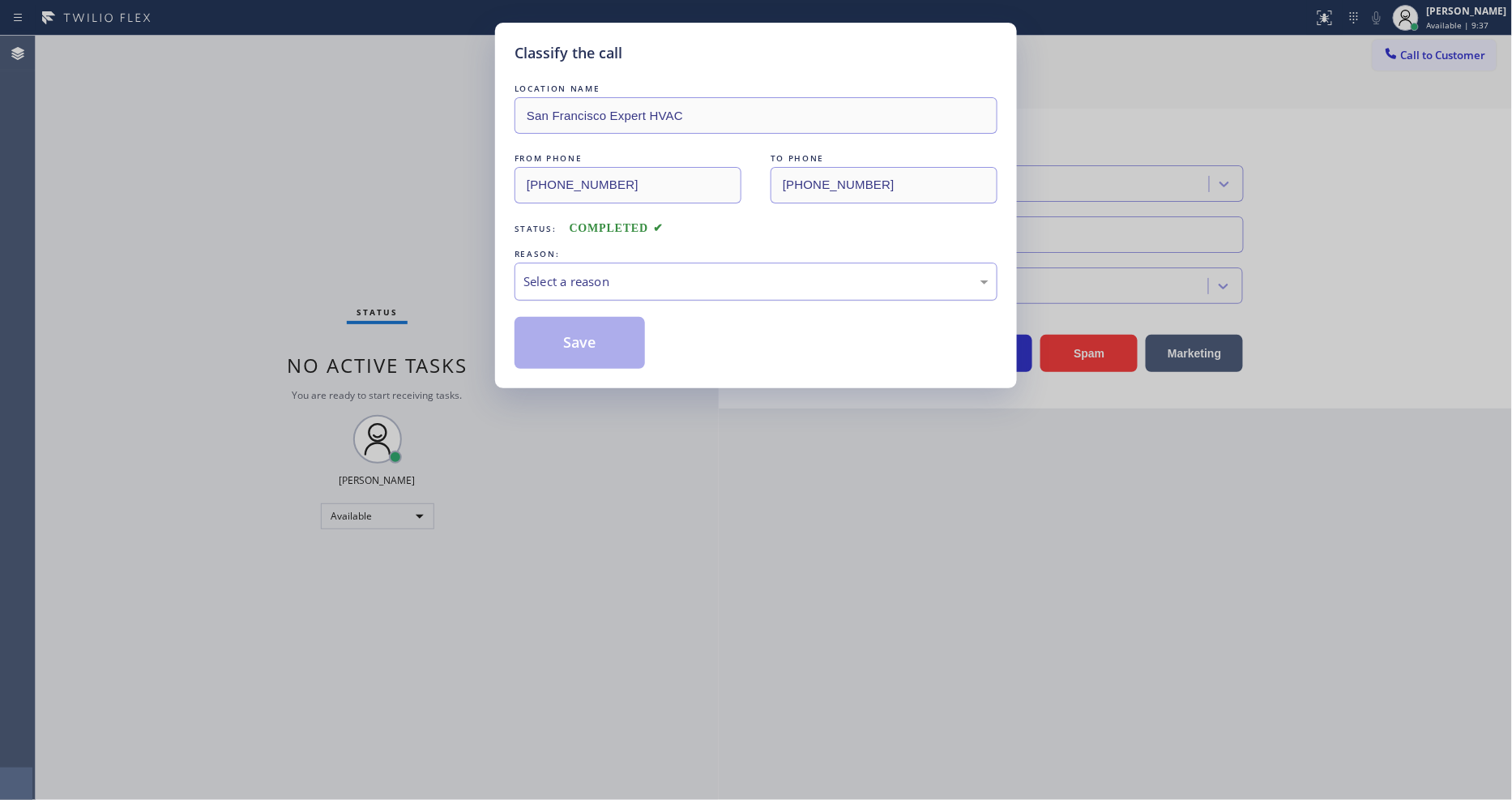
click at [577, 282] on div "Select a reason" at bounding box center [756, 281] width 465 height 18
click at [577, 335] on button "Save" at bounding box center [579, 343] width 131 height 52
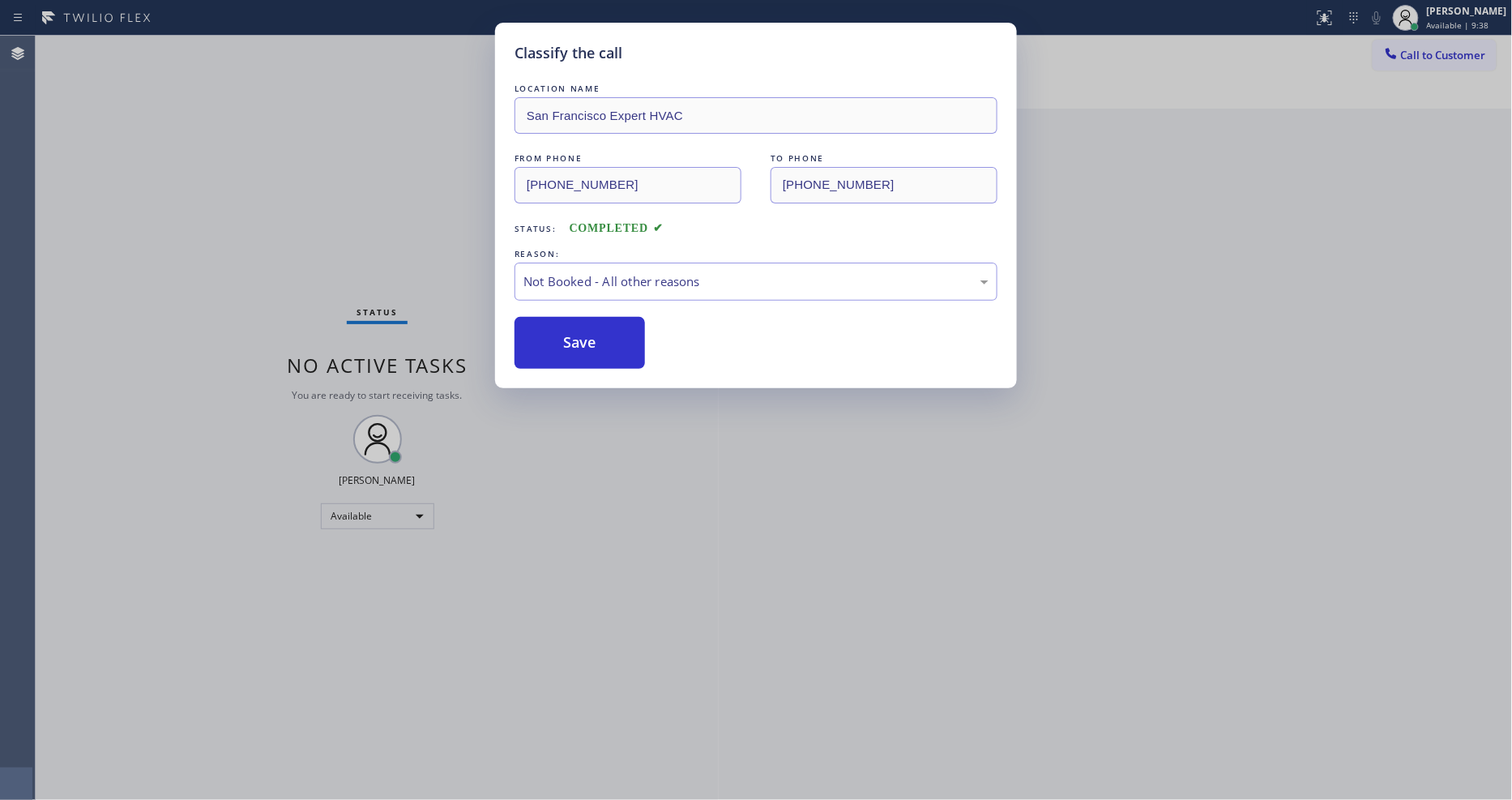
click at [577, 335] on button "Save" at bounding box center [579, 343] width 131 height 52
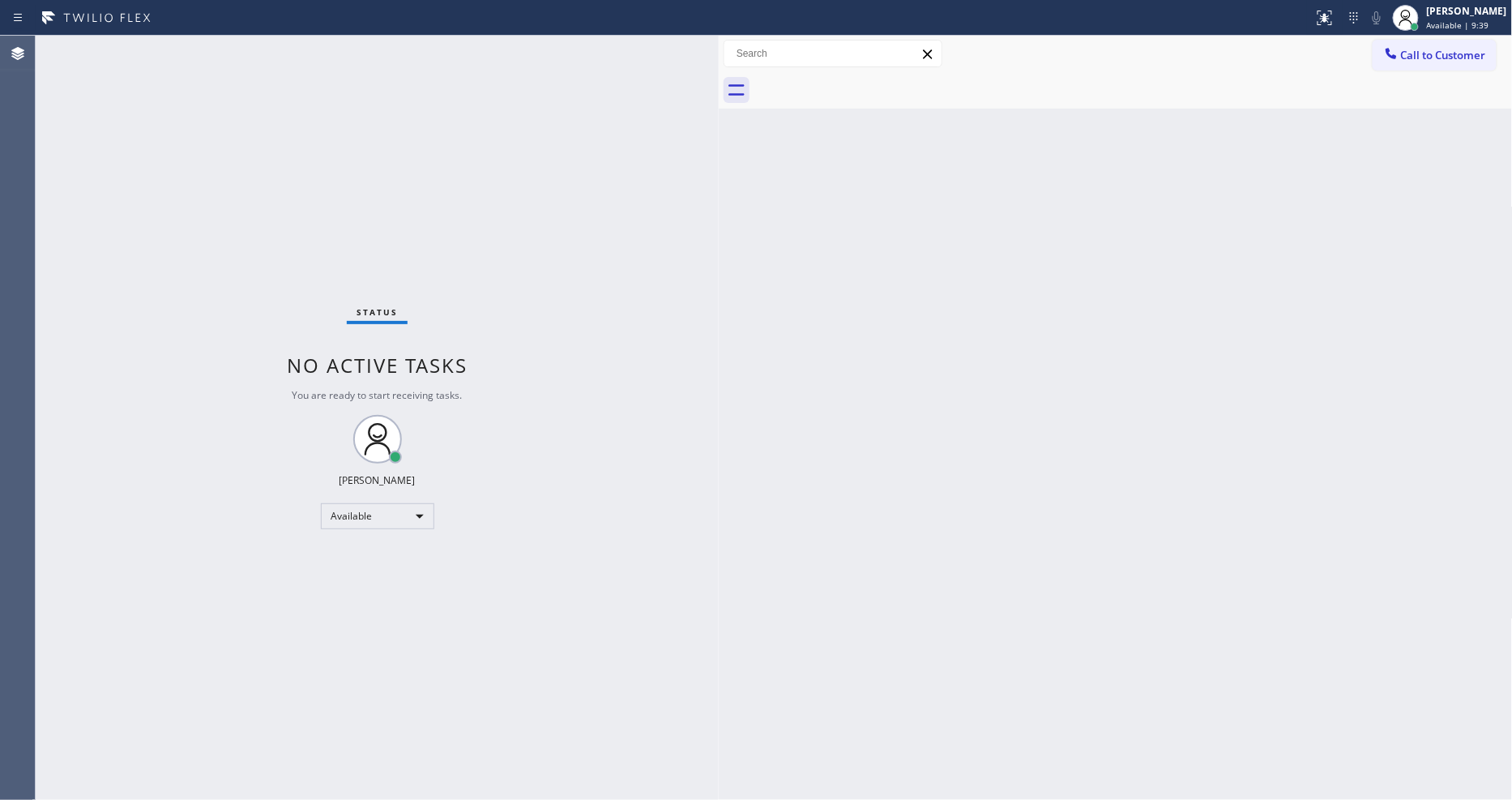
click at [219, 54] on div "Status No active tasks You are ready to start receiving tasks. [PERSON_NAME] Av…" at bounding box center [377, 418] width 683 height 764
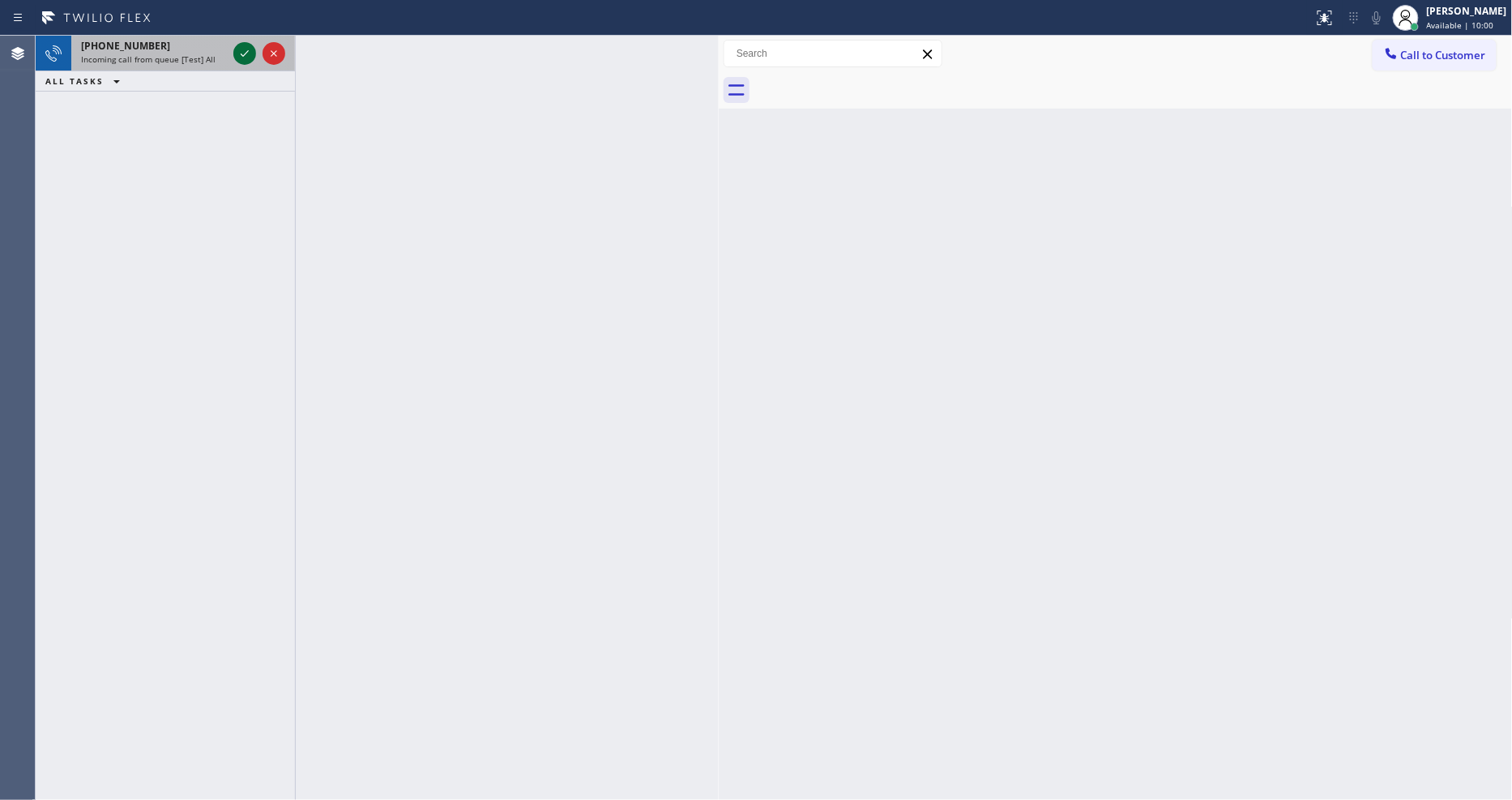
click at [242, 50] on icon at bounding box center [245, 53] width 19 height 19
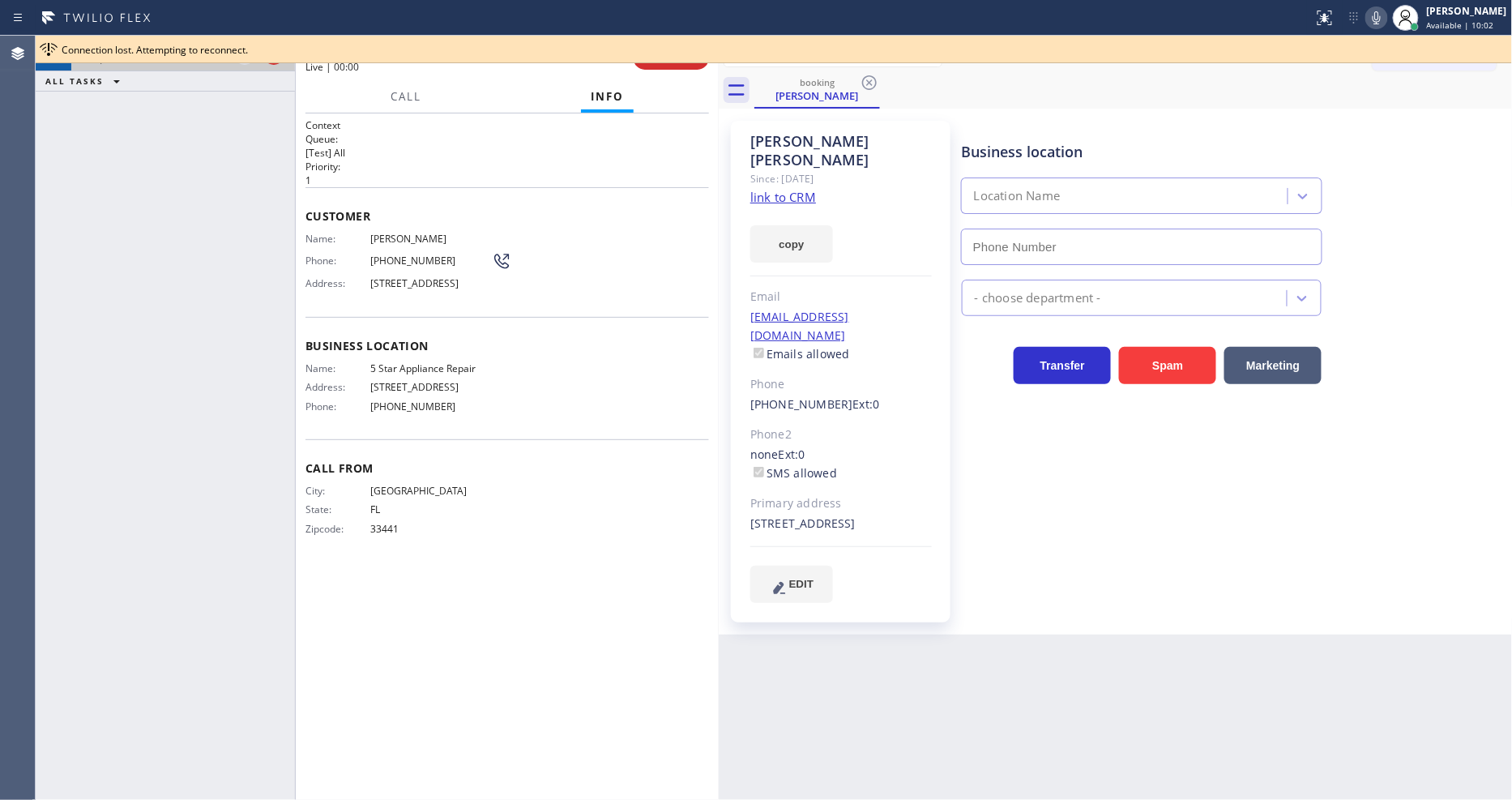
type input "[PHONE_NUMBER]"
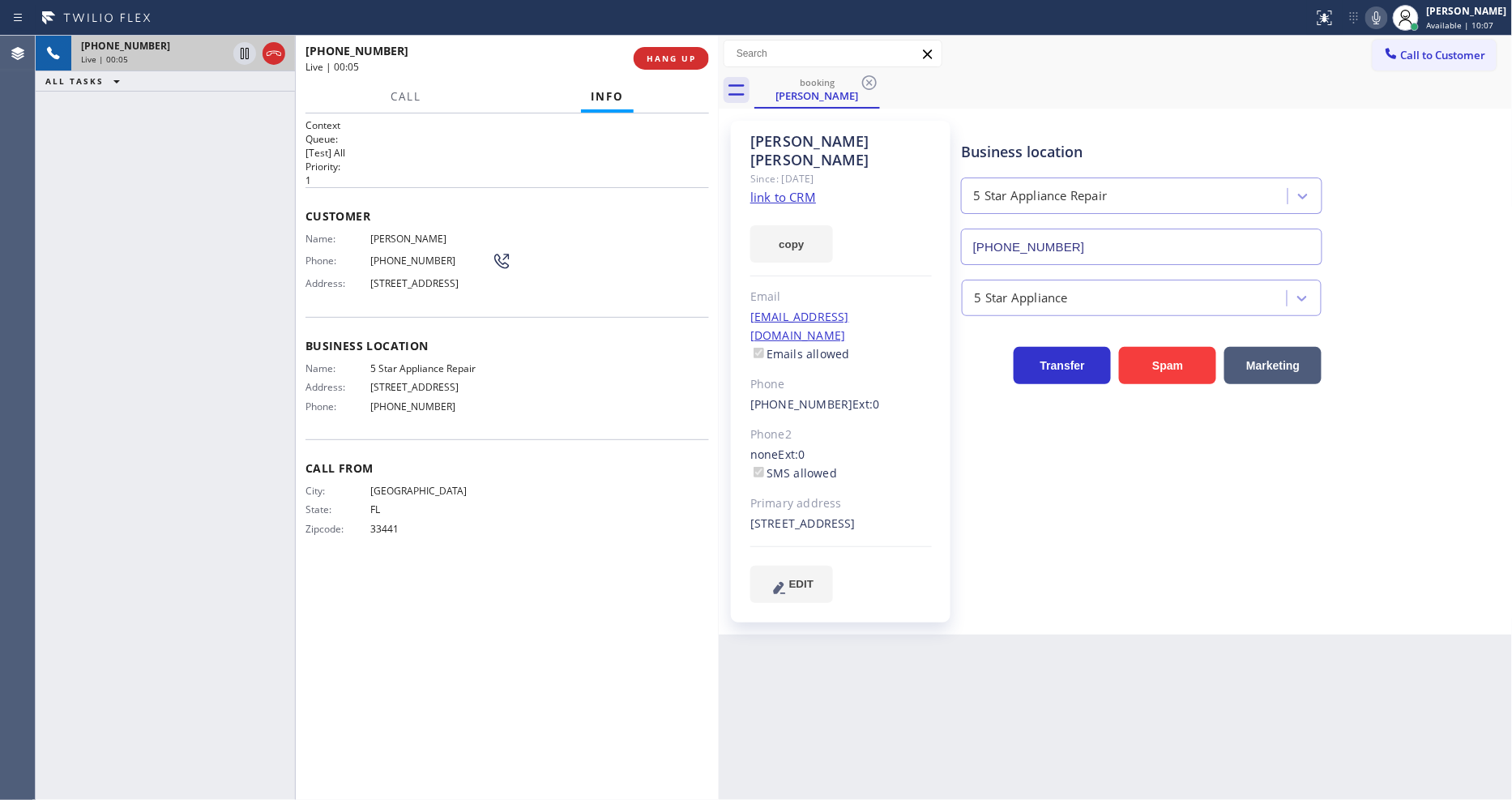
click at [750, 189] on link "link to CRM" at bounding box center [783, 196] width 66 height 16
click at [1386, 19] on icon at bounding box center [1377, 17] width 19 height 19
click at [1383, 22] on icon at bounding box center [1377, 17] width 19 height 19
click at [246, 53] on icon at bounding box center [245, 53] width 8 height 12
click at [1386, 22] on icon at bounding box center [1377, 17] width 19 height 19
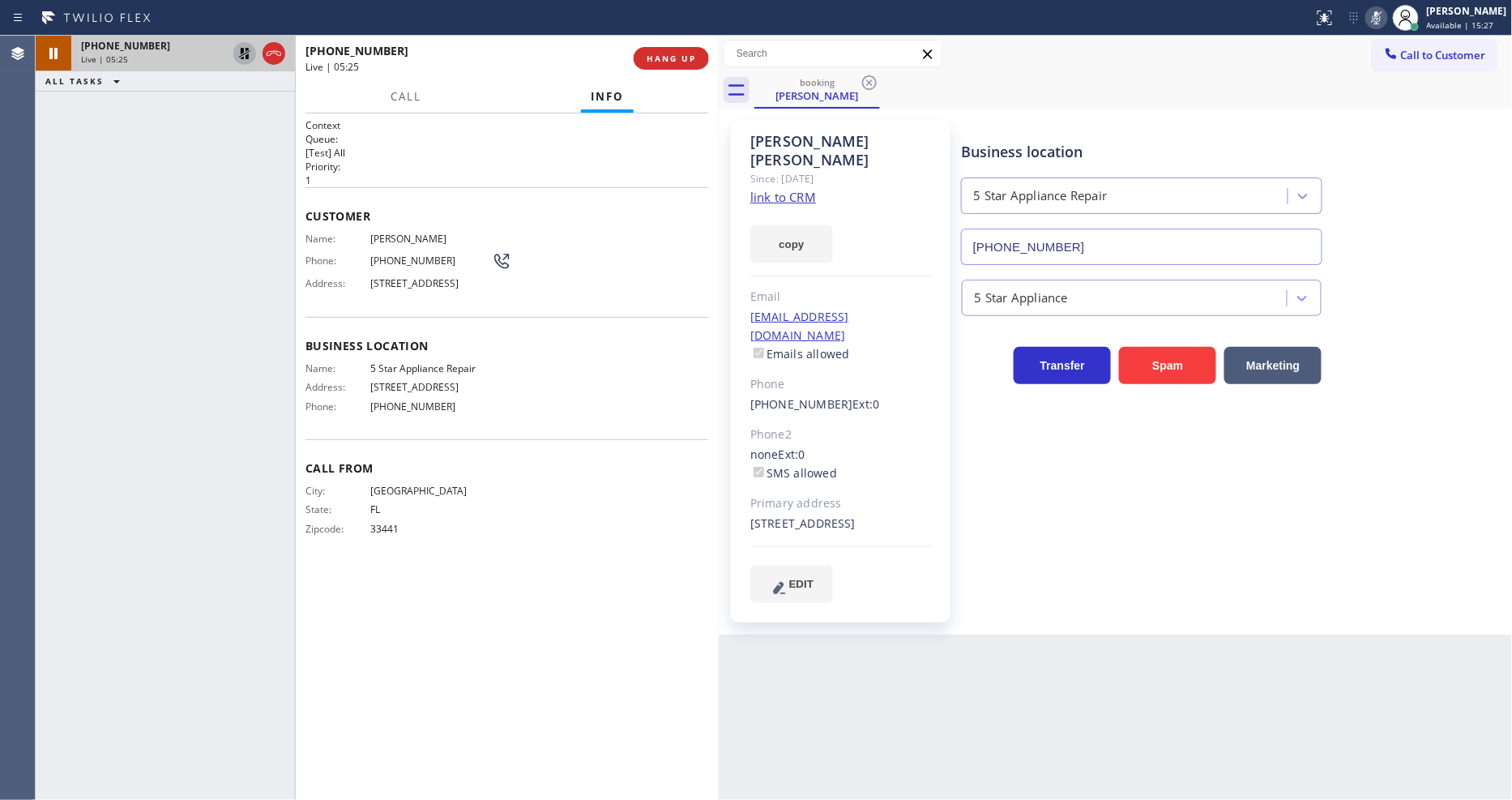
click at [245, 50] on icon at bounding box center [245, 53] width 19 height 19
click at [1382, 14] on rect at bounding box center [1377, 16] width 12 height 12
click at [1136, 565] on div "Business location 5 Star Appliance Repair [PHONE_NUMBER] 5 Star Appliance Trans…" at bounding box center [1234, 362] width 550 height 474
click at [1067, 531] on div "Business location 5 Star Appliance Repair [PHONE_NUMBER] 5 Star Appliance Trans…" at bounding box center [1234, 362] width 550 height 474
click at [647, 504] on div "City: [GEOGRAPHIC_DATA]: [US_STATE] Zipcode: 33441" at bounding box center [507, 513] width 403 height 57
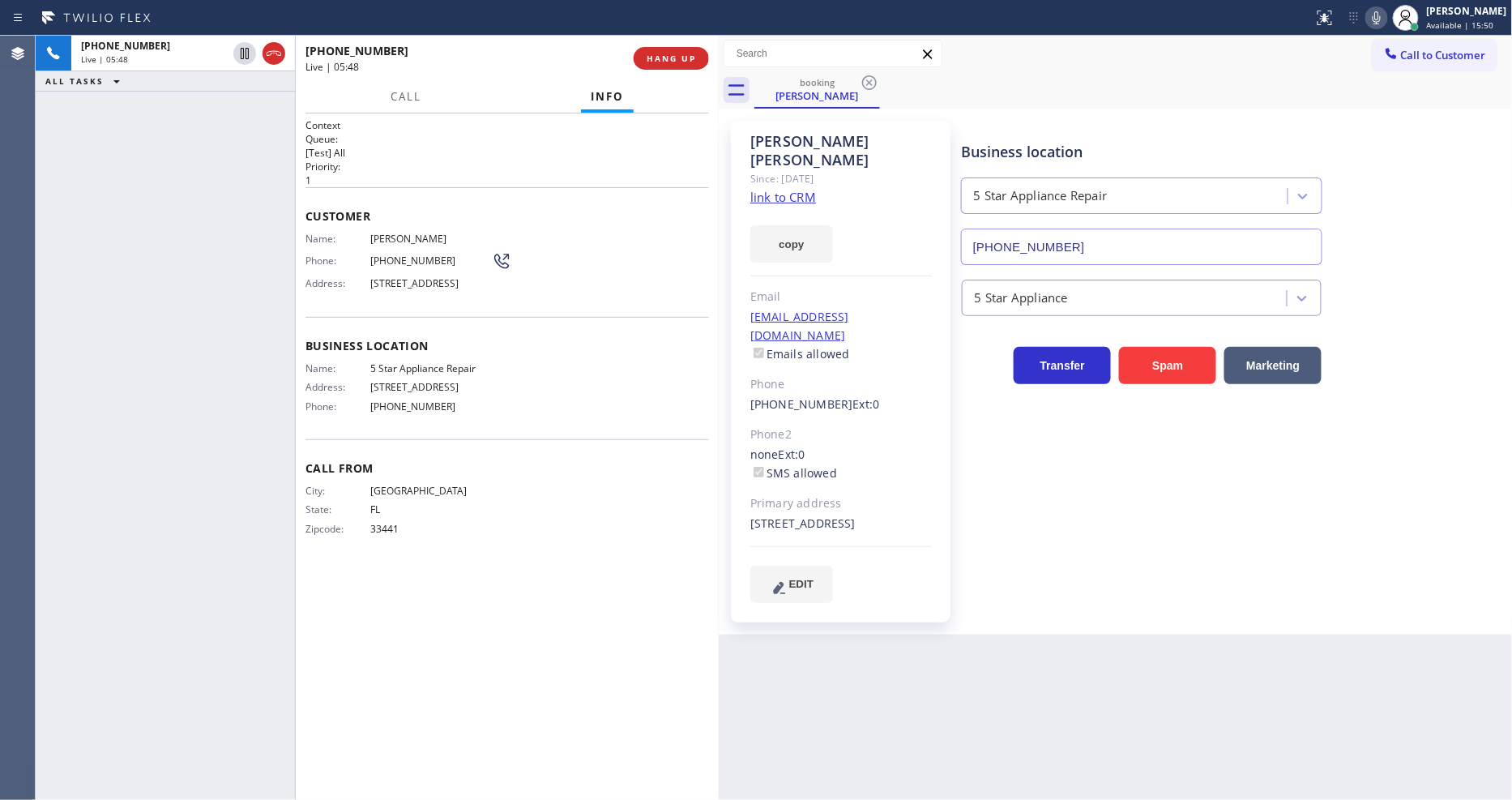
click at [795, 189] on link "link to CRM" at bounding box center [783, 196] width 66 height 16
drag, startPoint x: 1055, startPoint y: 496, endPoint x: 1031, endPoint y: 745, distance: 250.2
click at [1055, 496] on div "Business location 5 Star Appliance Repair [PHONE_NUMBER] 5 Star Appliance Trans…" at bounding box center [1234, 362] width 550 height 474
click at [658, 62] on span "HANG UP" at bounding box center [671, 58] width 49 height 12
click at [658, 62] on span "COMPLETE" at bounding box center [668, 58] width 56 height 12
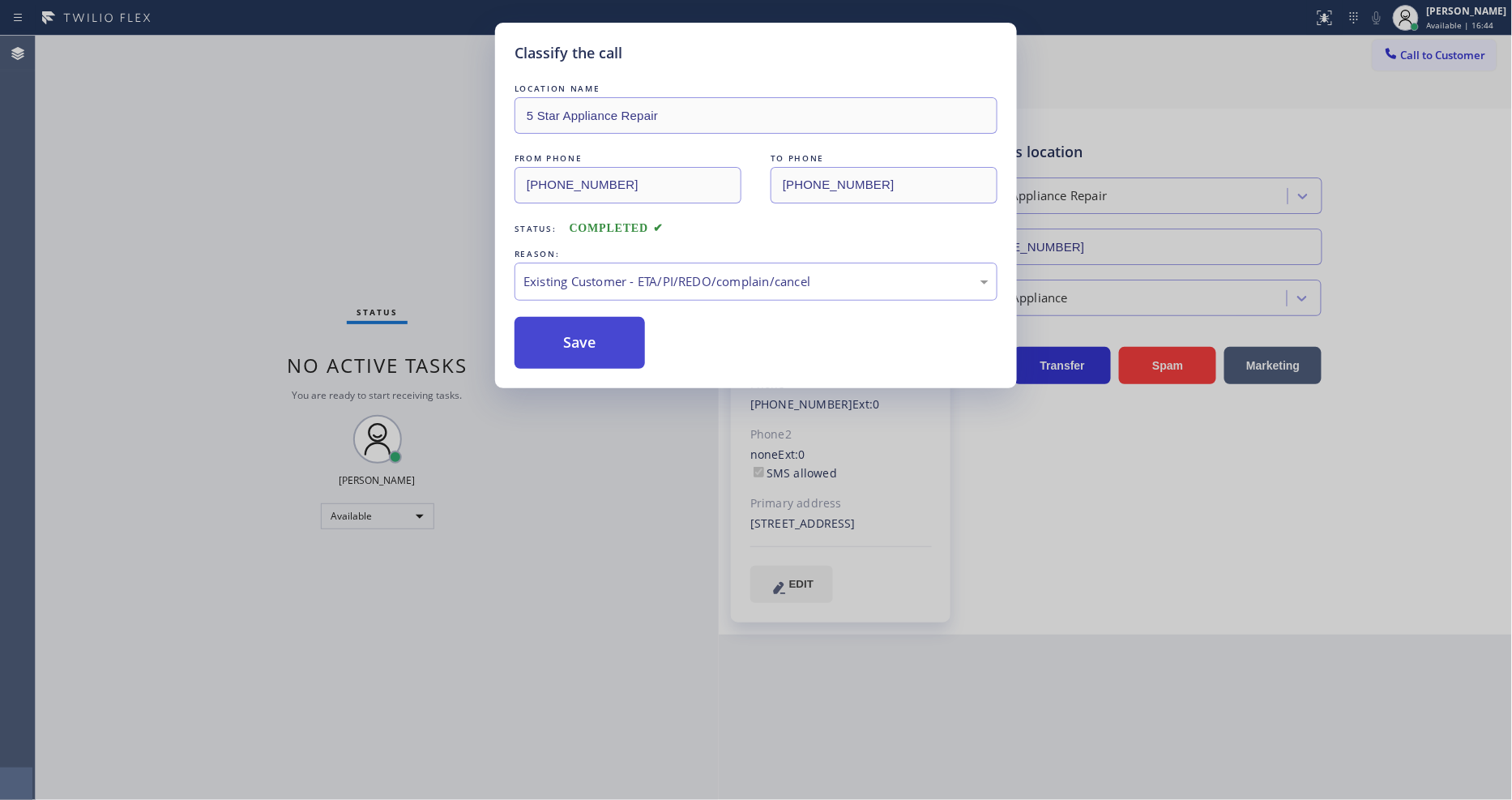
click at [590, 327] on button "Save" at bounding box center [579, 343] width 131 height 52
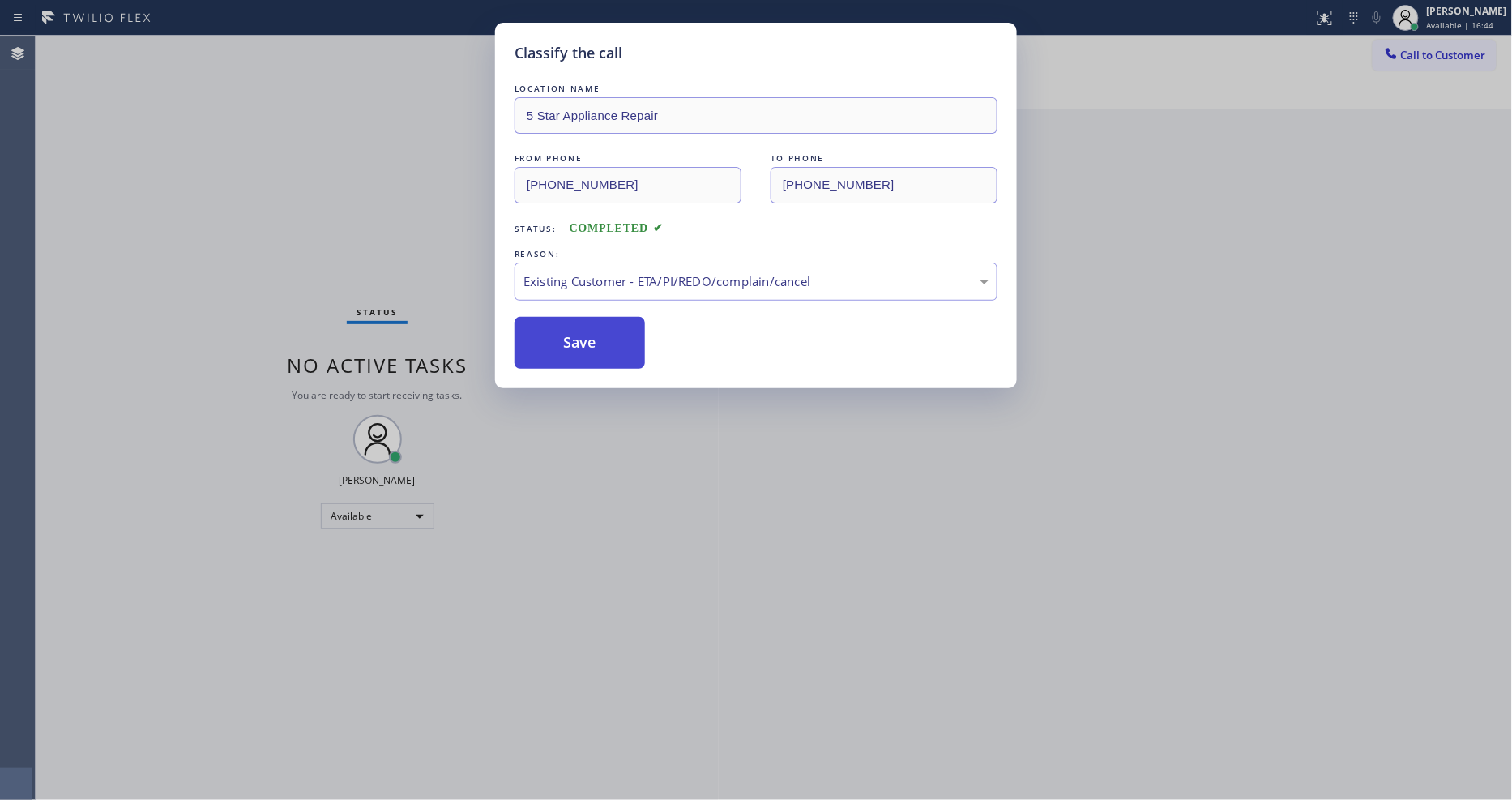
click at [590, 327] on button "Save" at bounding box center [579, 343] width 131 height 52
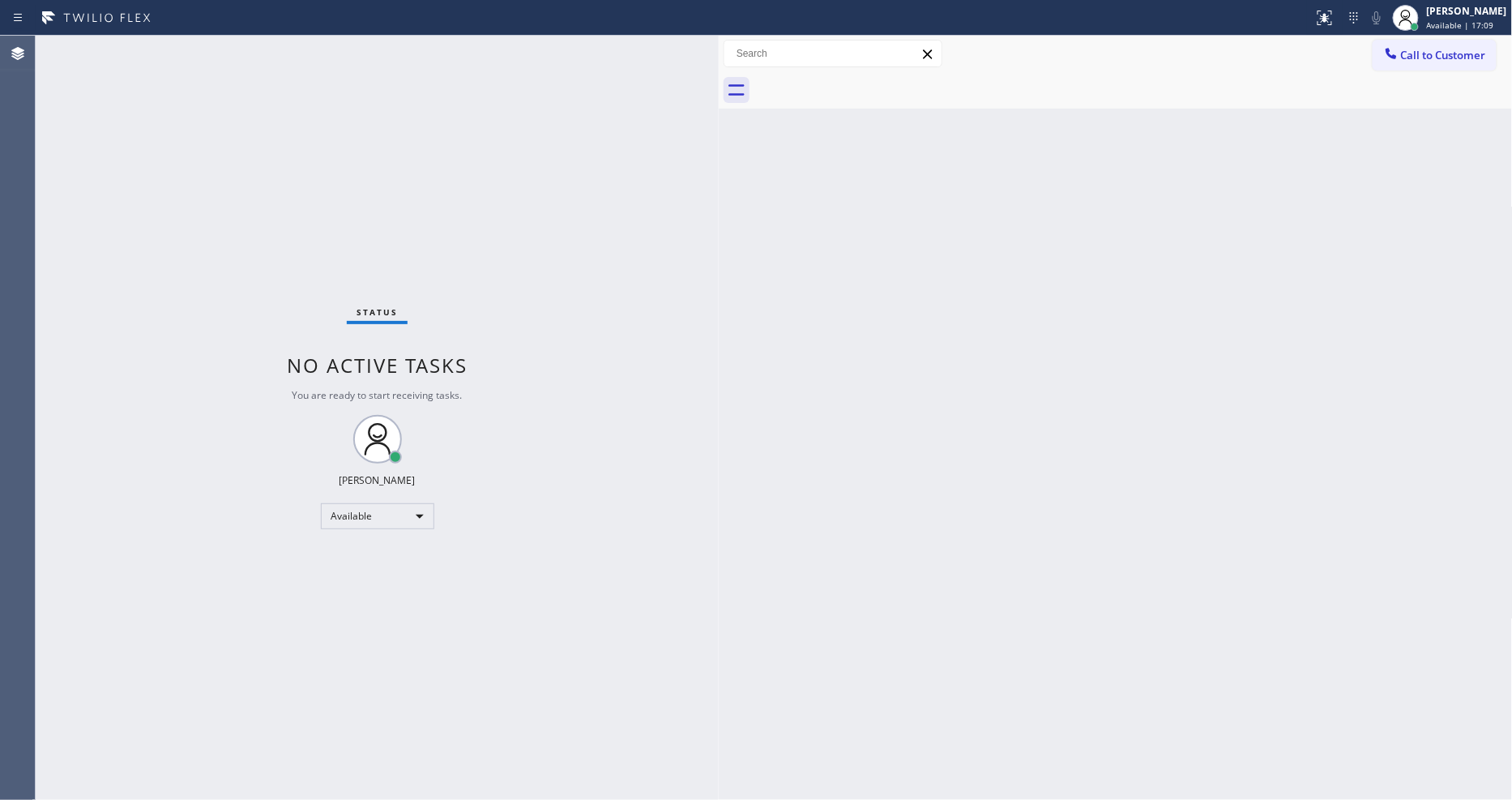
click at [236, 50] on div "Status No active tasks You are ready to start receiving tasks. [PERSON_NAME] Av…" at bounding box center [377, 418] width 683 height 764
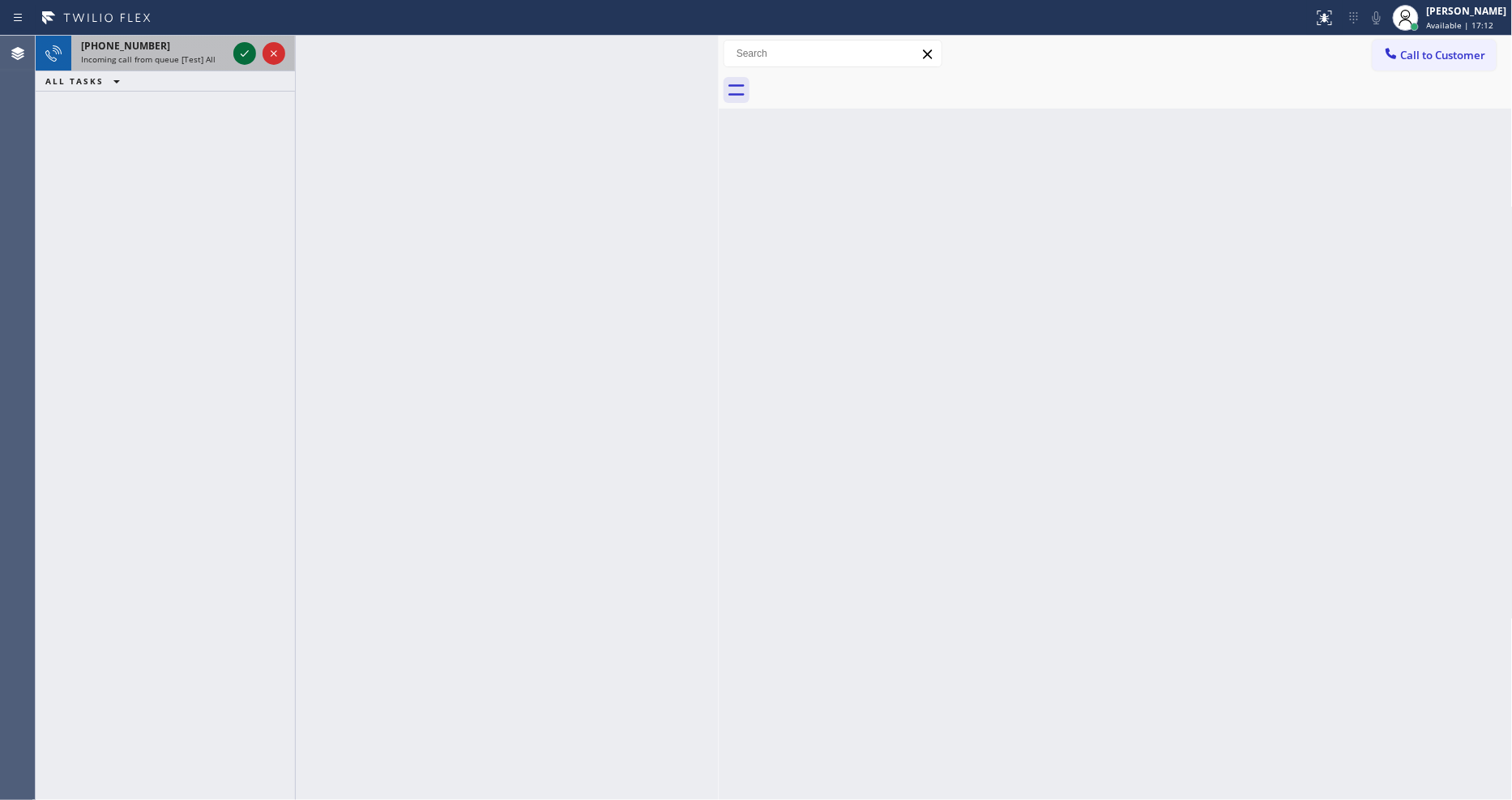
click at [239, 55] on icon at bounding box center [245, 53] width 19 height 19
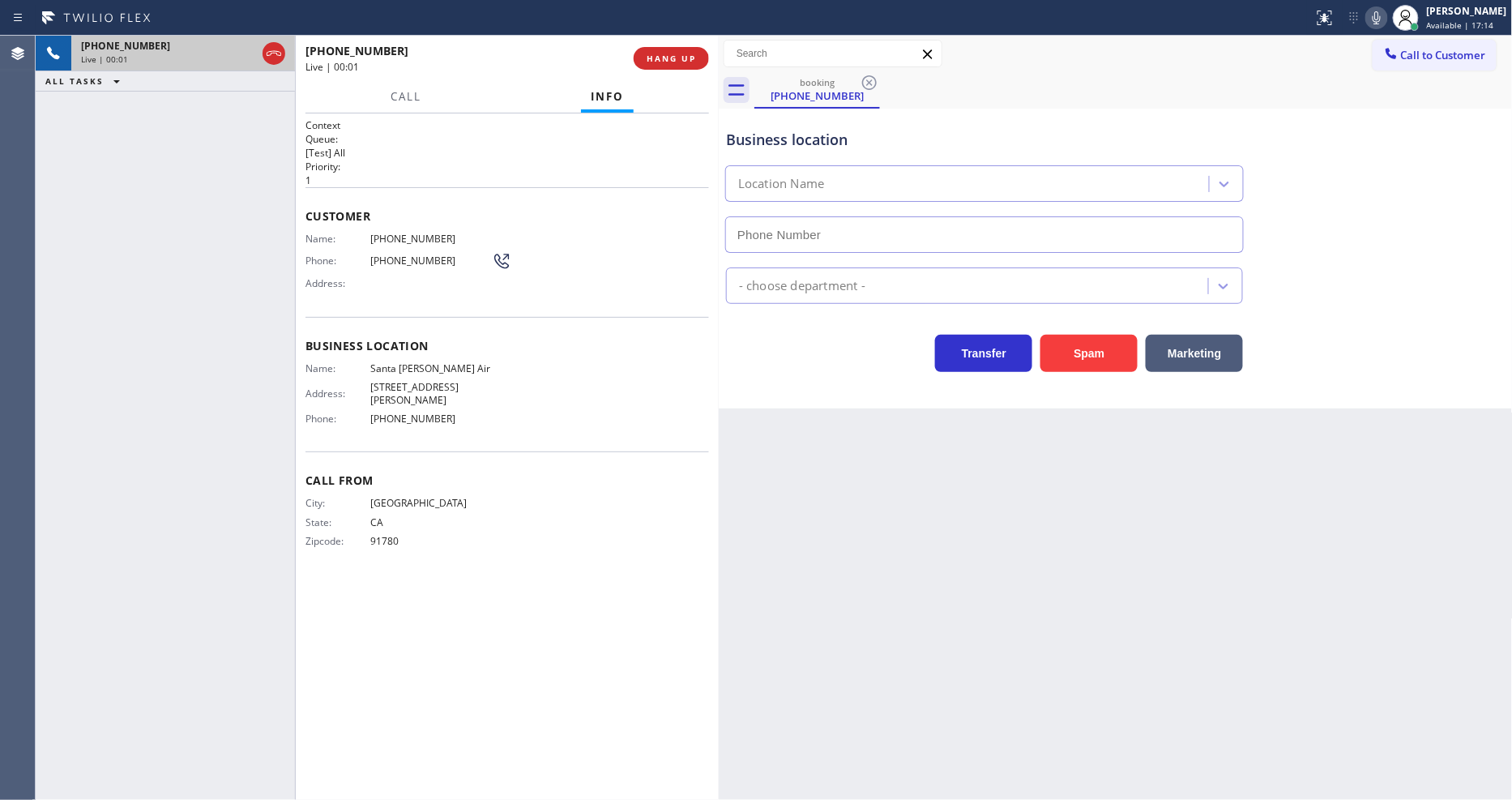
type input "[PHONE_NUMBER]"
click at [1070, 465] on div "Back to Dashboard Change Sender ID Customers Technicians Select a contact Outbo…" at bounding box center [1116, 418] width 794 height 764
click at [472, 367] on span "Santa [PERSON_NAME] Air" at bounding box center [431, 369] width 122 height 13
click at [471, 366] on span "Santa [PERSON_NAME] Air" at bounding box center [431, 369] width 122 height 13
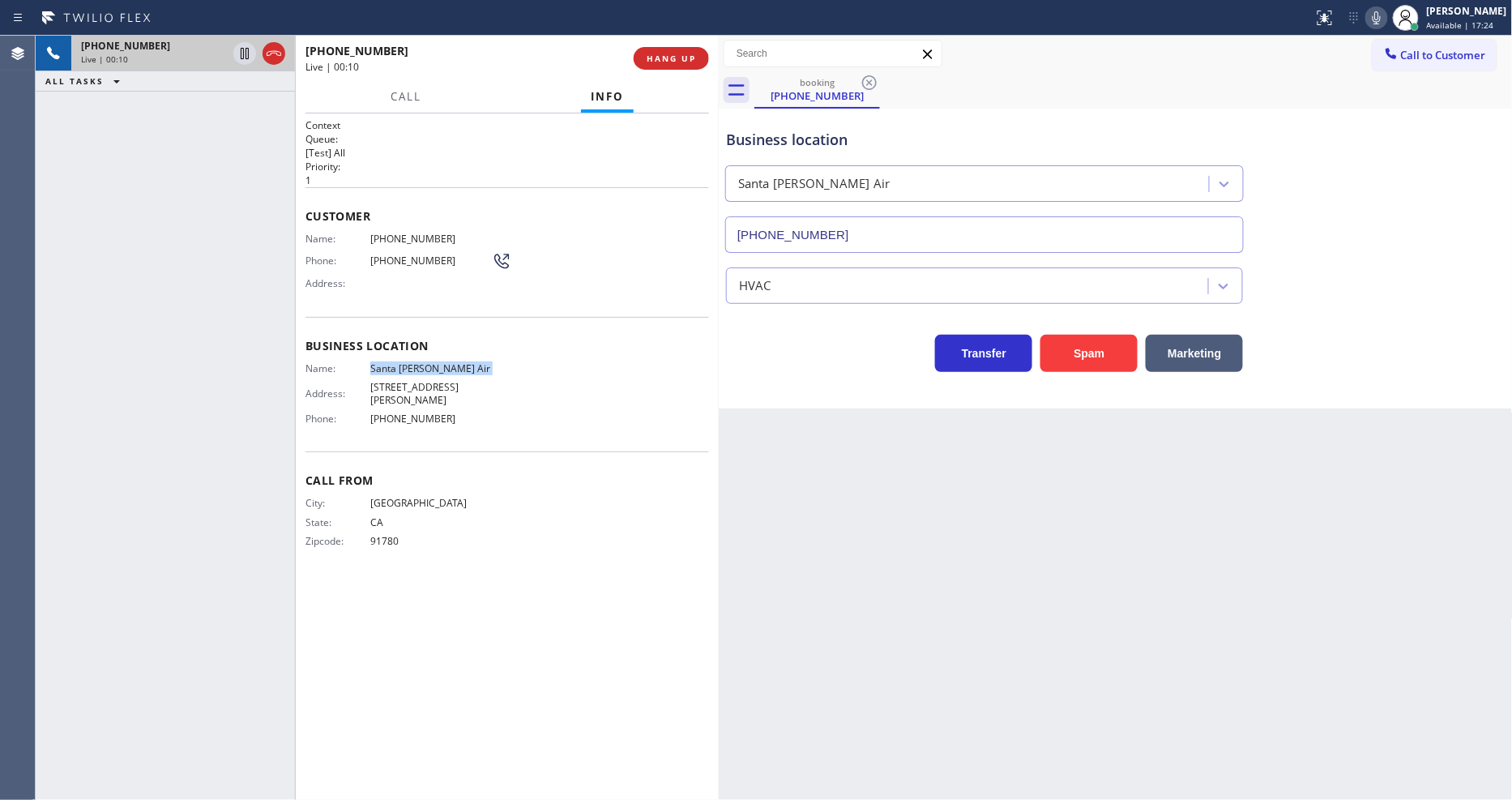
click at [471, 366] on span "Santa [PERSON_NAME] Air" at bounding box center [431, 369] width 122 height 13
click at [403, 233] on span "[PHONE_NUMBER]" at bounding box center [431, 239] width 122 height 13
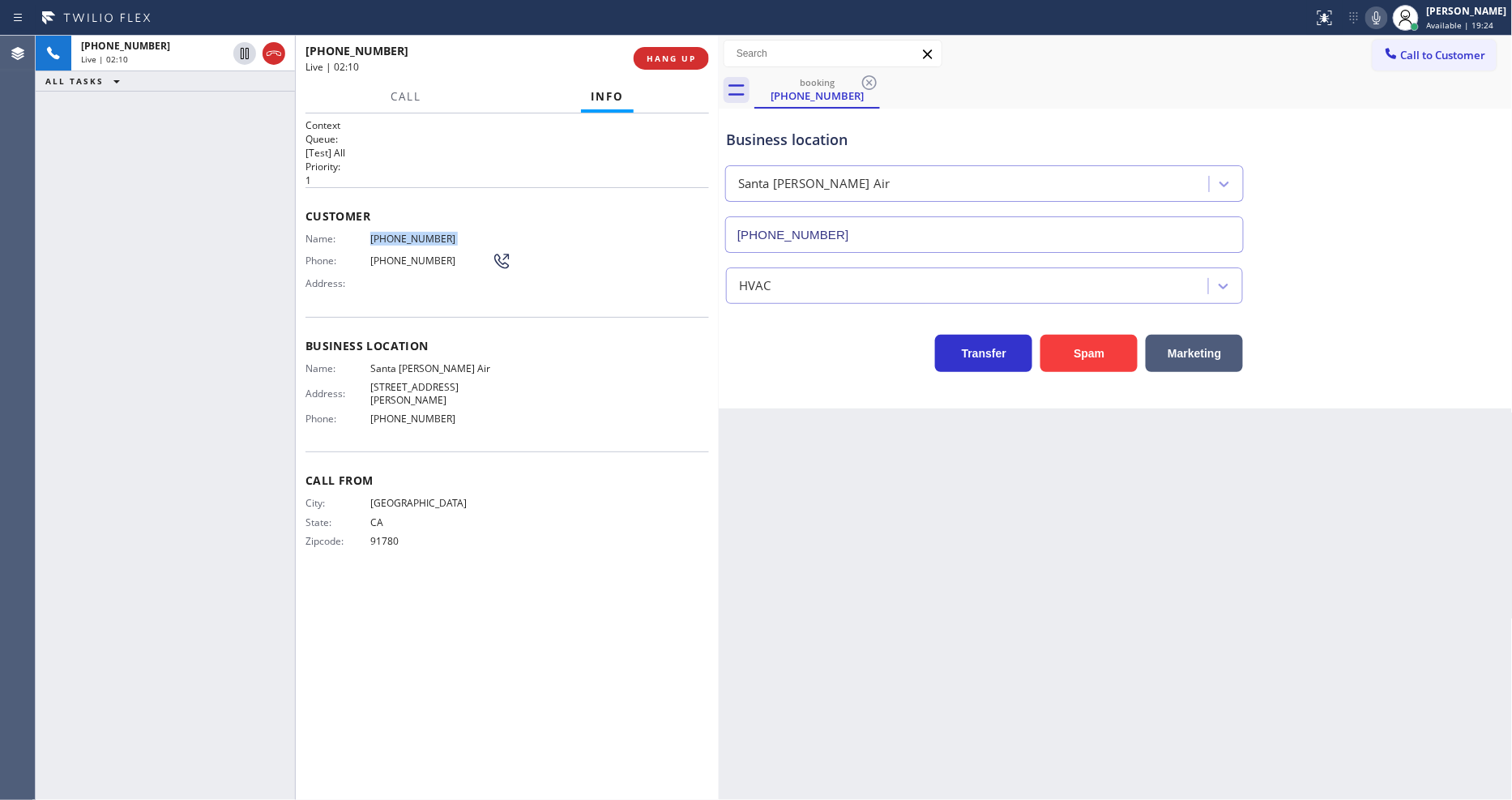
drag, startPoint x: 247, startPoint y: 52, endPoint x: 361, endPoint y: 51, distance: 114.0
click at [247, 52] on icon at bounding box center [245, 53] width 19 height 19
click at [1386, 13] on icon at bounding box center [1377, 17] width 19 height 19
click at [242, 48] on icon at bounding box center [245, 53] width 12 height 12
click at [1386, 17] on icon at bounding box center [1377, 17] width 19 height 19
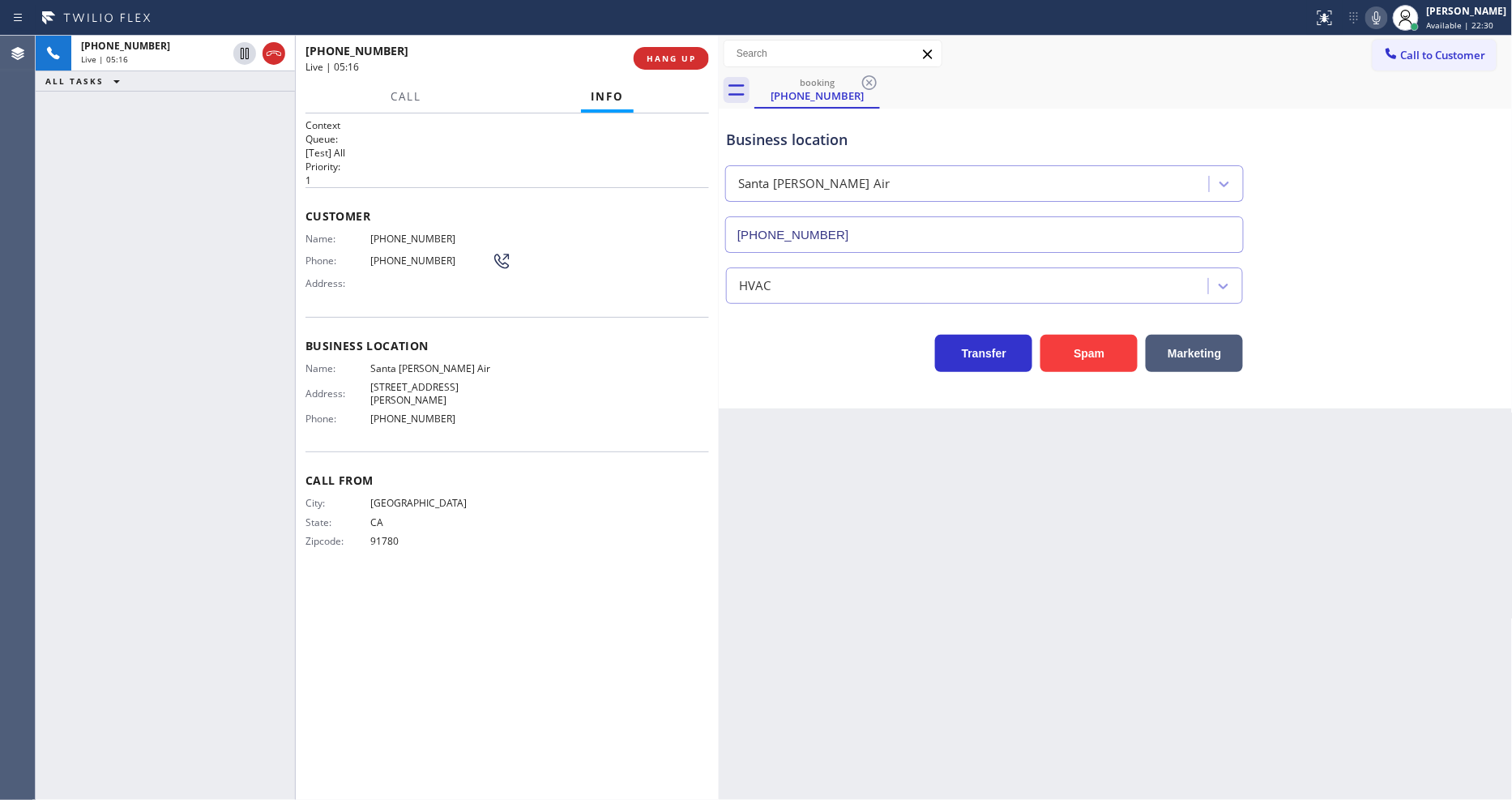
click at [432, 353] on div "Business location Name: [GEOGRAPHIC_DATA][PERSON_NAME] Air Address: [STREET_ADD…" at bounding box center [507, 385] width 403 height 135
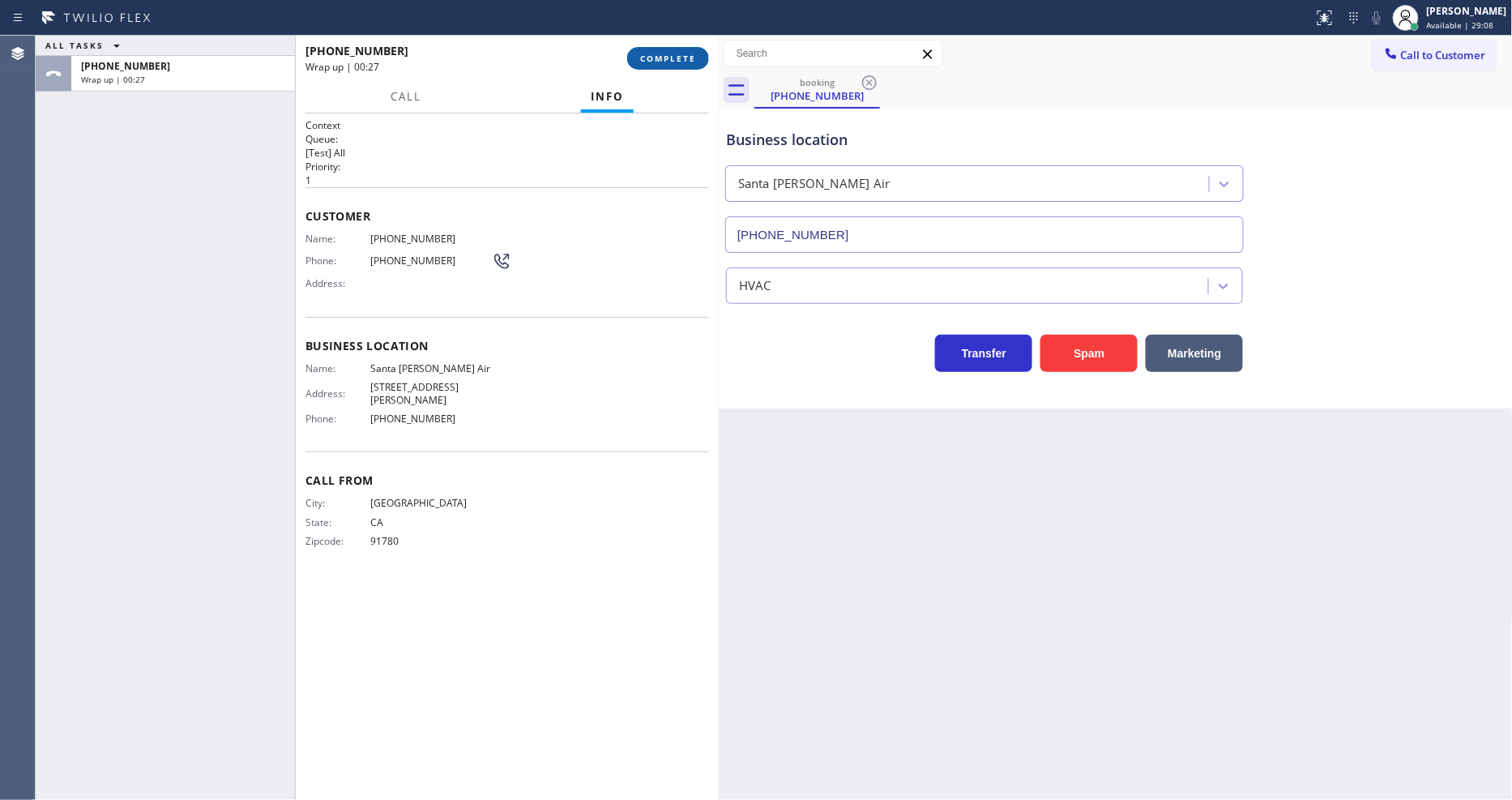
click at [670, 63] on button "COMPLETE" at bounding box center [668, 58] width 82 height 22
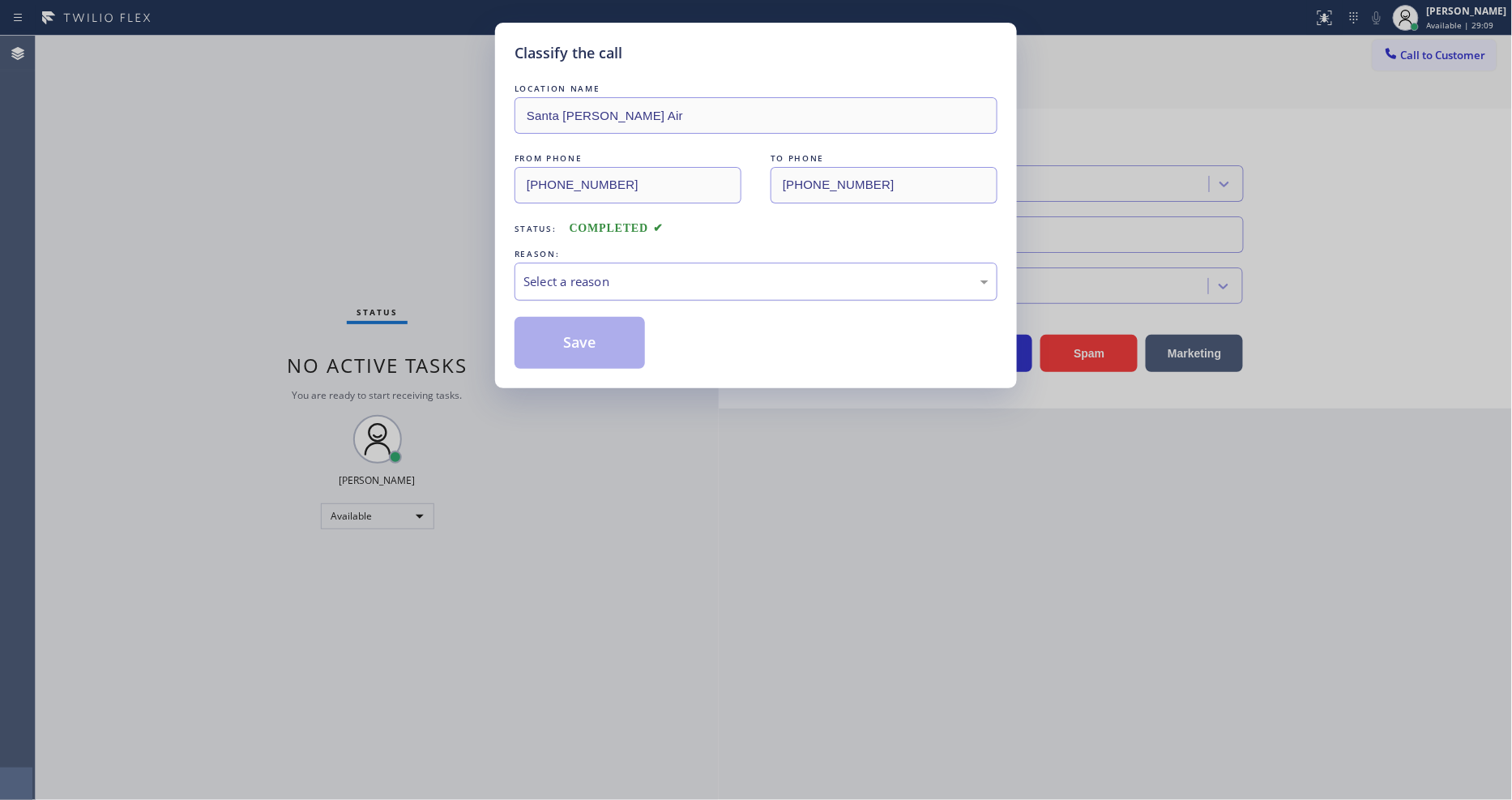
click at [564, 273] on div "Select a reason" at bounding box center [756, 281] width 465 height 18
click at [562, 325] on button "Save" at bounding box center [579, 343] width 131 height 52
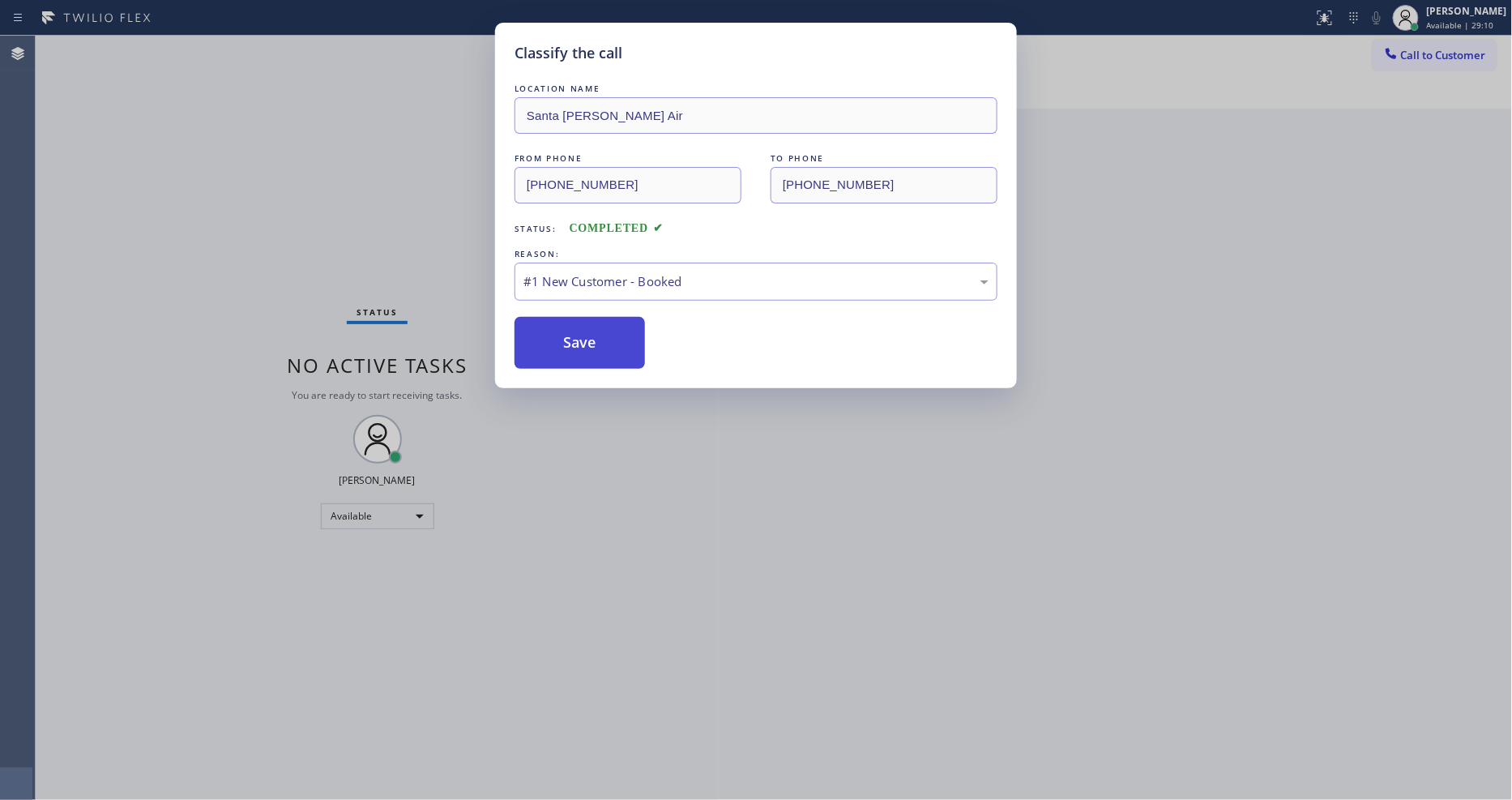
click at [562, 325] on button "Save" at bounding box center [579, 343] width 131 height 52
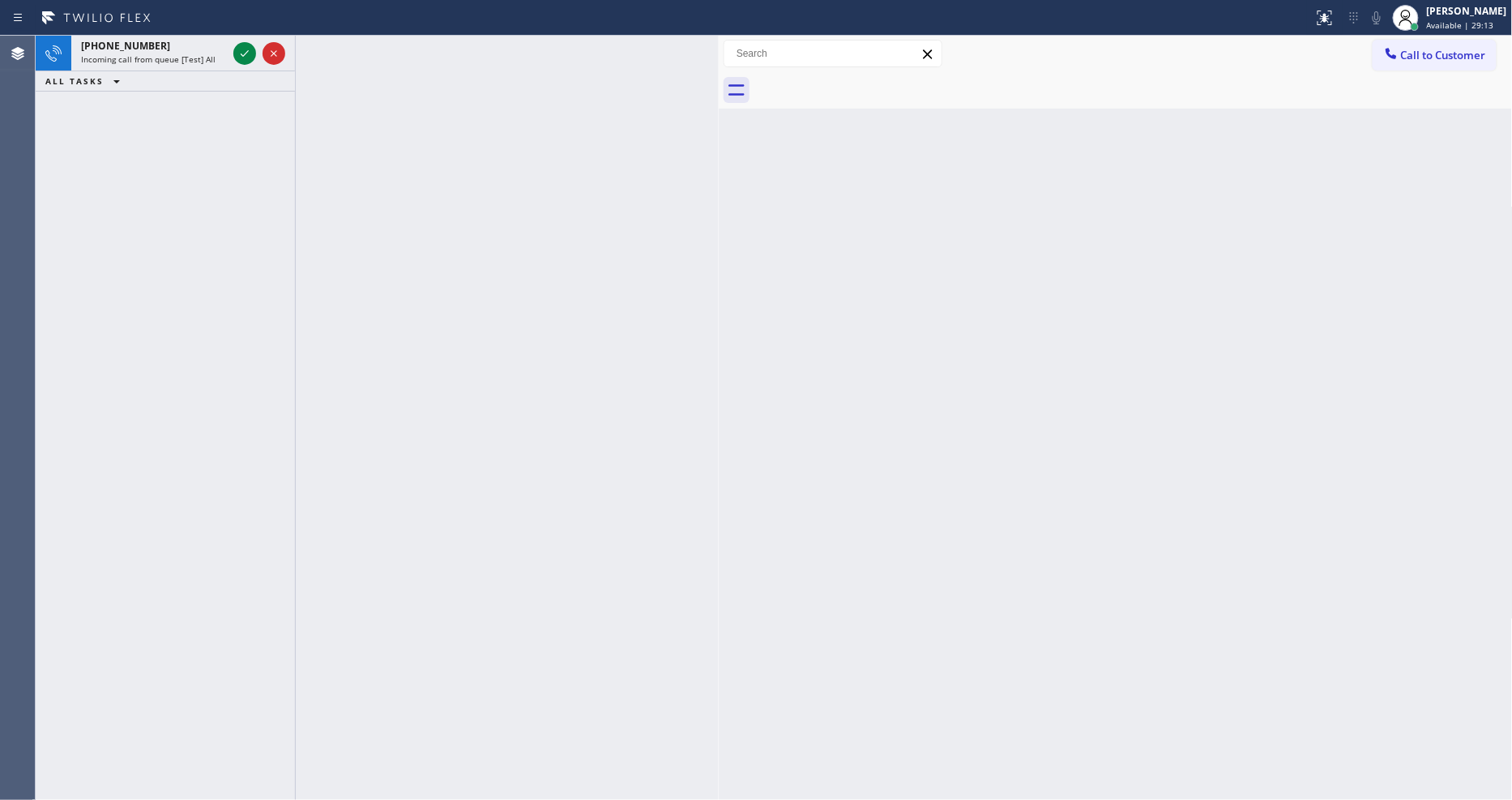
drag, startPoint x: 236, startPoint y: 51, endPoint x: 236, endPoint y: 175, distance: 124.0
click at [236, 51] on icon at bounding box center [245, 53] width 19 height 19
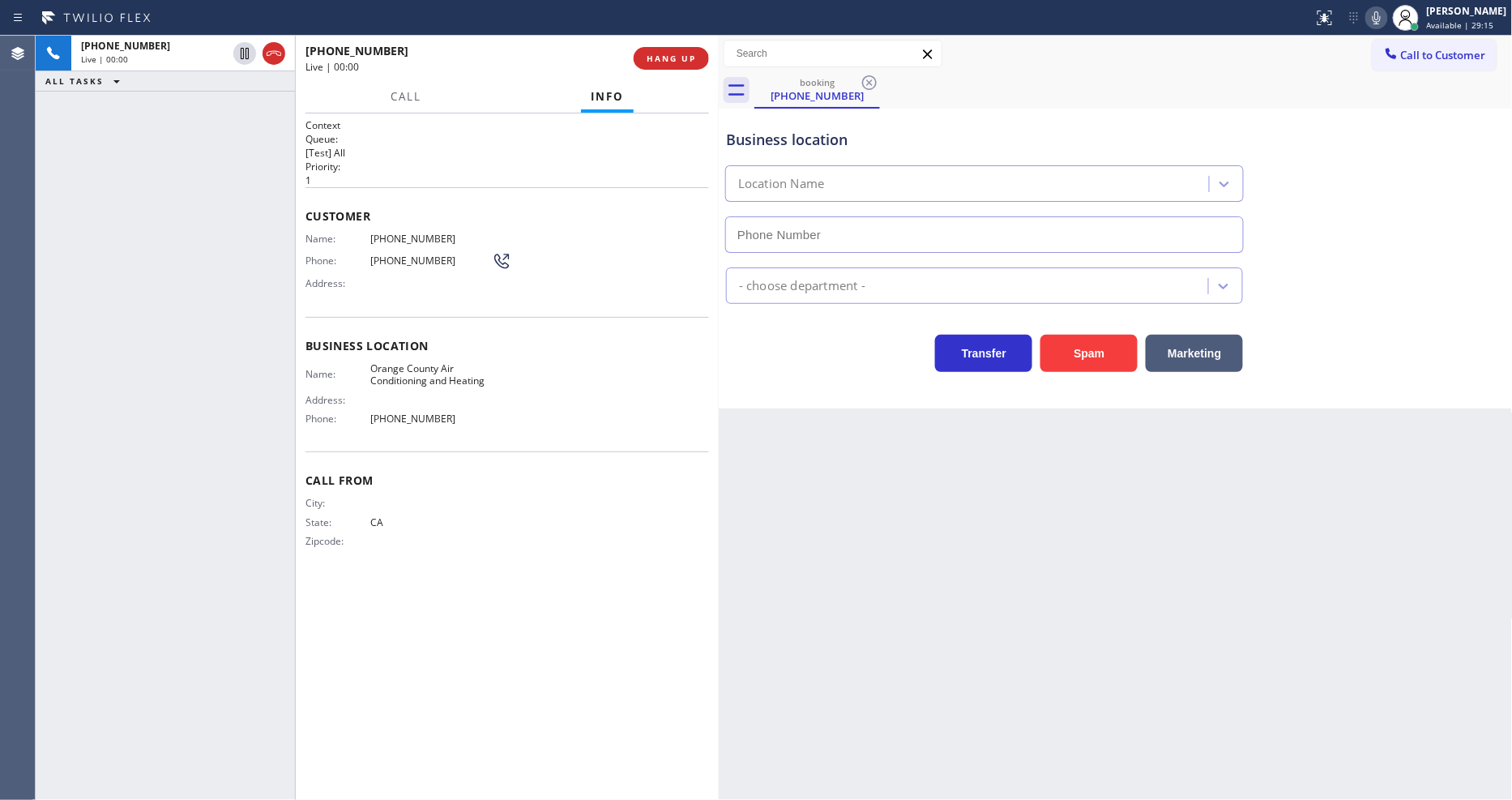
type input "[PHONE_NUMBER]"
click at [393, 379] on span "Orange County Air Conditioning and Heating" at bounding box center [431, 375] width 122 height 25
click at [417, 233] on span "[PHONE_NUMBER]" at bounding box center [431, 239] width 122 height 13
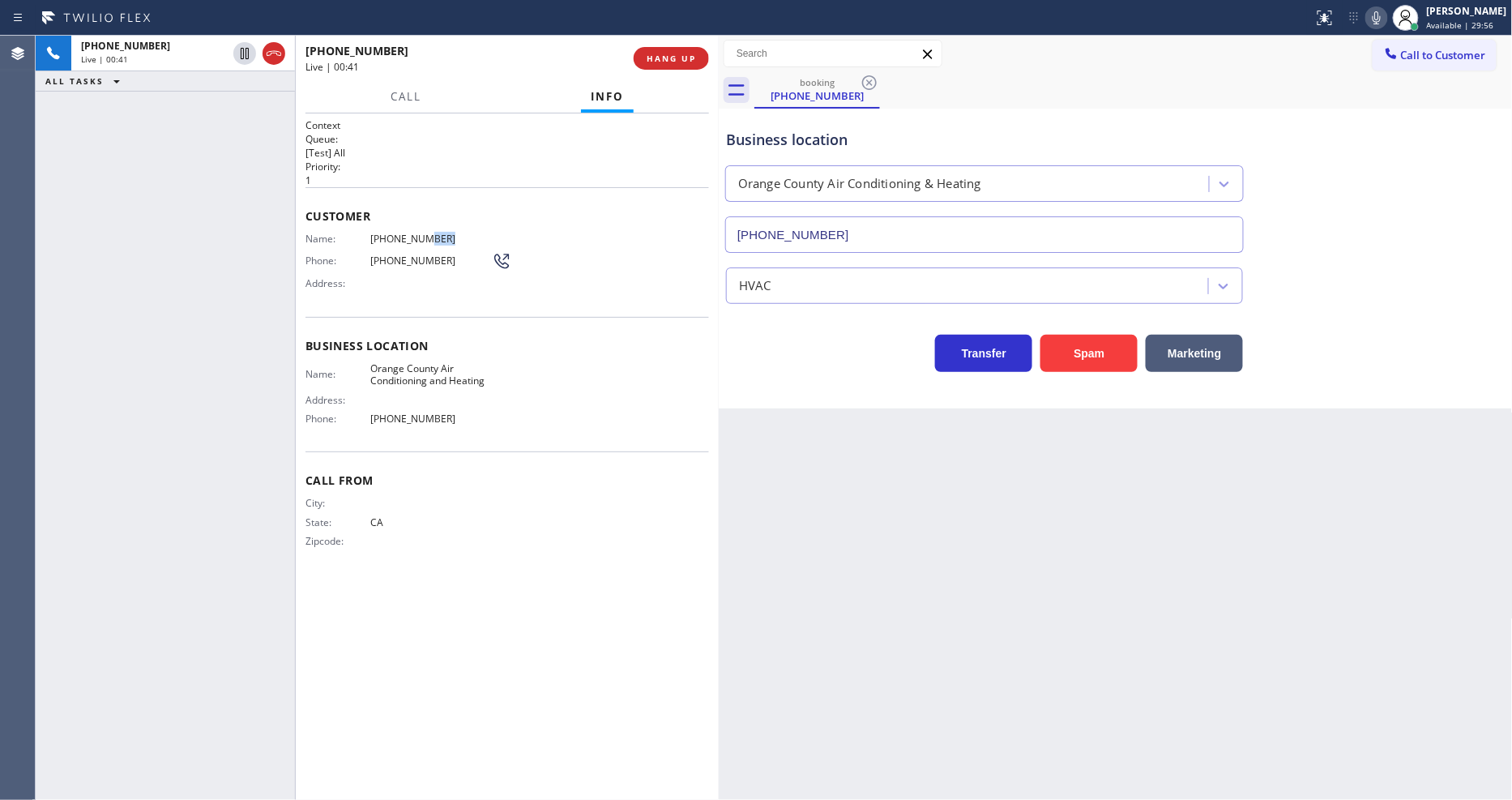
click at [417, 233] on span "[PHONE_NUMBER]" at bounding box center [431, 239] width 122 height 13
click at [244, 55] on icon at bounding box center [245, 53] width 19 height 19
click at [1385, 21] on icon at bounding box center [1377, 17] width 19 height 19
click at [247, 54] on icon at bounding box center [245, 53] width 12 height 12
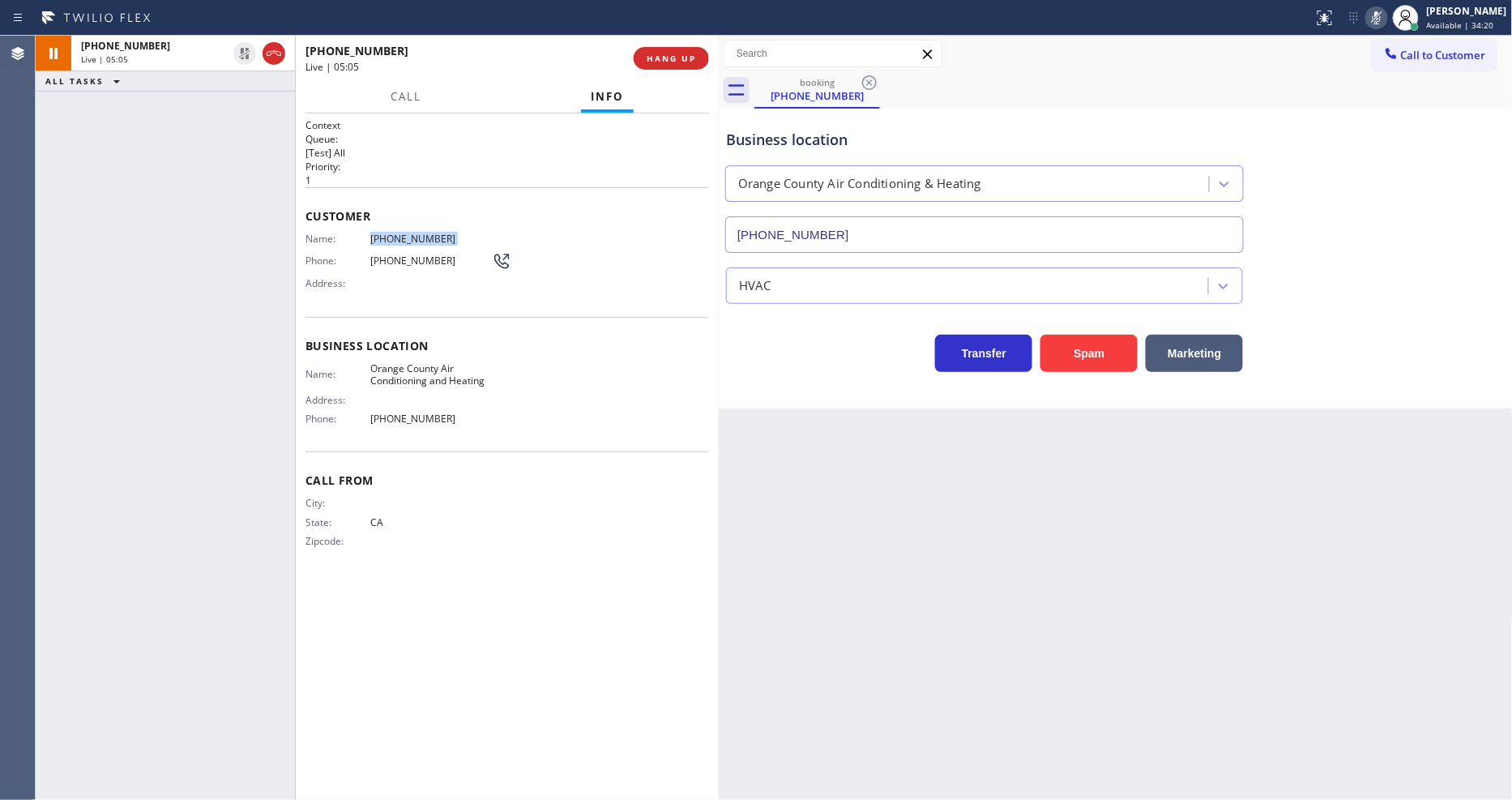
click at [1382, 17] on rect at bounding box center [1377, 16] width 12 height 12
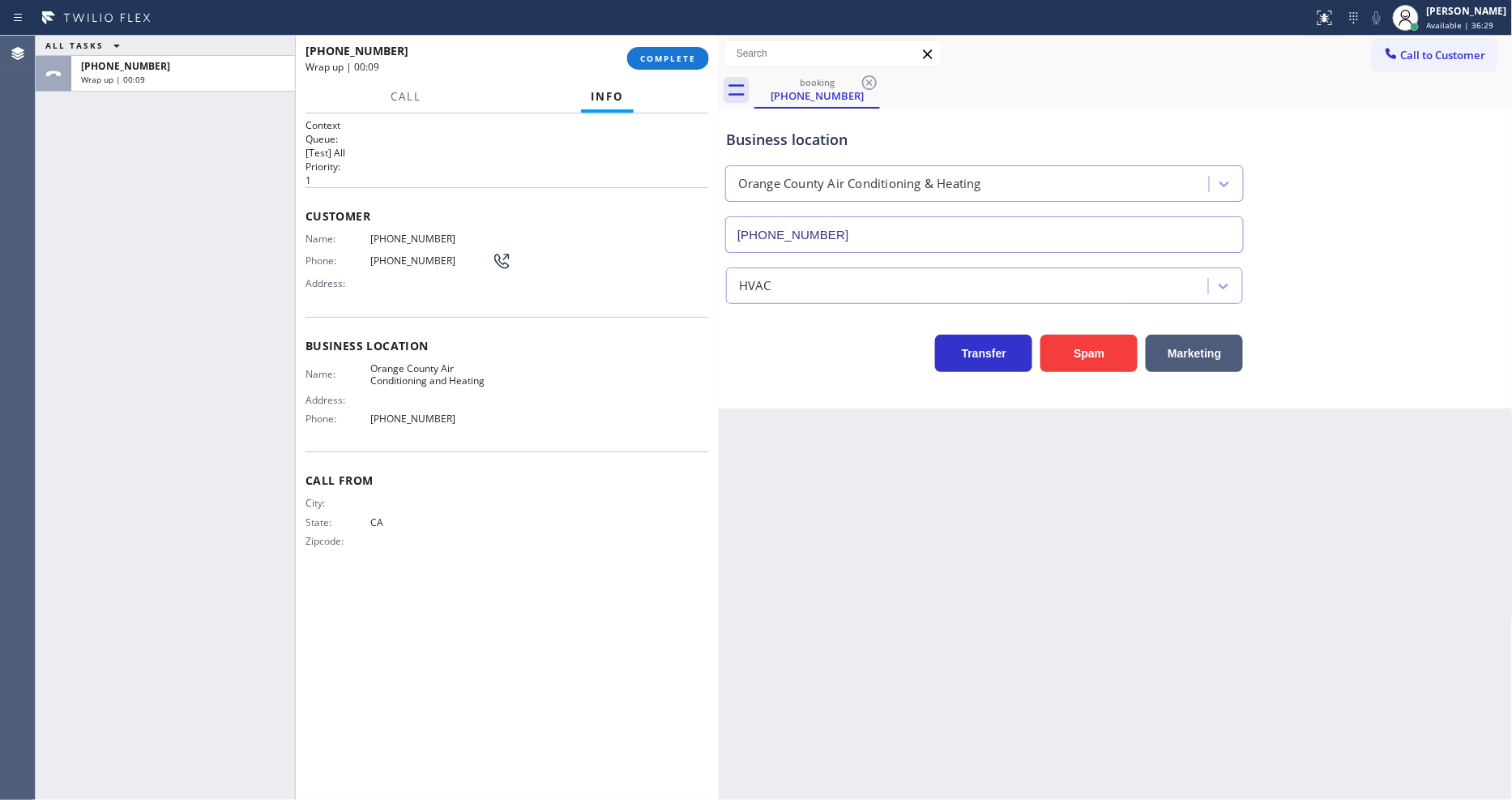
click at [398, 413] on span "[PHONE_NUMBER]" at bounding box center [431, 419] width 122 height 13
click at [398, 414] on span "[PHONE_NUMBER]" at bounding box center [431, 419] width 122 height 13
click at [666, 58] on span "COMPLETE" at bounding box center [668, 58] width 56 height 12
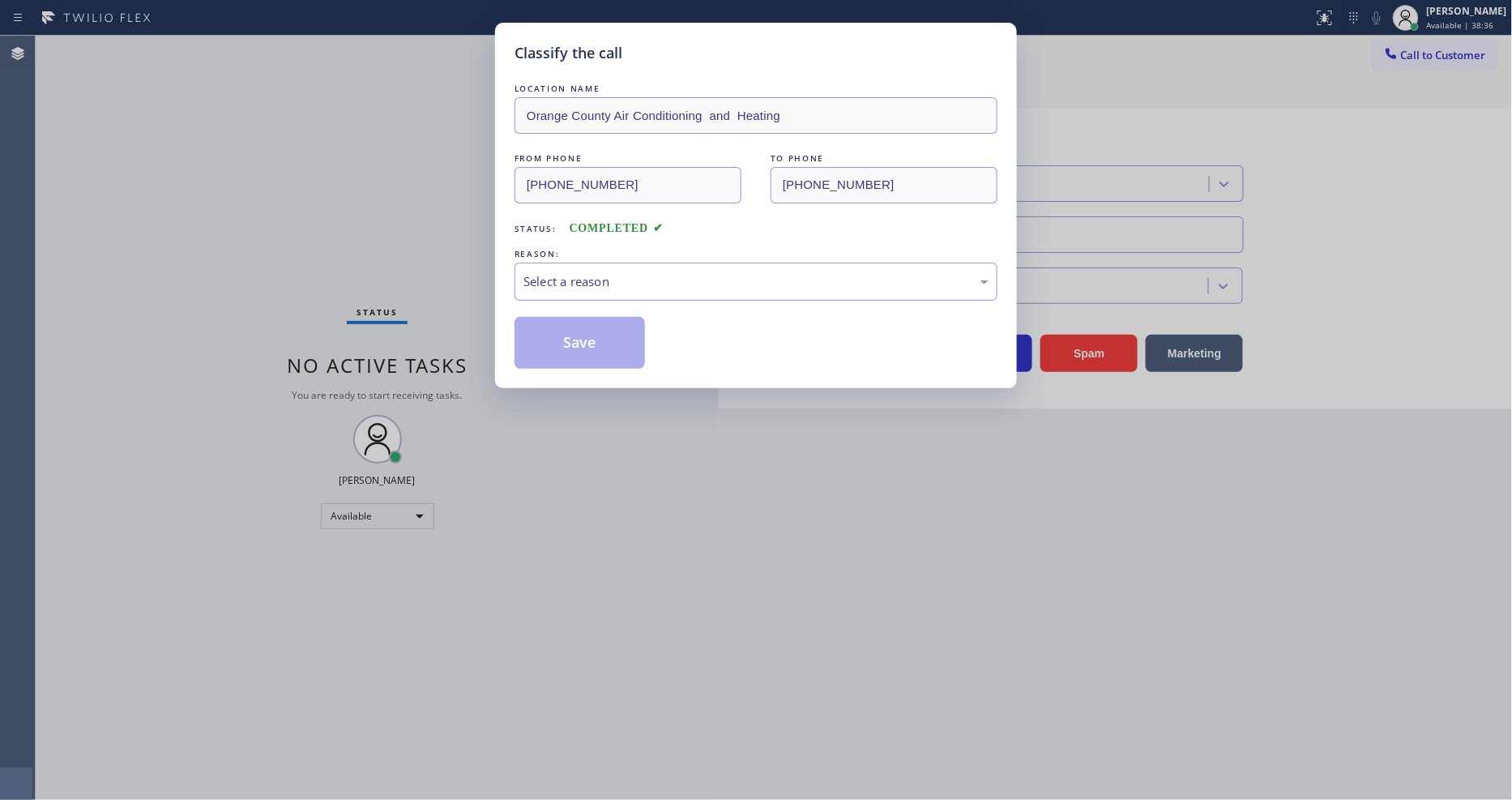
click at [603, 289] on div "Select a reason" at bounding box center [756, 281] width 483 height 38
click at [594, 328] on button "Save" at bounding box center [579, 343] width 131 height 52
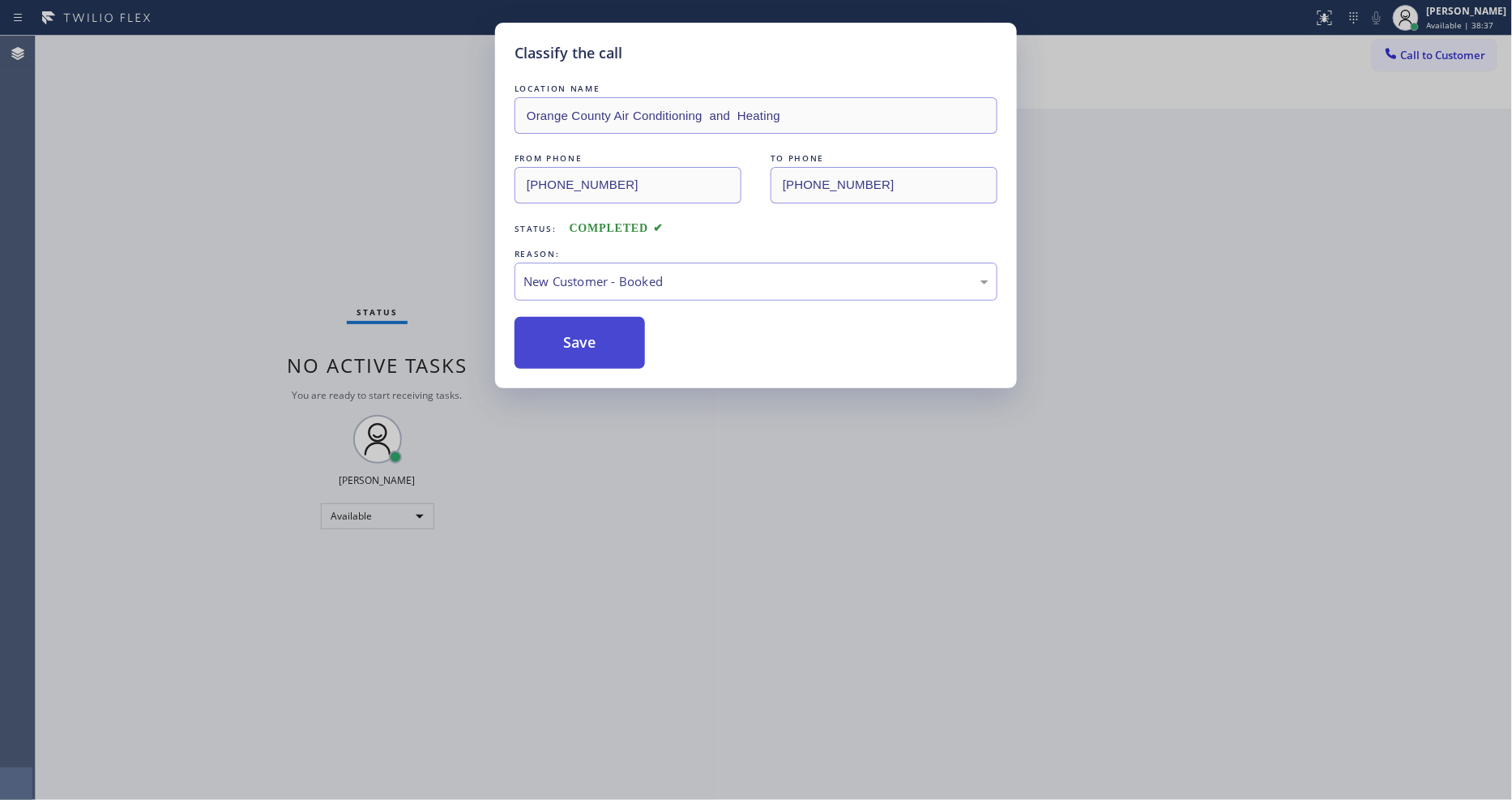
click at [594, 328] on button "Save" at bounding box center [579, 343] width 131 height 52
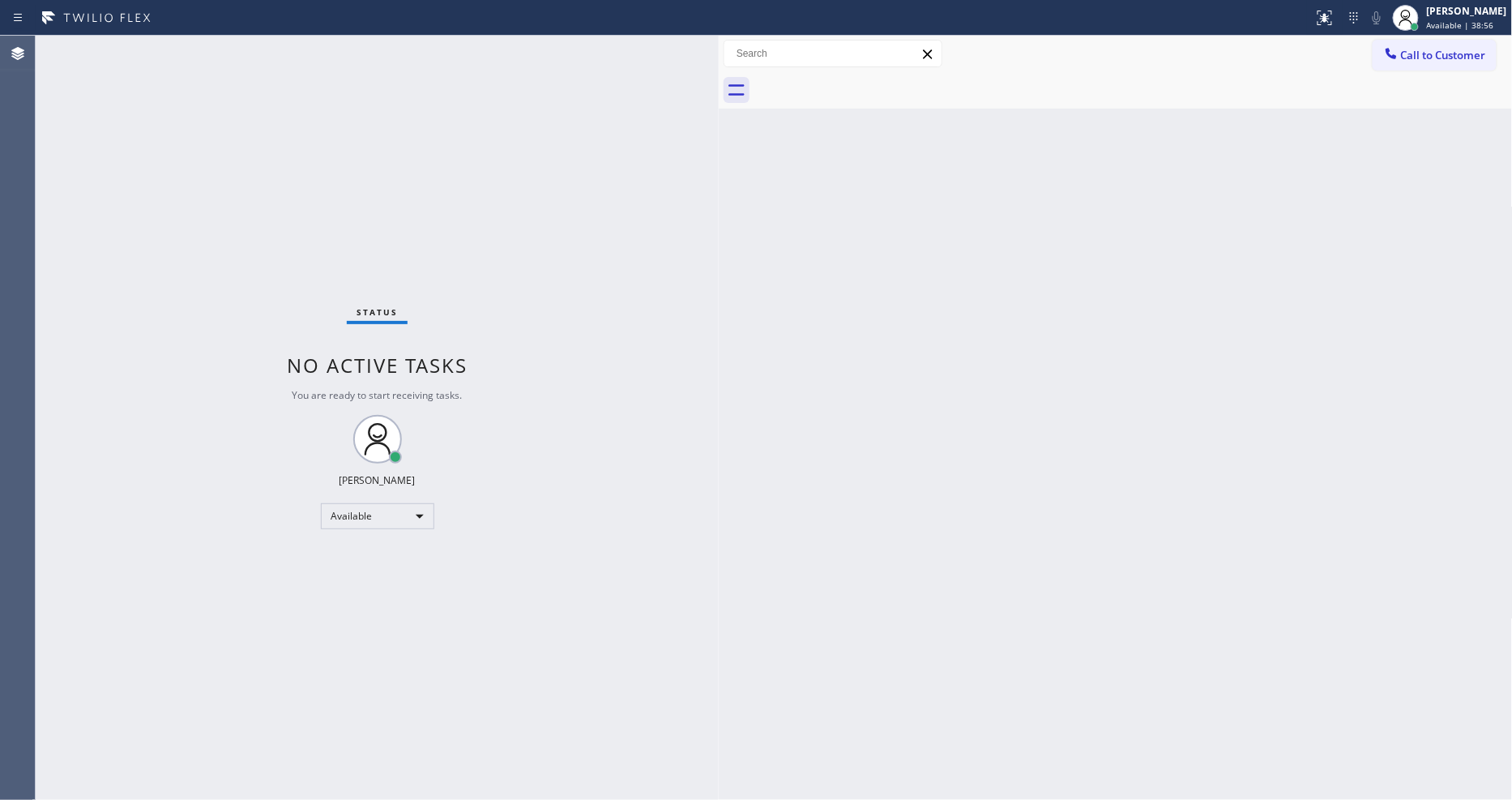
click at [1220, 604] on div "Back to Dashboard Change Sender ID Customers Technicians Select a contact Outbo…" at bounding box center [1116, 418] width 794 height 764
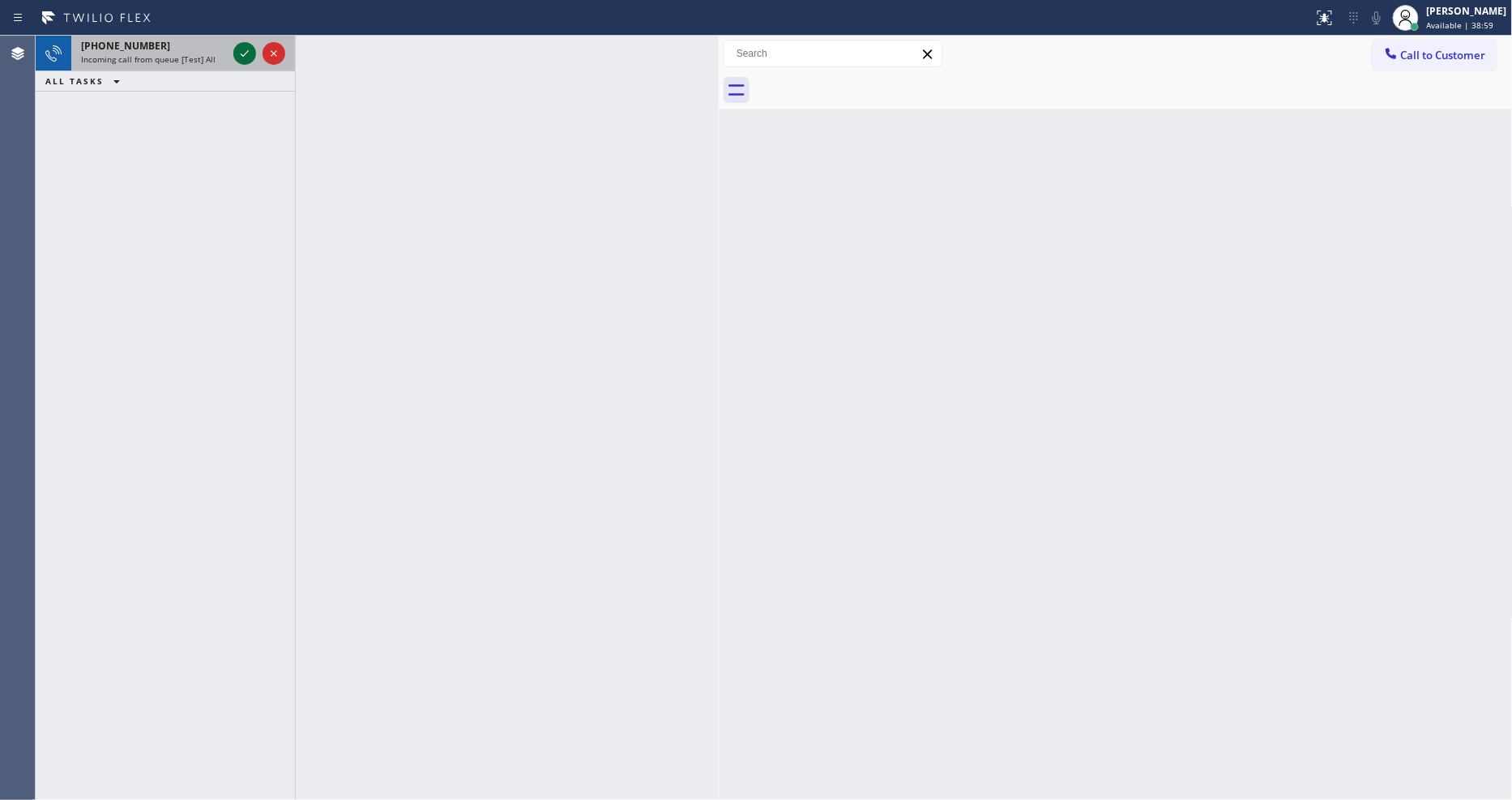
click at [248, 54] on icon at bounding box center [245, 53] width 19 height 19
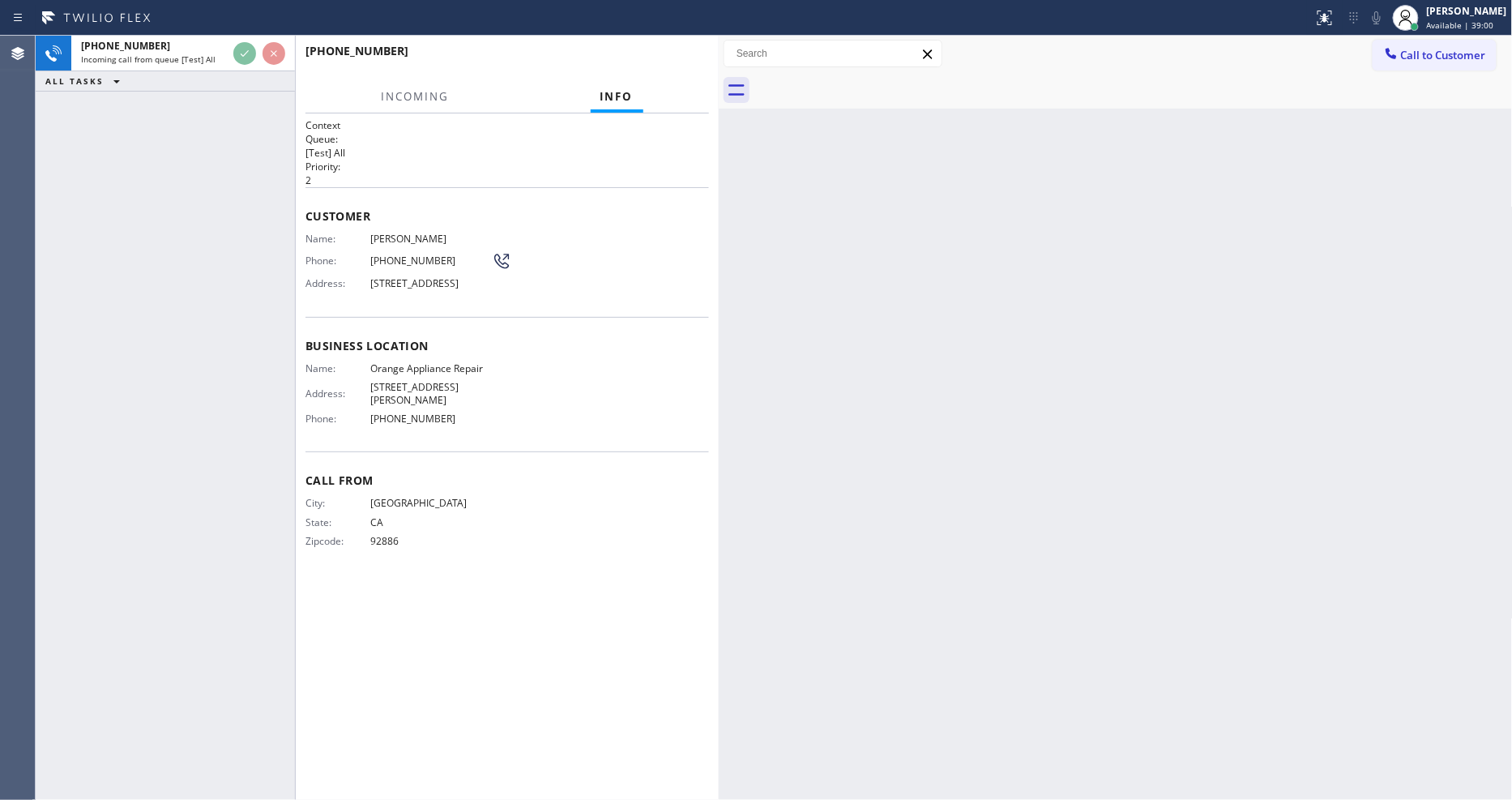
click at [111, 219] on div "[PHONE_NUMBER] Incoming call from queue [Test] All ALL TASKS ALL TASKS ACTIVE T…" at bounding box center [165, 418] width 259 height 764
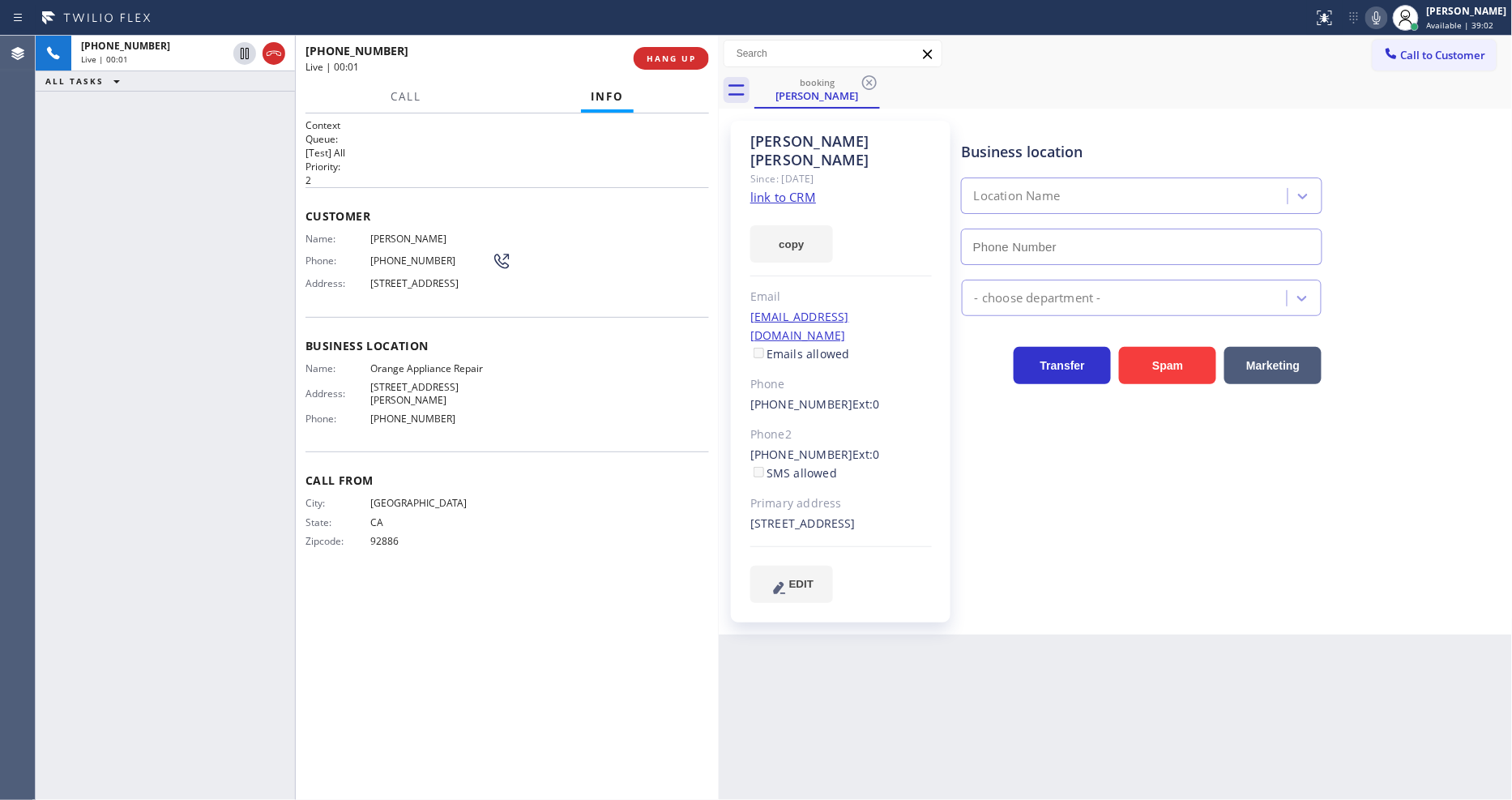
type input "[PHONE_NUMBER]"
click at [770, 189] on link "link to CRM" at bounding box center [783, 196] width 66 height 16
click at [654, 62] on span "HANG UP" at bounding box center [671, 58] width 49 height 12
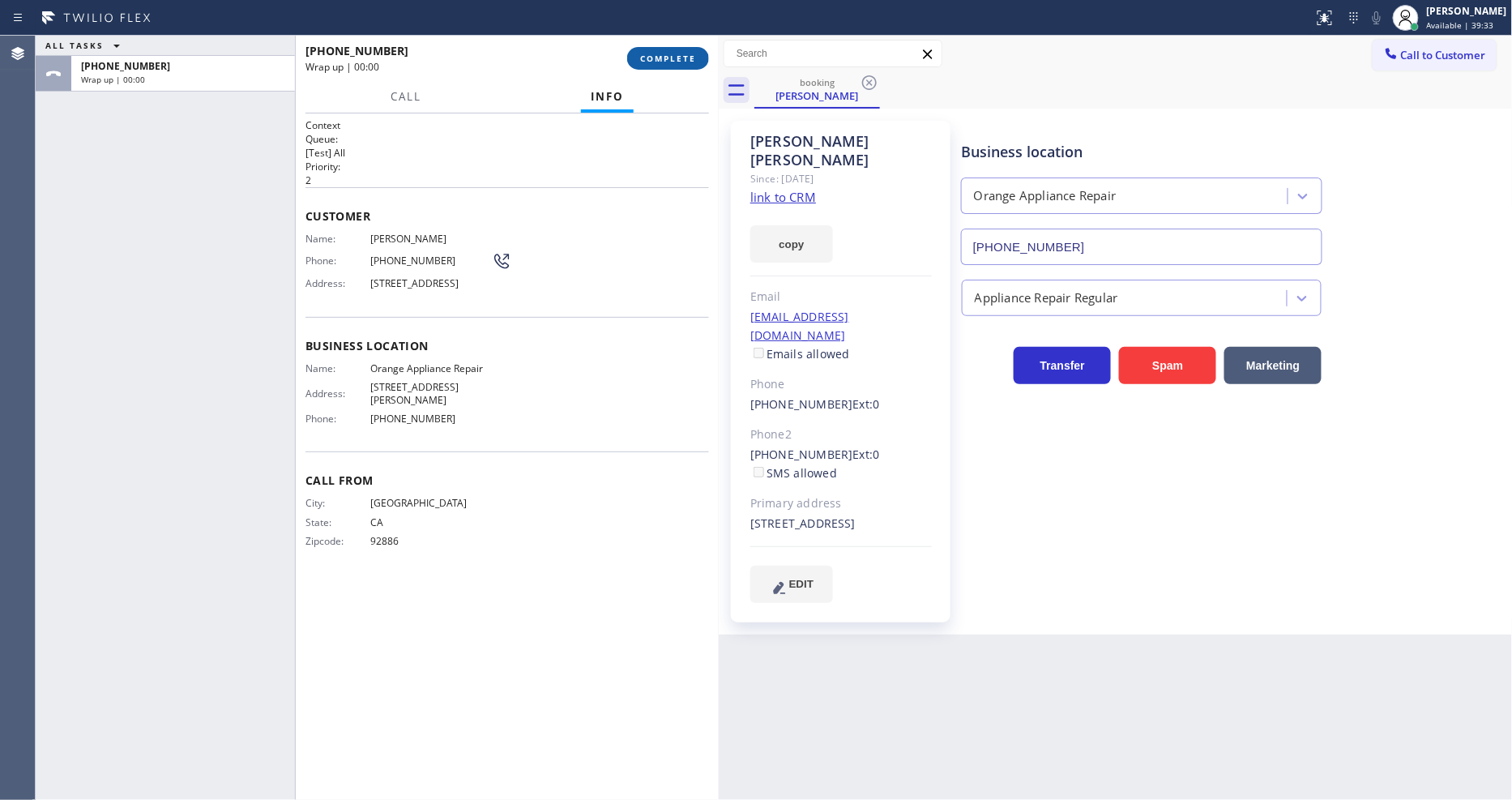
click at [654, 62] on span "COMPLETE" at bounding box center [668, 58] width 56 height 12
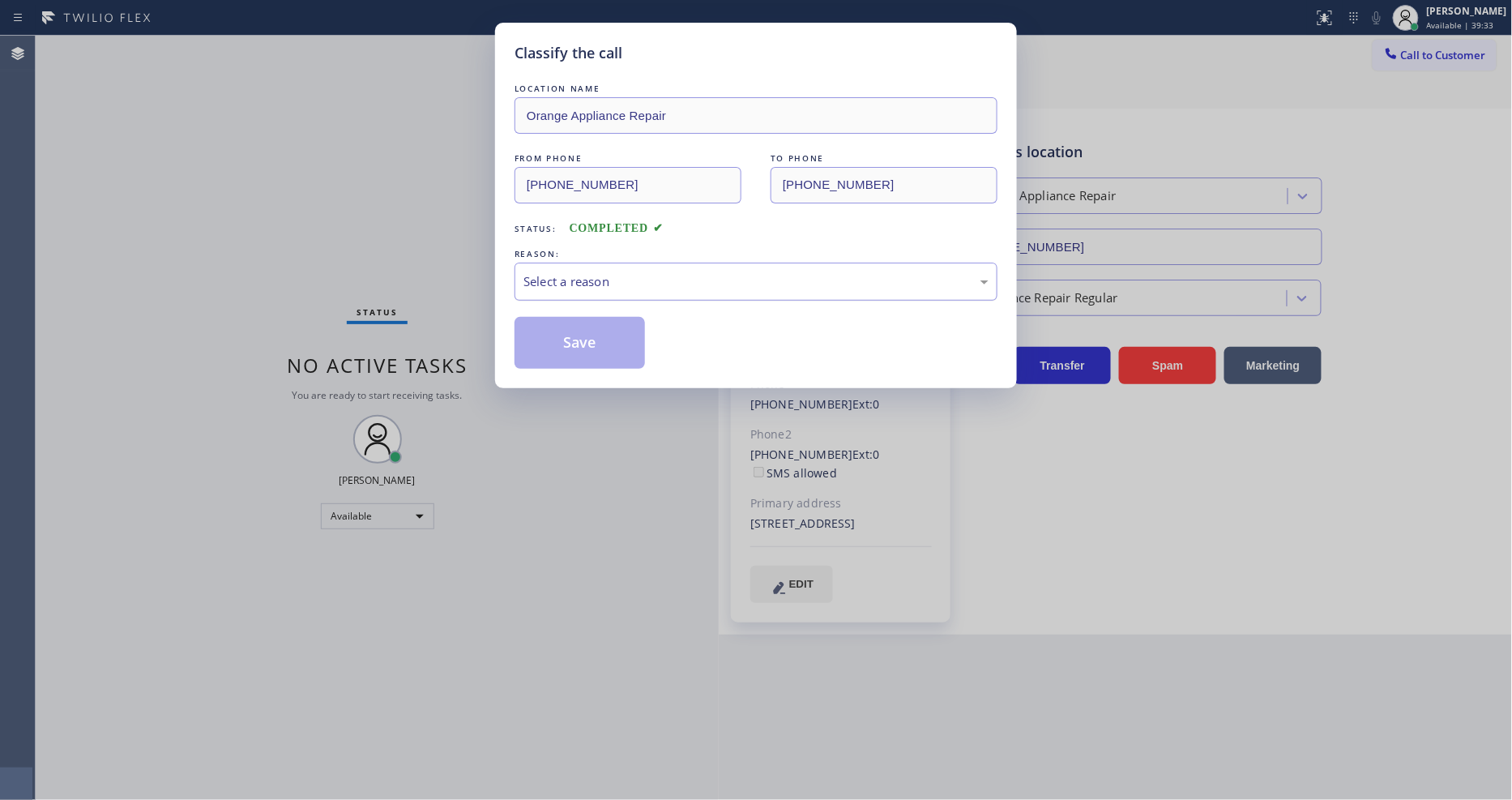
click at [575, 281] on div "Select a reason" at bounding box center [756, 281] width 465 height 18
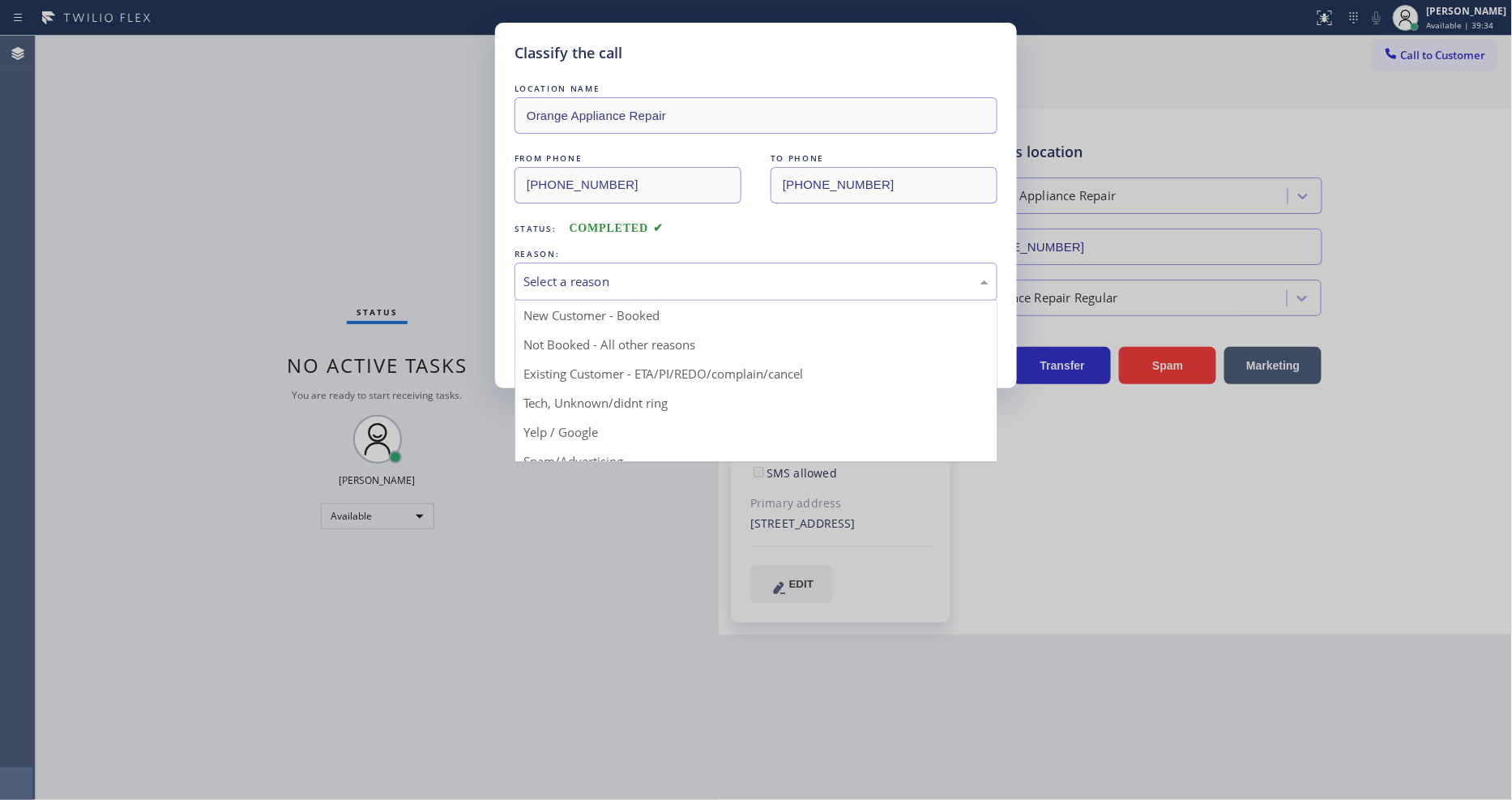
drag, startPoint x: 571, startPoint y: 369, endPoint x: 584, endPoint y: 316, distance: 54.6
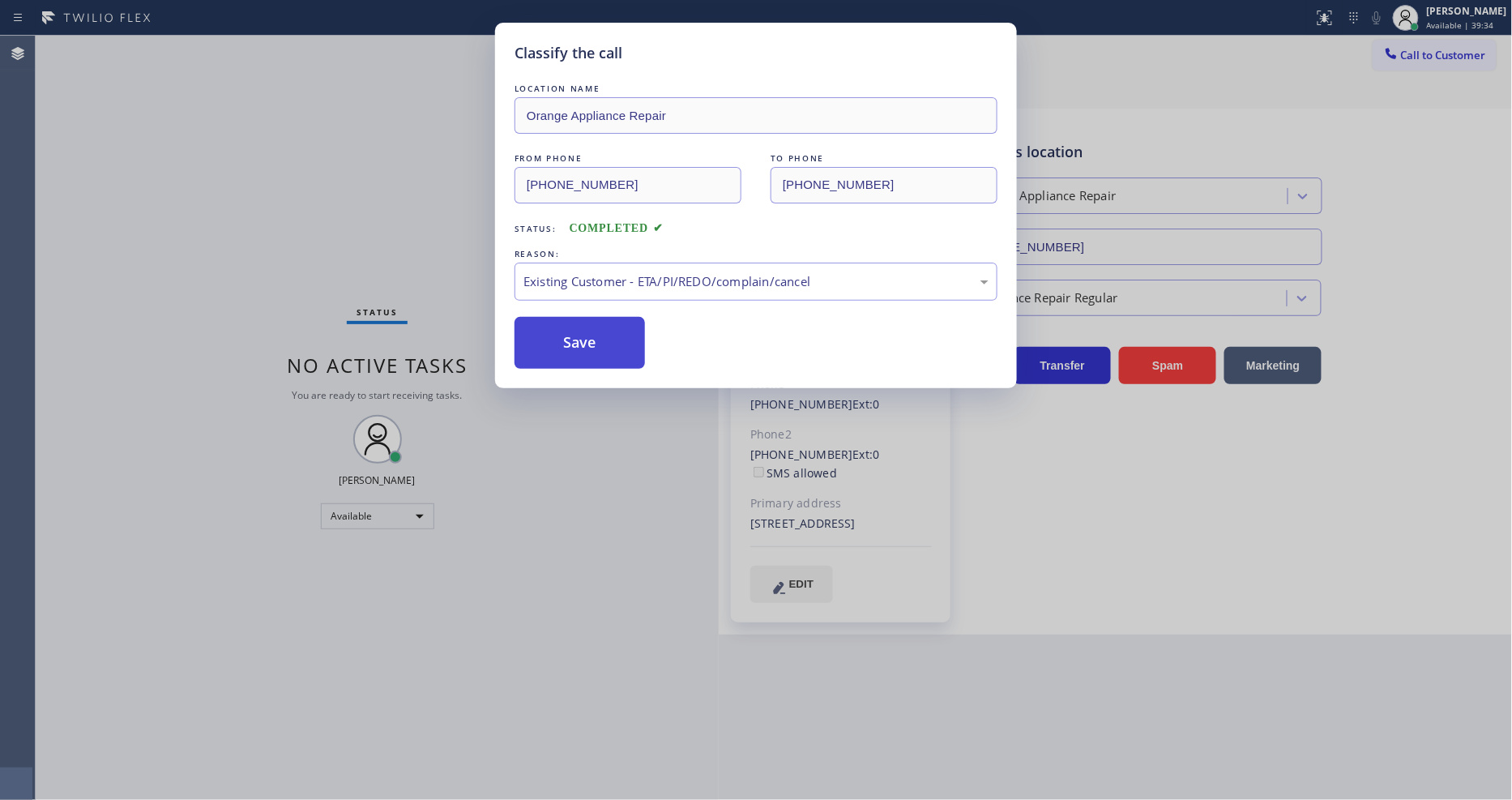
click at [584, 317] on button "Save" at bounding box center [579, 343] width 131 height 52
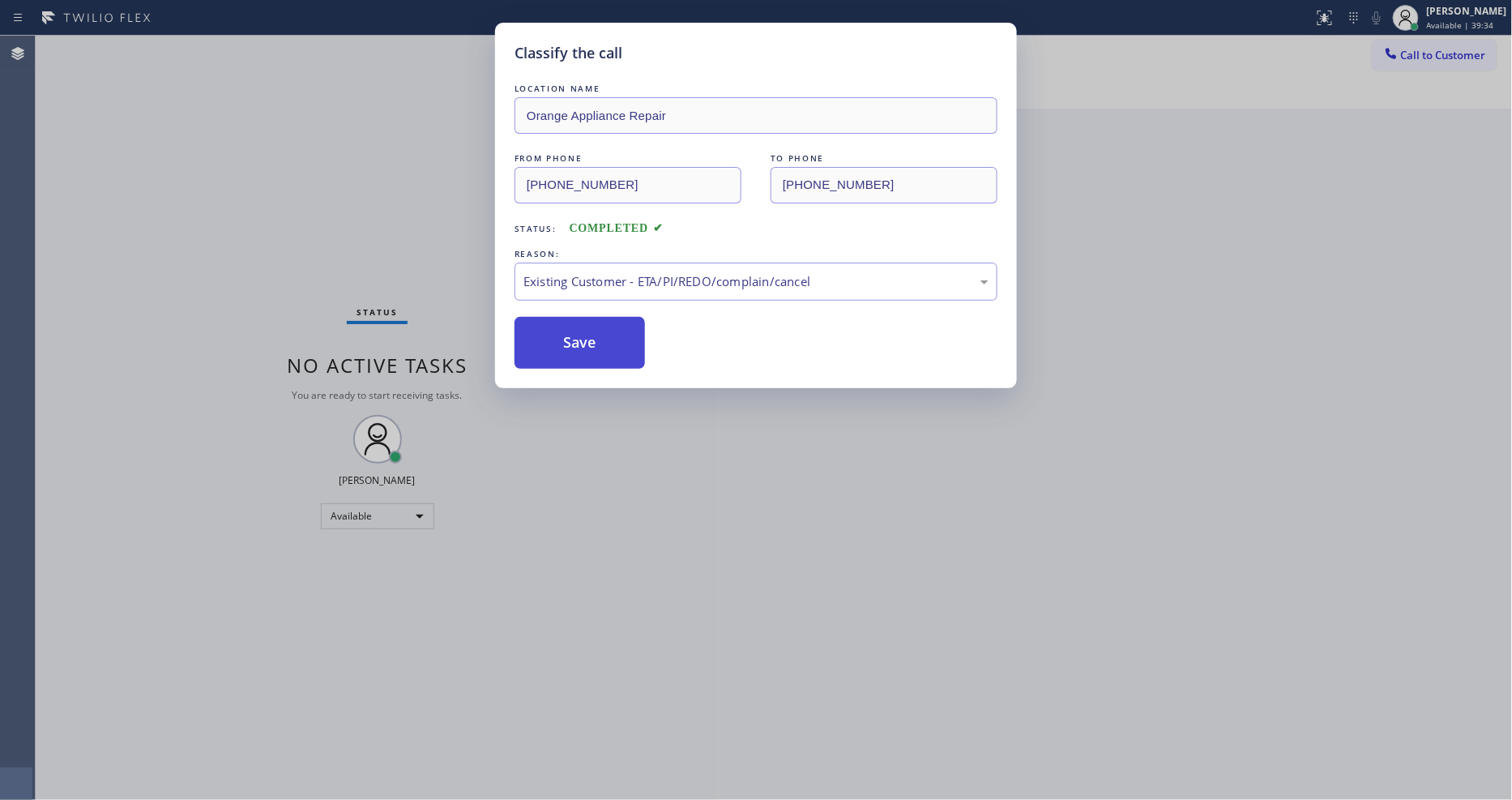
click at [584, 317] on button "Save" at bounding box center [579, 343] width 131 height 52
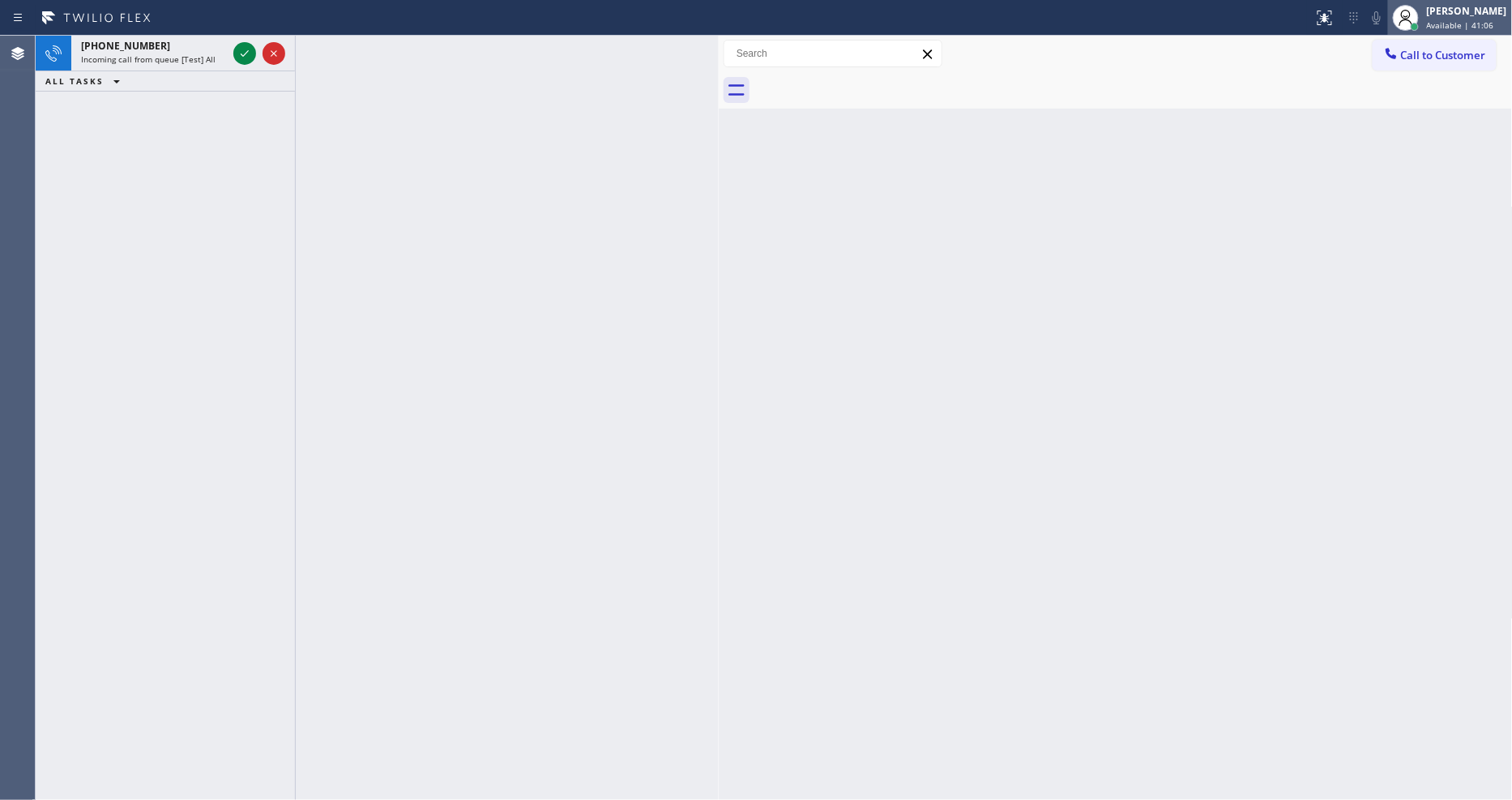
click at [1461, 17] on div "[PERSON_NAME] Available | 41:06" at bounding box center [1468, 16] width 88 height 28
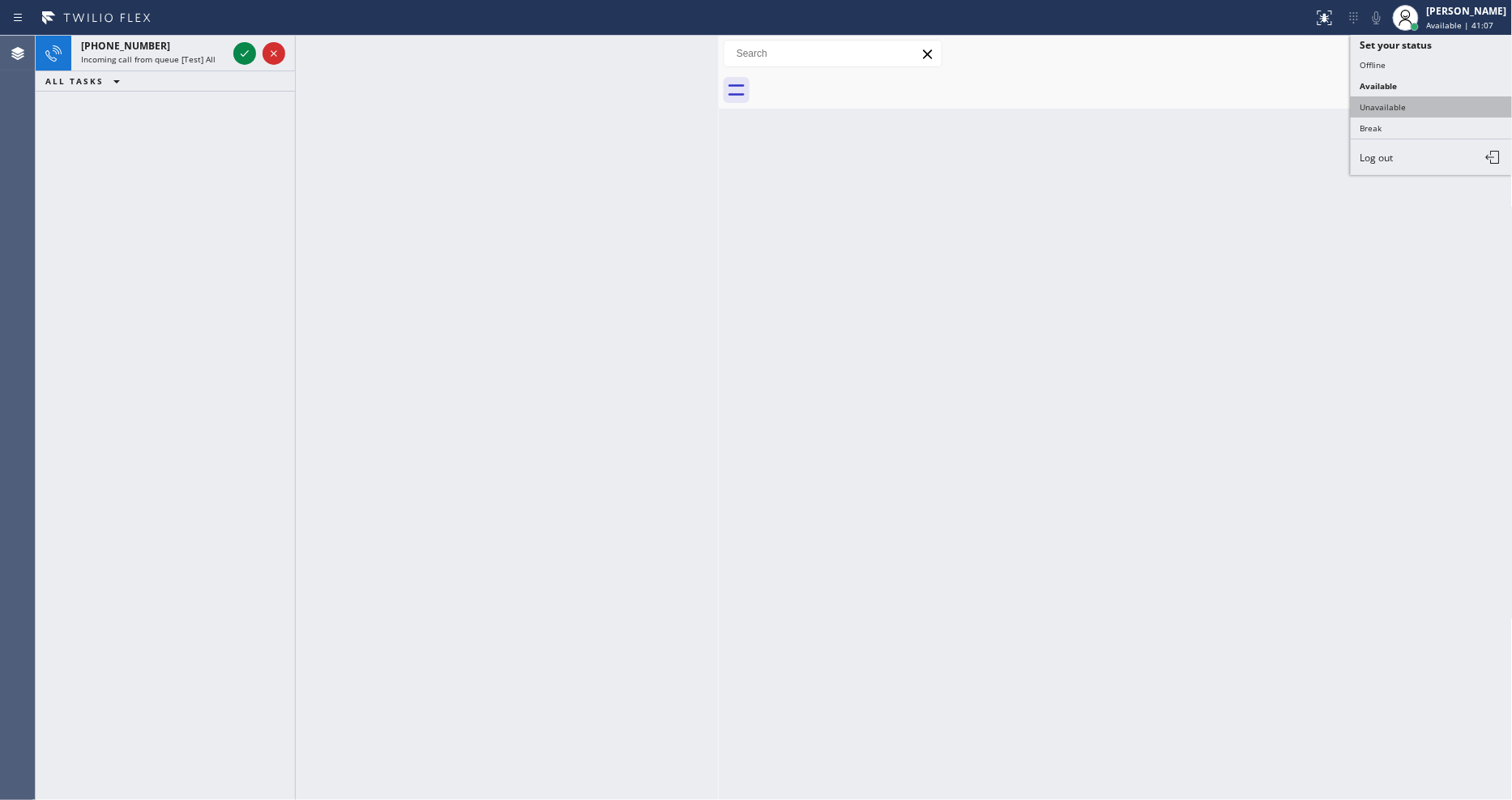
click at [1413, 107] on button "Unavailable" at bounding box center [1432, 107] width 162 height 21
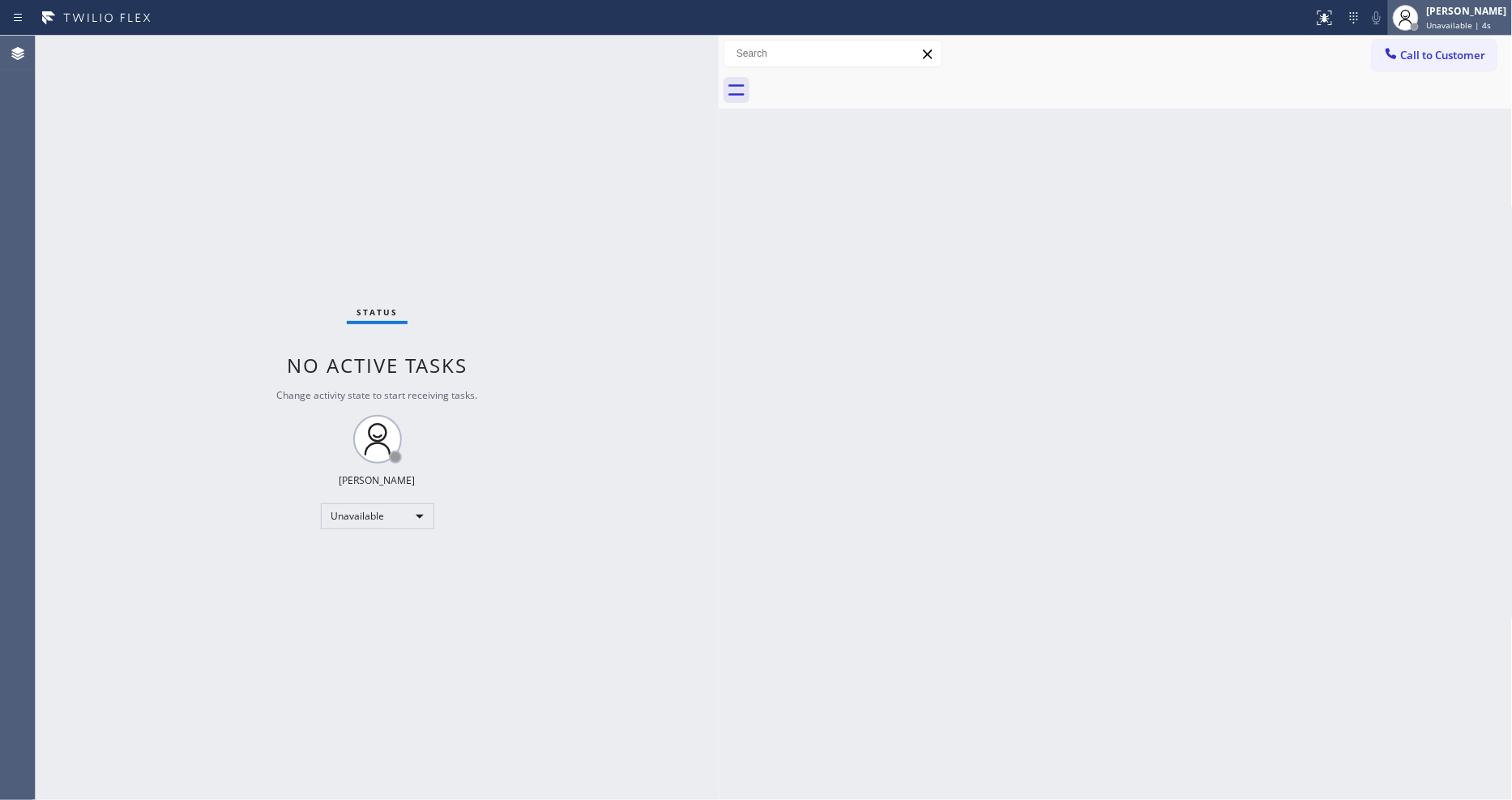
click at [1461, 4] on div "[PERSON_NAME]" at bounding box center [1467, 11] width 80 height 14
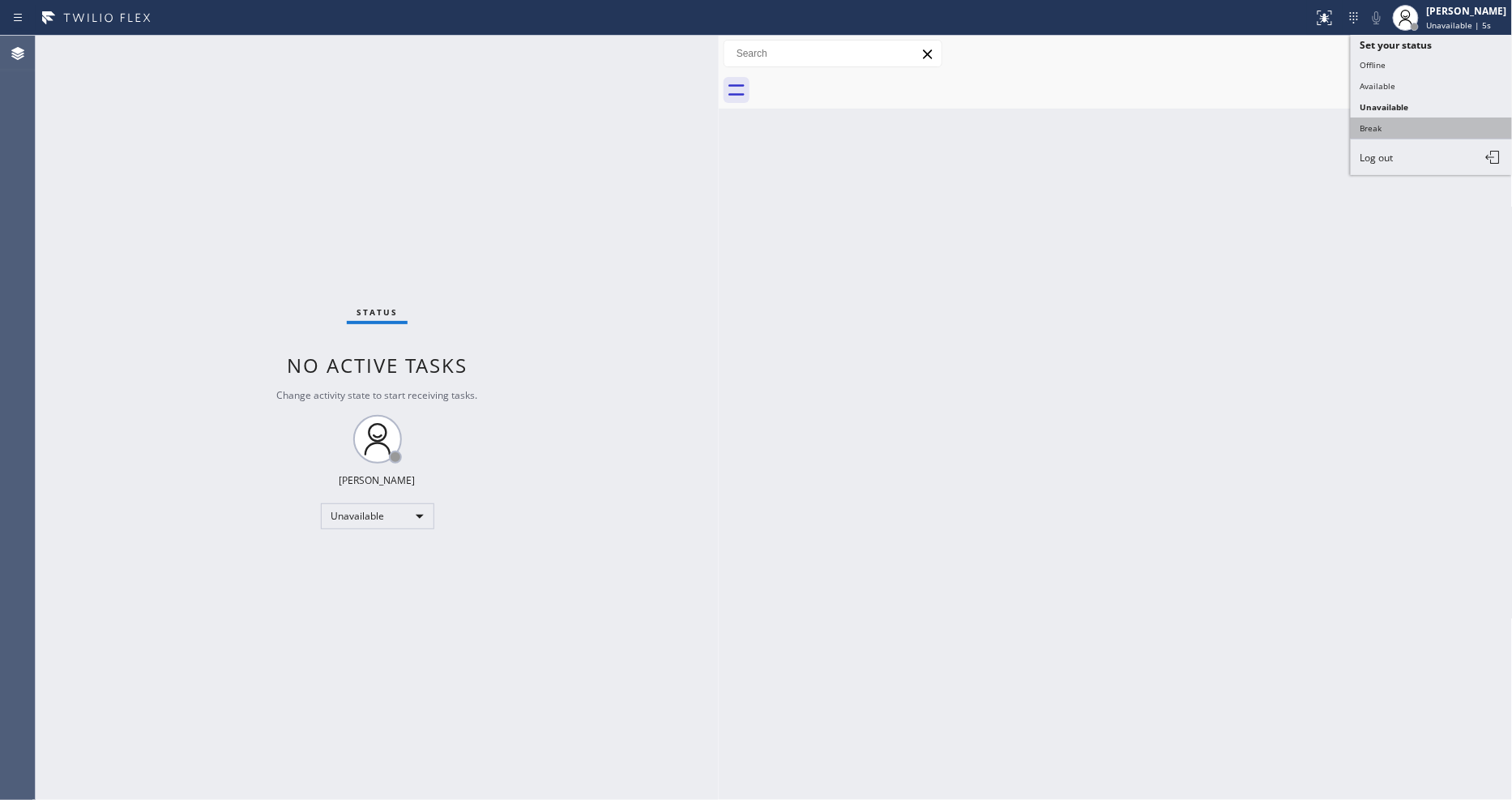
click at [1401, 126] on button "Break" at bounding box center [1432, 129] width 162 height 21
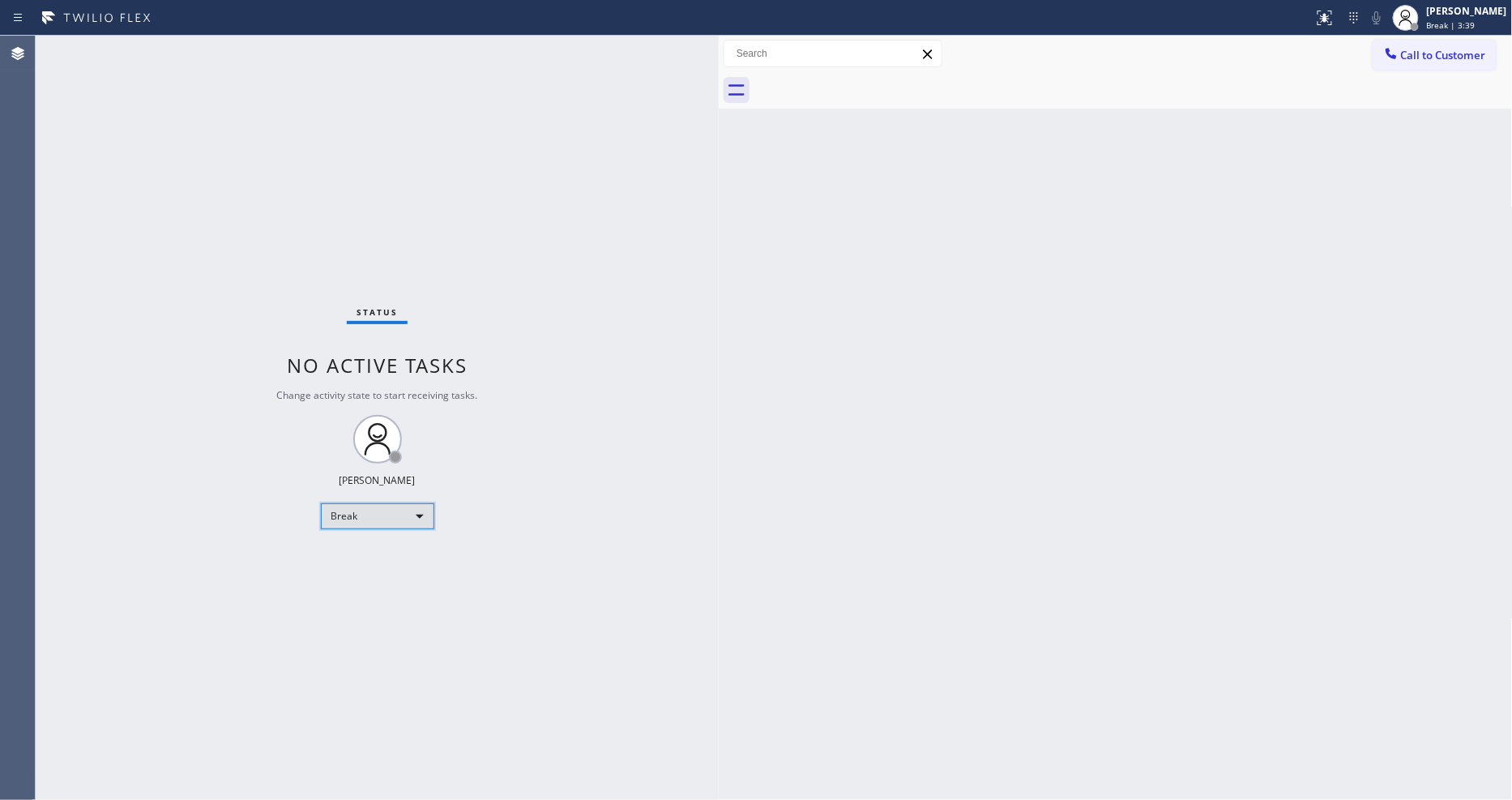
click at [401, 515] on div "Break" at bounding box center [377, 517] width 113 height 26
click at [365, 558] on li "Available" at bounding box center [376, 559] width 110 height 19
click at [432, 497] on div "Status No active tasks You are ready to start receiving tasks. [PERSON_NAME] Av…" at bounding box center [377, 418] width 683 height 764
click at [239, 50] on div "Status No active tasks You are ready to start receiving tasks. [PERSON_NAME] Av…" at bounding box center [377, 418] width 683 height 764
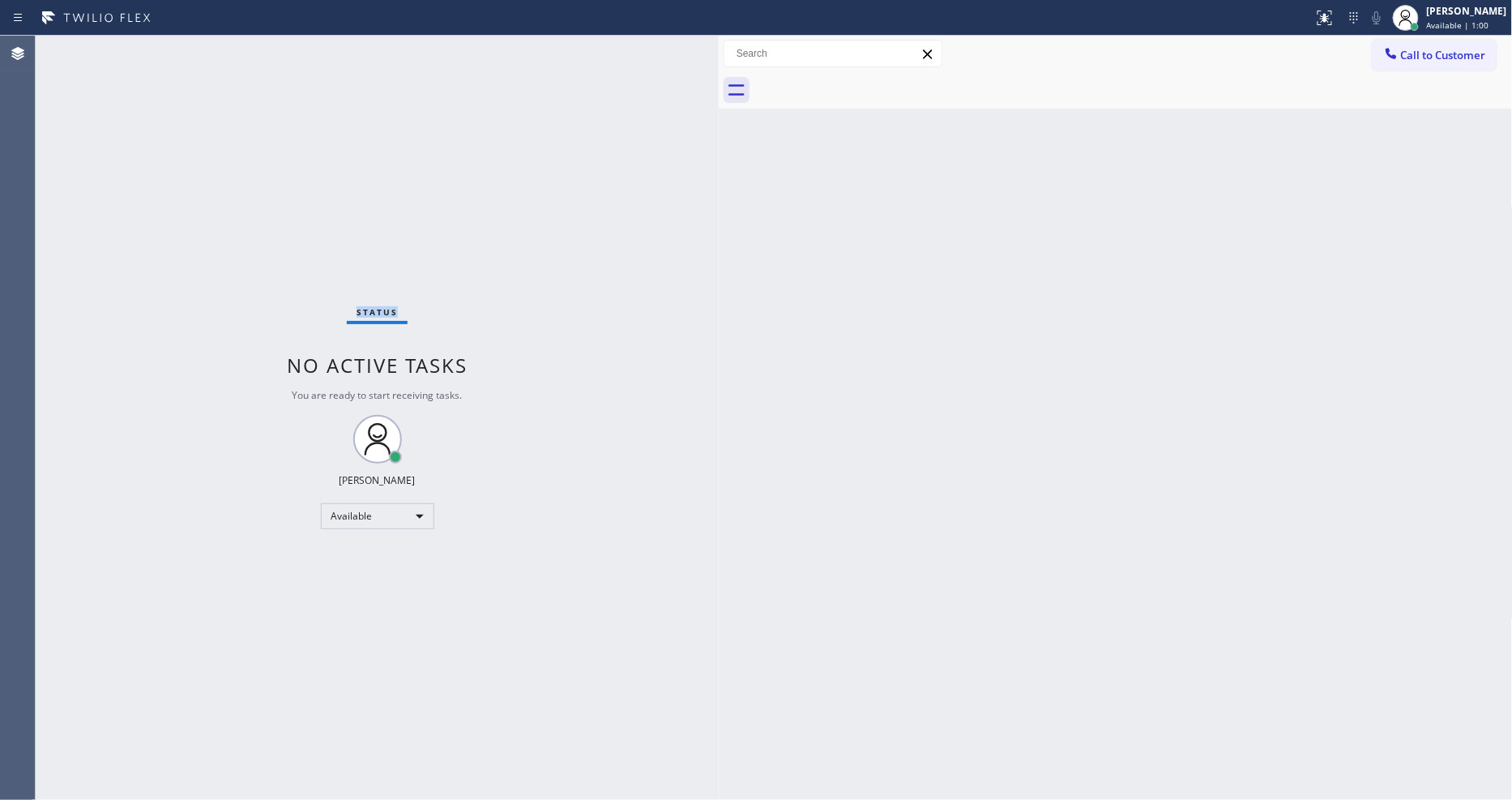
click at [240, 50] on div "Status No active tasks You are ready to start receiving tasks. [PERSON_NAME] Av…" at bounding box center [377, 418] width 683 height 764
drag, startPoint x: 218, startPoint y: 50, endPoint x: 759, endPoint y: 607, distance: 776.5
click at [219, 50] on div "Status No active tasks You are ready to start receiving tasks. [PERSON_NAME] Av…" at bounding box center [377, 418] width 683 height 764
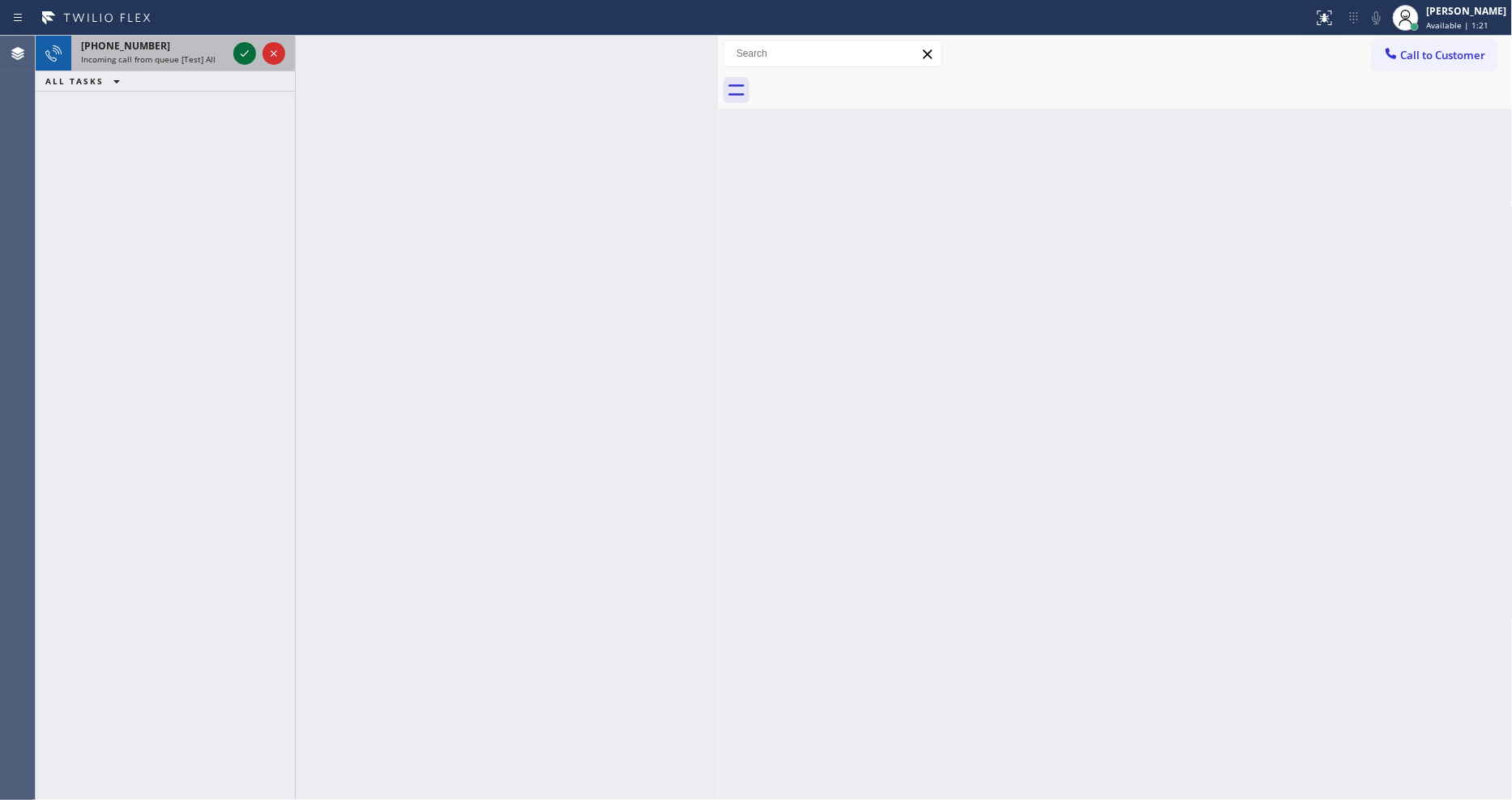
click at [246, 44] on icon at bounding box center [245, 53] width 19 height 19
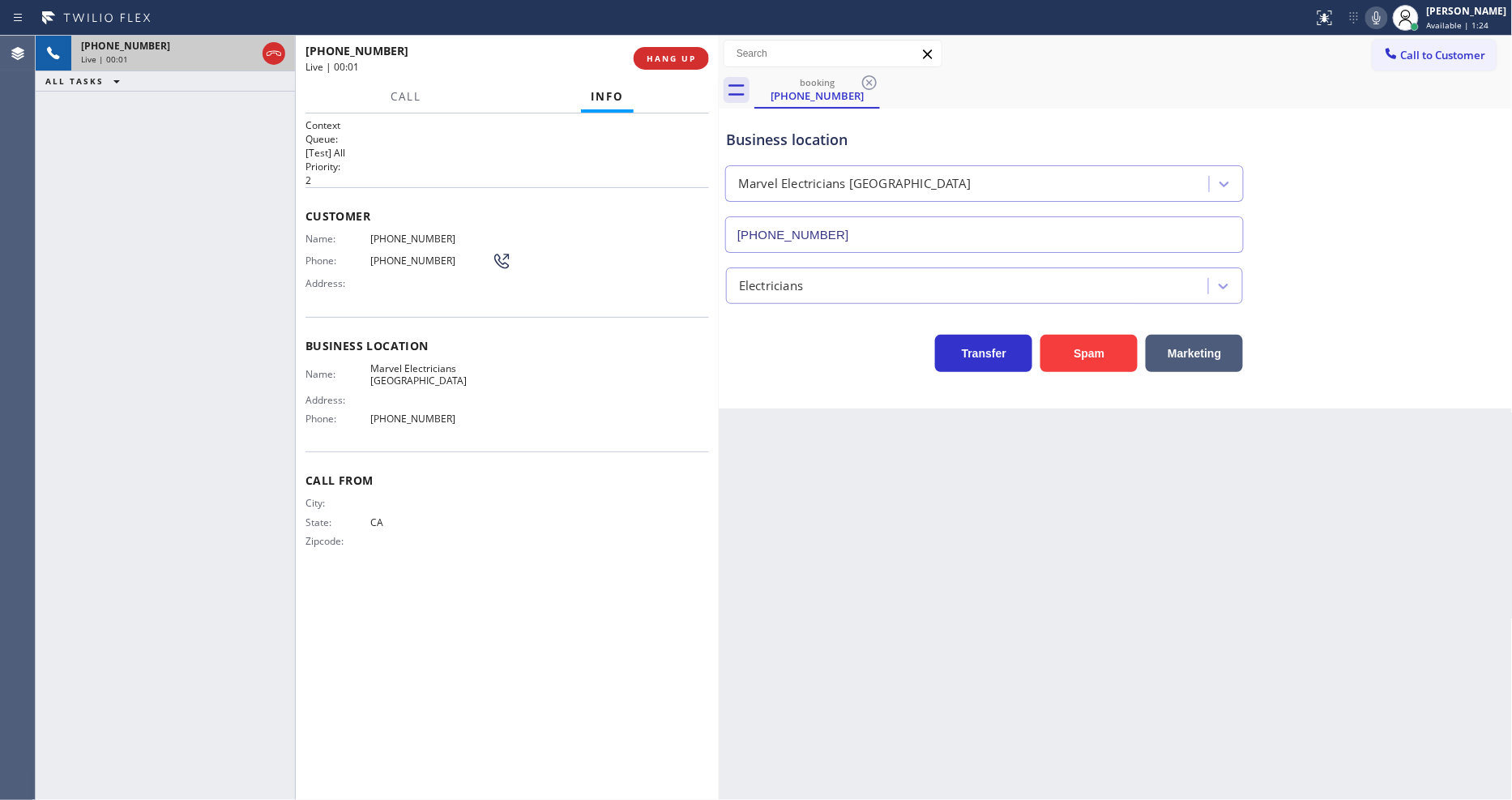
type input "[PHONE_NUMBER]"
click at [687, 52] on span "HANG UP" at bounding box center [671, 58] width 49 height 12
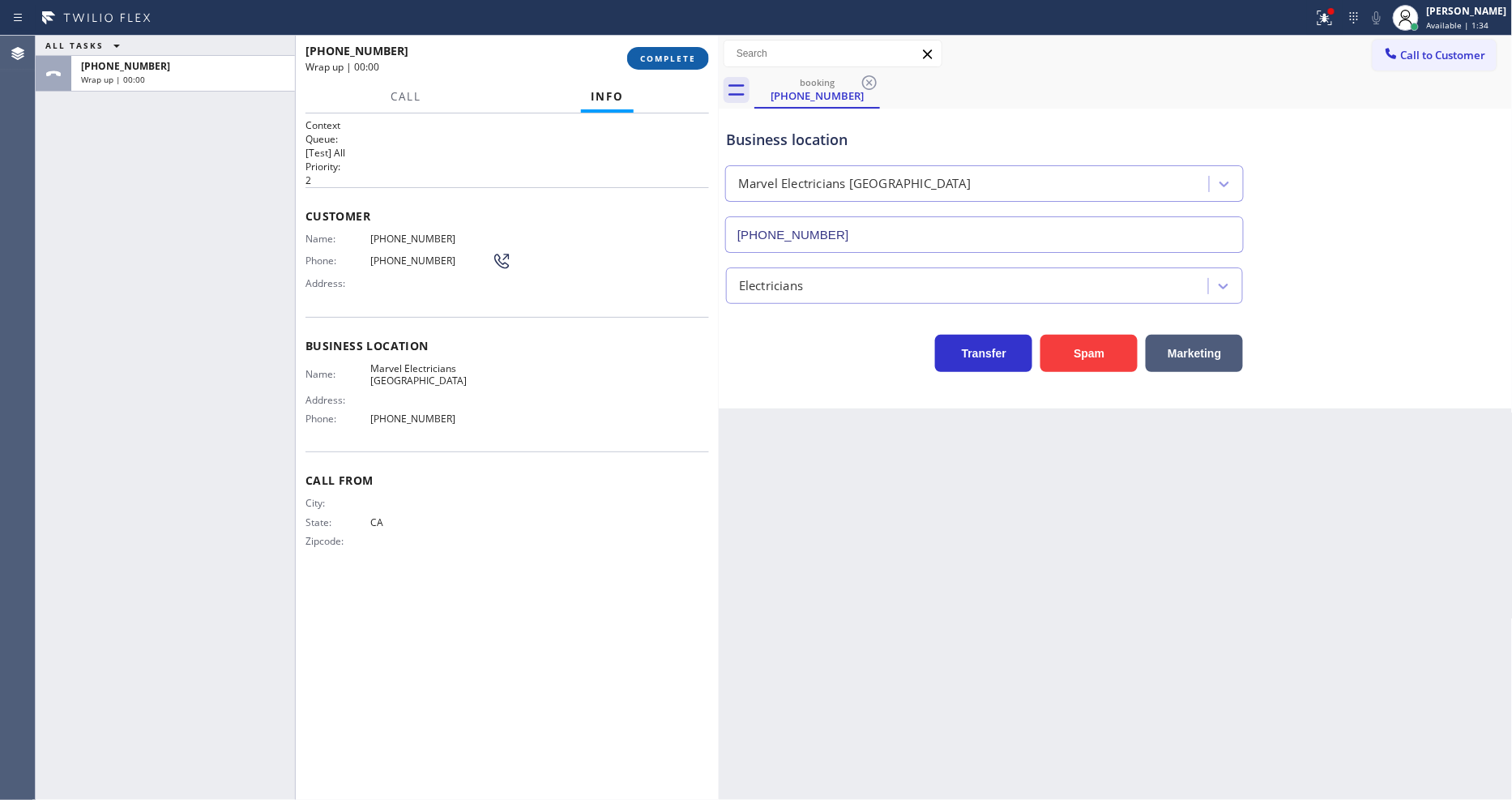
click at [687, 52] on span "COMPLETE" at bounding box center [668, 58] width 56 height 12
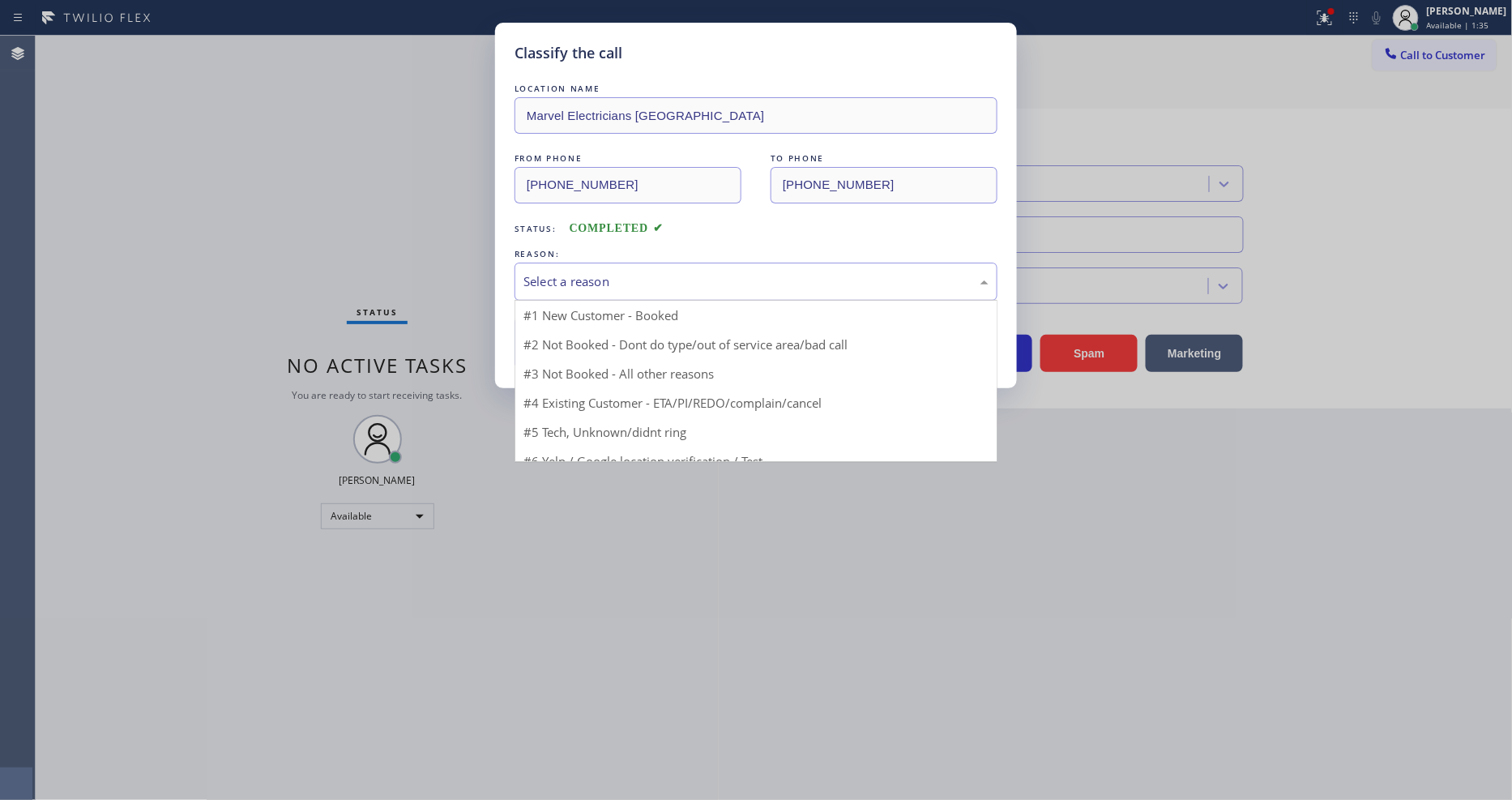
click at [602, 273] on div "Select a reason" at bounding box center [756, 281] width 465 height 18
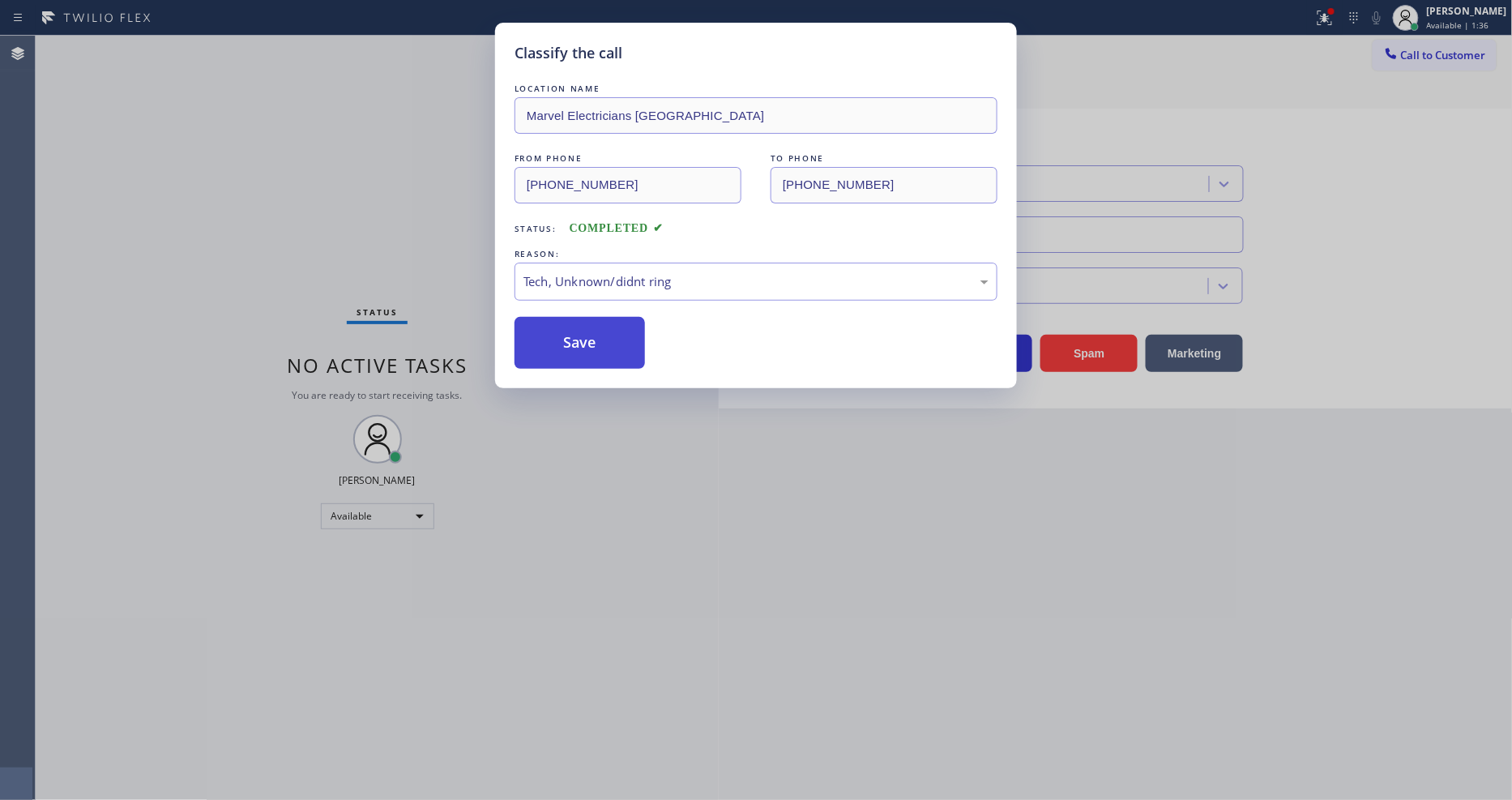
click at [595, 325] on button "Save" at bounding box center [579, 343] width 131 height 52
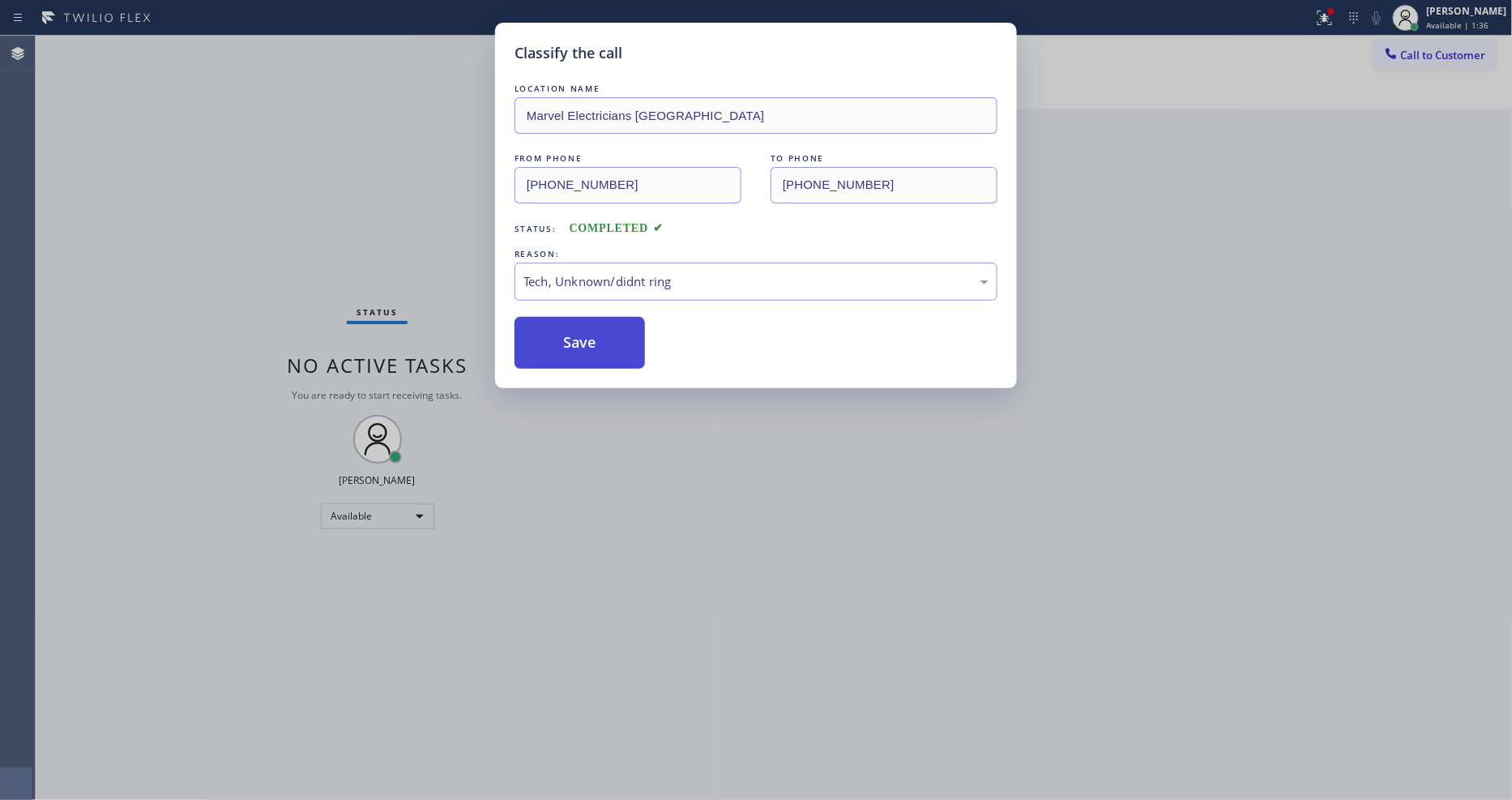
click at [595, 325] on button "Save" at bounding box center [579, 343] width 131 height 52
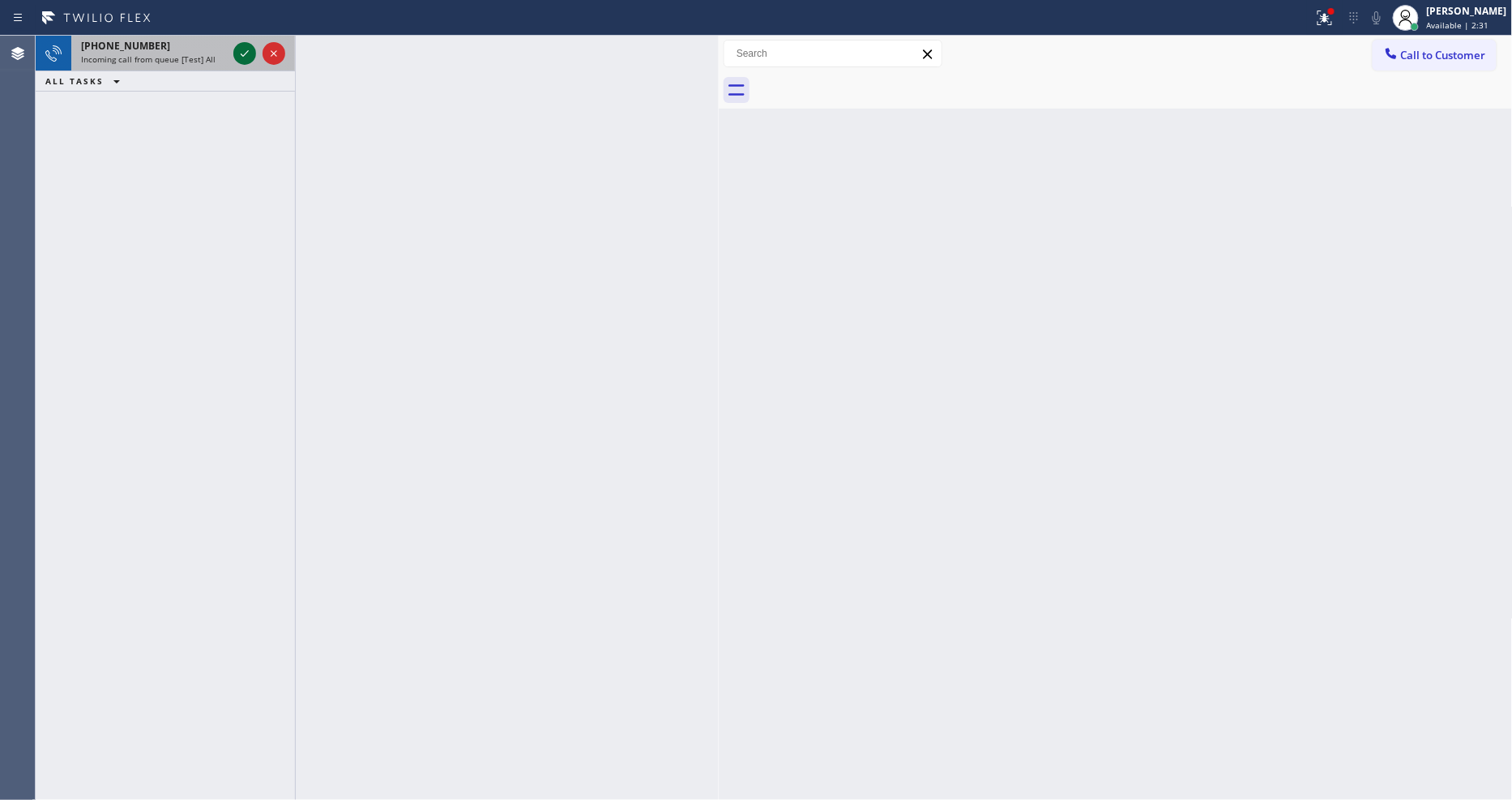
click at [248, 49] on icon at bounding box center [245, 53] width 19 height 19
click at [242, 50] on icon at bounding box center [245, 53] width 19 height 19
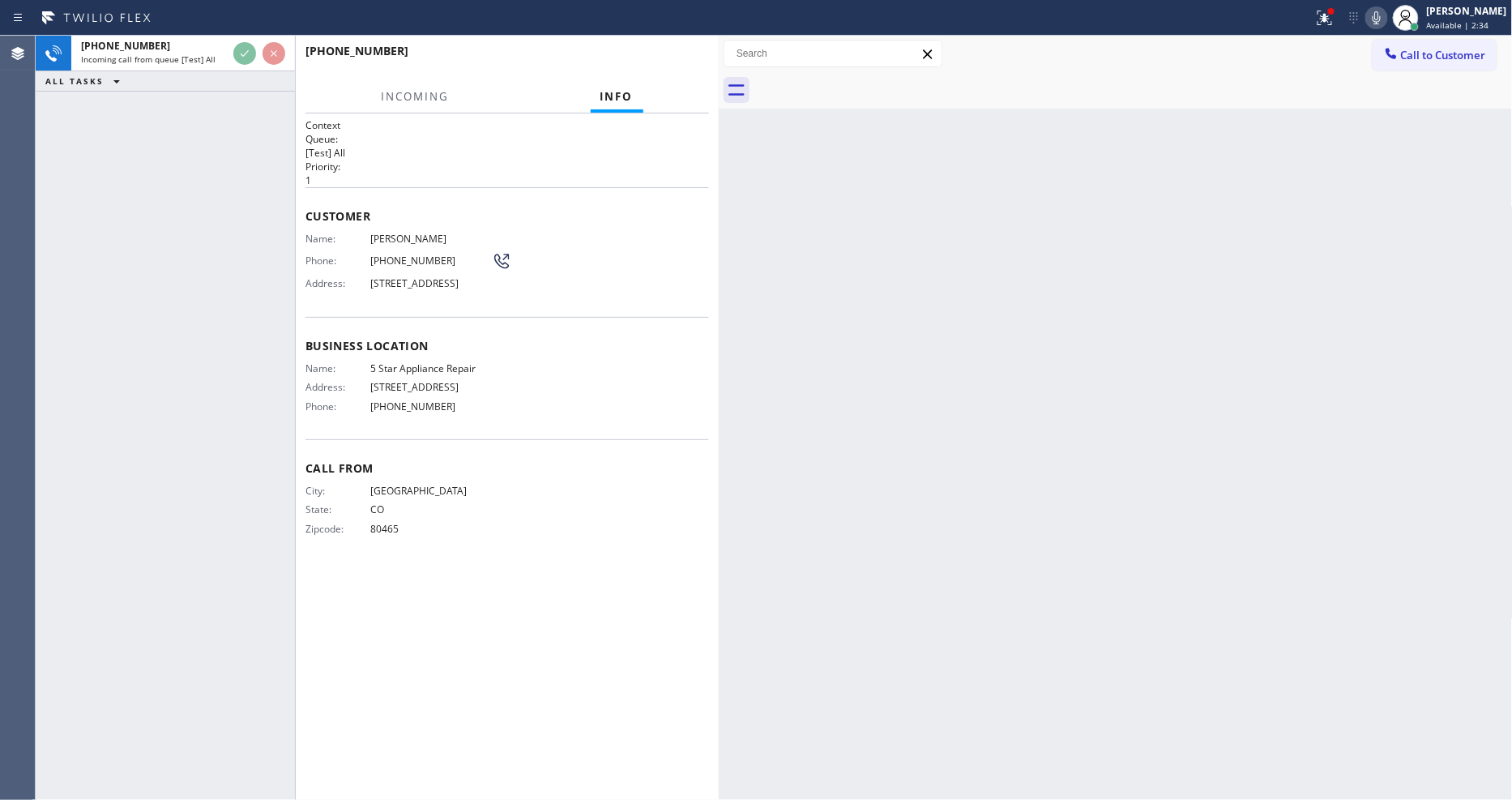
click at [628, 214] on span "Customer" at bounding box center [507, 216] width 403 height 15
click at [675, 57] on span "HANG UP" at bounding box center [671, 58] width 49 height 12
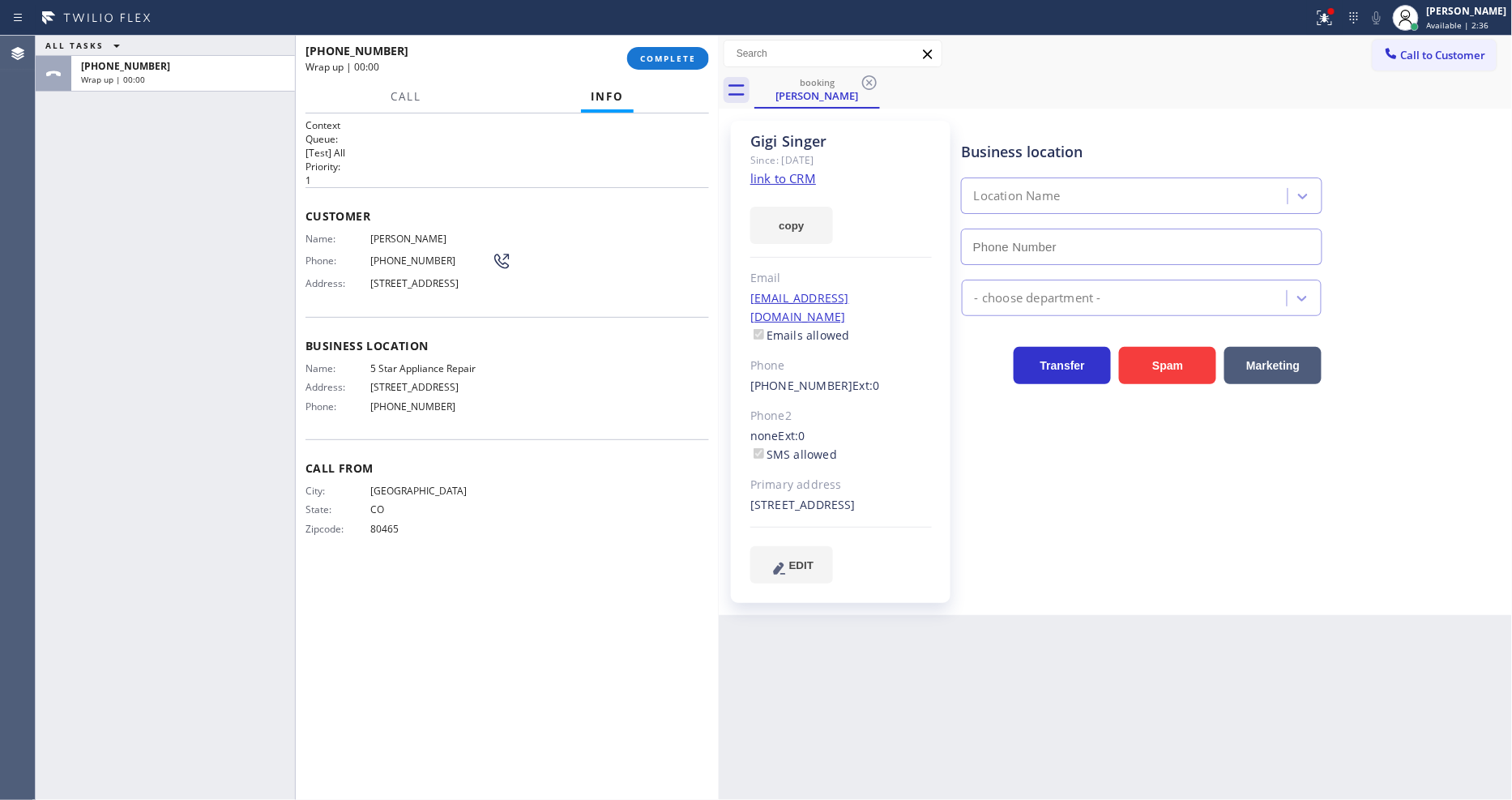
type input "[PHONE_NUMBER]"
click at [676, 38] on div "[PHONE_NUMBER] Wrap up | 00:22 COMPLETE" at bounding box center [507, 59] width 403 height 43
click at [683, 58] on span "COMPLETE" at bounding box center [668, 58] width 56 height 12
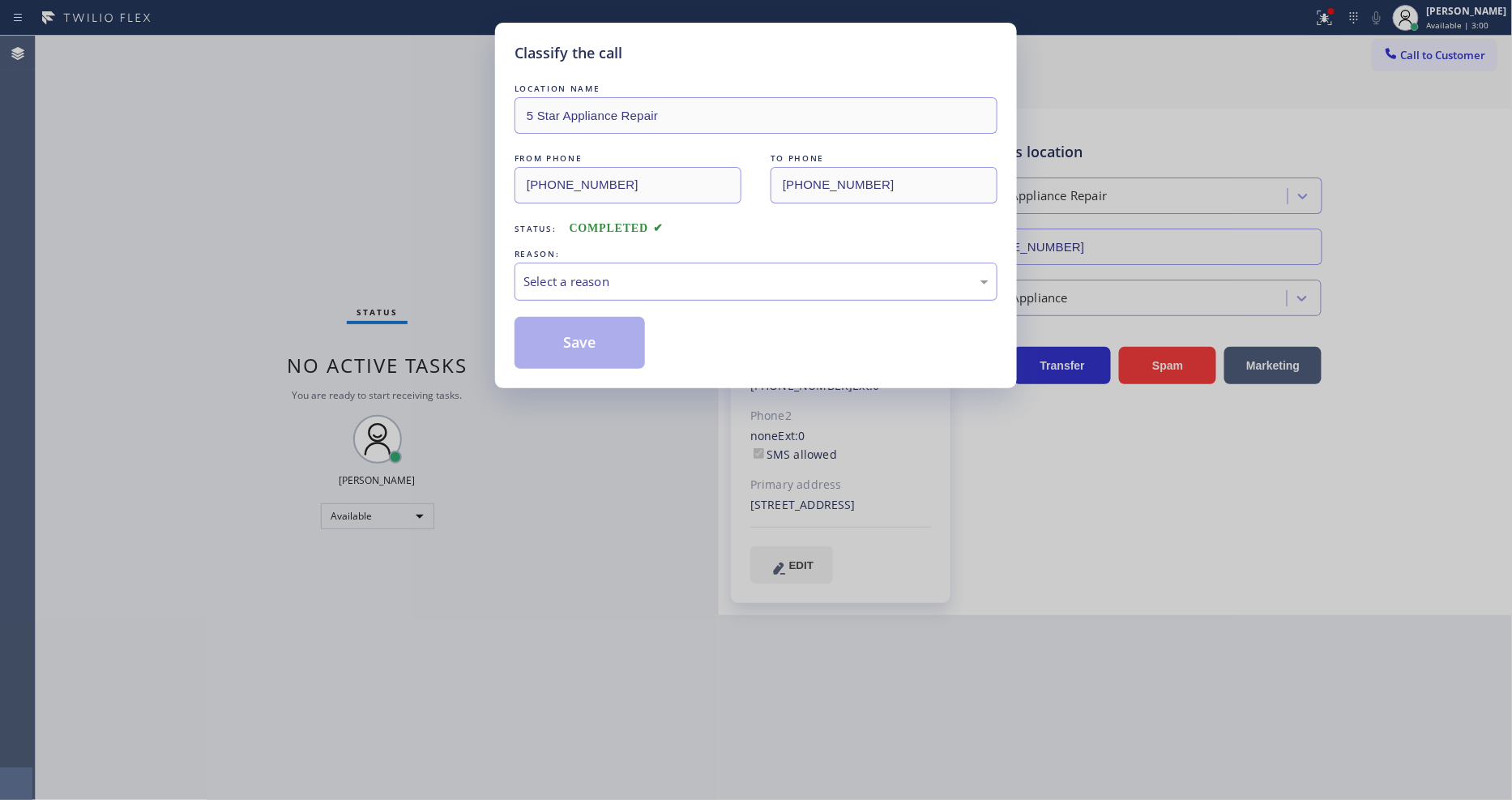
click at [577, 273] on div "Select a reason" at bounding box center [756, 281] width 465 height 18
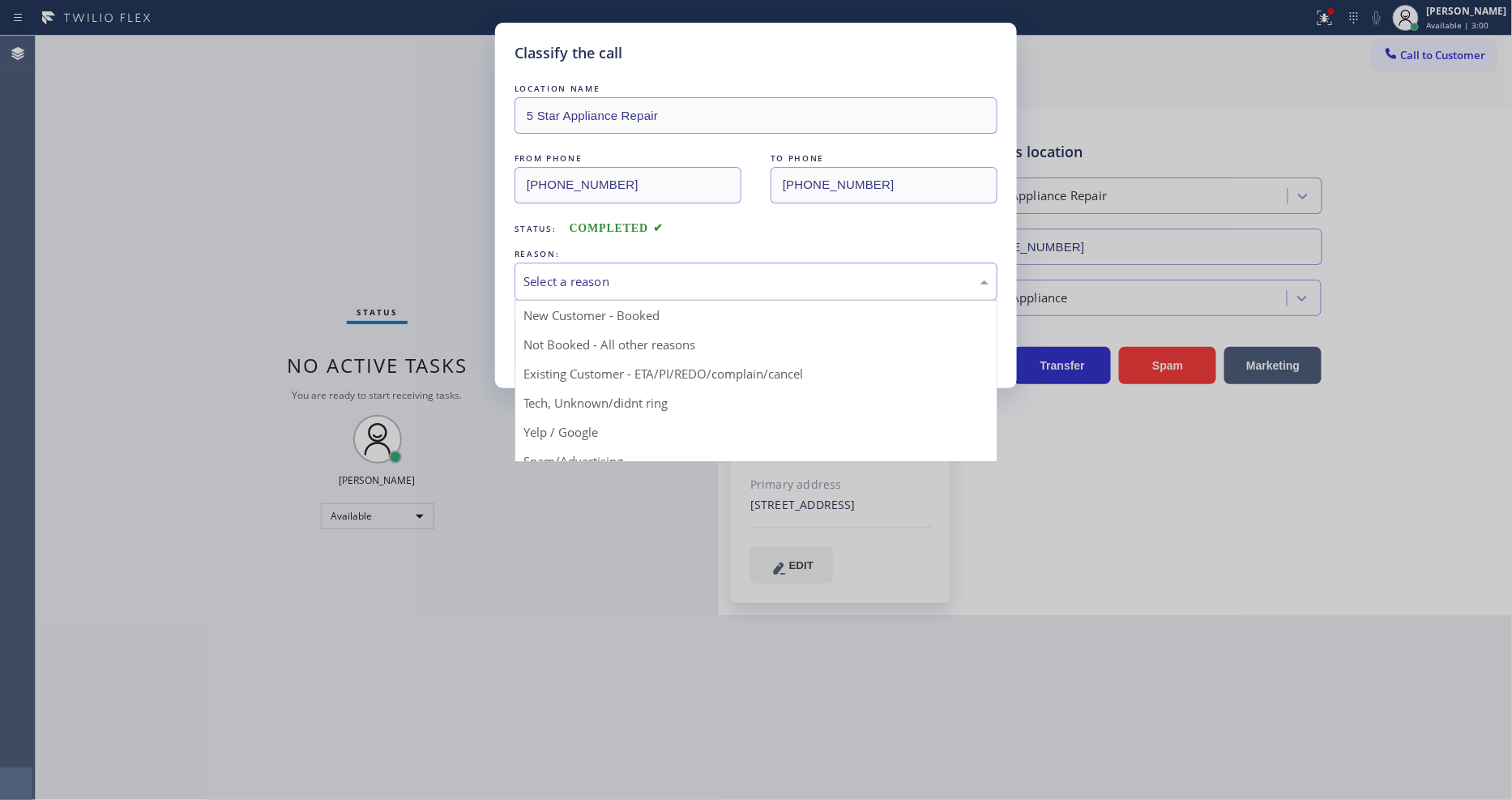
drag, startPoint x: 568, startPoint y: 369, endPoint x: 567, endPoint y: 343, distance: 26.0
click at [567, 343] on button "Save" at bounding box center [579, 343] width 131 height 52
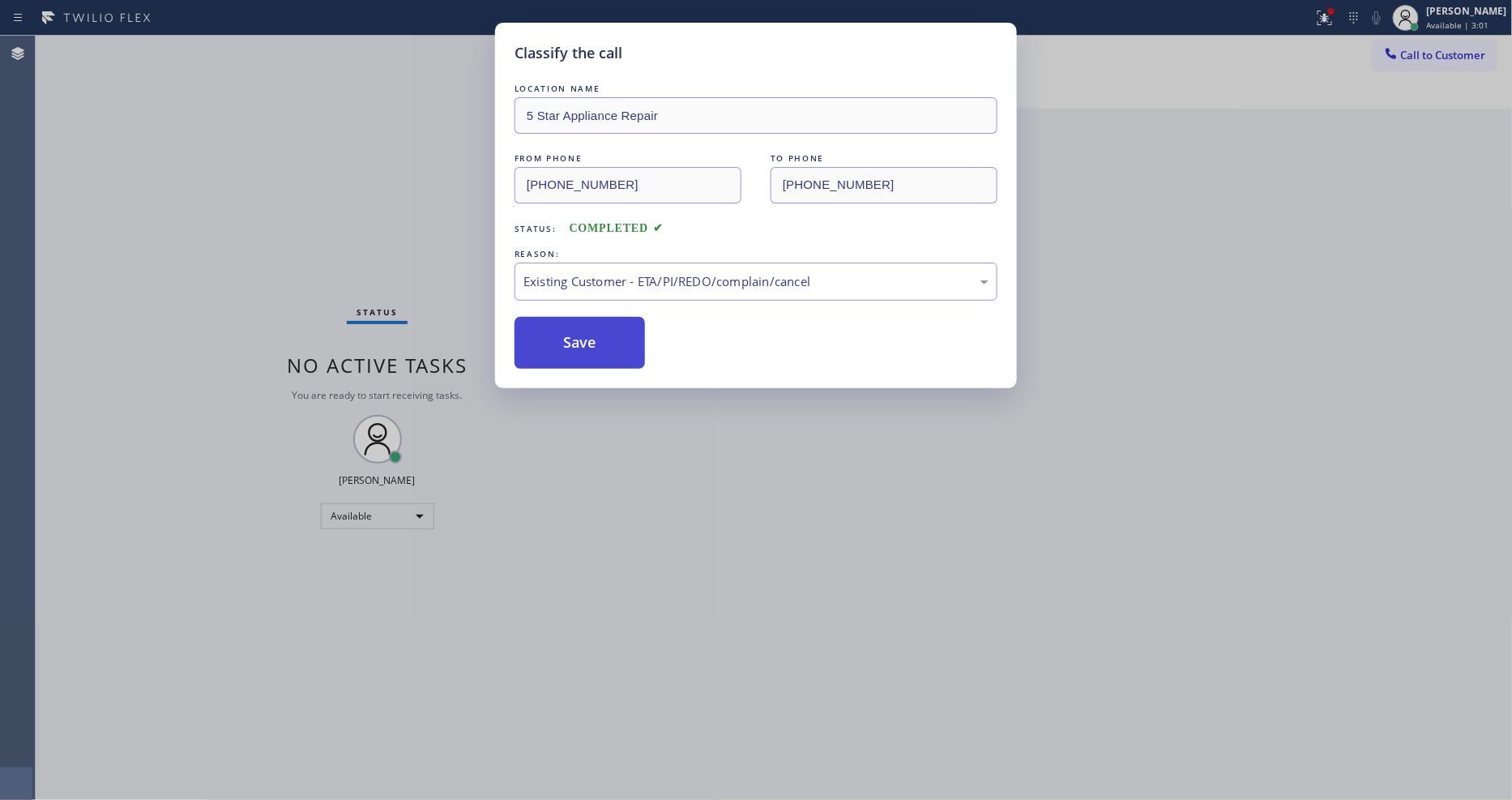
click at [567, 343] on button "Save" at bounding box center [579, 343] width 131 height 52
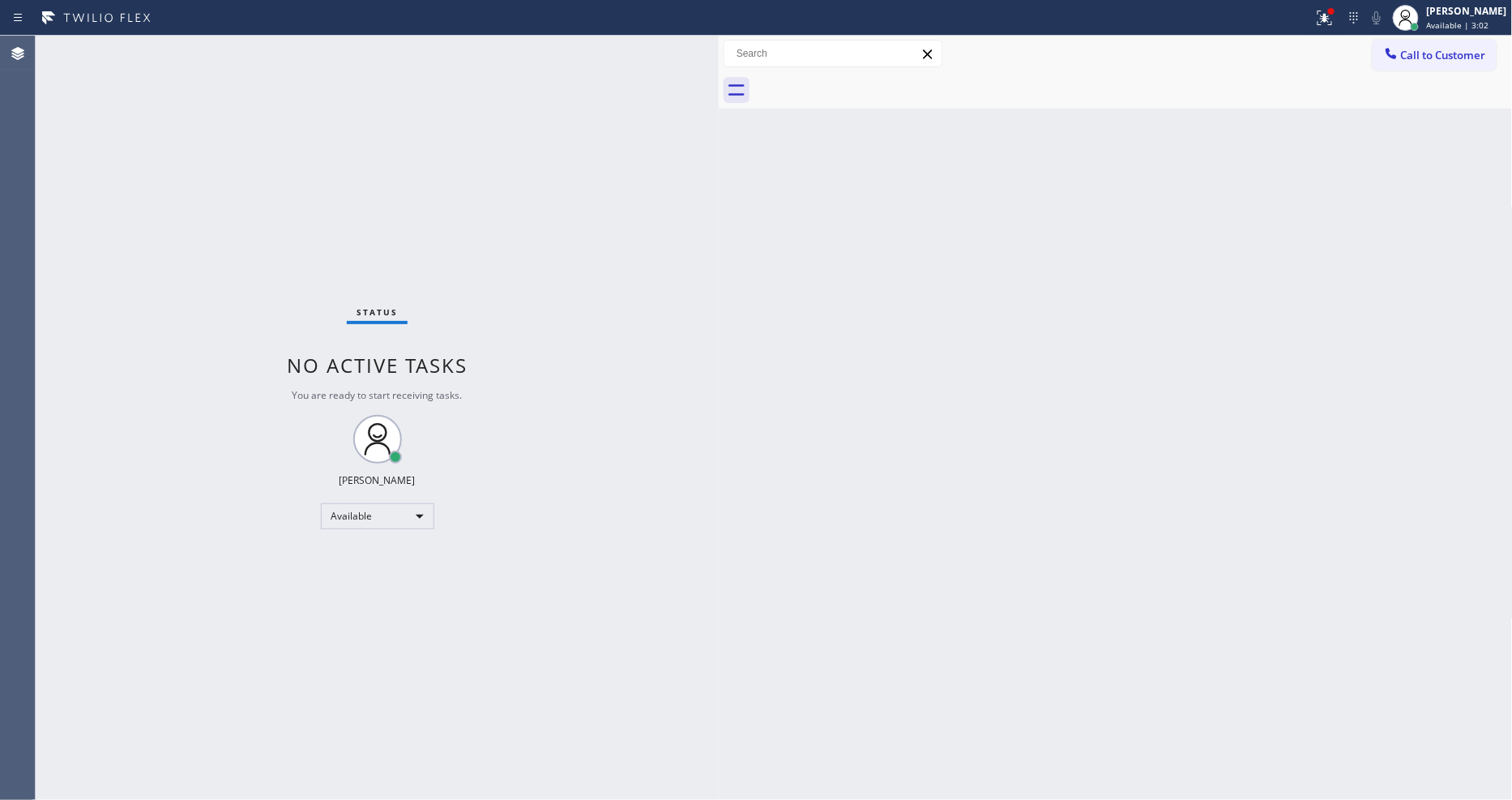
click at [223, 36] on div "Status No active tasks You are ready to start receiving tasks. [PERSON_NAME] Av…" at bounding box center [377, 418] width 683 height 764
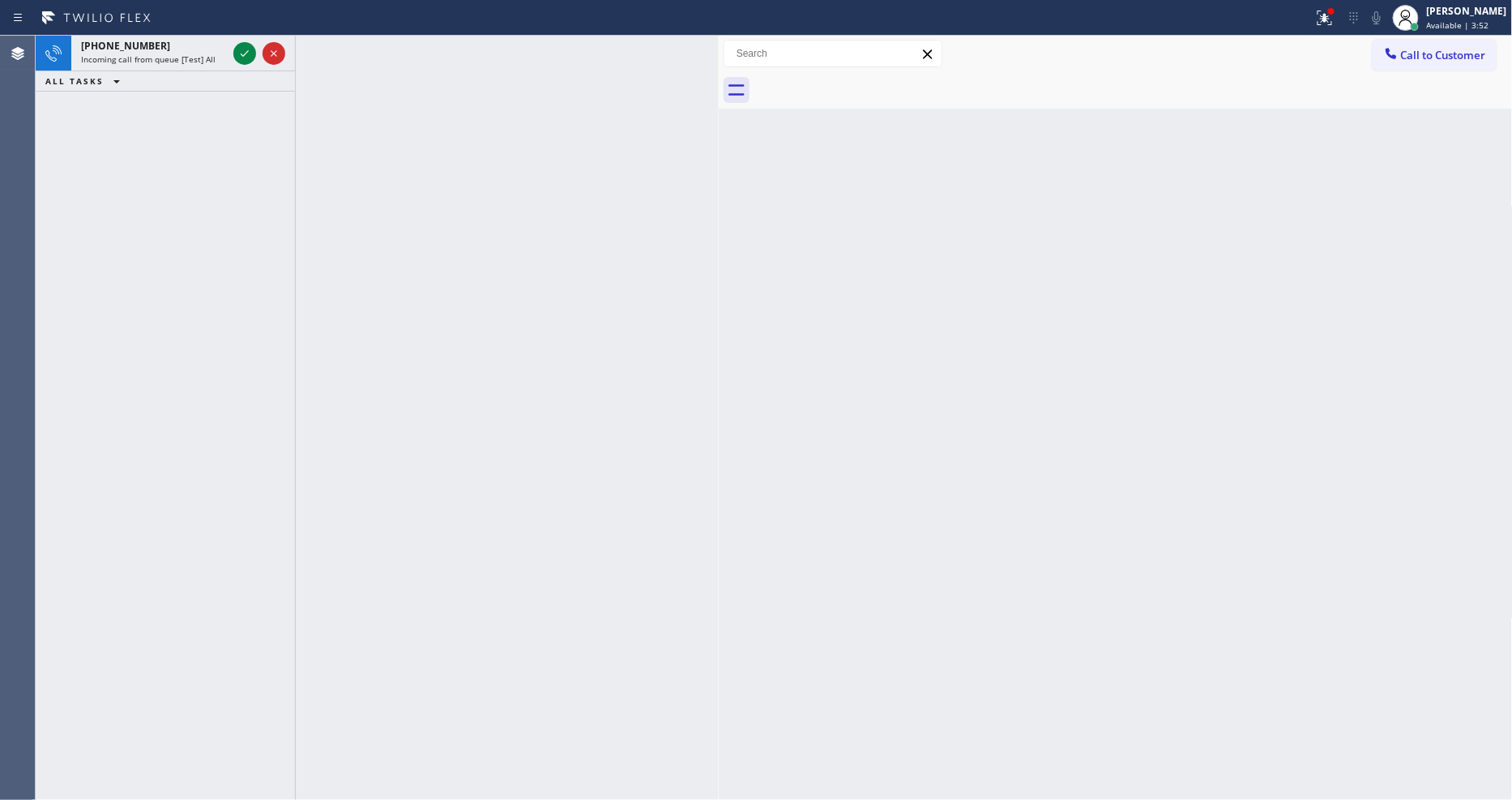
click at [241, 46] on icon at bounding box center [245, 53] width 19 height 19
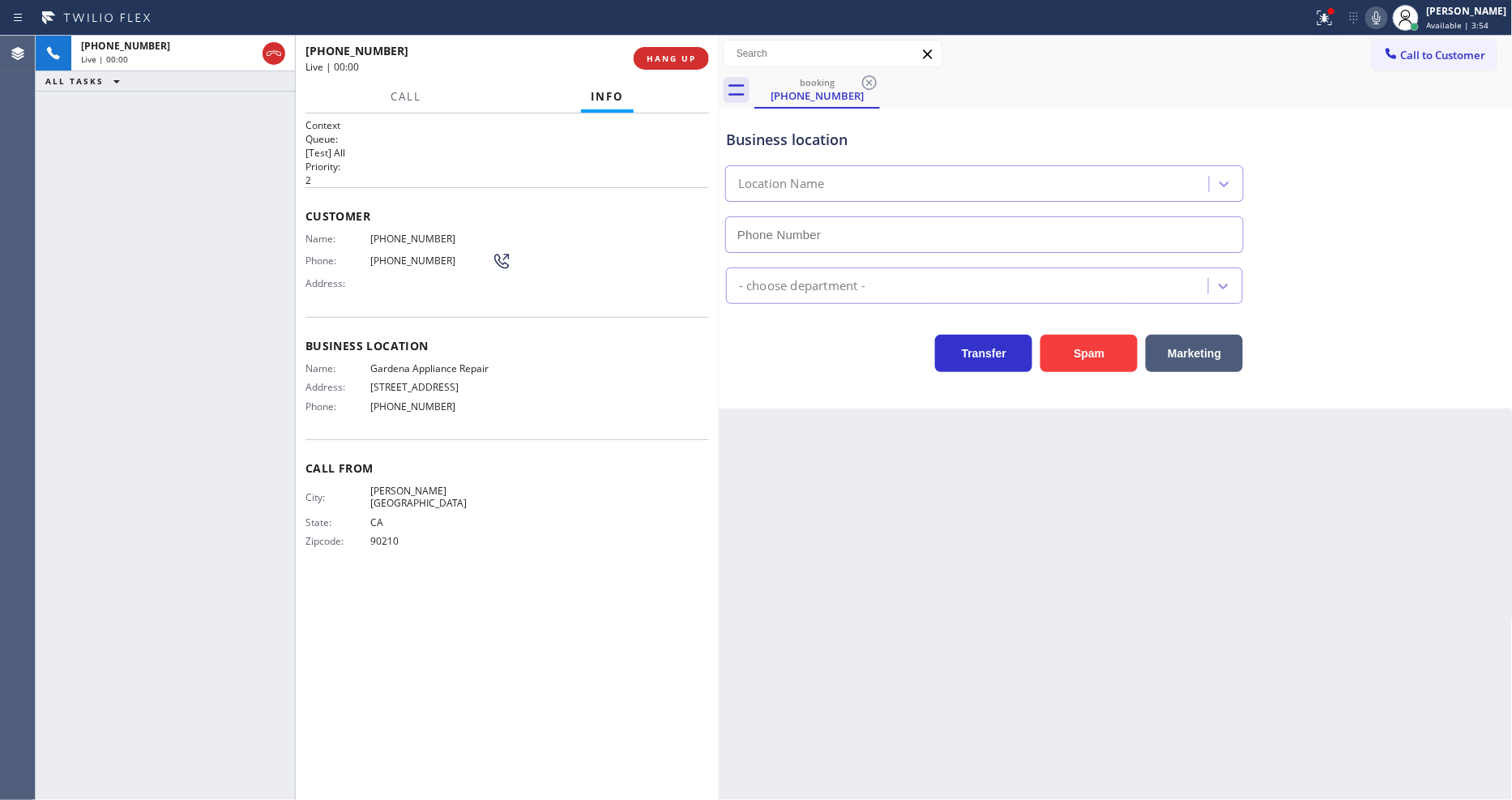
type input "[PHONE_NUMBER]"
click at [563, 432] on div "Business location Name: Gardena Appliance Repair Address: [STREET_ADDRESS] Phon…" at bounding box center [507, 378] width 403 height 123
click at [647, 61] on span "HANG UP" at bounding box center [671, 58] width 49 height 12
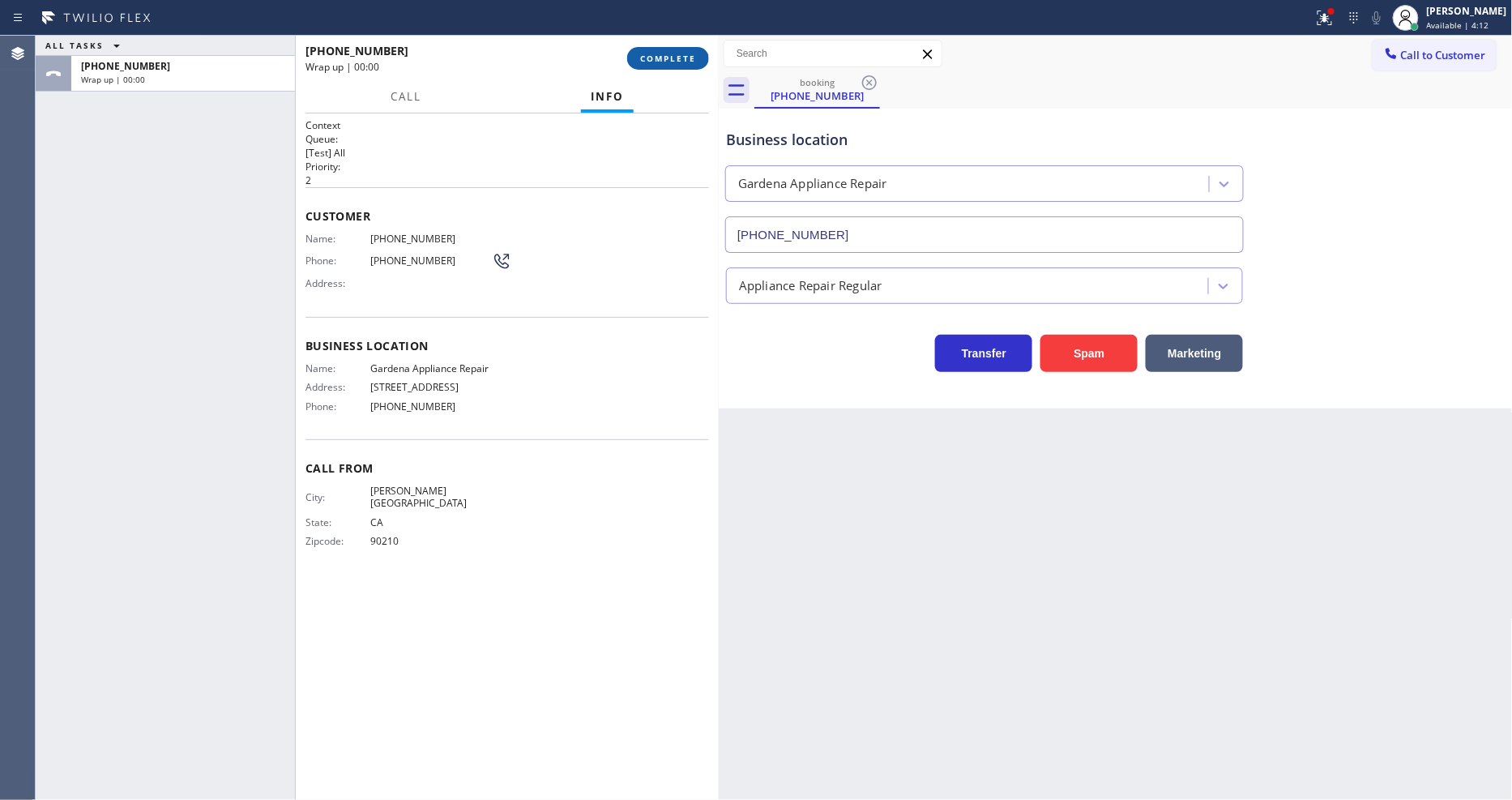
click at [647, 61] on span "COMPLETE" at bounding box center [668, 58] width 56 height 12
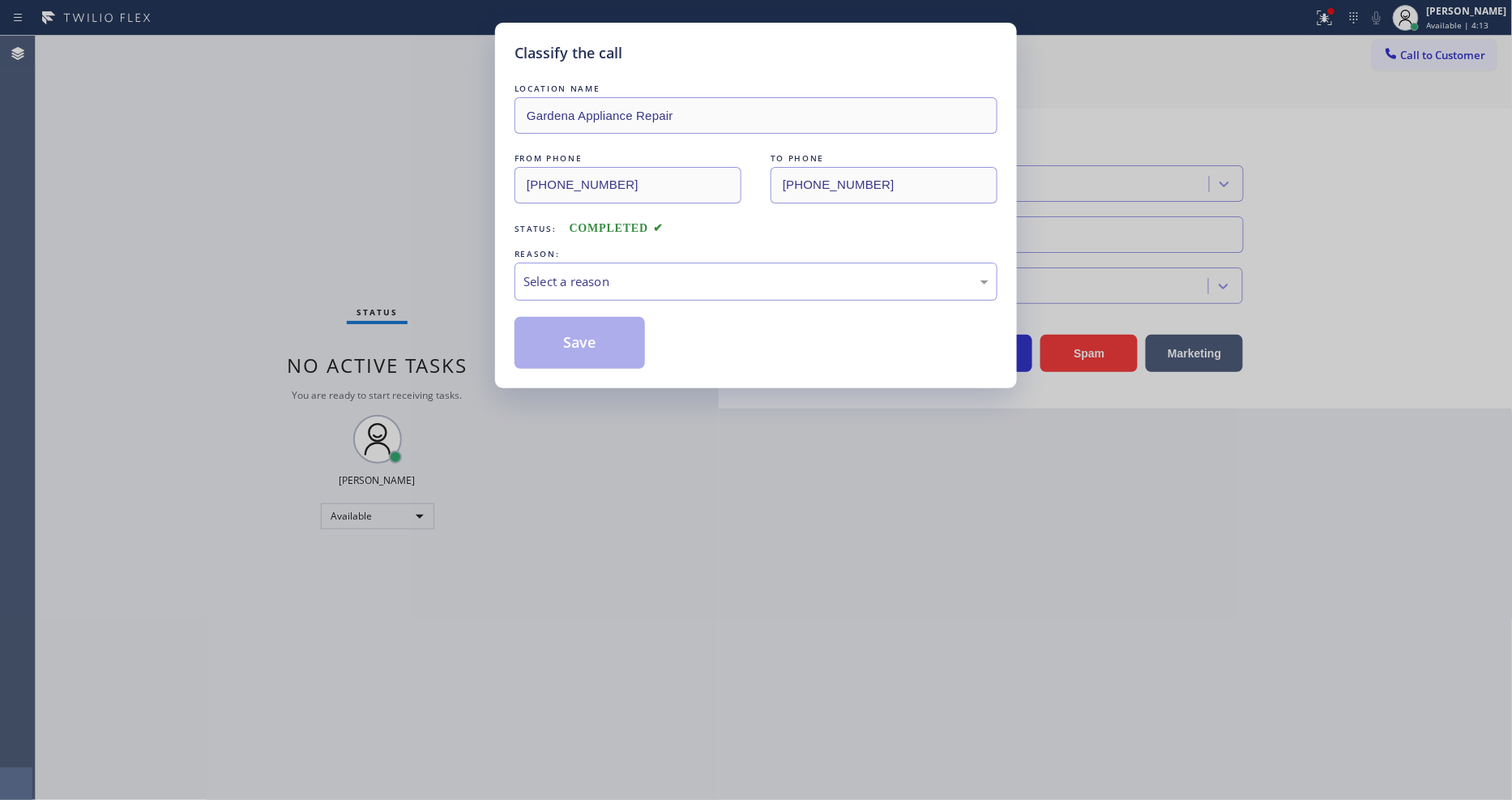
click at [538, 273] on div "Select a reason" at bounding box center [756, 281] width 465 height 18
click at [547, 339] on button "Save" at bounding box center [579, 343] width 131 height 52
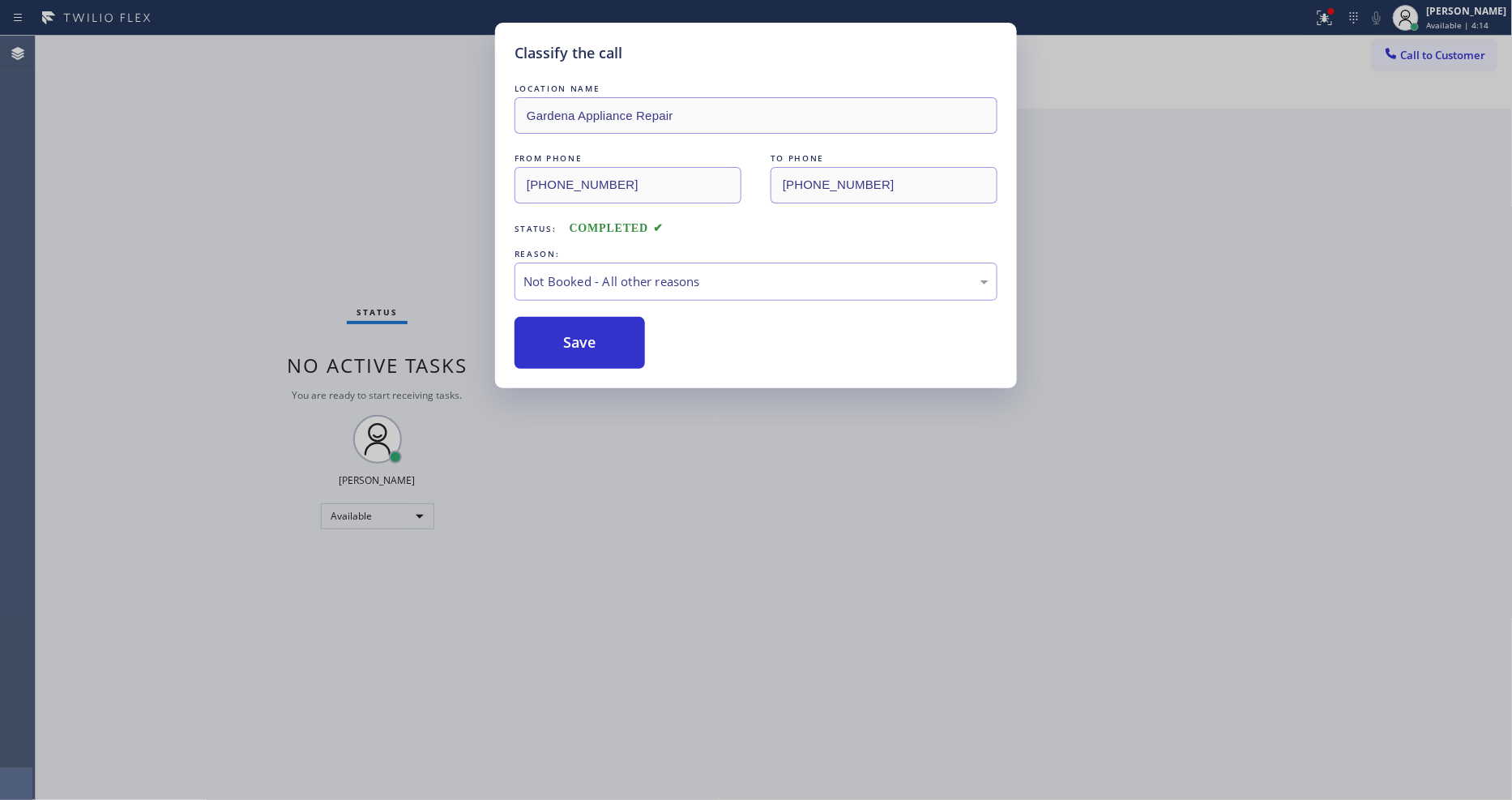
drag, startPoint x: 547, startPoint y: 339, endPoint x: 524, endPoint y: 757, distance: 418.6
click at [549, 338] on button "Save" at bounding box center [579, 343] width 131 height 52
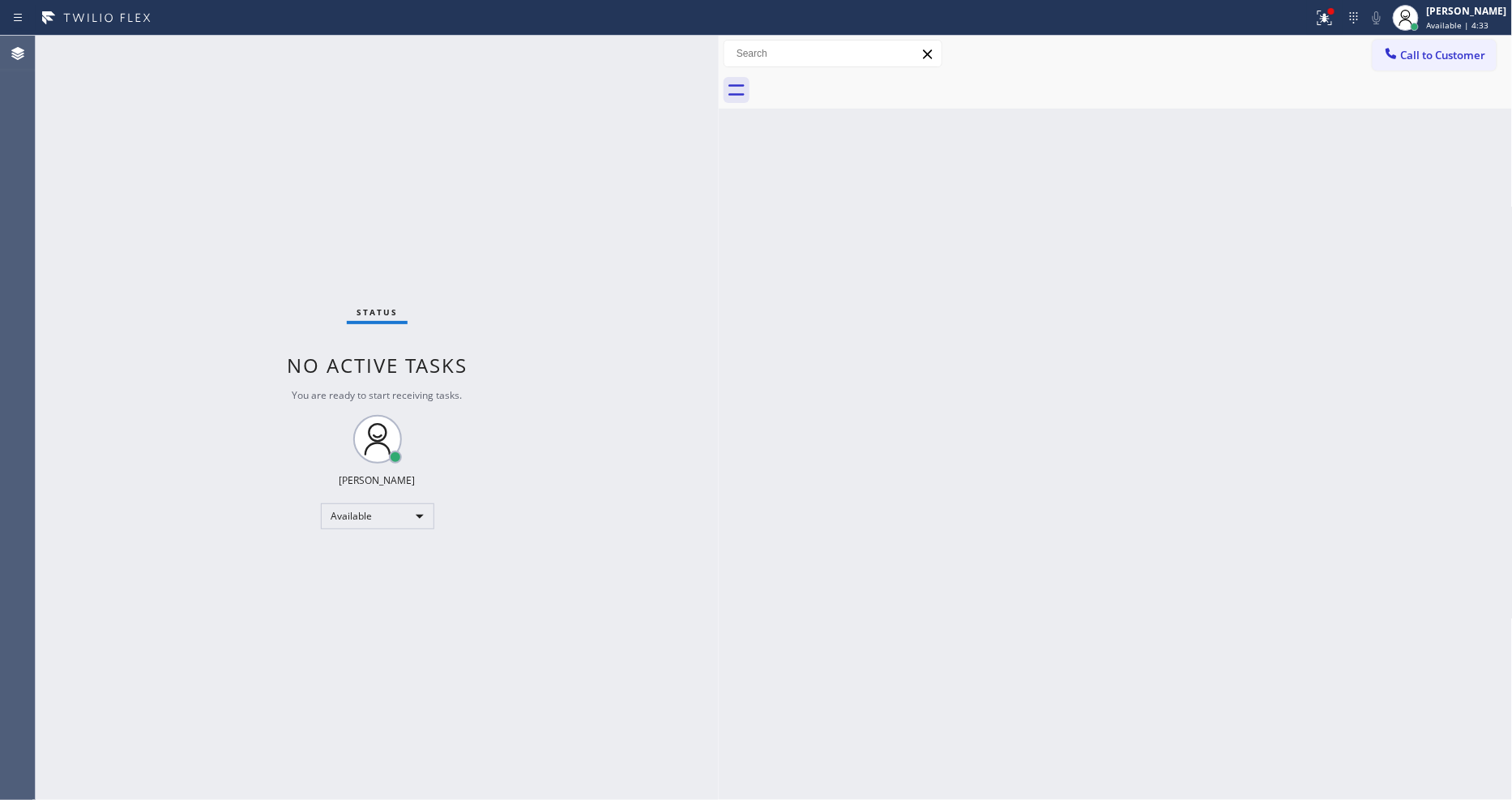
click at [248, 52] on div "Status No active tasks You are ready to start receiving tasks. [PERSON_NAME] Av…" at bounding box center [377, 418] width 683 height 764
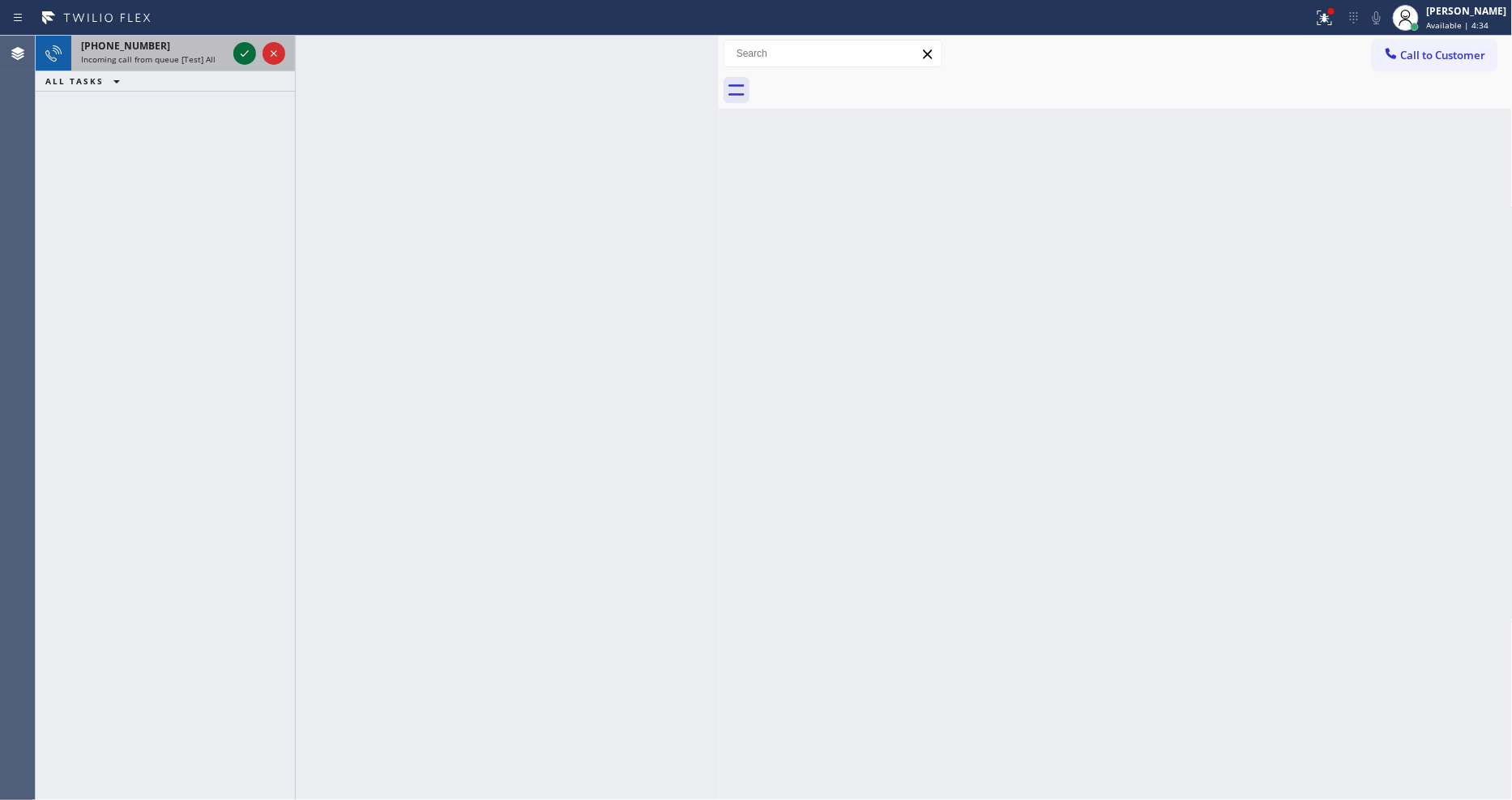
click at [241, 59] on icon at bounding box center [245, 53] width 19 height 19
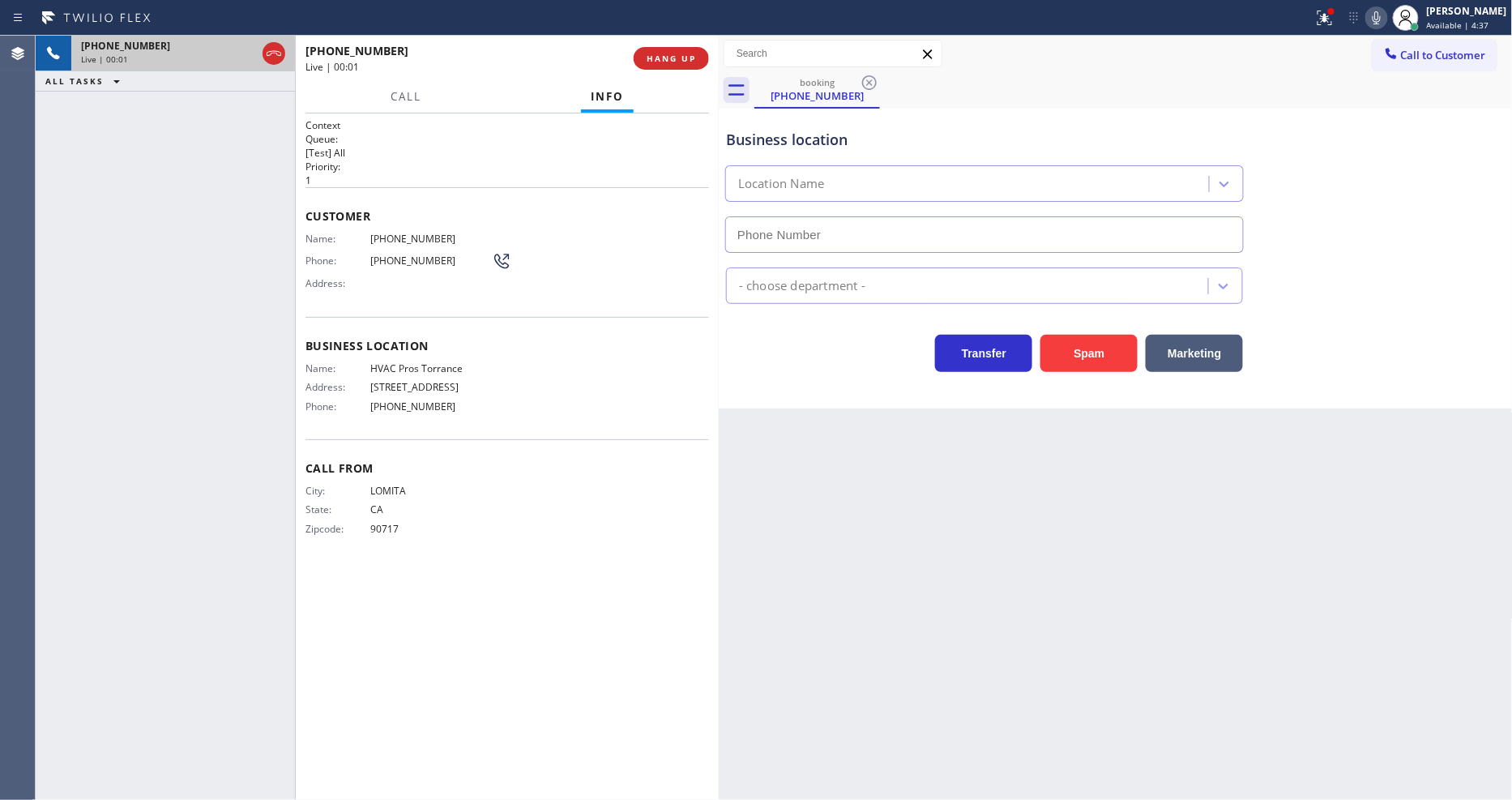
type input "[PHONE_NUMBER]"
click at [1060, 505] on div "Back to Dashboard Change Sender ID Customers Technicians Select a contact Outbo…" at bounding box center [1116, 418] width 794 height 764
click at [660, 58] on span "HANG UP" at bounding box center [671, 58] width 49 height 12
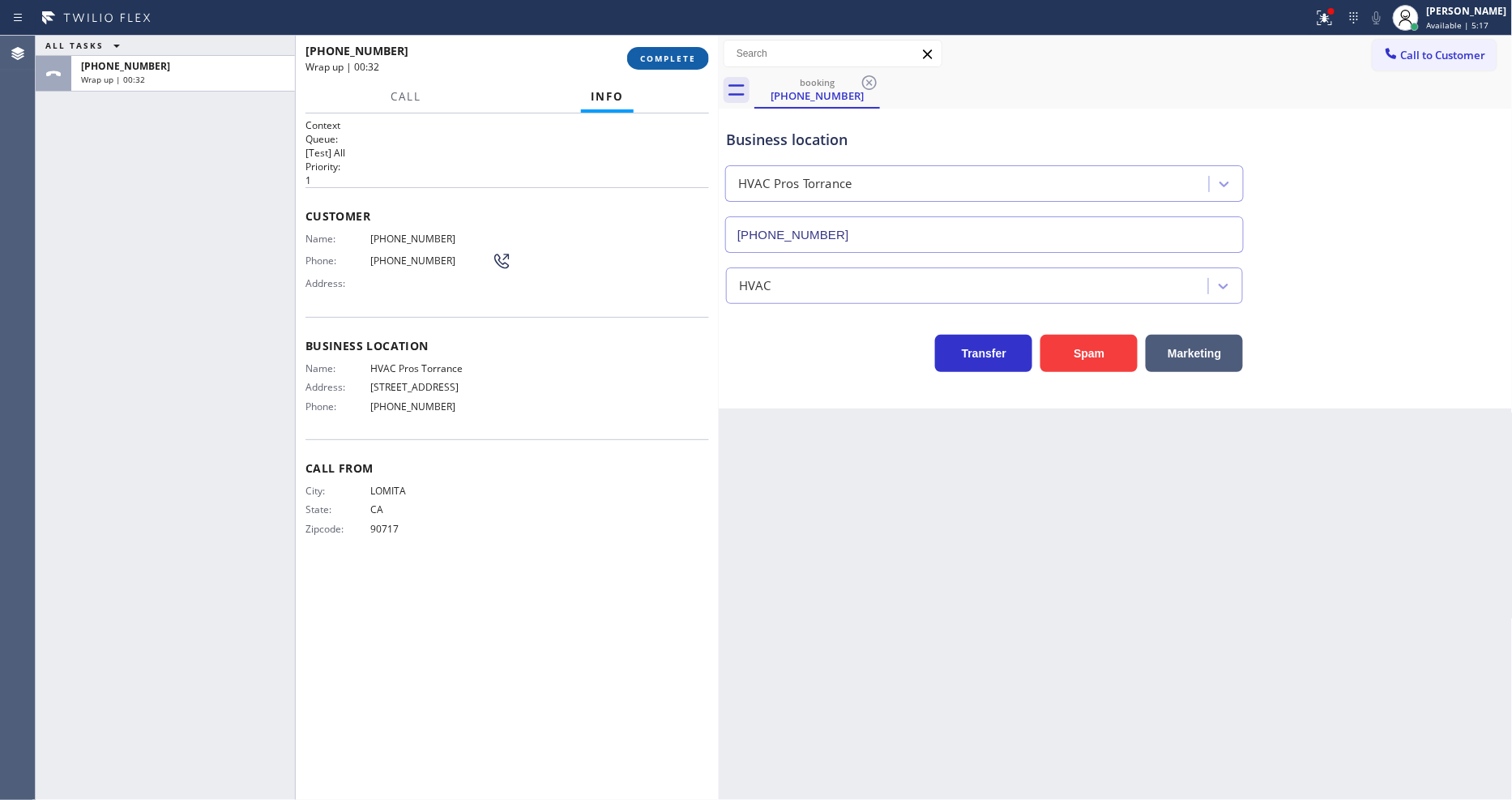
click at [679, 63] on span "COMPLETE" at bounding box center [668, 58] width 56 height 12
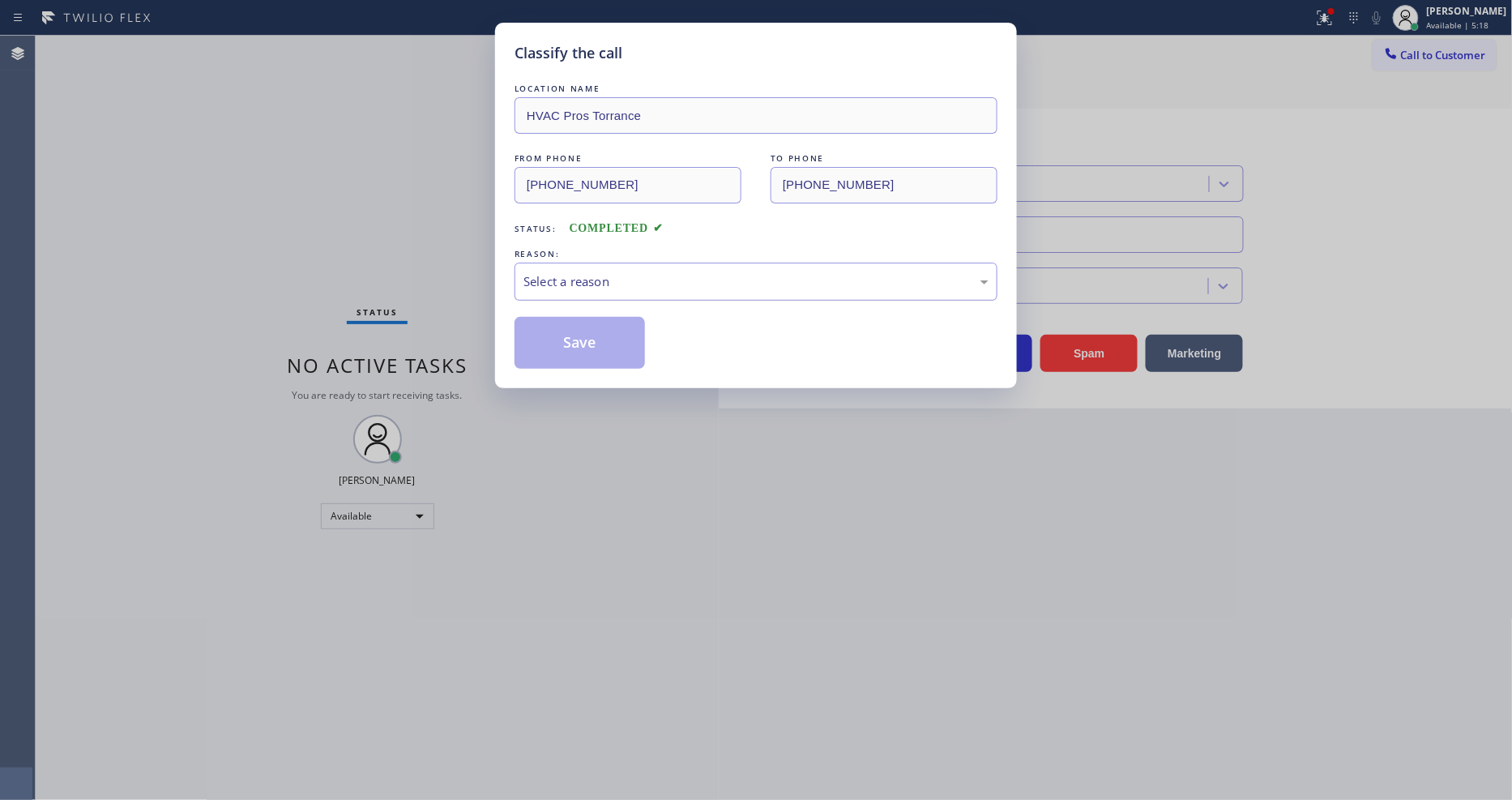
click at [581, 285] on div "Select a reason" at bounding box center [756, 281] width 465 height 18
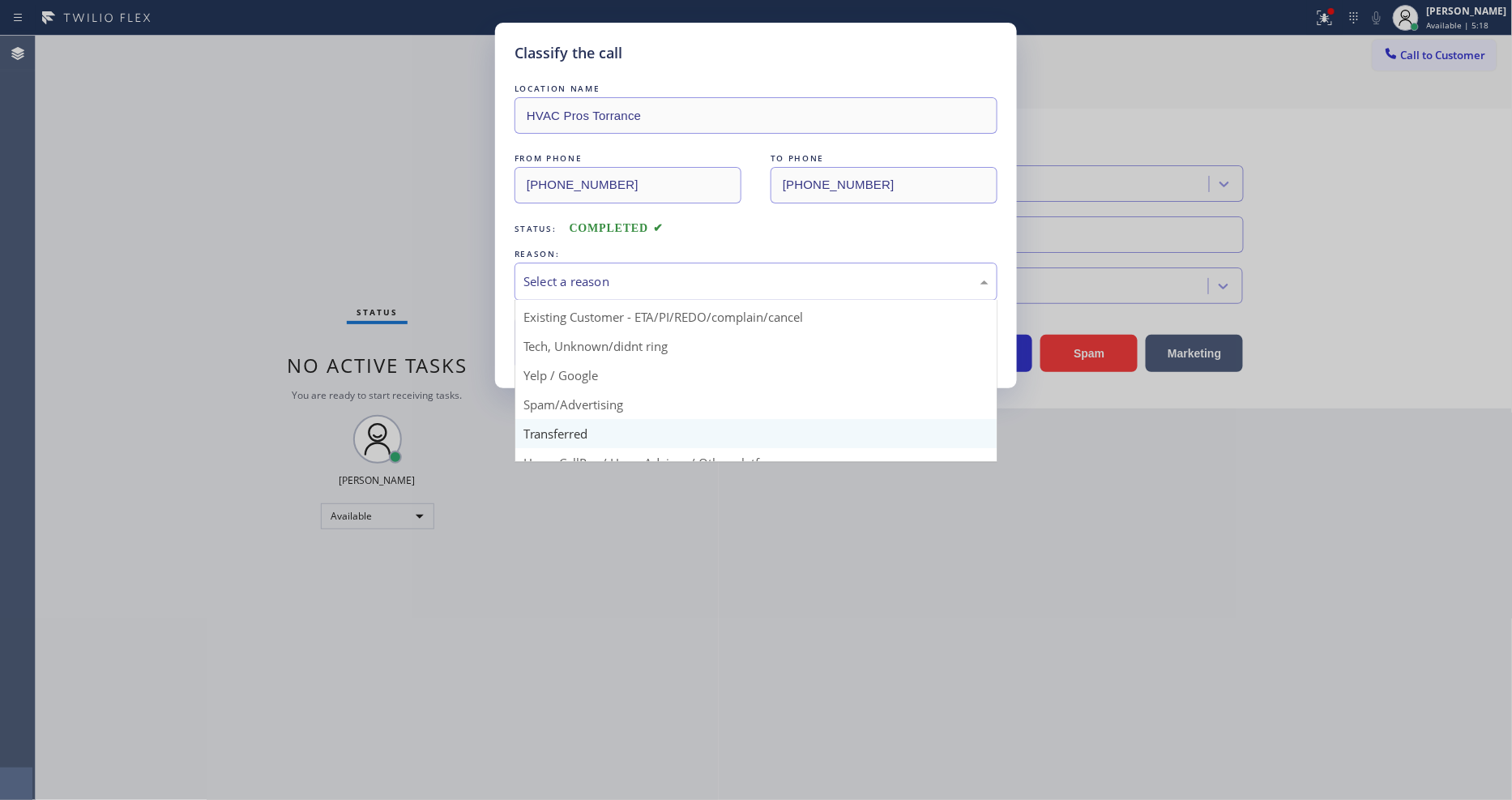
scroll to position [102, 0]
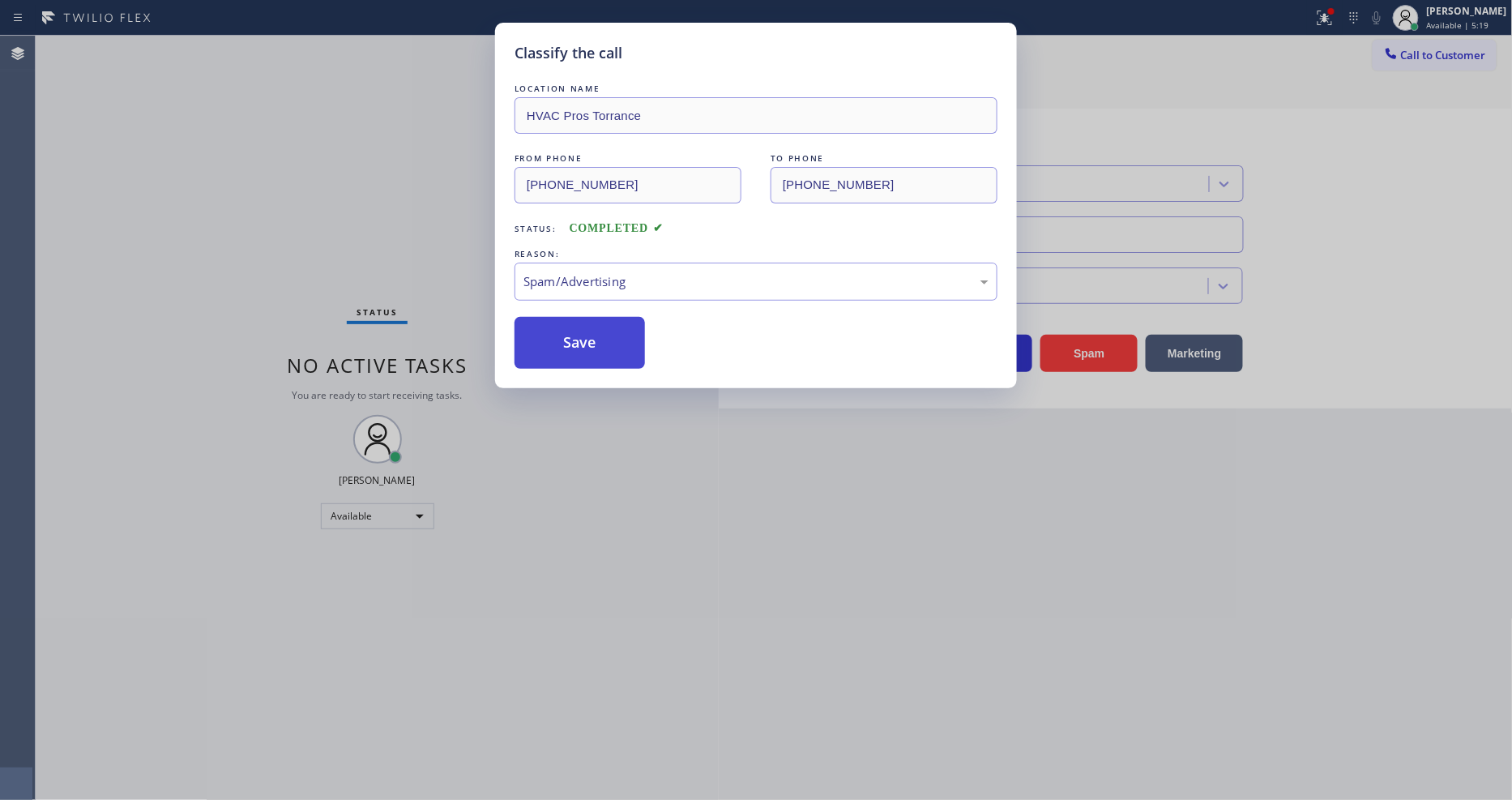
click at [599, 342] on button "Save" at bounding box center [579, 343] width 131 height 52
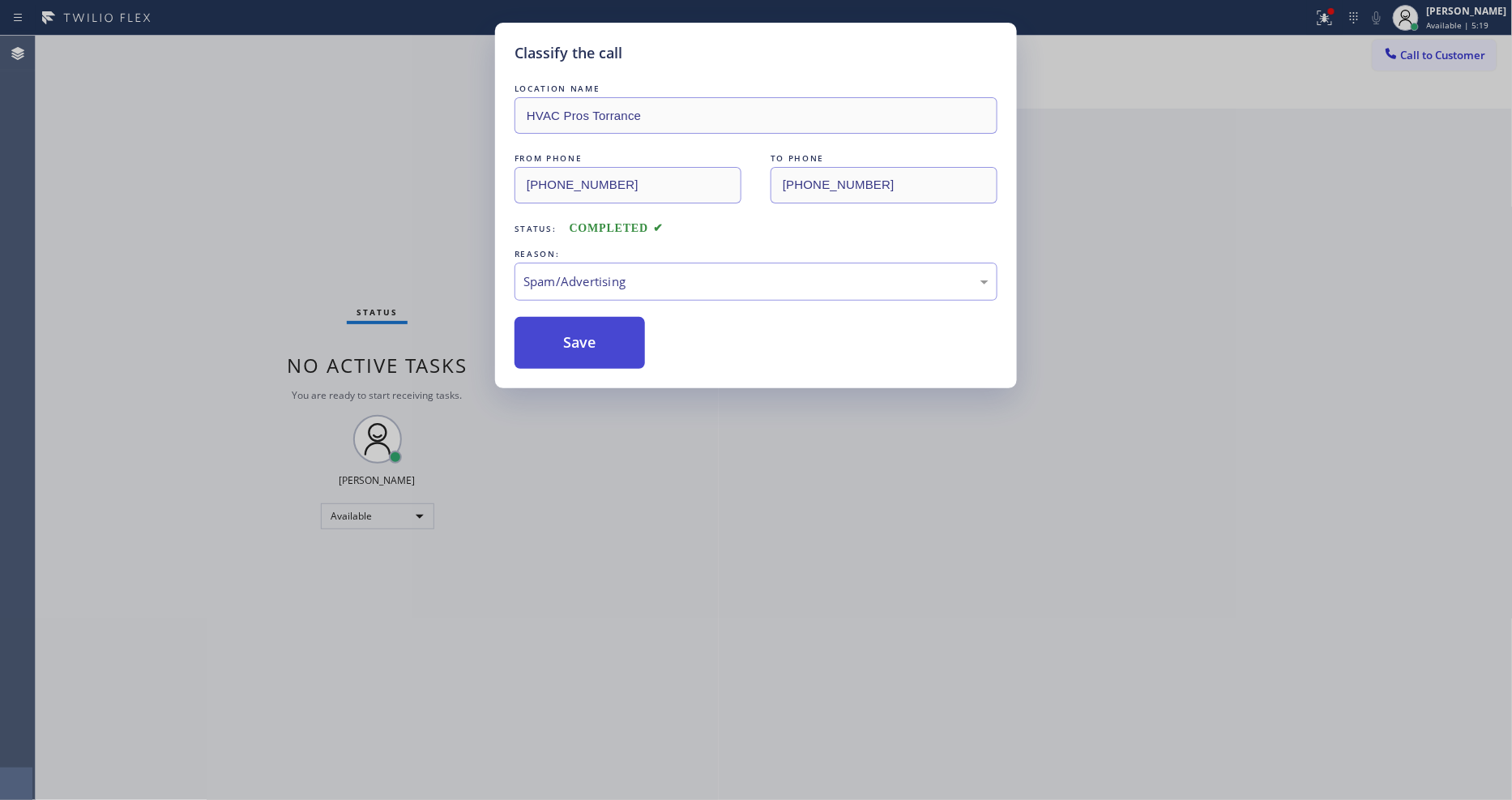
click at [599, 342] on button "Save" at bounding box center [579, 343] width 131 height 52
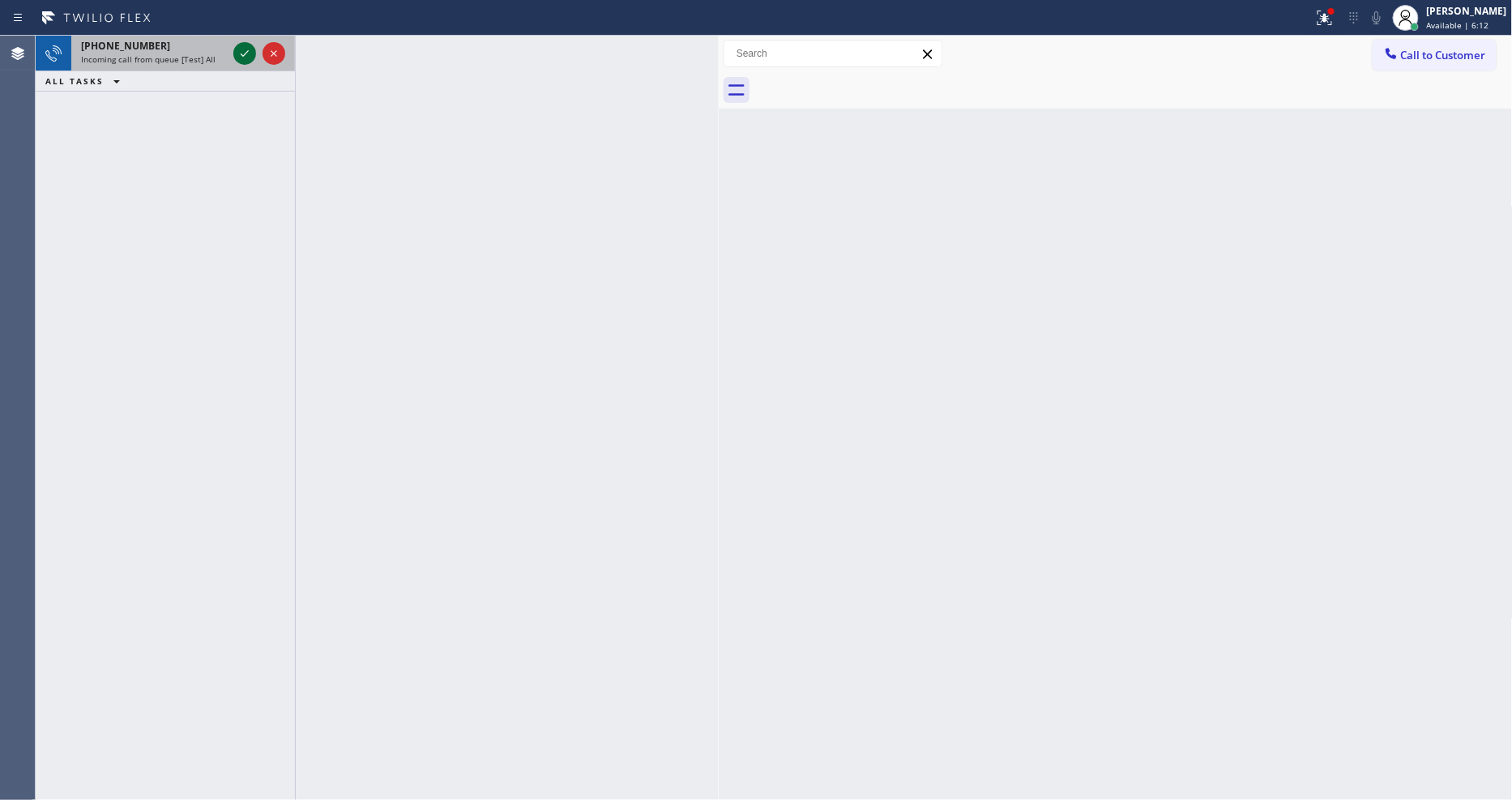
click at [240, 48] on icon at bounding box center [245, 53] width 19 height 19
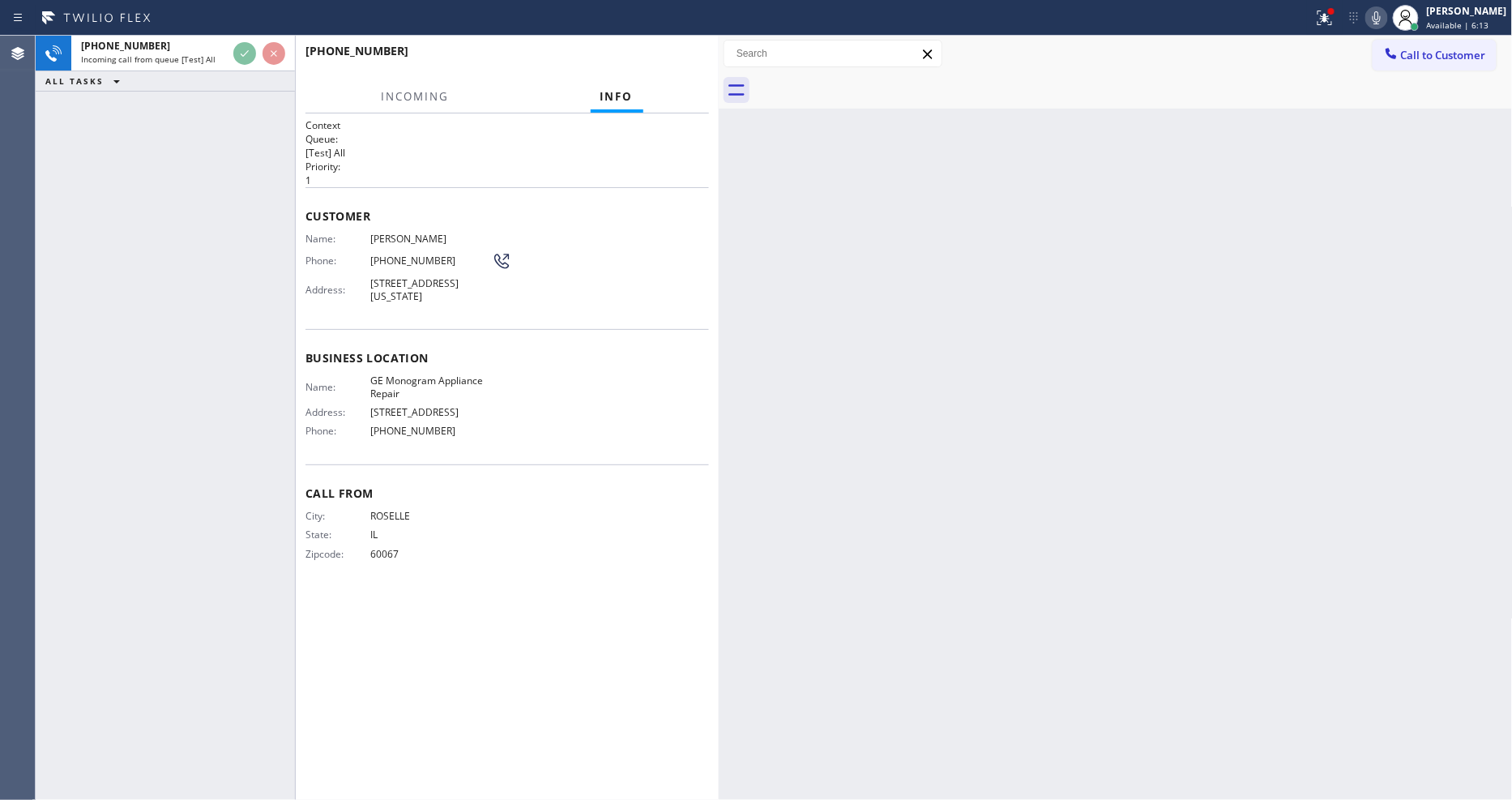
click at [458, 512] on span "ROSELLE" at bounding box center [431, 516] width 122 height 13
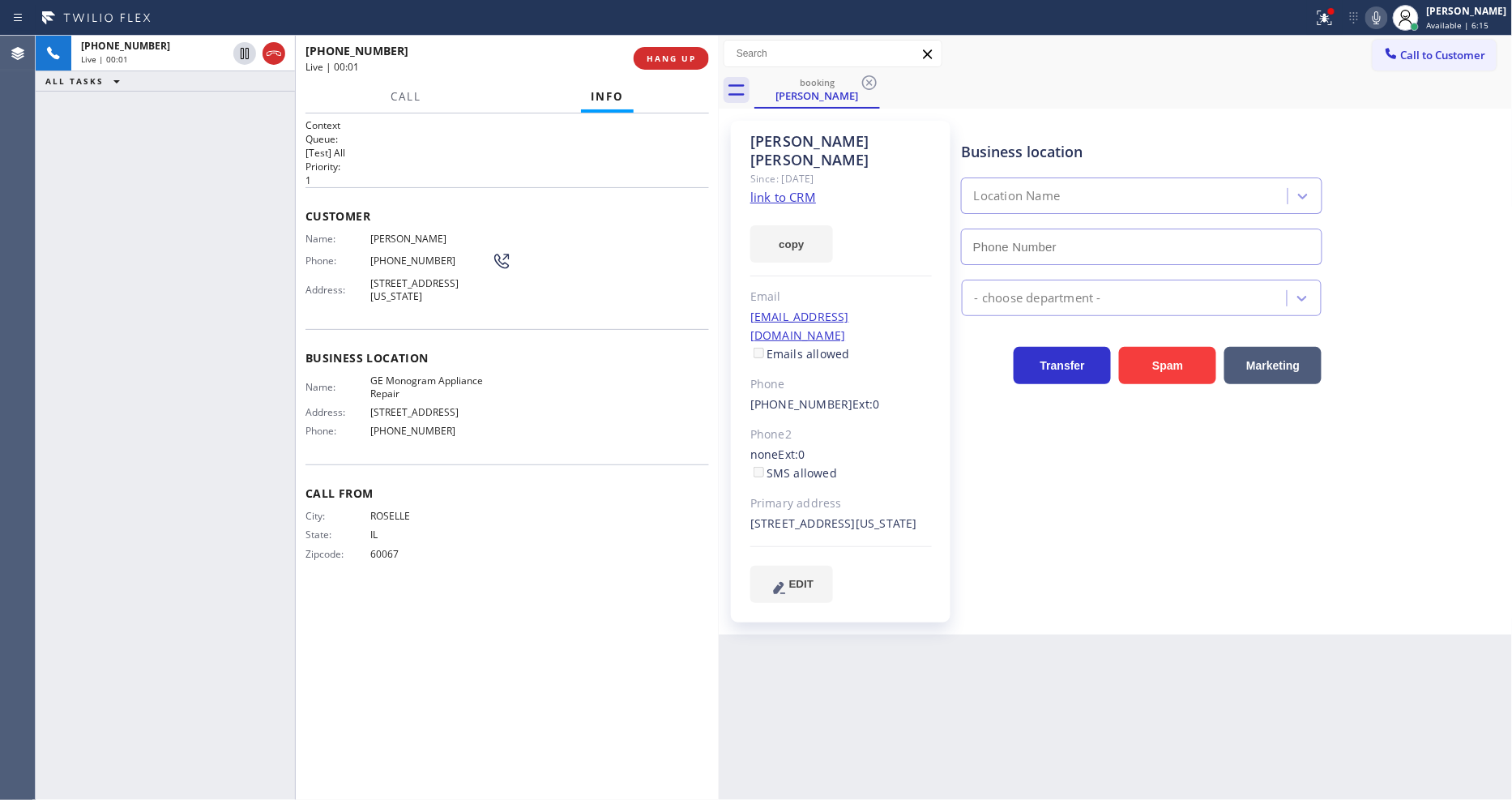
type input "[PHONE_NUMBER]"
click at [766, 189] on link "link to CRM" at bounding box center [783, 196] width 66 height 16
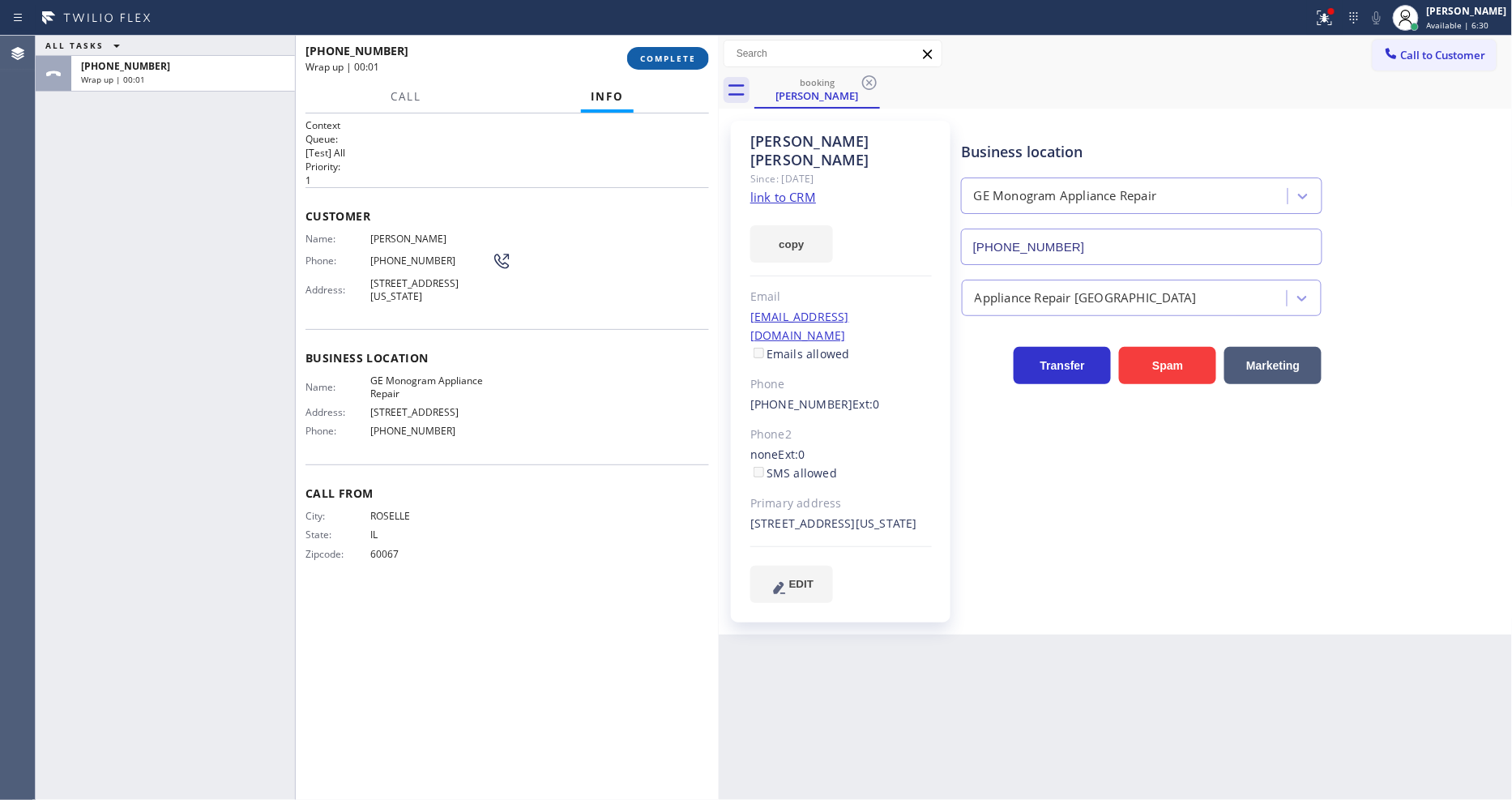
click at [662, 61] on span "COMPLETE" at bounding box center [668, 58] width 56 height 12
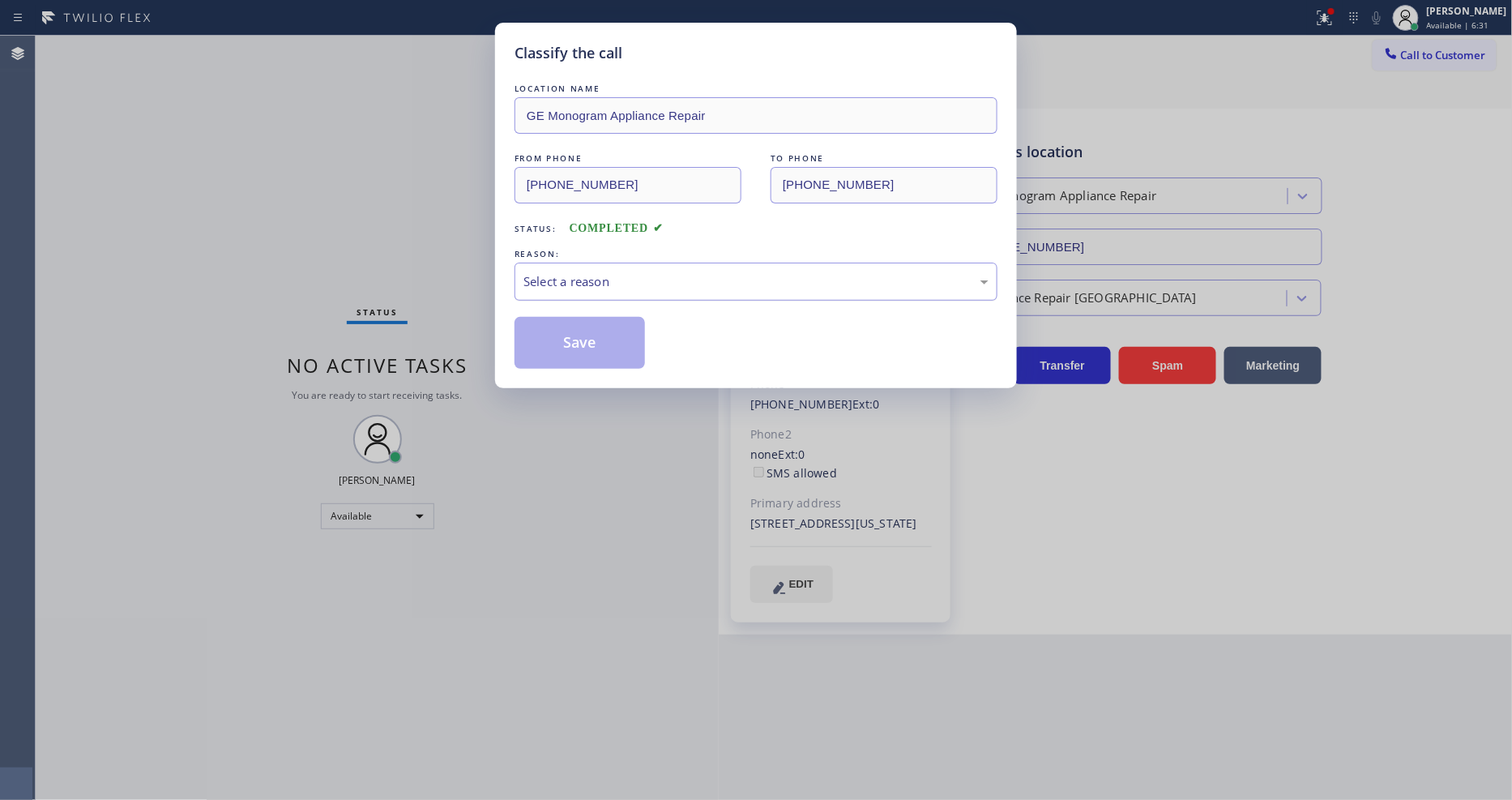
click at [603, 280] on div "Select a reason" at bounding box center [756, 281] width 465 height 18
click at [582, 264] on div "#3 Not Booked - All other reasons" at bounding box center [756, 281] width 483 height 38
click at [571, 334] on button "Save" at bounding box center [579, 343] width 131 height 52
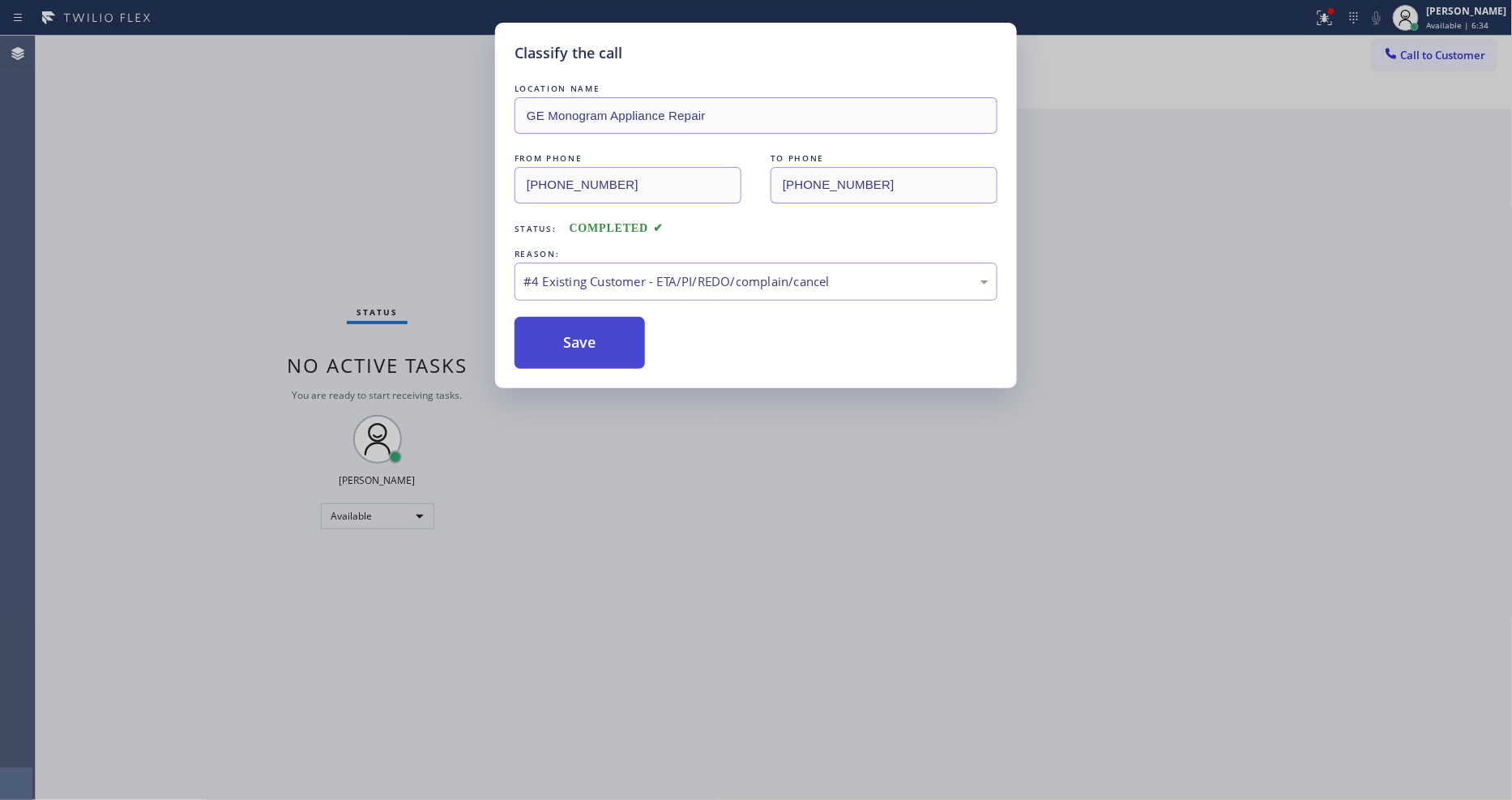
click at [571, 334] on button "Save" at bounding box center [579, 343] width 131 height 52
click at [571, 331] on button "Save" at bounding box center [579, 343] width 131 height 52
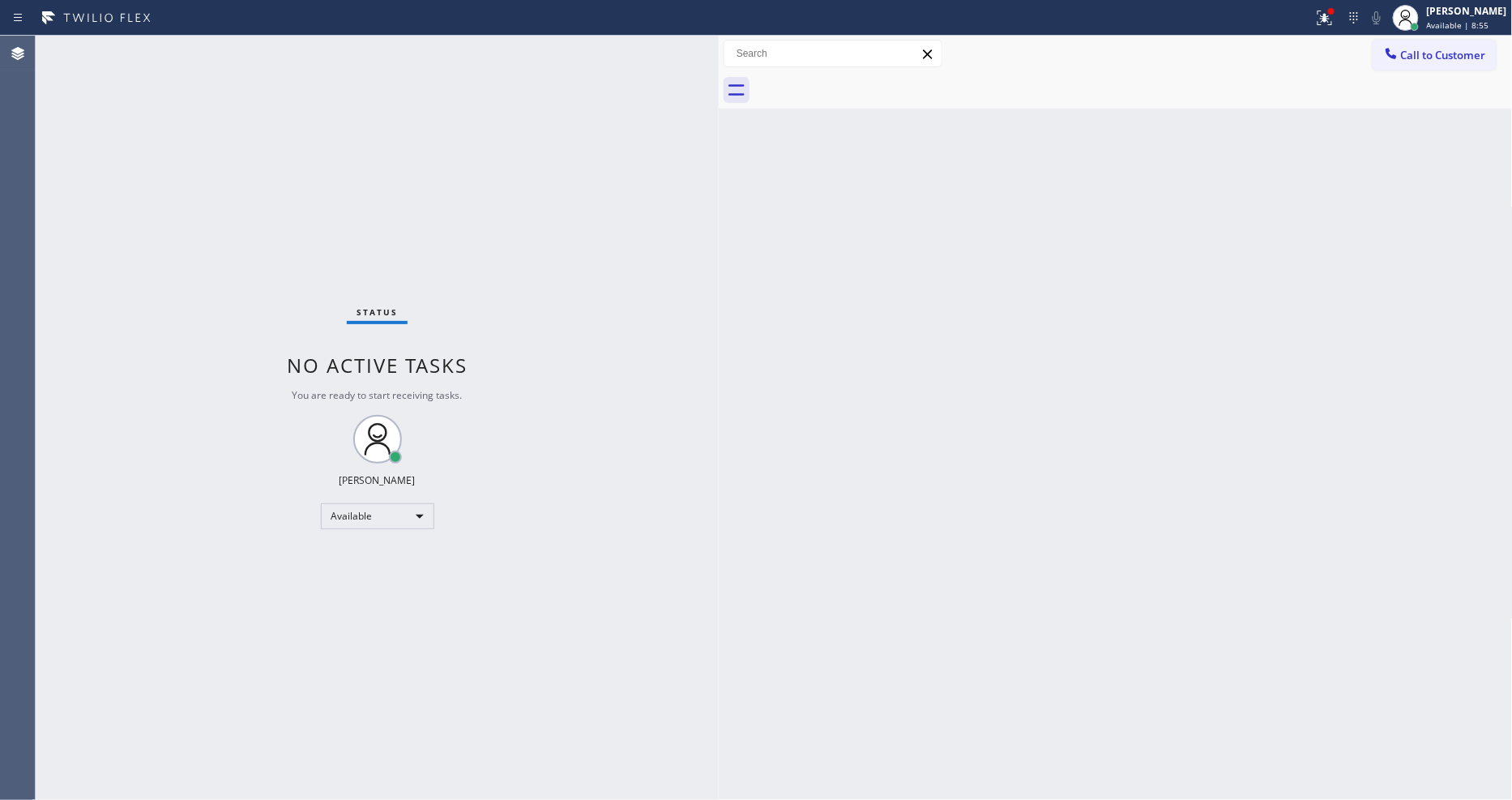
click at [1185, 596] on div "Back to Dashboard Change Sender ID Customers Technicians Select a contact Outbo…" at bounding box center [1116, 418] width 794 height 764
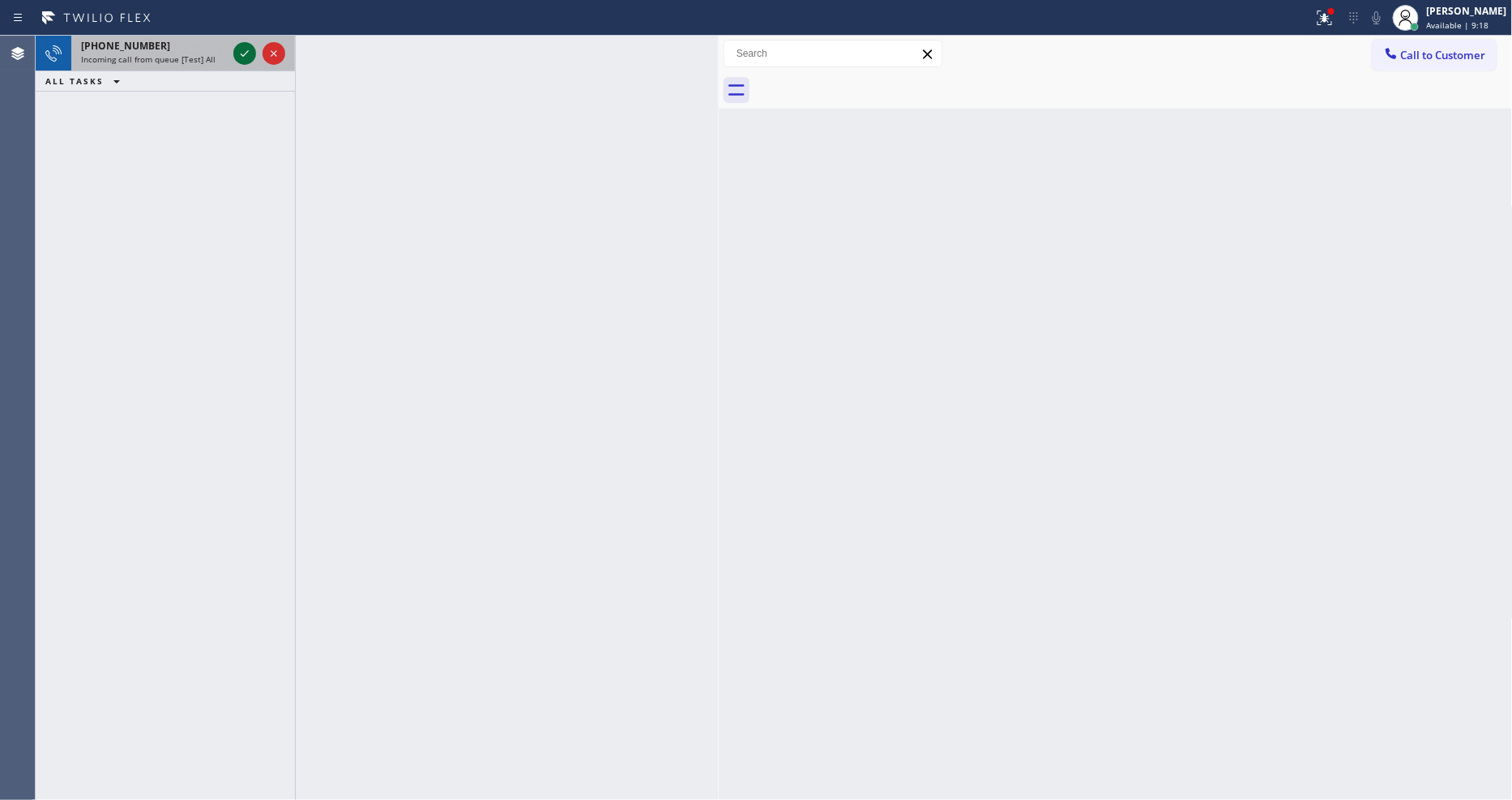
click at [236, 54] on icon at bounding box center [245, 53] width 19 height 19
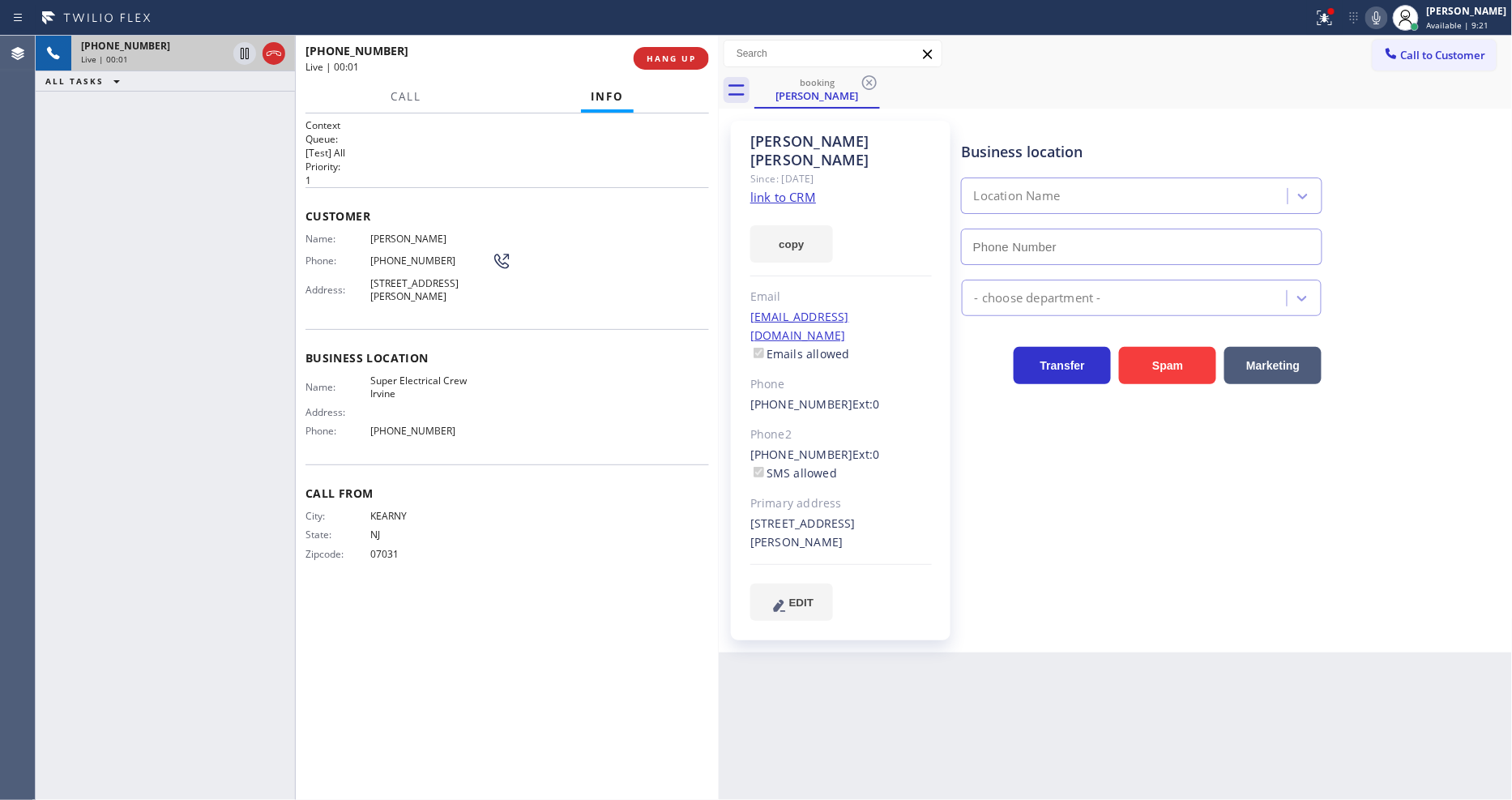
type input "[PHONE_NUMBER]"
click at [759, 189] on link "link to CRM" at bounding box center [783, 196] width 66 height 16
click at [378, 390] on span "Super Electrical Crew Irvine" at bounding box center [431, 387] width 122 height 25
click at [374, 390] on span "Super Electrical Crew Irvine" at bounding box center [431, 387] width 122 height 25
click at [1335, 22] on icon at bounding box center [1324, 17] width 19 height 19
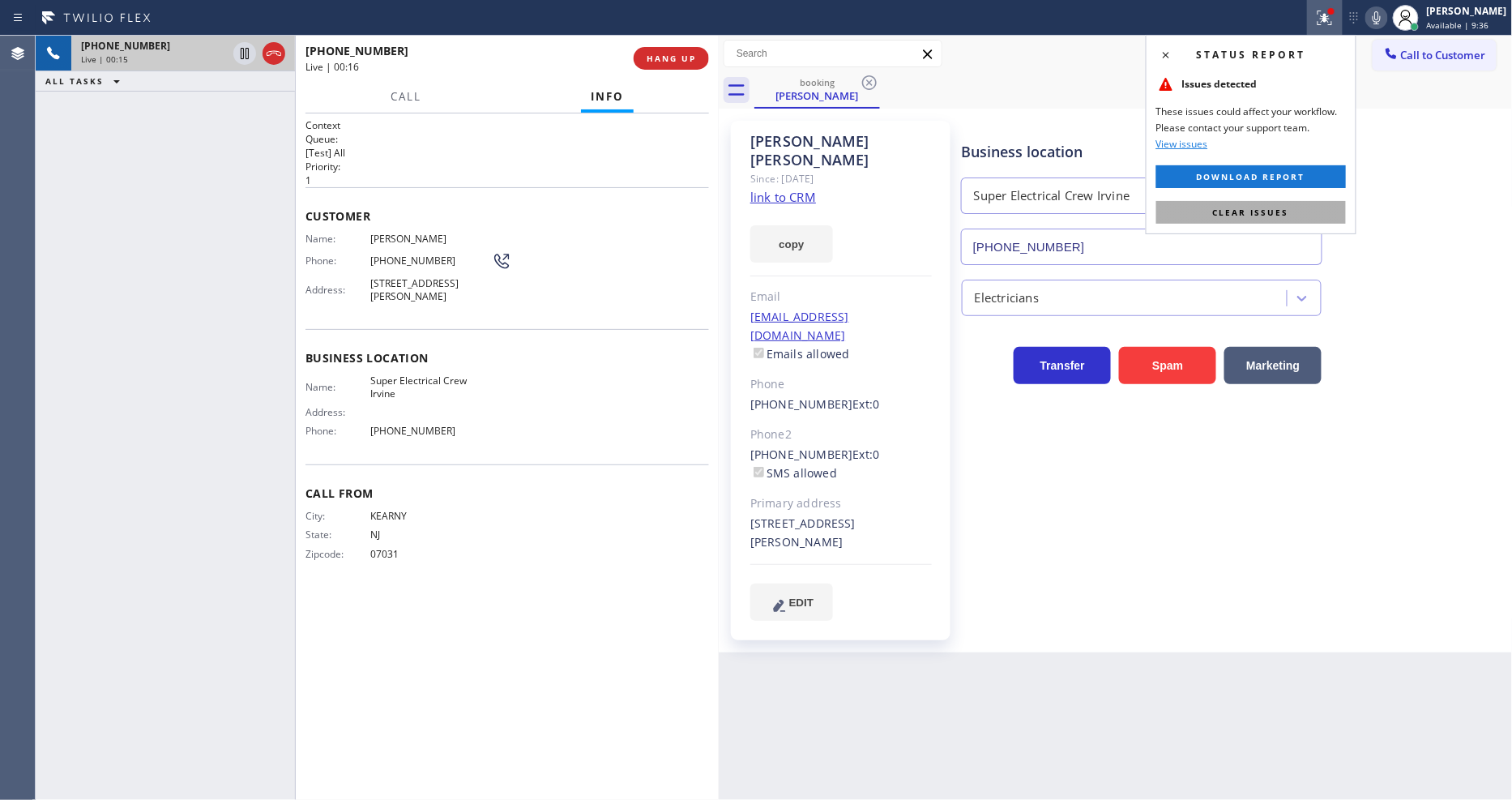
click at [1321, 219] on button "Clear issues" at bounding box center [1251, 212] width 189 height 22
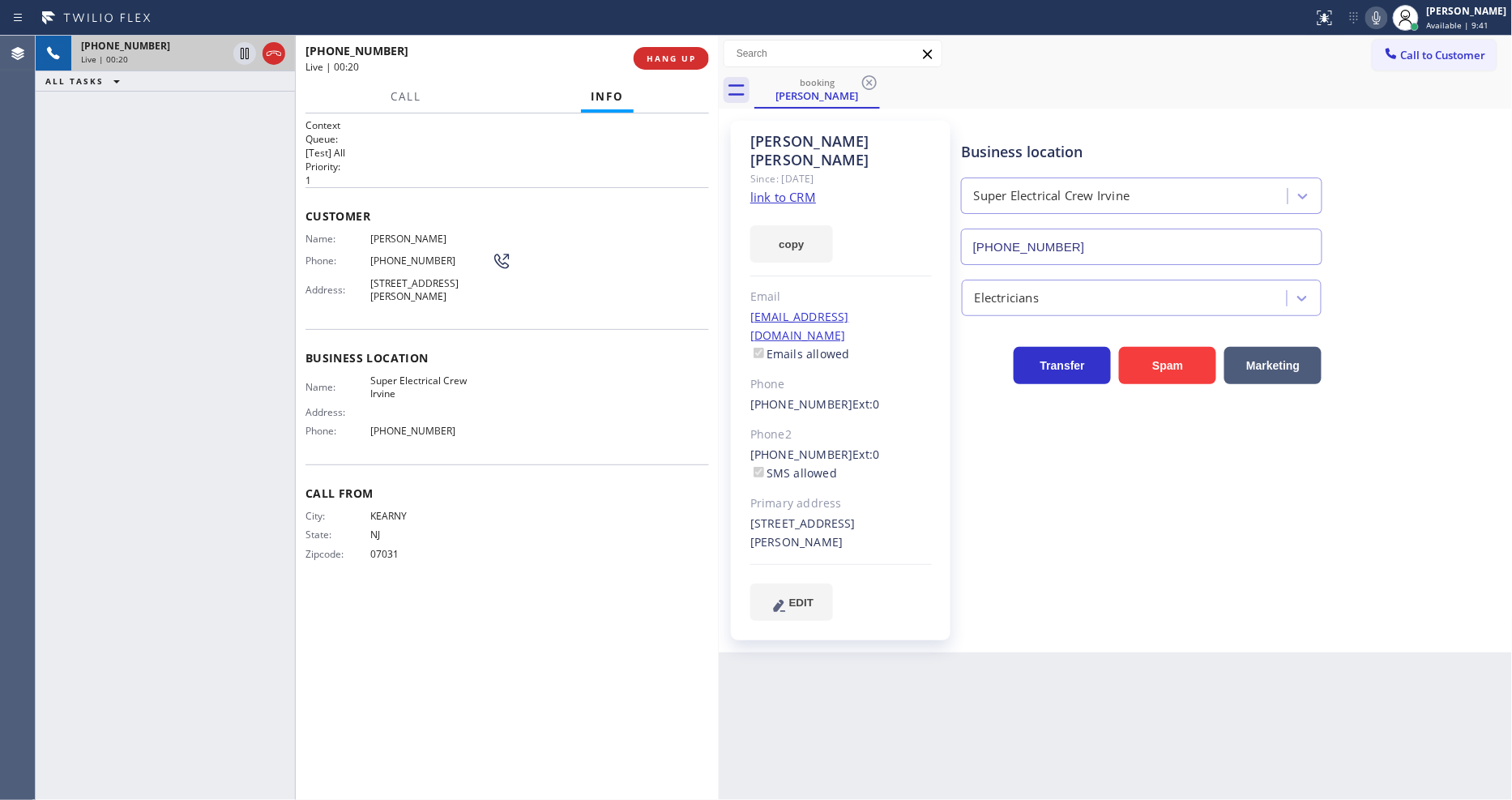
click at [459, 406] on div "Address:" at bounding box center [398, 412] width 187 height 13
click at [460, 406] on div "Address:" at bounding box center [398, 412] width 187 height 13
click at [723, 611] on div "[PERSON_NAME] Since: [DATE] link to CRM copy Email [EMAIL_ADDRESS][DOMAIN_NAME]…" at bounding box center [841, 381] width 236 height 536
click at [1094, 684] on div "Back to Dashboard Change Sender ID Customers Technicians Select a contact Outbo…" at bounding box center [1116, 418] width 794 height 764
click at [1385, 22] on icon at bounding box center [1377, 17] width 19 height 19
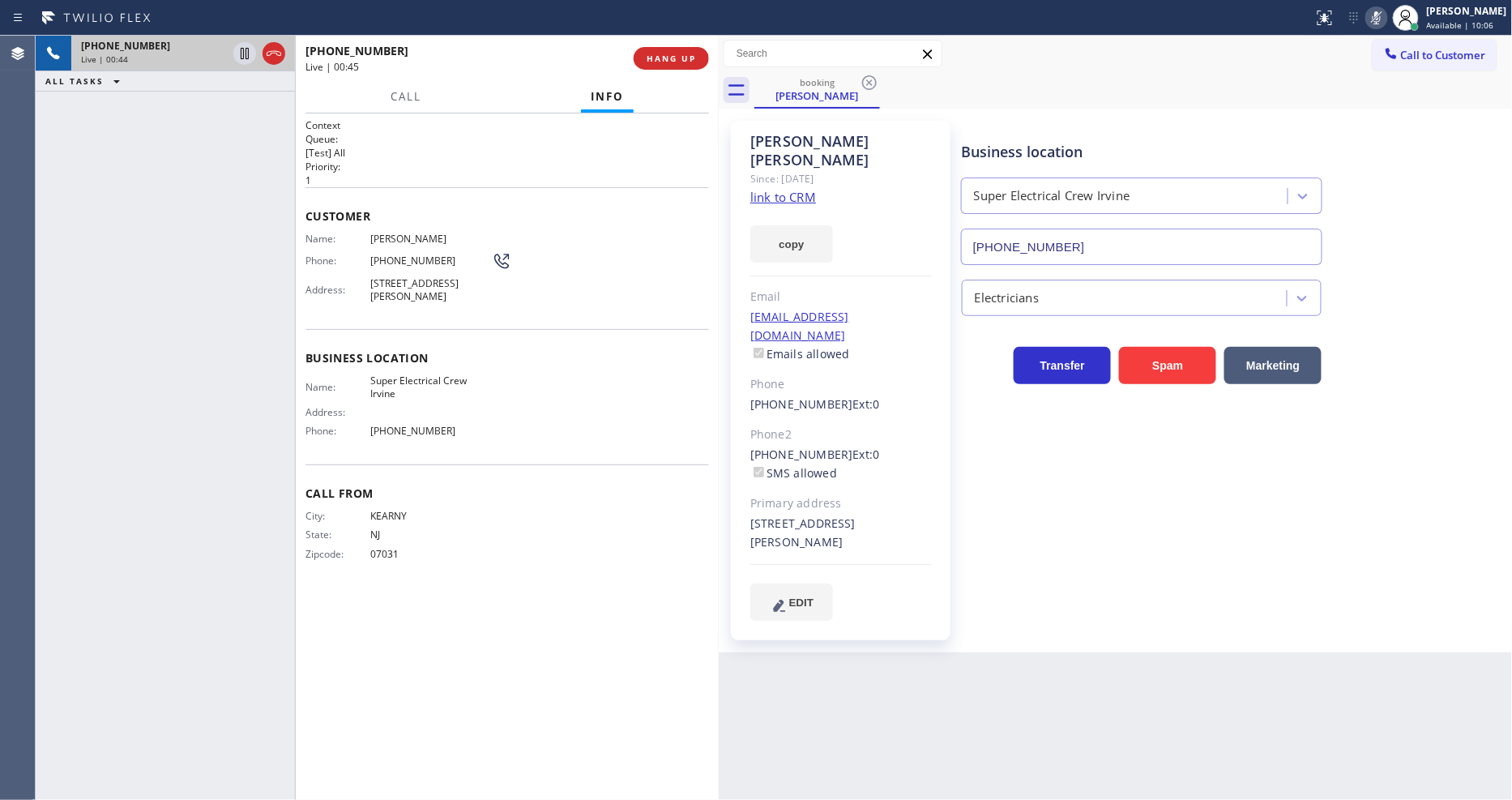
click at [1386, 20] on icon at bounding box center [1377, 17] width 19 height 19
click at [490, 146] on p "[Test] All" at bounding box center [507, 153] width 403 height 14
click at [1386, 19] on icon at bounding box center [1377, 17] width 19 height 19
click at [1386, 22] on icon at bounding box center [1377, 17] width 19 height 19
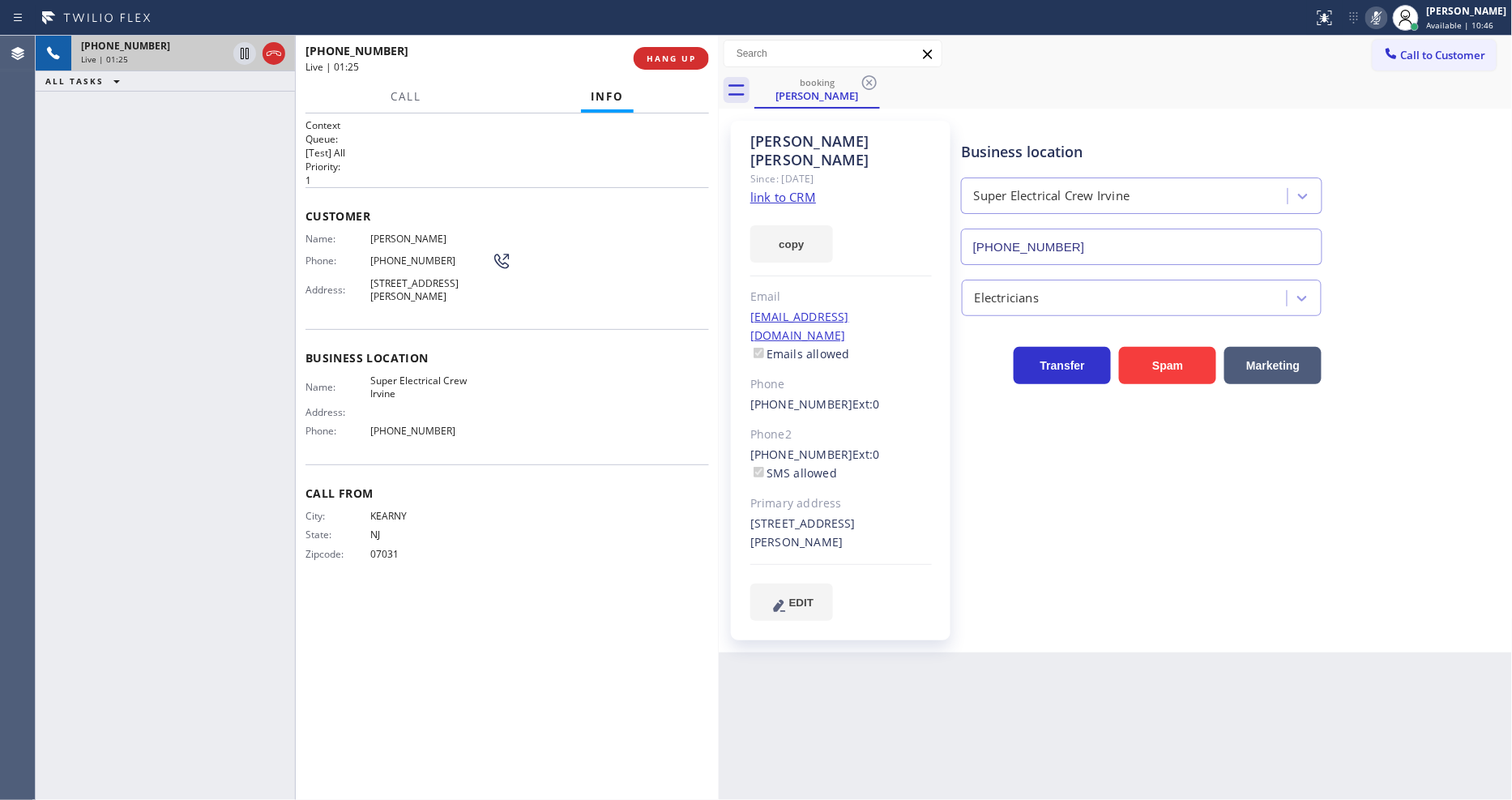
click at [1386, 22] on icon at bounding box center [1377, 17] width 19 height 19
click at [1386, 21] on icon at bounding box center [1377, 17] width 19 height 19
click at [1386, 20] on icon at bounding box center [1377, 17] width 19 height 19
click at [670, 63] on span "COMPLETE" at bounding box center [668, 58] width 56 height 12
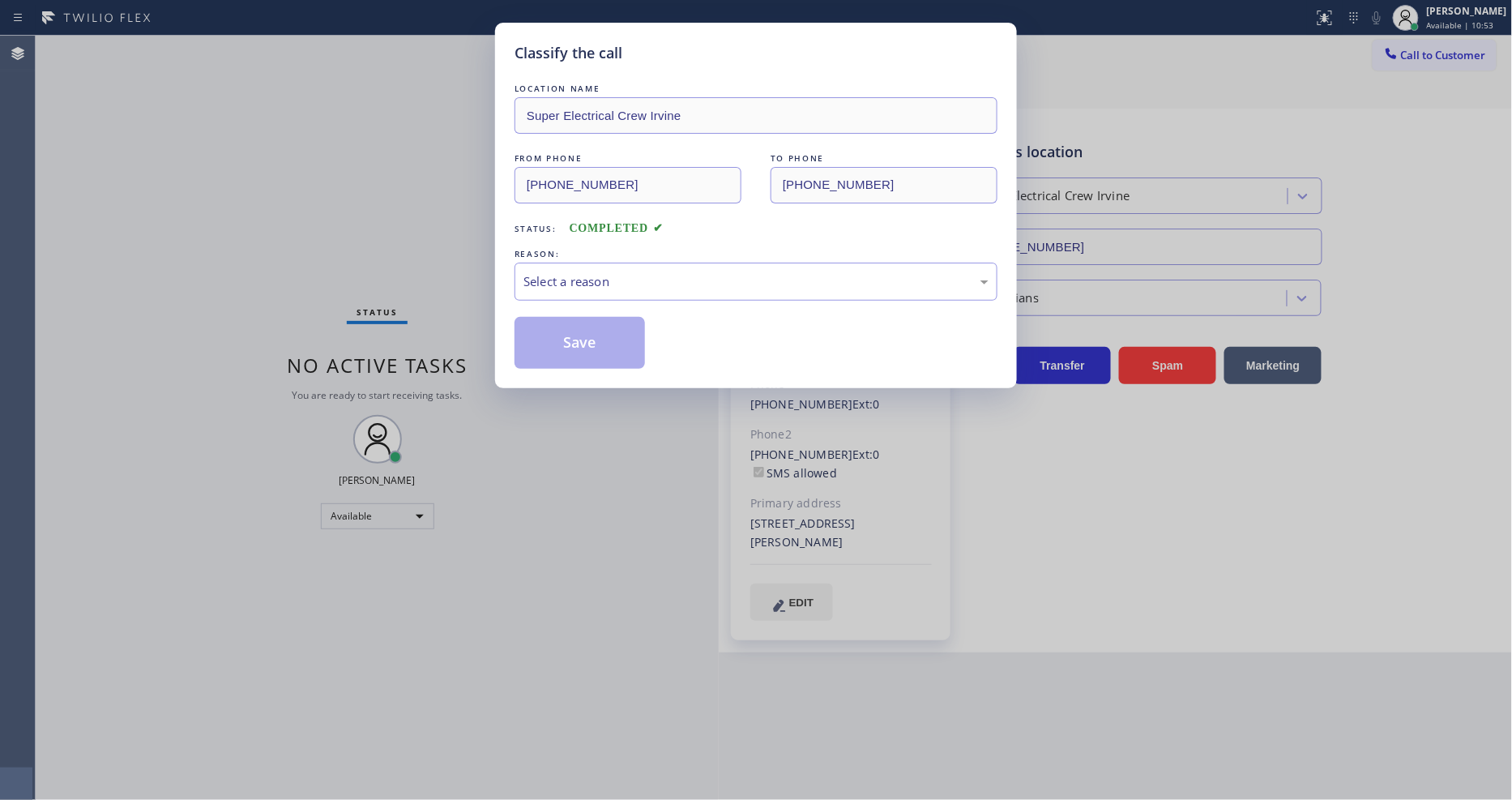
click at [568, 281] on div "Select a reason" at bounding box center [756, 281] width 465 height 18
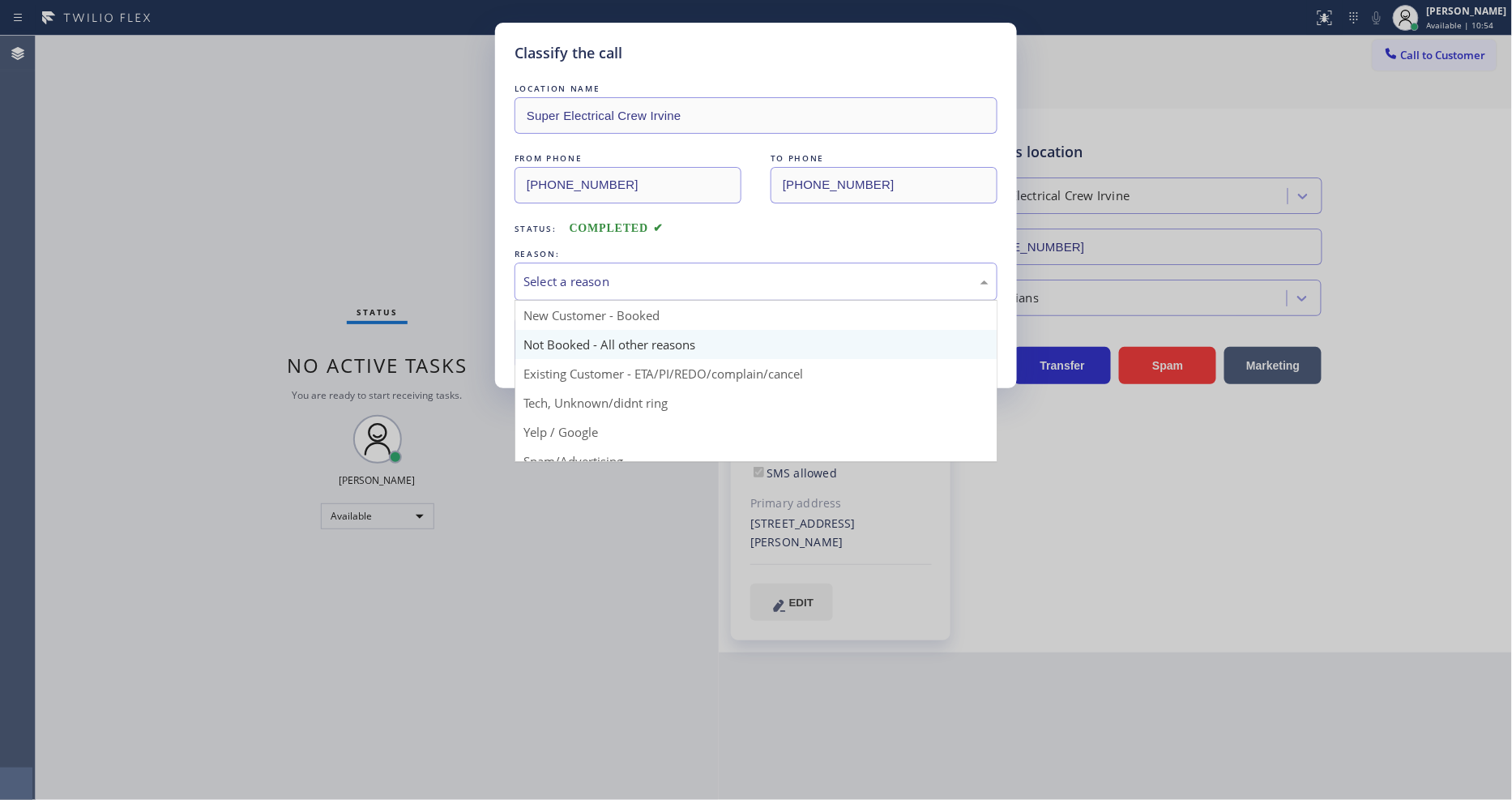
click at [568, 327] on button "Save" at bounding box center [579, 343] width 131 height 52
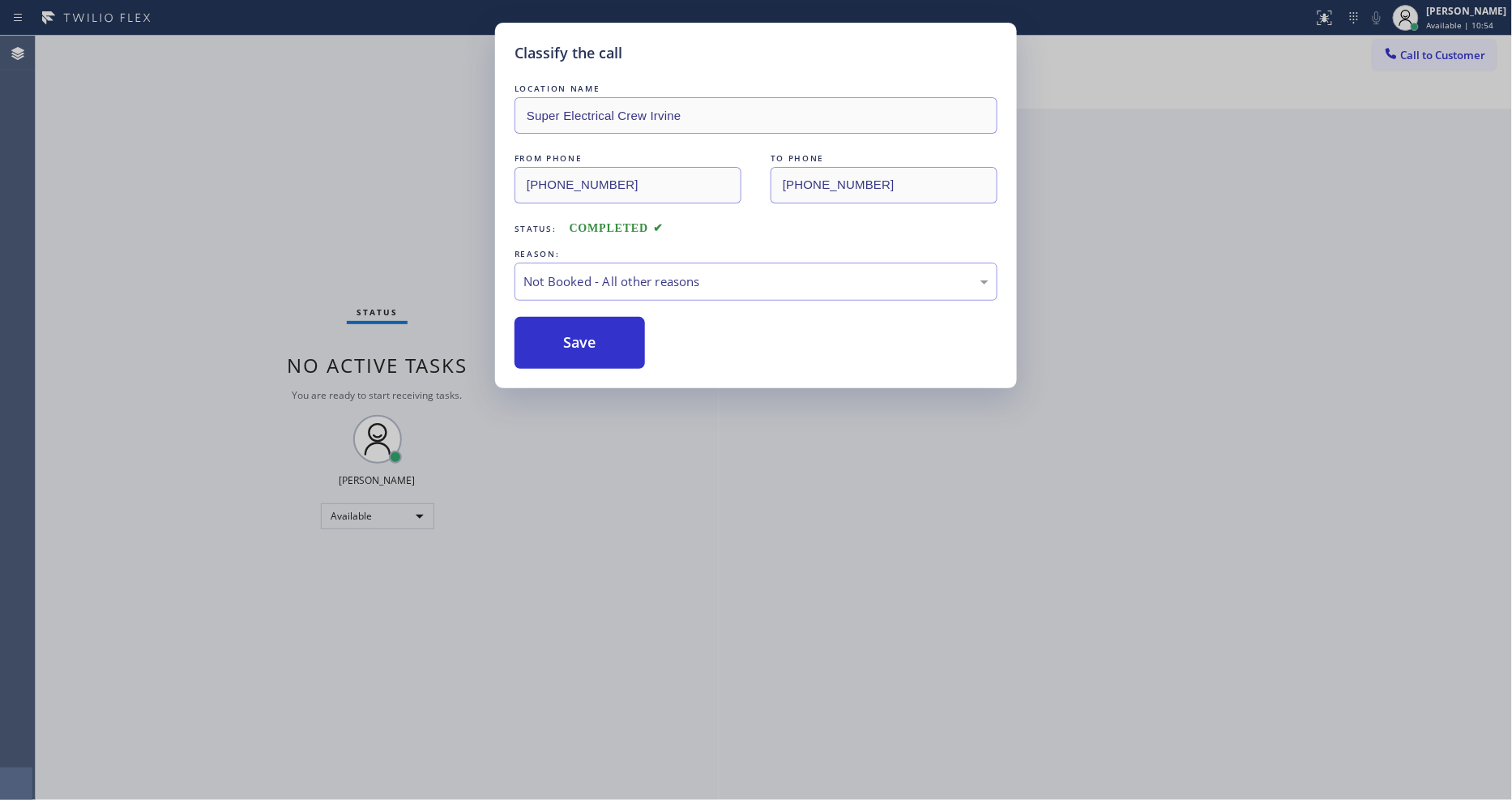
click at [568, 327] on button "Save" at bounding box center [579, 343] width 131 height 52
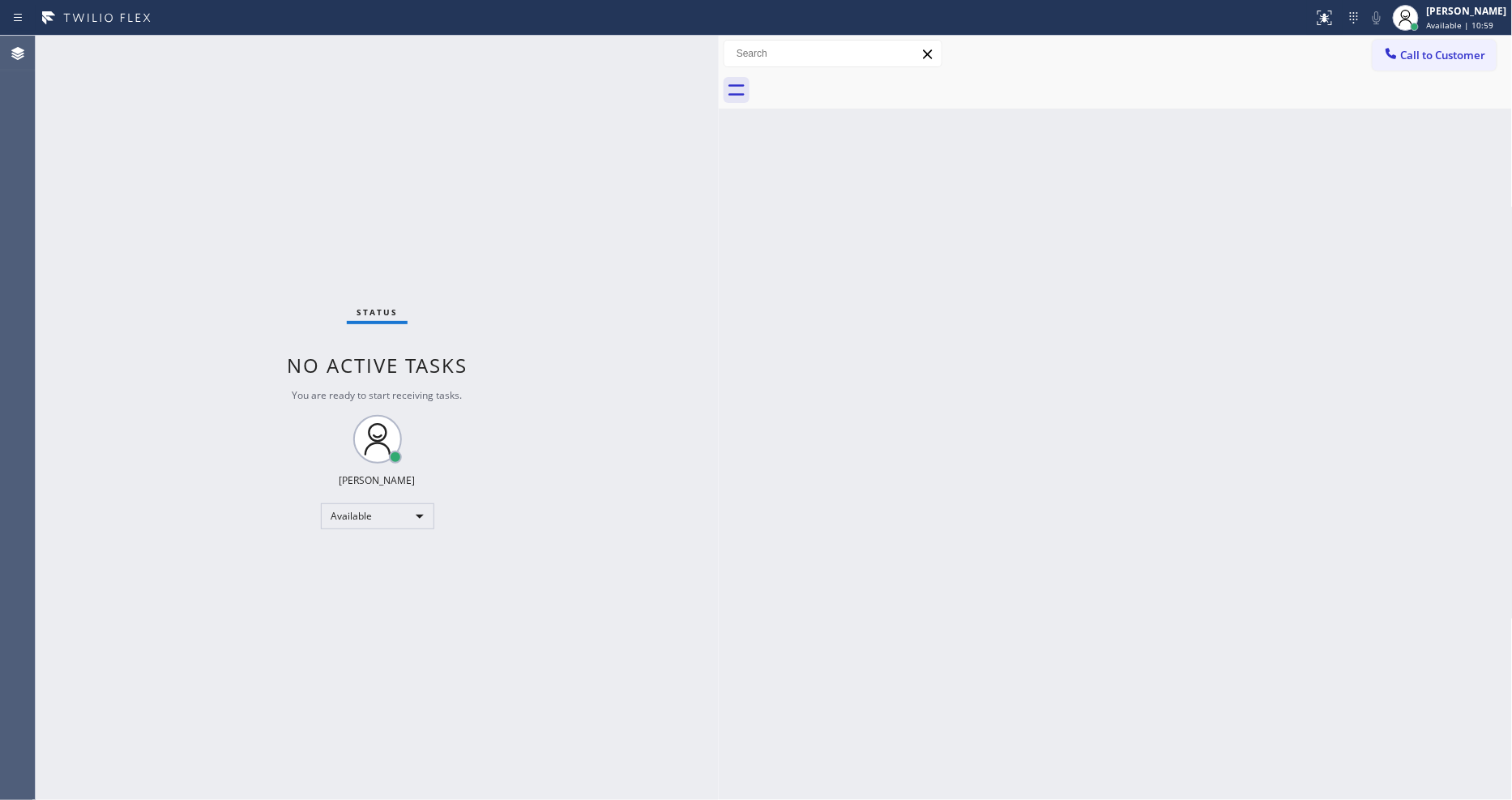
click at [731, 492] on div "Back to Dashboard Change Sender ID Customers Technicians Select a contact Outbo…" at bounding box center [1116, 418] width 794 height 764
click at [1047, 596] on div "Back to Dashboard Change Sender ID Customers Technicians Select a contact Outbo…" at bounding box center [1116, 418] width 794 height 764
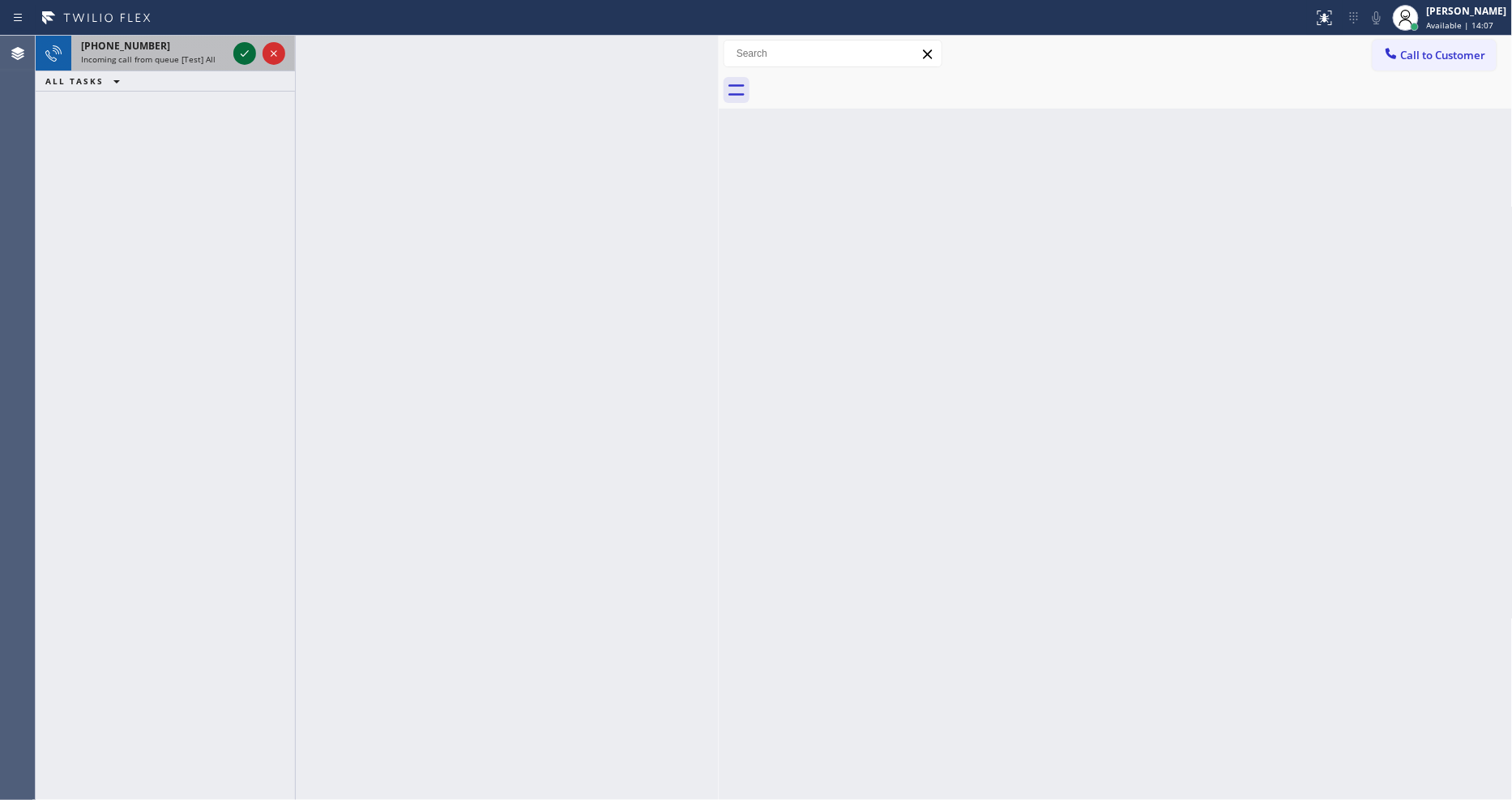
click at [247, 47] on icon at bounding box center [245, 53] width 19 height 19
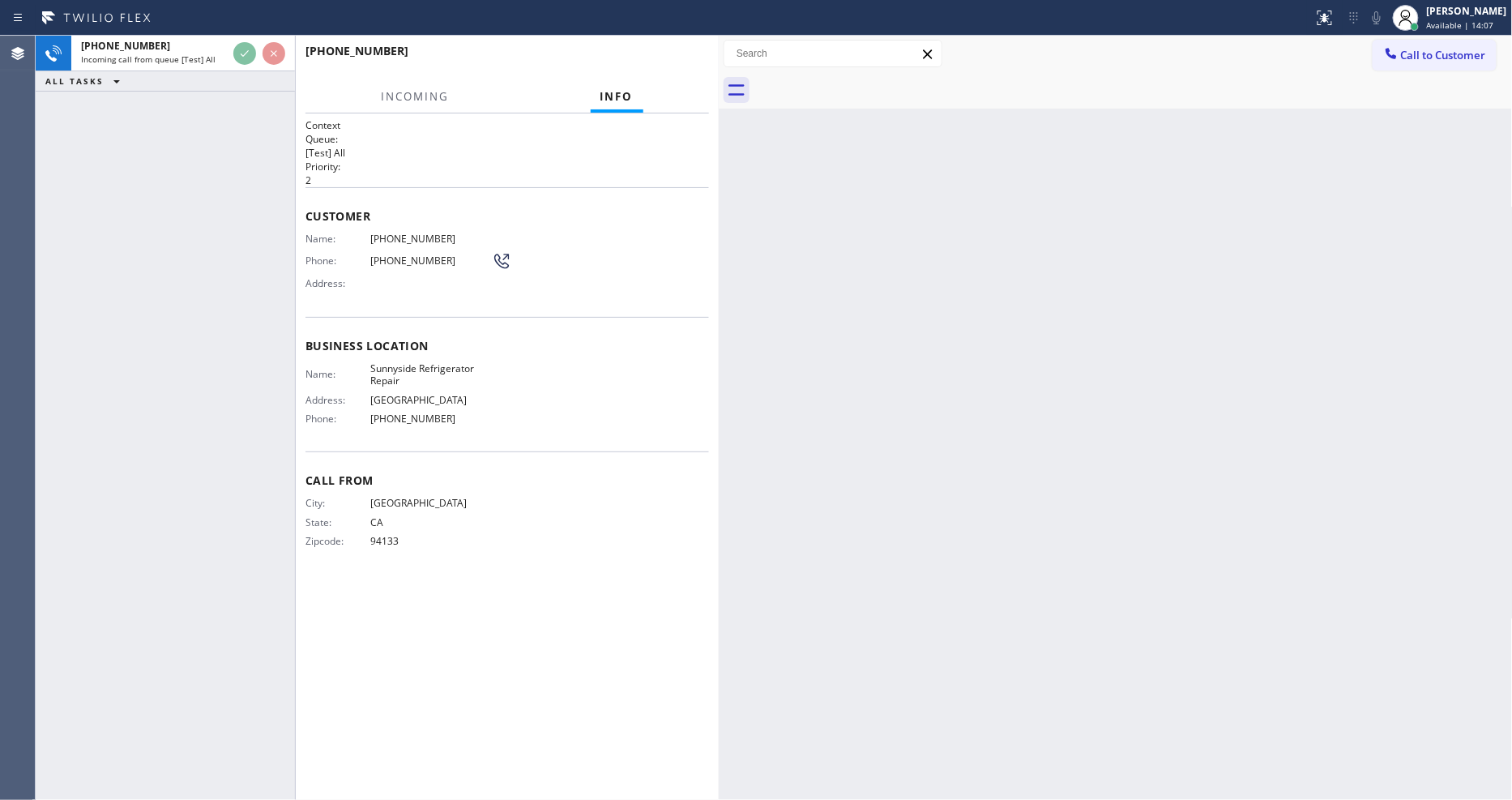
click at [192, 154] on div "[PHONE_NUMBER] Incoming call from queue [Test] All ALL TASKS ALL TASKS ACTIVE T…" at bounding box center [165, 418] width 259 height 764
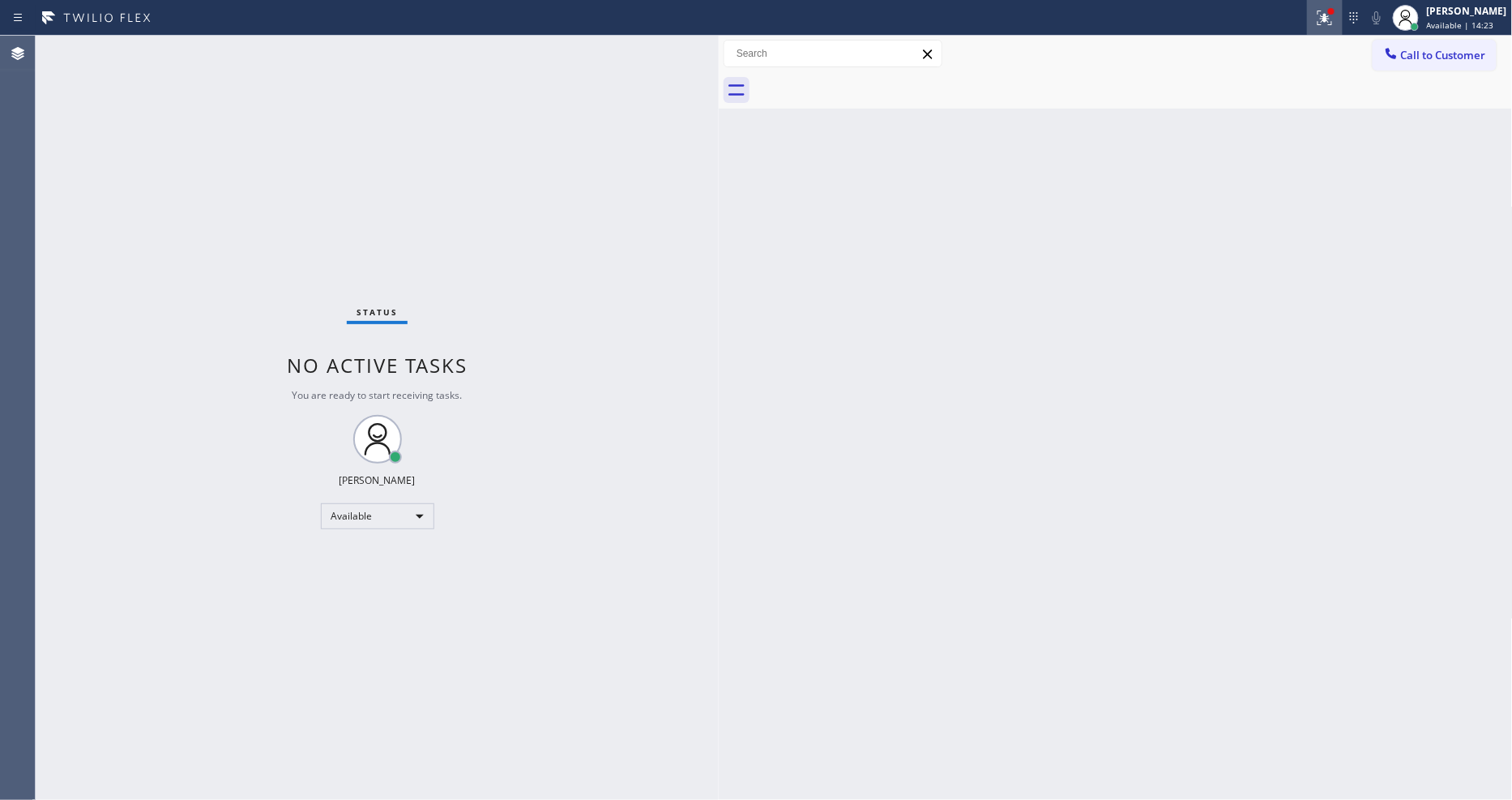
click at [1332, 22] on icon at bounding box center [1324, 17] width 19 height 19
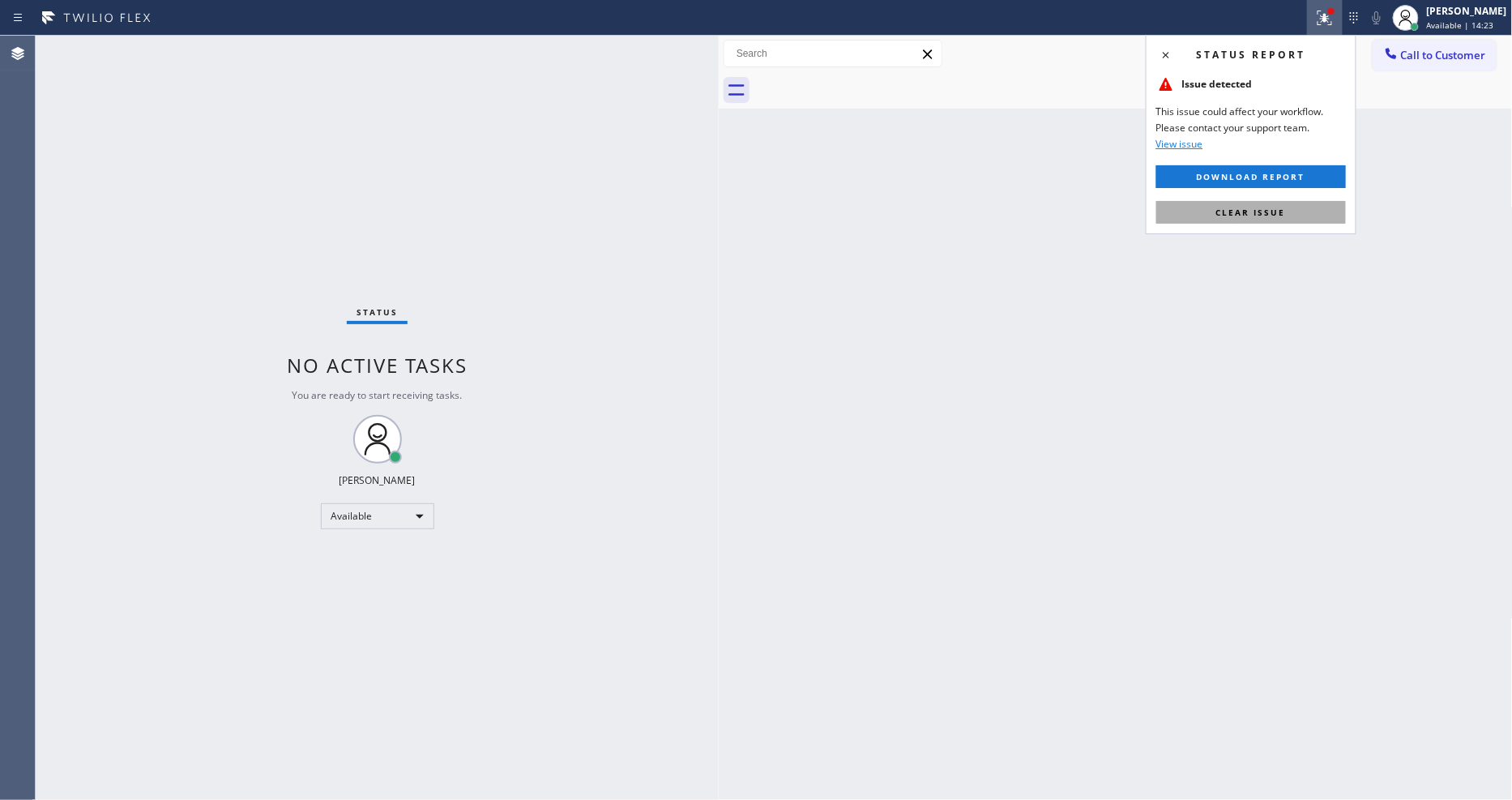
click at [1282, 216] on span "Clear issue" at bounding box center [1251, 213] width 70 height 12
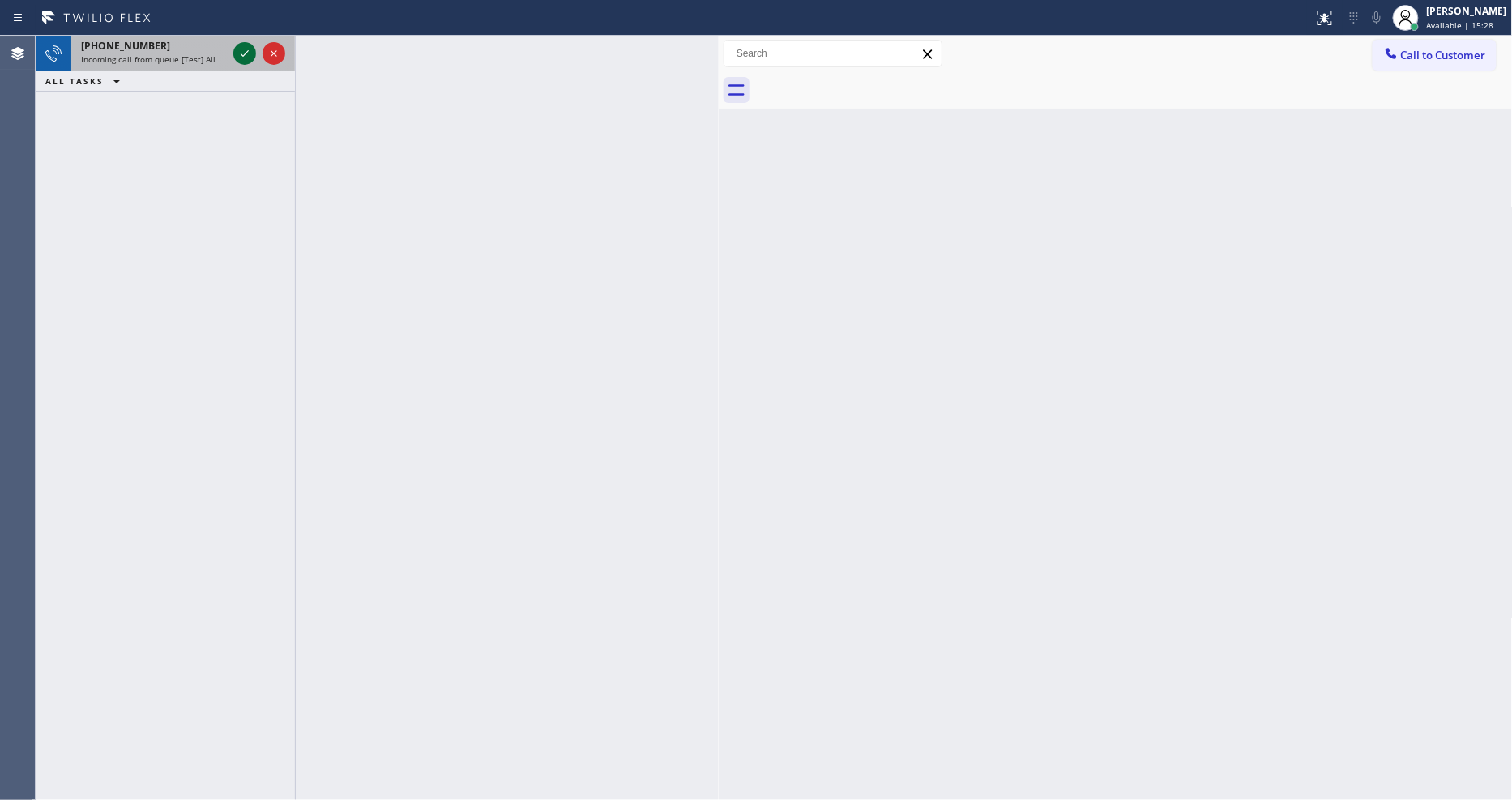
click at [238, 50] on icon at bounding box center [245, 53] width 19 height 19
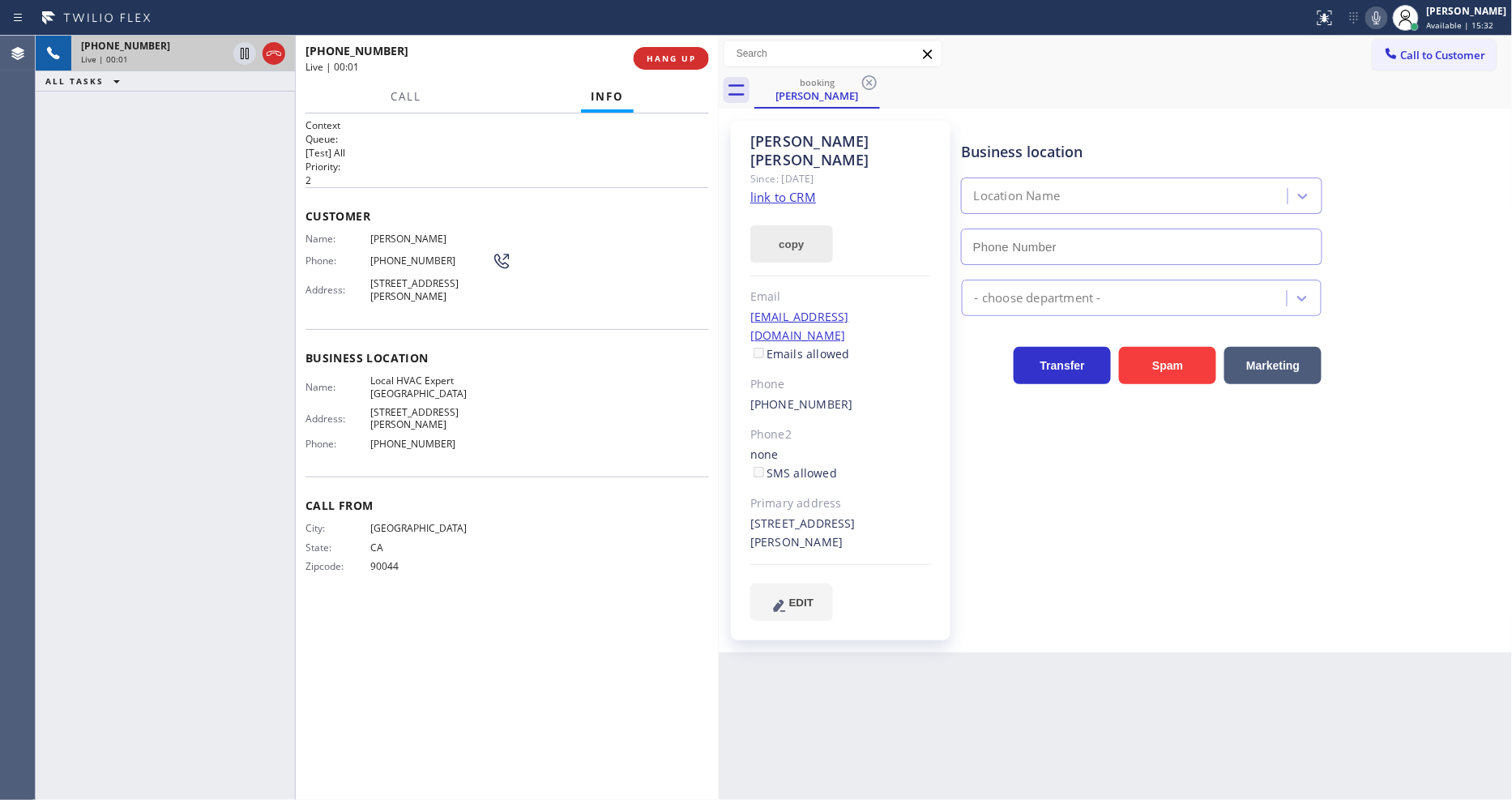
type input "[PHONE_NUMBER]"
click at [804, 189] on link "link to CRM" at bounding box center [783, 196] width 66 height 16
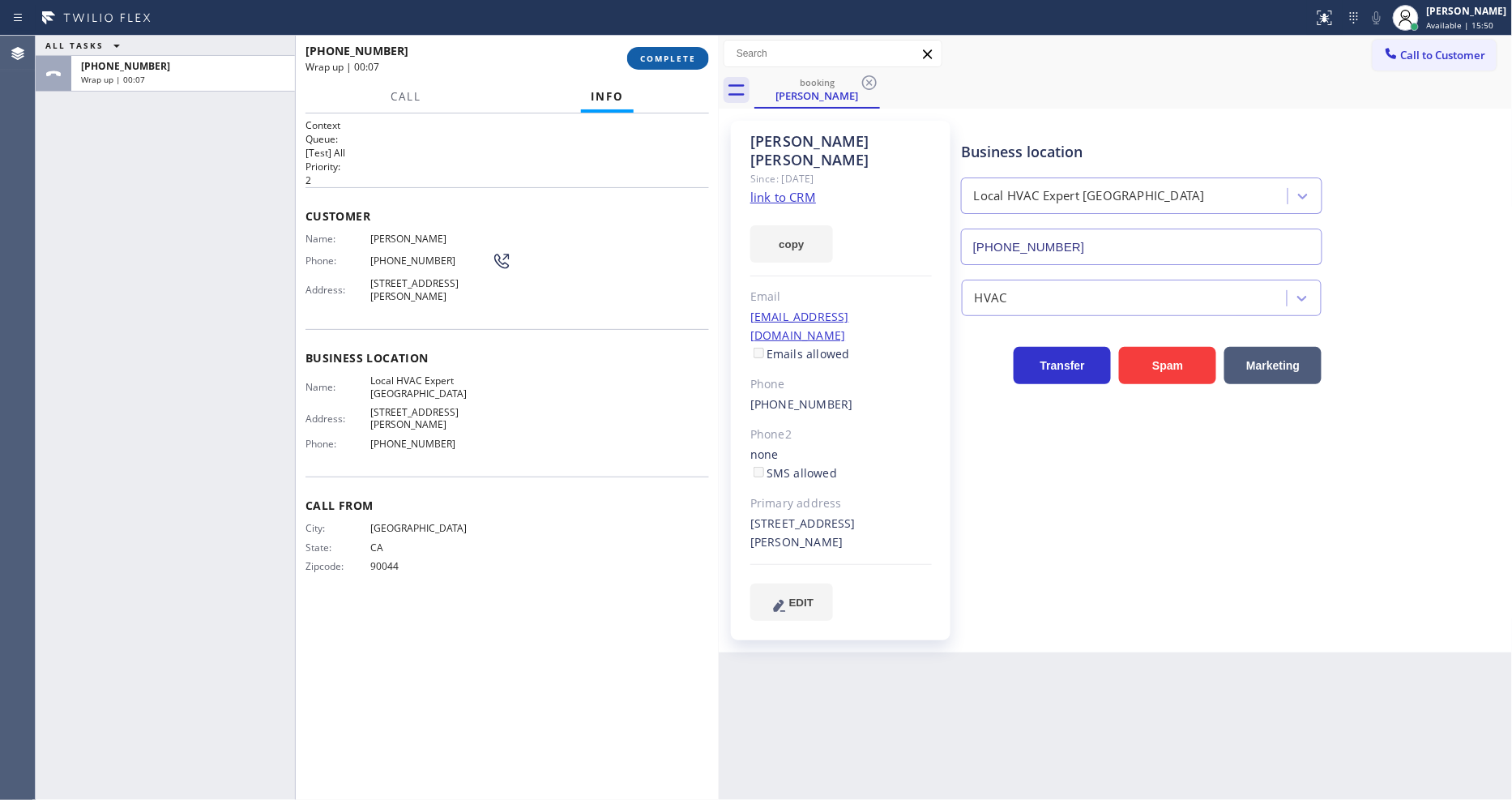
click at [678, 68] on button "COMPLETE" at bounding box center [668, 58] width 82 height 22
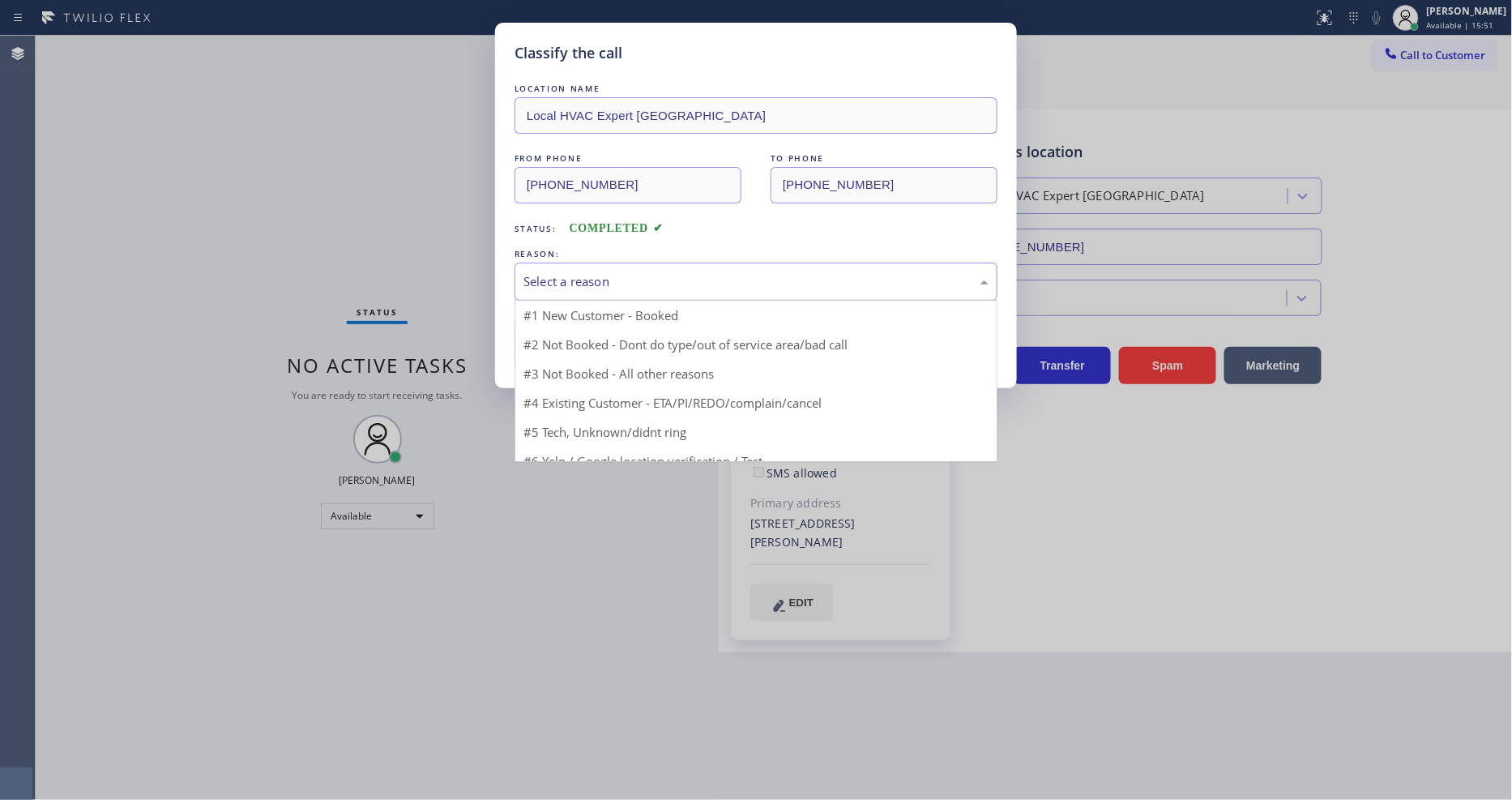
click at [588, 281] on div "Select a reason" at bounding box center [756, 281] width 465 height 18
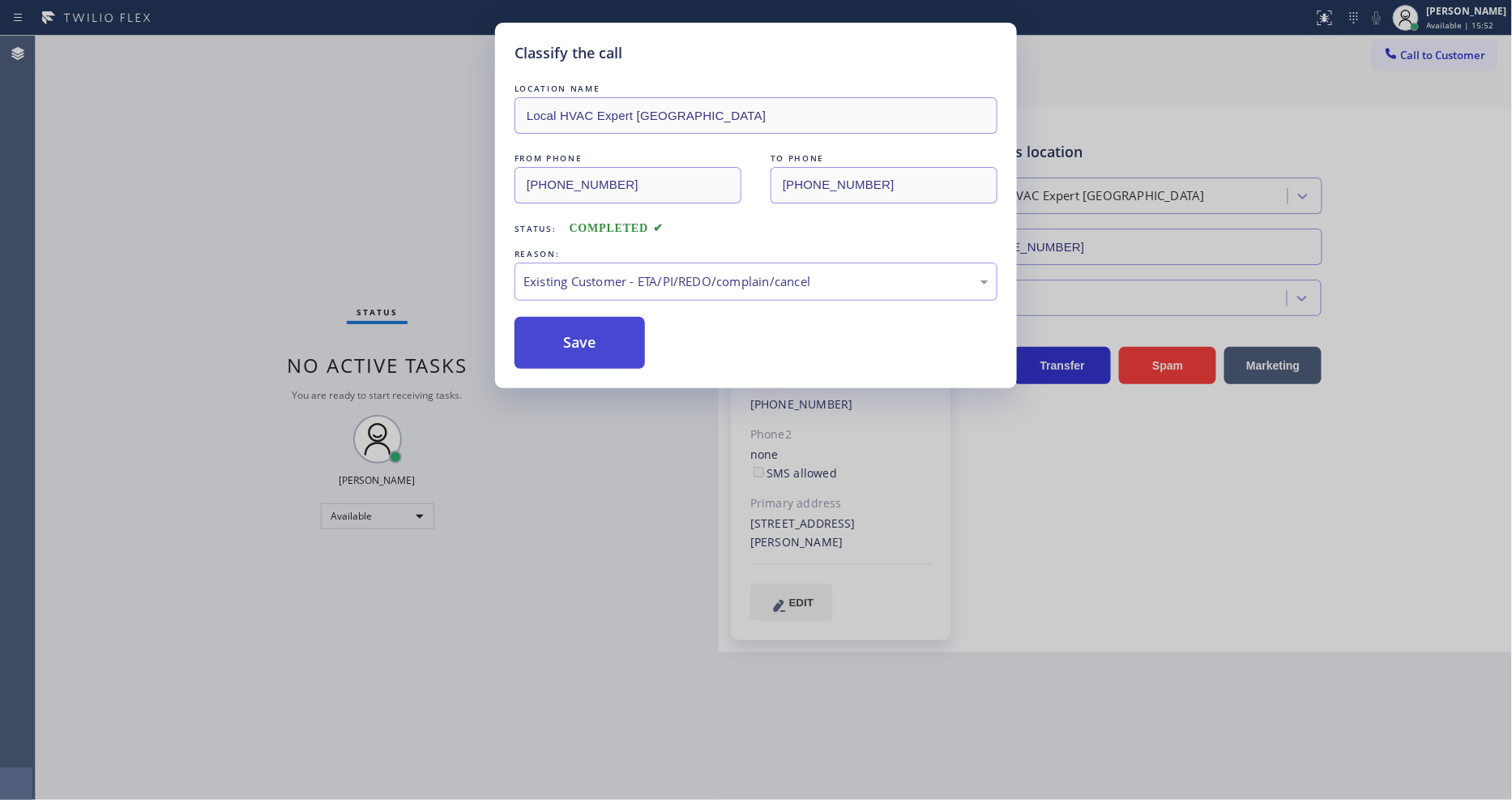
click at [579, 331] on button "Save" at bounding box center [579, 343] width 131 height 52
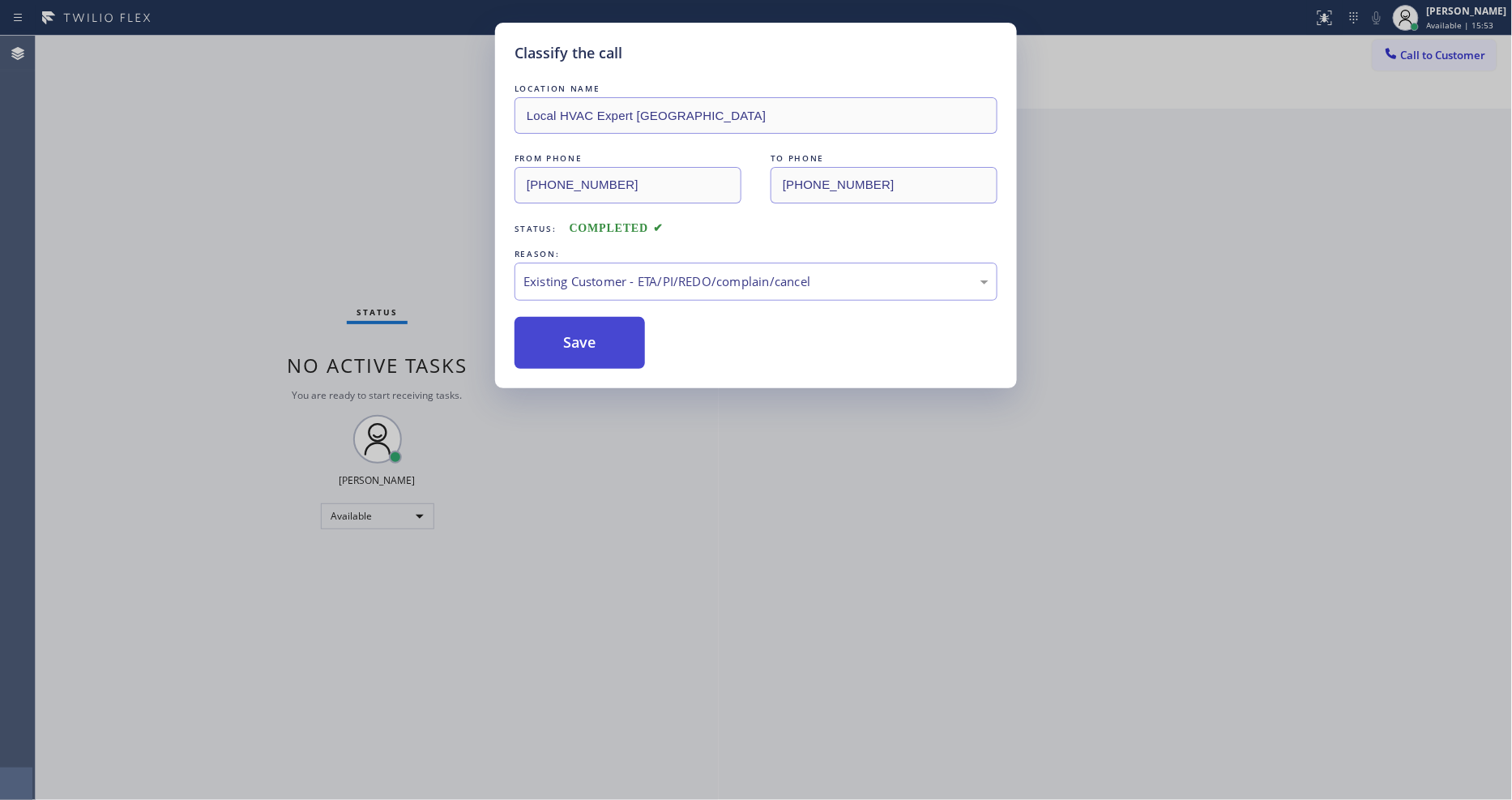
click at [579, 331] on button "Save" at bounding box center [579, 343] width 131 height 52
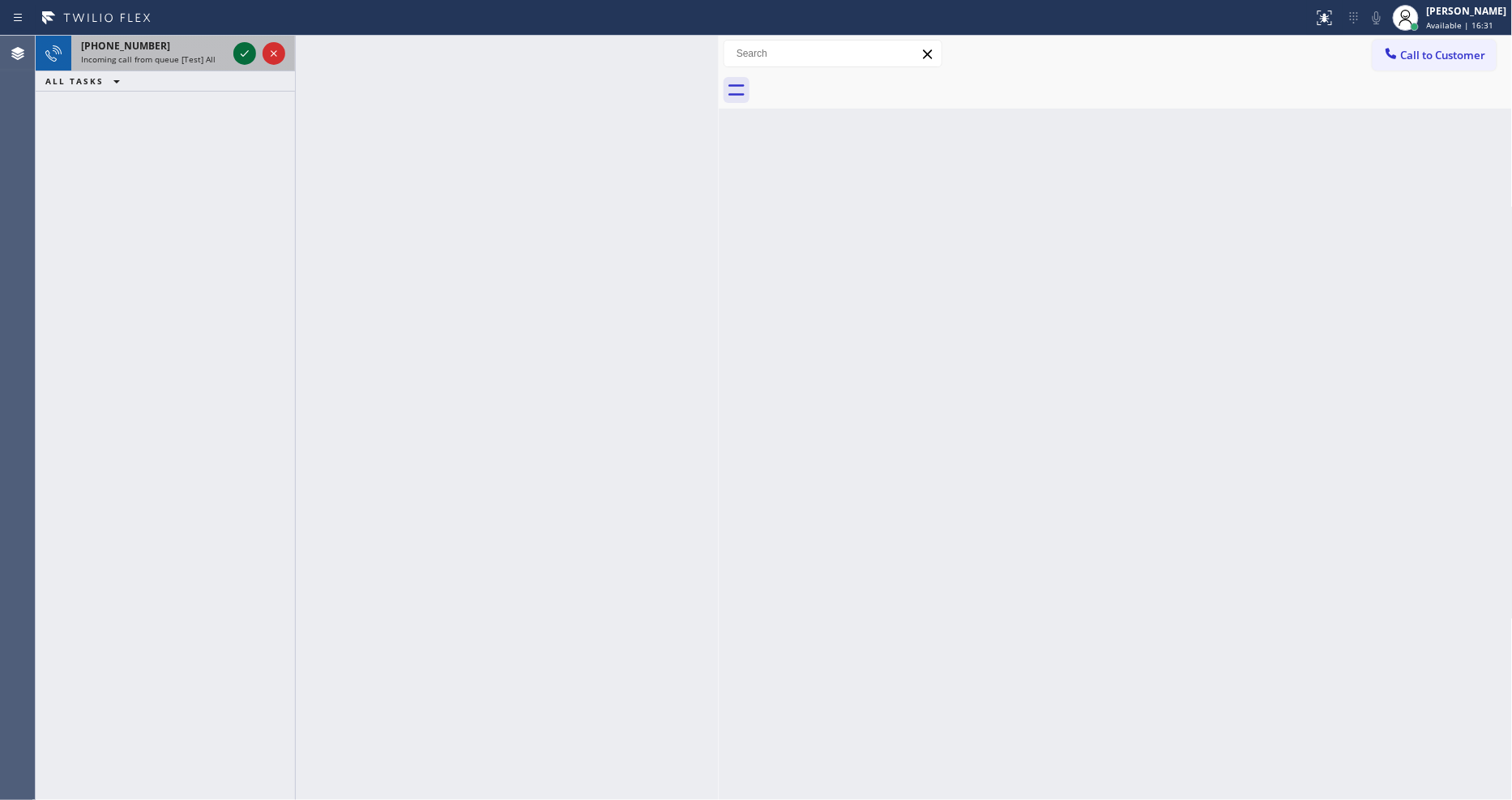
click at [243, 51] on icon at bounding box center [245, 53] width 19 height 19
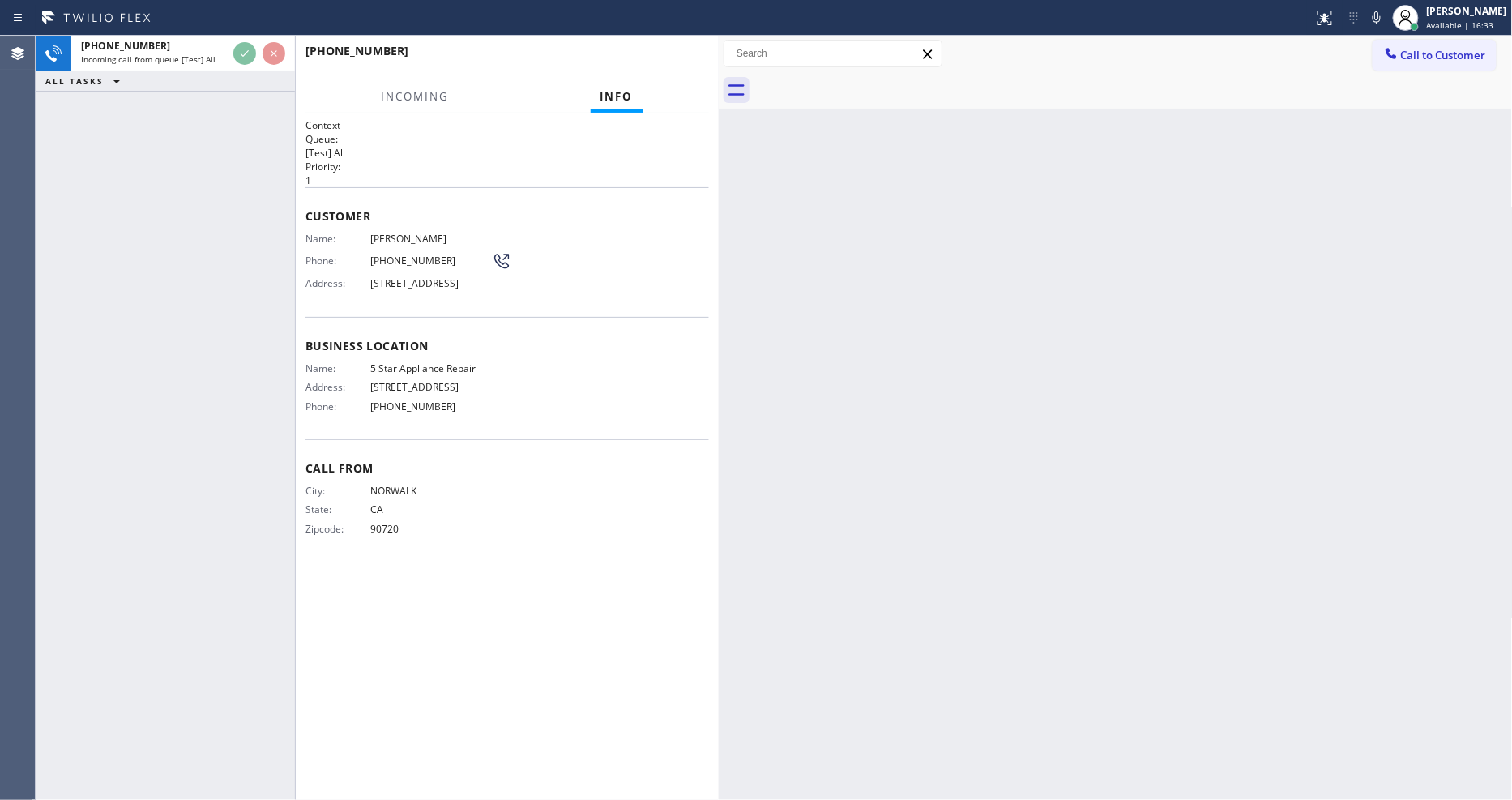
click at [515, 193] on div "Customer Name: [PERSON_NAME] Phone: [PHONE_NUMBER] Address: [STREET_ADDRESS]" at bounding box center [507, 252] width 403 height 130
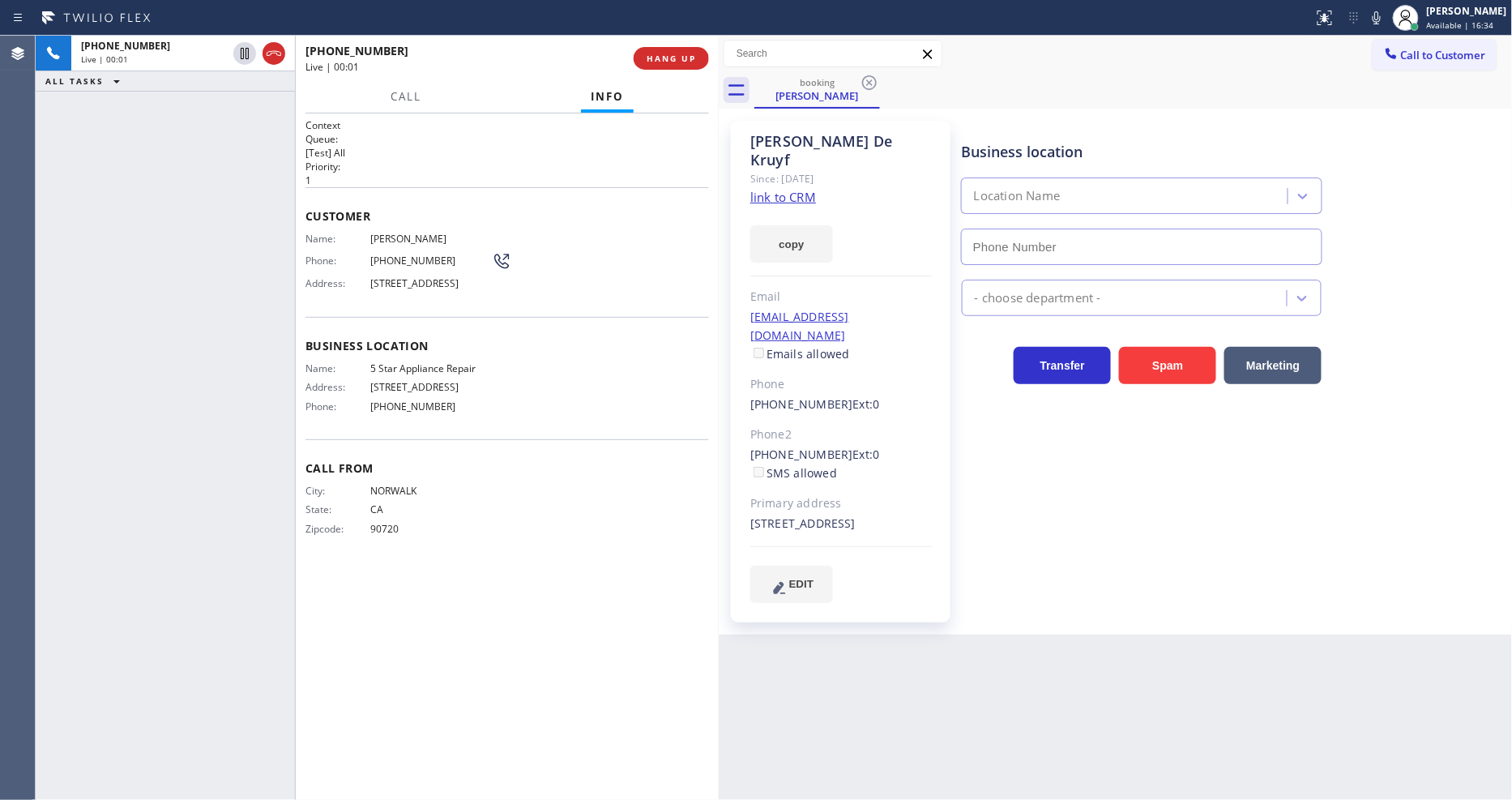
type input "[PHONE_NUMBER]"
click at [762, 189] on link "link to CRM" at bounding box center [783, 196] width 66 height 16
drag, startPoint x: 247, startPoint y: 53, endPoint x: 360, endPoint y: 38, distance: 114.0
click at [247, 53] on icon at bounding box center [245, 53] width 19 height 19
click at [1386, 14] on icon at bounding box center [1377, 17] width 19 height 19
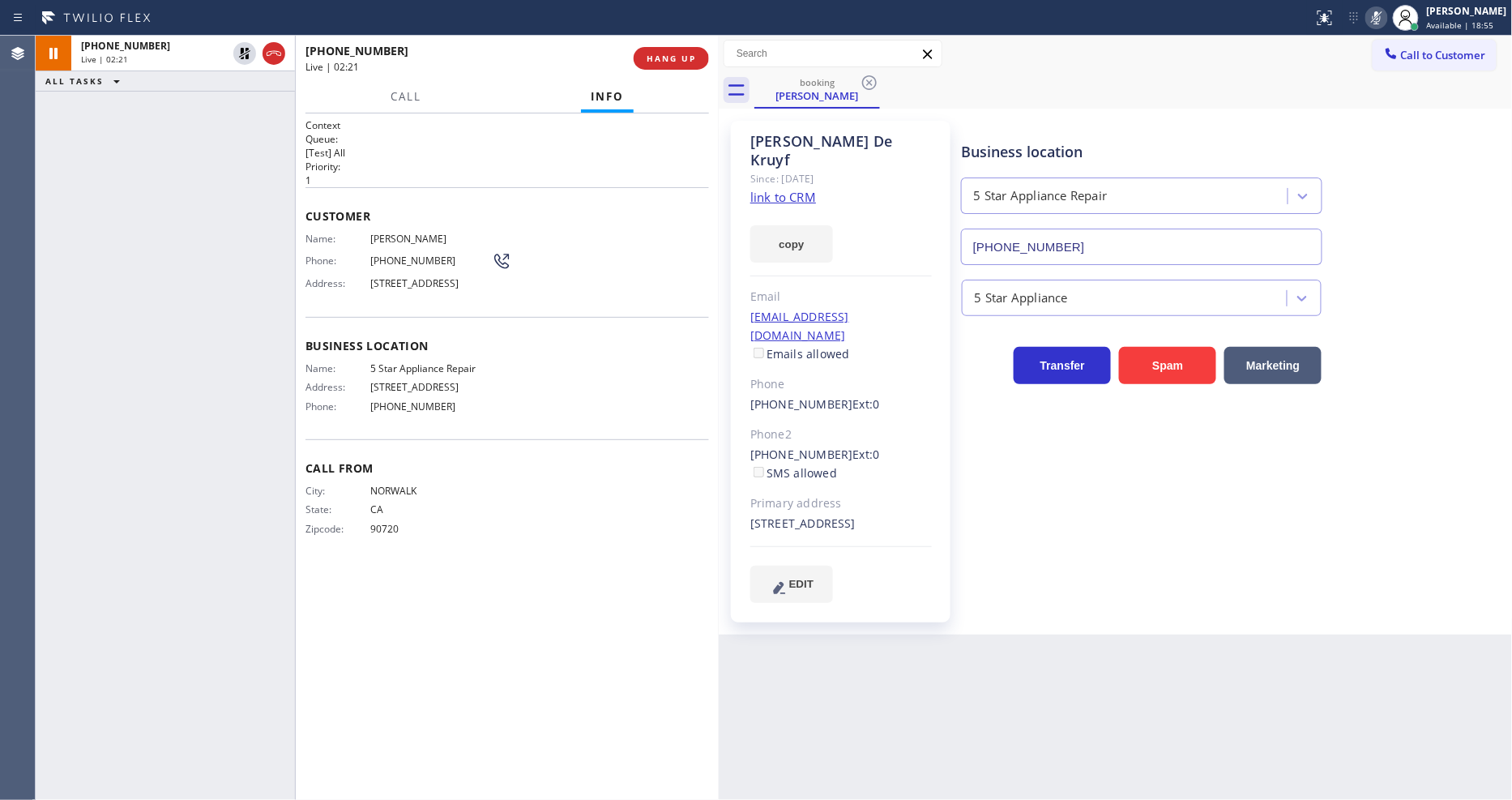
click at [342, 223] on div "Customer Name: Cindy De Kruyf Phone: (562) 547-4483 Address: 18013 Clarkdale Av…" at bounding box center [507, 252] width 403 height 130
click at [247, 46] on icon at bounding box center [245, 53] width 19 height 19
click at [1386, 17] on icon at bounding box center [1377, 17] width 19 height 19
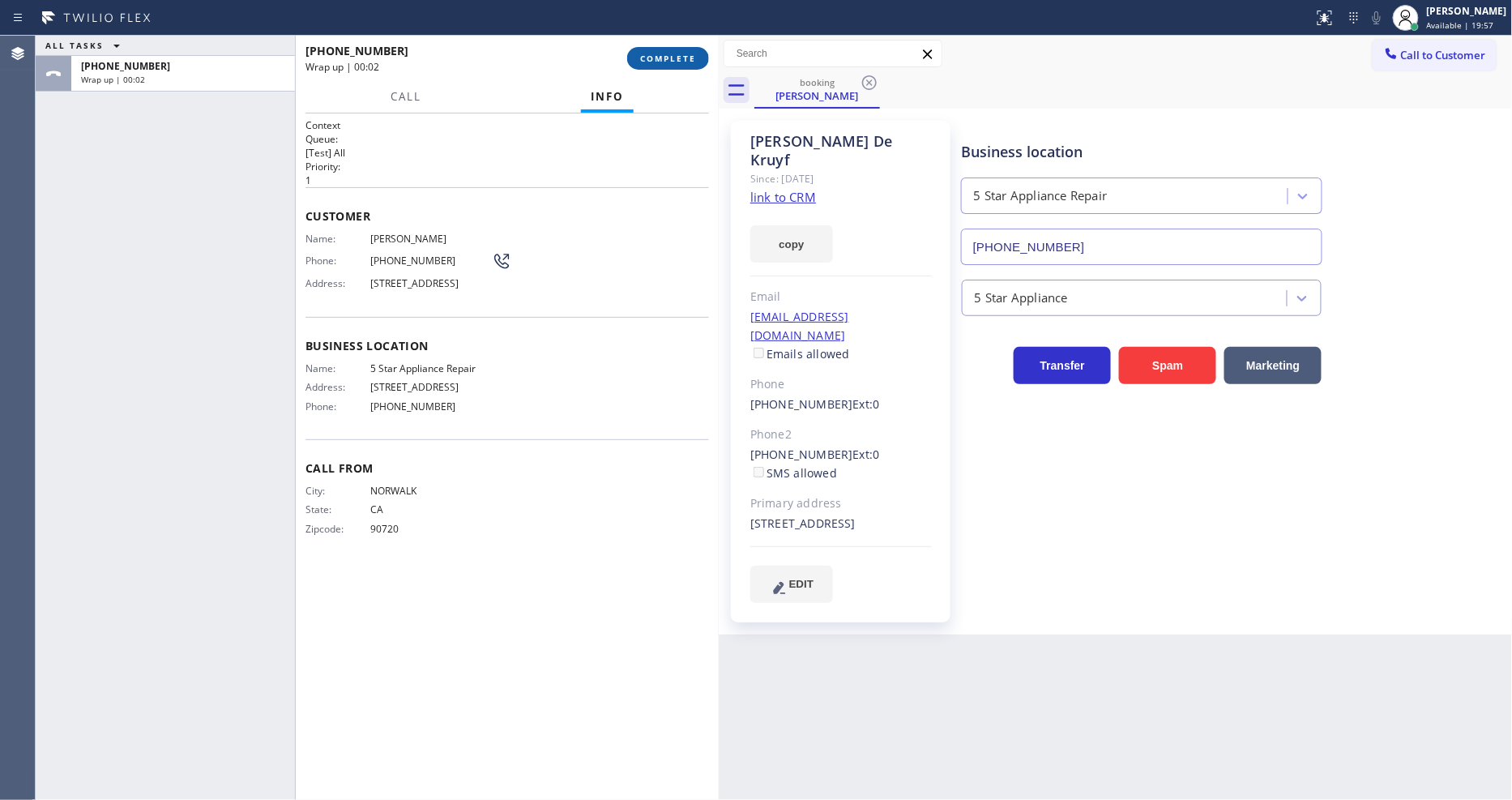
click at [677, 53] on span "COMPLETE" at bounding box center [668, 58] width 56 height 12
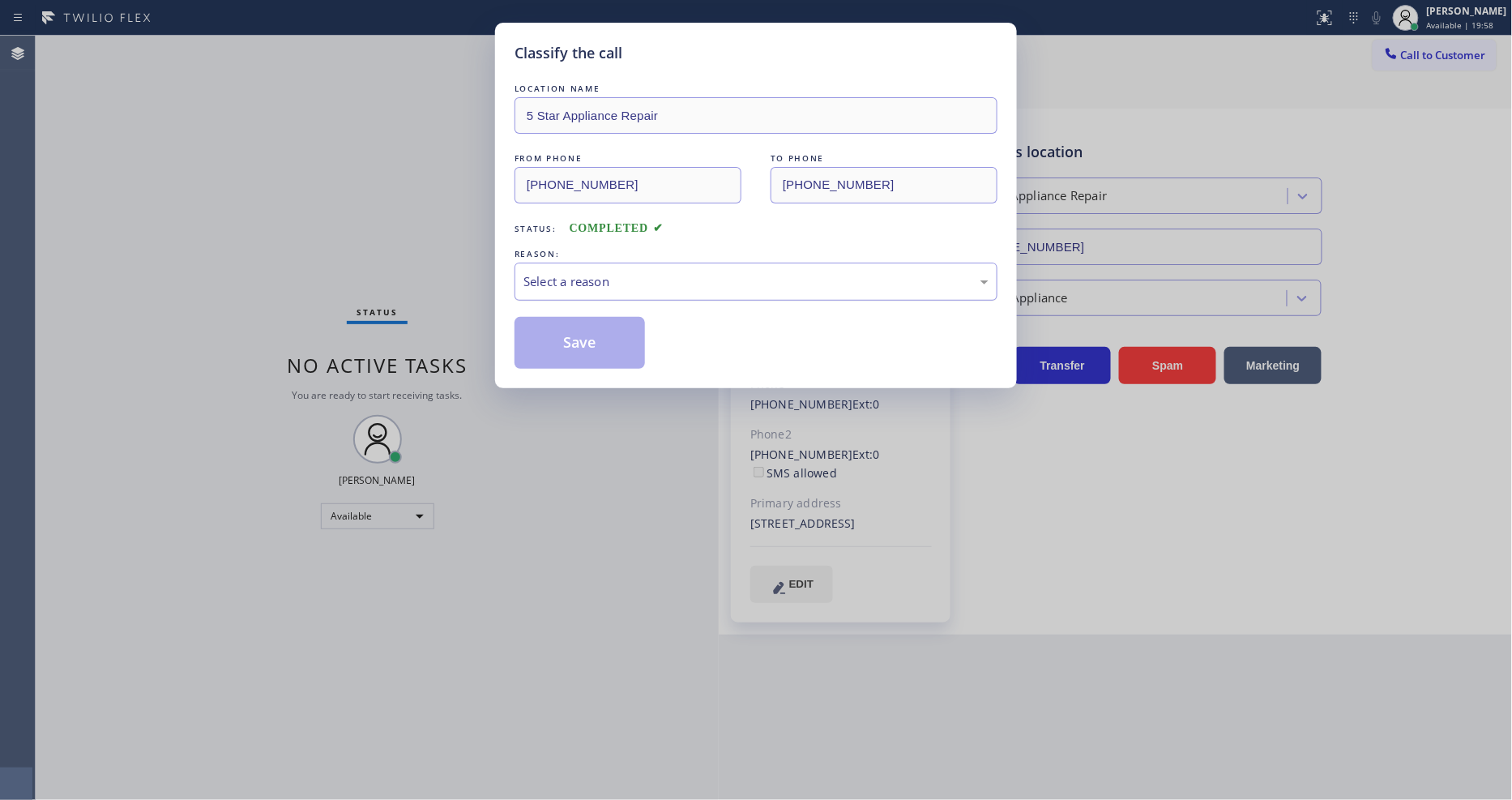
click at [571, 280] on div "Select a reason" at bounding box center [756, 281] width 465 height 18
click at [565, 280] on div "#3 Not Booked - All other reasons" at bounding box center [756, 281] width 465 height 18
click at [561, 317] on button "Save" at bounding box center [579, 343] width 131 height 52
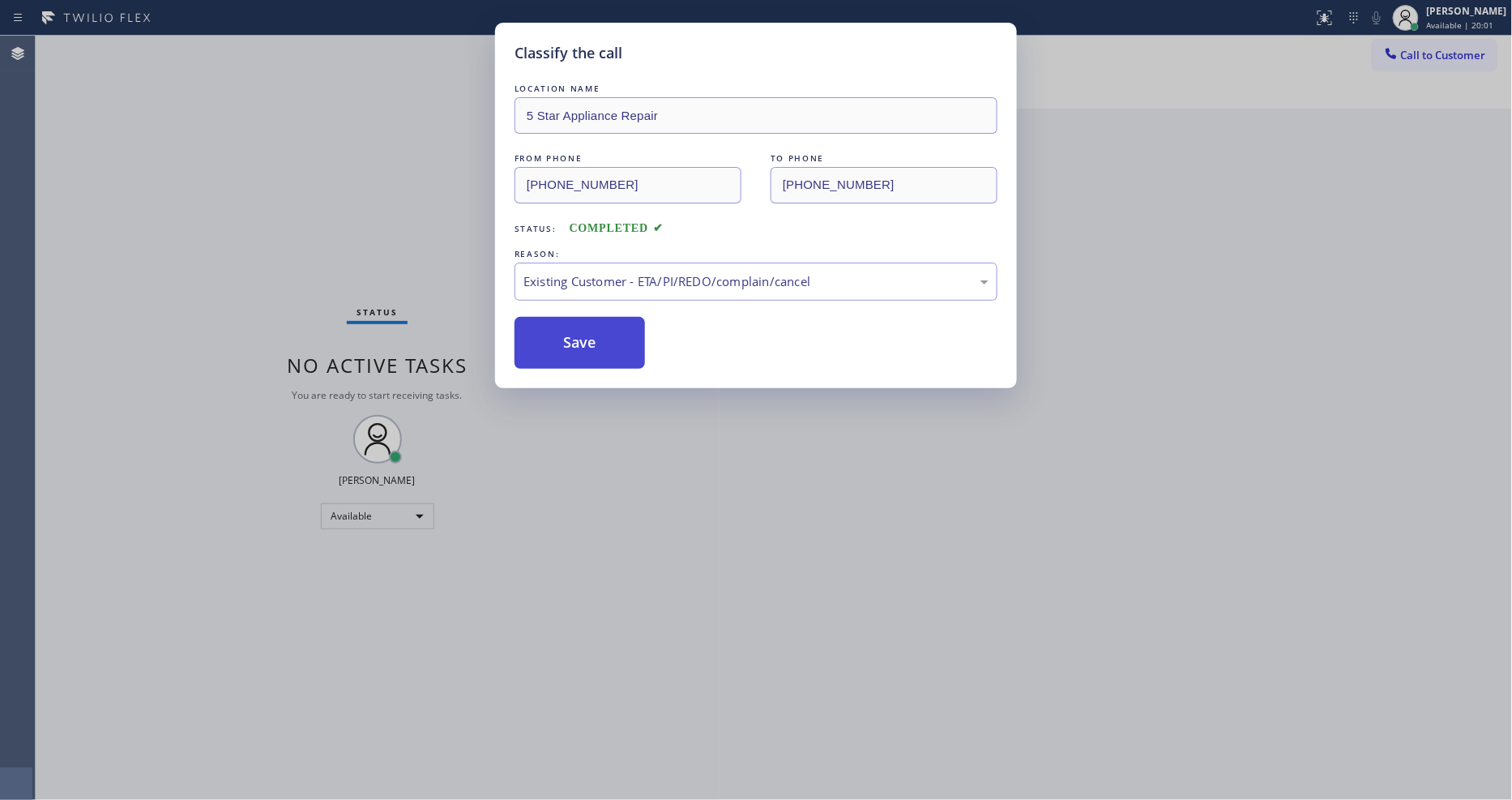
click at [561, 317] on button "Save" at bounding box center [579, 343] width 131 height 52
click at [557, 326] on button "Save" at bounding box center [579, 343] width 131 height 52
click at [557, 327] on button "Save" at bounding box center [579, 343] width 131 height 52
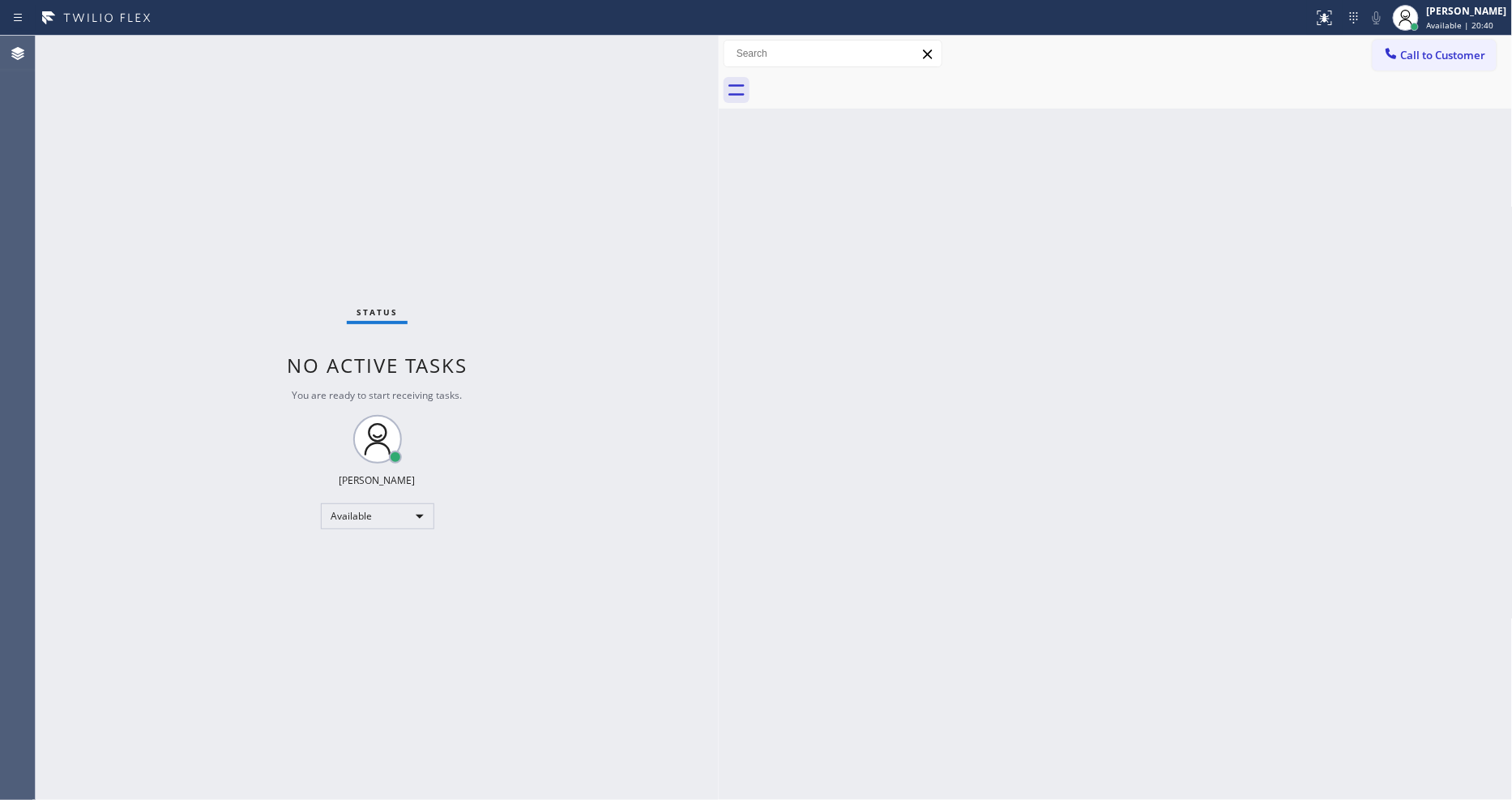
click at [240, 42] on div "Status No active tasks You are ready to start receiving tasks. [PERSON_NAME] Av…" at bounding box center [377, 418] width 683 height 764
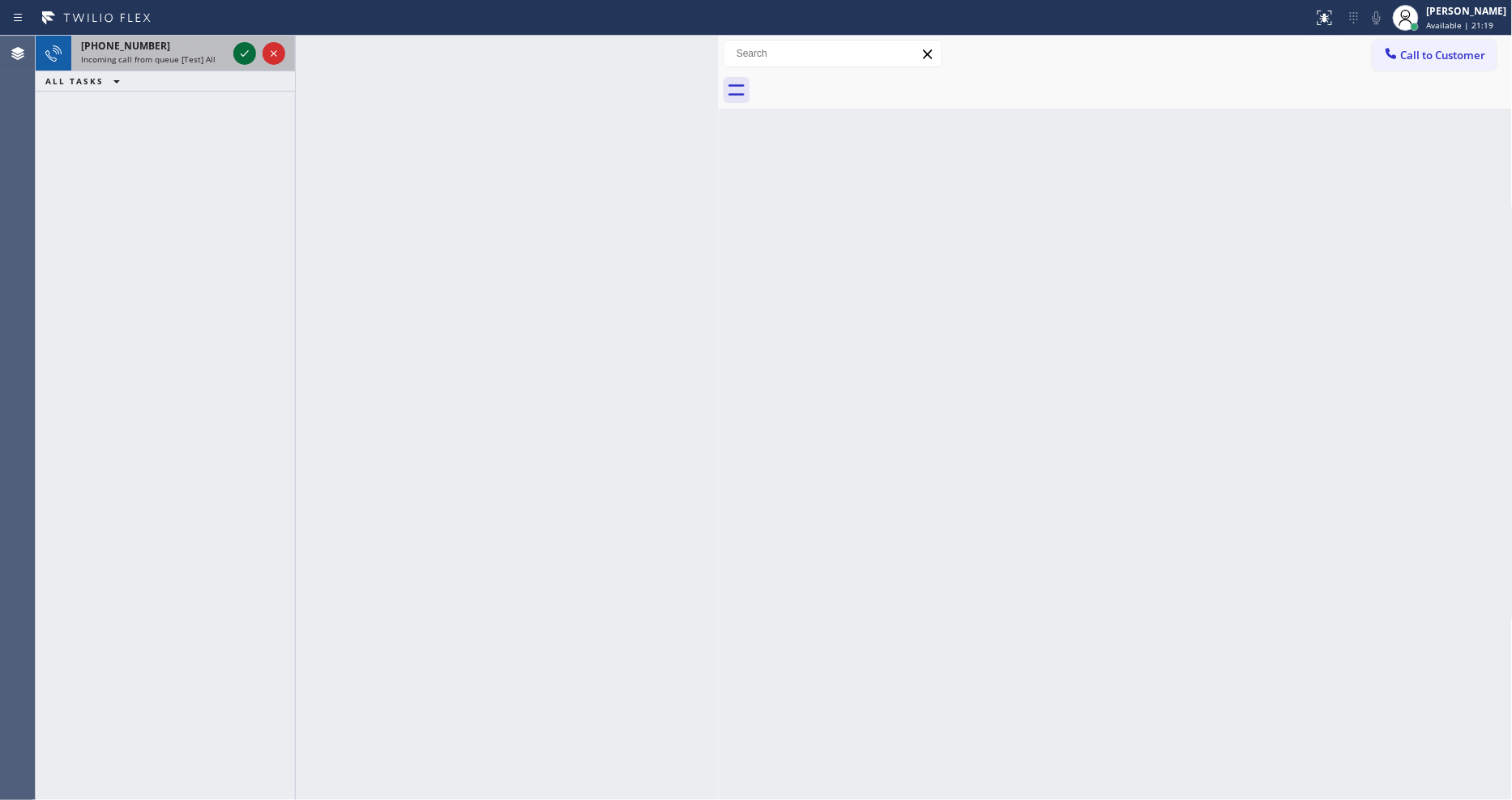
click at [238, 49] on icon at bounding box center [245, 53] width 19 height 19
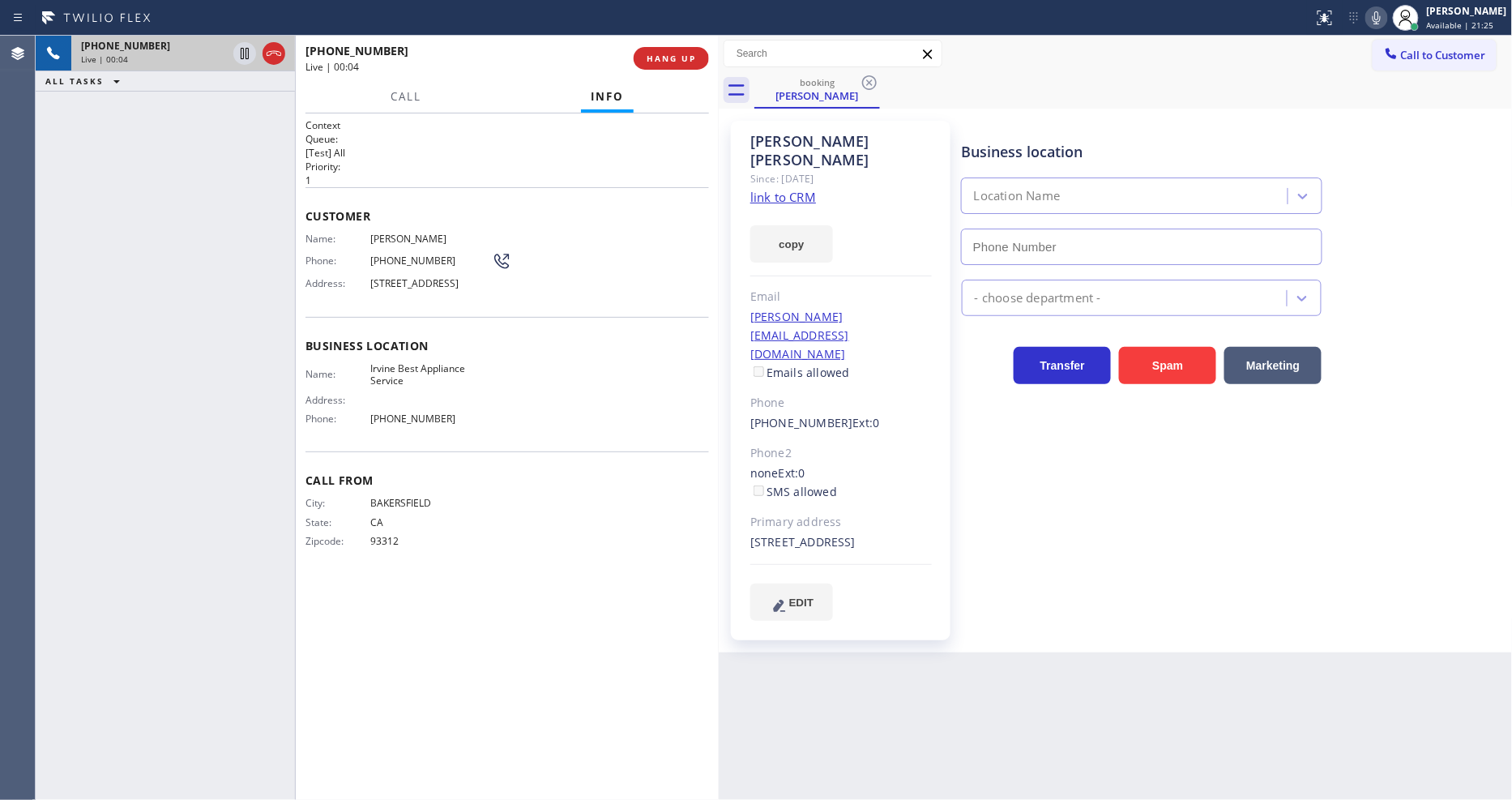
click at [774, 189] on link "link to CRM" at bounding box center [783, 196] width 66 height 16
type input "(949) 397-6706"
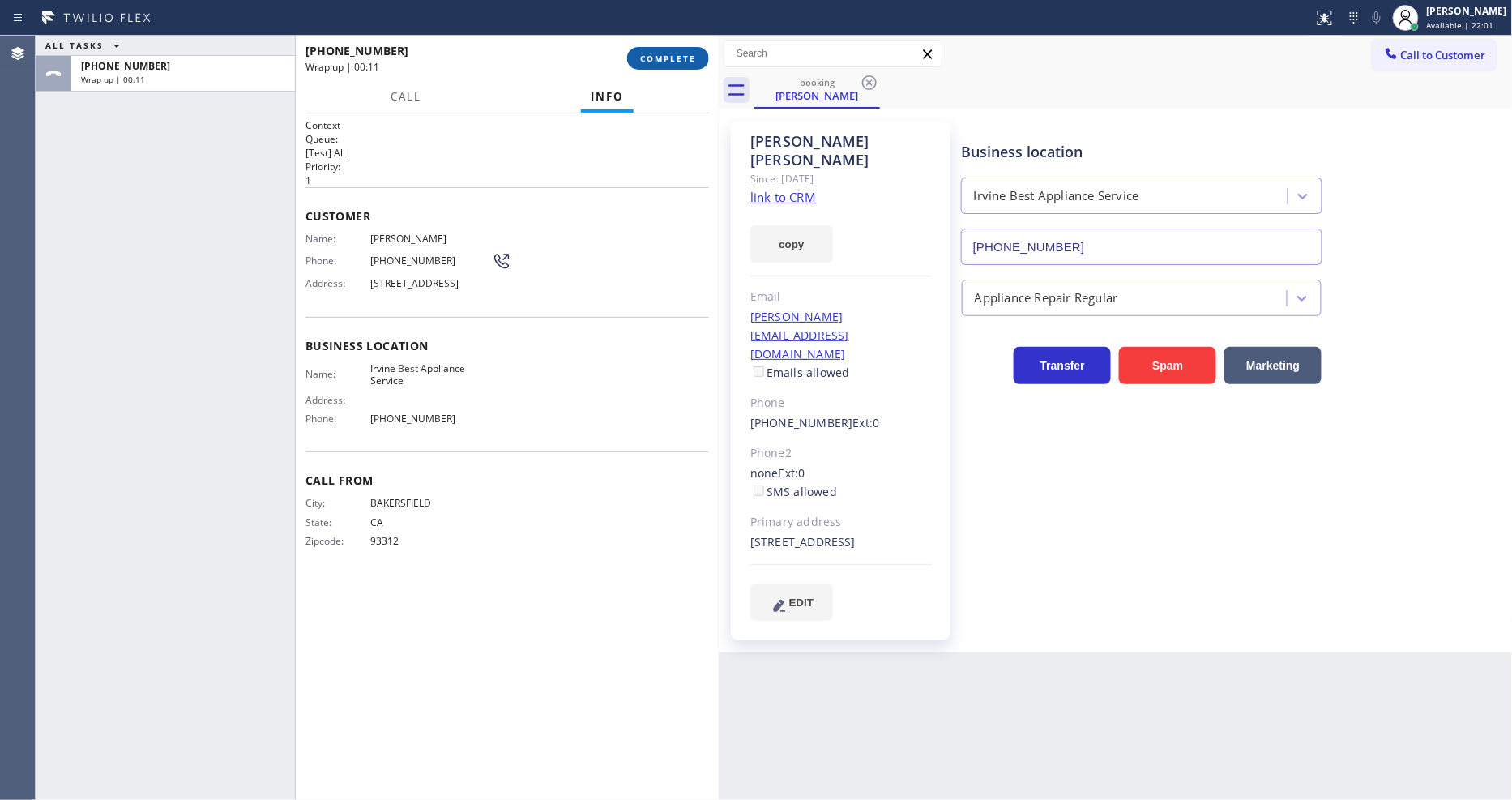
click at [659, 66] on button "COMPLETE" at bounding box center [668, 58] width 82 height 22
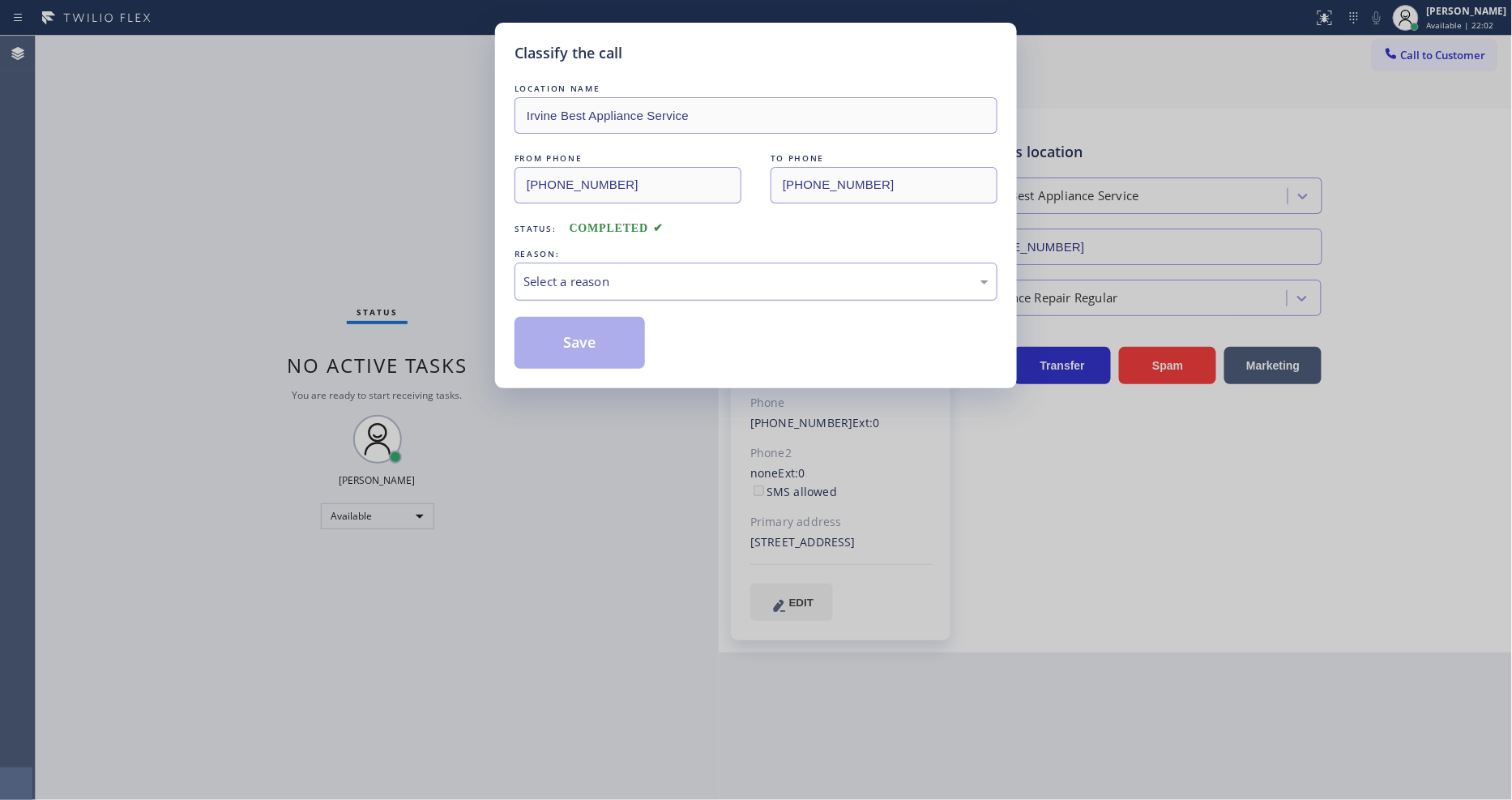
click at [557, 263] on div "Select a reason" at bounding box center [756, 281] width 483 height 38
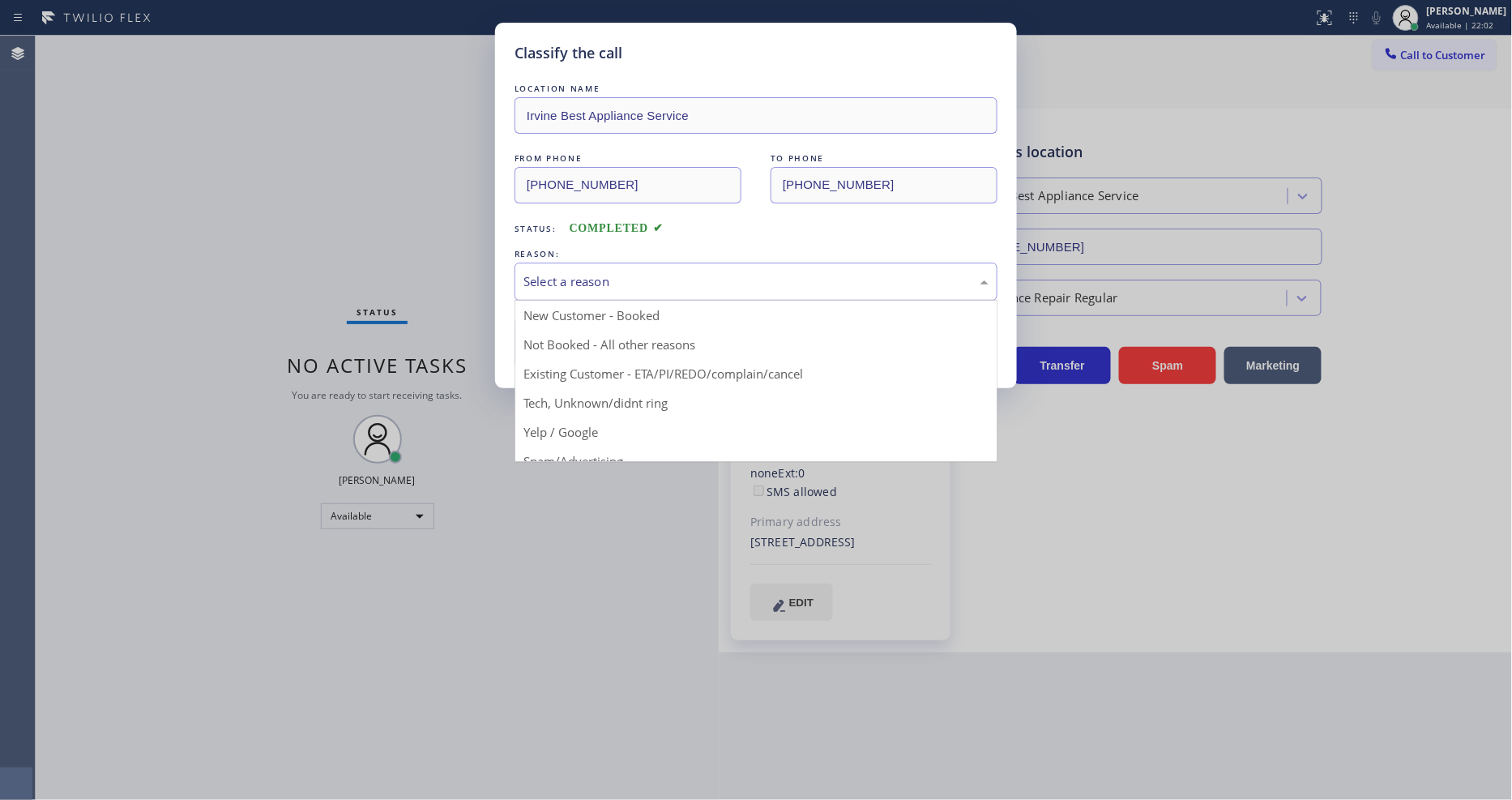
drag, startPoint x: 548, startPoint y: 374, endPoint x: 554, endPoint y: 344, distance: 30.6
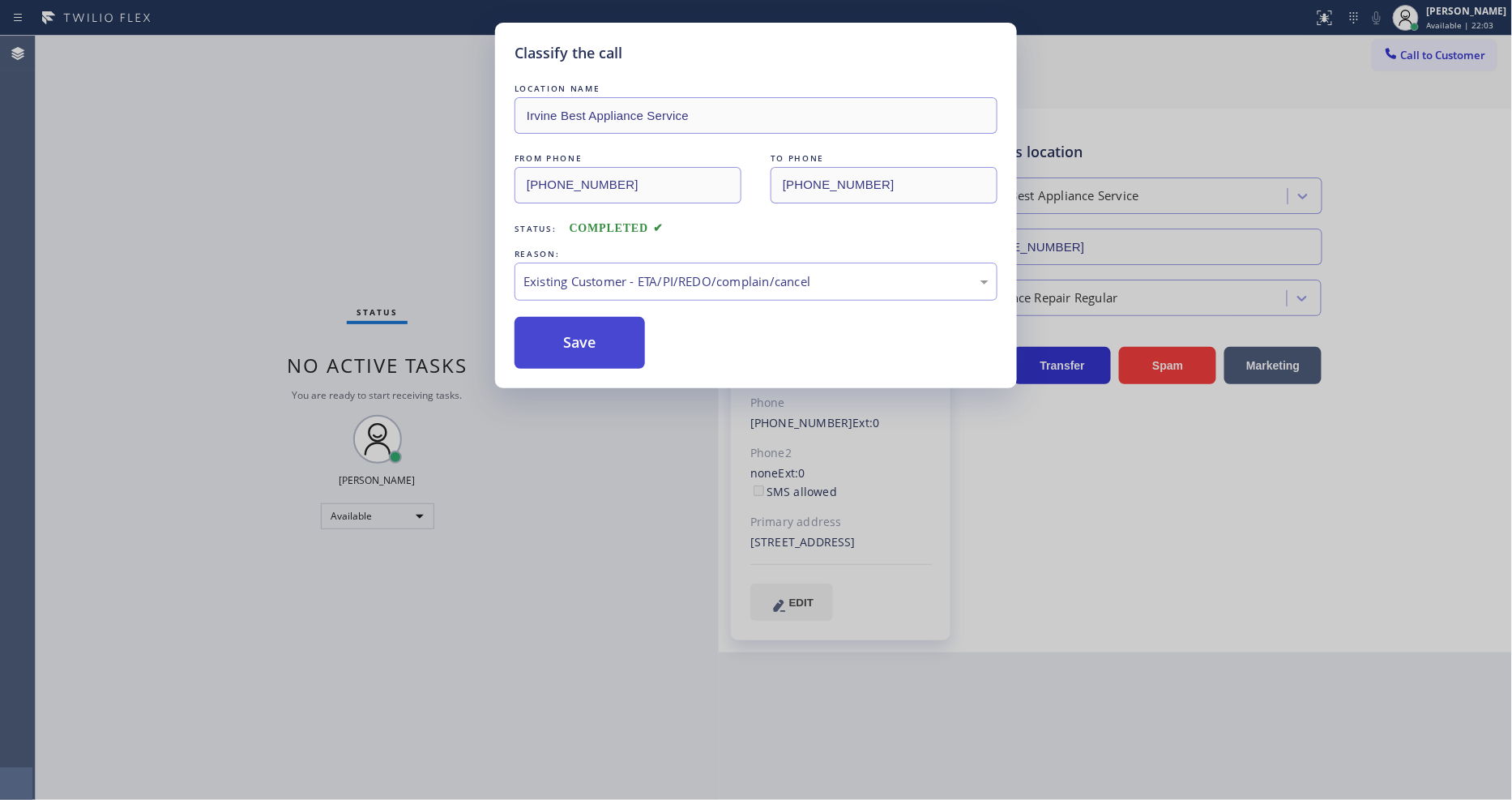
click at [554, 343] on button "Save" at bounding box center [579, 343] width 131 height 52
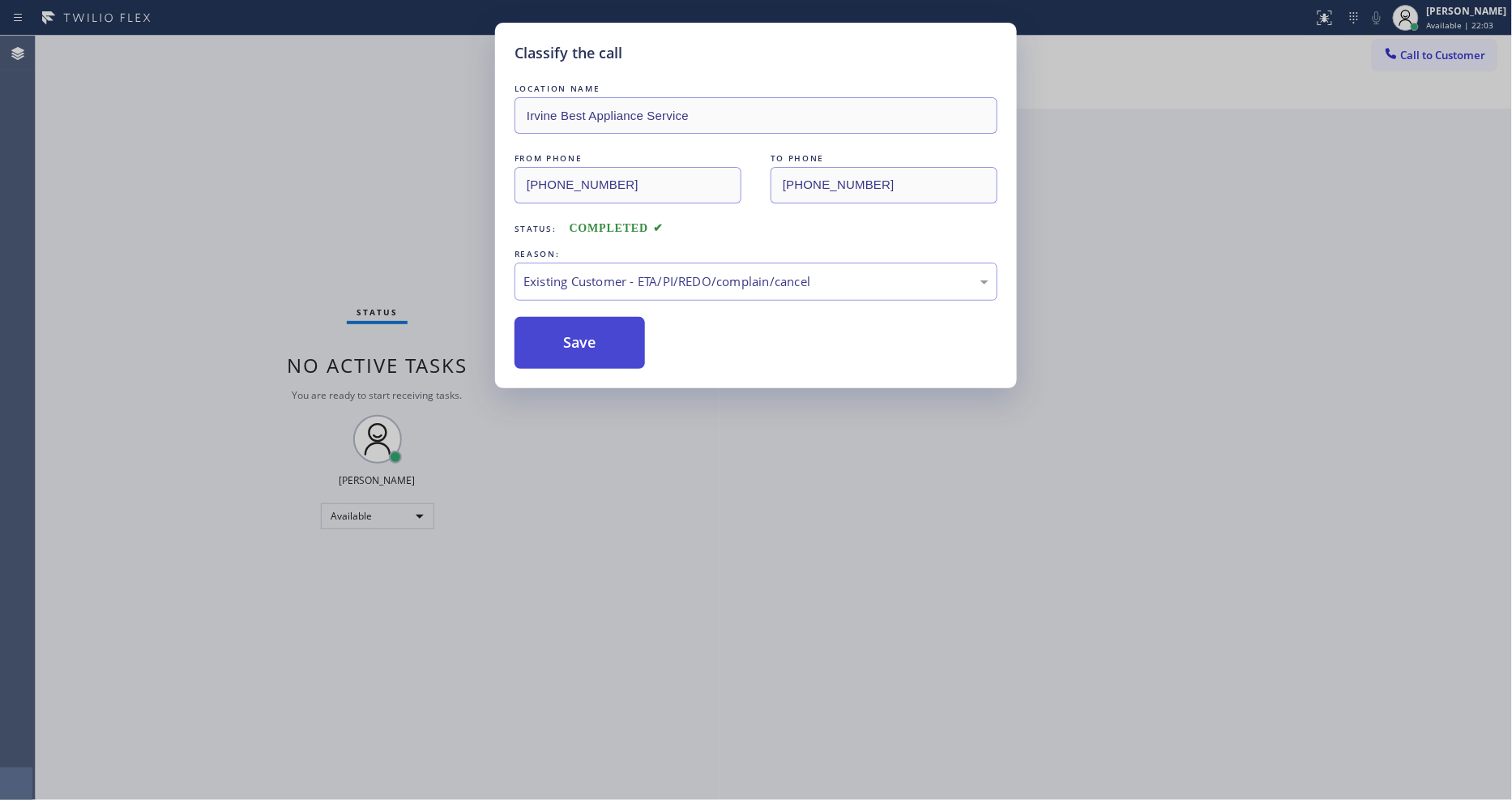
click at [554, 343] on button "Save" at bounding box center [579, 343] width 131 height 52
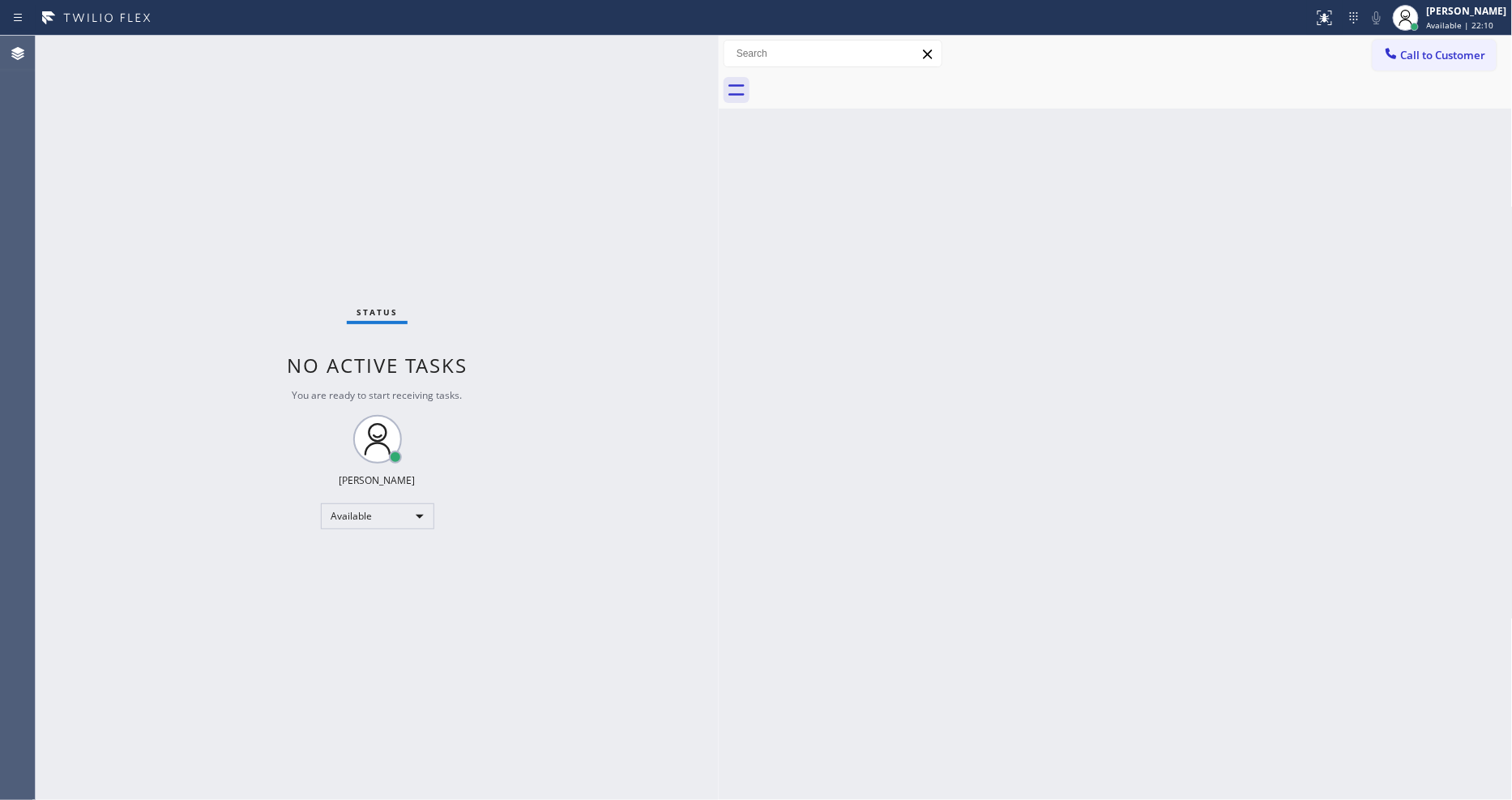
click at [233, 44] on div "Status No active tasks You are ready to start receiving tasks. [PERSON_NAME] Av…" at bounding box center [377, 418] width 683 height 764
click at [247, 52] on div "Status No active tasks You are ready to start receiving tasks. [PERSON_NAME] Av…" at bounding box center [377, 418] width 683 height 764
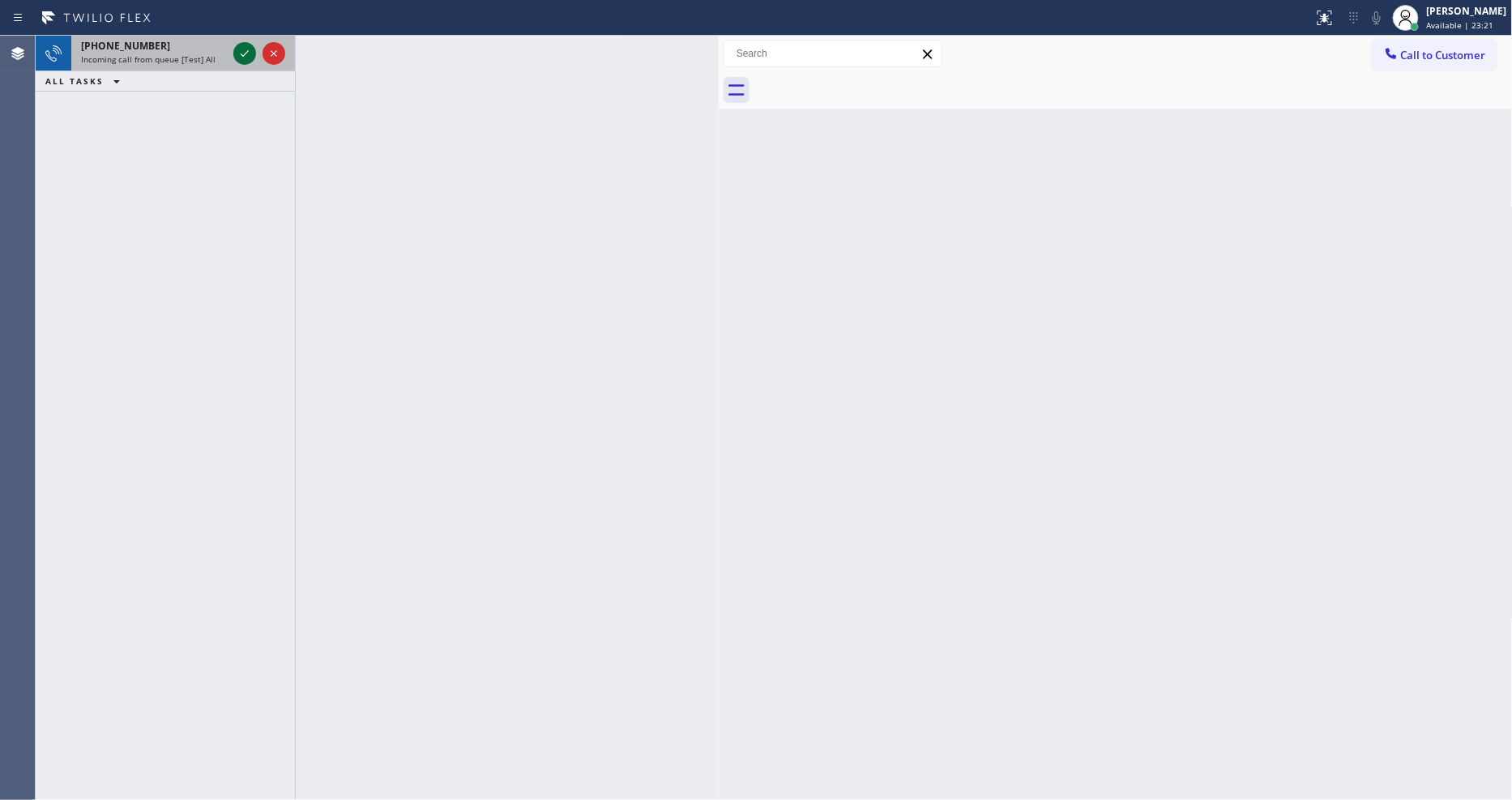
click at [243, 52] on icon at bounding box center [245, 53] width 19 height 19
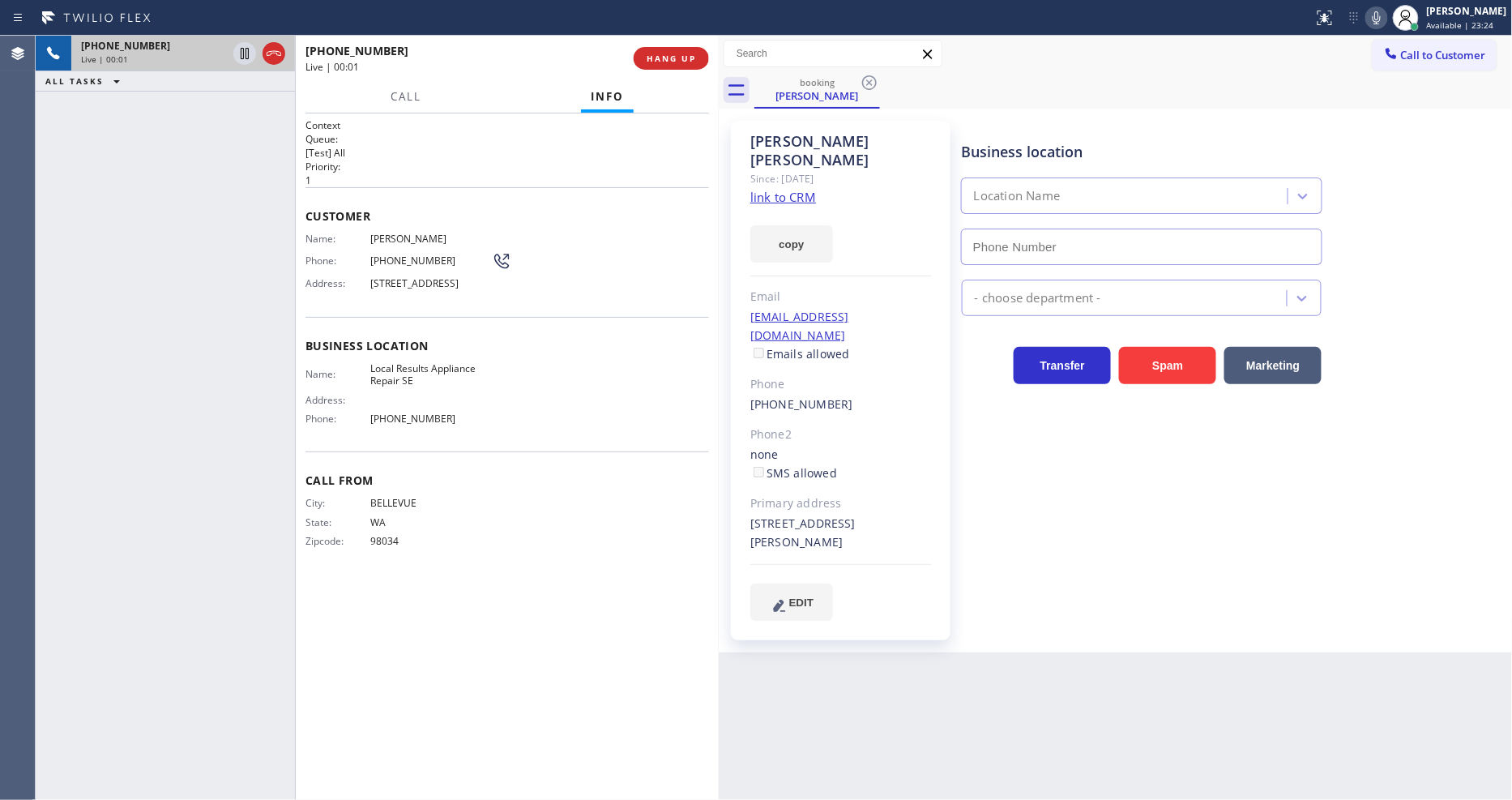
type input "(206) 594-3688"
click at [798, 189] on link "link to CRM" at bounding box center [783, 196] width 66 height 16
click at [1000, 594] on div "Business location Local Results Appliance Repair SE (206) 594-3688 Appliance Re…" at bounding box center [1234, 387] width 550 height 524
click at [3, 207] on div "Agent Desktop" at bounding box center [17, 418] width 35 height 764
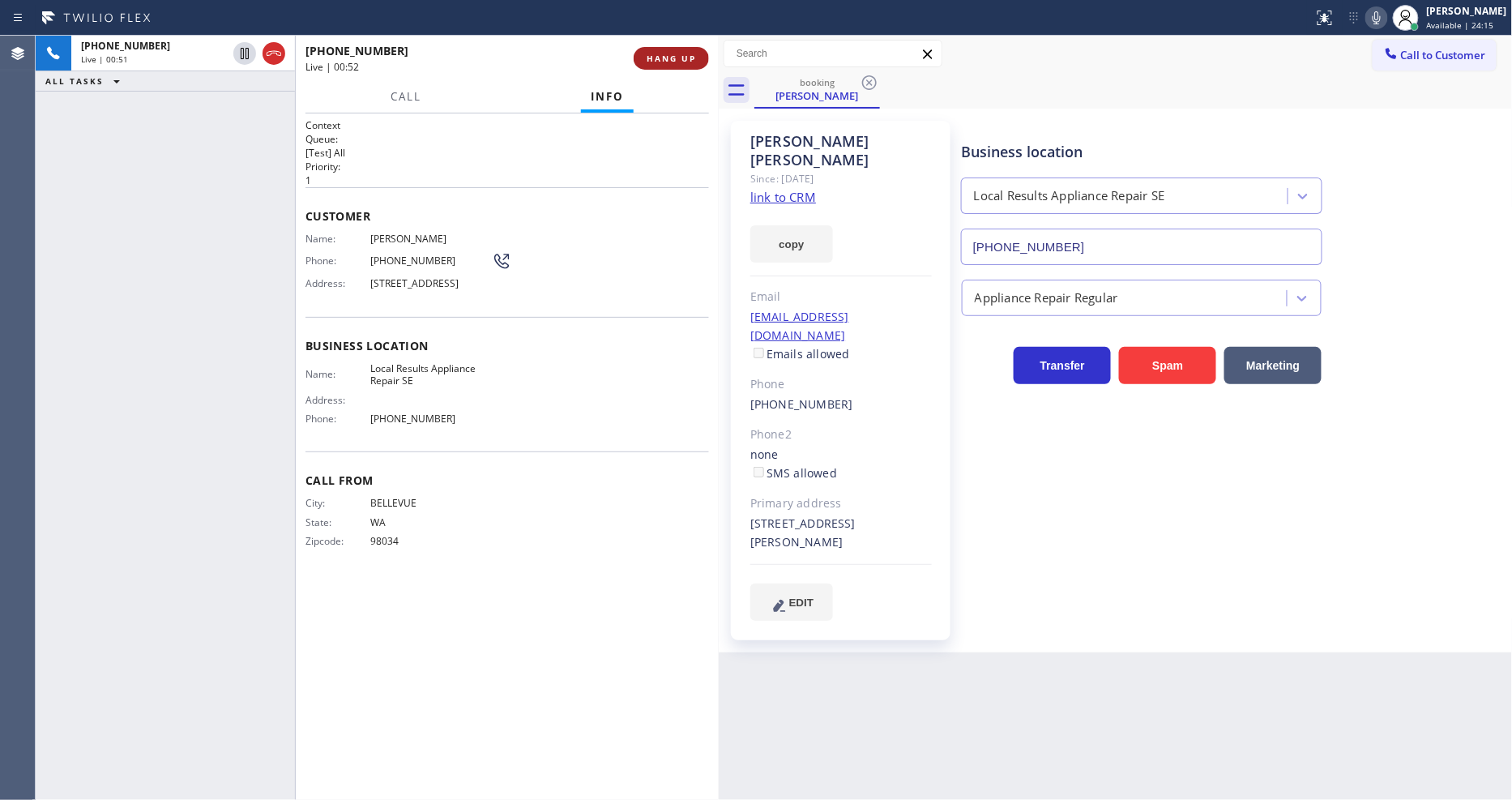
drag, startPoint x: 243, startPoint y: 47, endPoint x: 695, endPoint y: 49, distance: 452.0
click at [243, 47] on icon at bounding box center [245, 53] width 19 height 19
drag, startPoint x: 1383, startPoint y: 15, endPoint x: 1087, endPoint y: 249, distance: 377.3
click at [1383, 15] on icon at bounding box center [1377, 17] width 19 height 19
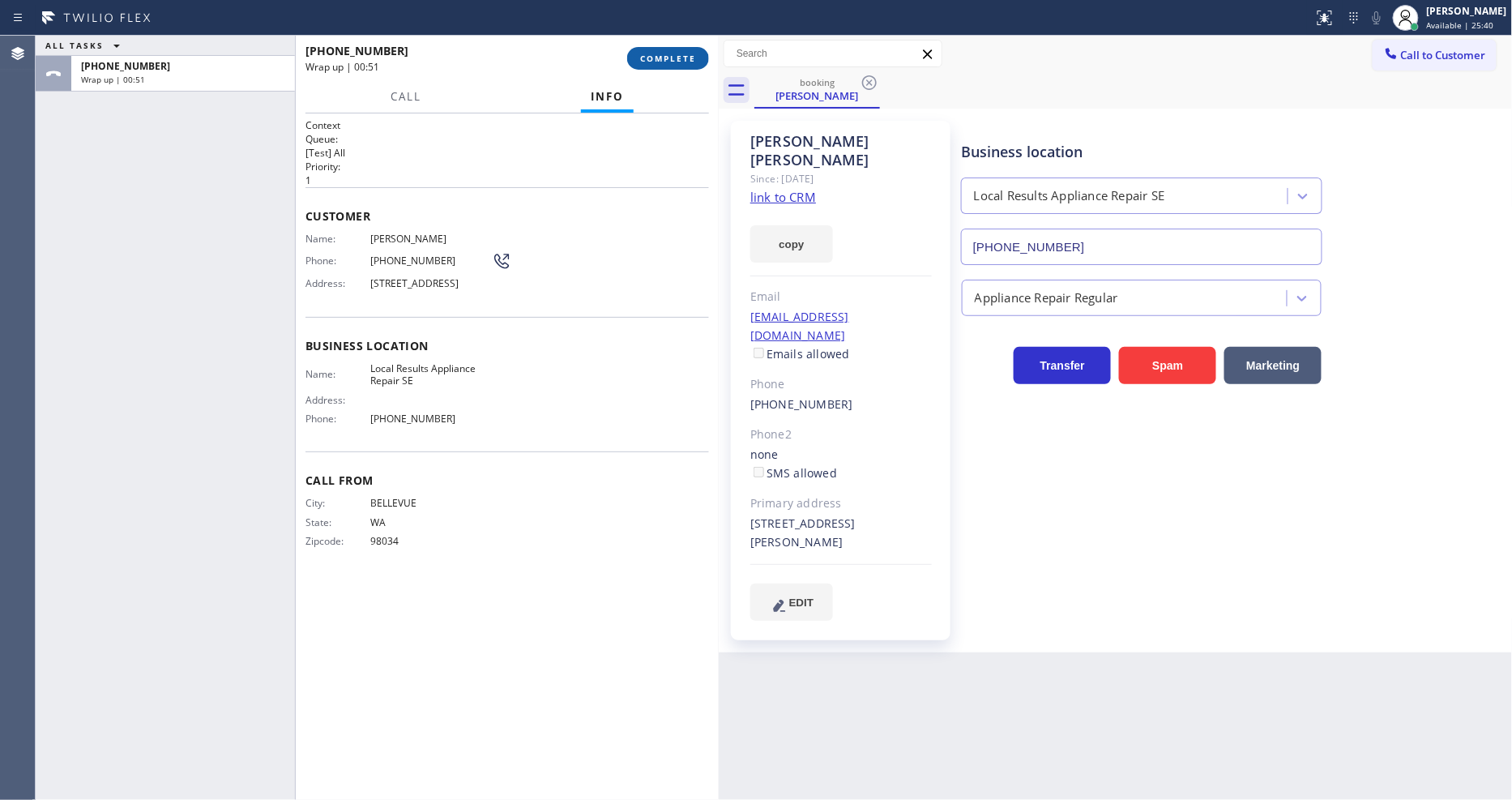
click at [677, 52] on span "COMPLETE" at bounding box center [668, 58] width 56 height 12
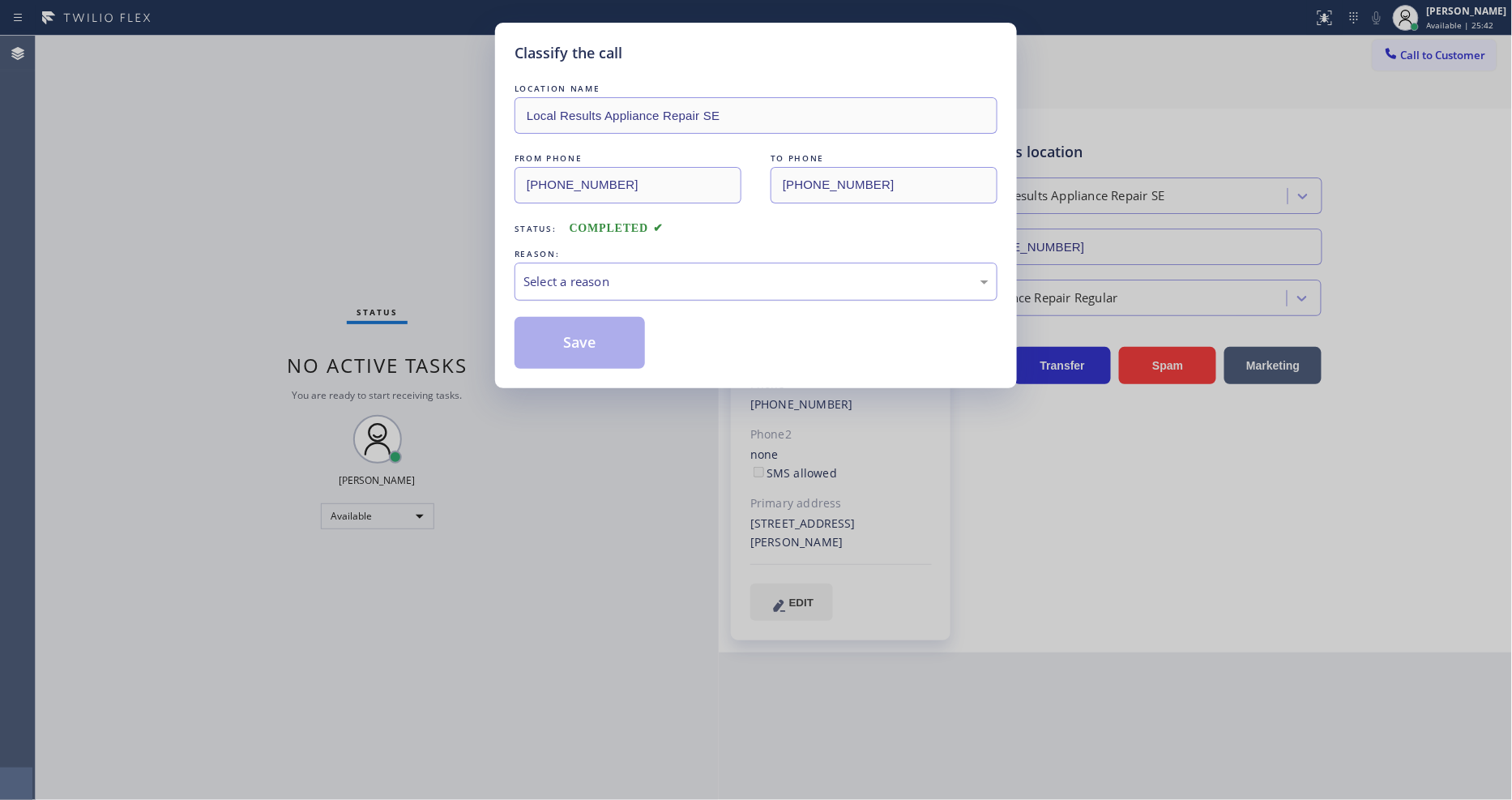
click at [586, 273] on div "Select a reason" at bounding box center [756, 281] width 465 height 18
drag, startPoint x: 586, startPoint y: 365, endPoint x: 582, endPoint y: 334, distance: 31.3
click at [582, 334] on button "Save" at bounding box center [579, 343] width 131 height 52
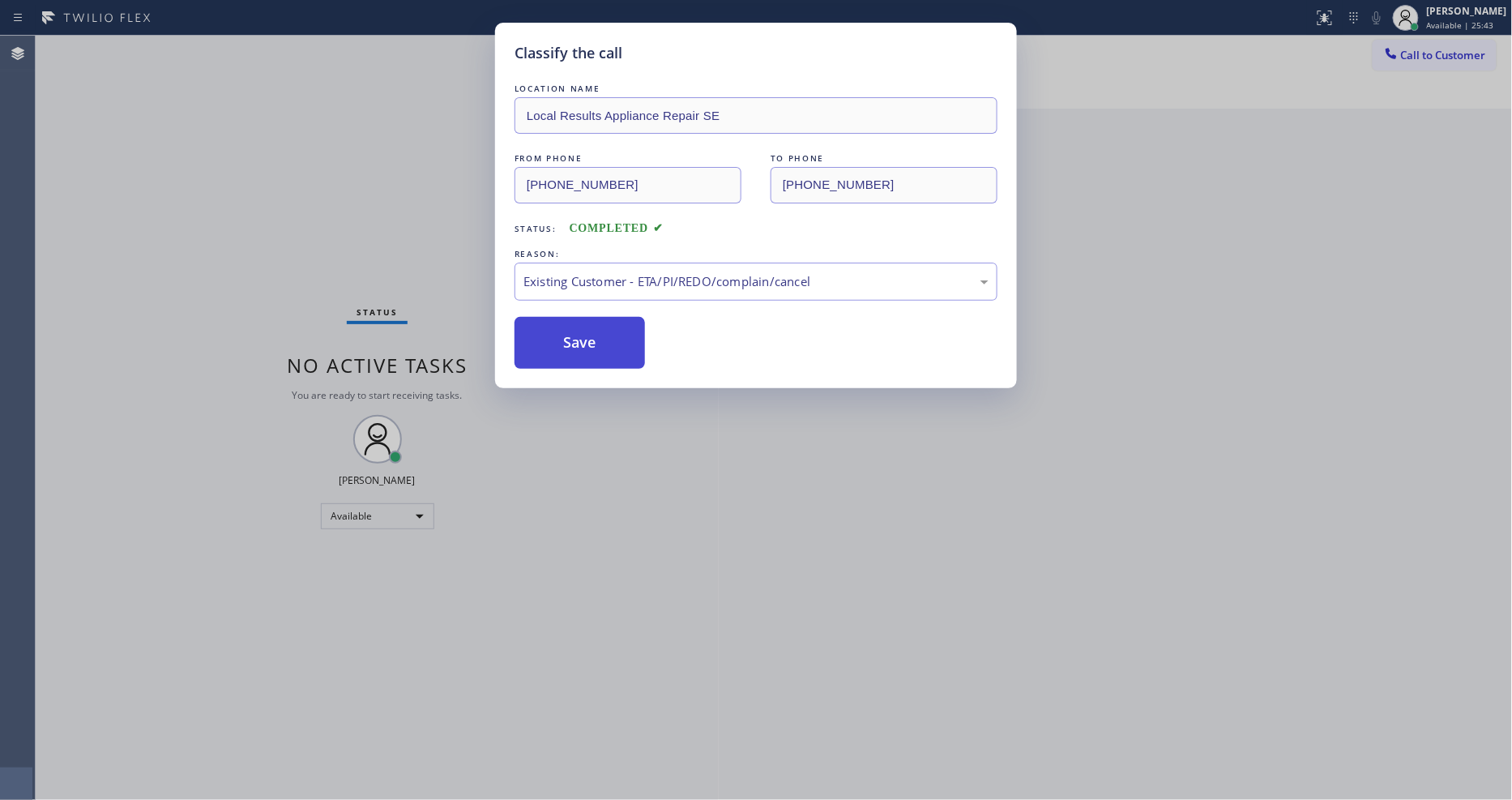
click at [582, 334] on button "Save" at bounding box center [579, 343] width 131 height 52
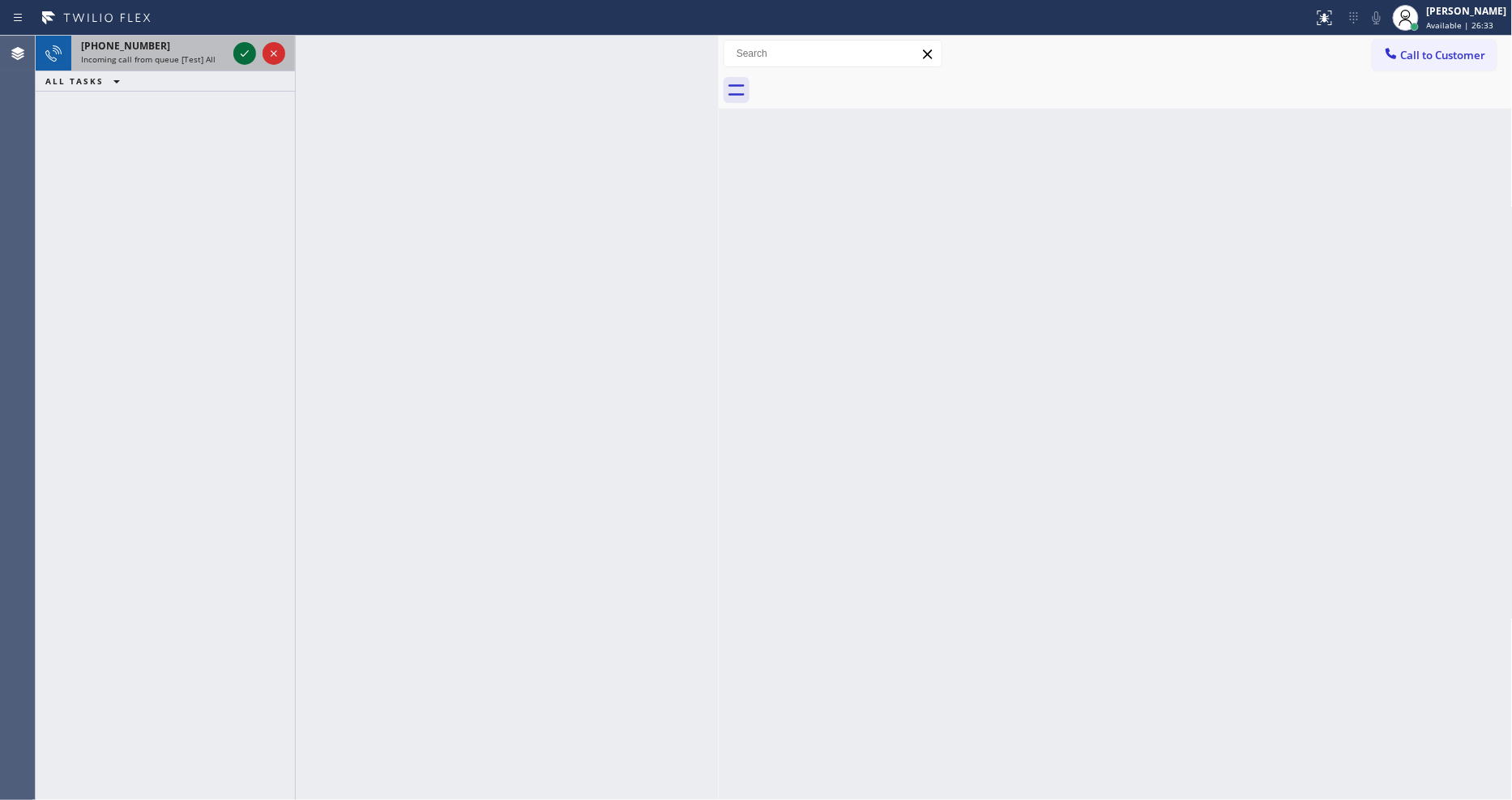
click at [241, 54] on icon at bounding box center [245, 53] width 19 height 19
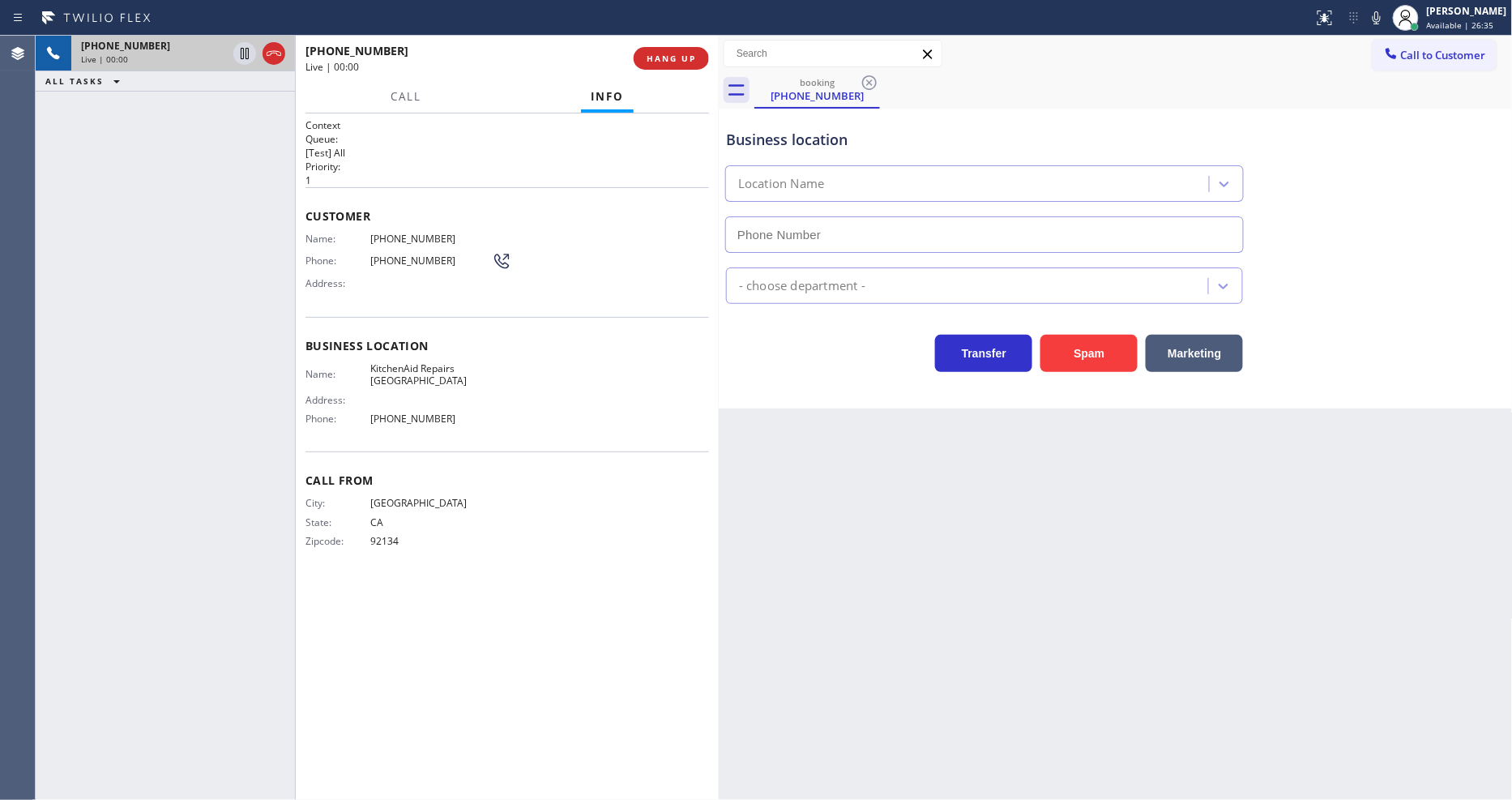
type input "(361) 203-3251"
click at [394, 369] on span "KitchenAid Repairs San Diego" at bounding box center [431, 375] width 122 height 25
copy span "KitchenAid Repairs San Diego"
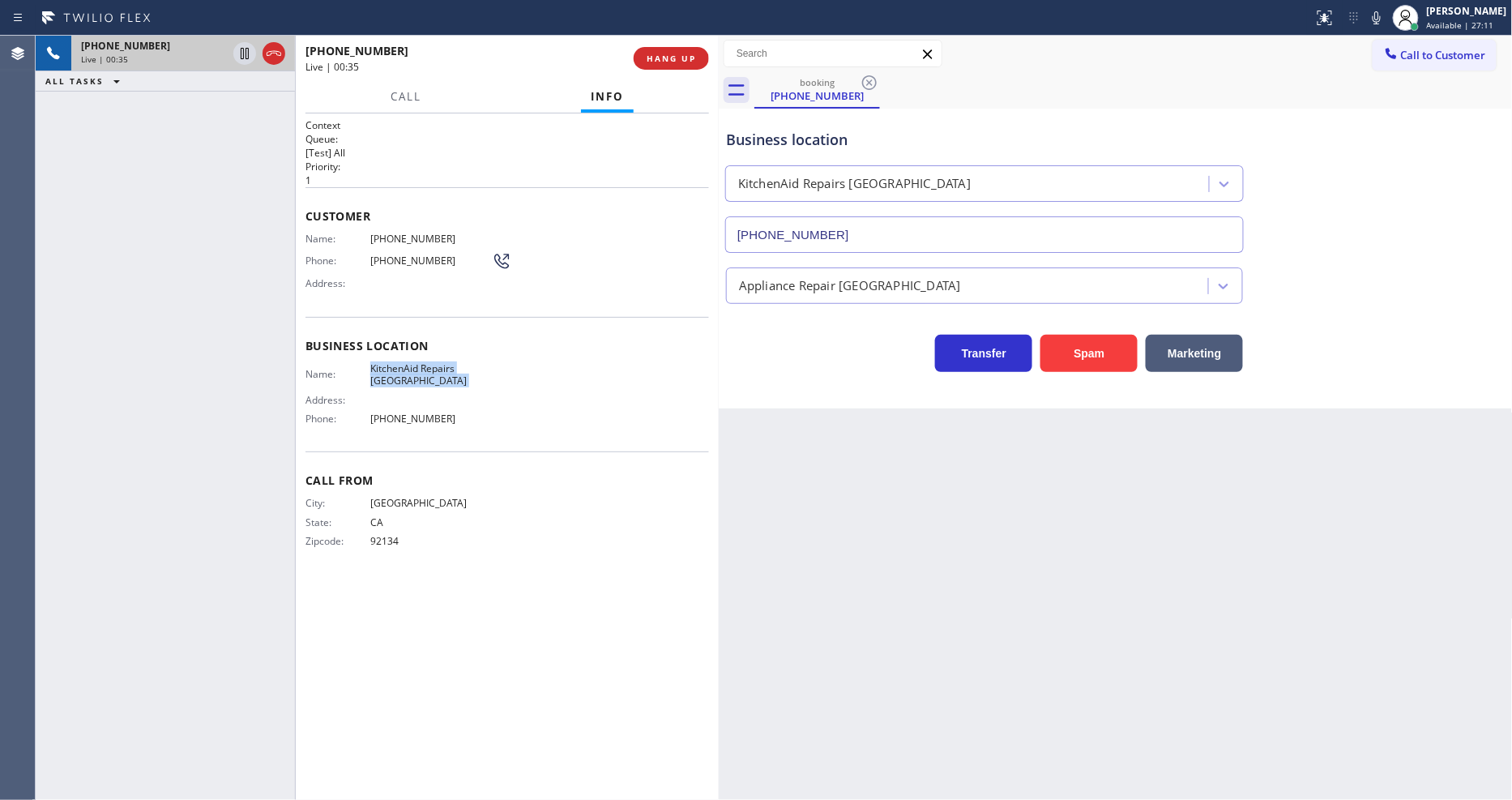
click at [416, 233] on span "(619) 200-2731" at bounding box center [431, 239] width 122 height 13
copy span "(619) 200-2731"
click at [241, 52] on icon at bounding box center [245, 53] width 8 height 12
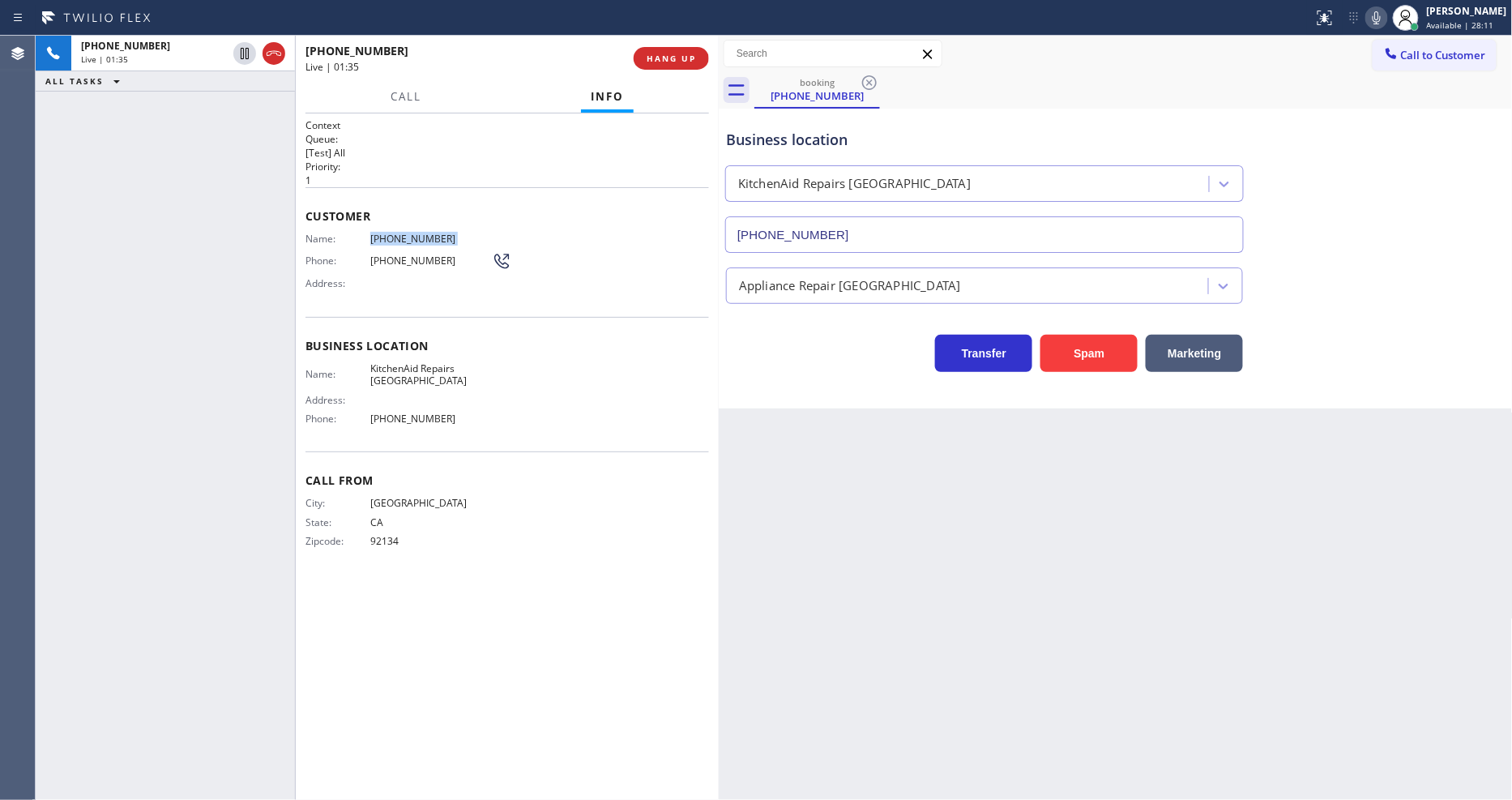
click at [1386, 22] on icon at bounding box center [1377, 17] width 19 height 19
click at [238, 53] on icon at bounding box center [245, 53] width 19 height 19
click at [1385, 16] on icon at bounding box center [1377, 17] width 19 height 19
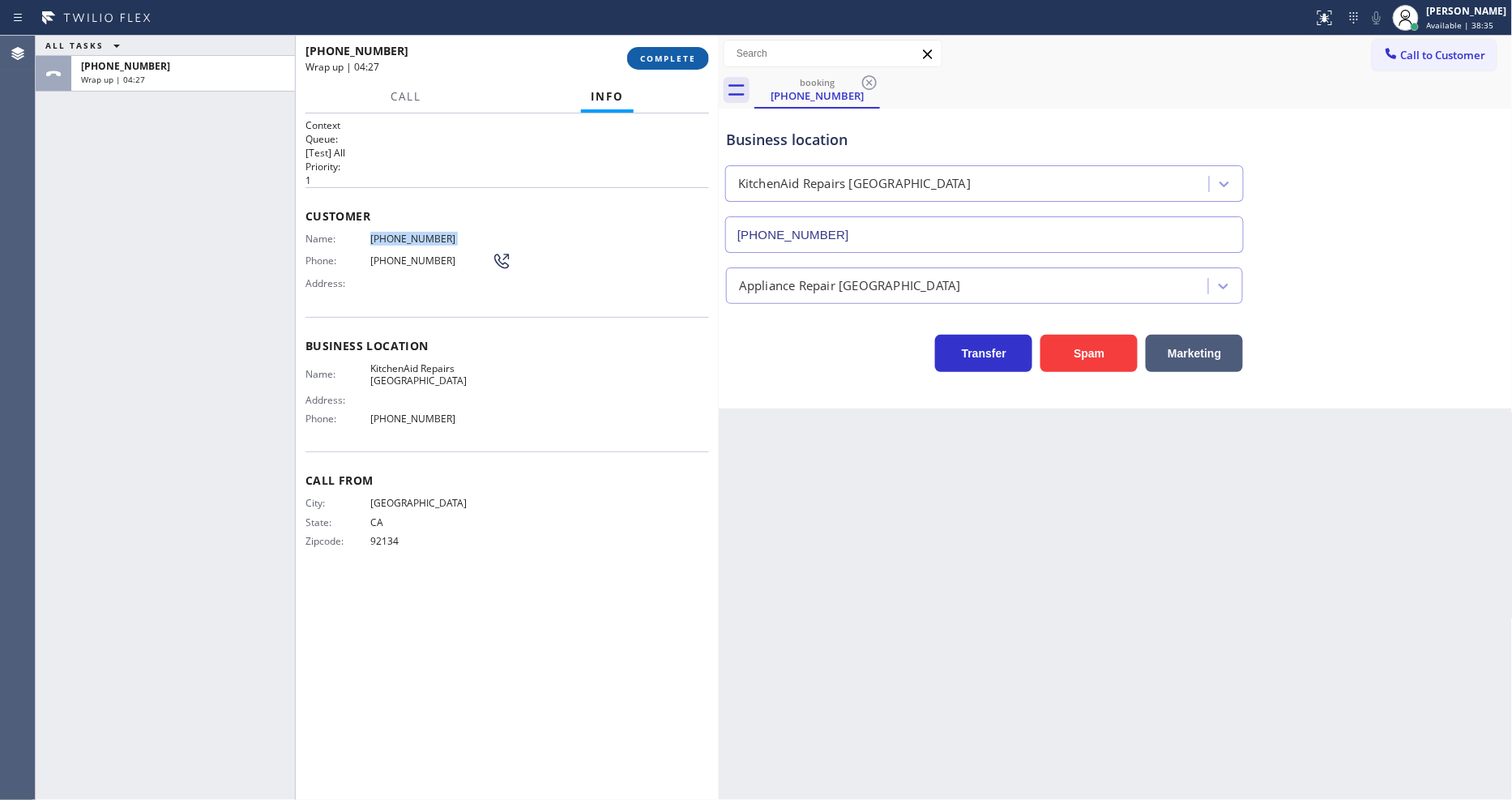
click at [658, 48] on button "COMPLETE" at bounding box center [668, 58] width 82 height 22
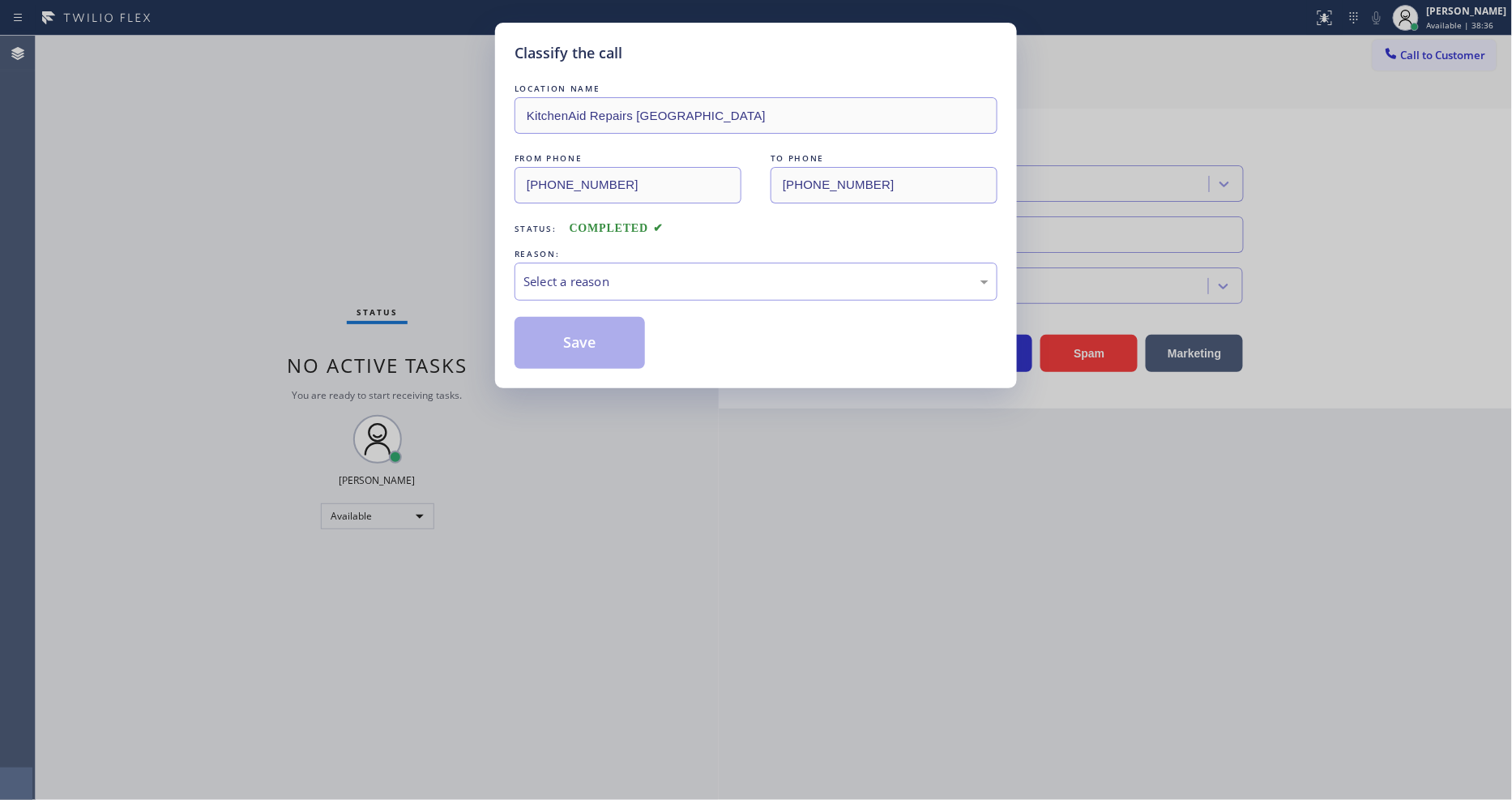
click at [576, 279] on div "Select a reason" at bounding box center [756, 281] width 465 height 18
click at [564, 335] on button "Save" at bounding box center [579, 343] width 131 height 52
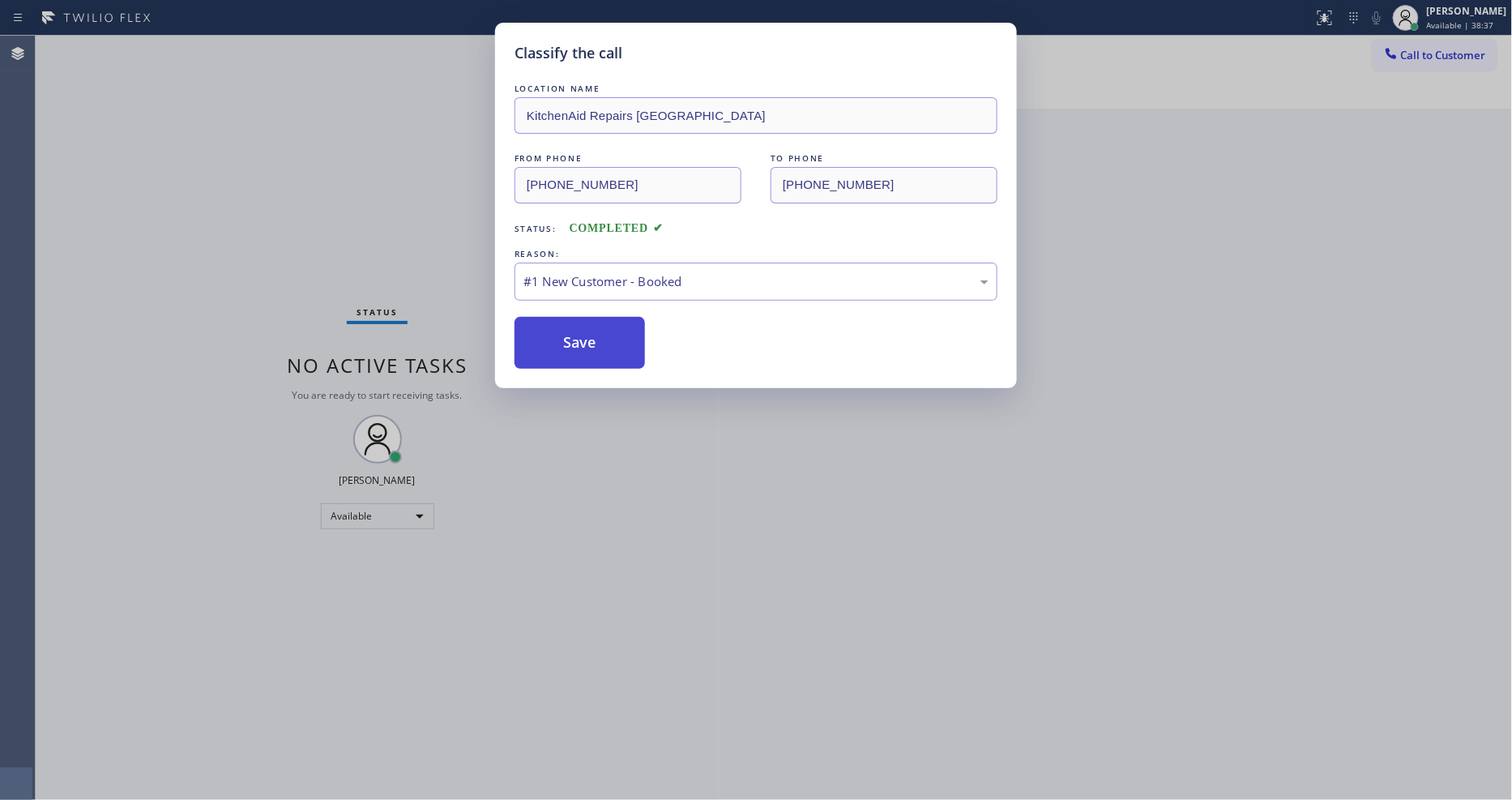
click at [564, 335] on button "Save" at bounding box center [579, 343] width 131 height 52
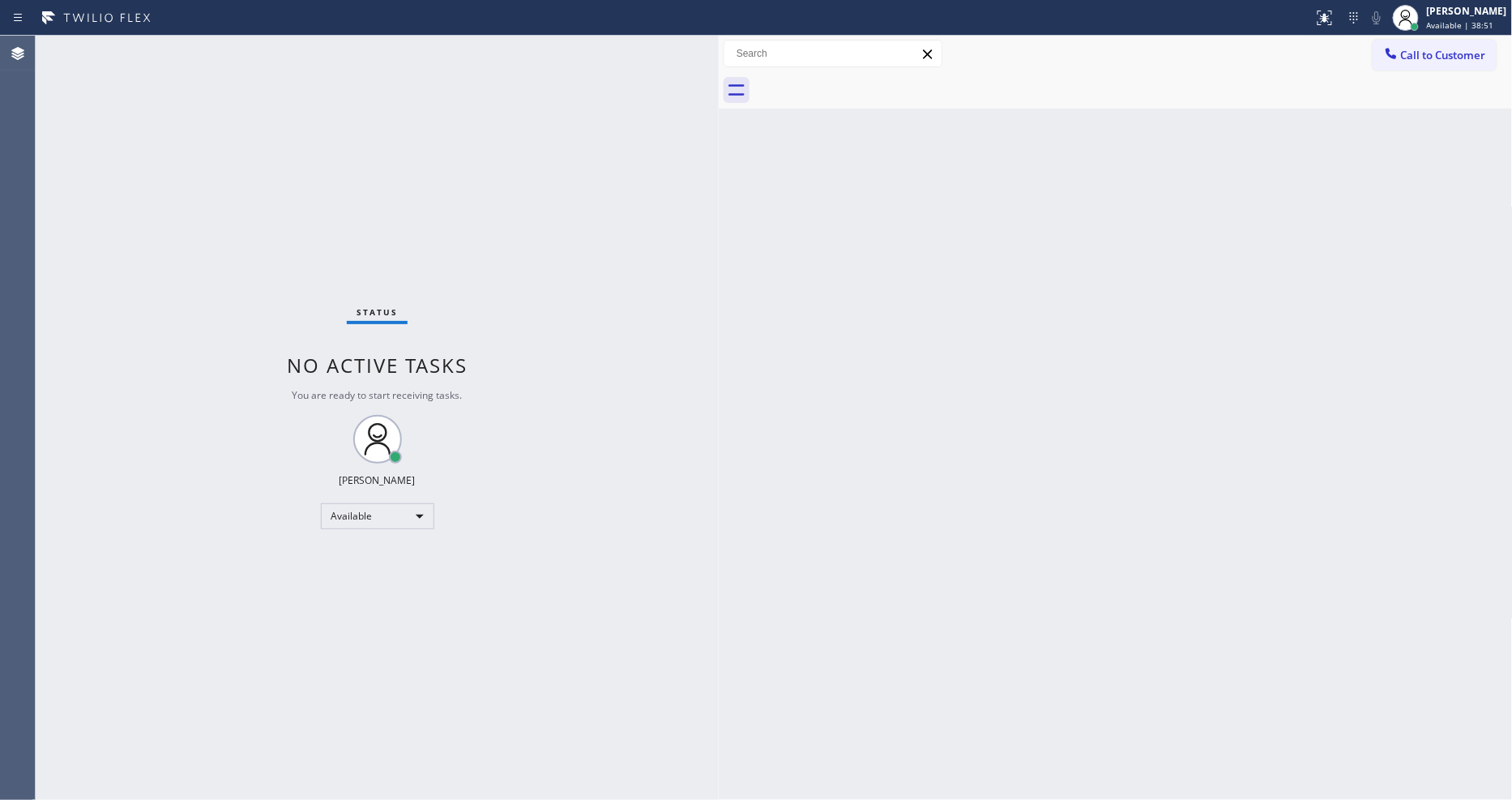
click at [272, 189] on div "Status No active tasks You are ready to start receiving tasks. [PERSON_NAME] Av…" at bounding box center [377, 418] width 683 height 764
drag, startPoint x: 1467, startPoint y: 3, endPoint x: 1416, endPoint y: 142, distance: 148.1
click at [1467, 4] on div "[PERSON_NAME]" at bounding box center [1467, 11] width 80 height 14
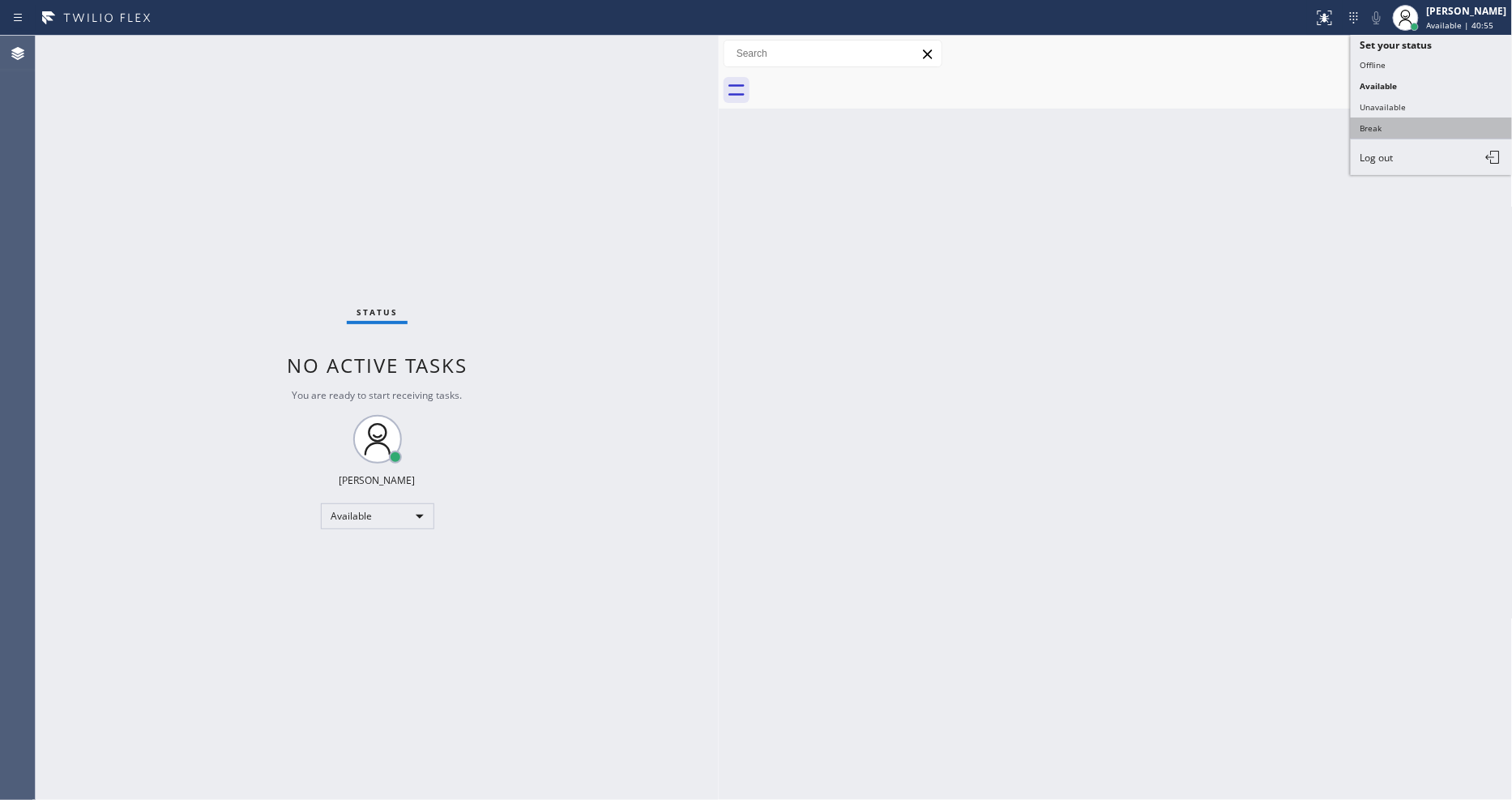
click at [1411, 126] on button "Break" at bounding box center [1432, 129] width 162 height 21
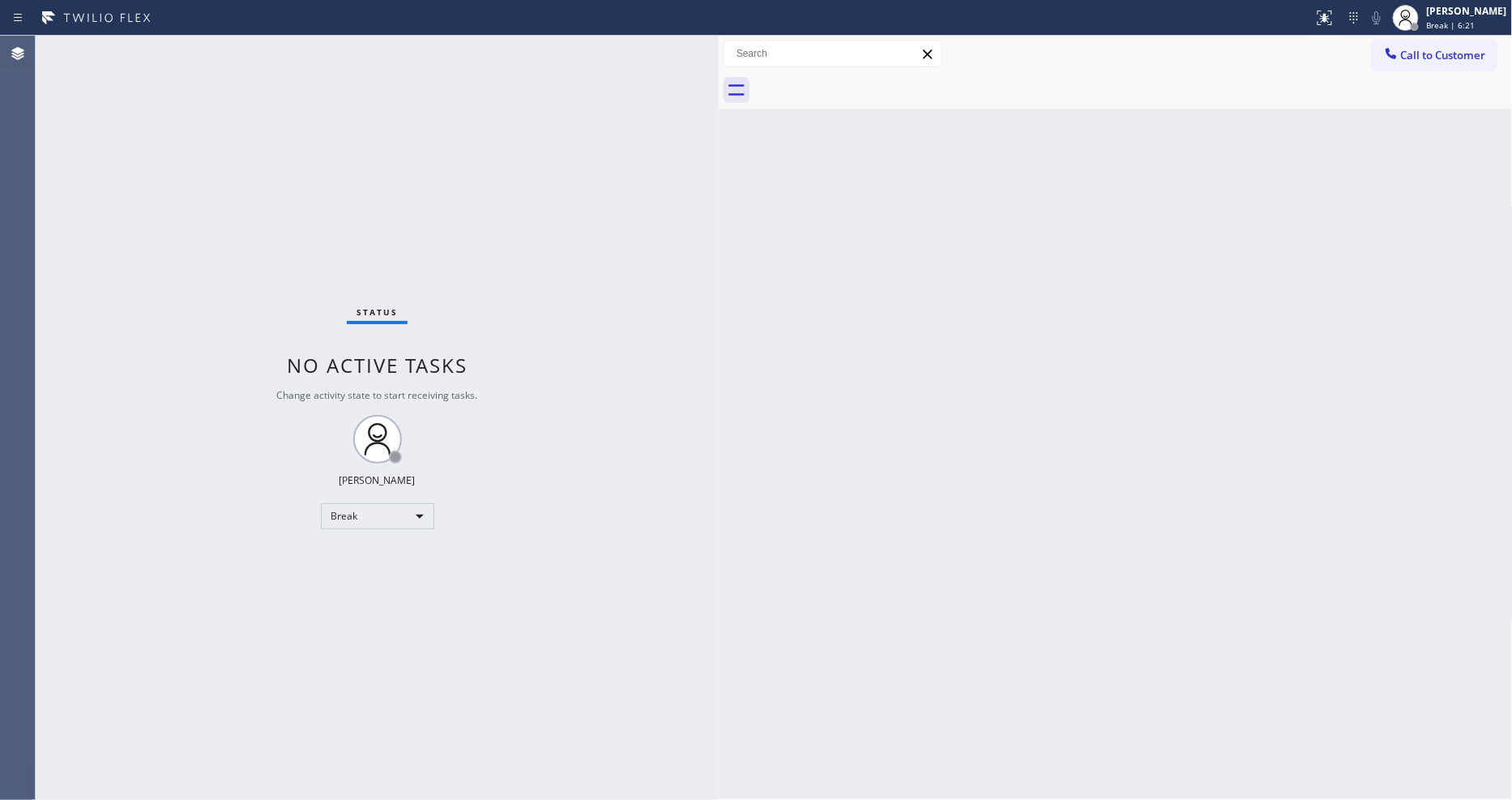
drag, startPoint x: 1210, startPoint y: 213, endPoint x: 1219, endPoint y: 142, distance: 71.6
click at [1209, 209] on div "Back to Dashboard Change Sender ID Customers Technicians Select a contact Outbo…" at bounding box center [1116, 418] width 794 height 764
click at [1424, 27] on div at bounding box center [1406, 17] width 36 height 36
click at [1425, 78] on button "Available" at bounding box center [1432, 86] width 162 height 21
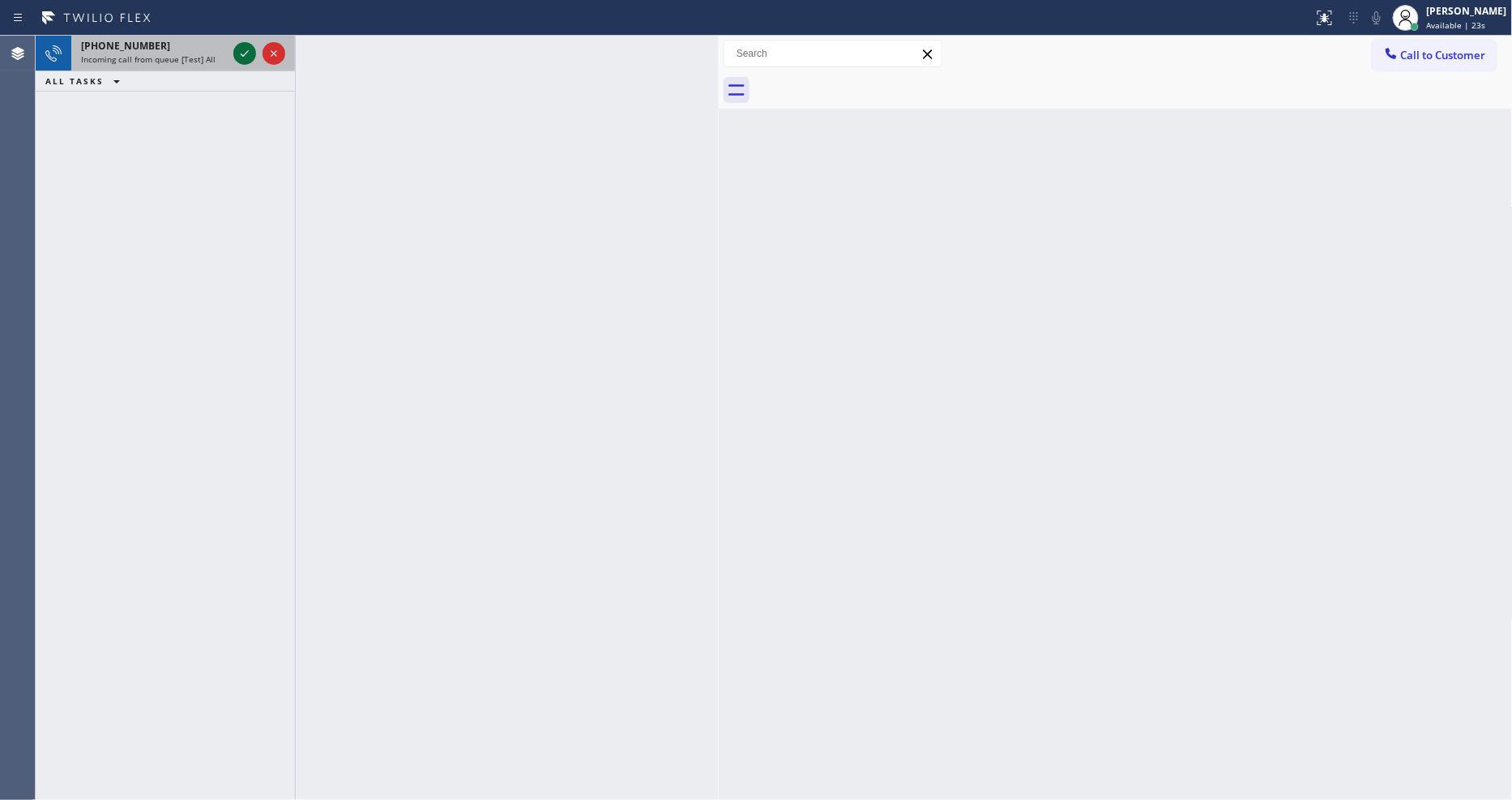
click at [243, 47] on icon at bounding box center [245, 53] width 19 height 19
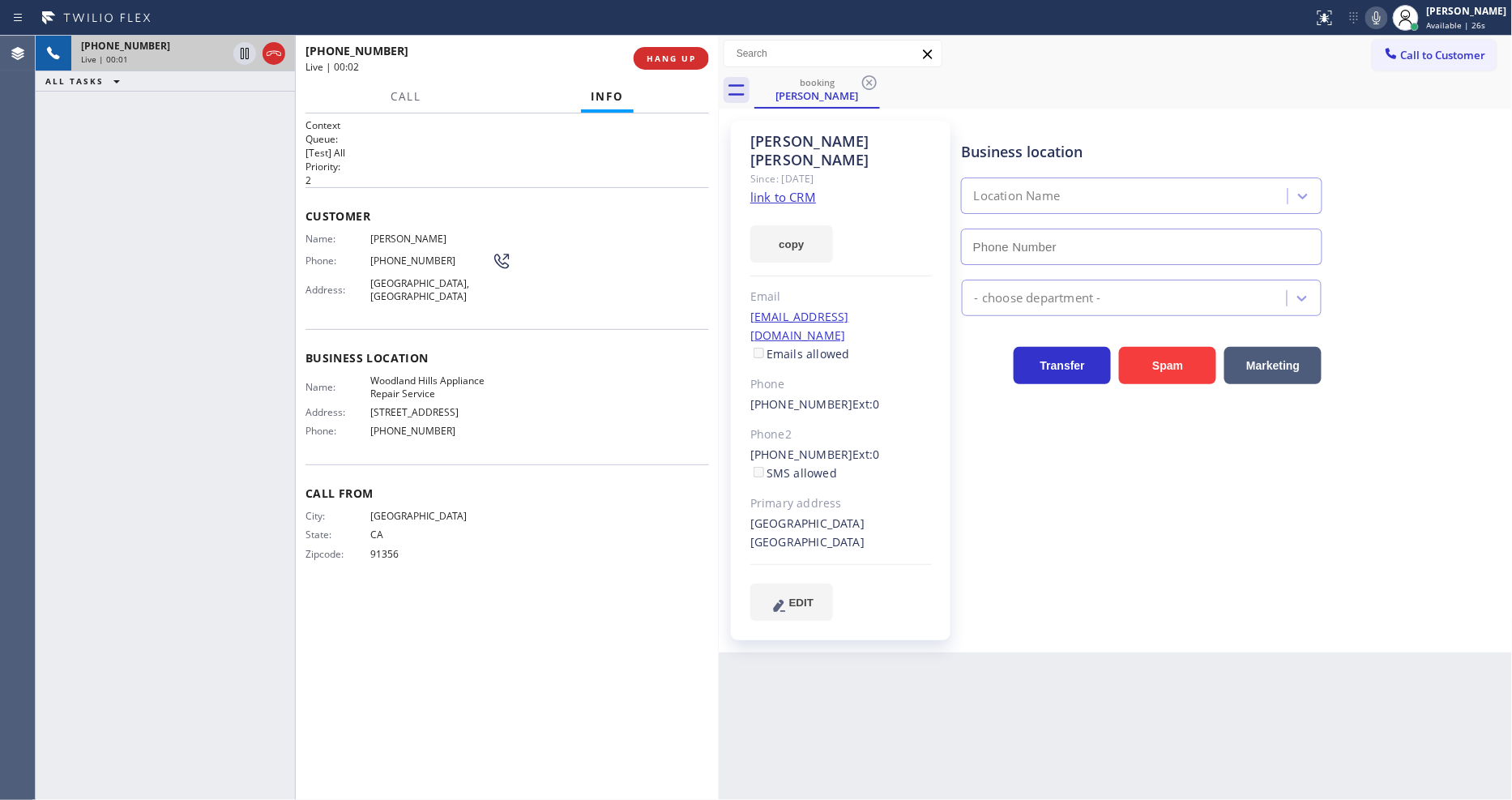
type input "(818) 926-4987"
click at [774, 189] on link "link to CRM" at bounding box center [783, 196] width 66 height 16
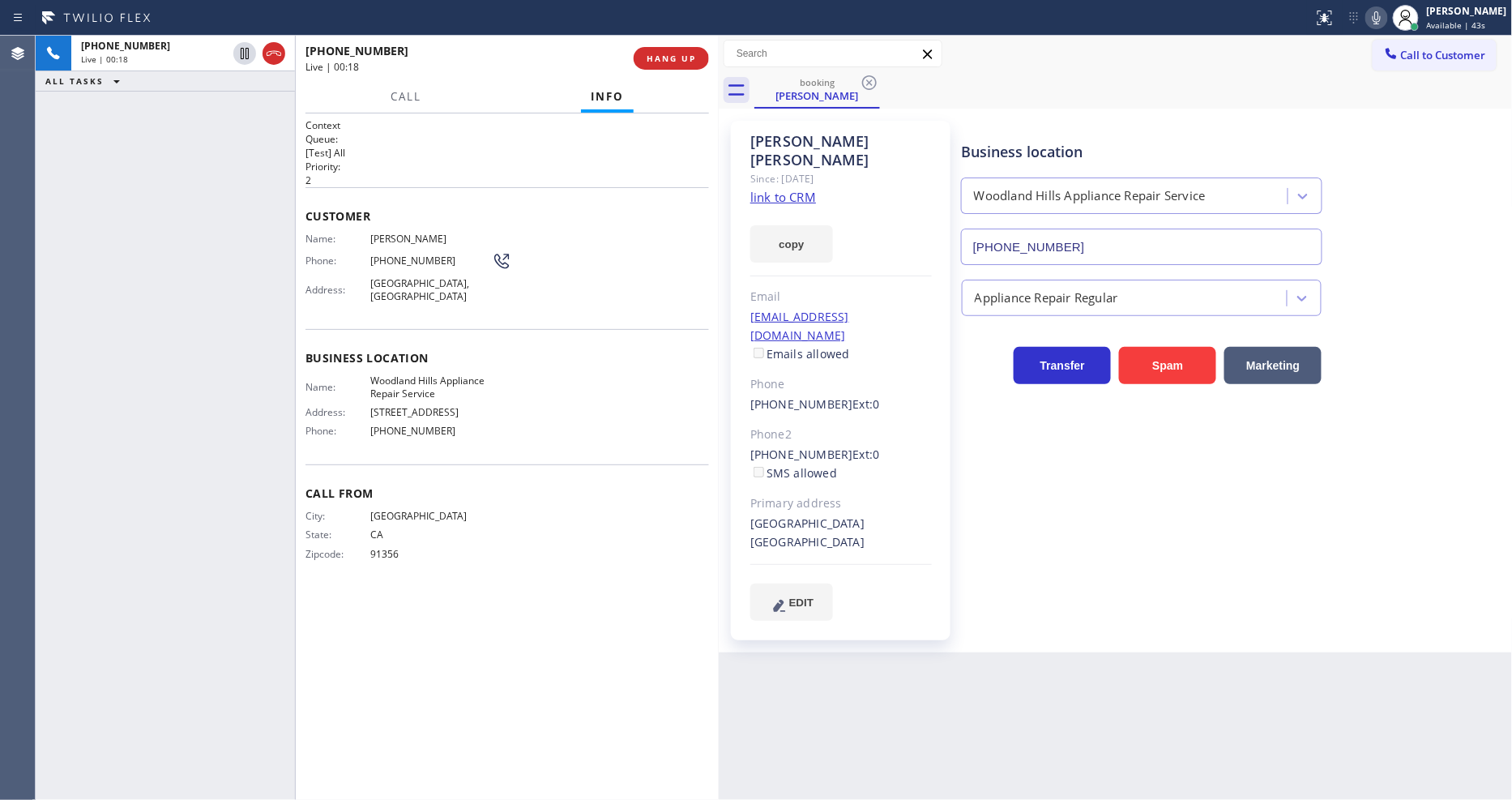
drag, startPoint x: 247, startPoint y: 44, endPoint x: 383, endPoint y: 58, distance: 136.7
click at [247, 44] on icon at bounding box center [245, 53] width 19 height 19
click at [1381, 18] on icon at bounding box center [1377, 17] width 8 height 13
click at [408, 86] on button "Call" at bounding box center [406, 97] width 50 height 32
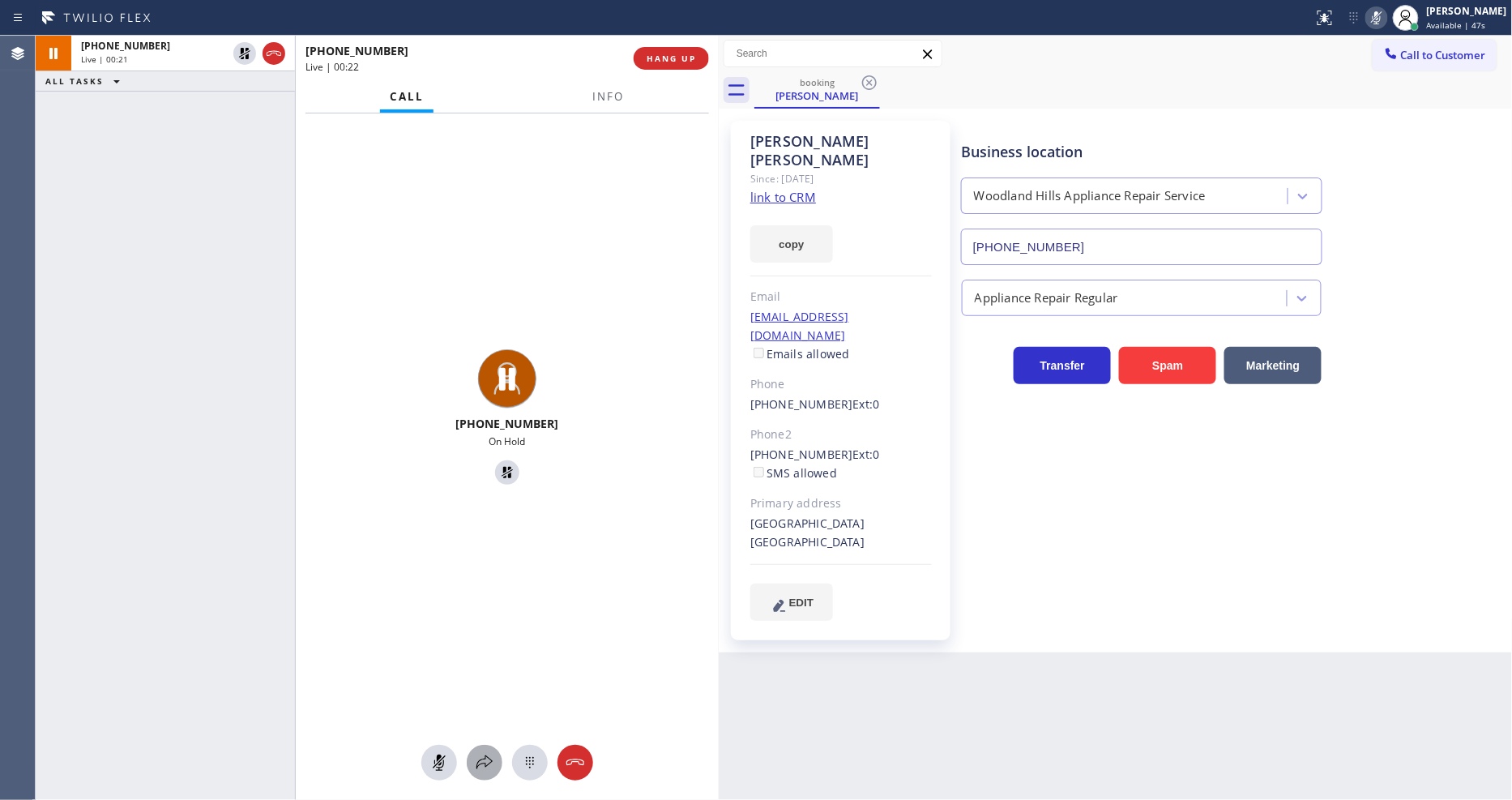
click at [483, 765] on icon at bounding box center [484, 763] width 19 height 19
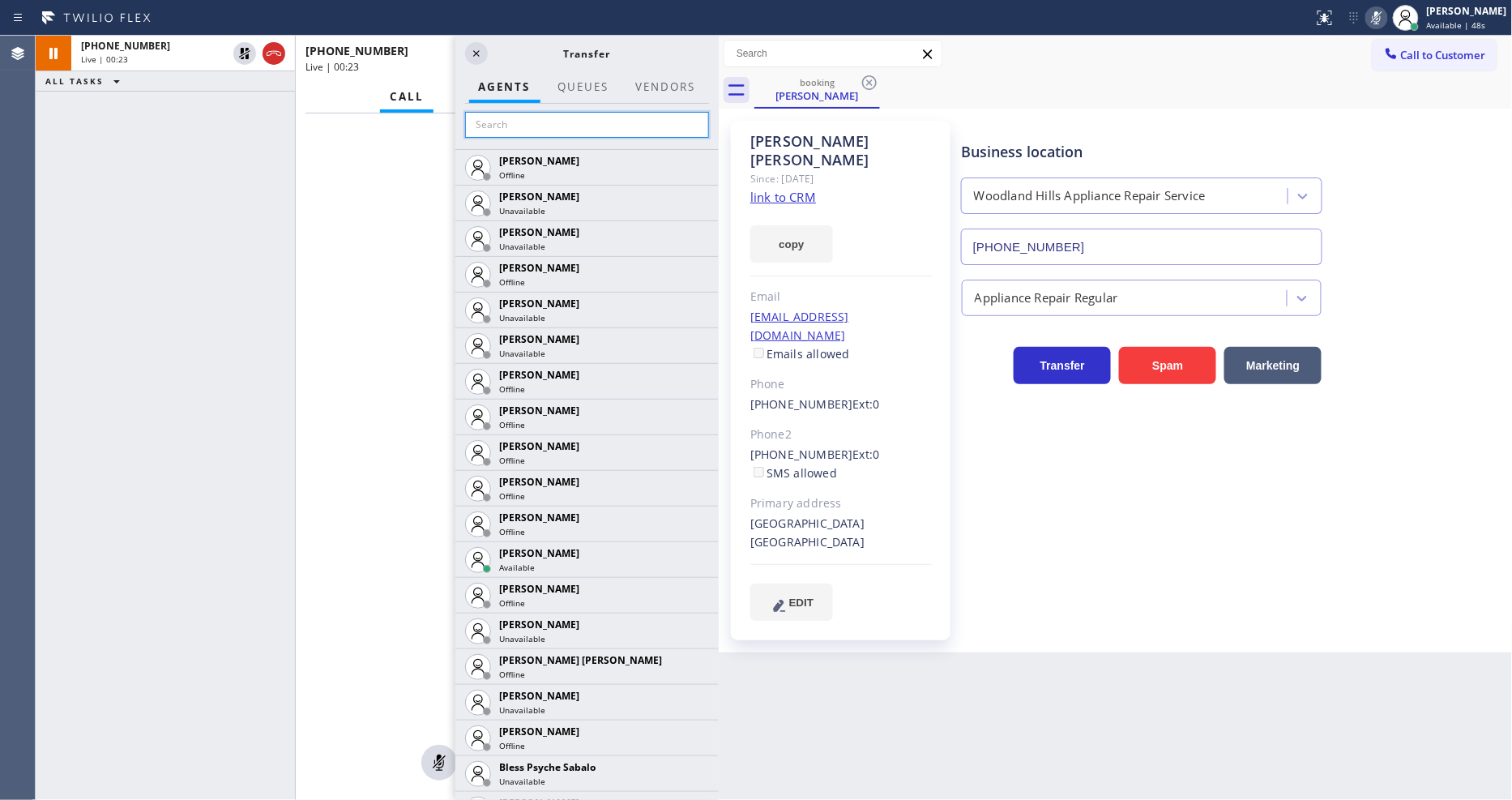
click at [601, 115] on input "text" at bounding box center [587, 125] width 244 height 26
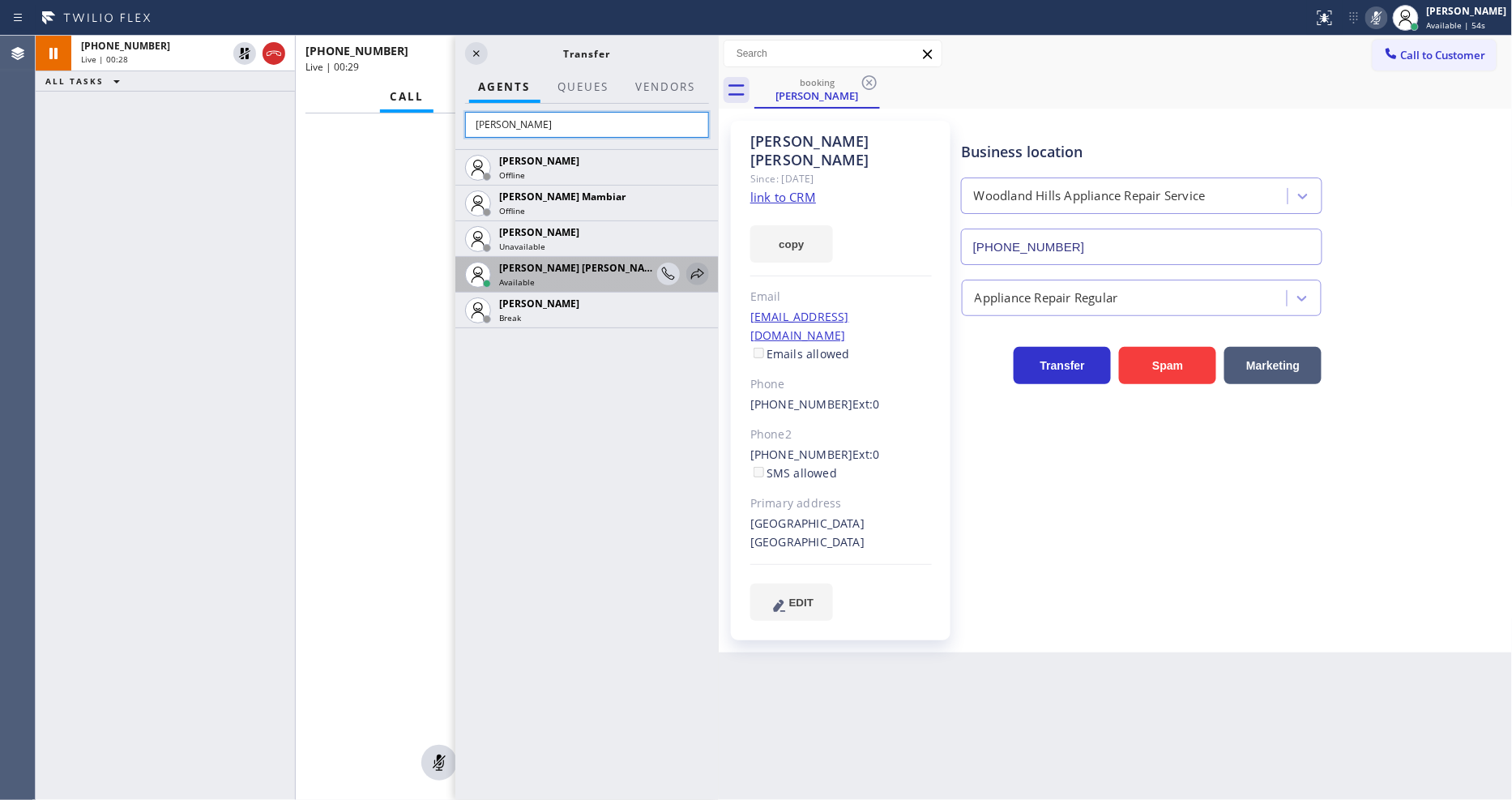
type input "jake"
click at [698, 269] on icon at bounding box center [698, 274] width 19 height 19
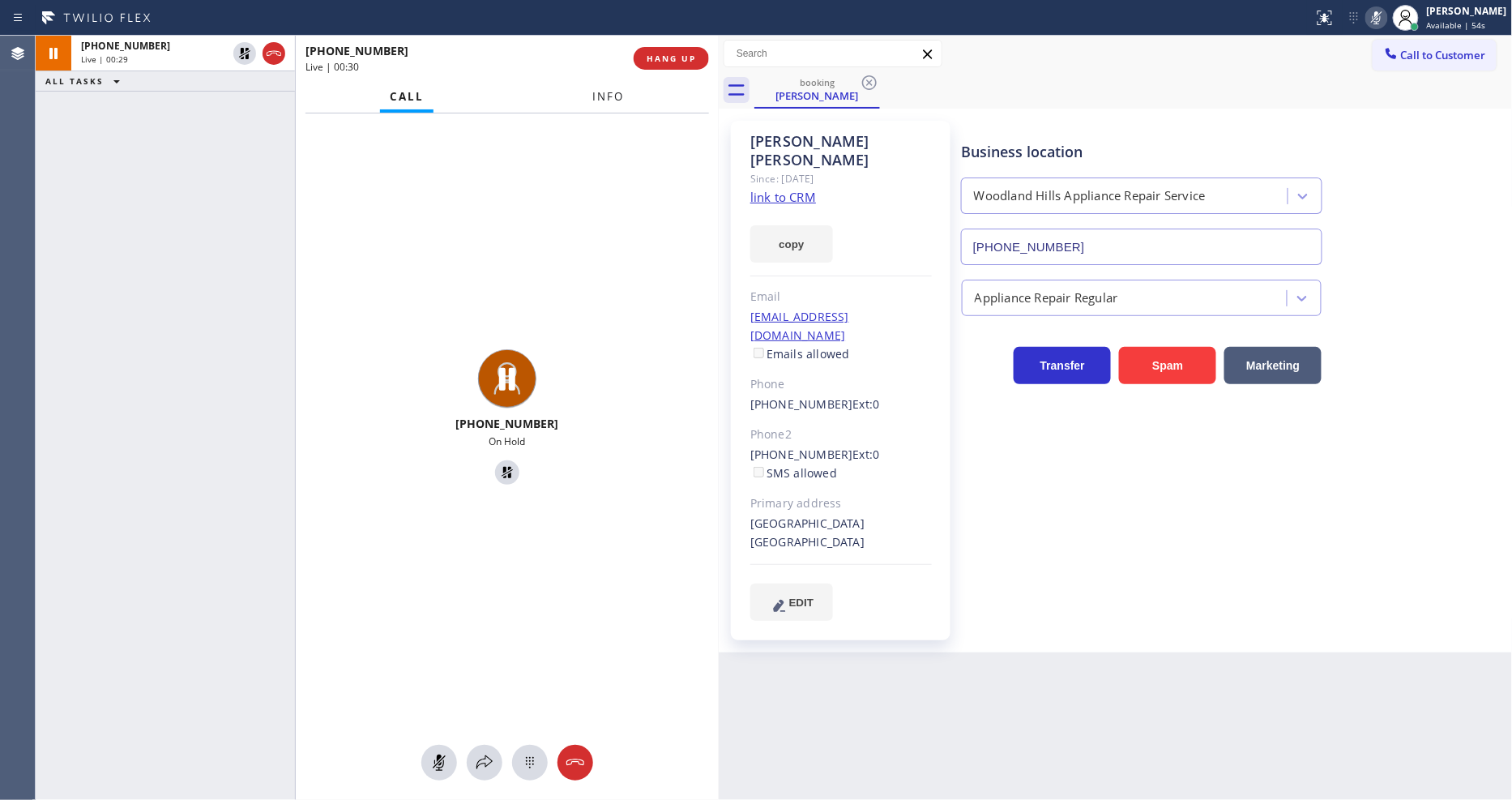
click at [606, 103] on button "Info" at bounding box center [609, 97] width 51 height 32
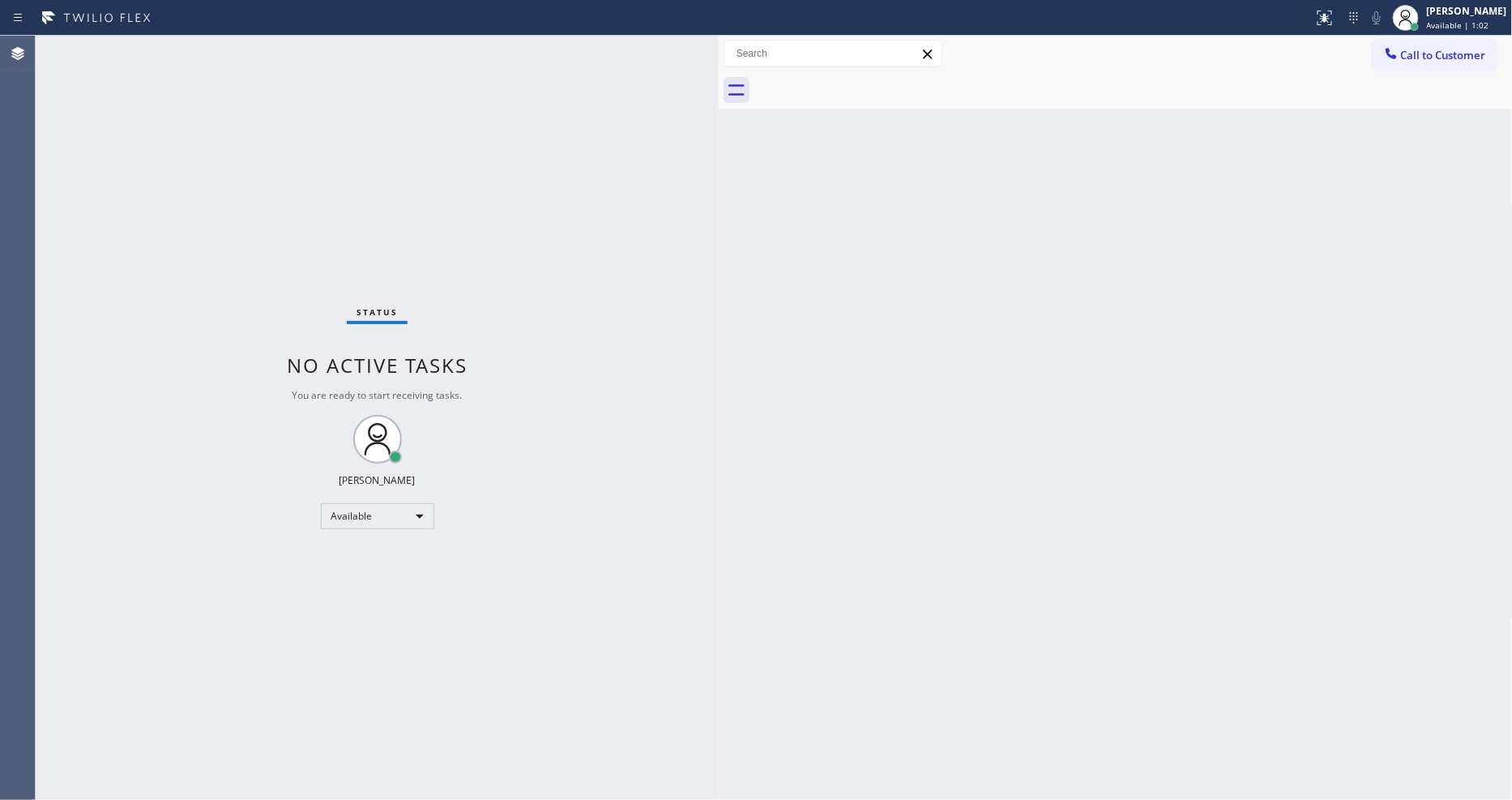
click at [572, 360] on div "Status No active tasks You are ready to start receiving tasks. [PERSON_NAME] Av…" at bounding box center [377, 418] width 683 height 764
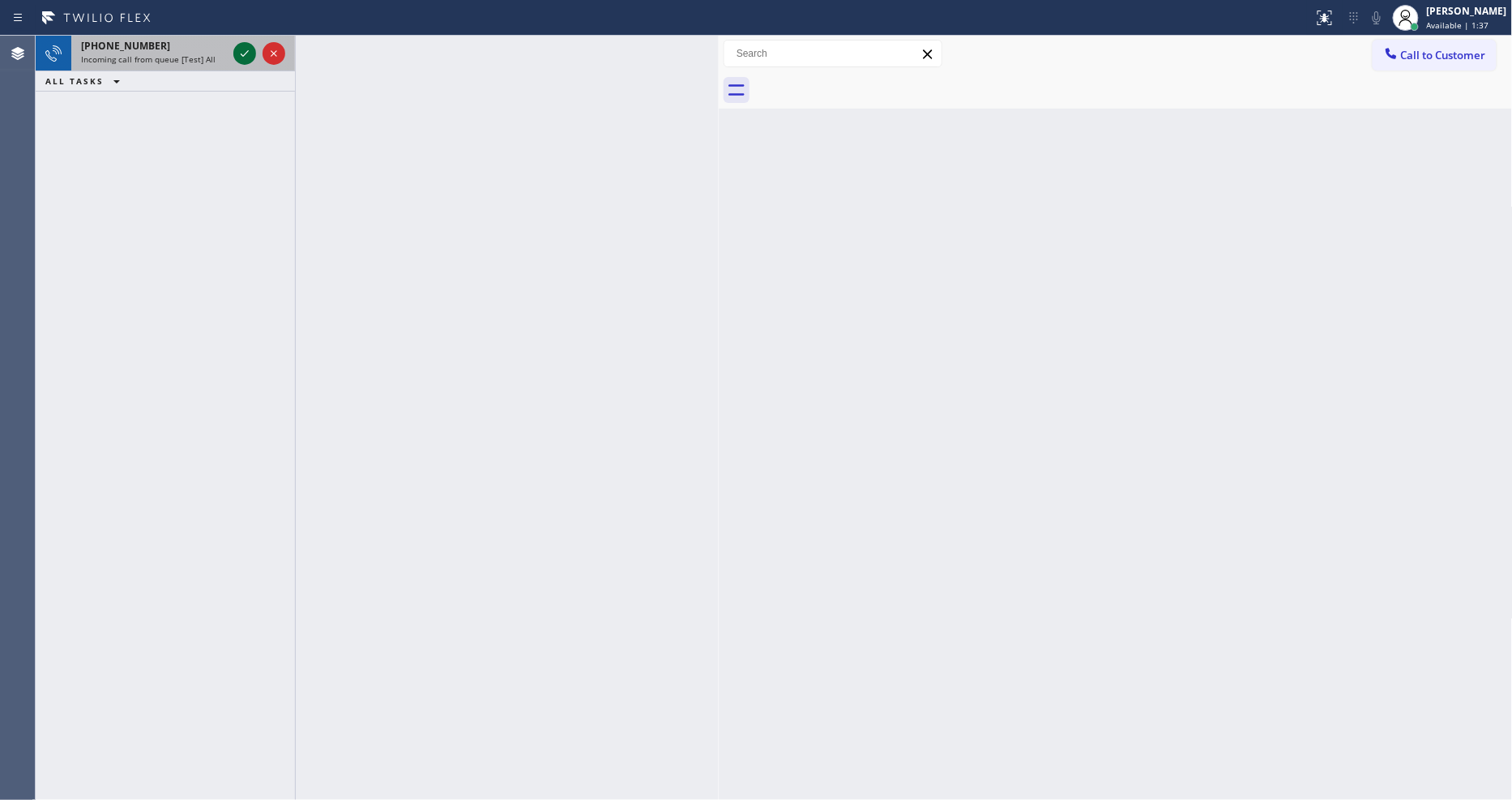
click at [243, 50] on icon at bounding box center [245, 53] width 19 height 19
click at [239, 51] on icon at bounding box center [245, 53] width 19 height 19
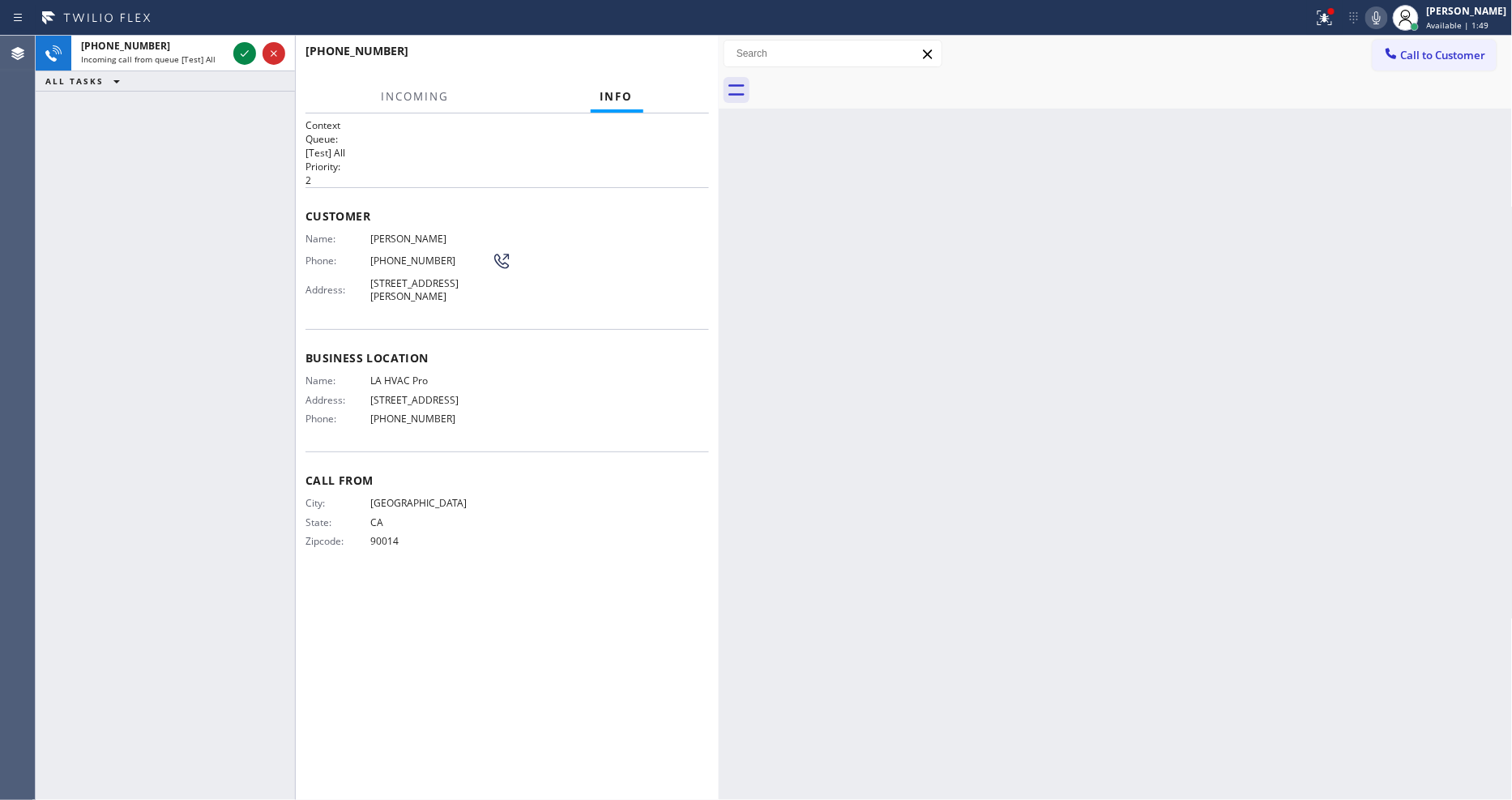
click at [683, 62] on div at bounding box center [502, 67] width 393 height 14
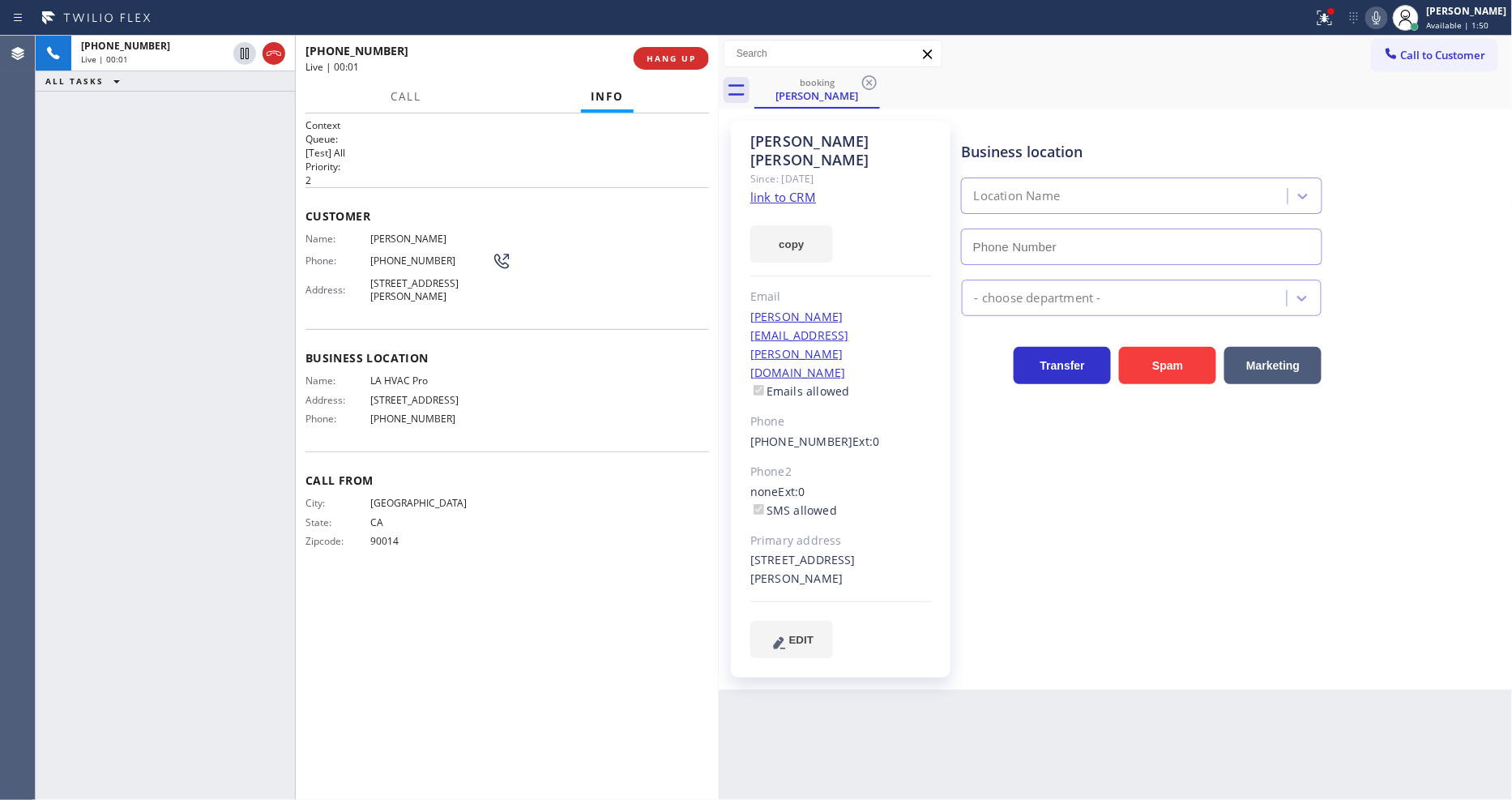
click at [764, 189] on link "link to CRM" at bounding box center [783, 196] width 66 height 16
type input "(213) 290-9201"
click at [654, 54] on span "HANG UP" at bounding box center [671, 58] width 49 height 12
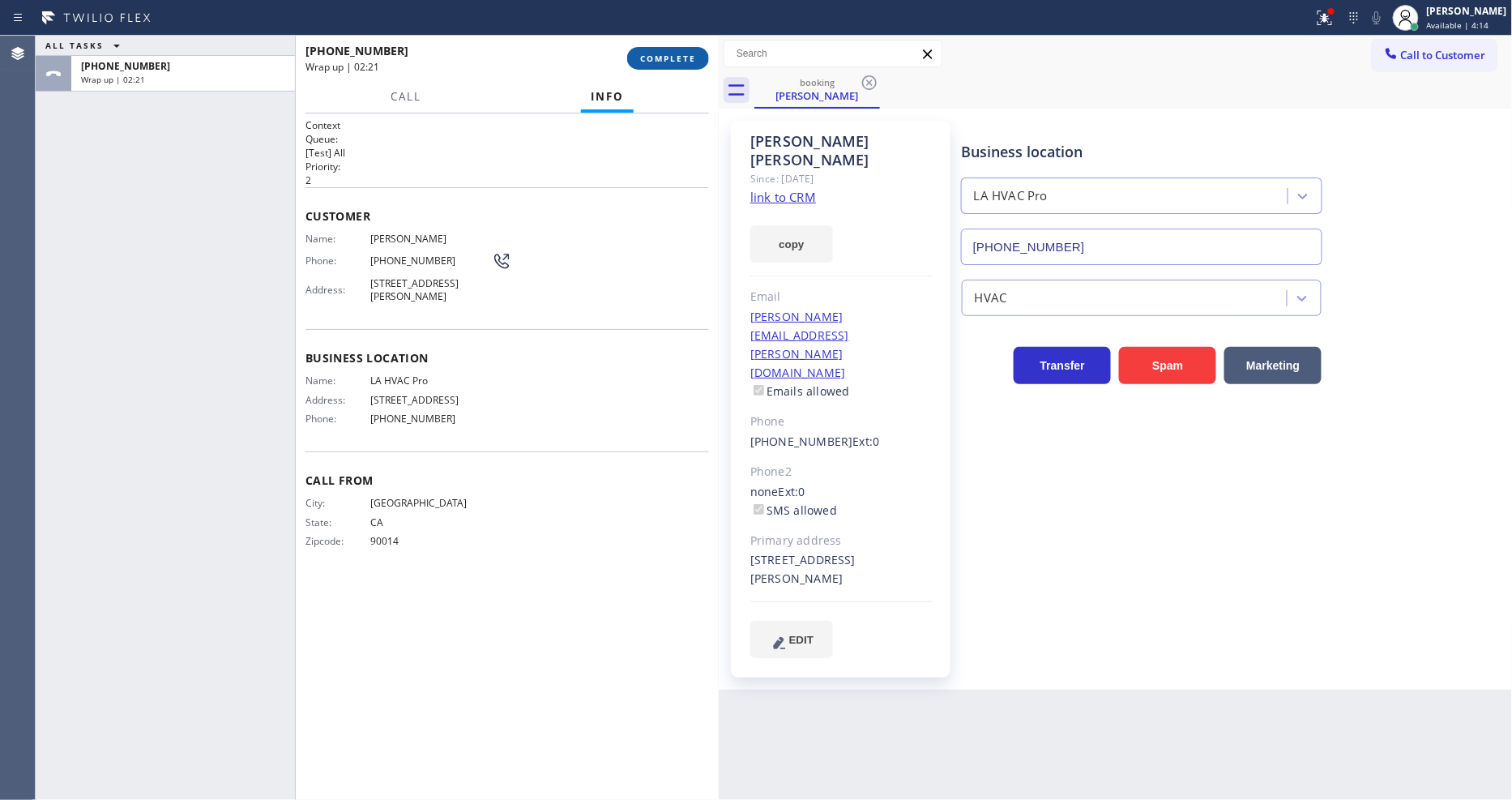
click at [671, 63] on span "COMPLETE" at bounding box center [668, 58] width 56 height 12
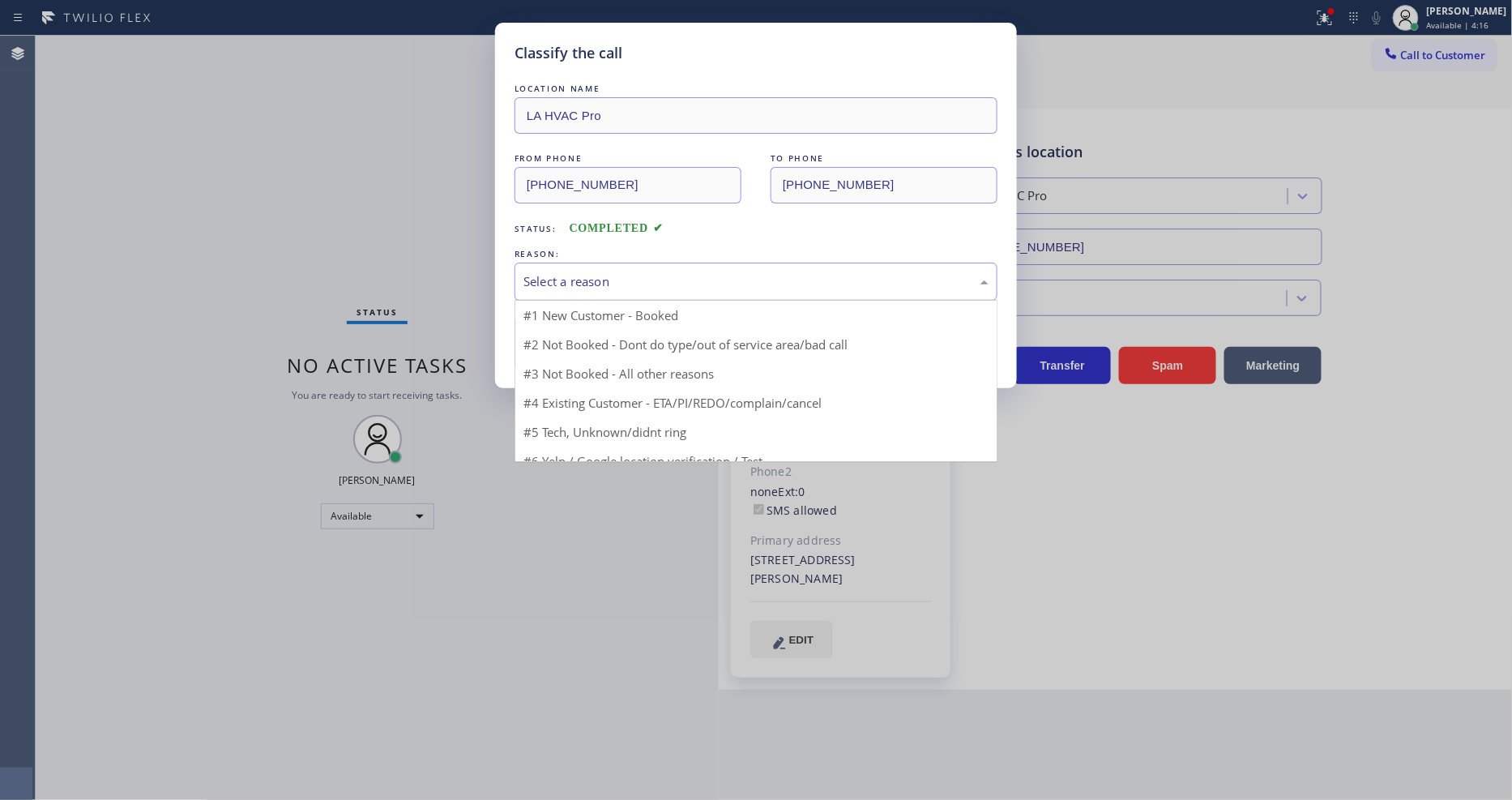
click at [596, 279] on div "Select a reason" at bounding box center [756, 281] width 465 height 18
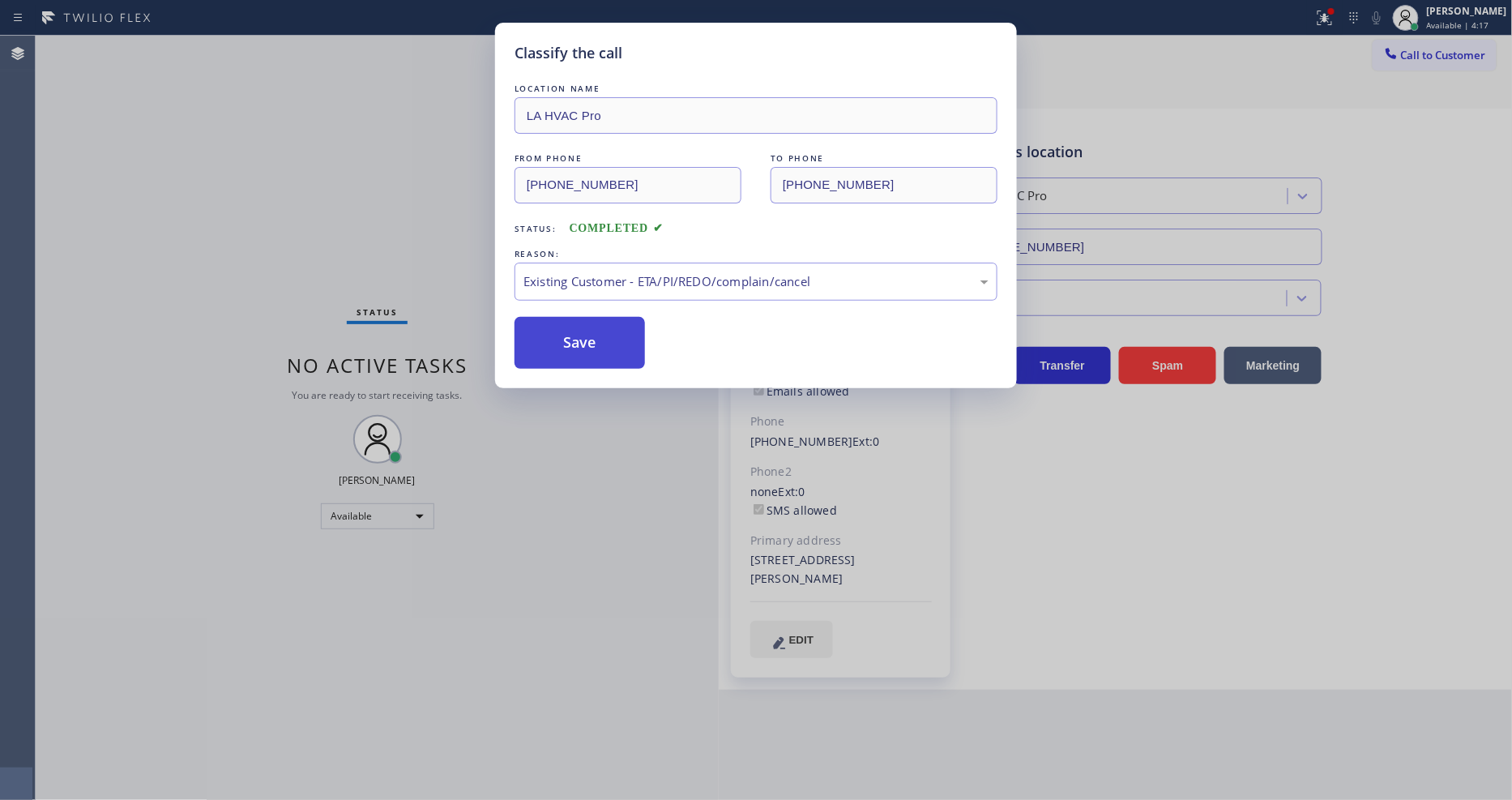
click at [595, 325] on button "Save" at bounding box center [579, 343] width 131 height 52
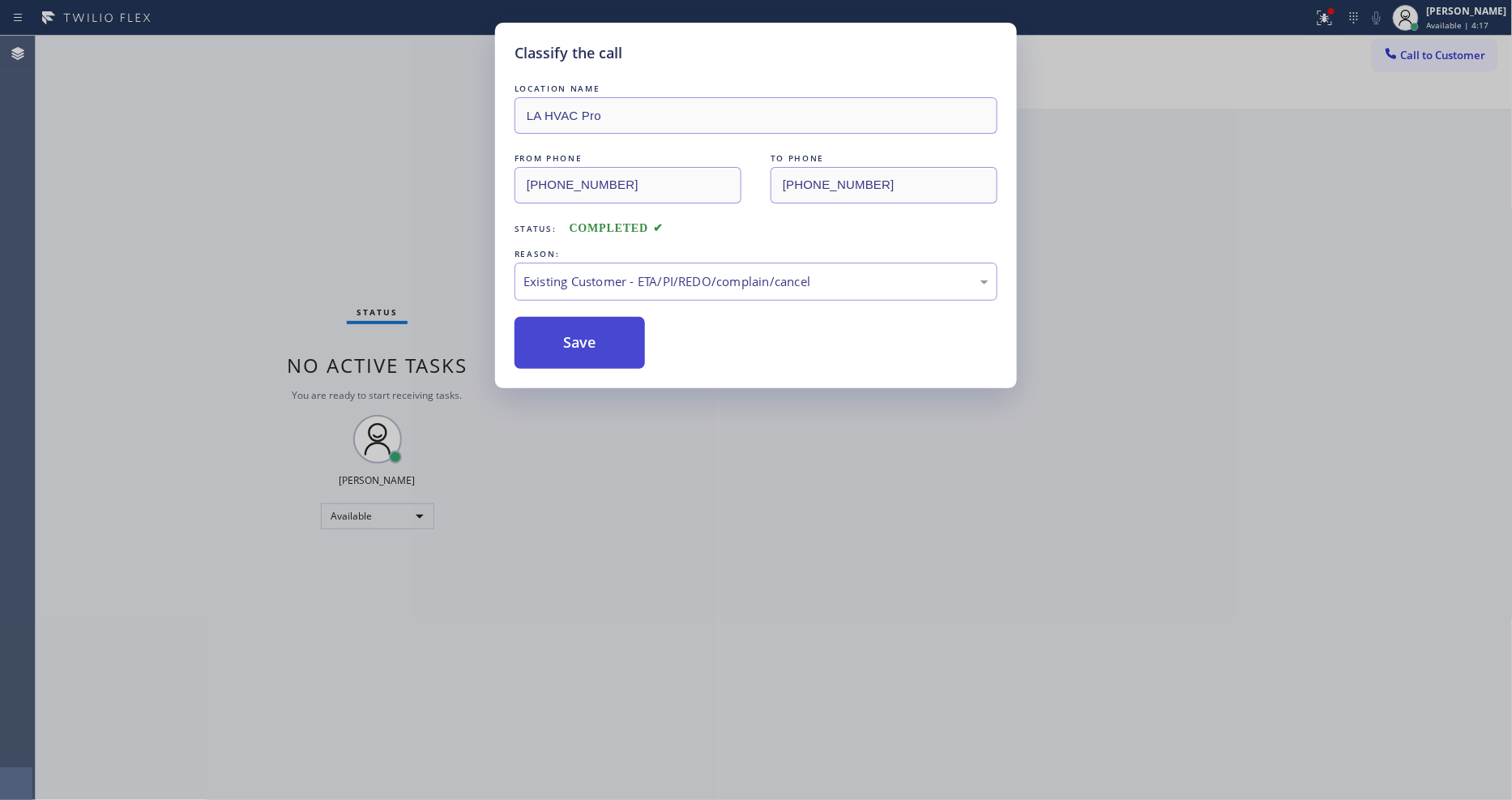
click at [595, 325] on button "Save" at bounding box center [579, 343] width 131 height 52
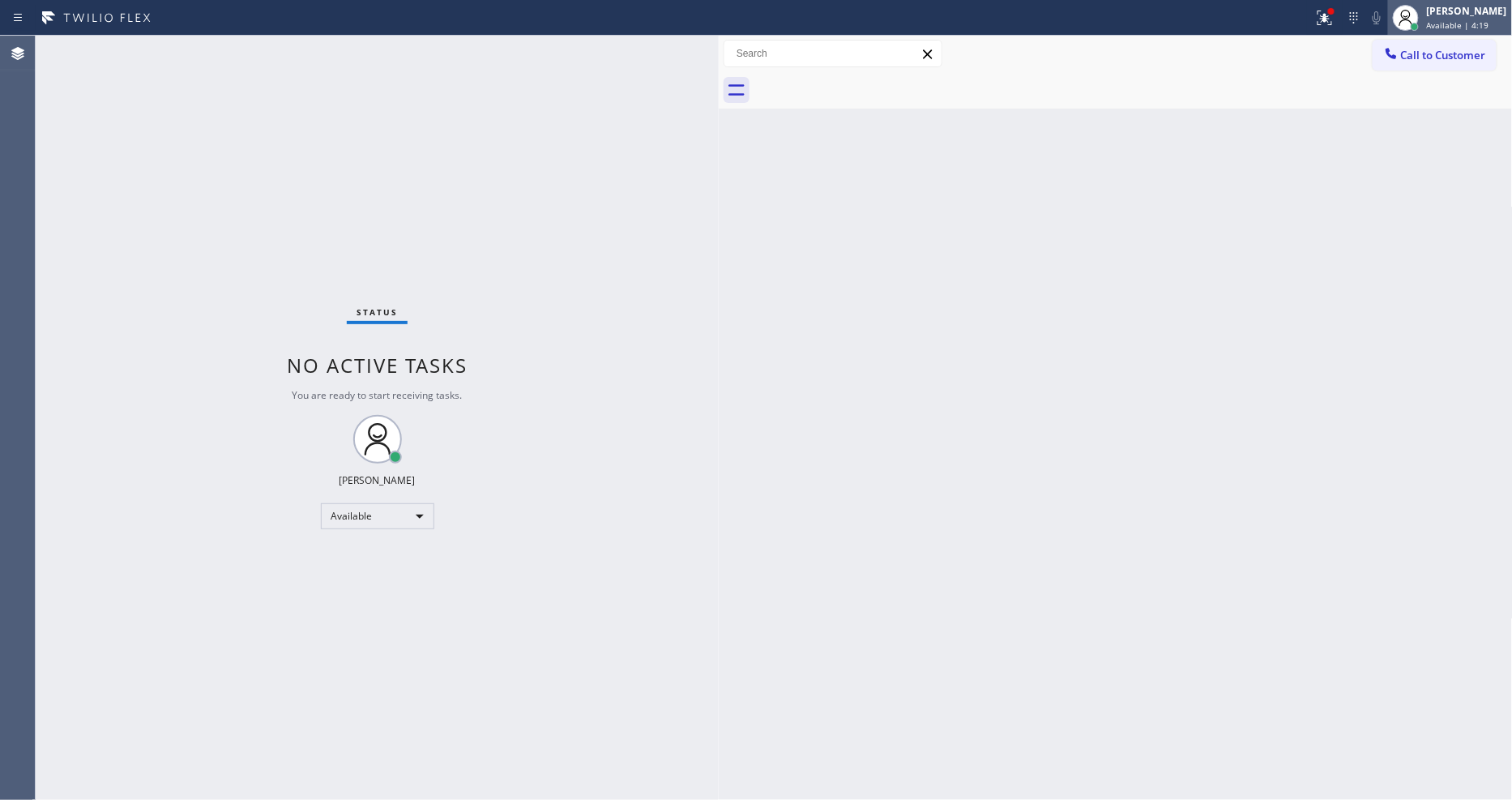
click at [1454, 15] on div "[PERSON_NAME]" at bounding box center [1467, 11] width 80 height 14
drag, startPoint x: 1436, startPoint y: 59, endPoint x: 1461, endPoint y: 20, distance: 46.3
click at [1436, 59] on button "Offline" at bounding box center [1432, 65] width 162 height 21
click at [1461, 20] on span "Available | 4:19" at bounding box center [1458, 25] width 63 height 12
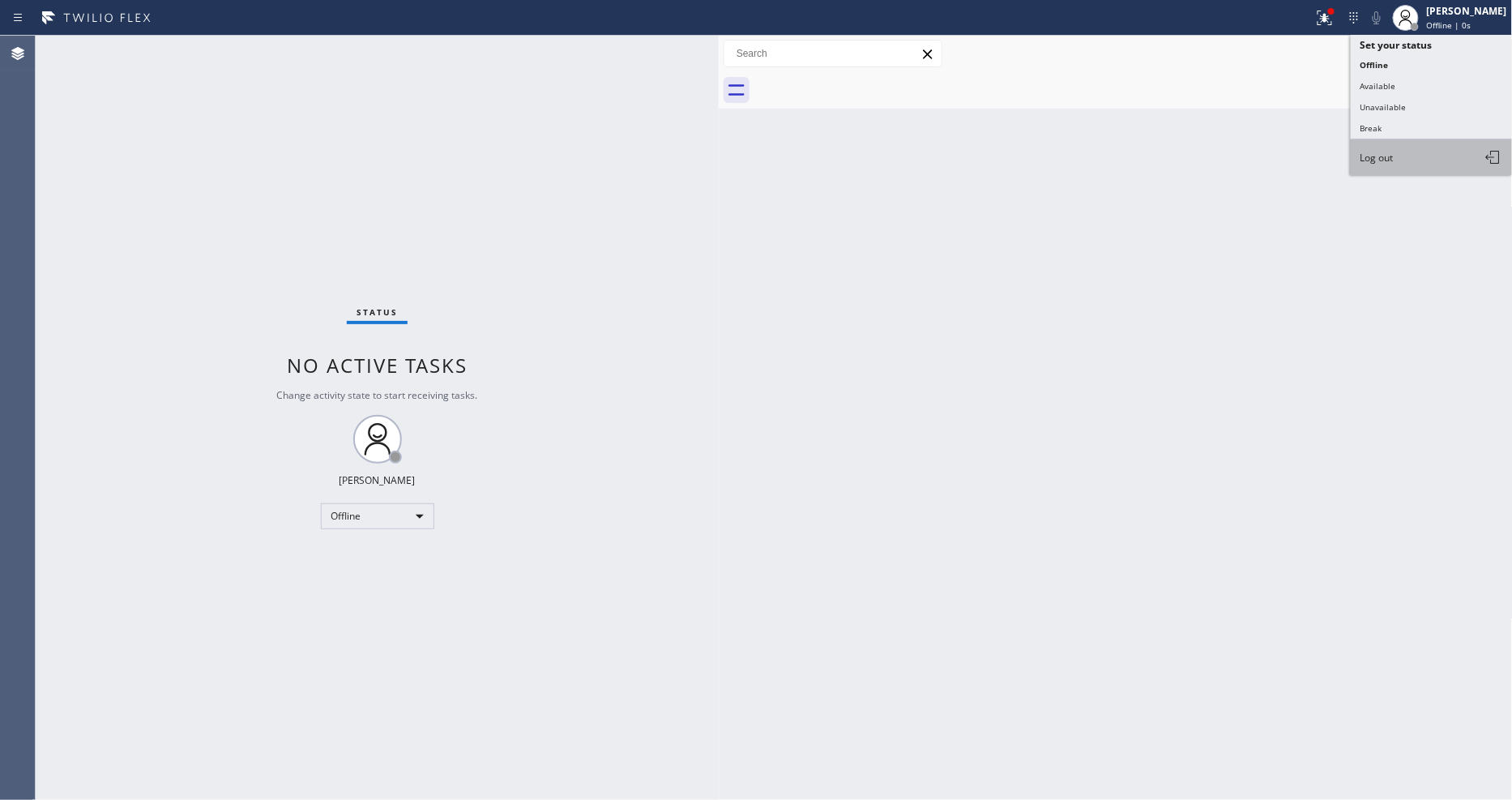
click at [1419, 163] on button "Log out" at bounding box center [1432, 157] width 162 height 36
